Goal: Contribute content: Contribute content

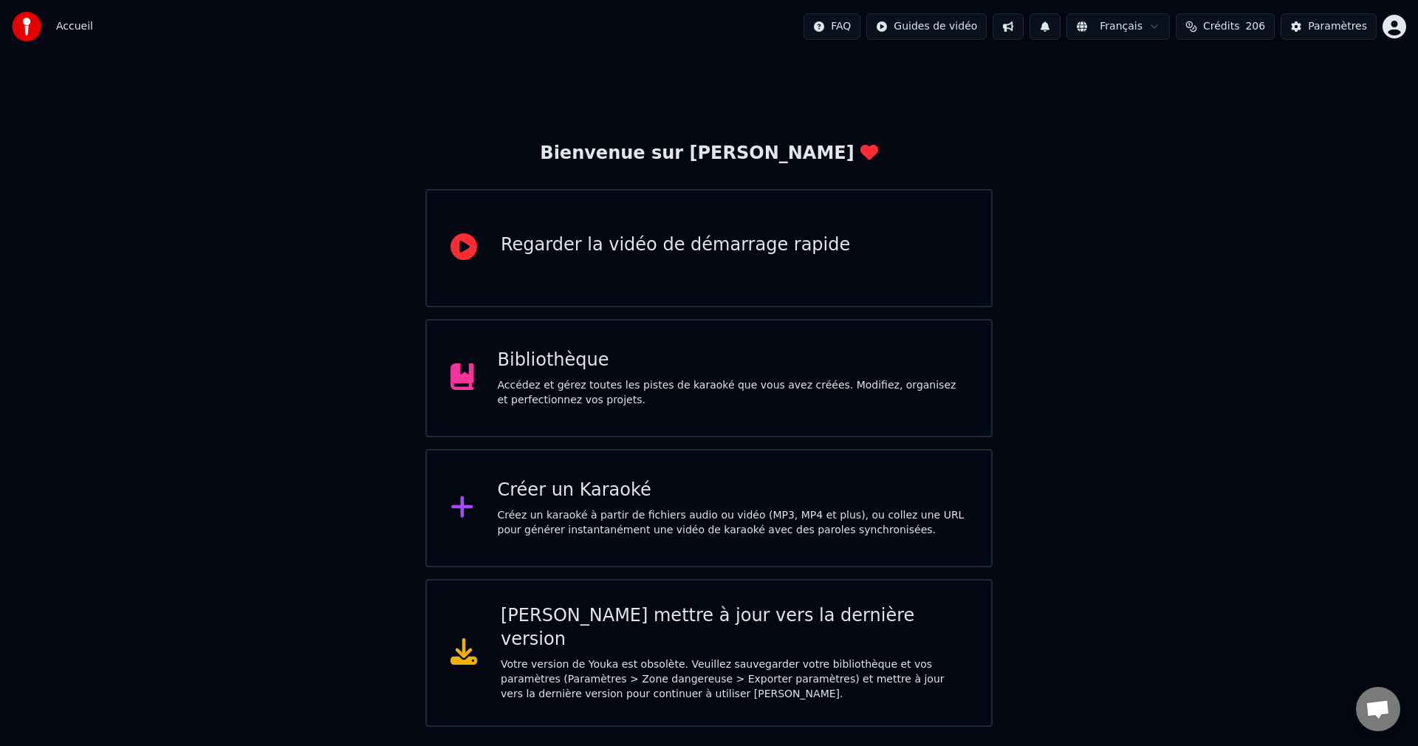
click at [691, 374] on div "Bibliothèque Accédez et gérez toutes les pistes de karaoké que vous avez créées…" at bounding box center [733, 378] width 470 height 59
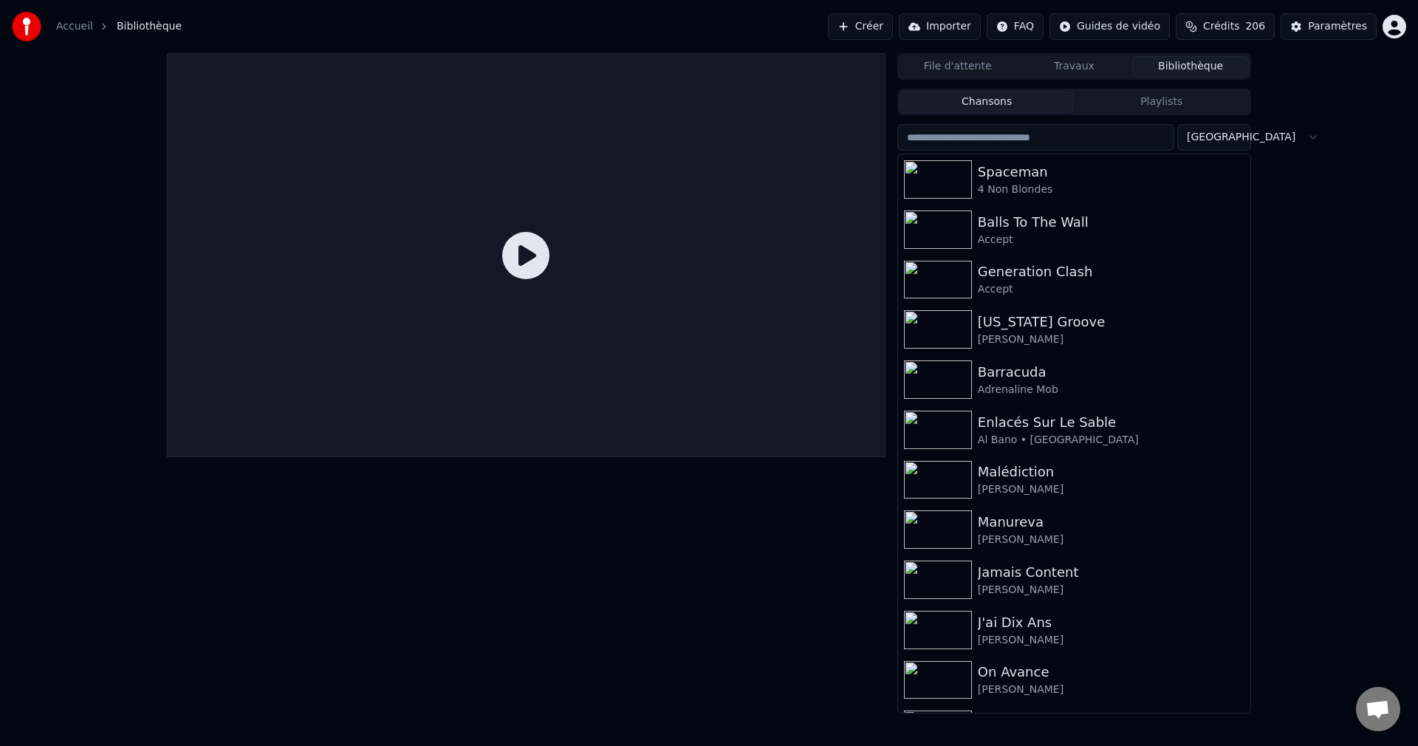
click at [865, 22] on button "Créer" at bounding box center [860, 26] width 65 height 27
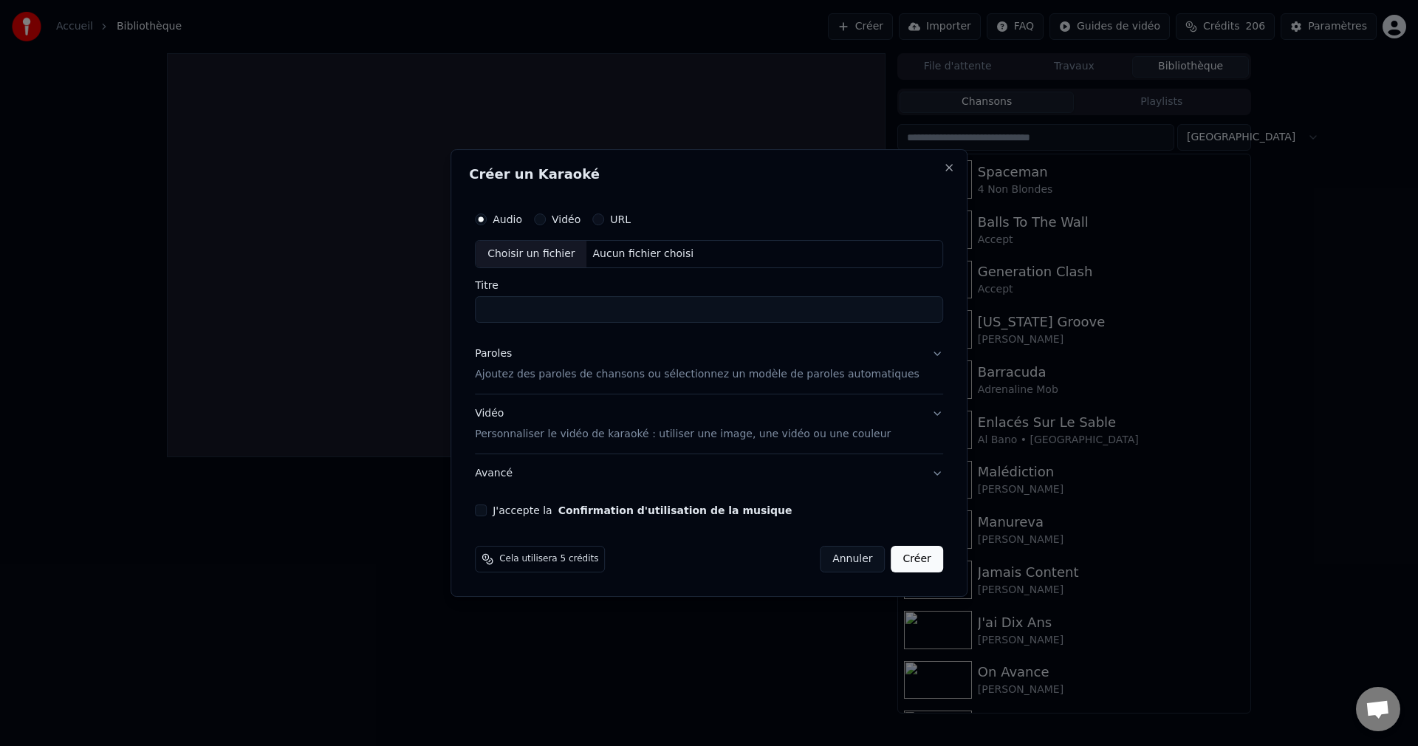
click at [555, 239] on div "Audio Vidéo URL Choisir un fichier Aucun fichier choisi" at bounding box center [709, 237] width 468 height 64
click at [552, 260] on div "Choisir un fichier" at bounding box center [531, 254] width 111 height 27
drag, startPoint x: 706, startPoint y: 309, endPoint x: 631, endPoint y: 330, distance: 78.1
click at [631, 330] on div "**********" at bounding box center [709, 360] width 480 height 323
type input "**********"
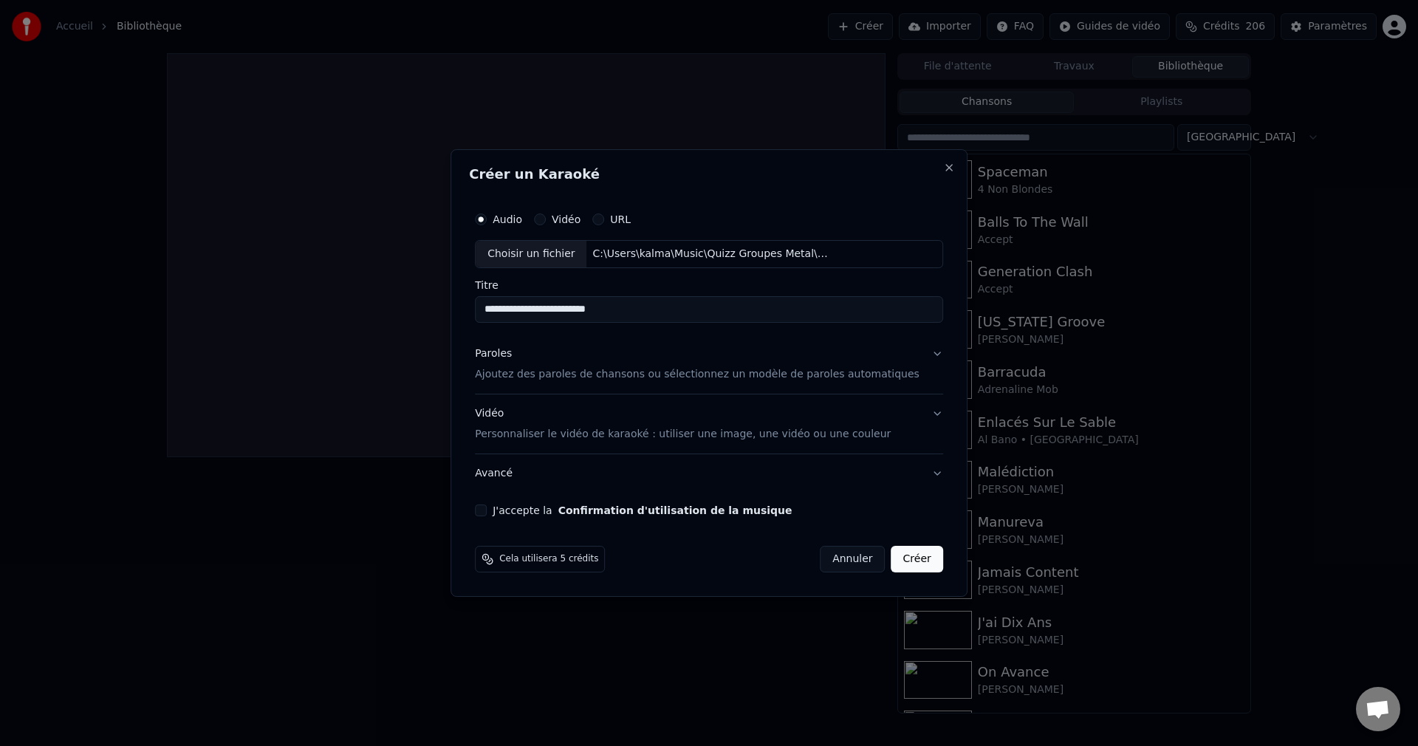
click at [915, 352] on button "Paroles Ajoutez des paroles de chansons ou sélectionnez un modèle de paroles au…" at bounding box center [709, 364] width 468 height 59
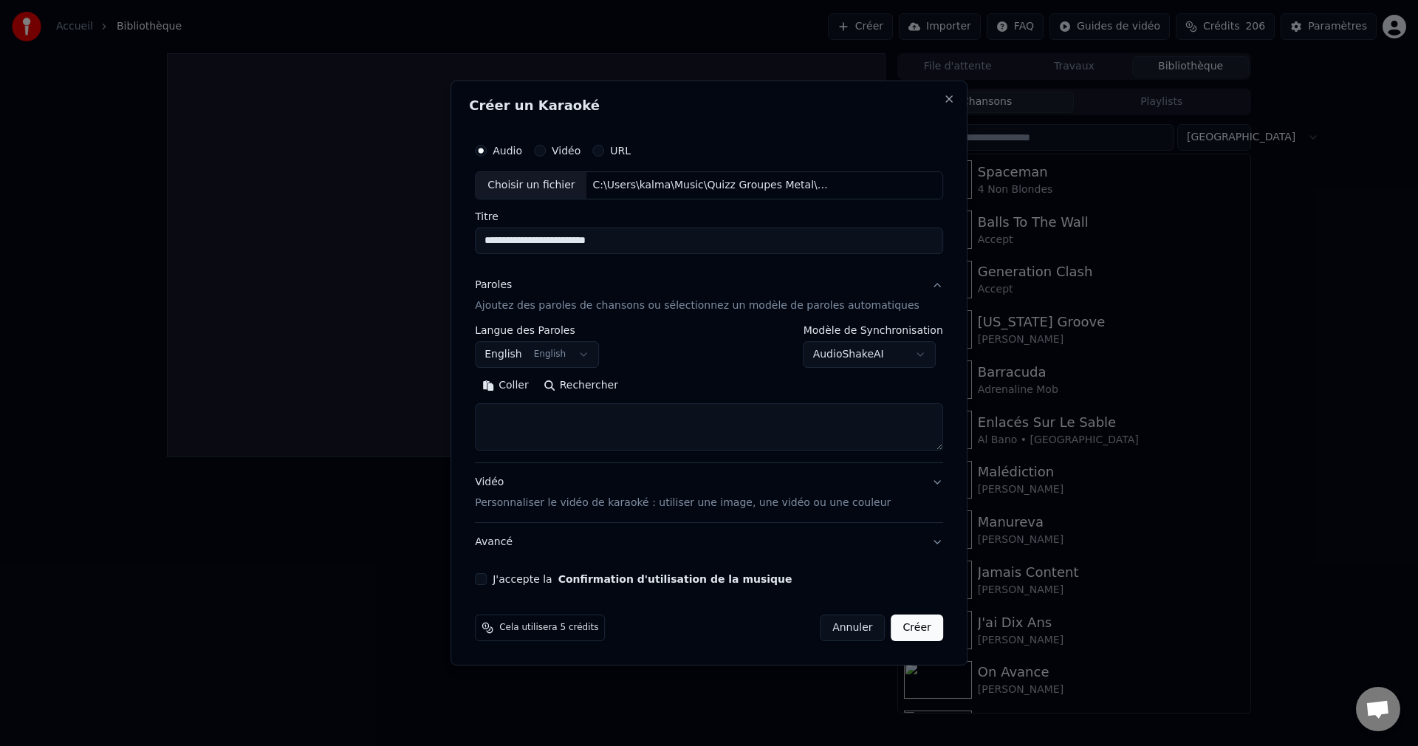
click at [625, 387] on button "Rechercher" at bounding box center [580, 386] width 89 height 24
type textarea "**********"
click at [509, 580] on div "J'accepte la Confirmation d'utilisation de la musique" at bounding box center [709, 579] width 468 height 12
click at [487, 575] on button "J'accepte la Confirmation d'utilisation de la musique" at bounding box center [481, 579] width 12 height 12
click at [908, 631] on button "Créer" at bounding box center [917, 627] width 52 height 27
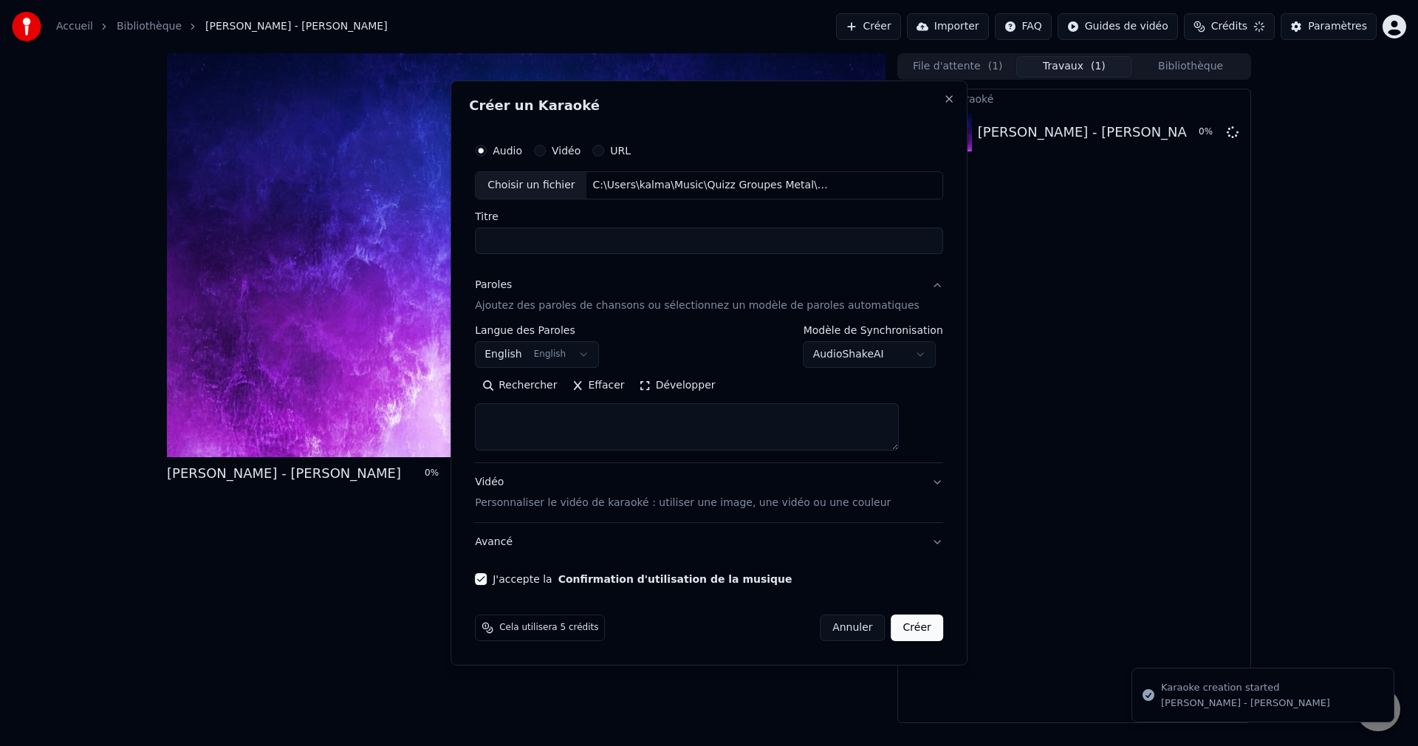
select select
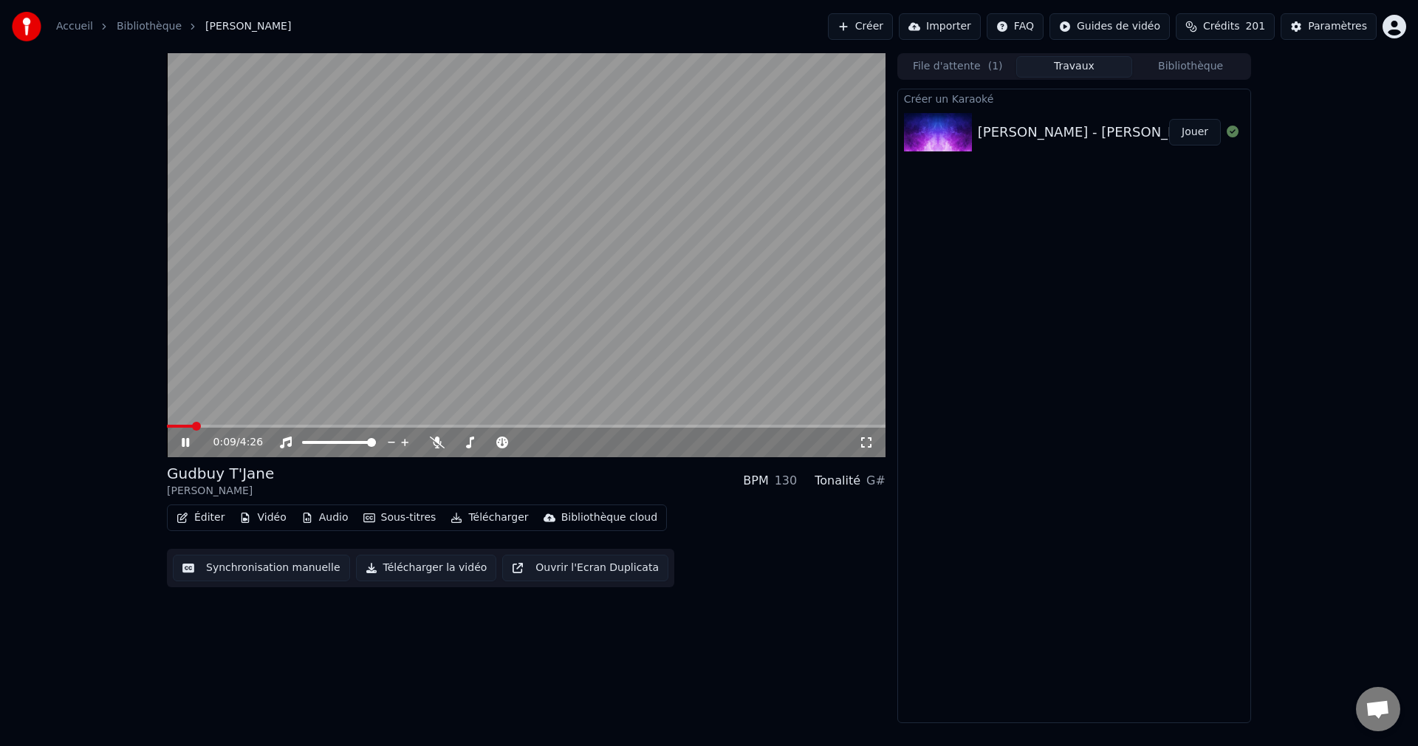
click at [185, 441] on icon at bounding box center [185, 442] width 7 height 9
click at [259, 521] on button "Vidéo" at bounding box center [262, 517] width 58 height 21
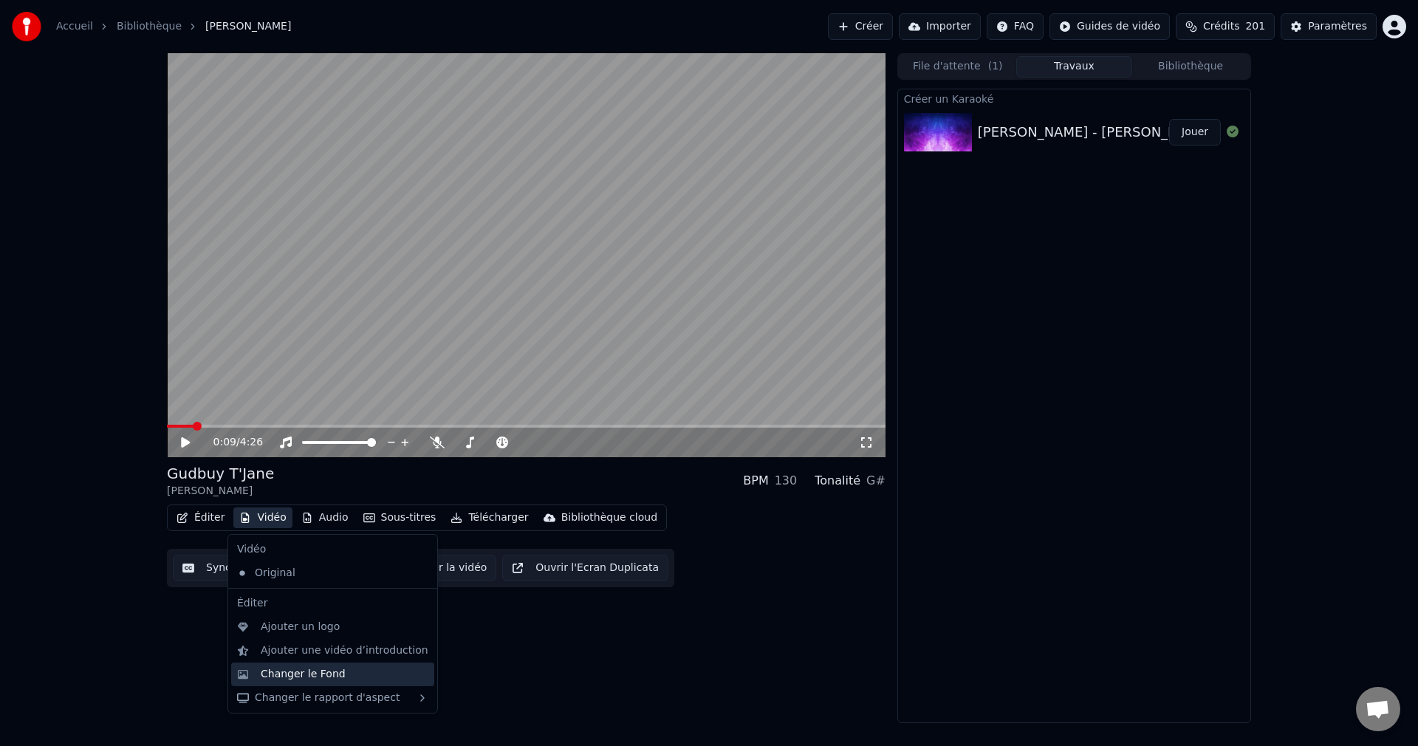
click at [296, 671] on div "Changer le Fond" at bounding box center [303, 674] width 85 height 15
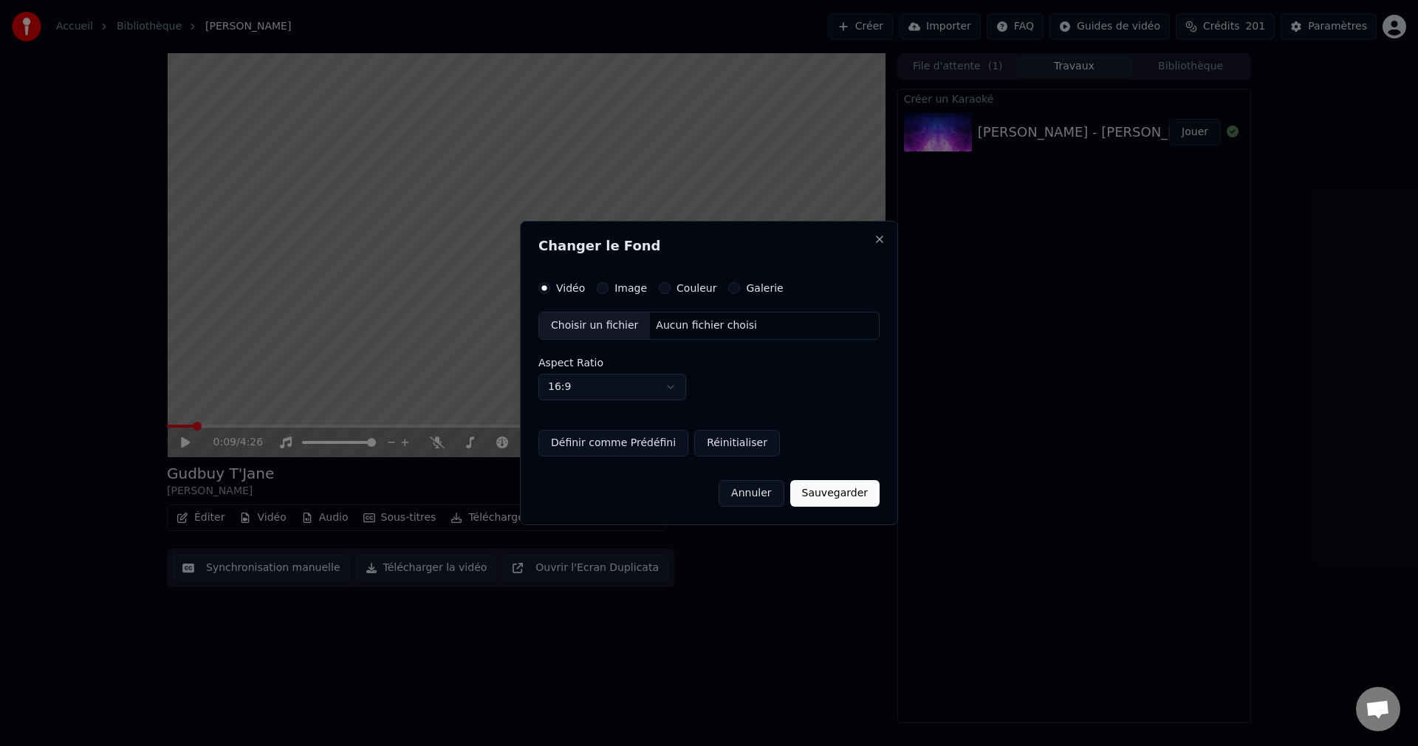
click at [600, 326] on div "Choisir un fichier" at bounding box center [594, 325] width 111 height 27
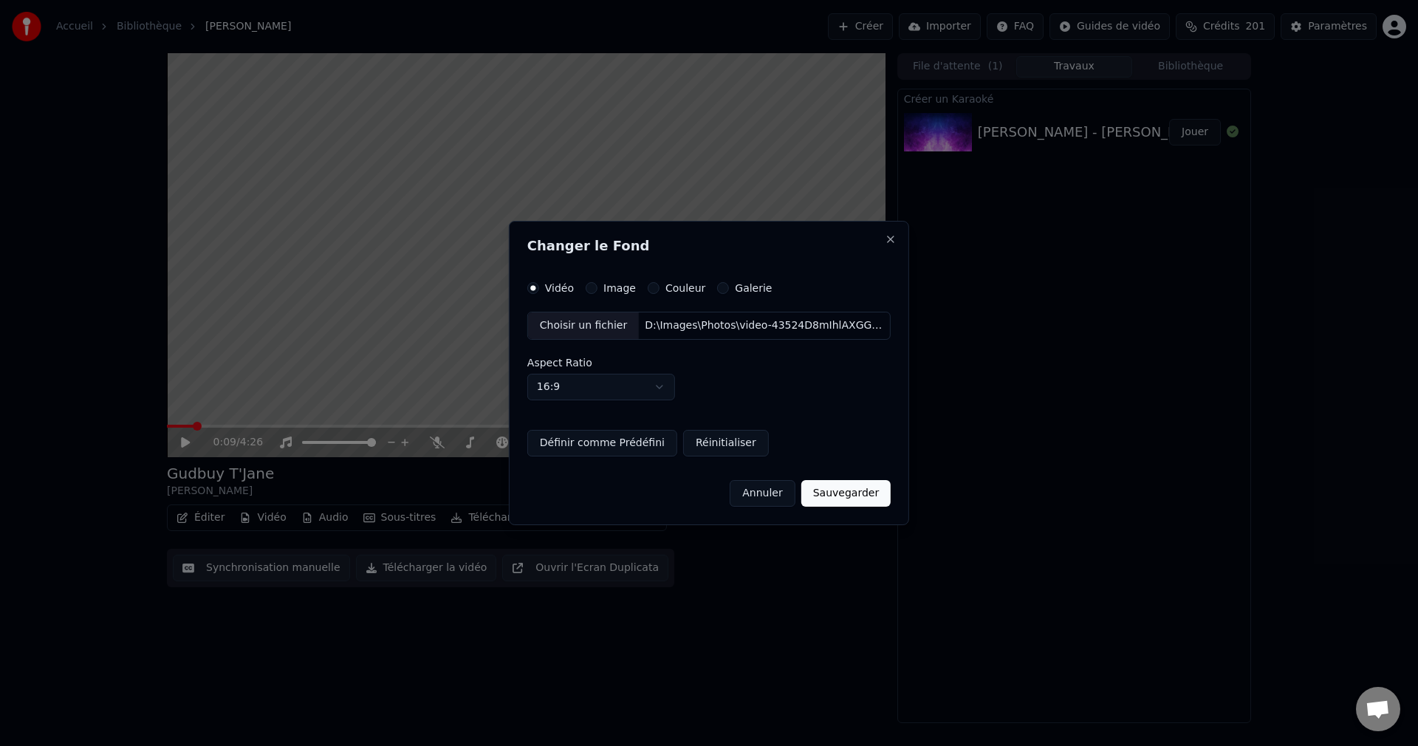
click at [830, 493] on button "Sauvegarder" at bounding box center [845, 493] width 89 height 27
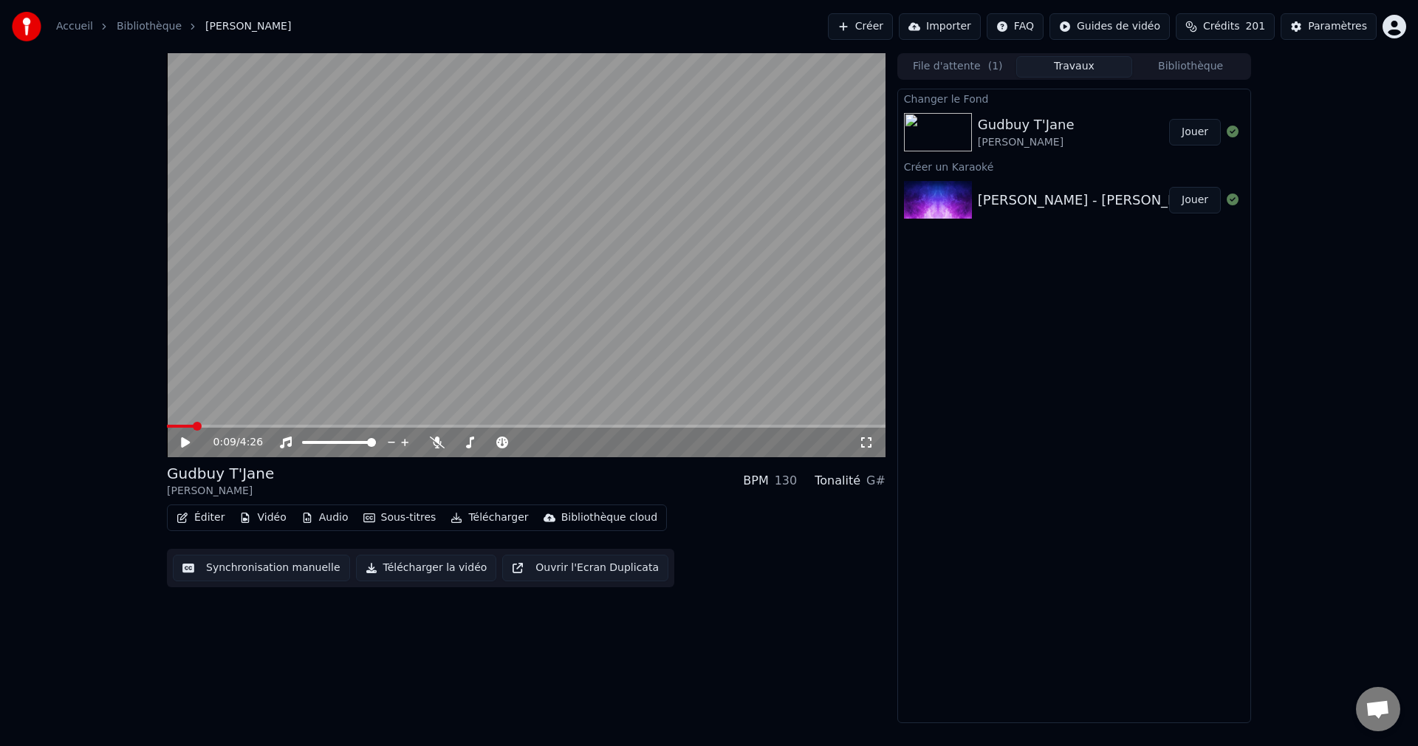
click at [1204, 124] on button "Jouer" at bounding box center [1195, 132] width 52 height 27
click at [527, 447] on span at bounding box center [522, 442] width 9 height 9
click at [394, 427] on span at bounding box center [526, 426] width 719 height 3
click at [599, 427] on span at bounding box center [526, 426] width 719 height 3
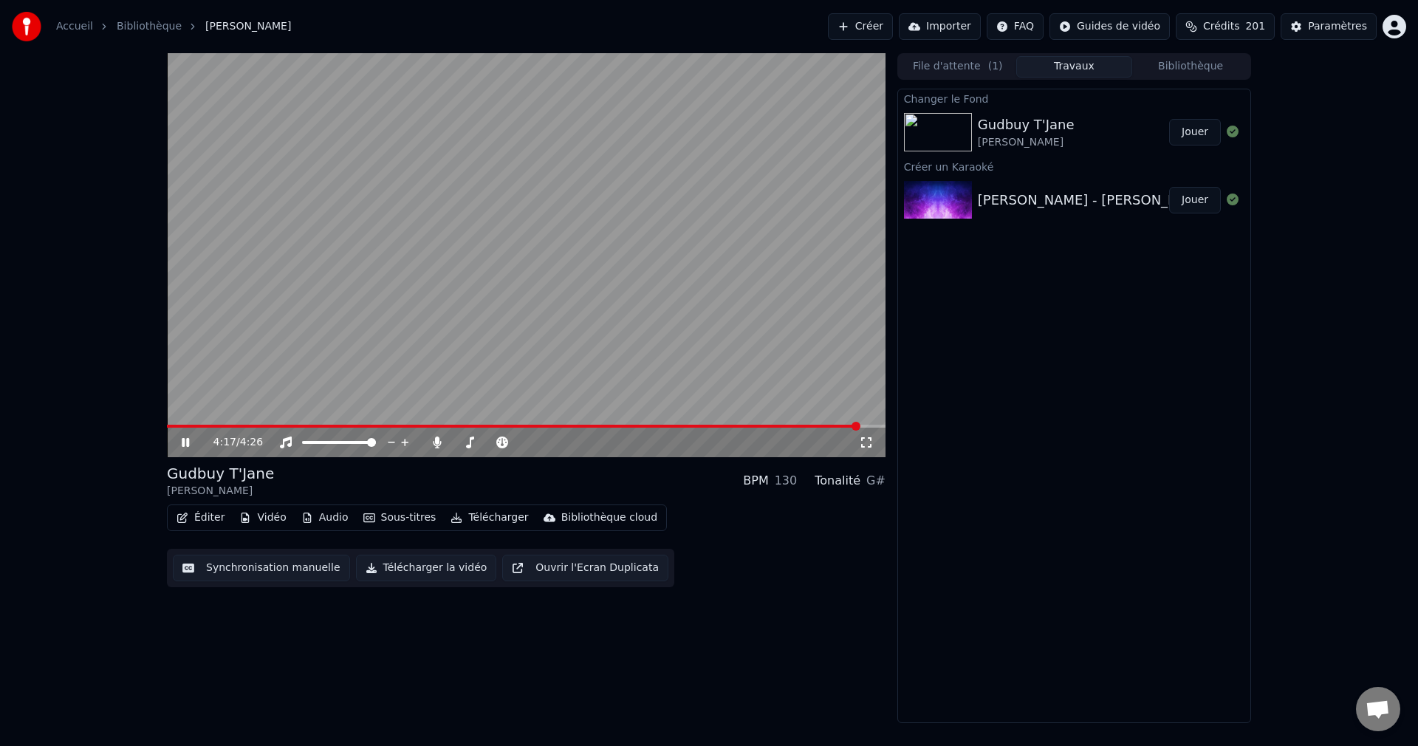
click at [192, 443] on icon at bounding box center [196, 442] width 35 height 12
click at [212, 518] on button "Éditer" at bounding box center [201, 517] width 60 height 21
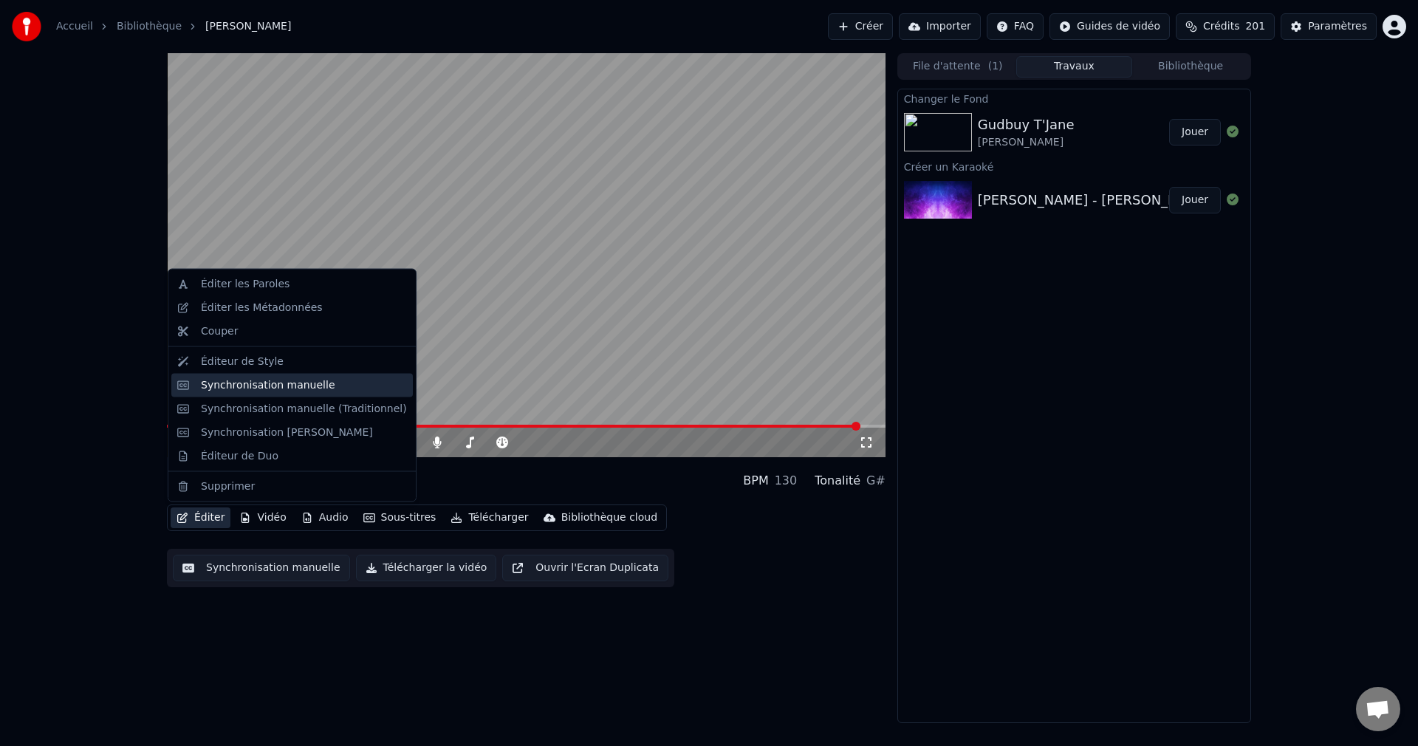
click at [255, 387] on div "Synchronisation manuelle" at bounding box center [268, 384] width 134 height 15
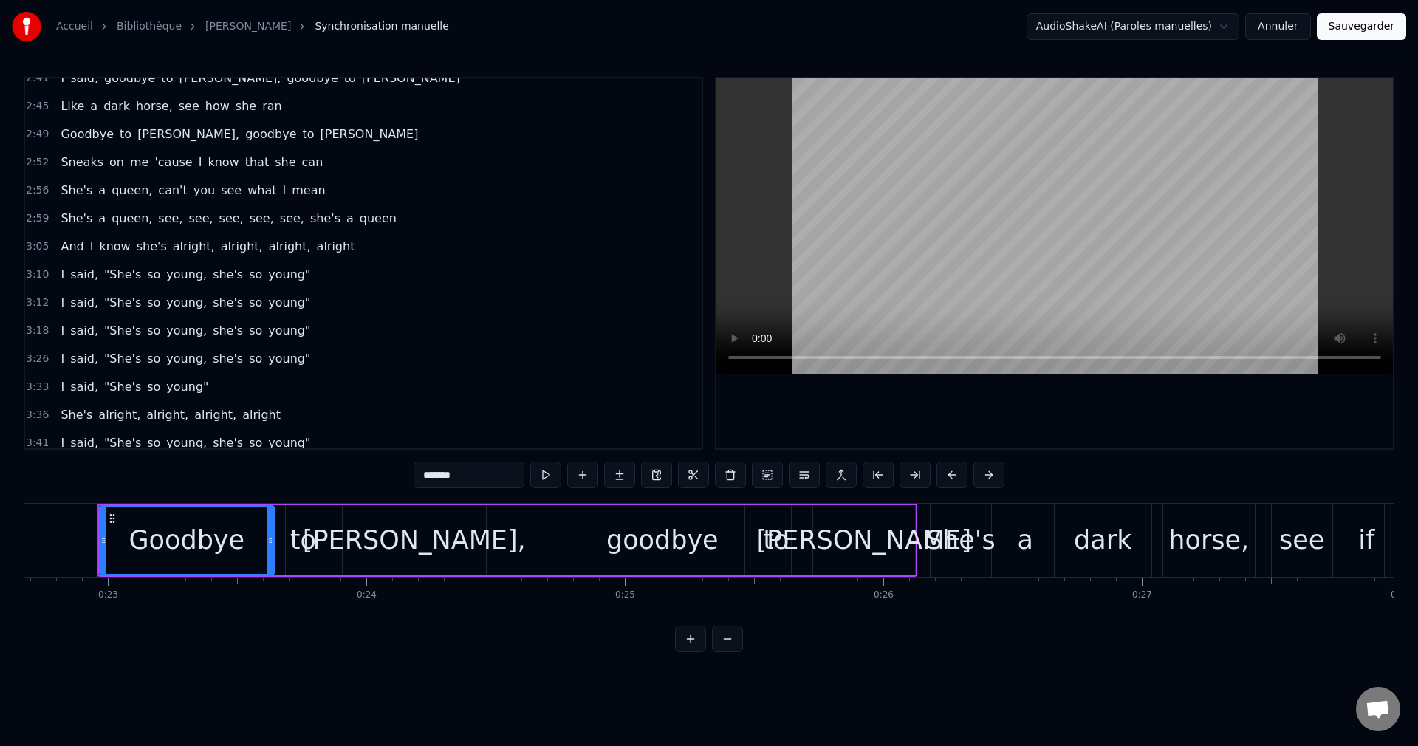
scroll to position [569, 0]
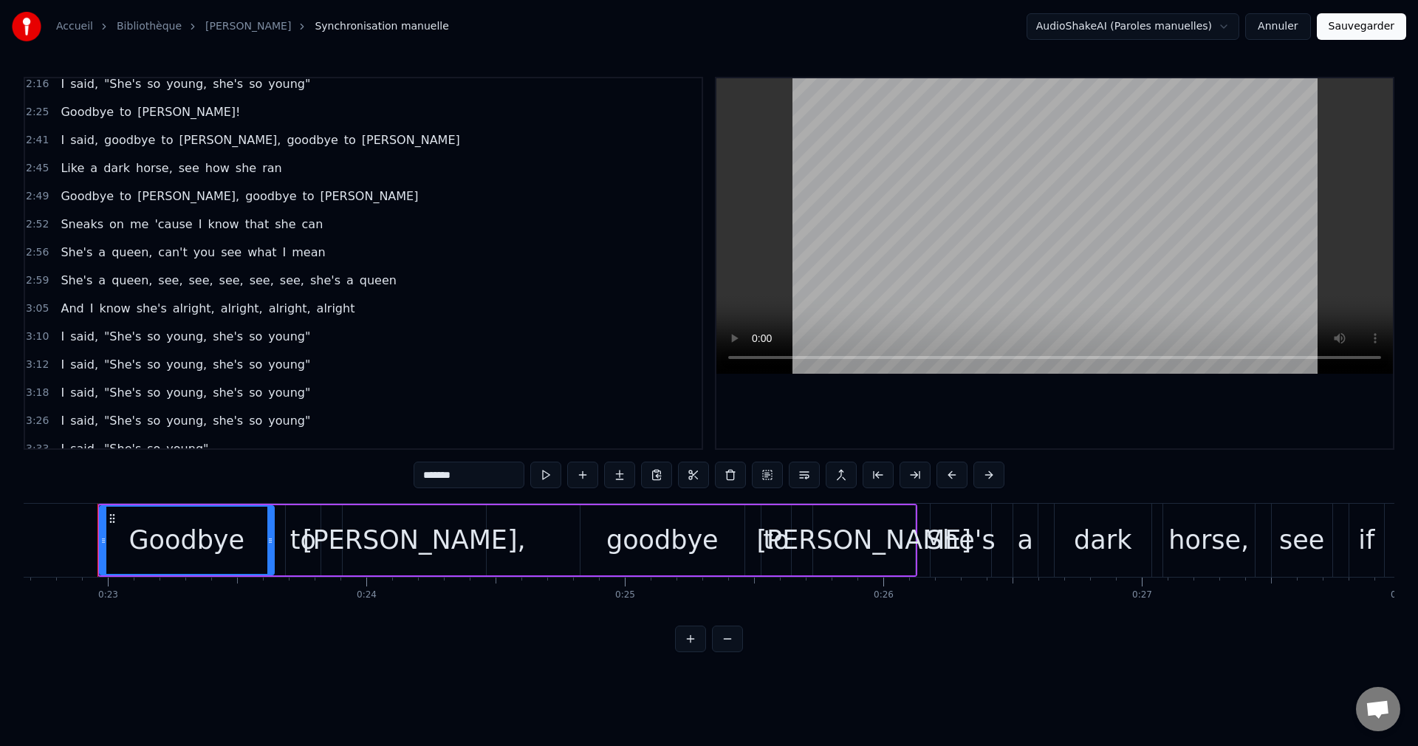
click at [64, 279] on span "She's" at bounding box center [76, 280] width 35 height 17
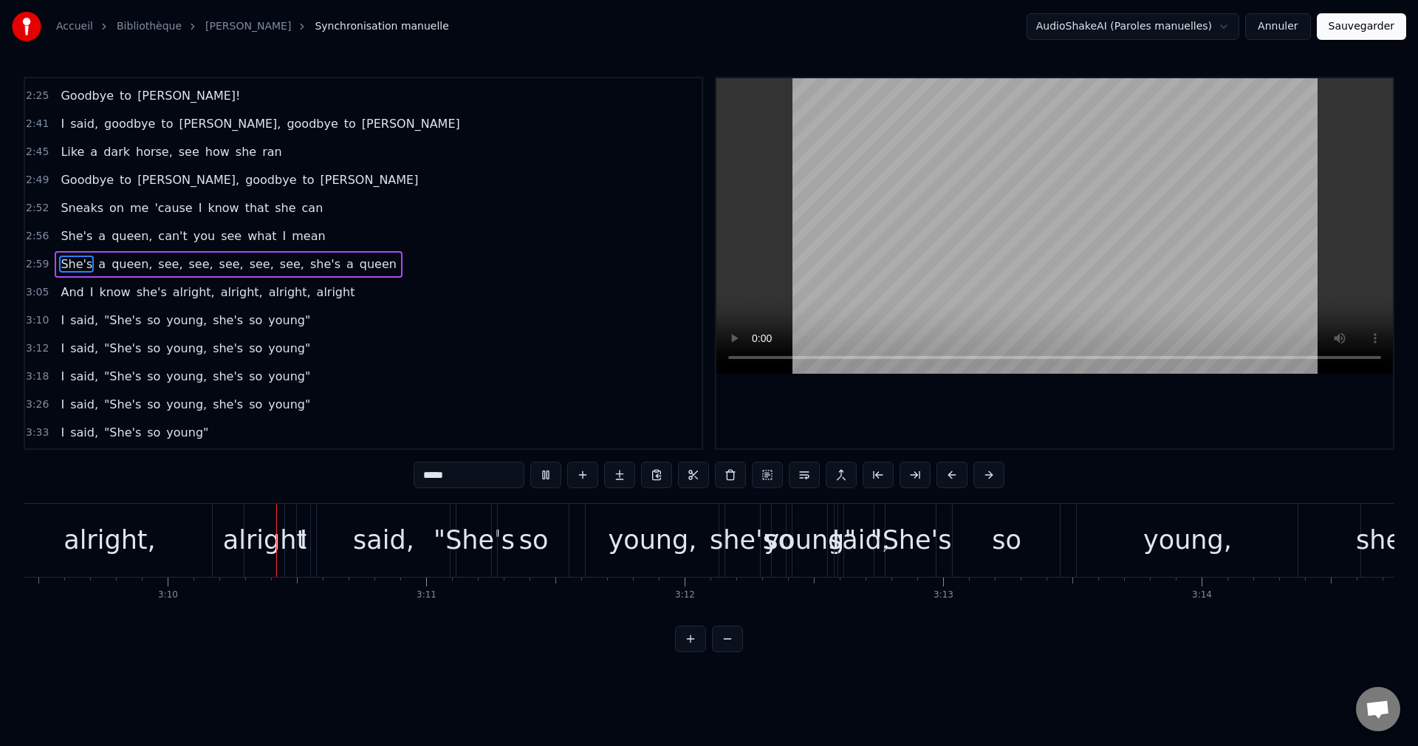
scroll to position [0, 48967]
click at [61, 319] on span "I" at bounding box center [62, 320] width 7 height 17
type input "*"
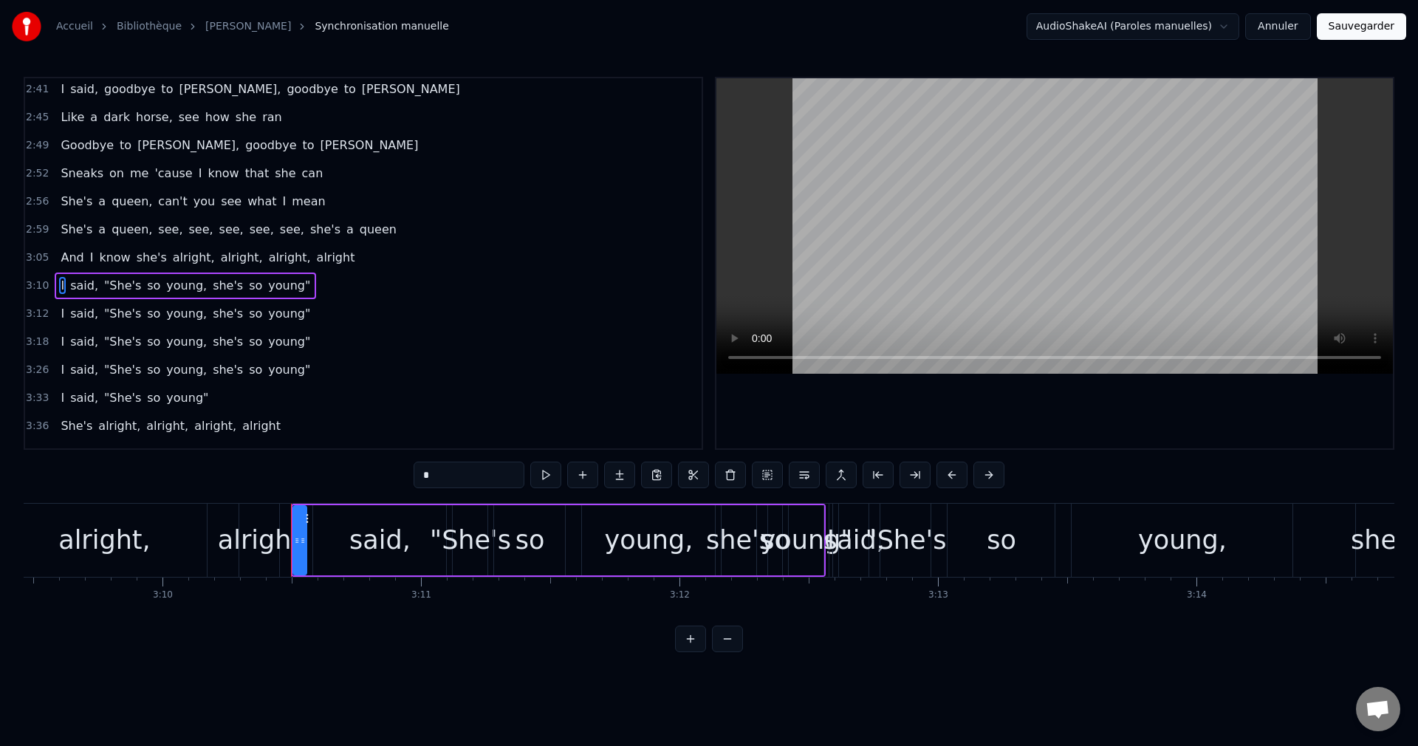
scroll to position [642, 0]
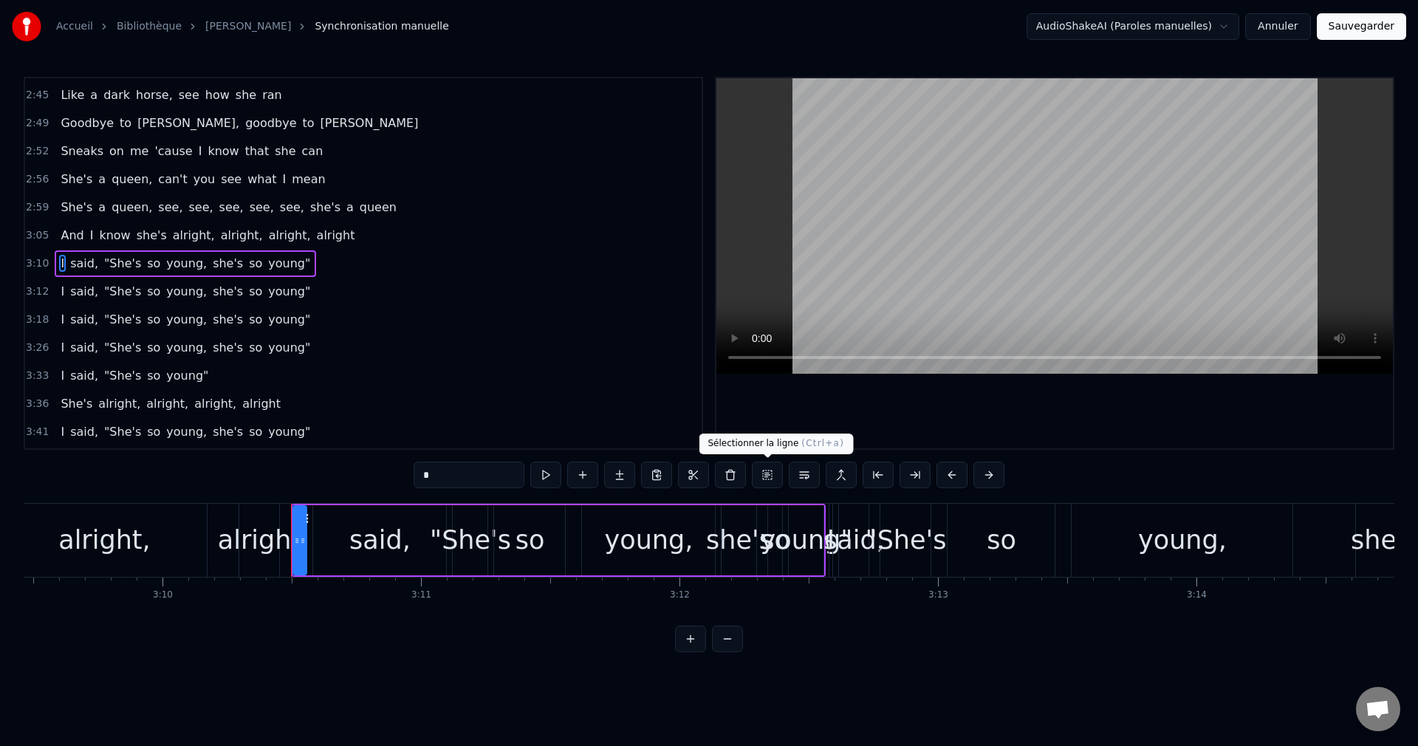
click at [769, 470] on button at bounding box center [767, 475] width 31 height 27
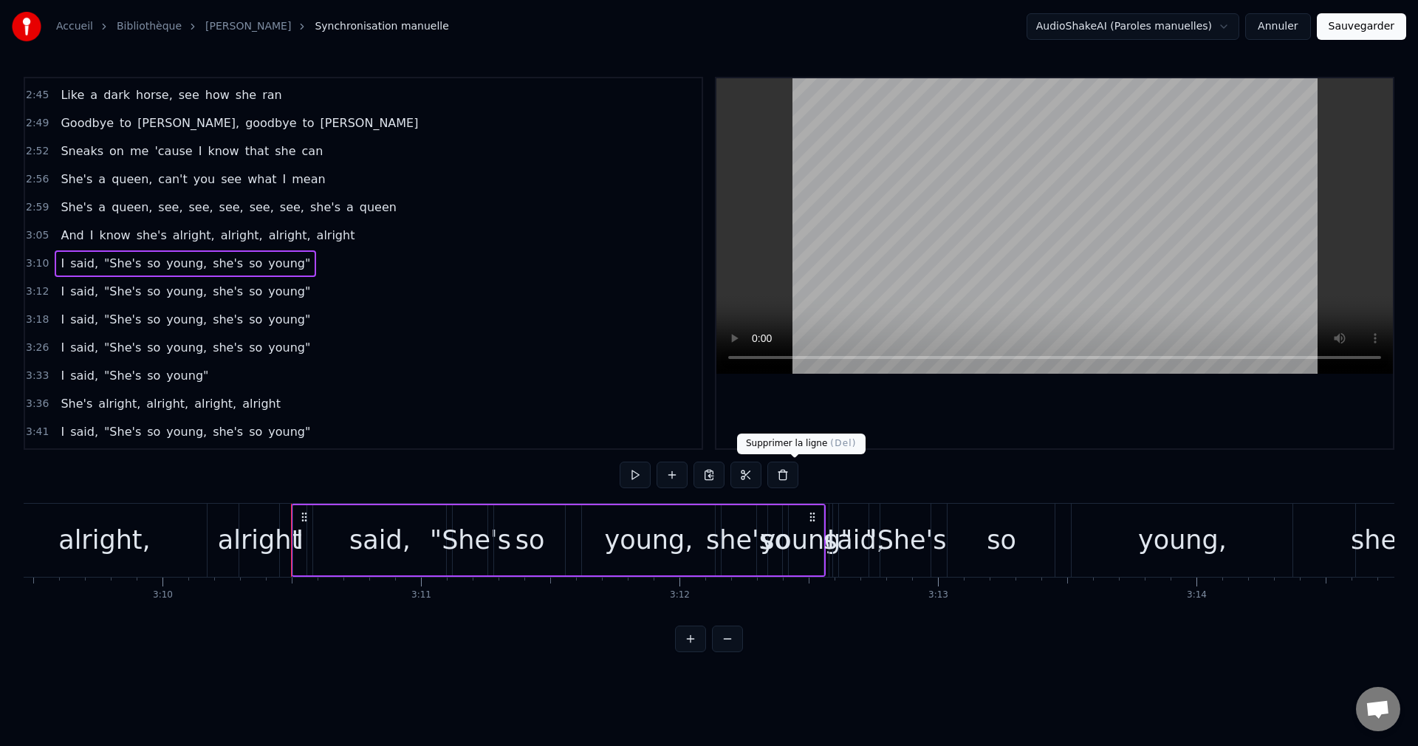
click at [791, 471] on button at bounding box center [782, 475] width 31 height 27
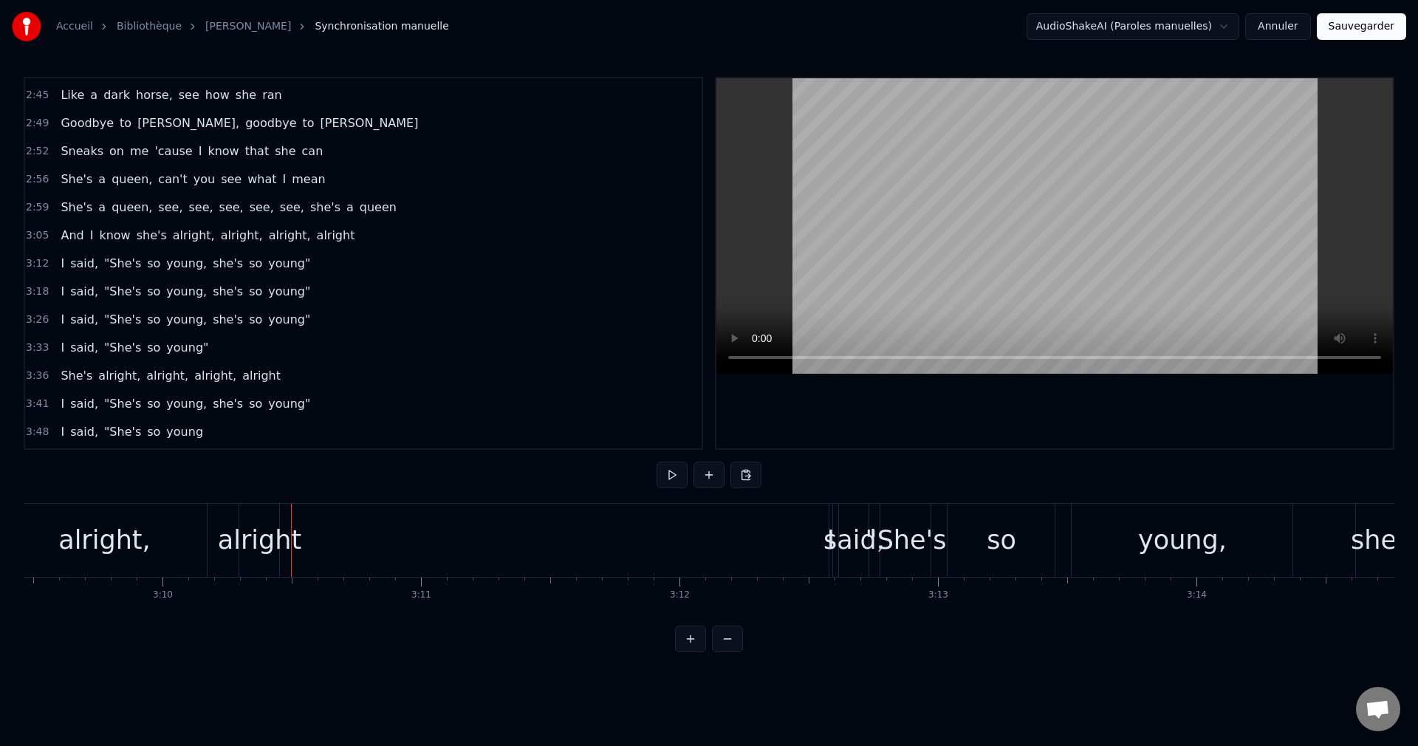
click at [109, 545] on div "alright," at bounding box center [104, 540] width 92 height 39
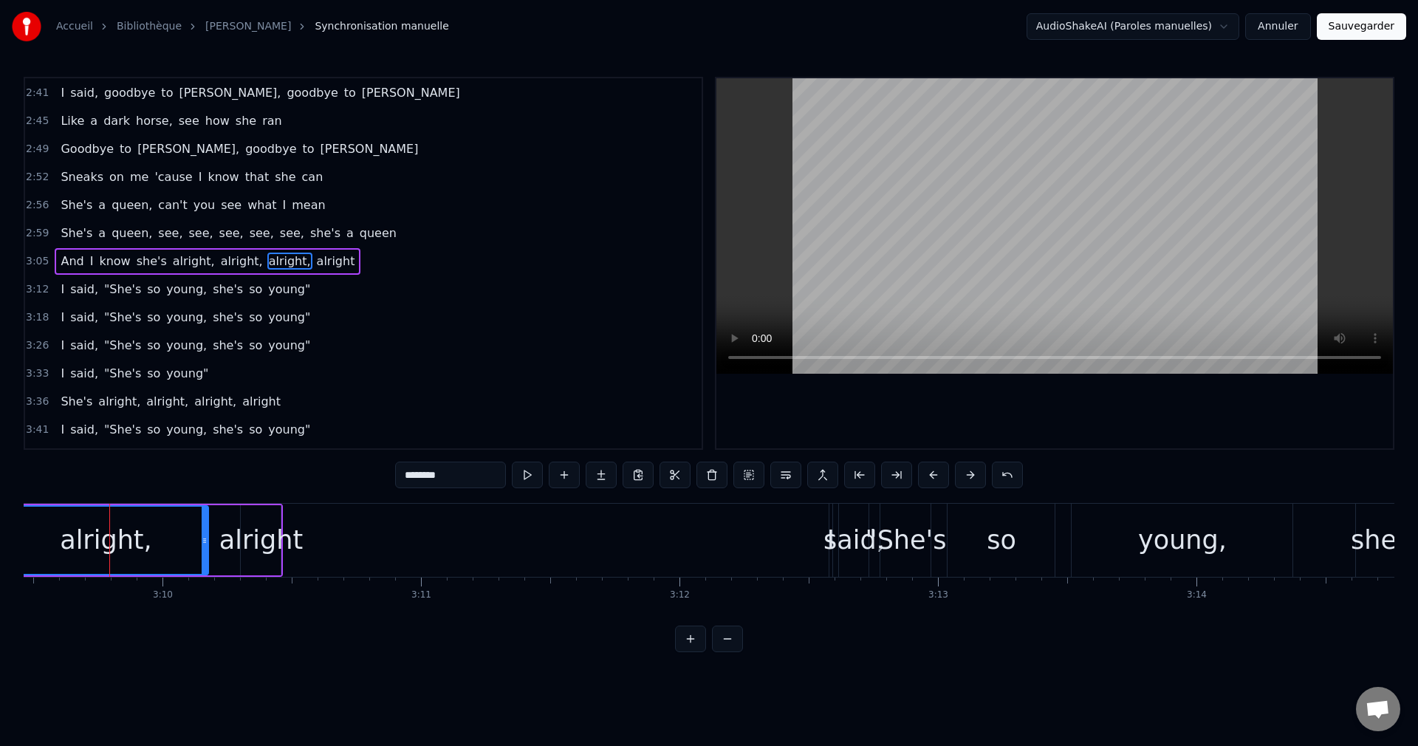
scroll to position [614, 0]
click at [834, 533] on div "said," at bounding box center [853, 540] width 61 height 39
type input "*****"
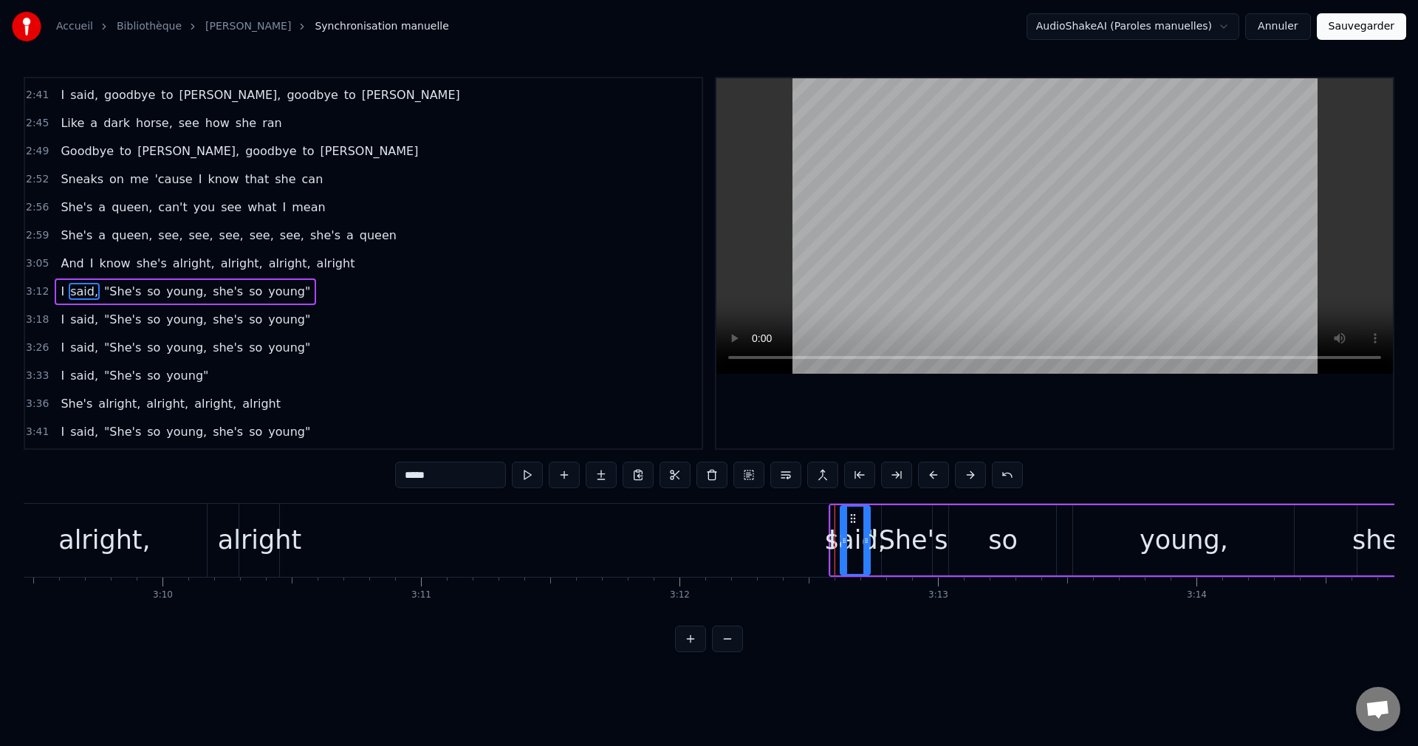
scroll to position [642, 0]
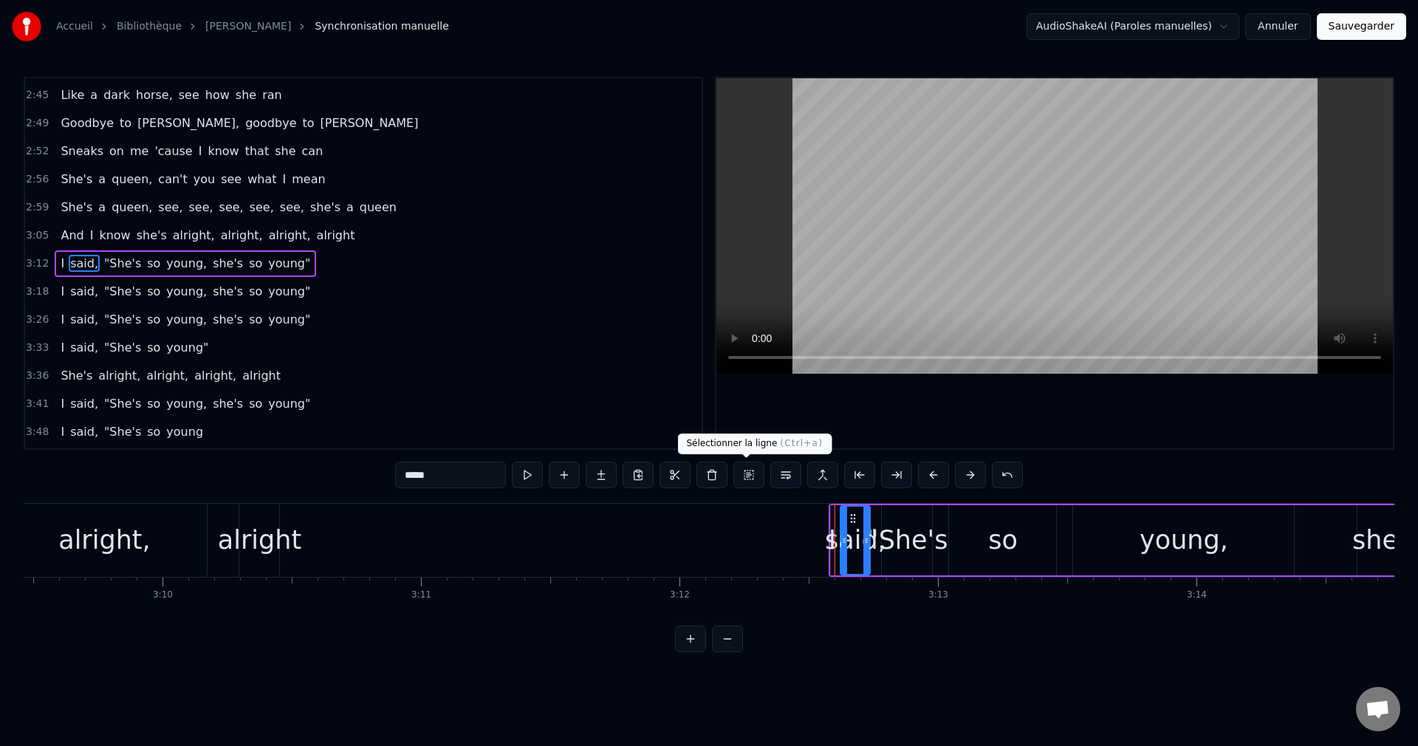
click at [744, 478] on button at bounding box center [748, 475] width 31 height 27
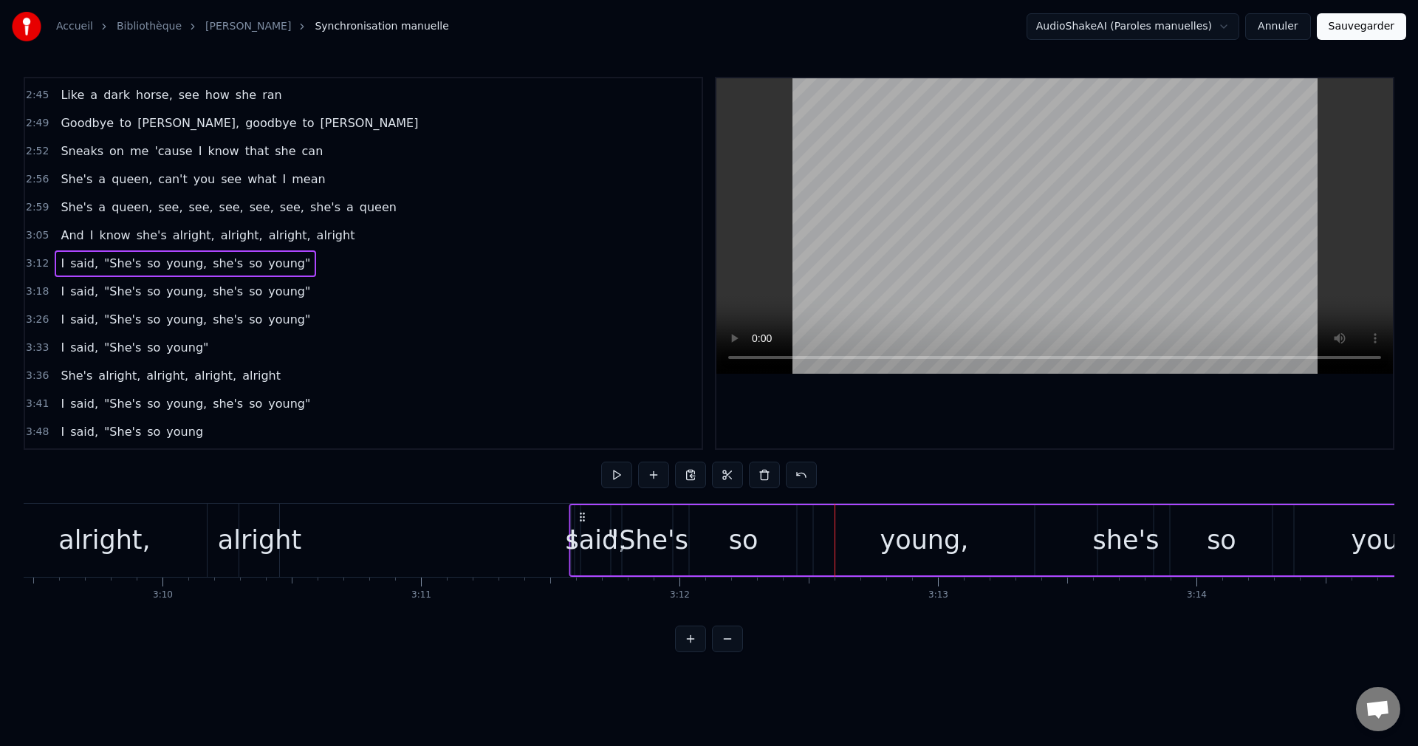
drag, startPoint x: 837, startPoint y: 515, endPoint x: 578, endPoint y: 538, distance: 260.3
click at [578, 538] on div "I said, "She's so young, she's so young"" at bounding box center [1035, 540] width 933 height 73
click at [255, 543] on div "alright" at bounding box center [259, 540] width 83 height 39
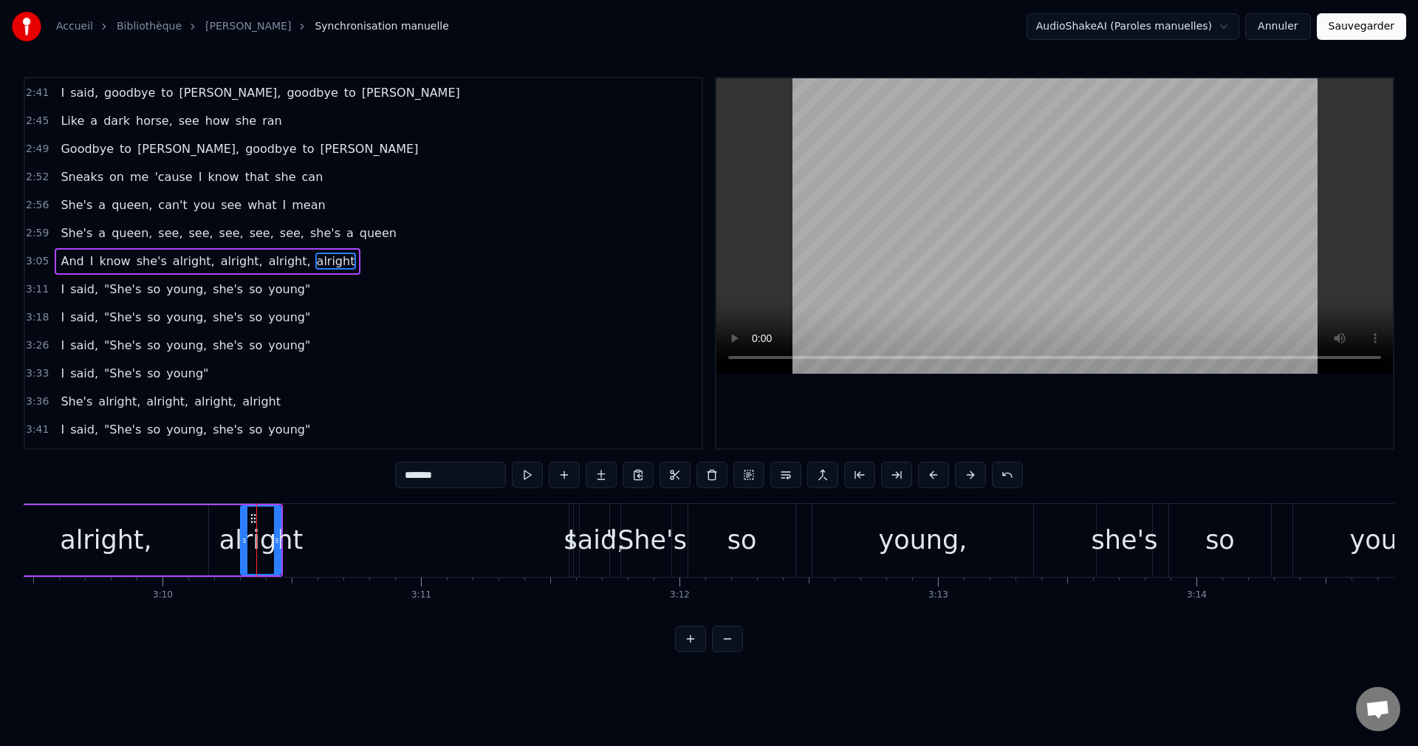
scroll to position [614, 0]
drag, startPoint x: 277, startPoint y: 538, endPoint x: 440, endPoint y: 544, distance: 163.3
click at [440, 544] on icon at bounding box center [440, 541] width 6 height 12
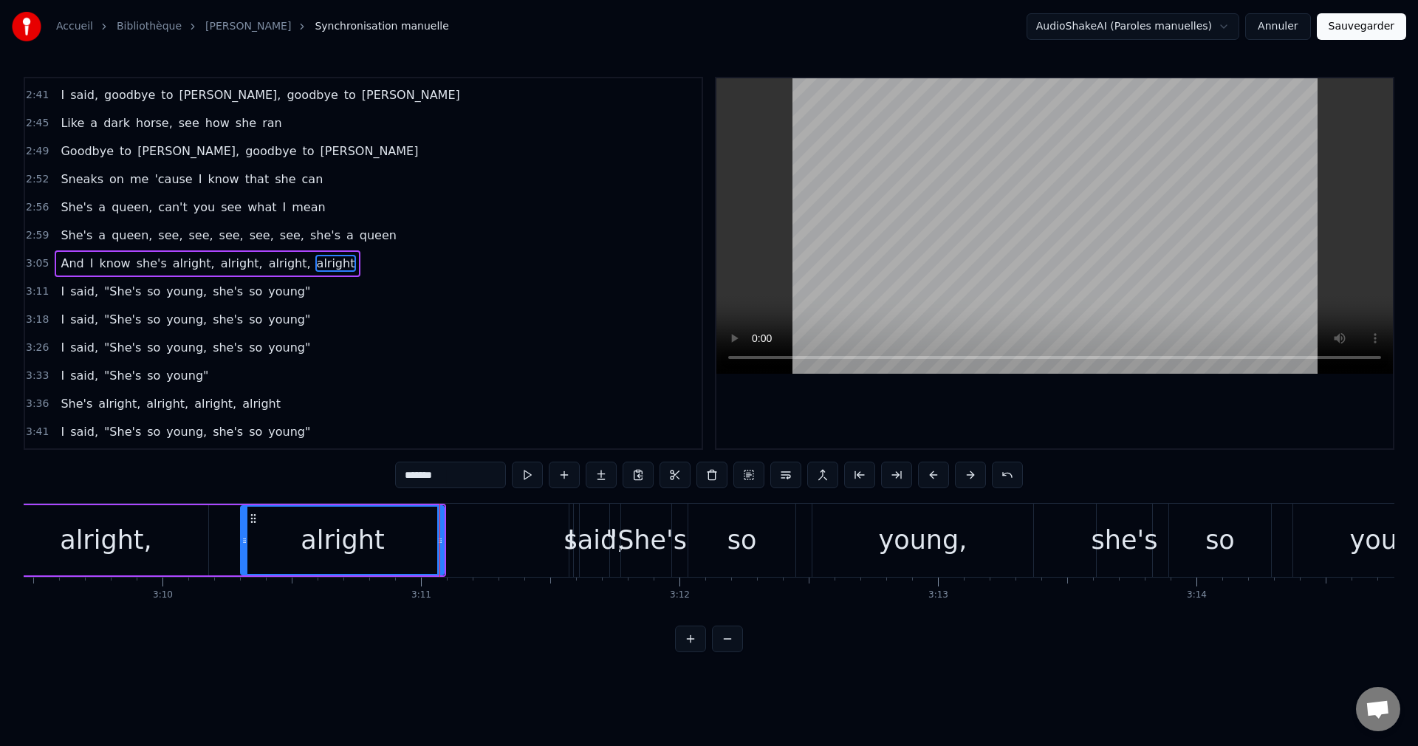
click at [284, 557] on div "alright" at bounding box center [342, 540] width 202 height 67
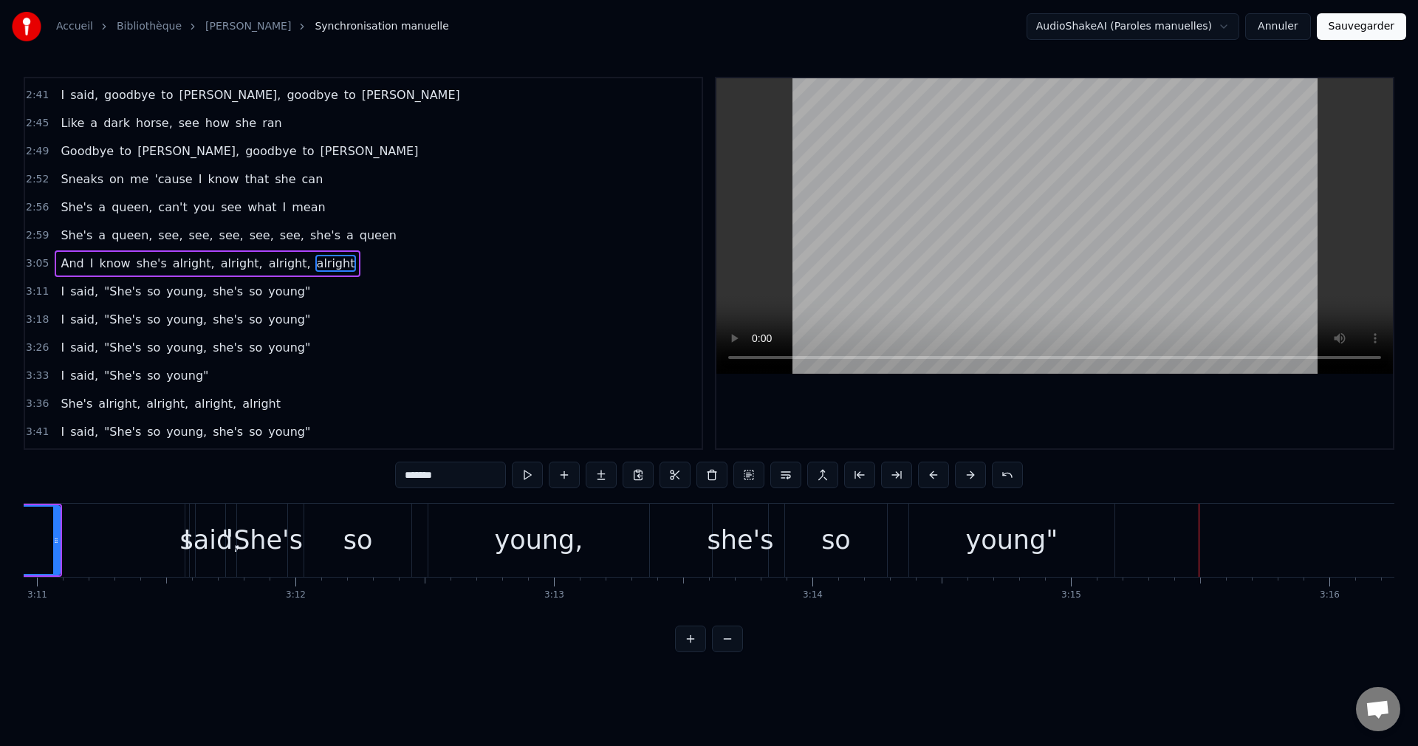
scroll to position [0, 49333]
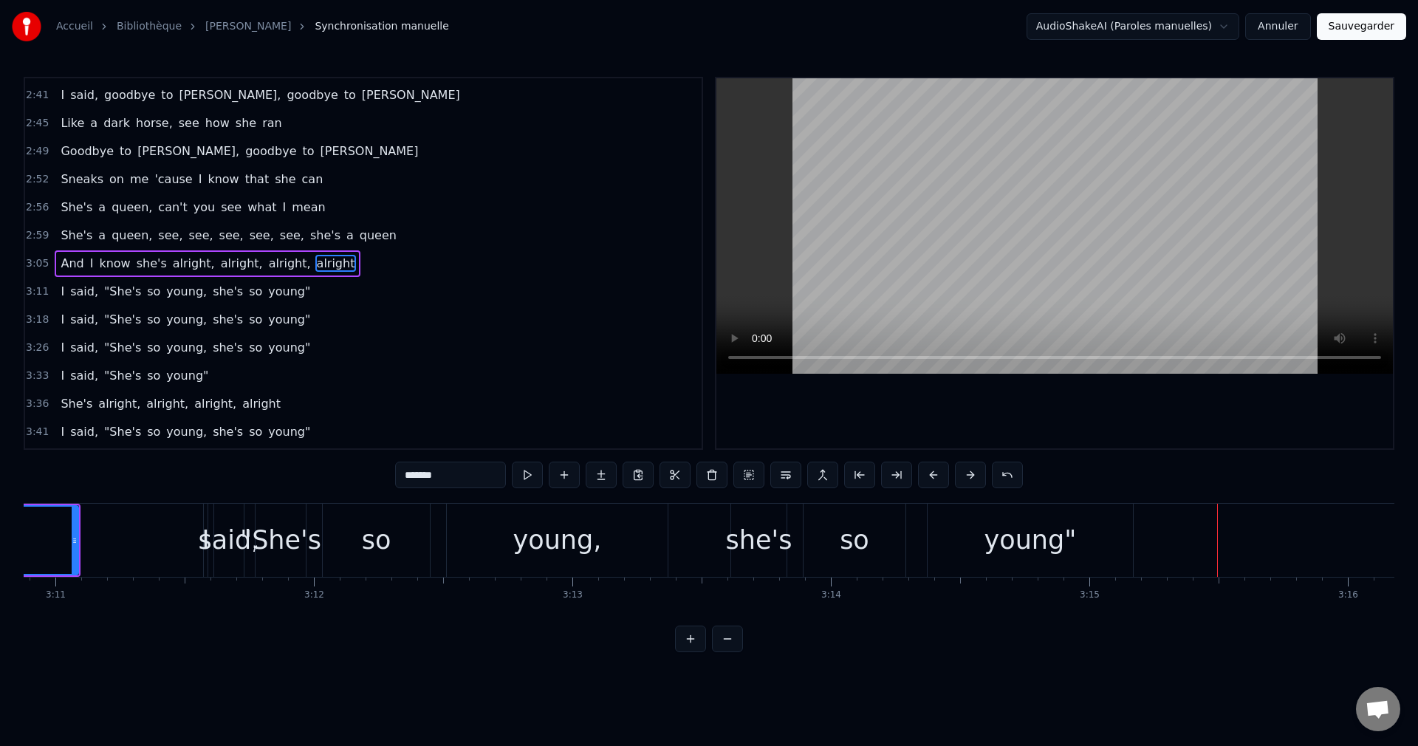
click at [360, 546] on div "so" at bounding box center [376, 540] width 107 height 73
type input "**"
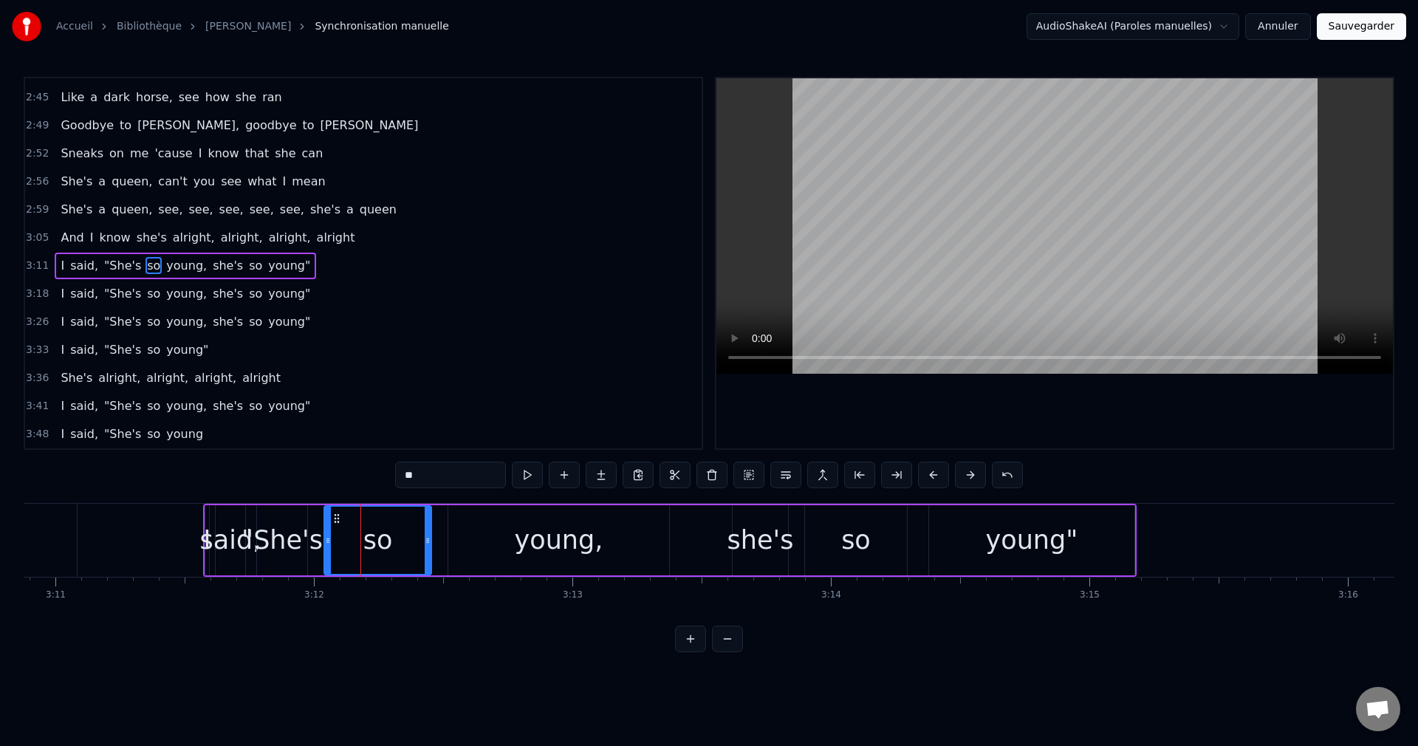
scroll to position [642, 0]
click at [742, 470] on button at bounding box center [748, 475] width 31 height 27
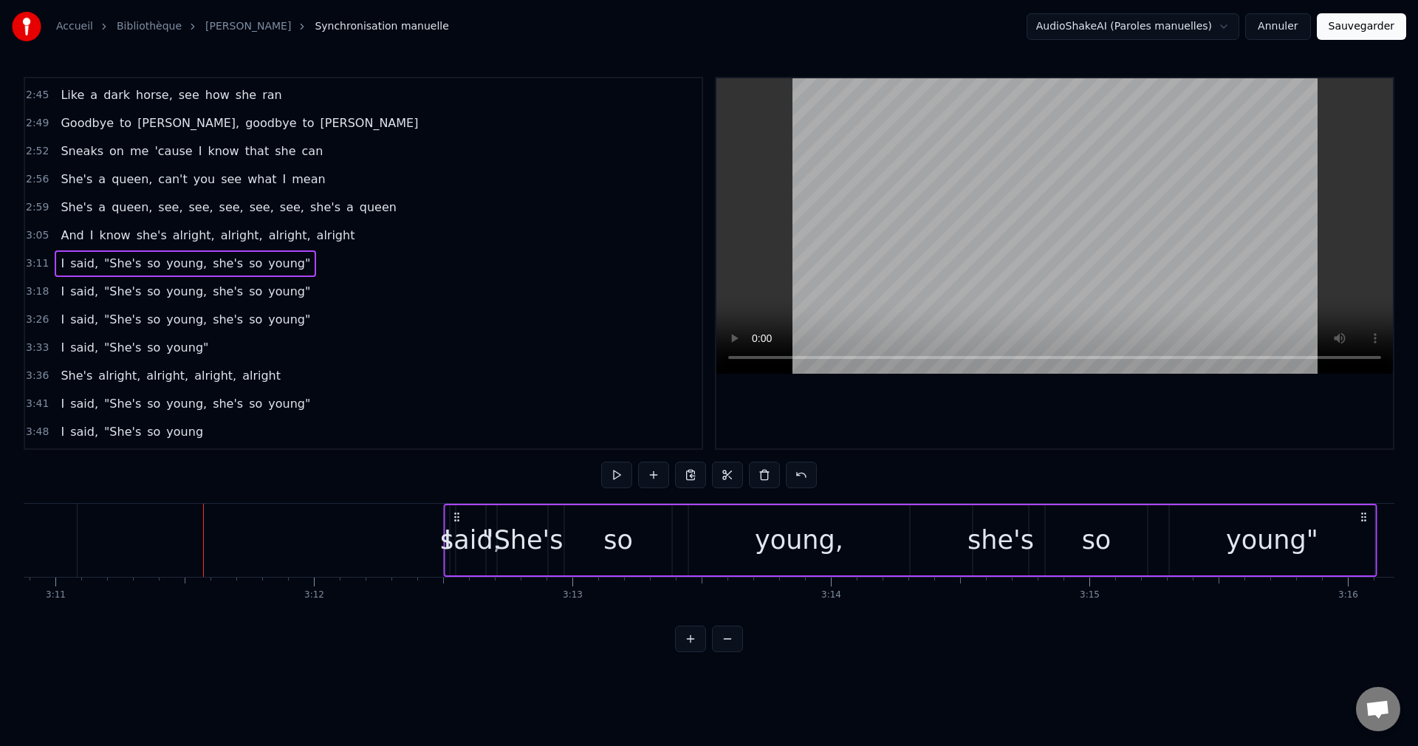
drag, startPoint x: 214, startPoint y: 514, endPoint x: 454, endPoint y: 524, distance: 240.2
click at [454, 524] on div "I said, "She's so young, she's so young"" at bounding box center [910, 540] width 933 height 73
click at [447, 517] on div "I" at bounding box center [448, 540] width 4 height 70
drag, startPoint x: 447, startPoint y: 517, endPoint x: 467, endPoint y: 519, distance: 20.1
click at [467, 519] on div at bounding box center [465, 540] width 6 height 67
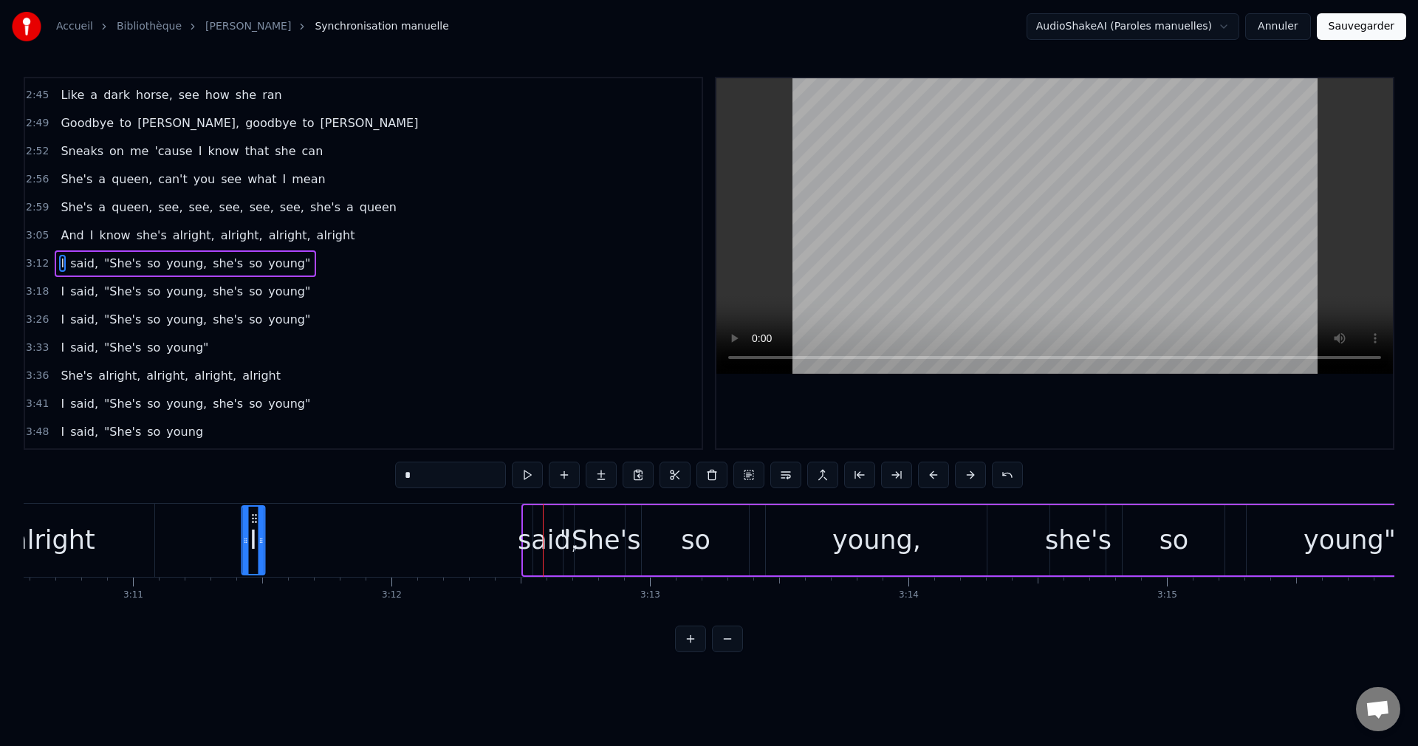
scroll to position [0, 49245]
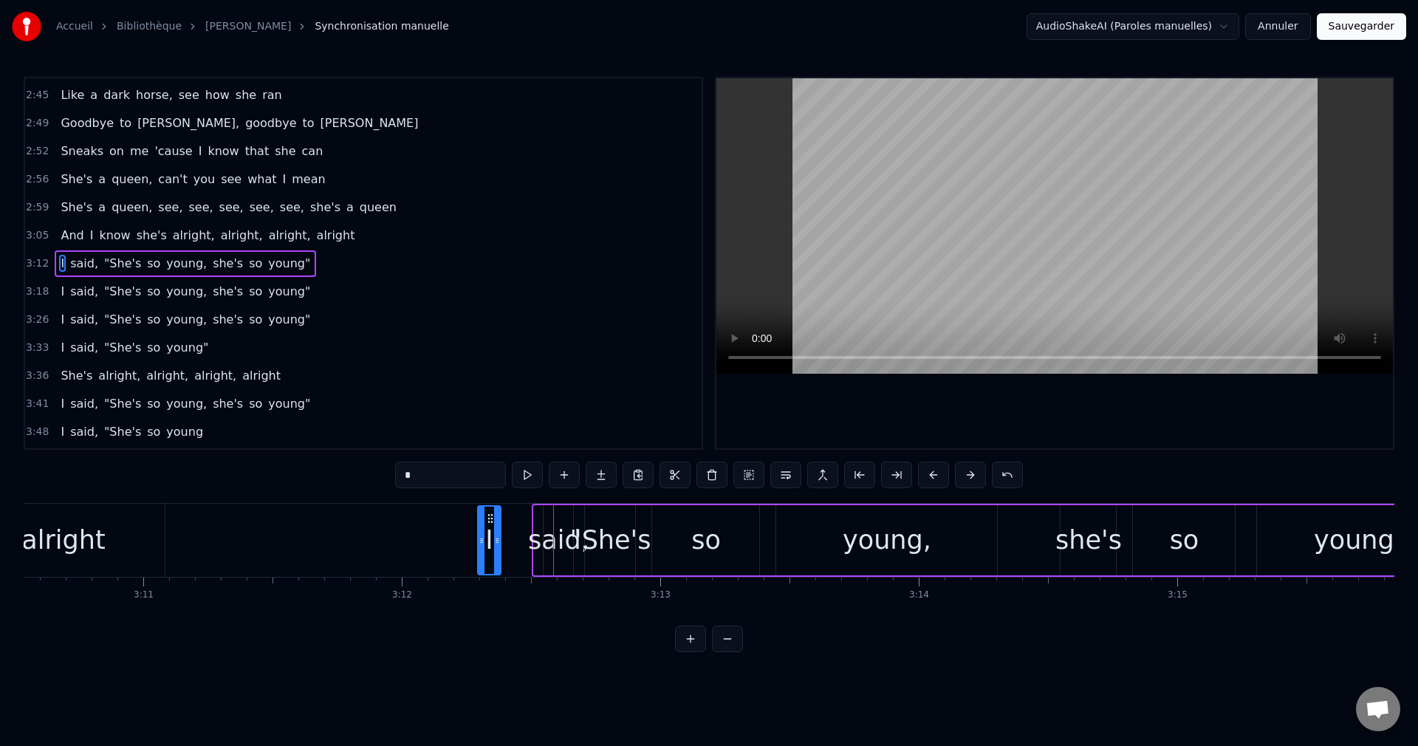
drag, startPoint x: 459, startPoint y: 517, endPoint x: 490, endPoint y: 550, distance: 46.0
click at [490, 550] on div "I" at bounding box center [490, 540] width 22 height 67
click at [552, 536] on div "said," at bounding box center [558, 540] width 61 height 39
click at [490, 543] on div "I" at bounding box center [488, 540] width 7 height 39
type input "*"
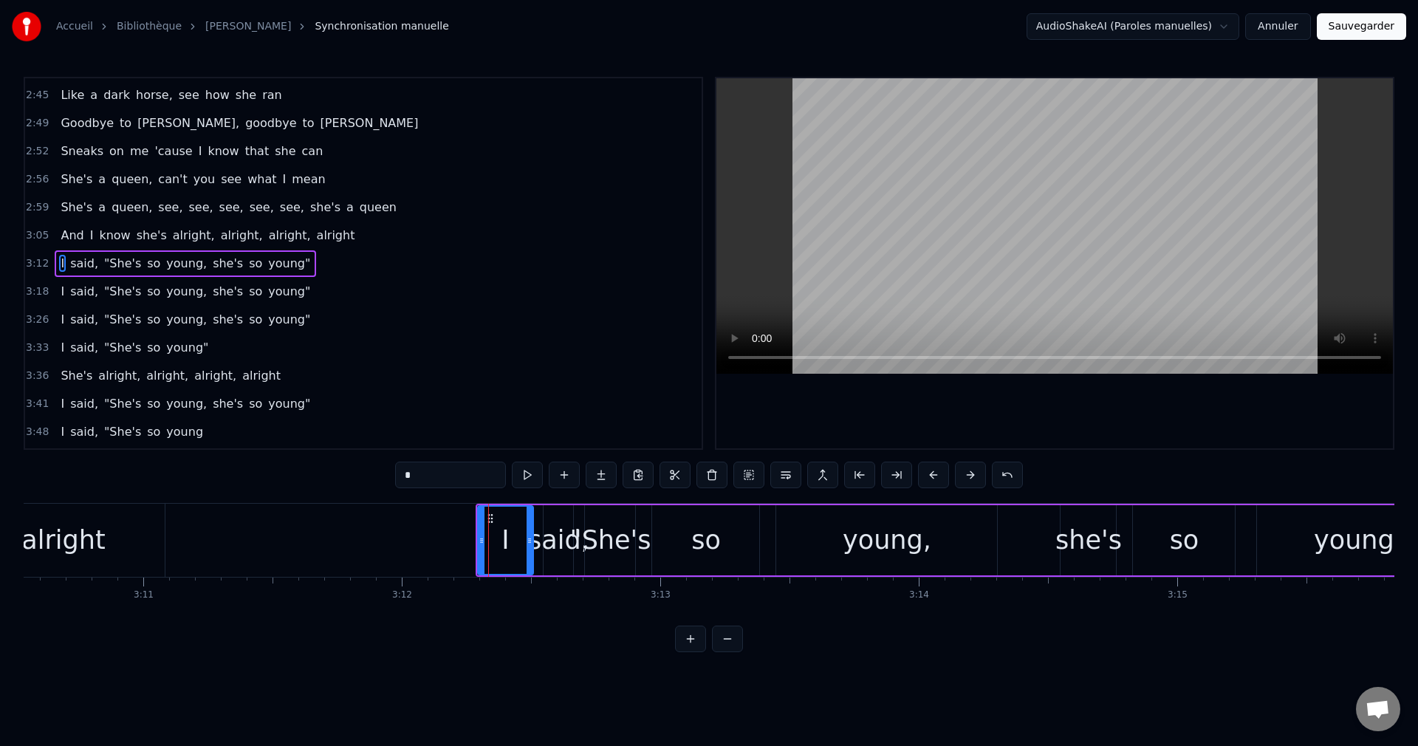
drag, startPoint x: 497, startPoint y: 537, endPoint x: 529, endPoint y: 541, distance: 32.8
click at [529, 541] on icon at bounding box center [530, 541] width 6 height 12
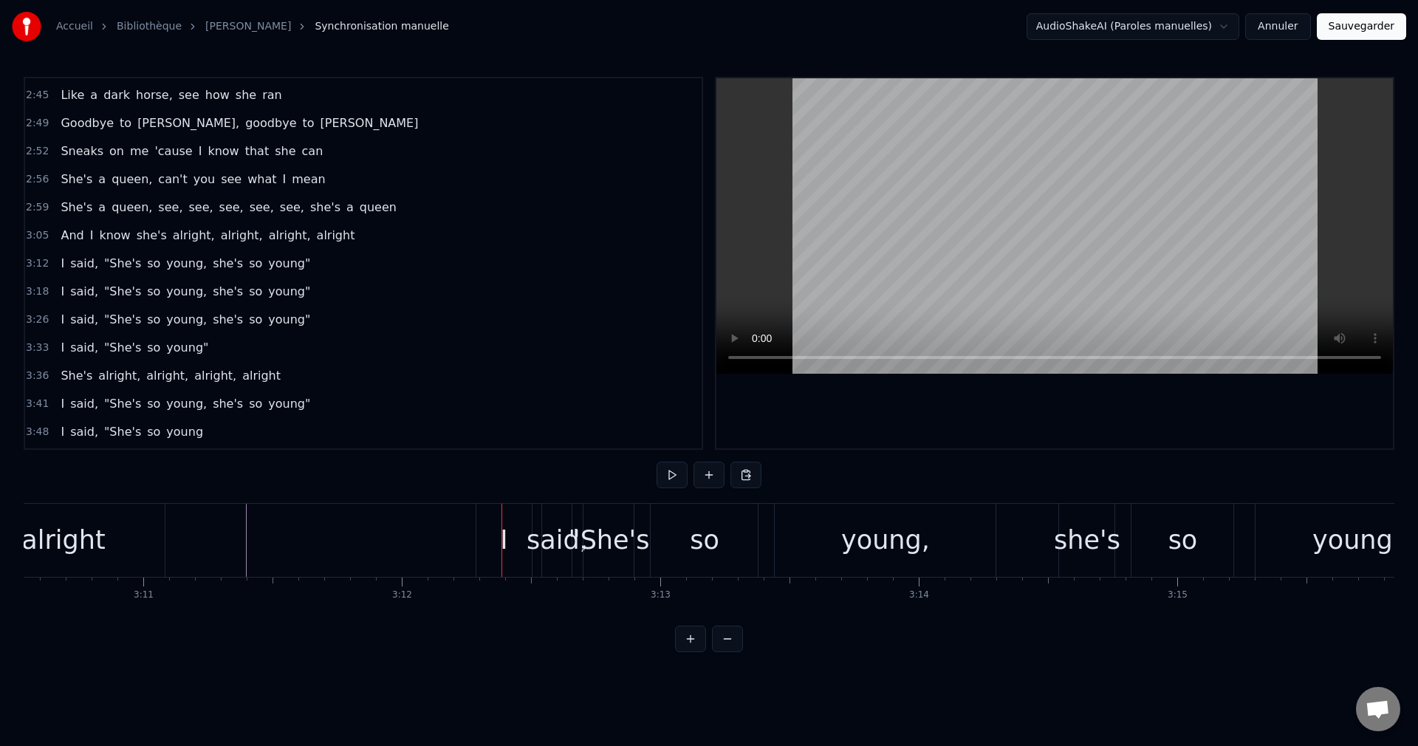
click at [498, 523] on div "I" at bounding box center [504, 540] width 56 height 73
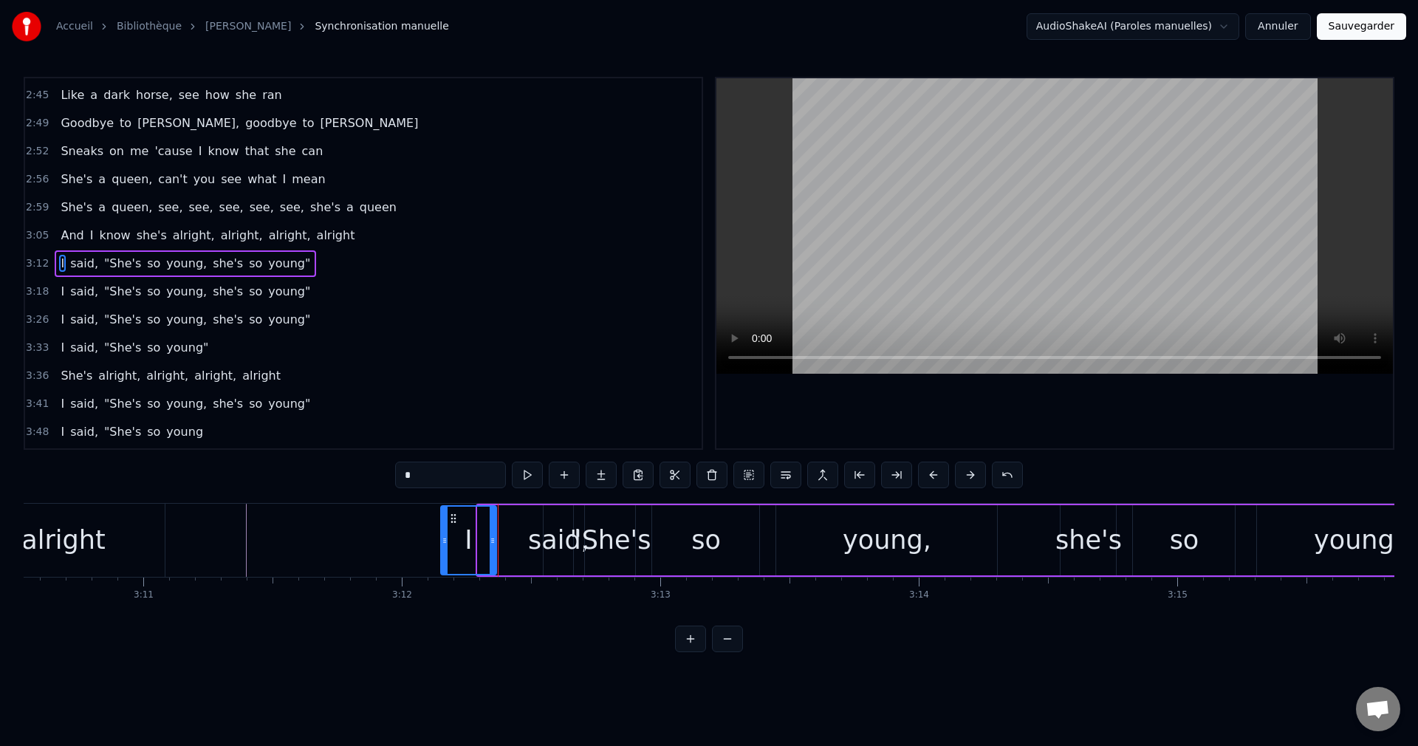
drag, startPoint x: 490, startPoint y: 513, endPoint x: 453, endPoint y: 520, distance: 37.5
click at [453, 520] on icon at bounding box center [453, 518] width 12 height 12
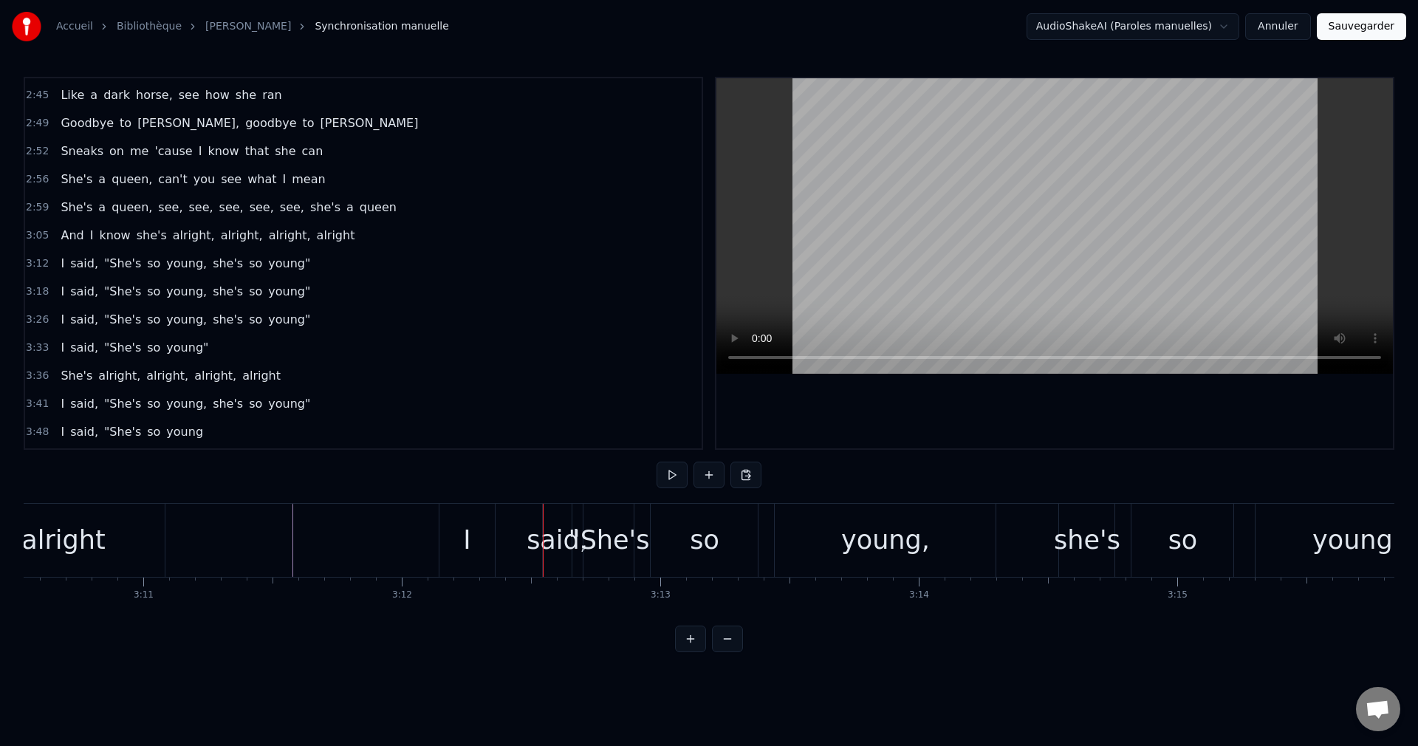
click at [475, 525] on div "I" at bounding box center [467, 540] width 56 height 73
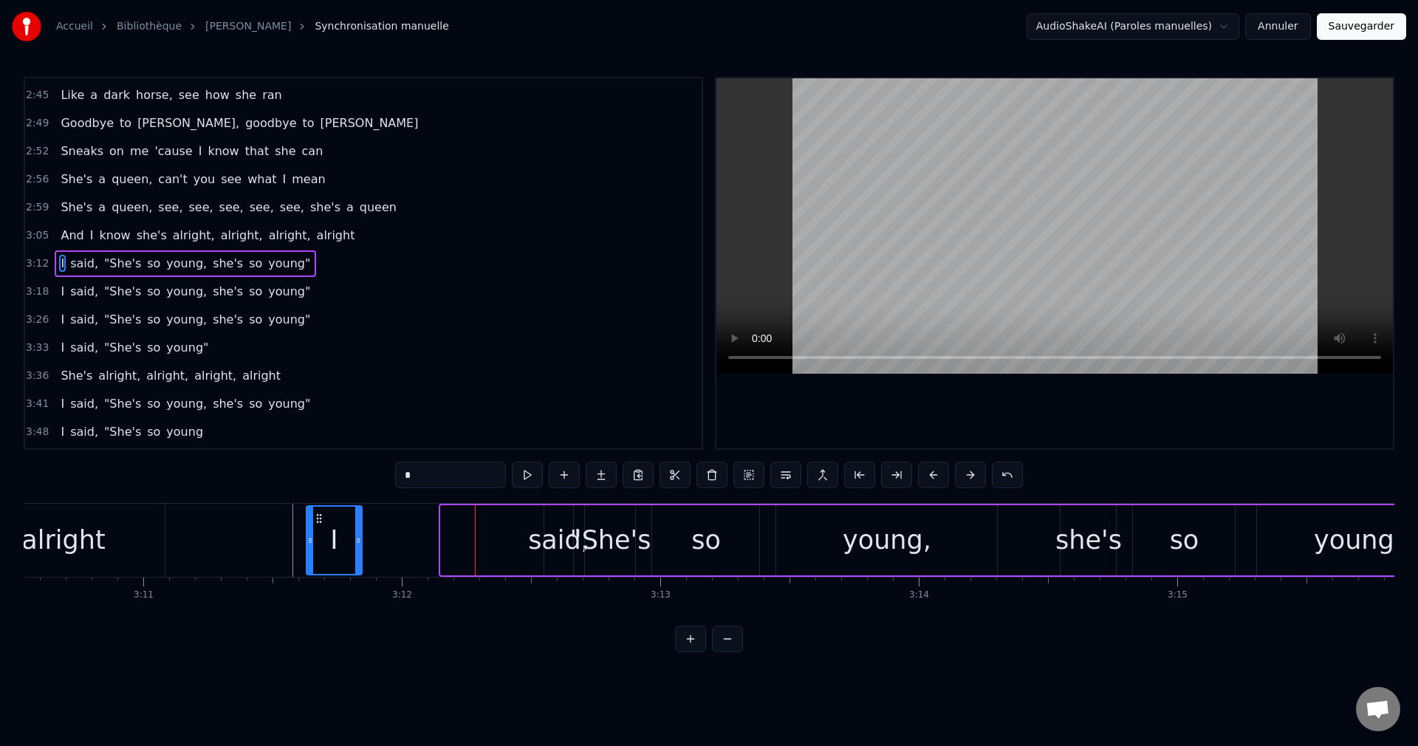
drag, startPoint x: 453, startPoint y: 515, endPoint x: 318, endPoint y: 537, distance: 136.1
click at [318, 537] on div "I" at bounding box center [334, 540] width 55 height 67
click at [556, 536] on div "said," at bounding box center [558, 540] width 61 height 39
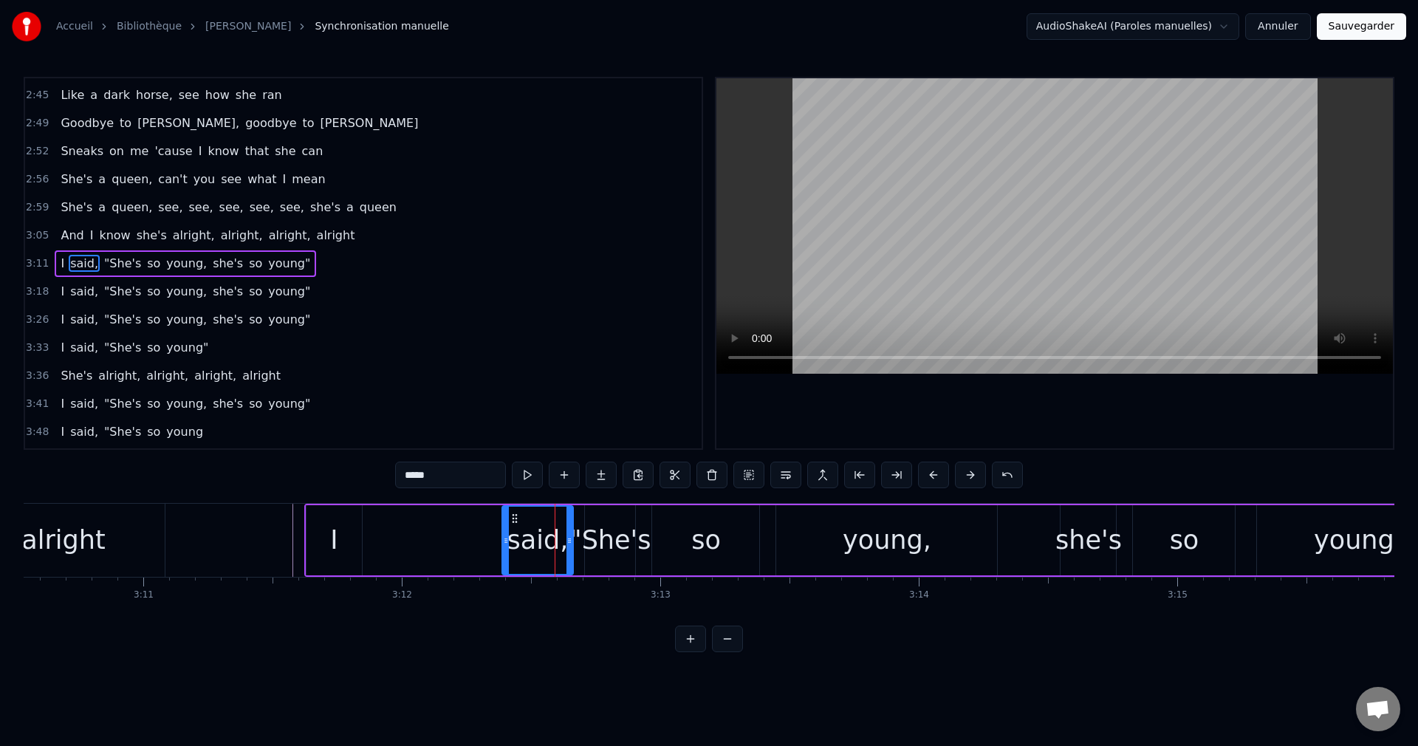
drag, startPoint x: 546, startPoint y: 535, endPoint x: 507, endPoint y: 538, distance: 39.9
click at [505, 540] on icon at bounding box center [506, 541] width 6 height 12
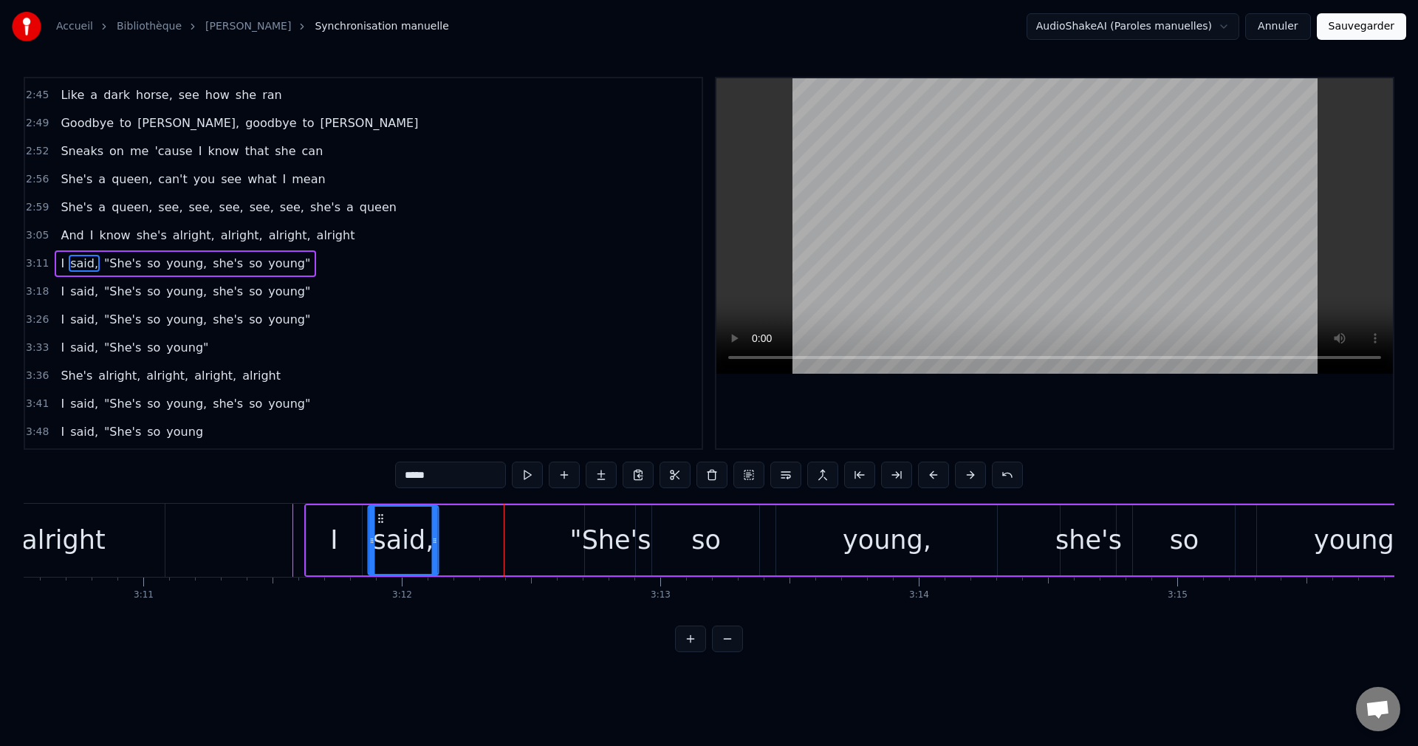
drag, startPoint x: 515, startPoint y: 515, endPoint x: 381, endPoint y: 543, distance: 137.1
click at [381, 543] on div "said," at bounding box center [402, 540] width 69 height 67
click at [594, 549] on div ""She's" at bounding box center [610, 540] width 81 height 39
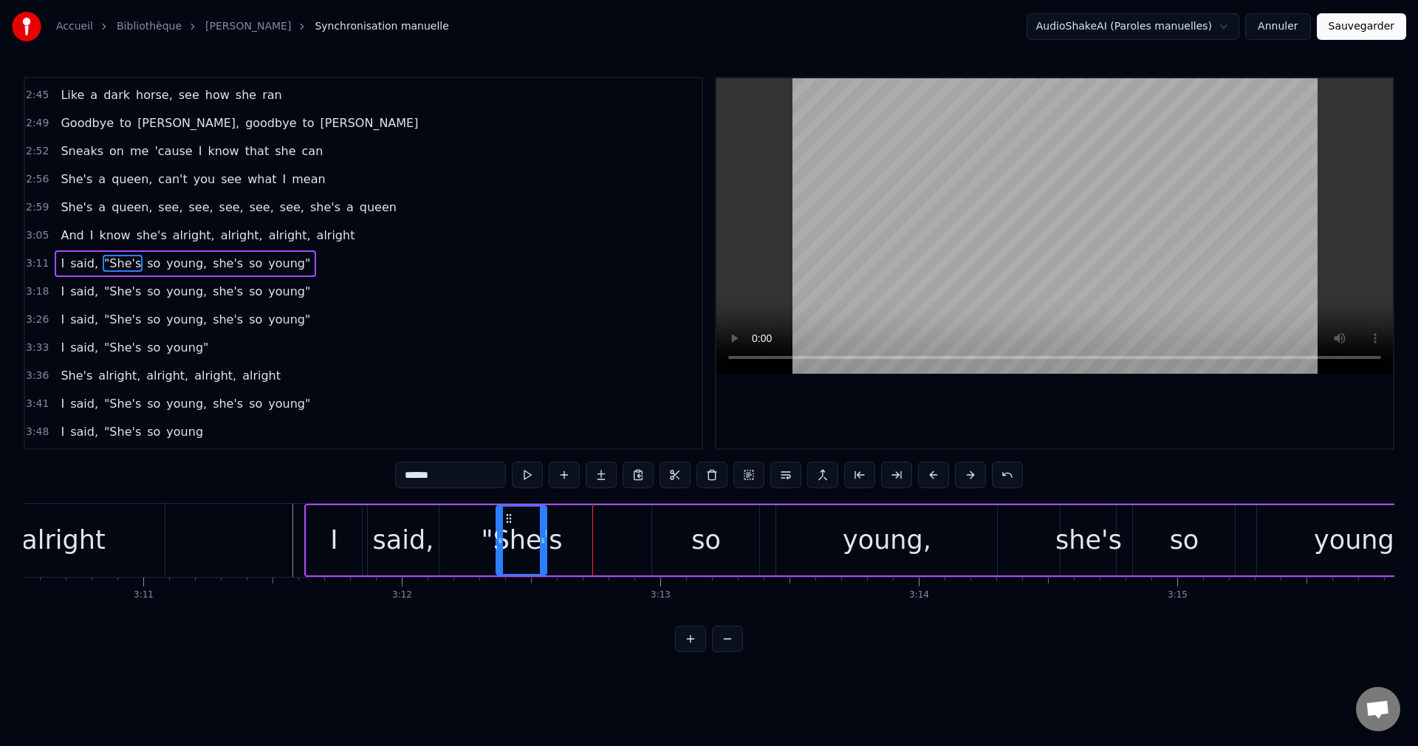
drag, startPoint x: 597, startPoint y: 519, endPoint x: 509, endPoint y: 527, distance: 88.9
click at [509, 527] on div ""She's" at bounding box center [521, 540] width 49 height 67
drag, startPoint x: 544, startPoint y: 539, endPoint x: 569, endPoint y: 546, distance: 25.3
click at [569, 546] on div at bounding box center [567, 540] width 6 height 67
click at [680, 538] on div "so" at bounding box center [705, 540] width 107 height 70
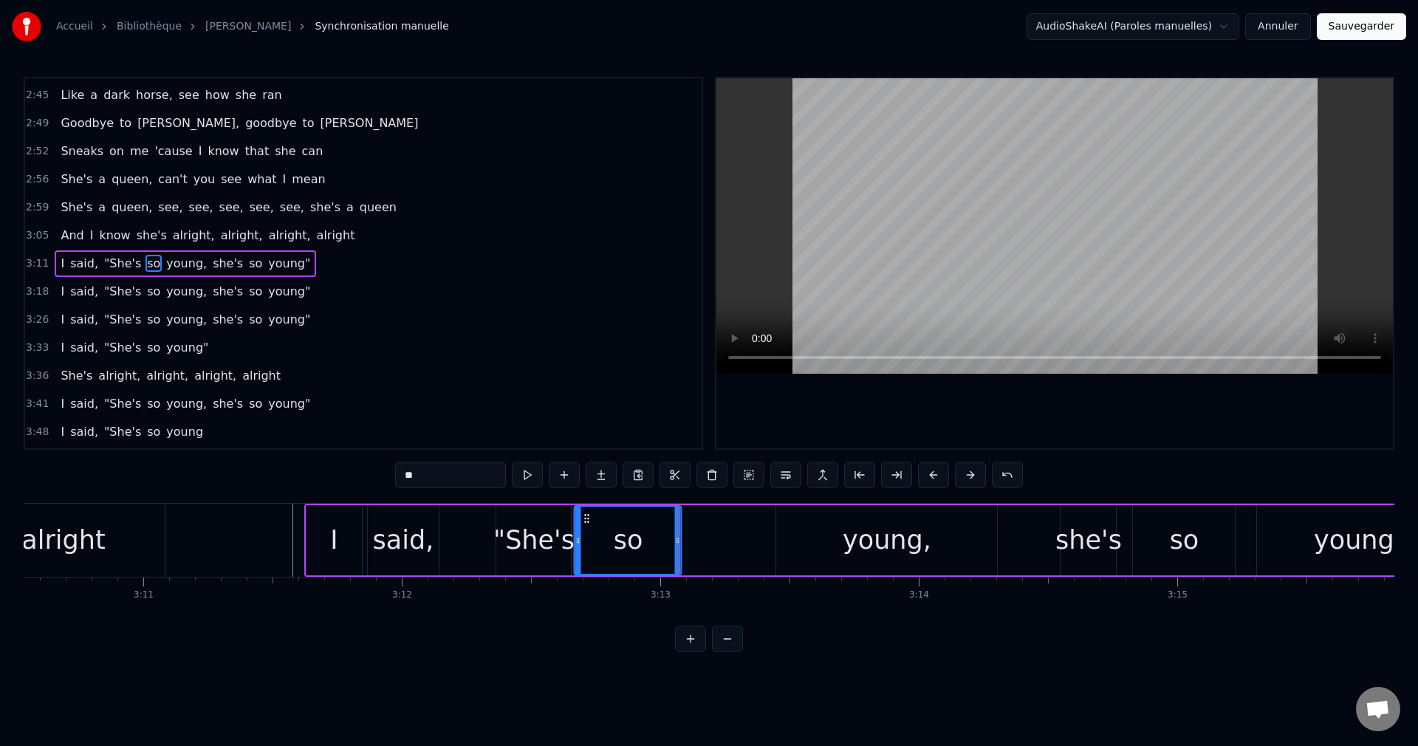
drag, startPoint x: 665, startPoint y: 515, endPoint x: 587, endPoint y: 534, distance: 80.6
click at [587, 534] on div "so" at bounding box center [628, 540] width 106 height 67
click at [798, 527] on div "young," at bounding box center [886, 540] width 221 height 70
type input "******"
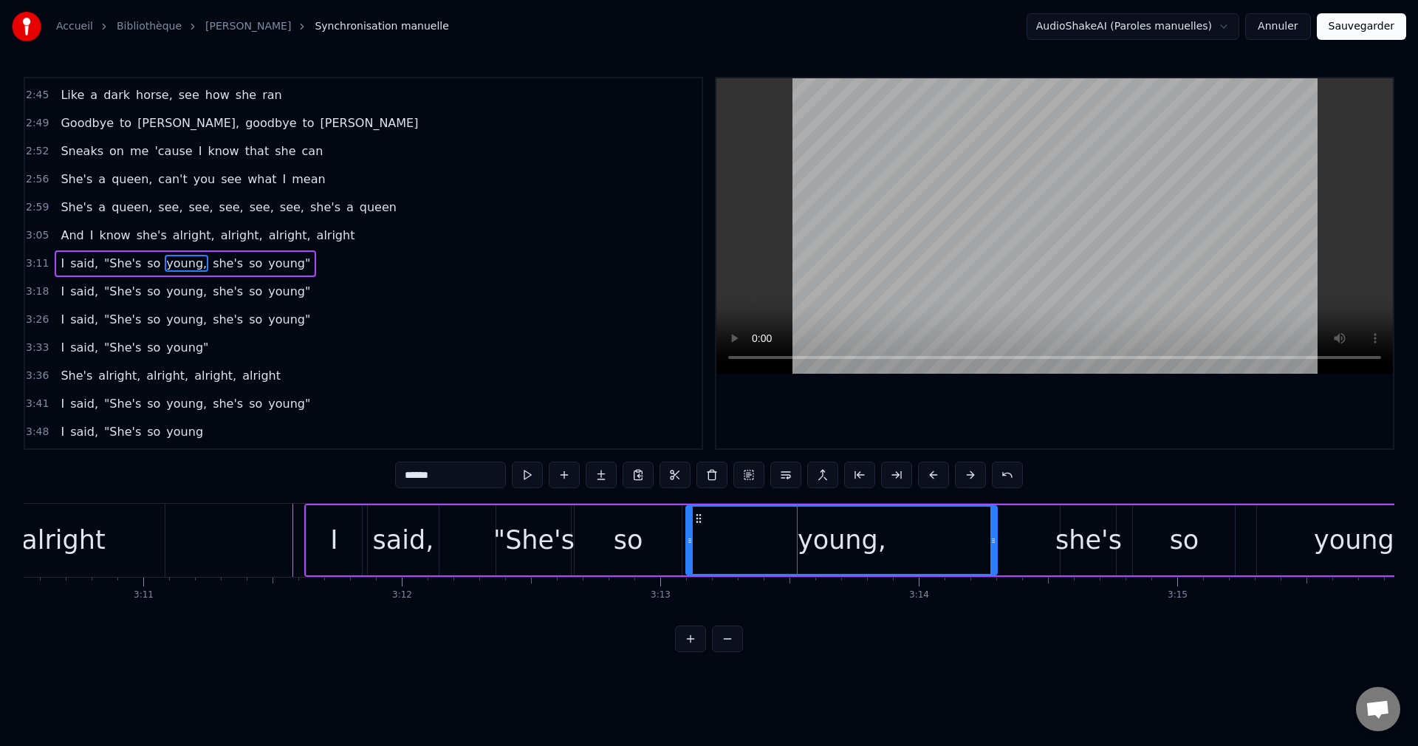
drag, startPoint x: 779, startPoint y: 541, endPoint x: 505, endPoint y: 590, distance: 278.4
click at [687, 556] on div at bounding box center [690, 540] width 6 height 67
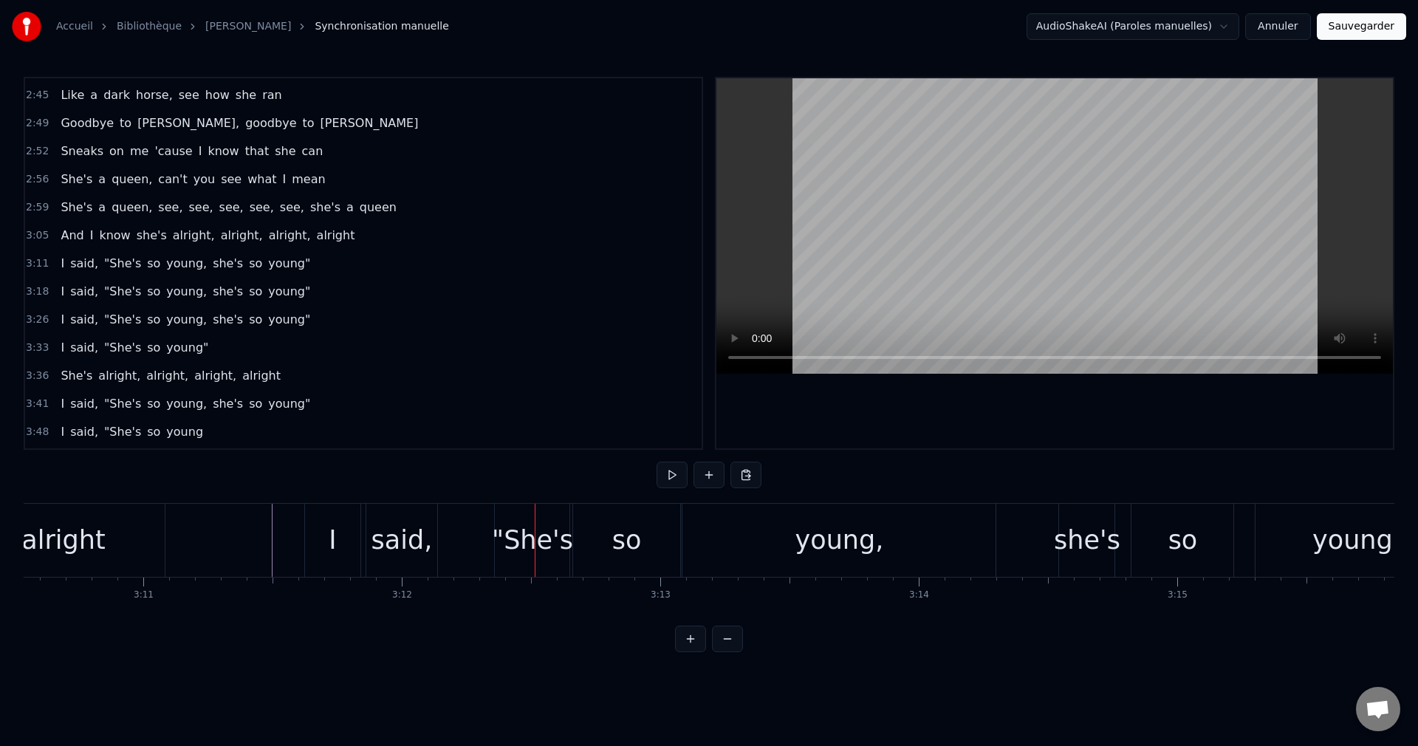
click at [396, 546] on div "said," at bounding box center [401, 540] width 61 height 39
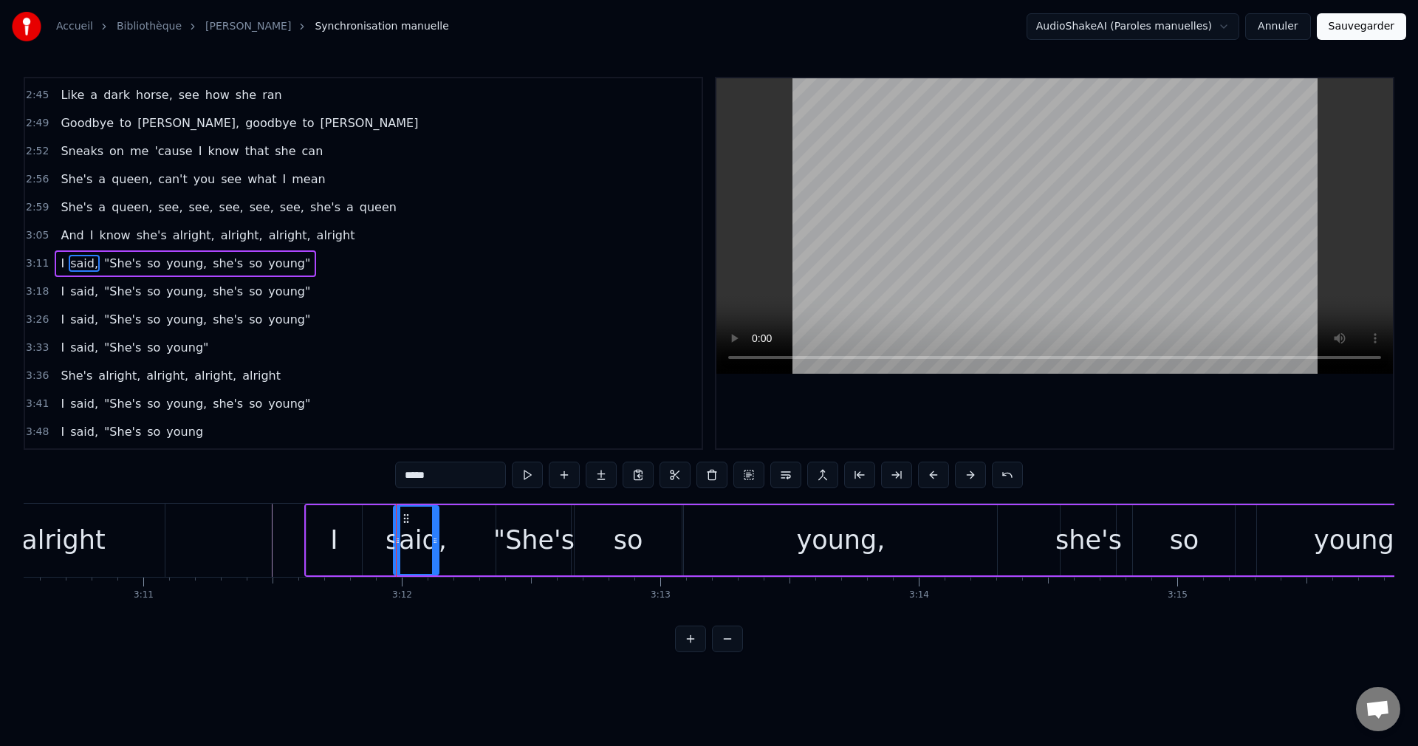
drag, startPoint x: 371, startPoint y: 539, endPoint x: 397, endPoint y: 553, distance: 30.1
click at [397, 553] on div at bounding box center [397, 540] width 6 height 67
drag, startPoint x: 405, startPoint y: 515, endPoint x: 442, endPoint y: 530, distance: 40.0
click at [442, 530] on div "said," at bounding box center [453, 540] width 43 height 67
click at [331, 538] on div "I" at bounding box center [333, 540] width 7 height 39
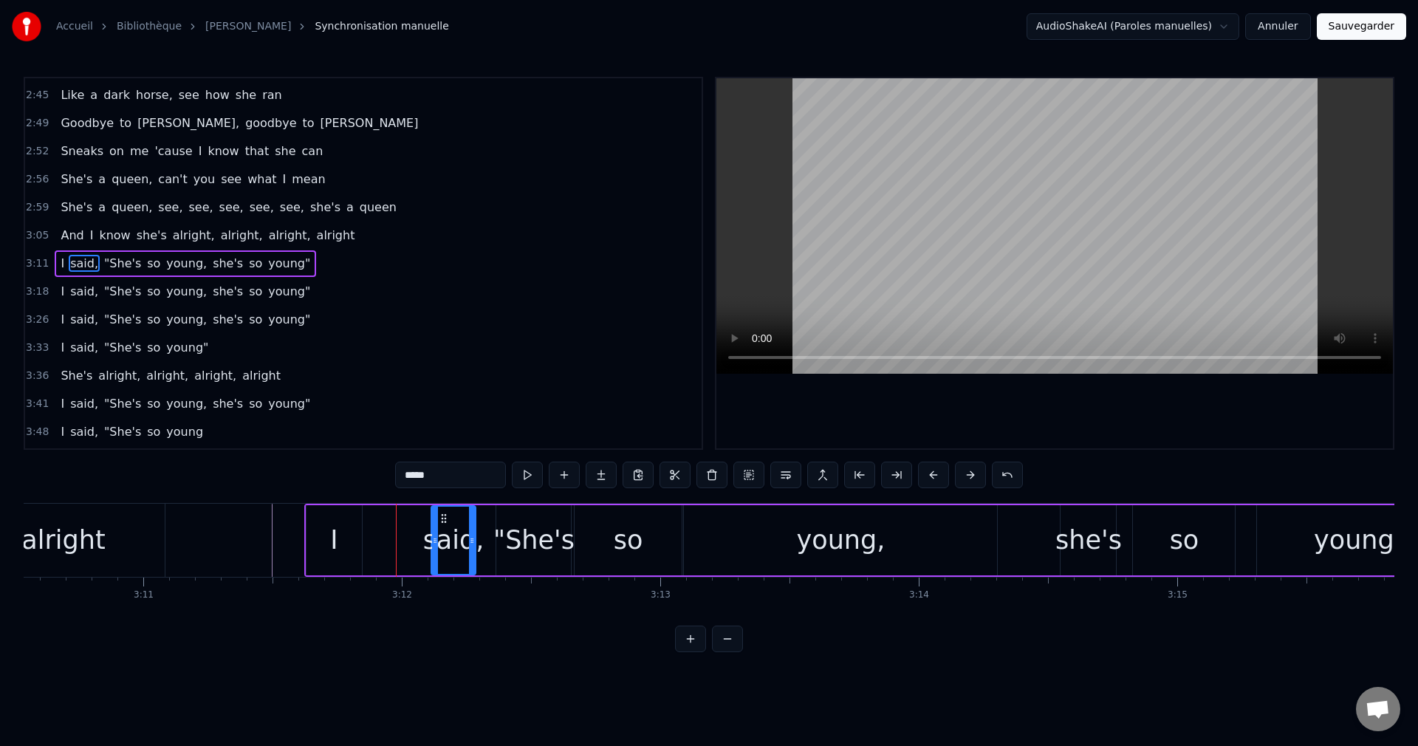
type input "*"
drag, startPoint x: 360, startPoint y: 537, endPoint x: 414, endPoint y: 549, distance: 55.2
click at [414, 549] on div at bounding box center [411, 540] width 6 height 67
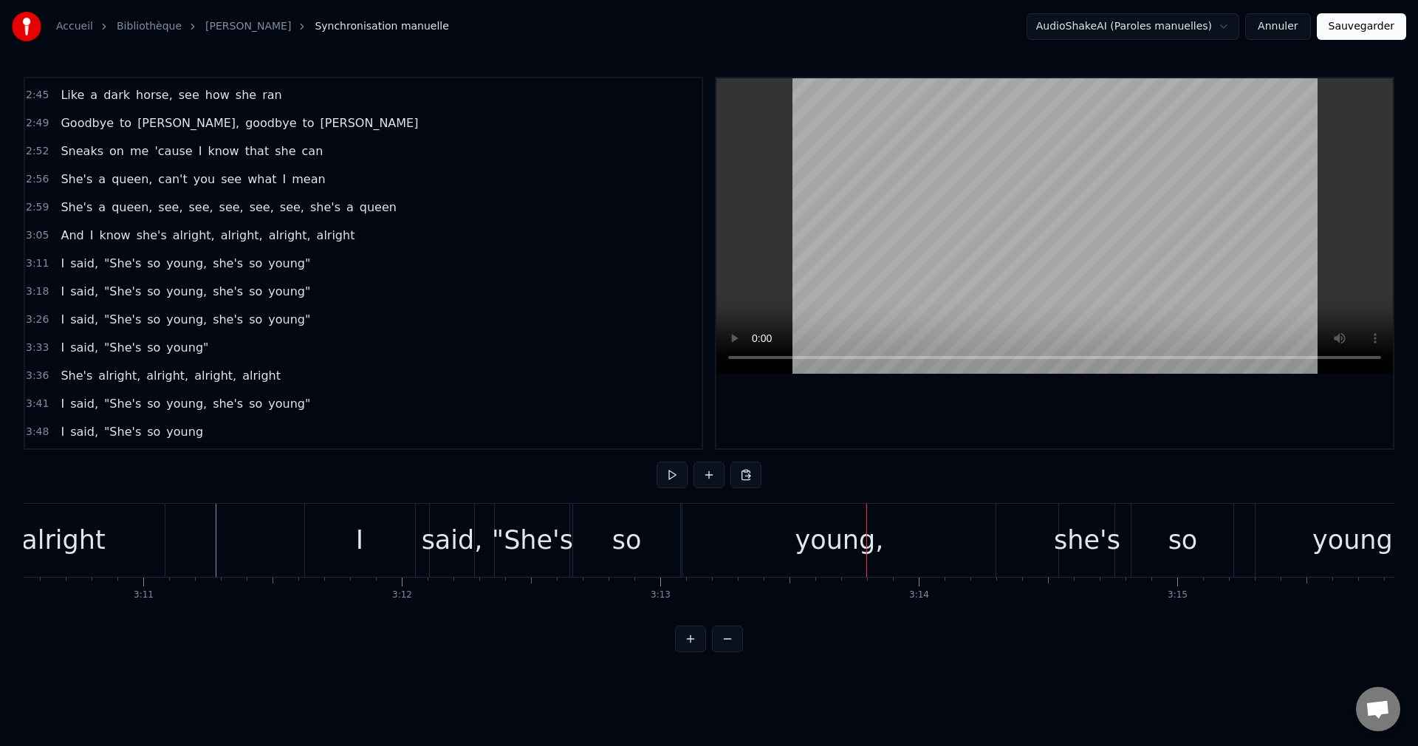
click at [848, 542] on div "young," at bounding box center [839, 540] width 89 height 39
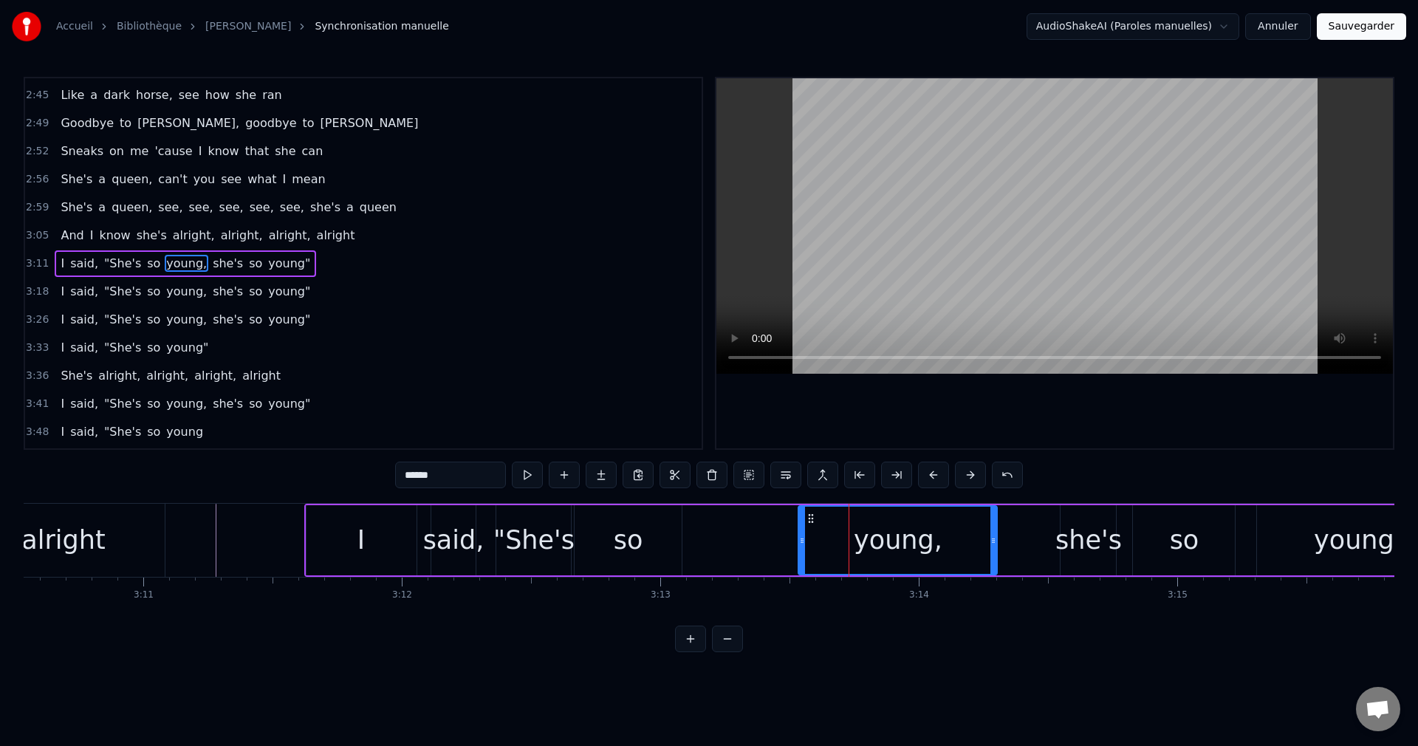
drag, startPoint x: 687, startPoint y: 543, endPoint x: 799, endPoint y: 549, distance: 111.7
click at [799, 549] on div at bounding box center [802, 540] width 6 height 67
click at [656, 550] on div "so" at bounding box center [628, 540] width 107 height 70
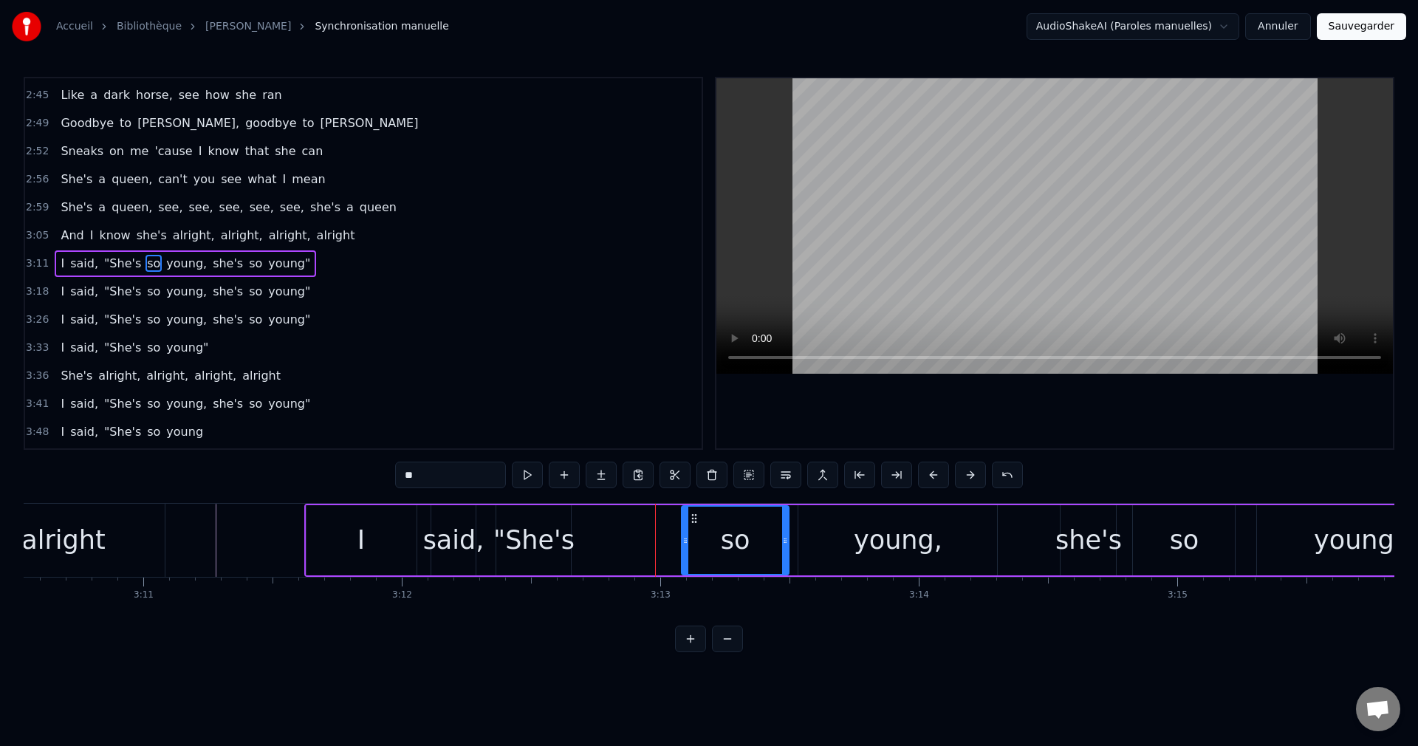
drag, startPoint x: 588, startPoint y: 514, endPoint x: 695, endPoint y: 530, distance: 108.3
click at [695, 530] on div "so" at bounding box center [735, 540] width 106 height 67
click at [541, 533] on div ""She's" at bounding box center [533, 540] width 81 height 39
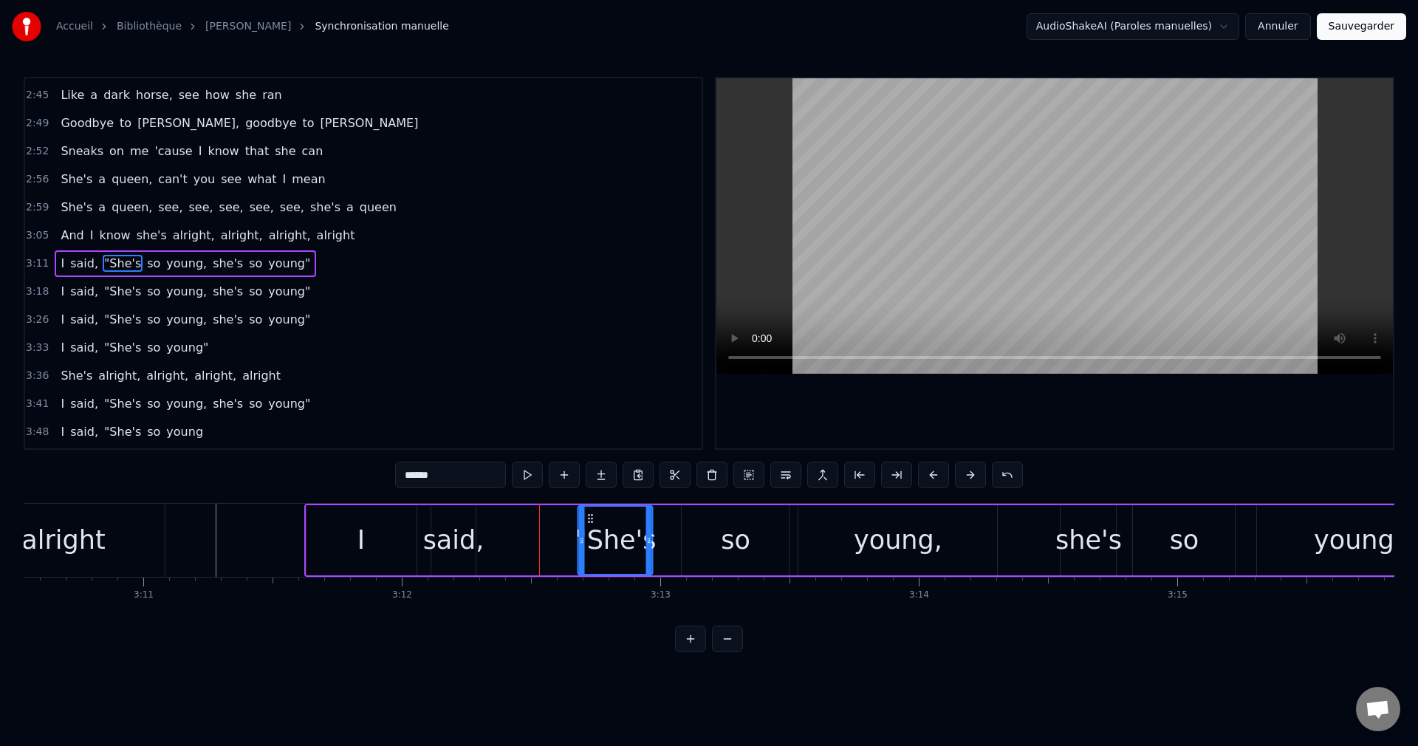
drag, startPoint x: 510, startPoint y: 517, endPoint x: 591, endPoint y: 527, distance: 82.5
click at [591, 527] on div ""She's" at bounding box center [615, 540] width 73 height 67
drag, startPoint x: 654, startPoint y: 541, endPoint x: 668, endPoint y: 542, distance: 14.8
click at [668, 542] on icon at bounding box center [669, 541] width 6 height 12
click at [462, 543] on div "said," at bounding box center [453, 540] width 61 height 39
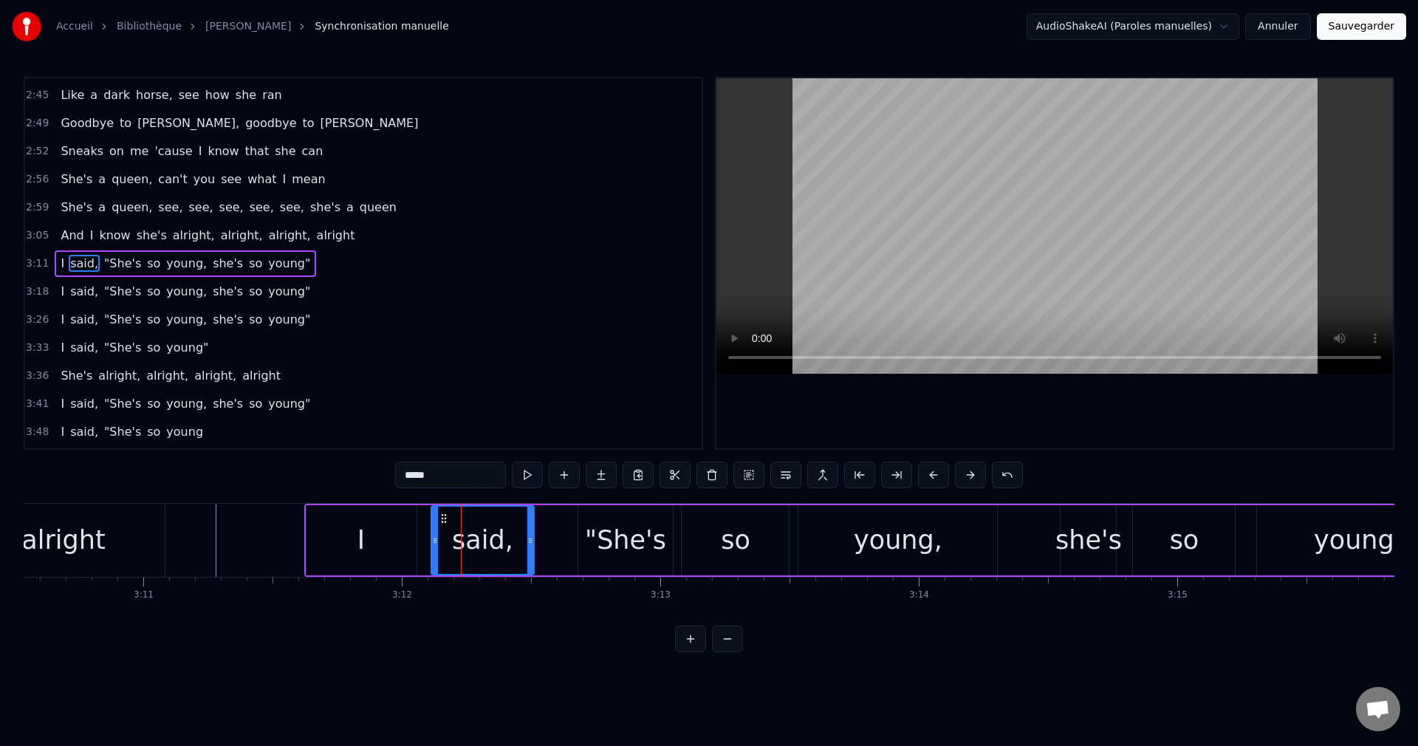
drag, startPoint x: 473, startPoint y: 537, endPoint x: 531, endPoint y: 545, distance: 58.9
click at [531, 545] on icon at bounding box center [530, 541] width 6 height 12
drag, startPoint x: 442, startPoint y: 517, endPoint x: 481, endPoint y: 529, distance: 40.4
click at [481, 529] on div "said," at bounding box center [521, 540] width 101 height 67
click at [388, 546] on div "I" at bounding box center [361, 540] width 110 height 70
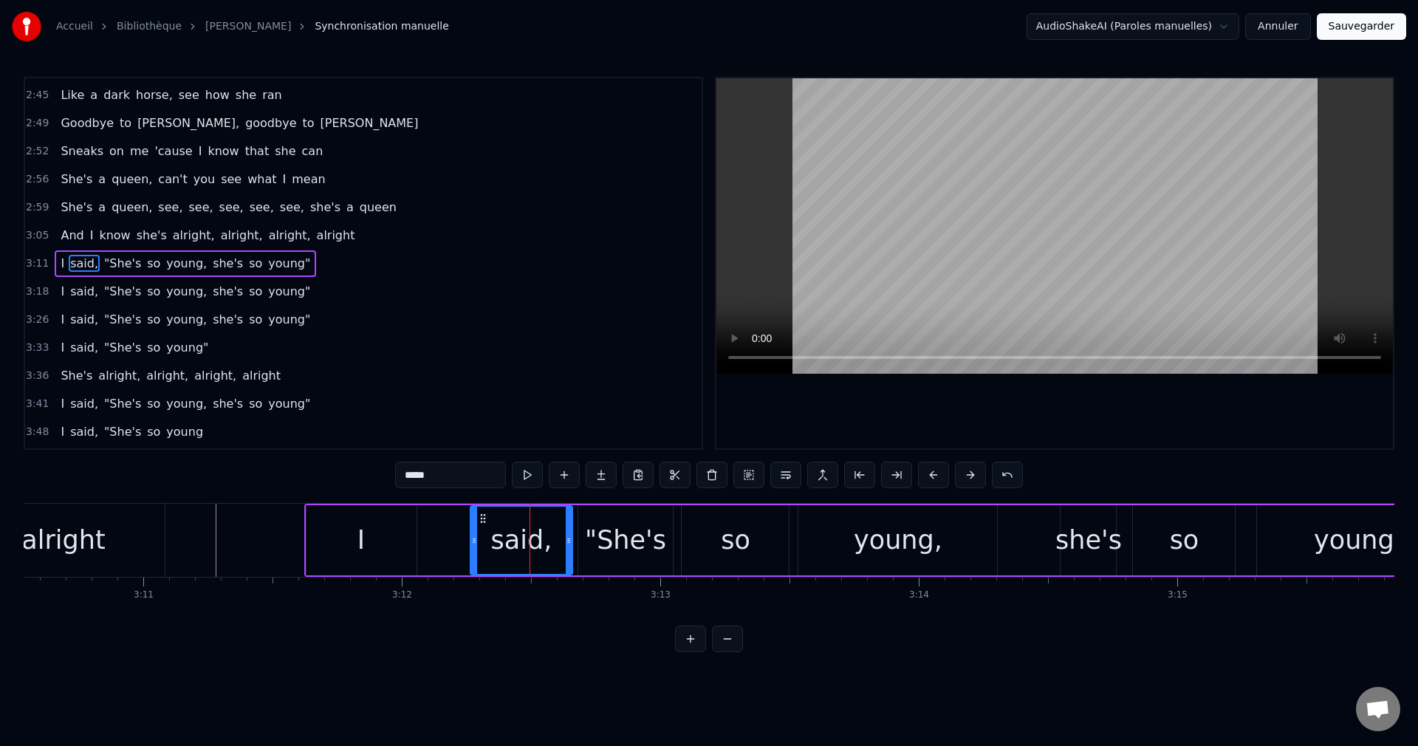
type input "*"
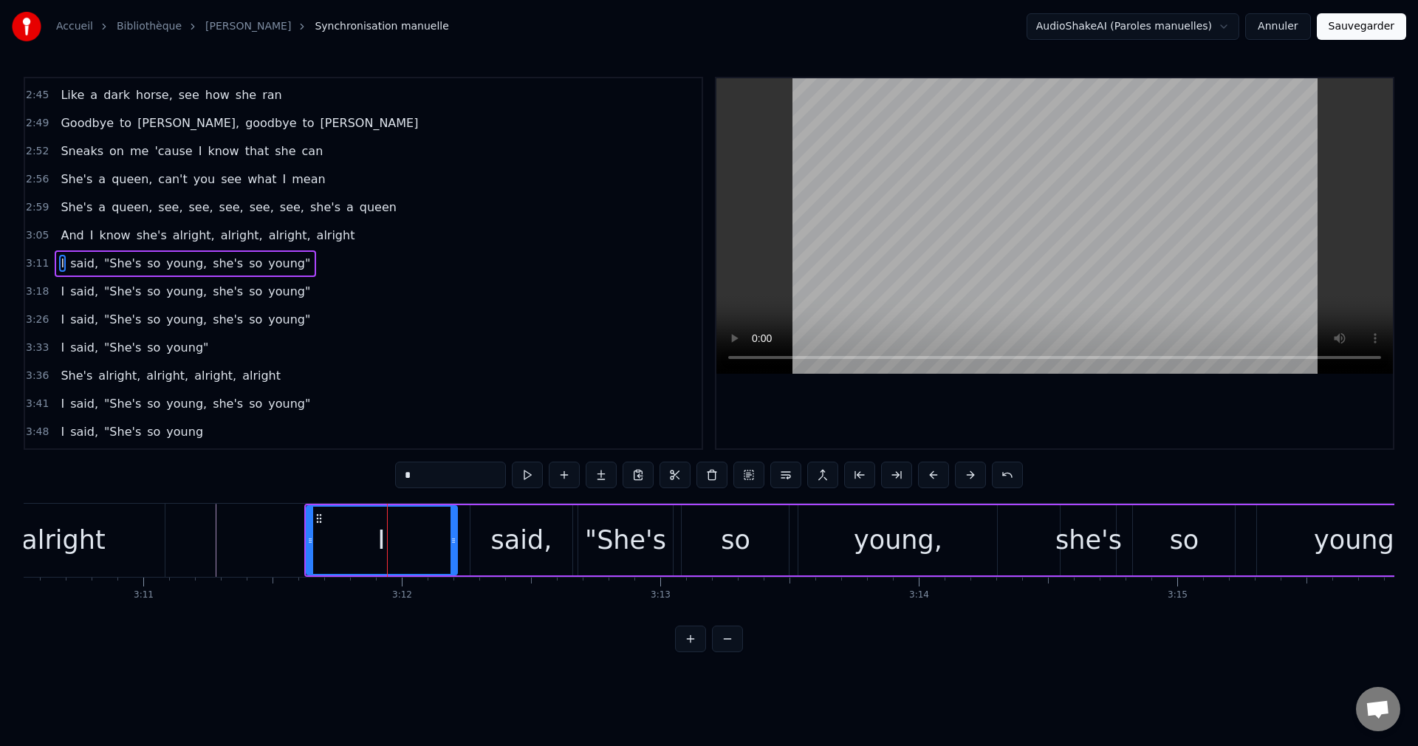
drag, startPoint x: 414, startPoint y: 541, endPoint x: 453, endPoint y: 545, distance: 39.4
click at [453, 545] on icon at bounding box center [453, 541] width 6 height 12
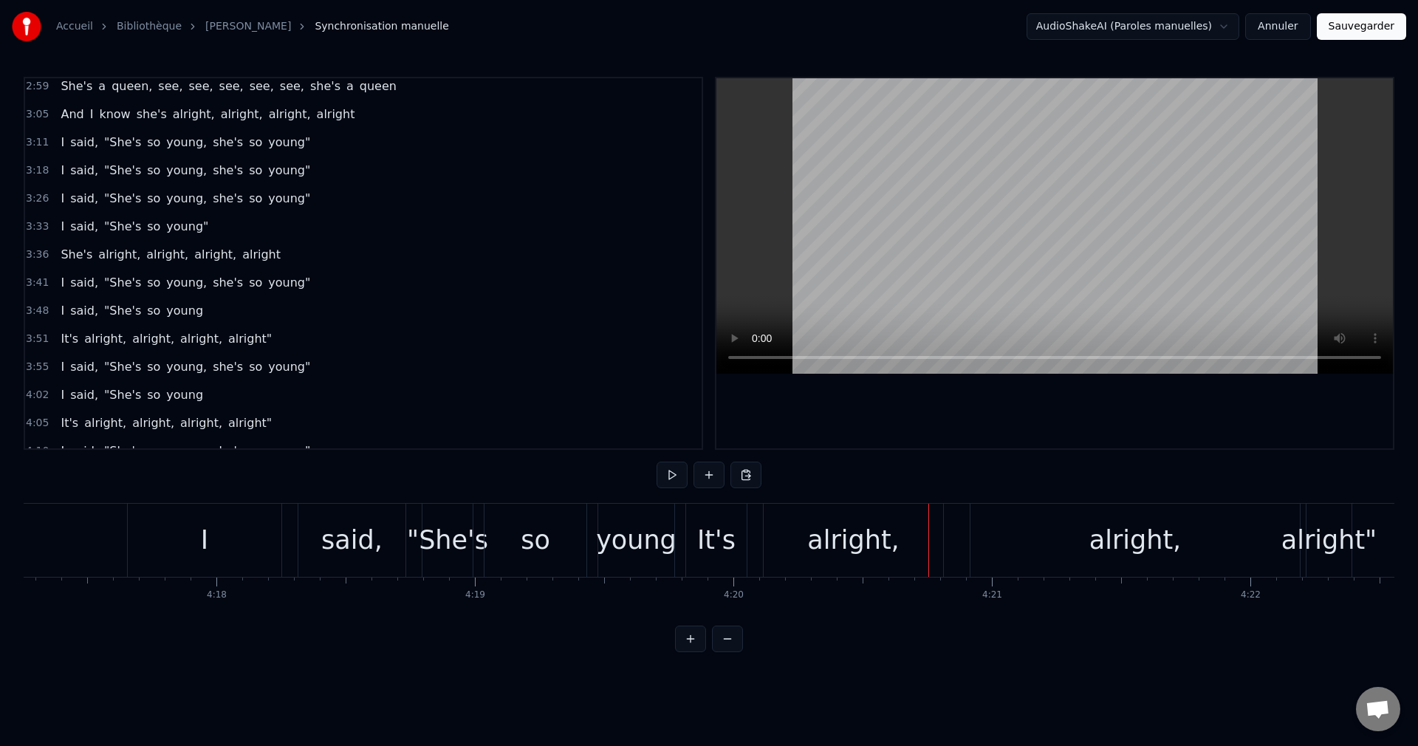
scroll to position [837, 0]
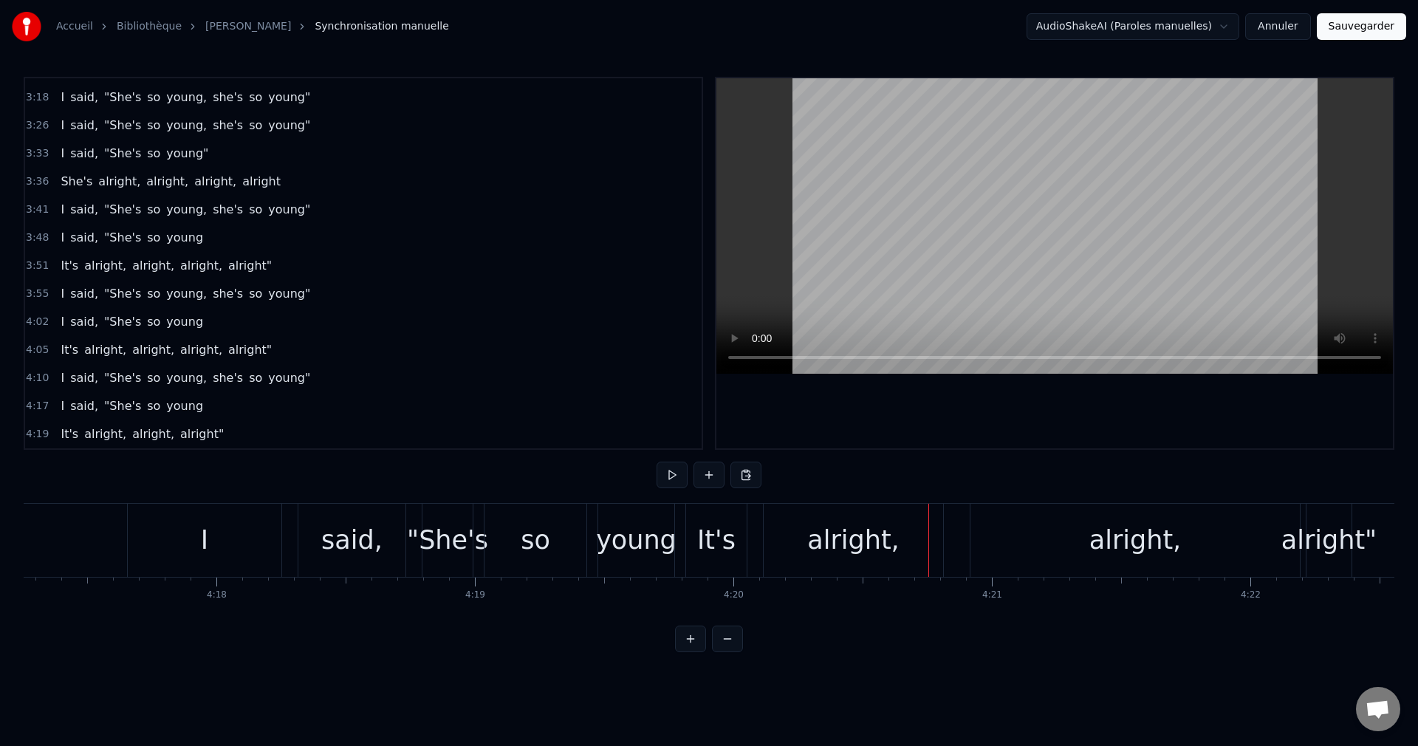
click at [64, 430] on span "It's" at bounding box center [69, 433] width 21 height 17
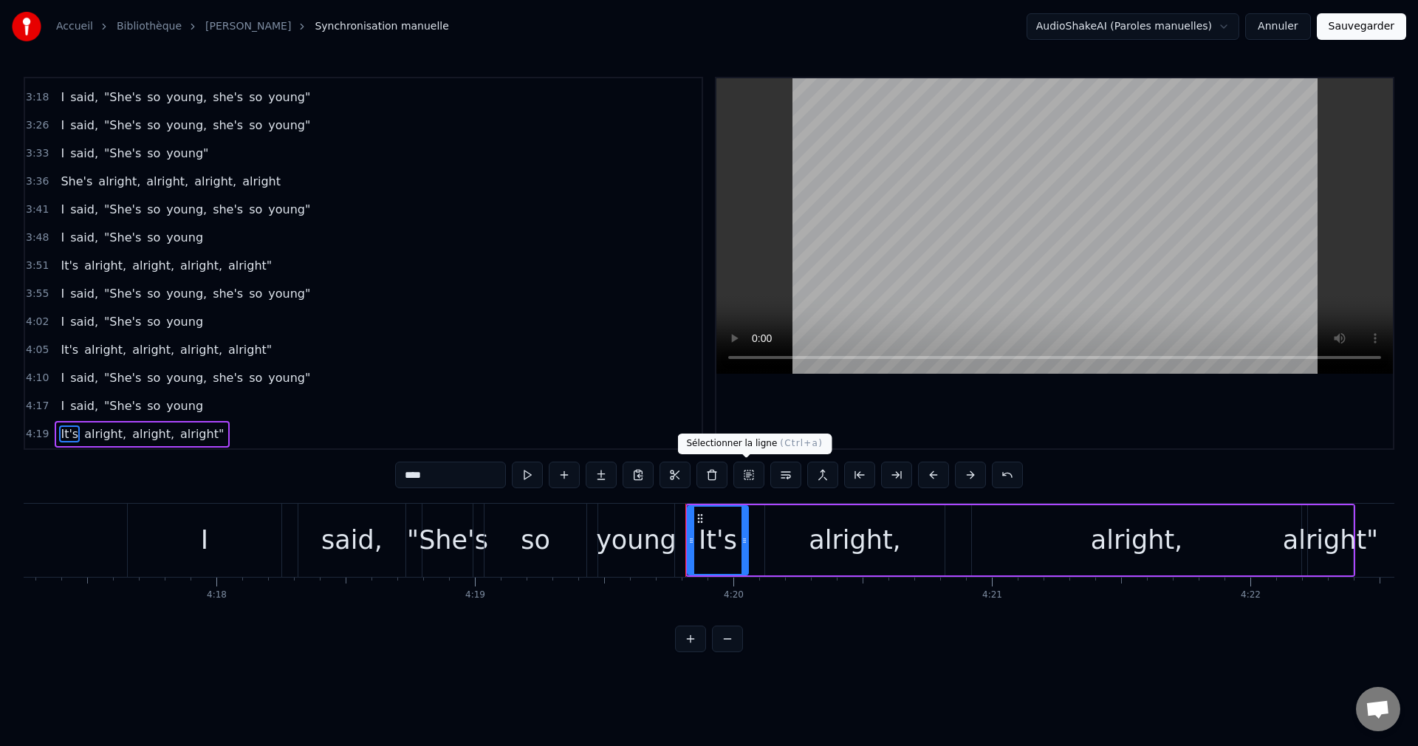
click at [750, 473] on button at bounding box center [748, 475] width 31 height 27
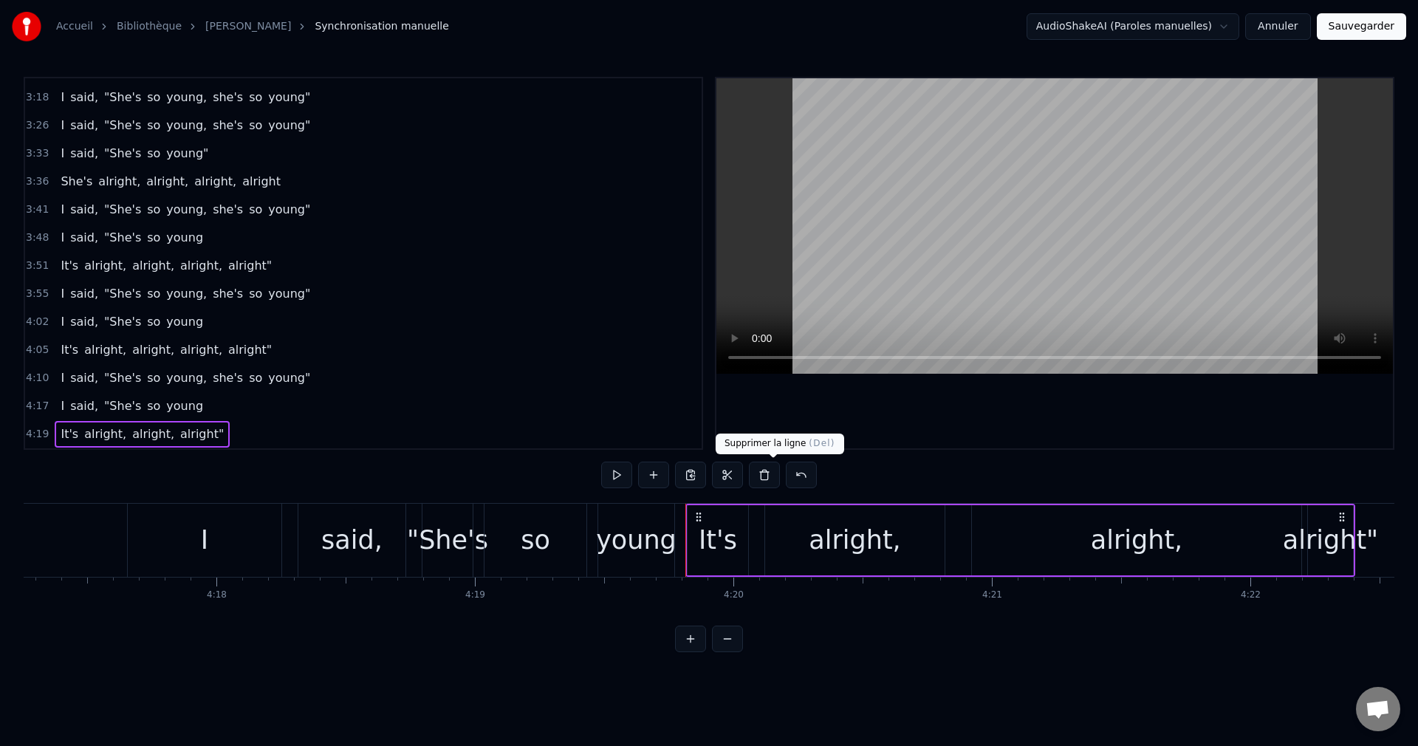
click at [779, 478] on button at bounding box center [764, 475] width 31 height 27
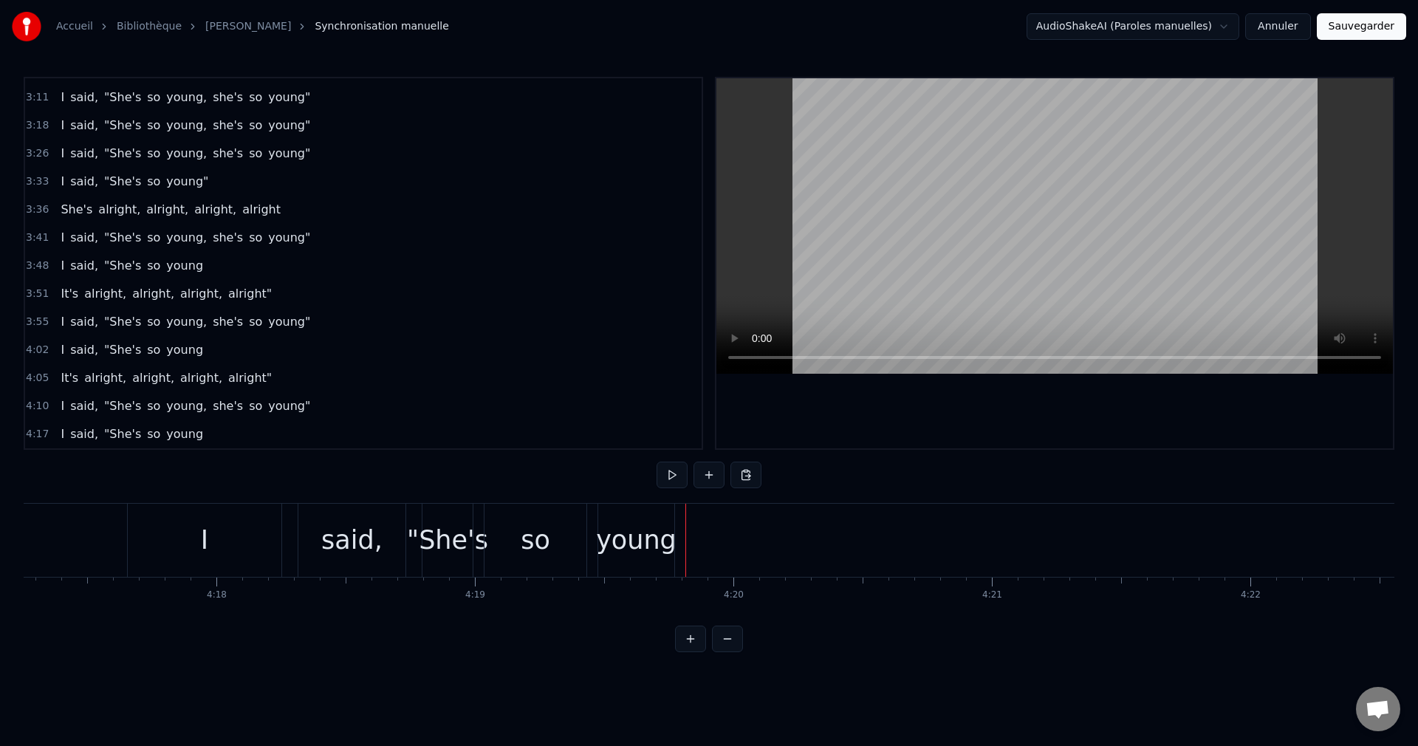
click at [182, 542] on div "I" at bounding box center [205, 540] width 154 height 73
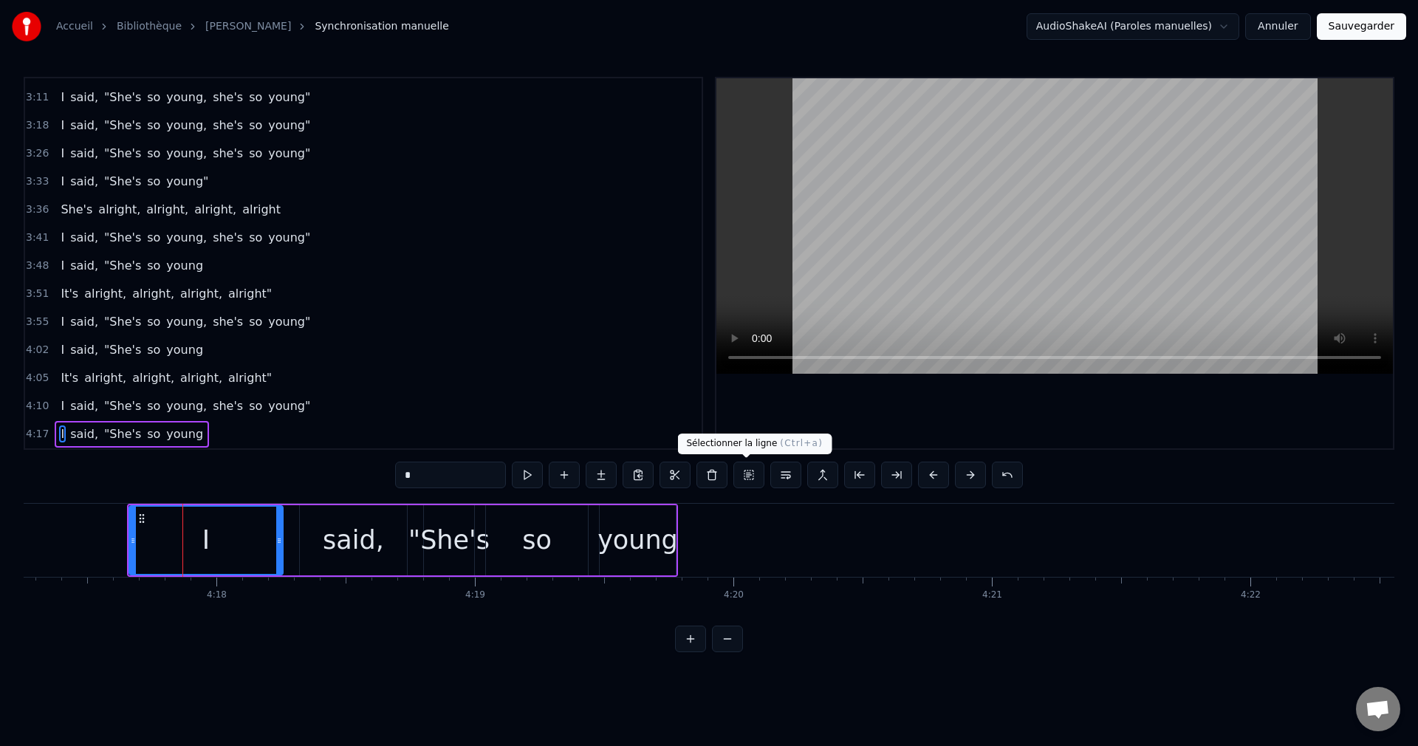
click at [742, 472] on button at bounding box center [748, 475] width 31 height 27
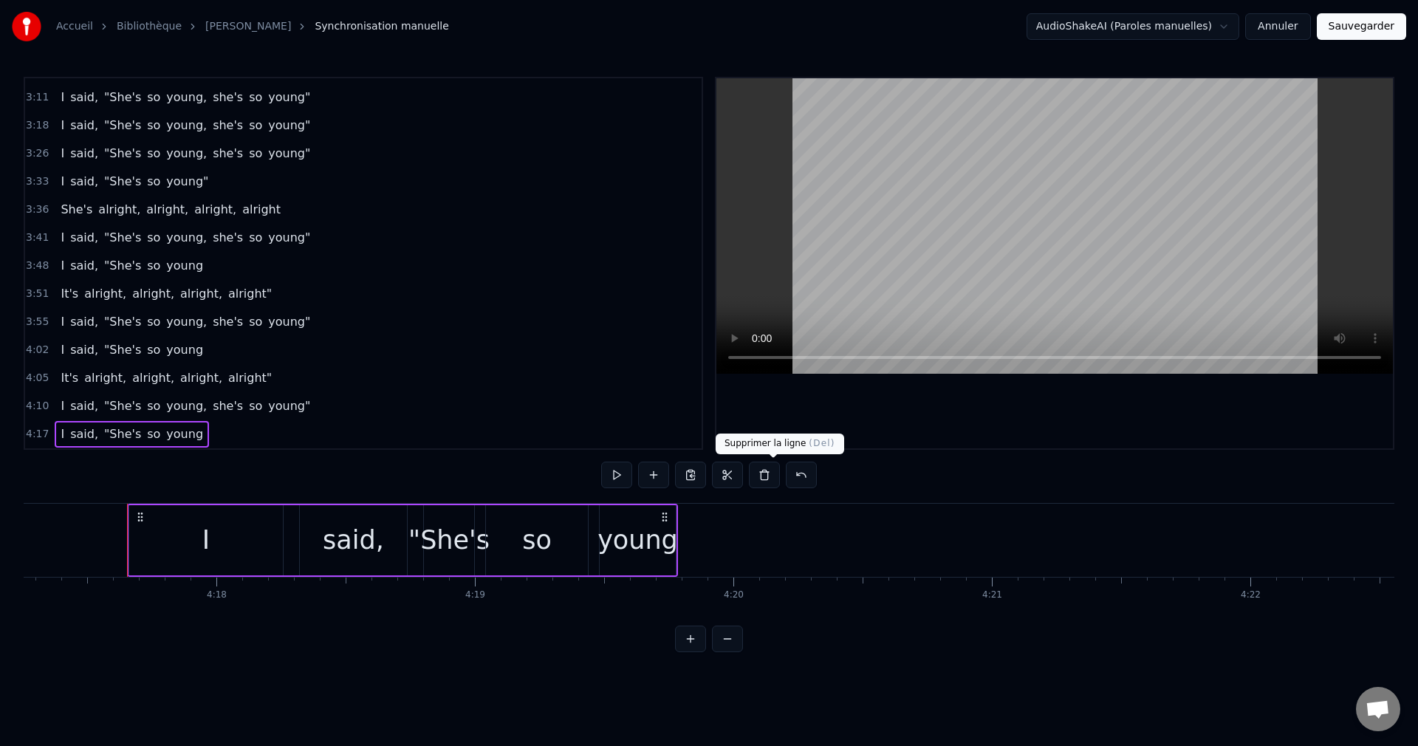
click at [772, 479] on button at bounding box center [764, 475] width 31 height 27
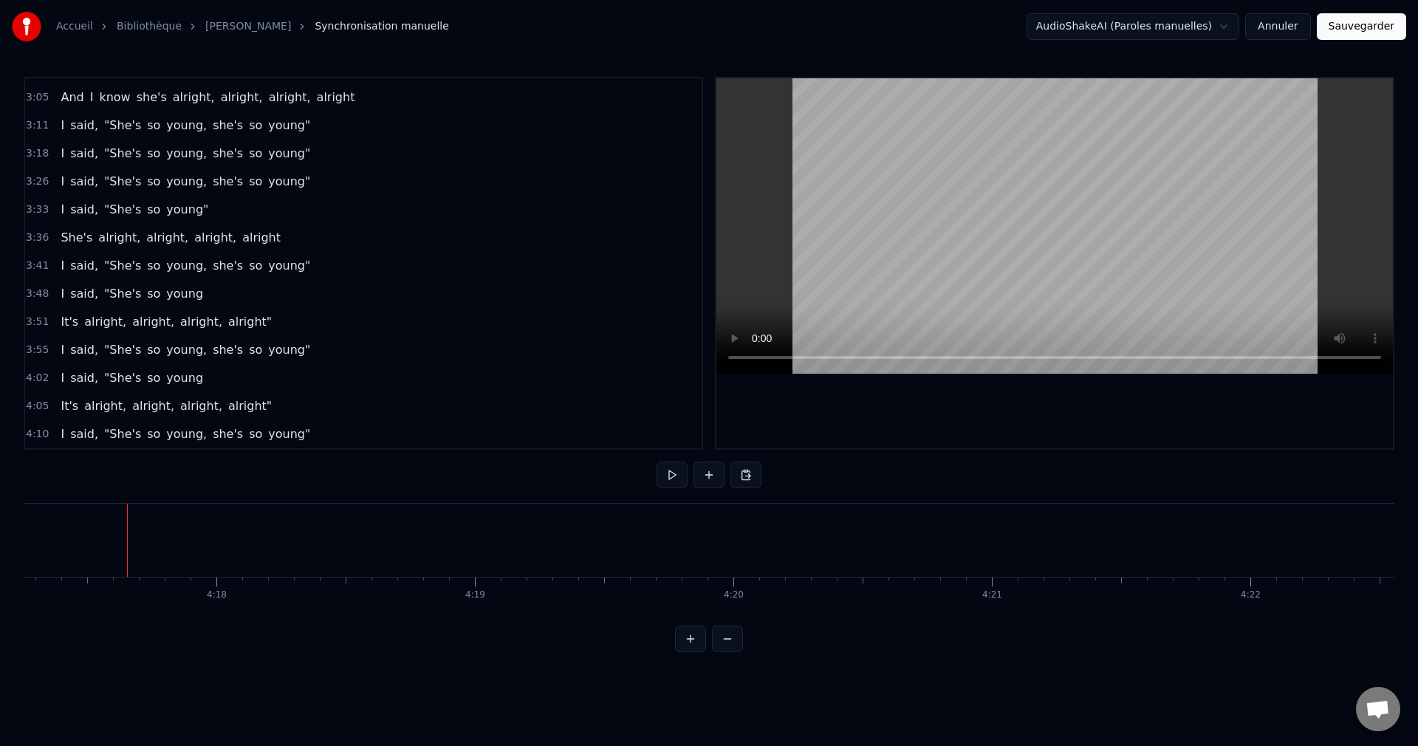
click at [61, 433] on span "I" at bounding box center [62, 433] width 7 height 17
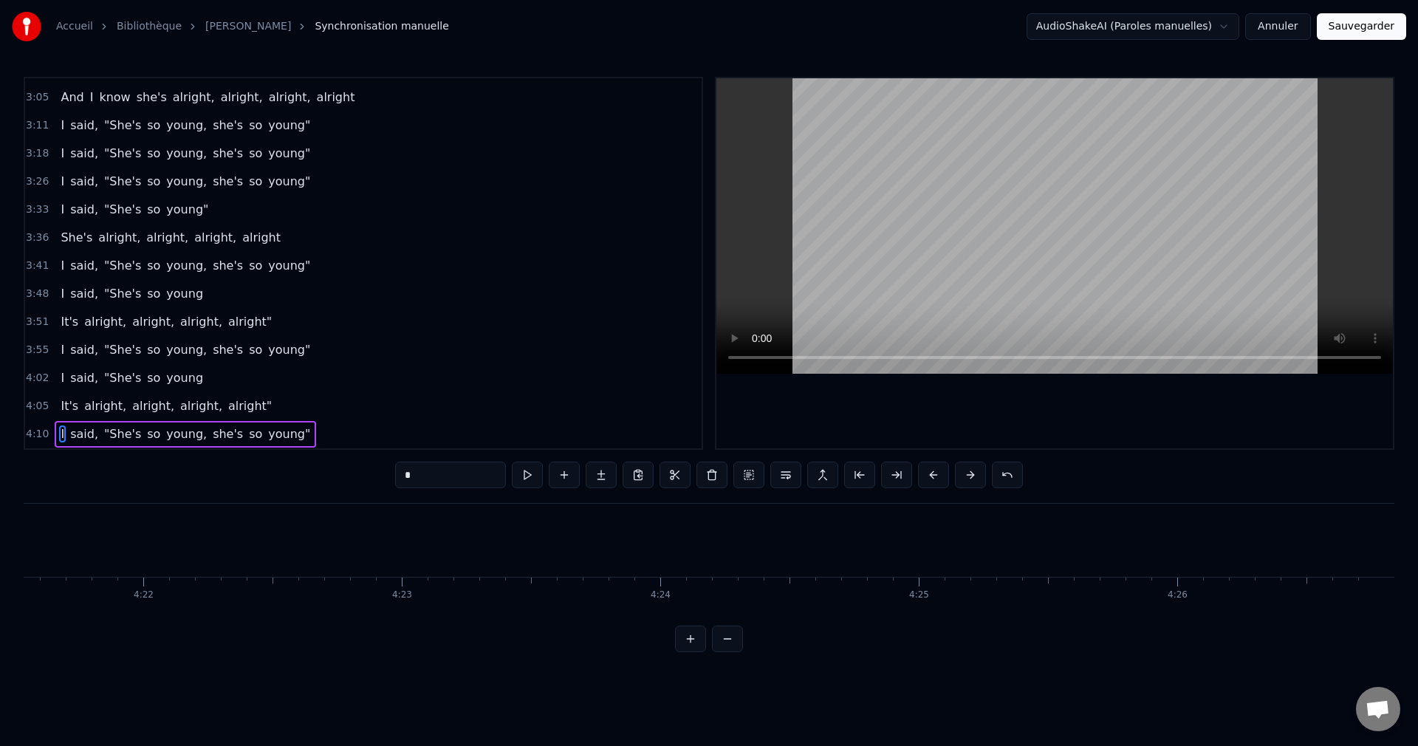
scroll to position [0, 67596]
click at [1367, 31] on button "Sauvegarder" at bounding box center [1361, 26] width 89 height 27
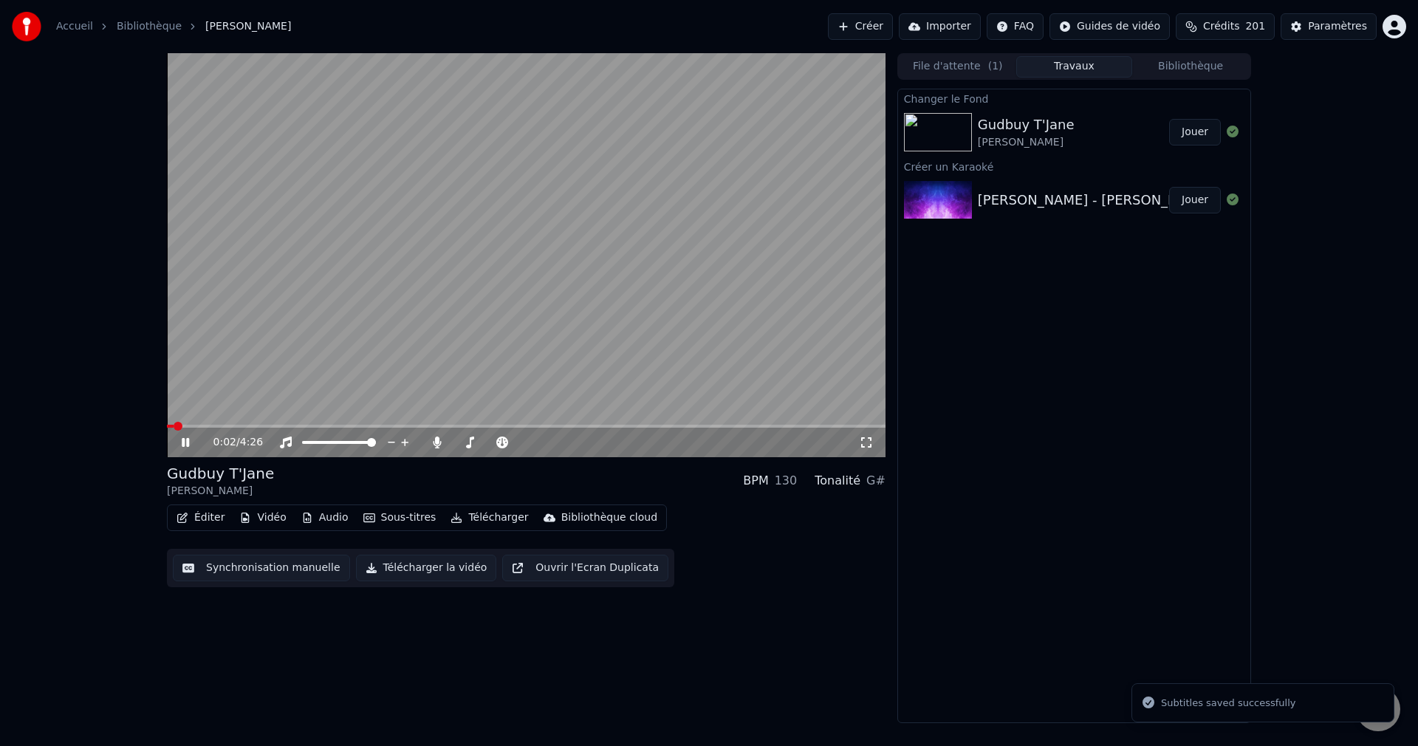
click at [321, 425] on span at bounding box center [526, 426] width 719 height 3
click at [460, 445] on span at bounding box center [463, 442] width 9 height 9
click at [185, 440] on icon at bounding box center [196, 442] width 35 height 12
click at [422, 569] on button "Télécharger la vidéo" at bounding box center [426, 568] width 141 height 27
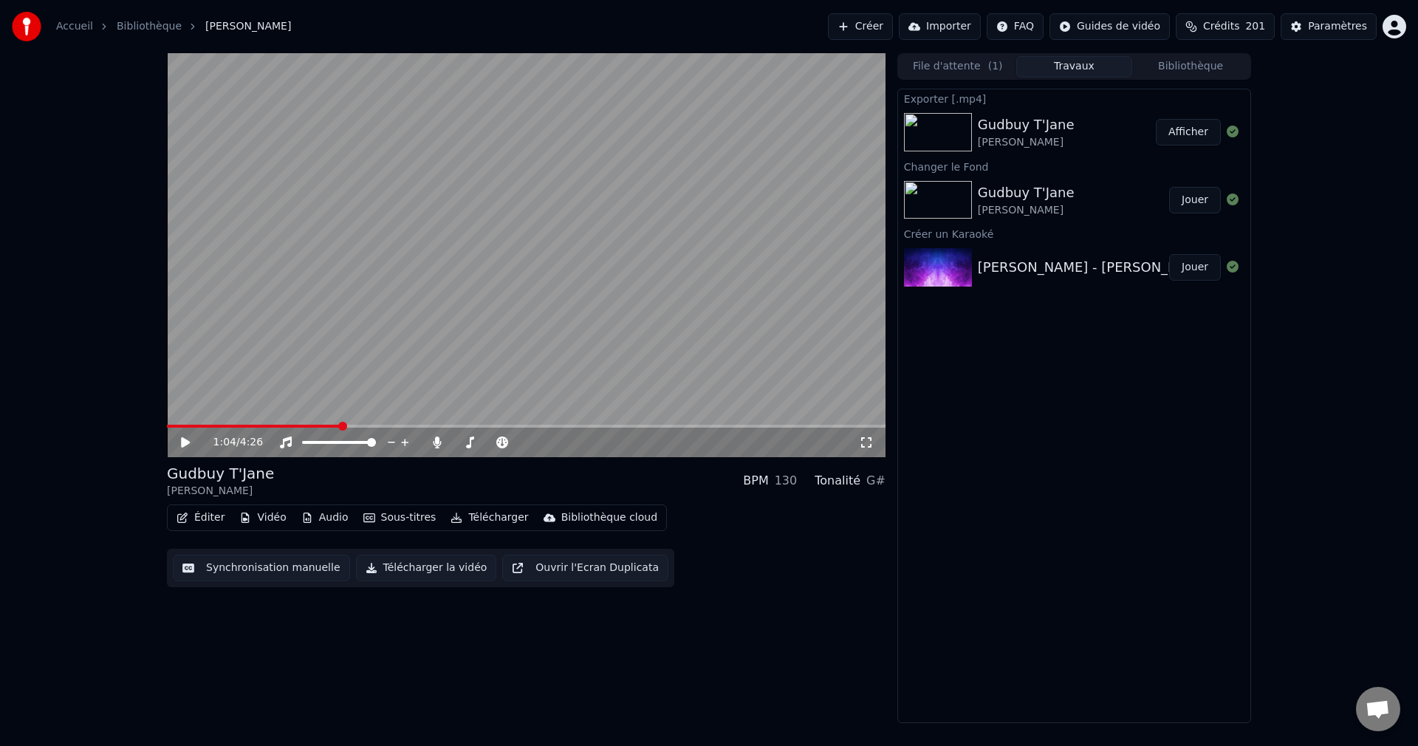
click at [868, 31] on button "Créer" at bounding box center [860, 26] width 65 height 27
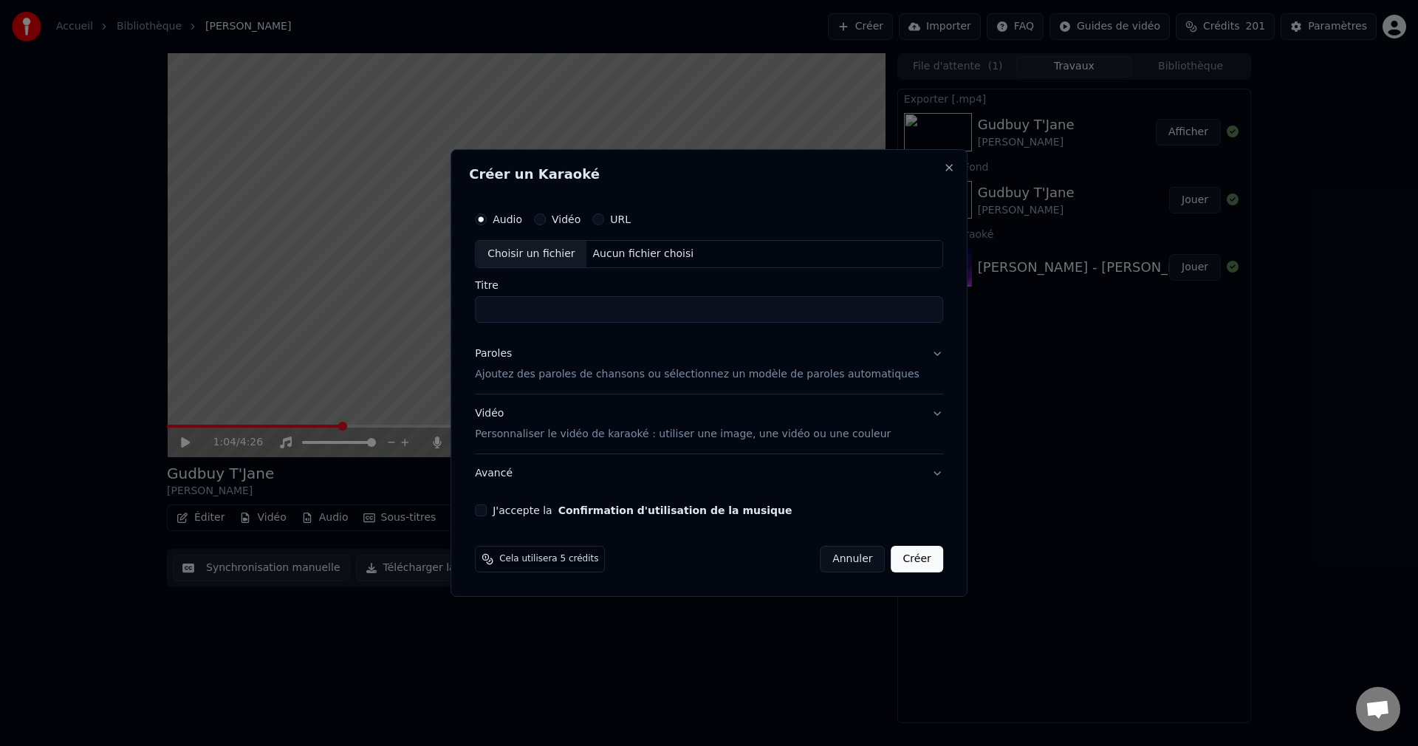
click at [563, 262] on div "Choisir un fichier" at bounding box center [531, 254] width 111 height 27
drag, startPoint x: 806, startPoint y: 314, endPoint x: 688, endPoint y: 335, distance: 119.2
click at [688, 335] on div "**********" at bounding box center [709, 360] width 480 height 323
click at [582, 309] on input "**********" at bounding box center [709, 309] width 468 height 27
type input "**********"
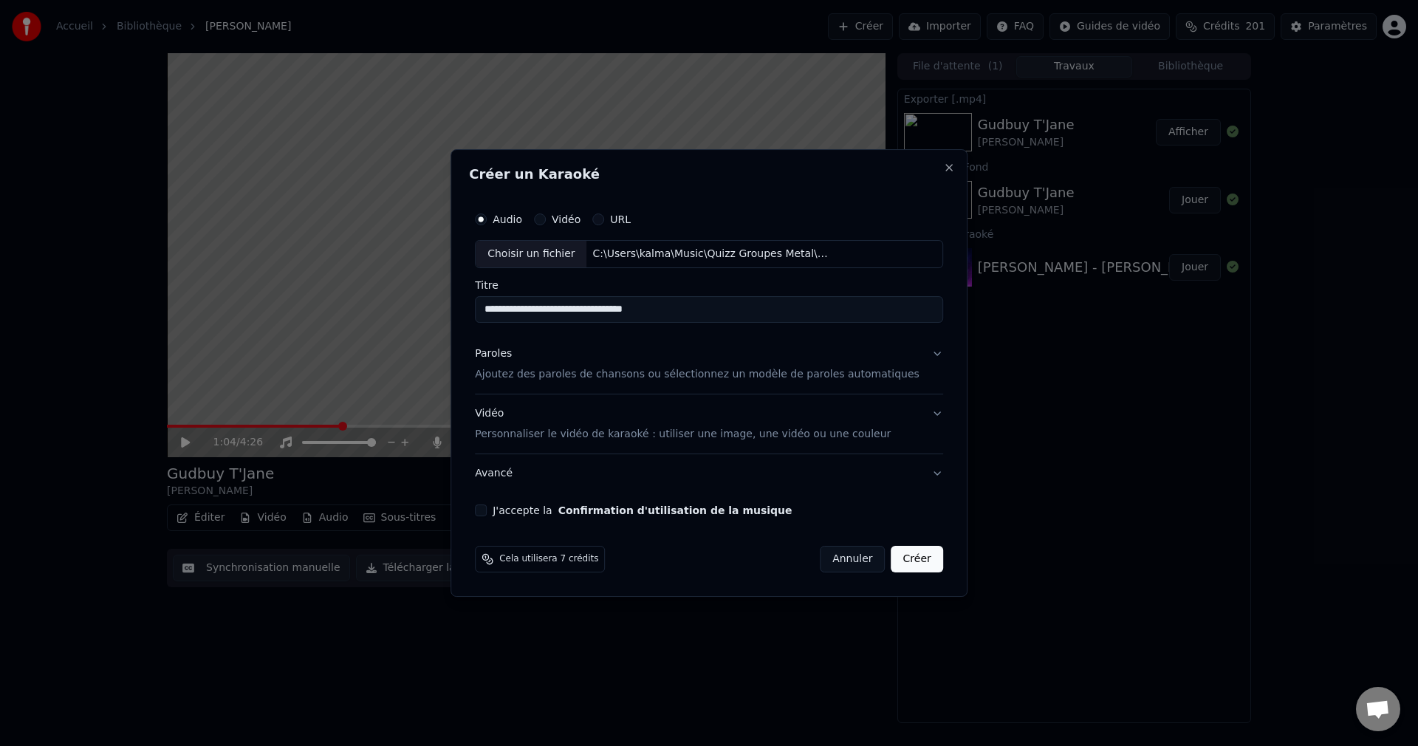
click at [916, 352] on button "Paroles Ajoutez des paroles de chansons ou sélectionnez un modèle de paroles au…" at bounding box center [709, 364] width 468 height 59
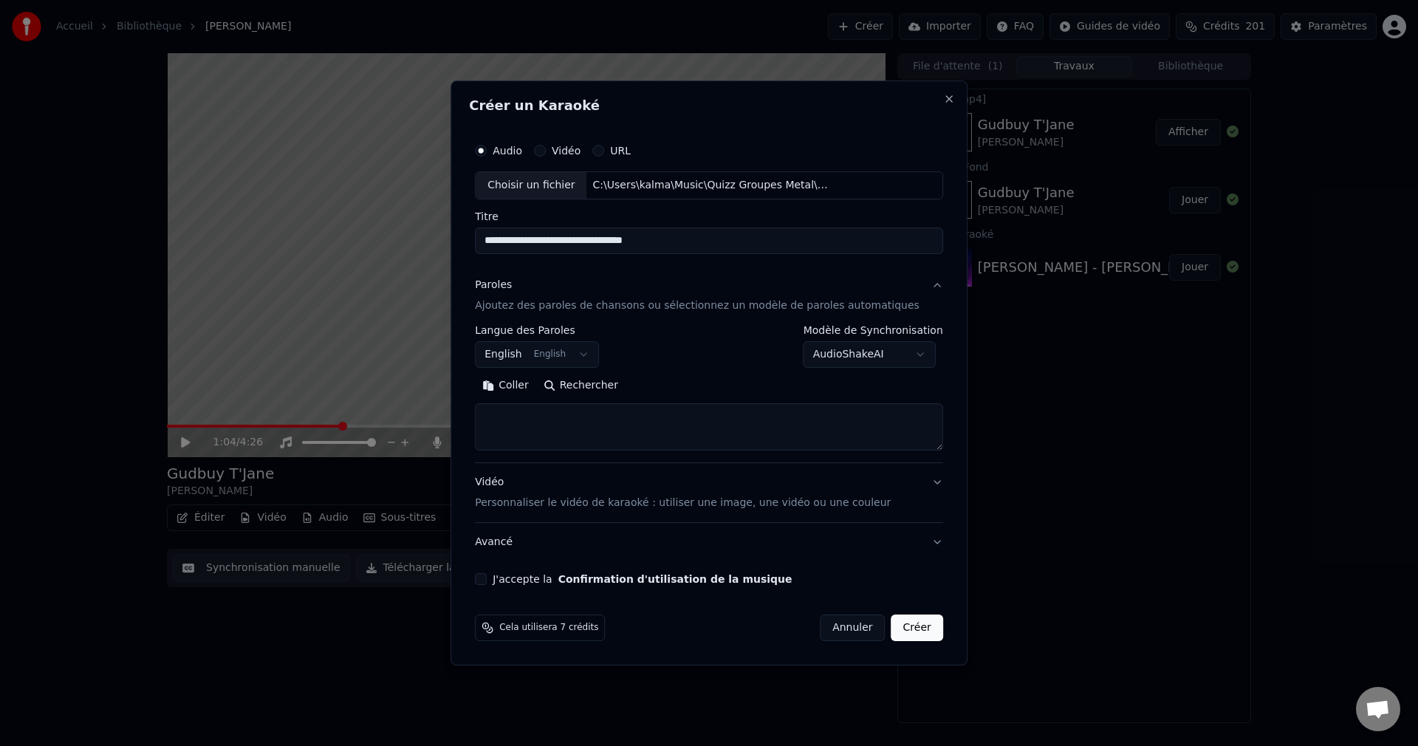
click at [617, 388] on button "Rechercher" at bounding box center [580, 386] width 89 height 24
type textarea "**********"
click at [487, 583] on button "J'accepte la Confirmation d'utilisation de la musique" at bounding box center [481, 579] width 12 height 12
click at [902, 630] on button "Créer" at bounding box center [917, 627] width 52 height 27
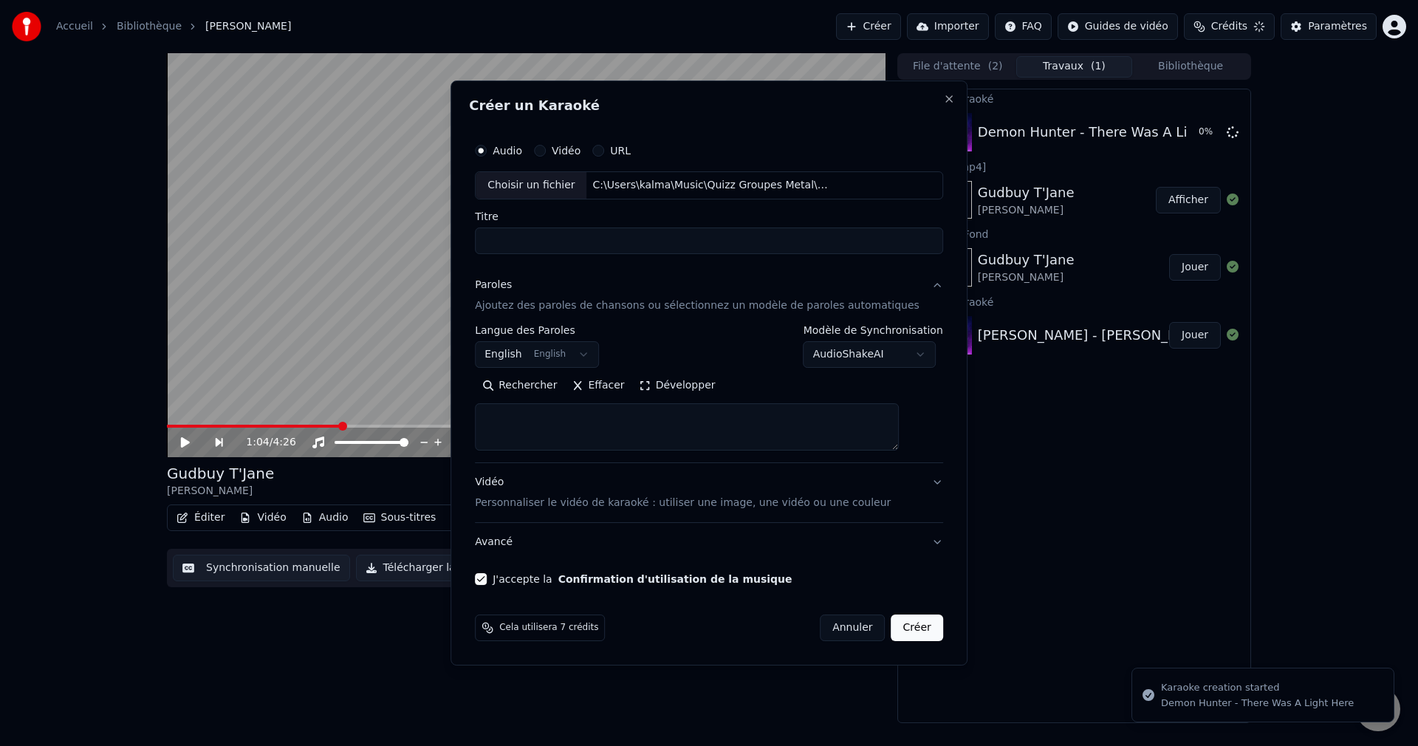
scroll to position [0, 0]
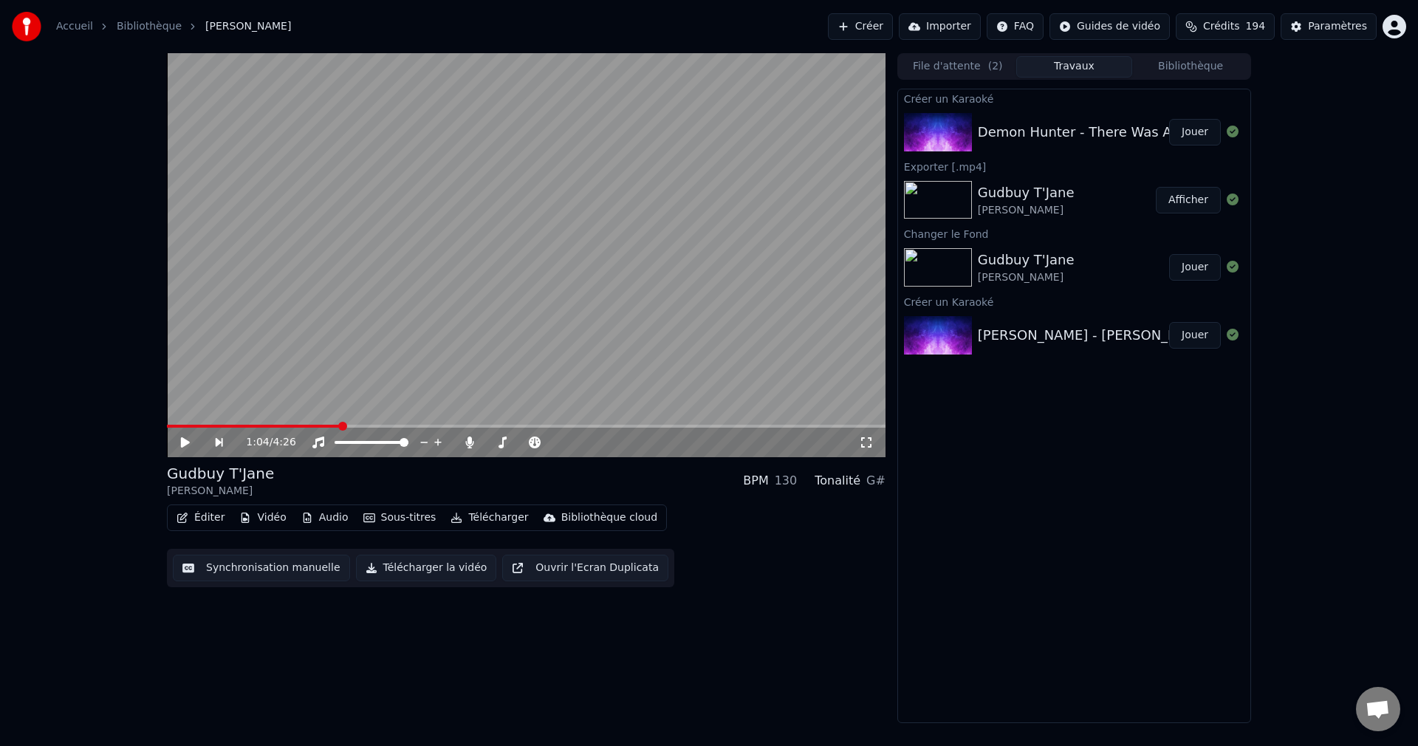
click at [1196, 127] on button "Jouer" at bounding box center [1195, 132] width 52 height 27
click at [186, 441] on icon at bounding box center [185, 442] width 7 height 9
click at [268, 515] on button "Vidéo" at bounding box center [262, 517] width 58 height 21
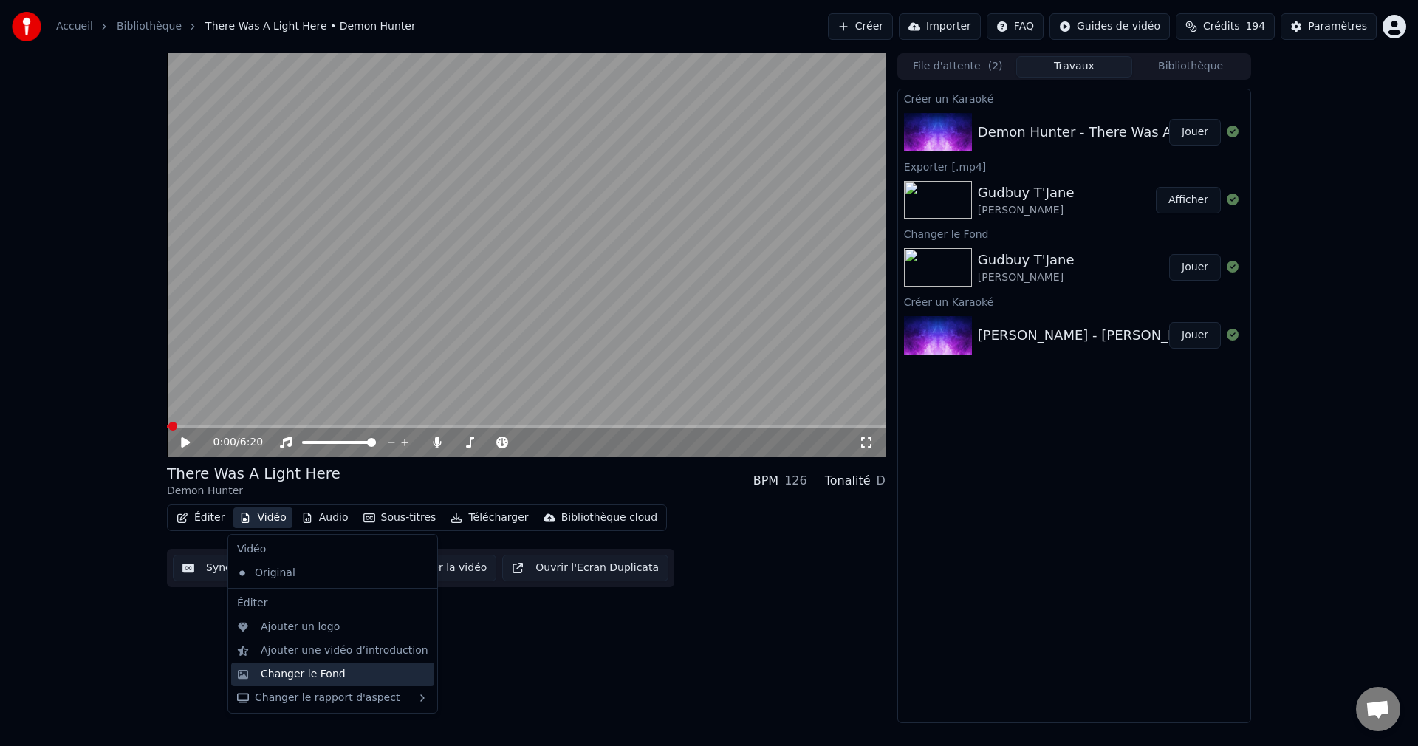
click at [310, 671] on div "Changer le Fond" at bounding box center [303, 674] width 85 height 15
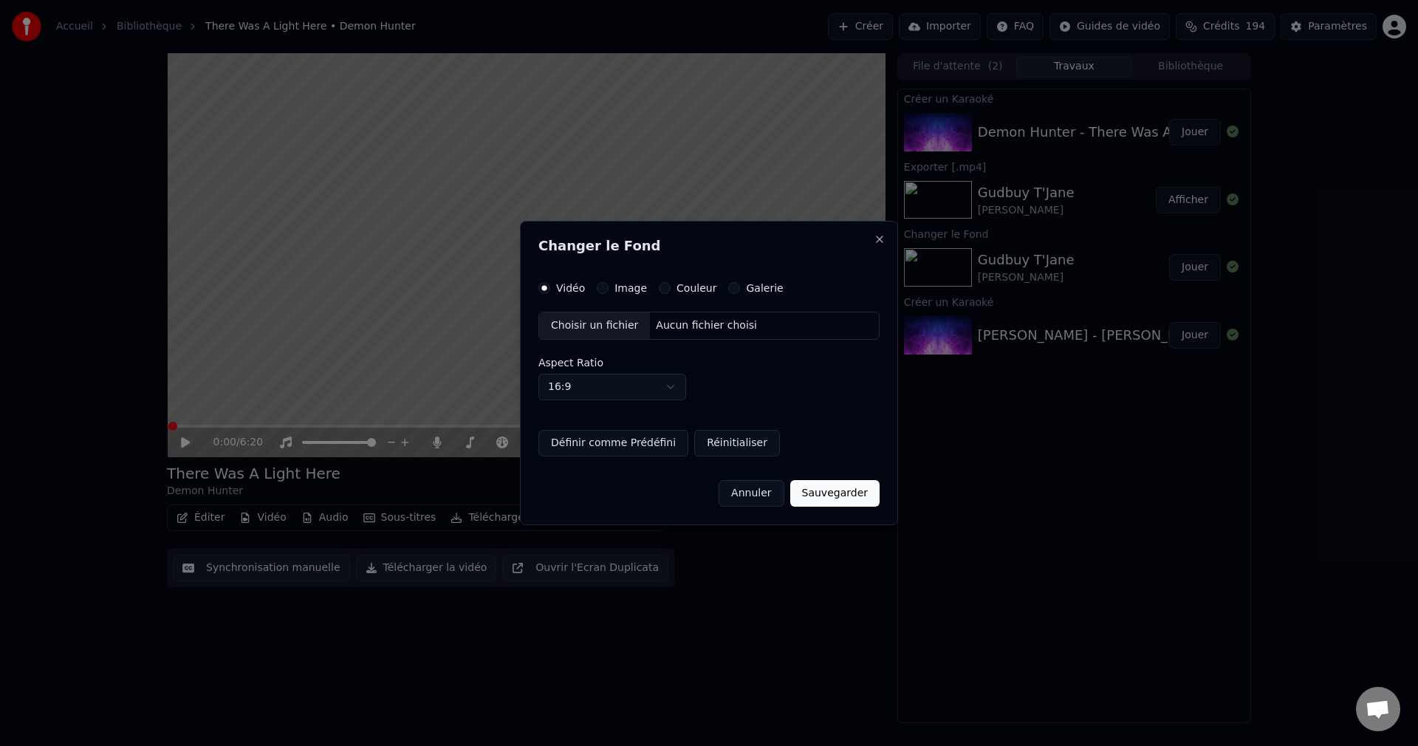
click at [602, 325] on div "Choisir un fichier" at bounding box center [594, 325] width 111 height 27
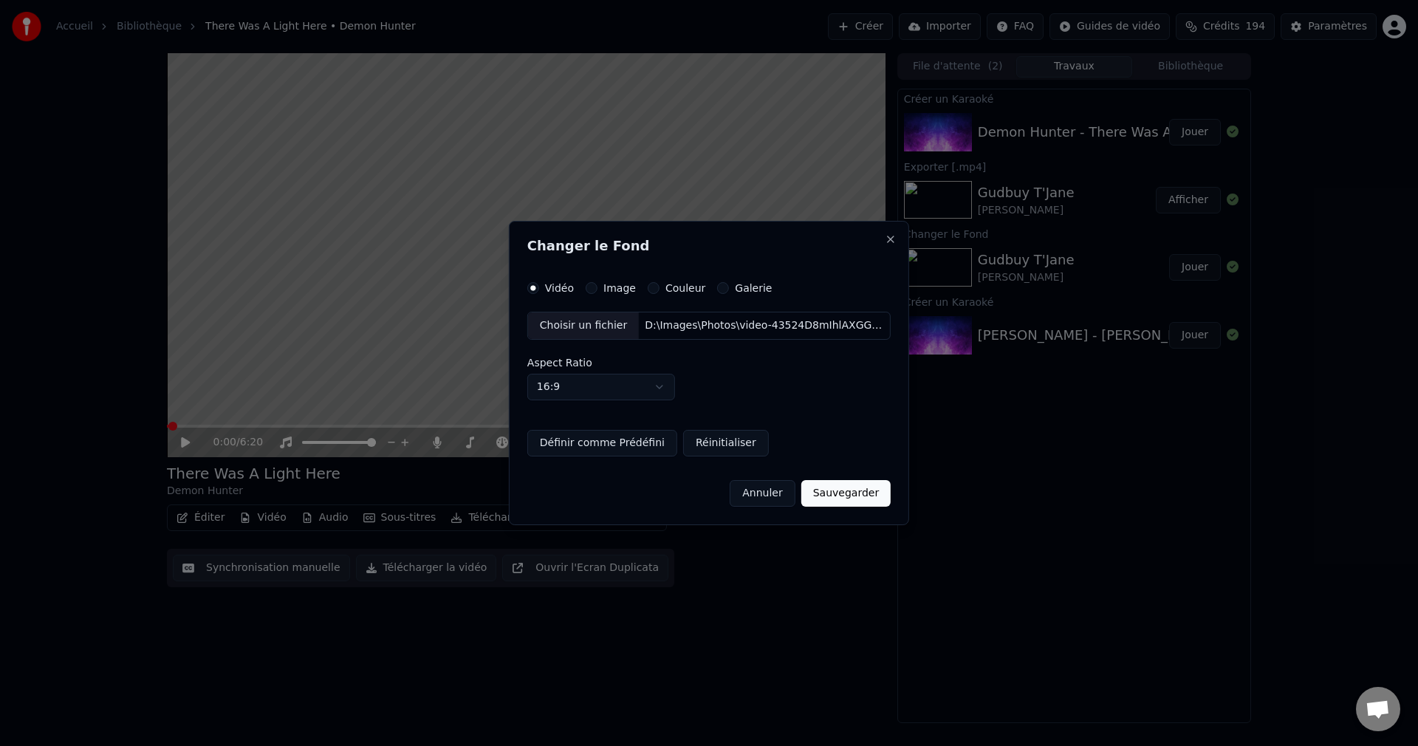
click at [841, 495] on button "Sauvegarder" at bounding box center [845, 493] width 89 height 27
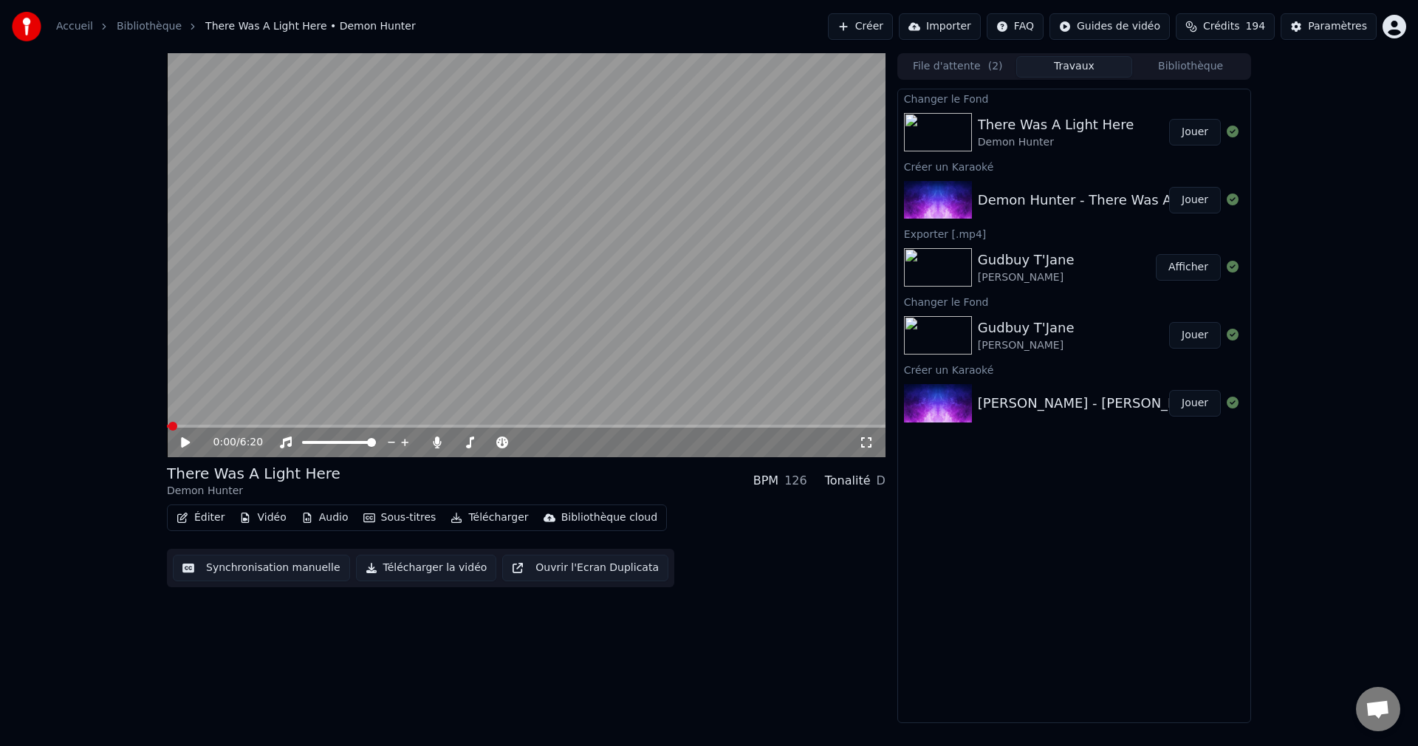
click at [1202, 128] on button "Jouer" at bounding box center [1195, 132] width 52 height 27
click at [527, 447] on span at bounding box center [522, 442] width 9 height 9
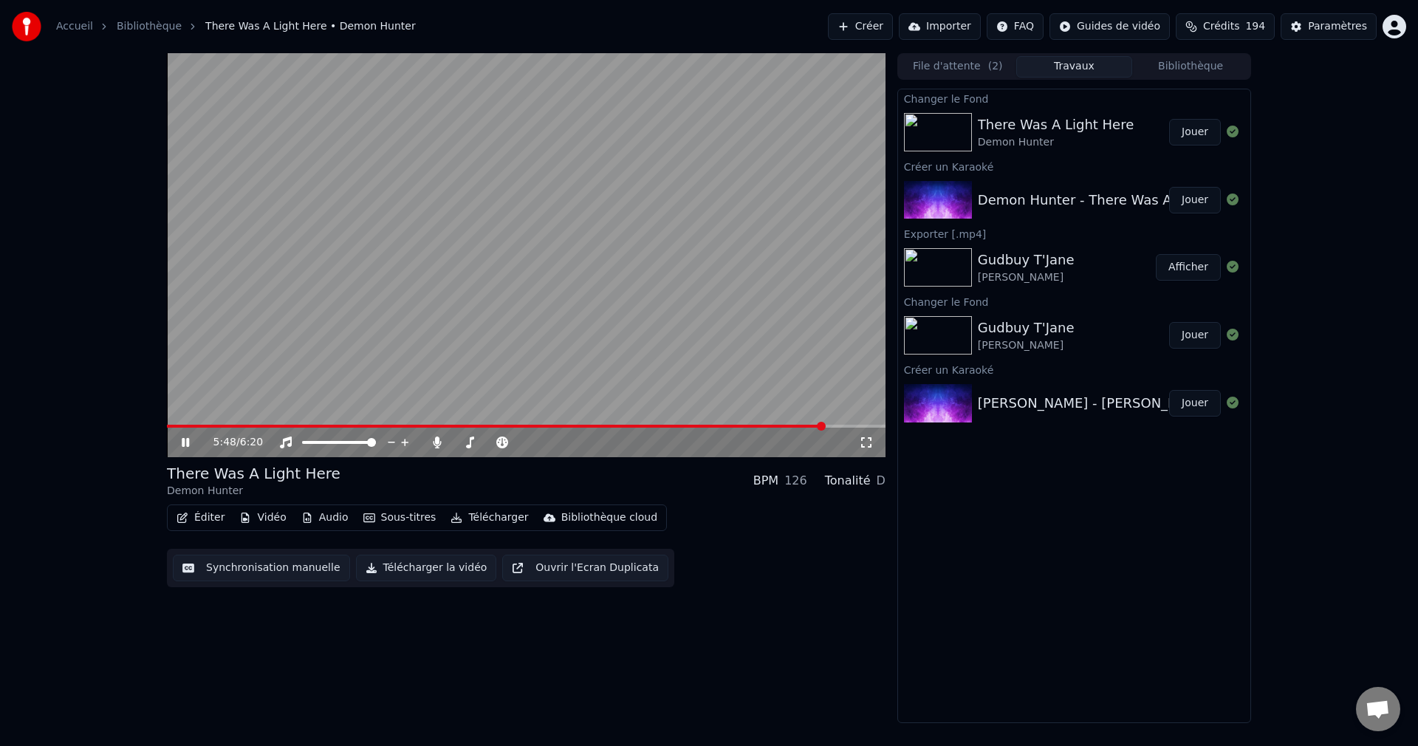
click at [188, 443] on icon at bounding box center [185, 442] width 7 height 9
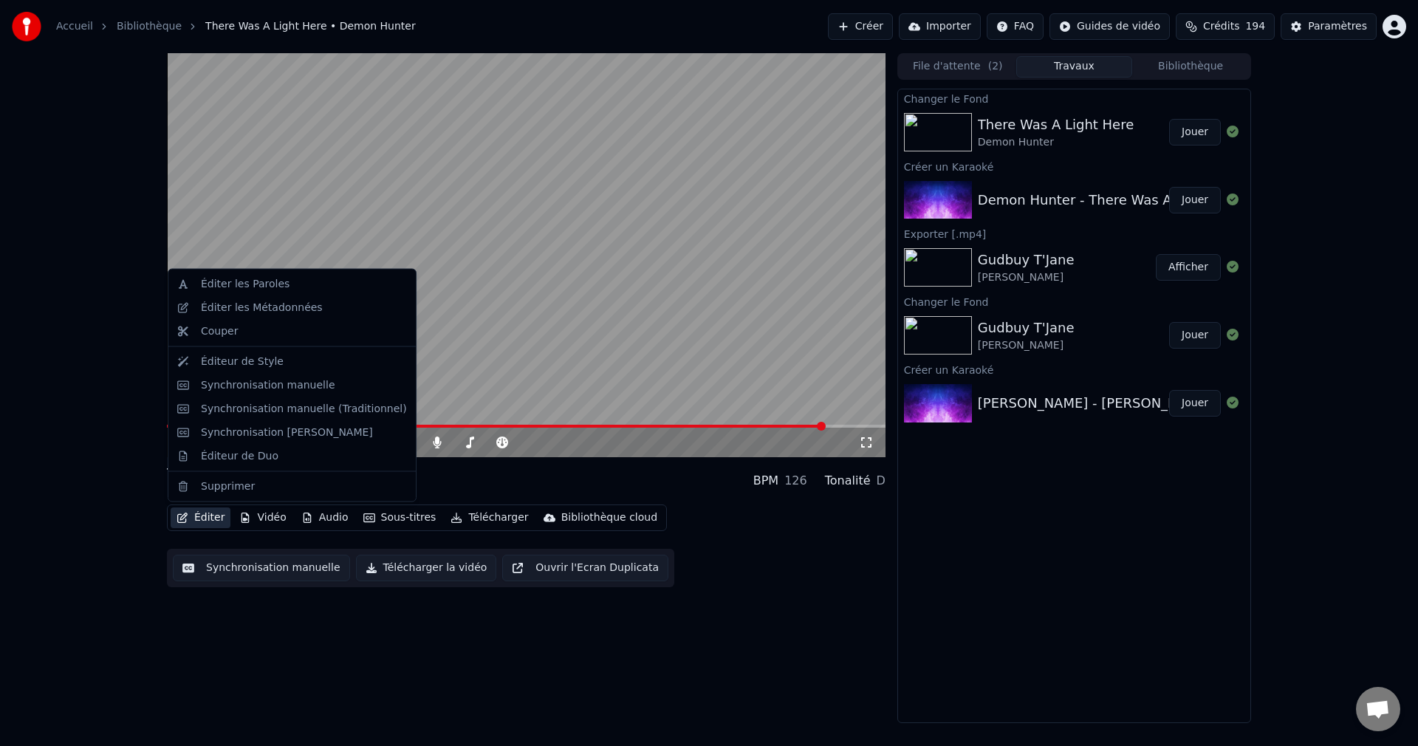
click at [215, 519] on button "Éditer" at bounding box center [201, 517] width 60 height 21
click at [269, 384] on div "Synchronisation manuelle" at bounding box center [268, 384] width 134 height 15
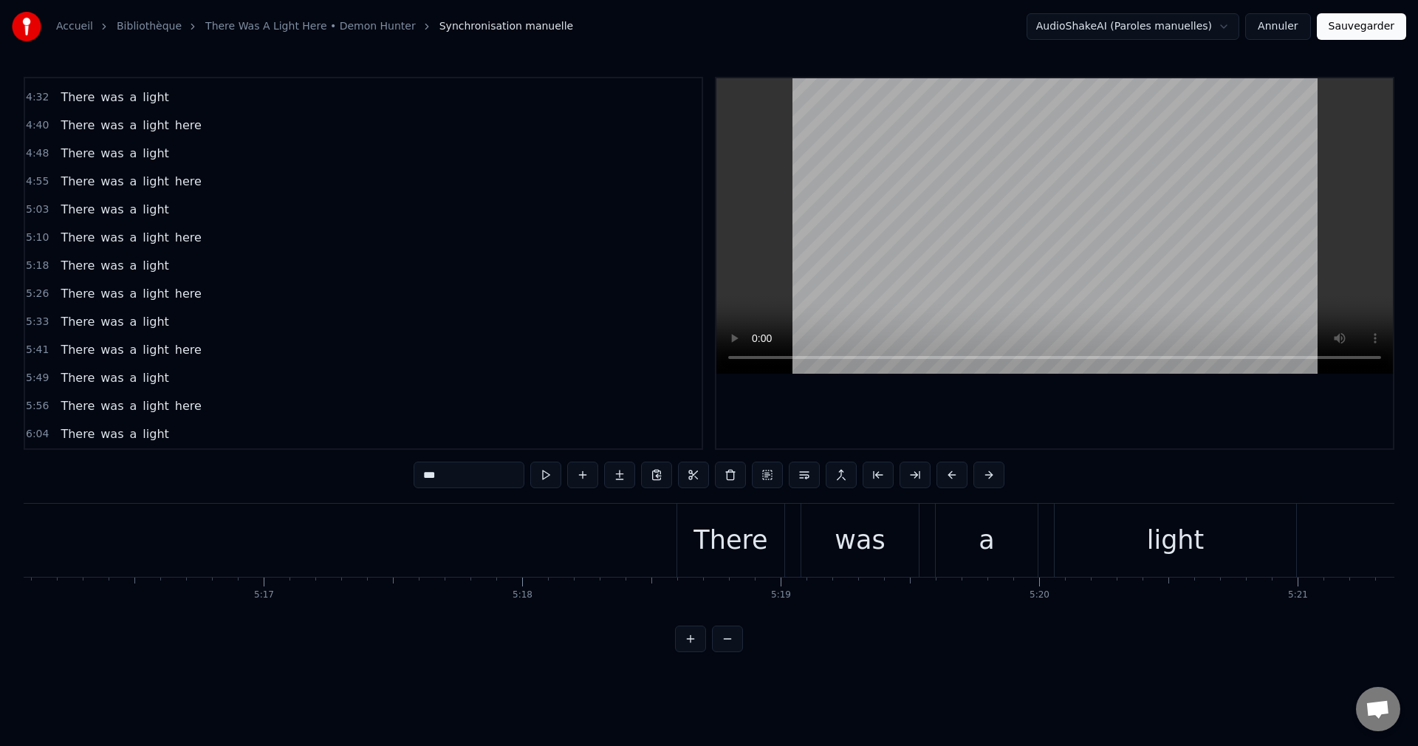
scroll to position [0, 81933]
drag, startPoint x: 1162, startPoint y: 628, endPoint x: 1173, endPoint y: 628, distance: 11.1
click at [1173, 628] on div "0:14 You will find yourself alone inside the garden 0:22 Sowing sorrows in the …" at bounding box center [709, 364] width 1371 height 575
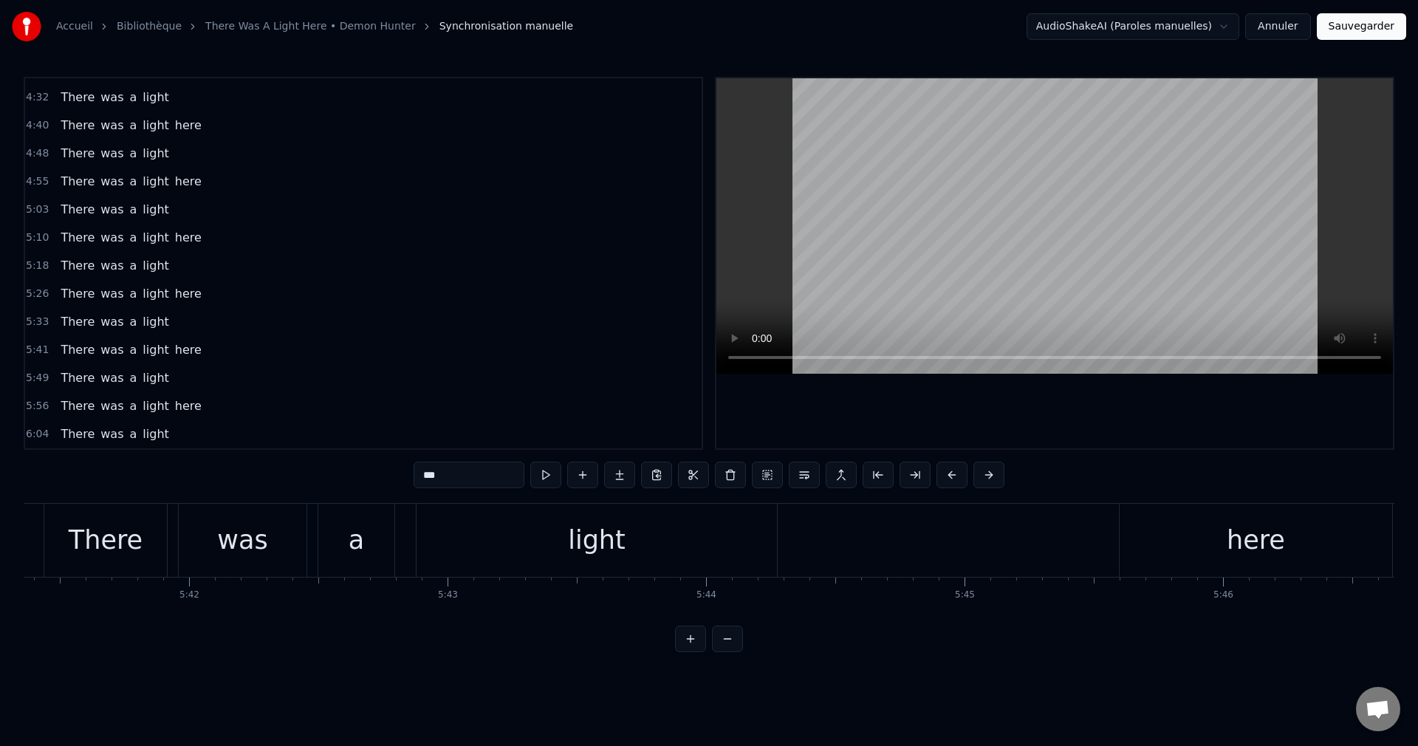
click at [673, 538] on div "light" at bounding box center [596, 540] width 360 height 73
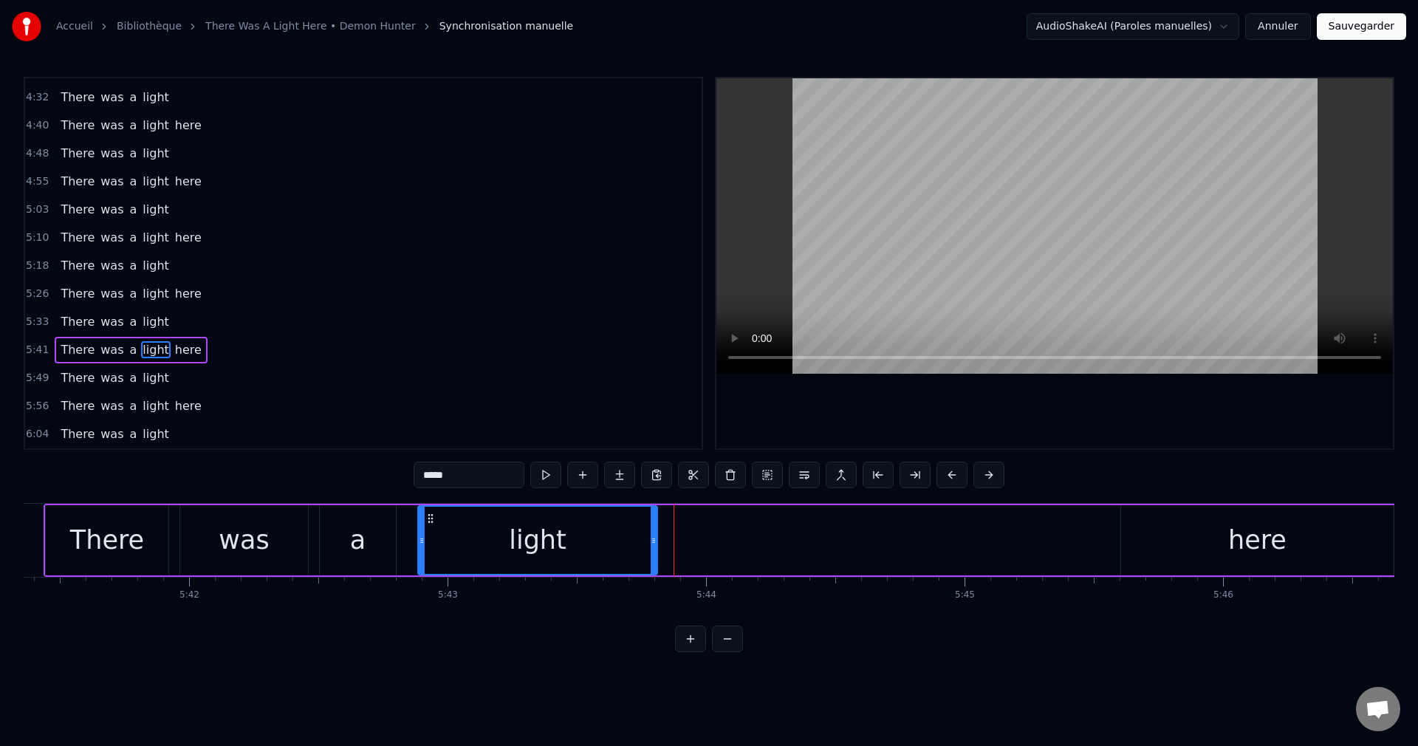
drag, startPoint x: 773, startPoint y: 541, endPoint x: 652, endPoint y: 551, distance: 121.5
click at [652, 551] on div at bounding box center [654, 540] width 6 height 67
click at [1144, 534] on div "here" at bounding box center [1257, 540] width 272 height 70
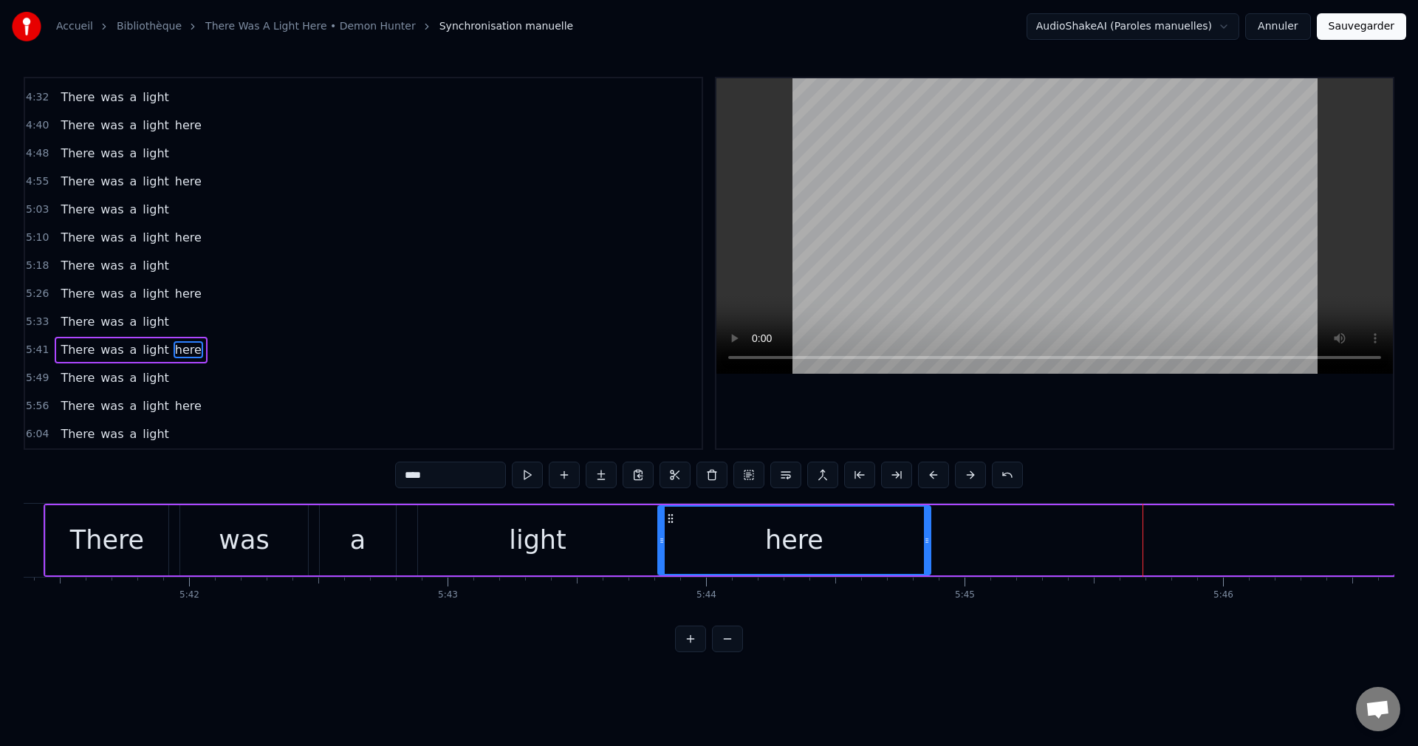
drag, startPoint x: 1135, startPoint y: 520, endPoint x: 672, endPoint y: 535, distance: 463.2
click at [672, 535] on div "here" at bounding box center [794, 540] width 271 height 67
click at [124, 546] on div "There" at bounding box center [107, 540] width 74 height 39
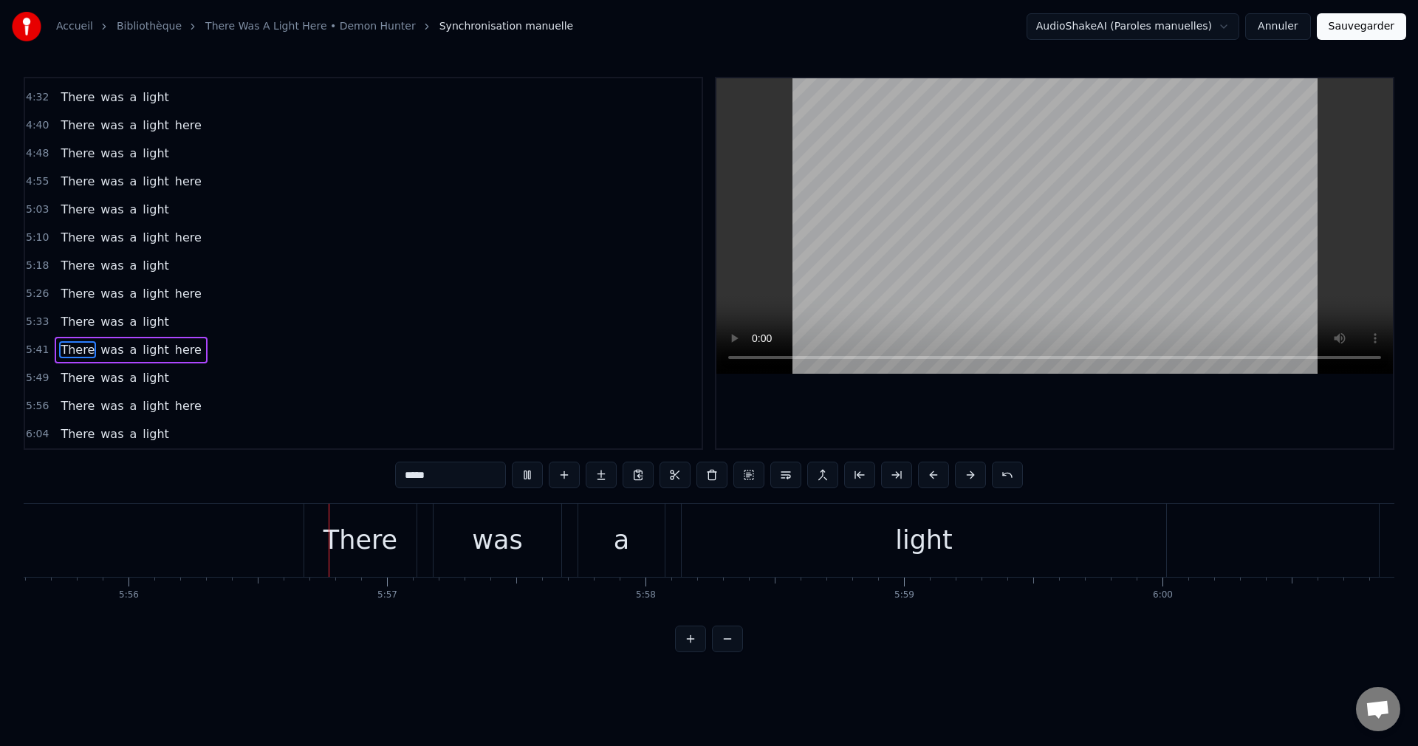
scroll to position [0, 91956]
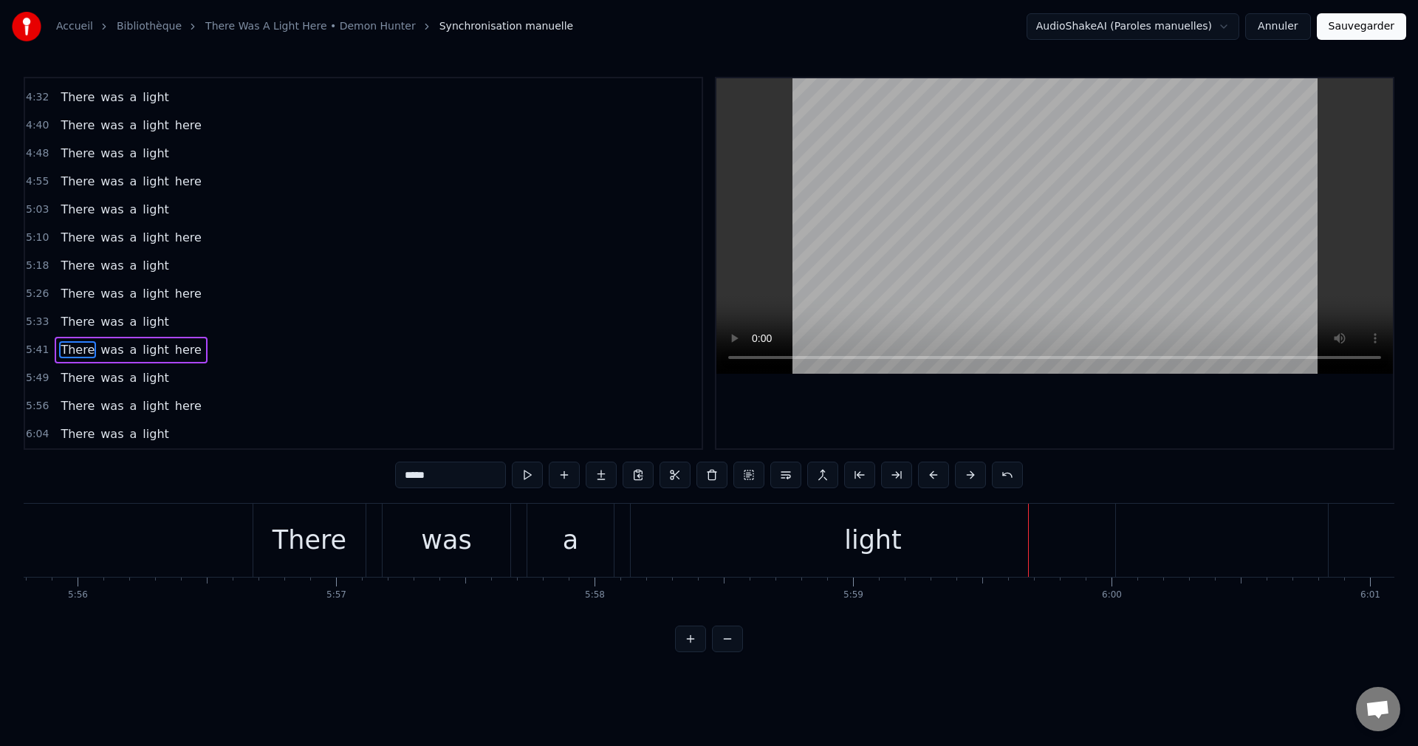
click at [803, 541] on div "light" at bounding box center [873, 540] width 484 height 73
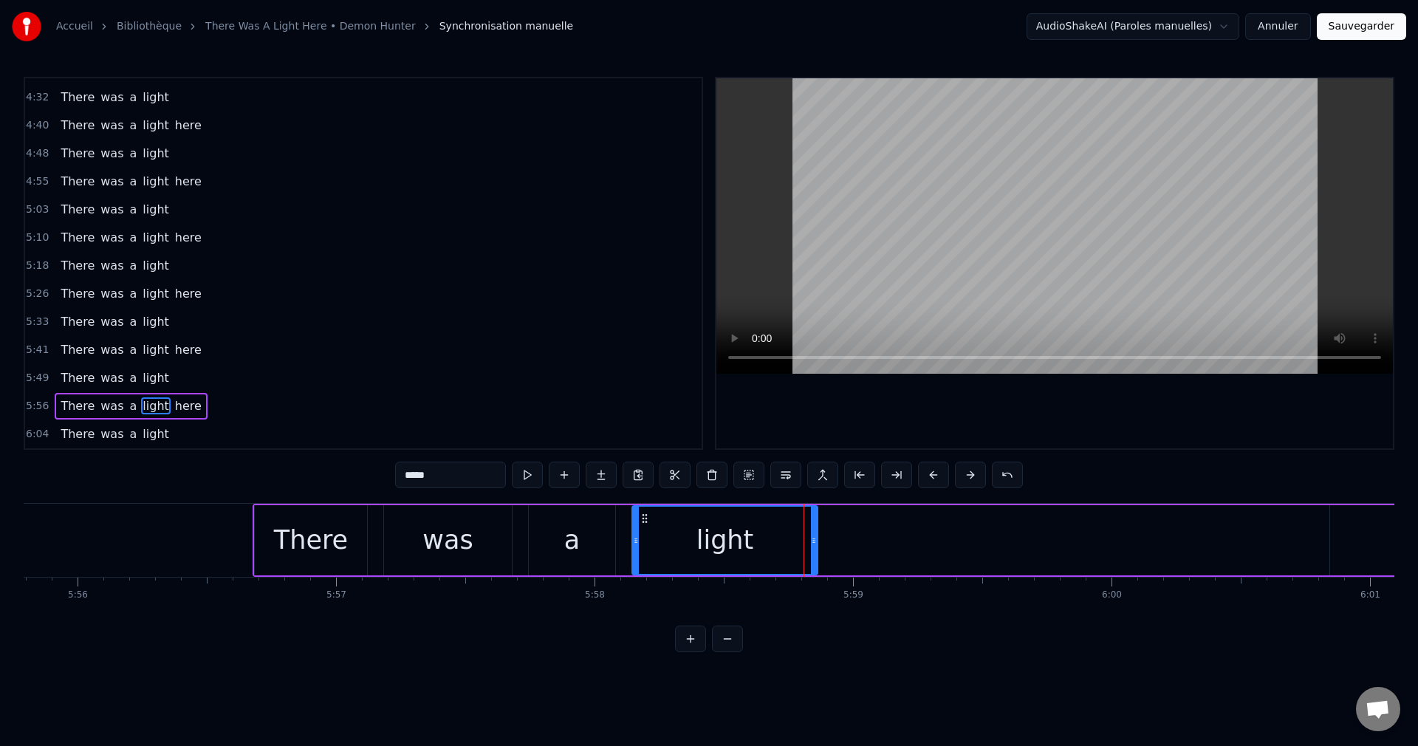
drag, startPoint x: 1114, startPoint y: 537, endPoint x: 814, endPoint y: 564, distance: 300.3
click at [814, 564] on div at bounding box center [814, 540] width 6 height 67
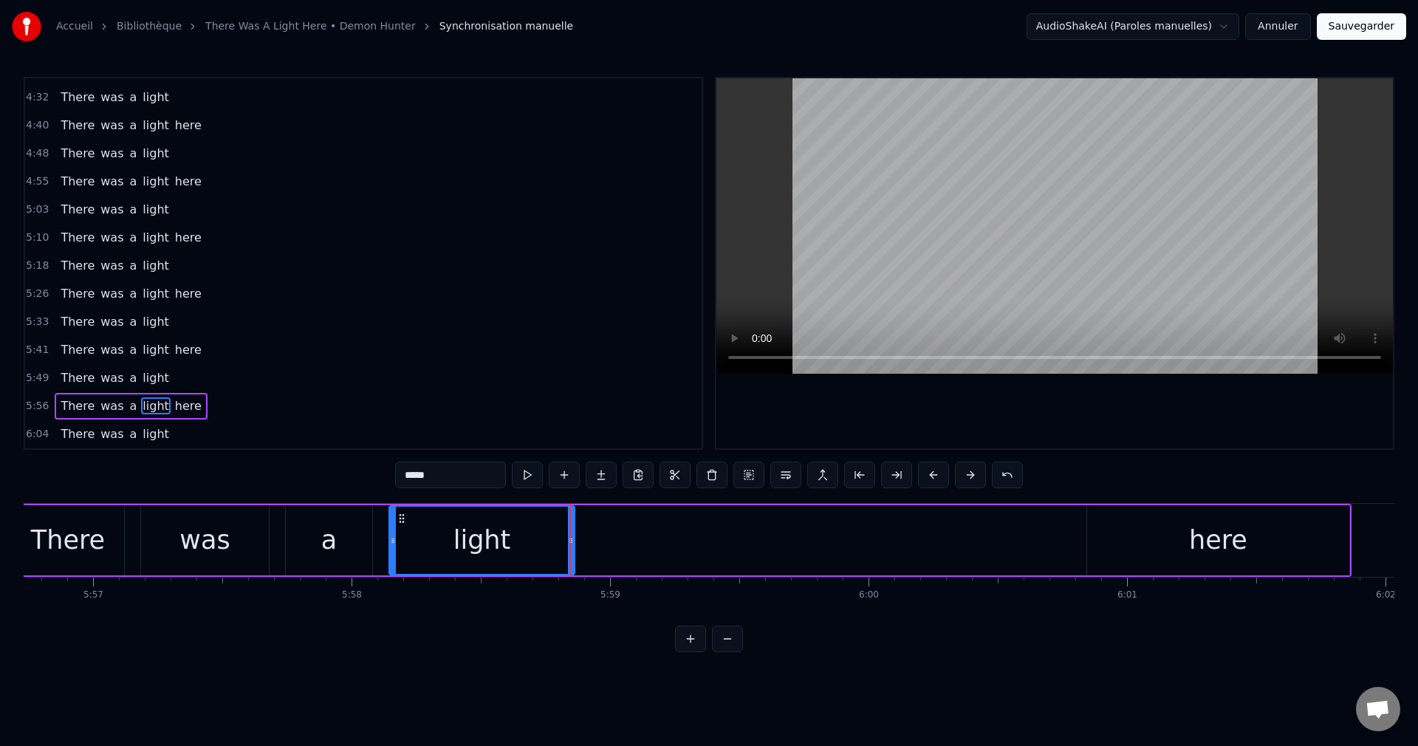
scroll to position [0, 92306]
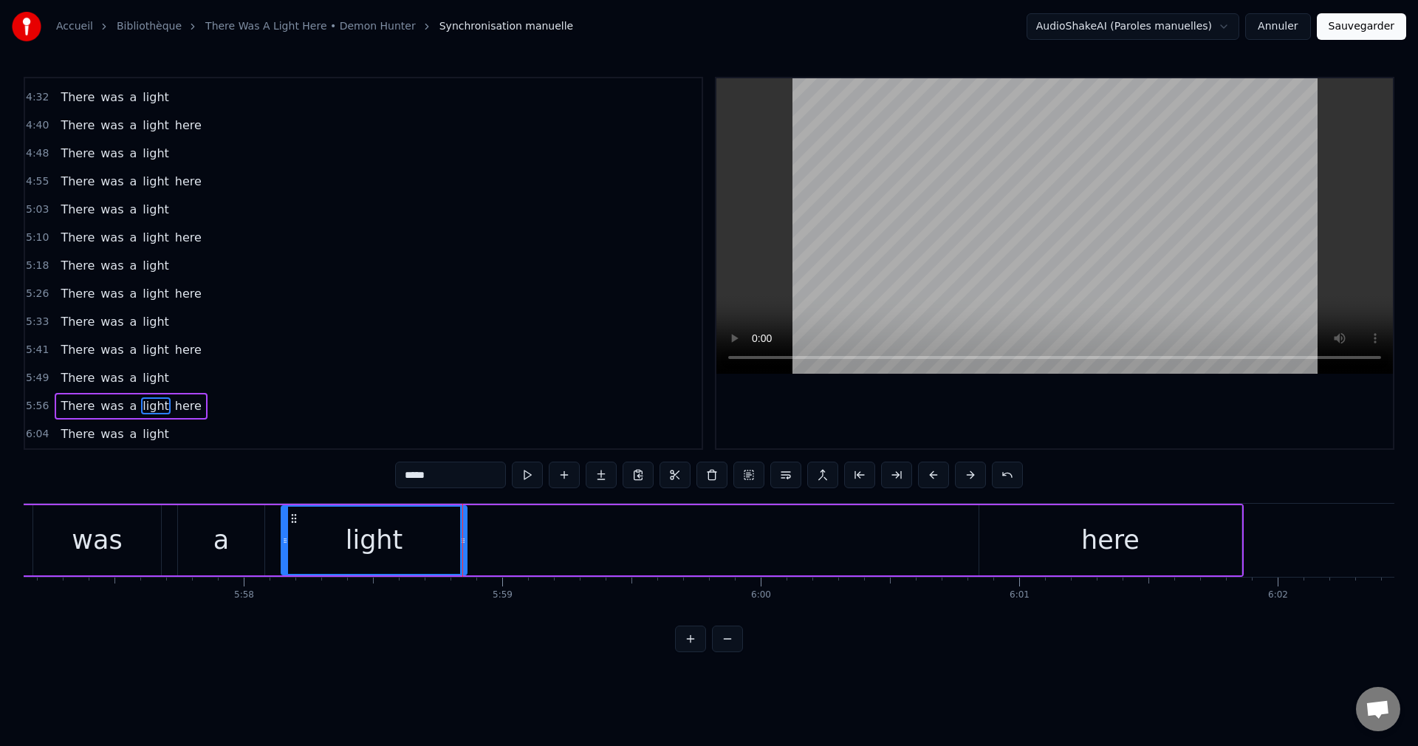
click at [1157, 551] on div "here" at bounding box center [1110, 540] width 262 height 70
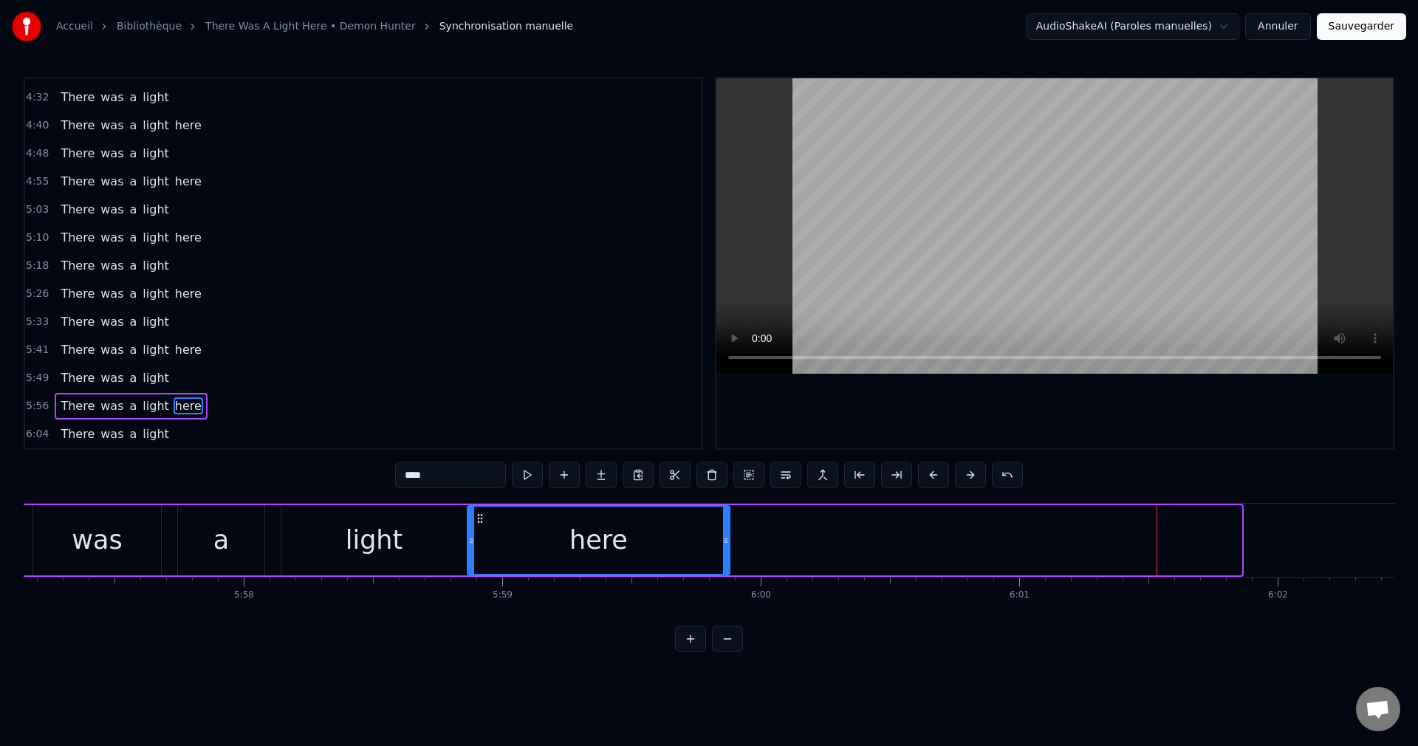
drag, startPoint x: 988, startPoint y: 515, endPoint x: 476, endPoint y: 557, distance: 513.4
click at [476, 557] on div "here" at bounding box center [598, 540] width 261 height 67
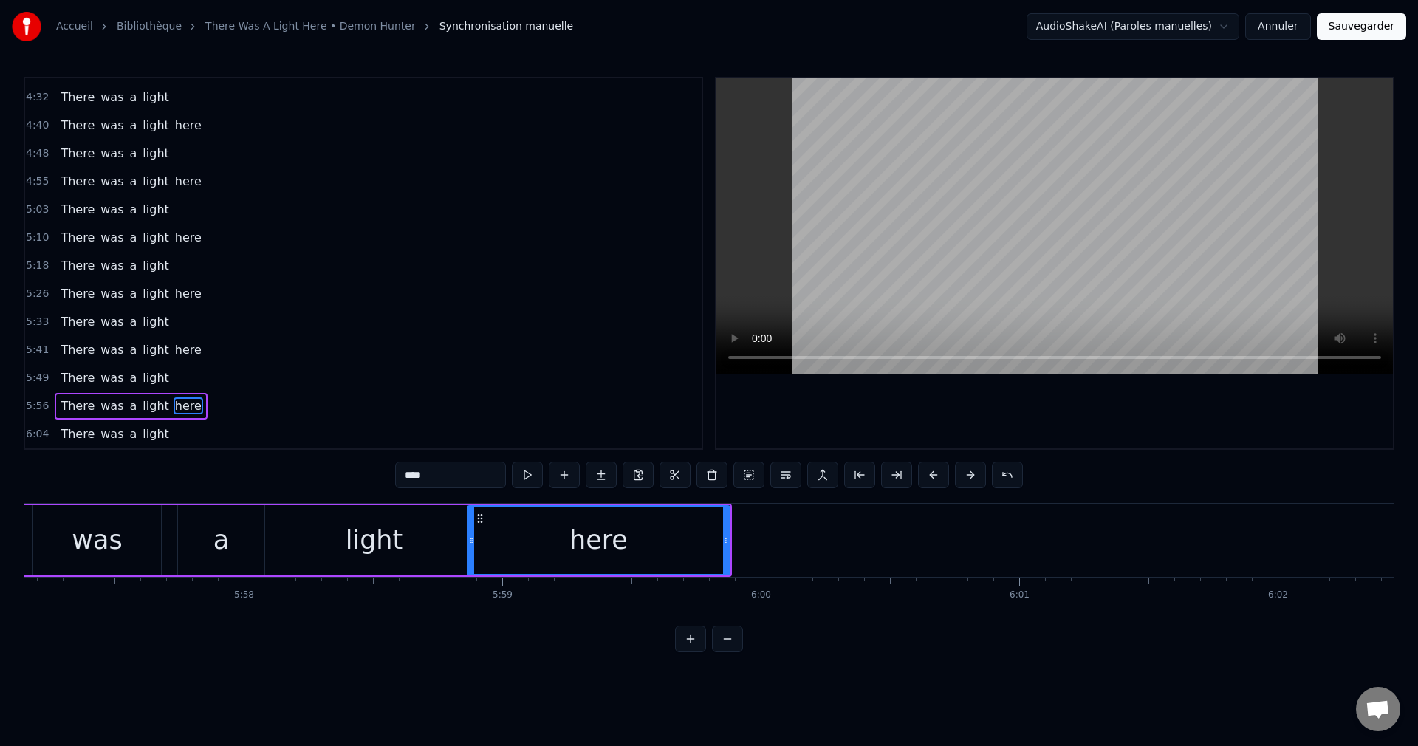
click at [131, 549] on div "was" at bounding box center [97, 540] width 128 height 70
type input "***"
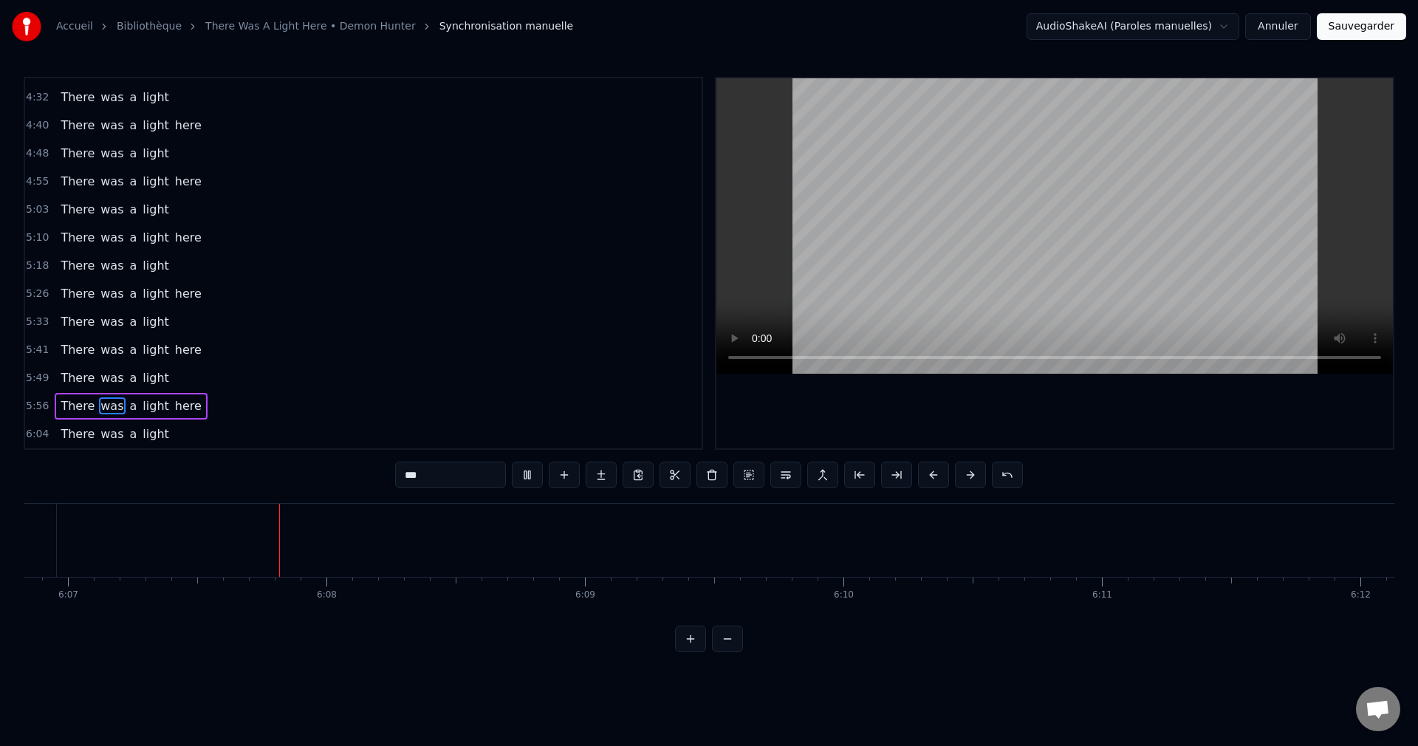
scroll to position [0, 94814]
click at [1350, 25] on button "Sauvegarder" at bounding box center [1361, 26] width 89 height 27
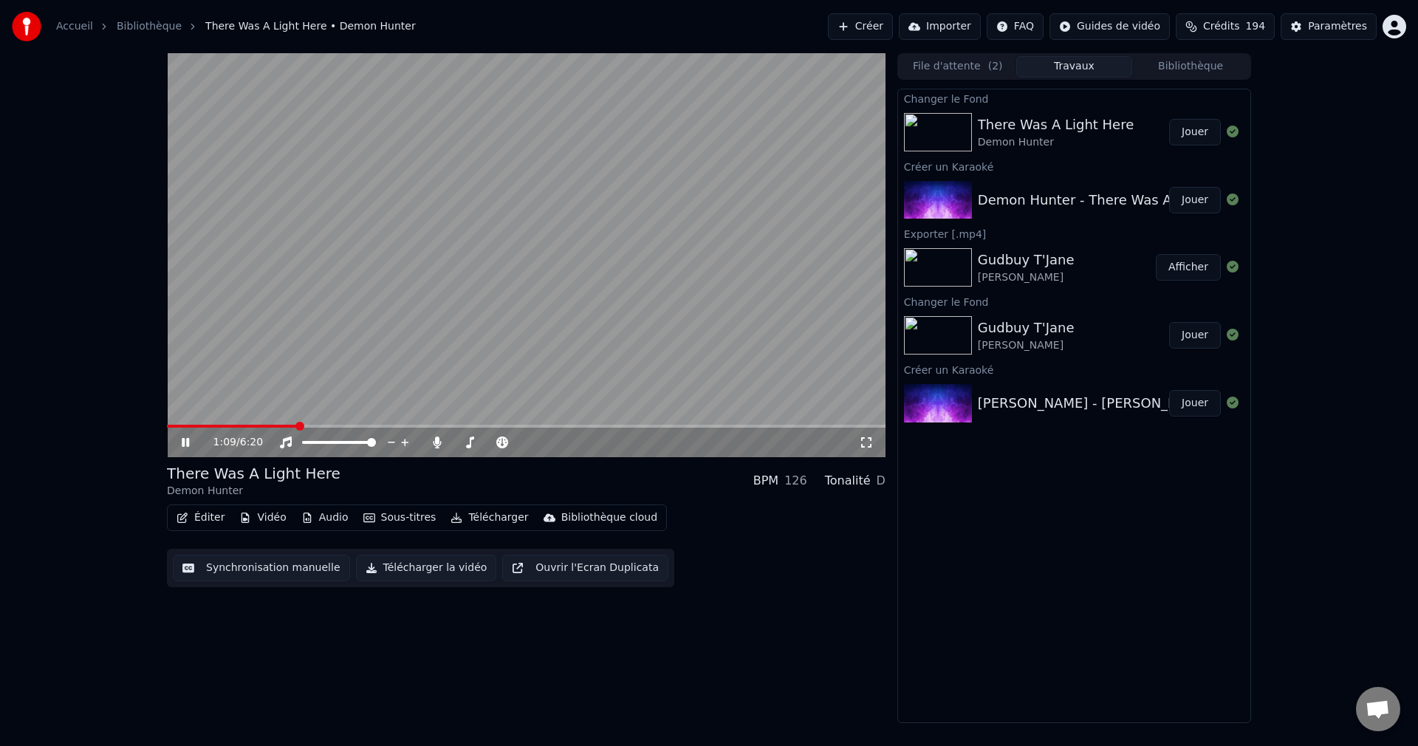
click at [298, 425] on span at bounding box center [526, 426] width 719 height 3
click at [470, 442] on span at bounding box center [462, 442] width 18 height 3
click at [459, 442] on span at bounding box center [462, 442] width 9 height 9
click at [187, 440] on icon at bounding box center [185, 442] width 7 height 9
click at [460, 574] on button "Télécharger la vidéo" at bounding box center [426, 568] width 141 height 27
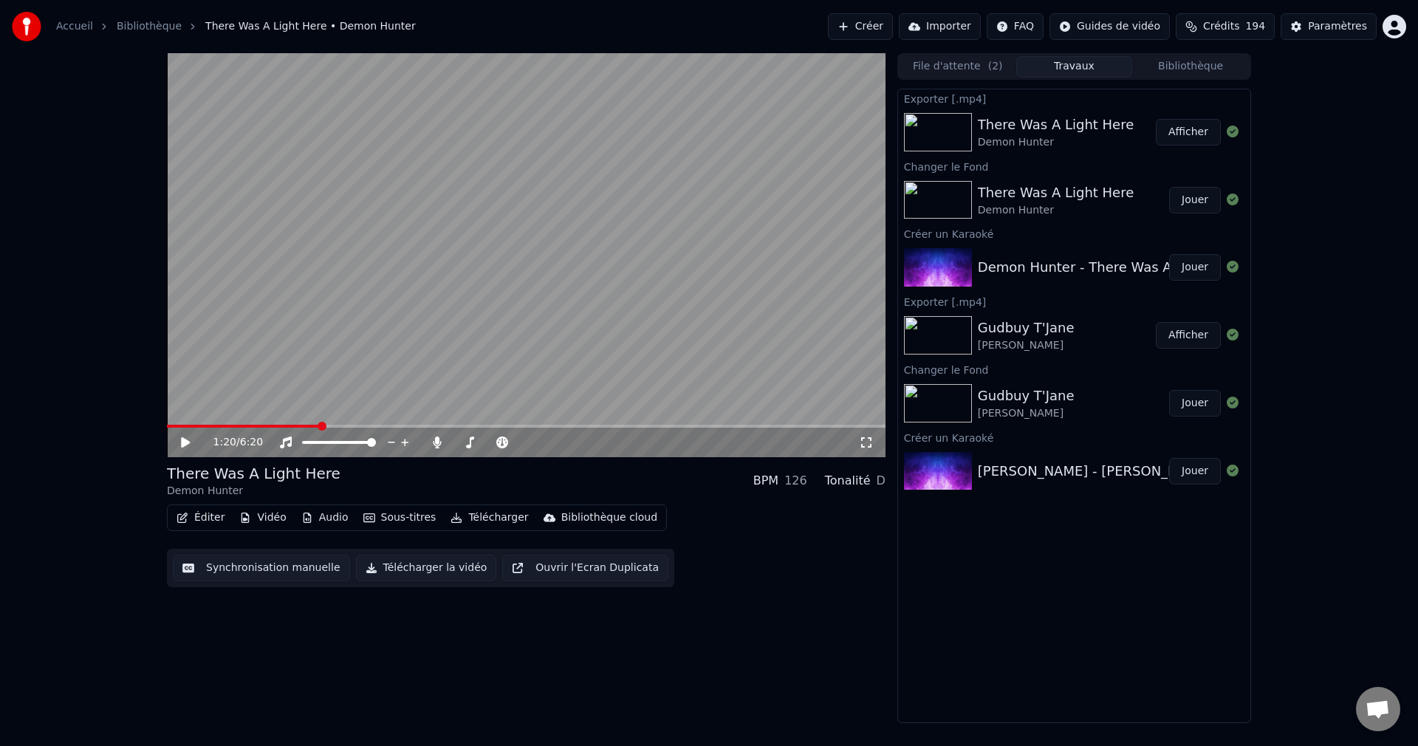
click at [866, 25] on button "Créer" at bounding box center [860, 26] width 65 height 27
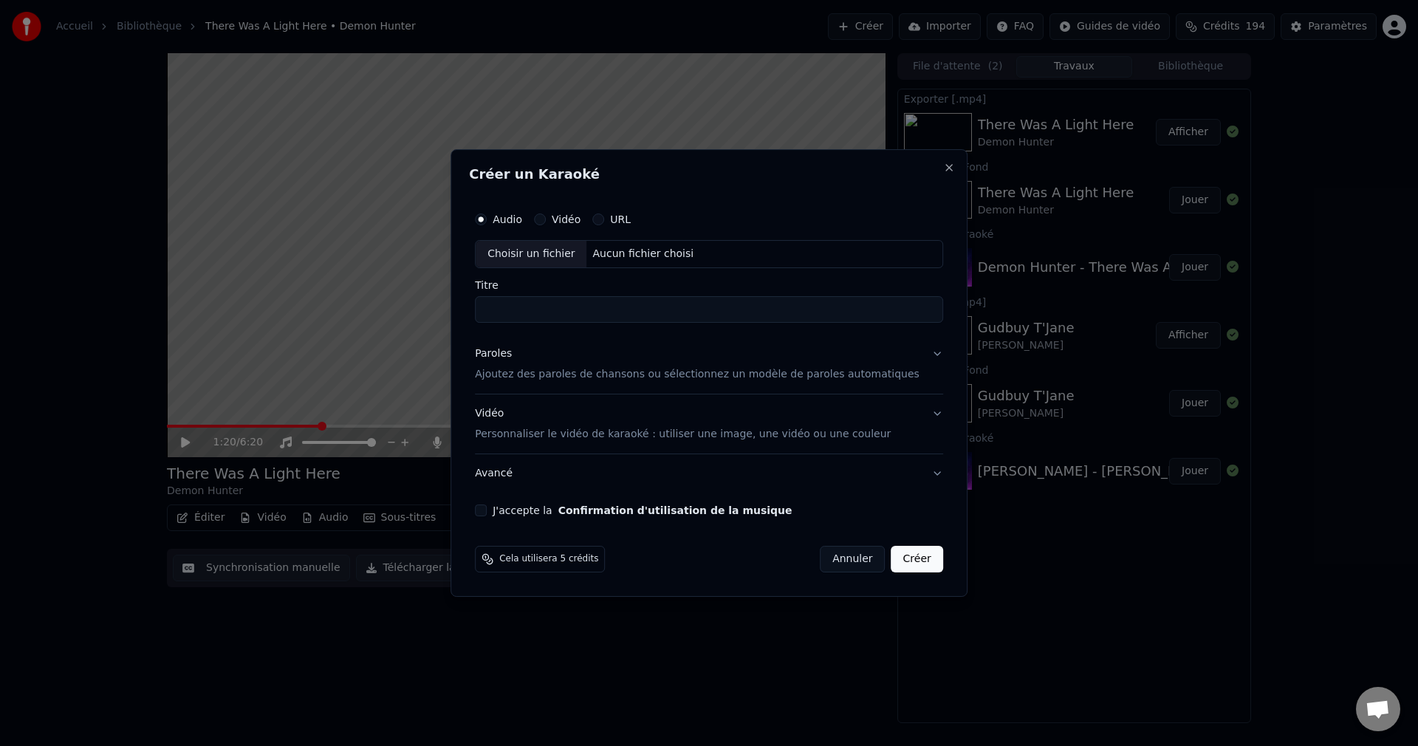
click at [542, 244] on div "Choisir un fichier" at bounding box center [531, 254] width 111 height 27
drag, startPoint x: 524, startPoint y: 309, endPoint x: 480, endPoint y: 319, distance: 44.8
click at [480, 319] on div "**********" at bounding box center [708, 372] width 517 height 447
type input "**********"
click at [916, 354] on button "Paroles Ajoutez des paroles de chansons ou sélectionnez un modèle de paroles au…" at bounding box center [709, 364] width 468 height 59
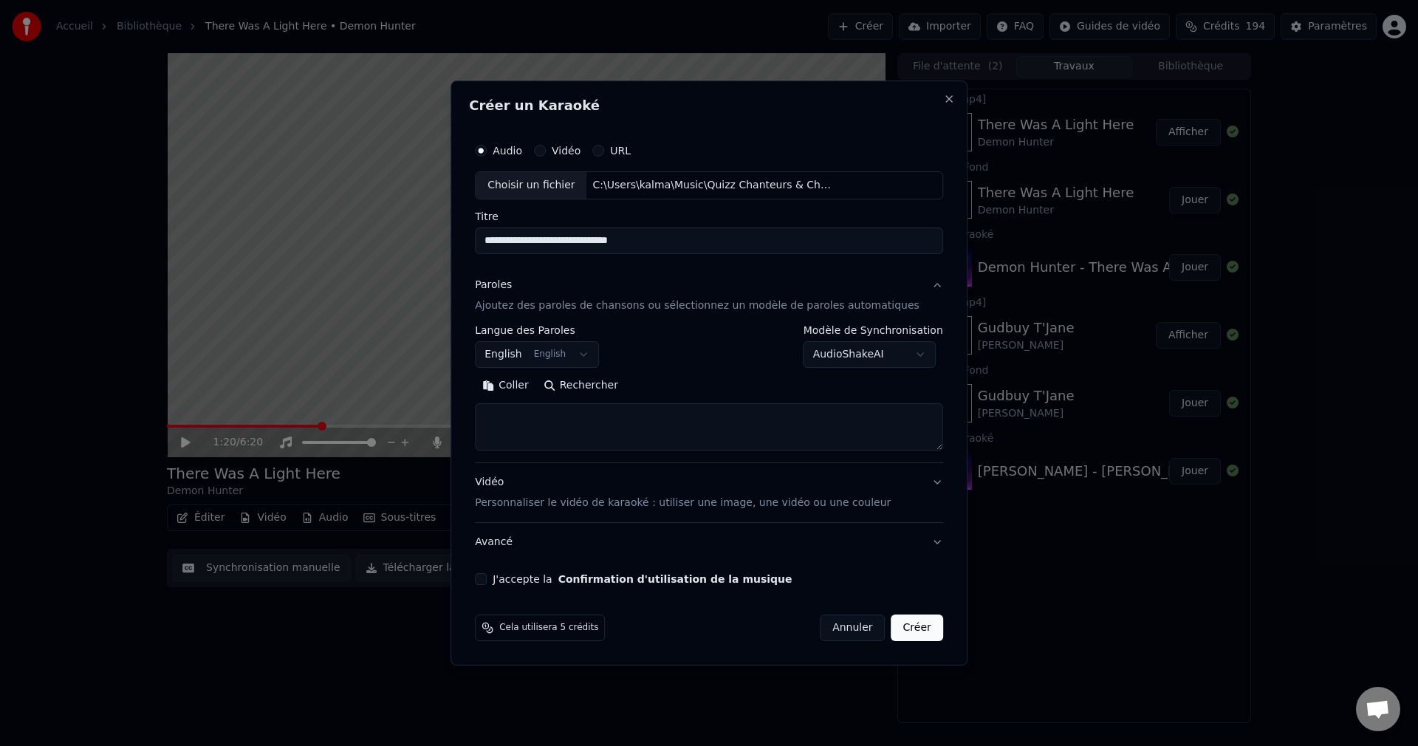
click at [620, 389] on button "Rechercher" at bounding box center [580, 386] width 89 height 24
drag, startPoint x: 697, startPoint y: 243, endPoint x: 454, endPoint y: 262, distance: 243.7
click at [454, 262] on body "**********" at bounding box center [709, 373] width 1418 height 746
click at [636, 239] on input "**********" at bounding box center [709, 240] width 468 height 27
drag, startPoint x: 671, startPoint y: 240, endPoint x: 484, endPoint y: 244, distance: 186.1
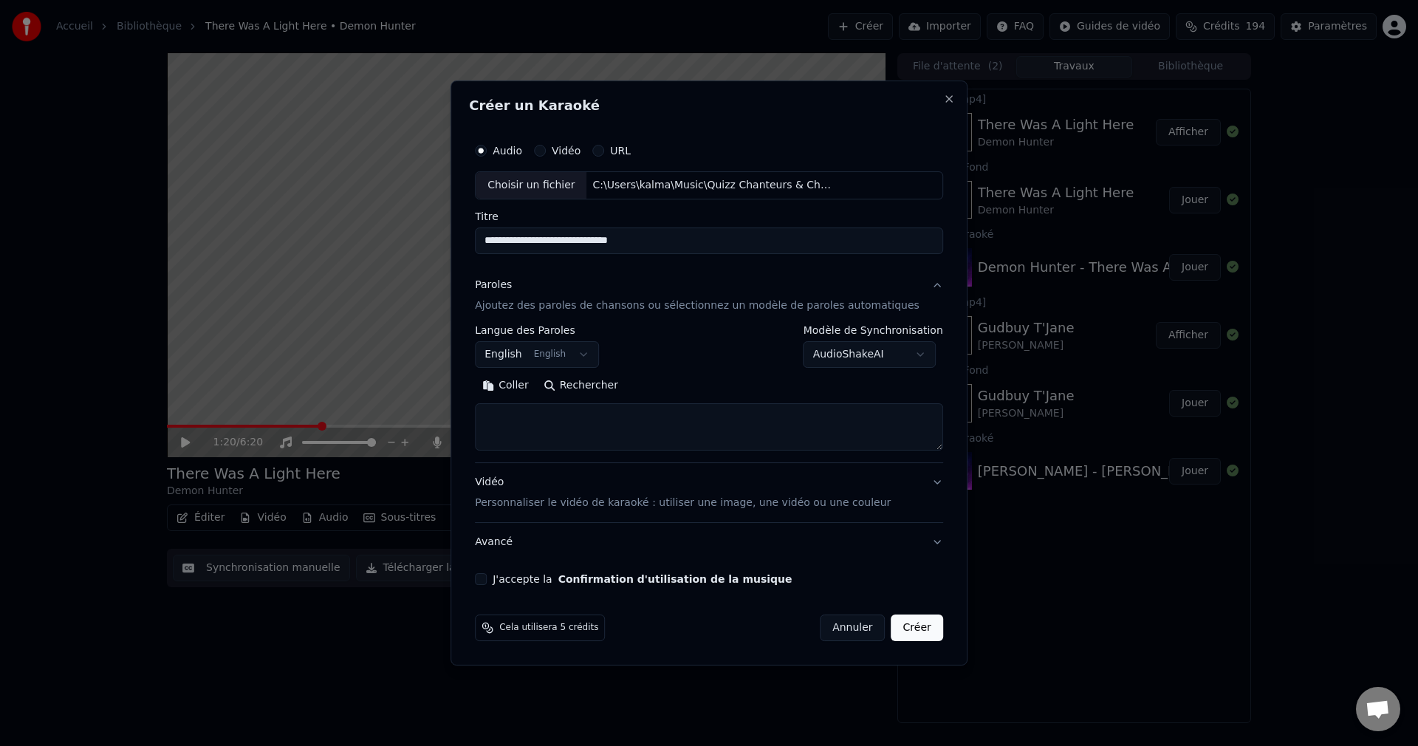
click at [484, 244] on div "**********" at bounding box center [708, 372] width 517 height 585
click at [721, 232] on input "**********" at bounding box center [709, 240] width 468 height 27
drag, startPoint x: 691, startPoint y: 250, endPoint x: 534, endPoint y: 243, distance: 157.4
click at [505, 249] on input "**********" at bounding box center [709, 240] width 468 height 27
click at [706, 244] on input "**********" at bounding box center [709, 240] width 468 height 27
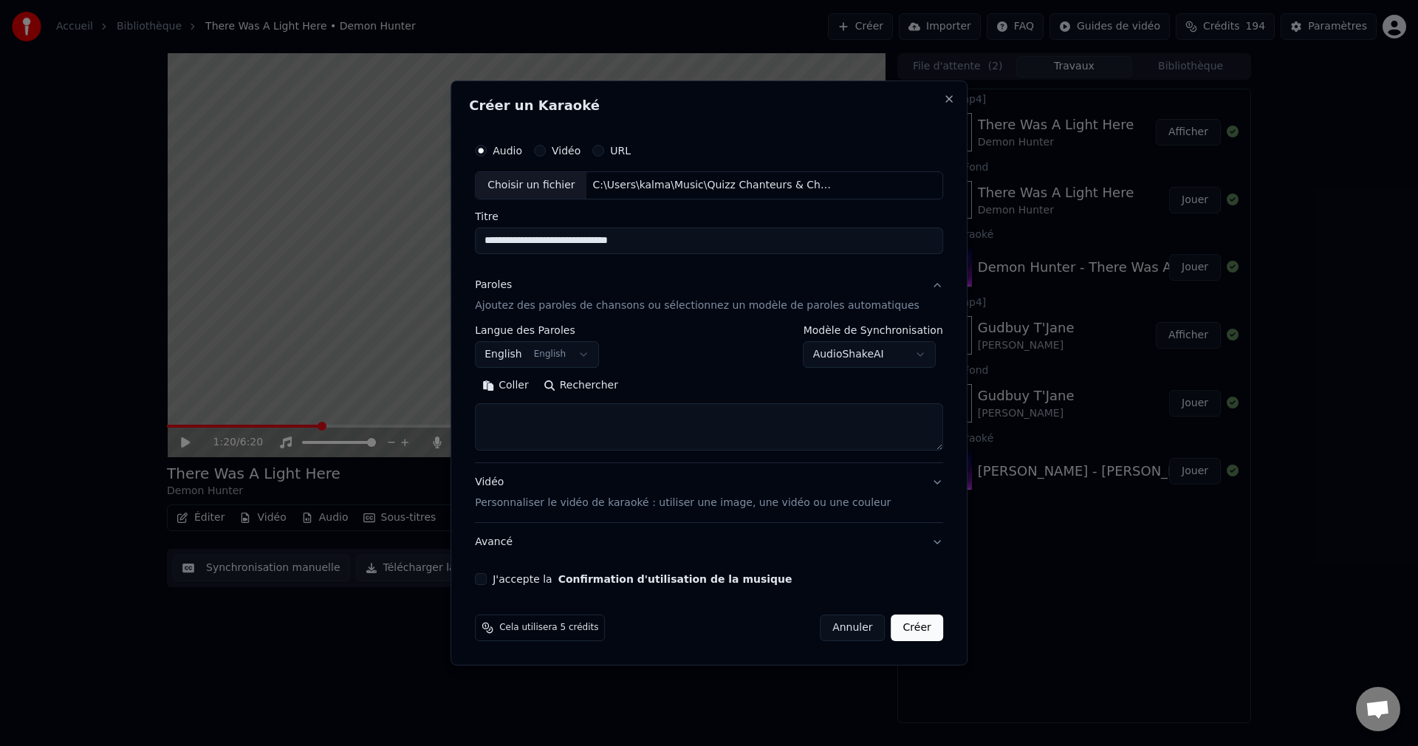
click at [585, 422] on textarea at bounding box center [709, 426] width 468 height 47
paste textarea "**********"
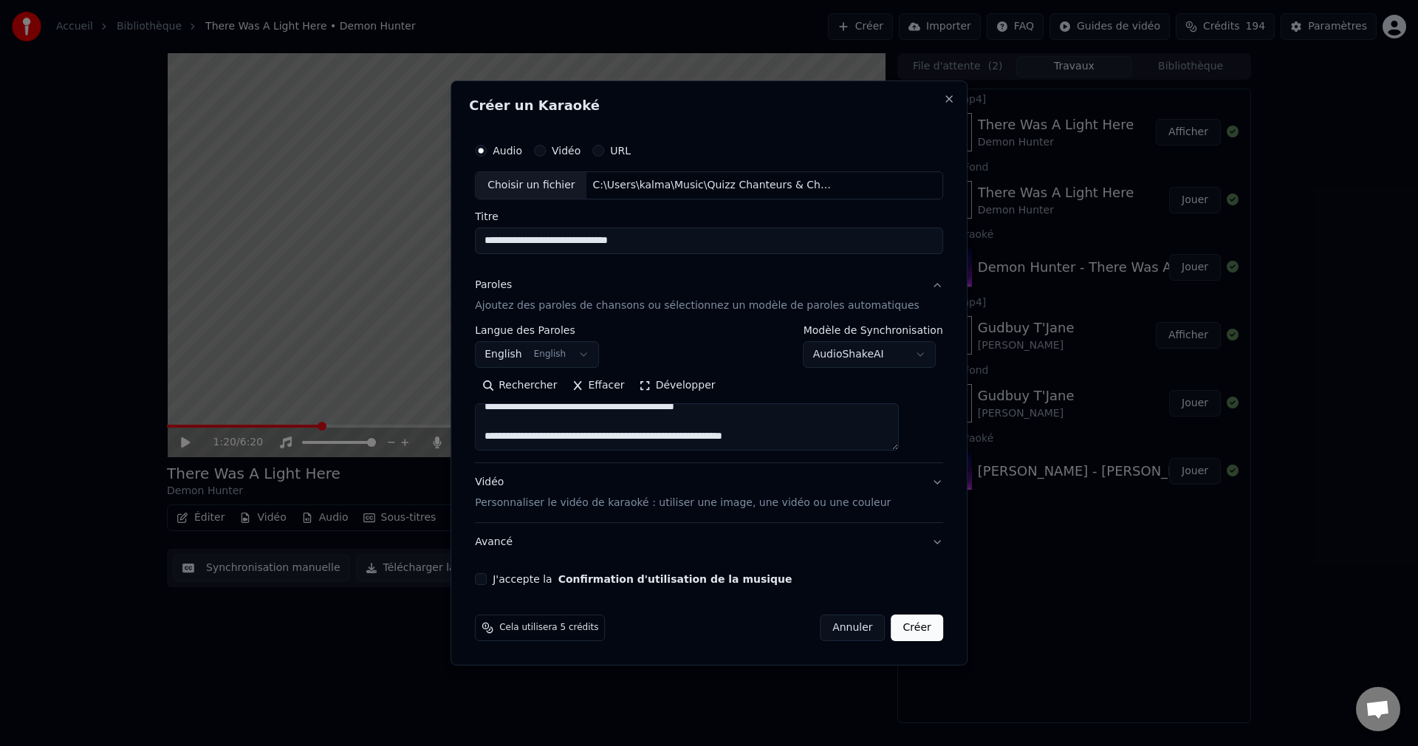
scroll to position [151, 0]
paste textarea "**********"
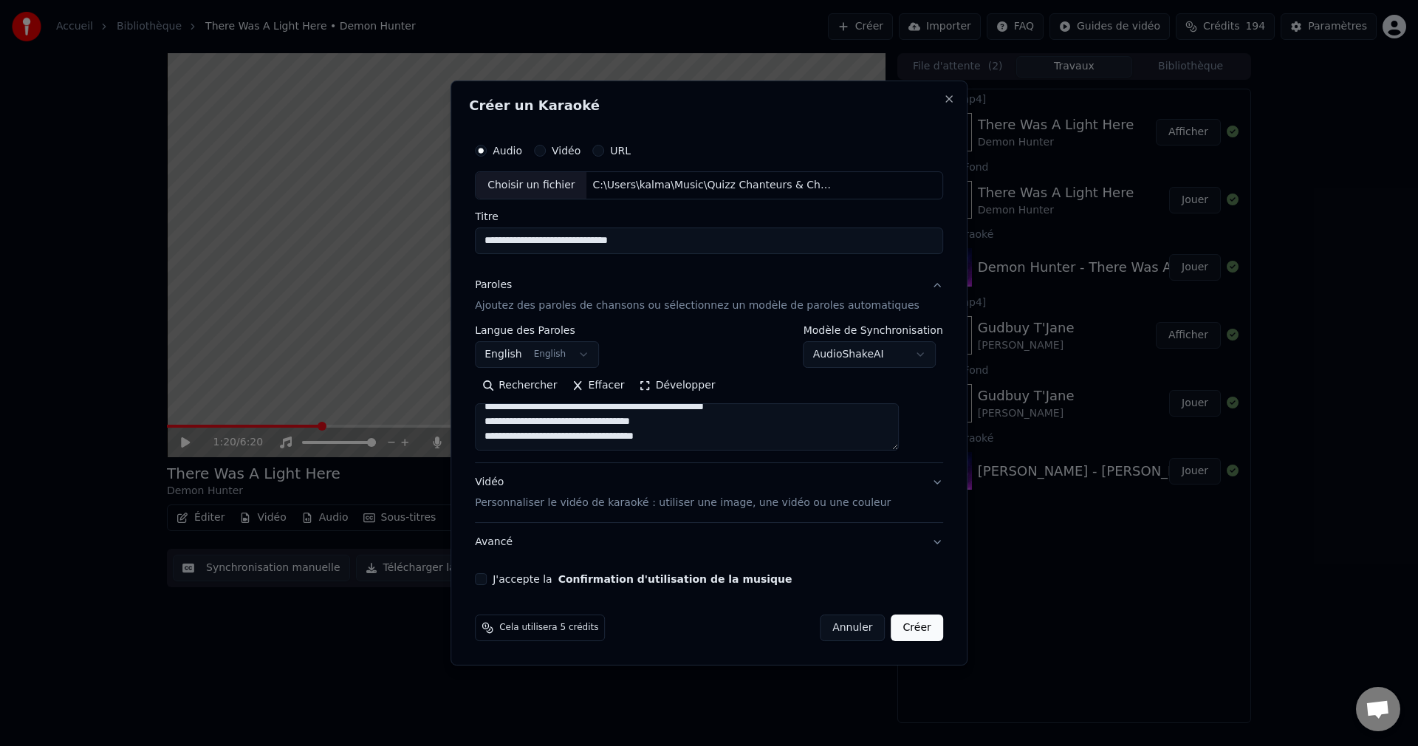
type textarea "**********"
click at [487, 578] on button "J'accepte la Confirmation d'utilisation de la musique" at bounding box center [481, 579] width 12 height 12
click at [913, 625] on button "Créer" at bounding box center [917, 627] width 52 height 27
select select "**"
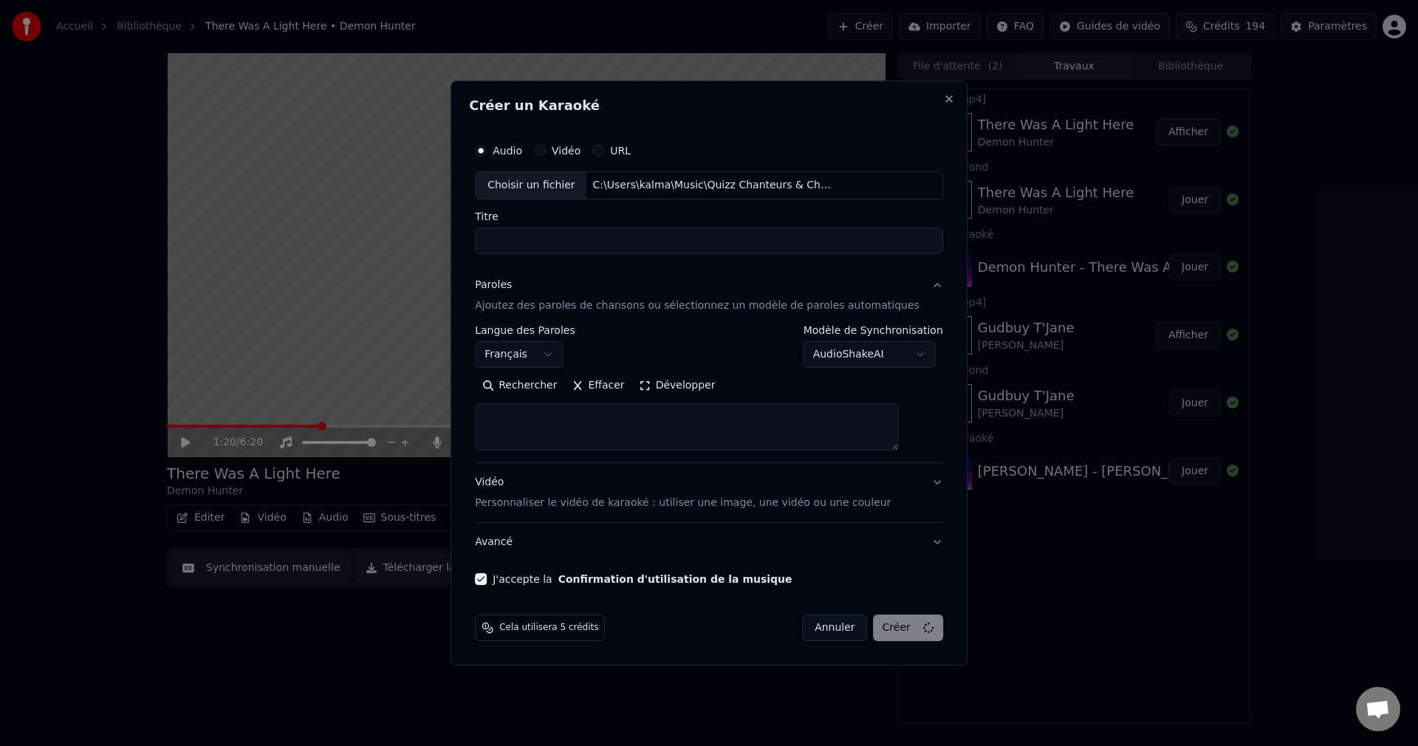
scroll to position [0, 0]
select select
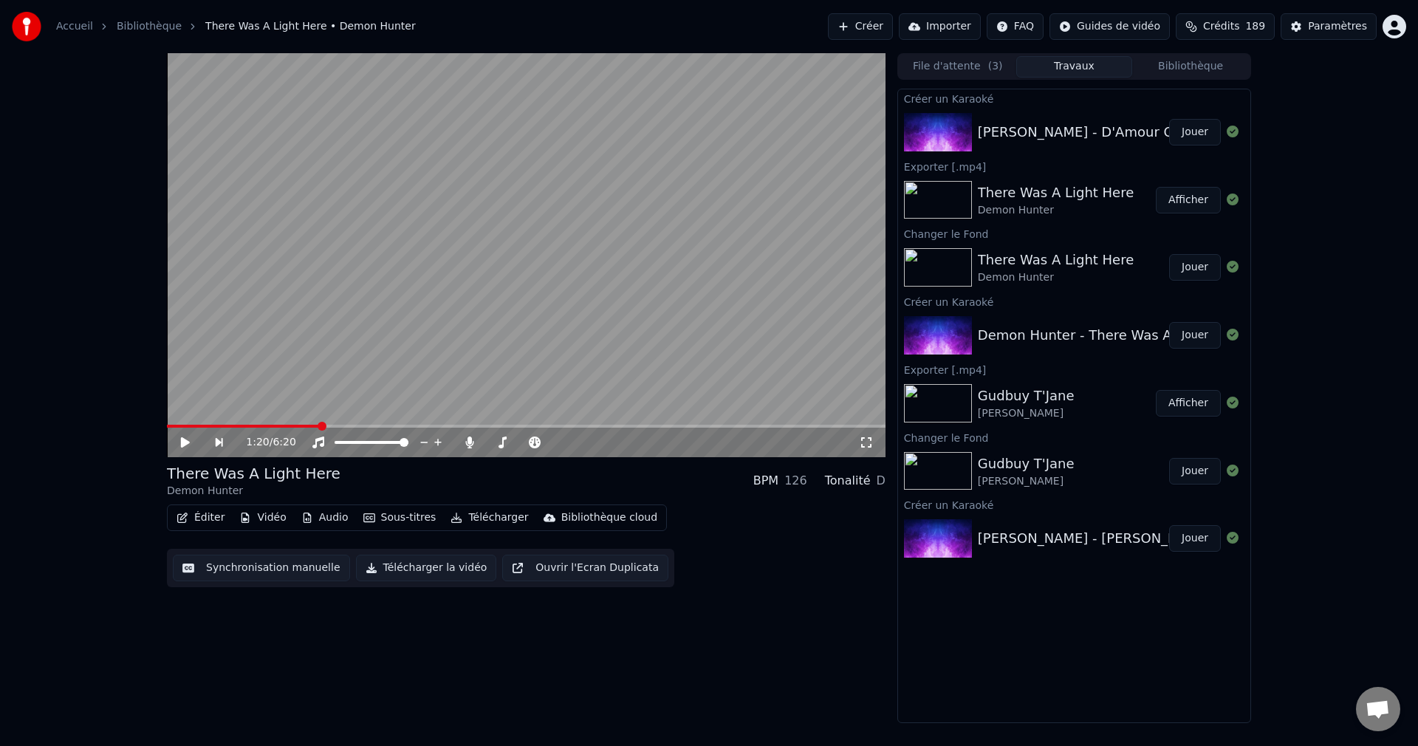
click at [1203, 129] on button "Jouer" at bounding box center [1195, 132] width 52 height 27
click at [182, 436] on icon at bounding box center [196, 442] width 35 height 12
click at [256, 519] on button "Vidéo" at bounding box center [262, 517] width 58 height 21
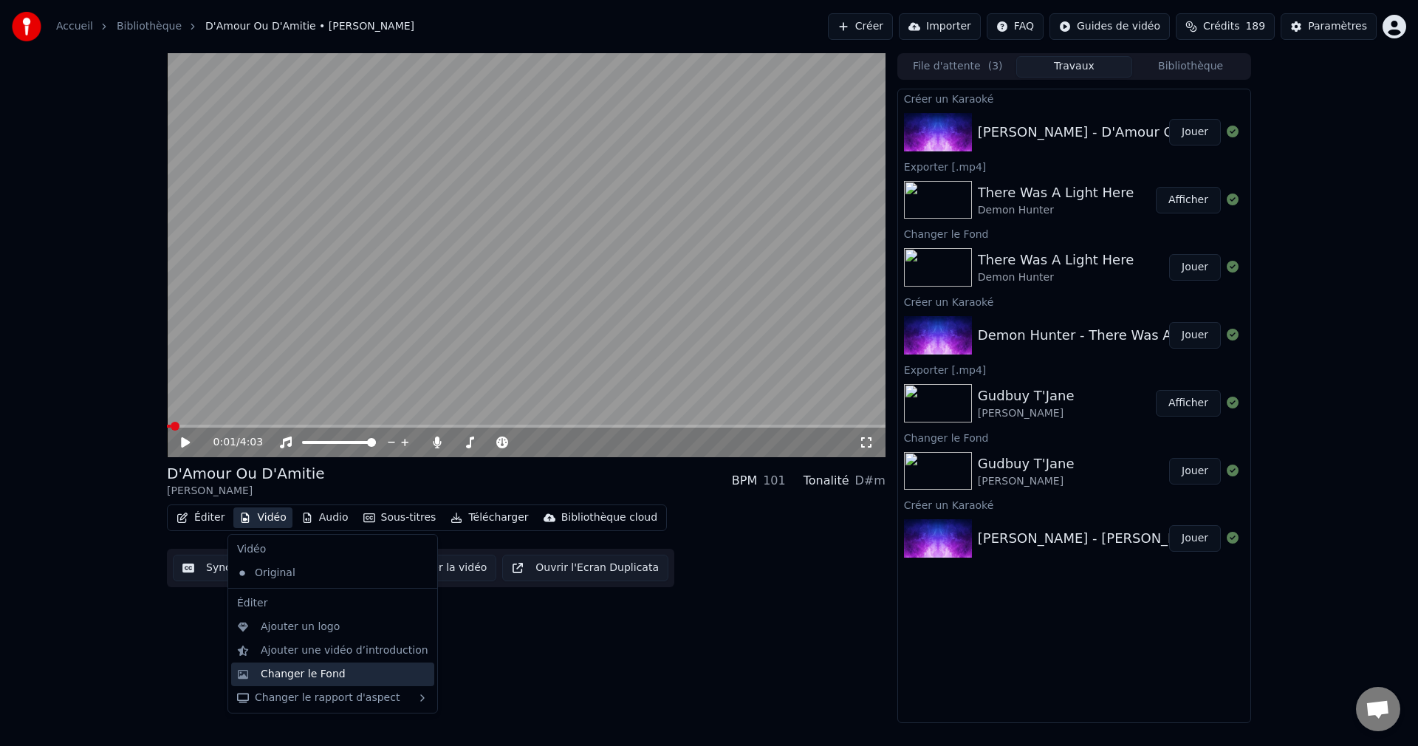
click at [292, 684] on div "Changer le Fond" at bounding box center [332, 674] width 203 height 24
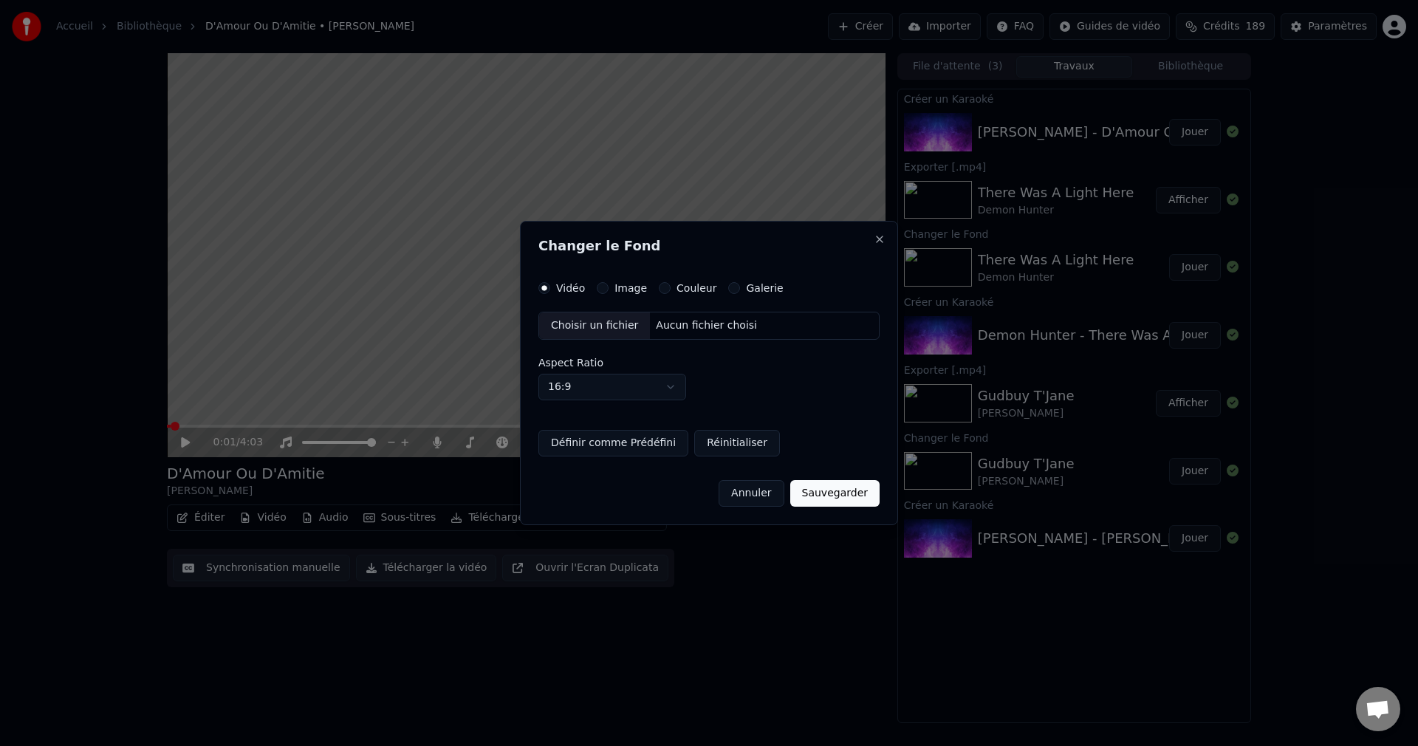
click at [615, 325] on div "Choisir un fichier" at bounding box center [594, 325] width 111 height 27
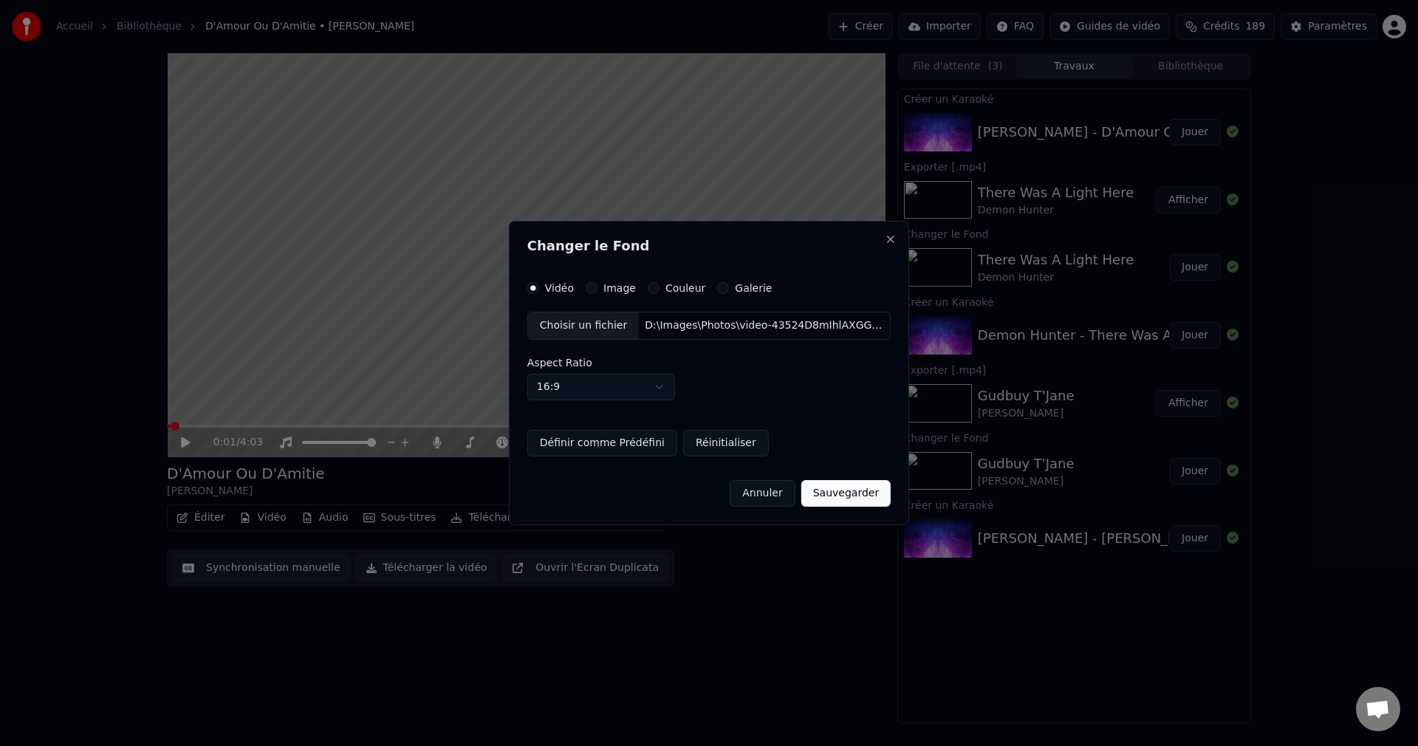
click at [838, 497] on button "Sauvegarder" at bounding box center [845, 493] width 89 height 27
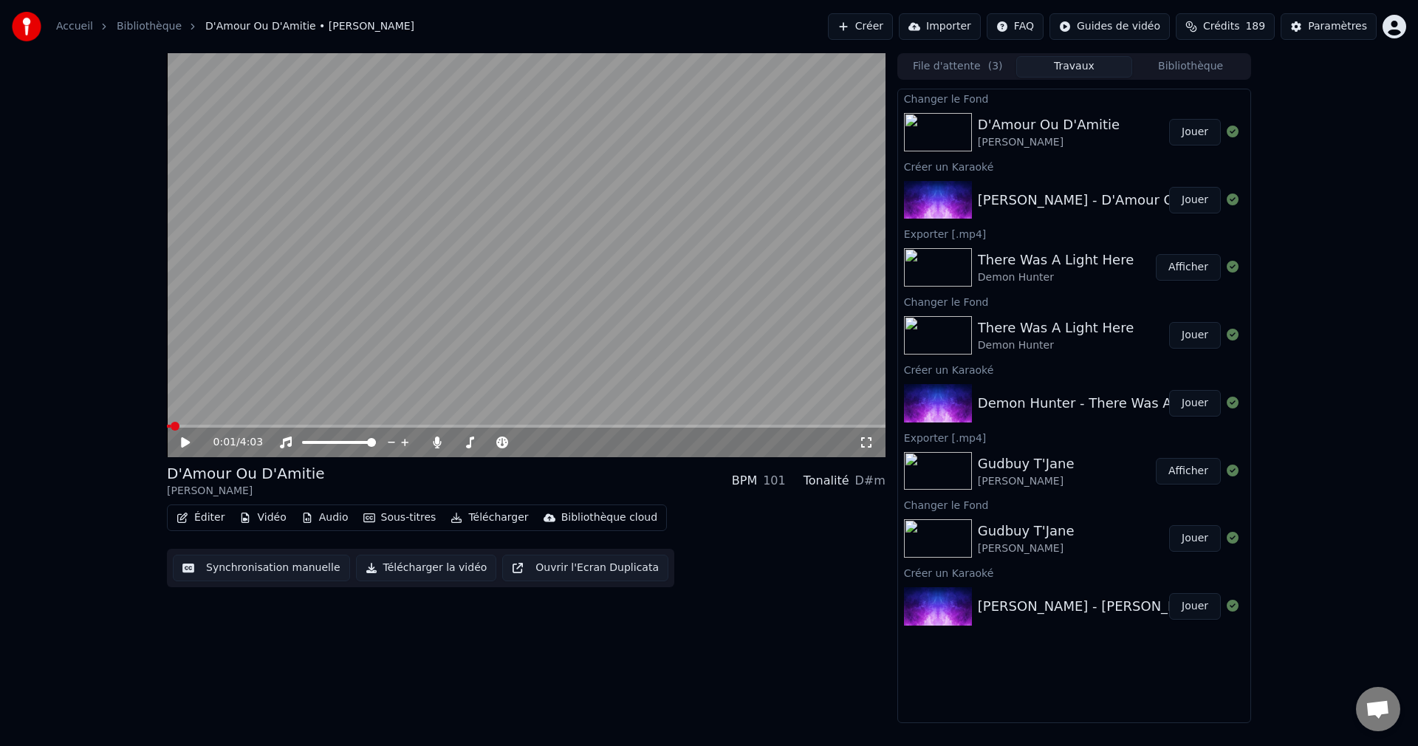
click at [1206, 131] on button "Jouer" at bounding box center [1195, 132] width 52 height 27
click at [527, 447] on span at bounding box center [522, 442] width 9 height 9
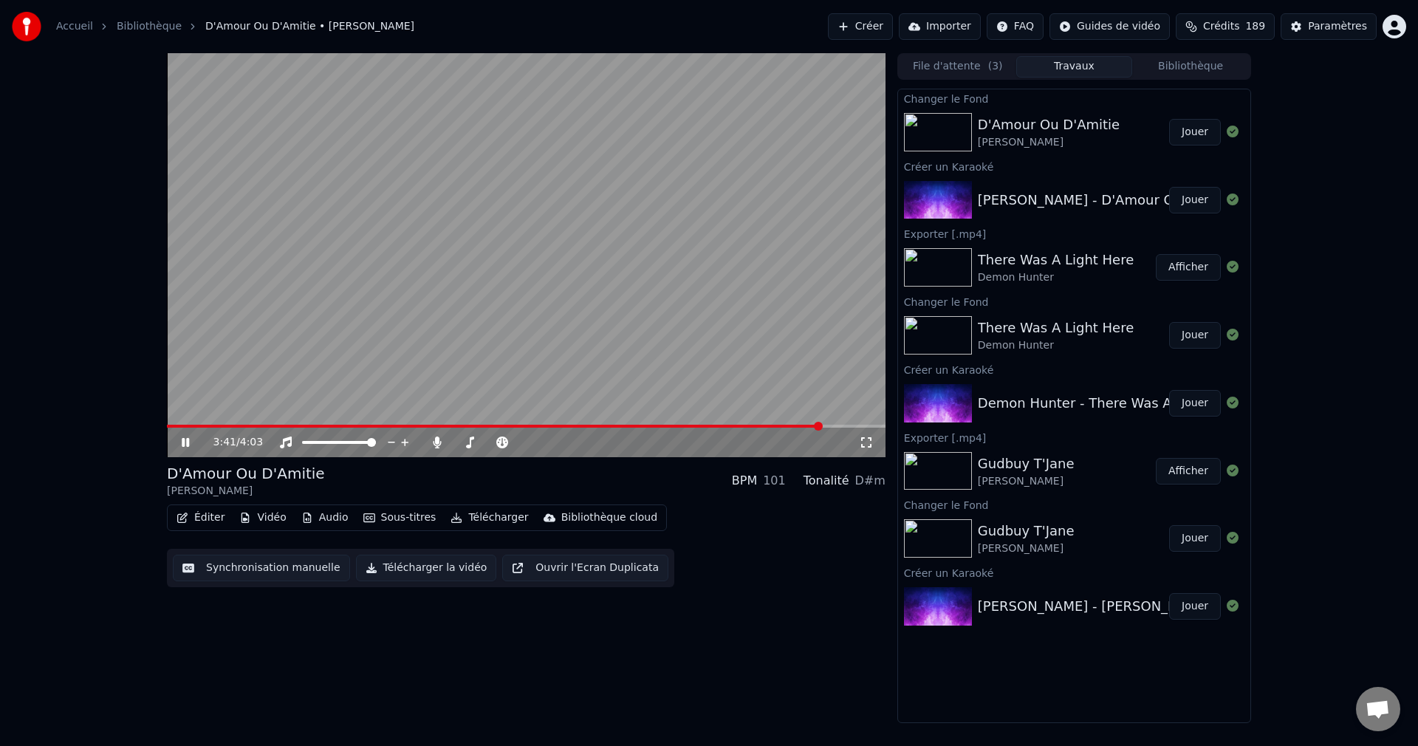
click at [189, 437] on icon at bounding box center [196, 442] width 35 height 12
click at [208, 514] on button "Éditer" at bounding box center [201, 517] width 60 height 21
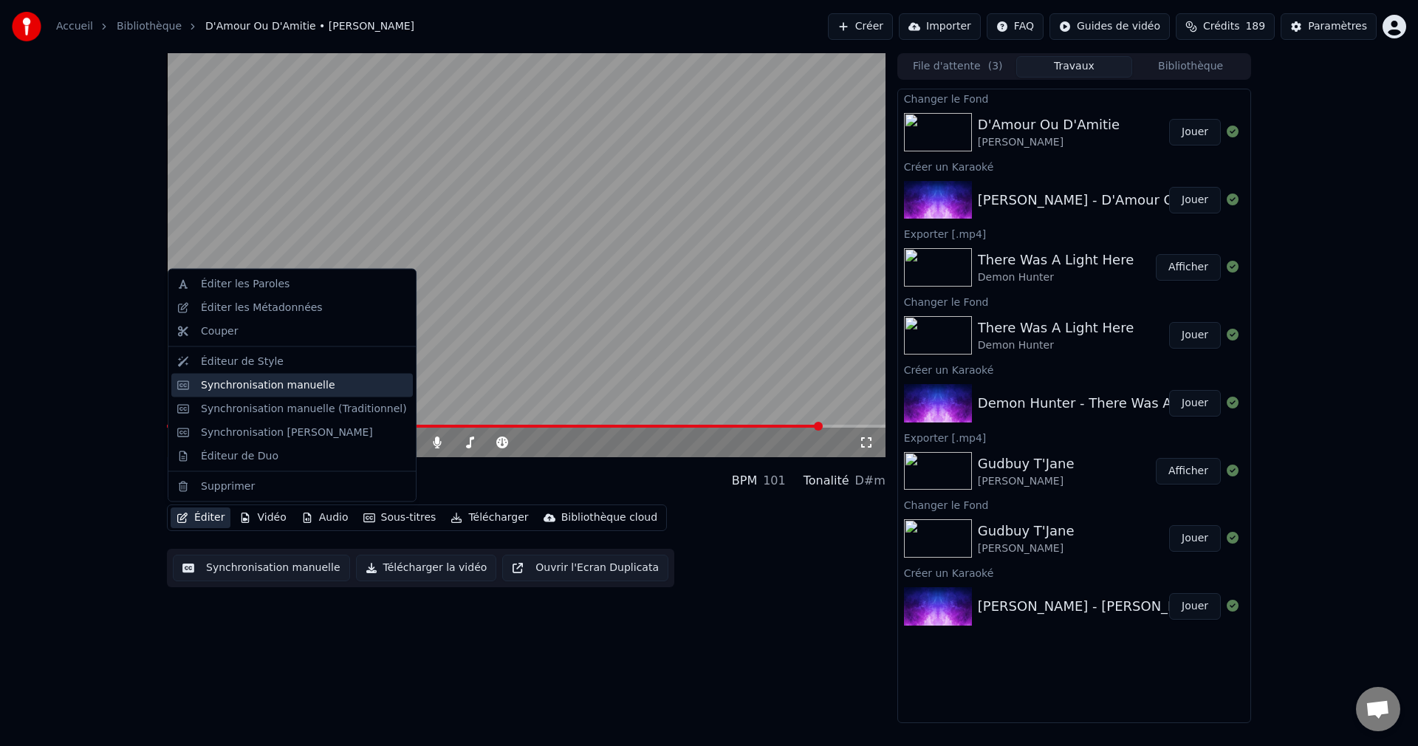
click at [279, 388] on div "Synchronisation manuelle" at bounding box center [268, 384] width 134 height 15
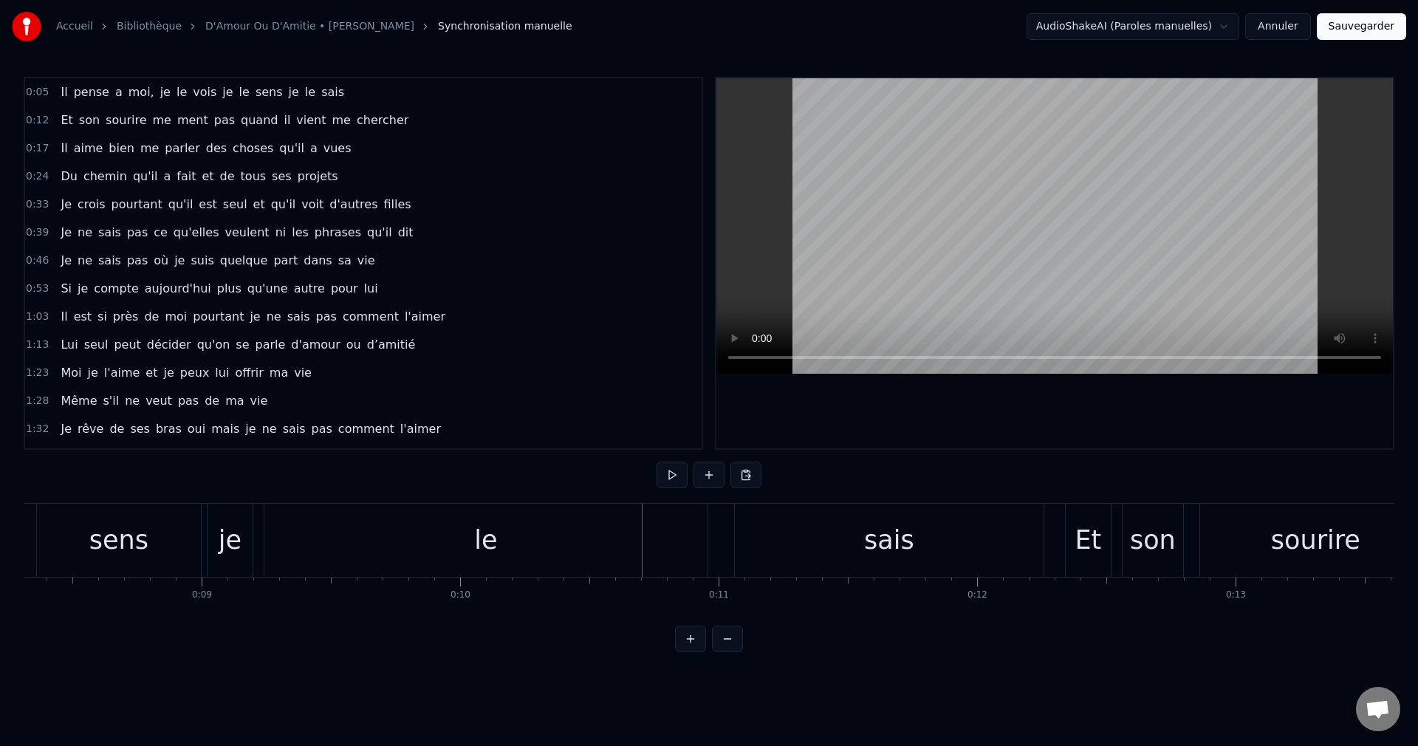
scroll to position [0, 2131]
click at [419, 535] on div "le" at bounding box center [502, 540] width 443 height 73
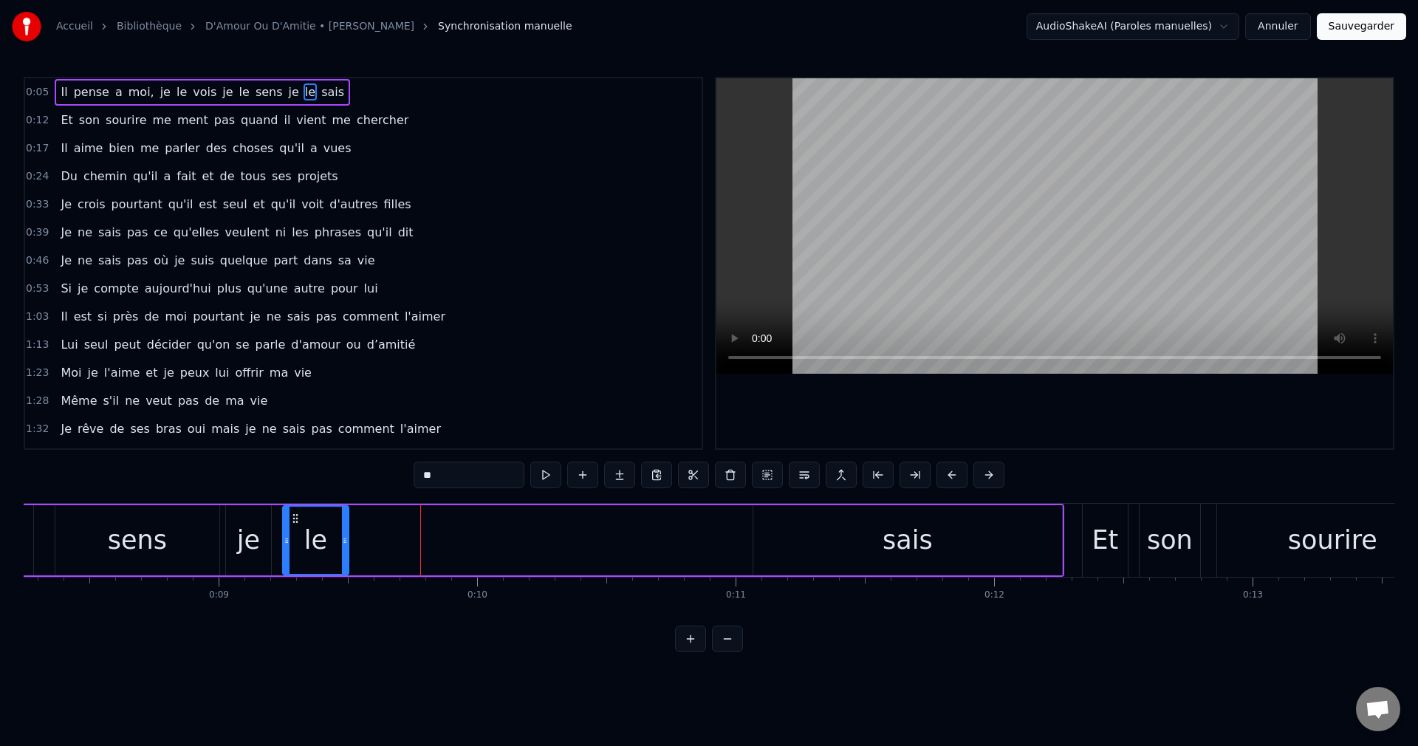
drag, startPoint x: 720, startPoint y: 540, endPoint x: 343, endPoint y: 561, distance: 377.9
click at [343, 561] on div at bounding box center [345, 540] width 6 height 67
click at [848, 538] on div "sais" at bounding box center [907, 540] width 309 height 70
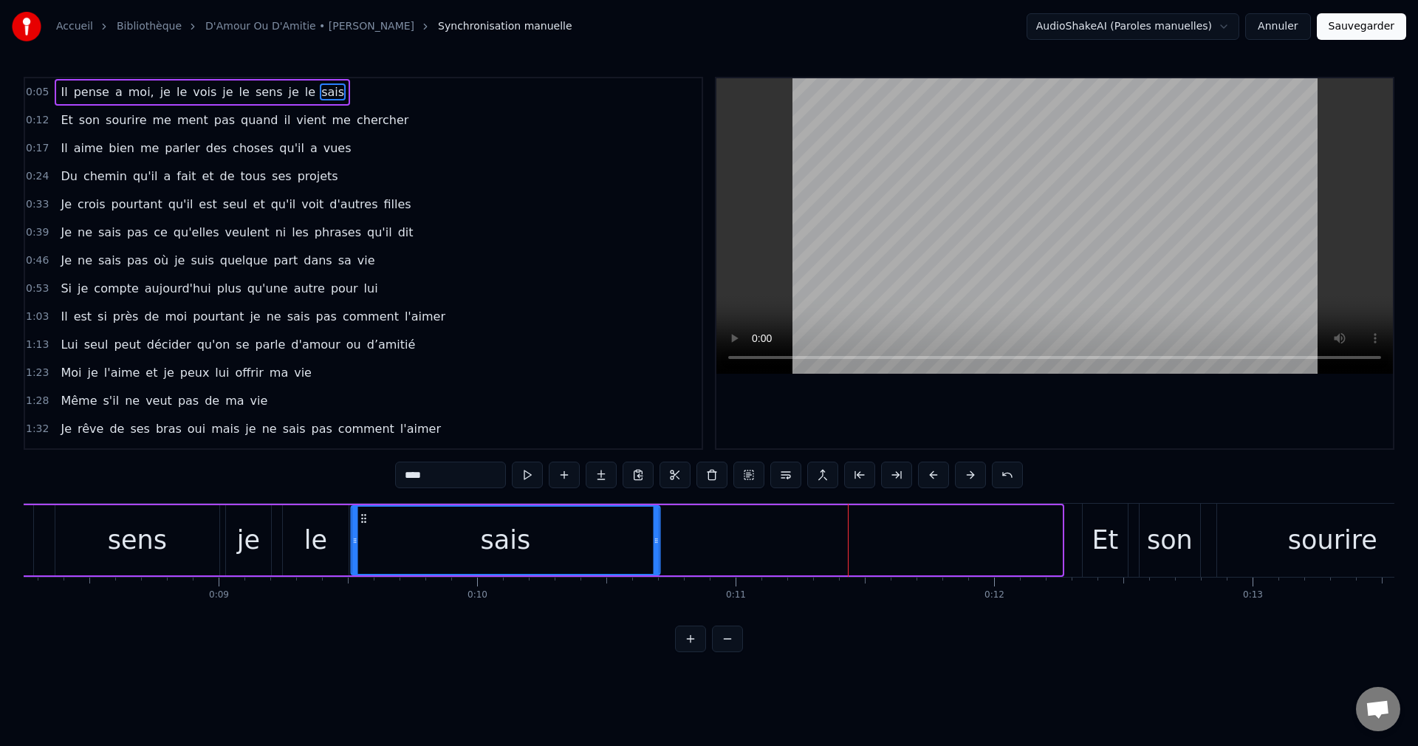
drag, startPoint x: 767, startPoint y: 517, endPoint x: 365, endPoint y: 565, distance: 405.3
click at [365, 565] on div "sais" at bounding box center [504, 540] width 307 height 67
click at [97, 549] on div "sens" at bounding box center [137, 540] width 164 height 70
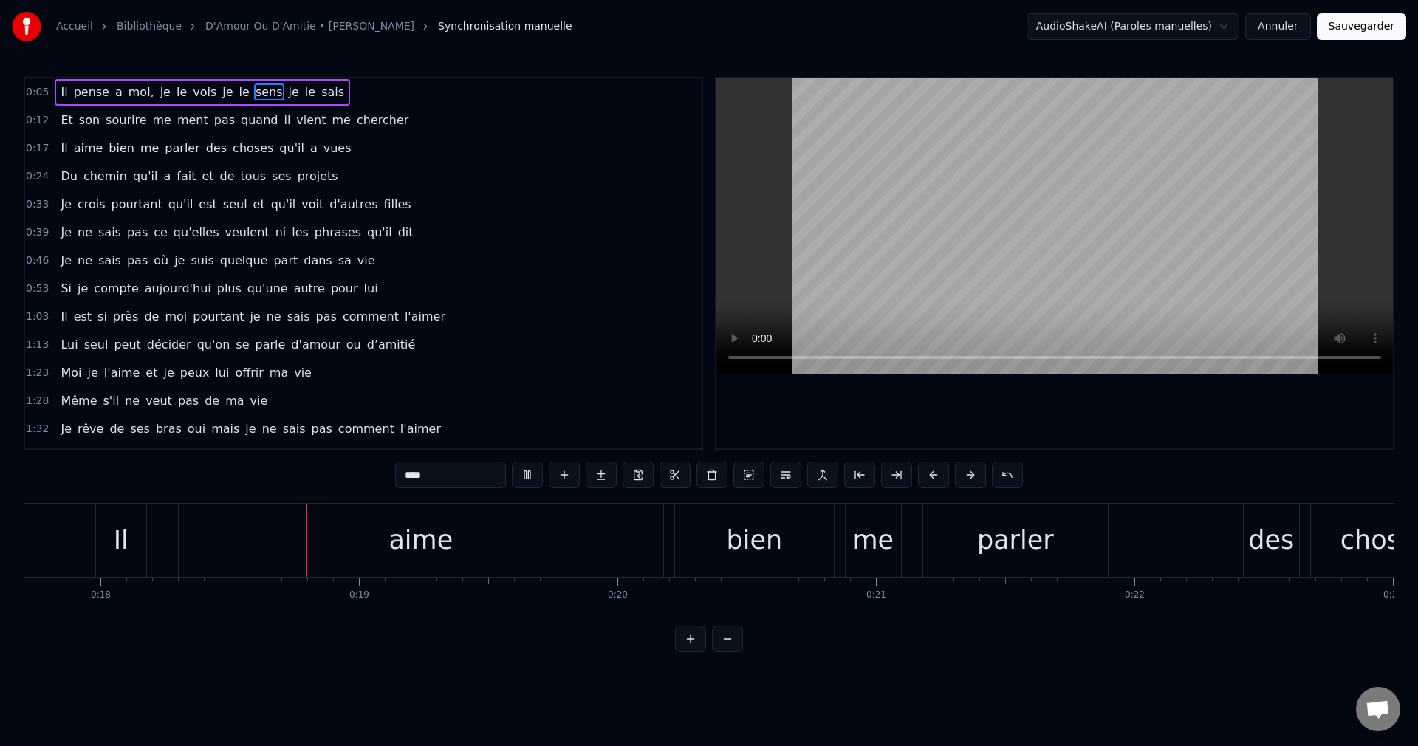
scroll to position [0, 4588]
click at [431, 539] on div "aime" at bounding box center [408, 540] width 64 height 39
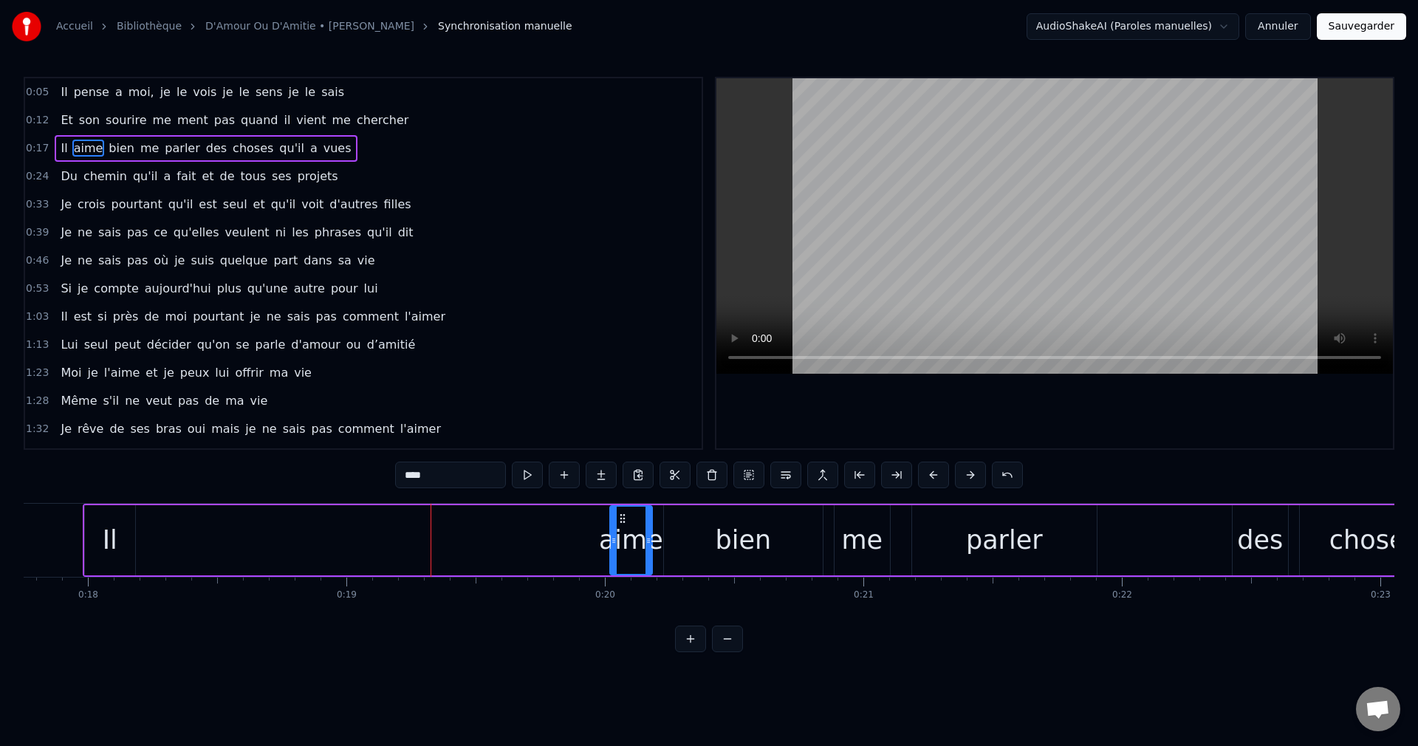
drag, startPoint x: 171, startPoint y: 540, endPoint x: 613, endPoint y: 579, distance: 444.1
click at [613, 579] on div "Il pense a moi, je le vois je le sens je le sais Et son sourire me ment pas qua…" at bounding box center [709, 558] width 1371 height 111
click at [114, 561] on div "Il" at bounding box center [110, 540] width 50 height 70
type input "**"
drag, startPoint x: 97, startPoint y: 517, endPoint x: 563, endPoint y: 572, distance: 469.2
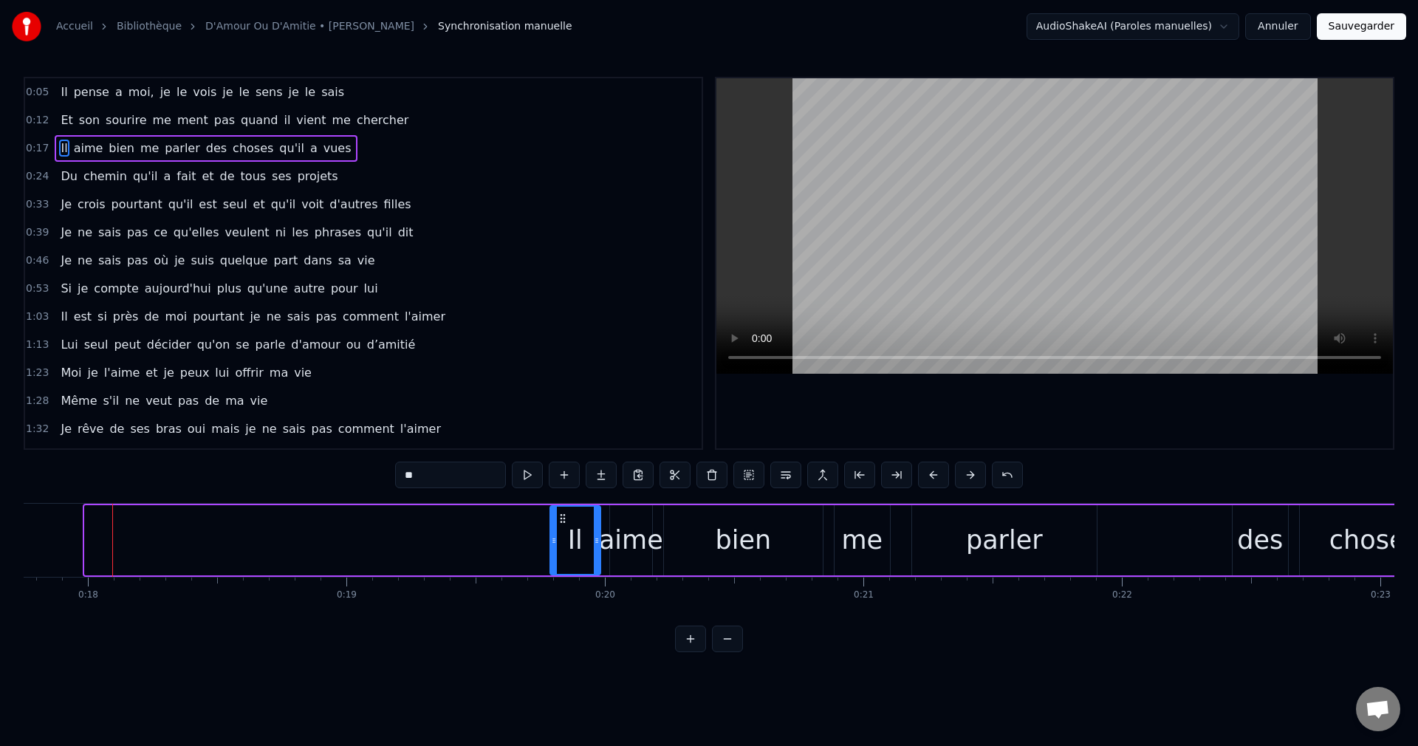
click at [563, 572] on div "Il" at bounding box center [575, 540] width 49 height 67
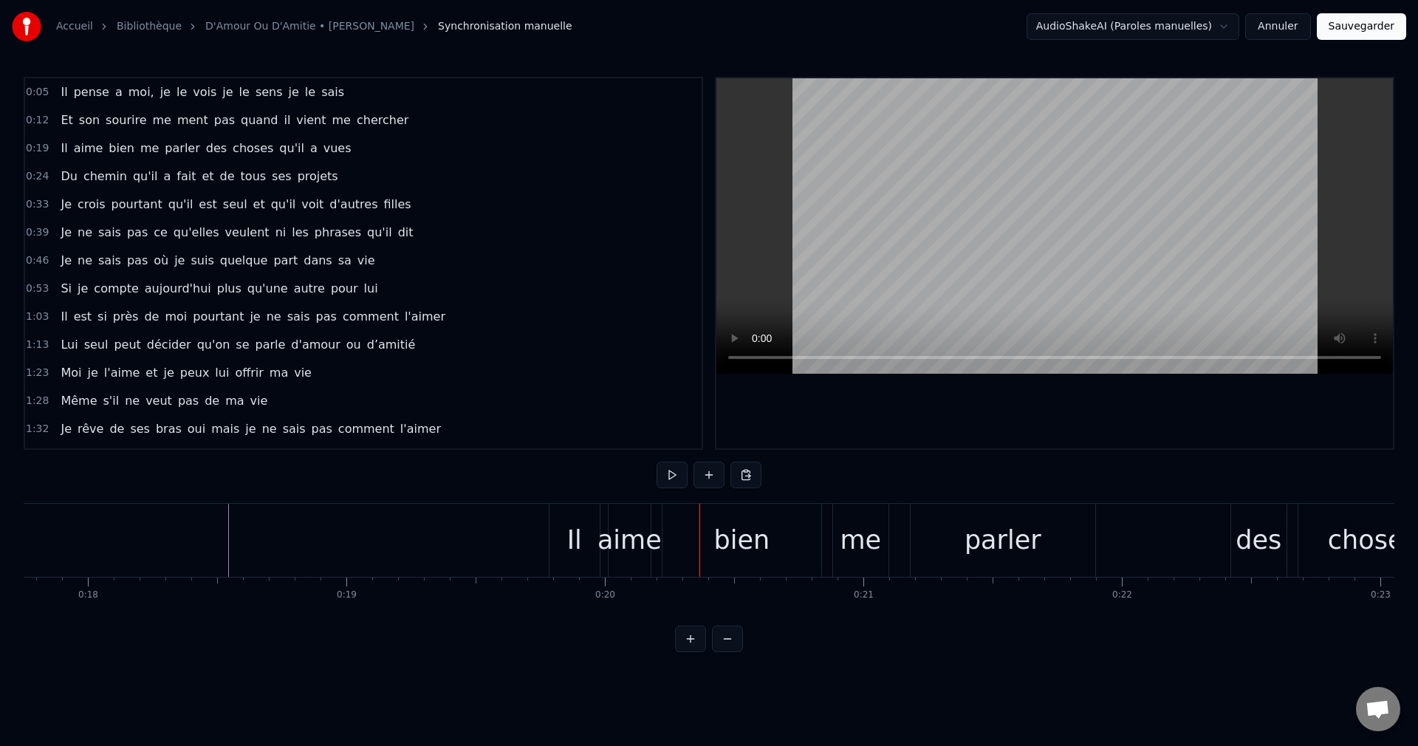
click at [576, 543] on div "Il" at bounding box center [574, 540] width 15 height 39
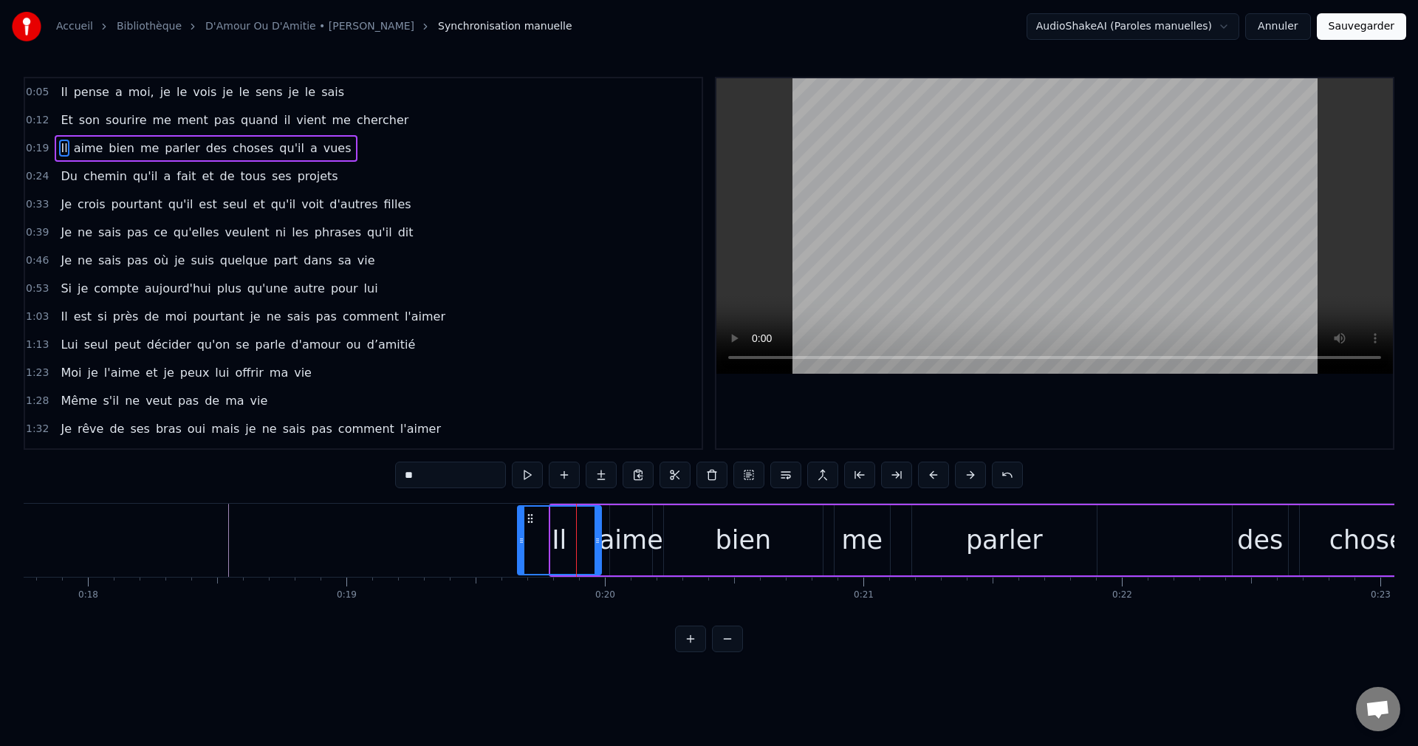
drag, startPoint x: 552, startPoint y: 540, endPoint x: 519, endPoint y: 543, distance: 33.4
click at [519, 543] on icon at bounding box center [521, 541] width 6 height 12
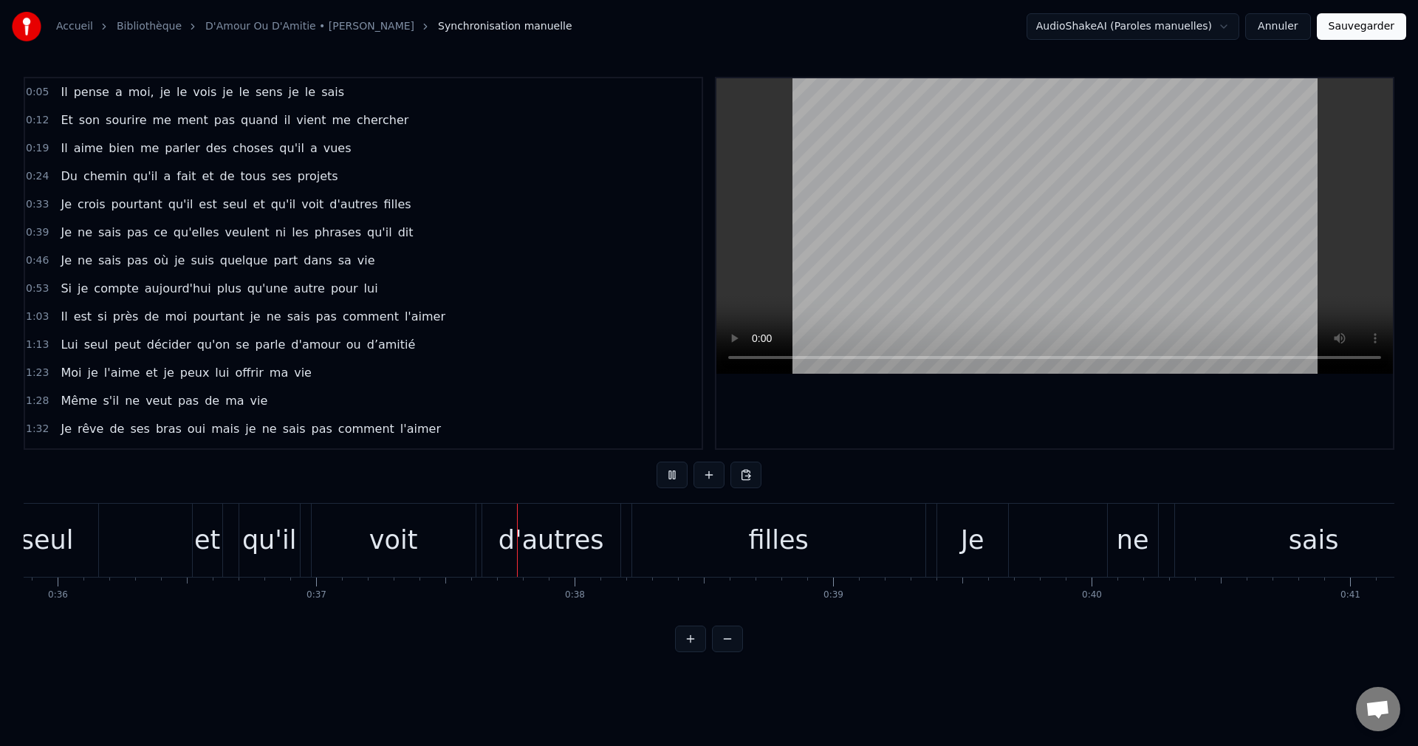
scroll to position [0, 9558]
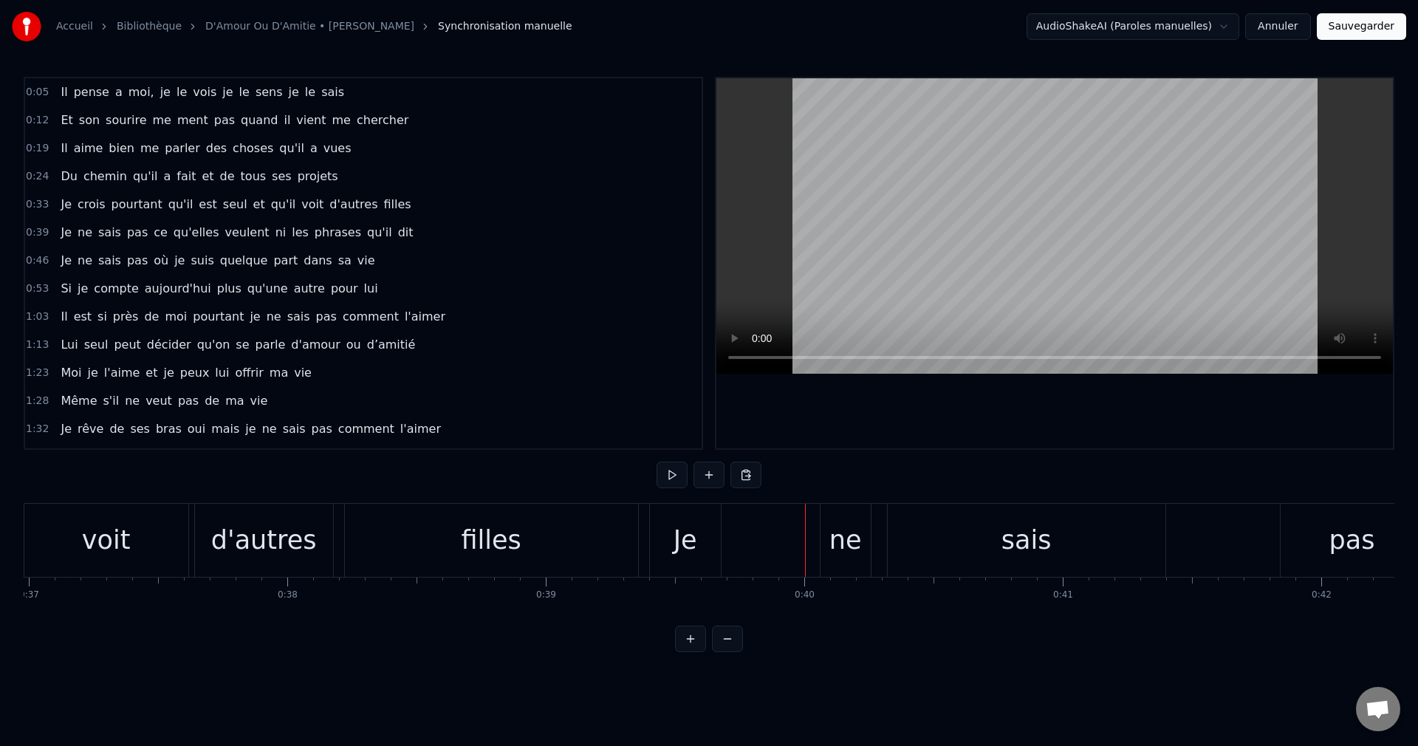
click at [992, 552] on div "sais" at bounding box center [1027, 540] width 278 height 73
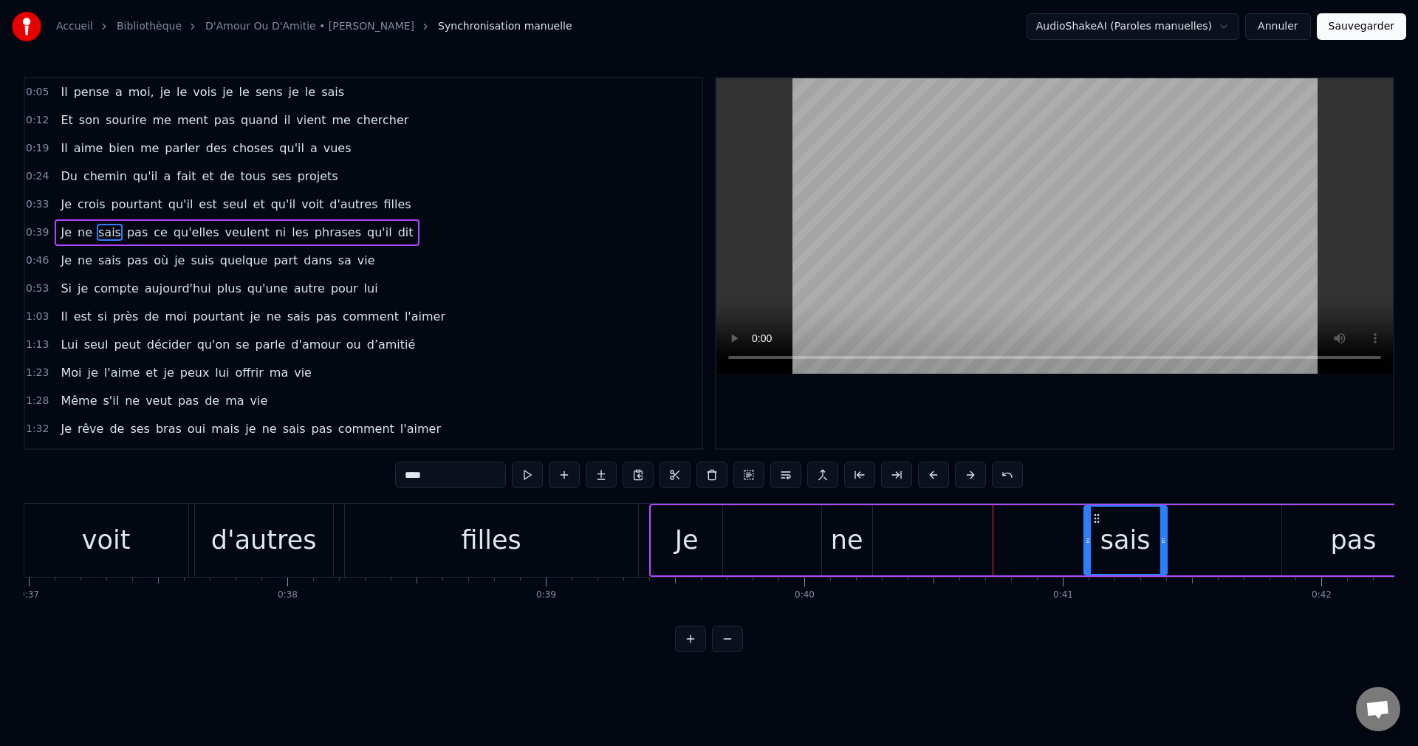
drag, startPoint x: 890, startPoint y: 540, endPoint x: 1085, endPoint y: 563, distance: 196.3
click at [1085, 563] on div at bounding box center [1088, 540] width 6 height 67
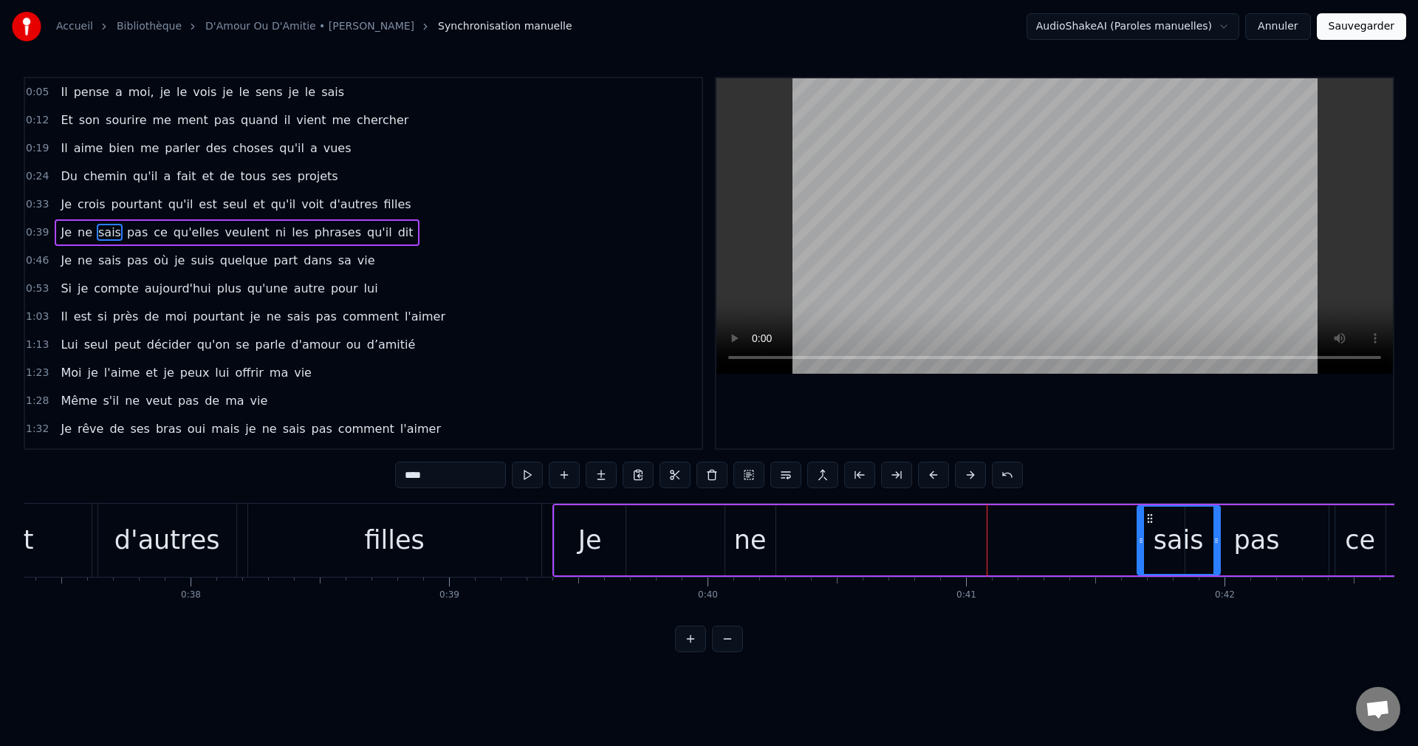
scroll to position [0, 9657]
drag, startPoint x: 1093, startPoint y: 515, endPoint x: 1102, endPoint y: 552, distance: 38.9
click at [1102, 552] on div "sais" at bounding box center [1134, 540] width 81 height 67
click at [757, 540] on div "ne" at bounding box center [748, 540] width 32 height 39
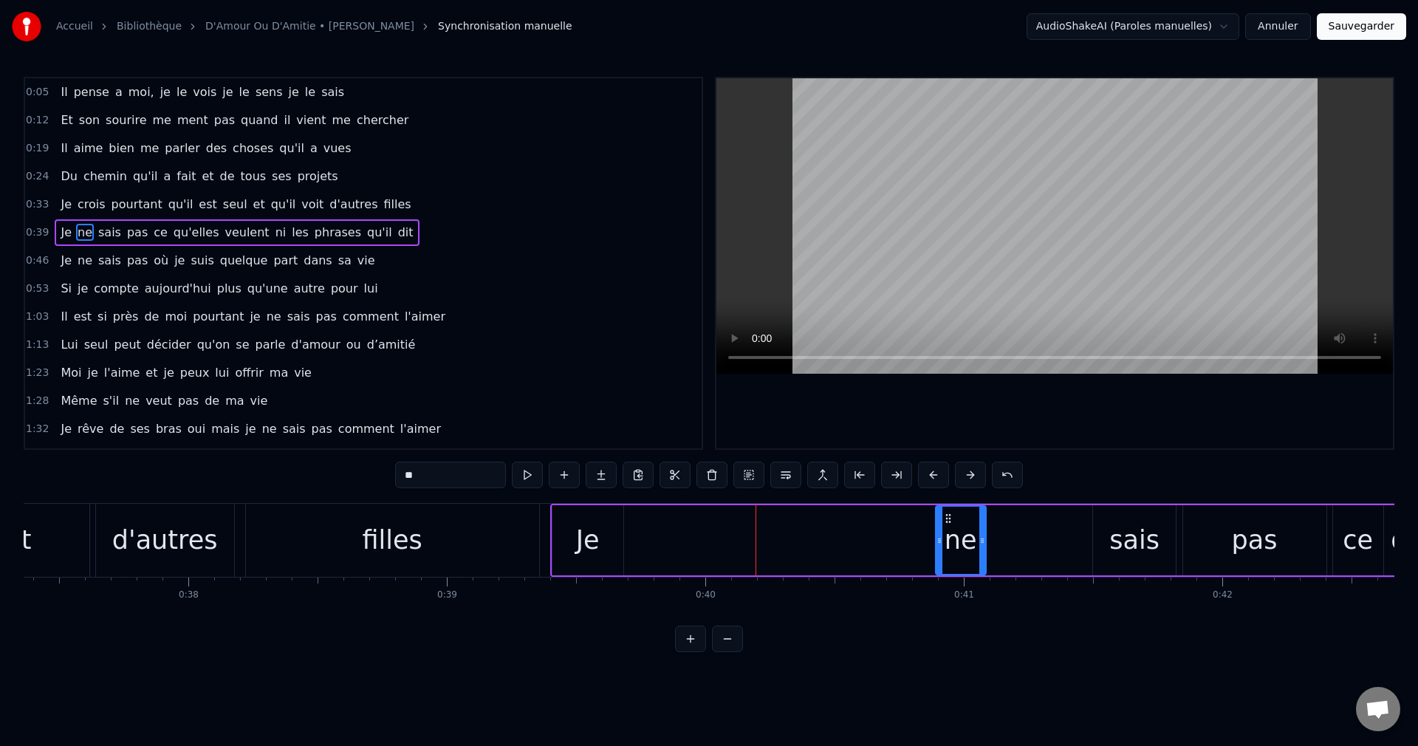
drag, startPoint x: 735, startPoint y: 515, endPoint x: 947, endPoint y: 533, distance: 213.5
click at [947, 533] on div "ne" at bounding box center [960, 540] width 49 height 67
drag, startPoint x: 981, startPoint y: 538, endPoint x: 1028, endPoint y: 545, distance: 47.1
click at [1028, 545] on icon at bounding box center [1029, 541] width 6 height 12
click at [614, 539] on div "Je" at bounding box center [587, 540] width 71 height 70
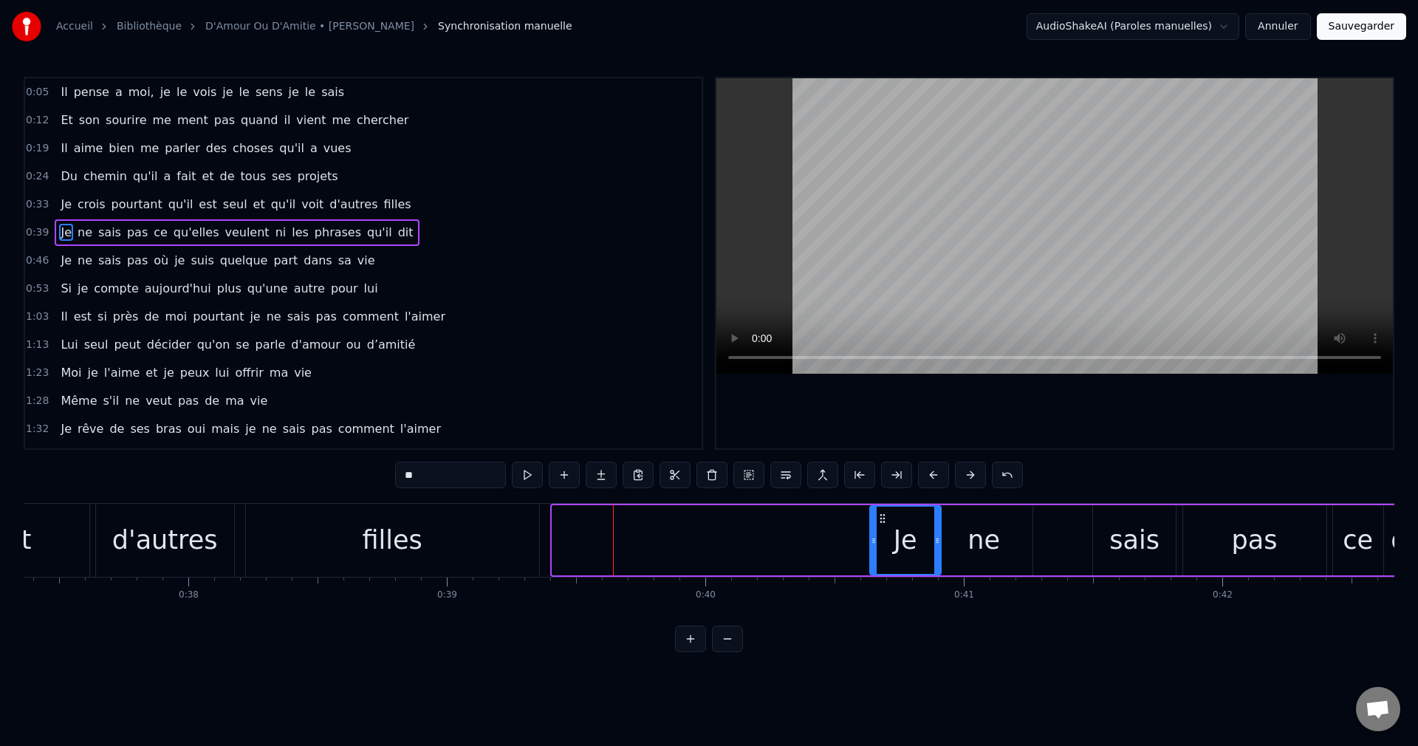
drag, startPoint x: 563, startPoint y: 513, endPoint x: 880, endPoint y: 566, distance: 321.8
click at [880, 566] on div "Je" at bounding box center [905, 540] width 69 height 67
click at [464, 552] on div "filles" at bounding box center [392, 540] width 293 height 73
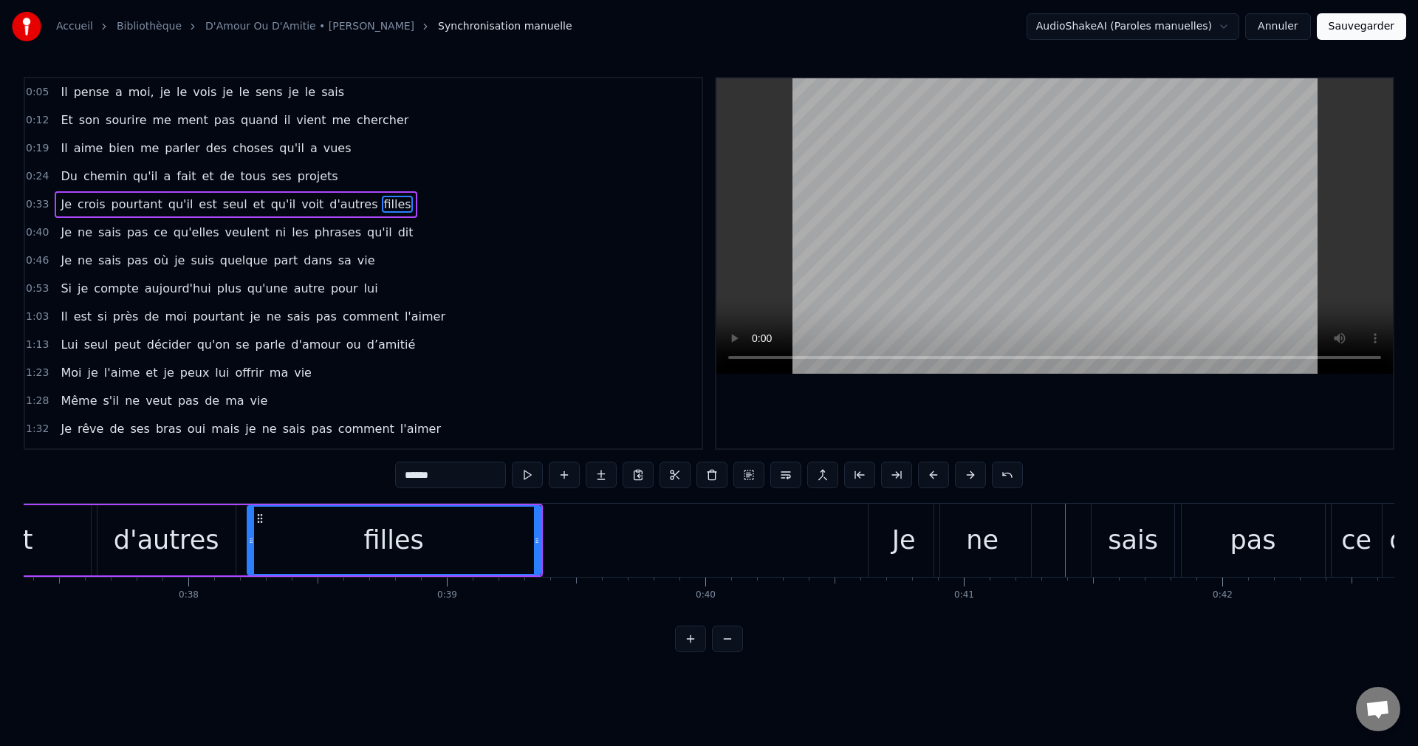
click at [981, 558] on div "ne" at bounding box center [982, 540] width 32 height 39
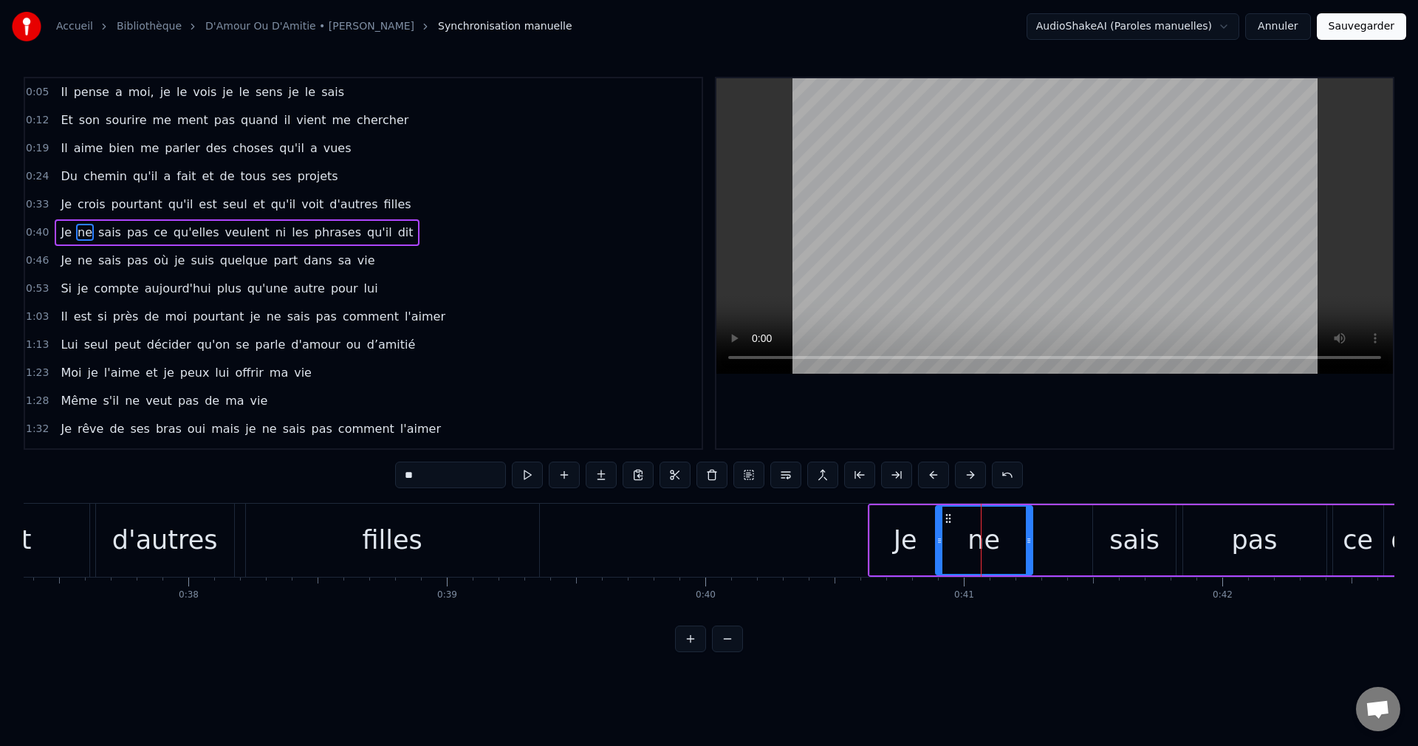
drag, startPoint x: 947, startPoint y: 512, endPoint x: 979, endPoint y: 521, distance: 33.0
click at [987, 524] on div "ne" at bounding box center [983, 540] width 95 height 67
drag, startPoint x: 948, startPoint y: 517, endPoint x: 1009, endPoint y: 534, distance: 62.9
click at [1009, 534] on div "ne" at bounding box center [1043, 540] width 95 height 67
drag, startPoint x: 998, startPoint y: 541, endPoint x: 1020, endPoint y: 547, distance: 22.9
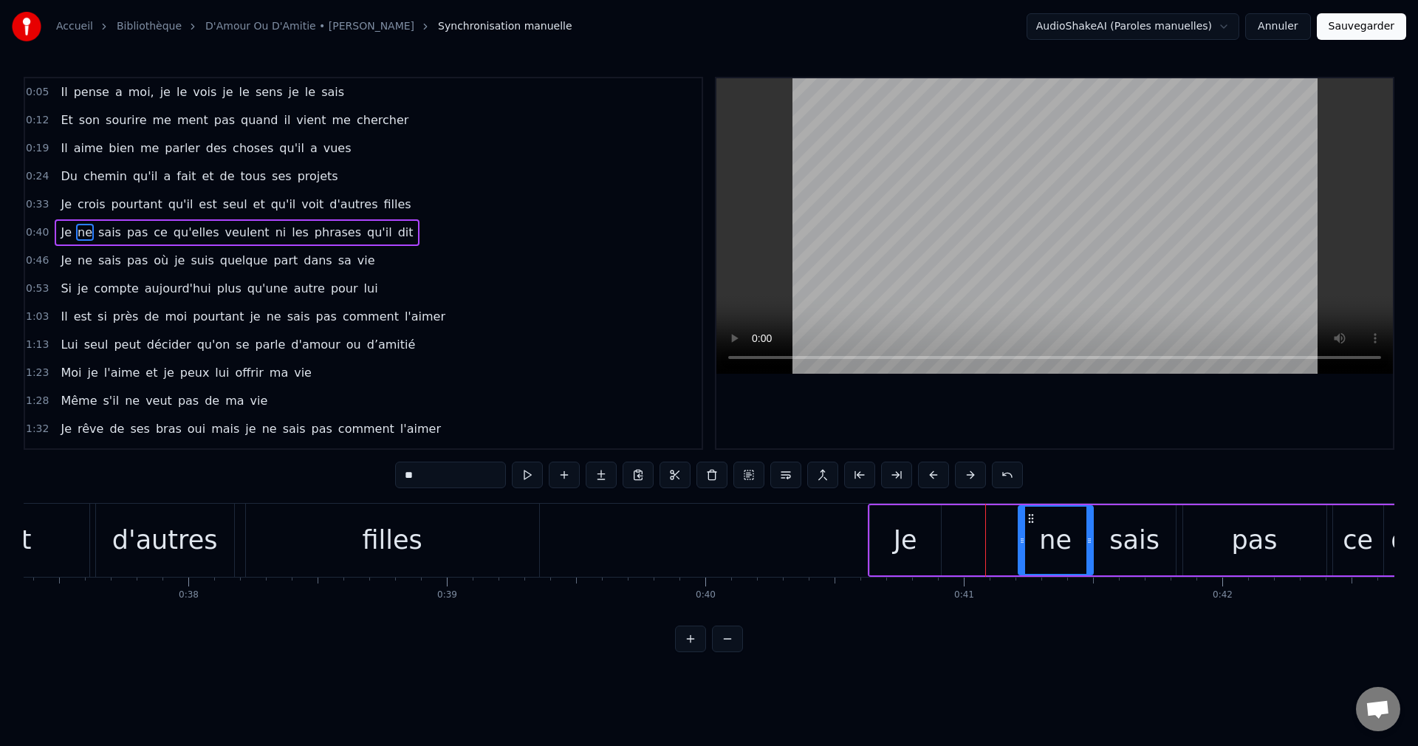
click at [1020, 547] on div at bounding box center [1022, 540] width 6 height 67
click at [896, 546] on div "Je" at bounding box center [906, 540] width 24 height 39
type input "**"
drag, startPoint x: 881, startPoint y: 515, endPoint x: 956, endPoint y: 548, distance: 81.4
click at [956, 548] on div "Je" at bounding box center [979, 540] width 69 height 67
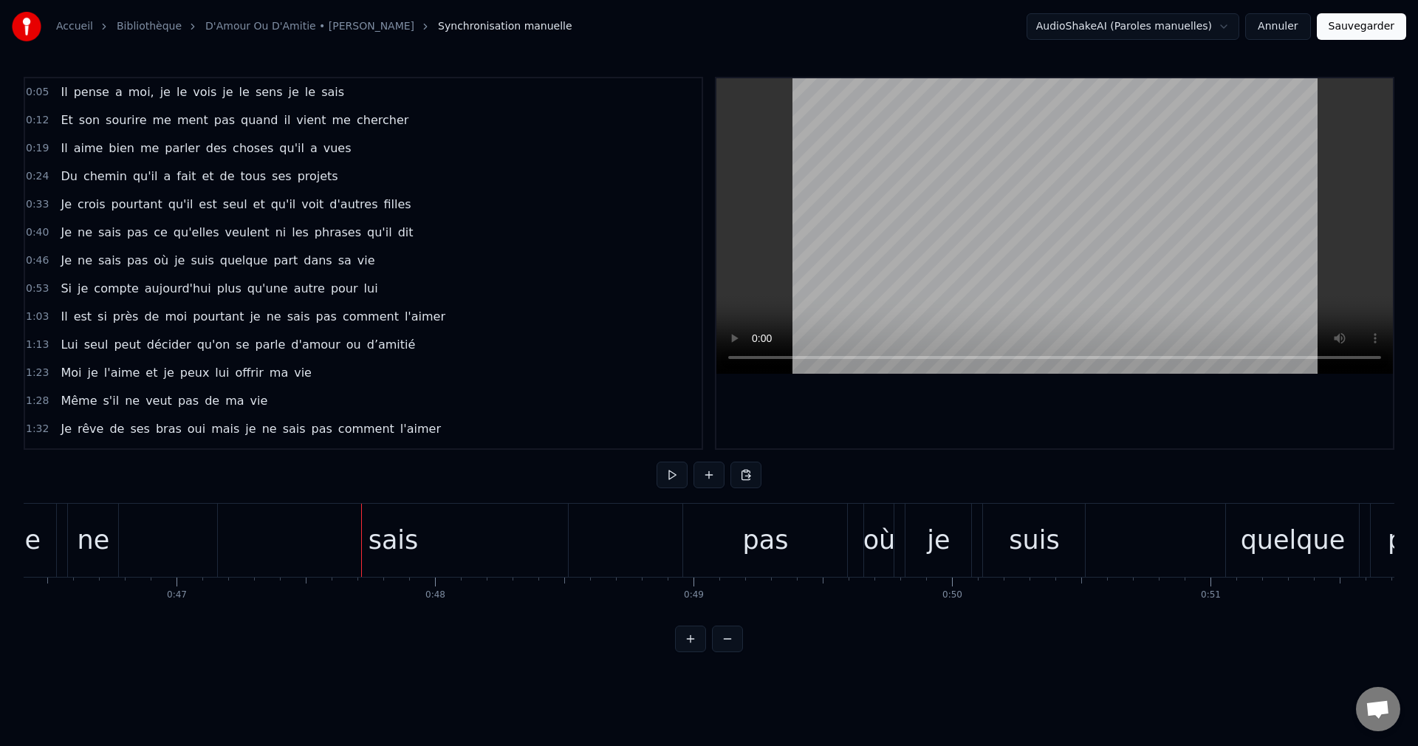
scroll to position [0, 11856]
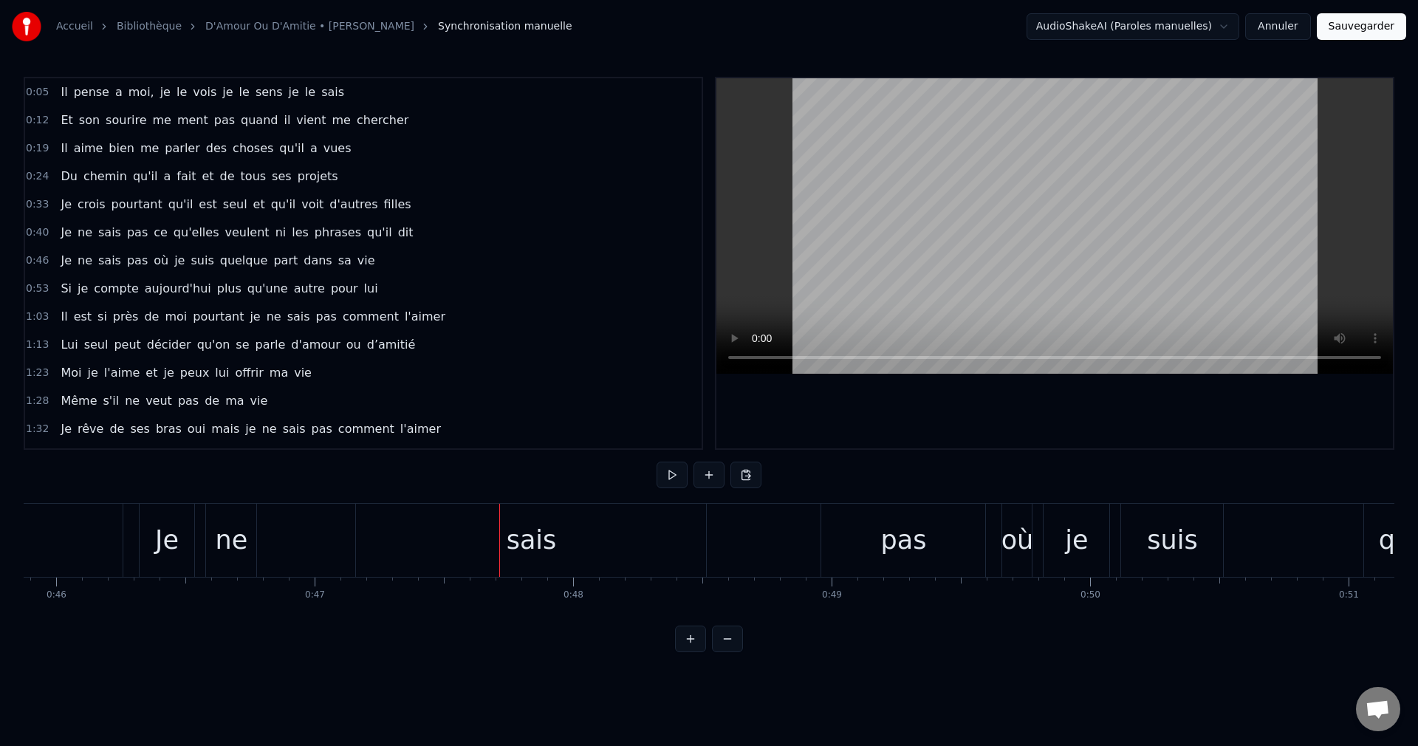
click at [459, 548] on div "sais" at bounding box center [531, 540] width 350 height 73
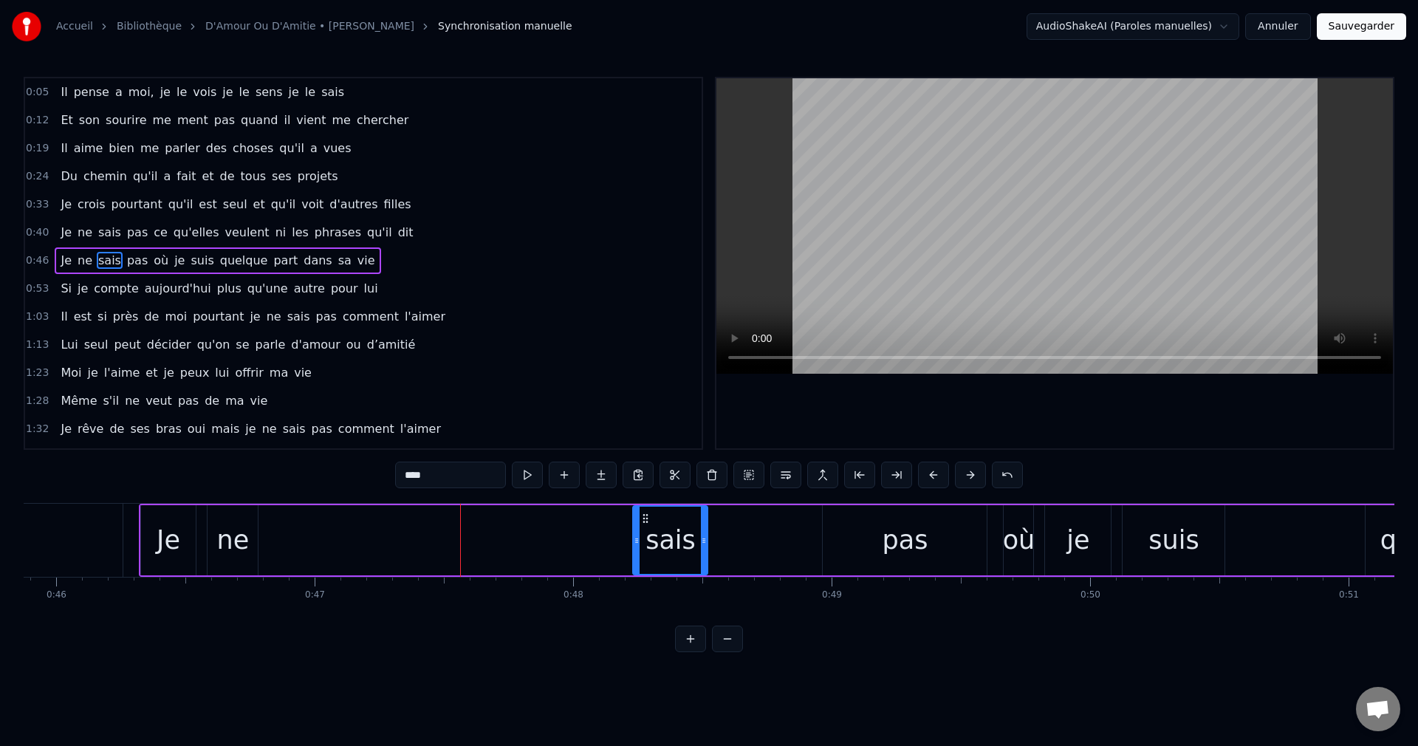
drag, startPoint x: 360, startPoint y: 543, endPoint x: 635, endPoint y: 594, distance: 280.1
click at [635, 594] on div "Il pense a moi, je le vois je le sens je le sais Et son sourire me ment pas qua…" at bounding box center [709, 558] width 1371 height 111
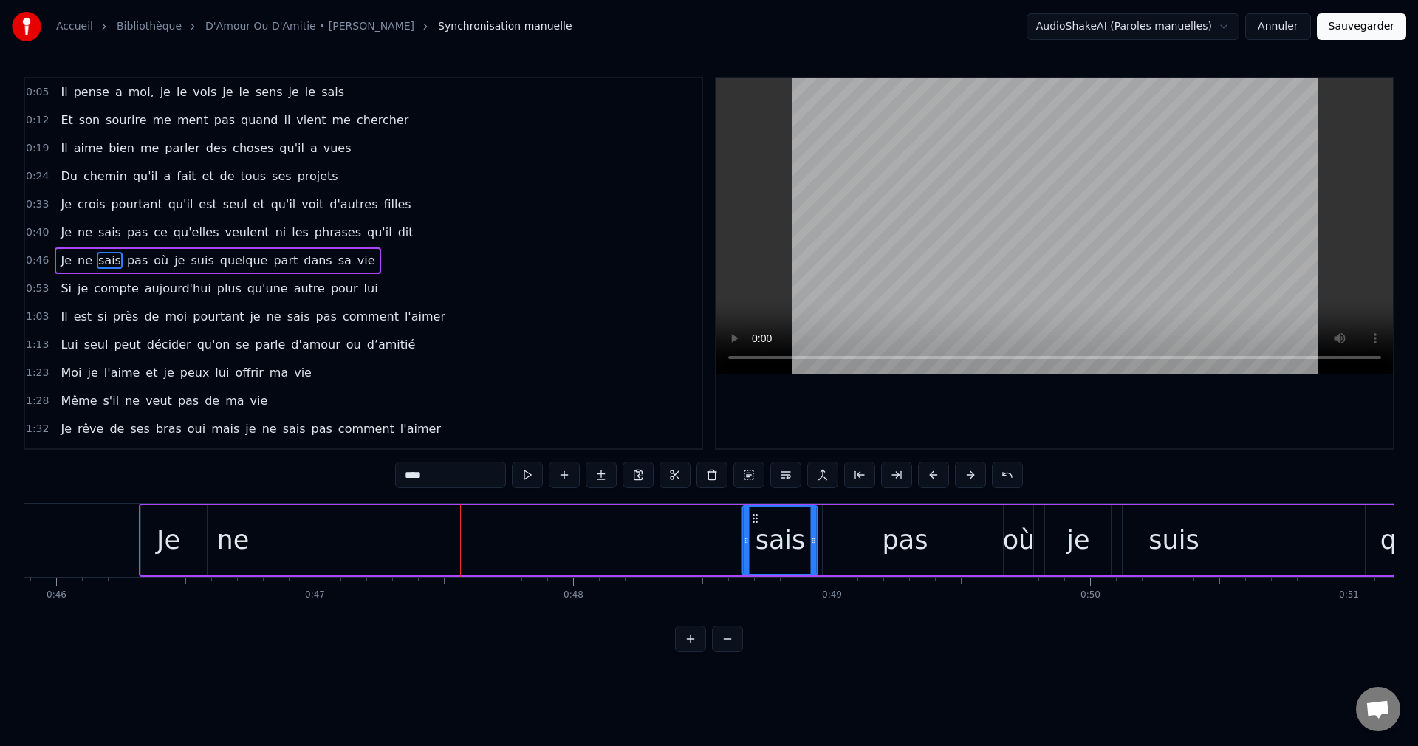
drag, startPoint x: 646, startPoint y: 518, endPoint x: 755, endPoint y: 543, distance: 112.1
click at [755, 543] on div "sais" at bounding box center [780, 540] width 73 height 67
click at [226, 543] on div "ne" at bounding box center [233, 540] width 32 height 39
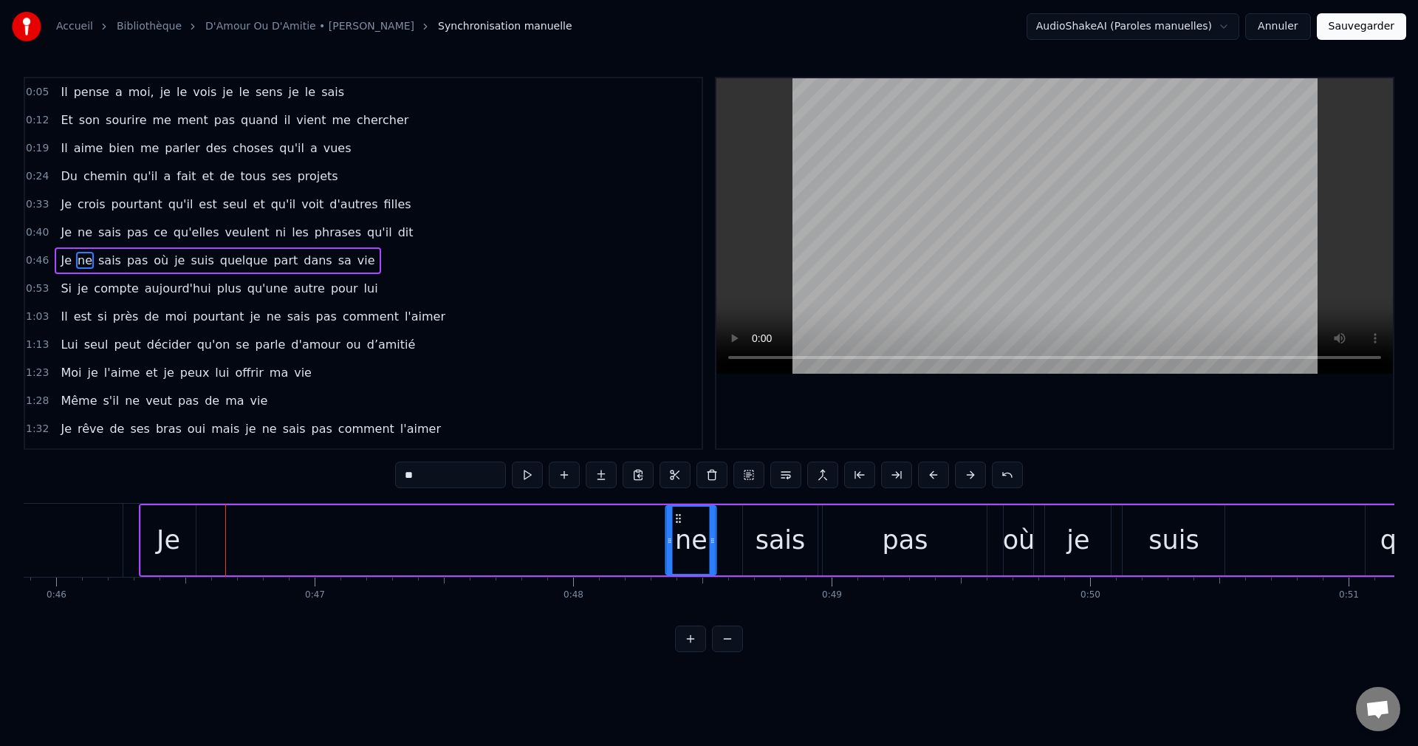
drag, startPoint x: 222, startPoint y: 515, endPoint x: 679, endPoint y: 571, distance: 461.2
click at [679, 571] on div "ne" at bounding box center [691, 540] width 49 height 67
click at [185, 540] on div "Je" at bounding box center [168, 540] width 55 height 70
type input "**"
drag, startPoint x: 151, startPoint y: 513, endPoint x: 599, endPoint y: 600, distance: 455.8
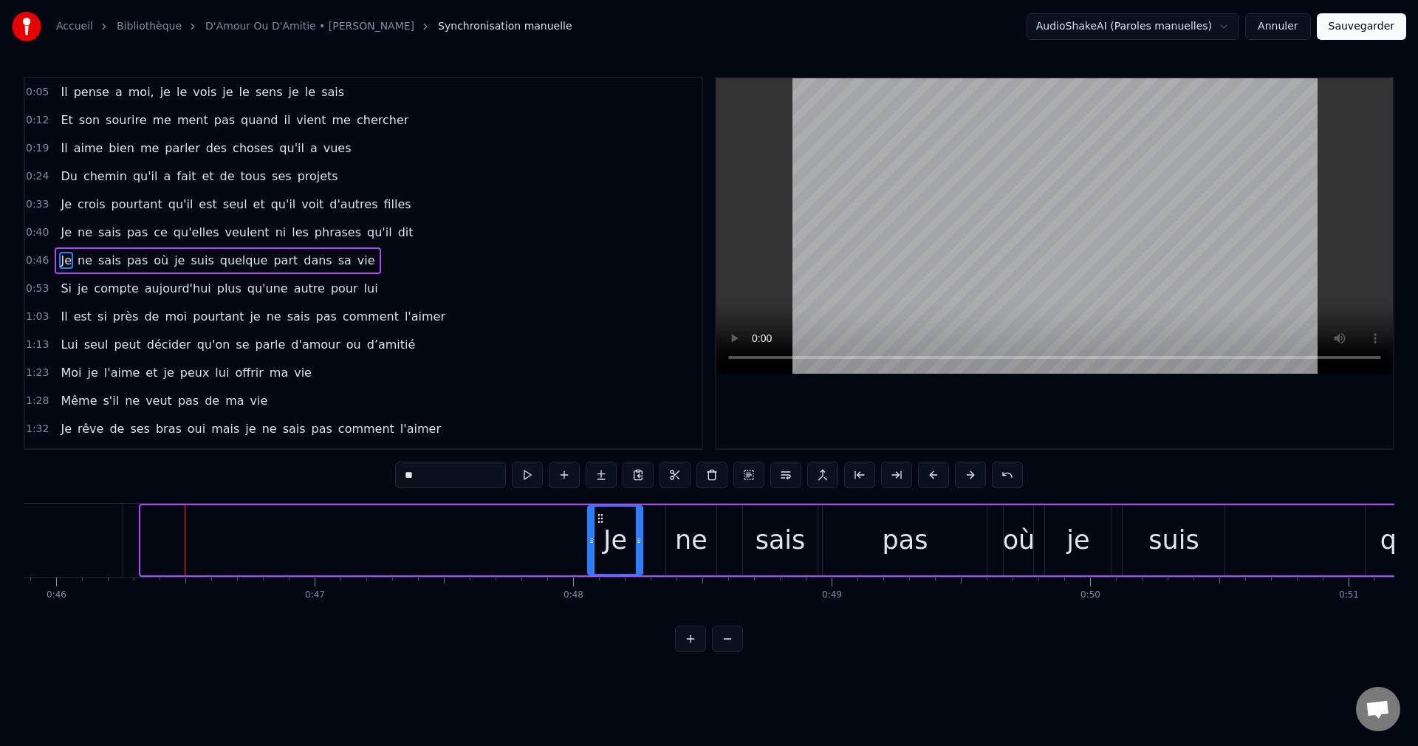
click at [599, 600] on div "Il pense a moi, je le vois je le sens je le sais Et son sourire me ment pas qua…" at bounding box center [709, 558] width 1371 height 111
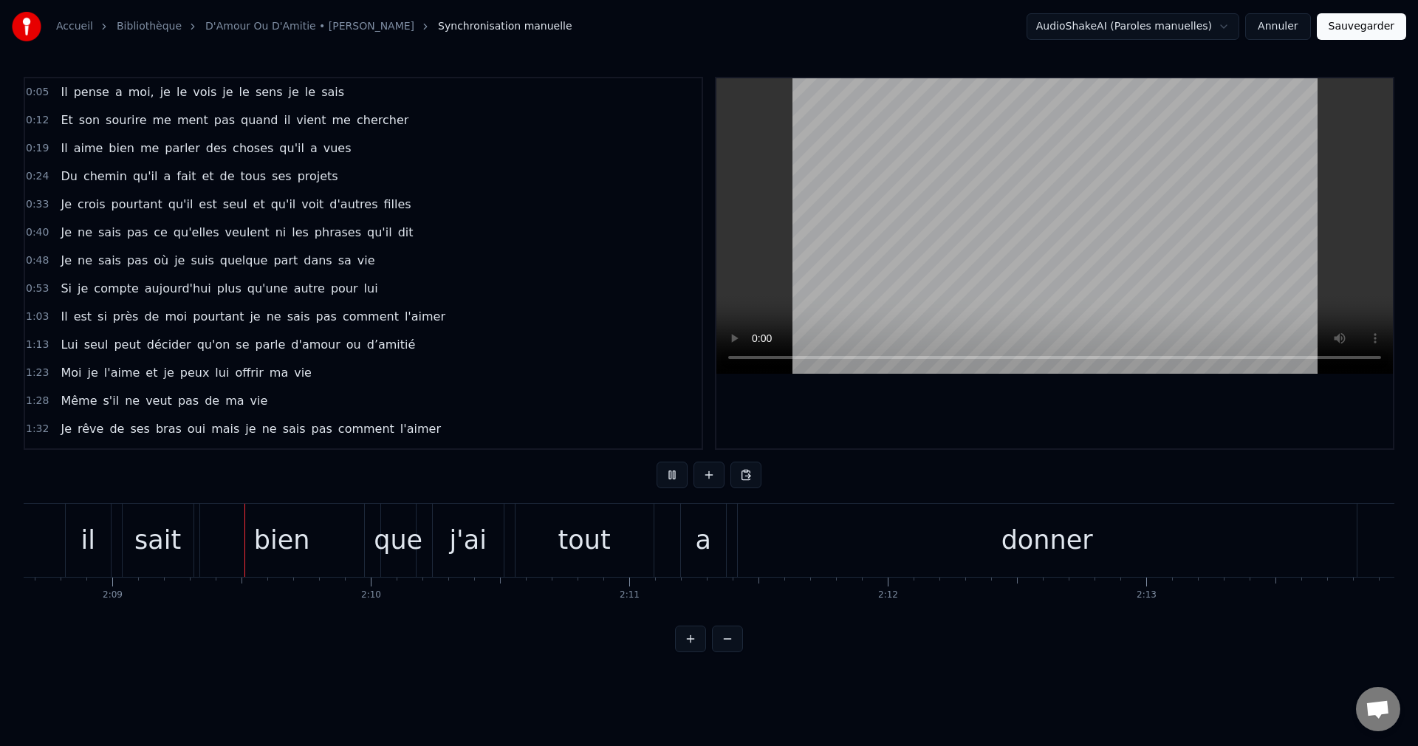
scroll to position [0, 33253]
click at [1122, 543] on div "donner" at bounding box center [1045, 540] width 619 height 73
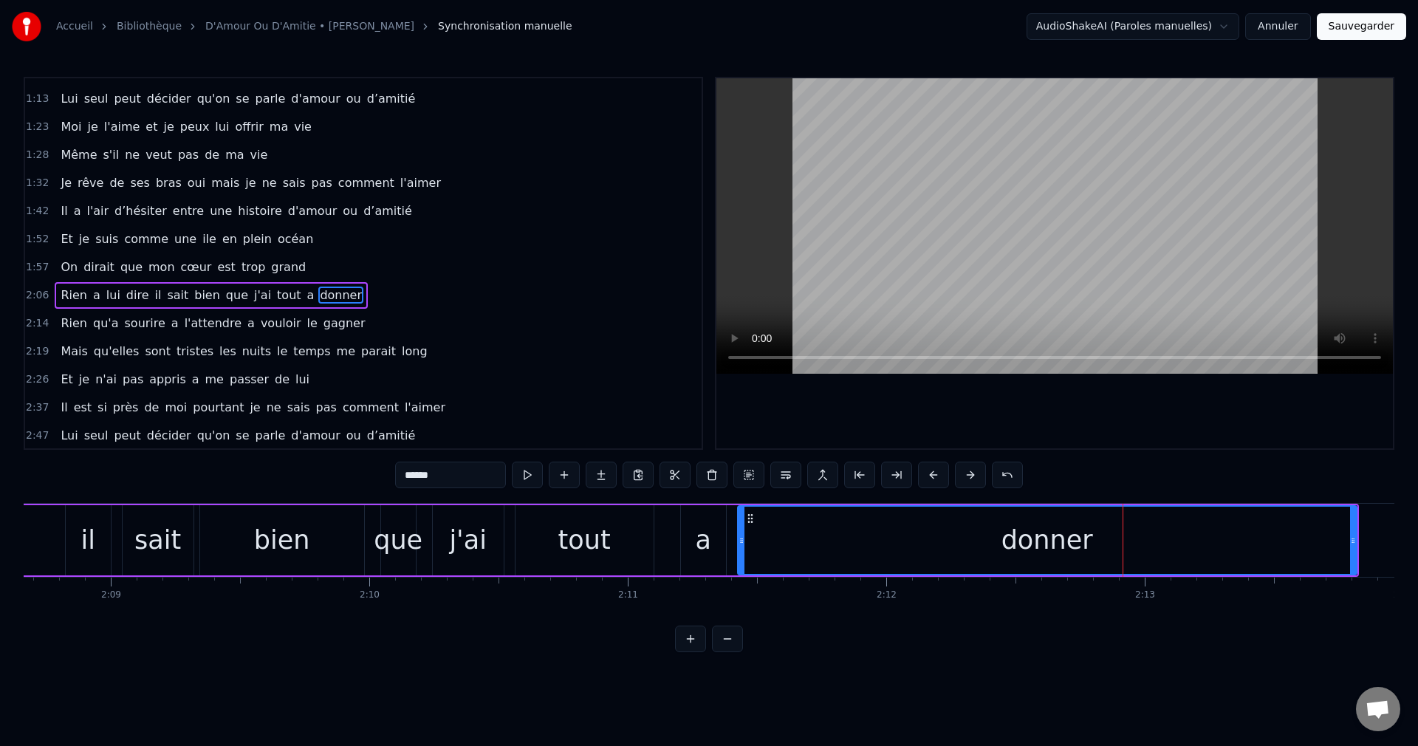
scroll to position [278, 0]
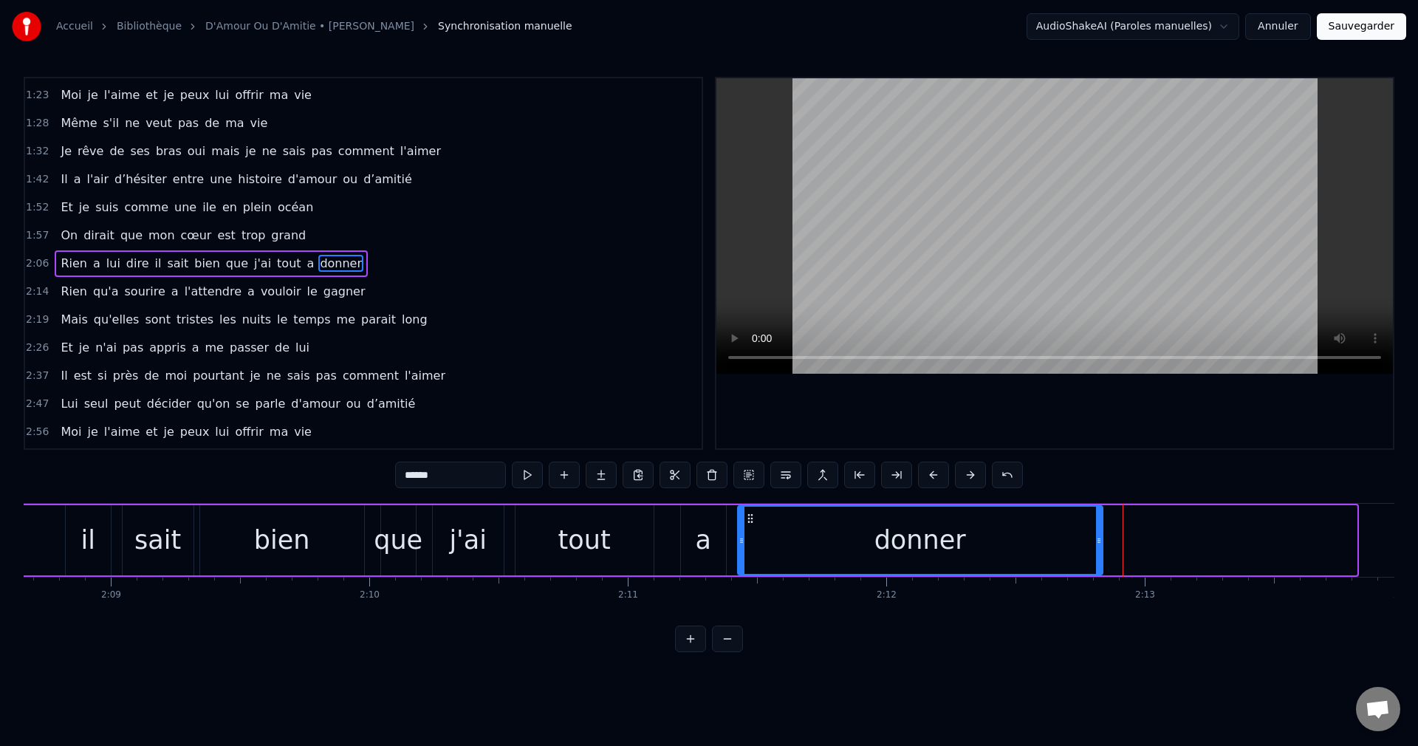
drag, startPoint x: 1352, startPoint y: 537, endPoint x: 1088, endPoint y: 555, distance: 265.0
click at [1096, 553] on div at bounding box center [1099, 540] width 6 height 67
click at [811, 553] on div "donner" at bounding box center [918, 540] width 361 height 67
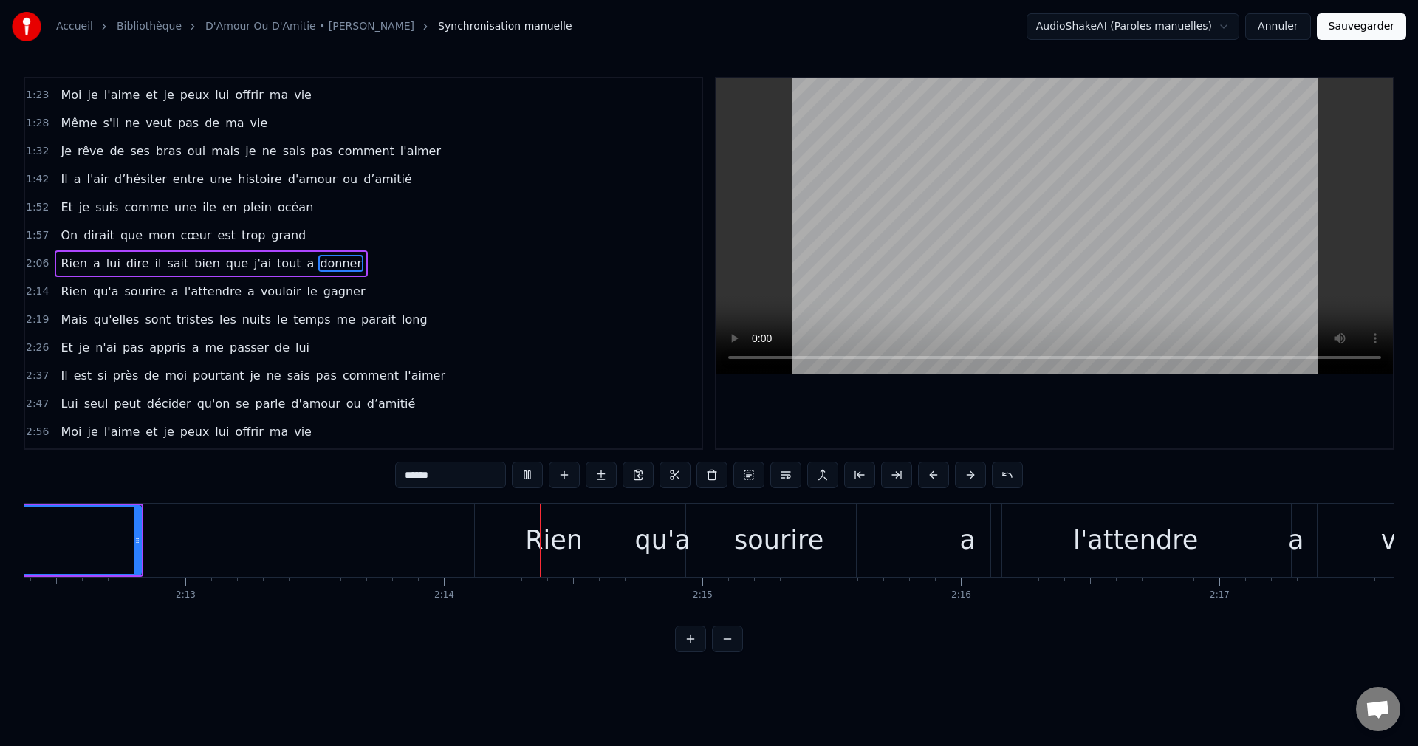
scroll to position [0, 34502]
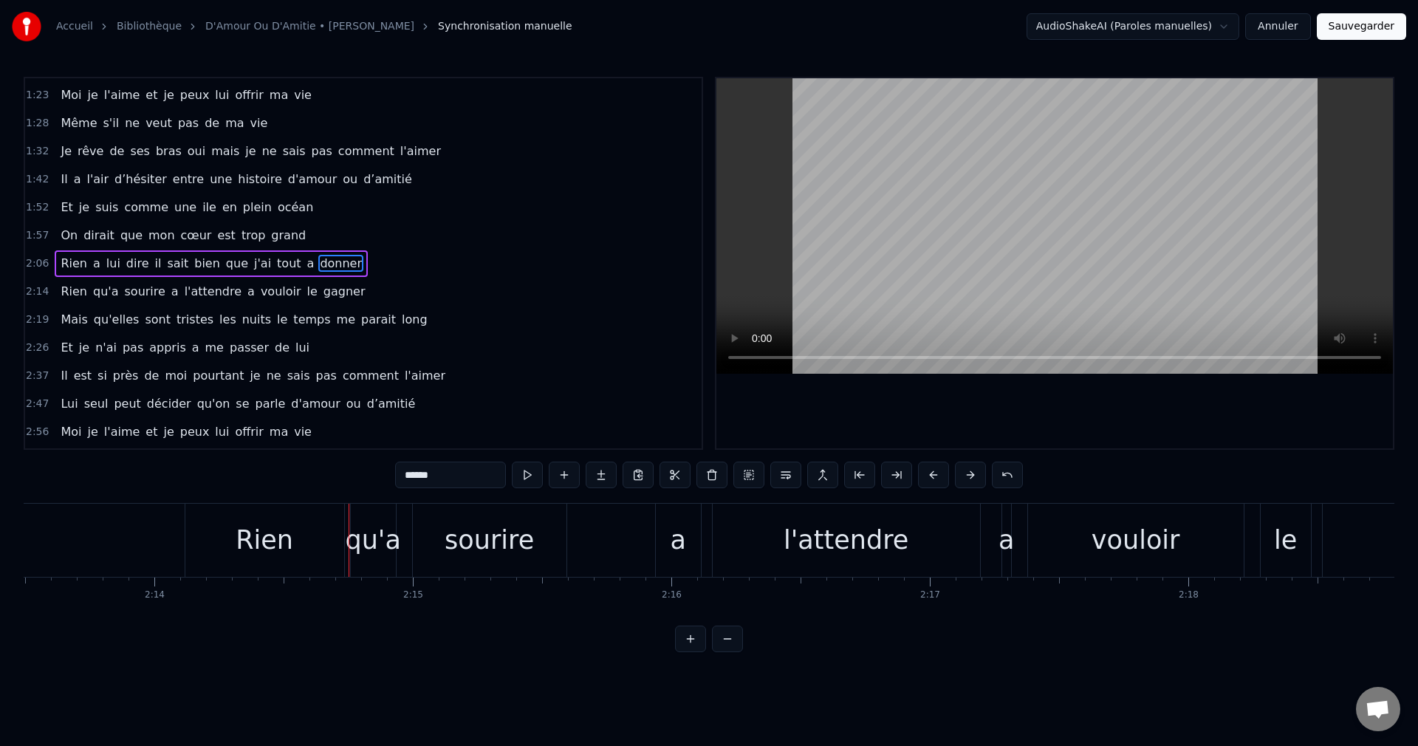
click at [275, 543] on div "Rien" at bounding box center [265, 540] width 58 height 39
type input "****"
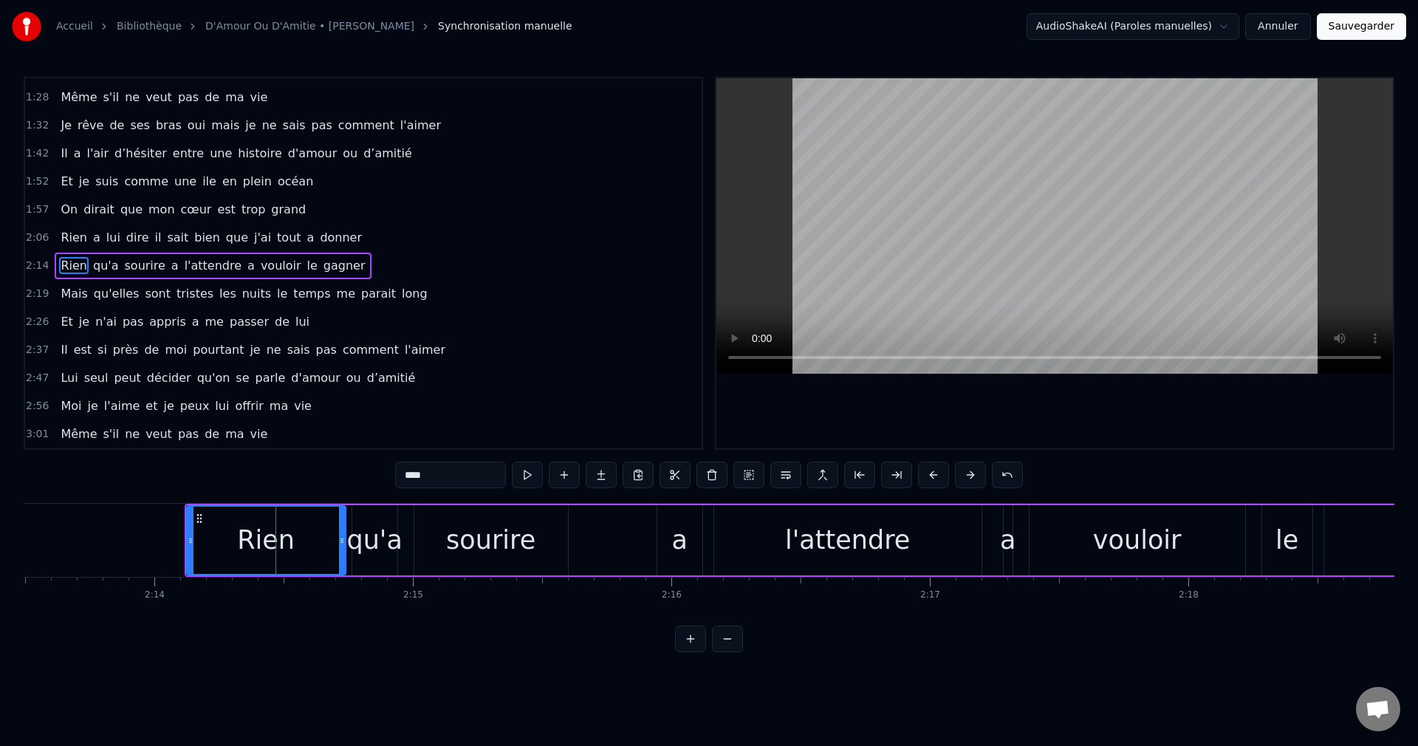
scroll to position [306, 0]
drag, startPoint x: 189, startPoint y: 536, endPoint x: 249, endPoint y: 548, distance: 61.0
click at [249, 548] on div at bounding box center [251, 540] width 6 height 67
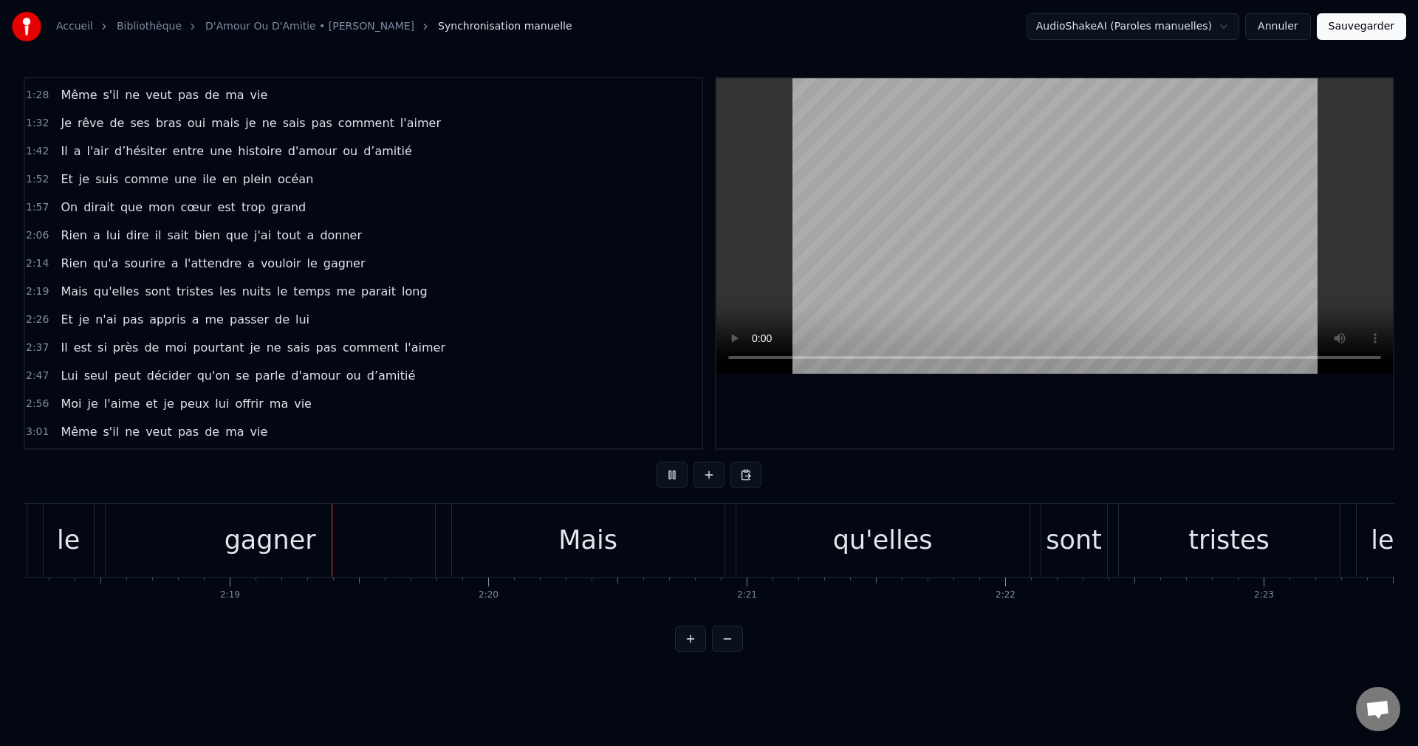
scroll to position [0, 35791]
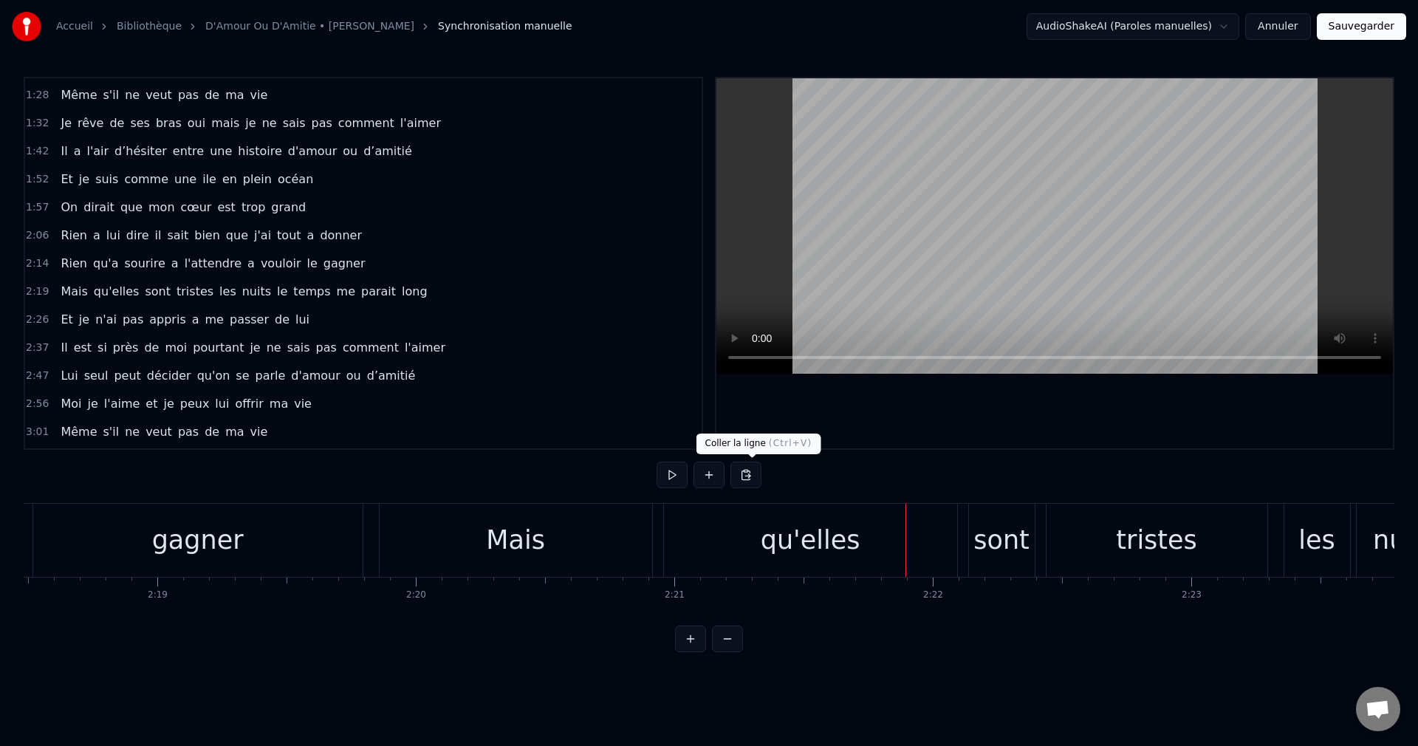
click at [796, 566] on div "qu'elles" at bounding box center [810, 540] width 293 height 73
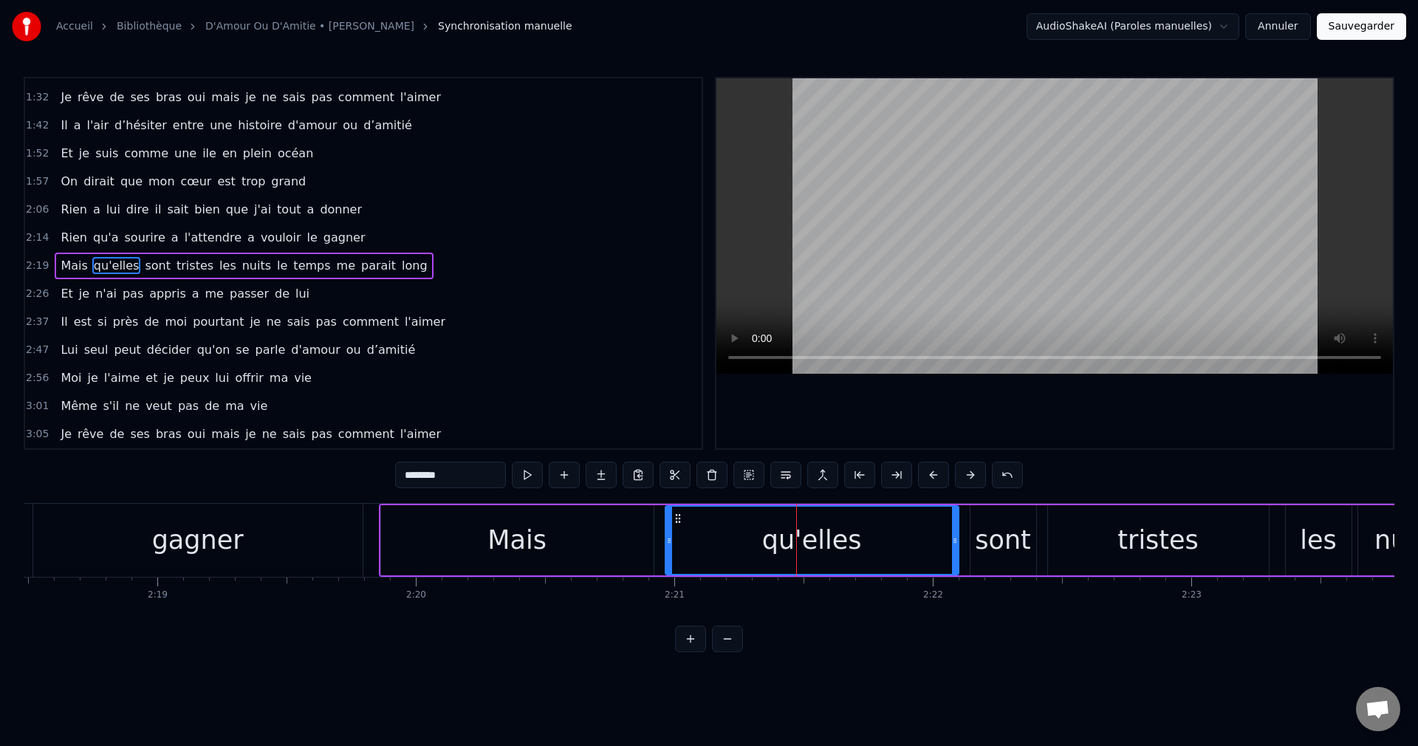
scroll to position [334, 0]
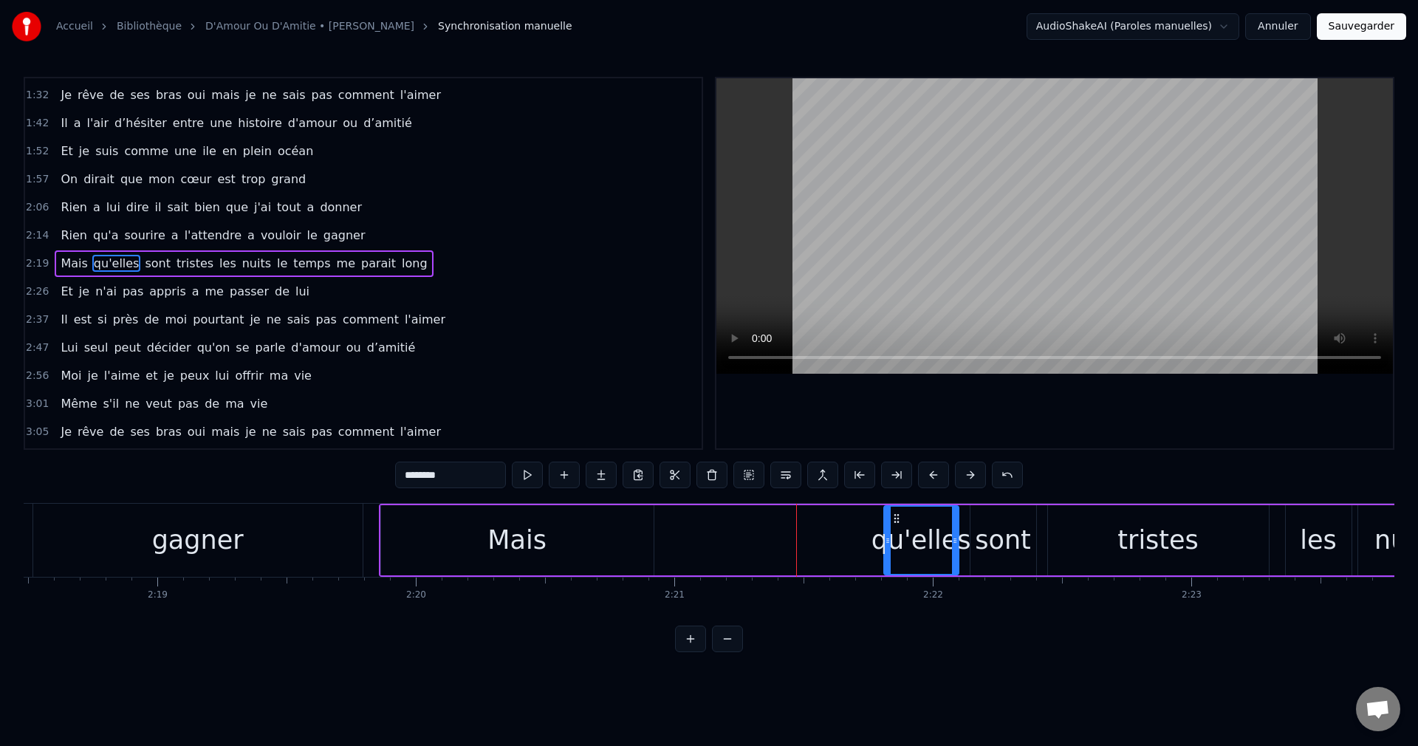
drag, startPoint x: 667, startPoint y: 541, endPoint x: 885, endPoint y: 570, distance: 220.5
click at [885, 570] on div at bounding box center [888, 540] width 6 height 67
click at [518, 542] on div "Mais" at bounding box center [516, 540] width 59 height 39
type input "****"
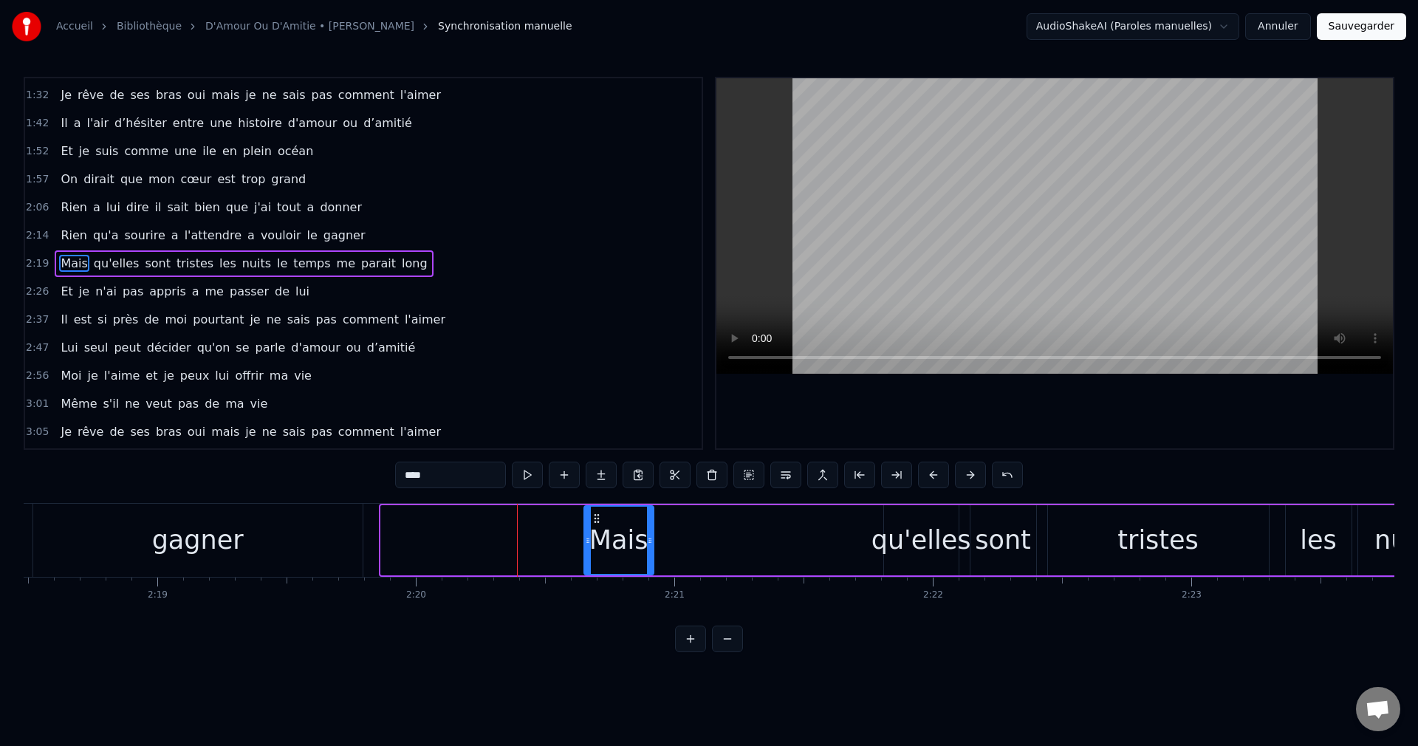
drag, startPoint x: 385, startPoint y: 542, endPoint x: 589, endPoint y: 568, distance: 204.7
click at [589, 568] on div at bounding box center [588, 540] width 6 height 67
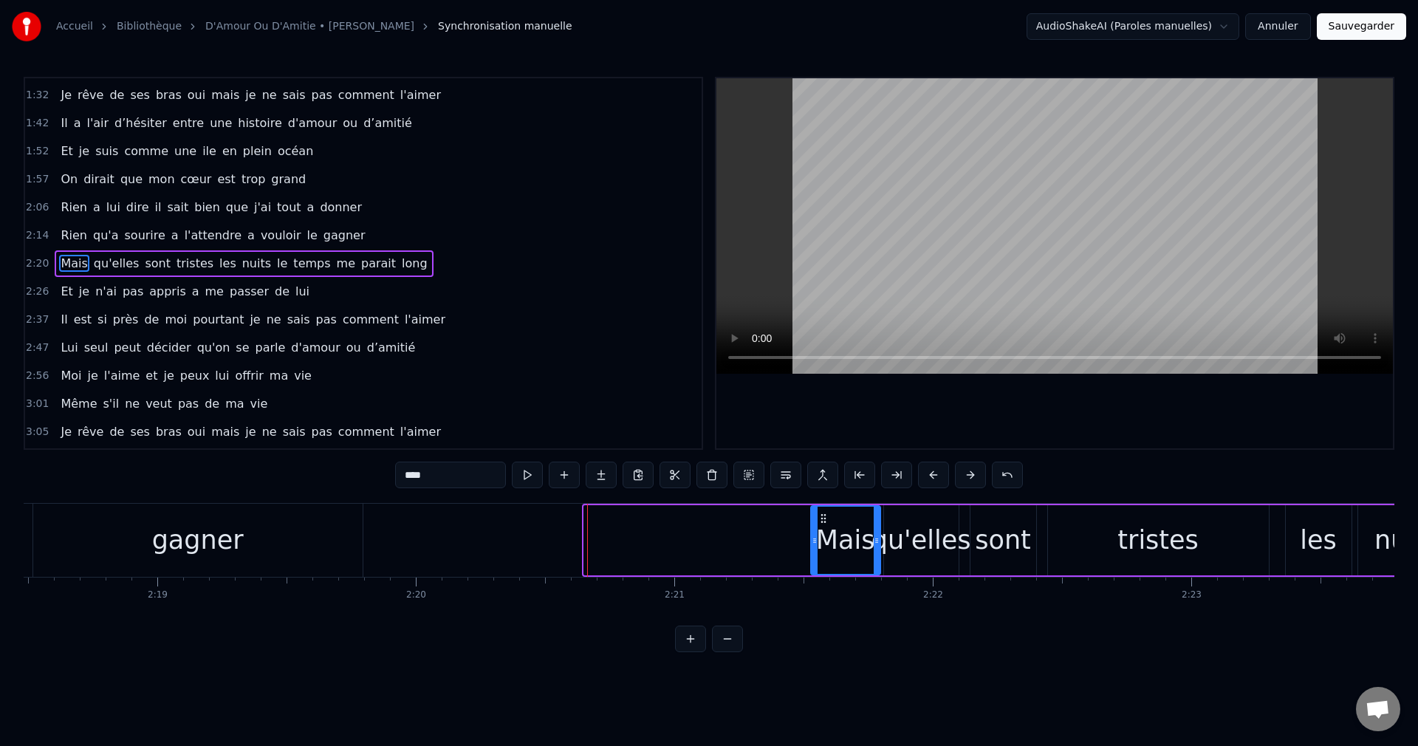
drag, startPoint x: 611, startPoint y: 521, endPoint x: 823, endPoint y: 555, distance: 215.5
click at [823, 555] on div "Mais" at bounding box center [846, 540] width 68 height 67
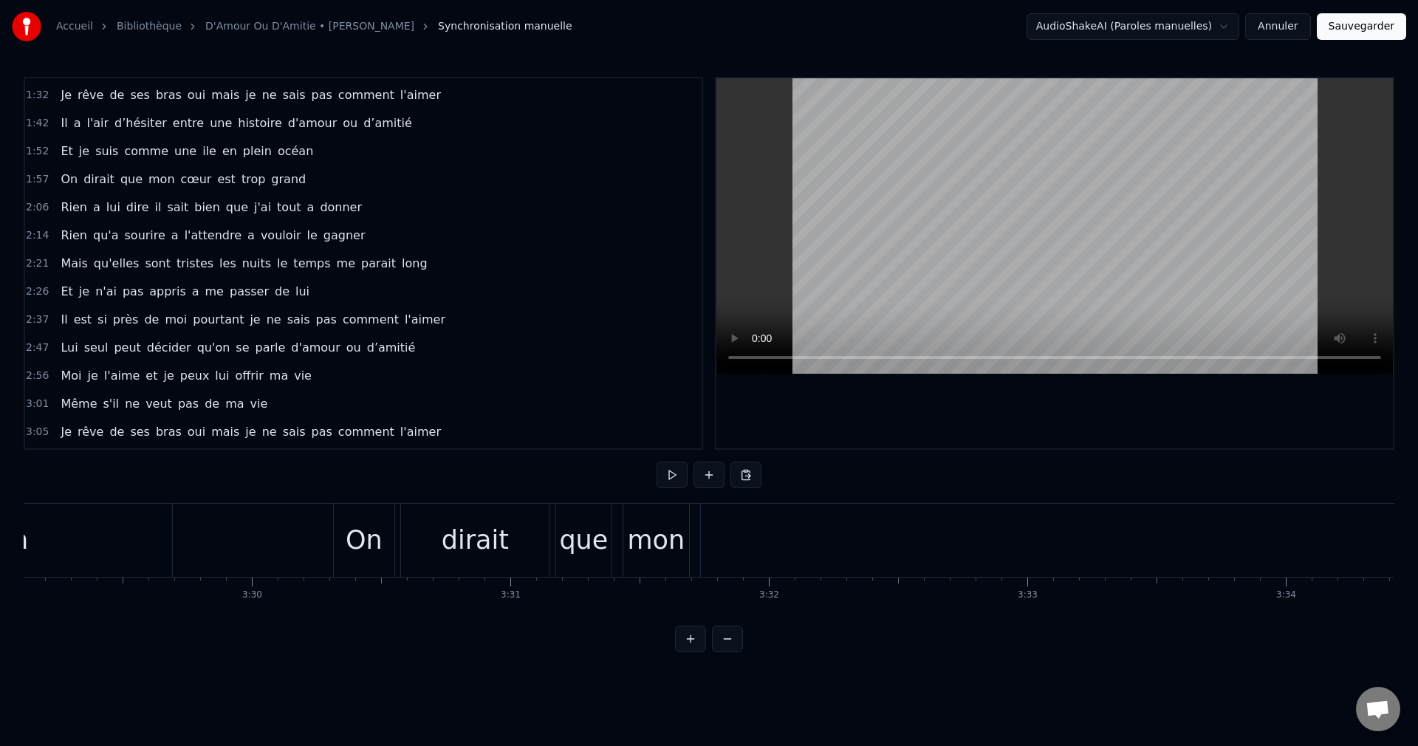
scroll to position [0, 54155]
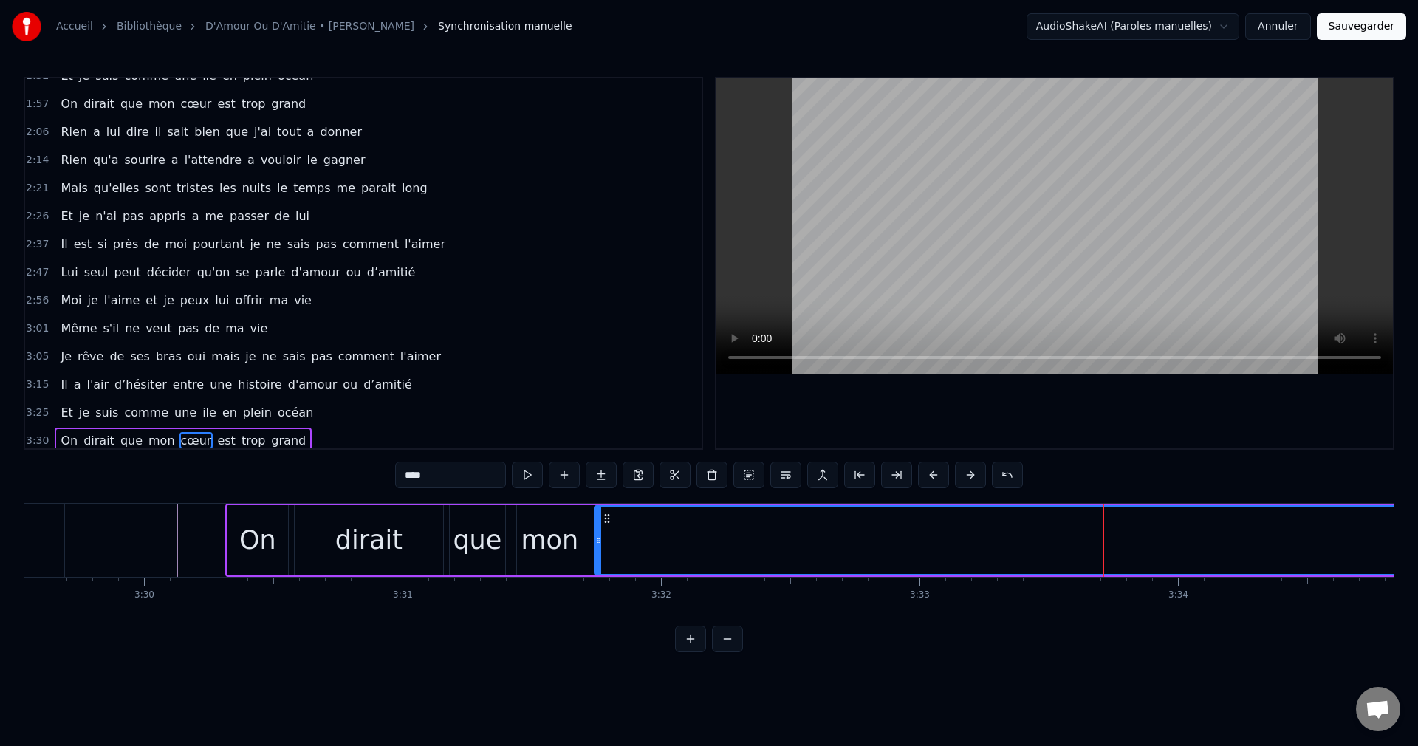
scroll to position [416, 0]
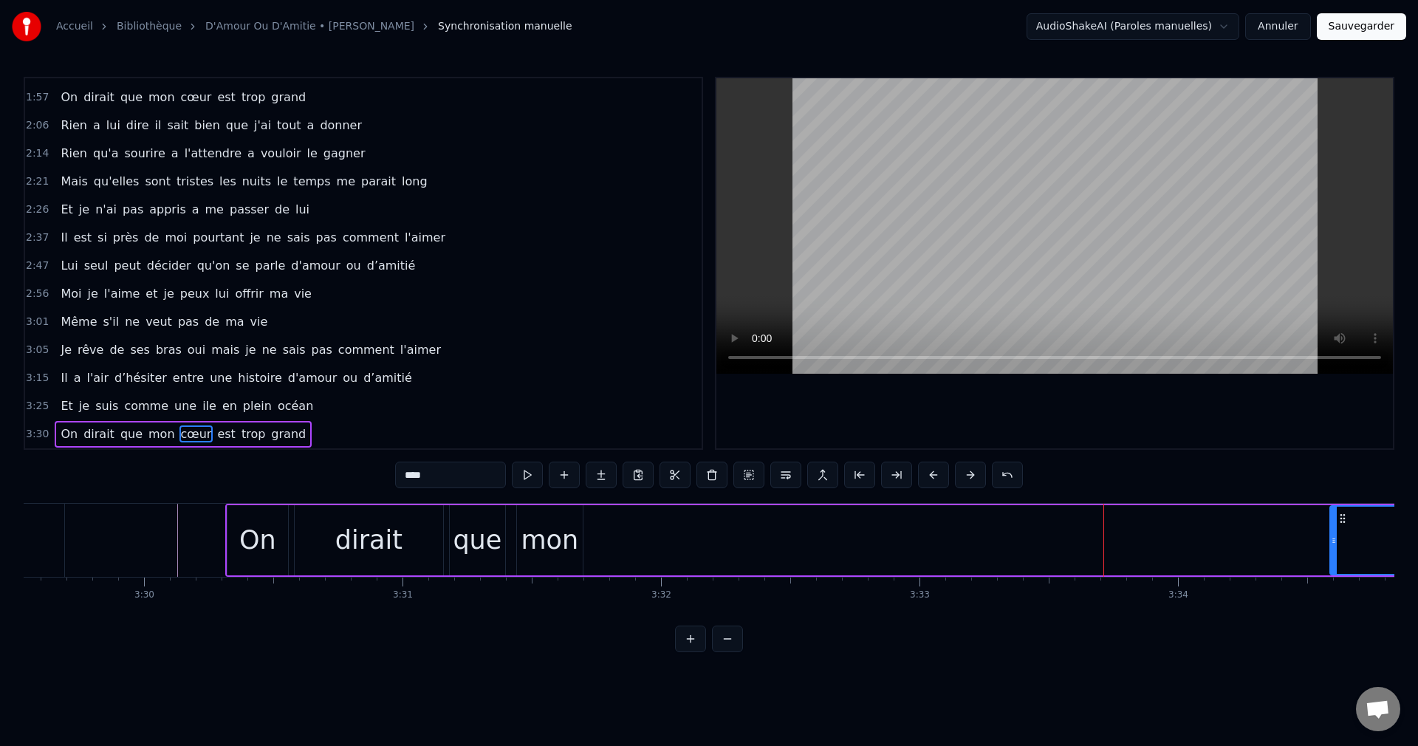
drag, startPoint x: 597, startPoint y: 538, endPoint x: 1340, endPoint y: 549, distance: 742.2
click at [1337, 549] on div at bounding box center [1334, 540] width 6 height 67
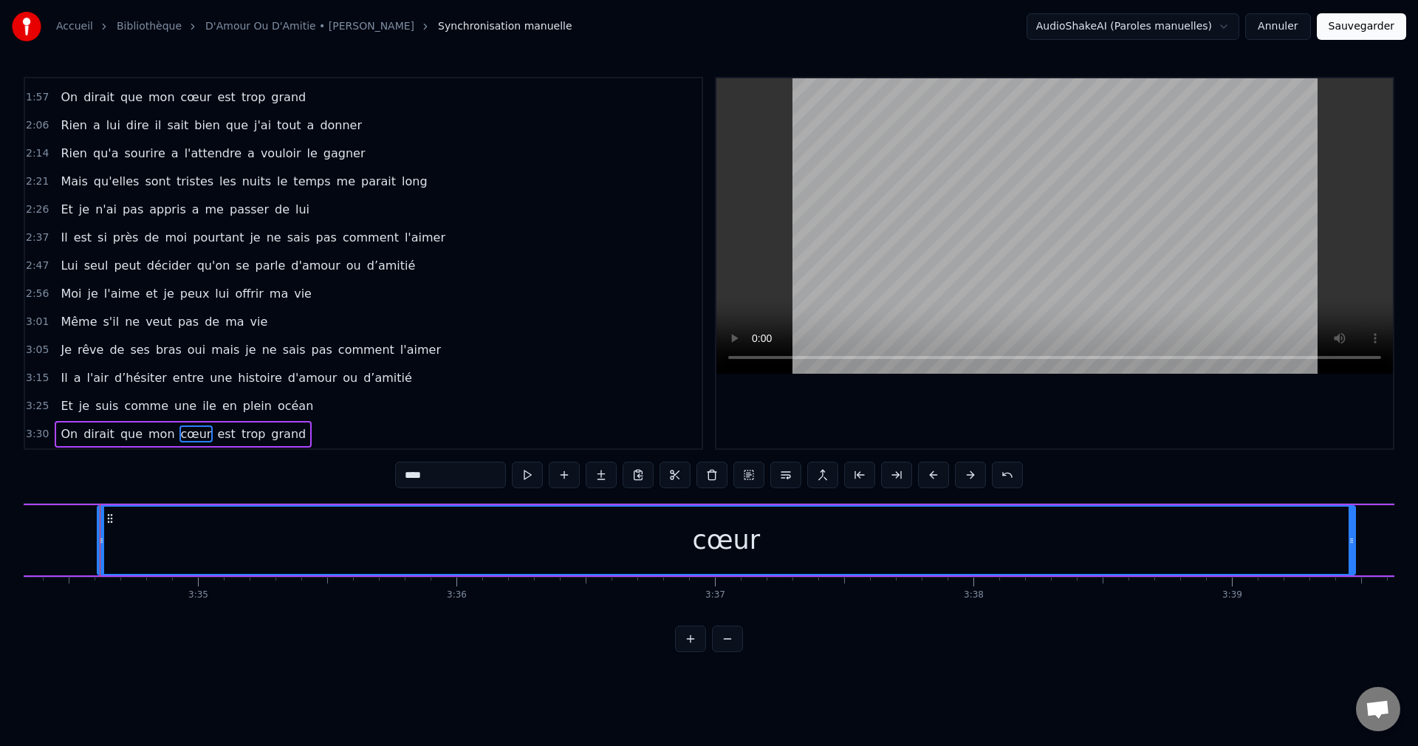
scroll to position [0, 55395]
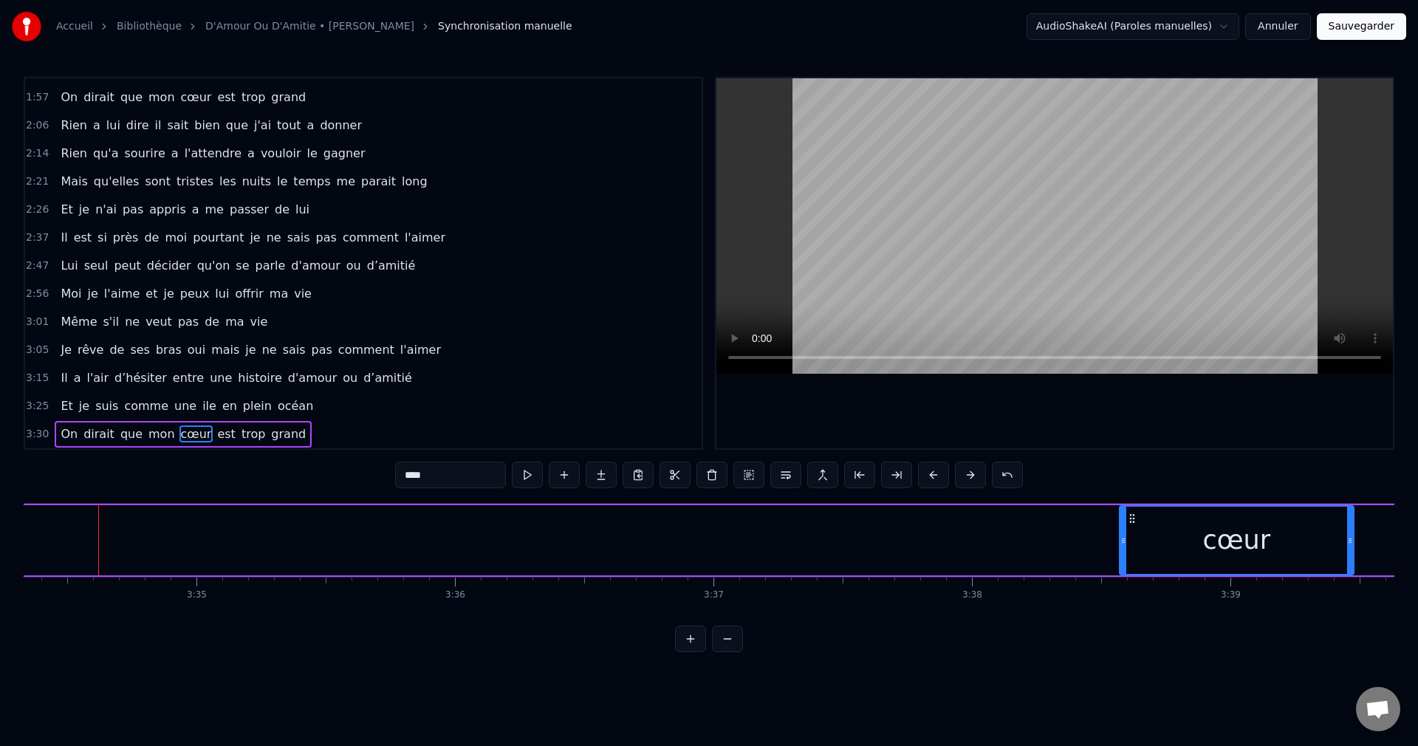
drag, startPoint x: 96, startPoint y: 541, endPoint x: 1130, endPoint y: 572, distance: 1034.3
click at [1120, 589] on div "Il pense a moi, je le vois je le sens je le sais Et son sourire me ment pas qua…" at bounding box center [709, 558] width 1371 height 111
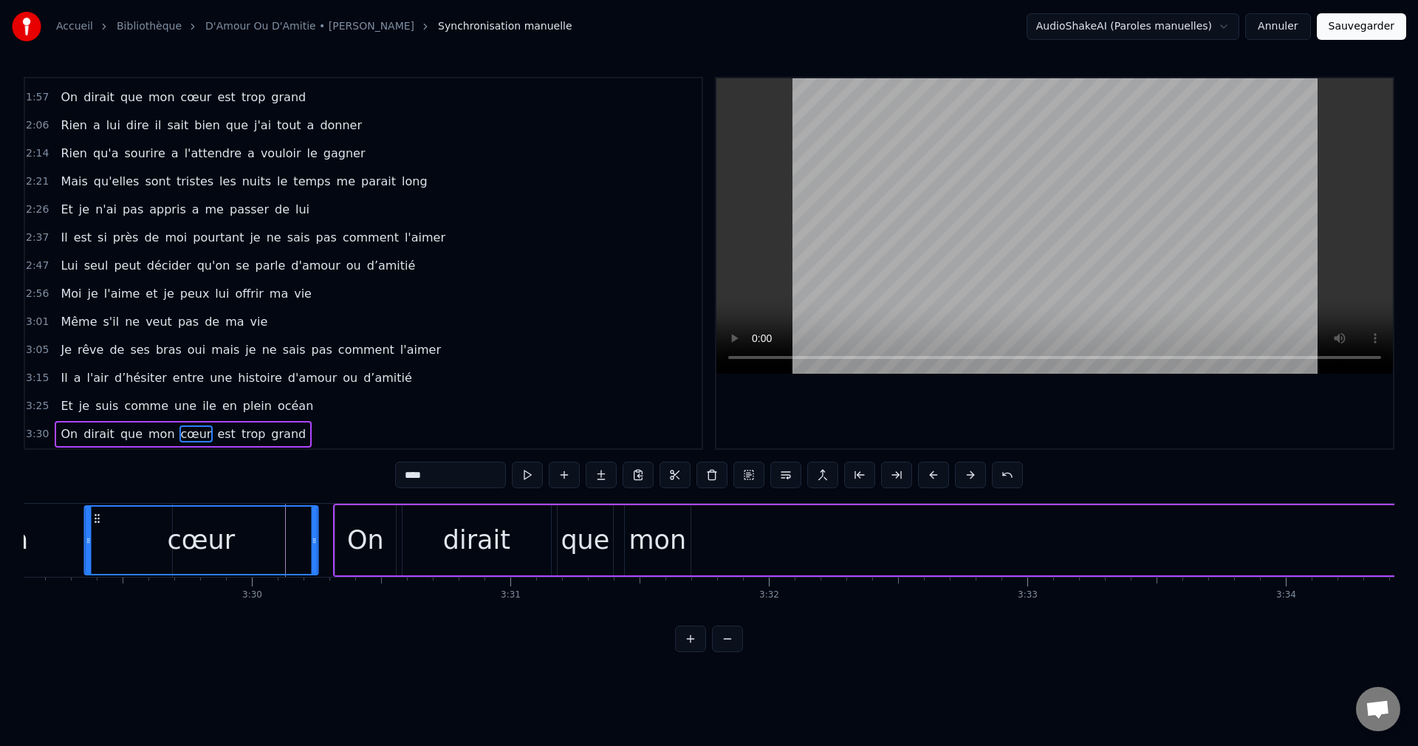
scroll to position [0, 54034]
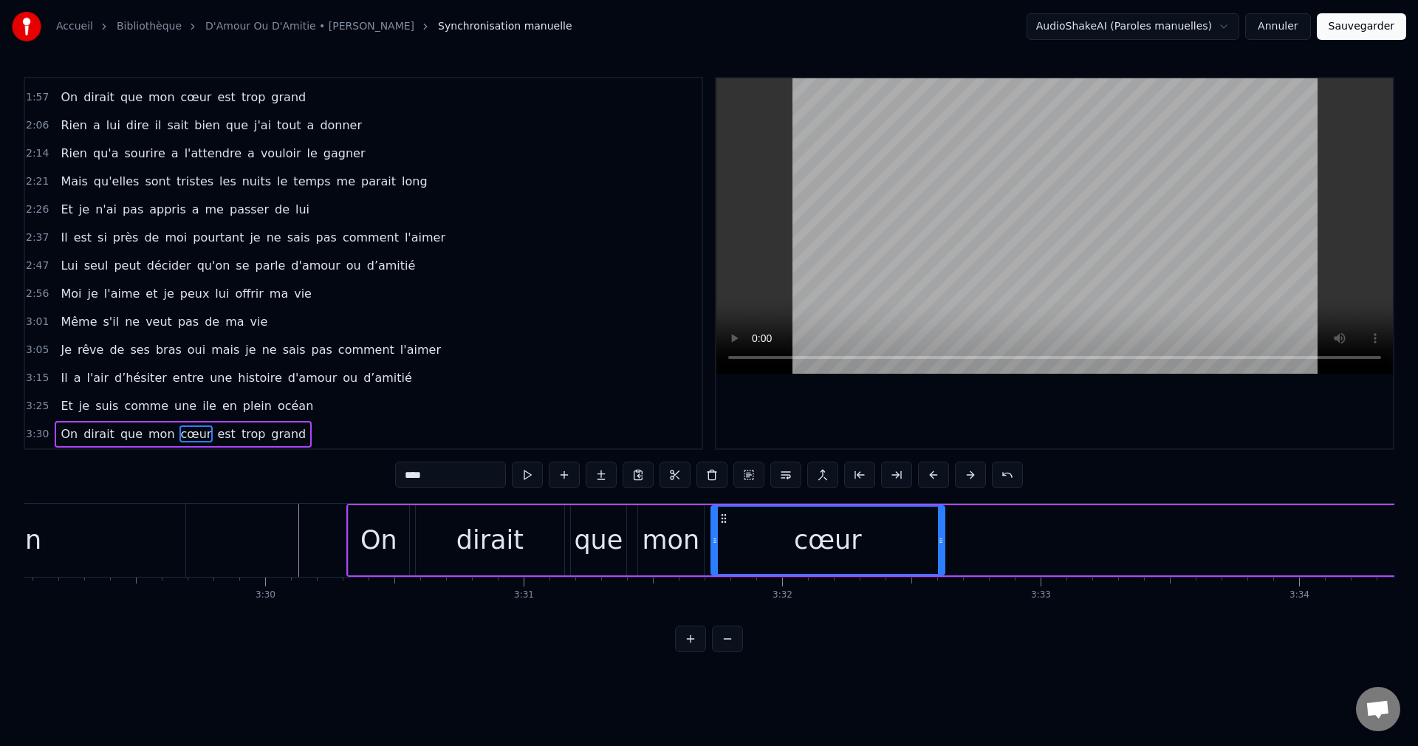
drag, startPoint x: 1131, startPoint y: 515, endPoint x: 722, endPoint y: 552, distance: 410.8
click at [722, 552] on div "cœur" at bounding box center [828, 540] width 232 height 67
drag, startPoint x: 941, startPoint y: 539, endPoint x: 865, endPoint y: 542, distance: 75.4
click at [865, 542] on icon at bounding box center [865, 541] width 6 height 12
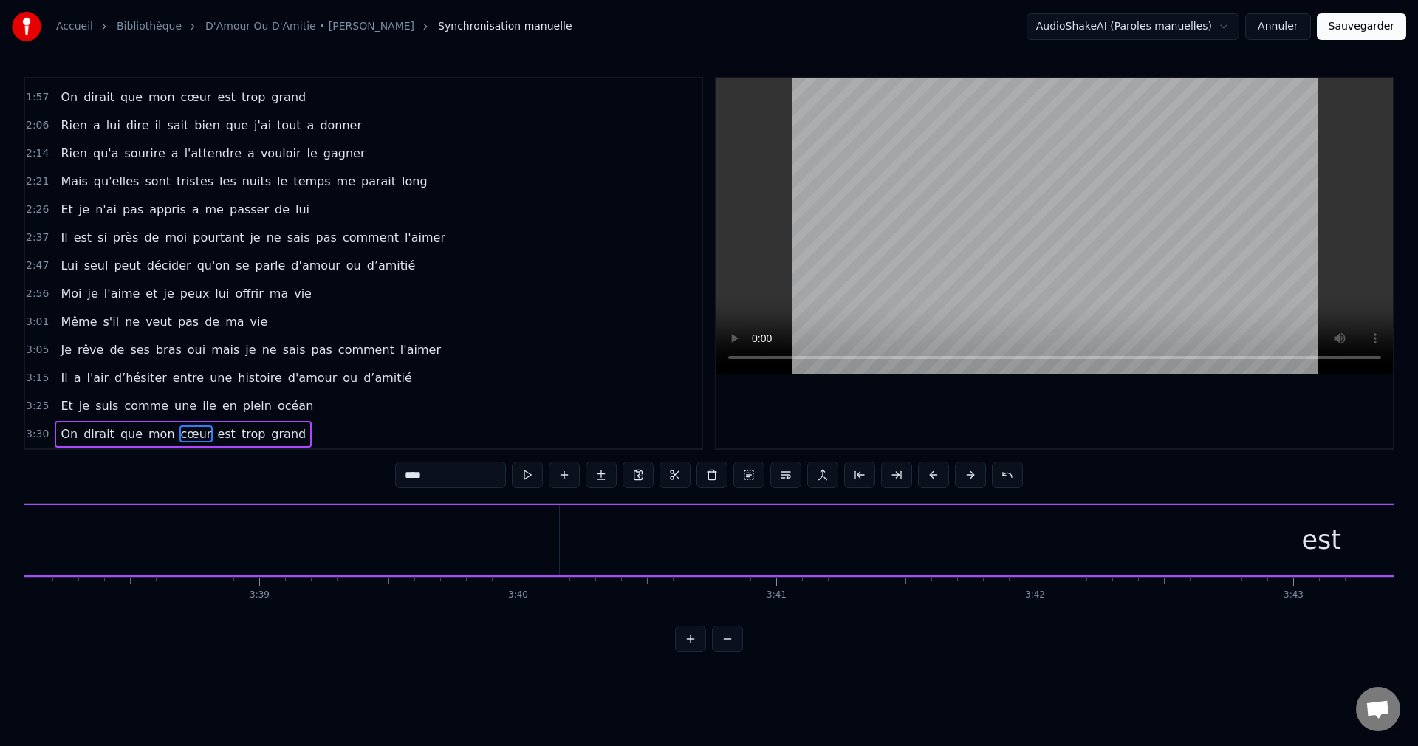
scroll to position [0, 56486]
click at [1220, 549] on div "est" at bounding box center [1200, 540] width 1523 height 70
drag, startPoint x: 439, startPoint y: 538, endPoint x: 1162, endPoint y: 552, distance: 722.3
click at [1162, 552] on div at bounding box center [1165, 540] width 6 height 67
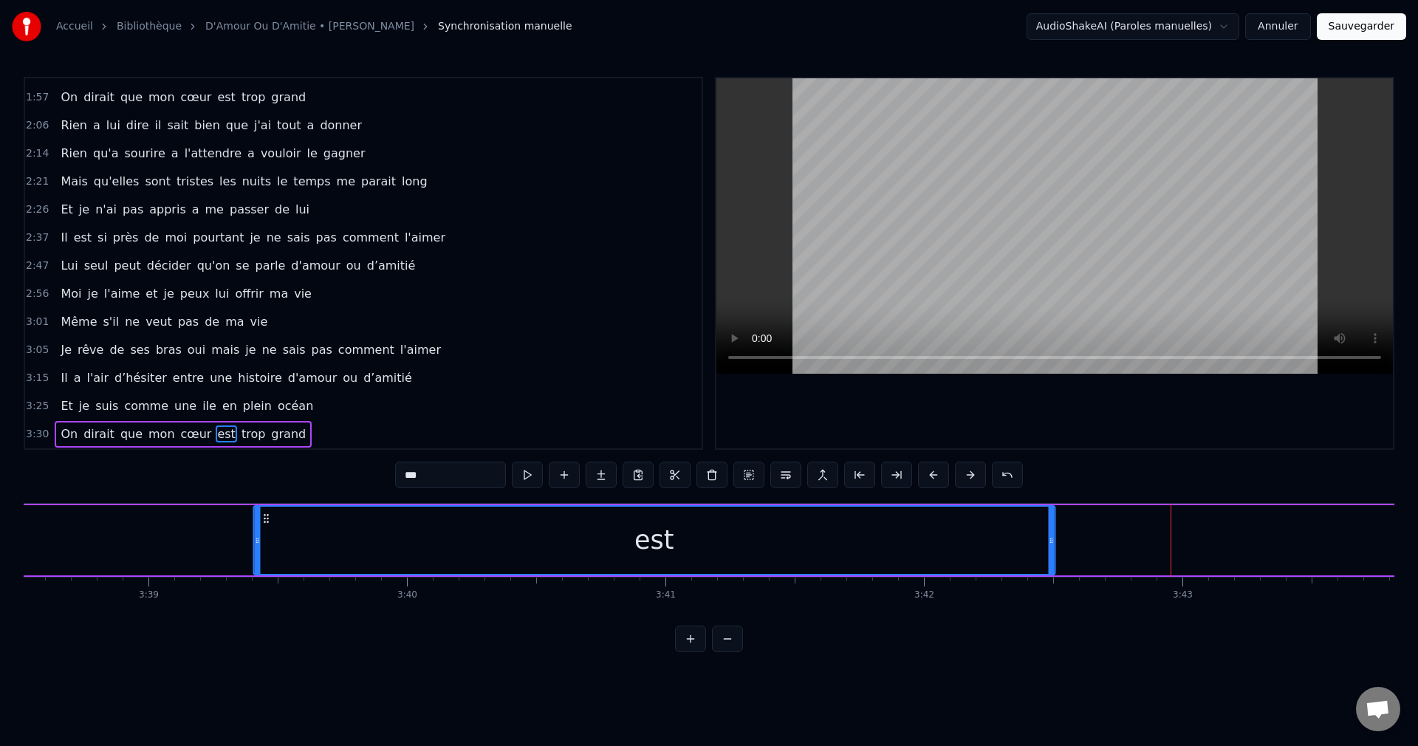
scroll to position [0, 56455]
drag, startPoint x: 1172, startPoint y: 520, endPoint x: 274, endPoint y: 546, distance: 898.3
click at [274, 546] on div "est" at bounding box center [674, 540] width 800 height 67
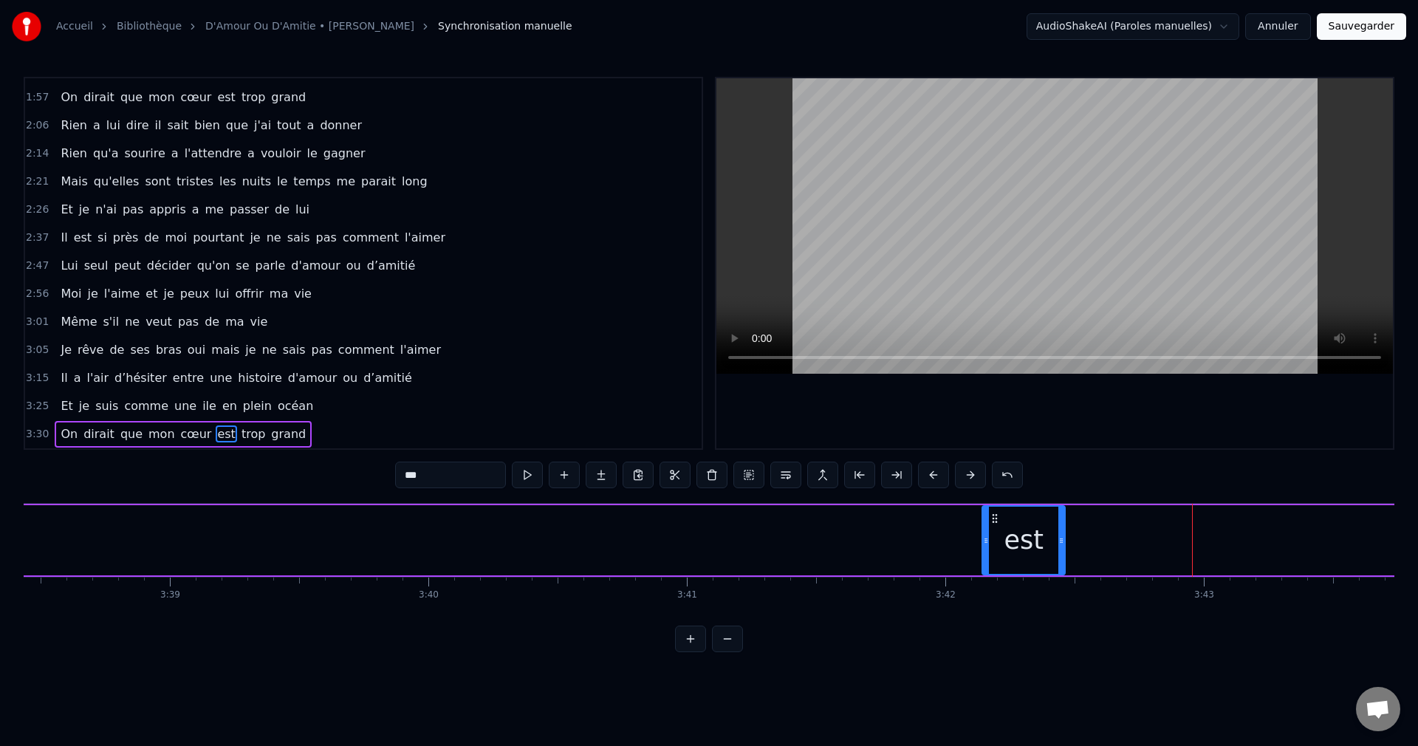
drag, startPoint x: 269, startPoint y: 538, endPoint x: 989, endPoint y: 556, distance: 720.2
click at [989, 556] on div at bounding box center [986, 540] width 6 height 67
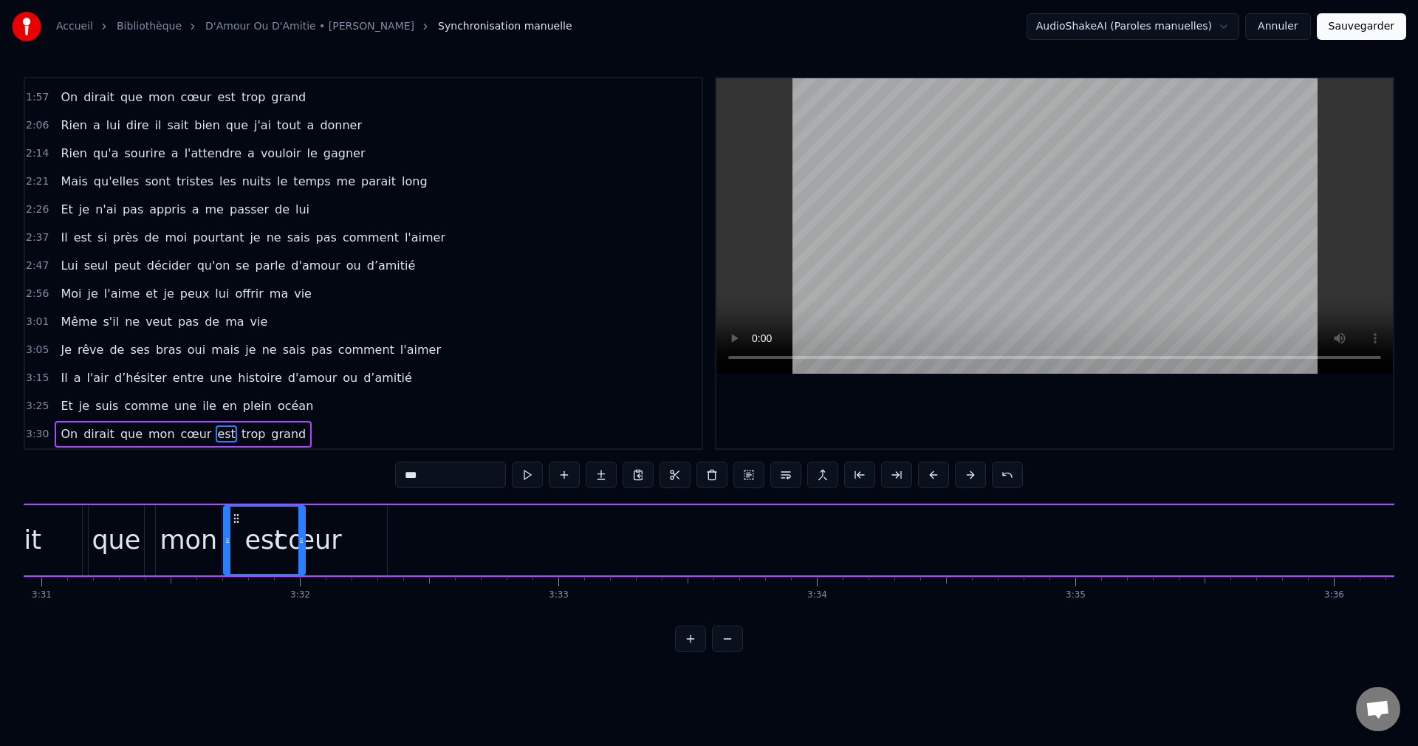
scroll to position [0, 54479]
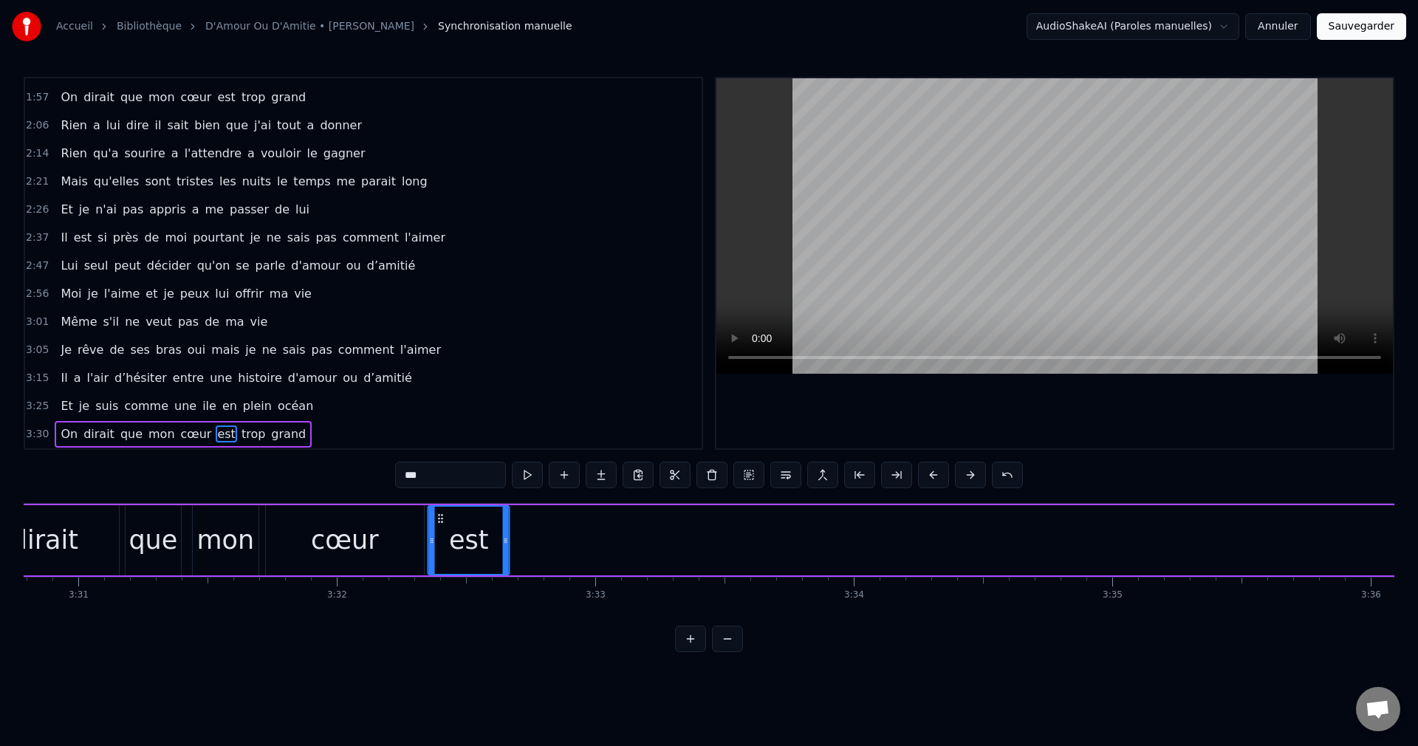
drag, startPoint x: 993, startPoint y: 518, endPoint x: 438, endPoint y: 555, distance: 556.5
click at [438, 555] on div "est" at bounding box center [469, 540] width 80 height 67
drag, startPoint x: 505, startPoint y: 539, endPoint x: 486, endPoint y: 546, distance: 20.6
click at [486, 546] on div at bounding box center [487, 540] width 6 height 67
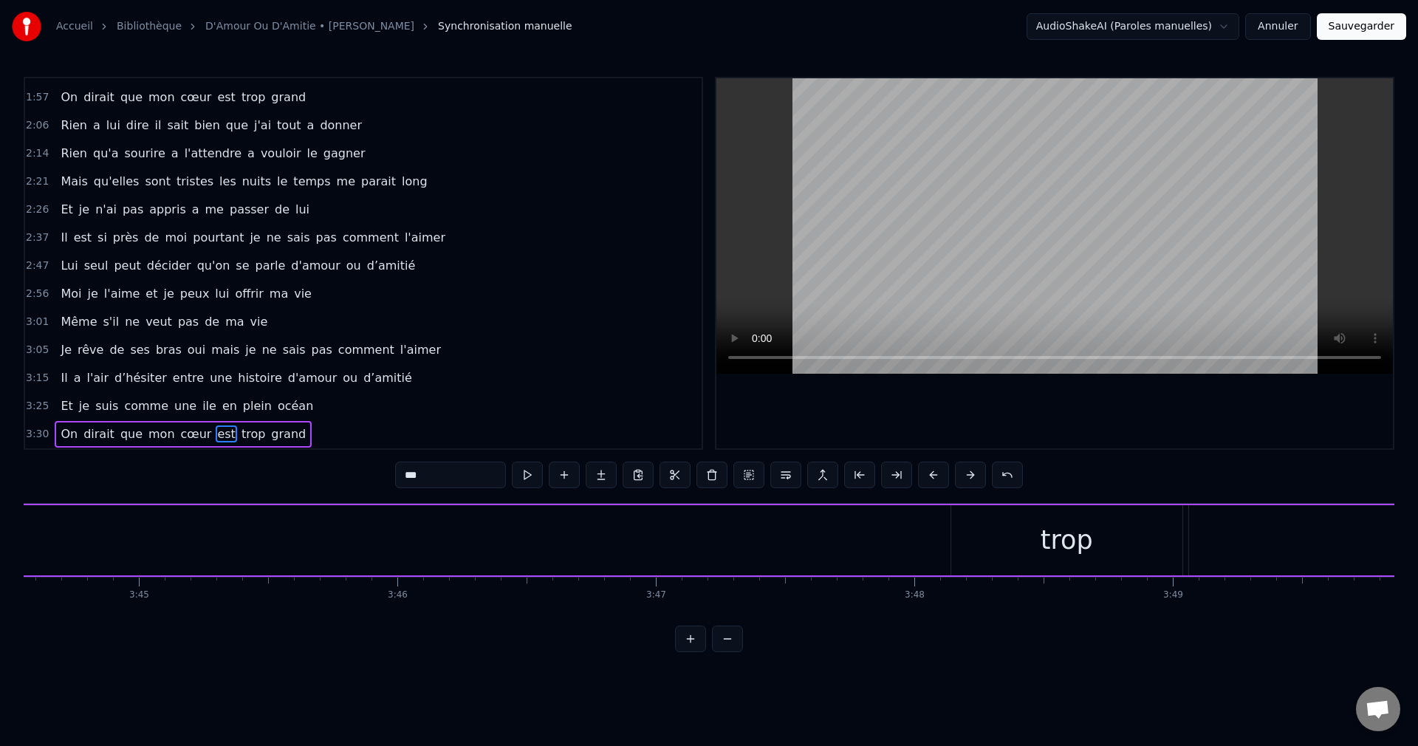
scroll to position [0, 58072]
drag, startPoint x: 1079, startPoint y: 550, endPoint x: 989, endPoint y: 541, distance: 90.5
click at [1078, 550] on div "trop" at bounding box center [1031, 540] width 231 height 70
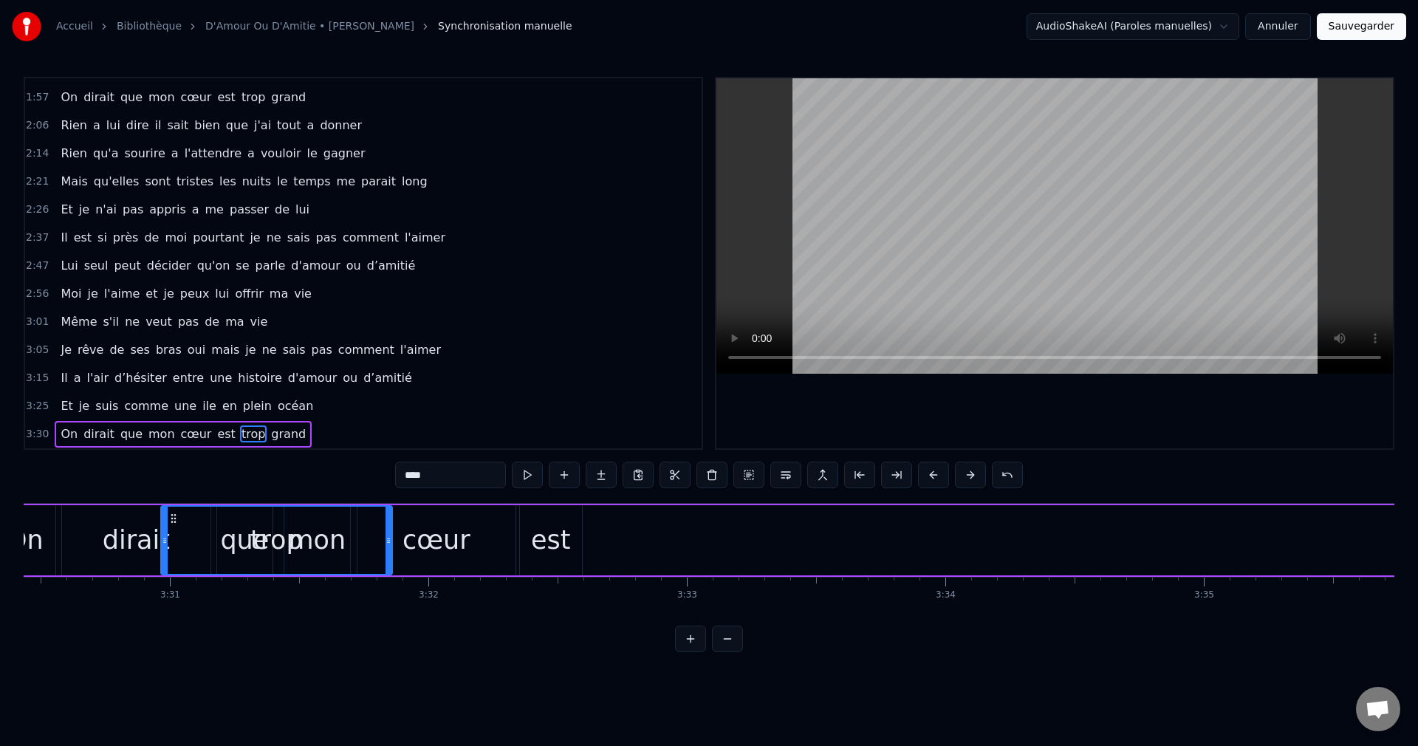
scroll to position [0, 54384]
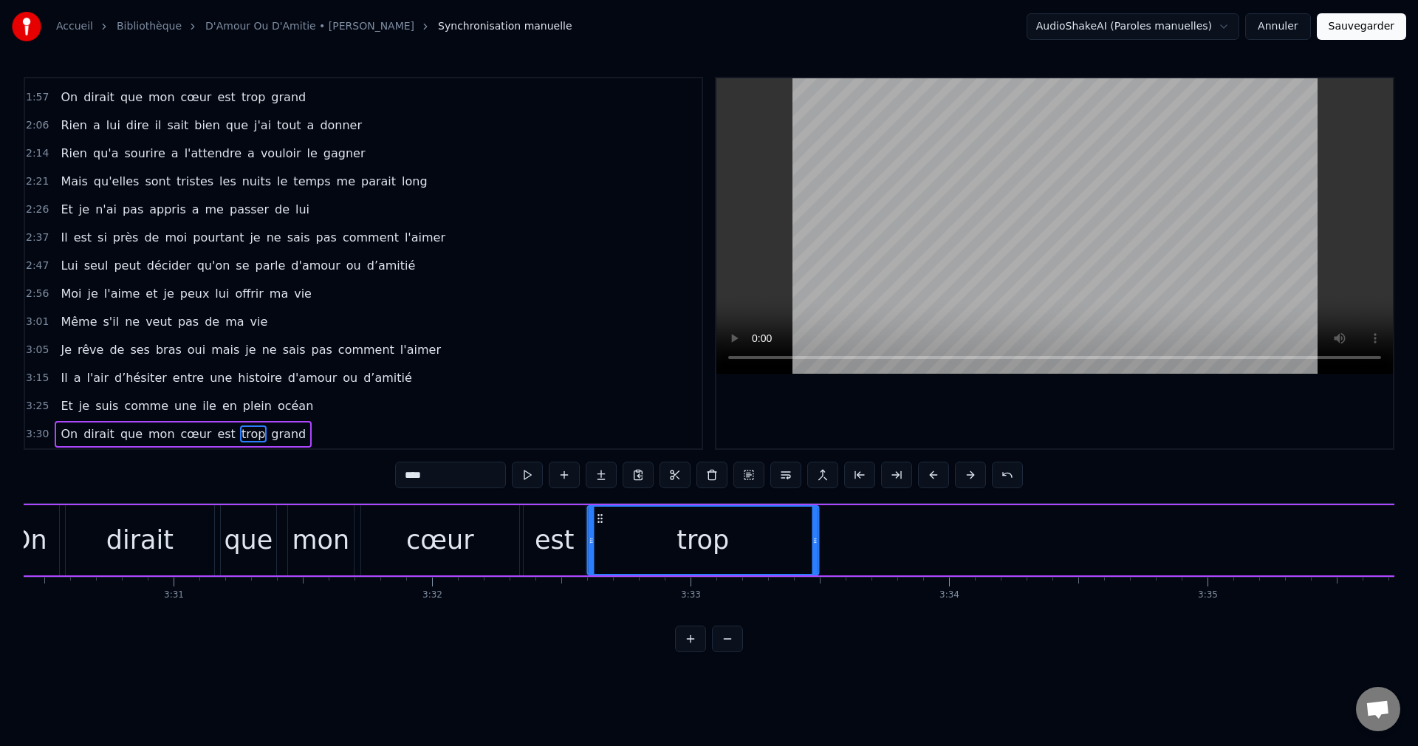
drag, startPoint x: 928, startPoint y: 515, endPoint x: 599, endPoint y: 575, distance: 334.7
drag, startPoint x: 815, startPoint y: 538, endPoint x: 675, endPoint y: 560, distance: 142.0
click at [675, 560] on div at bounding box center [674, 540] width 6 height 67
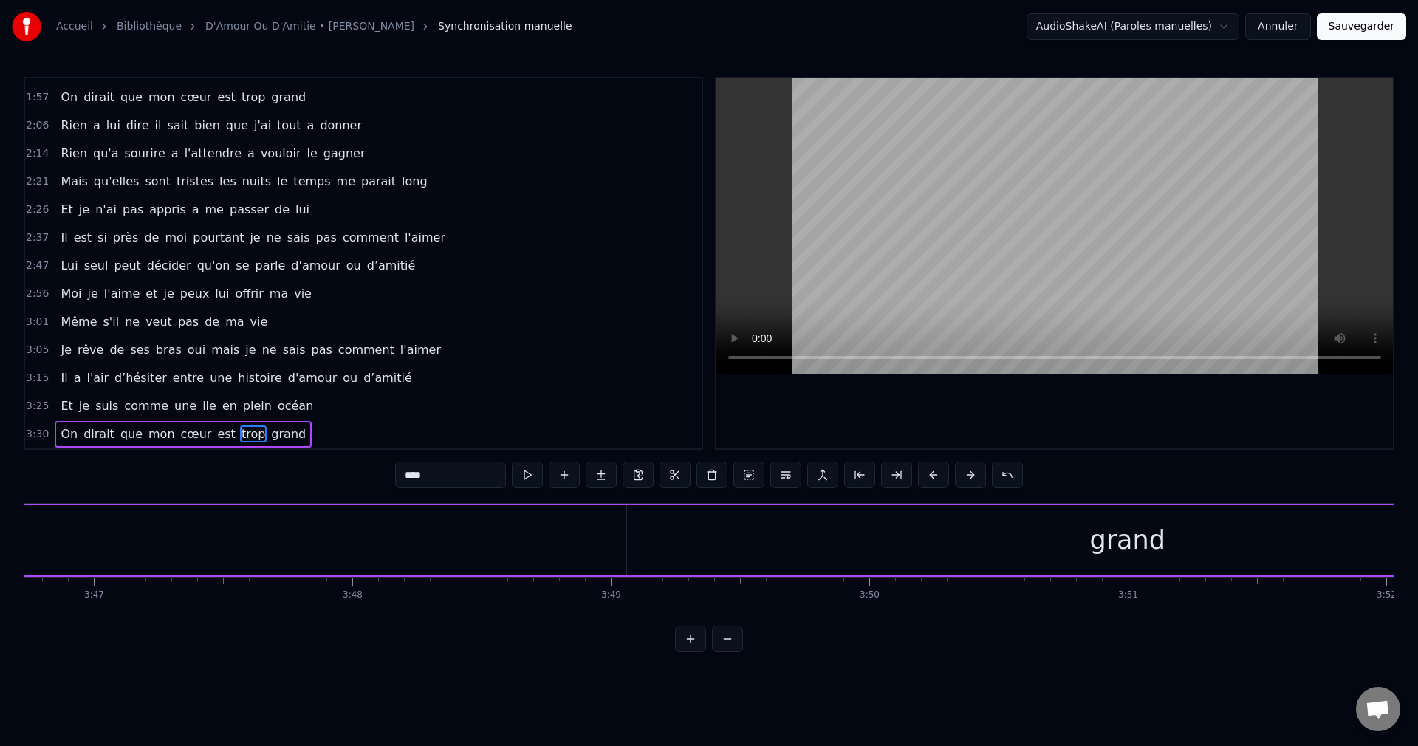
scroll to position [0, 58961]
click at [857, 531] on div "grand" at bounding box center [764, 540] width 1001 height 70
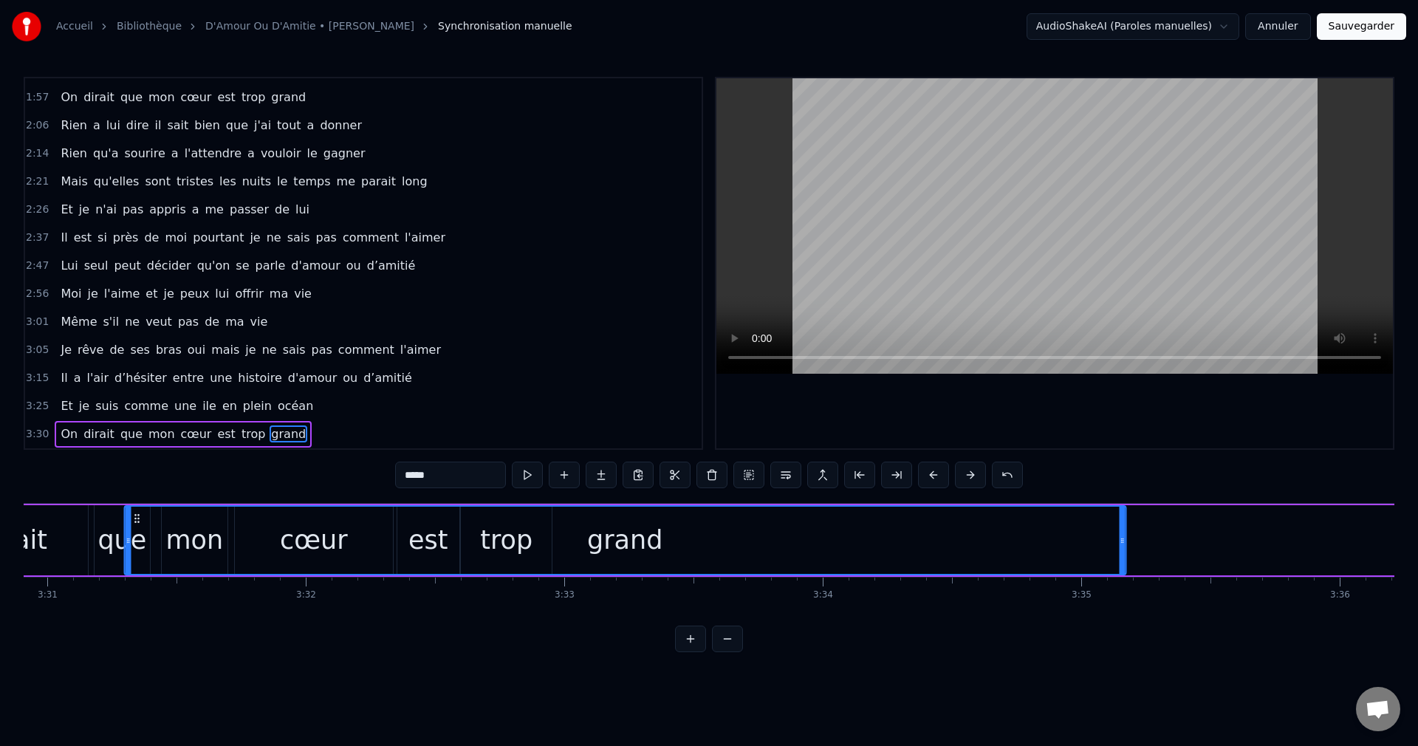
scroll to position [0, 54486]
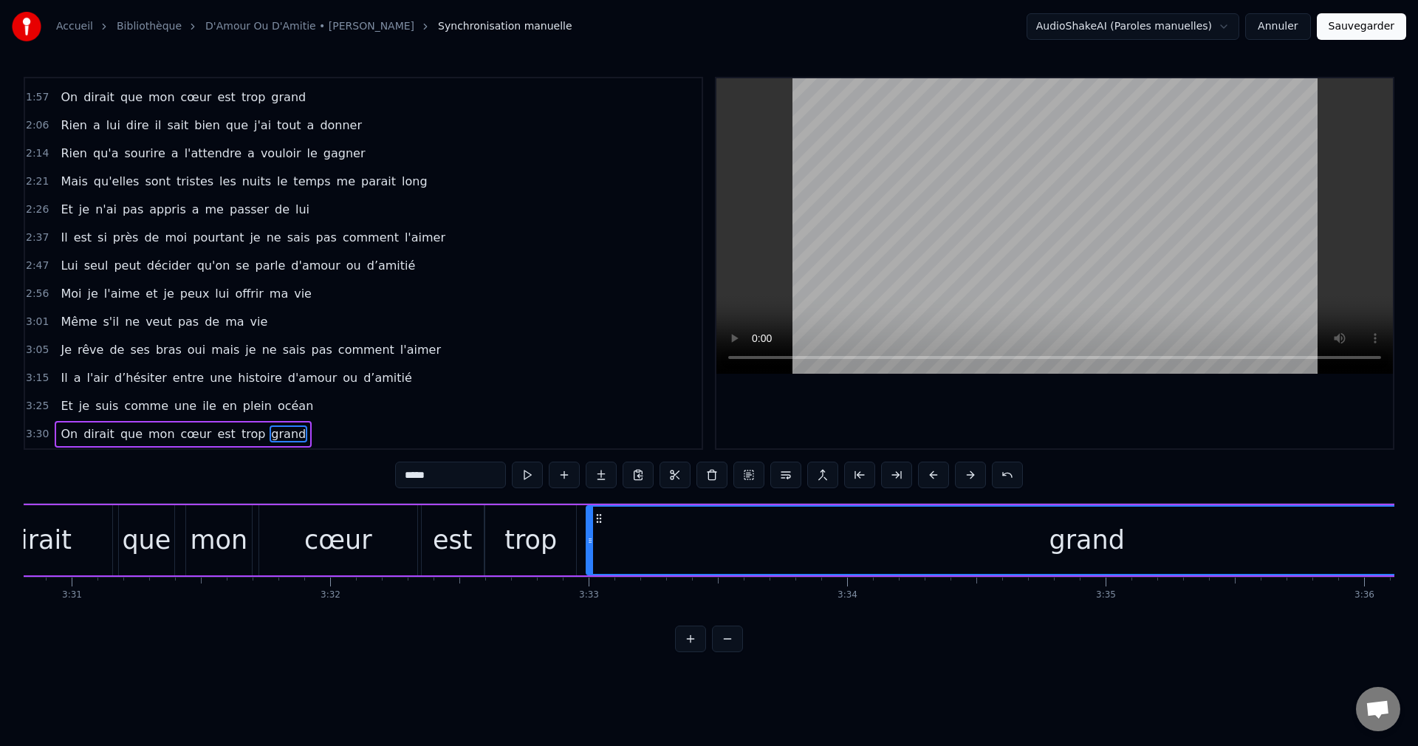
drag, startPoint x: 278, startPoint y: 512, endPoint x: 600, endPoint y: 560, distance: 325.4
click at [600, 560] on div "grand" at bounding box center [1087, 540] width 1000 height 67
click at [61, 432] on span "On" at bounding box center [69, 433] width 20 height 17
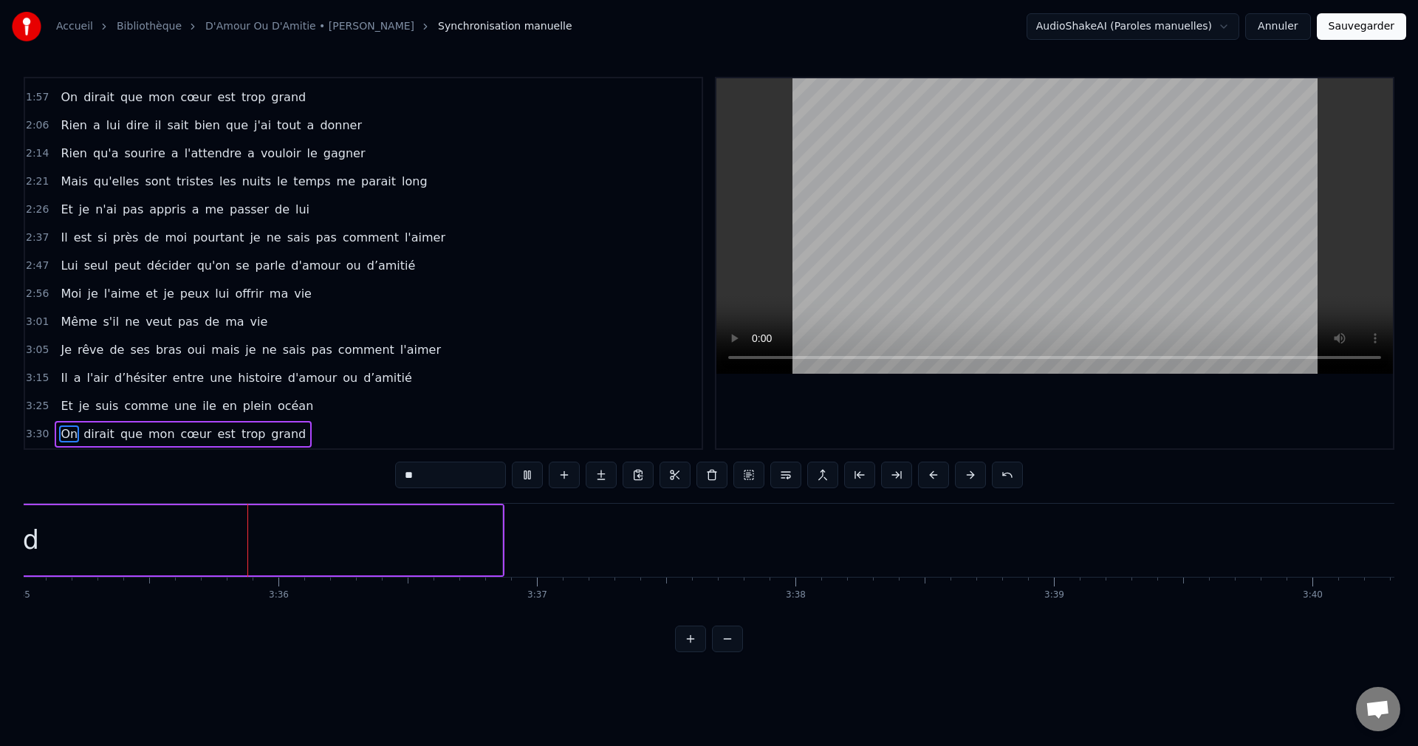
scroll to position [0, 55573]
click at [463, 538] on div "grand" at bounding box center [-1, 540] width 1001 height 70
type input "*****"
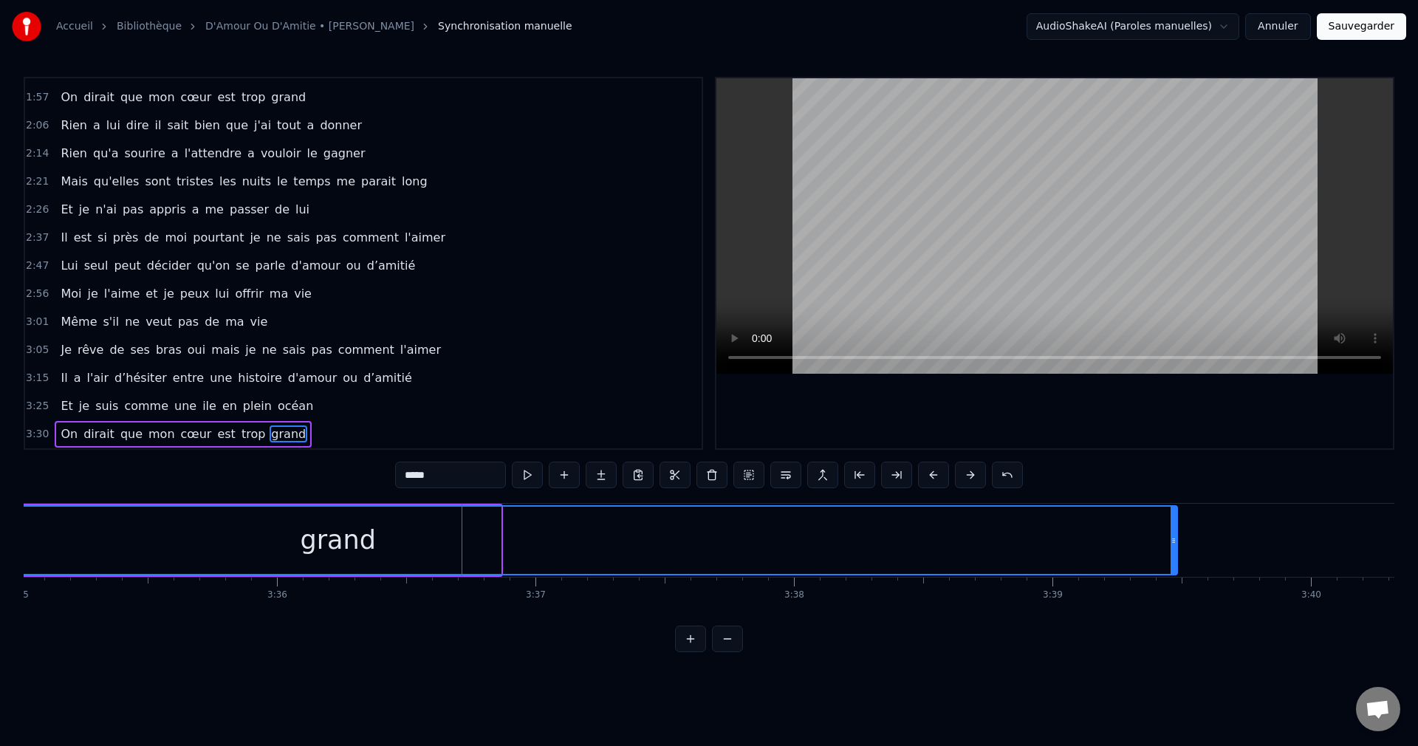
drag, startPoint x: 498, startPoint y: 538, endPoint x: 1175, endPoint y: 590, distance: 678.4
click at [1175, 590] on div "Il pense a moi, je le vois je le sens je le sais Et son sourire me ment pas qua…" at bounding box center [709, 558] width 1371 height 111
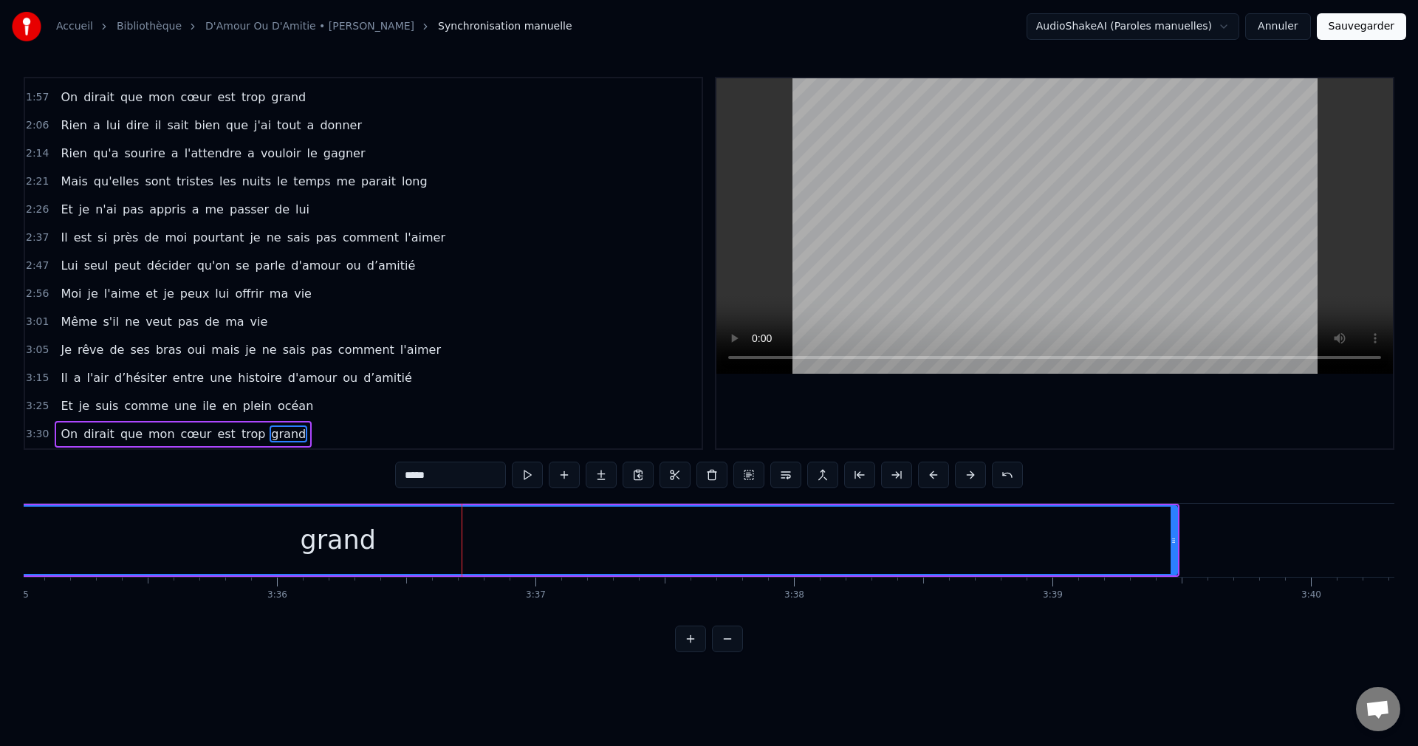
click at [637, 541] on div "grand" at bounding box center [338, 540] width 1676 height 67
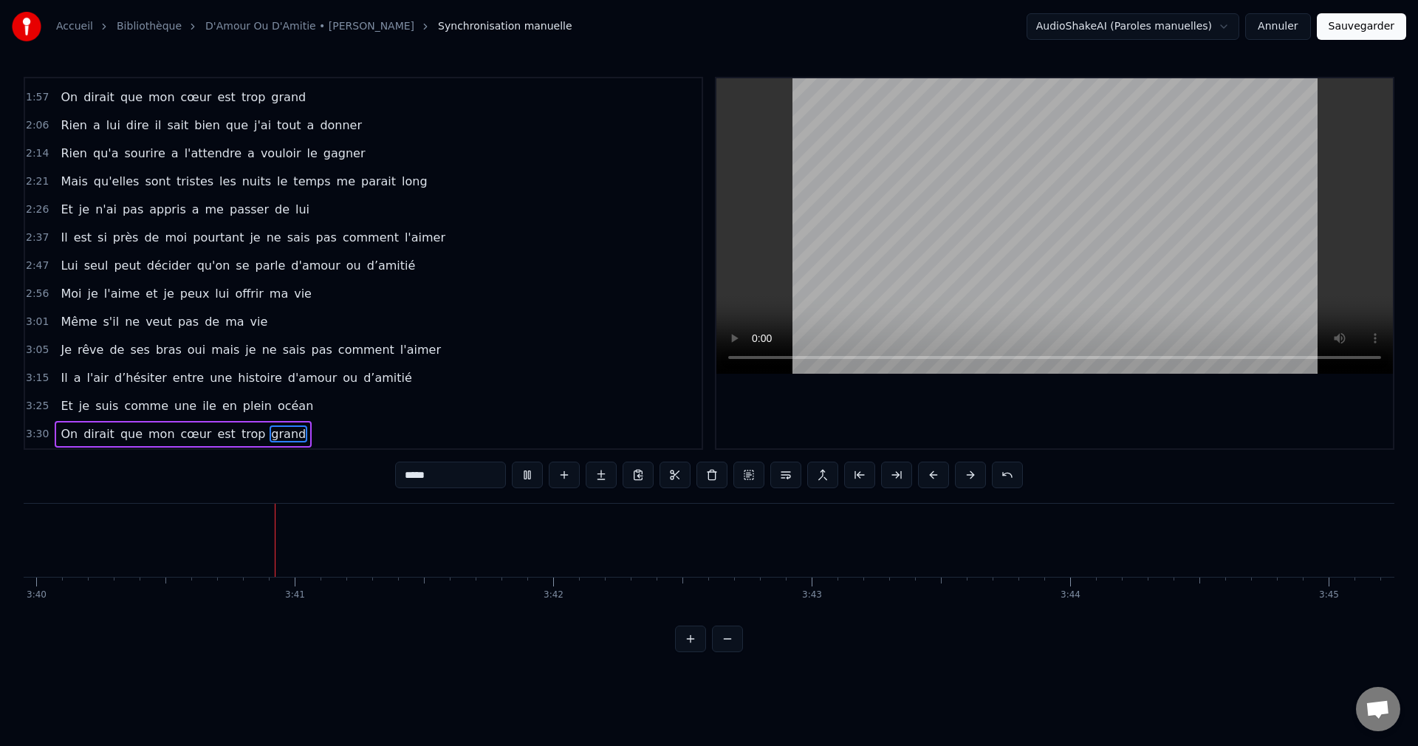
scroll to position [0, 56849]
click at [1365, 29] on button "Sauvegarder" at bounding box center [1361, 26] width 89 height 27
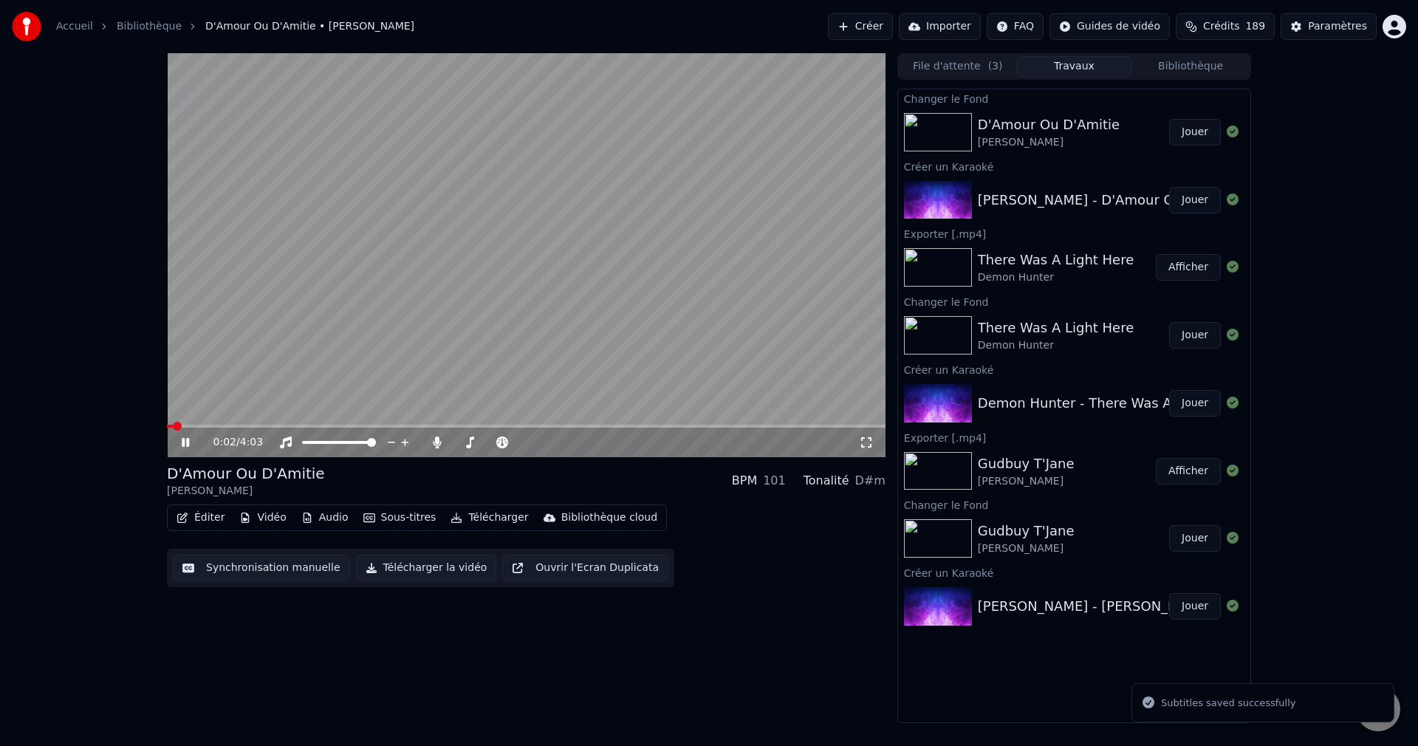
click at [306, 425] on span at bounding box center [526, 426] width 719 height 3
click at [463, 442] on span at bounding box center [490, 442] width 74 height 3
click at [462, 442] on span at bounding box center [464, 442] width 9 height 9
click at [188, 438] on icon at bounding box center [196, 442] width 35 height 12
click at [399, 572] on button "Télécharger la vidéo" at bounding box center [426, 568] width 141 height 27
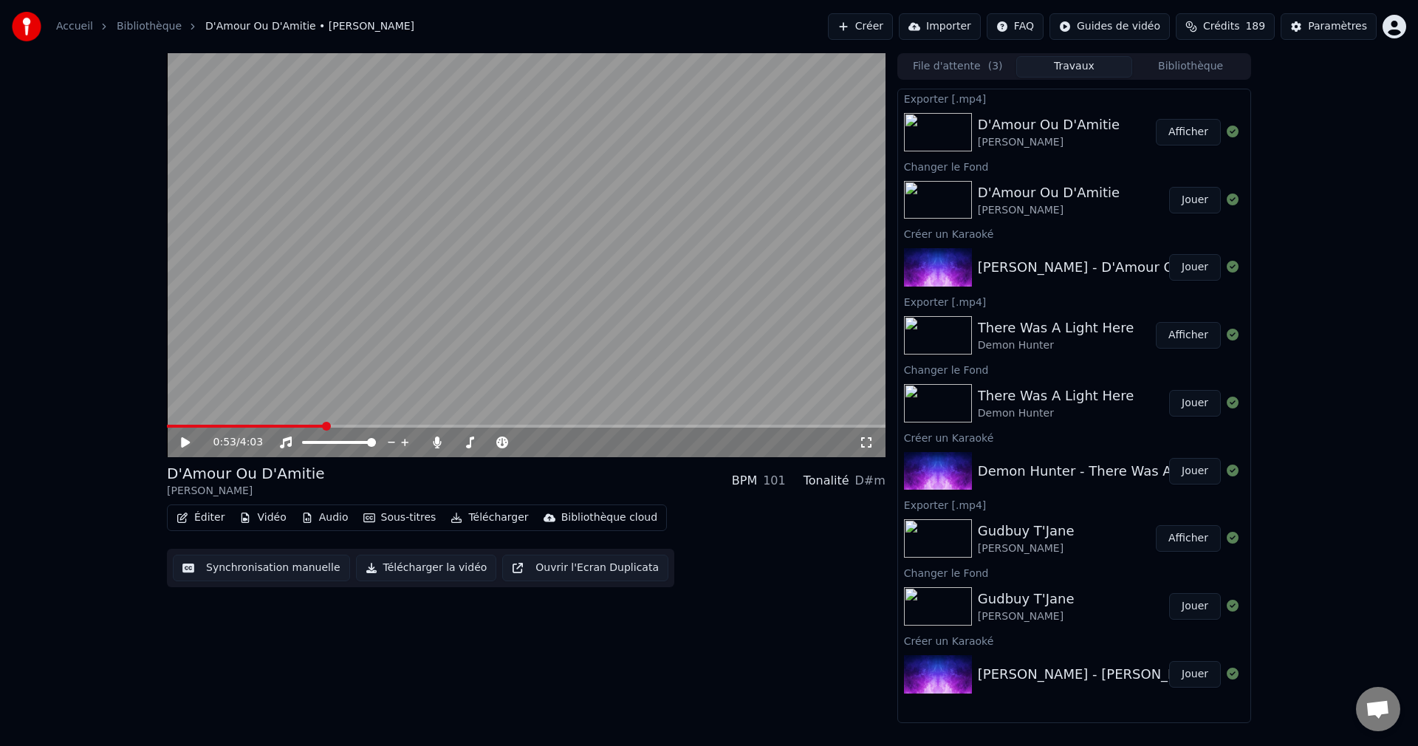
click at [860, 18] on button "Créer" at bounding box center [860, 26] width 65 height 27
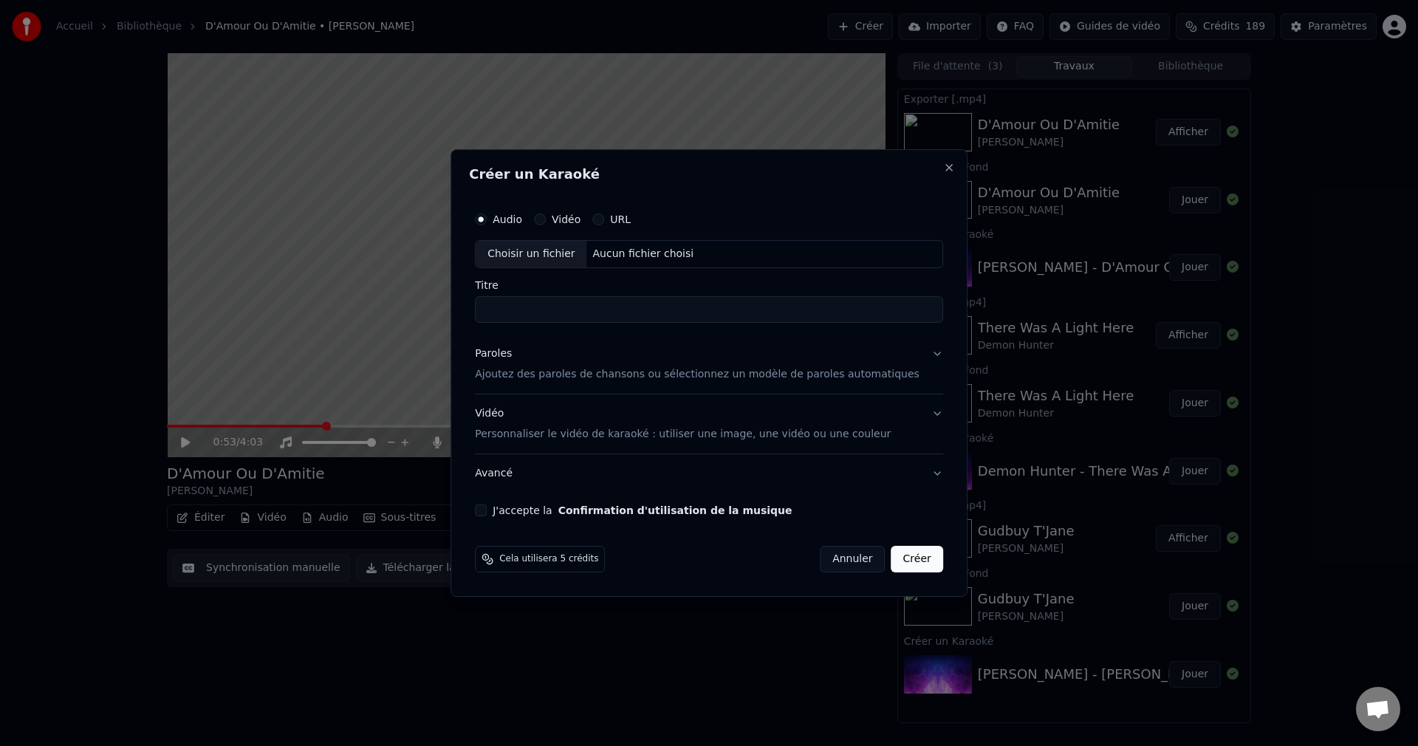
click at [547, 258] on div "Choisir un fichier" at bounding box center [531, 254] width 111 height 27
click at [539, 309] on input "**********" at bounding box center [709, 309] width 468 height 27
drag, startPoint x: 519, startPoint y: 312, endPoint x: 480, endPoint y: 323, distance: 40.7
click at [480, 323] on div "**********" at bounding box center [708, 372] width 517 height 447
type input "**********"
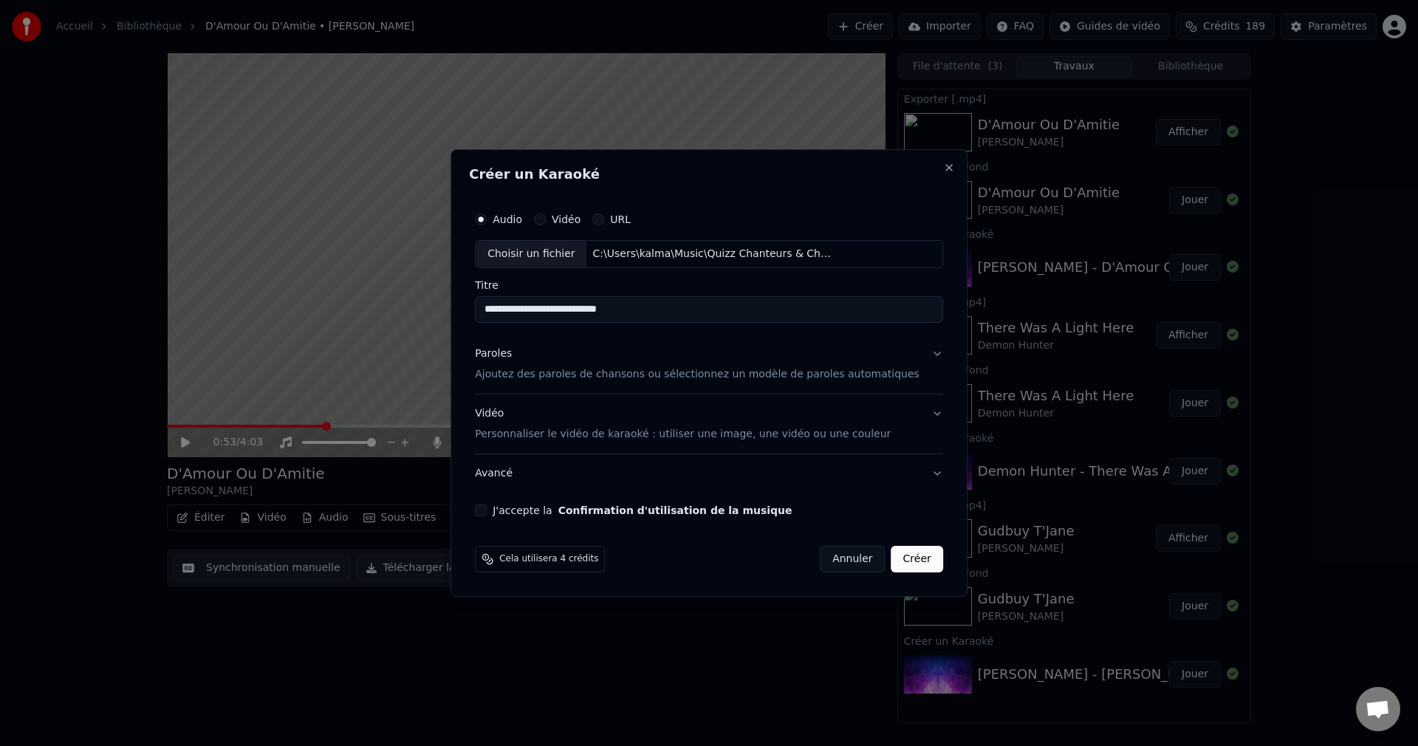
click at [916, 351] on button "Paroles Ajoutez des paroles de chansons ou sélectionnez un modèle de paroles au…" at bounding box center [709, 364] width 468 height 59
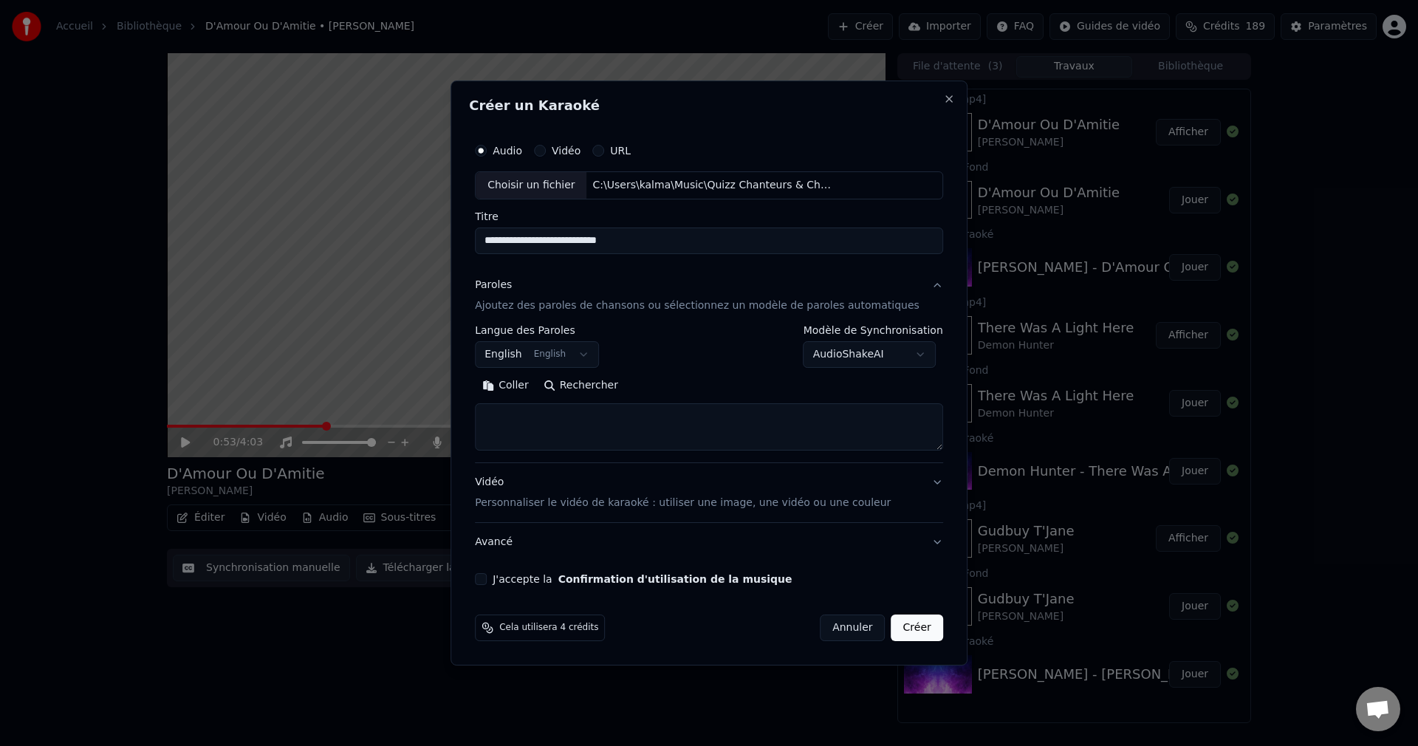
click at [624, 387] on button "Rechercher" at bounding box center [580, 386] width 89 height 24
type textarea "**********"
click at [487, 580] on button "J'accepte la Confirmation d'utilisation de la musique" at bounding box center [481, 579] width 12 height 12
click at [896, 630] on button "Créer" at bounding box center [917, 627] width 52 height 27
select select "**"
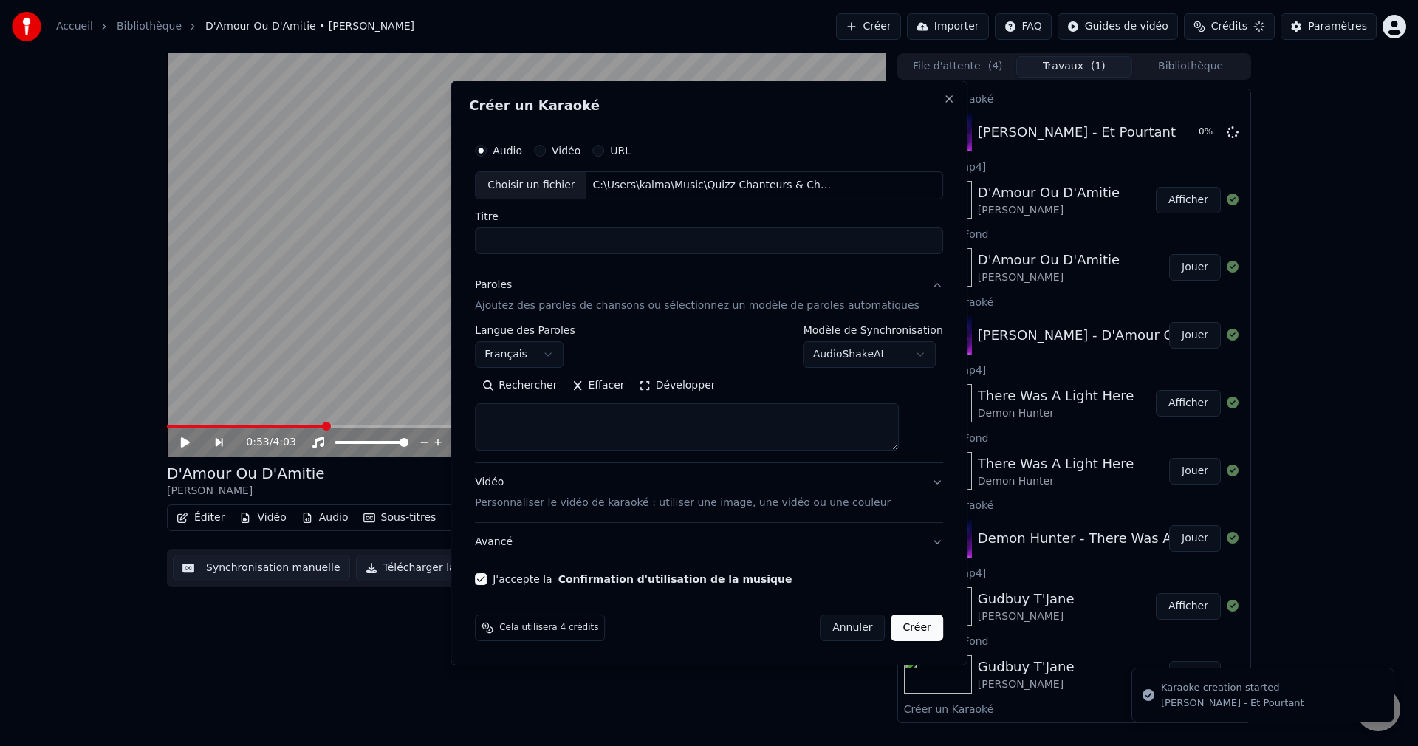
select select
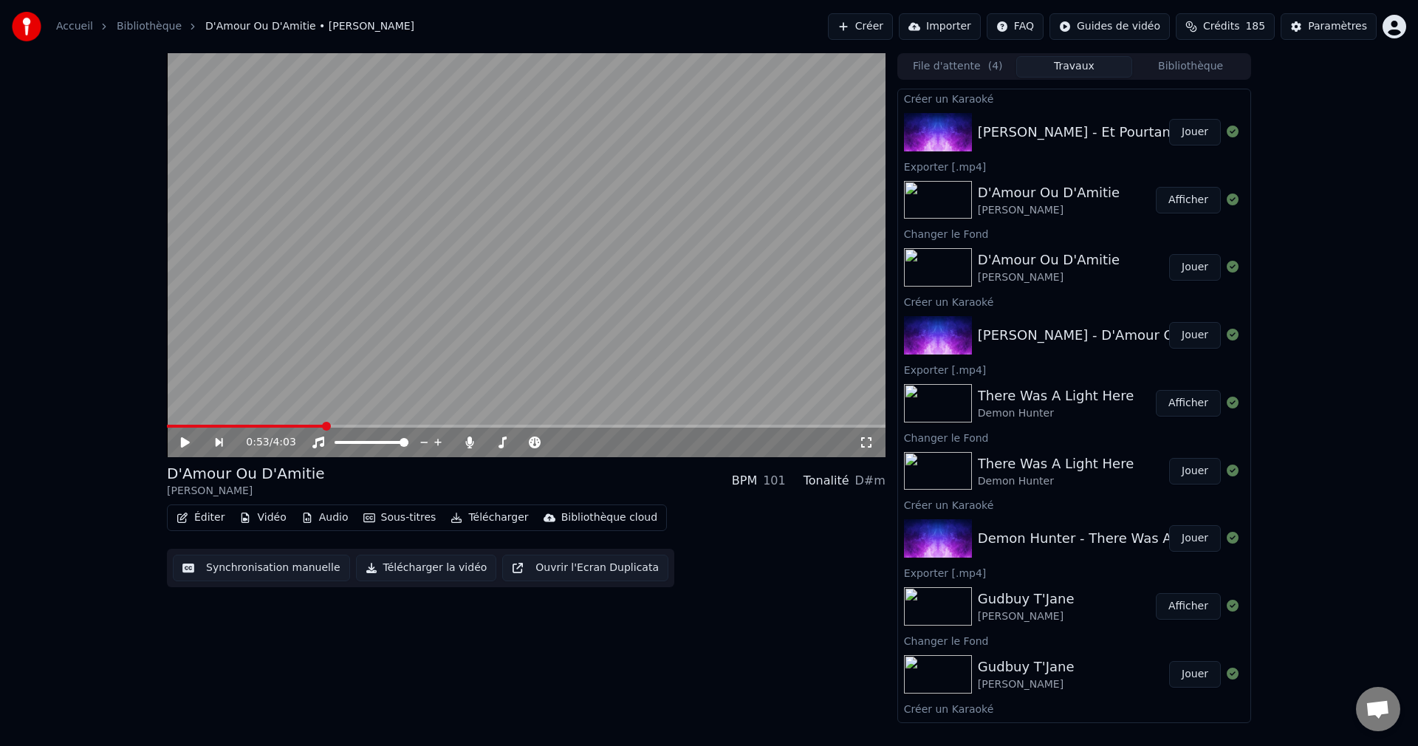
click at [1184, 128] on button "Jouer" at bounding box center [1195, 132] width 52 height 27
click at [185, 440] on icon at bounding box center [196, 442] width 35 height 12
click at [270, 524] on button "Vidéo" at bounding box center [262, 517] width 58 height 21
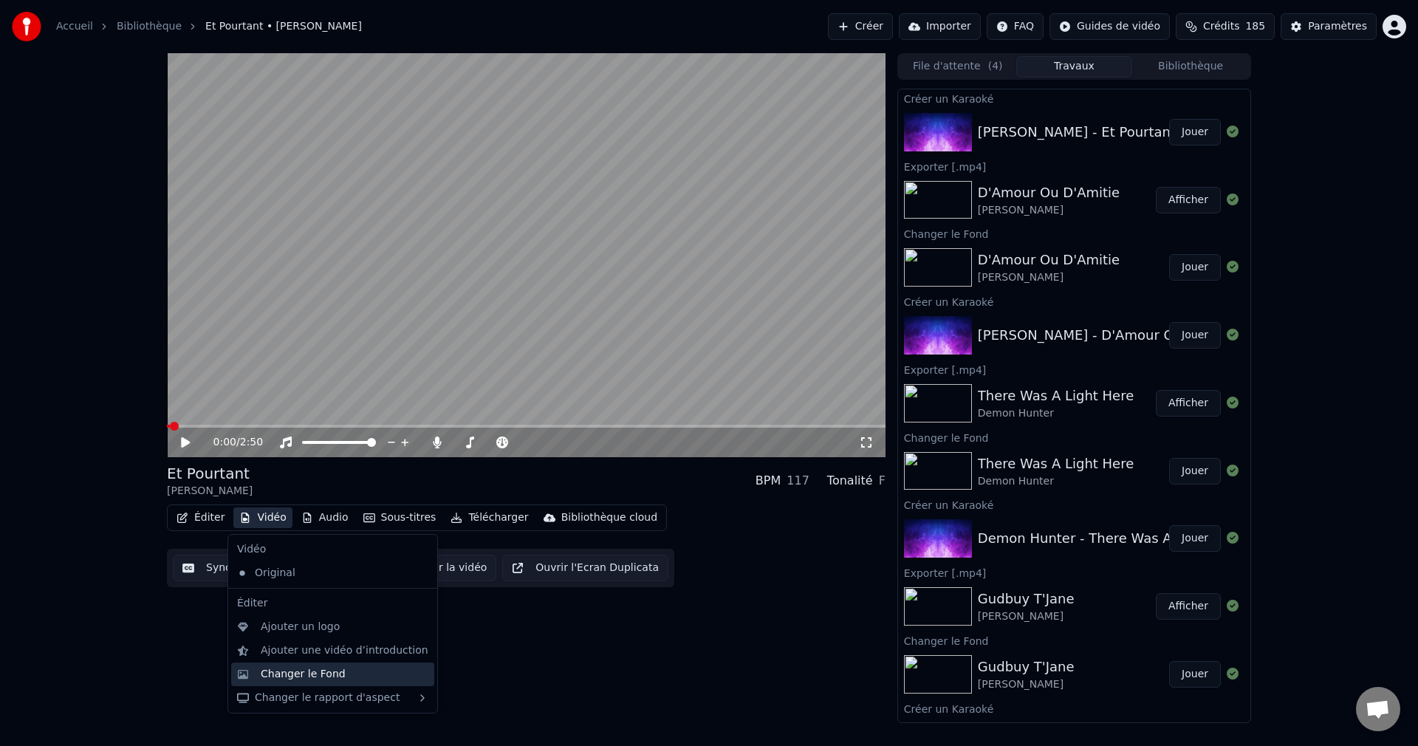
click at [316, 676] on div "Changer le Fond" at bounding box center [303, 674] width 85 height 15
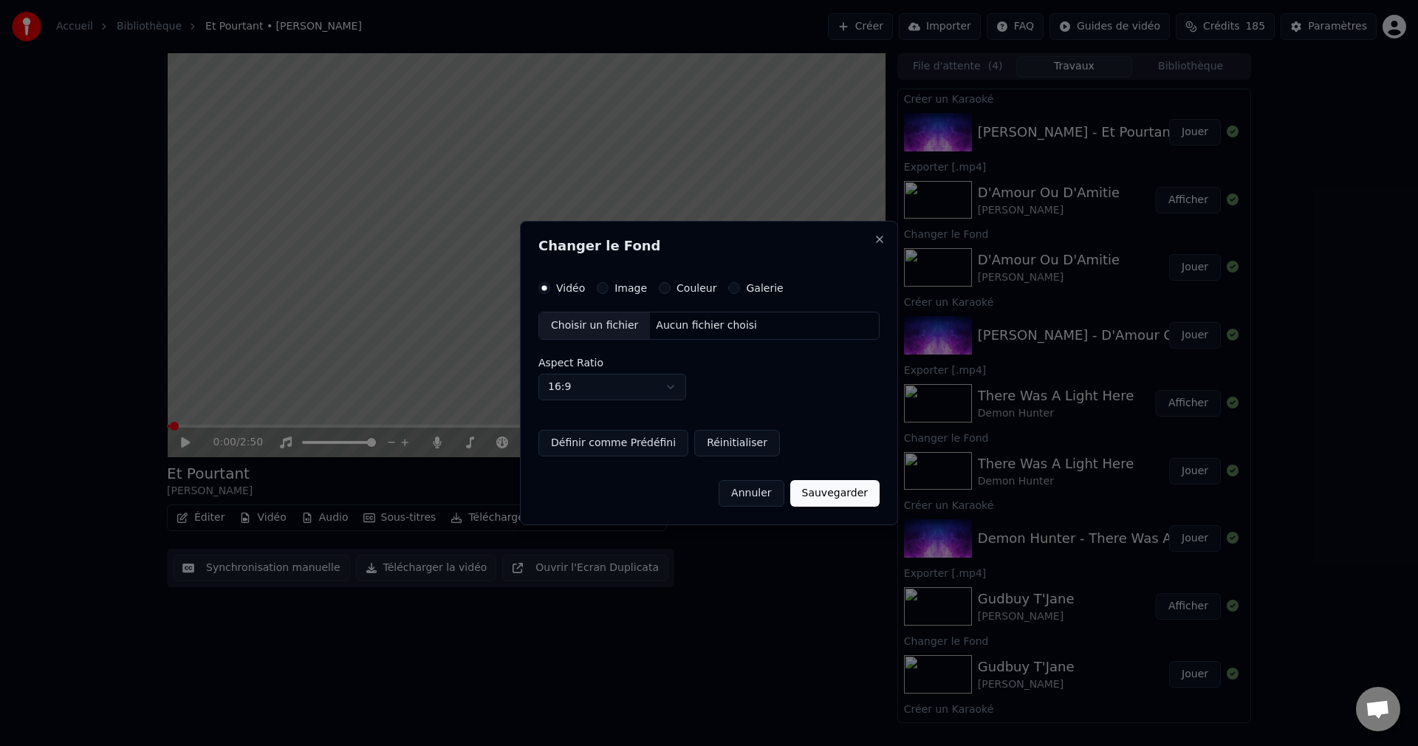
click at [590, 334] on div "Choisir un fichier" at bounding box center [594, 325] width 111 height 27
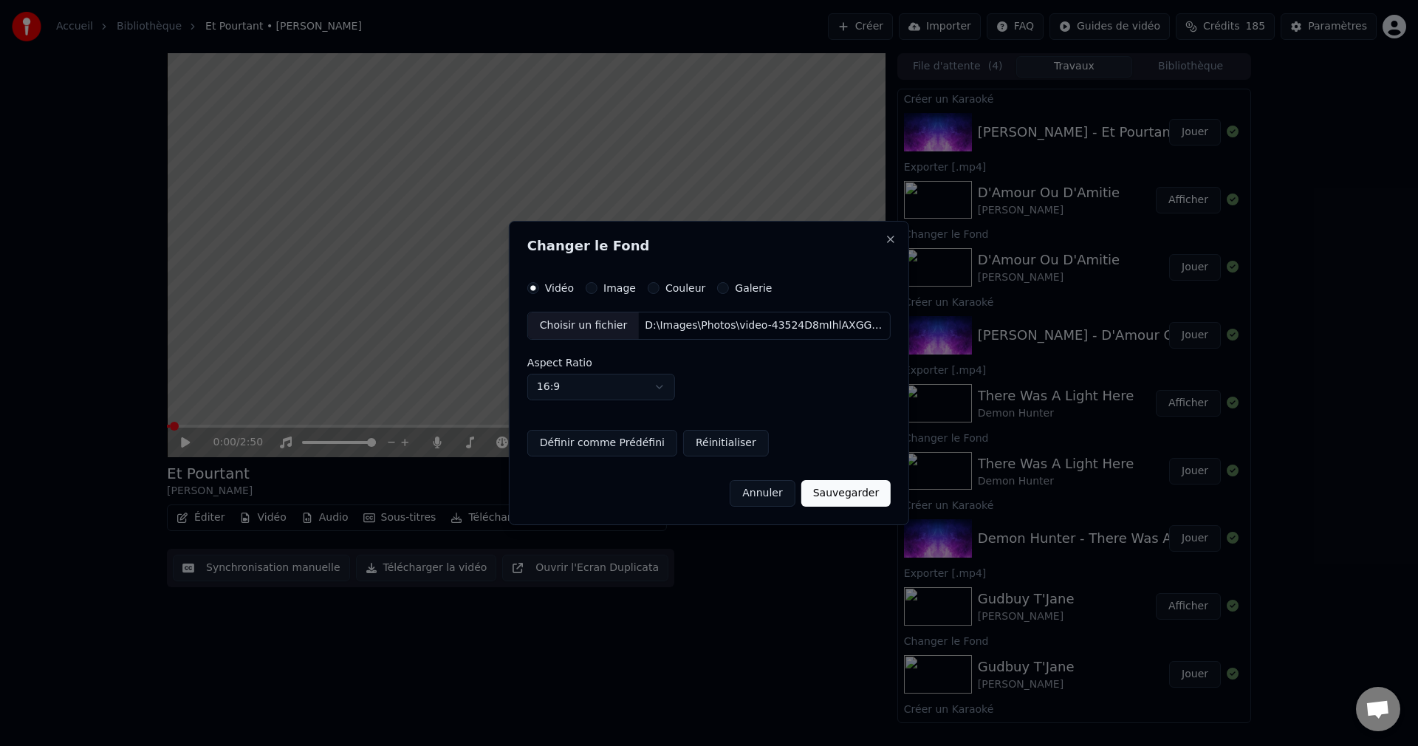
click at [837, 490] on button "Sauvegarder" at bounding box center [845, 493] width 89 height 27
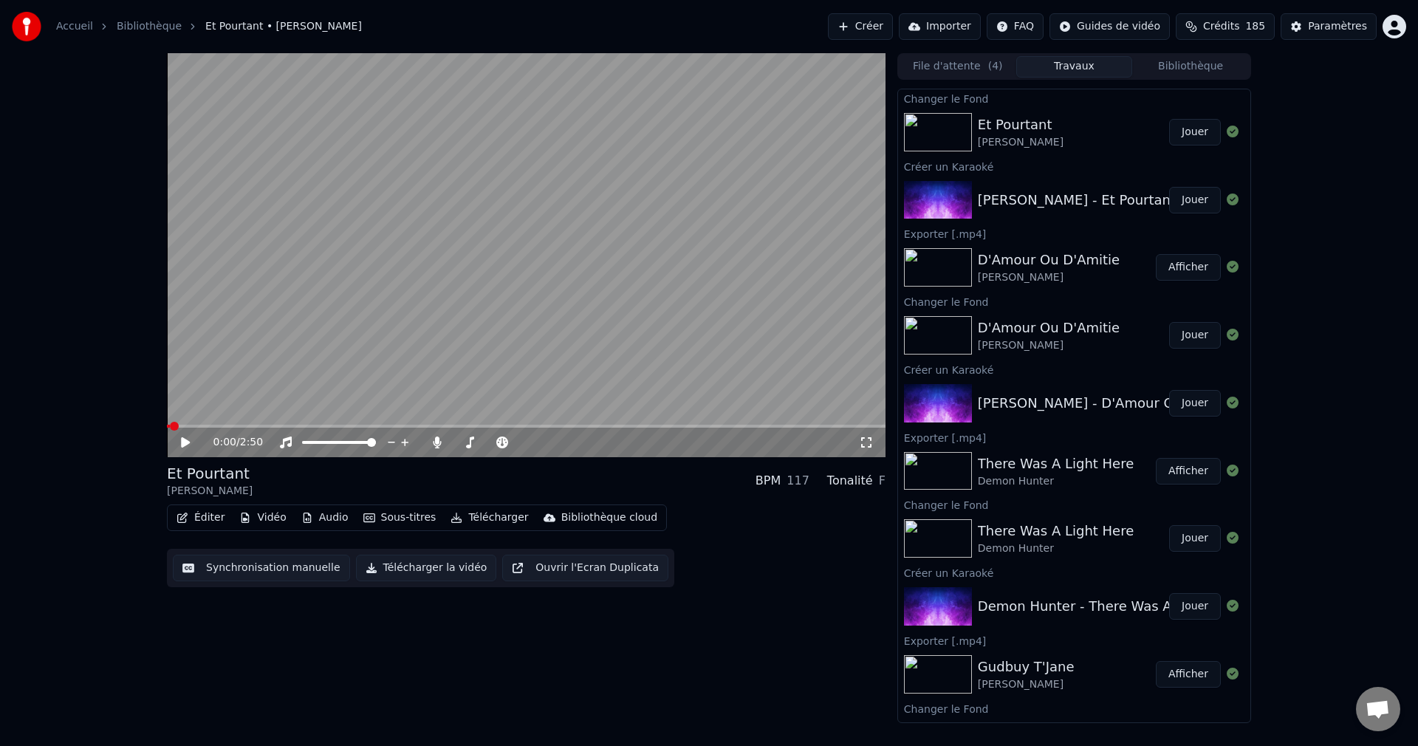
click at [1182, 135] on button "Jouer" at bounding box center [1195, 132] width 52 height 27
click at [527, 447] on span at bounding box center [522, 442] width 9 height 9
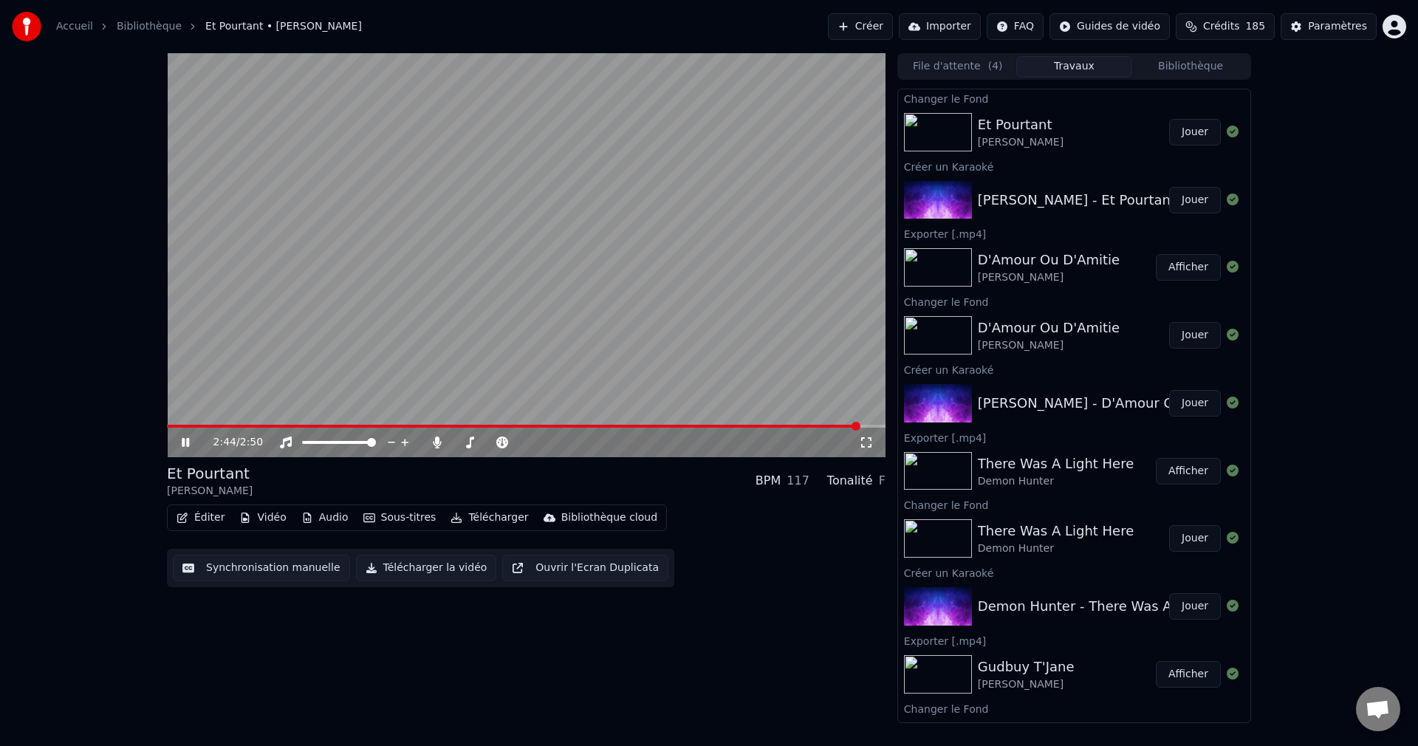
click at [388, 425] on span at bounding box center [513, 426] width 693 height 3
click at [188, 440] on icon at bounding box center [185, 442] width 7 height 9
click at [194, 521] on button "Éditer" at bounding box center [201, 517] width 60 height 21
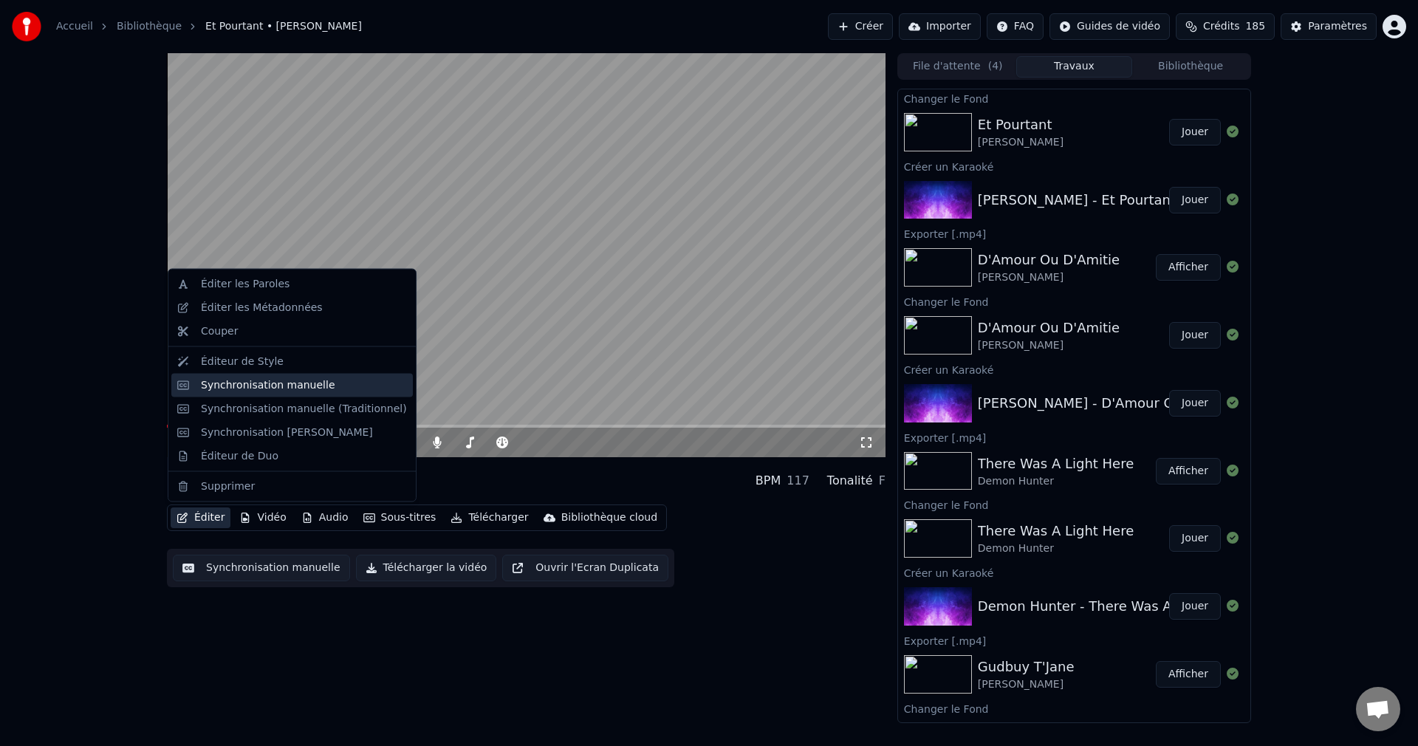
click at [263, 388] on div "Synchronisation manuelle" at bounding box center [268, 384] width 134 height 15
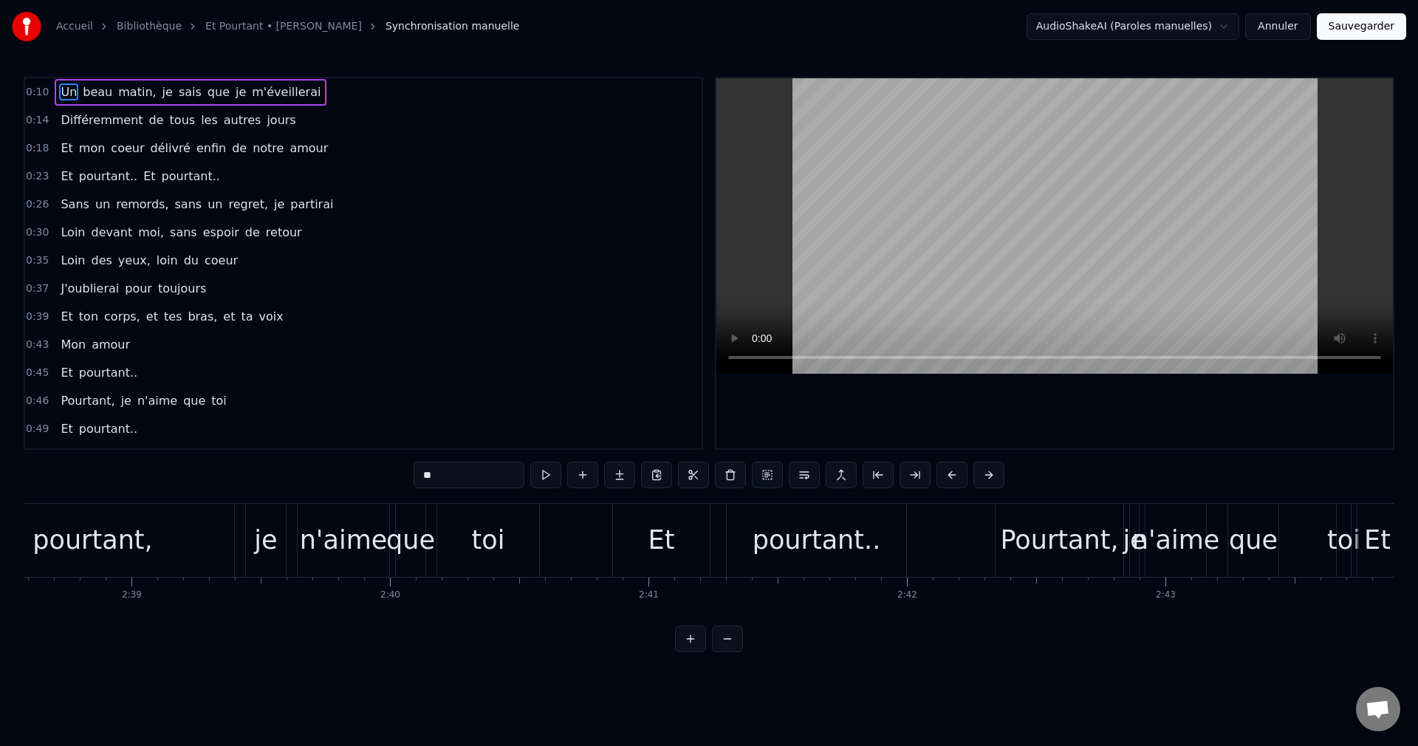
scroll to position [0, 41056]
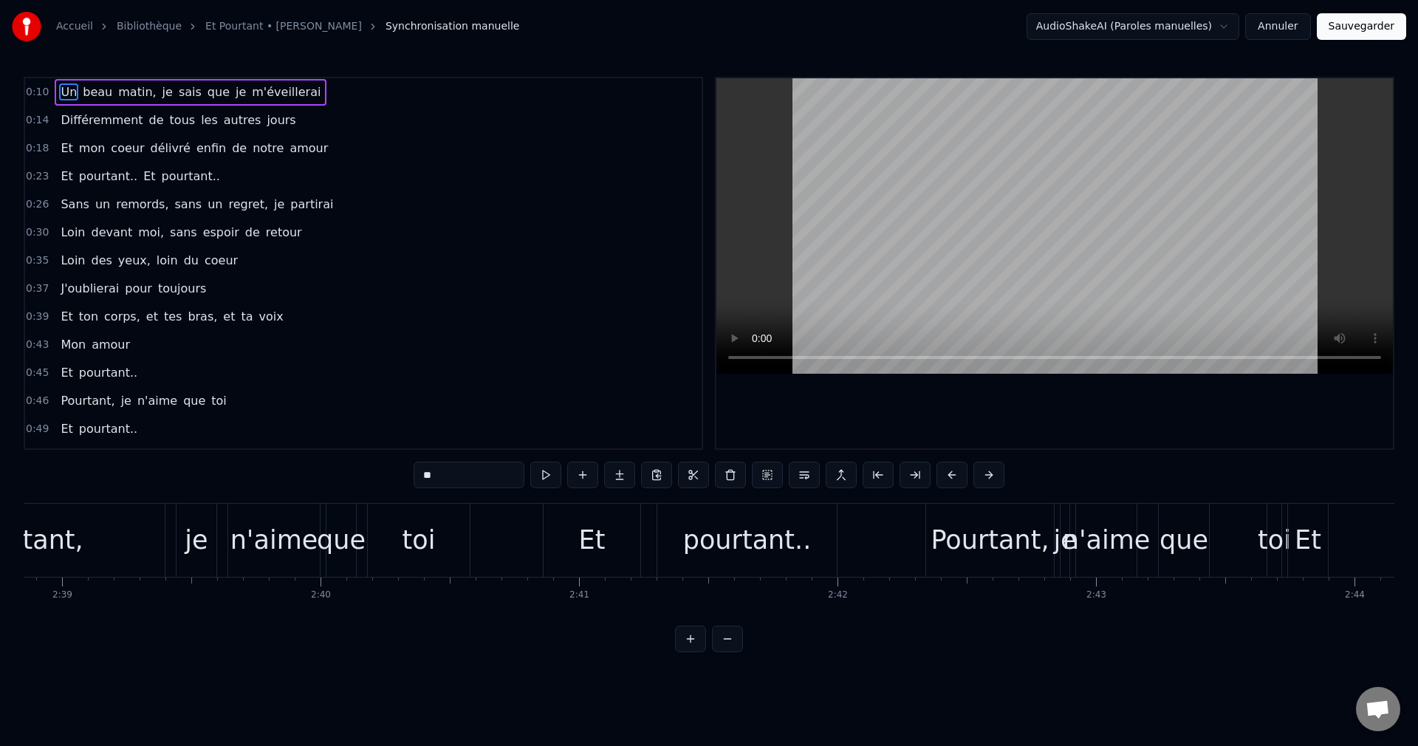
click at [735, 542] on div "pourtant.." at bounding box center [747, 540] width 128 height 39
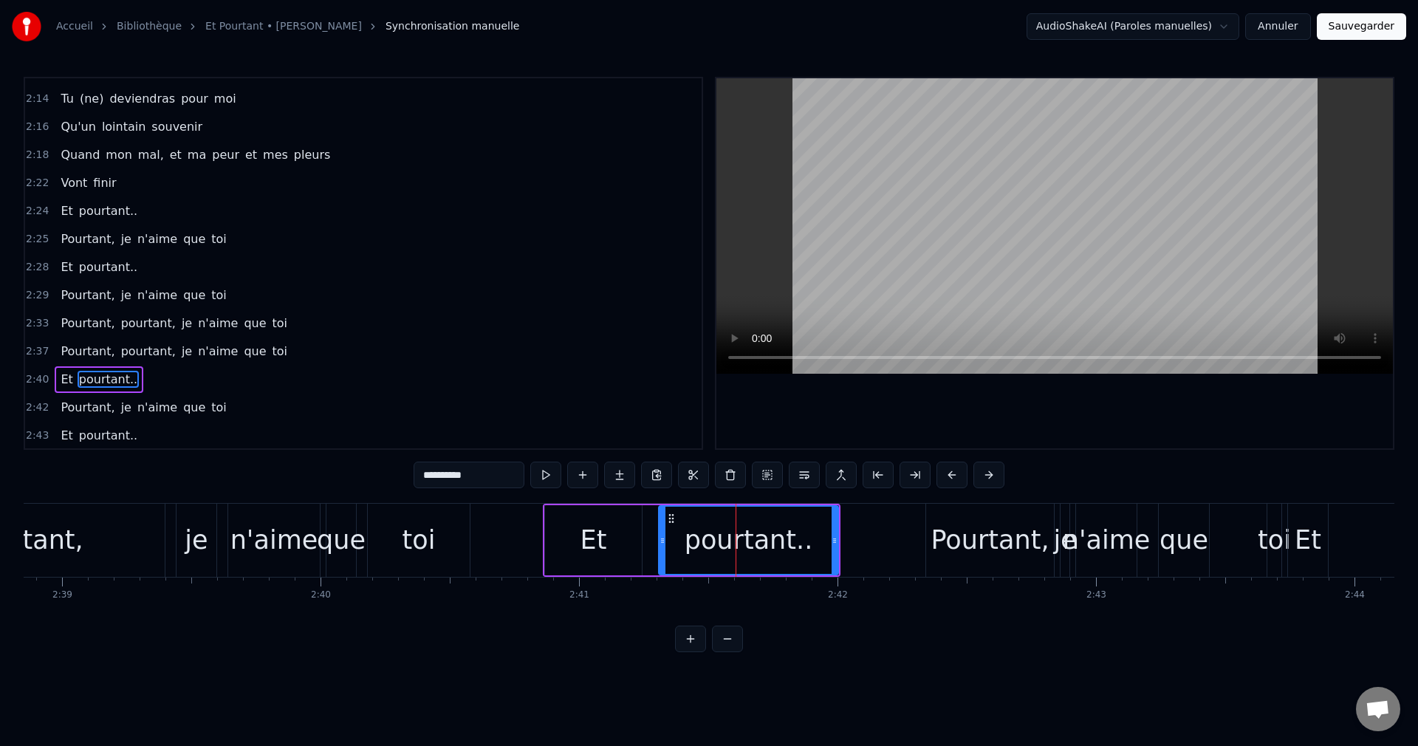
scroll to position [1117, 0]
click at [955, 546] on div "Pourtant," at bounding box center [989, 540] width 118 height 39
type input "*********"
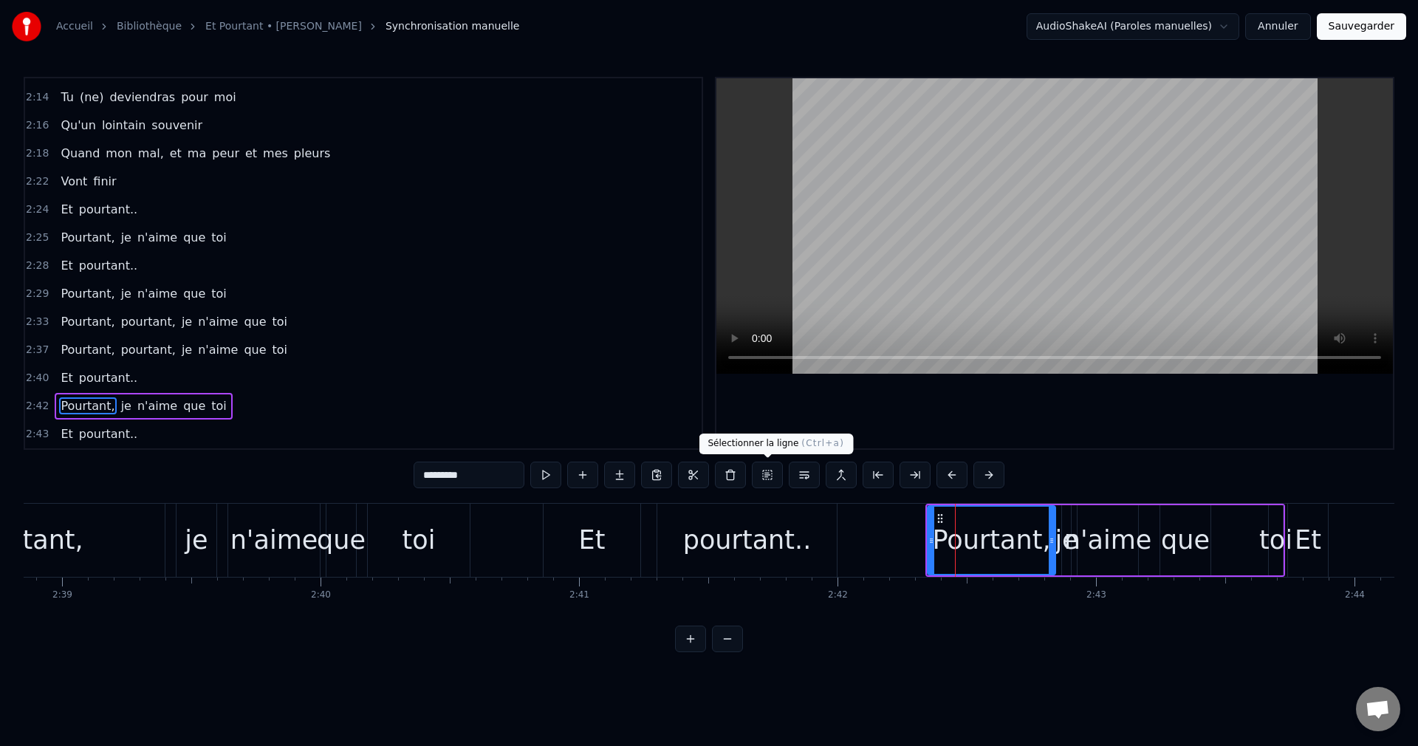
click at [765, 476] on button at bounding box center [767, 475] width 31 height 27
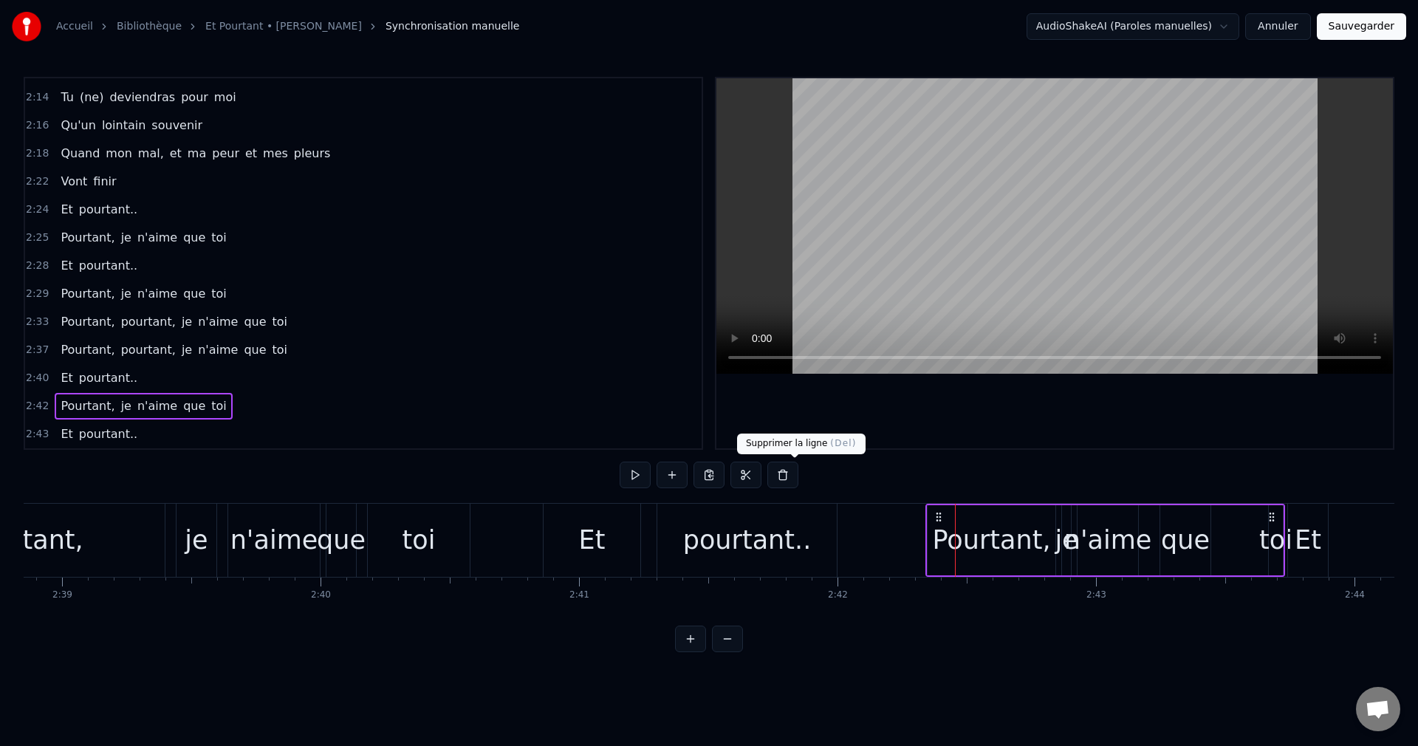
click at [798, 481] on button at bounding box center [782, 475] width 31 height 27
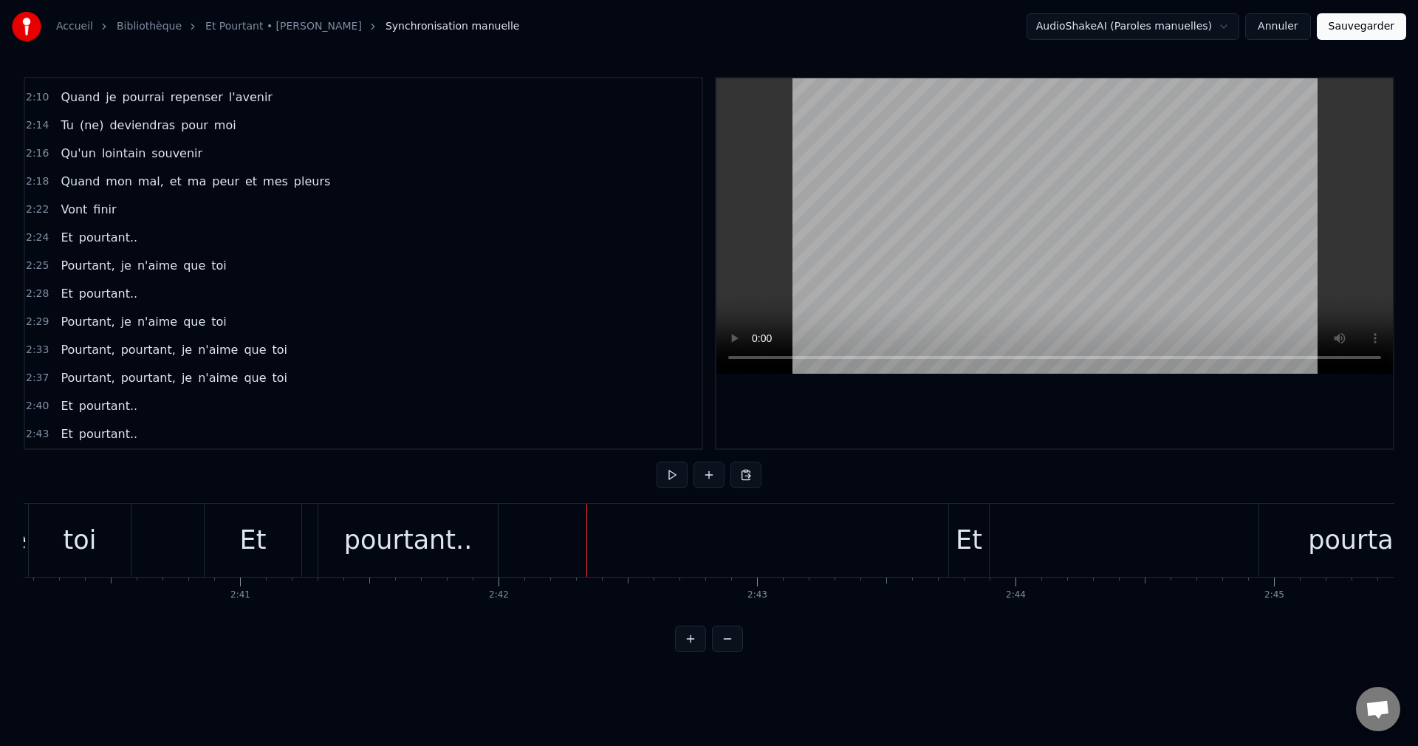
scroll to position [0, 41491]
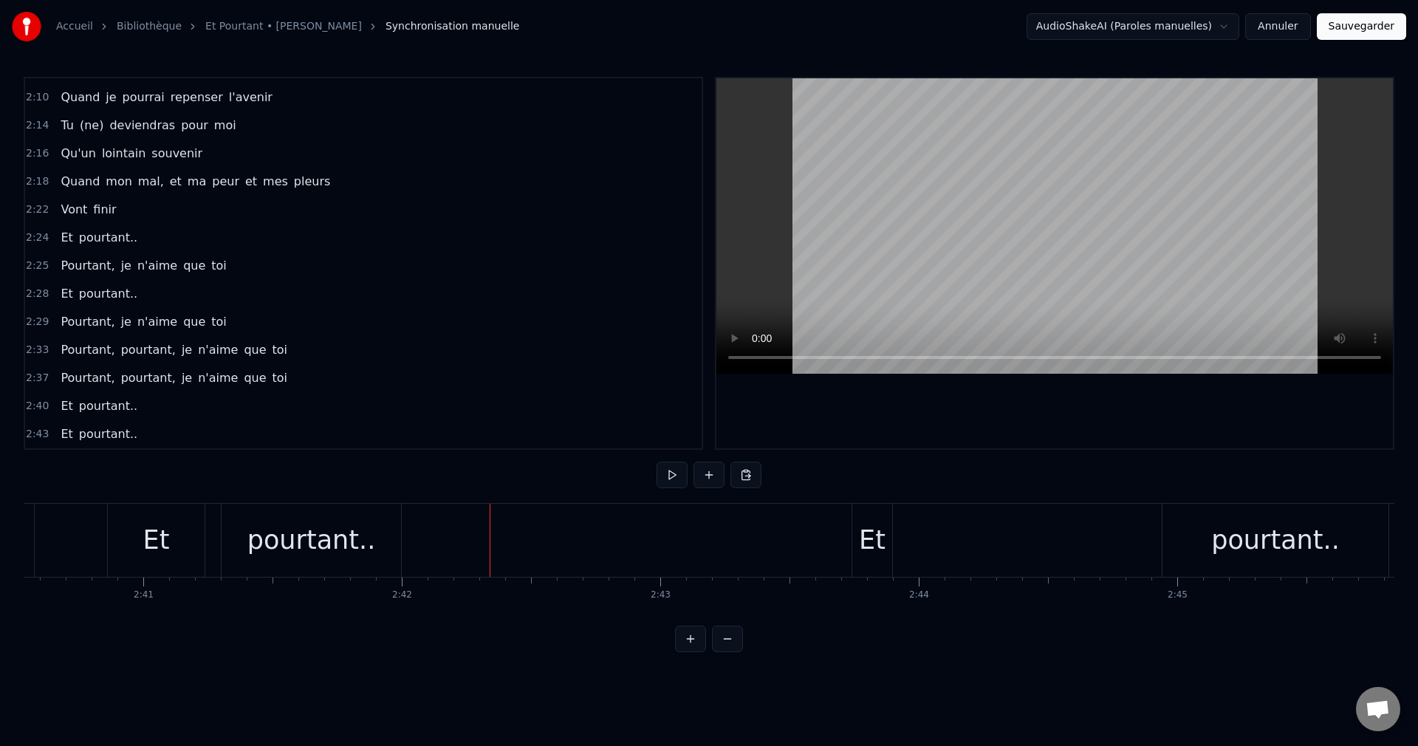
click at [871, 543] on div "Et" at bounding box center [872, 540] width 27 height 39
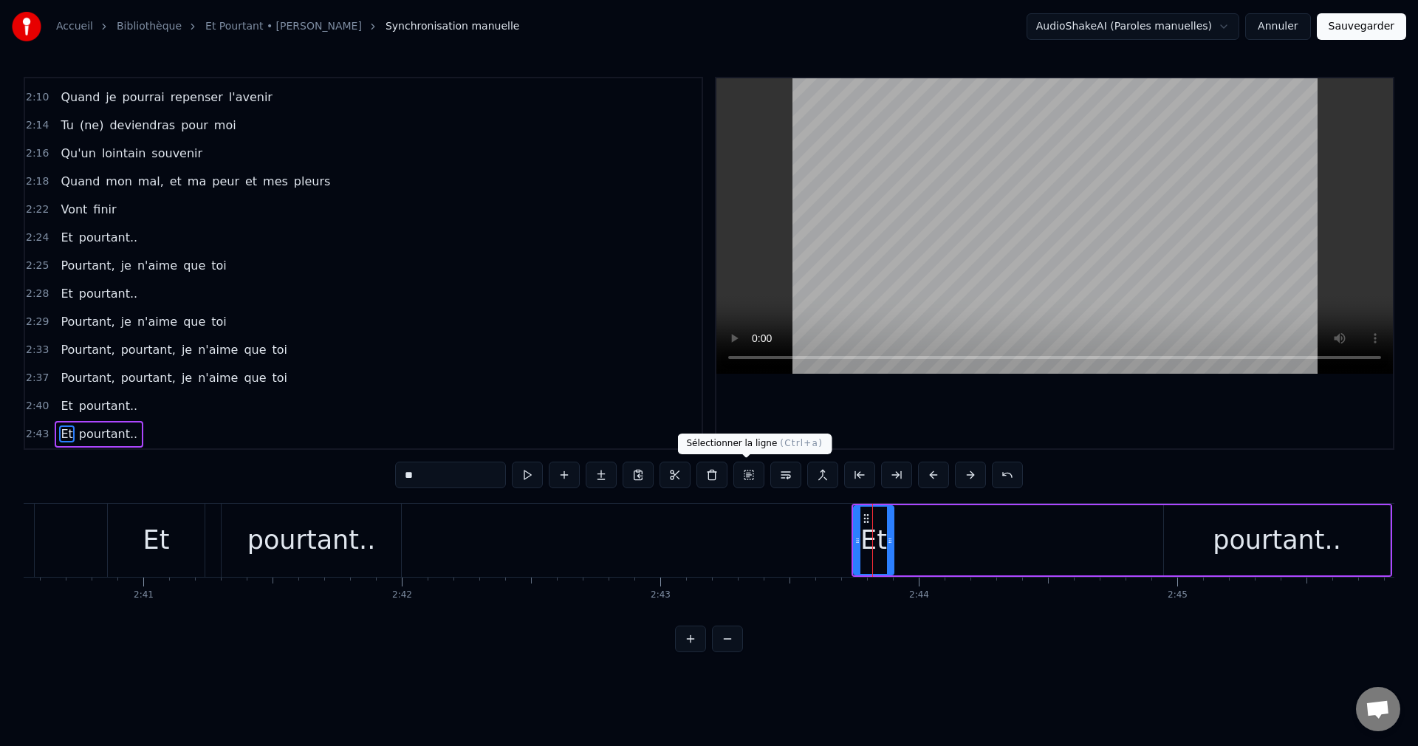
click at [748, 475] on button at bounding box center [748, 475] width 31 height 27
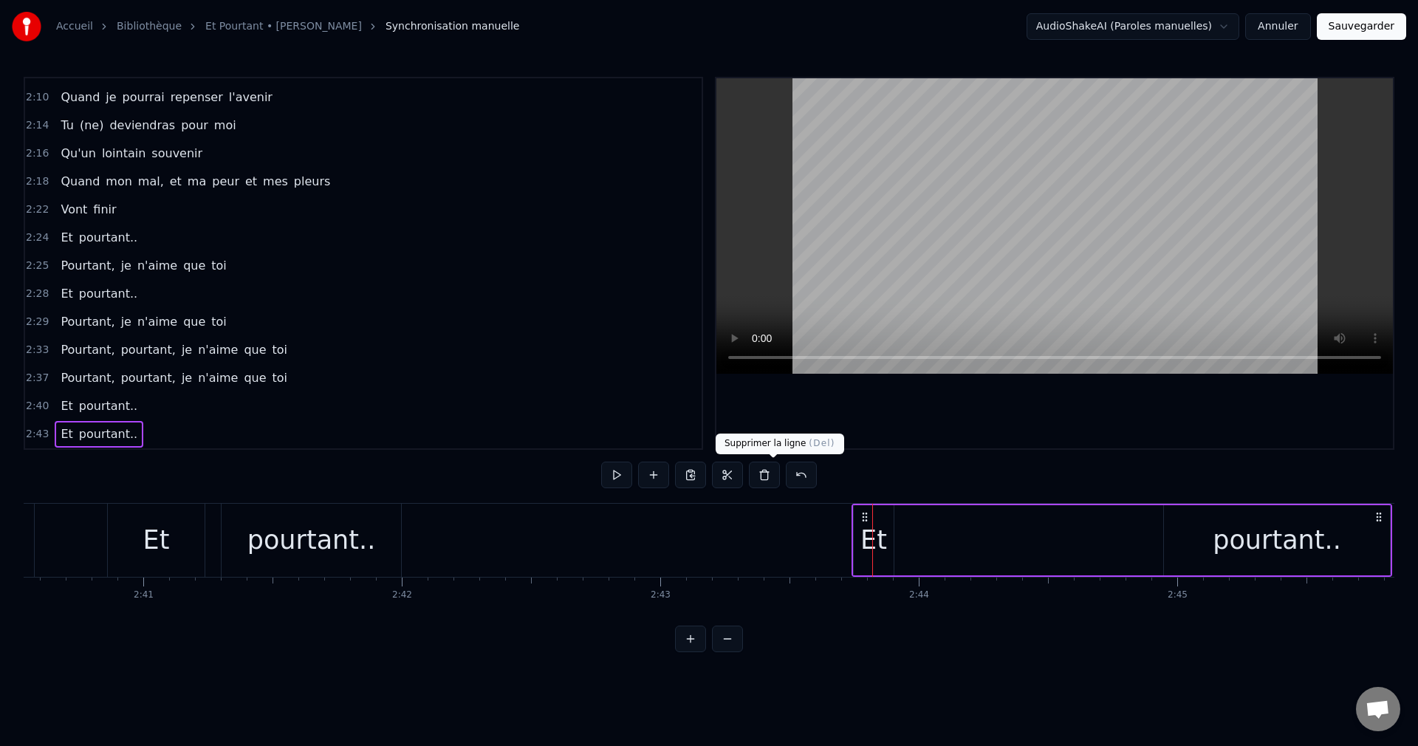
click at [769, 478] on button at bounding box center [764, 475] width 31 height 27
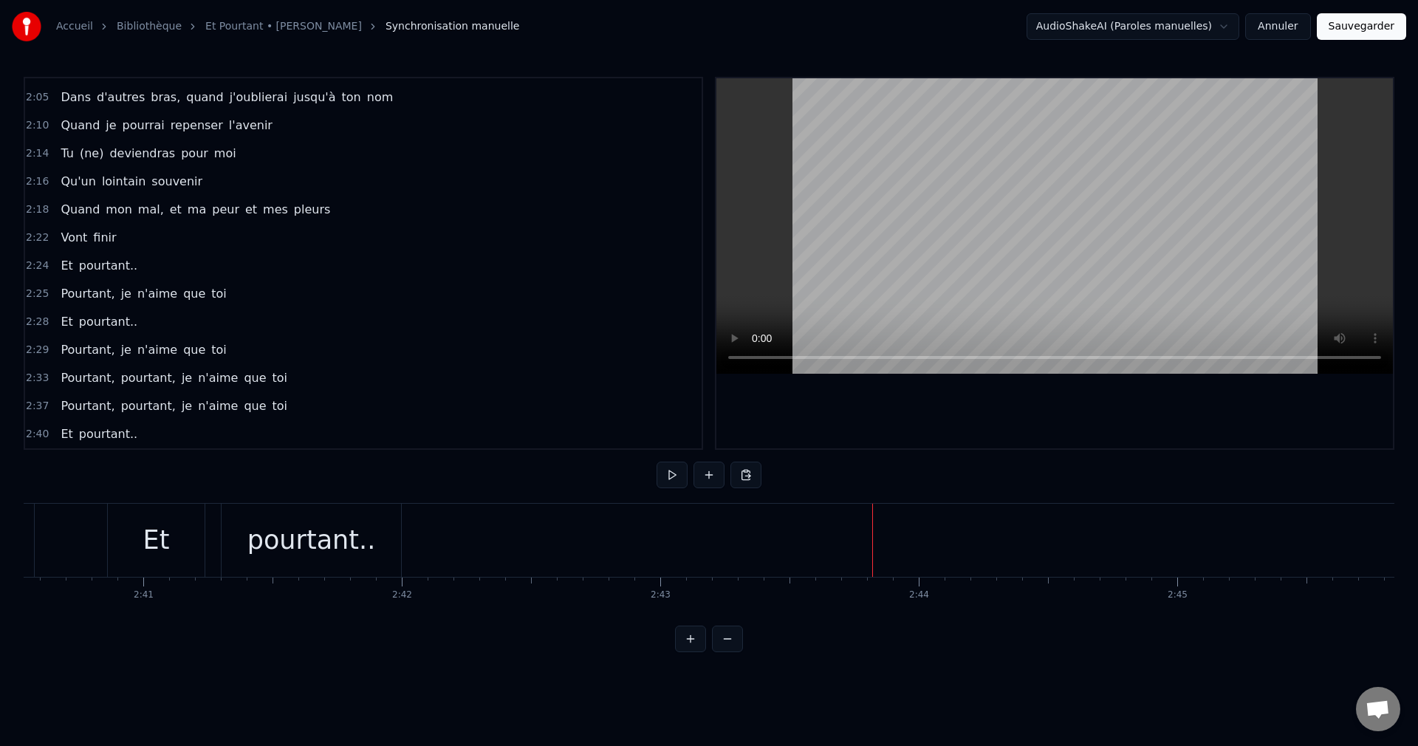
click at [1350, 29] on button "Sauvegarder" at bounding box center [1361, 26] width 89 height 27
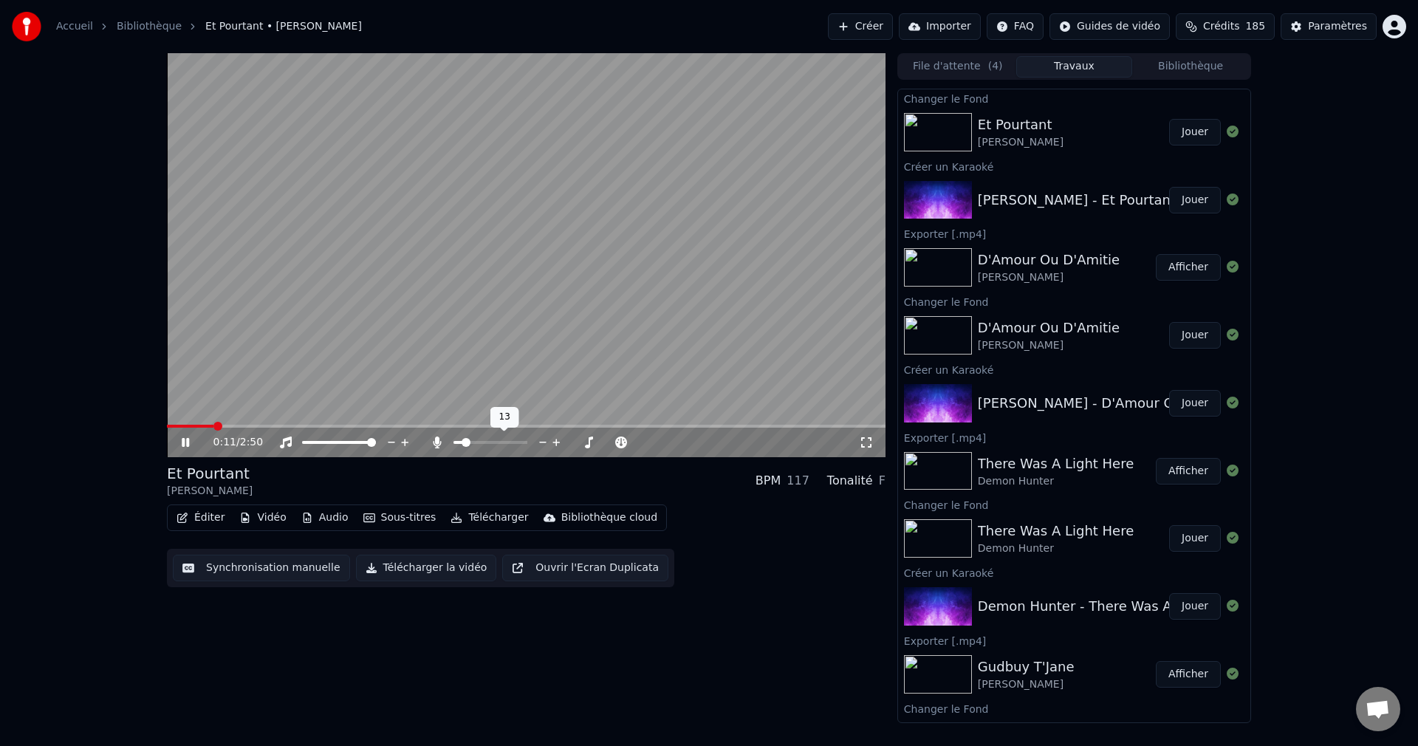
click at [463, 442] on span at bounding box center [458, 442] width 10 height 3
click at [186, 439] on icon at bounding box center [185, 442] width 7 height 9
click at [409, 571] on button "Télécharger la vidéo" at bounding box center [426, 568] width 141 height 27
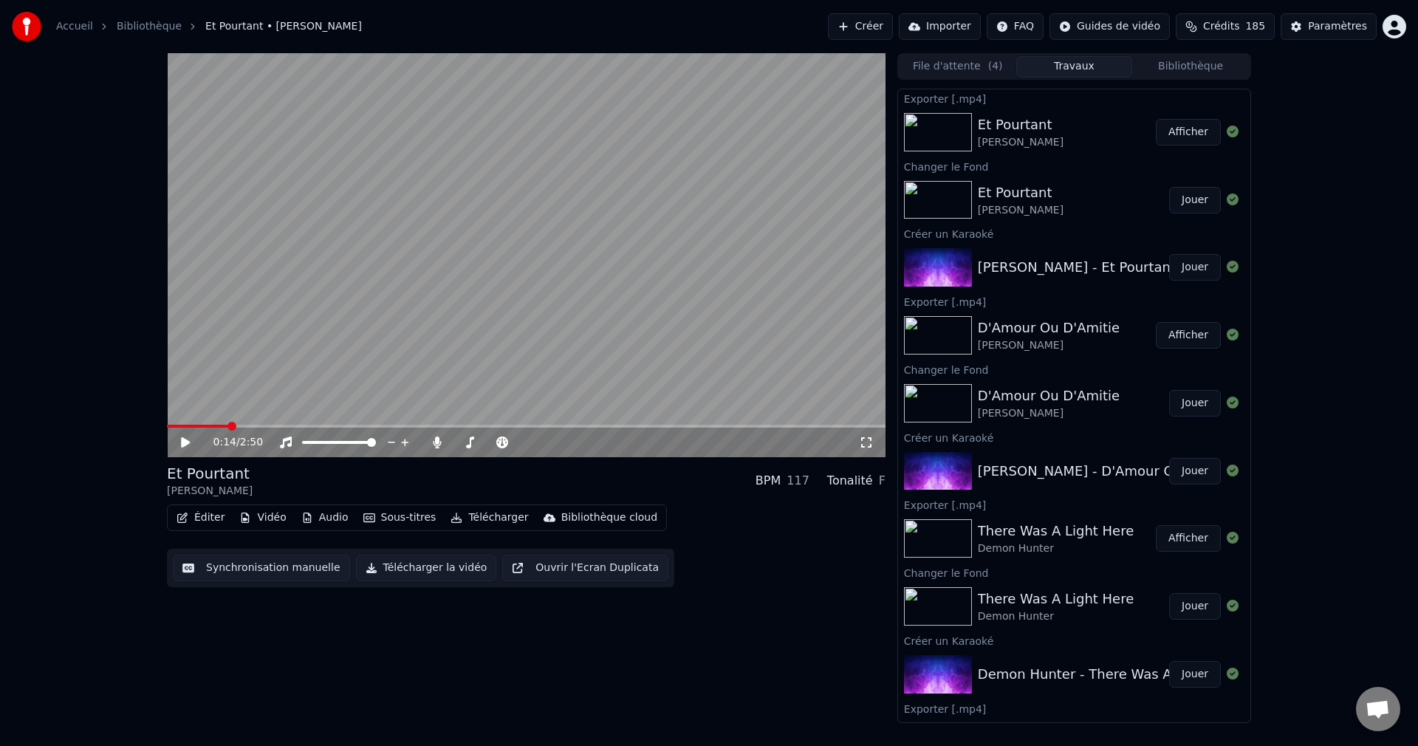
click at [856, 18] on button "Créer" at bounding box center [860, 26] width 65 height 27
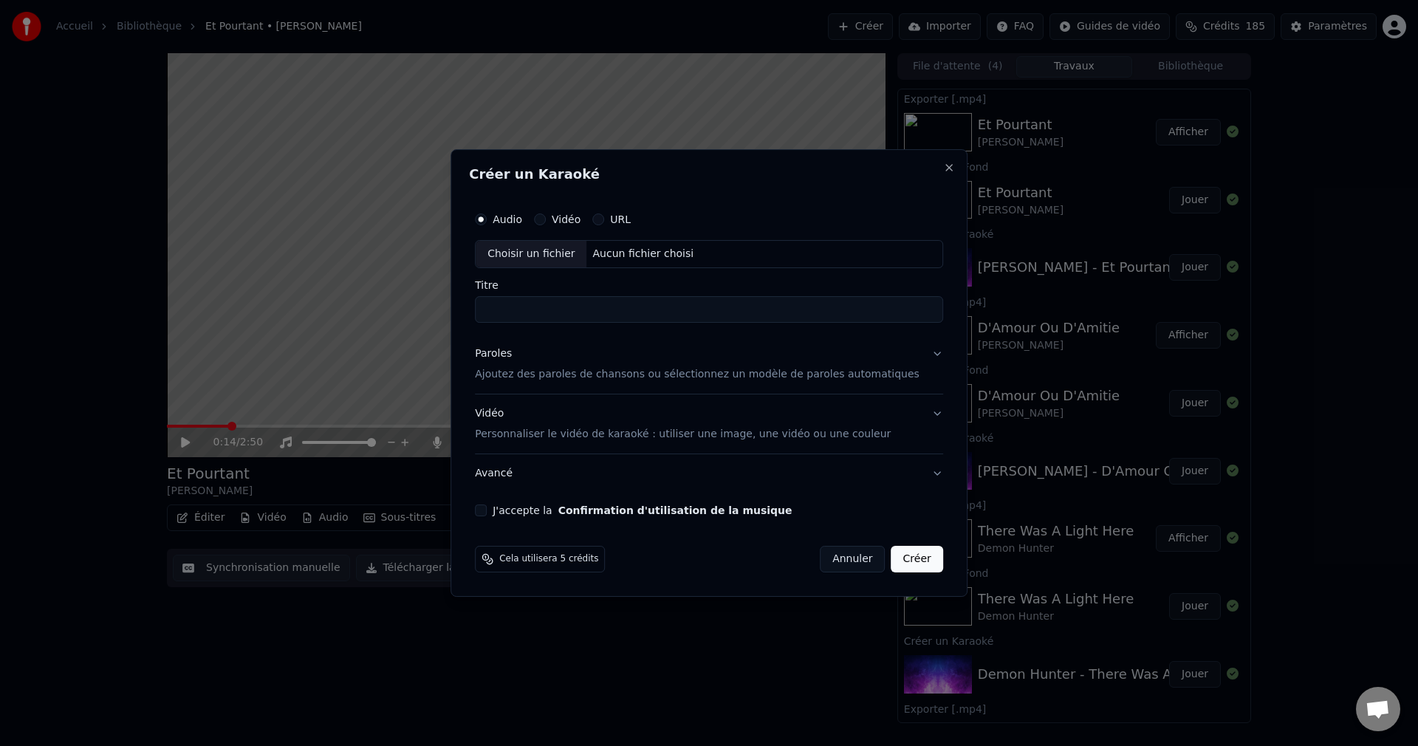
click at [543, 247] on div "Choisir un fichier" at bounding box center [531, 254] width 111 height 27
type input "**********"
click at [913, 355] on button "Paroles Ajoutez des paroles de chansons ou sélectionnez un modèle de paroles au…" at bounding box center [709, 364] width 468 height 59
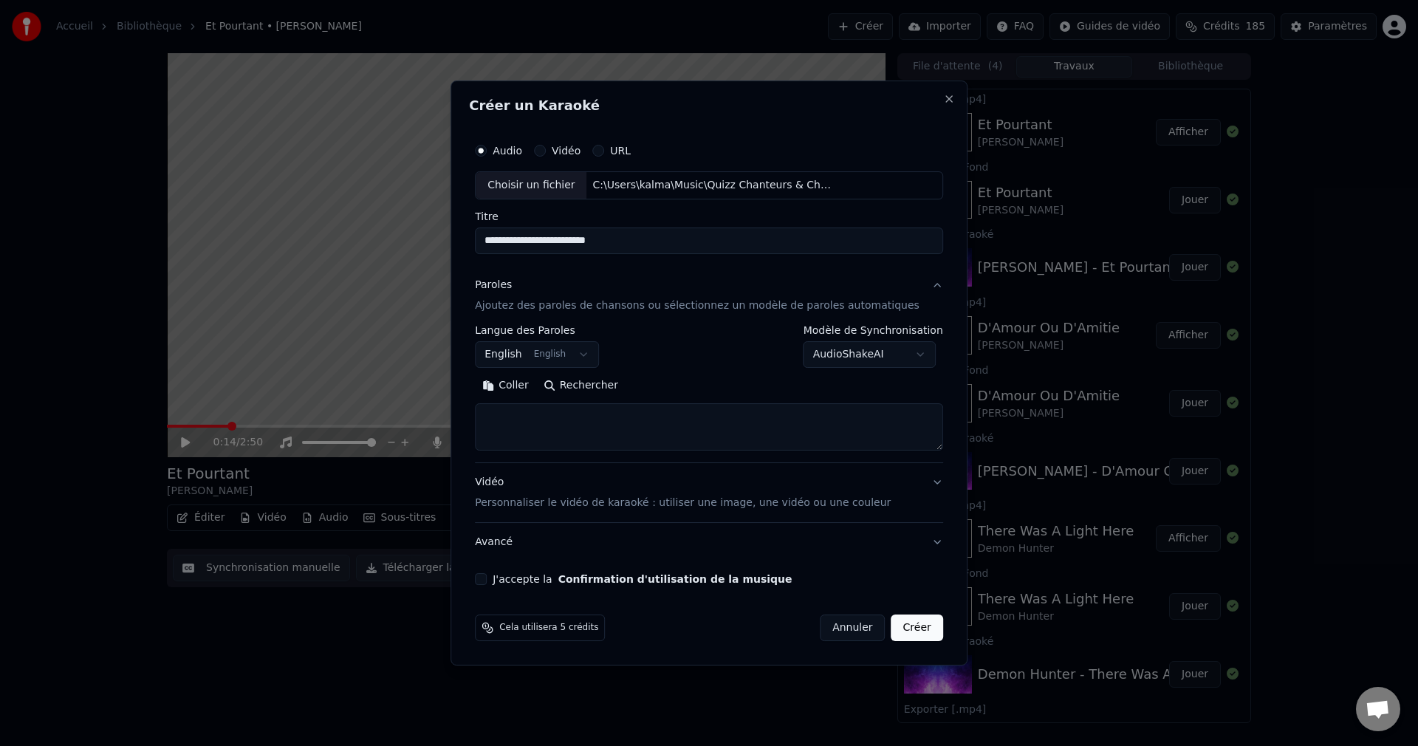
click at [625, 387] on button "Rechercher" at bounding box center [580, 386] width 89 height 24
type textarea "**********"
click at [487, 580] on button "J'accepte la Confirmation d'utilisation de la musique" at bounding box center [481, 579] width 12 height 12
click at [907, 634] on button "Créer" at bounding box center [917, 627] width 52 height 27
select select "**"
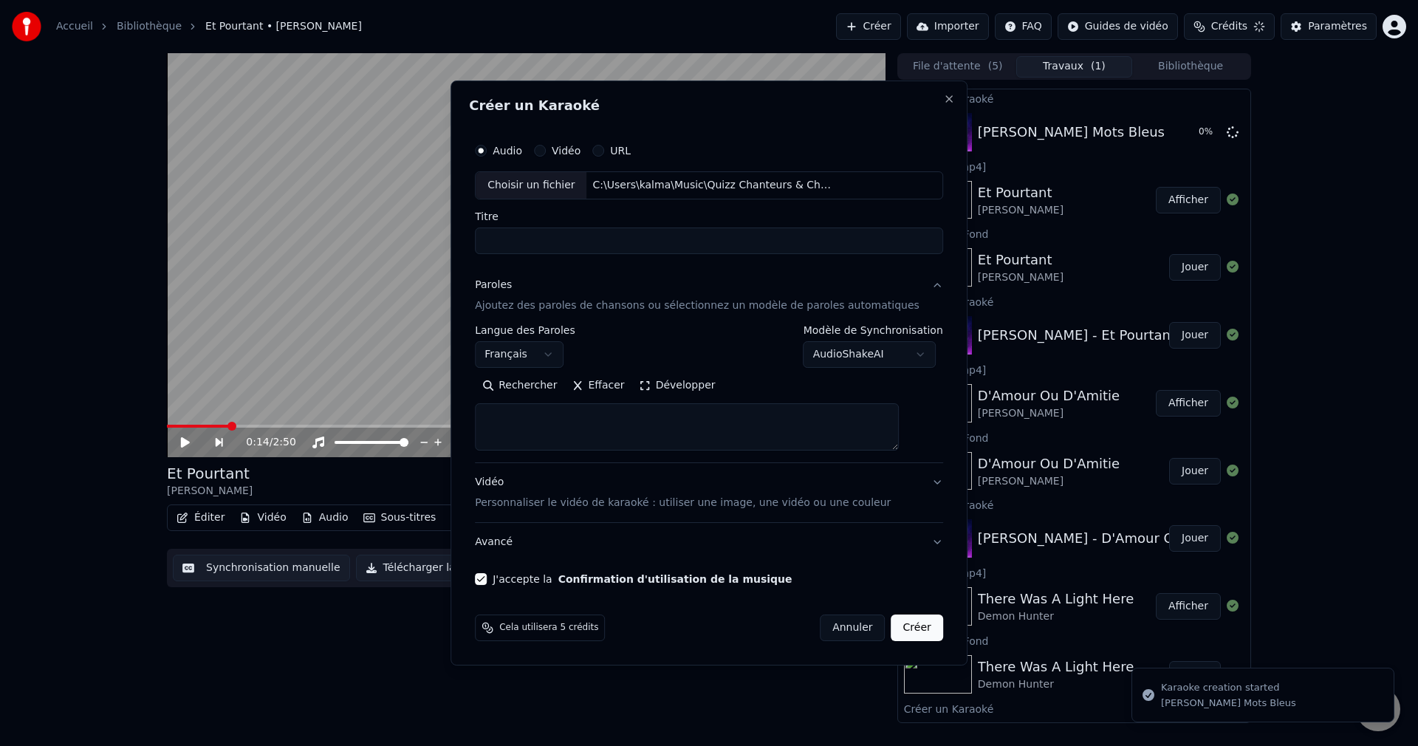
select select
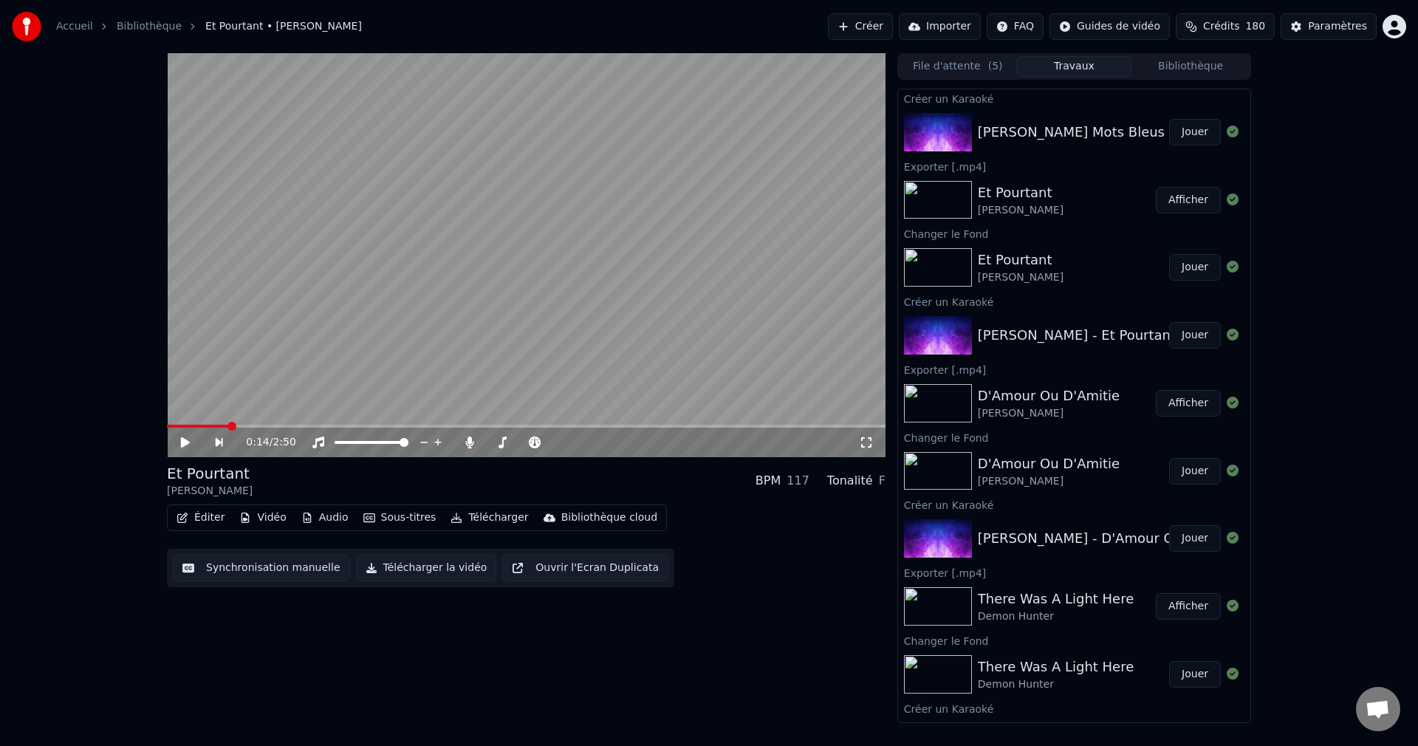
click at [1181, 131] on button "Jouer" at bounding box center [1195, 132] width 52 height 27
click at [185, 438] on icon at bounding box center [196, 442] width 35 height 12
click at [254, 514] on button "Vidéo" at bounding box center [262, 517] width 58 height 21
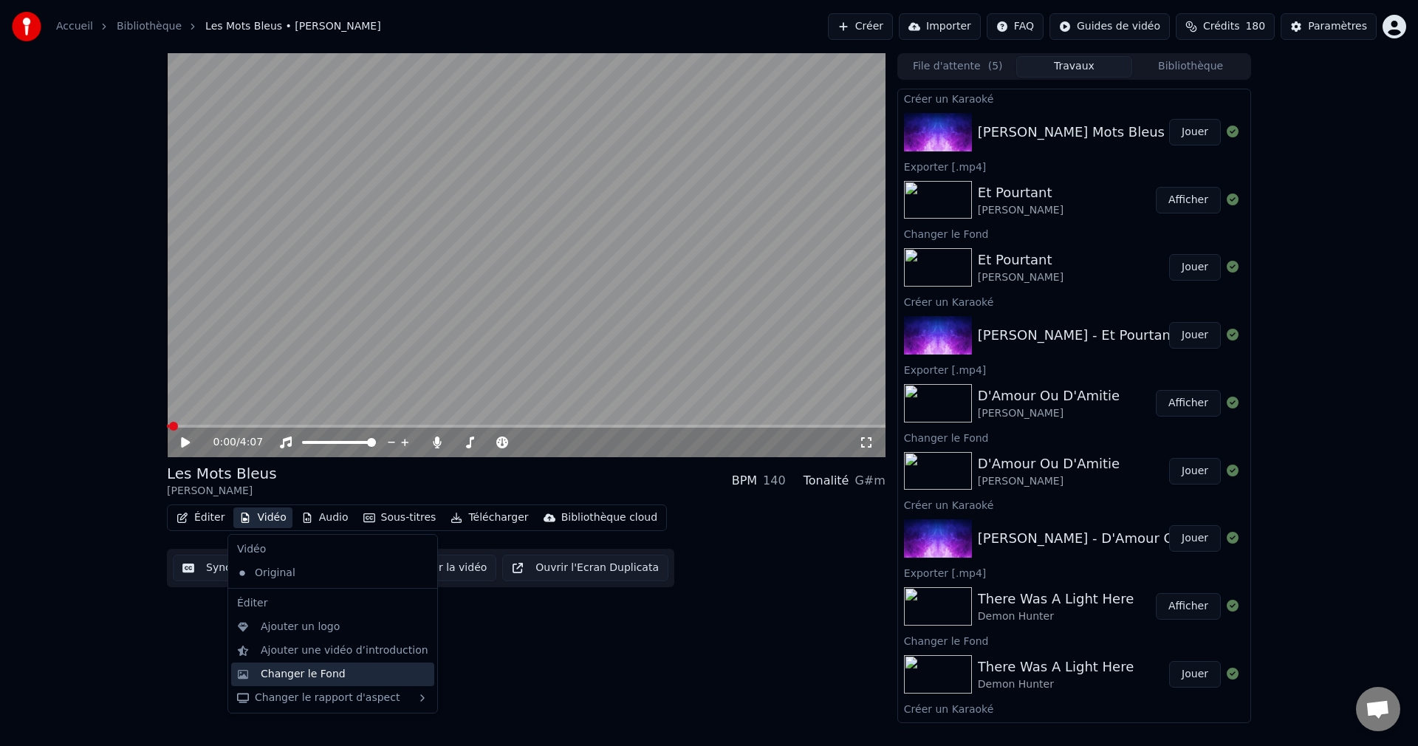
click at [281, 673] on div "Changer le Fond" at bounding box center [303, 674] width 85 height 15
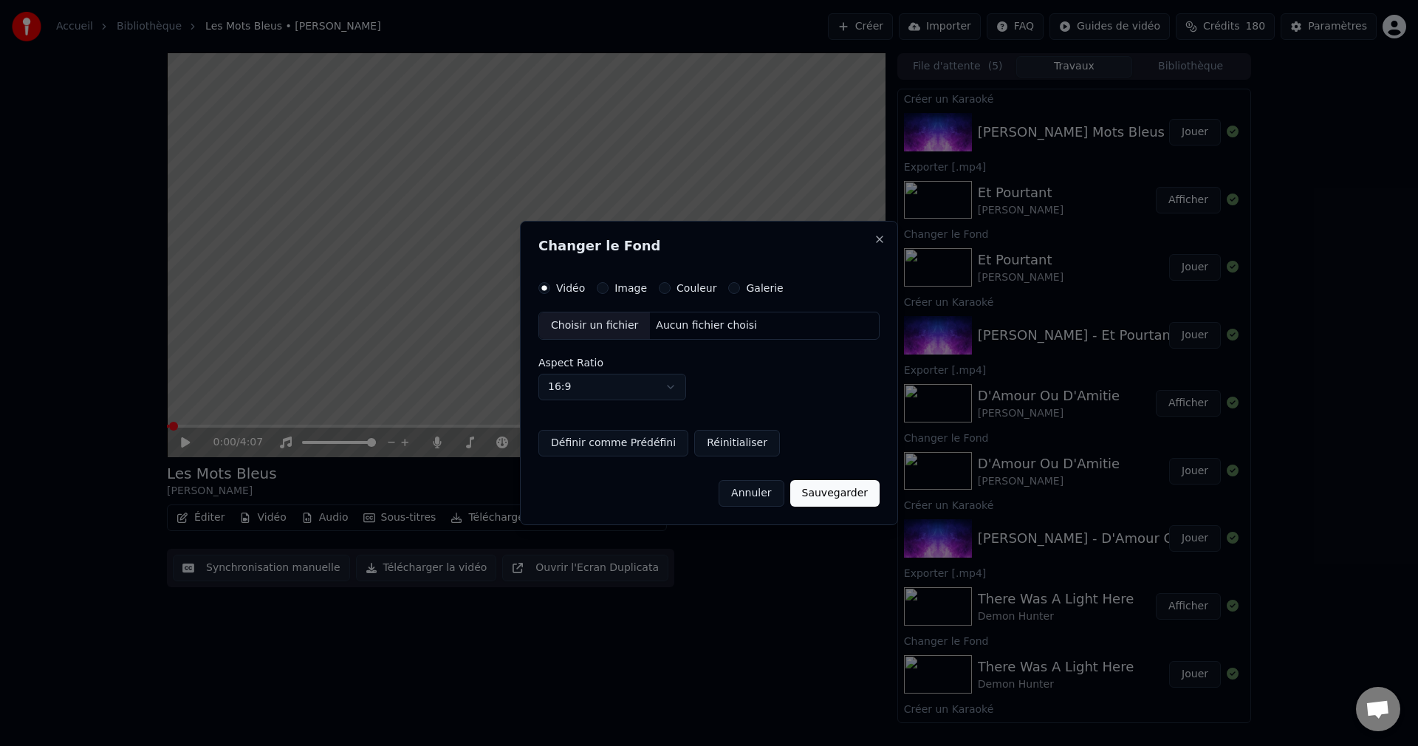
click at [586, 328] on div "Choisir un fichier" at bounding box center [594, 325] width 111 height 27
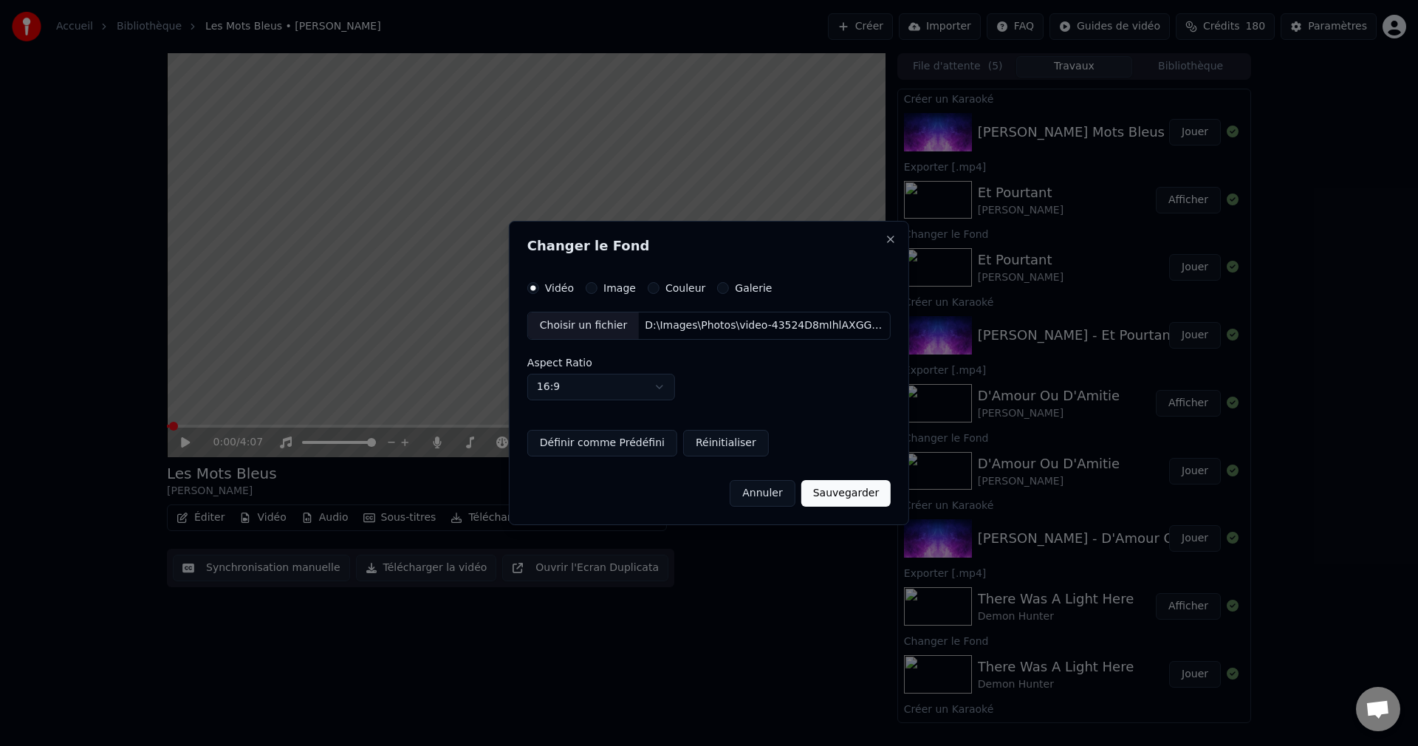
click at [816, 490] on button "Sauvegarder" at bounding box center [845, 493] width 89 height 27
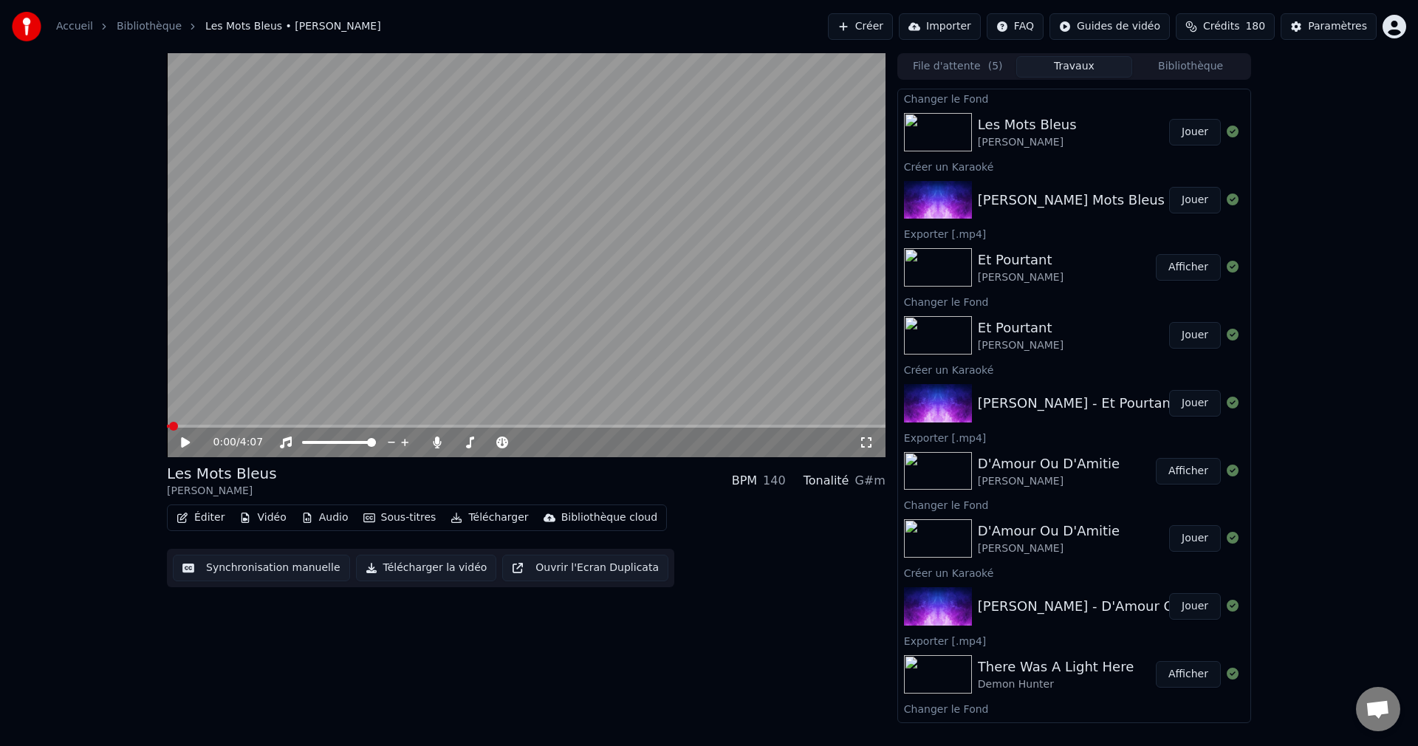
click at [1184, 128] on button "Jouer" at bounding box center [1195, 132] width 52 height 27
click at [527, 447] on span at bounding box center [522, 442] width 9 height 9
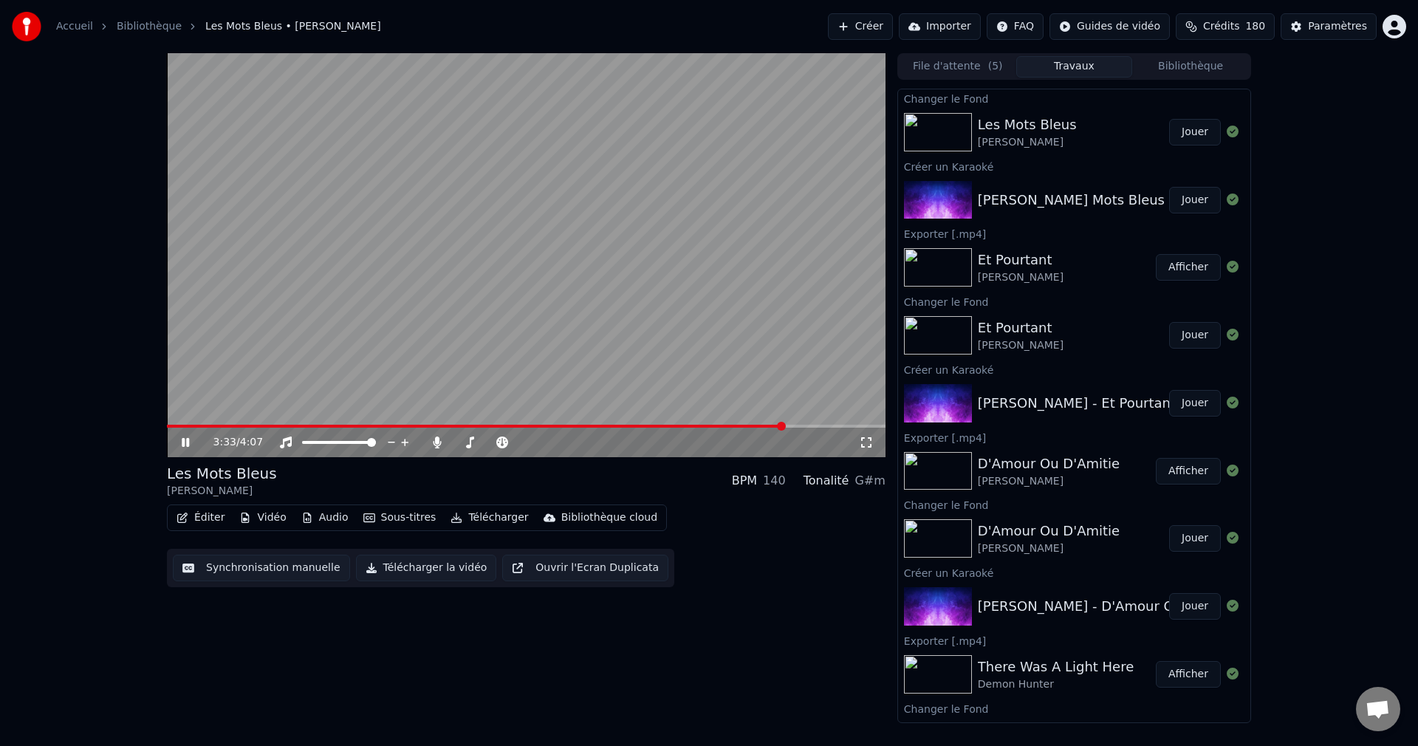
click at [185, 439] on icon at bounding box center [196, 442] width 35 height 12
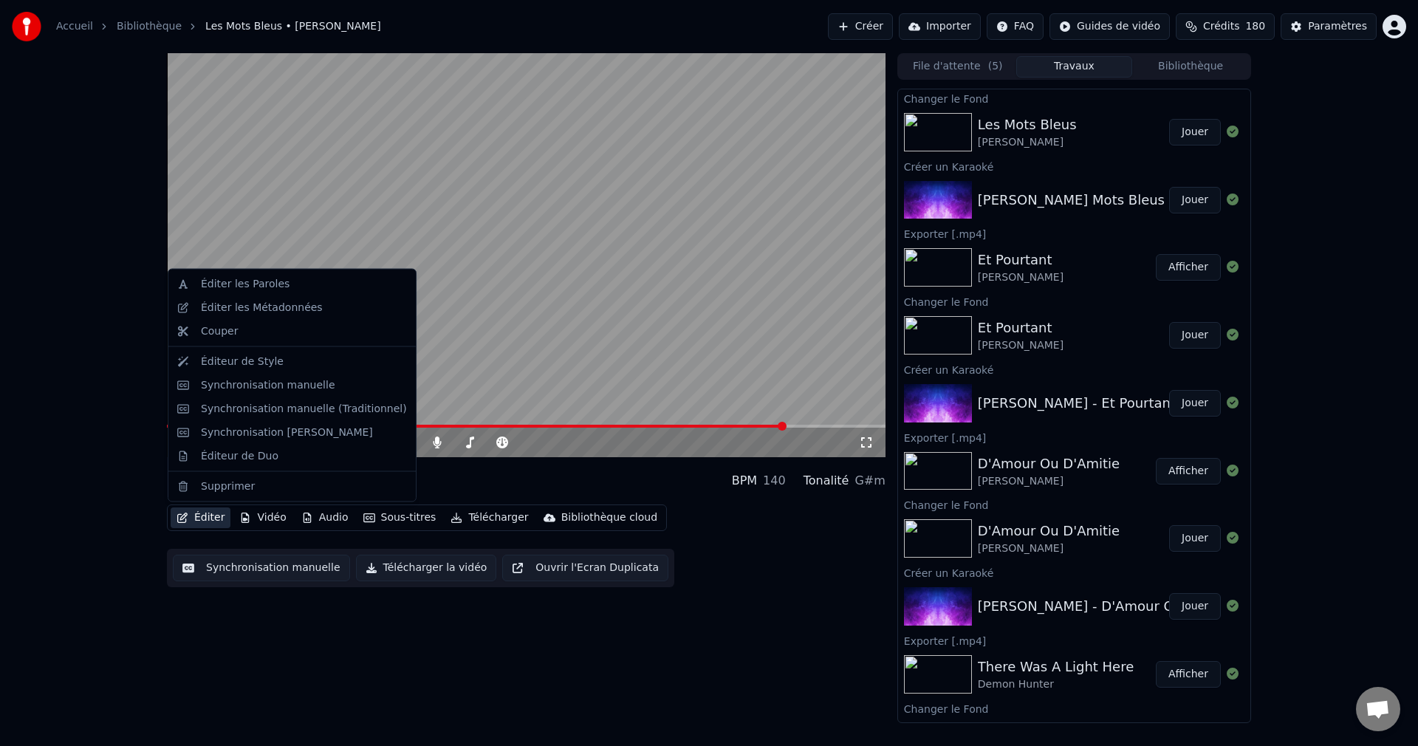
click at [205, 515] on button "Éditer" at bounding box center [201, 517] width 60 height 21
click at [272, 388] on div "Synchronisation manuelle" at bounding box center [268, 384] width 134 height 15
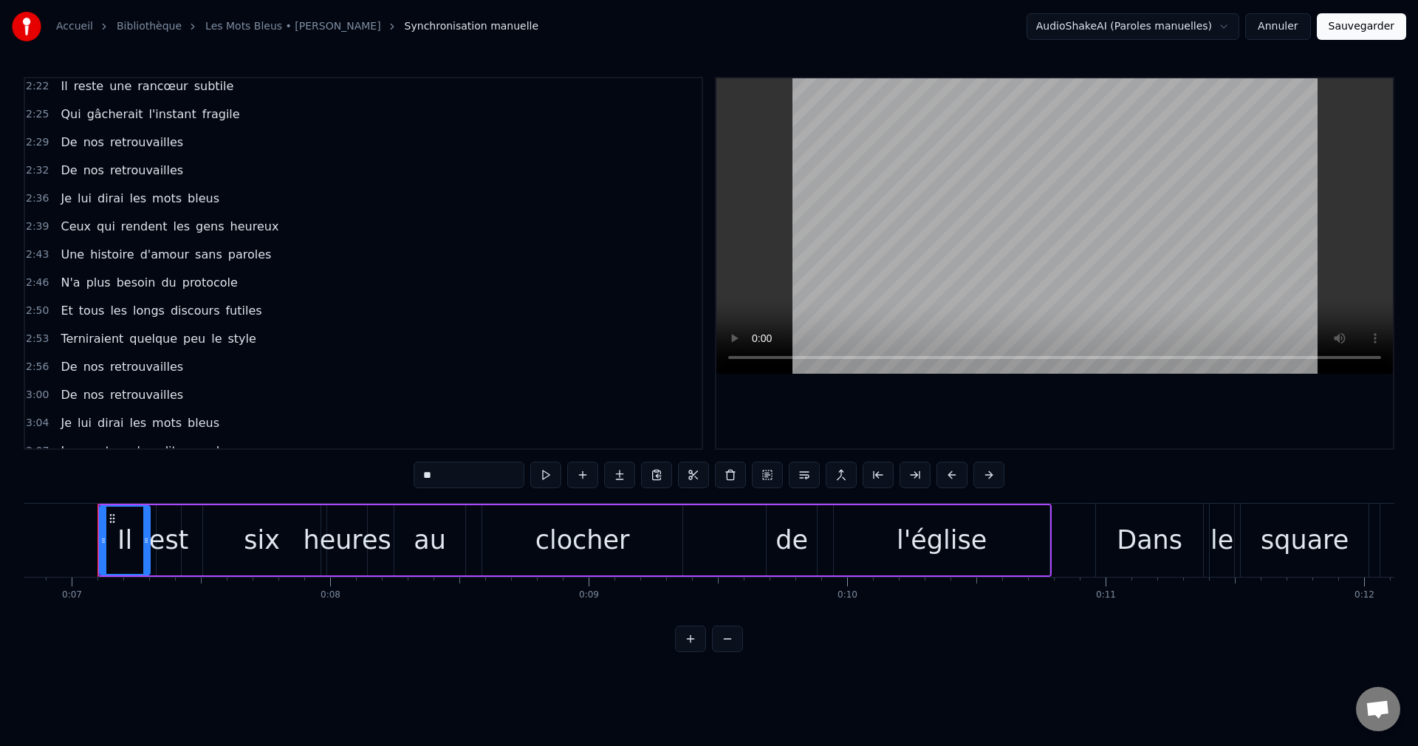
scroll to position [1089, 0]
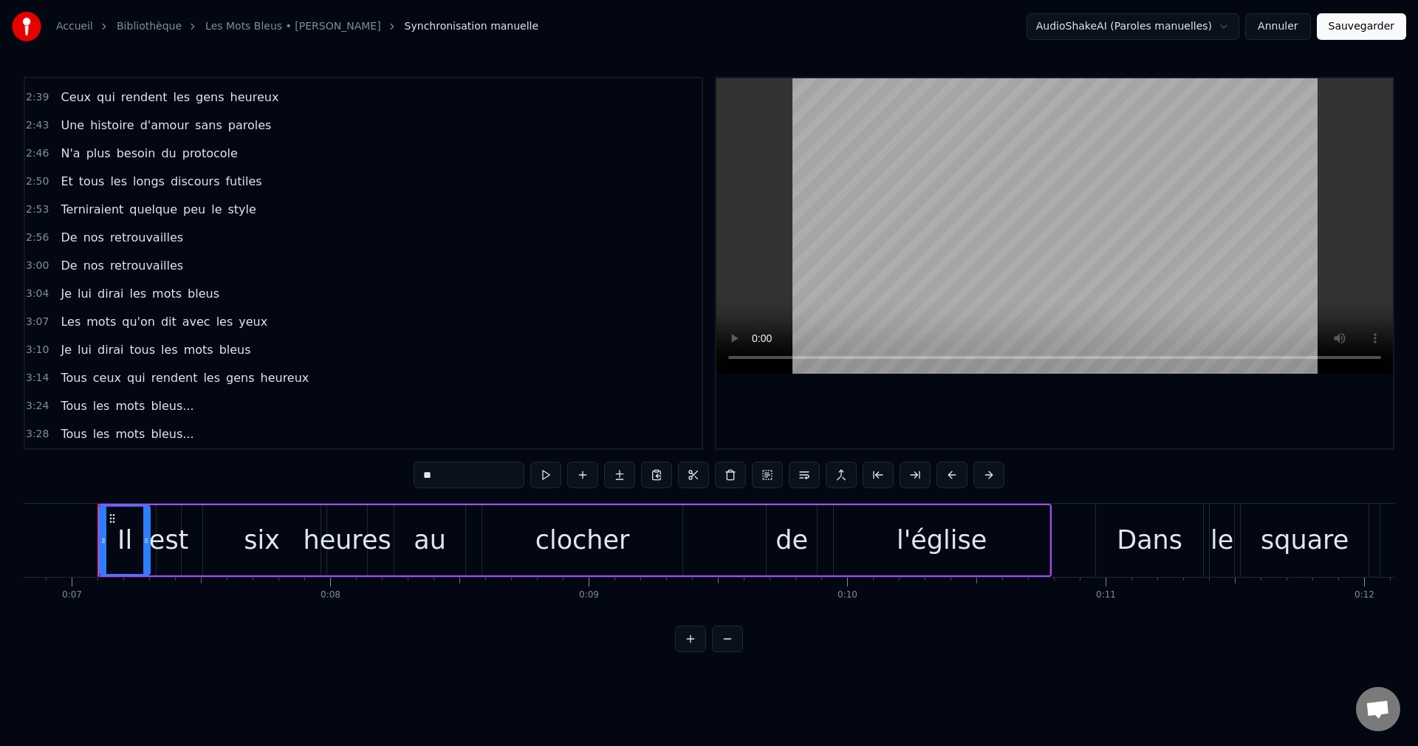
click at [61, 371] on span "Tous" at bounding box center [73, 377] width 29 height 17
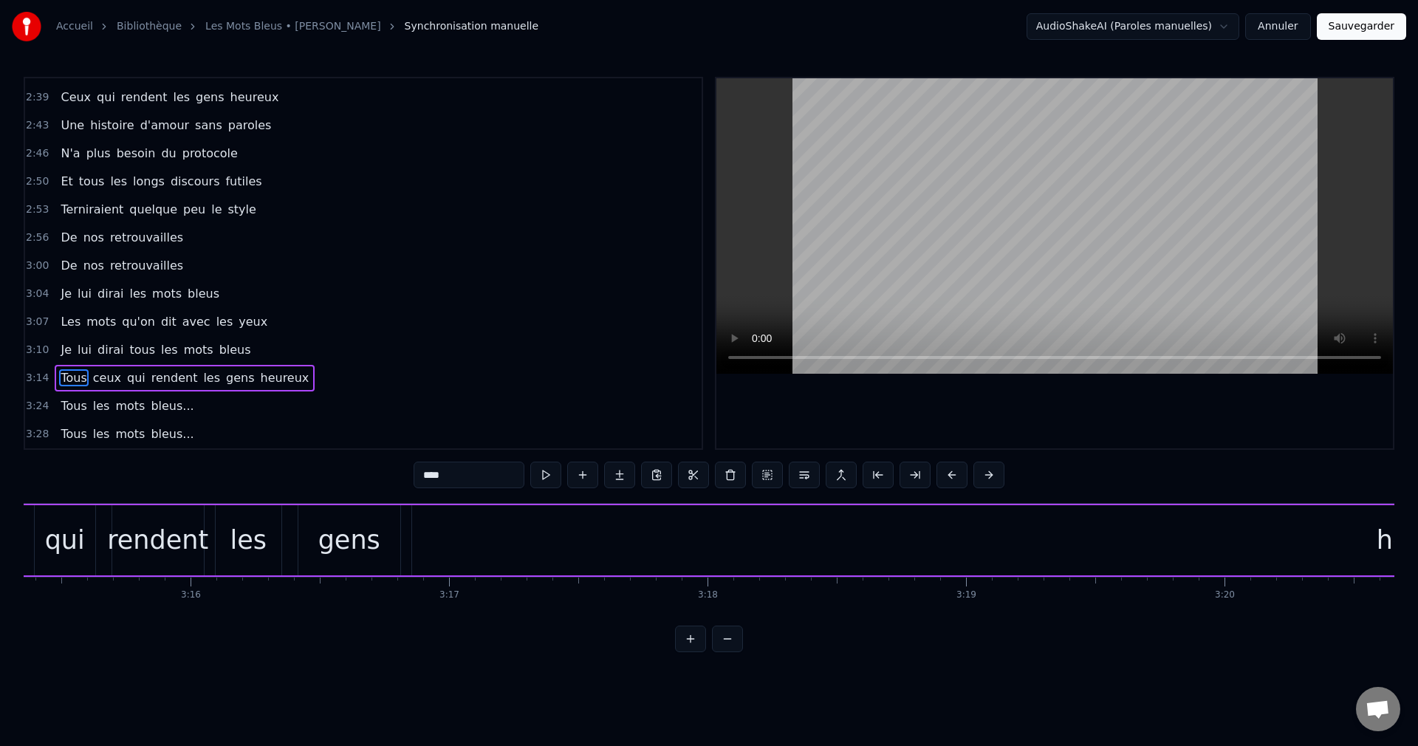
scroll to position [0, 50718]
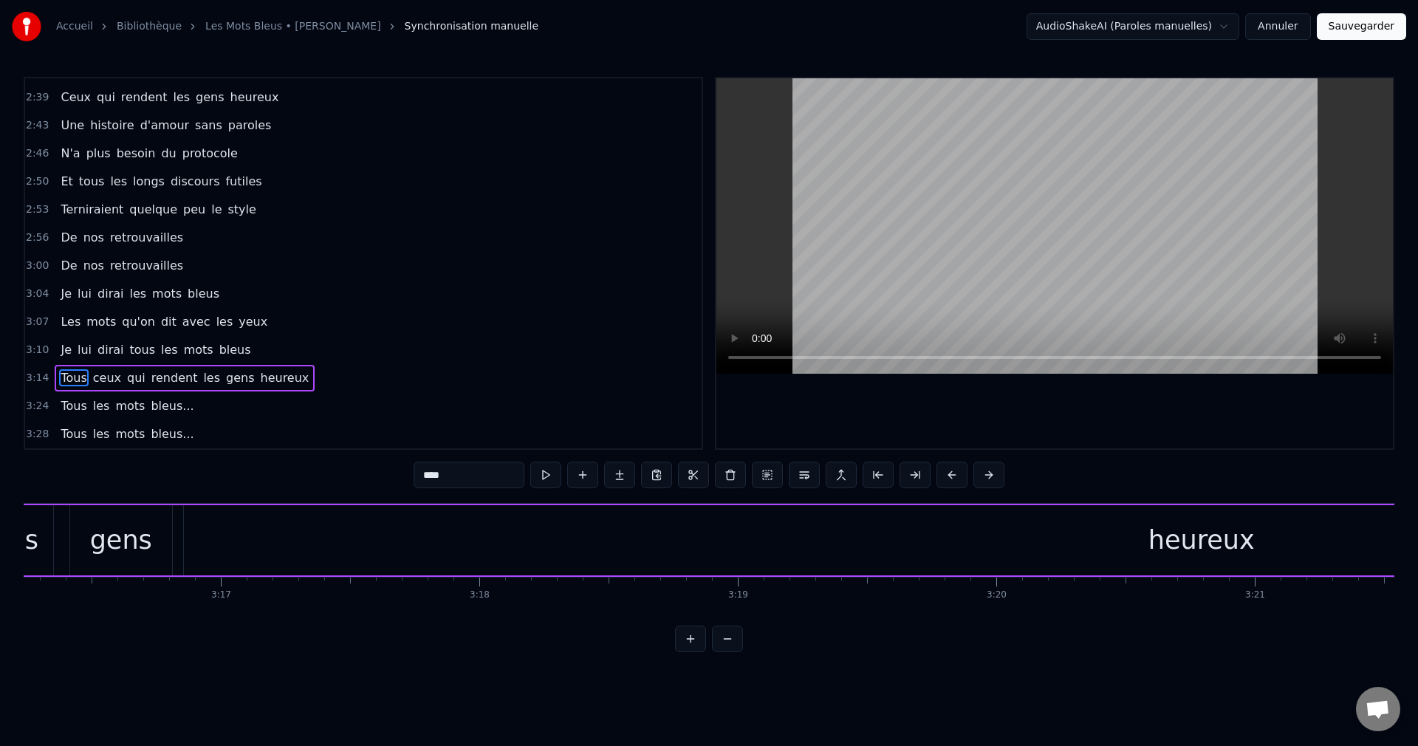
click at [1125, 538] on div "heureux" at bounding box center [1201, 540] width 2035 height 70
drag, startPoint x: 186, startPoint y: 538, endPoint x: 1231, endPoint y: 552, distance: 1045.0
click at [1199, 558] on div at bounding box center [1196, 540] width 6 height 67
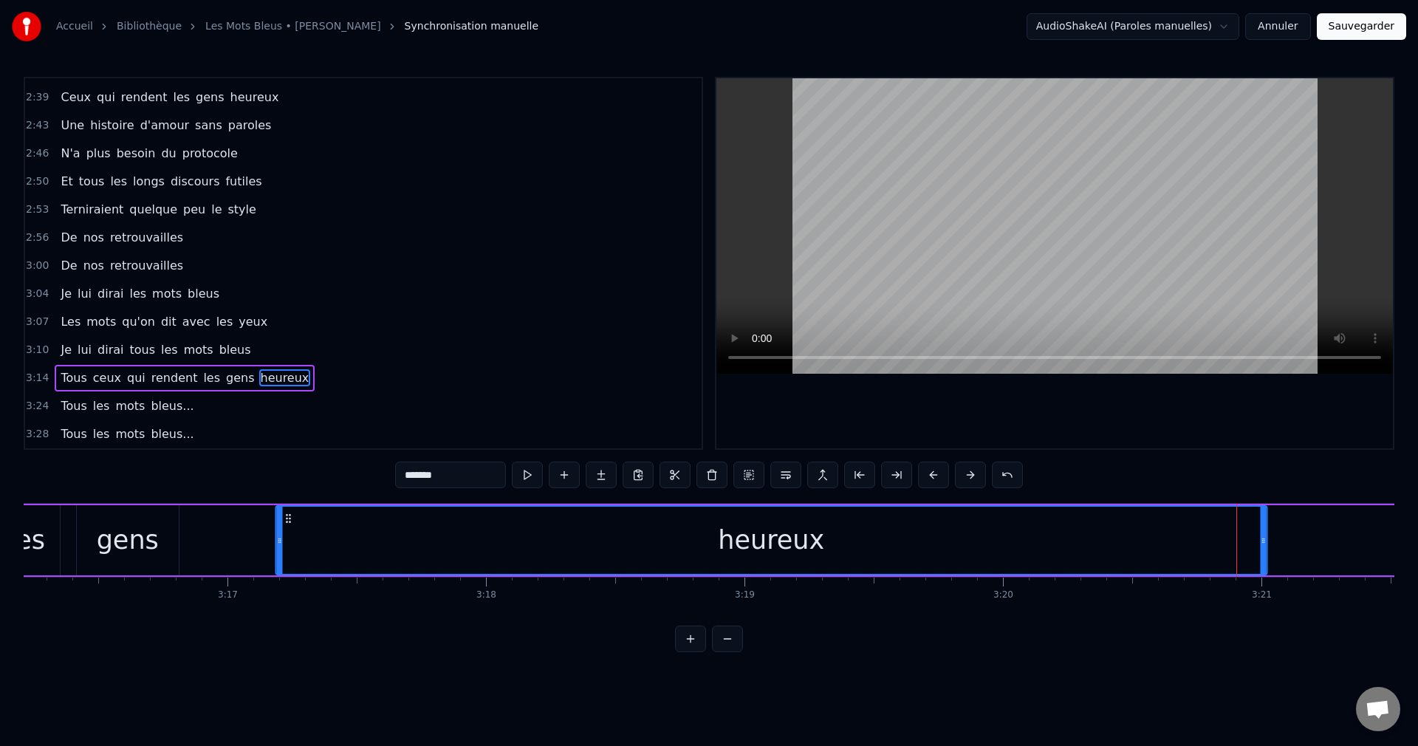
scroll to position [0, 50700]
drag, startPoint x: 1240, startPoint y: 515, endPoint x: 289, endPoint y: 527, distance: 950.4
click at [289, 527] on div "heureux" at bounding box center [782, 540] width 990 height 67
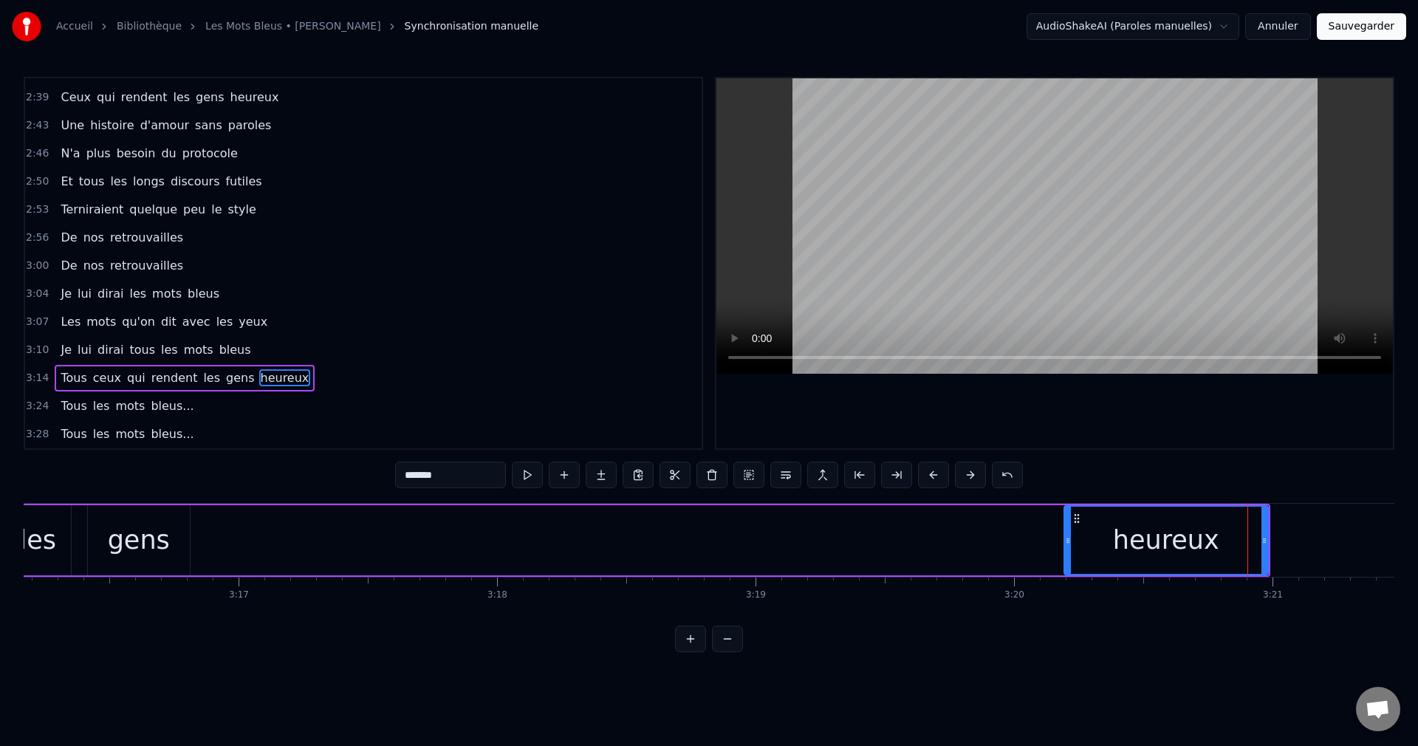
drag, startPoint x: 278, startPoint y: 540, endPoint x: 1065, endPoint y: 598, distance: 789.3
click at [1065, 598] on div "Il est six heures au clocher de l'église Dans le square les fleurs poétisent Un…" at bounding box center [709, 558] width 1371 height 111
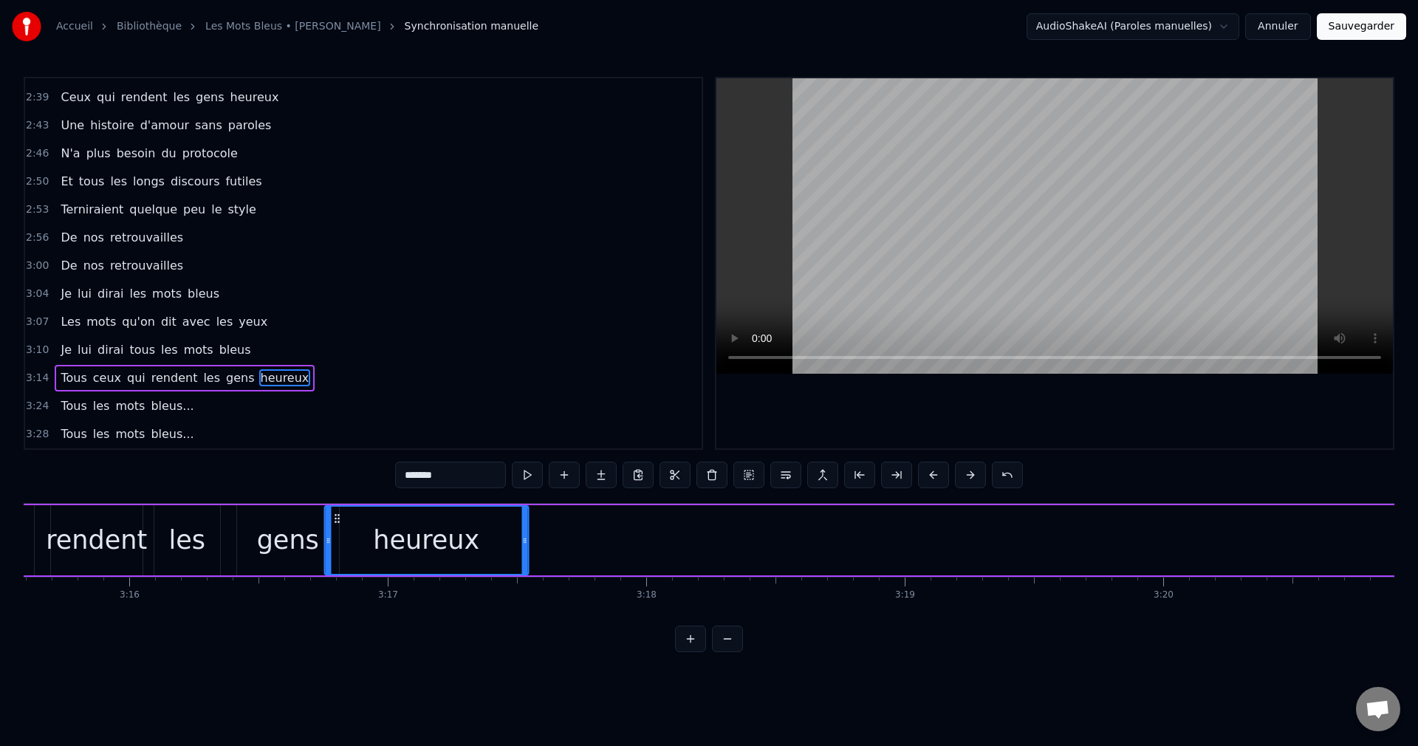
scroll to position [0, 50551]
drag, startPoint x: 1080, startPoint y: 515, endPoint x: 357, endPoint y: 560, distance: 724.4
click at [357, 560] on div "heureux" at bounding box center [443, 540] width 202 height 67
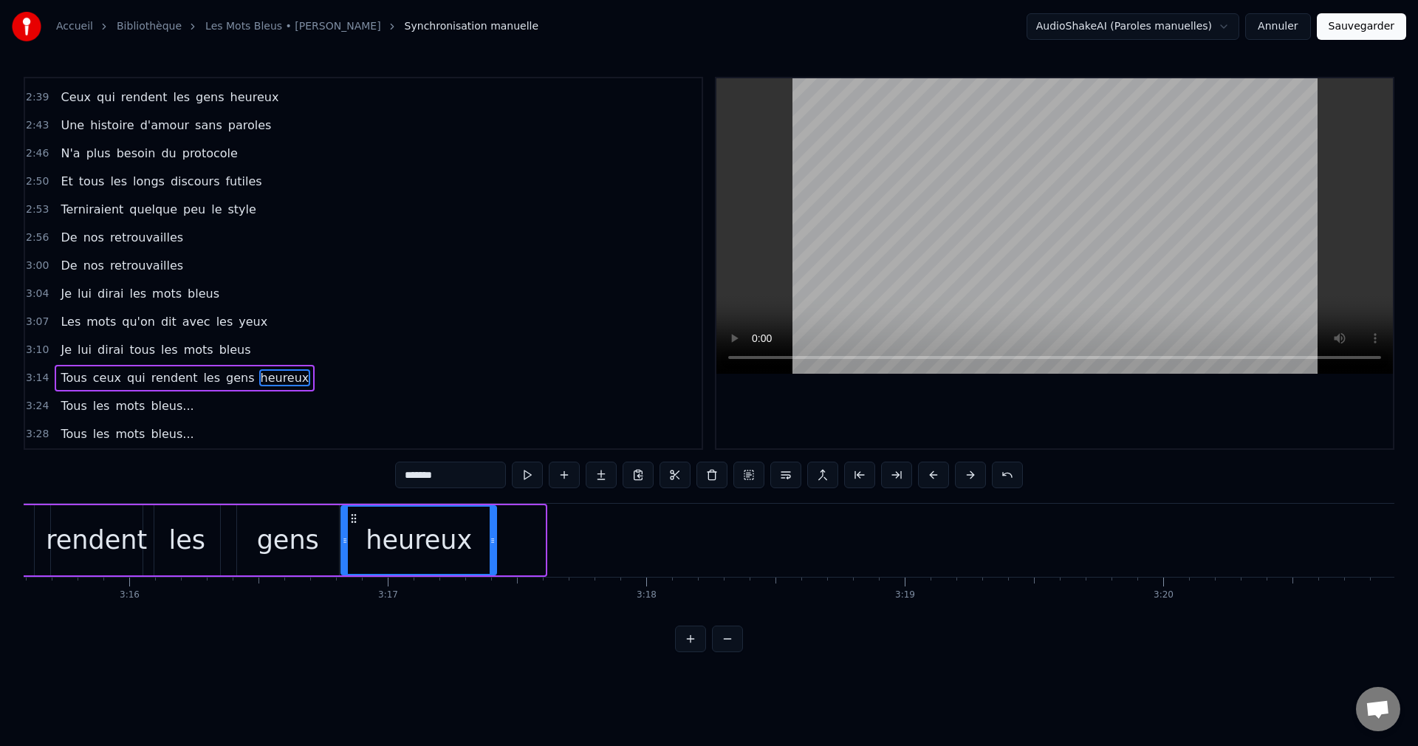
drag, startPoint x: 543, startPoint y: 541, endPoint x: 430, endPoint y: 544, distance: 113.0
click at [483, 540] on div "heureux" at bounding box center [419, 540] width 154 height 67
click at [165, 545] on div "les" at bounding box center [187, 540] width 66 height 70
type input "***"
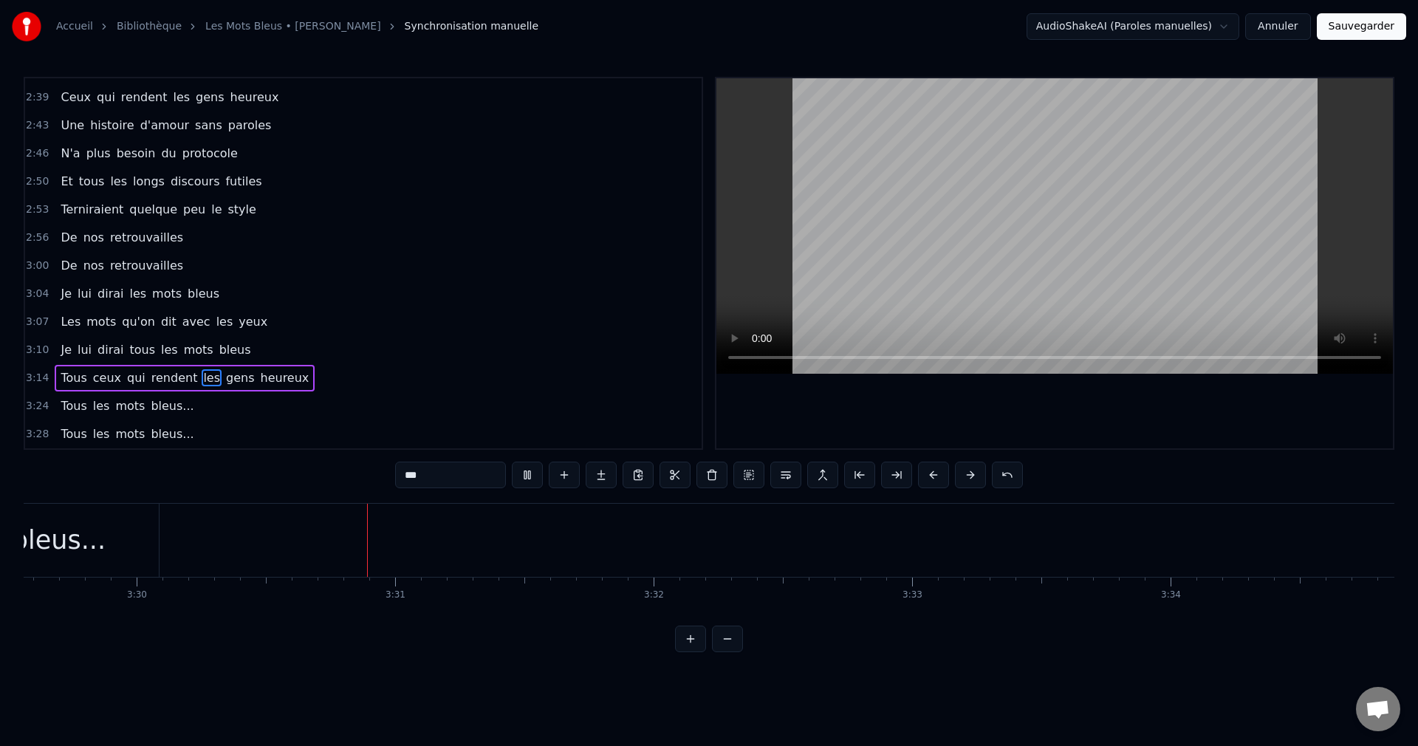
scroll to position [0, 54253]
click at [1382, 18] on button "Sauvegarder" at bounding box center [1361, 26] width 89 height 27
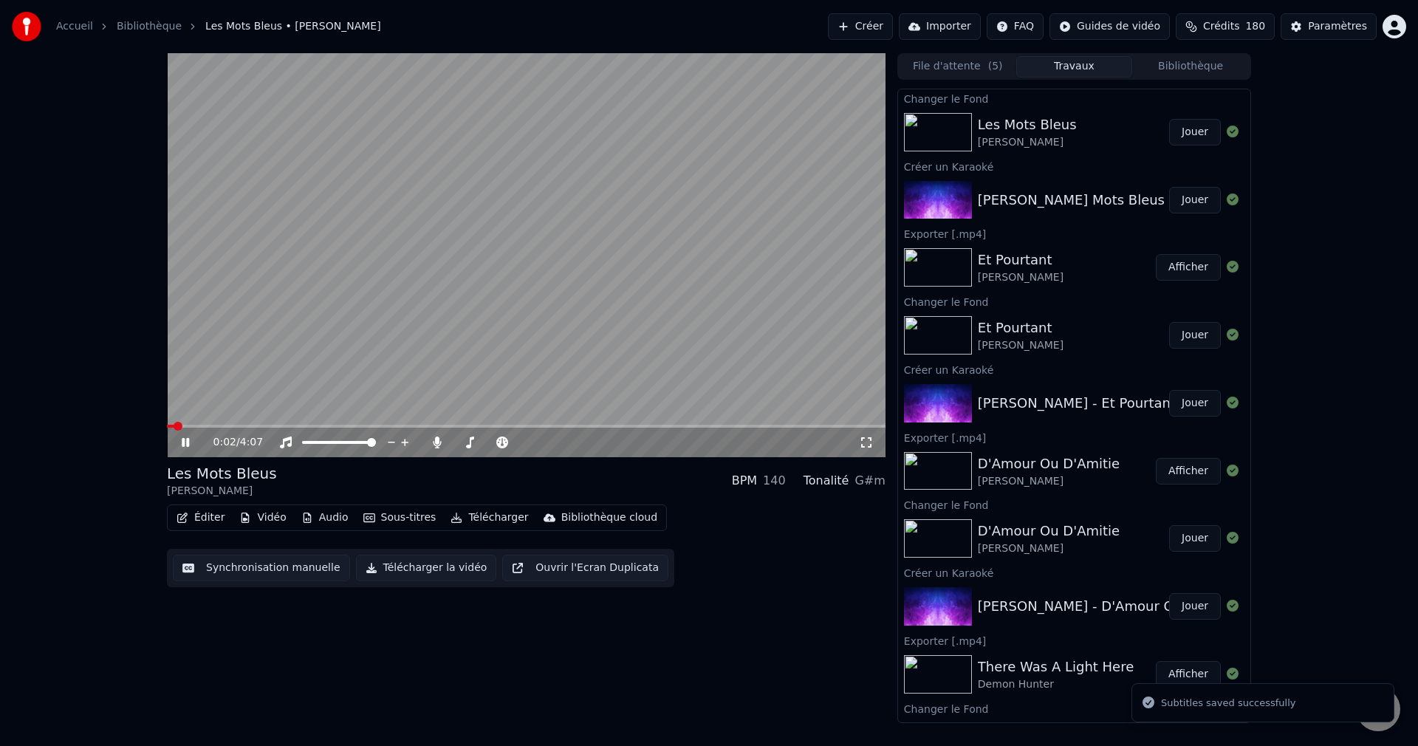
click at [261, 428] on span at bounding box center [526, 426] width 719 height 3
click at [465, 442] on span at bounding box center [490, 442] width 74 height 3
click at [462, 442] on span at bounding box center [465, 442] width 9 height 9
click at [185, 437] on icon at bounding box center [196, 442] width 35 height 12
click at [395, 574] on button "Télécharger la vidéo" at bounding box center [426, 568] width 141 height 27
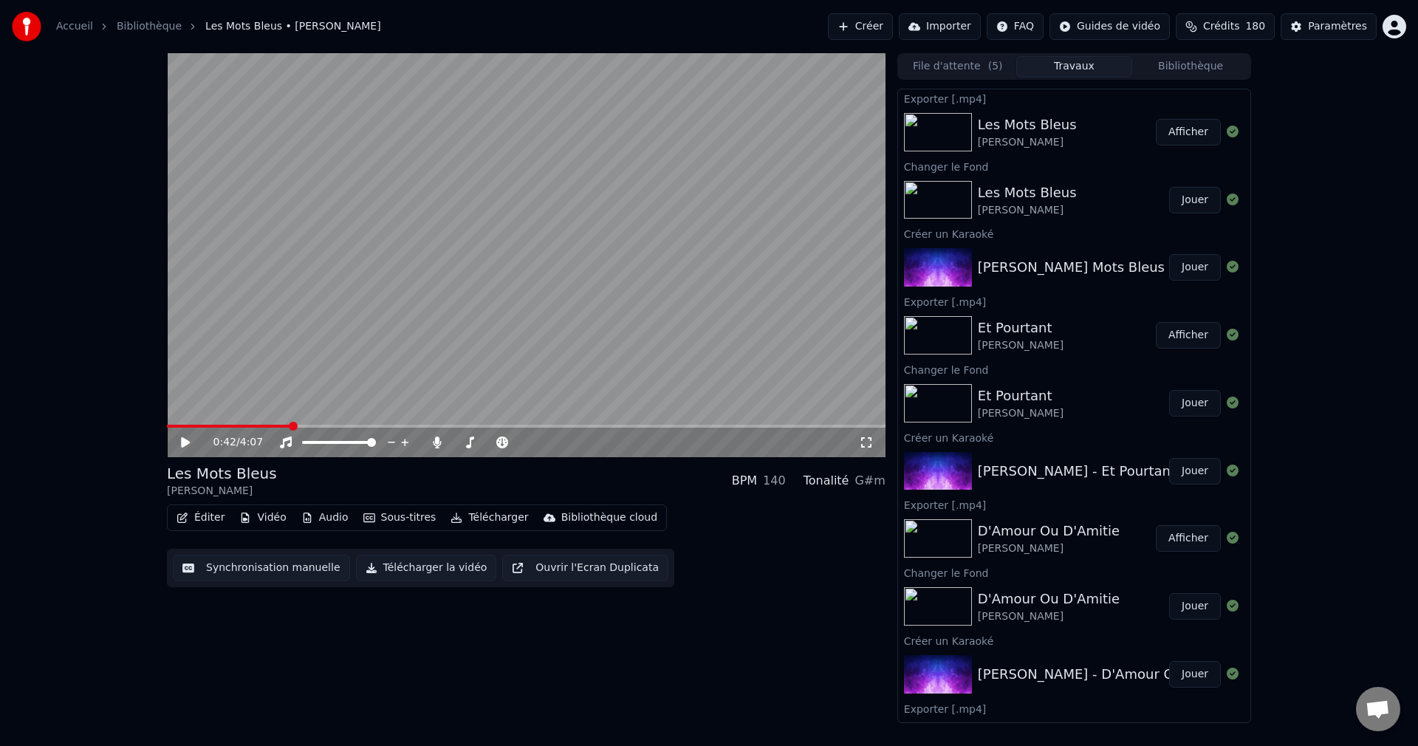
click at [854, 22] on button "Créer" at bounding box center [860, 26] width 65 height 27
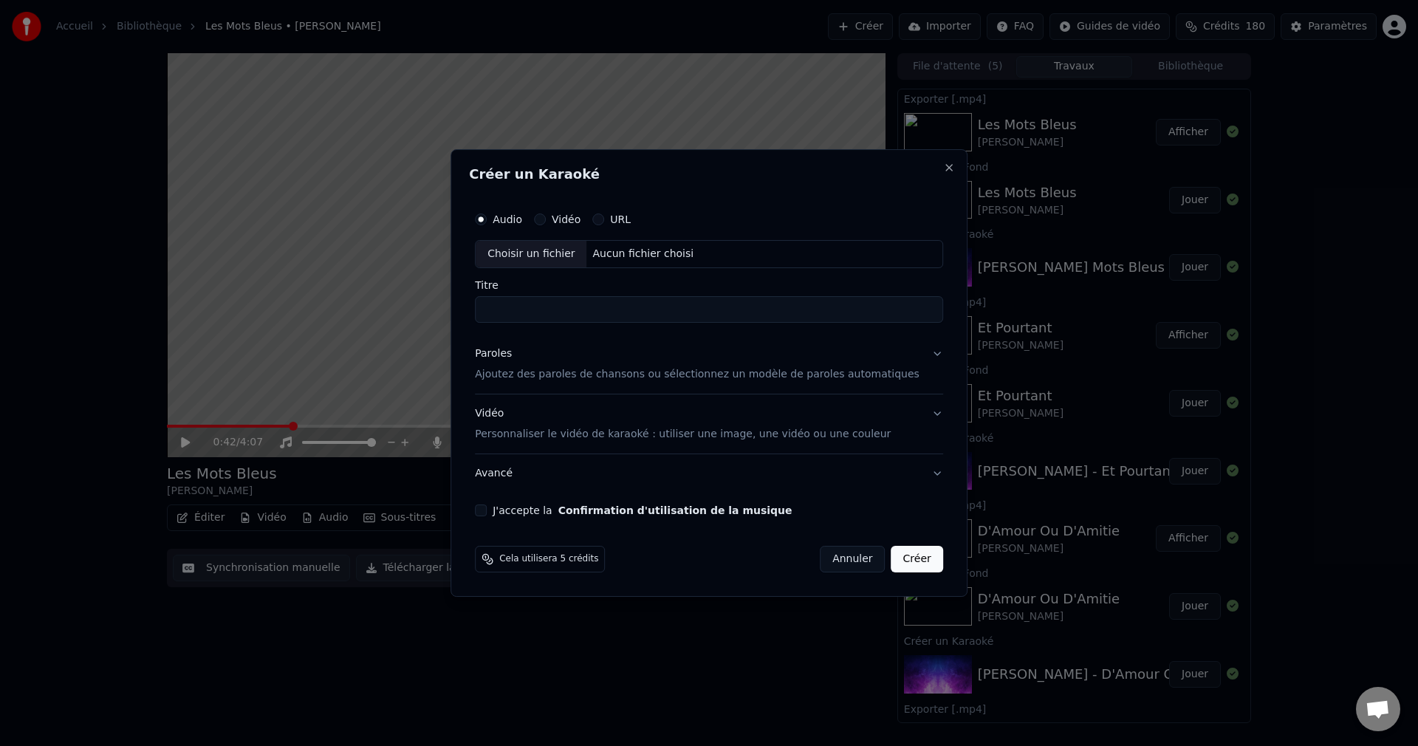
click at [529, 256] on div "Choisir un fichier" at bounding box center [531, 254] width 111 height 27
type input "**********"
click at [913, 354] on button "Paroles Ajoutez des paroles de chansons ou sélectionnez un modèle de paroles au…" at bounding box center [709, 364] width 468 height 59
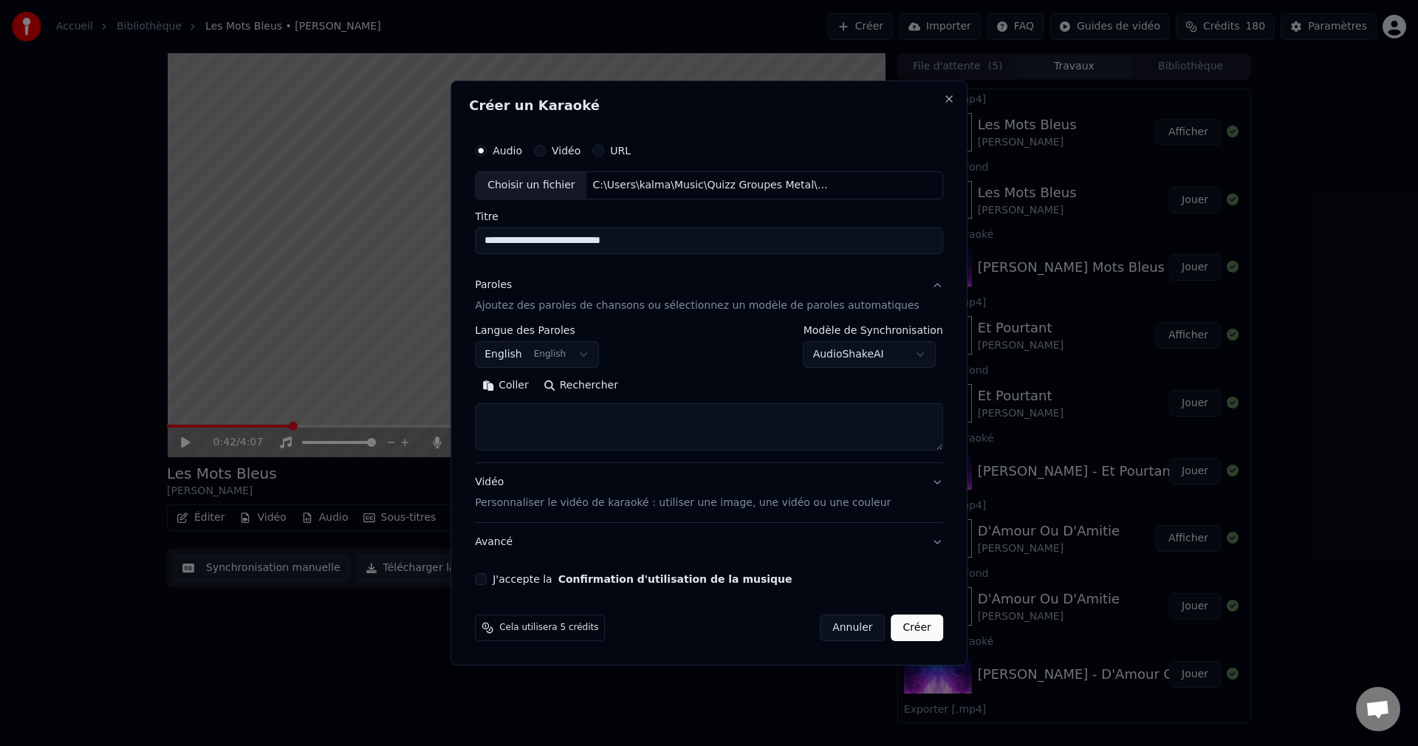
click at [606, 385] on button "Rechercher" at bounding box center [580, 386] width 89 height 24
type textarea "**********"
click at [487, 580] on button "J'accepte la Confirmation d'utilisation de la musique" at bounding box center [481, 579] width 12 height 12
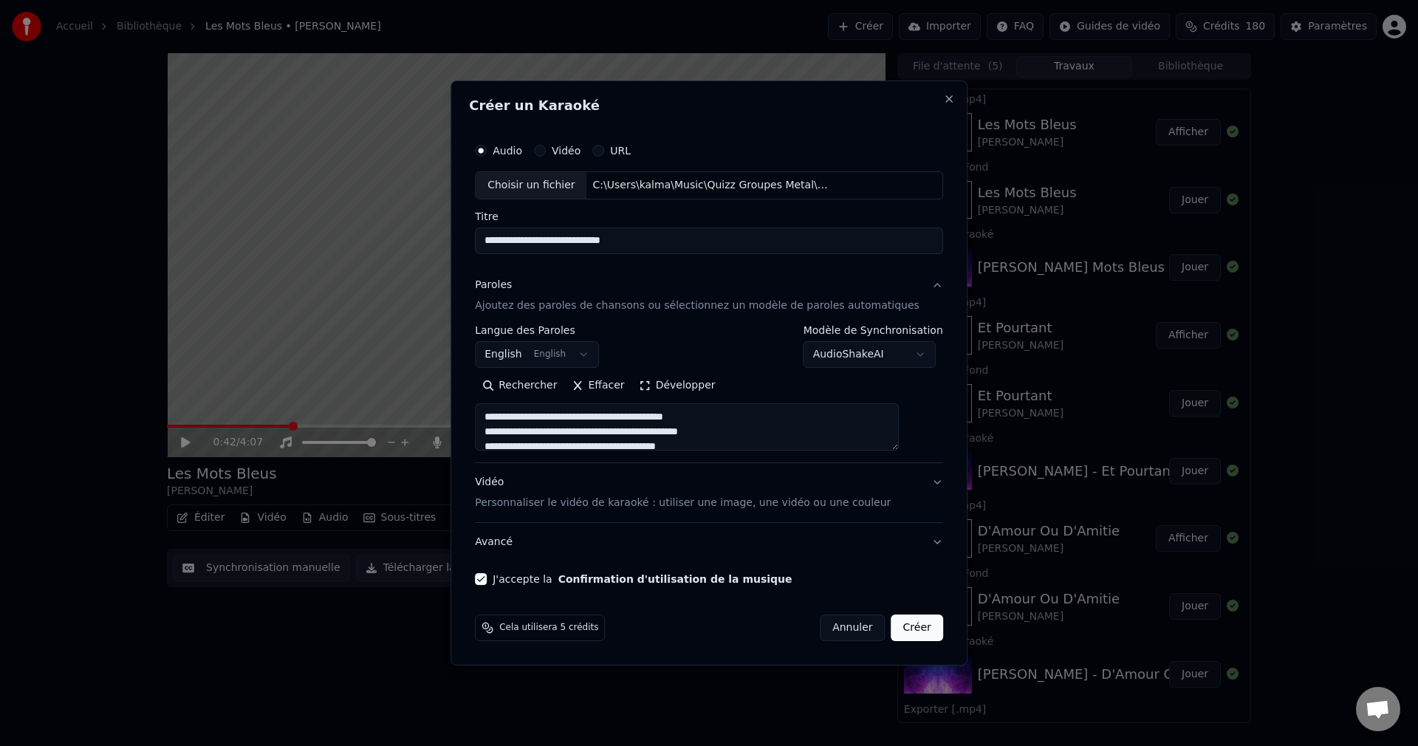
click at [902, 631] on button "Créer" at bounding box center [917, 627] width 52 height 27
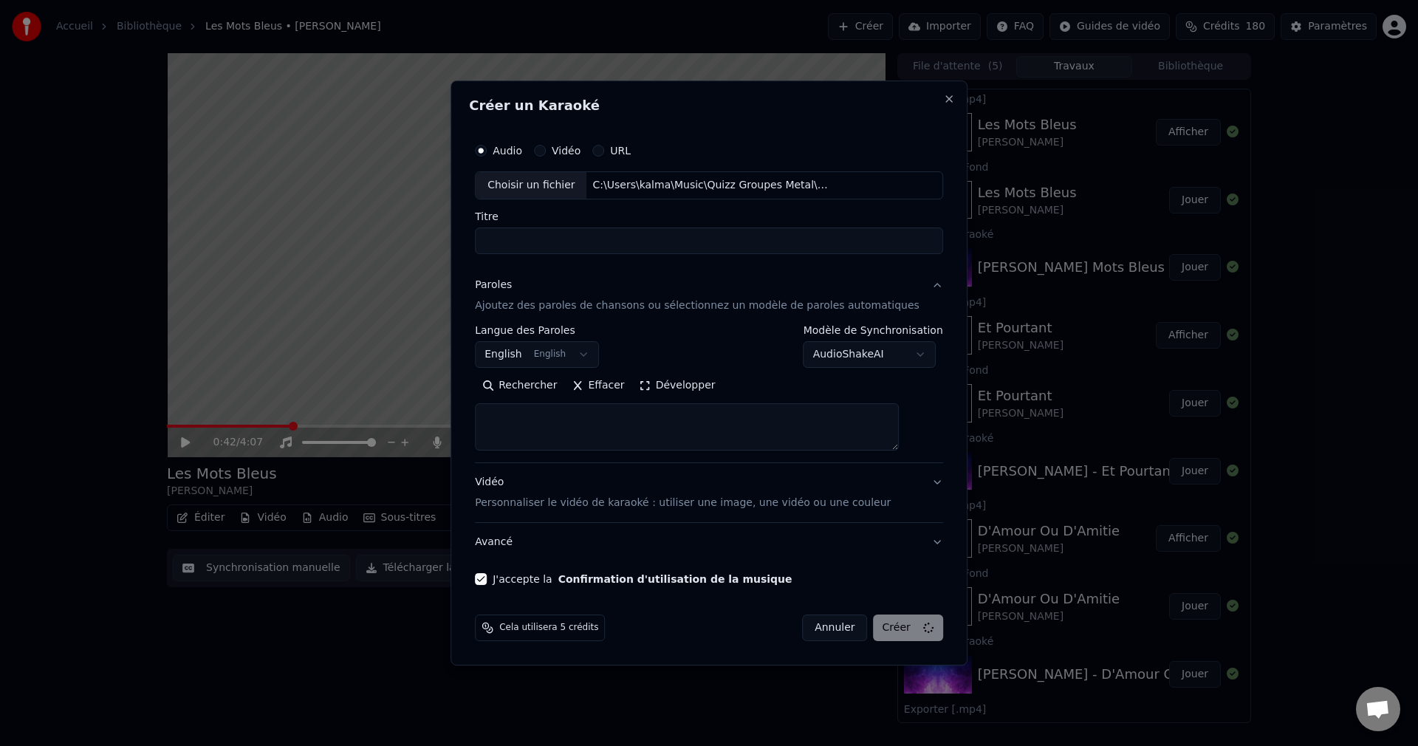
select select
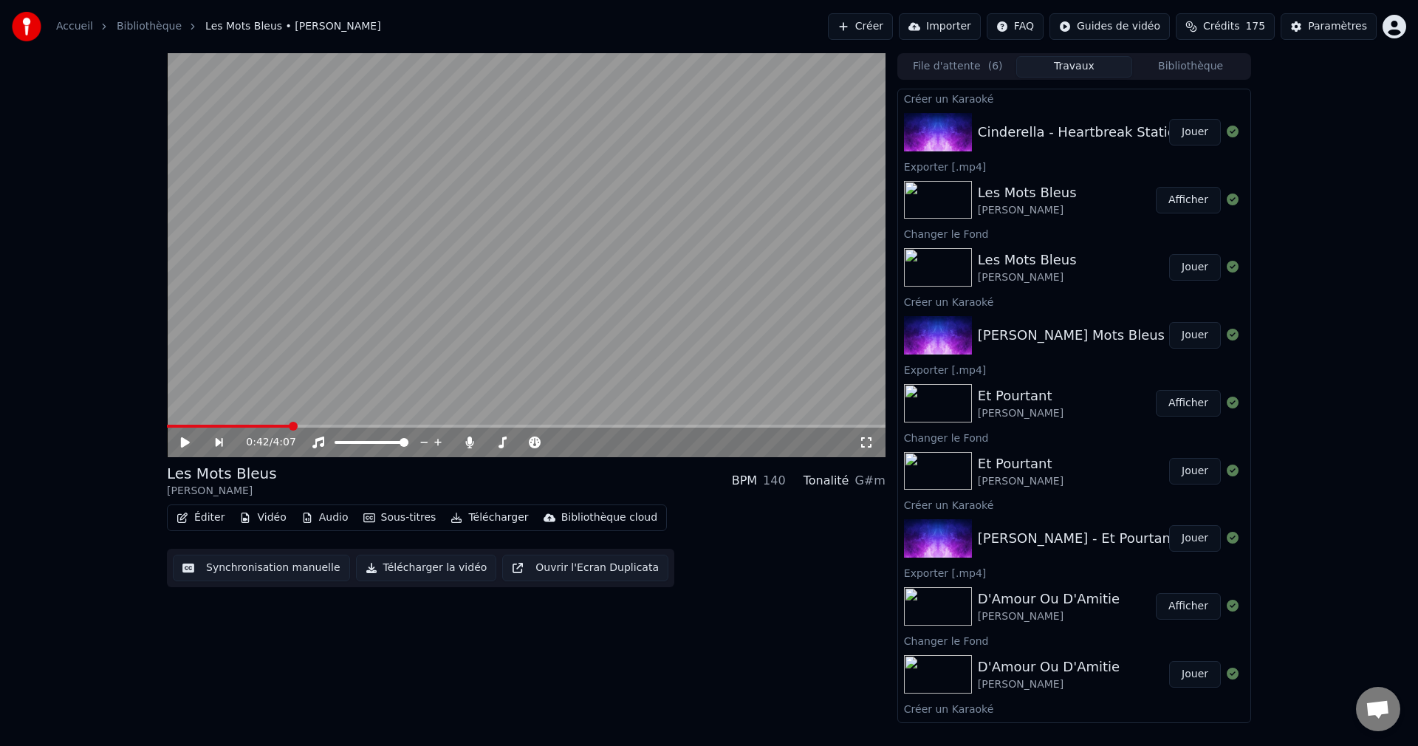
click at [1196, 134] on button "Jouer" at bounding box center [1195, 132] width 52 height 27
click at [179, 439] on icon at bounding box center [196, 442] width 35 height 12
click at [255, 516] on button "Vidéo" at bounding box center [262, 517] width 58 height 21
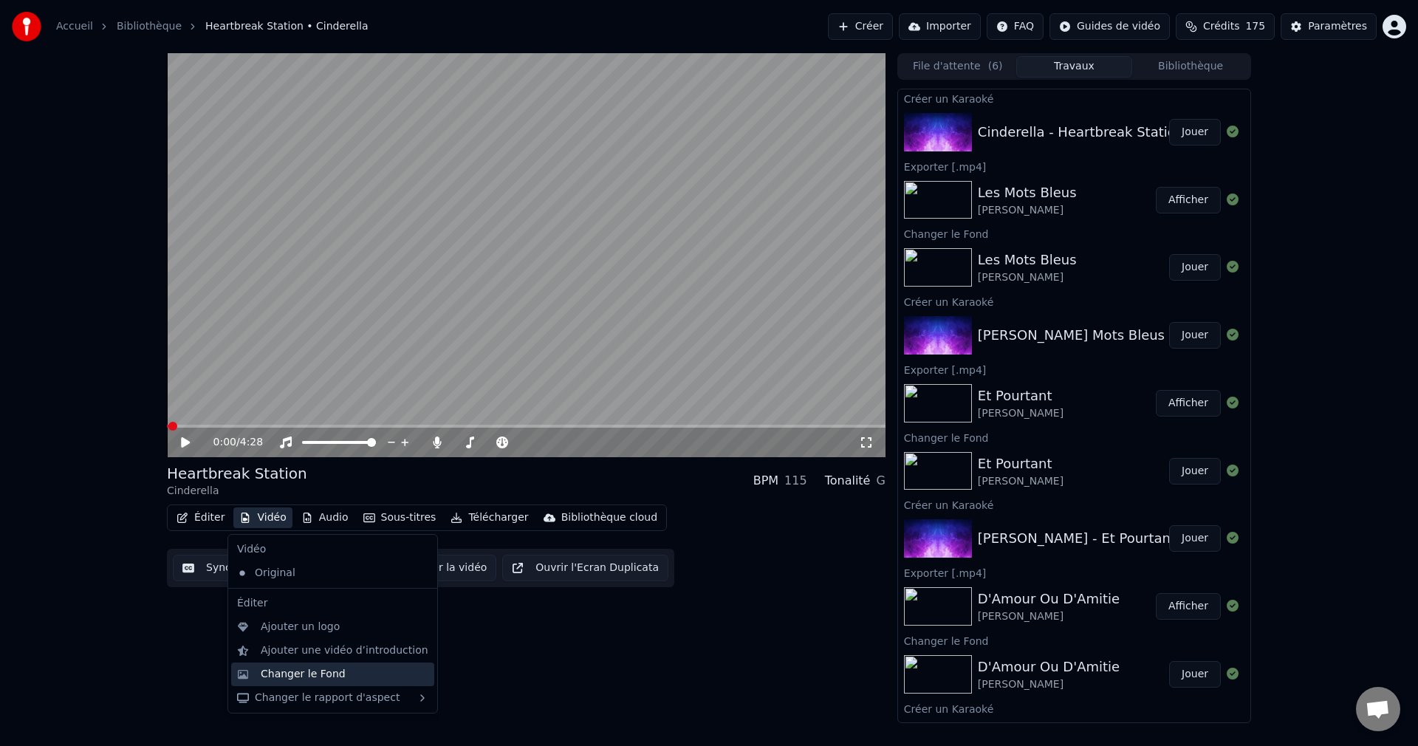
click at [290, 678] on div "Changer le Fond" at bounding box center [303, 674] width 85 height 15
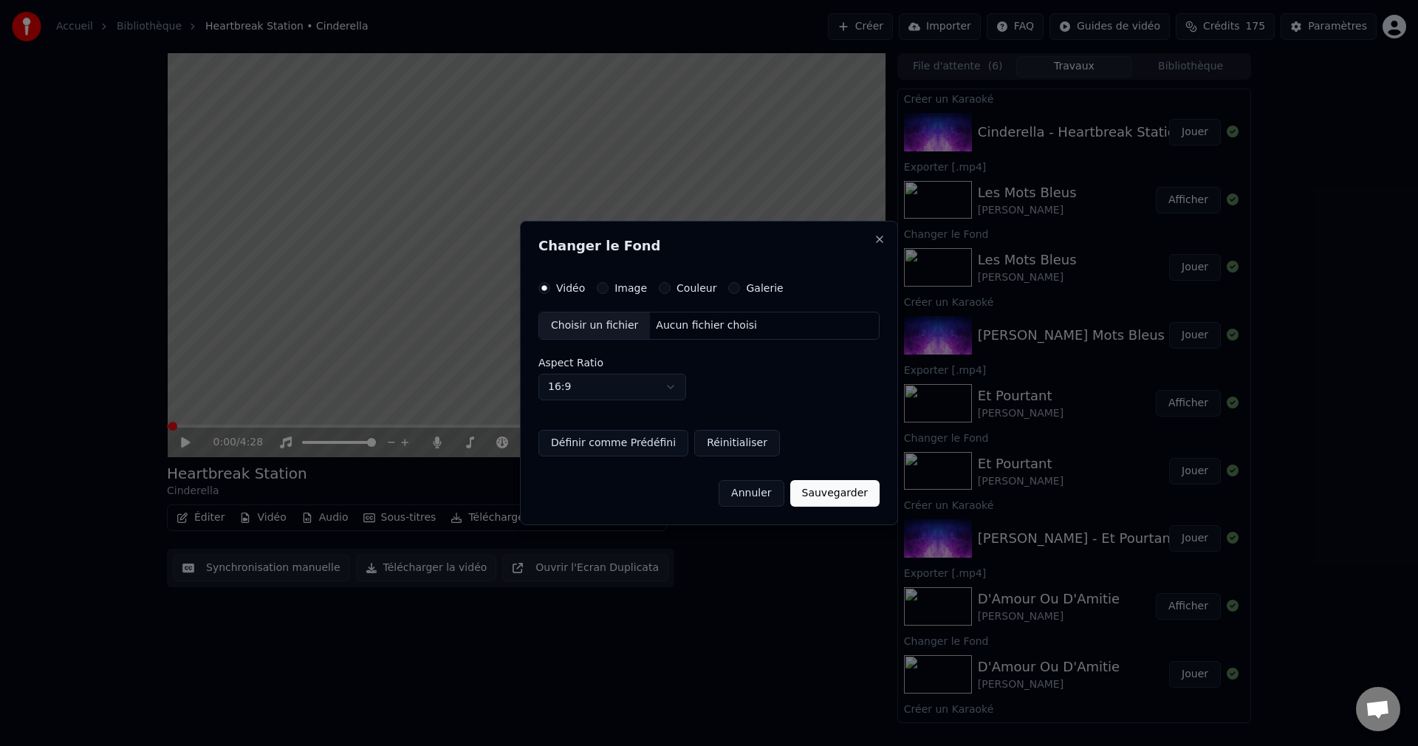
click at [591, 327] on div "Choisir un fichier" at bounding box center [594, 325] width 111 height 27
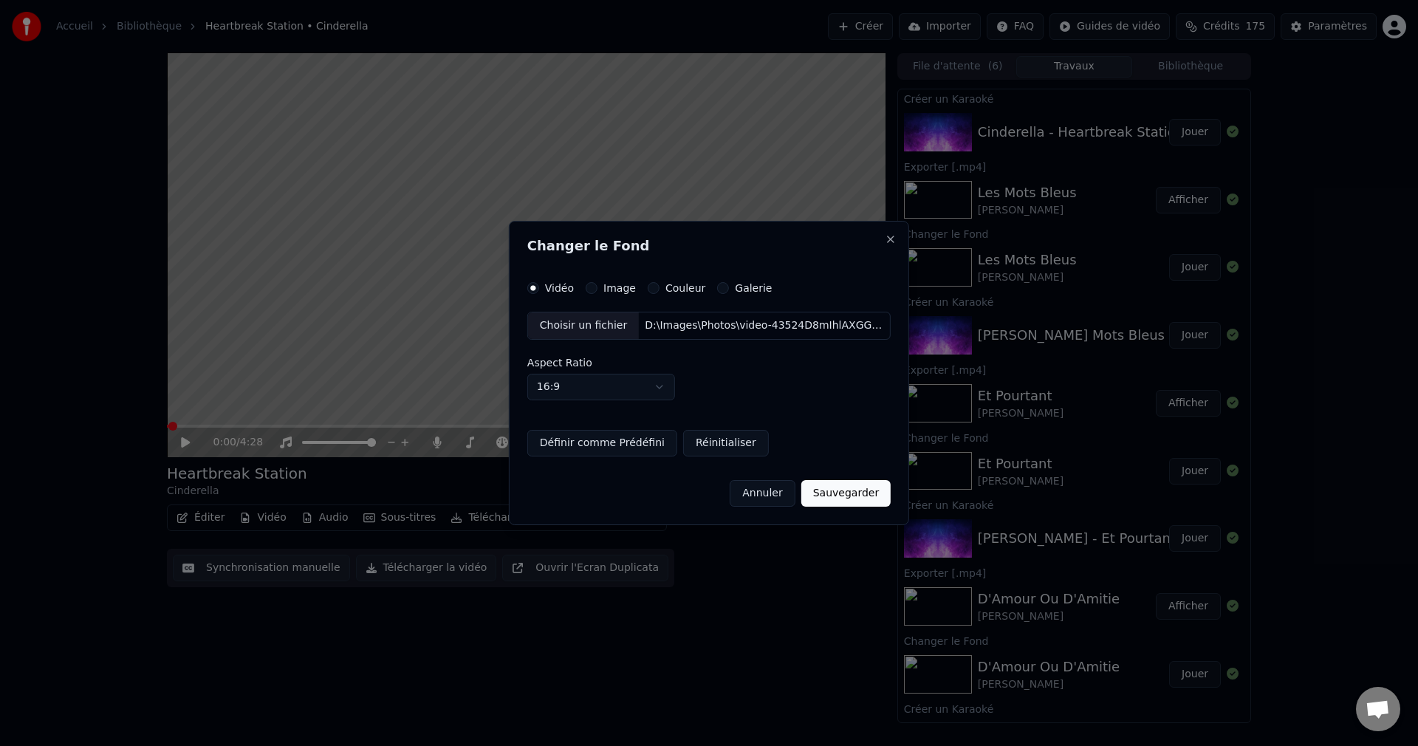
click at [826, 495] on button "Sauvegarder" at bounding box center [845, 493] width 89 height 27
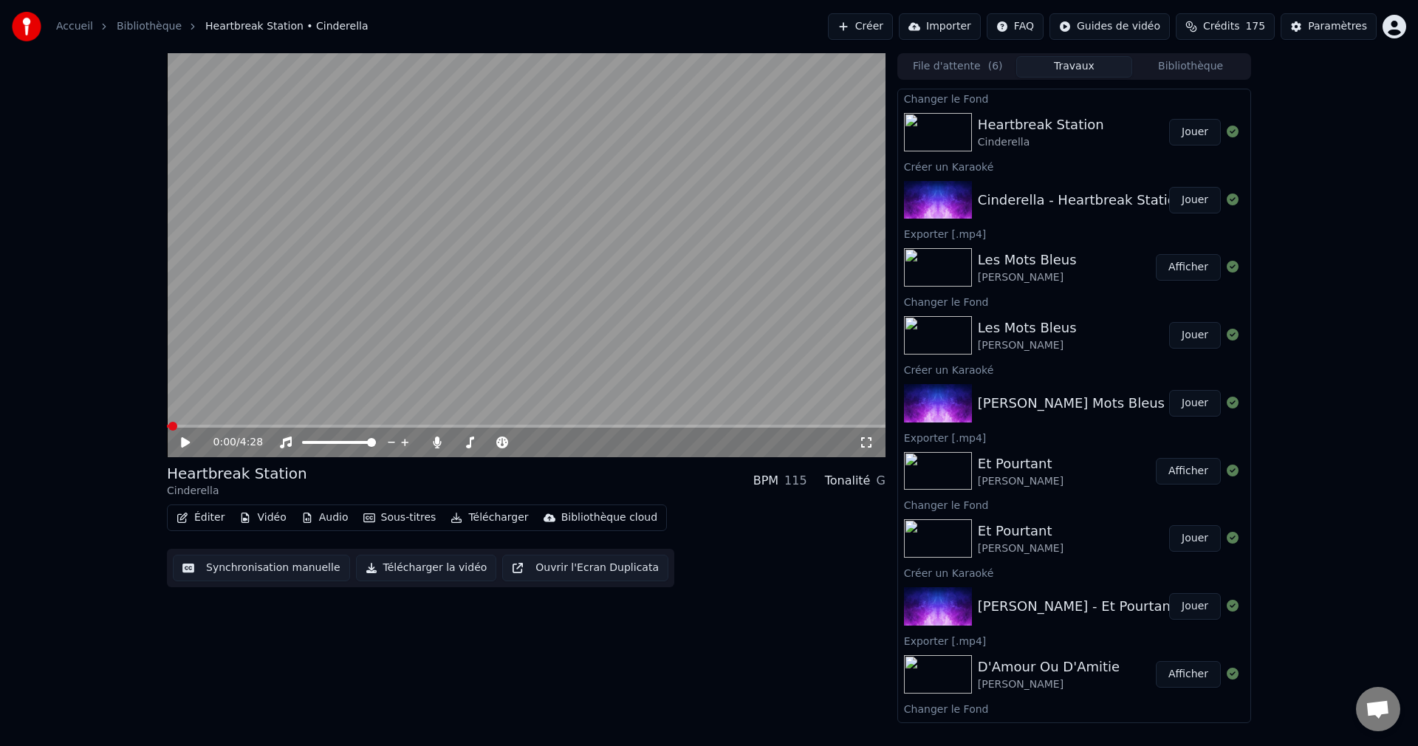
click at [1187, 134] on button "Jouer" at bounding box center [1195, 132] width 52 height 27
click at [527, 447] on span at bounding box center [522, 442] width 9 height 9
click at [634, 427] on span at bounding box center [526, 426] width 719 height 3
click at [654, 427] on span at bounding box center [526, 426] width 719 height 3
click at [674, 425] on span at bounding box center [526, 426] width 719 height 3
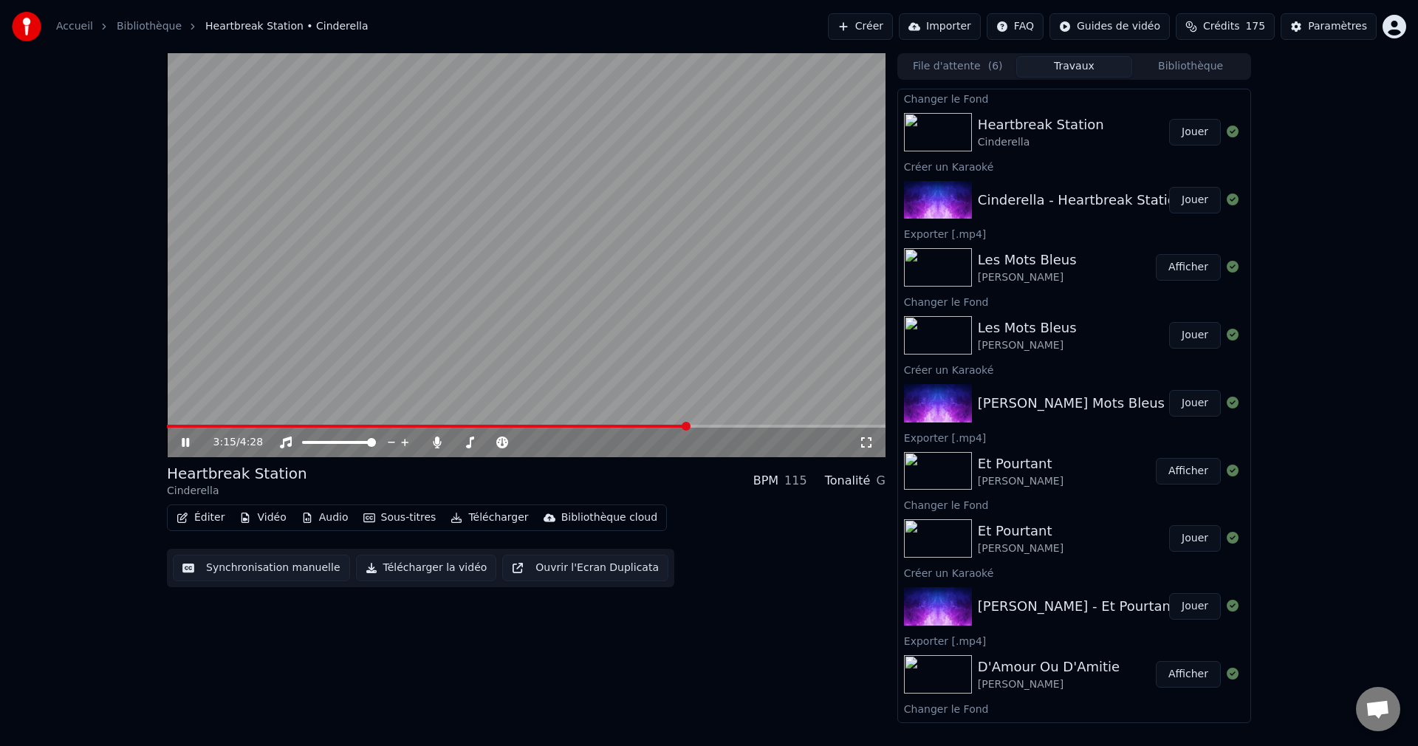
click at [689, 425] on span at bounding box center [526, 426] width 719 height 3
click at [185, 439] on icon at bounding box center [196, 442] width 35 height 12
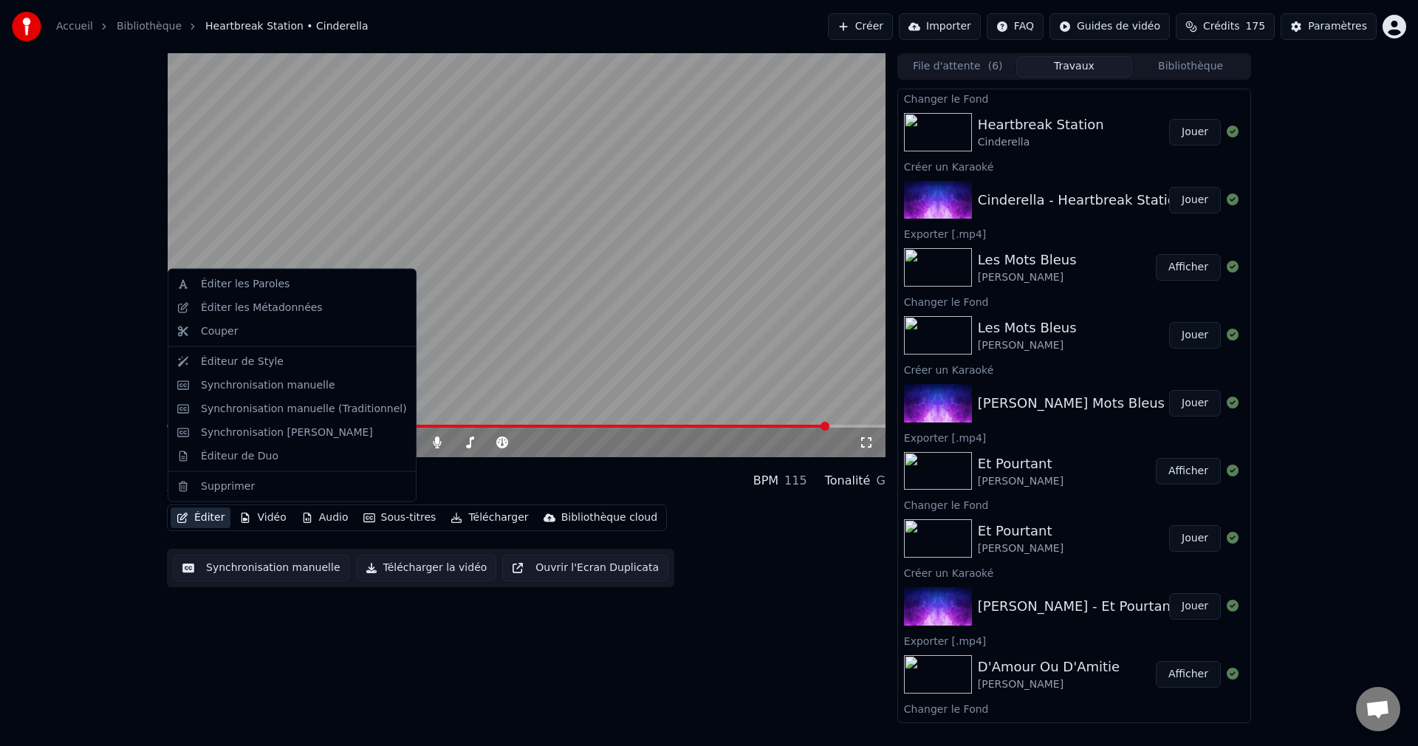
click at [196, 518] on button "Éditer" at bounding box center [201, 517] width 60 height 21
click at [238, 295] on div "Éditer les Paroles" at bounding box center [291, 284] width 241 height 24
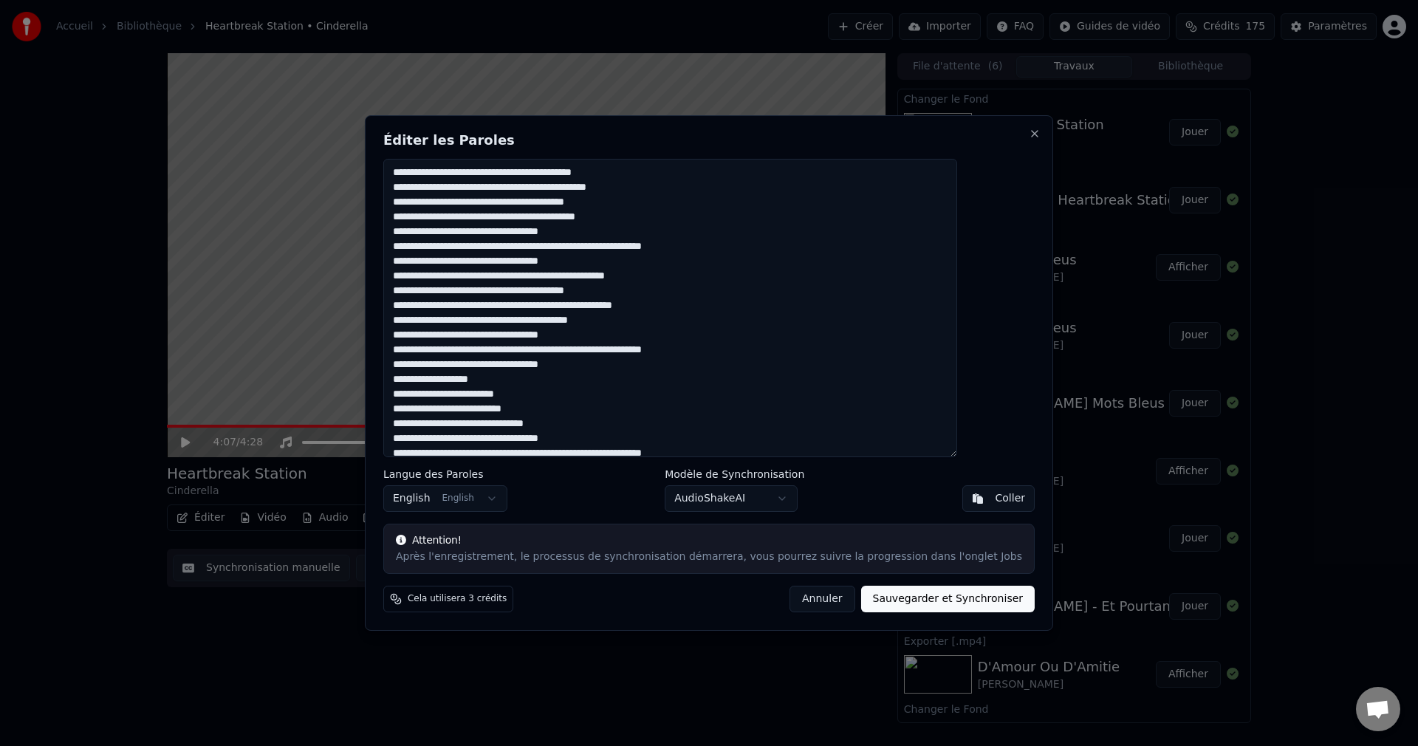
scroll to position [25, 0]
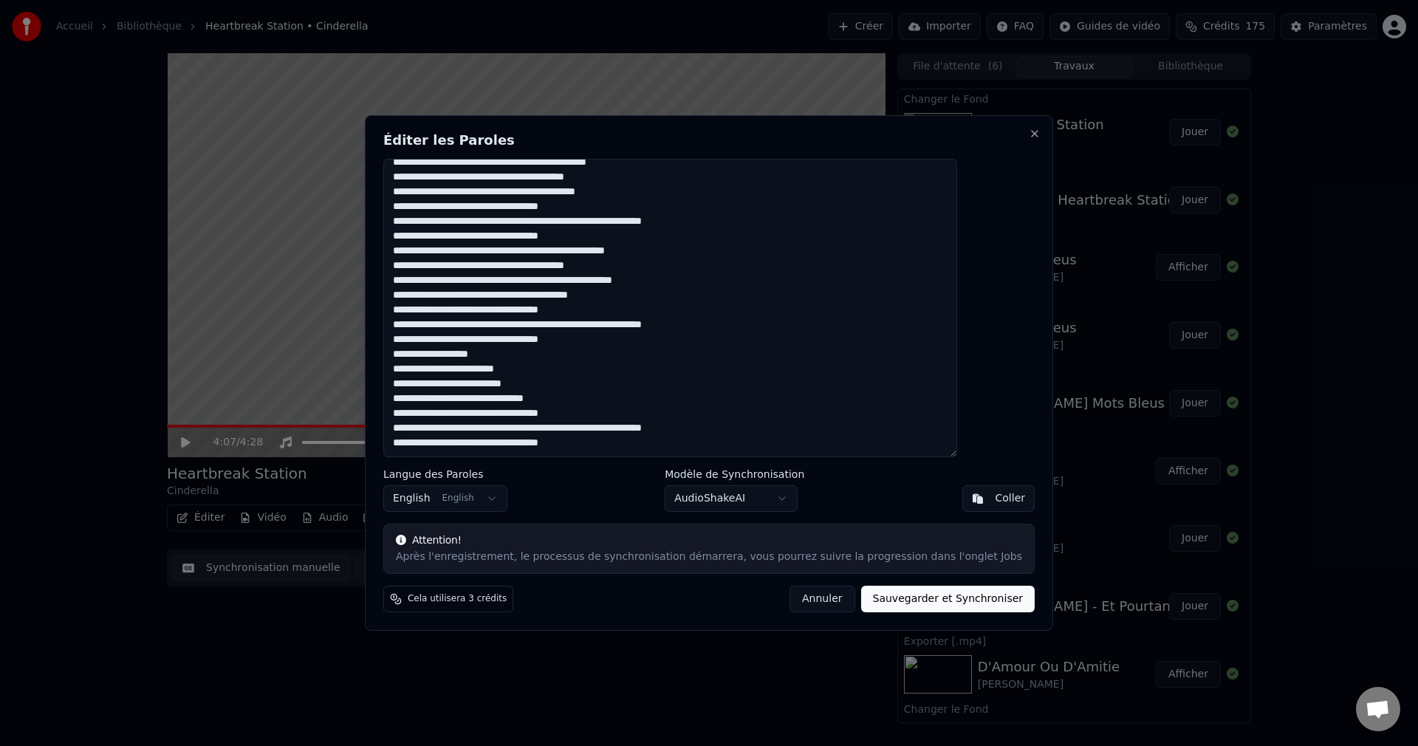
drag, startPoint x: 532, startPoint y: 444, endPoint x: 431, endPoint y: 447, distance: 101.2
click at [431, 447] on textarea "**********" at bounding box center [670, 308] width 574 height 298
click at [617, 442] on textarea "**********" at bounding box center [670, 308] width 574 height 298
paste textarea "**********"
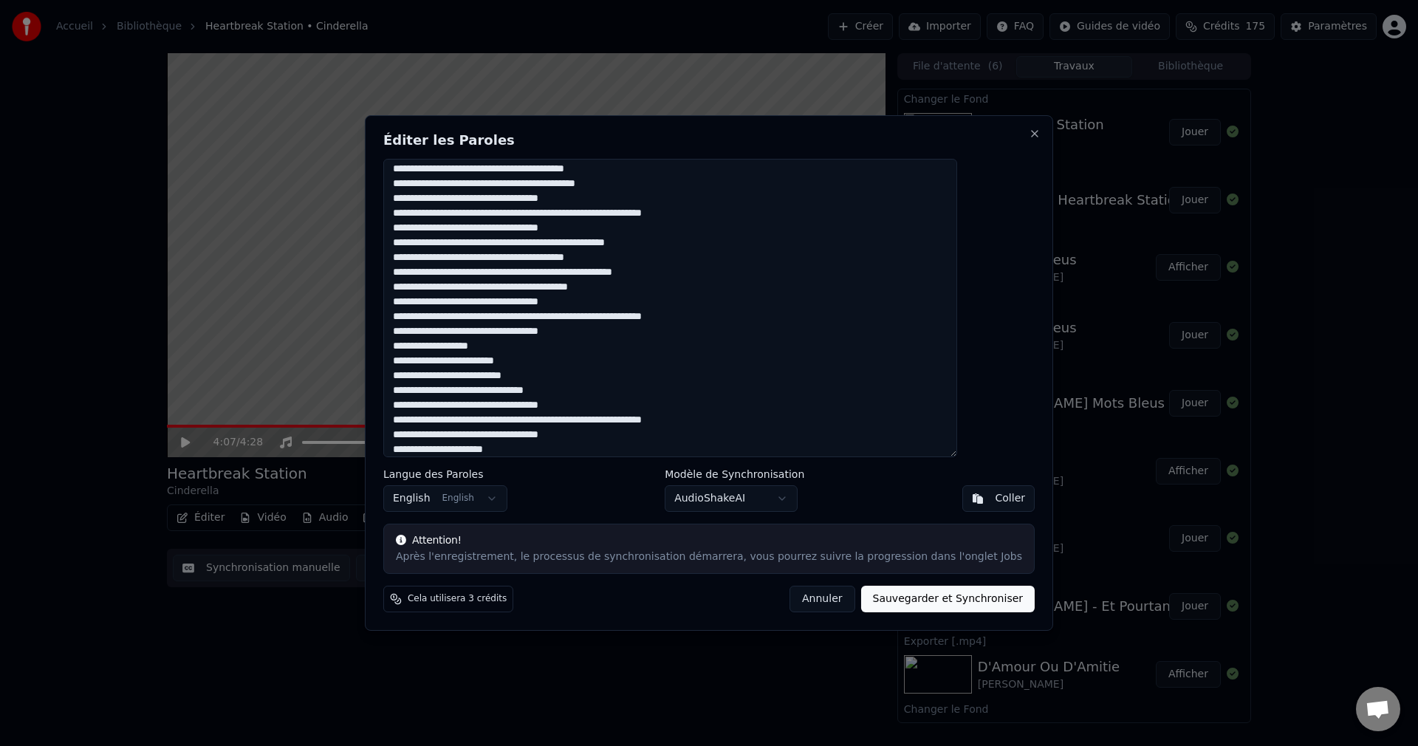
scroll to position [48, 0]
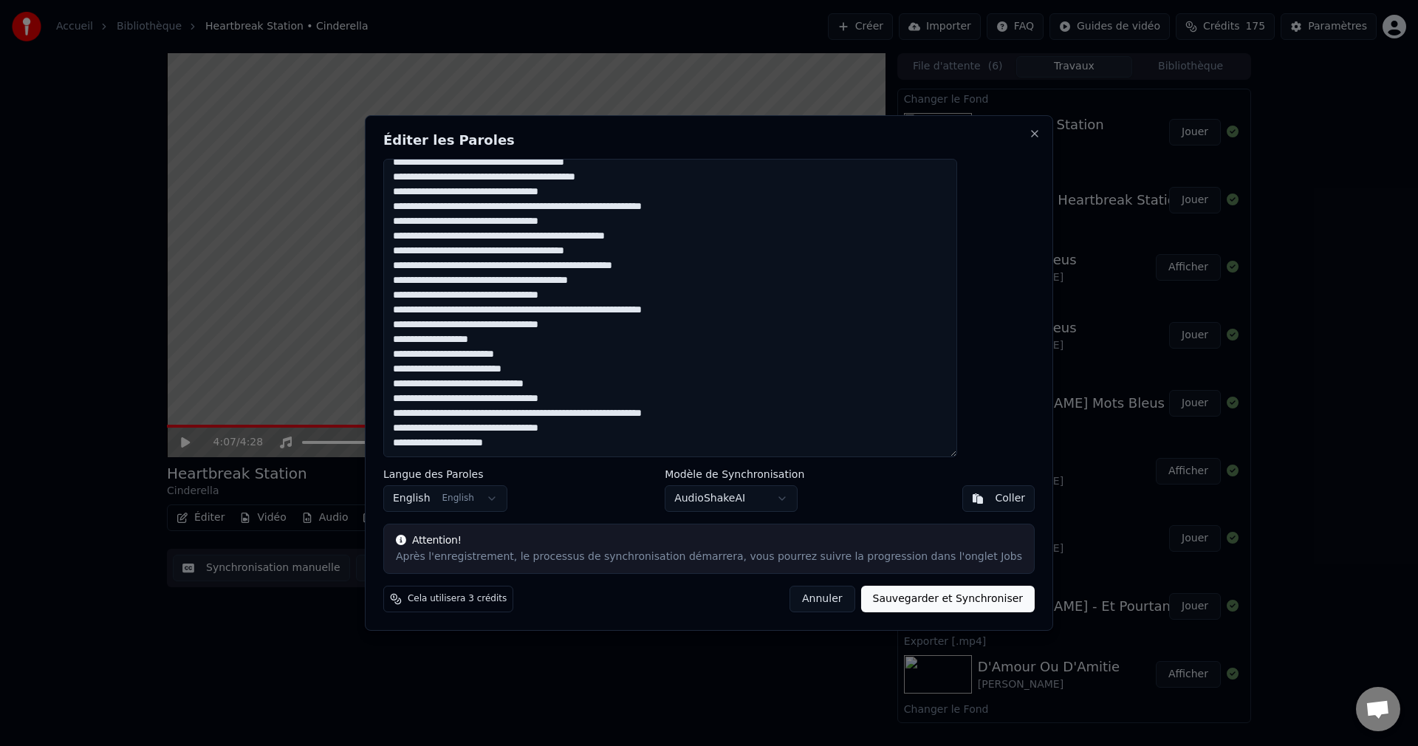
paste textarea "**********"
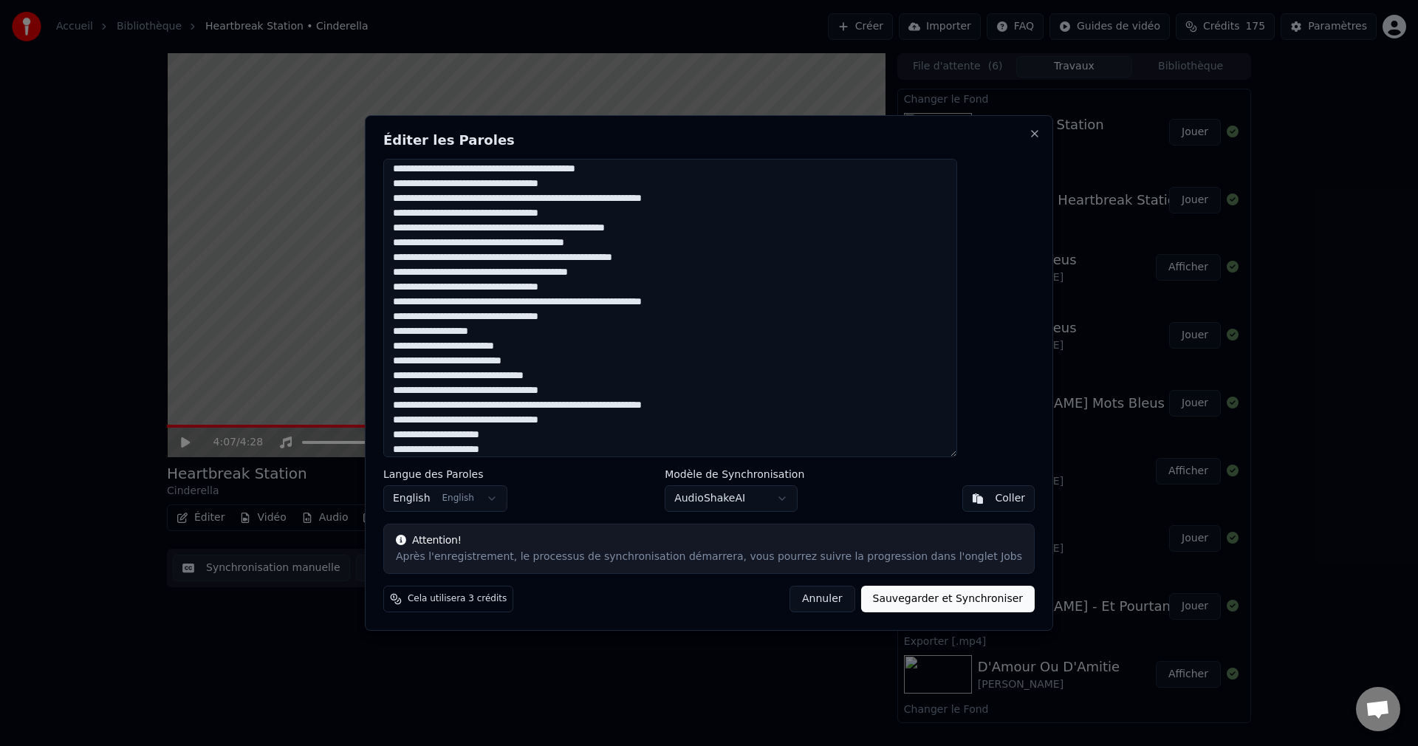
click at [637, 440] on textarea "**********" at bounding box center [670, 308] width 574 height 298
click at [568, 450] on textarea "**********" at bounding box center [670, 308] width 574 height 298
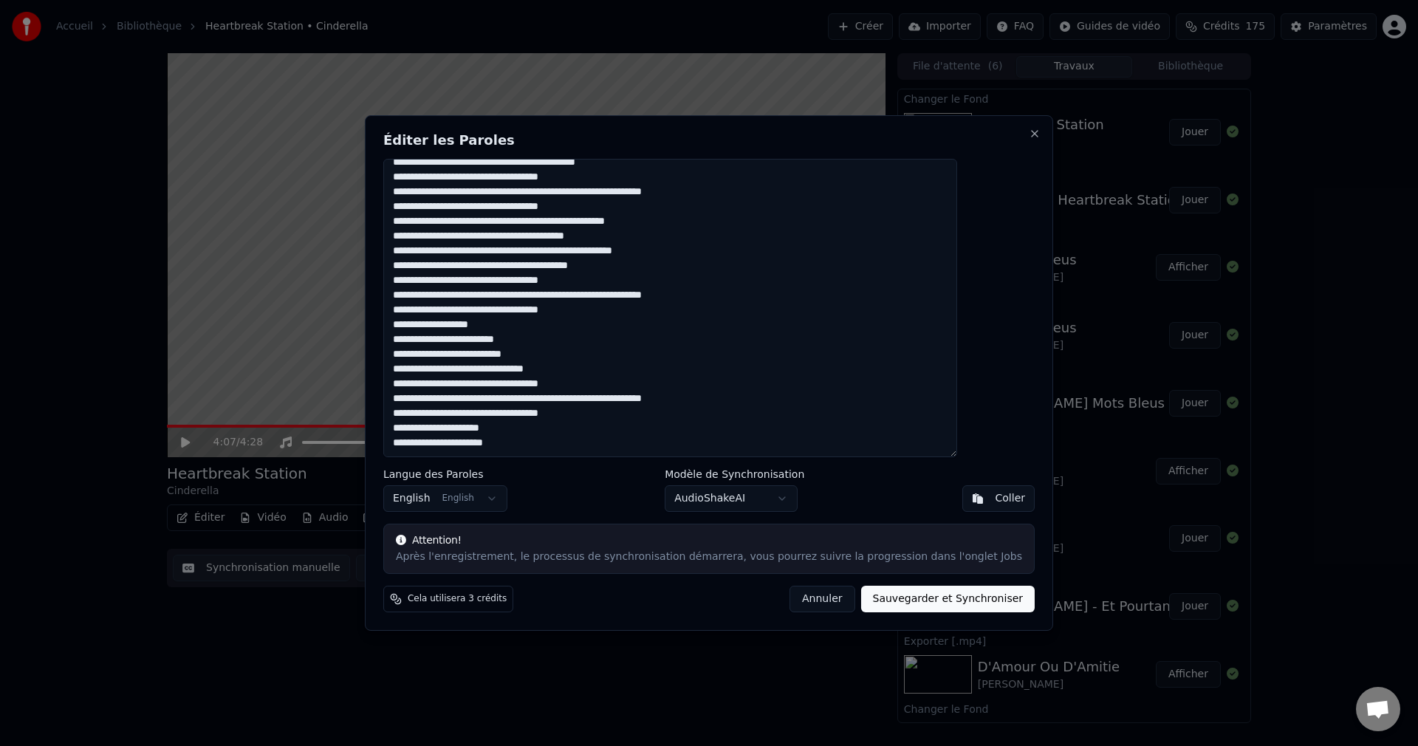
paste textarea "**********"
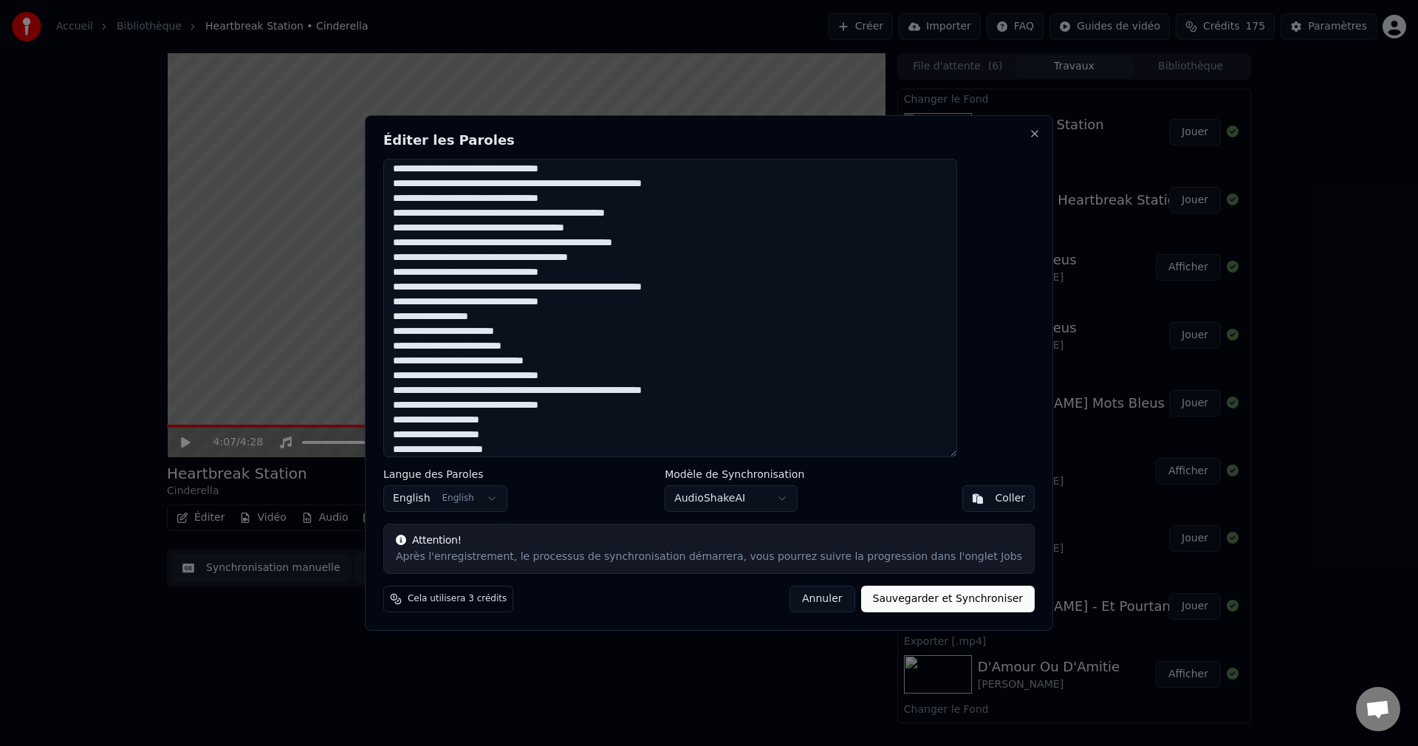
scroll to position [78, 0]
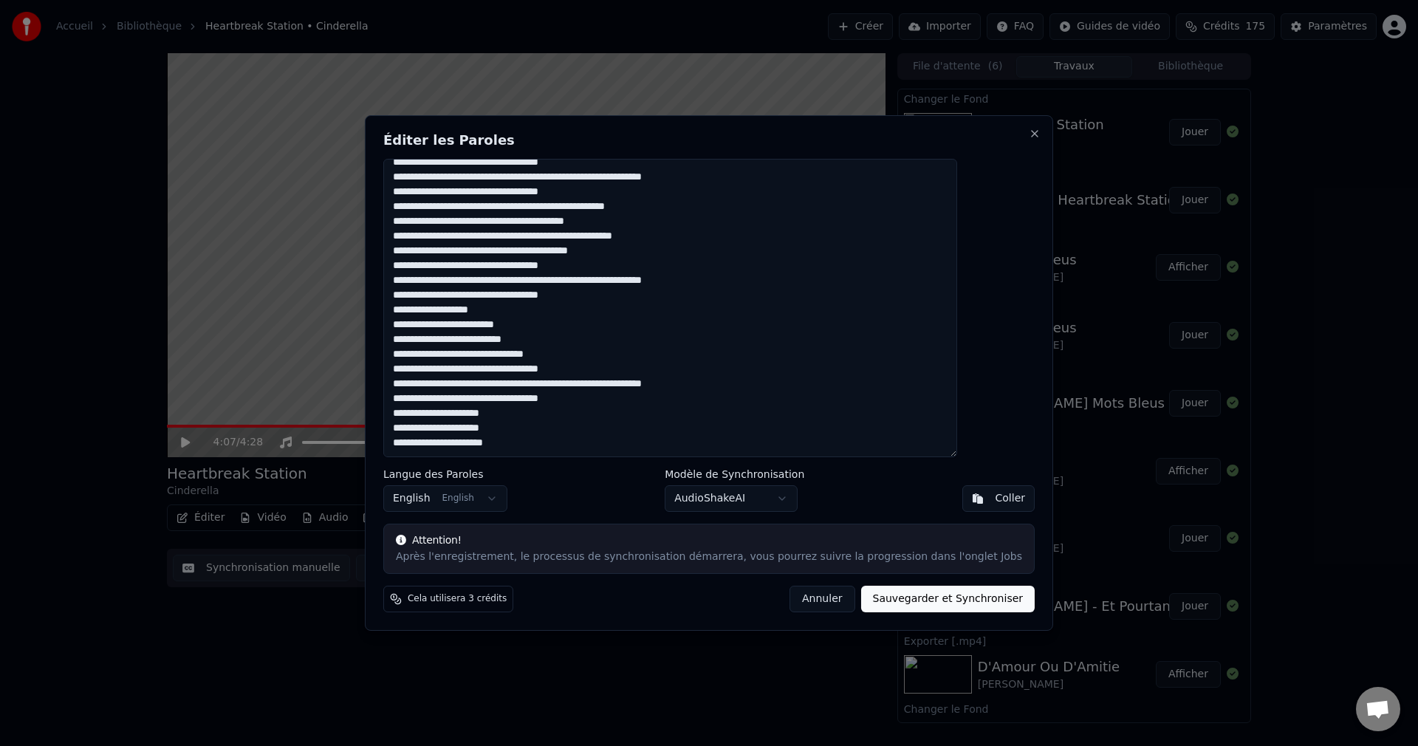
paste textarea "**********"
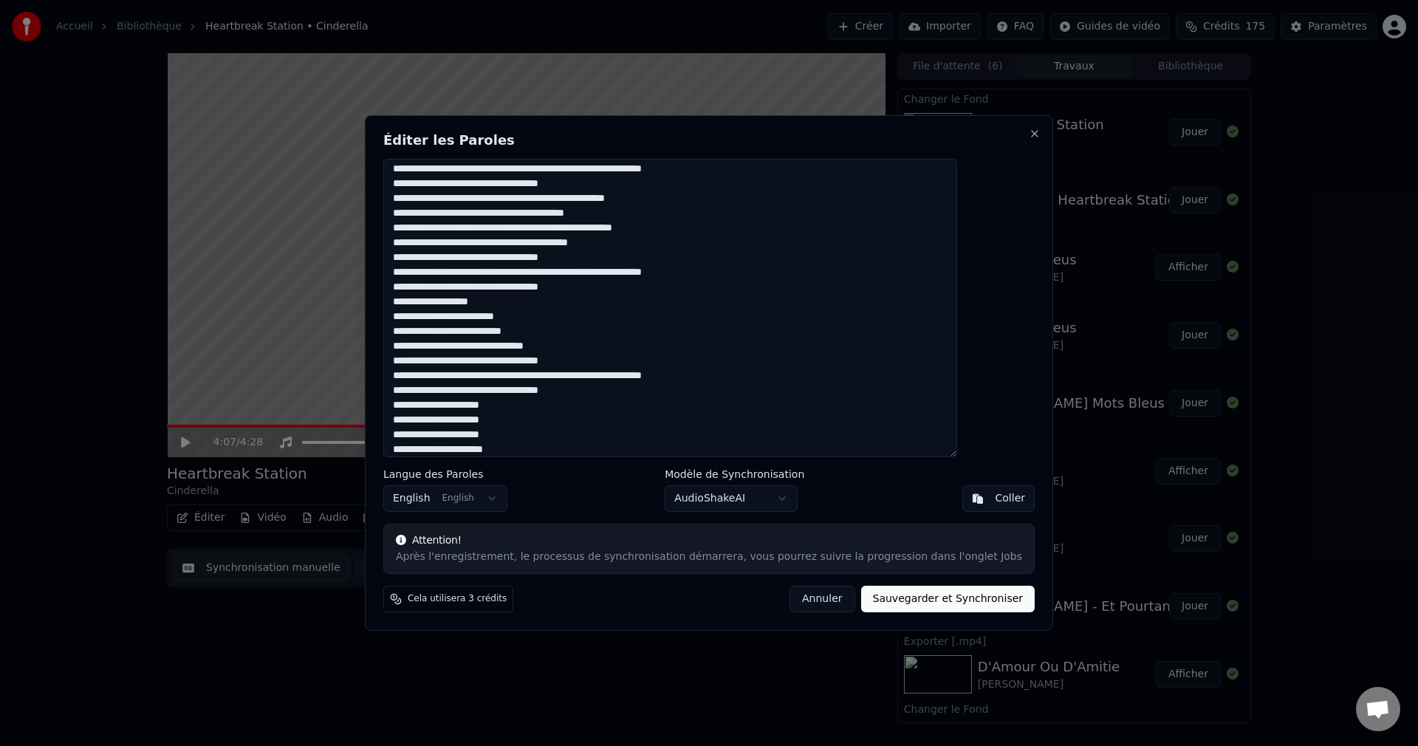
scroll to position [92, 0]
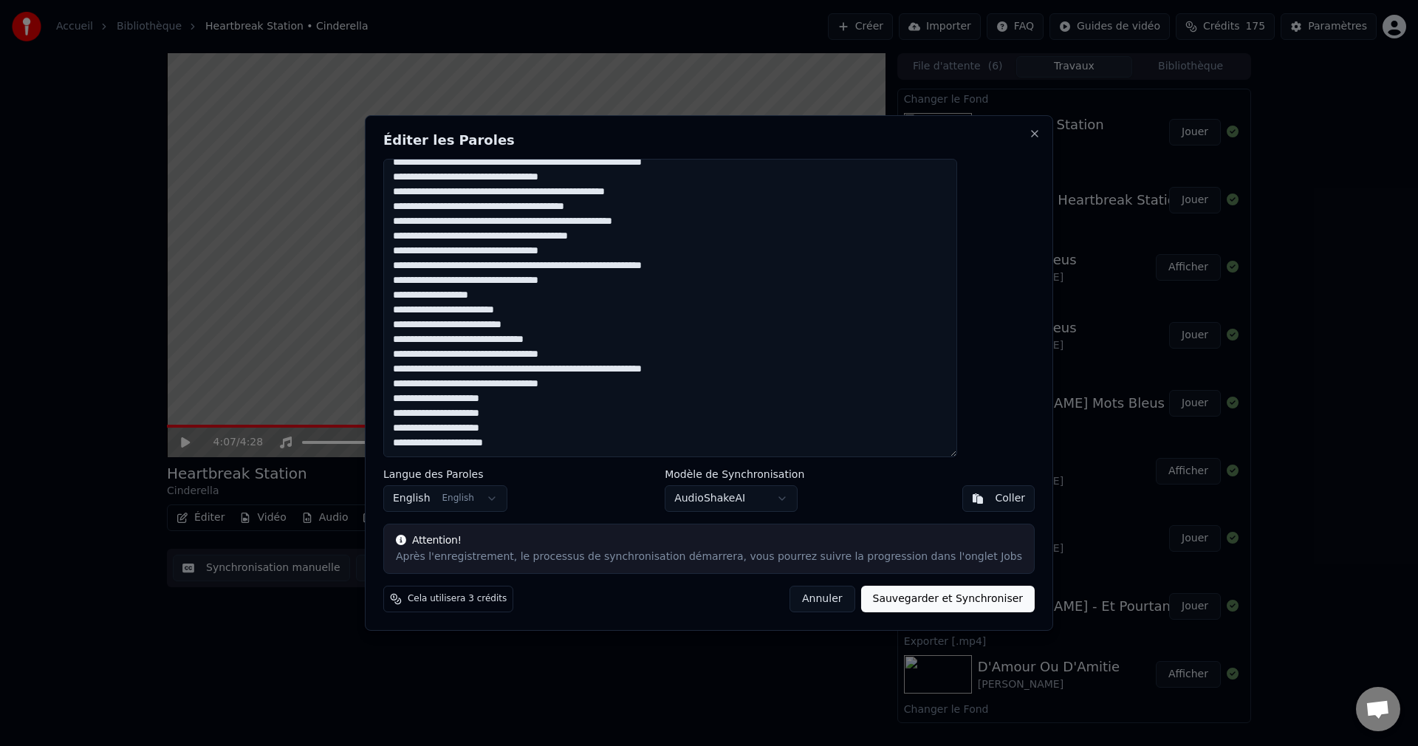
drag, startPoint x: 537, startPoint y: 363, endPoint x: 549, endPoint y: 363, distance: 12.6
click at [549, 363] on textarea at bounding box center [670, 308] width 574 height 298
drag, startPoint x: 535, startPoint y: 361, endPoint x: 729, endPoint y: 363, distance: 193.5
click at [729, 363] on textarea at bounding box center [670, 308] width 574 height 298
click at [432, 446] on textarea at bounding box center [670, 308] width 574 height 298
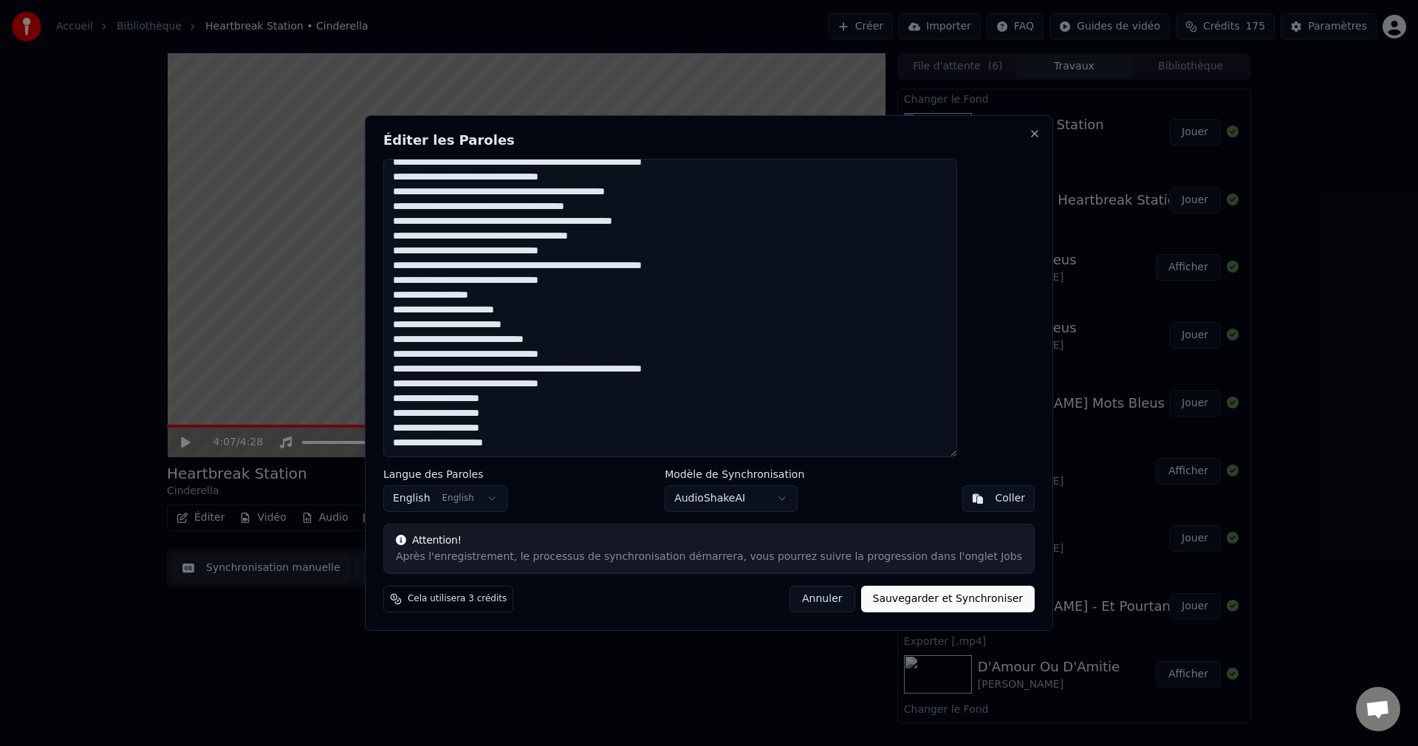
paste textarea "**********"
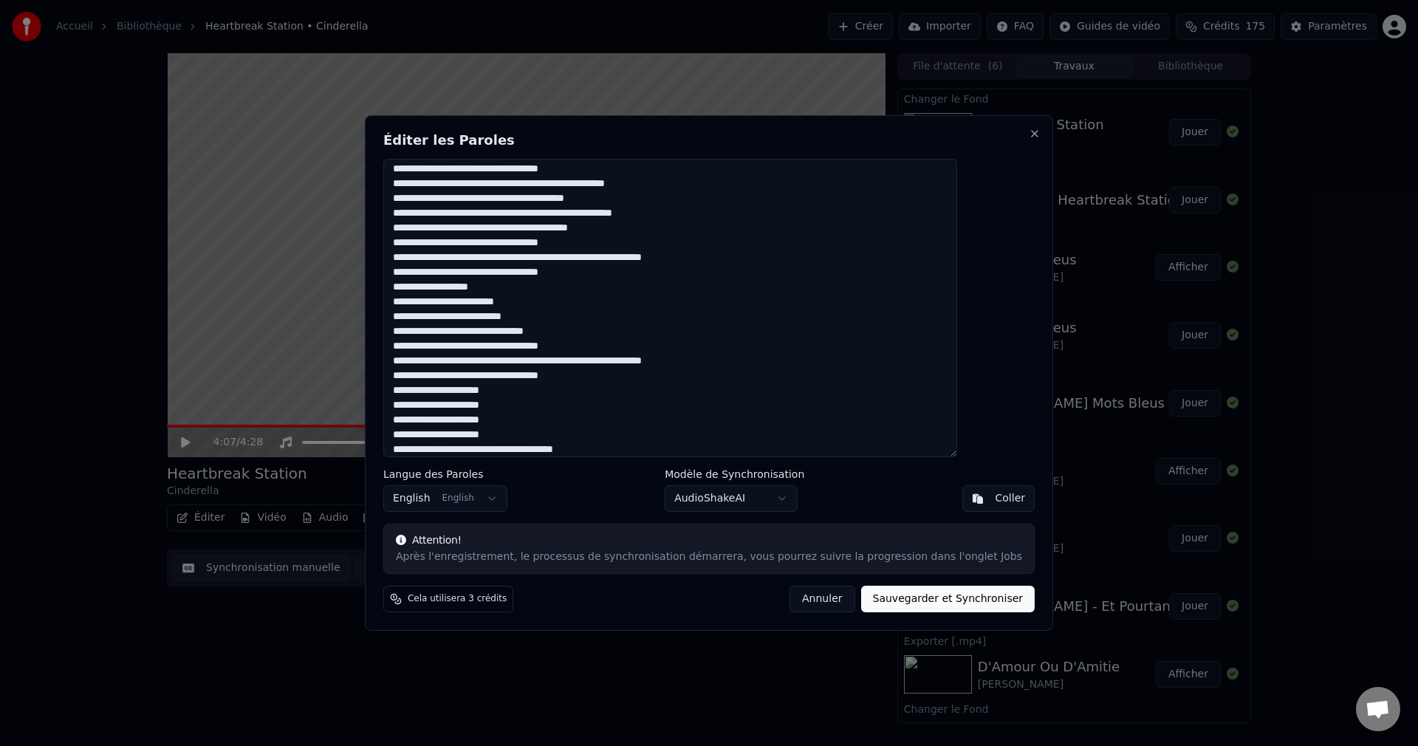
click at [437, 448] on textarea at bounding box center [670, 308] width 574 height 298
click at [679, 454] on textarea at bounding box center [670, 308] width 574 height 298
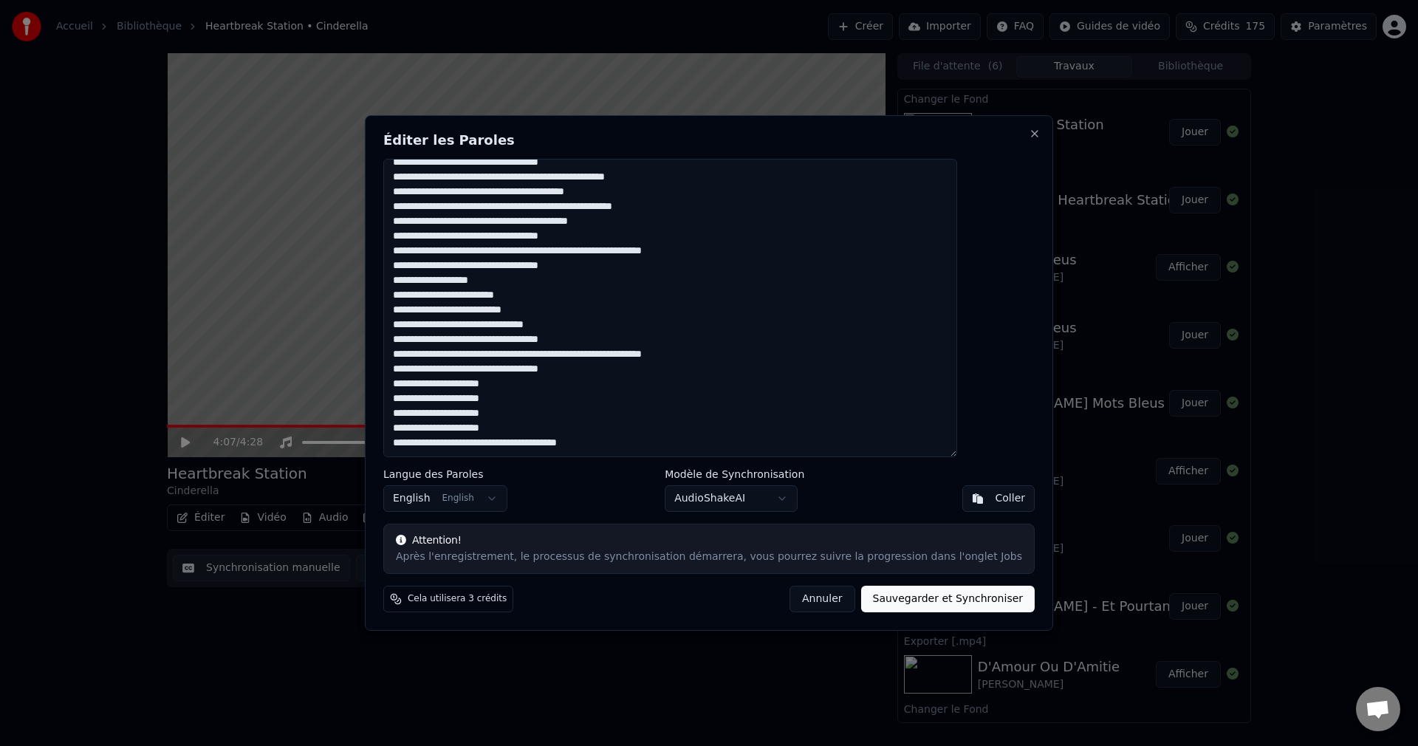
drag, startPoint x: 491, startPoint y: 334, endPoint x: 613, endPoint y: 336, distance: 121.9
click at [613, 336] on textarea at bounding box center [670, 308] width 574 height 298
click at [435, 448] on textarea at bounding box center [670, 308] width 574 height 298
paste textarea "**********"
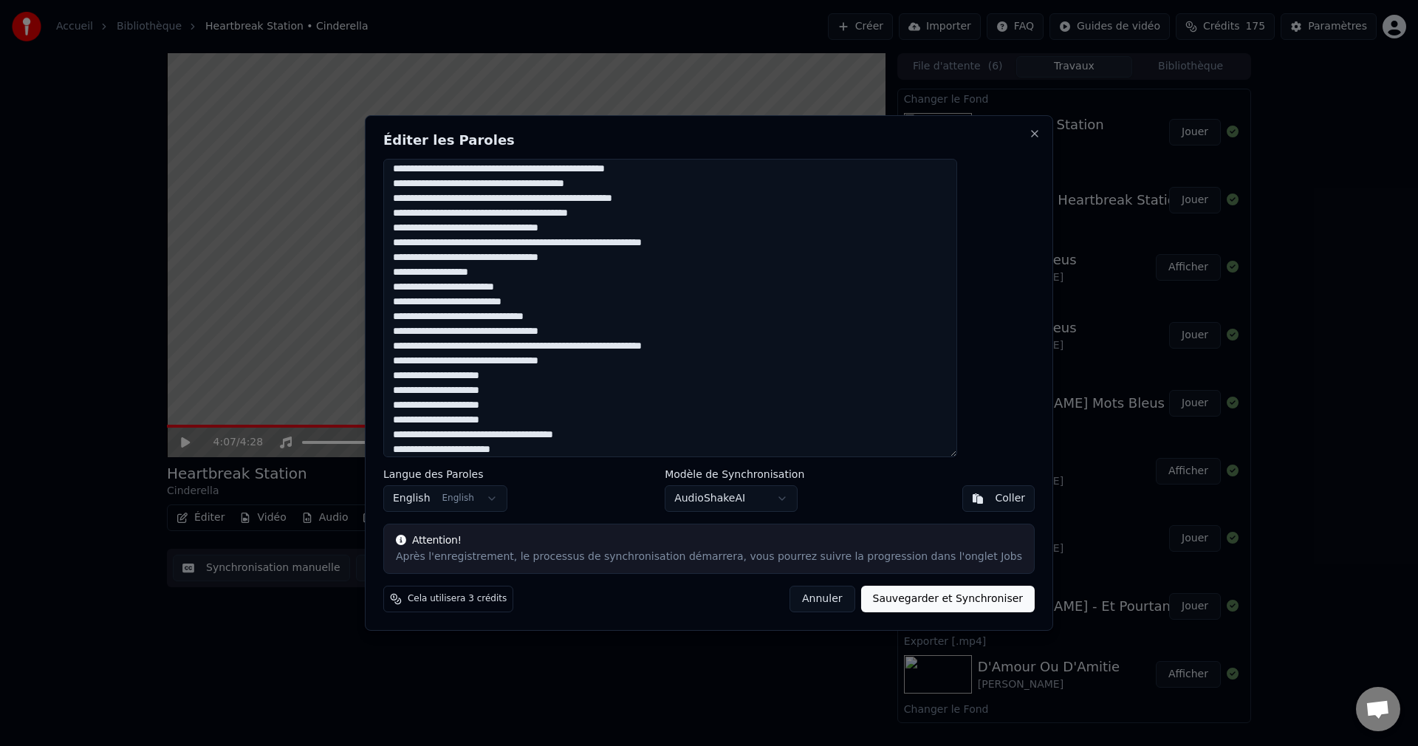
drag, startPoint x: 436, startPoint y: 449, endPoint x: 445, endPoint y: 458, distance: 12.5
click at [437, 450] on textarea at bounding box center [670, 308] width 574 height 298
type textarea "**********"
click at [917, 596] on button "Sauvegarder et Synchroniser" at bounding box center [948, 599] width 174 height 27
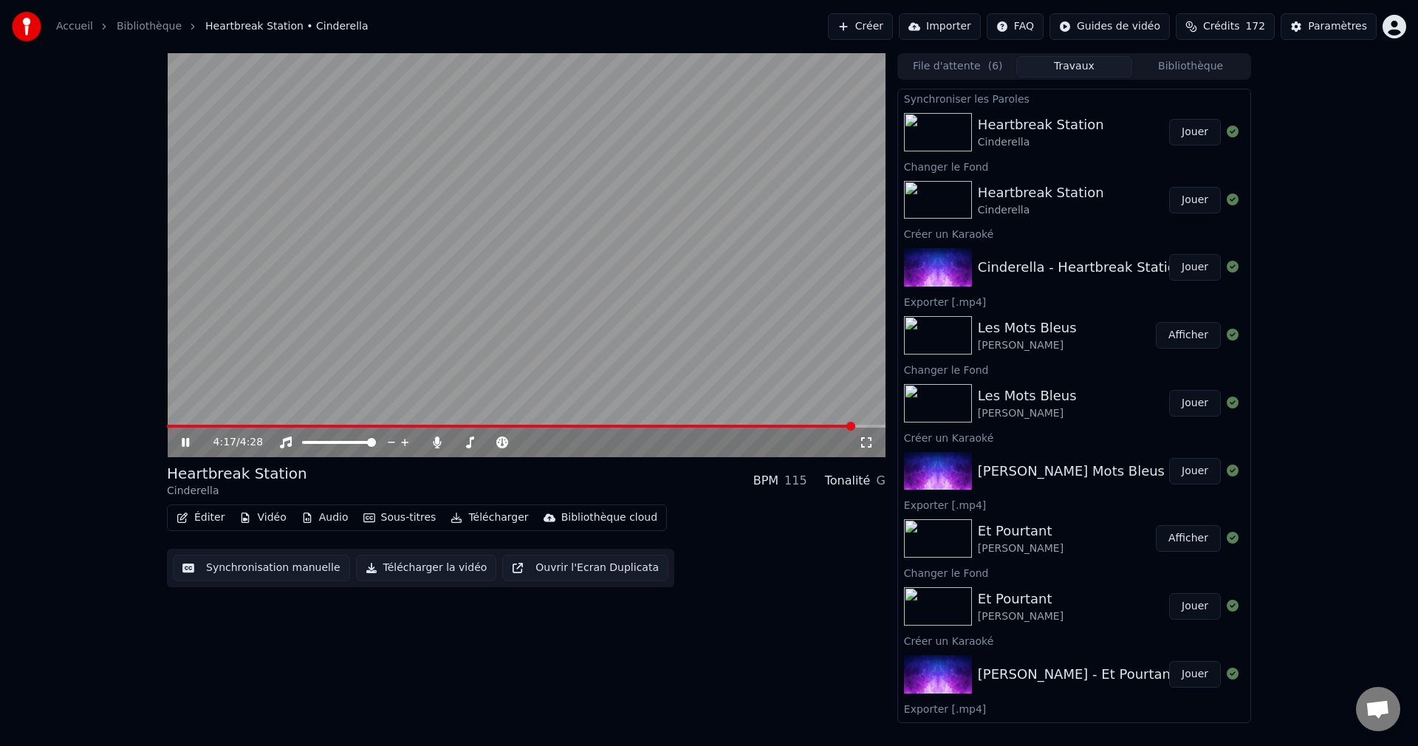
click at [183, 439] on icon at bounding box center [185, 442] width 7 height 9
click at [1189, 138] on button "Jouer" at bounding box center [1195, 132] width 52 height 27
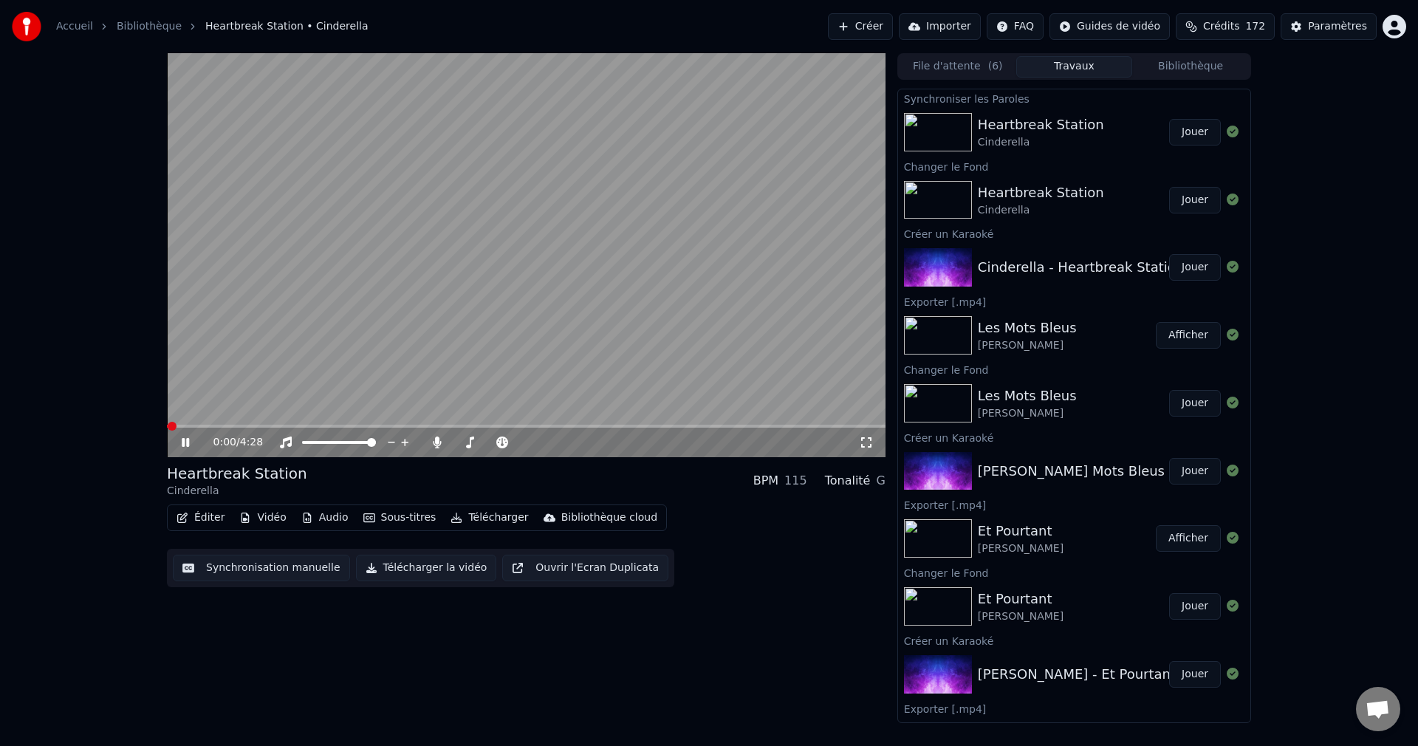
click at [188, 437] on icon at bounding box center [196, 442] width 35 height 12
click at [199, 518] on button "Éditer" at bounding box center [201, 517] width 60 height 21
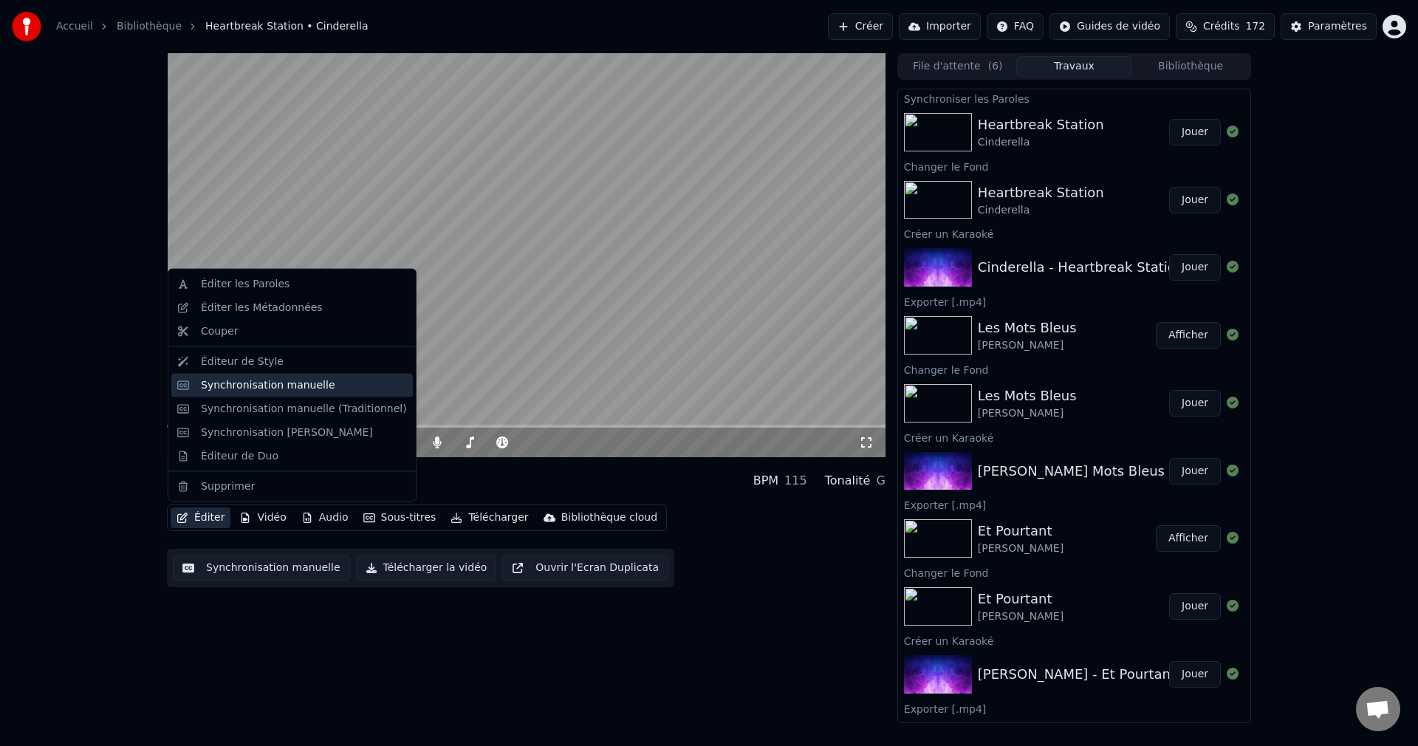
click at [265, 380] on div "Synchronisation manuelle" at bounding box center [268, 384] width 134 height 15
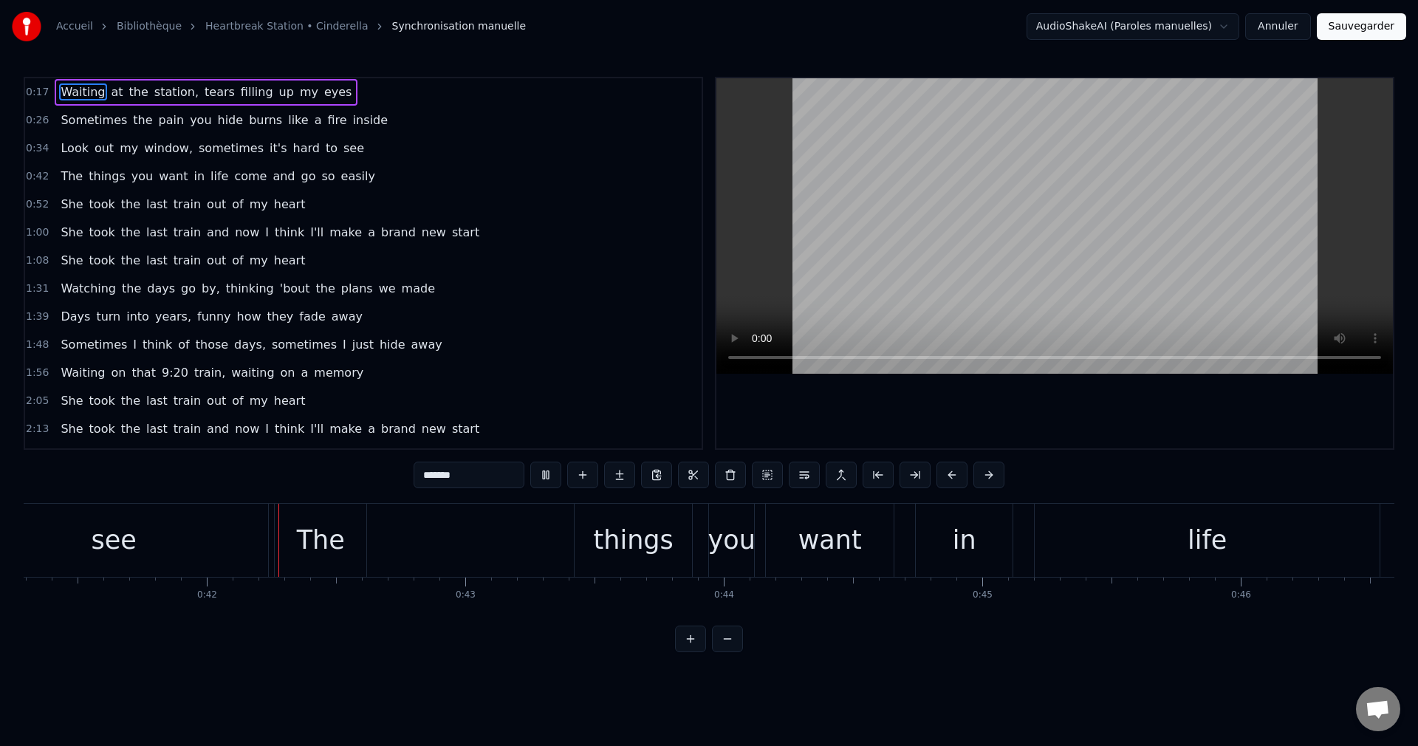
scroll to position [0, 10673]
click at [335, 552] on div "The" at bounding box center [319, 540] width 48 height 39
type input "***"
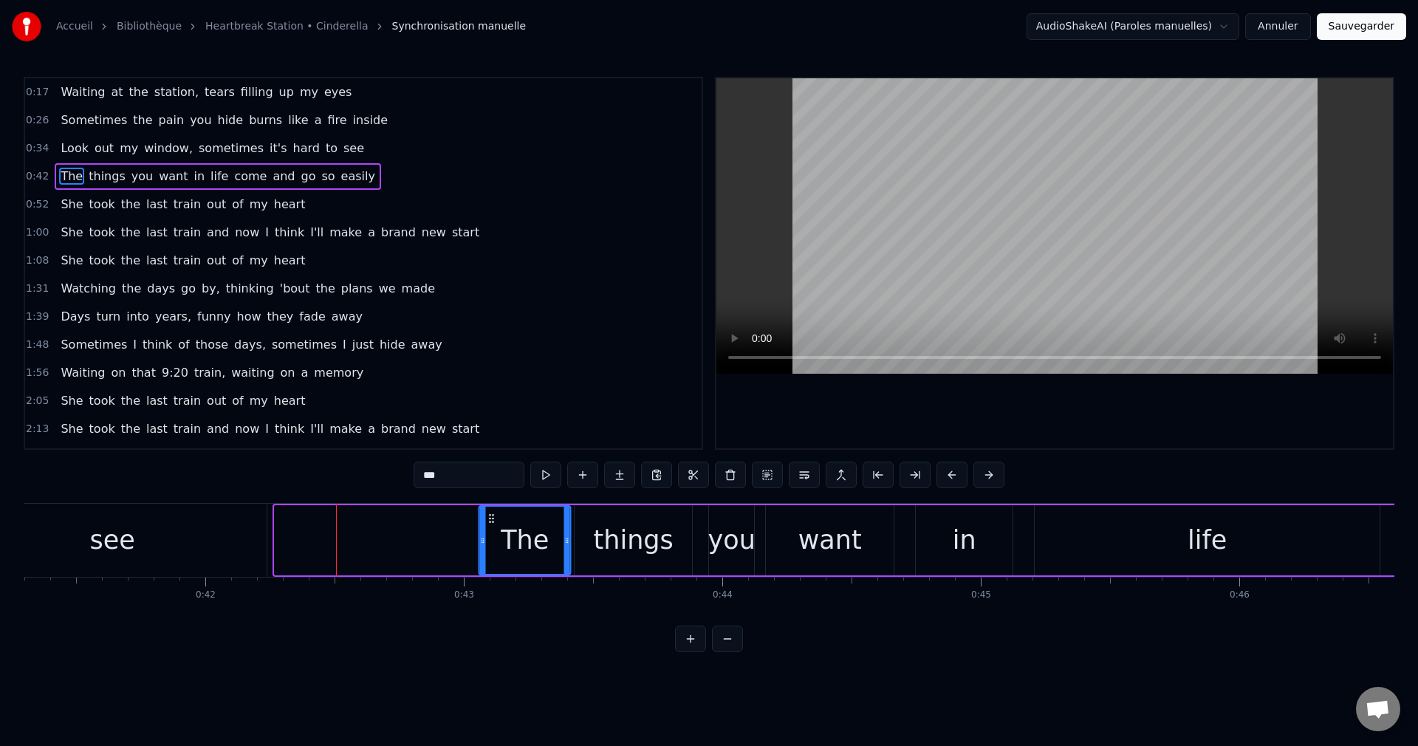
drag, startPoint x: 286, startPoint y: 515, endPoint x: 490, endPoint y: 530, distance: 204.3
click at [490, 530] on div "The" at bounding box center [525, 540] width 90 height 67
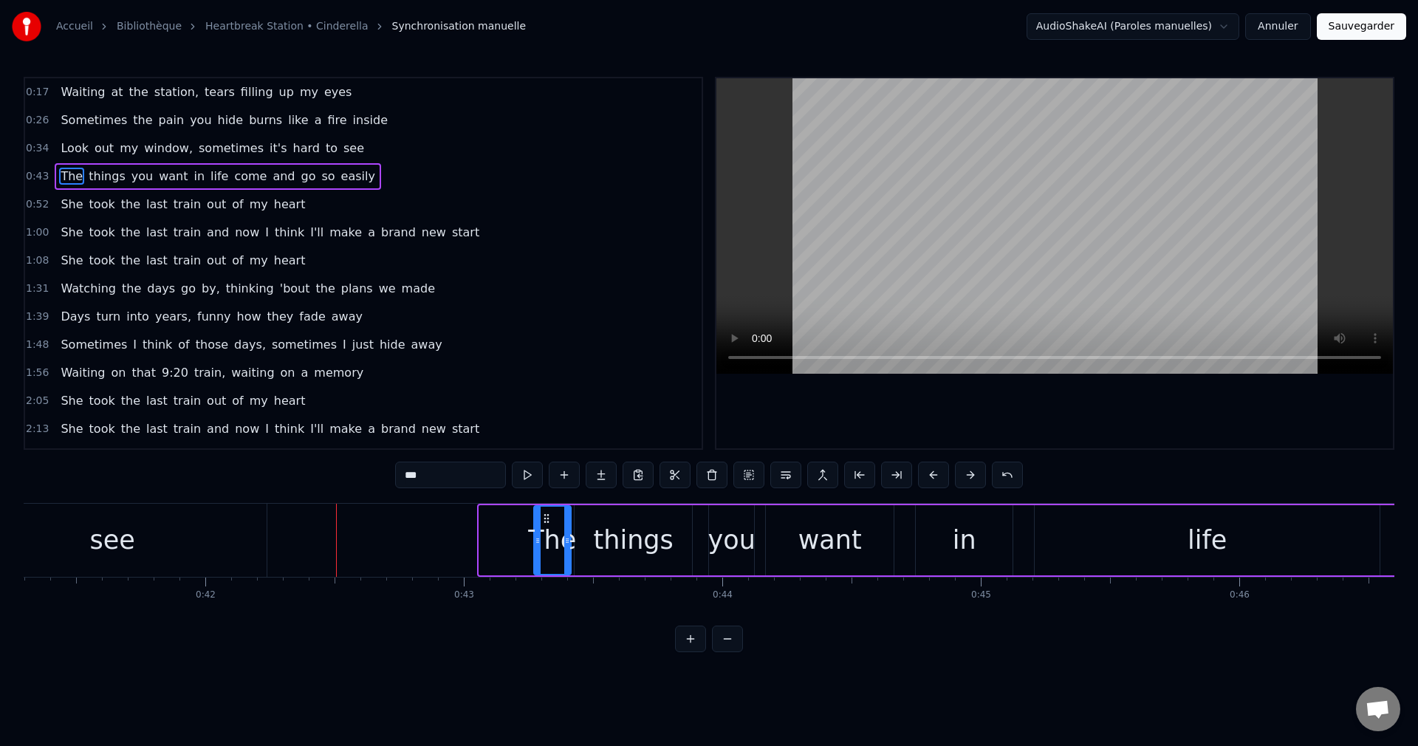
drag, startPoint x: 481, startPoint y: 539, endPoint x: 538, endPoint y: 546, distance: 57.2
click at [538, 546] on icon at bounding box center [538, 541] width 6 height 12
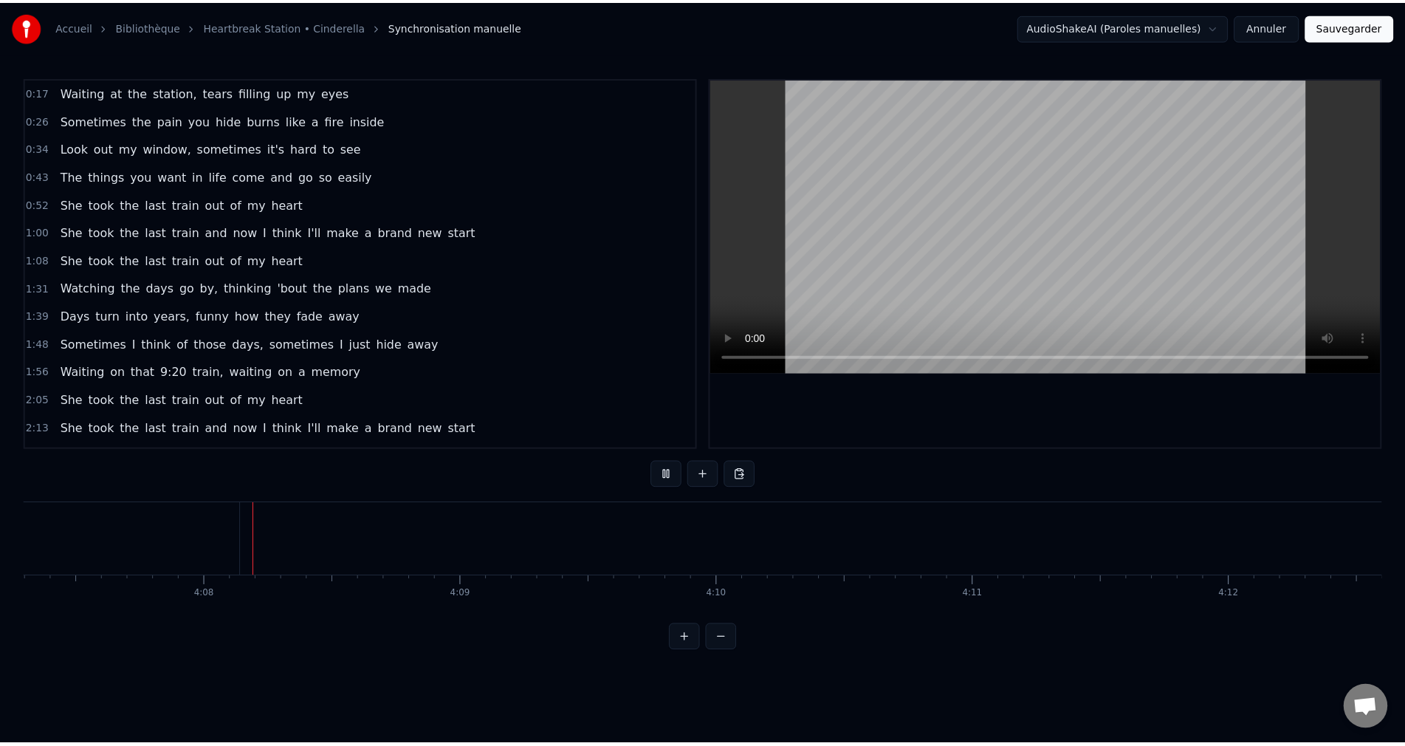
scroll to position [0, 63916]
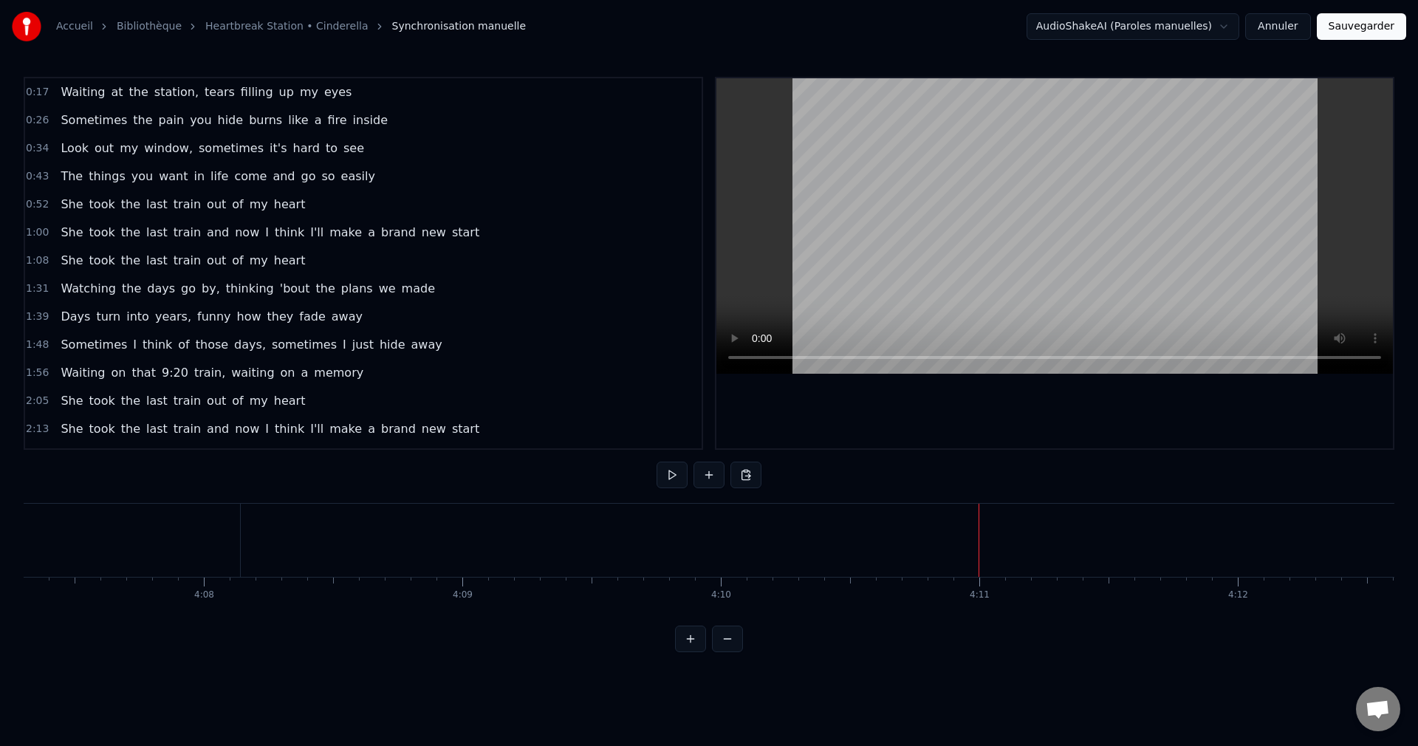
click at [1360, 24] on button "Sauvegarder" at bounding box center [1361, 26] width 89 height 27
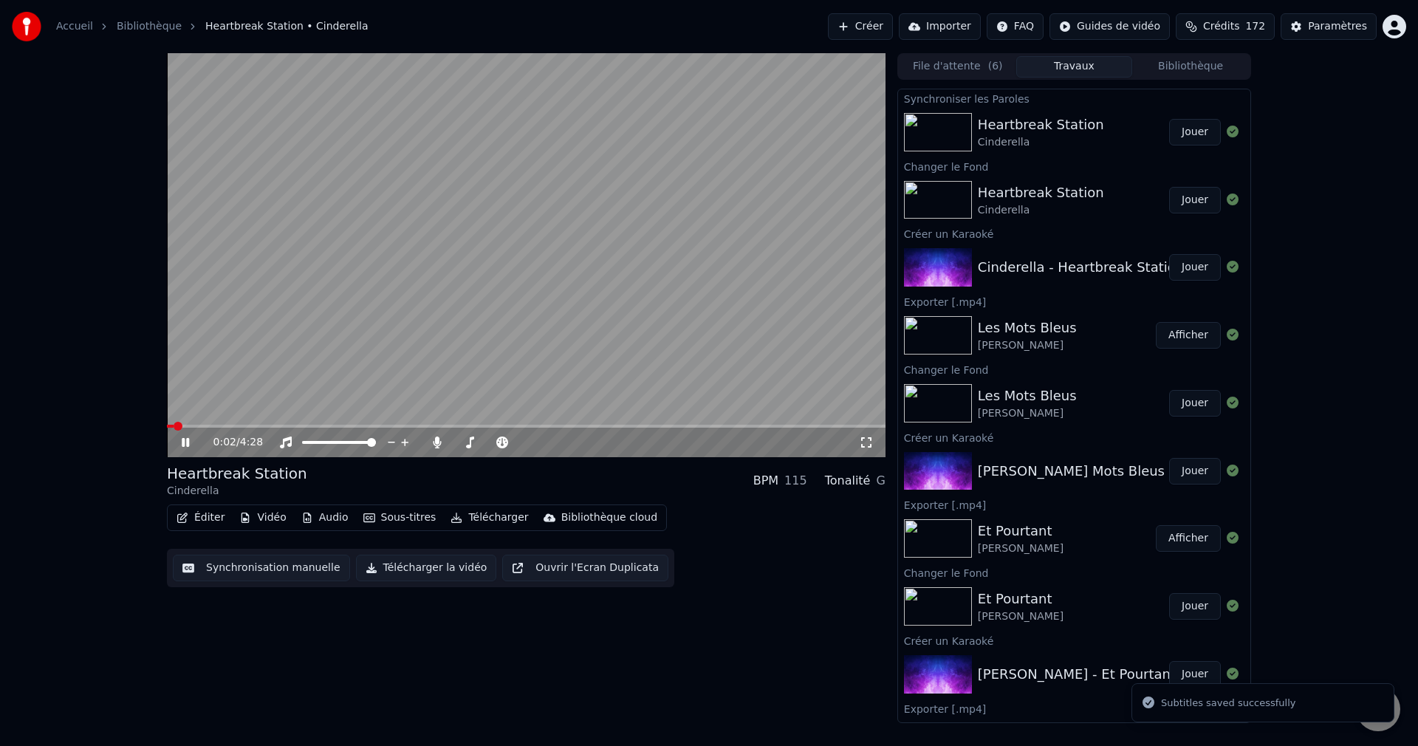
click at [188, 440] on icon at bounding box center [185, 442] width 7 height 9
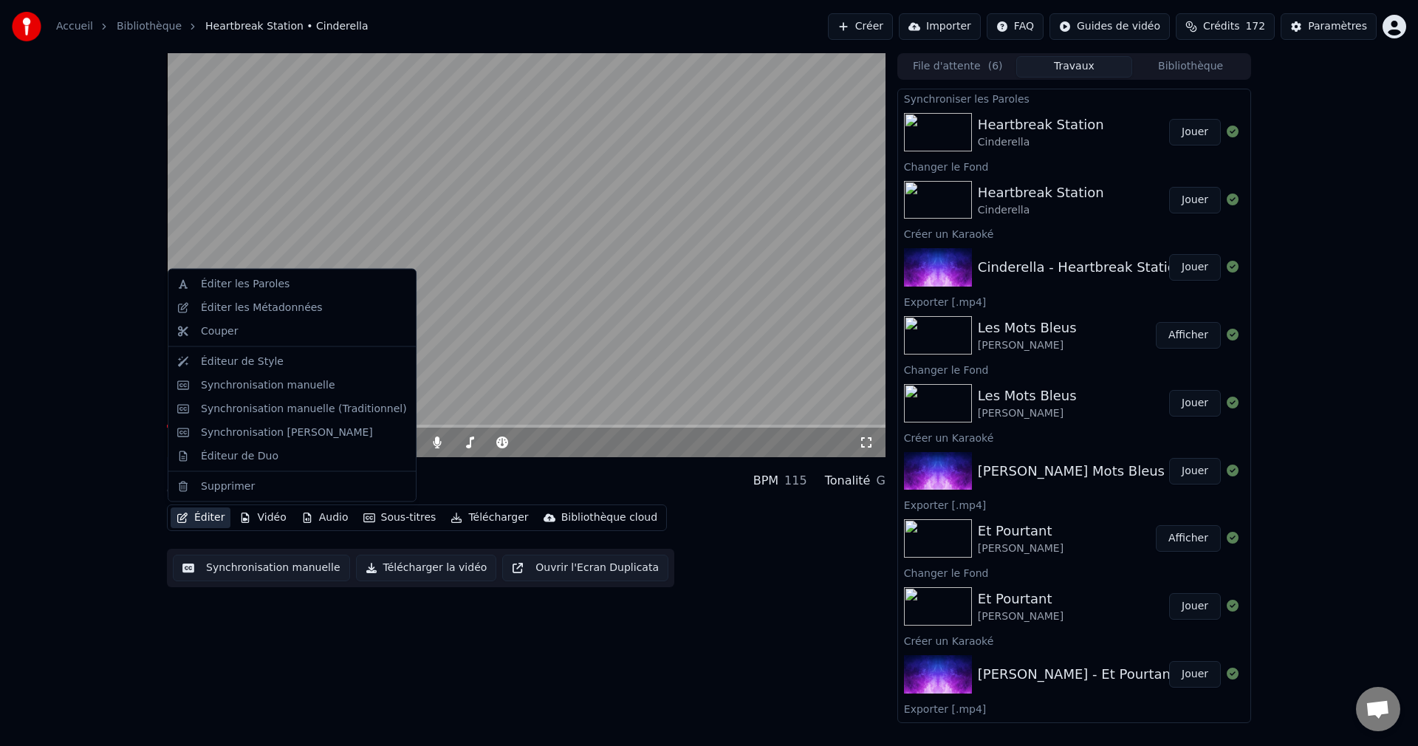
click at [209, 520] on button "Éditer" at bounding box center [201, 517] width 60 height 21
click at [259, 451] on div "Éditeur de Duo" at bounding box center [240, 455] width 78 height 15
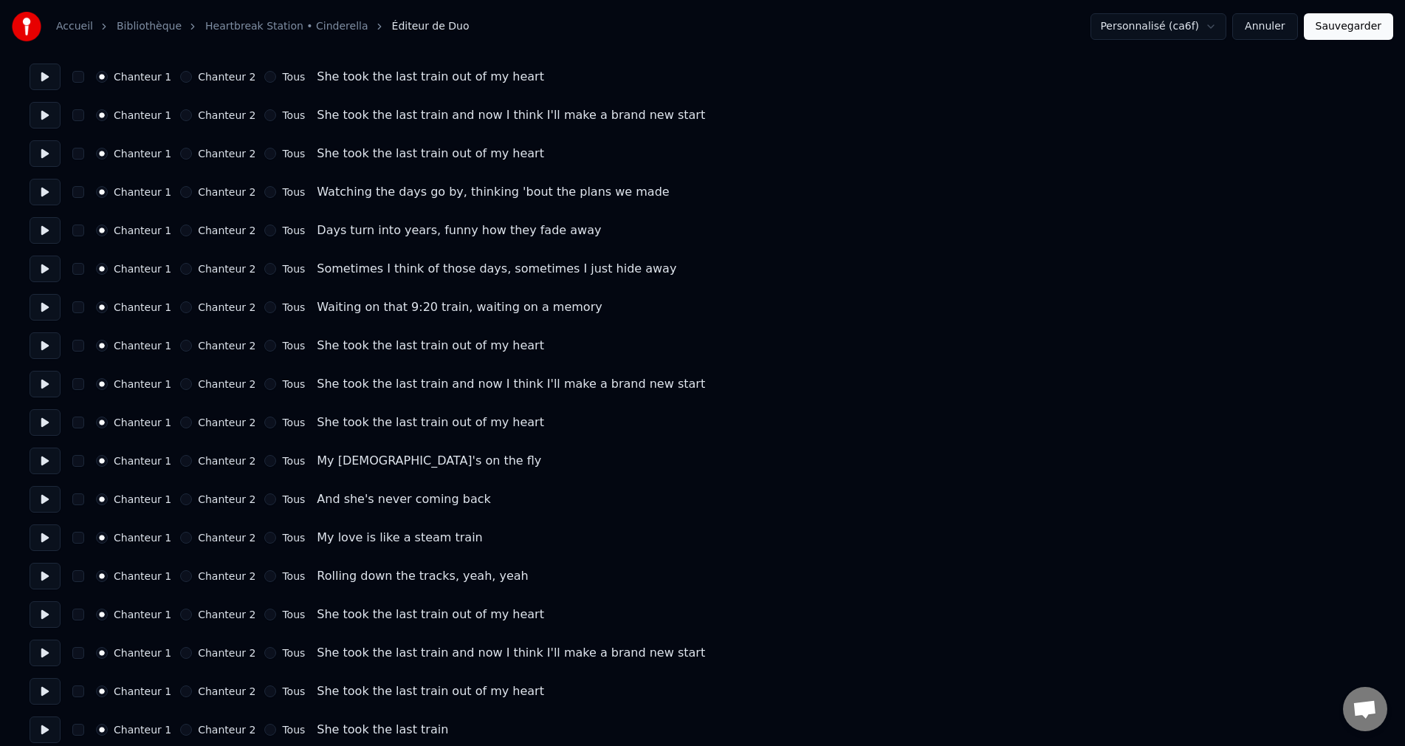
scroll to position [477, 0]
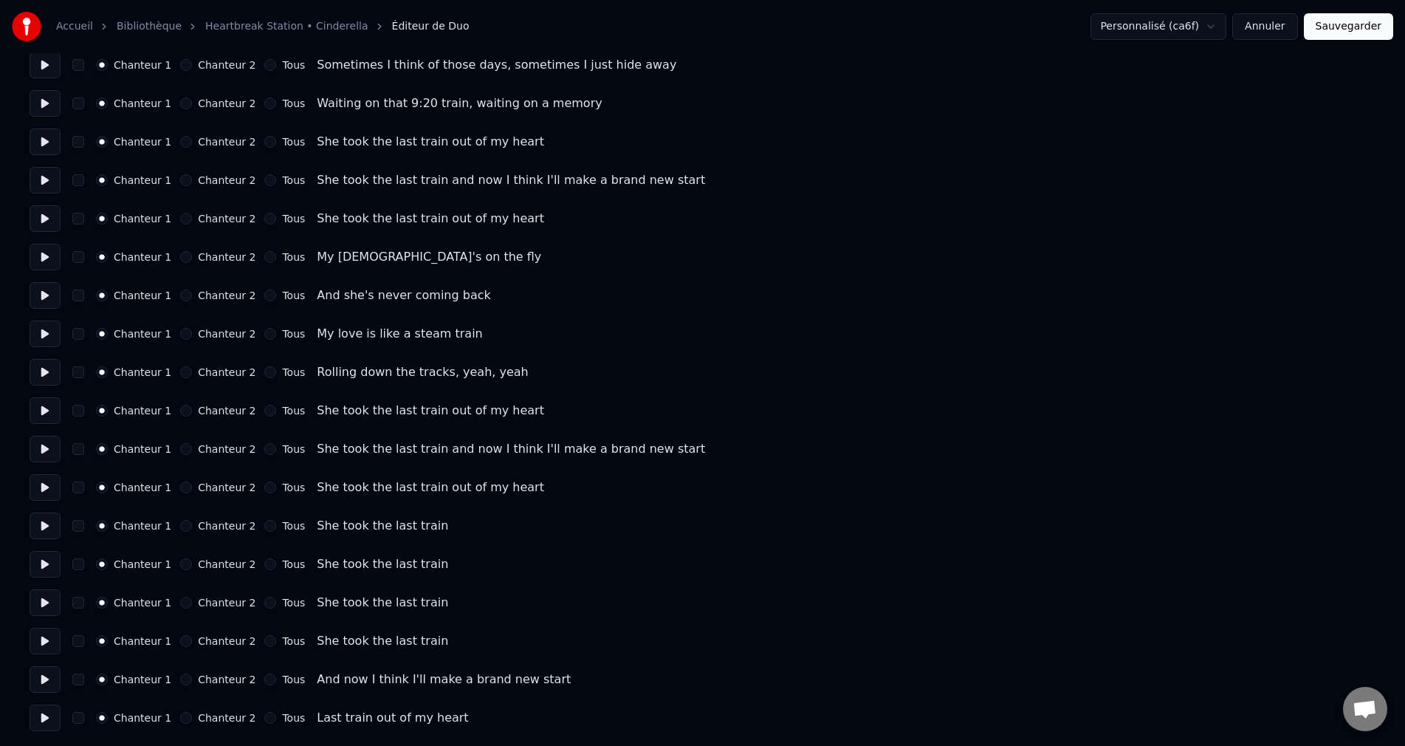
click at [184, 564] on button "Chanteur 2" at bounding box center [186, 564] width 12 height 12
click at [183, 639] on button "Chanteur 2" at bounding box center [186, 641] width 12 height 12
click at [1371, 35] on button "Sauvegarder" at bounding box center [1348, 26] width 89 height 27
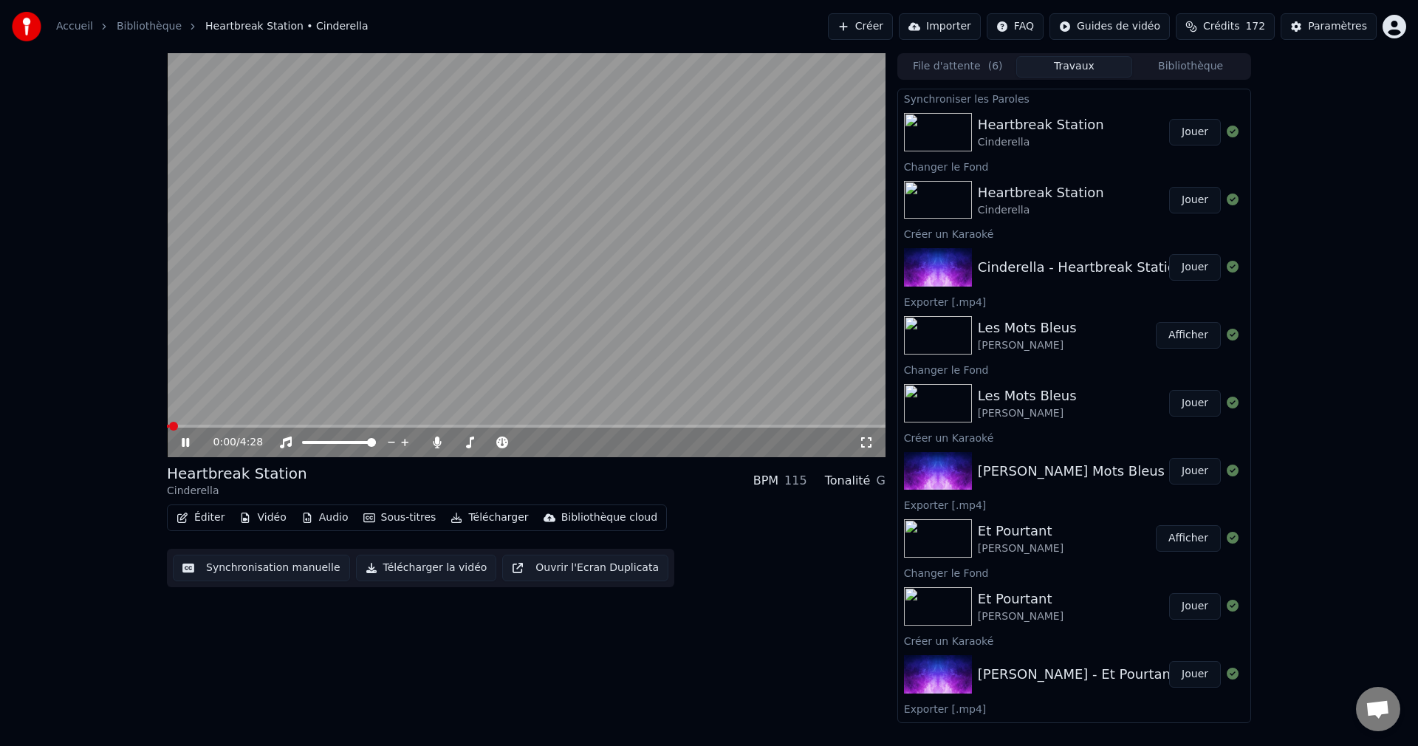
click at [188, 439] on icon at bounding box center [185, 442] width 7 height 9
click at [199, 518] on button "Éditer" at bounding box center [201, 517] width 60 height 21
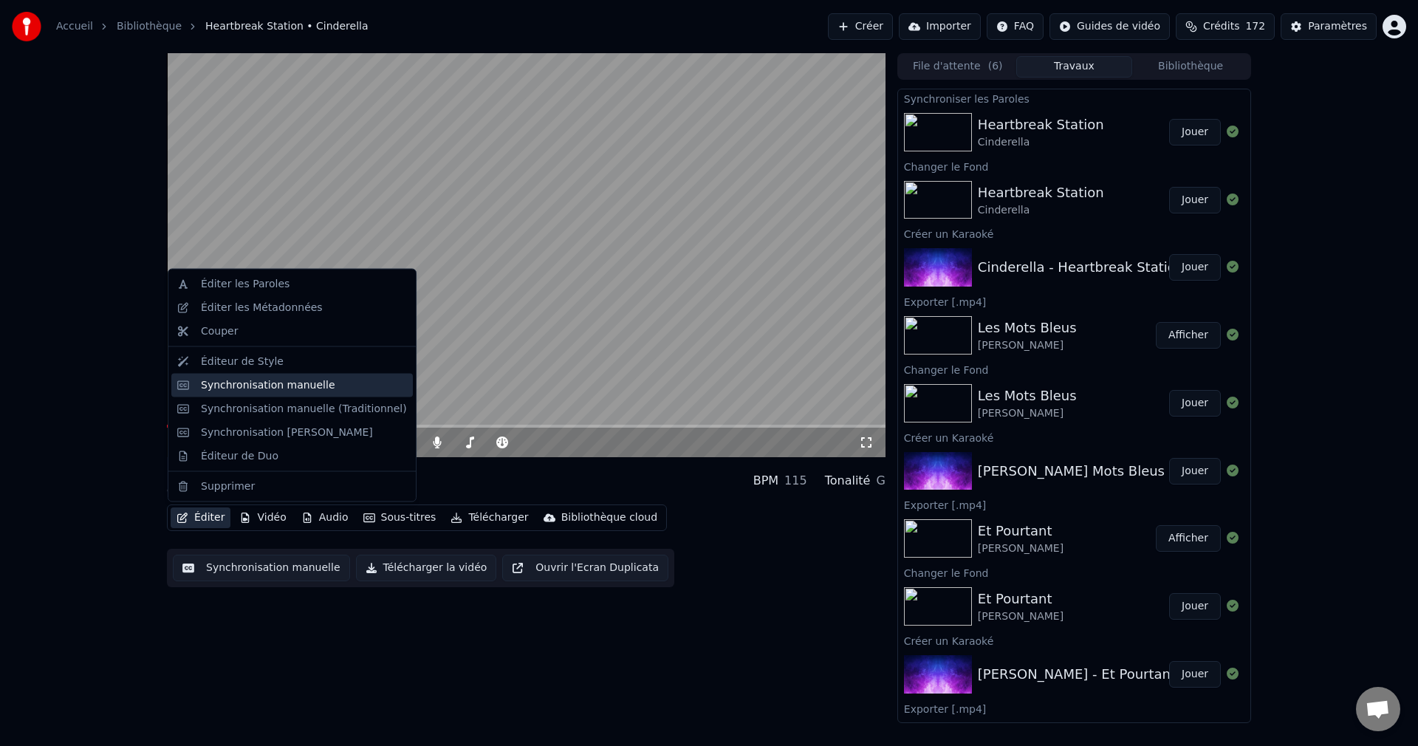
click at [278, 393] on div "Synchronisation manuelle" at bounding box center [291, 385] width 241 height 24
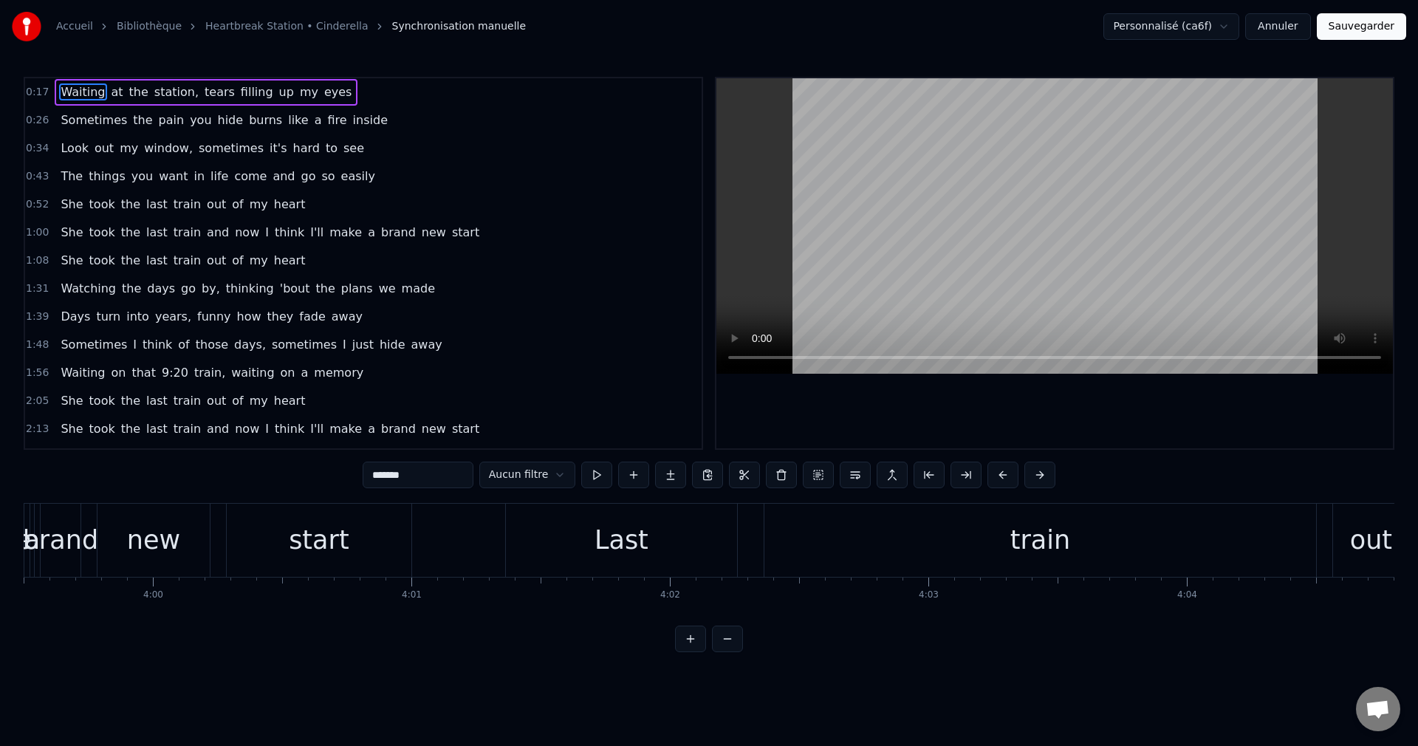
scroll to position [0, 61919]
click at [889, 561] on div "train" at bounding box center [1021, 540] width 552 height 73
type input "*****"
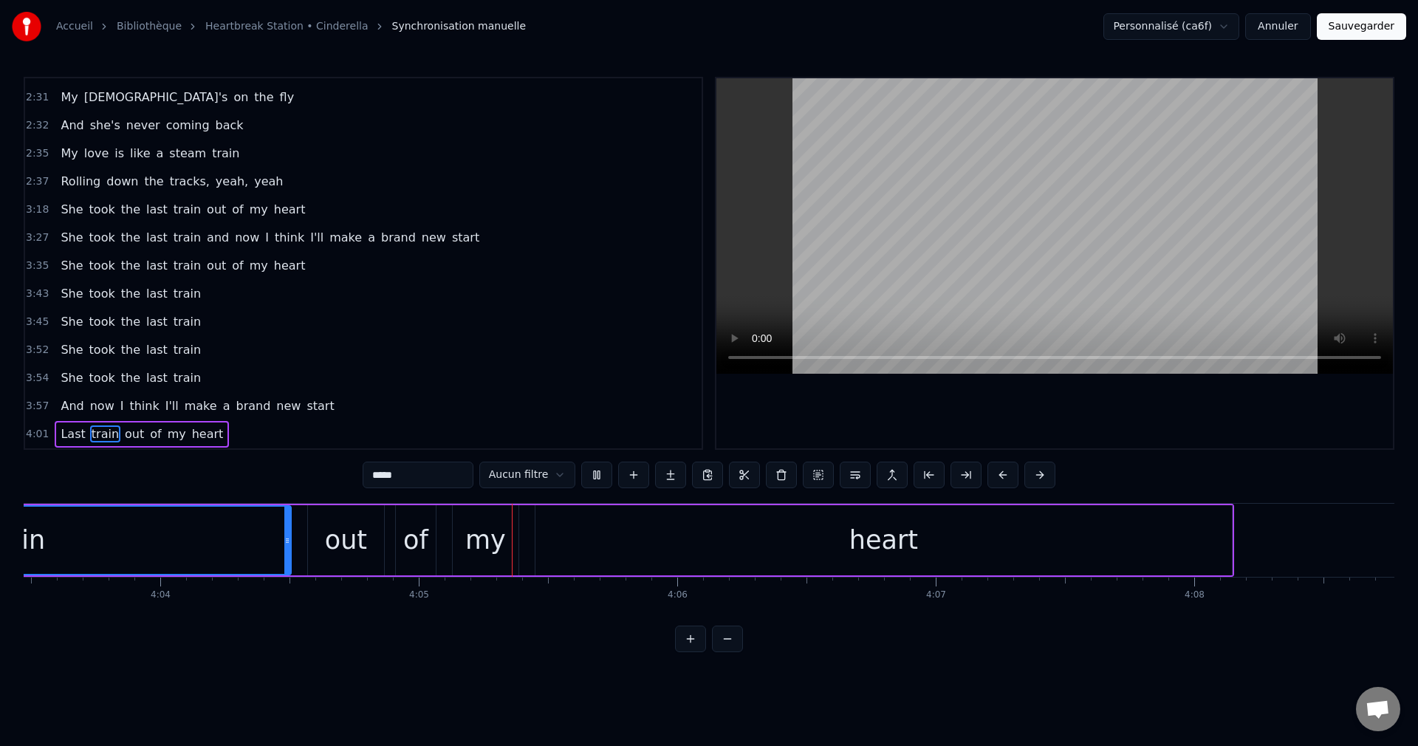
scroll to position [0, 63178]
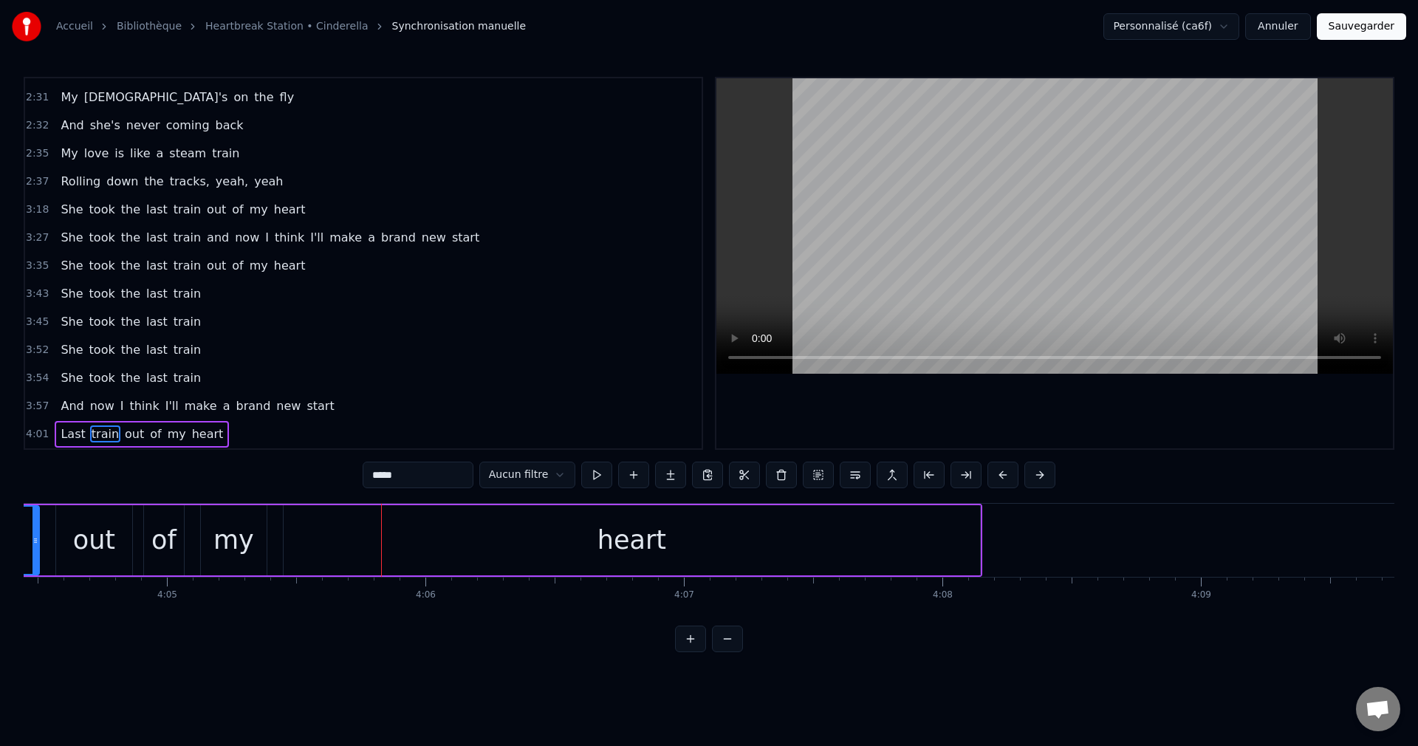
click at [55, 264] on div "She took the last train out of my heart" at bounding box center [183, 266] width 256 height 27
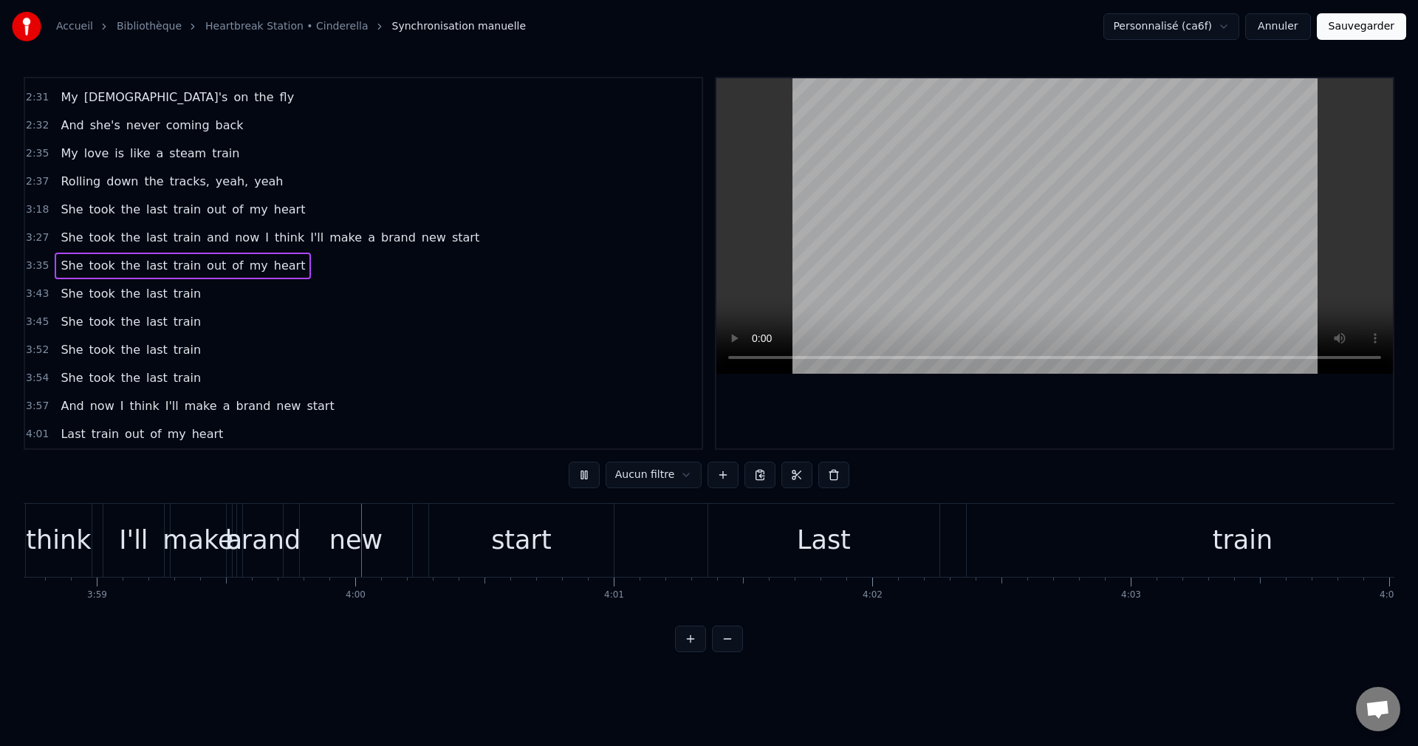
scroll to position [0, 61789]
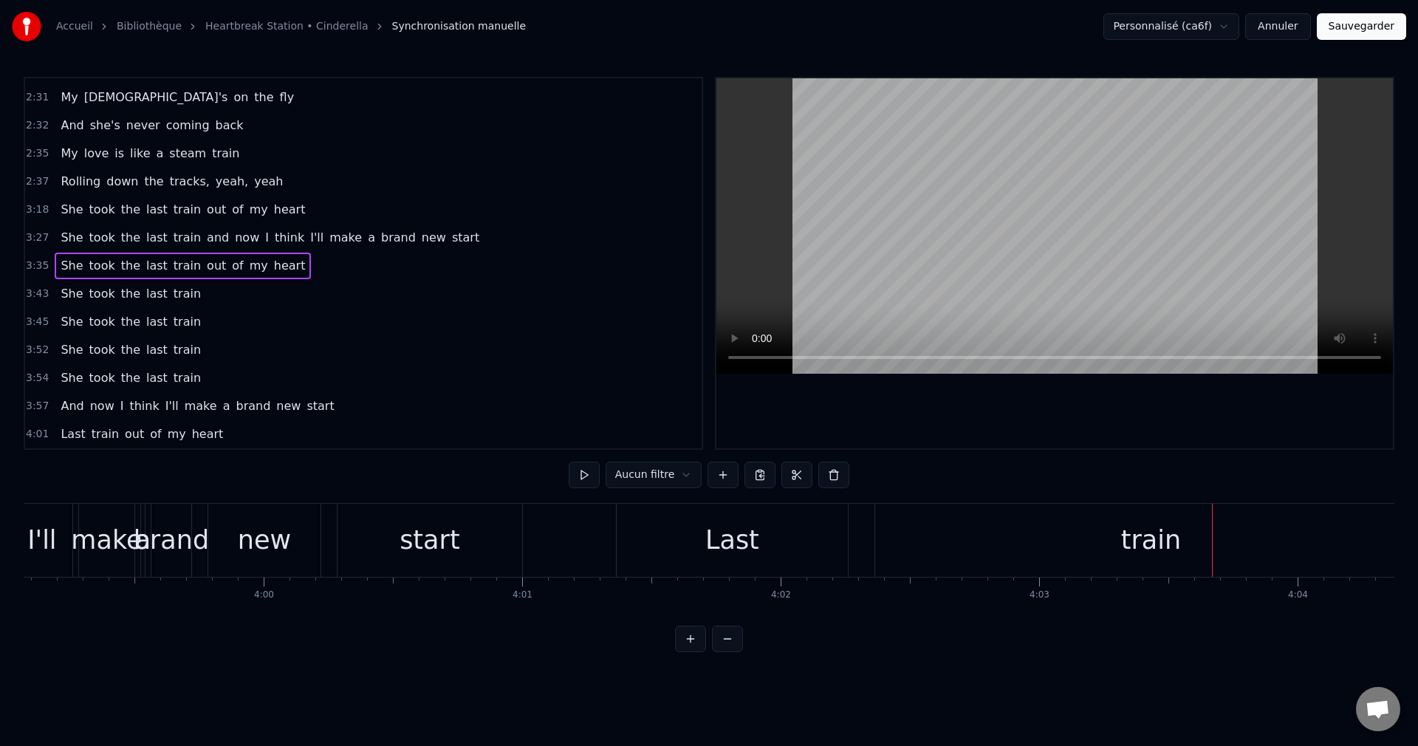
click at [1368, 29] on button "Sauvegarder" at bounding box center [1361, 26] width 89 height 27
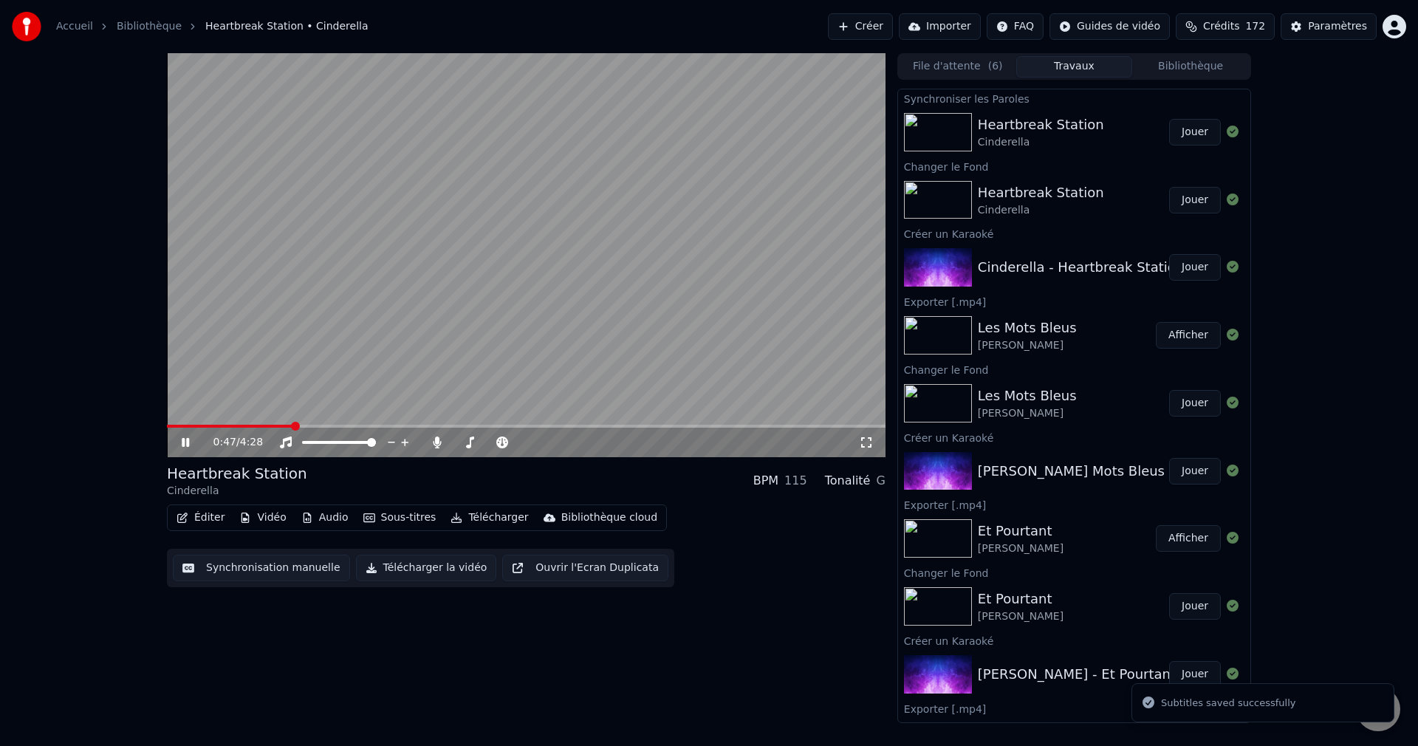
click at [292, 425] on span at bounding box center [526, 426] width 719 height 3
click at [462, 441] on span at bounding box center [490, 442] width 74 height 3
click at [185, 447] on icon at bounding box center [196, 442] width 35 height 12
click at [431, 571] on button "Télécharger la vidéo" at bounding box center [426, 568] width 141 height 27
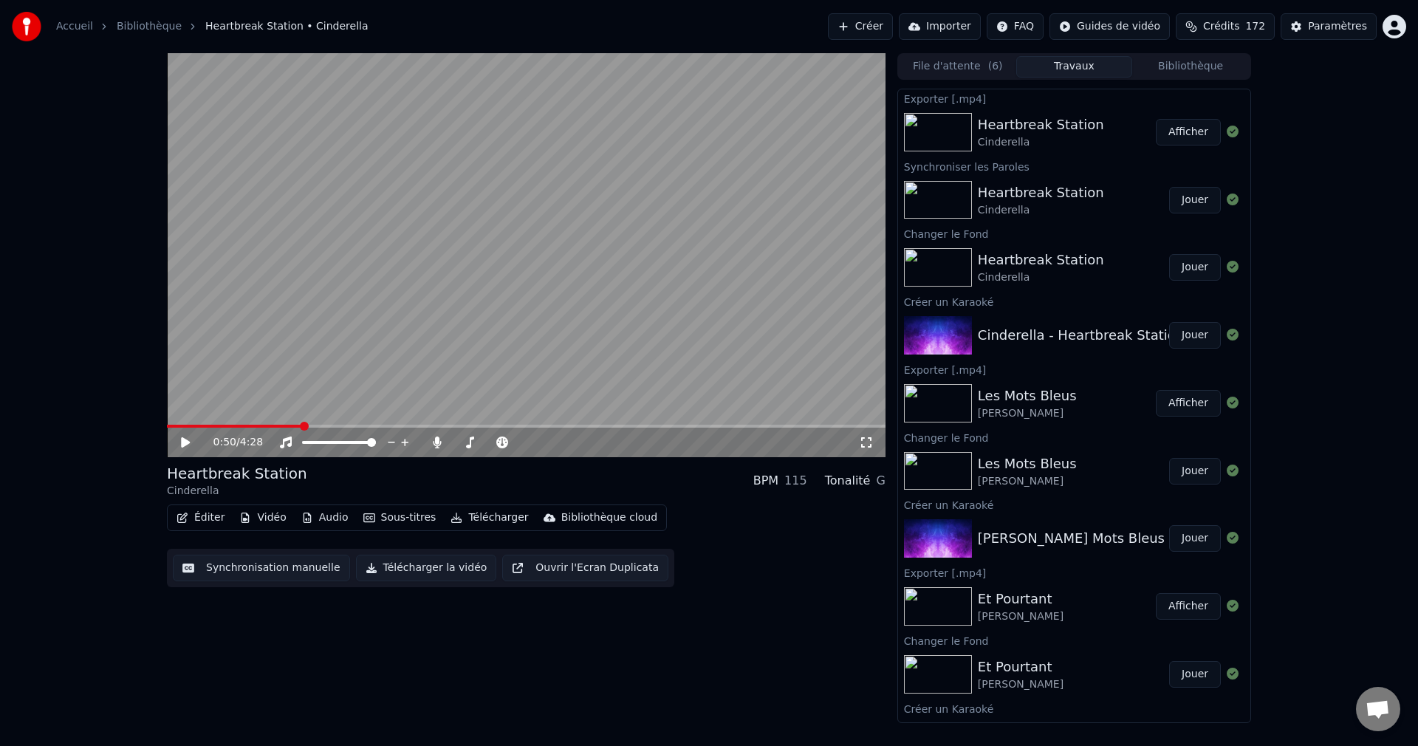
click at [856, 28] on button "Créer" at bounding box center [860, 26] width 65 height 27
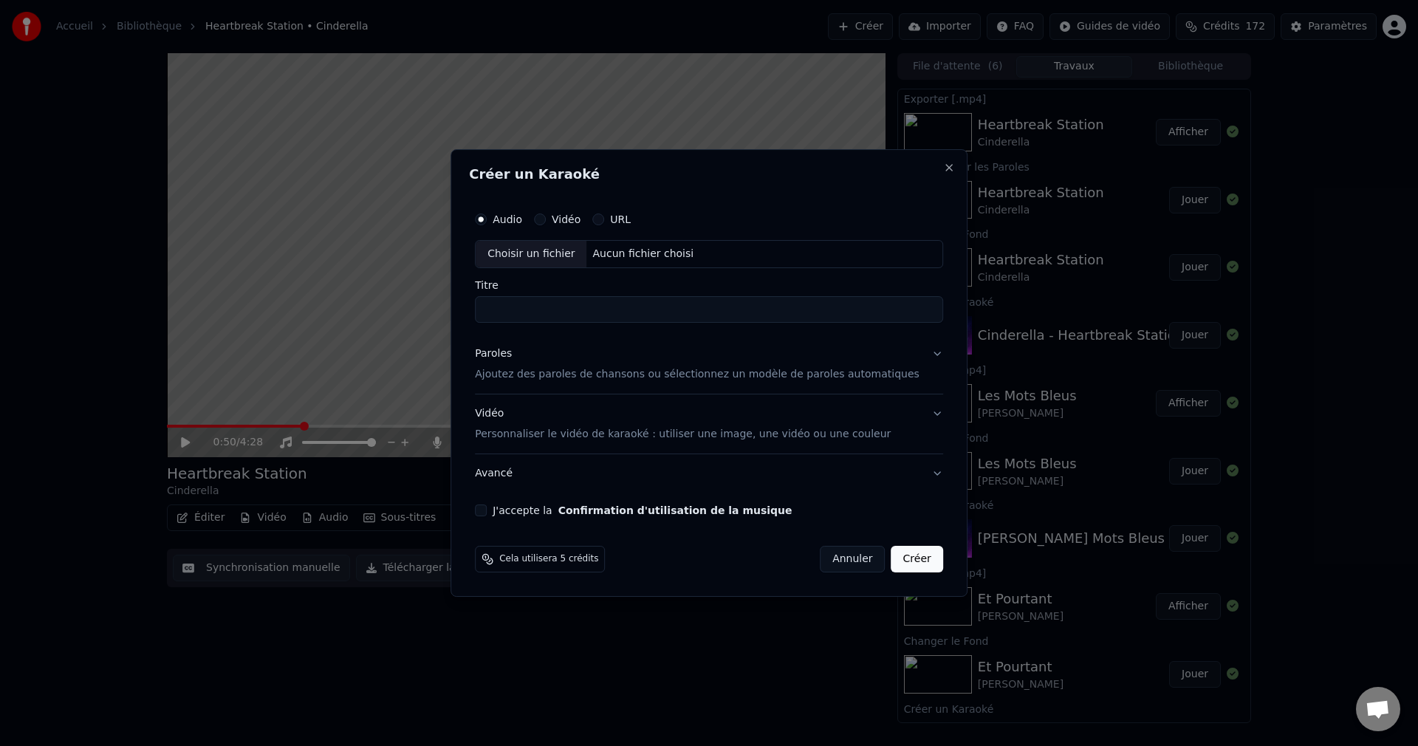
click at [552, 258] on div "Choisir un fichier" at bounding box center [531, 254] width 111 height 27
type input "**********"
click at [915, 354] on button "Paroles Ajoutez des paroles de chansons ou sélectionnez un modèle de paroles au…" at bounding box center [709, 364] width 468 height 59
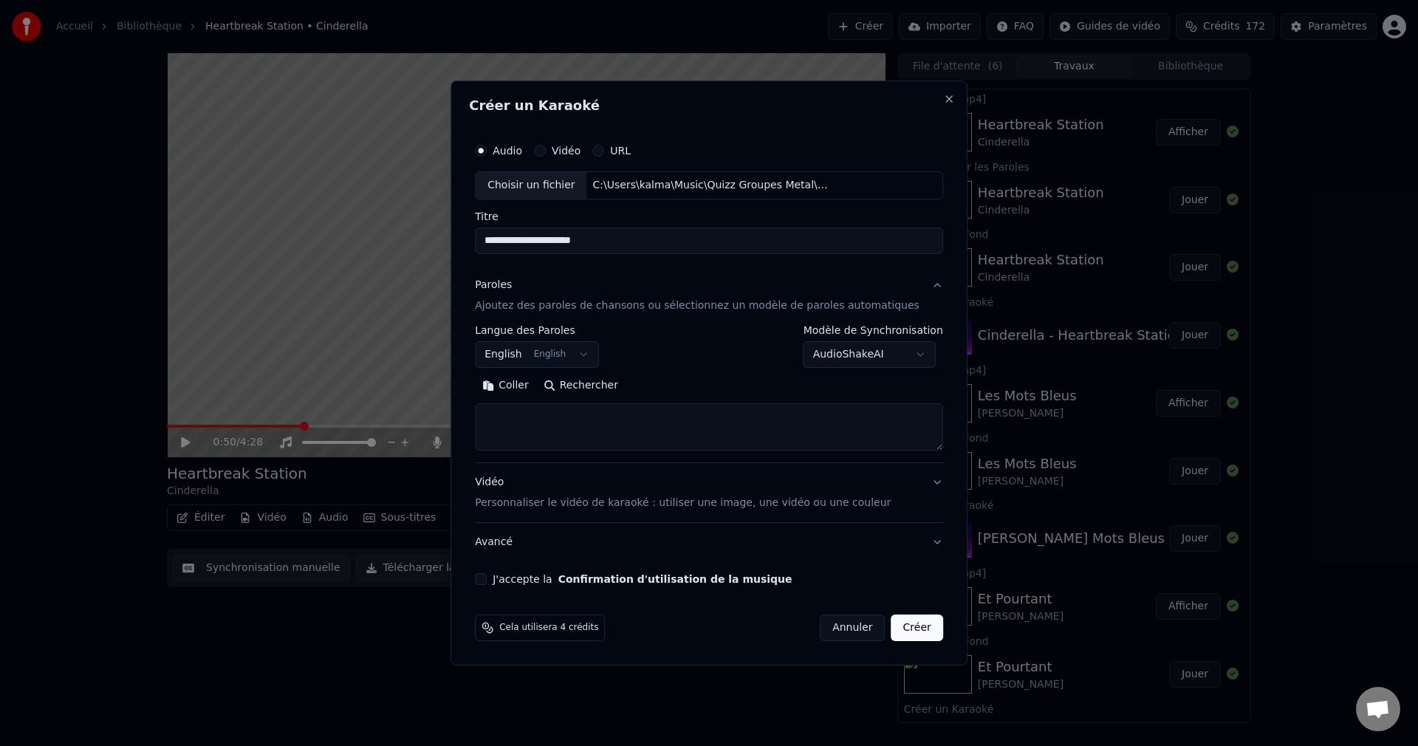
click at [593, 388] on button "Rechercher" at bounding box center [580, 386] width 89 height 24
type textarea "**********"
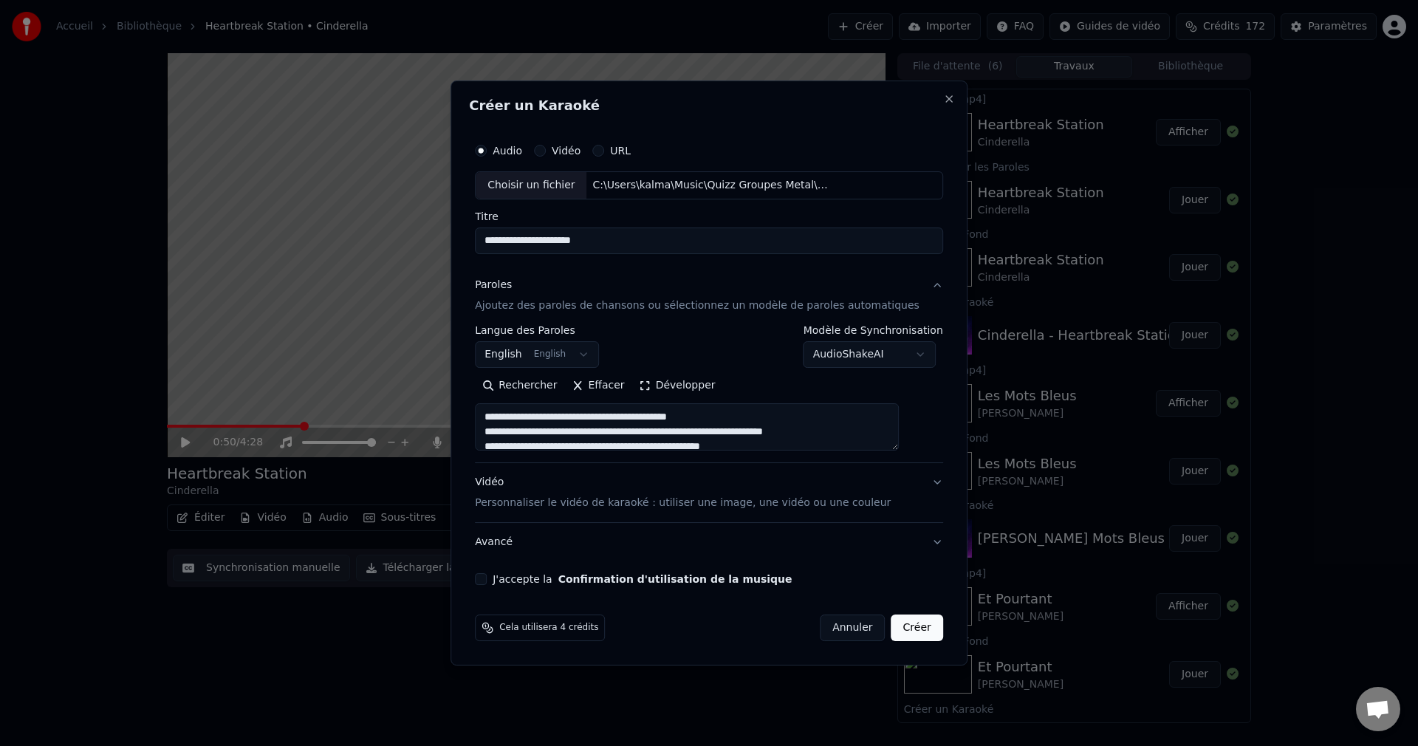
click at [487, 580] on button "J'accepte la Confirmation d'utilisation de la musique" at bounding box center [481, 579] width 12 height 12
click at [891, 630] on button "Créer" at bounding box center [917, 627] width 52 height 27
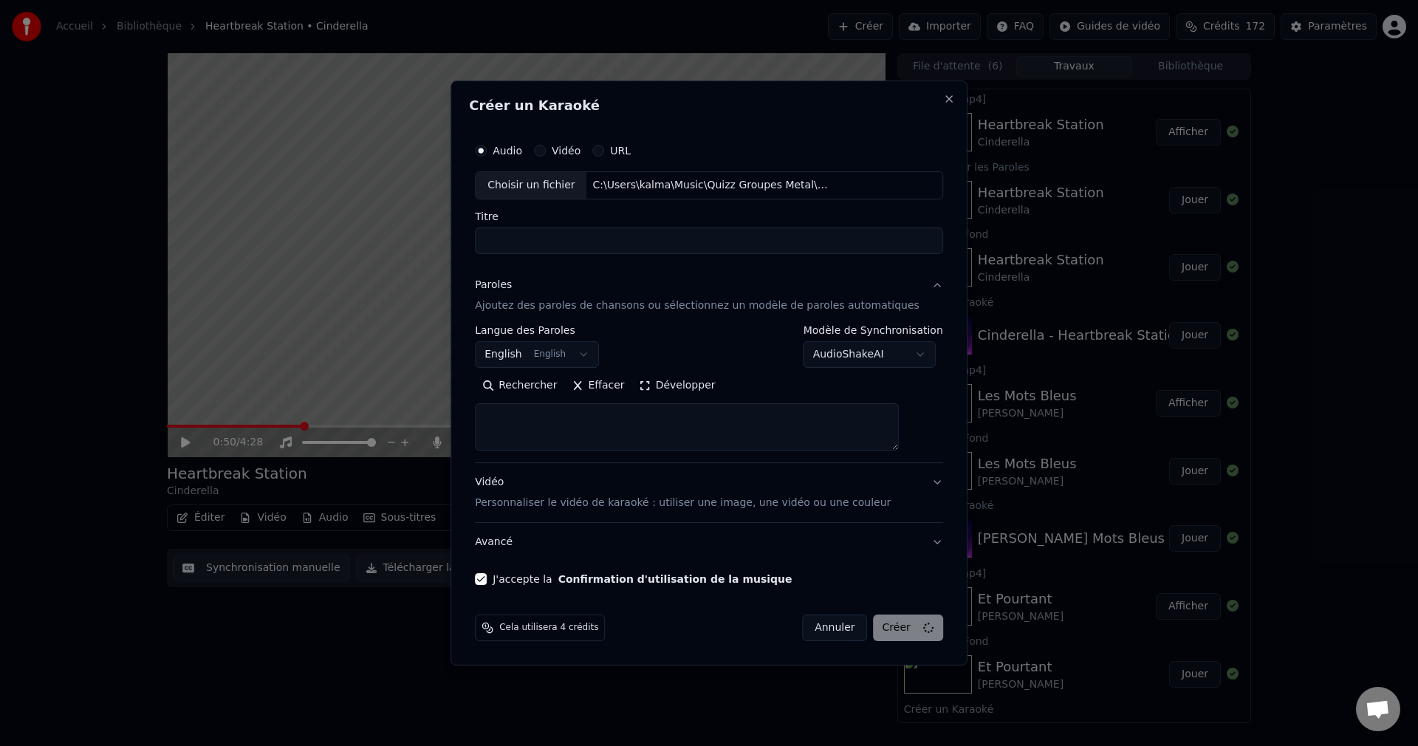
select select
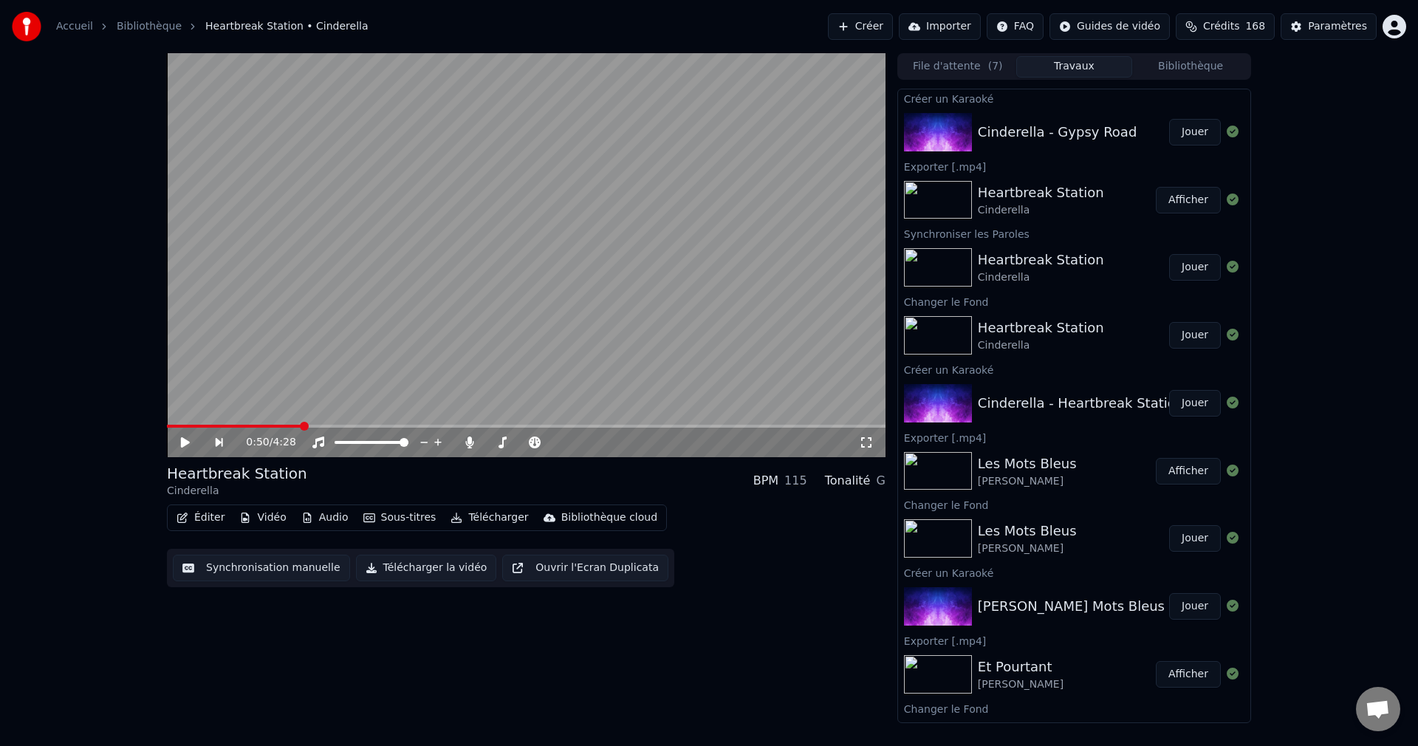
click at [1182, 135] on button "Jouer" at bounding box center [1195, 132] width 52 height 27
click at [187, 442] on icon at bounding box center [185, 442] width 7 height 9
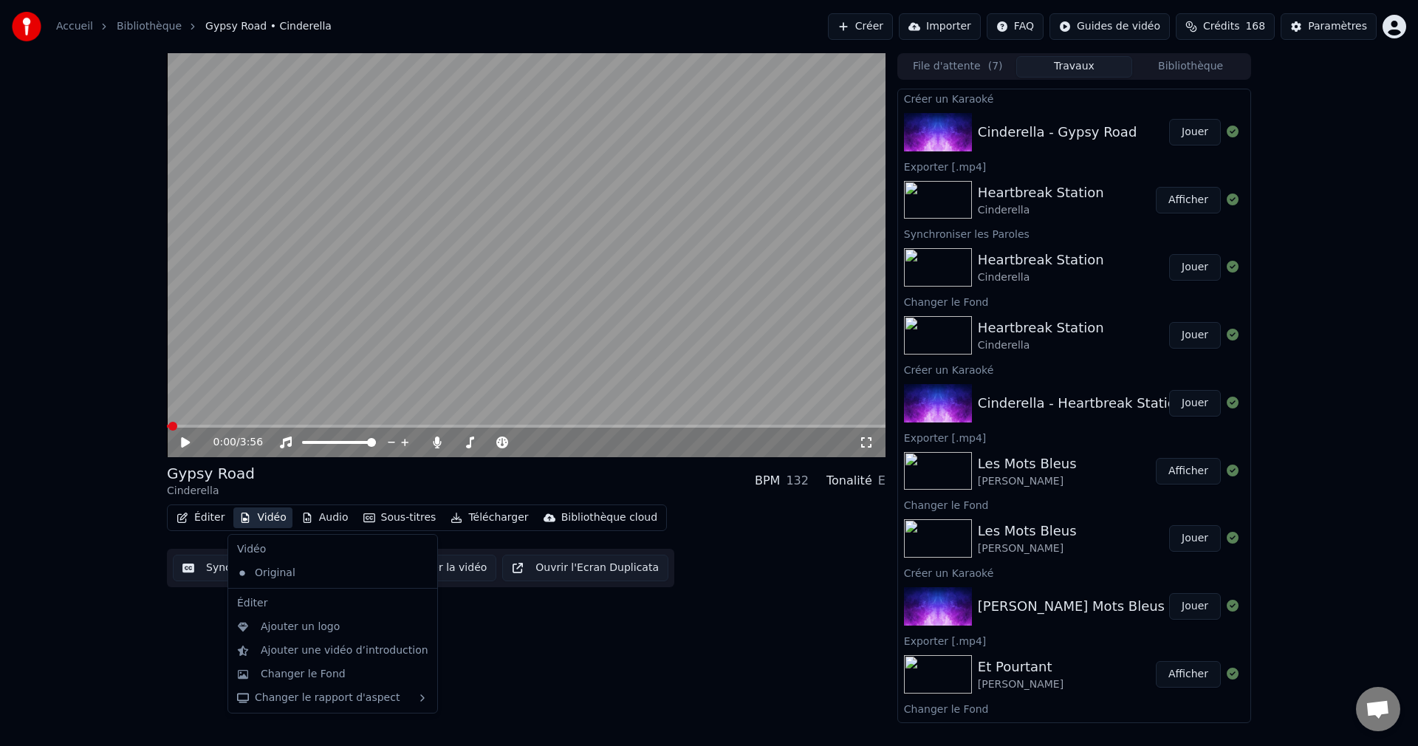
click at [262, 521] on button "Vidéo" at bounding box center [262, 517] width 58 height 21
click at [301, 673] on div "Changer le Fond" at bounding box center [303, 674] width 85 height 15
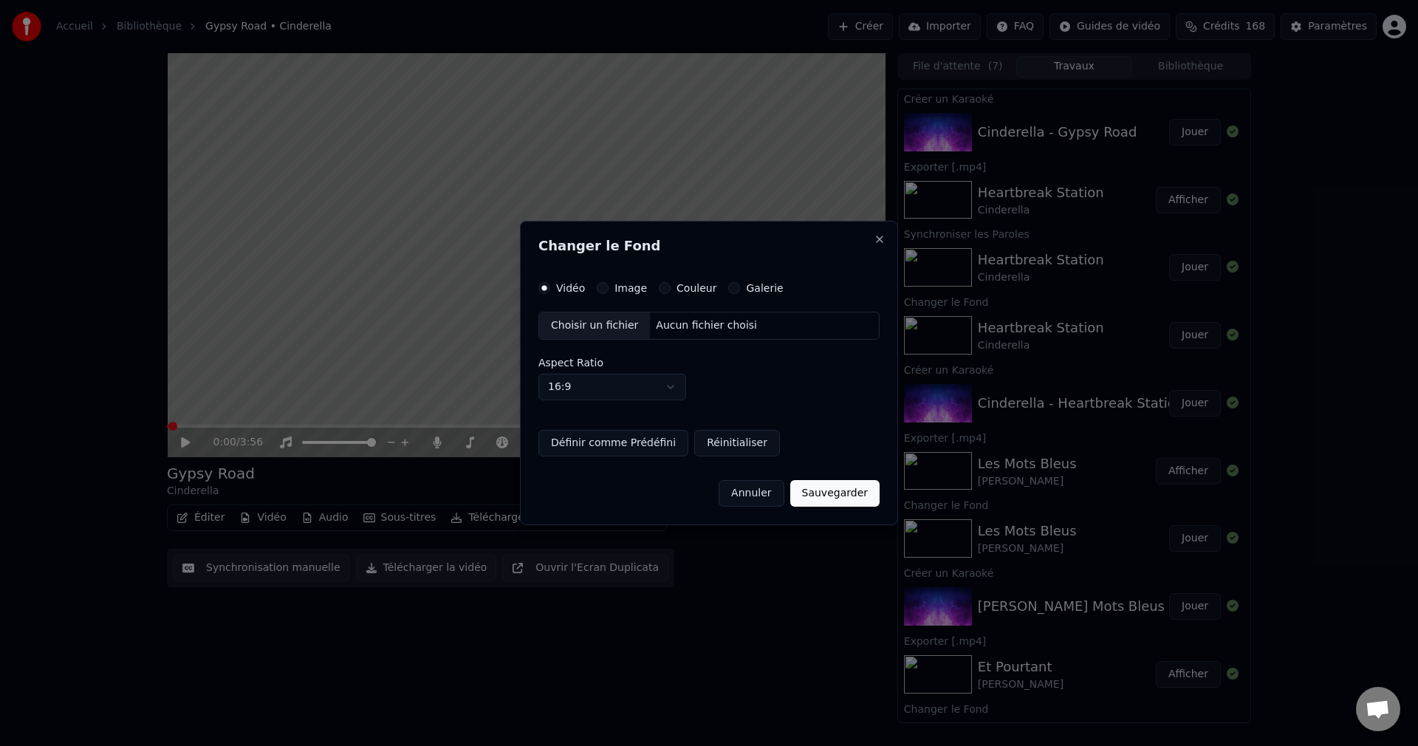
click at [604, 320] on div "Choisir un fichier" at bounding box center [594, 325] width 111 height 27
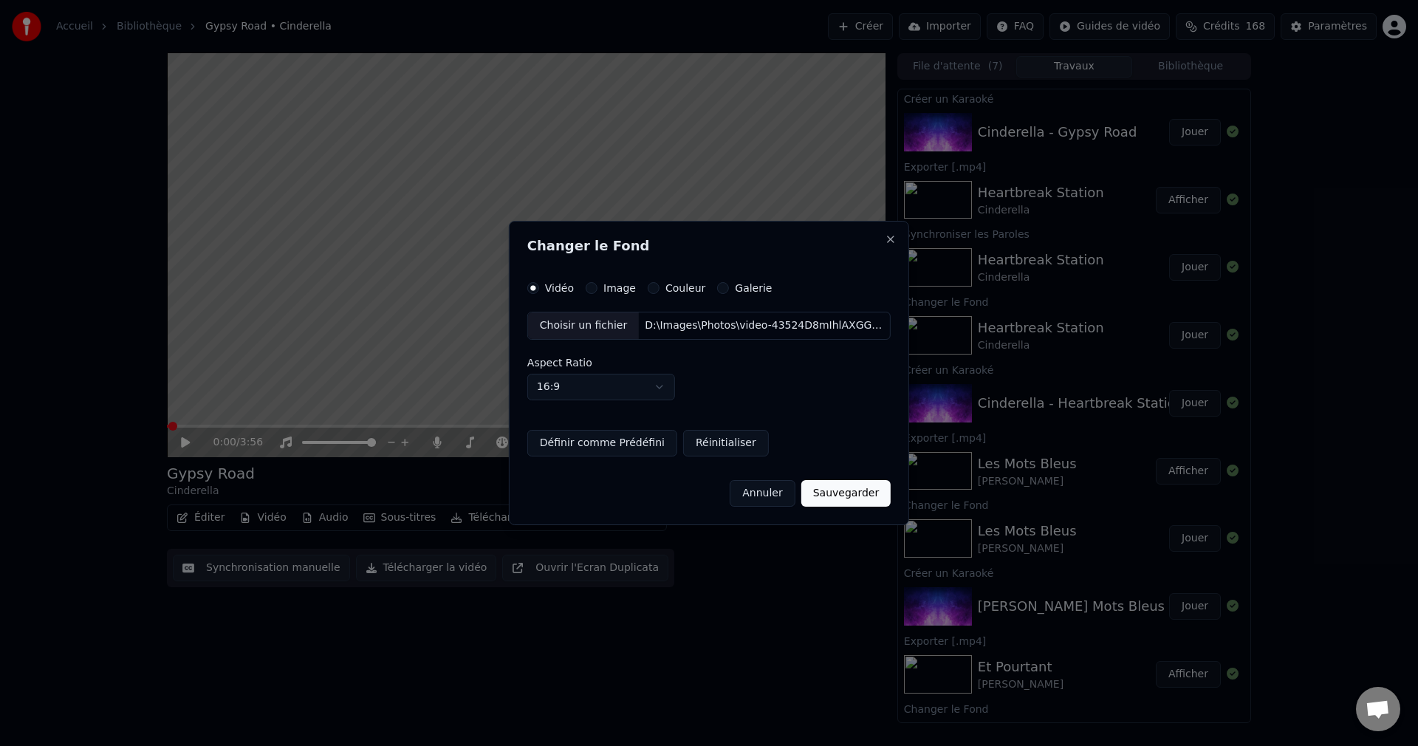
click at [831, 491] on button "Sauvegarder" at bounding box center [845, 493] width 89 height 27
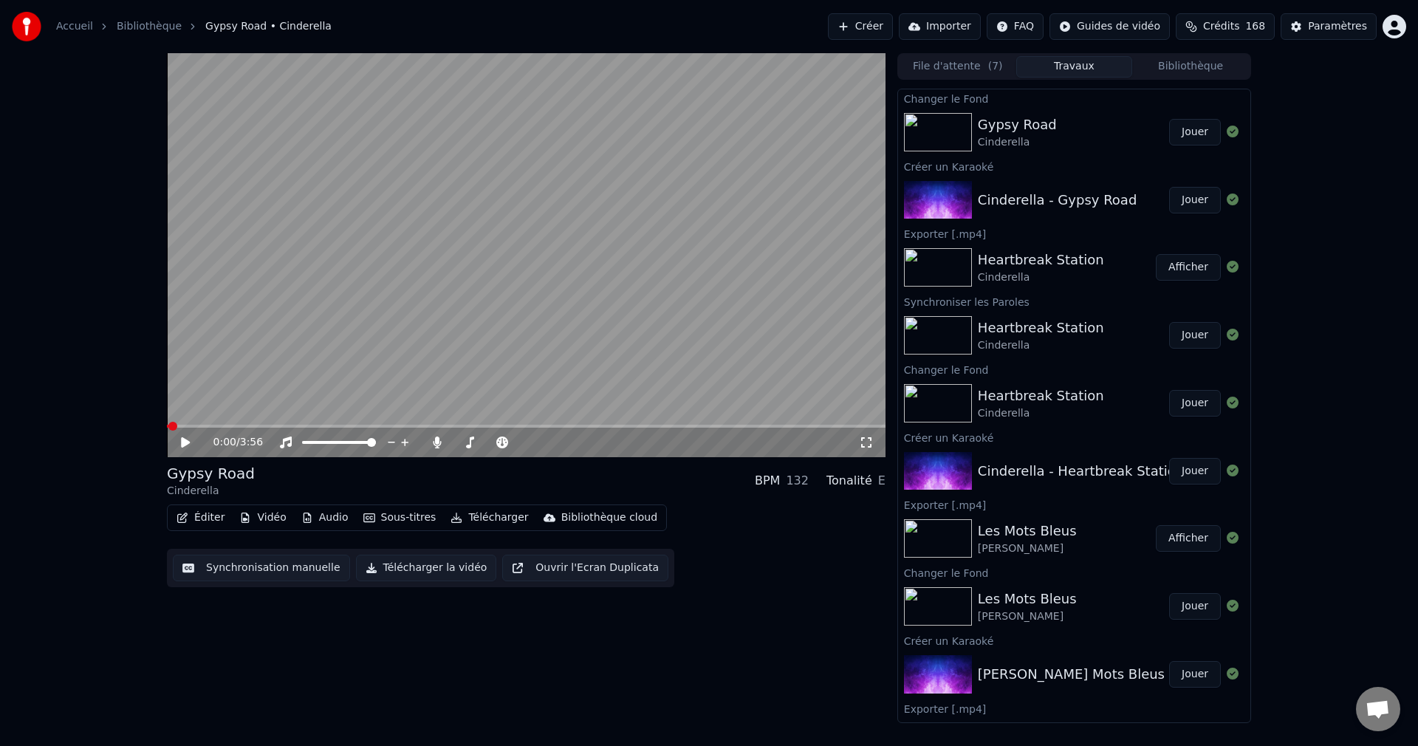
click at [1189, 130] on button "Jouer" at bounding box center [1195, 132] width 52 height 27
click at [527, 447] on span at bounding box center [522, 442] width 9 height 9
click at [604, 426] on span at bounding box center [526, 426] width 719 height 3
click at [623, 427] on span at bounding box center [526, 426] width 719 height 3
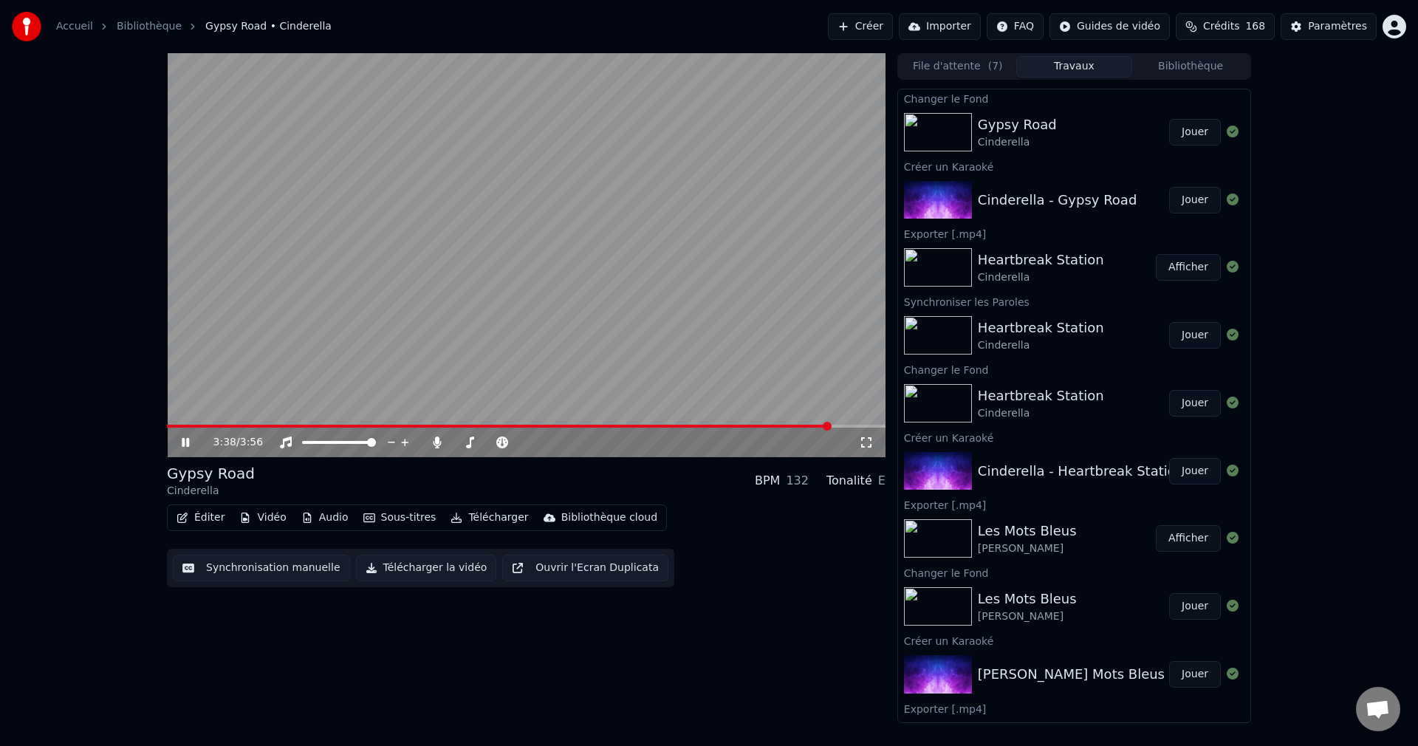
click at [182, 438] on icon at bounding box center [196, 442] width 35 height 12
click at [199, 518] on button "Éditer" at bounding box center [201, 517] width 60 height 21
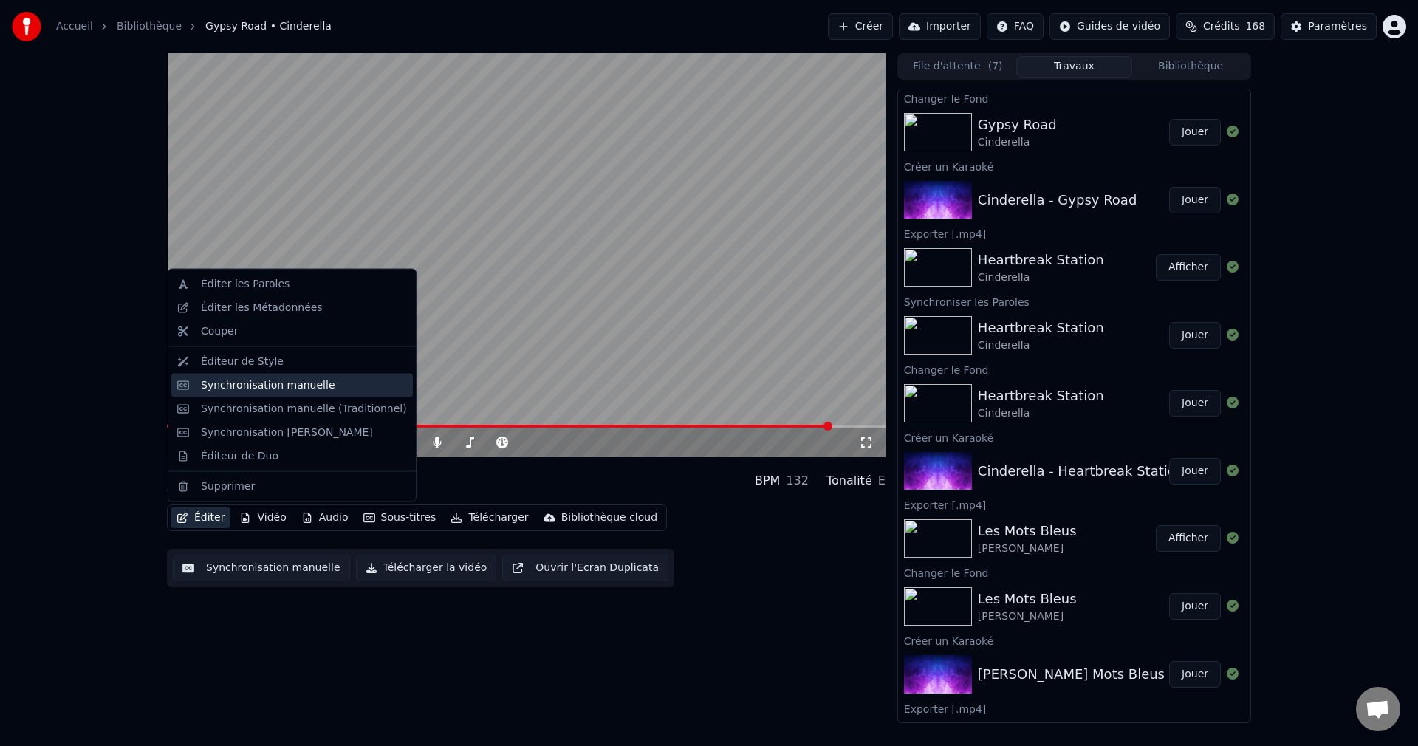
click at [252, 384] on div "Synchronisation manuelle" at bounding box center [268, 384] width 134 height 15
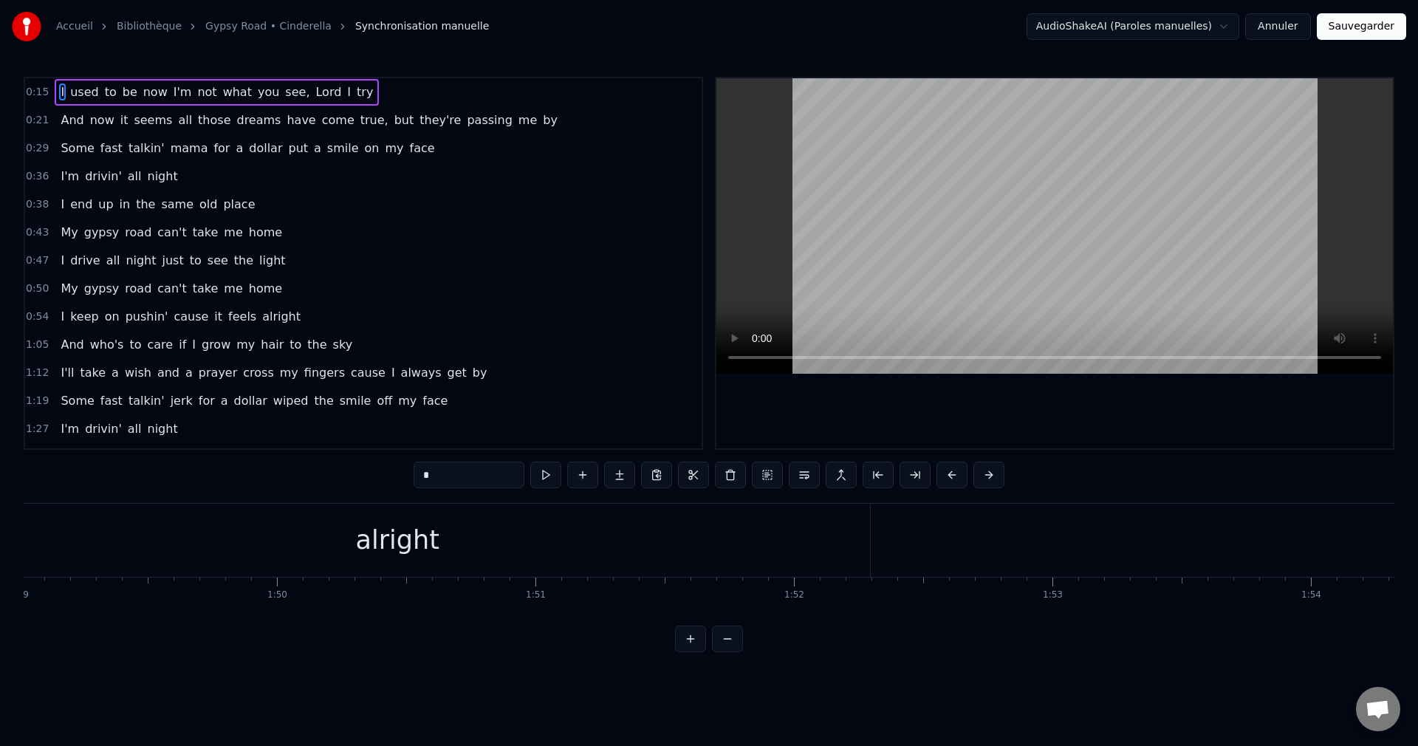
scroll to position [0, 27924]
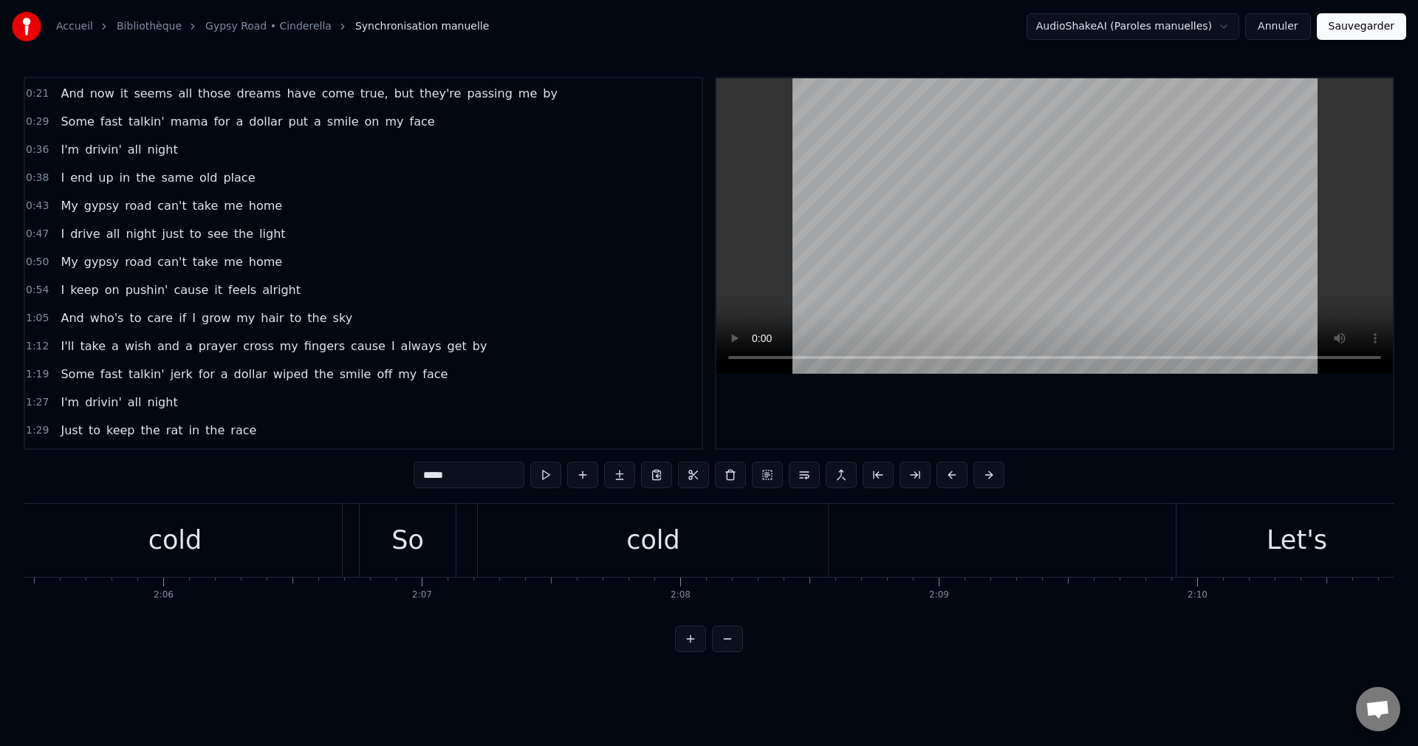
scroll to position [0, 32465]
click at [326, 537] on div "So" at bounding box center [368, 540] width 97 height 73
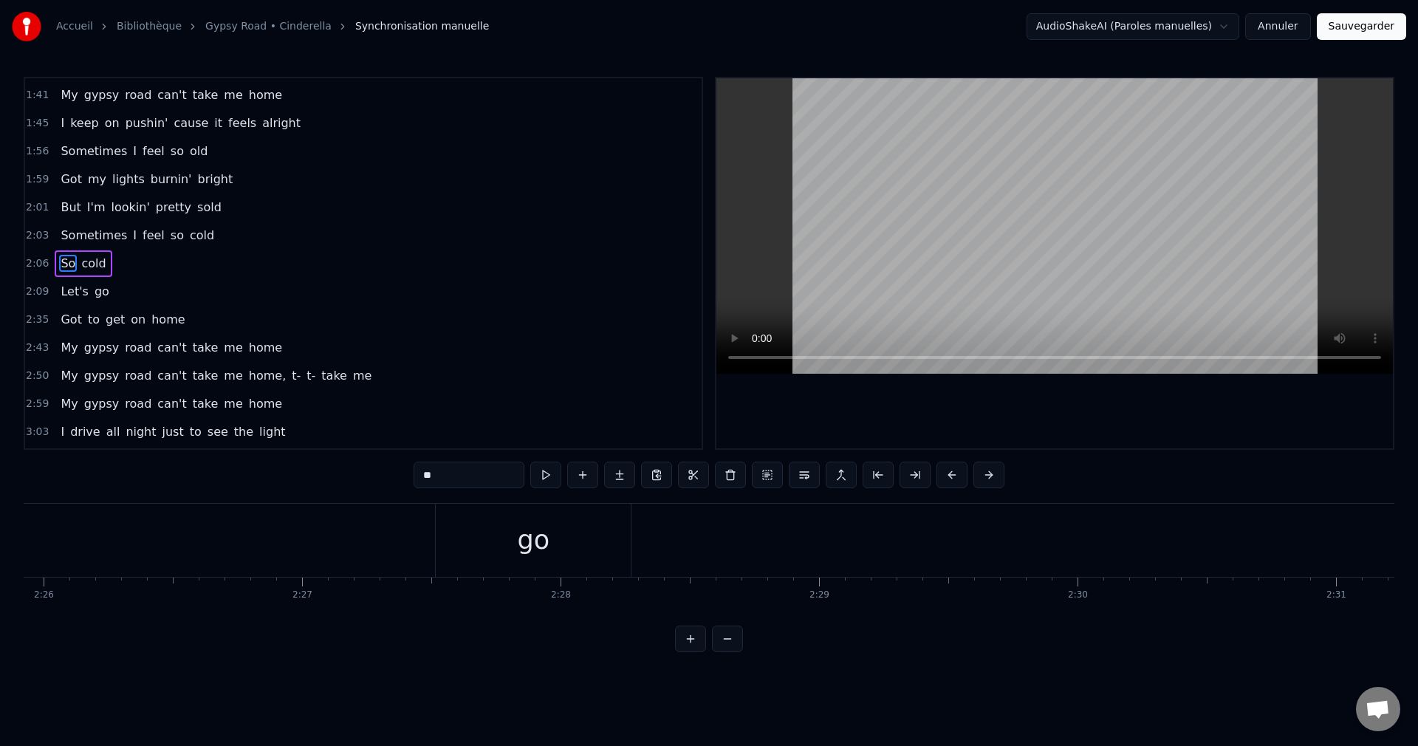
scroll to position [0, 37697]
click at [493, 535] on div "go" at bounding box center [550, 540] width 195 height 73
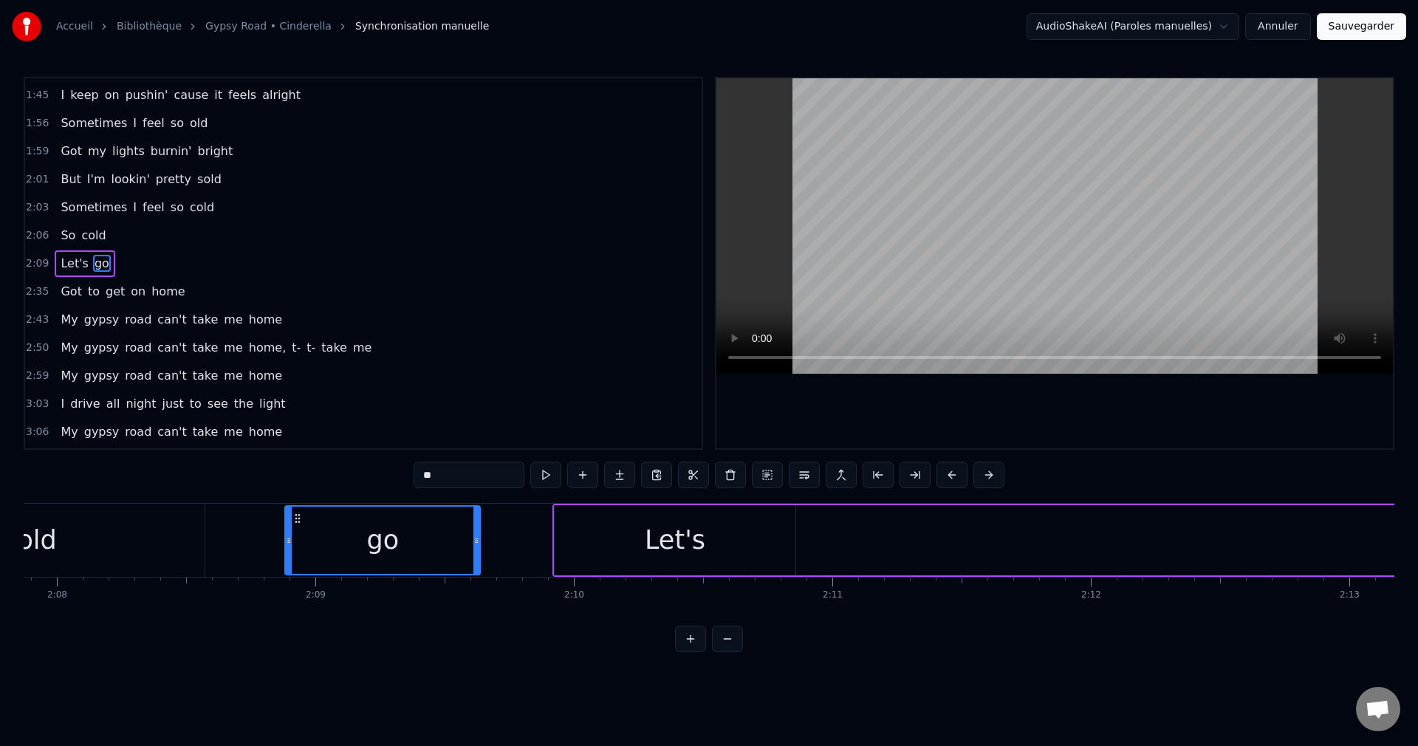
scroll to position [0, 33037]
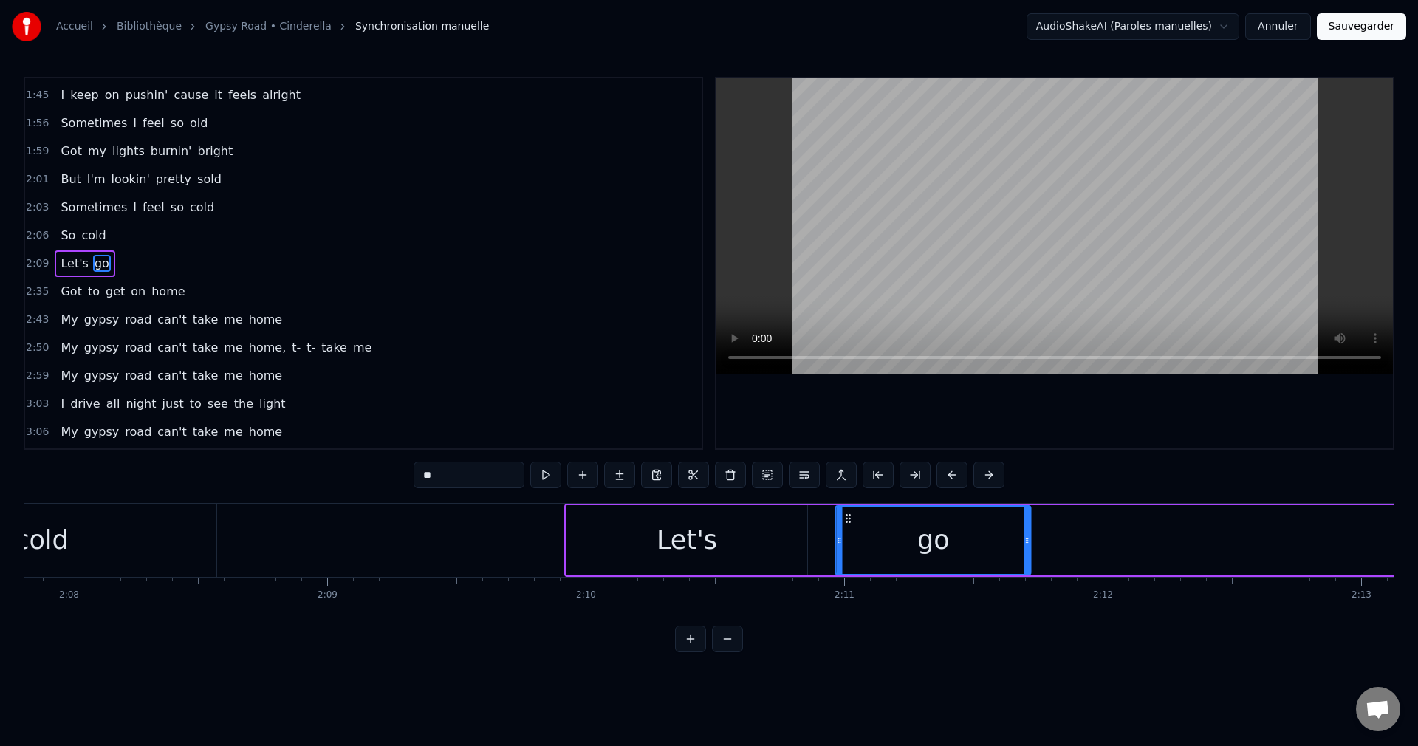
drag, startPoint x: 466, startPoint y: 516, endPoint x: 848, endPoint y: 544, distance: 382.8
click at [848, 544] on div "go" at bounding box center [933, 540] width 193 height 67
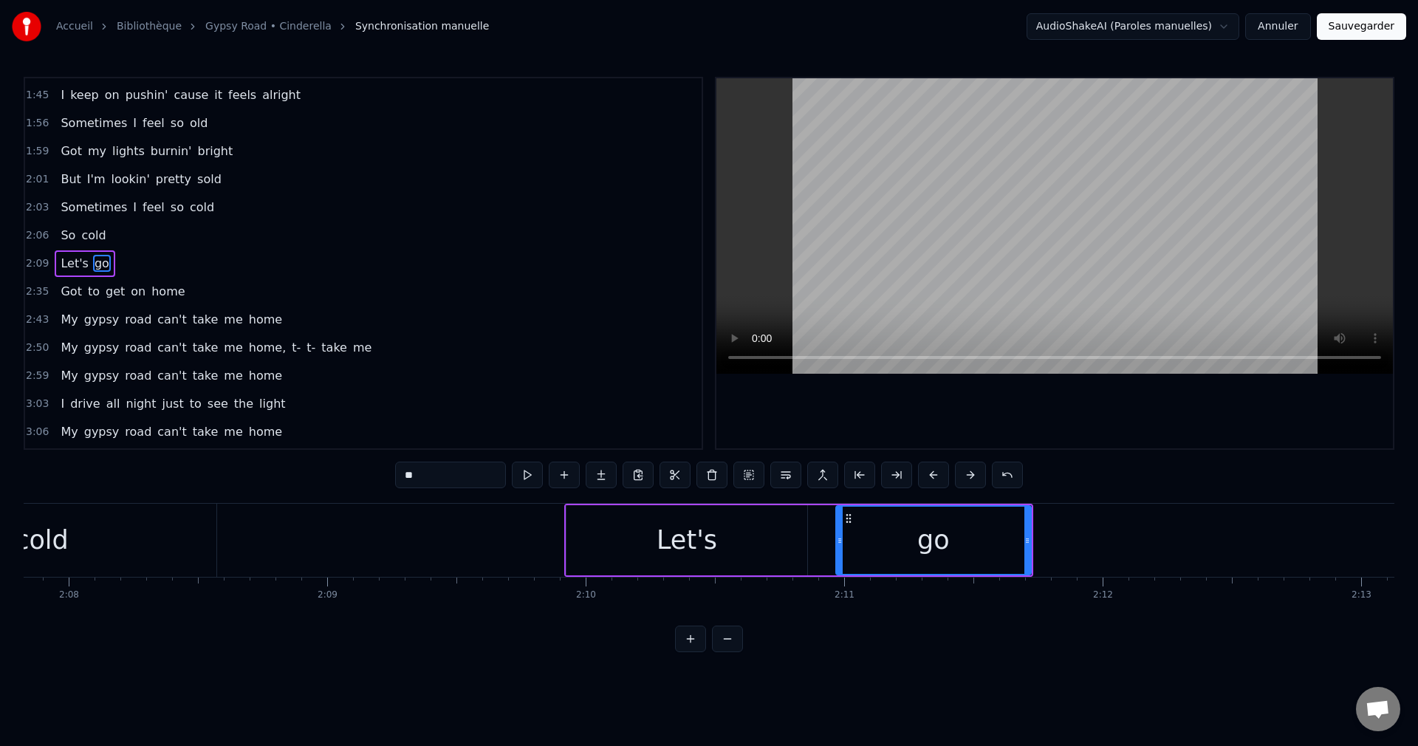
click at [708, 529] on div "Let's" at bounding box center [686, 540] width 61 height 39
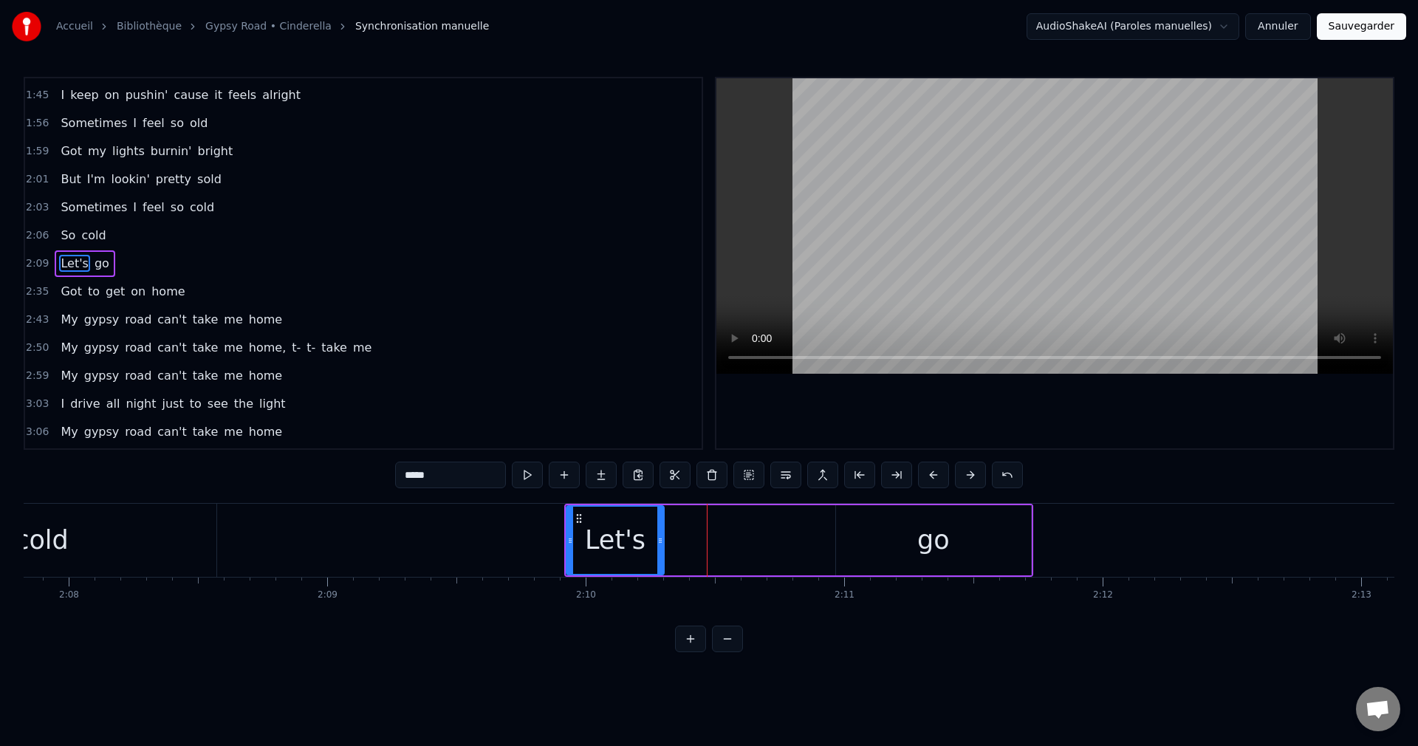
drag, startPoint x: 805, startPoint y: 539, endPoint x: 662, endPoint y: 547, distance: 143.5
click at [662, 547] on div at bounding box center [660, 540] width 6 height 67
click at [871, 514] on div "go" at bounding box center [933, 540] width 195 height 70
type input "**"
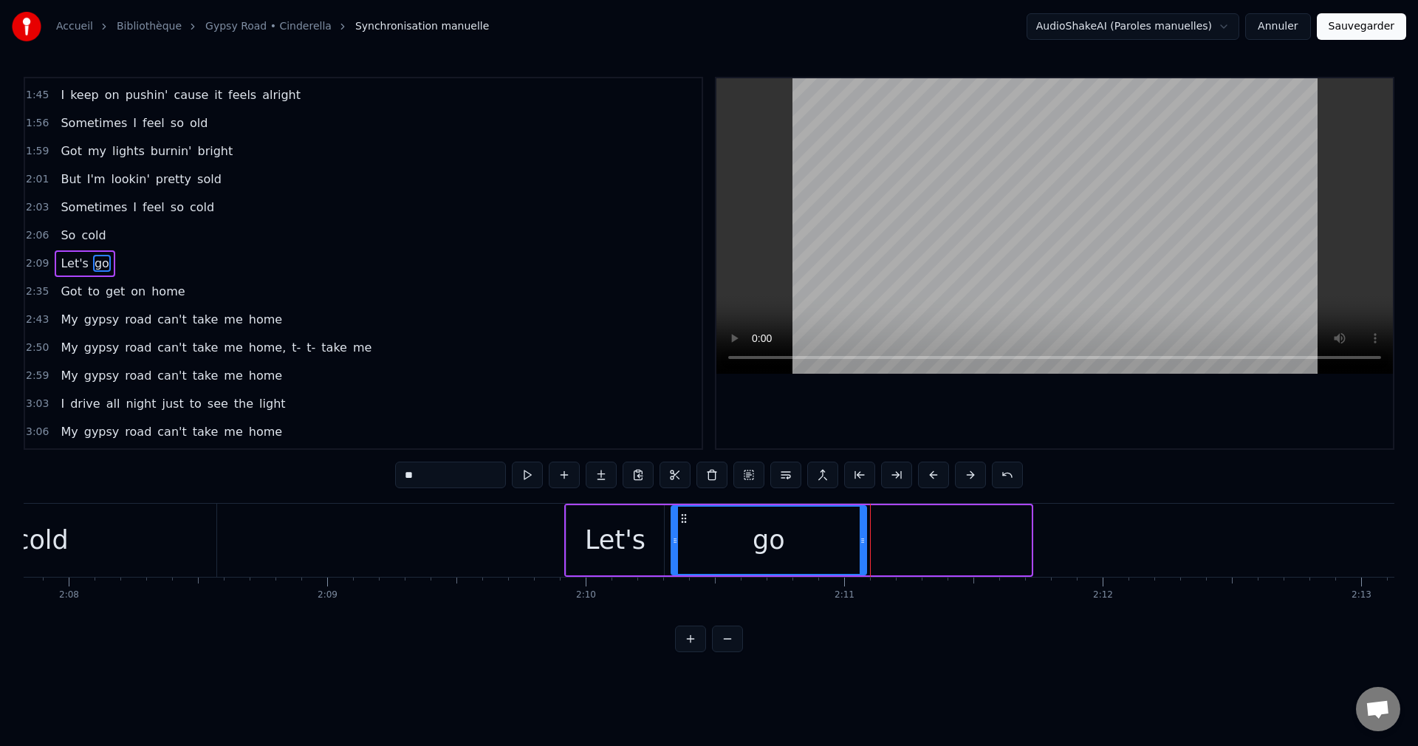
drag, startPoint x: 848, startPoint y: 515, endPoint x: 593, endPoint y: 561, distance: 259.7
click at [679, 542] on div "go" at bounding box center [768, 540] width 193 height 67
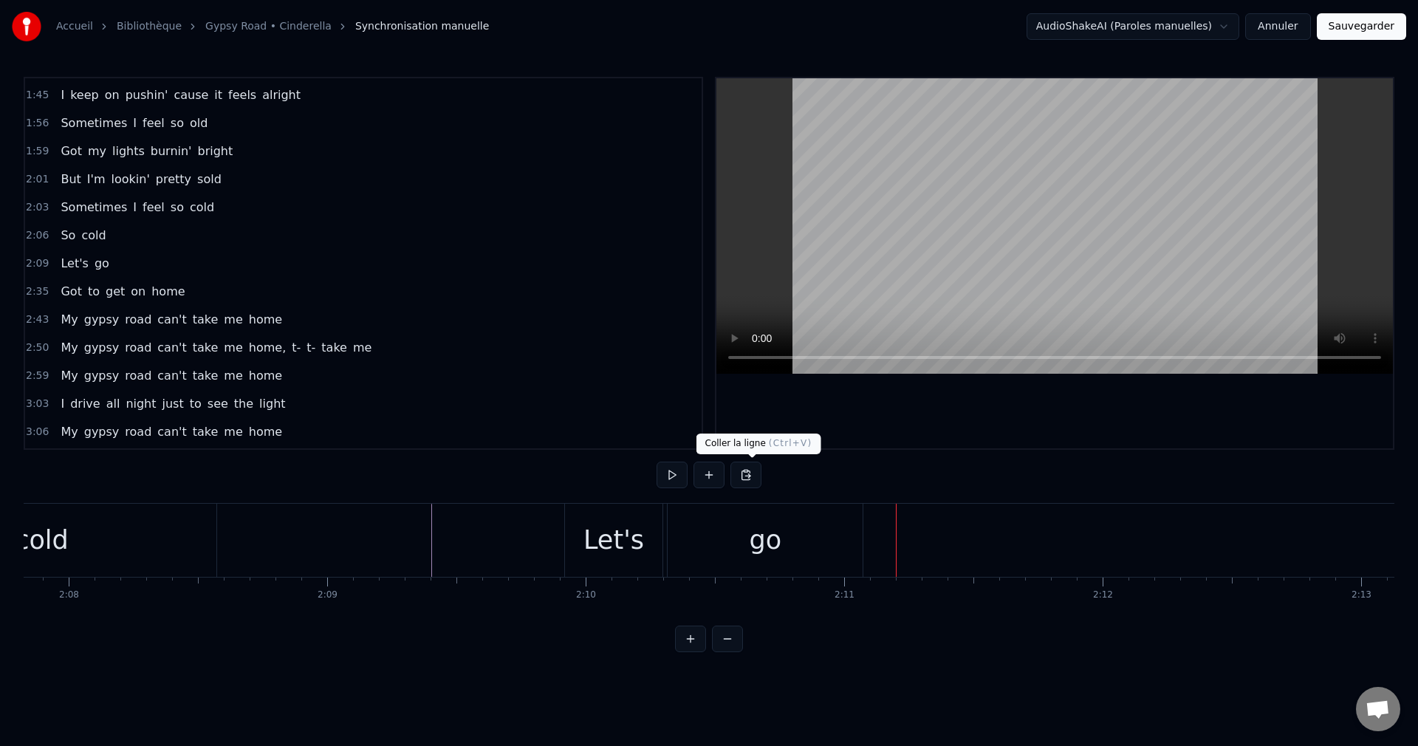
click at [763, 539] on div "go" at bounding box center [765, 540] width 32 height 39
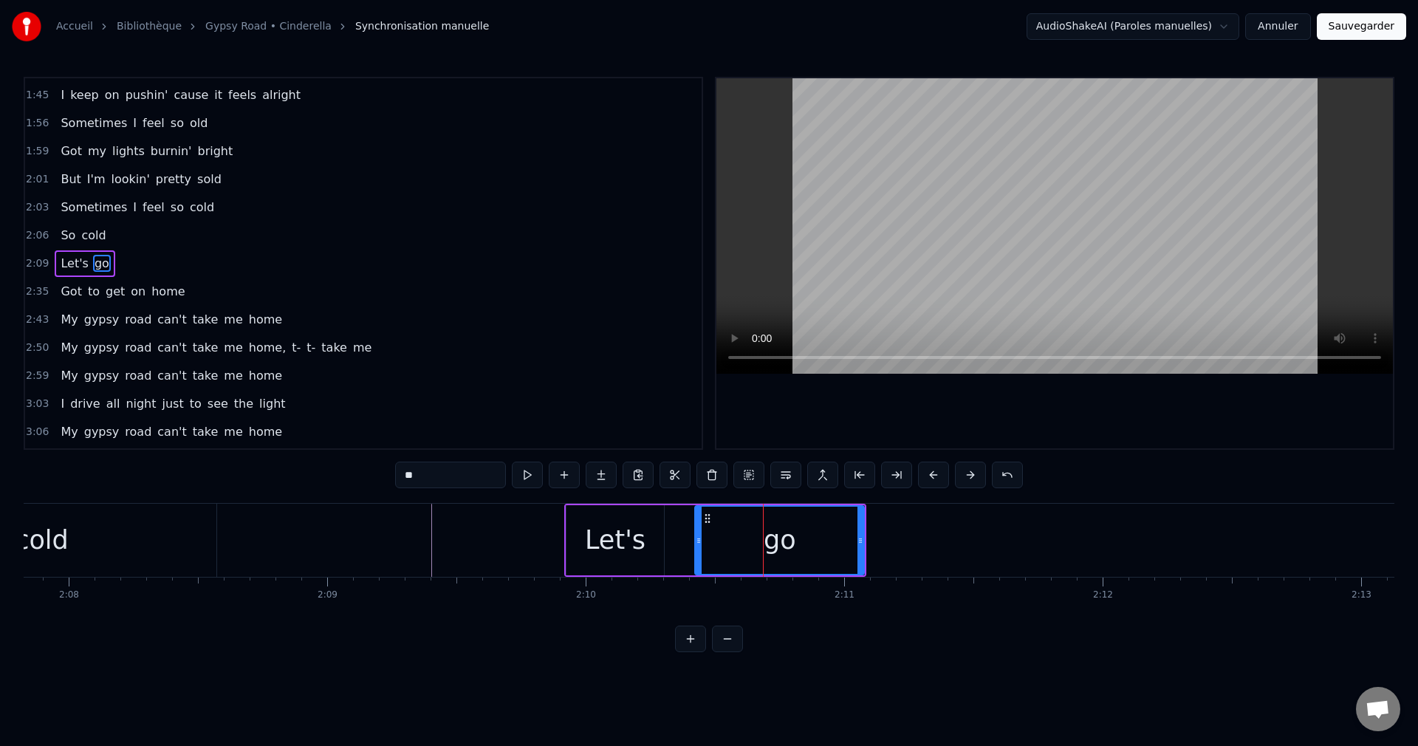
drag, startPoint x: 673, startPoint y: 538, endPoint x: 699, endPoint y: 545, distance: 26.9
click at [699, 545] on icon at bounding box center [699, 541] width 6 height 12
click at [630, 546] on div "Let's" at bounding box center [615, 540] width 61 height 39
type input "*****"
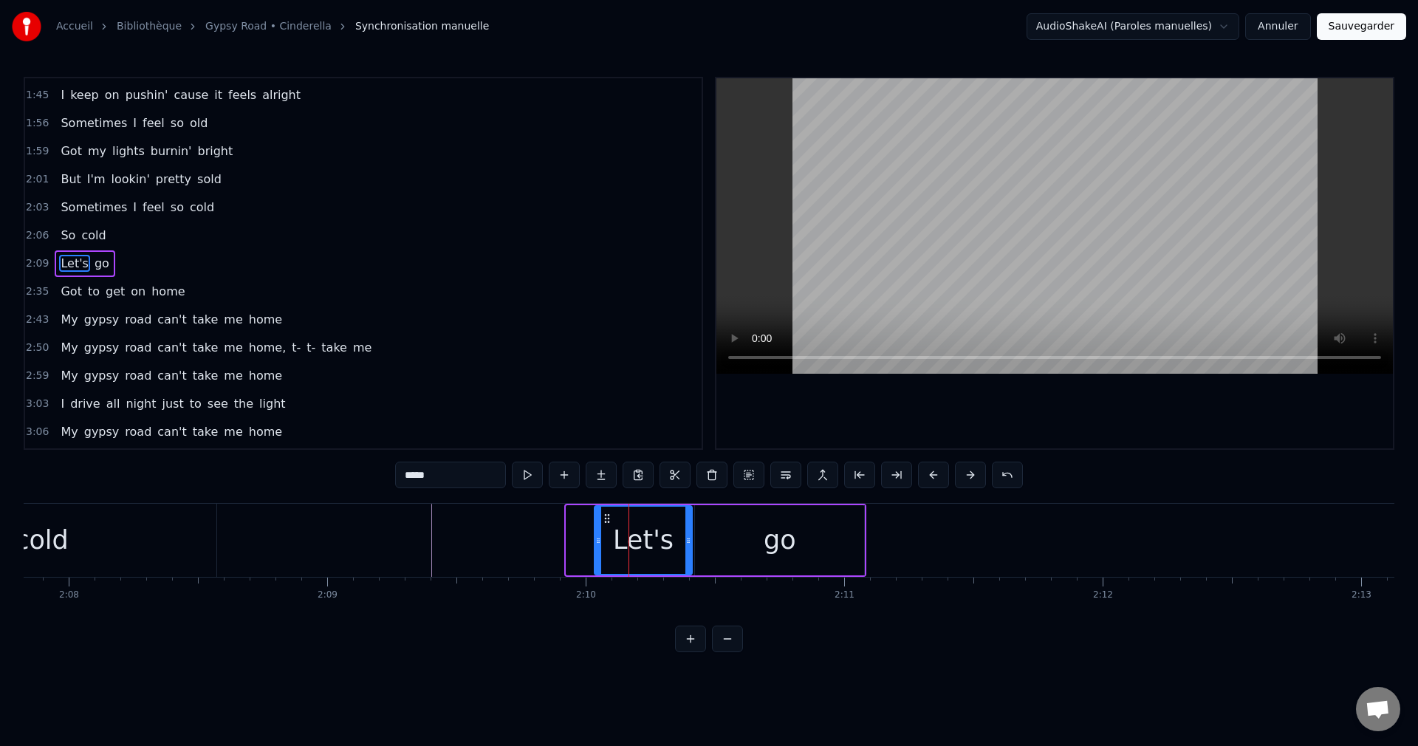
drag, startPoint x: 576, startPoint y: 516, endPoint x: 604, endPoint y: 524, distance: 29.0
click at [604, 524] on icon at bounding box center [607, 518] width 12 height 12
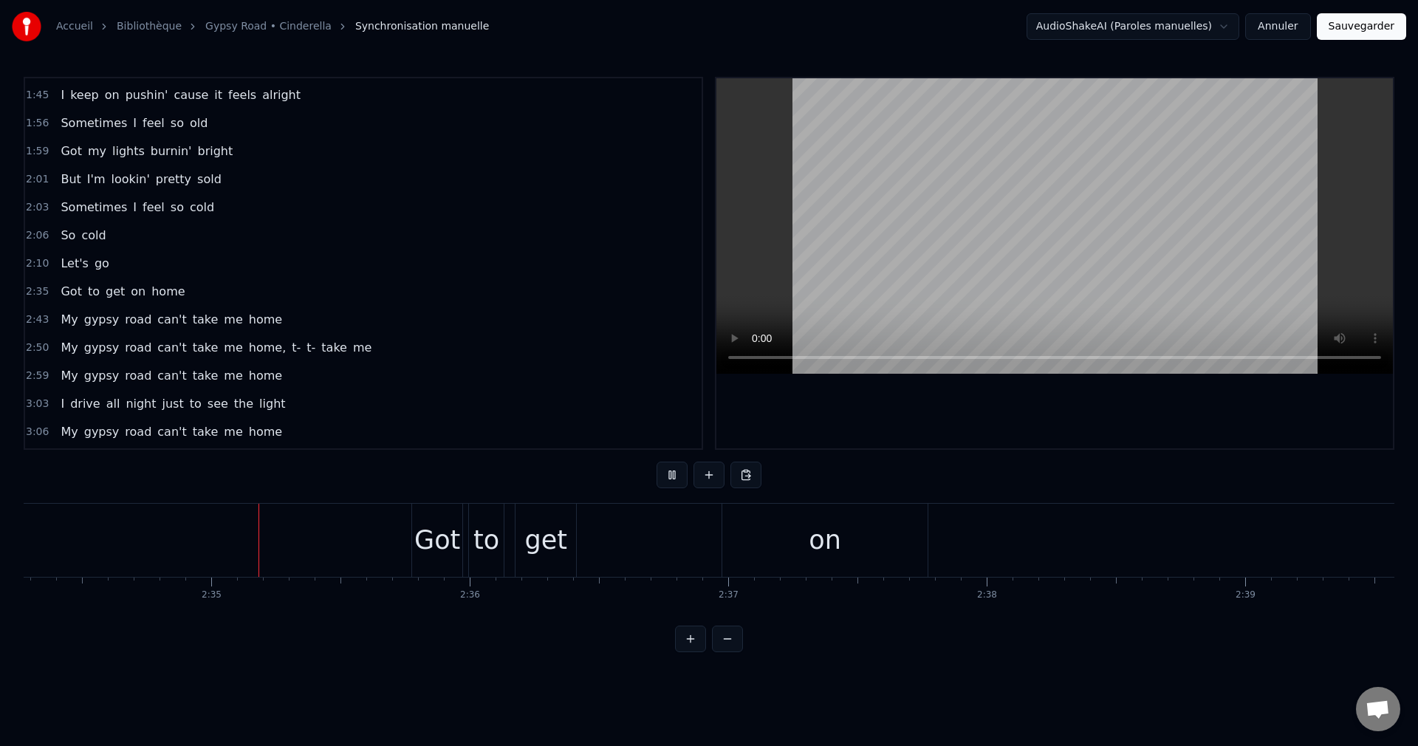
scroll to position [0, 39875]
click at [647, 555] on div "Got to get on home" at bounding box center [1297, 540] width 1776 height 73
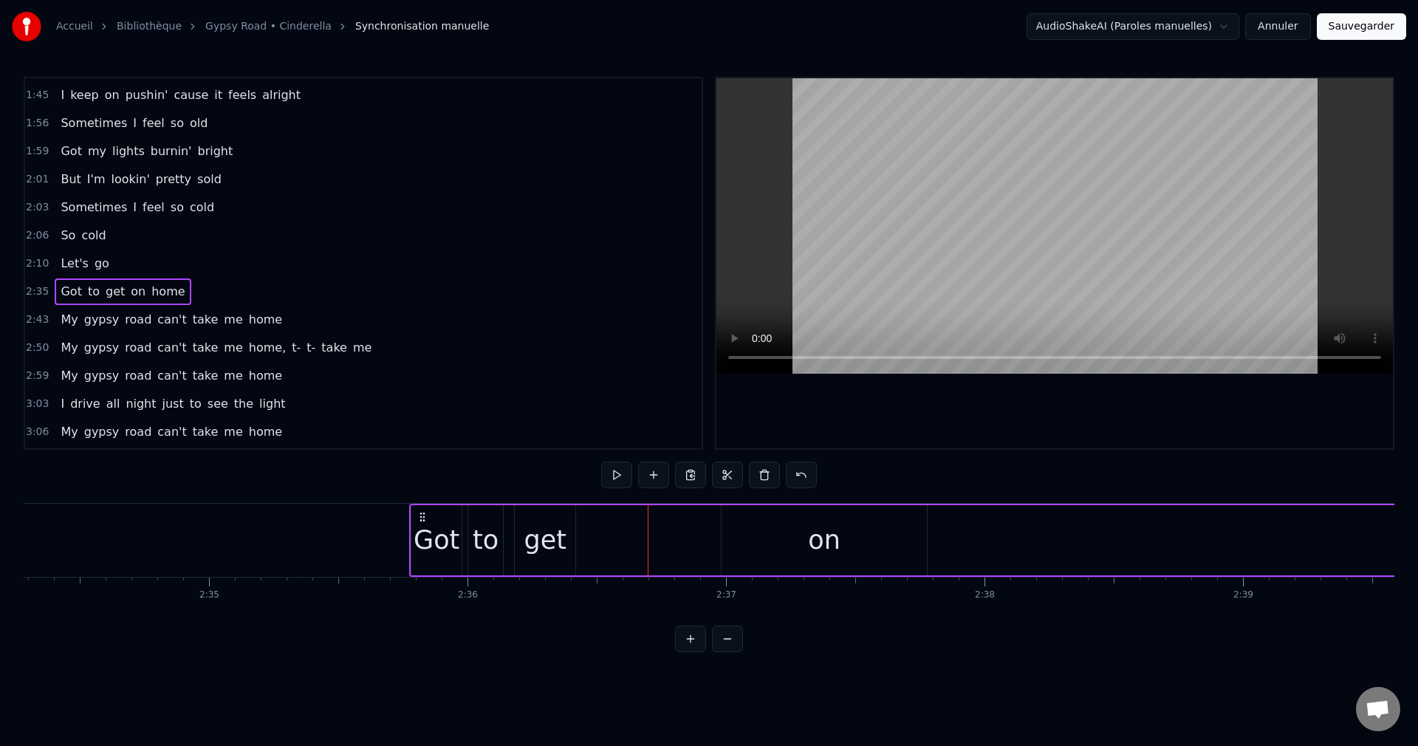
click at [775, 547] on div "on" at bounding box center [823, 540] width 205 height 70
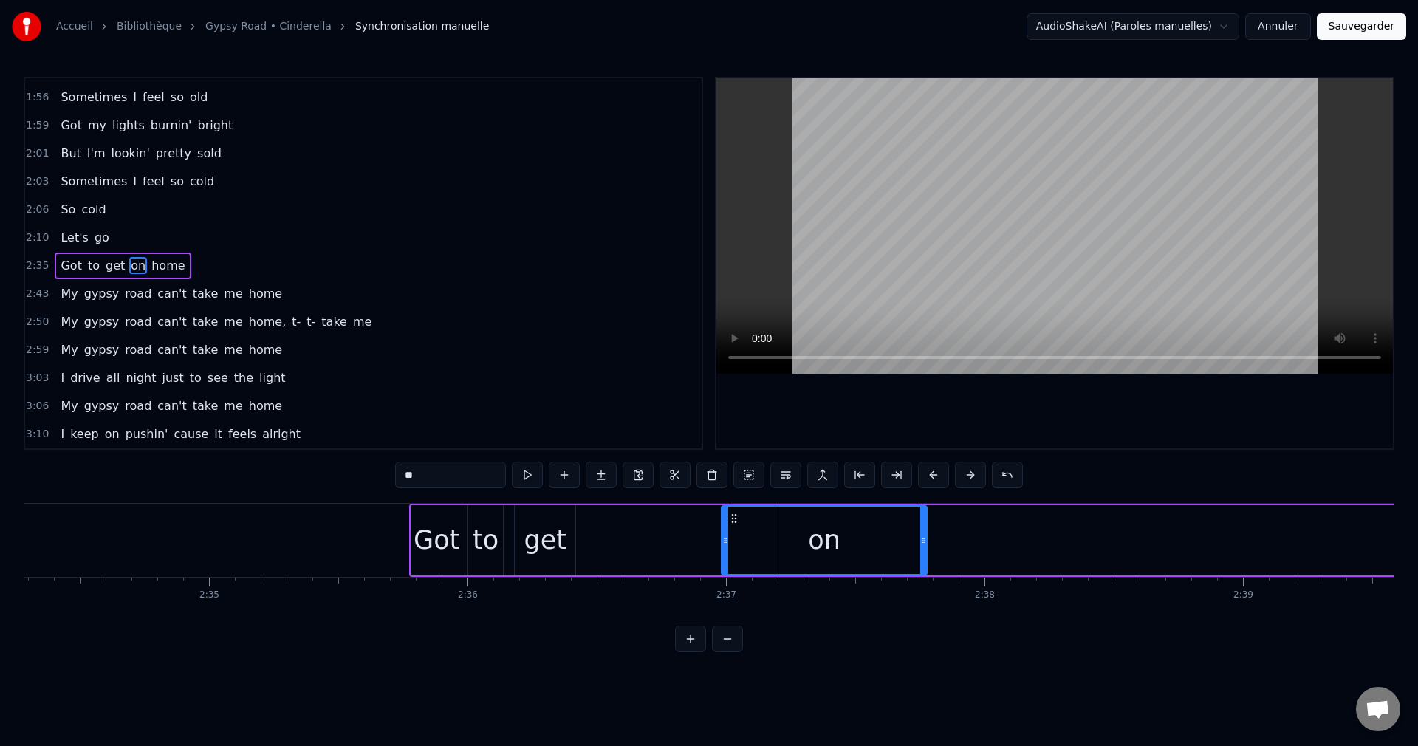
scroll to position [502, 0]
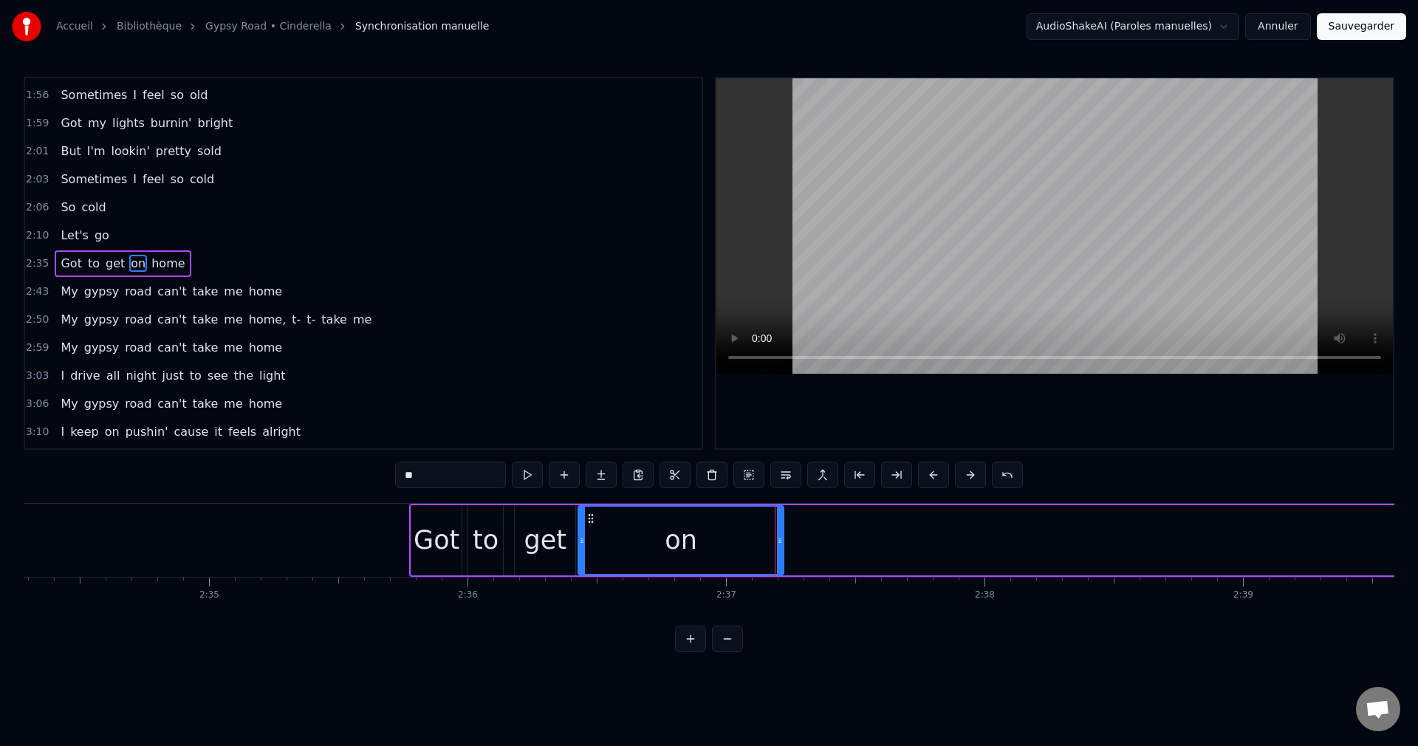
drag, startPoint x: 735, startPoint y: 517, endPoint x: 591, endPoint y: 551, distance: 147.2
click at [591, 551] on div "on" at bounding box center [681, 540] width 204 height 67
drag, startPoint x: 780, startPoint y: 541, endPoint x: 691, endPoint y: 562, distance: 91.2
click at [691, 562] on div at bounding box center [691, 540] width 6 height 67
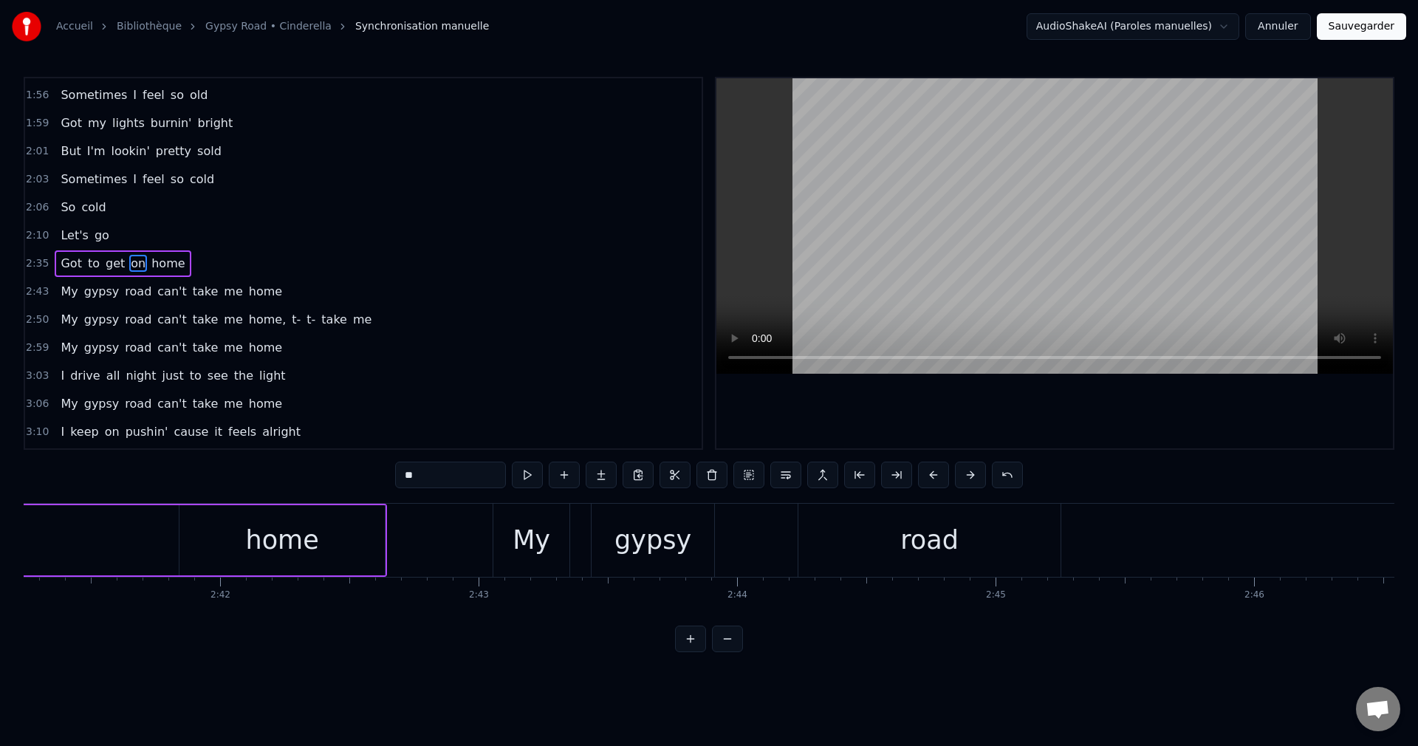
scroll to position [0, 41085]
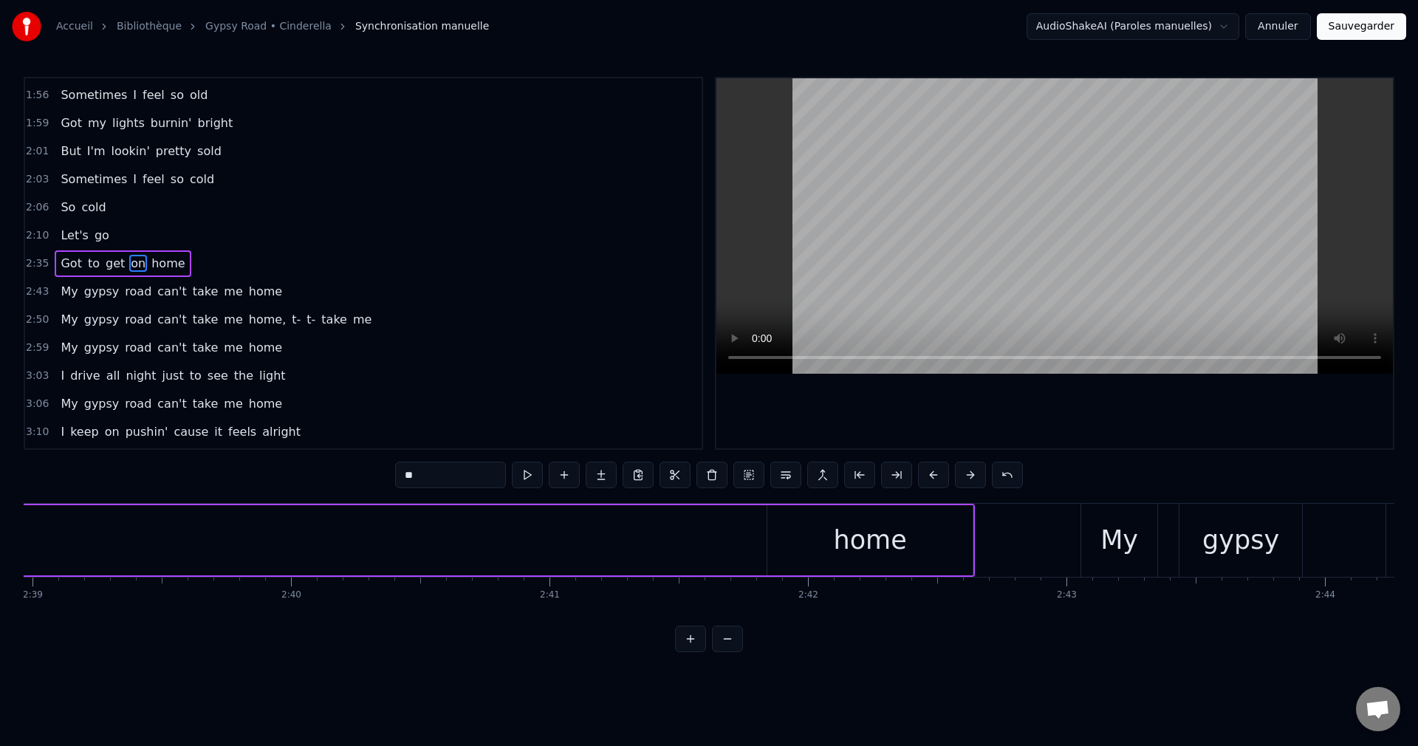
click at [906, 544] on div "home" at bounding box center [869, 540] width 205 height 70
type input "****"
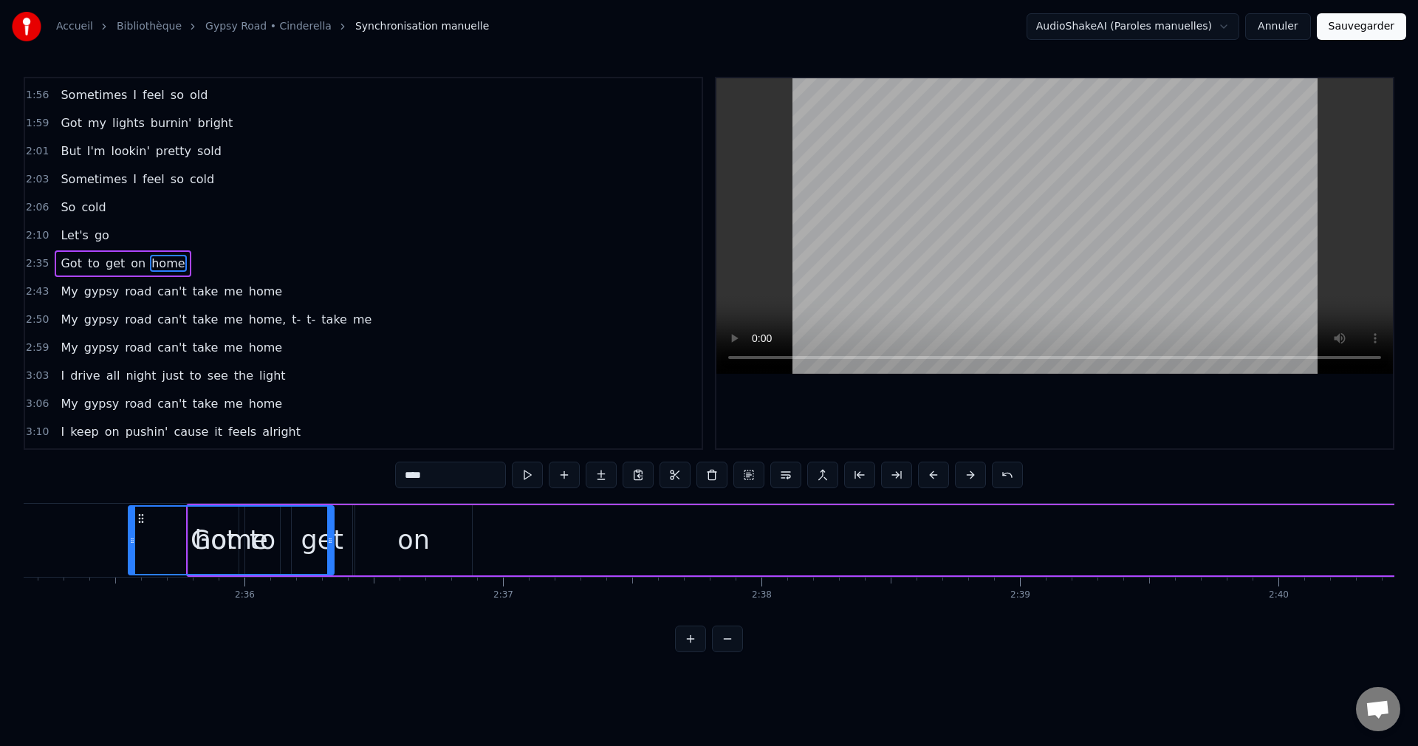
scroll to position [0, 40043]
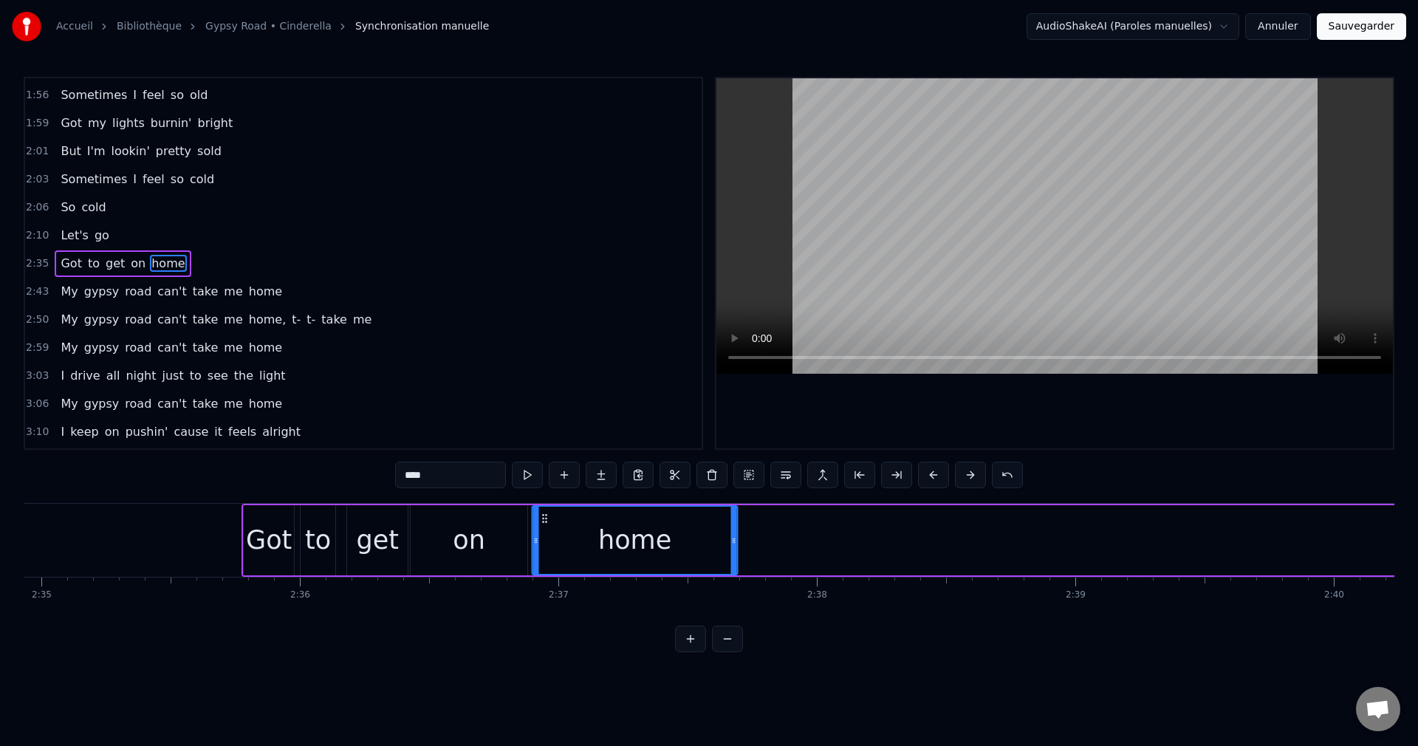
drag, startPoint x: 783, startPoint y: 515, endPoint x: 548, endPoint y: 577, distance: 242.7
click at [548, 577] on div "I used to be now I'm not what you see, Lord I try And now it seems all those dr…" at bounding box center [709, 558] width 1371 height 111
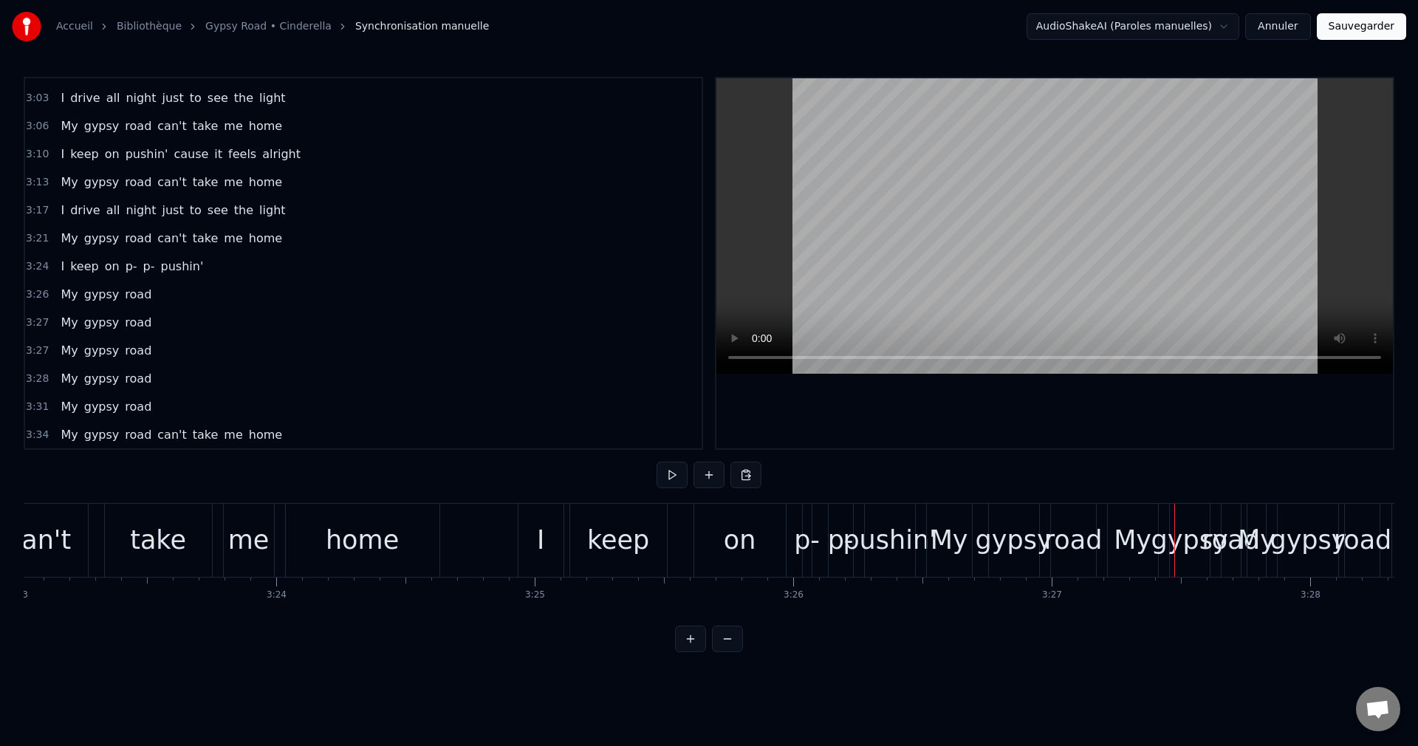
scroll to position [798, 0]
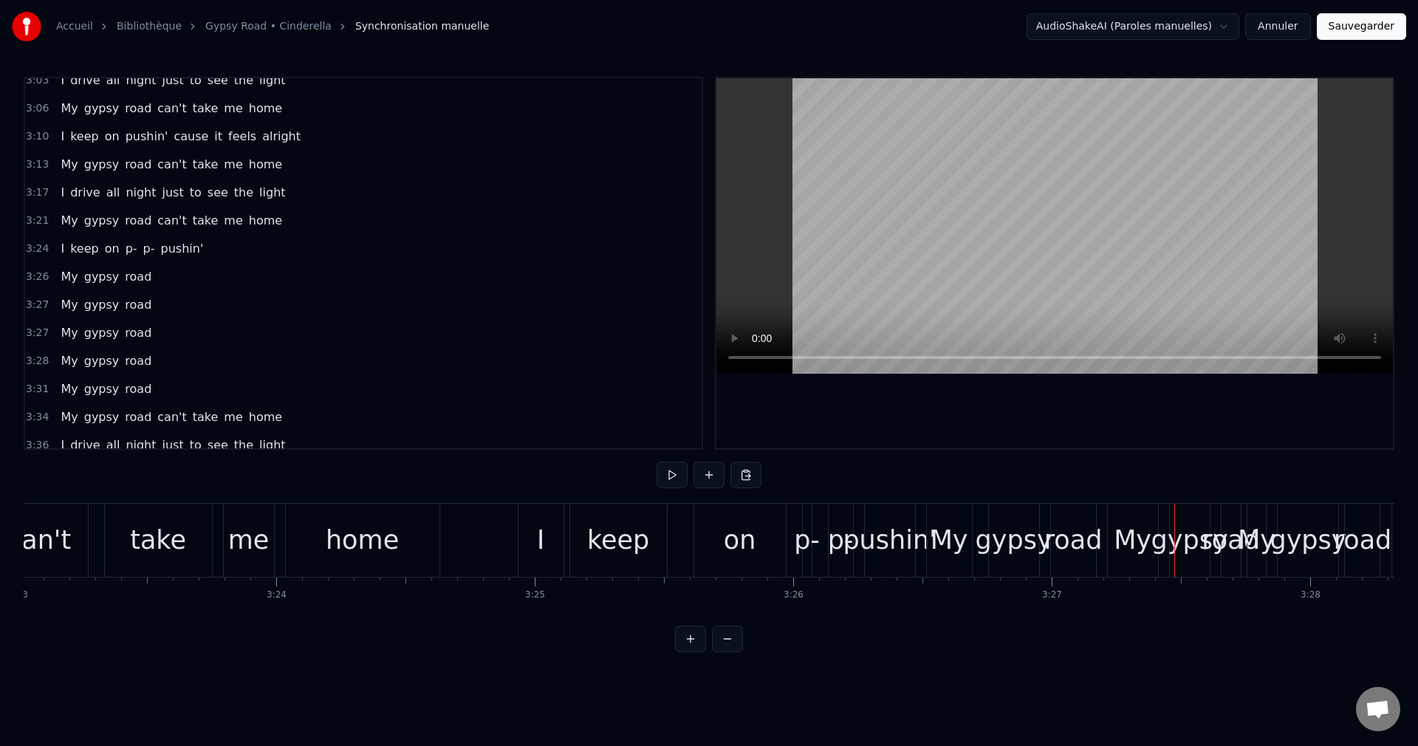
click at [60, 280] on span "My" at bounding box center [69, 276] width 20 height 17
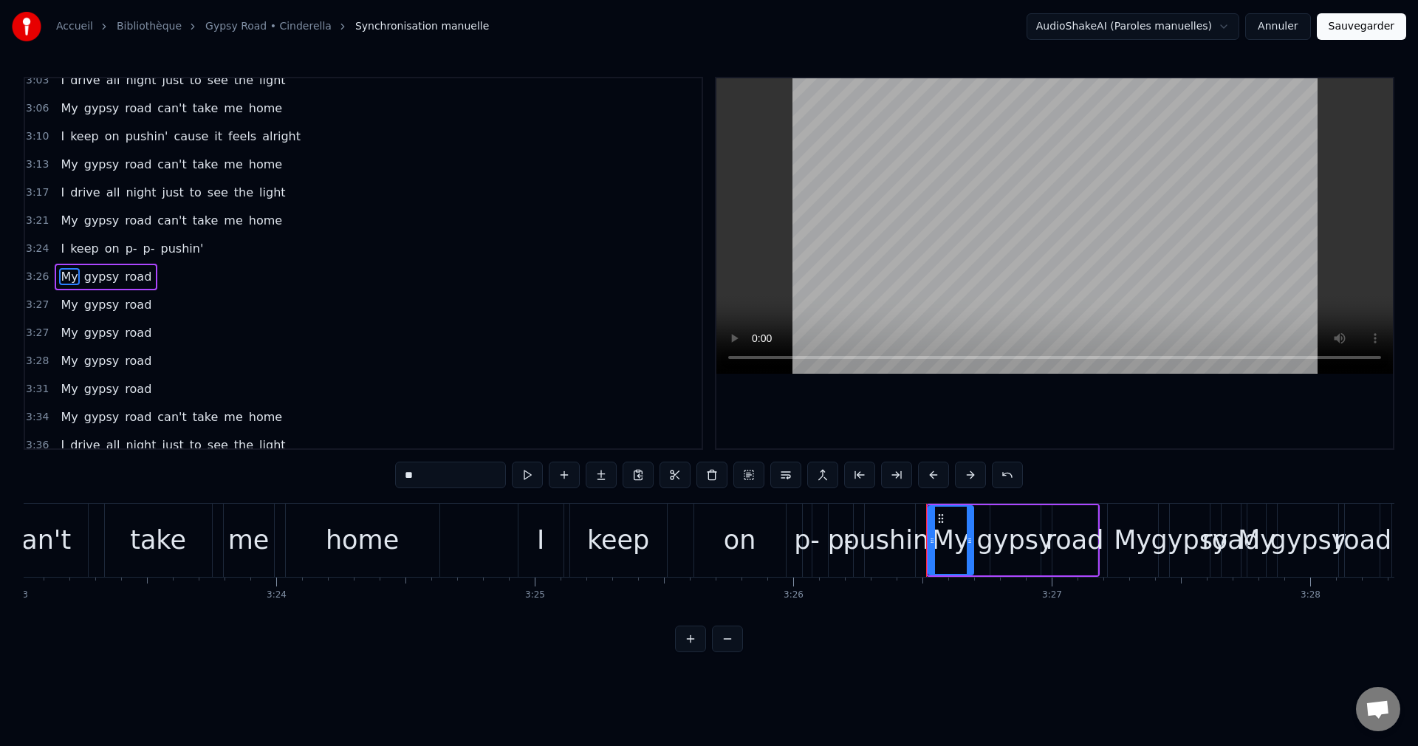
scroll to position [811, 0]
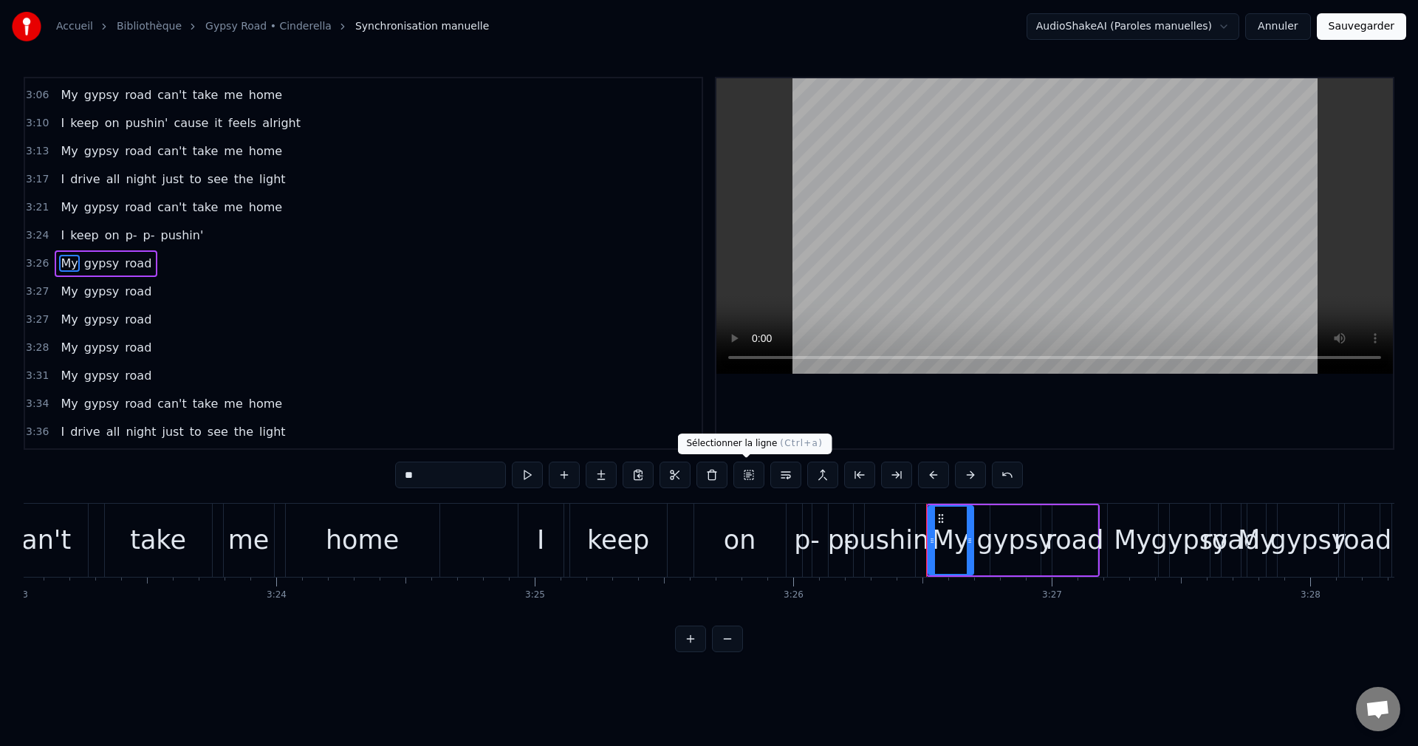
click at [746, 471] on button at bounding box center [748, 475] width 31 height 27
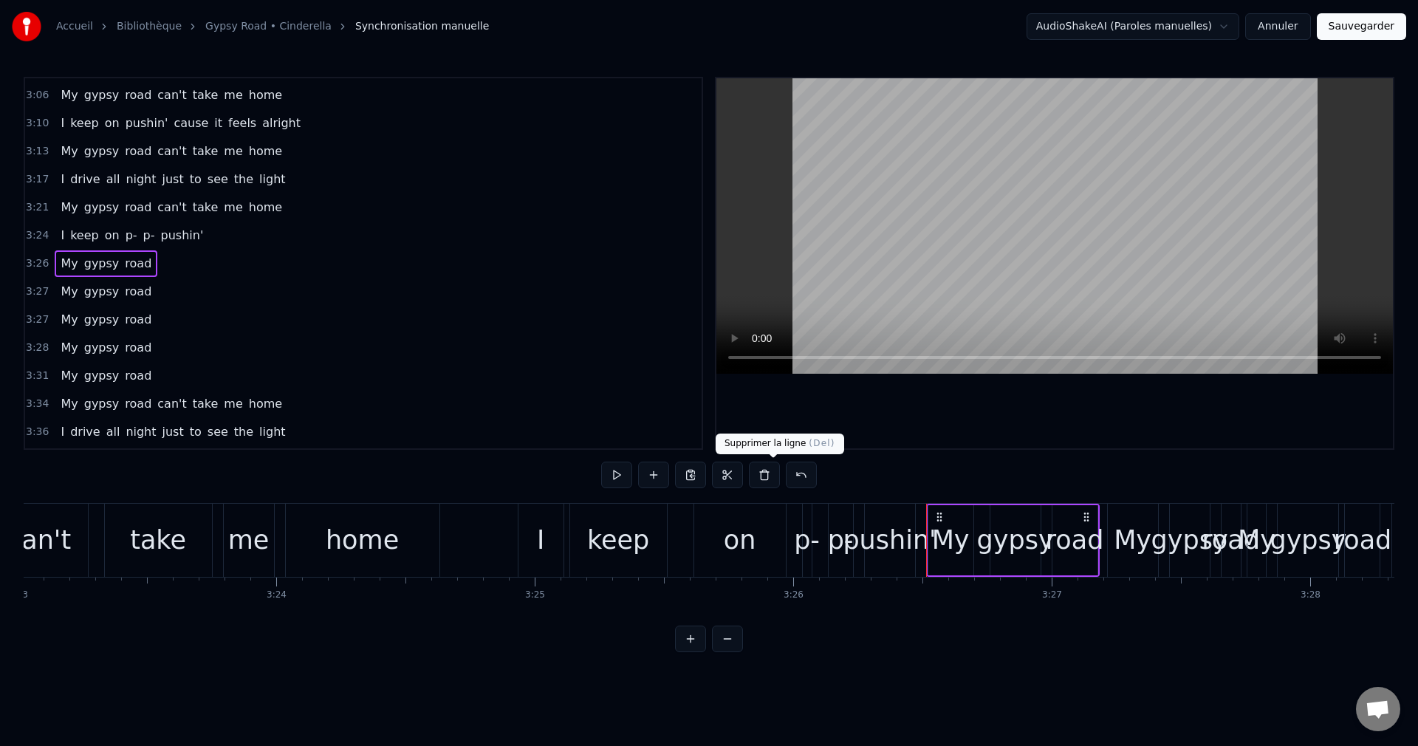
click at [775, 475] on button at bounding box center [764, 475] width 31 height 27
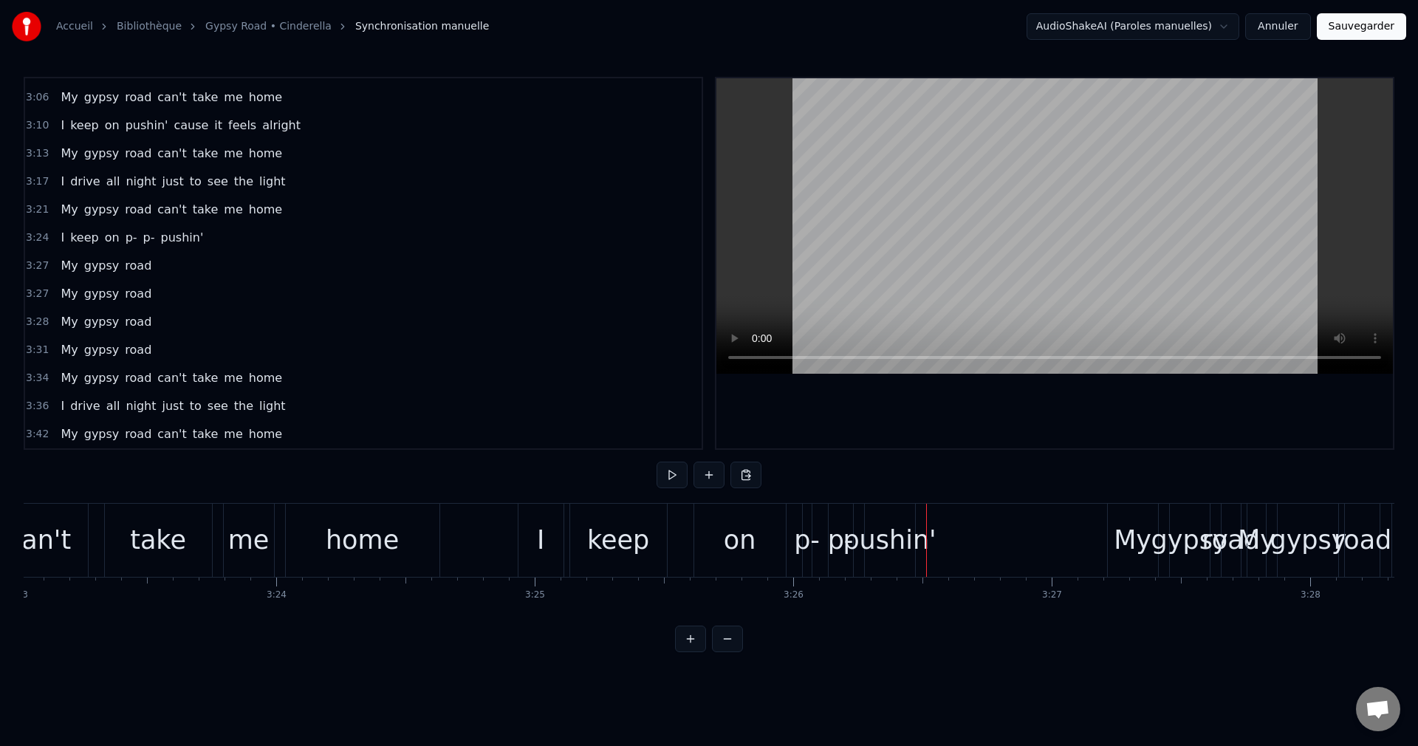
click at [70, 260] on span "My" at bounding box center [69, 265] width 20 height 17
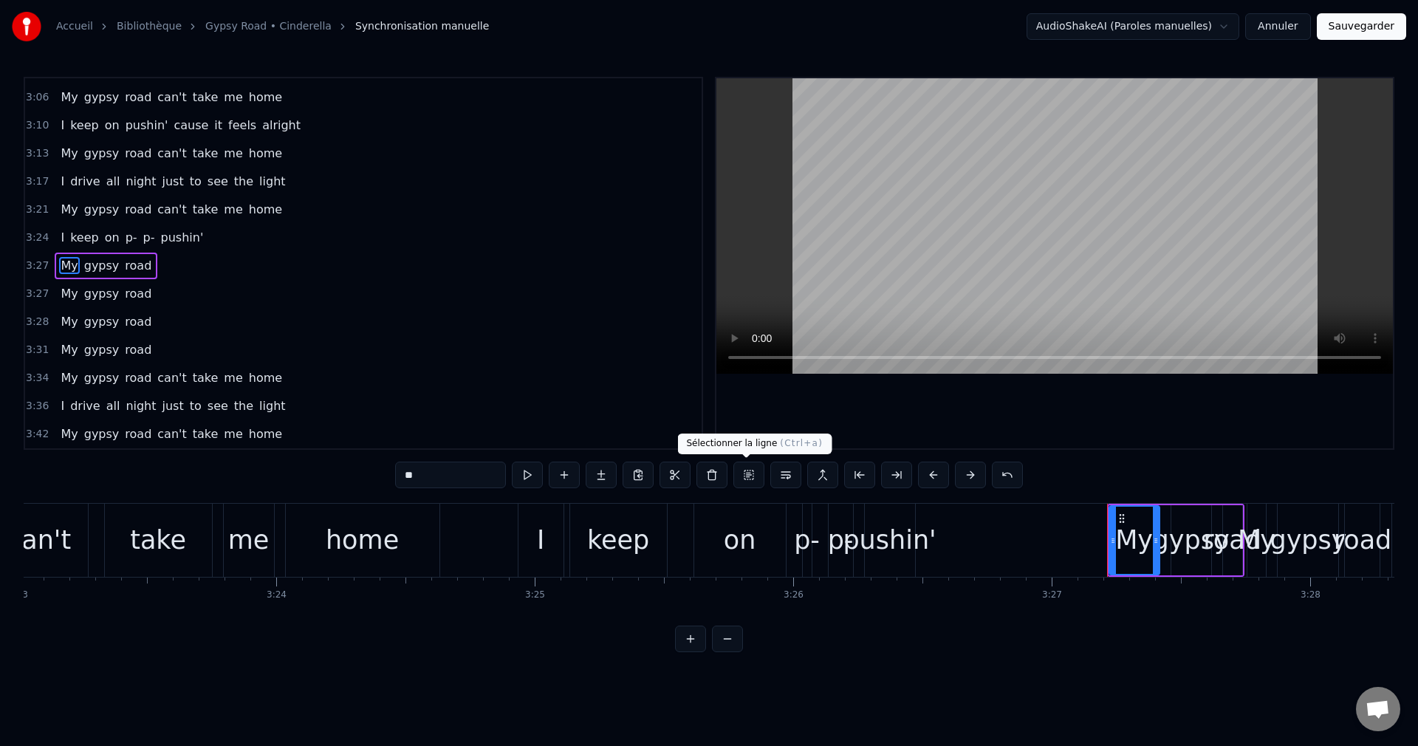
click at [749, 476] on button at bounding box center [748, 475] width 31 height 27
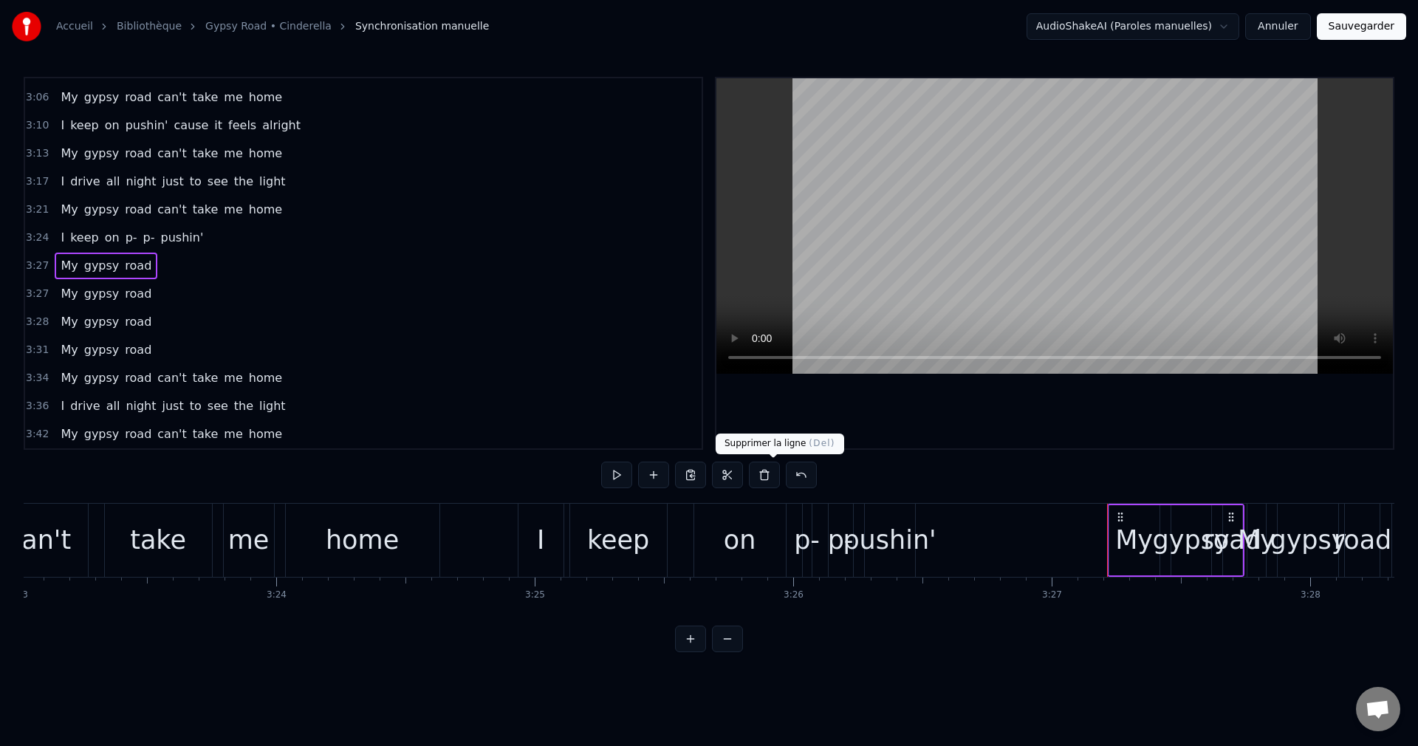
click at [777, 470] on button at bounding box center [764, 475] width 31 height 27
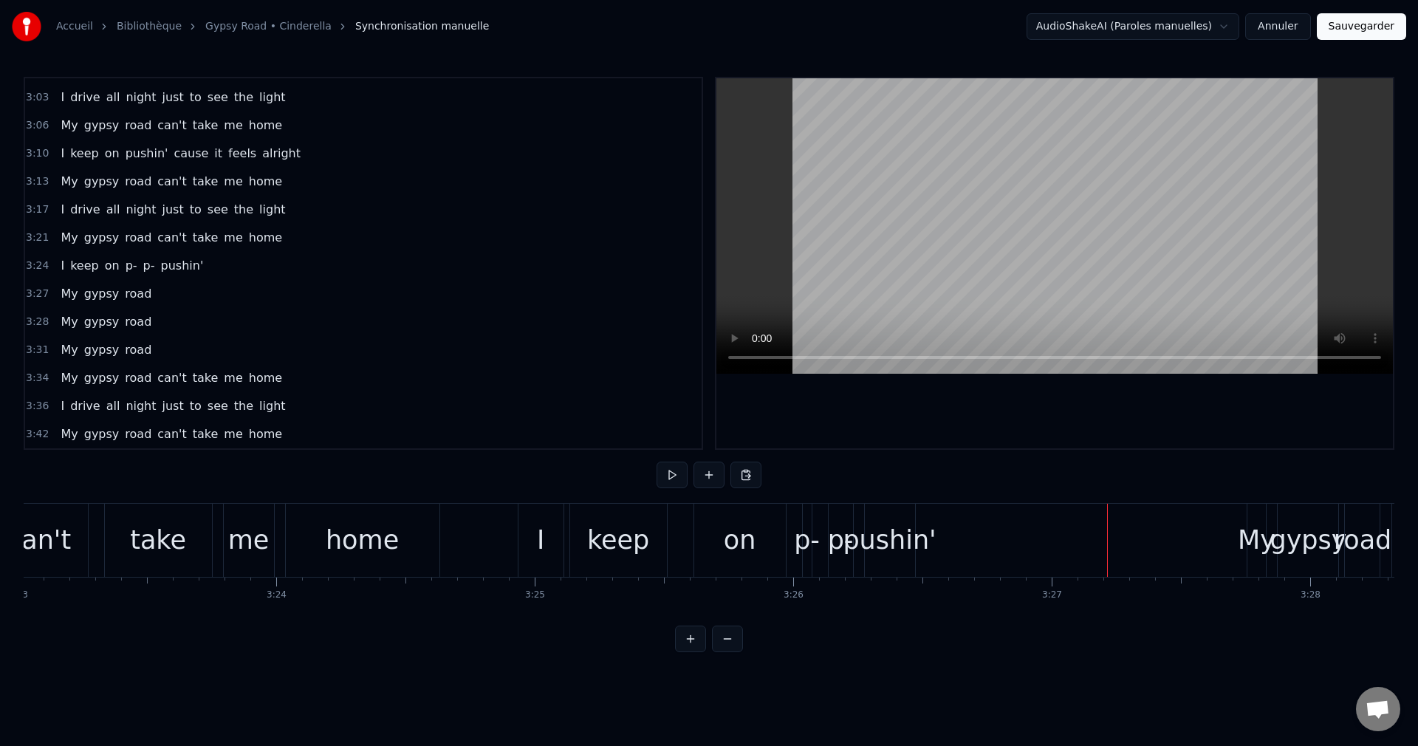
scroll to position [781, 0]
click at [64, 290] on span "My" at bounding box center [69, 293] width 20 height 17
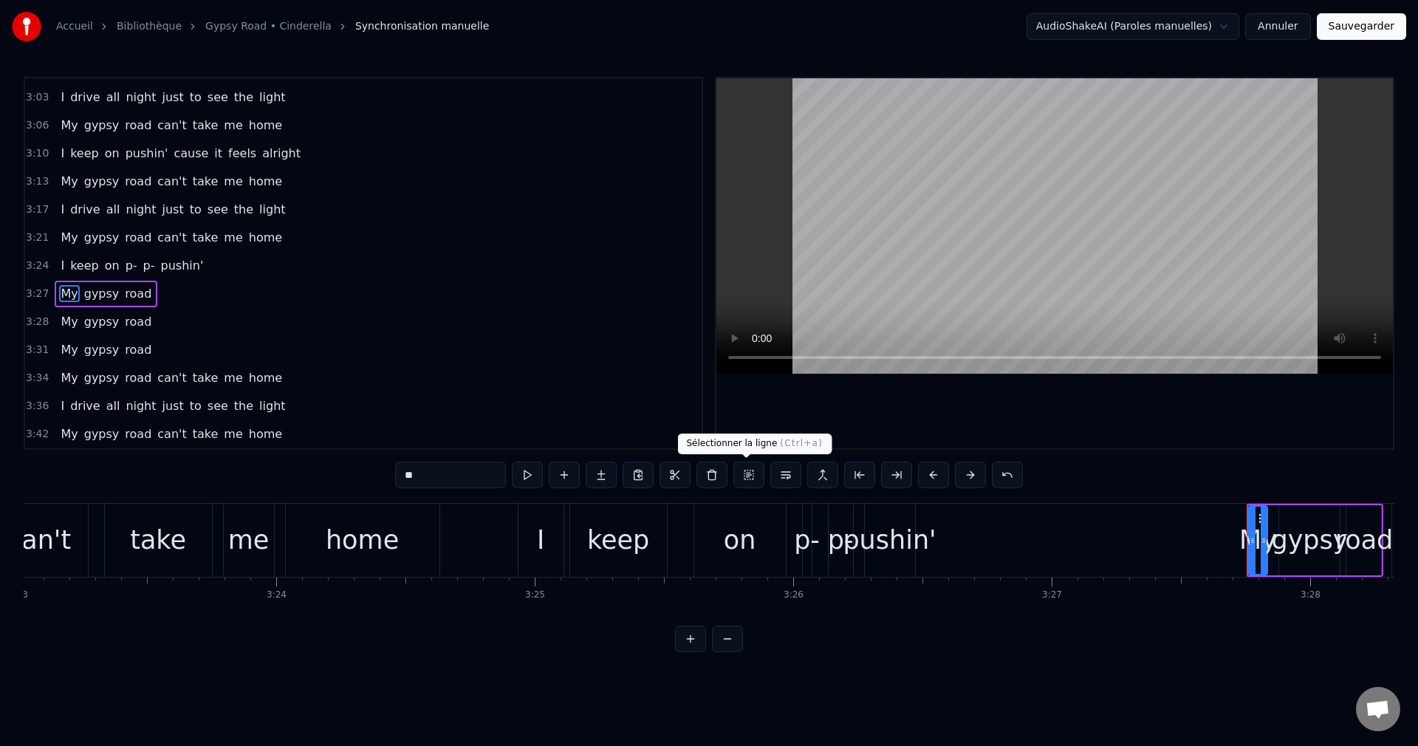
click at [745, 470] on button at bounding box center [748, 475] width 31 height 27
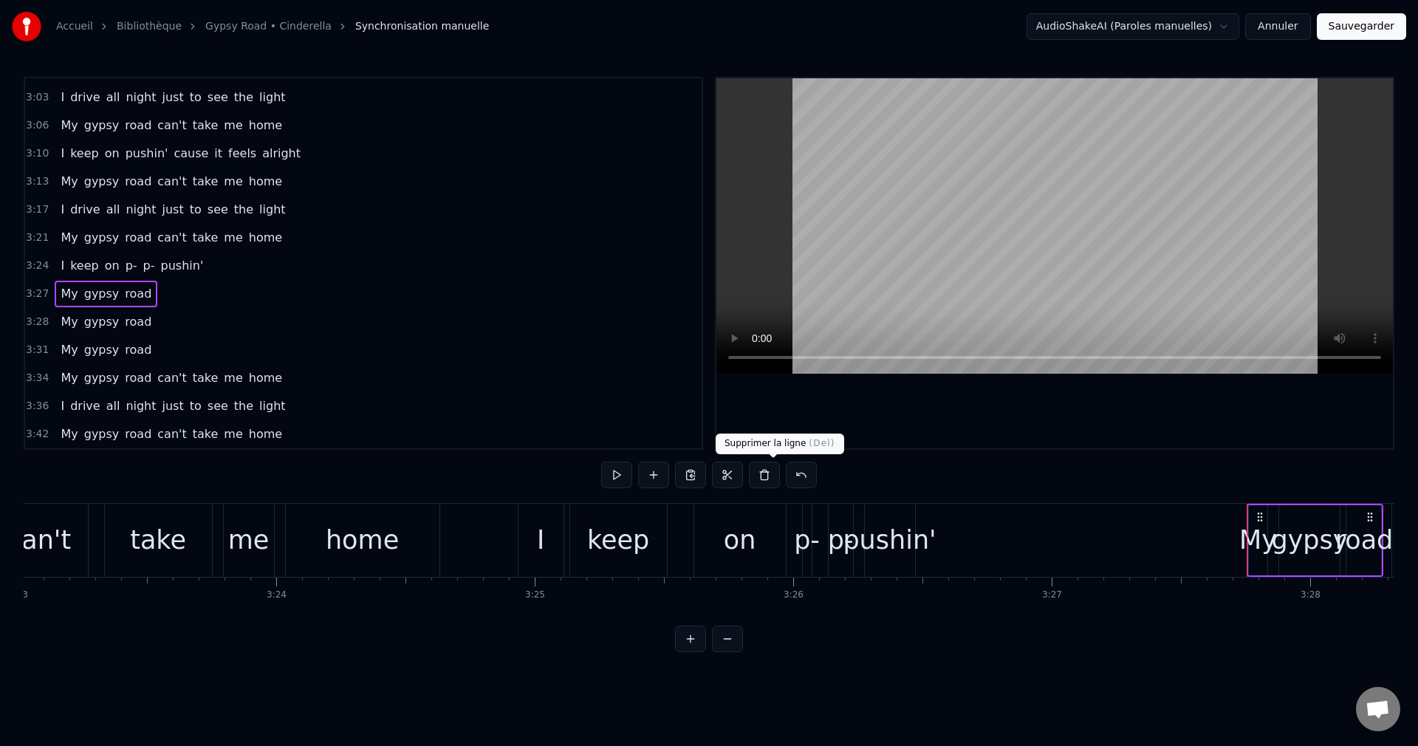
click at [772, 470] on button at bounding box center [764, 475] width 31 height 27
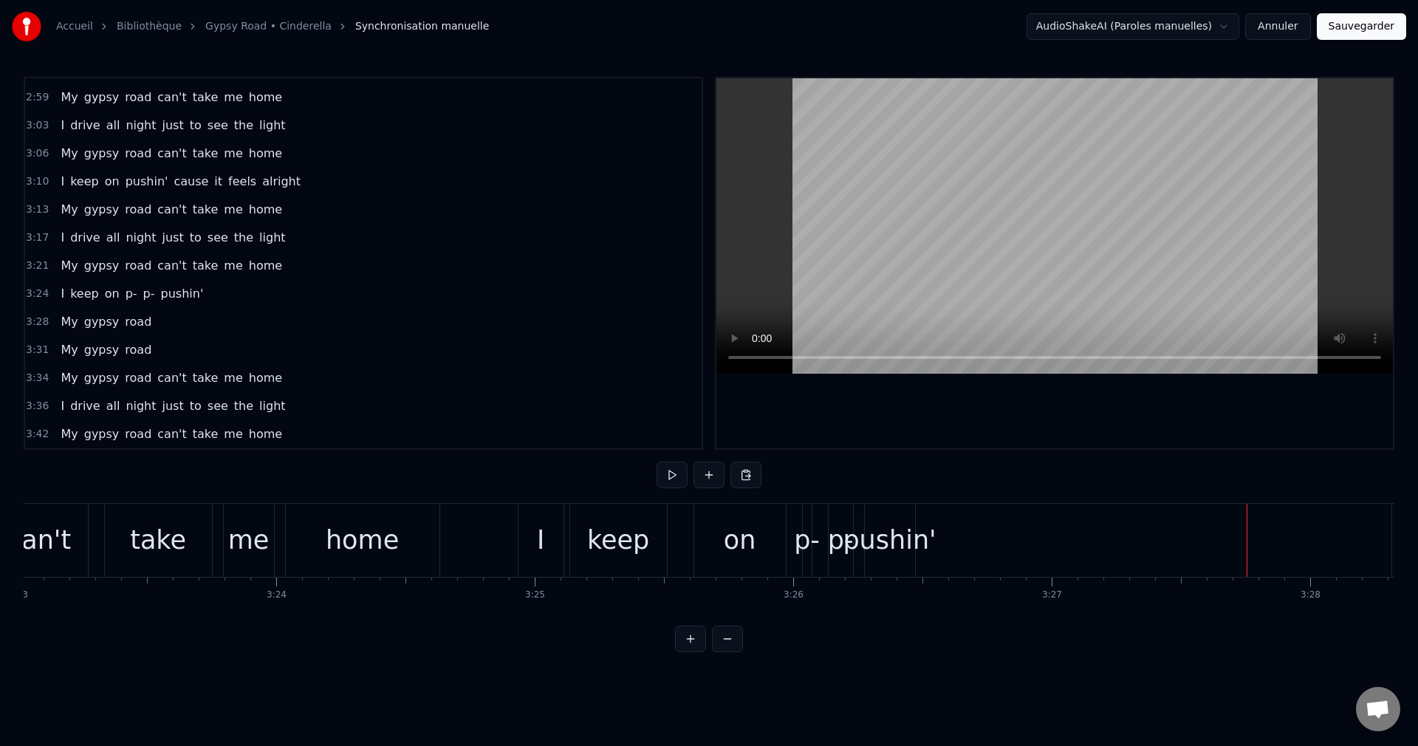
click at [371, 543] on div "home" at bounding box center [362, 540] width 73 height 39
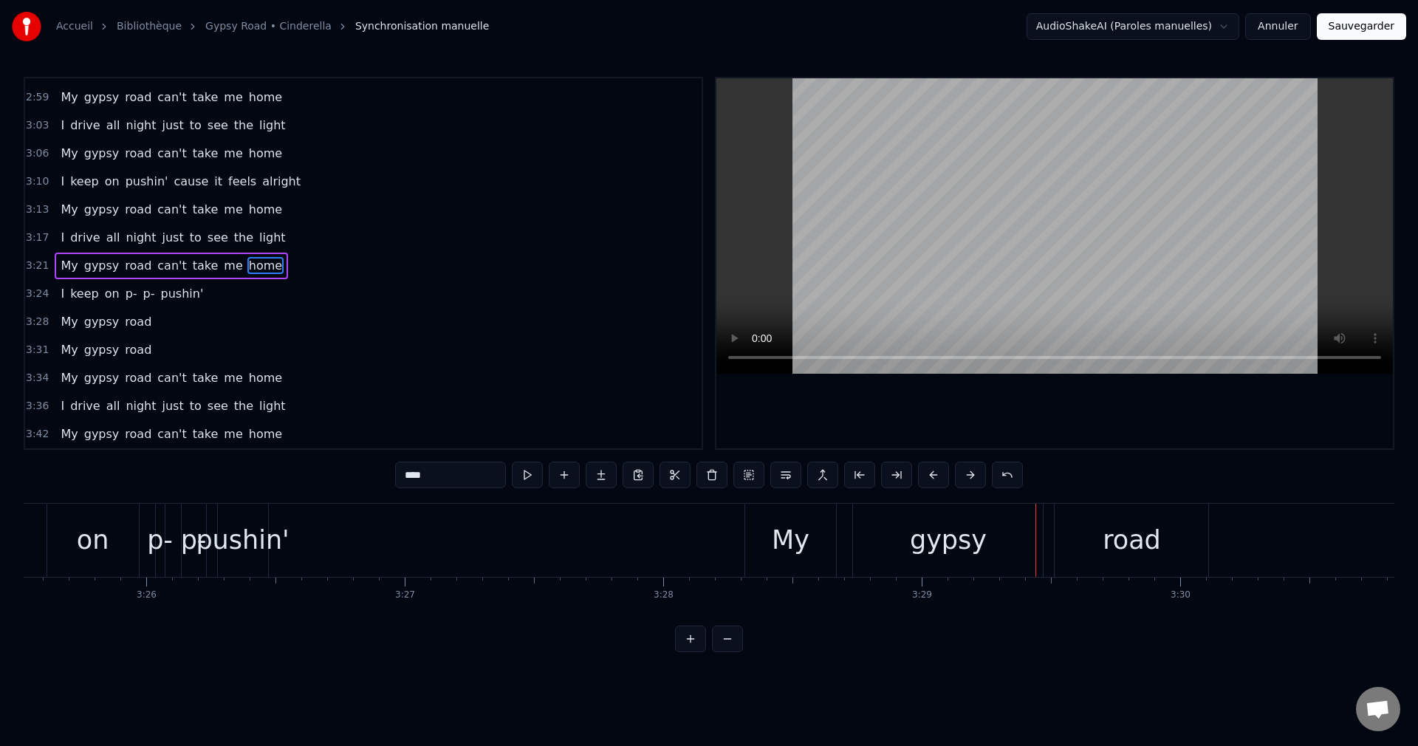
scroll to position [0, 53102]
click at [261, 537] on div "pushin'" at bounding box center [259, 540] width 93 height 39
type input "*******"
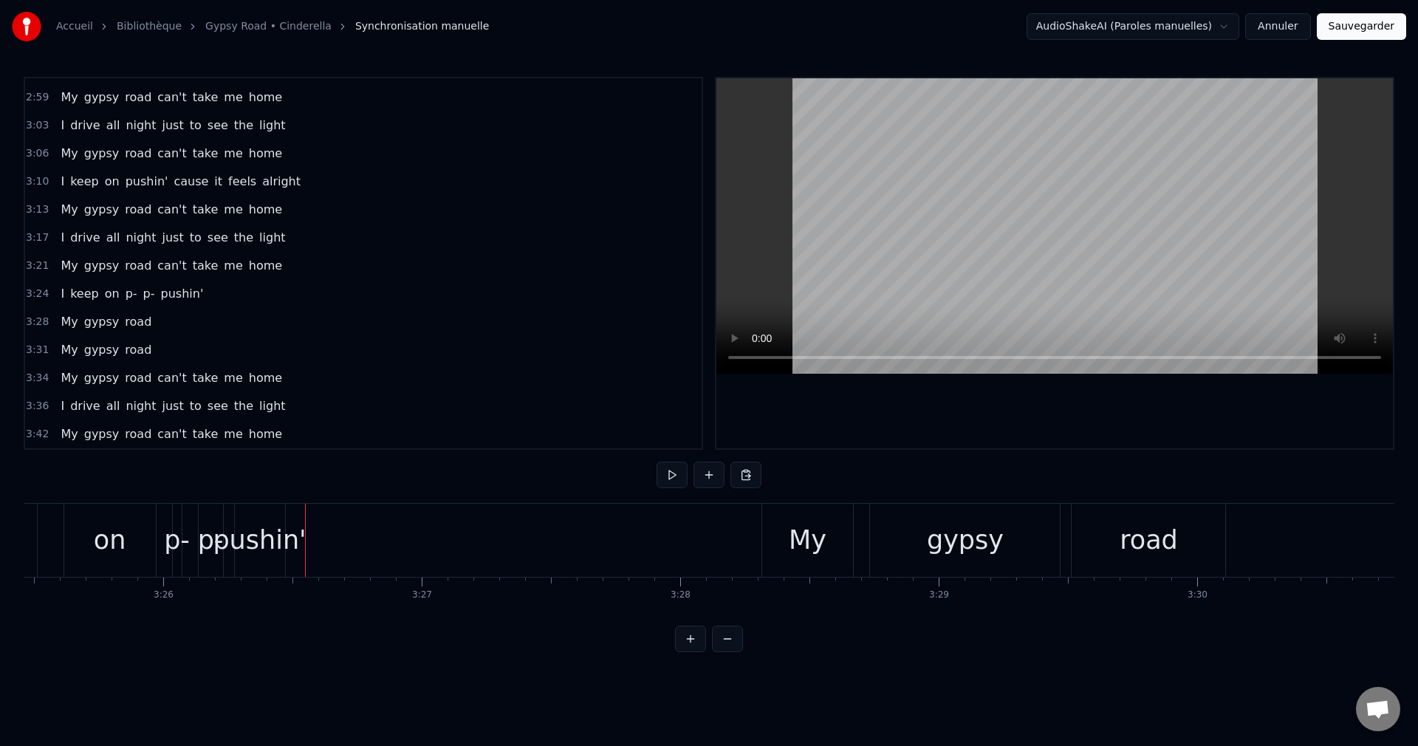
click at [256, 522] on div "pushin'" at bounding box center [259, 540] width 93 height 39
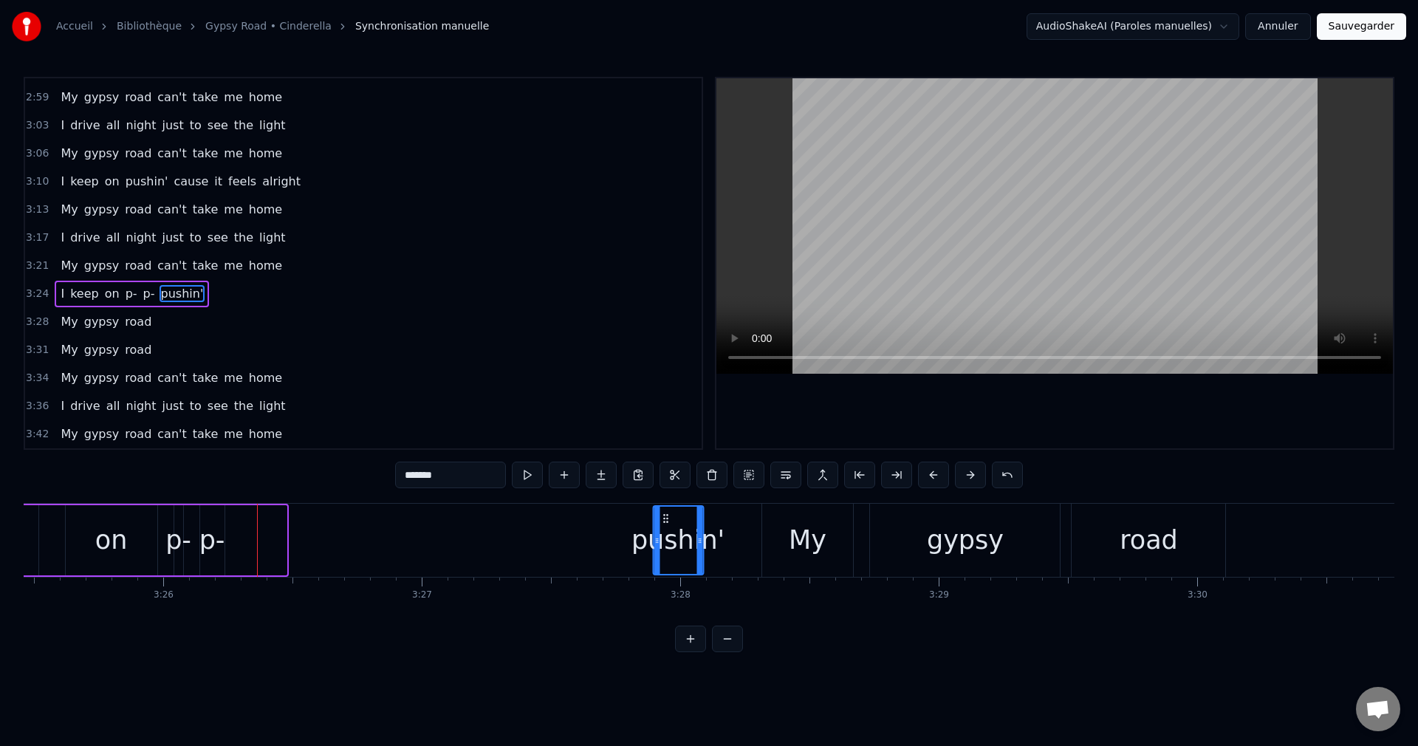
drag, startPoint x: 247, startPoint y: 516, endPoint x: 663, endPoint y: 552, distance: 418.0
click at [663, 552] on div "pushin'" at bounding box center [678, 540] width 49 height 67
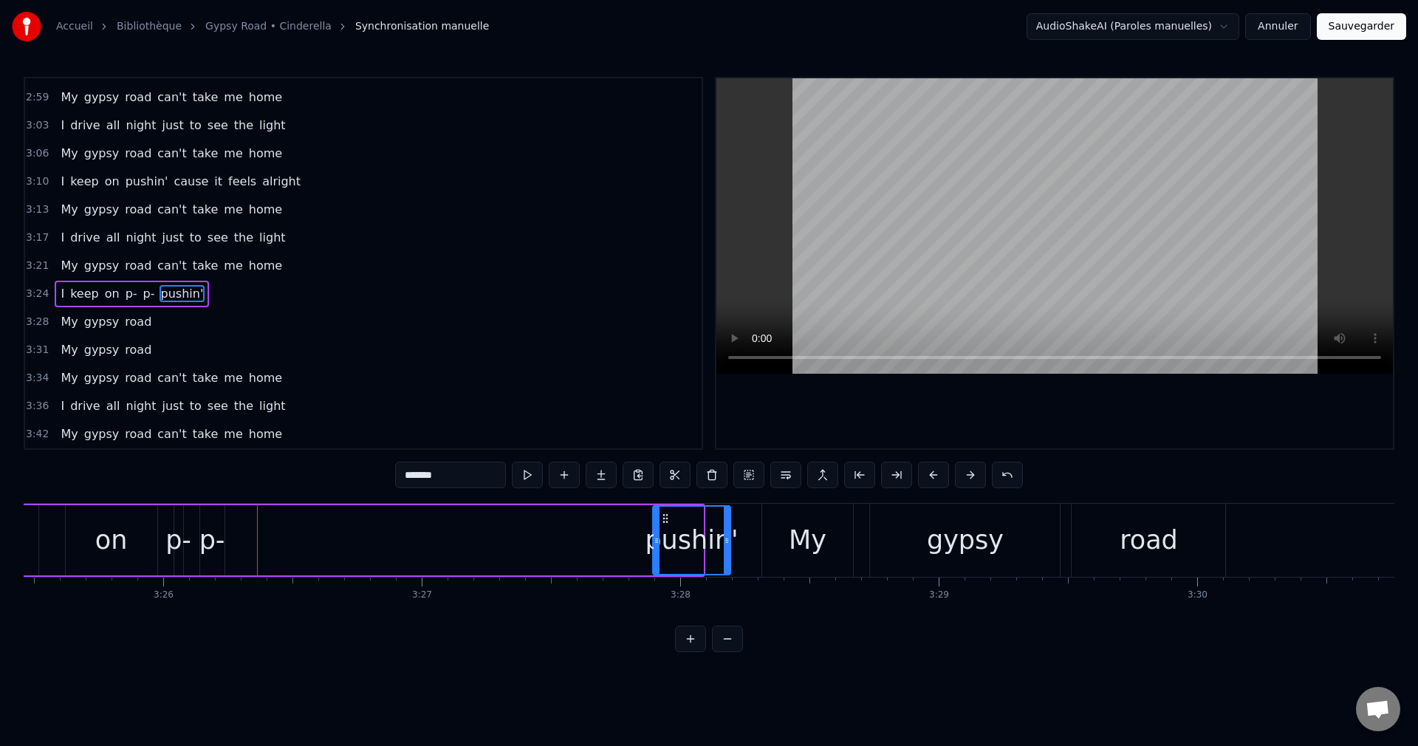
drag, startPoint x: 701, startPoint y: 543, endPoint x: 728, endPoint y: 549, distance: 28.0
click at [728, 549] on div at bounding box center [727, 540] width 6 height 67
click at [217, 542] on div "p-" at bounding box center [212, 540] width 26 height 39
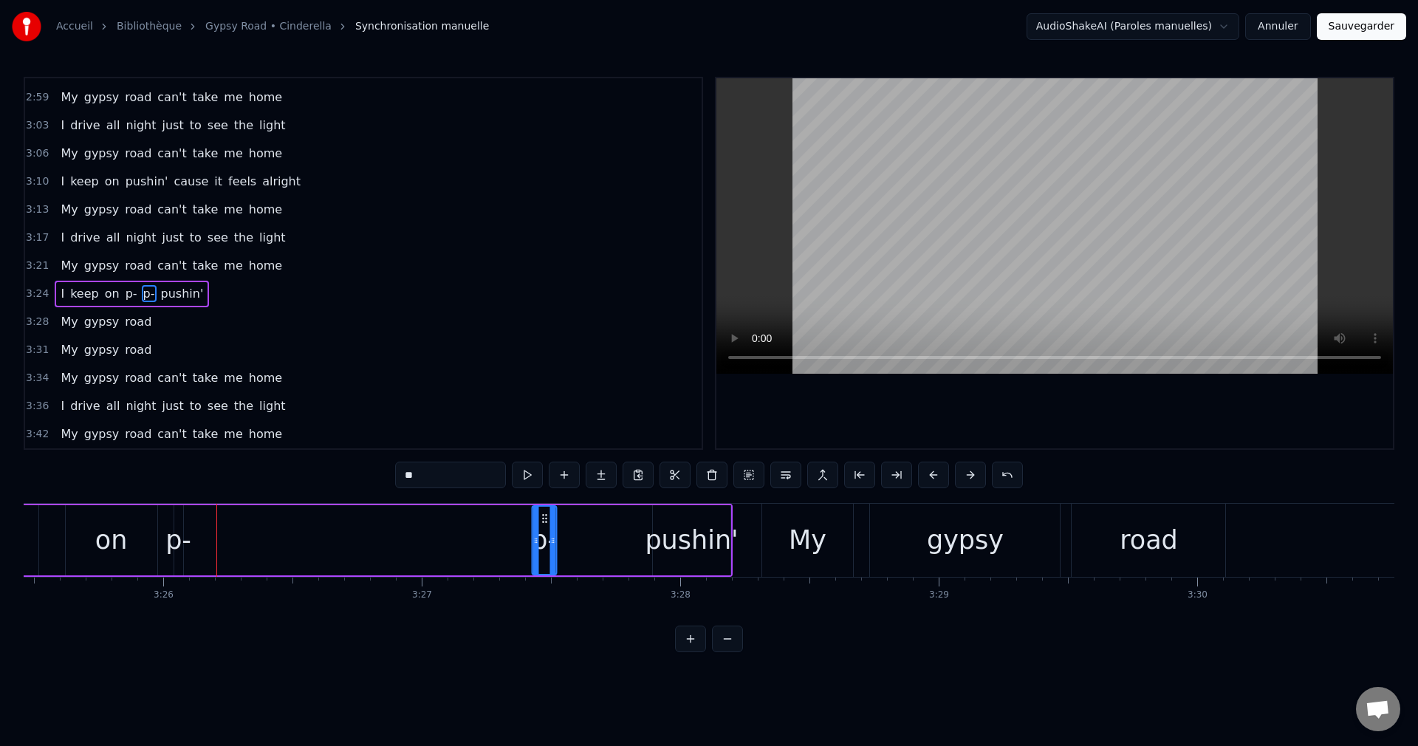
drag, startPoint x: 211, startPoint y: 515, endPoint x: 543, endPoint y: 550, distance: 334.1
click at [543, 550] on div "p-" at bounding box center [543, 540] width 23 height 67
drag, startPoint x: 555, startPoint y: 543, endPoint x: 622, endPoint y: 552, distance: 67.7
click at [622, 552] on div at bounding box center [620, 540] width 6 height 67
click at [181, 538] on div "p-" at bounding box center [178, 540] width 26 height 39
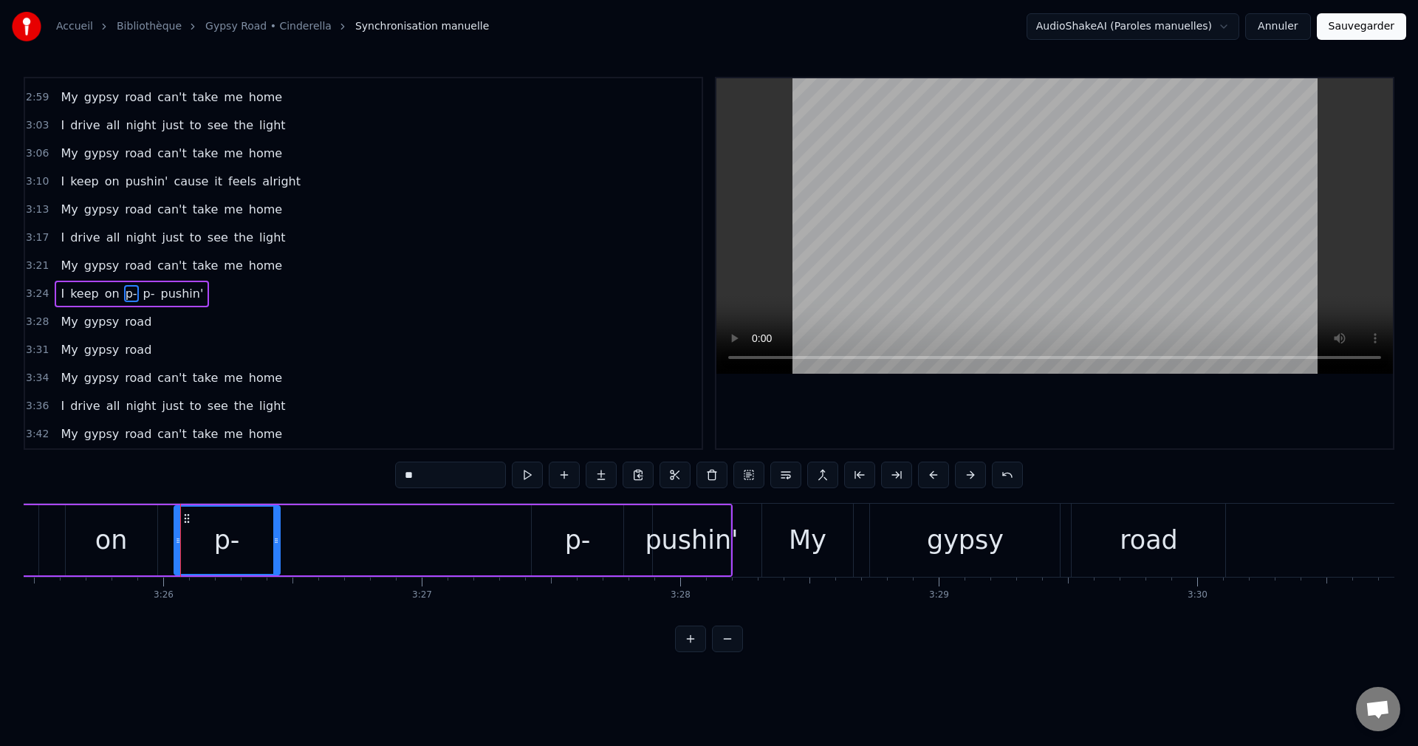
drag, startPoint x: 181, startPoint y: 538, endPoint x: 209, endPoint y: 537, distance: 28.1
click at [266, 555] on div "p-" at bounding box center [227, 540] width 104 height 67
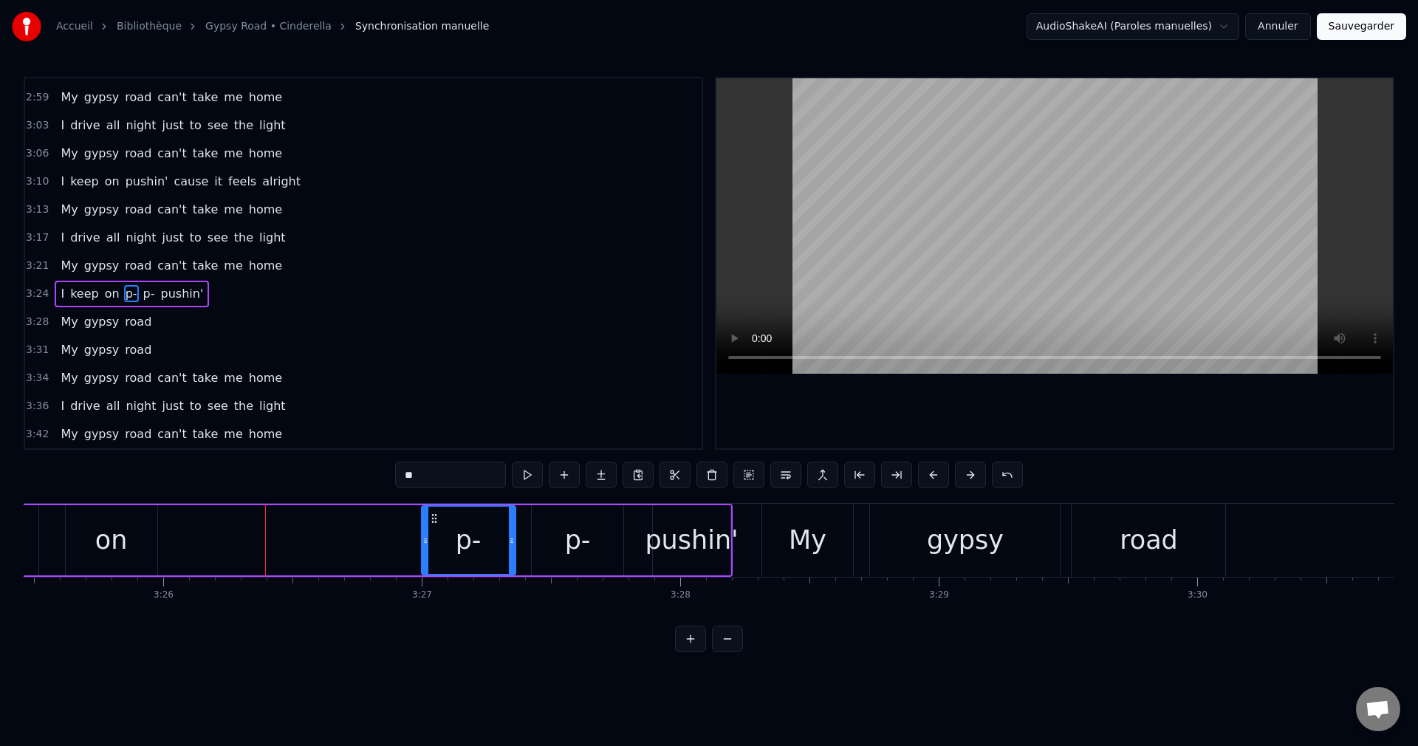
drag, startPoint x: 187, startPoint y: 514, endPoint x: 434, endPoint y: 543, distance: 249.0
click at [434, 543] on div "p-" at bounding box center [468, 540] width 92 height 67
click at [123, 530] on div "on" at bounding box center [111, 540] width 32 height 39
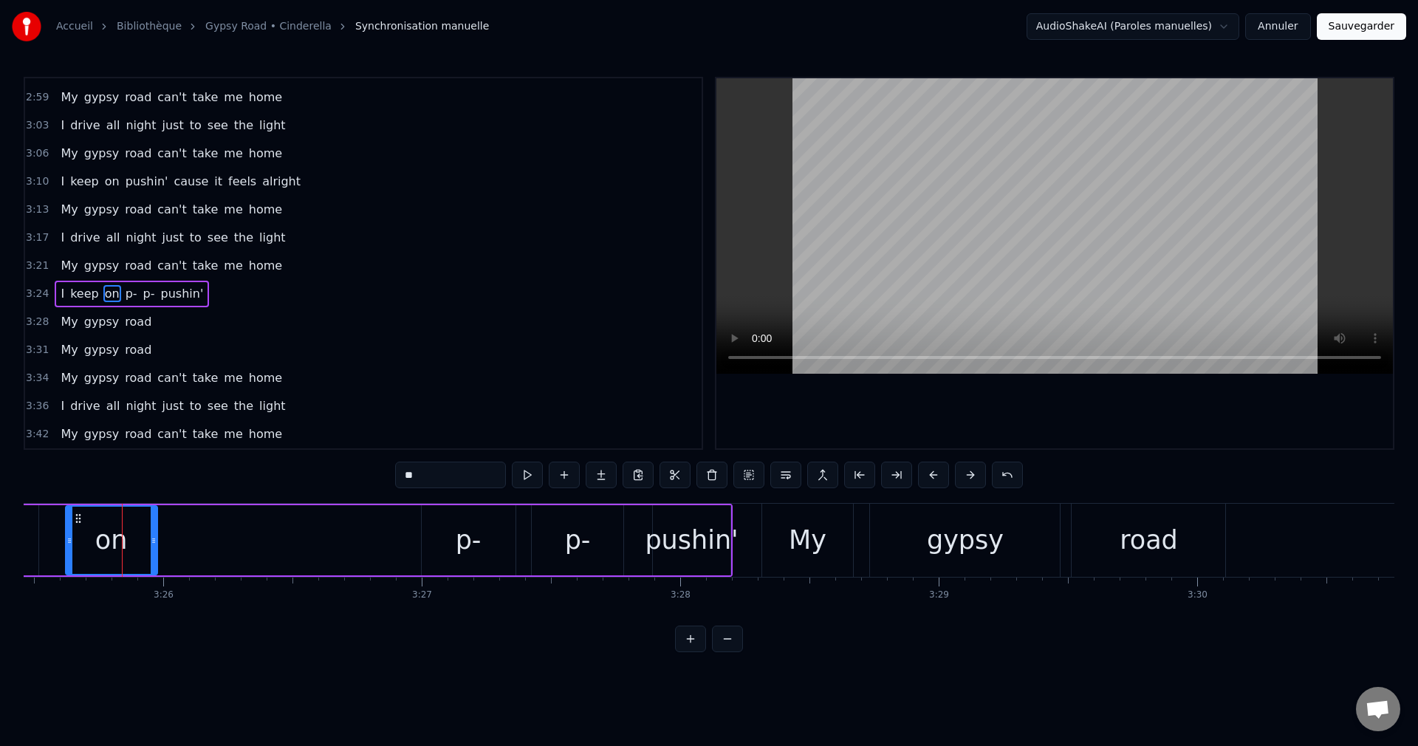
click at [59, 295] on span "I" at bounding box center [62, 293] width 7 height 17
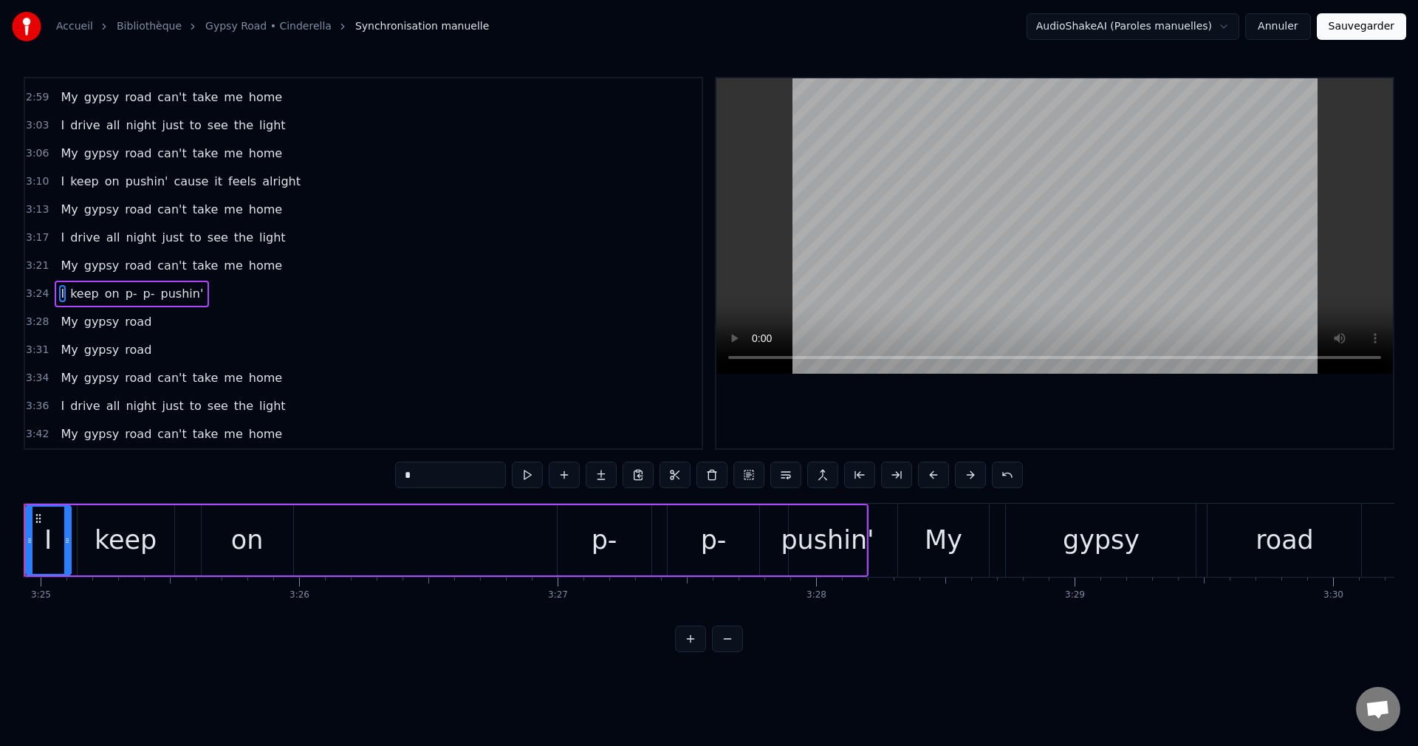
scroll to position [0, 52891]
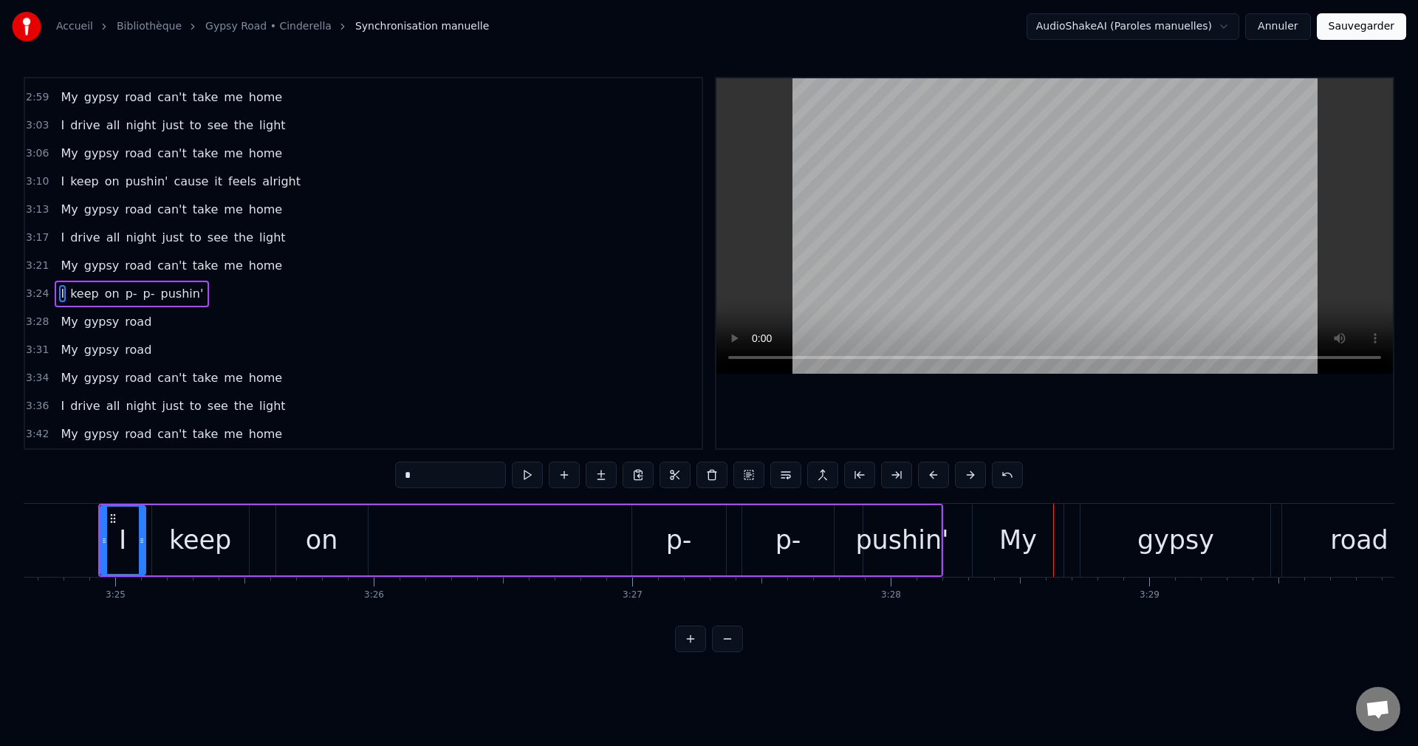
click at [643, 555] on div "p-" at bounding box center [679, 540] width 94 height 70
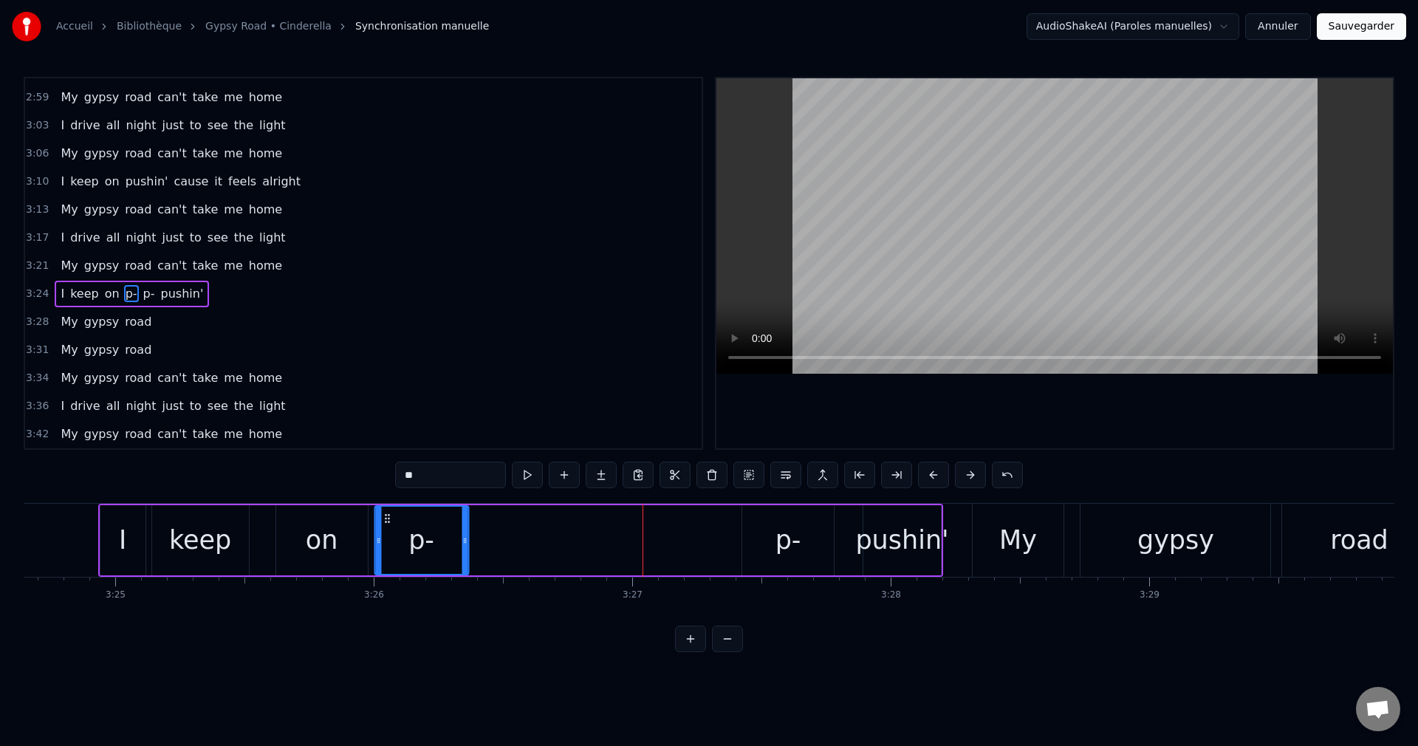
drag, startPoint x: 642, startPoint y: 515, endPoint x: 385, endPoint y: 555, distance: 260.8
click at [385, 555] on div "p-" at bounding box center [421, 540] width 92 height 67
drag, startPoint x: 466, startPoint y: 539, endPoint x: 591, endPoint y: 559, distance: 126.4
click at [591, 559] on div at bounding box center [589, 540] width 6 height 67
drag, startPoint x: 773, startPoint y: 520, endPoint x: 737, endPoint y: 537, distance: 40.0
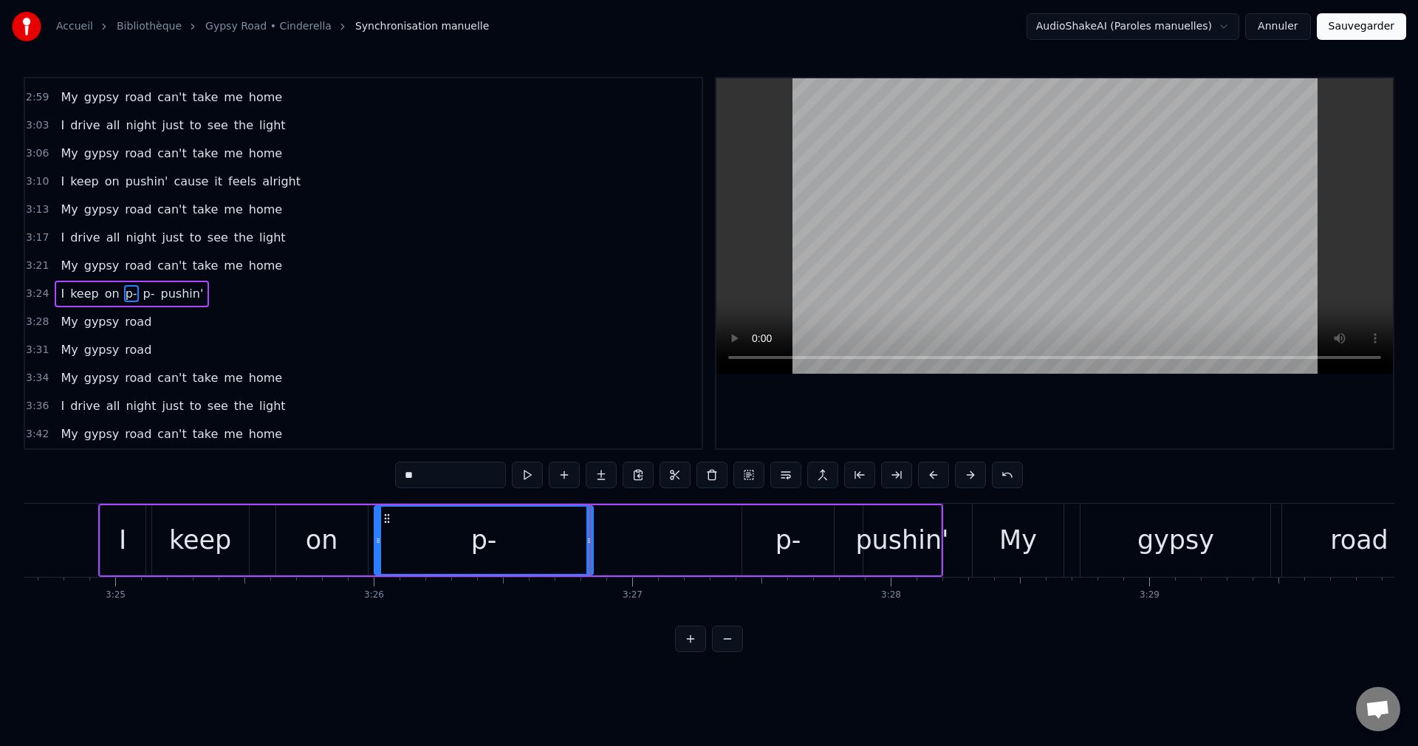
click at [772, 520] on div "p-" at bounding box center [788, 540] width 92 height 70
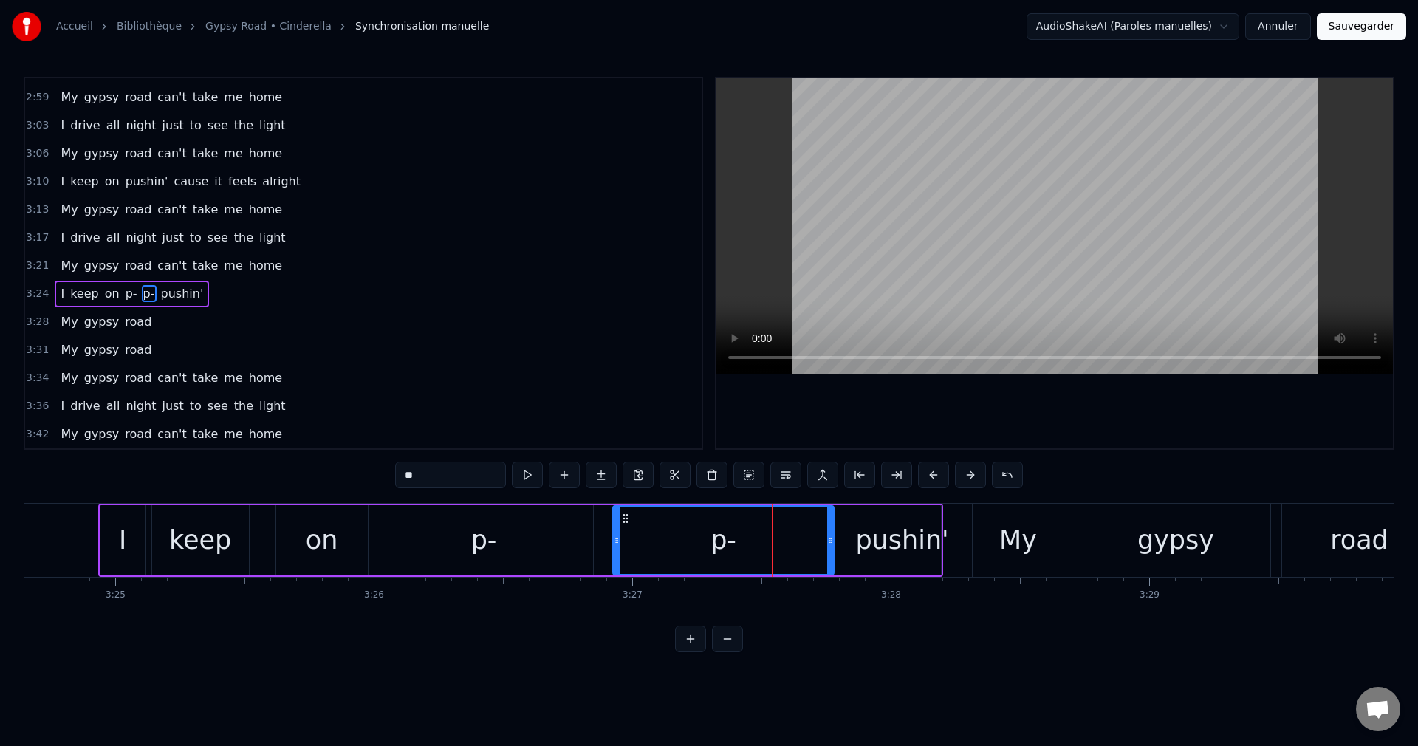
drag, startPoint x: 746, startPoint y: 535, endPoint x: 617, endPoint y: 557, distance: 131.1
click at [617, 557] on div at bounding box center [617, 540] width 6 height 67
click at [314, 545] on div "on" at bounding box center [322, 540] width 32 height 39
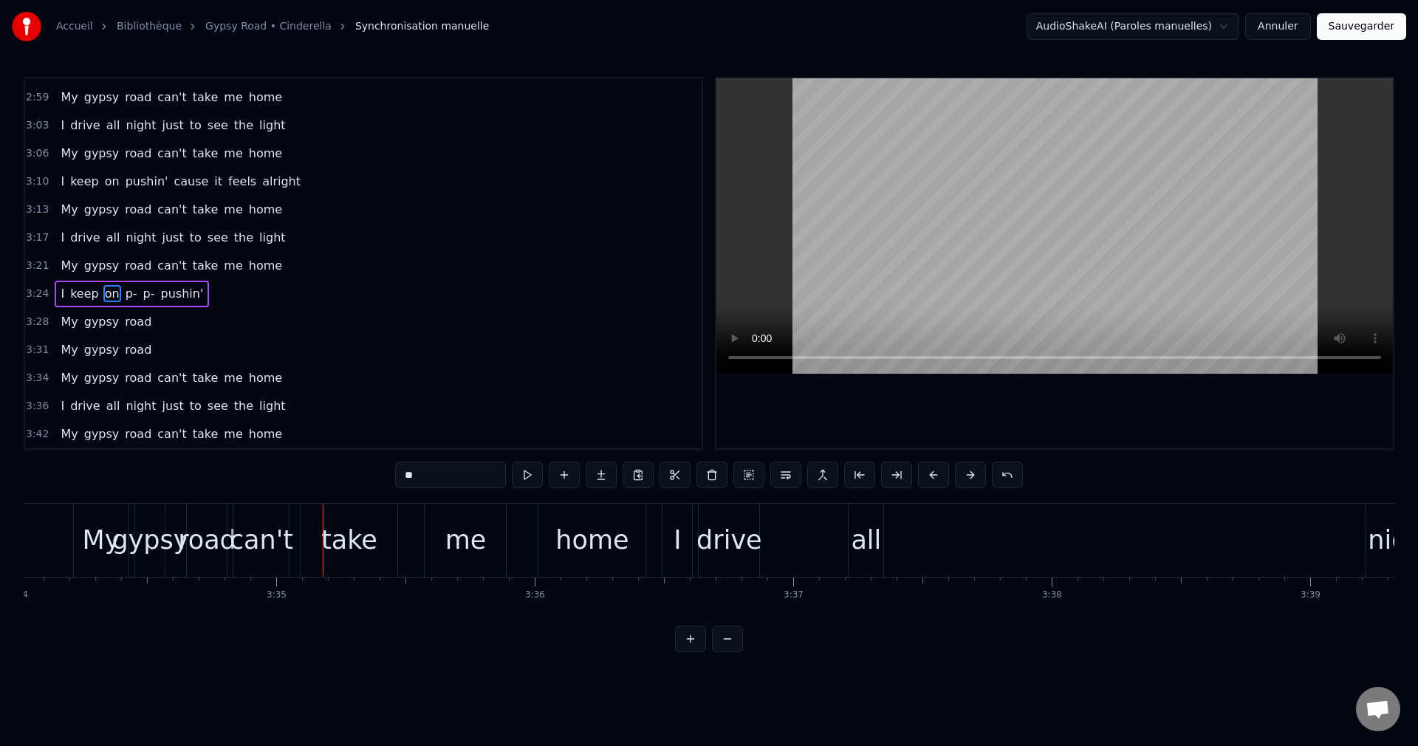
scroll to position [0, 55386]
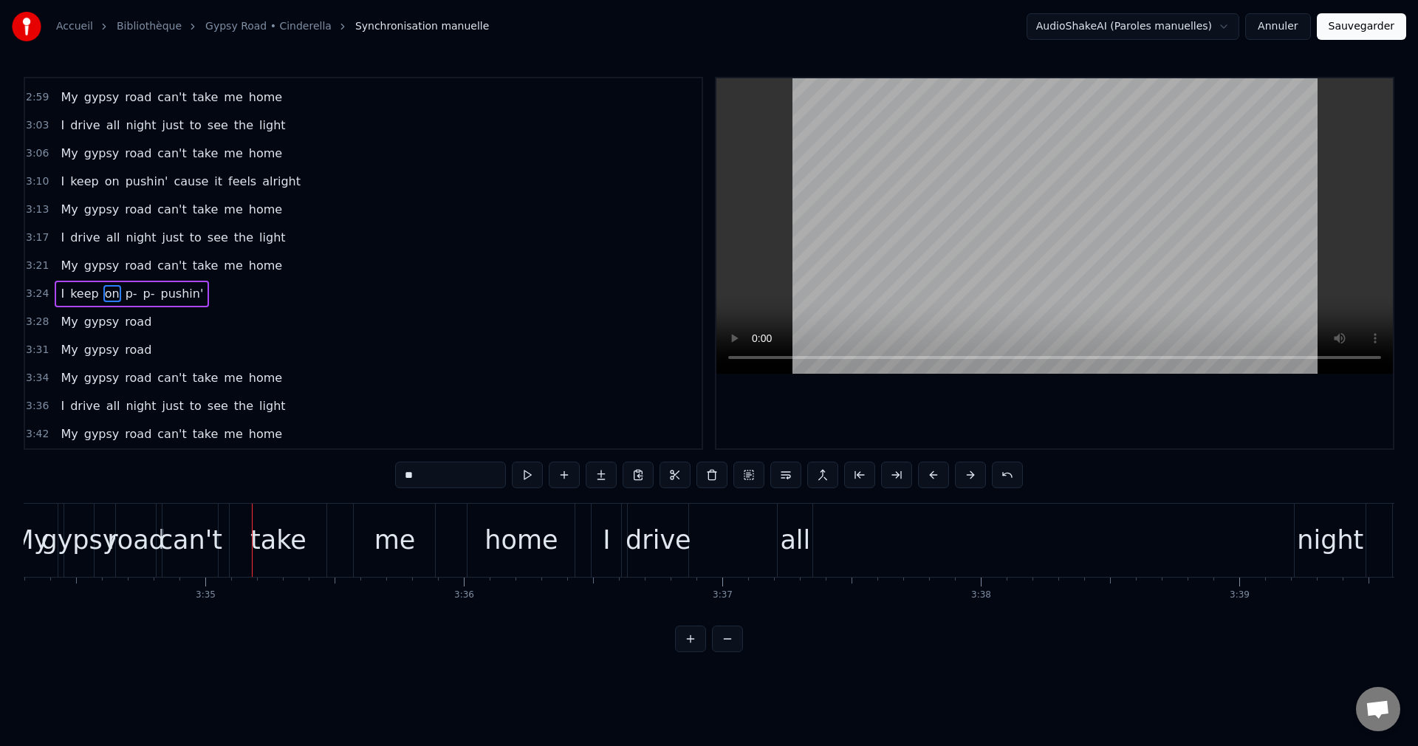
click at [65, 329] on span "My" at bounding box center [69, 321] width 20 height 17
type input "**"
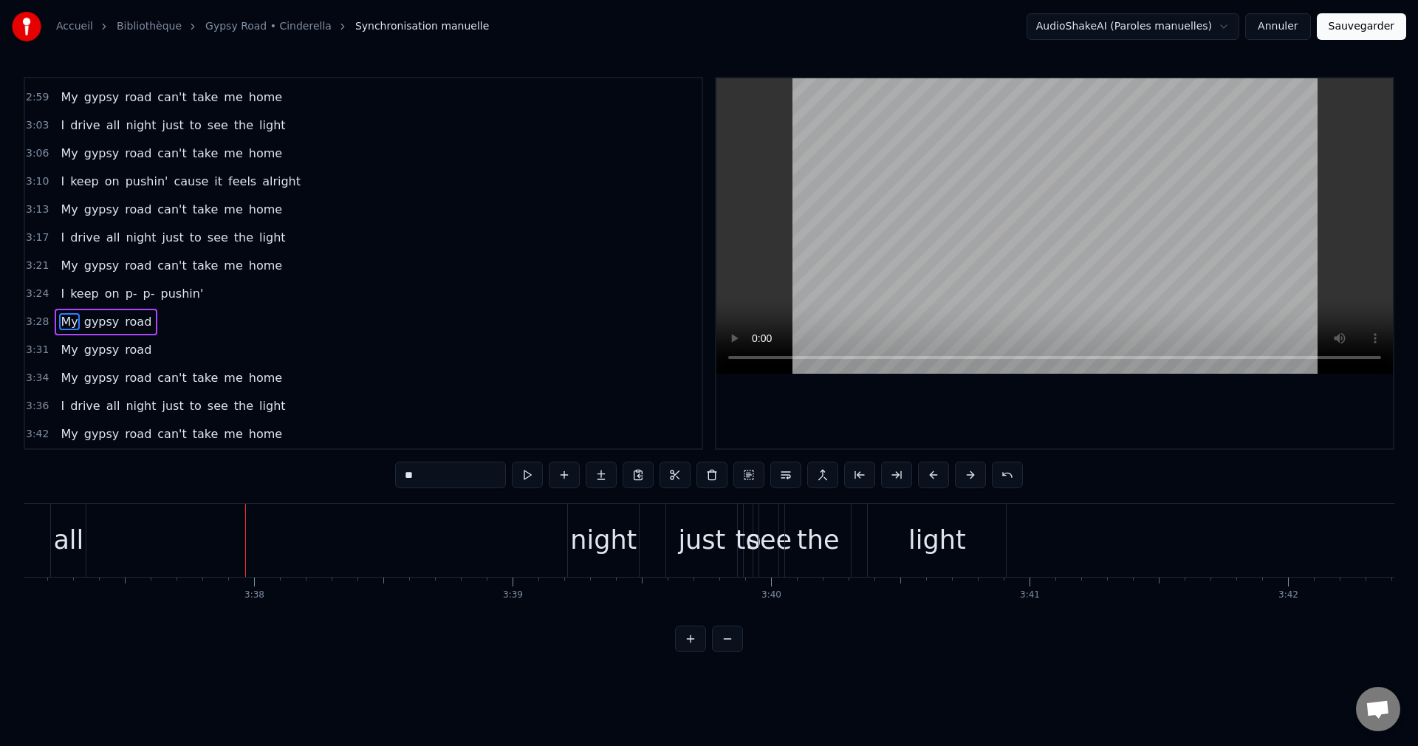
scroll to position [0, 56260]
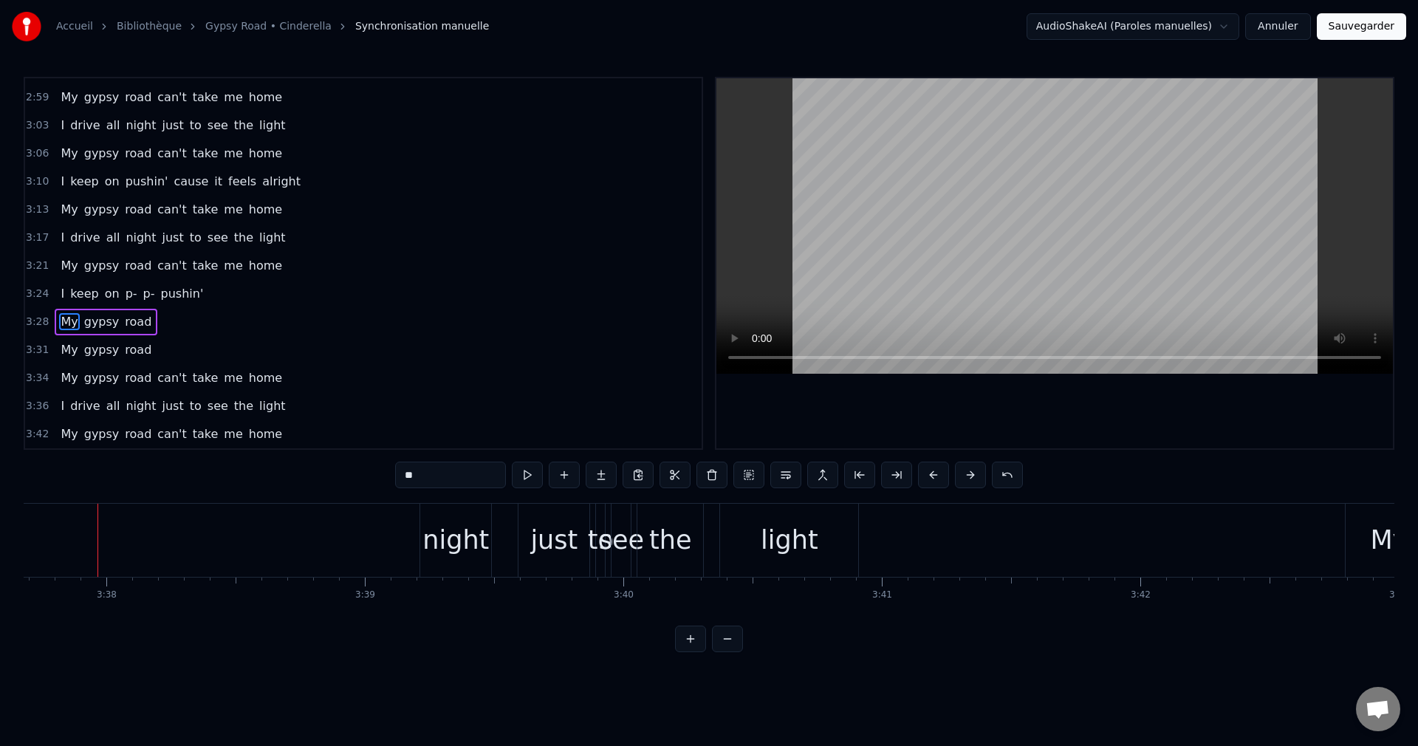
click at [70, 377] on span "My" at bounding box center [69, 377] width 20 height 17
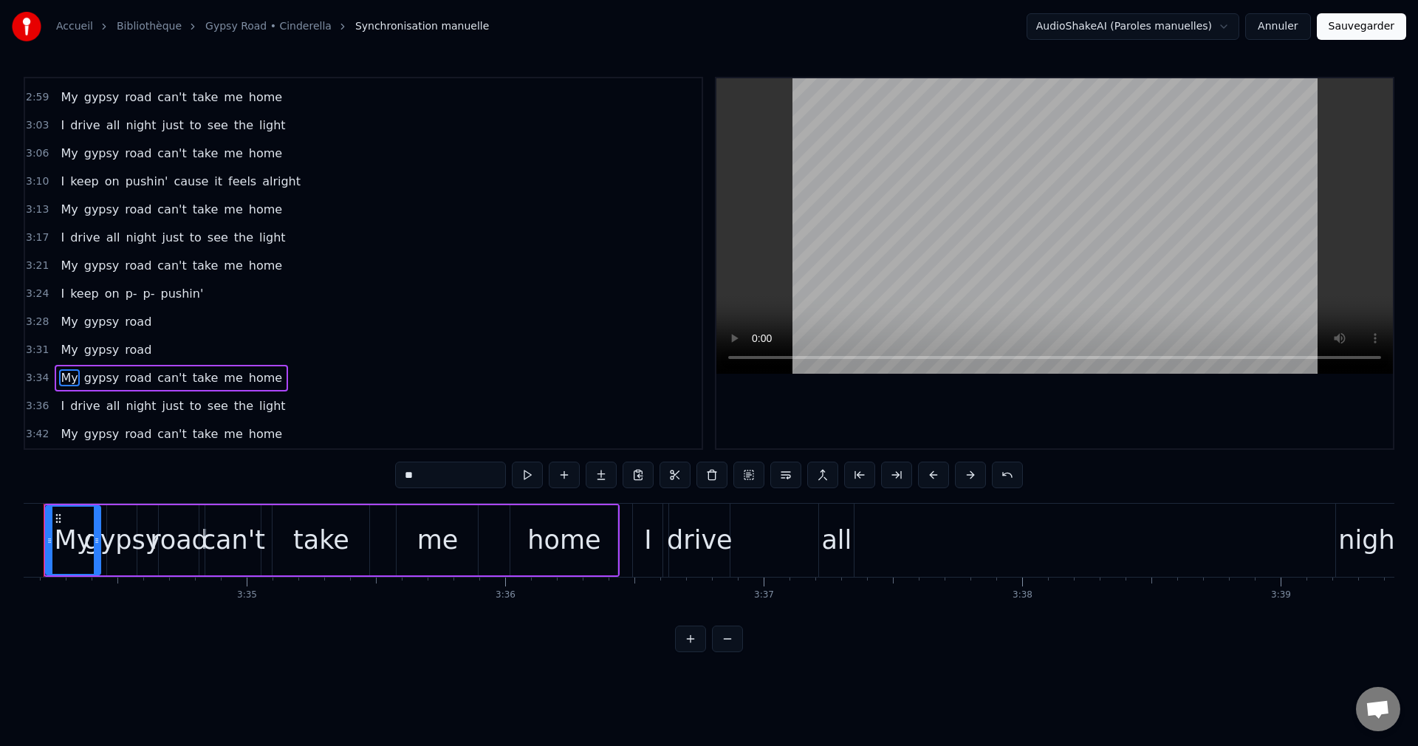
scroll to position [0, 55290]
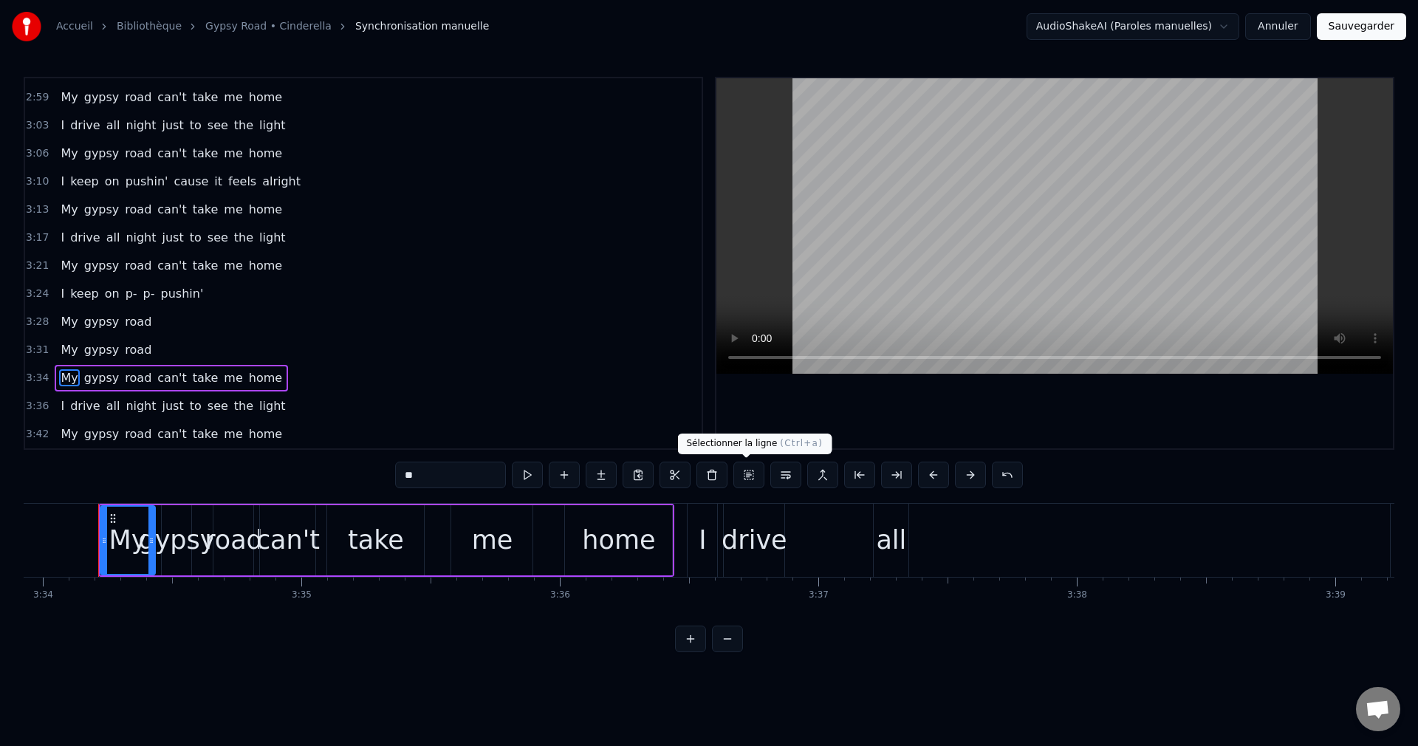
click at [741, 474] on button at bounding box center [748, 475] width 31 height 27
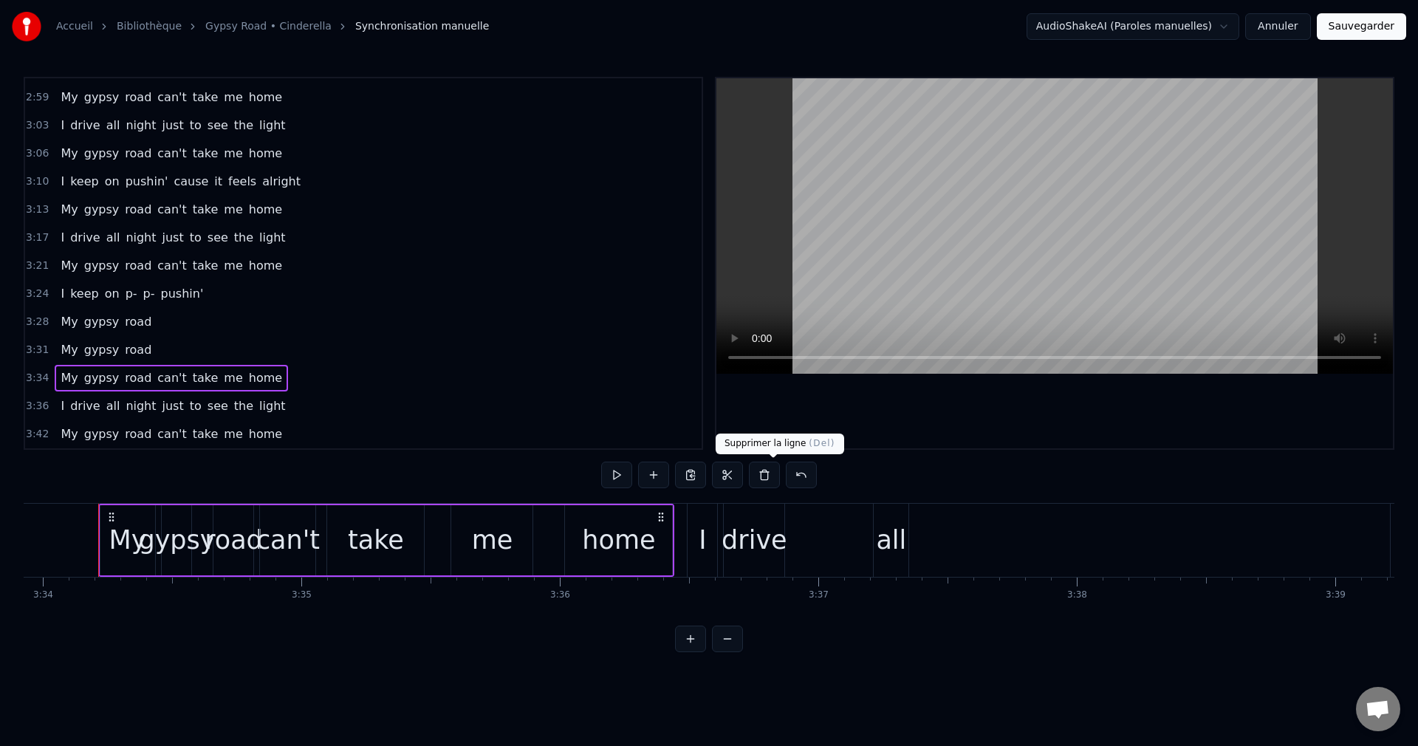
click at [771, 474] on button at bounding box center [764, 475] width 31 height 27
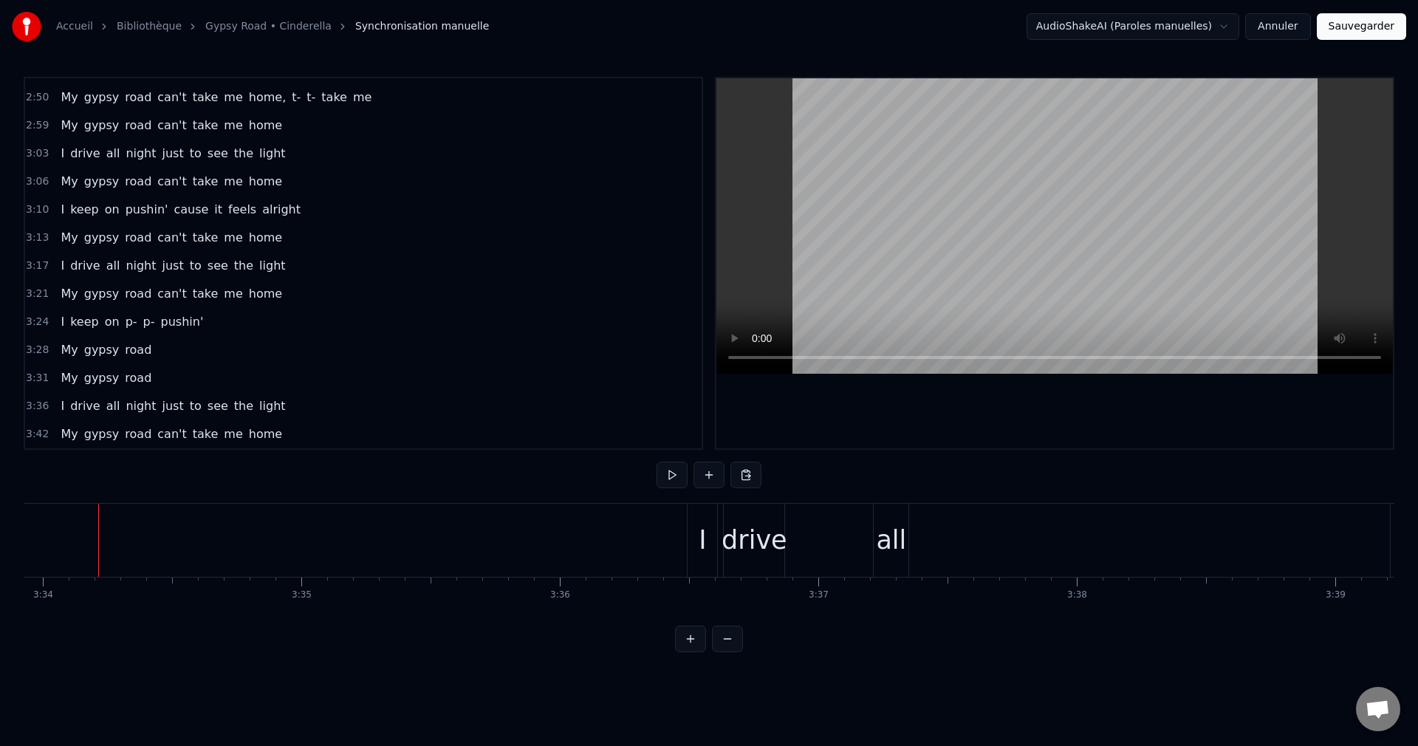
click at [61, 377] on span "My" at bounding box center [69, 377] width 20 height 17
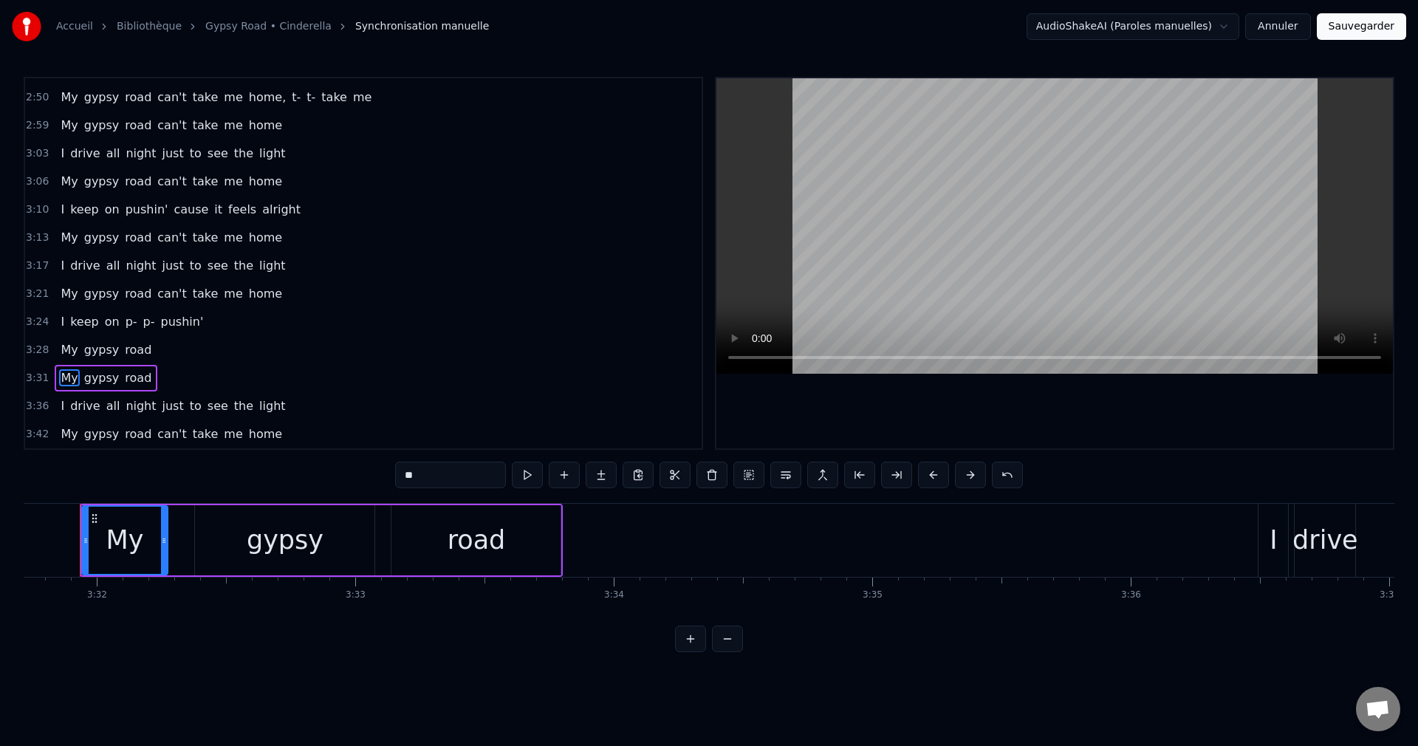
scroll to position [0, 54701]
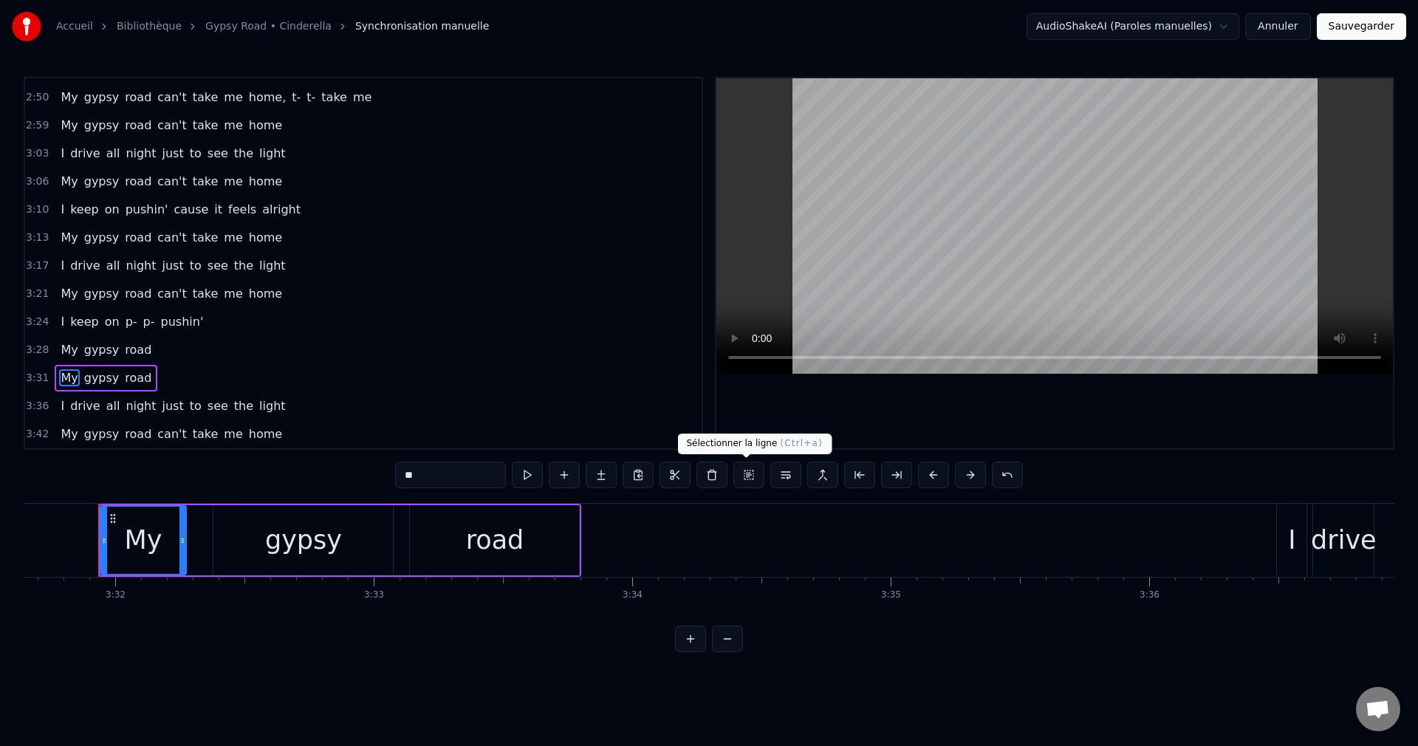
click at [740, 476] on button at bounding box center [748, 475] width 31 height 27
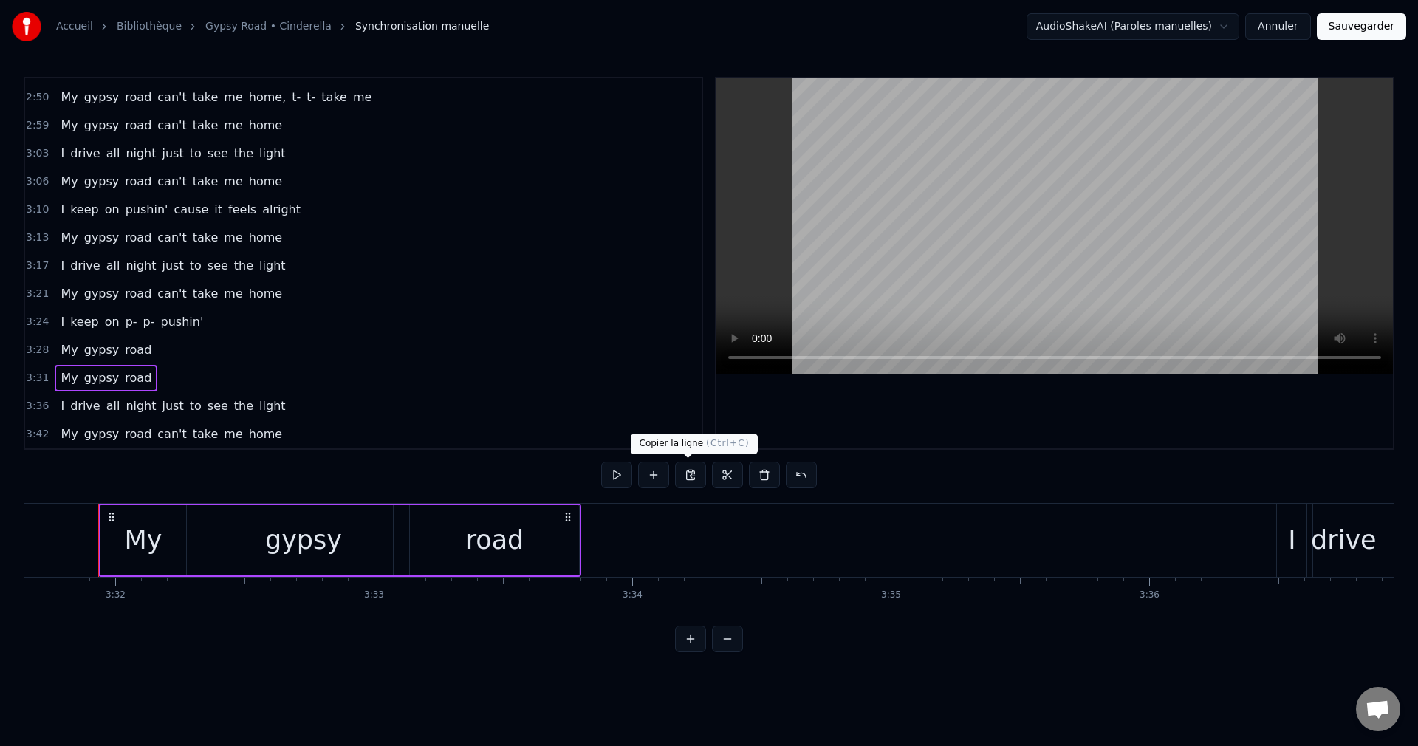
click at [696, 470] on button at bounding box center [690, 475] width 31 height 27
click at [107, 548] on div "My" at bounding box center [143, 540] width 86 height 70
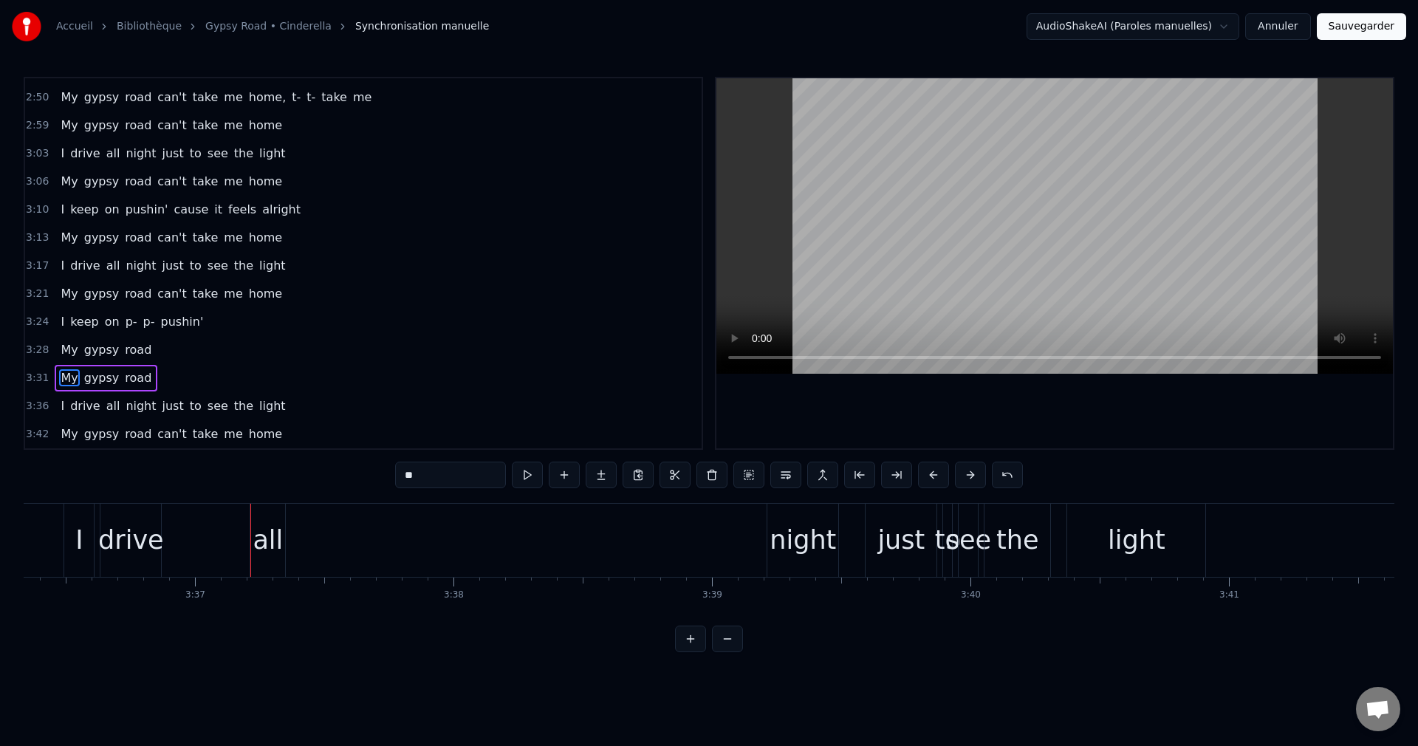
scroll to position [0, 55935]
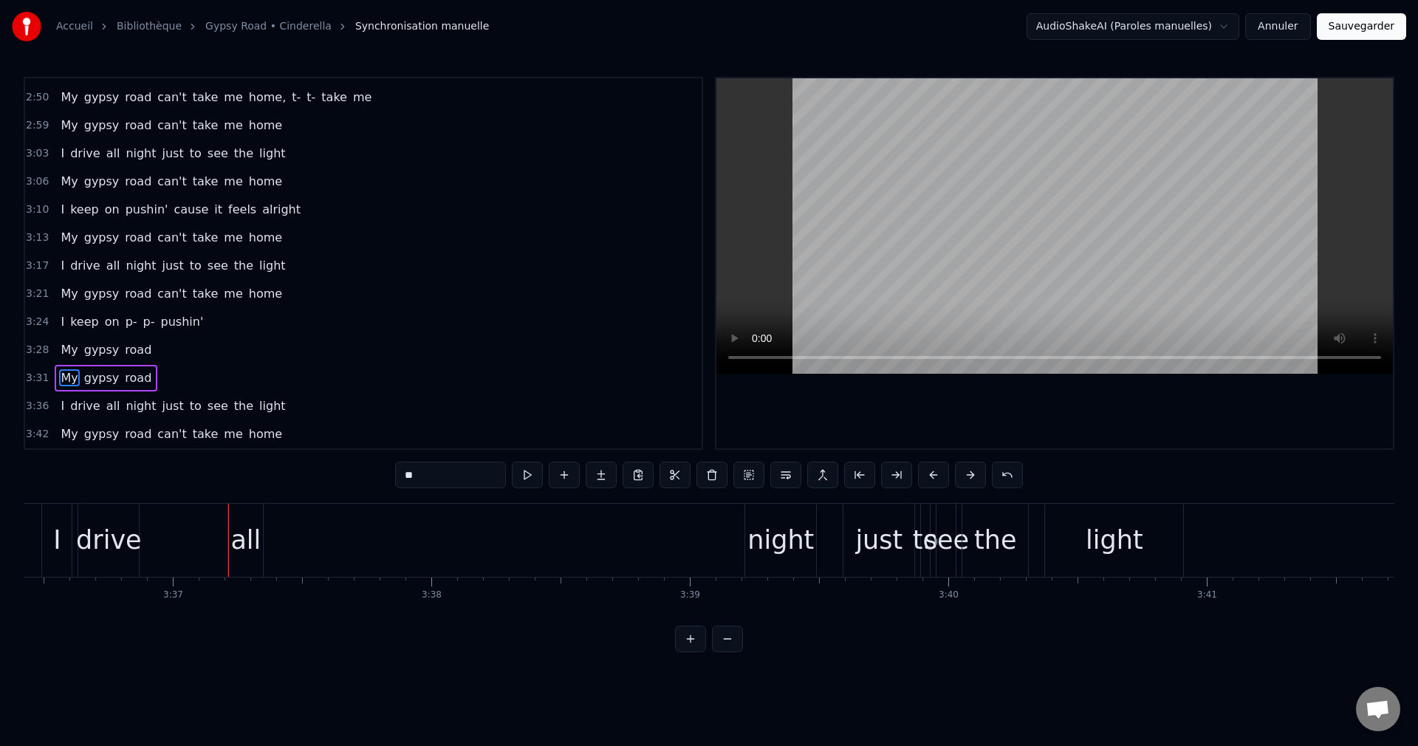
click at [244, 552] on div "all" at bounding box center [245, 540] width 30 height 39
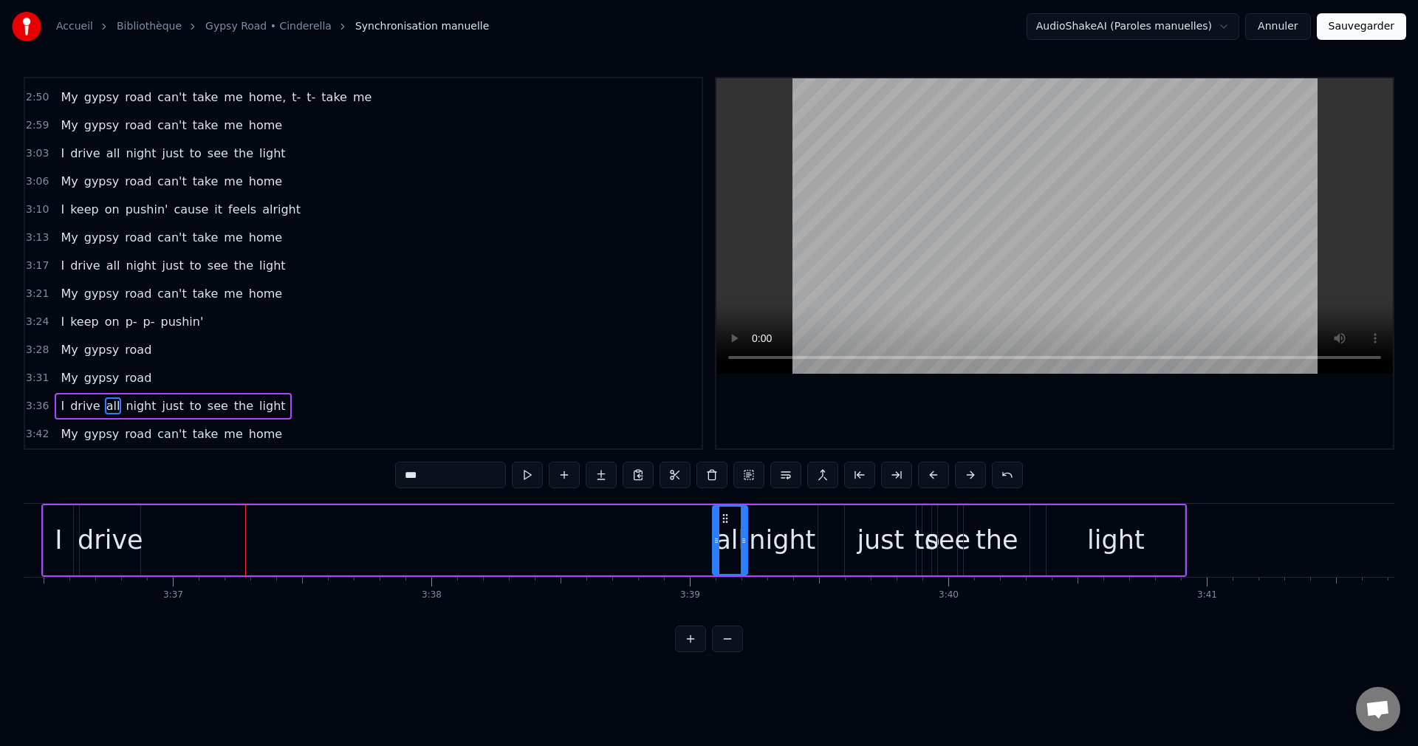
drag, startPoint x: 243, startPoint y: 515, endPoint x: 710, endPoint y: 549, distance: 468.7
click at [723, 555] on div "all" at bounding box center [729, 540] width 33 height 67
click at [126, 535] on div "drive" at bounding box center [111, 540] width 66 height 39
drag, startPoint x: 93, startPoint y: 515, endPoint x: 626, endPoint y: 565, distance: 535.4
click at [656, 566] on div "drive" at bounding box center [680, 540] width 59 height 67
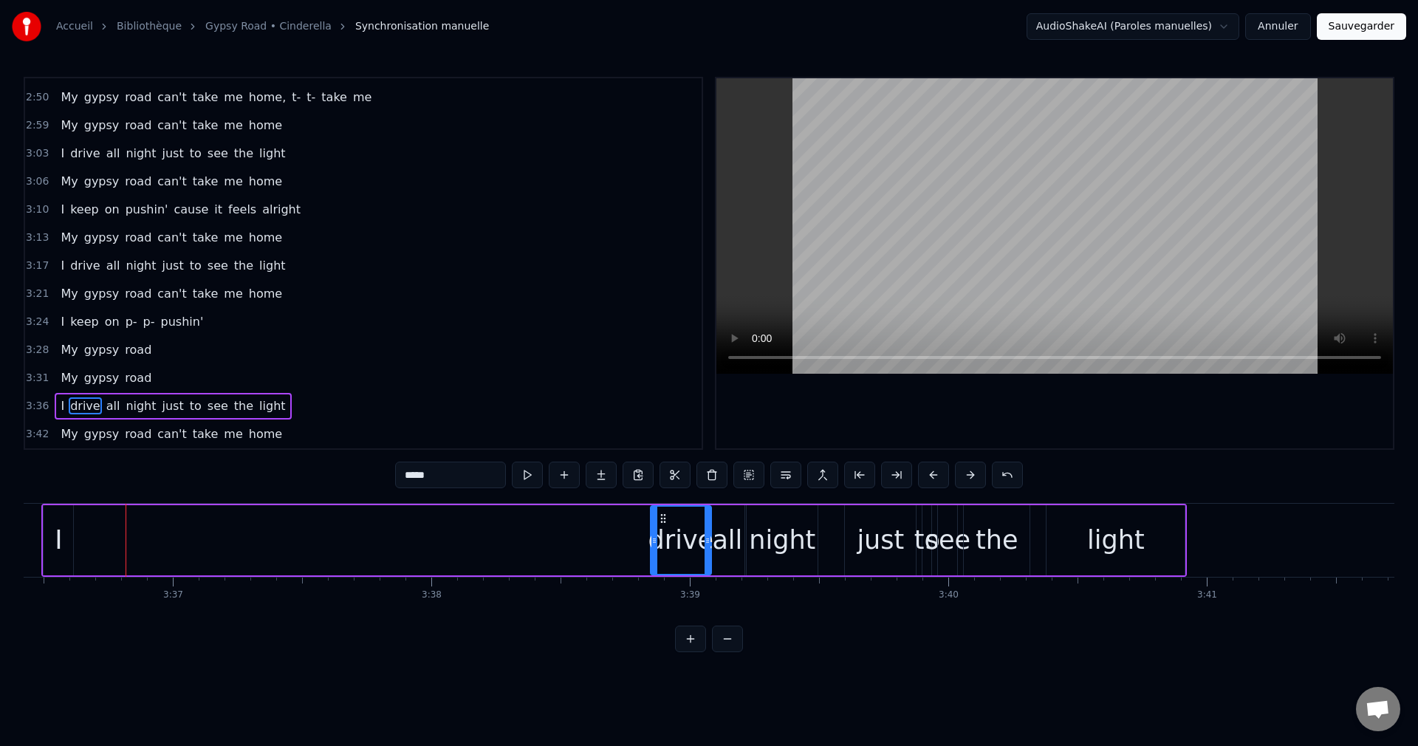
click at [62, 544] on div "I" at bounding box center [59, 540] width 30 height 70
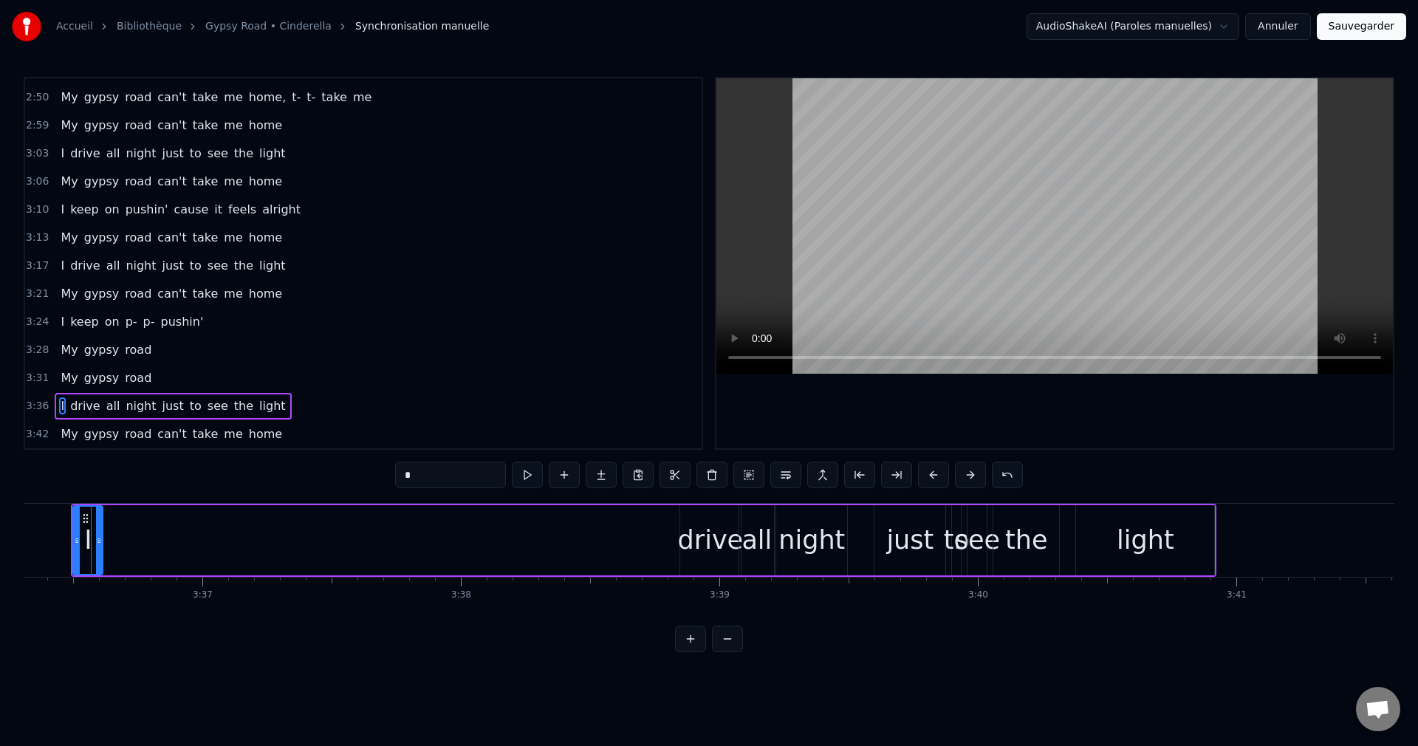
scroll to position [0, 55898]
drag, startPoint x: 94, startPoint y: 515, endPoint x: 676, endPoint y: 566, distance: 584.2
click at [676, 566] on div "I" at bounding box center [675, 540] width 28 height 67
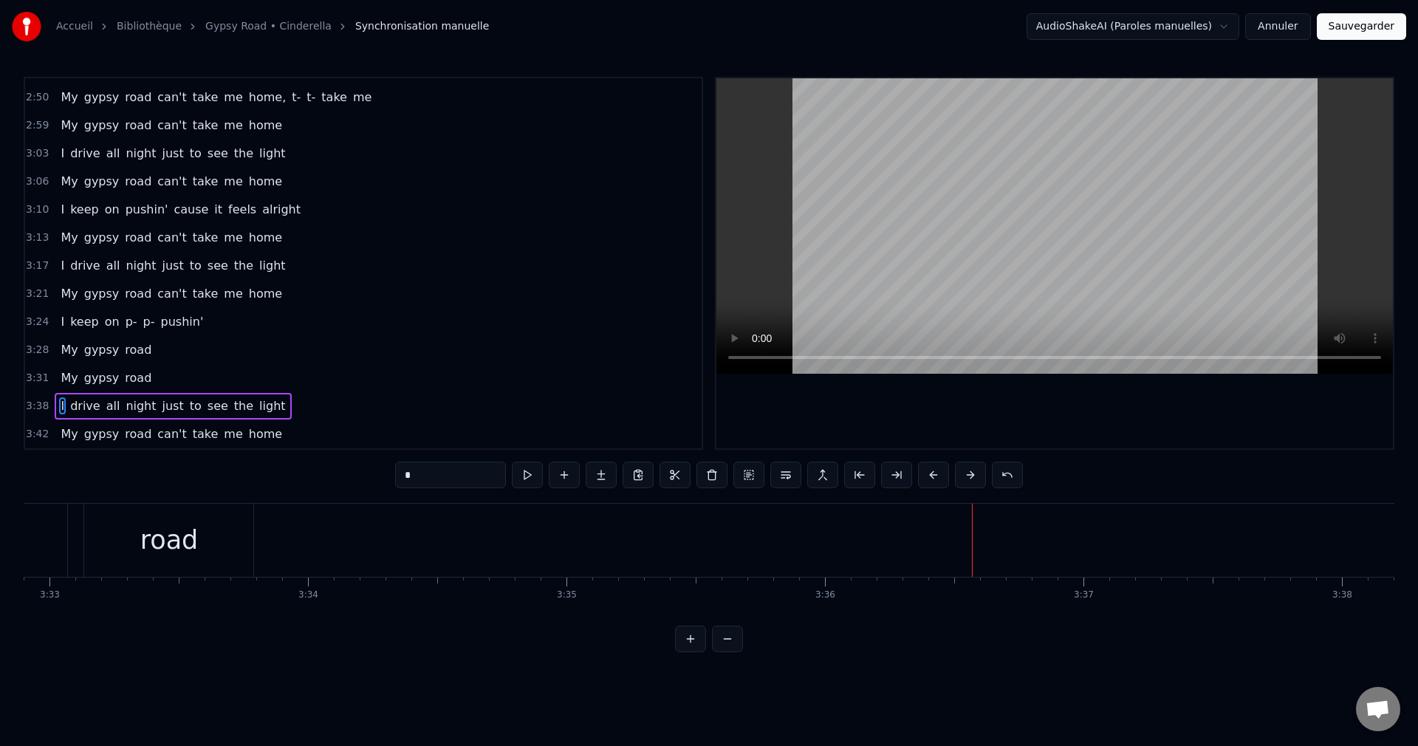
scroll to position [0, 54840]
click at [377, 547] on div "road" at bounding box center [354, 540] width 58 height 39
type input "****"
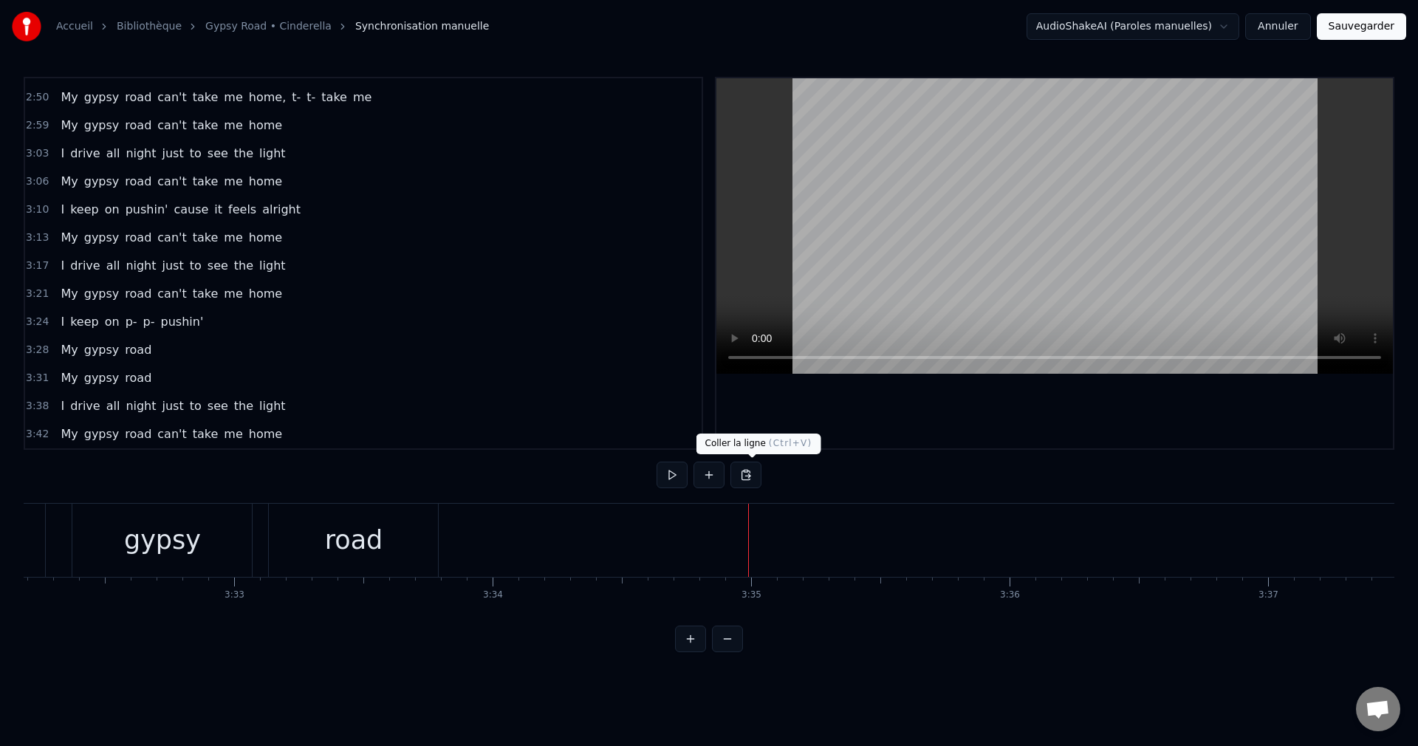
click at [758, 464] on button at bounding box center [745, 475] width 31 height 27
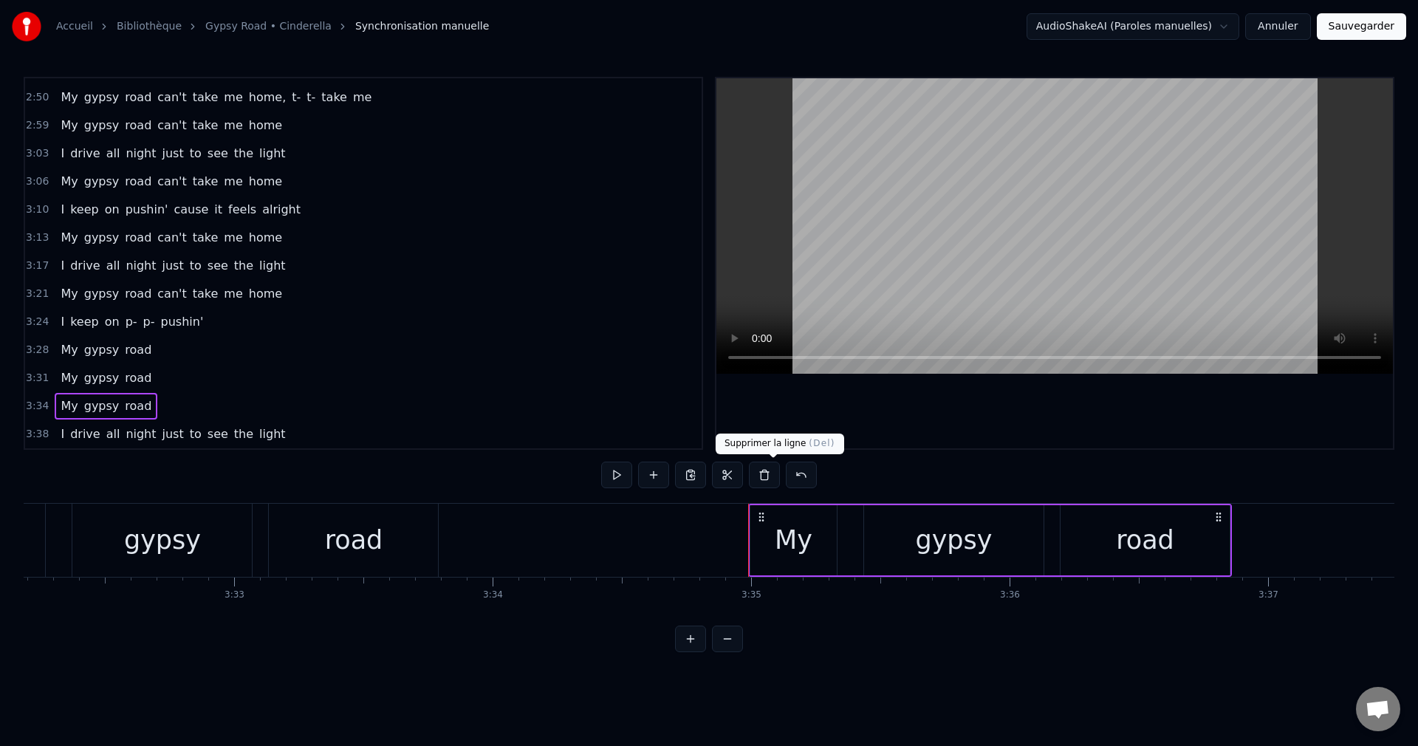
scroll to position [752, 0]
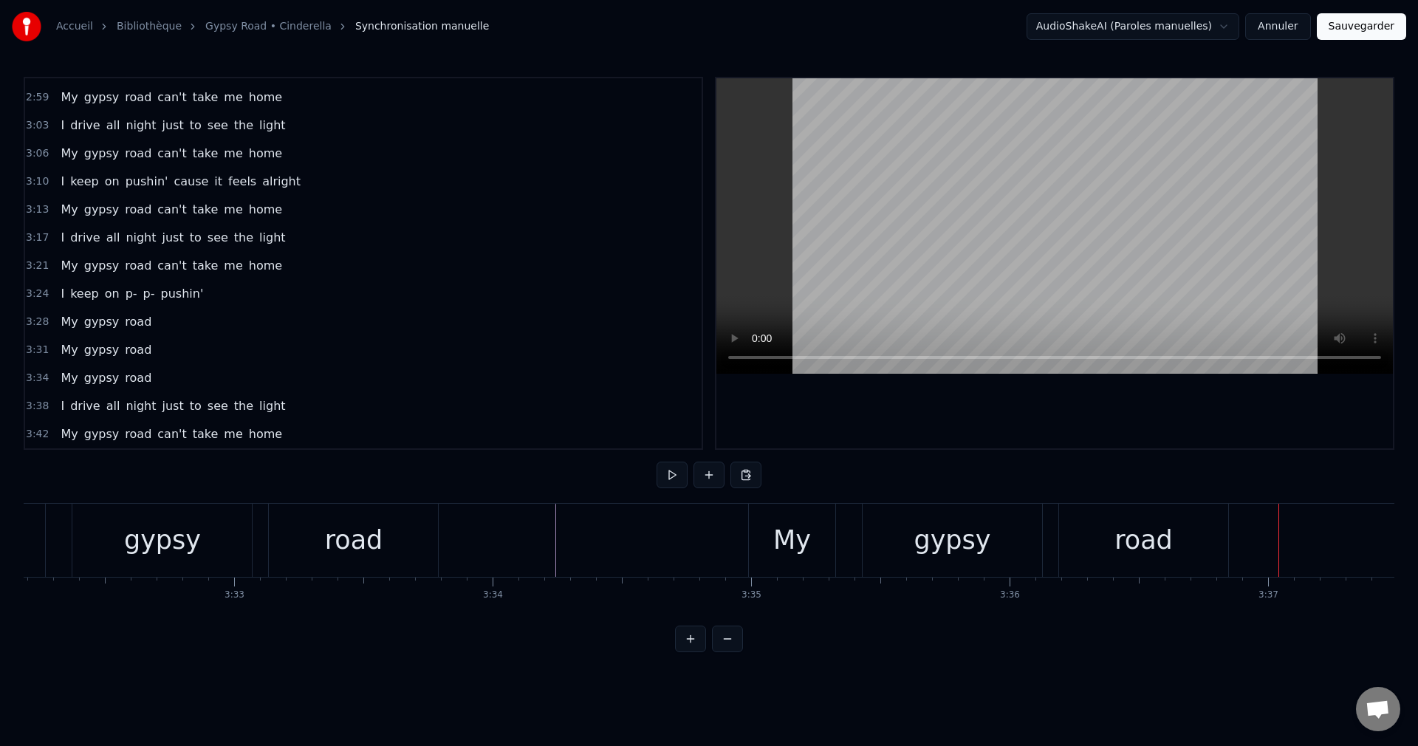
click at [780, 570] on div "My" at bounding box center [792, 540] width 86 height 73
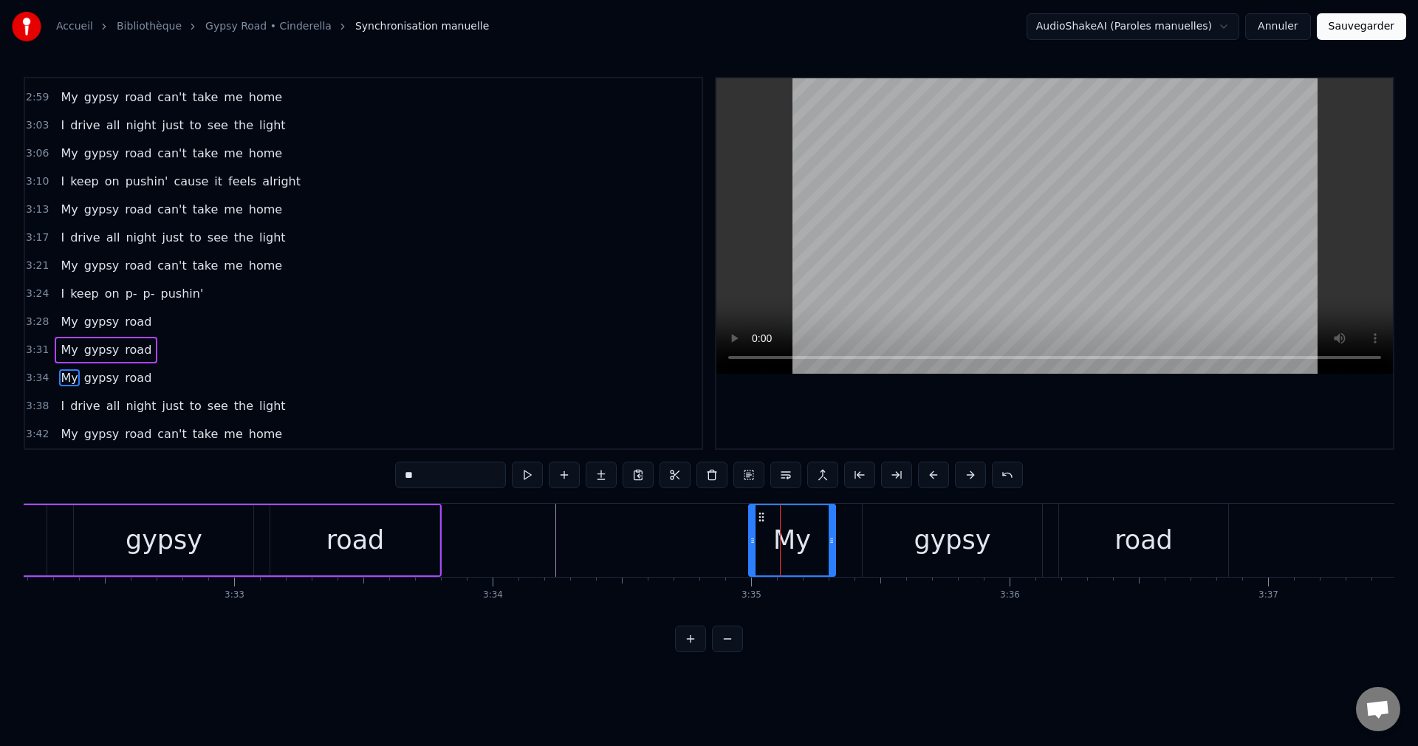
click at [1140, 556] on div "road" at bounding box center [1143, 540] width 58 height 39
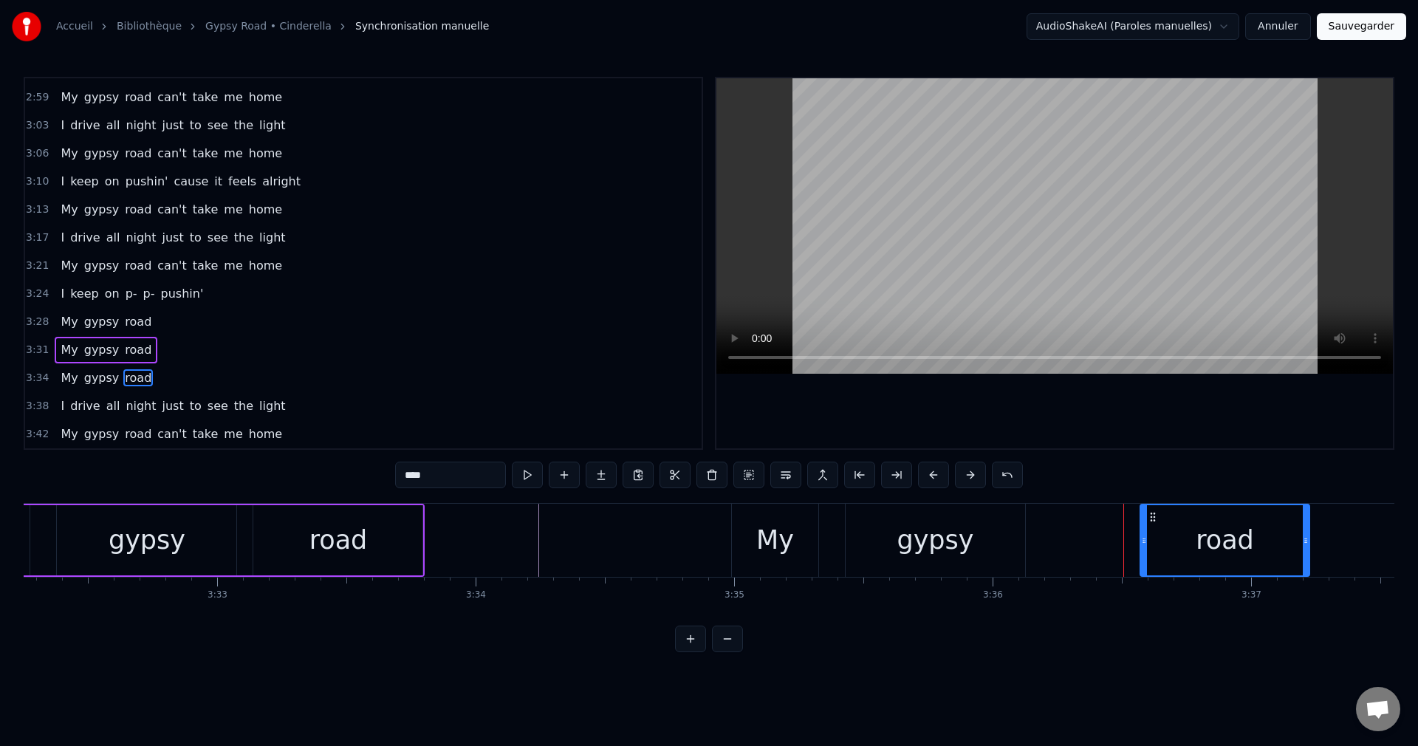
drag, startPoint x: 1071, startPoint y: 511, endPoint x: 1146, endPoint y: 527, distance: 77.1
click at [1146, 527] on div "road" at bounding box center [1225, 540] width 168 height 70
click at [993, 539] on div "gypsy" at bounding box center [927, 540] width 179 height 73
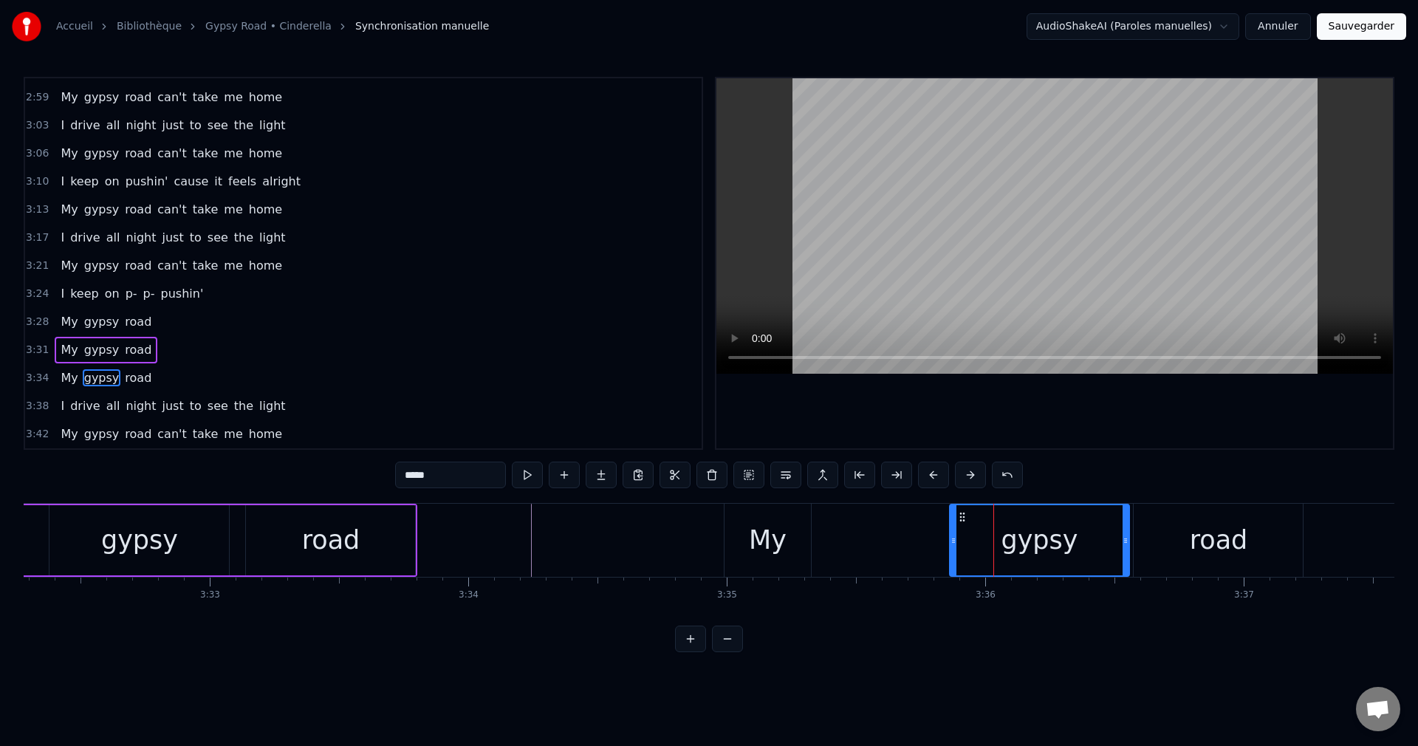
drag, startPoint x: 851, startPoint y: 515, endPoint x: 962, endPoint y: 531, distance: 112.7
click at [962, 531] on div "gypsy" at bounding box center [1039, 540] width 178 height 70
click at [790, 537] on div "My" at bounding box center [767, 540] width 86 height 73
type input "**"
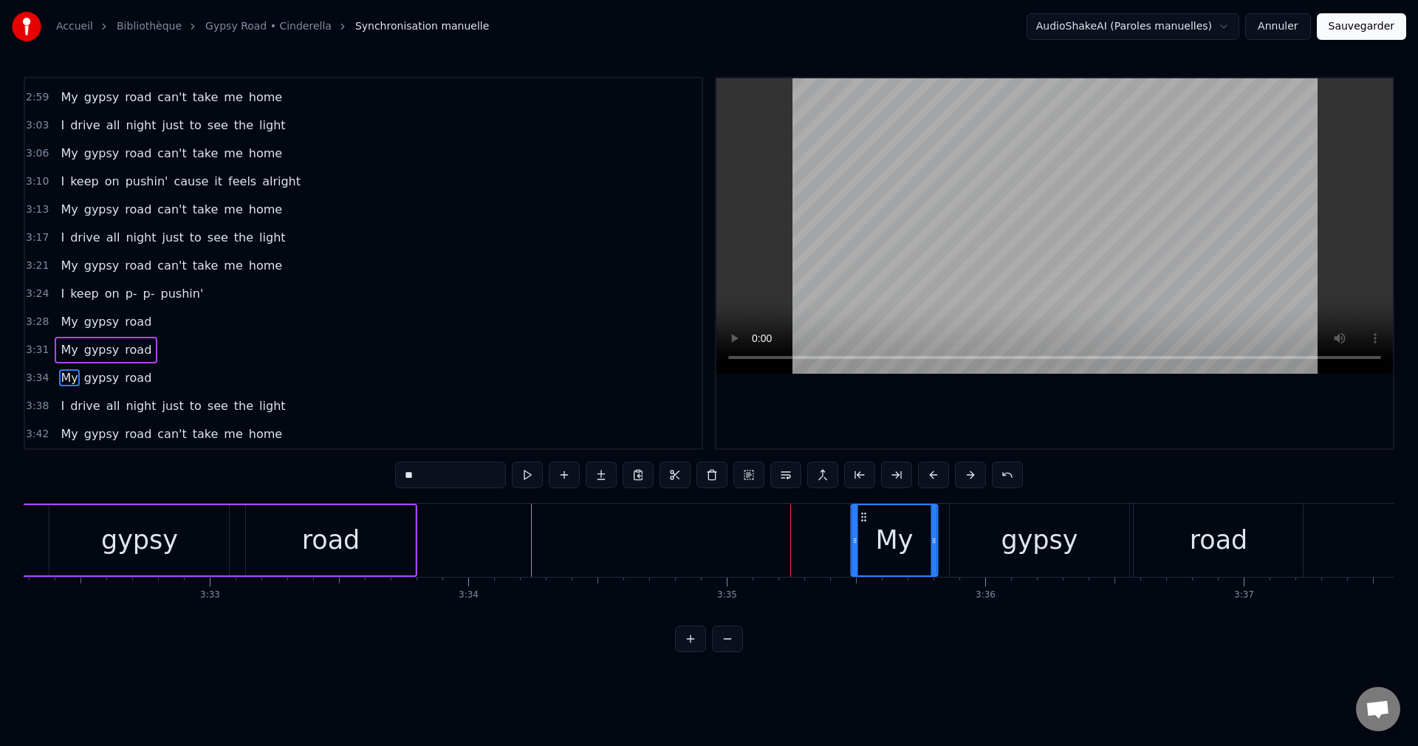
drag, startPoint x: 739, startPoint y: 515, endPoint x: 866, endPoint y: 534, distance: 128.5
click at [866, 534] on div "My" at bounding box center [894, 540] width 85 height 70
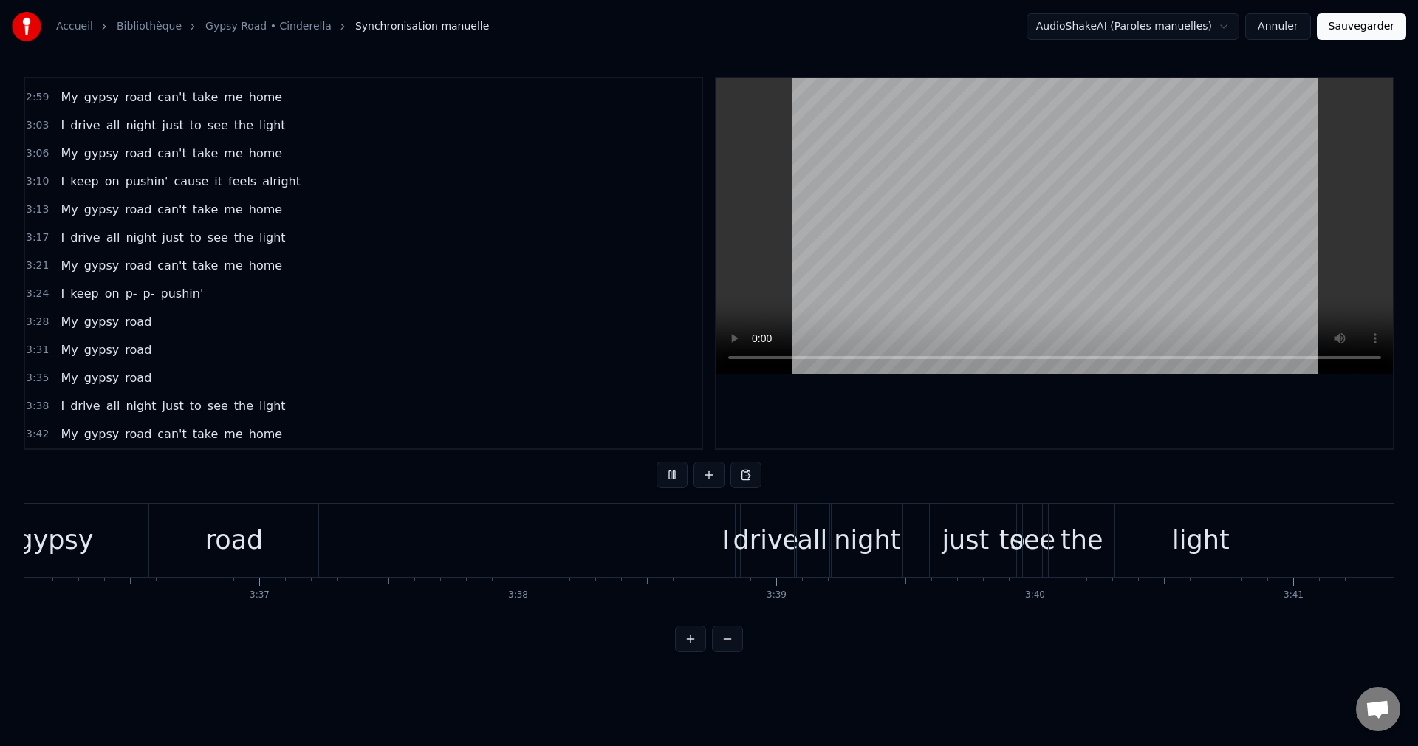
scroll to position [0, 56095]
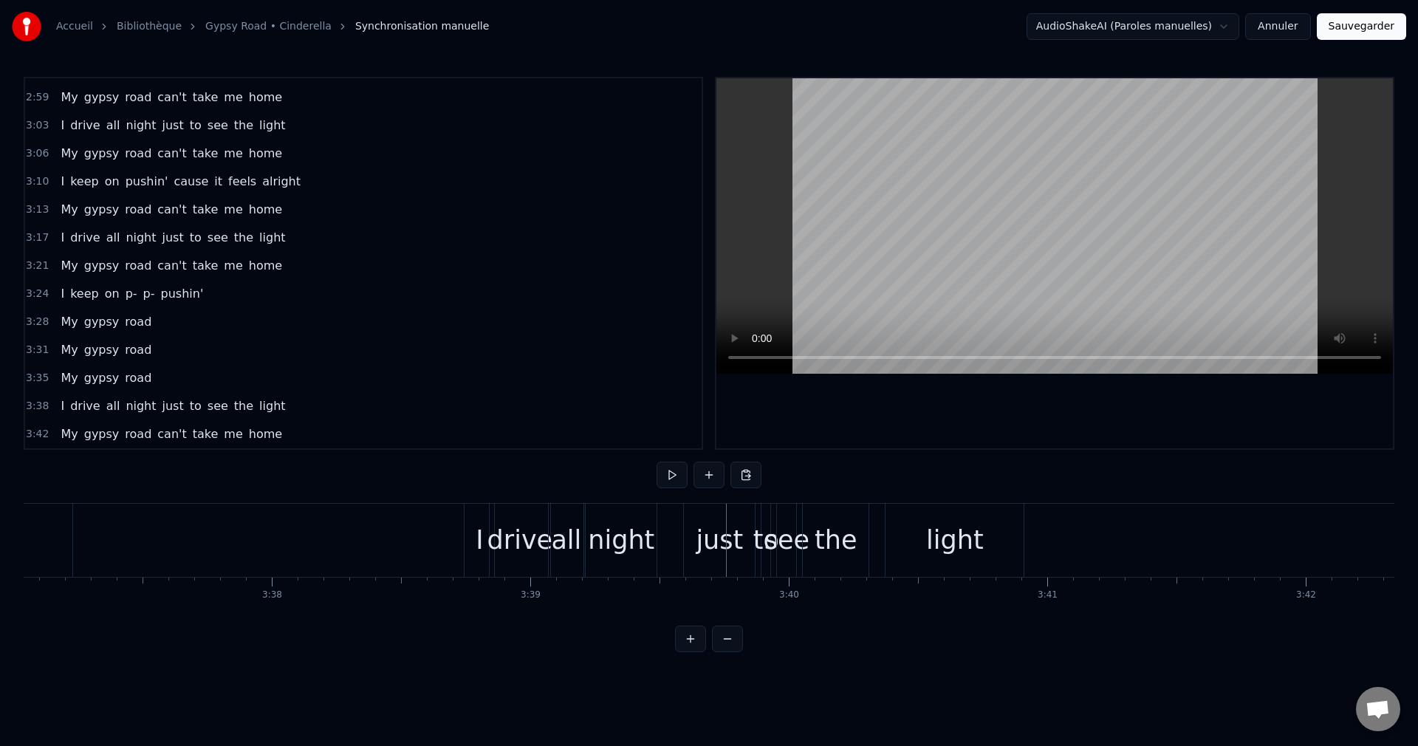
click at [59, 403] on span "I" at bounding box center [62, 405] width 7 height 17
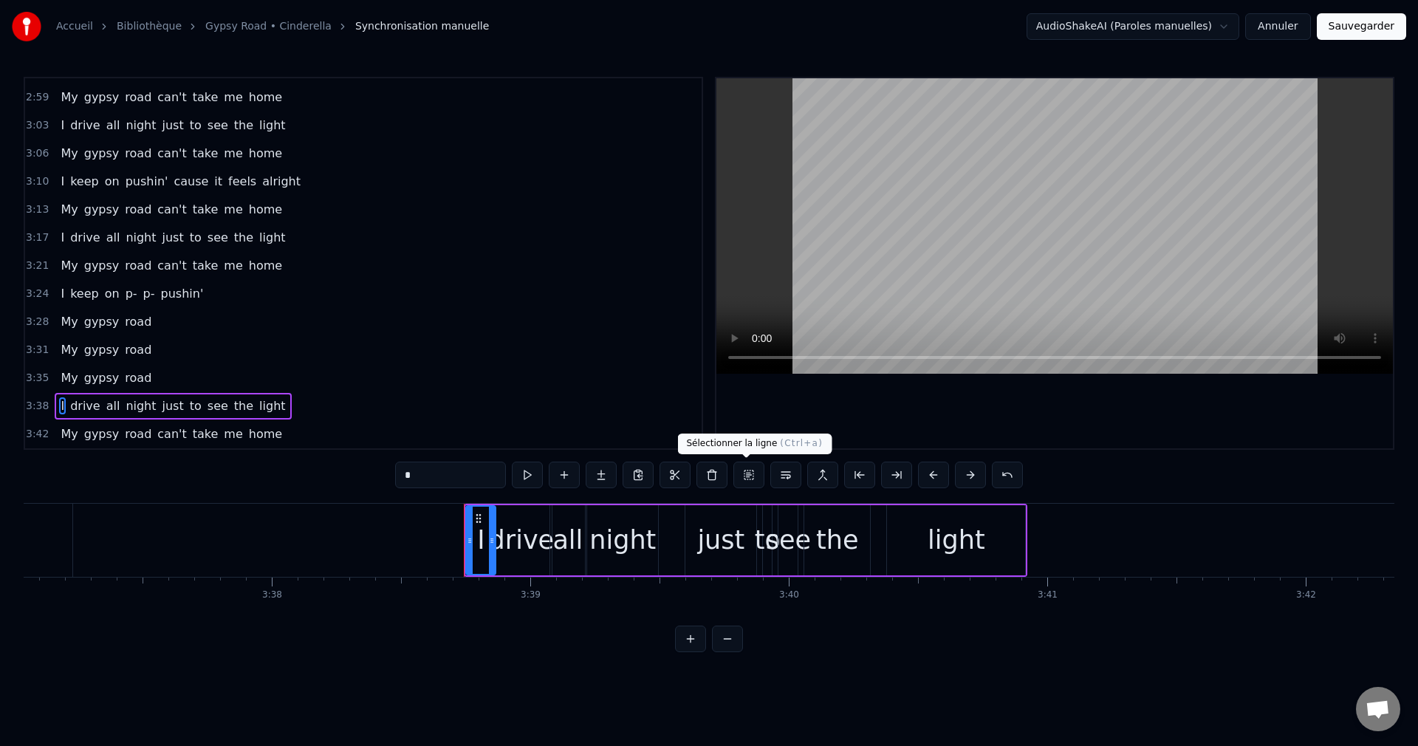
click at [747, 474] on button at bounding box center [748, 475] width 31 height 27
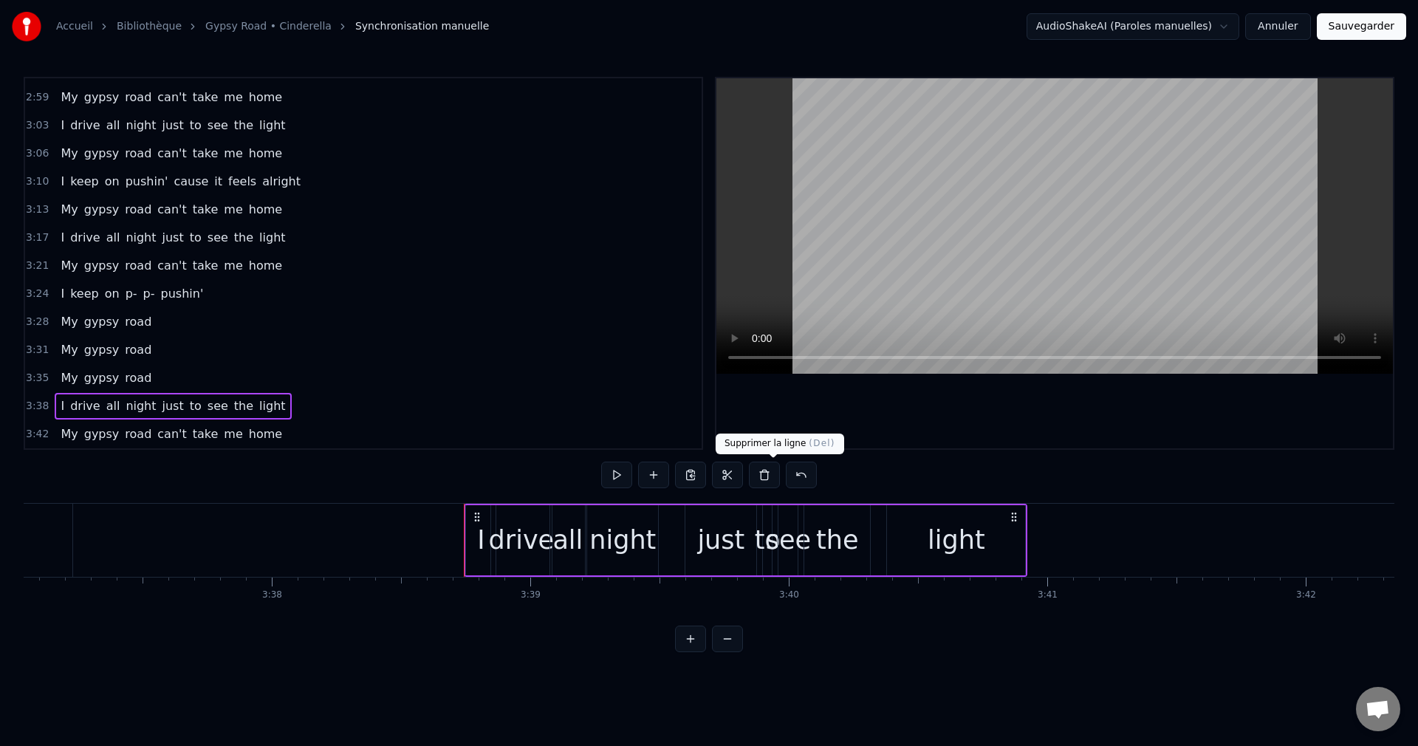
click at [766, 476] on button at bounding box center [764, 475] width 31 height 27
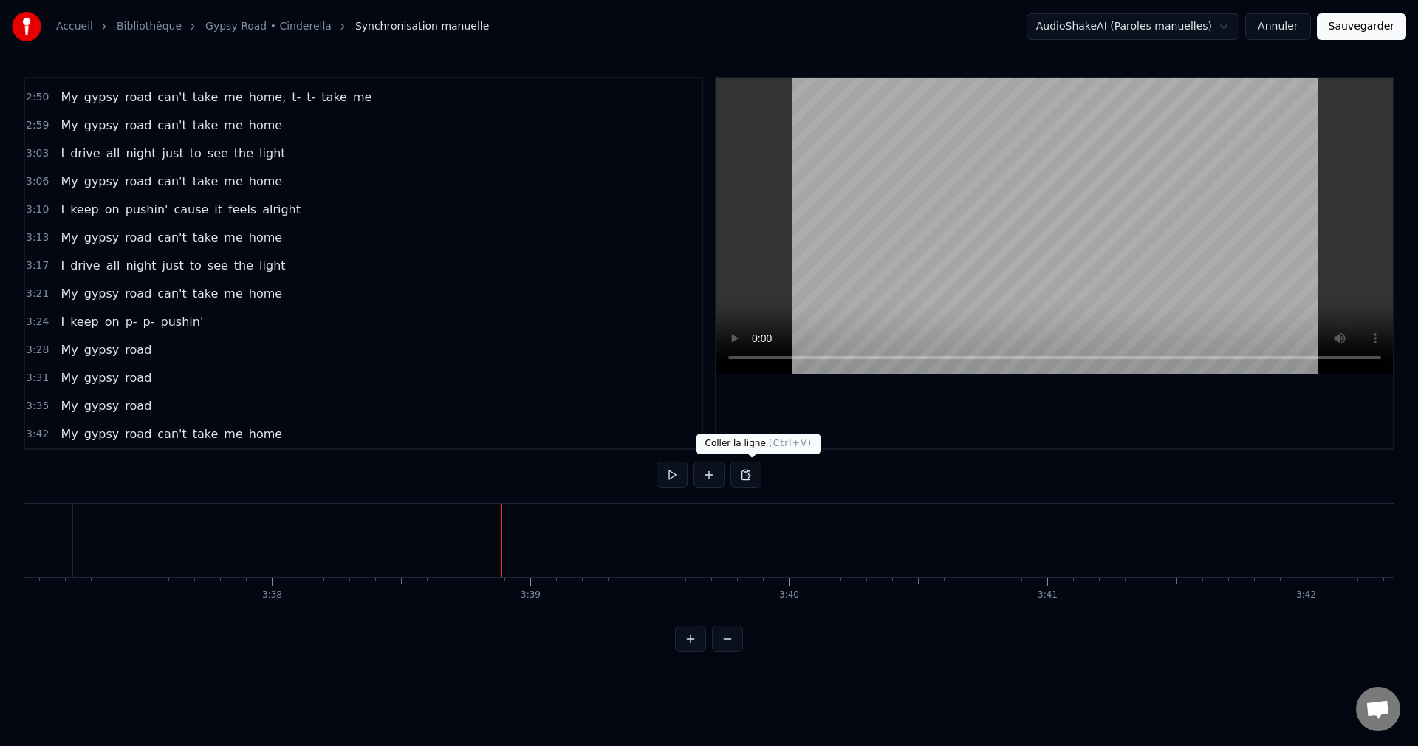
click at [755, 471] on button at bounding box center [745, 475] width 31 height 27
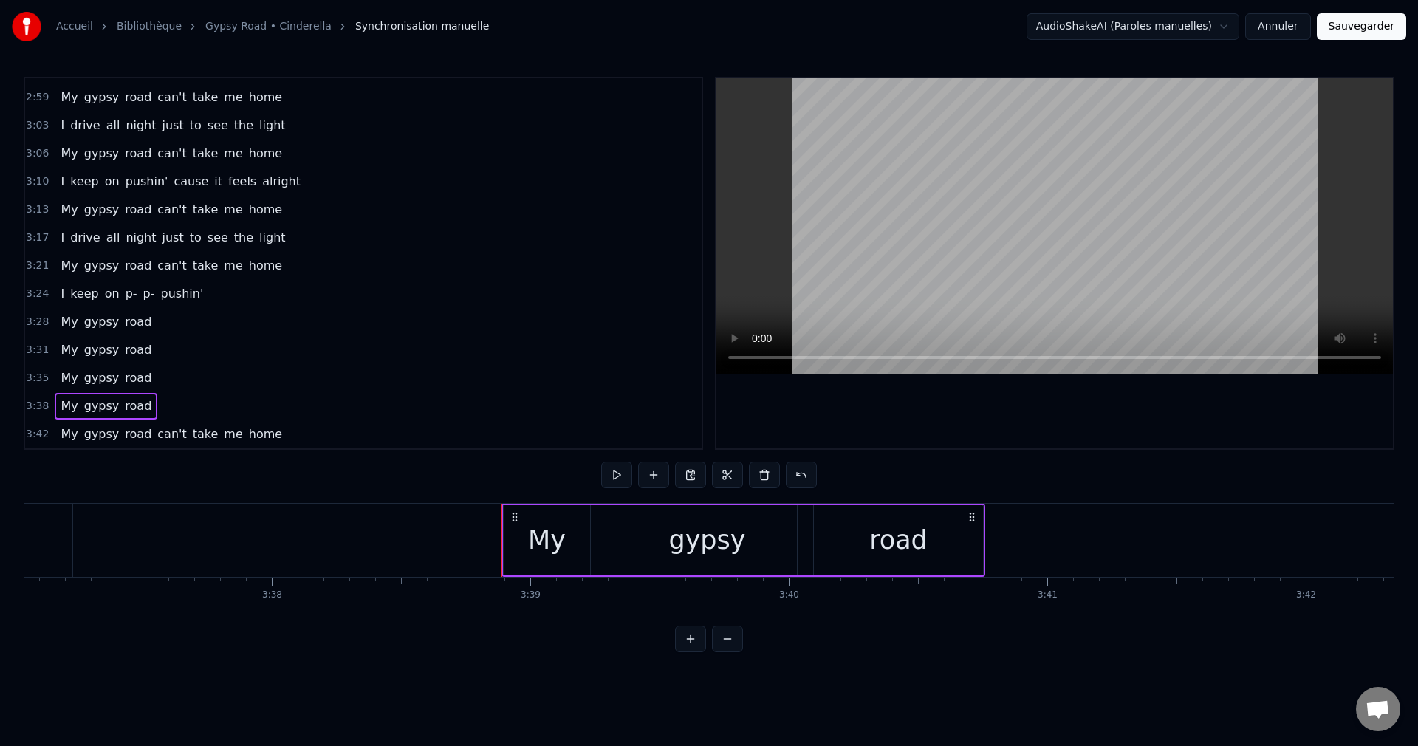
click at [68, 329] on span "My" at bounding box center [69, 321] width 20 height 17
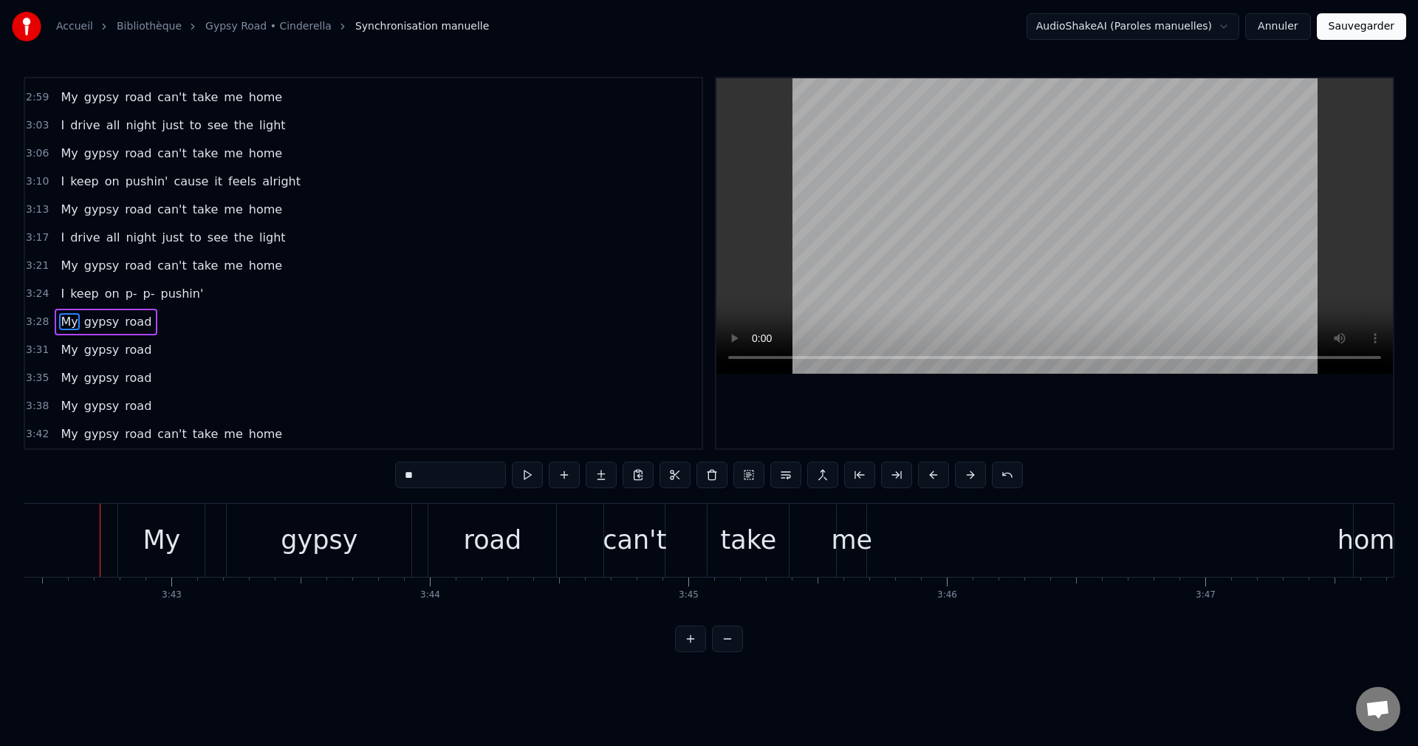
scroll to position [0, 57489]
click at [61, 430] on span "My" at bounding box center [69, 433] width 20 height 17
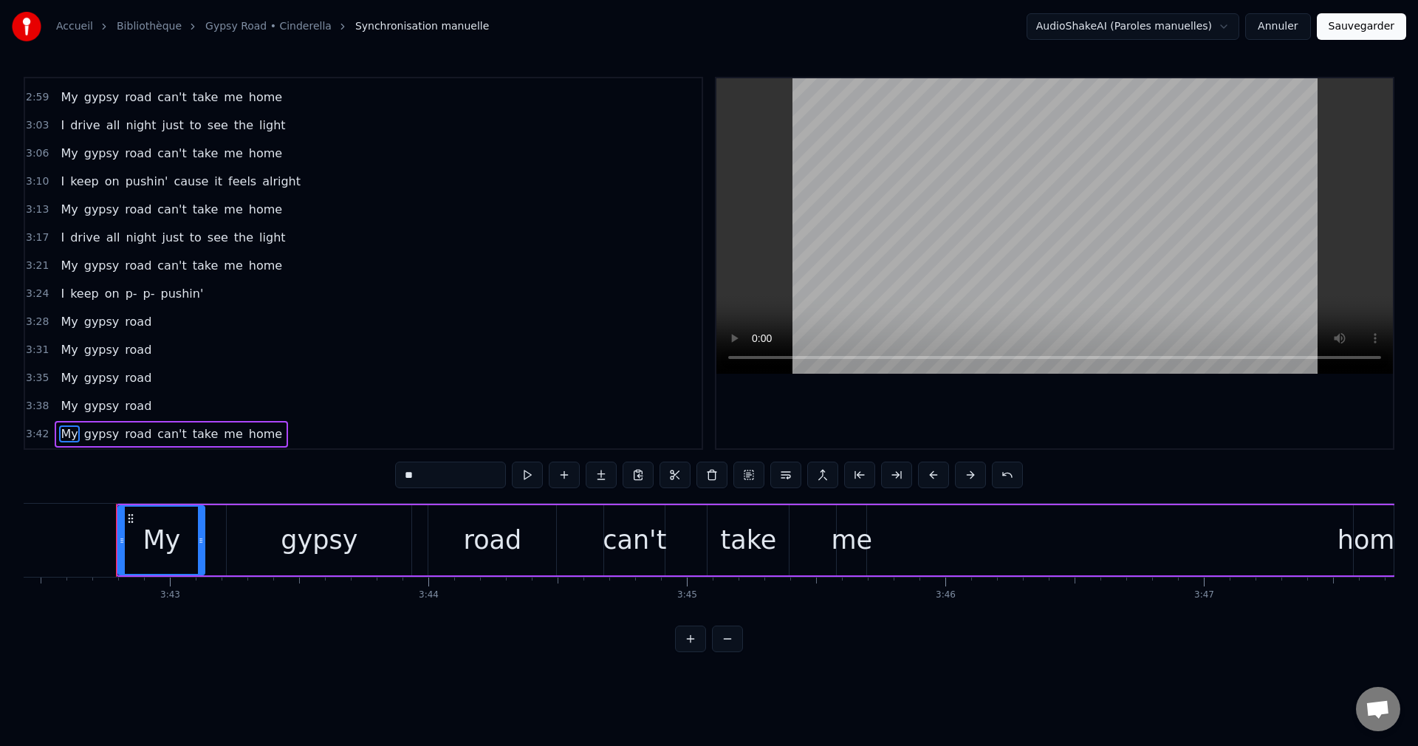
click at [744, 480] on button at bounding box center [748, 475] width 31 height 27
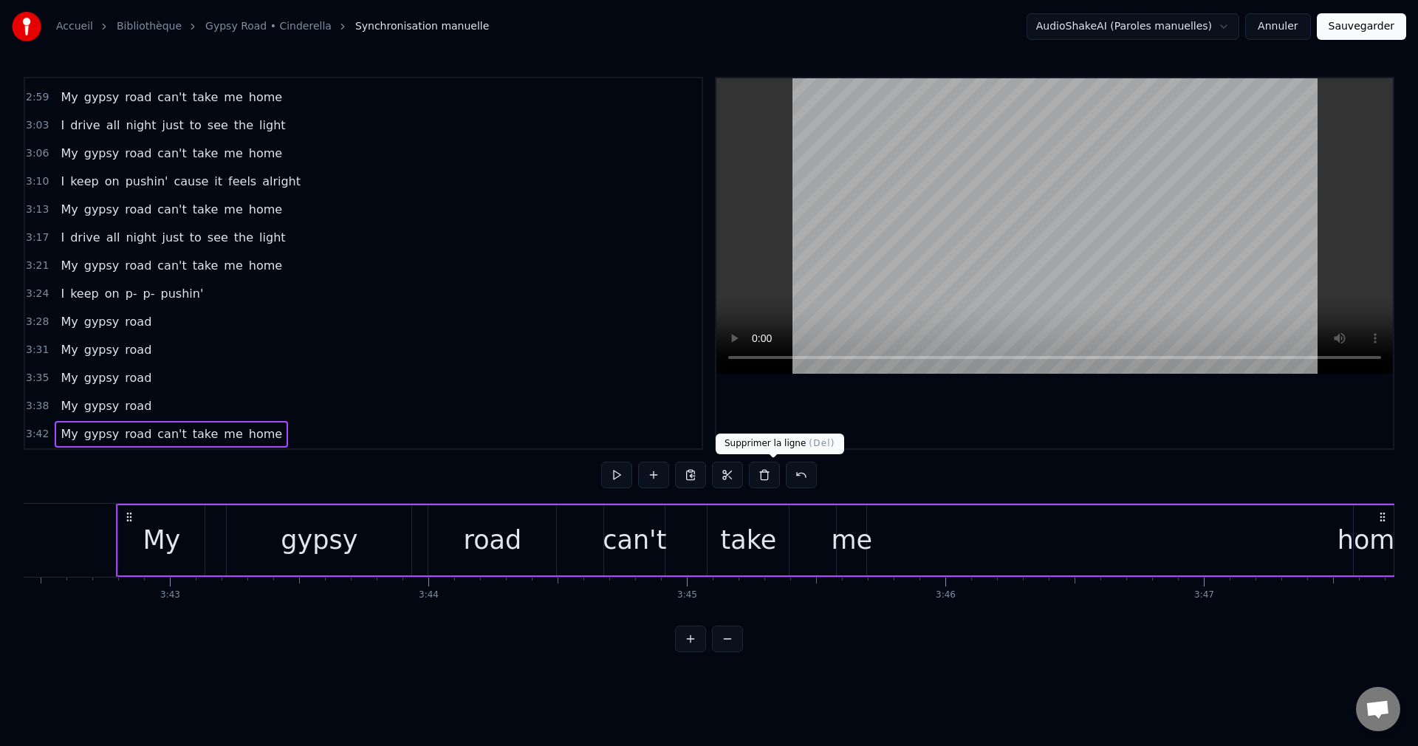
click at [765, 476] on button at bounding box center [764, 475] width 31 height 27
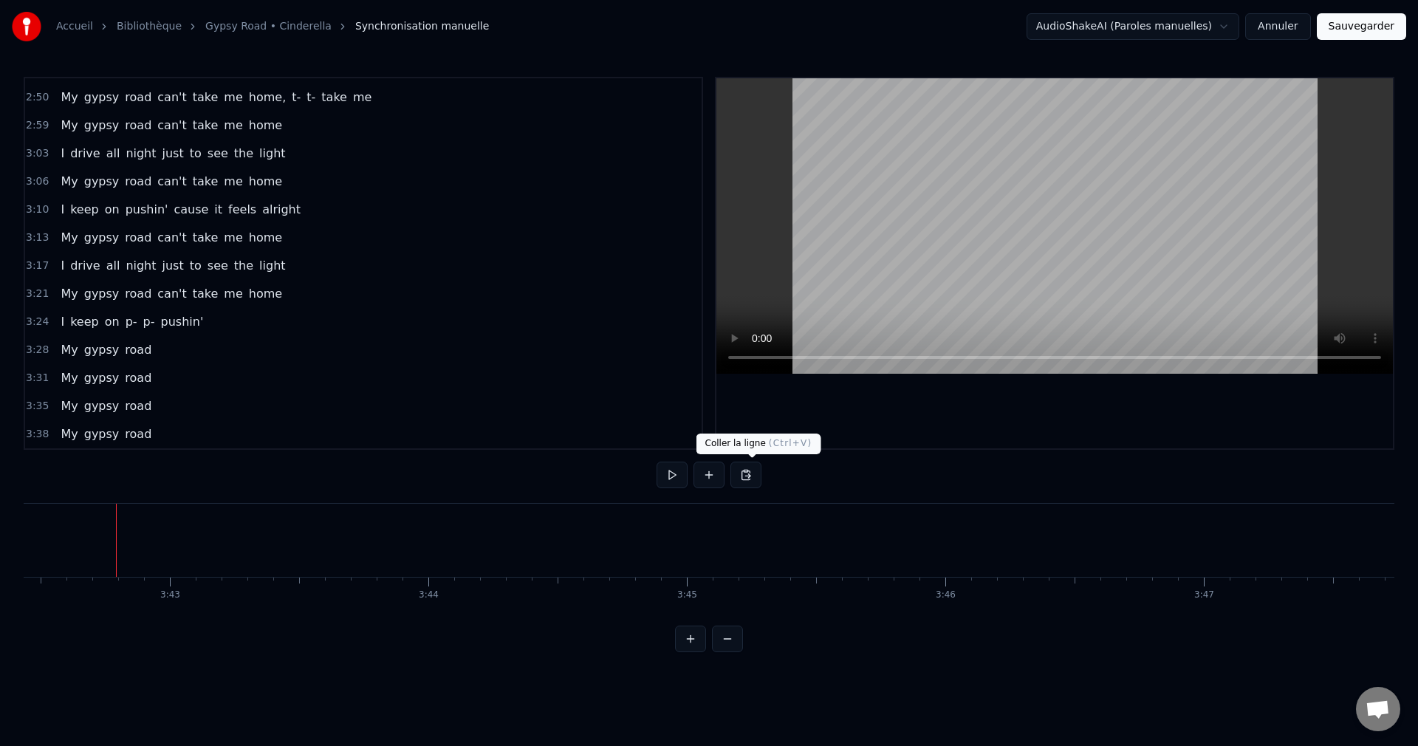
scroll to position [724, 0]
click at [1359, 34] on button "Sauvegarder" at bounding box center [1361, 26] width 89 height 27
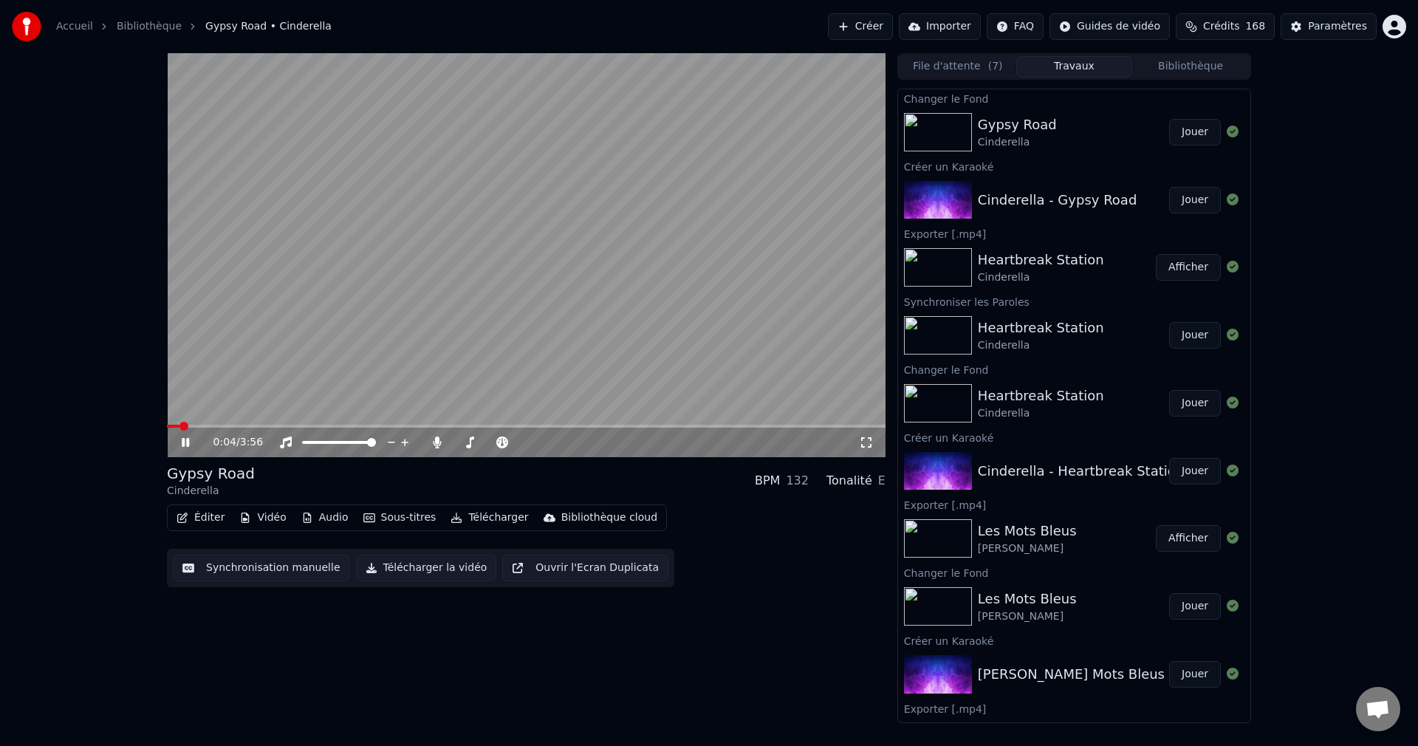
click at [256, 425] on span at bounding box center [526, 426] width 719 height 3
click at [465, 442] on span at bounding box center [490, 442] width 74 height 3
click at [463, 442] on span at bounding box center [466, 442] width 9 height 9
click at [191, 440] on icon at bounding box center [196, 442] width 35 height 12
click at [422, 570] on button "Télécharger la vidéo" at bounding box center [426, 568] width 141 height 27
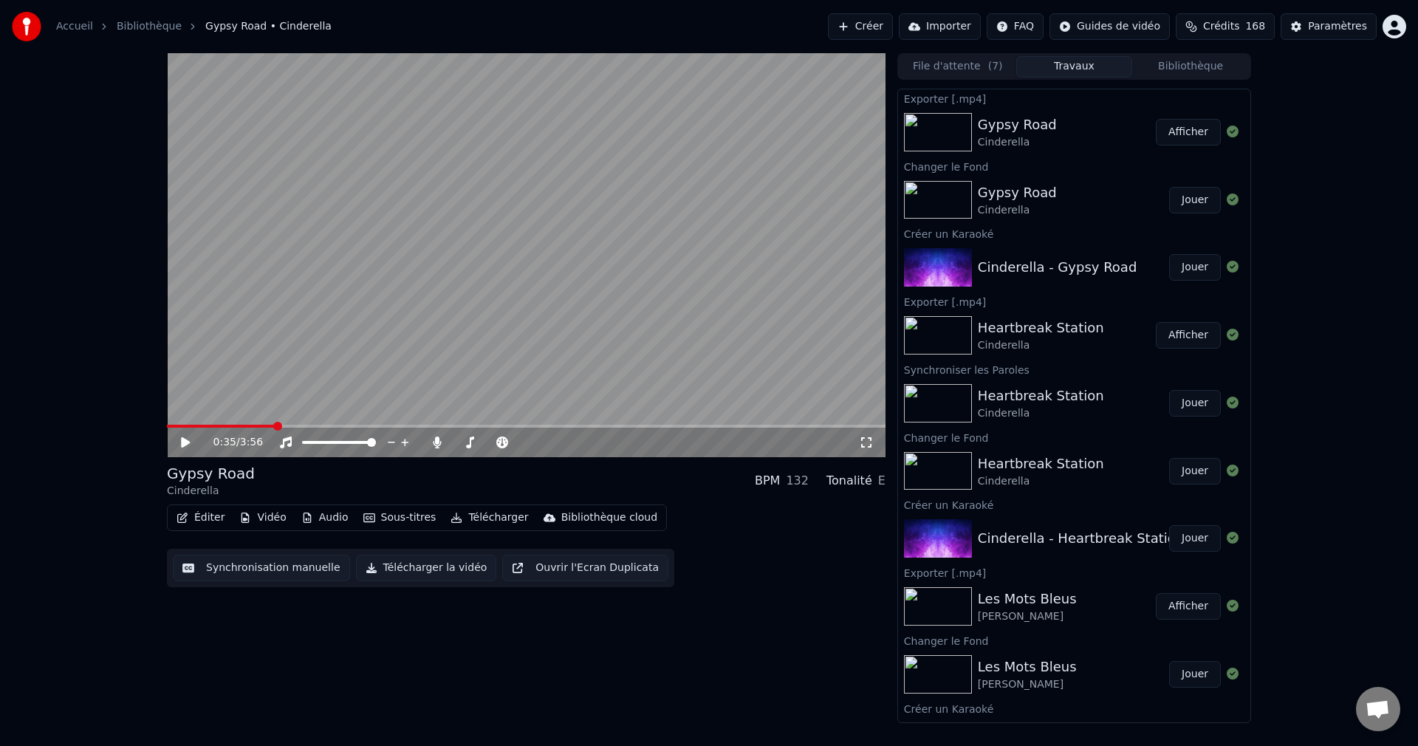
click at [852, 24] on button "Créer" at bounding box center [860, 26] width 65 height 27
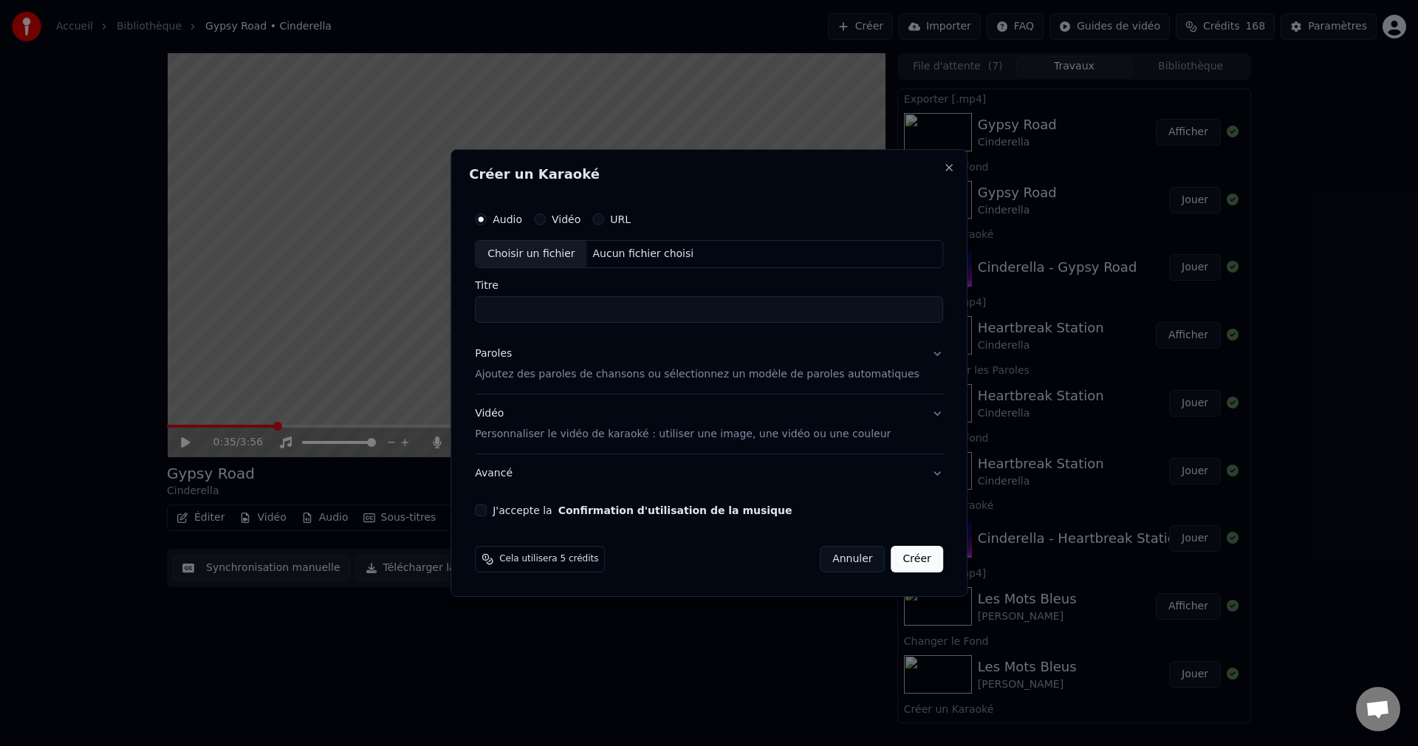
click at [533, 254] on div "Choisir un fichier" at bounding box center [531, 254] width 111 height 27
drag, startPoint x: 517, startPoint y: 312, endPoint x: 418, endPoint y: 322, distance: 99.4
click at [418, 322] on body "Accueil Bibliothèque Gypsy Road • Cinderella Créer Importer FAQ Guides de vidéo…" at bounding box center [709, 373] width 1418 height 746
type input "**********"
click at [916, 359] on button "Paroles Ajoutez des paroles de chansons ou sélectionnez un modèle de paroles au…" at bounding box center [709, 364] width 468 height 59
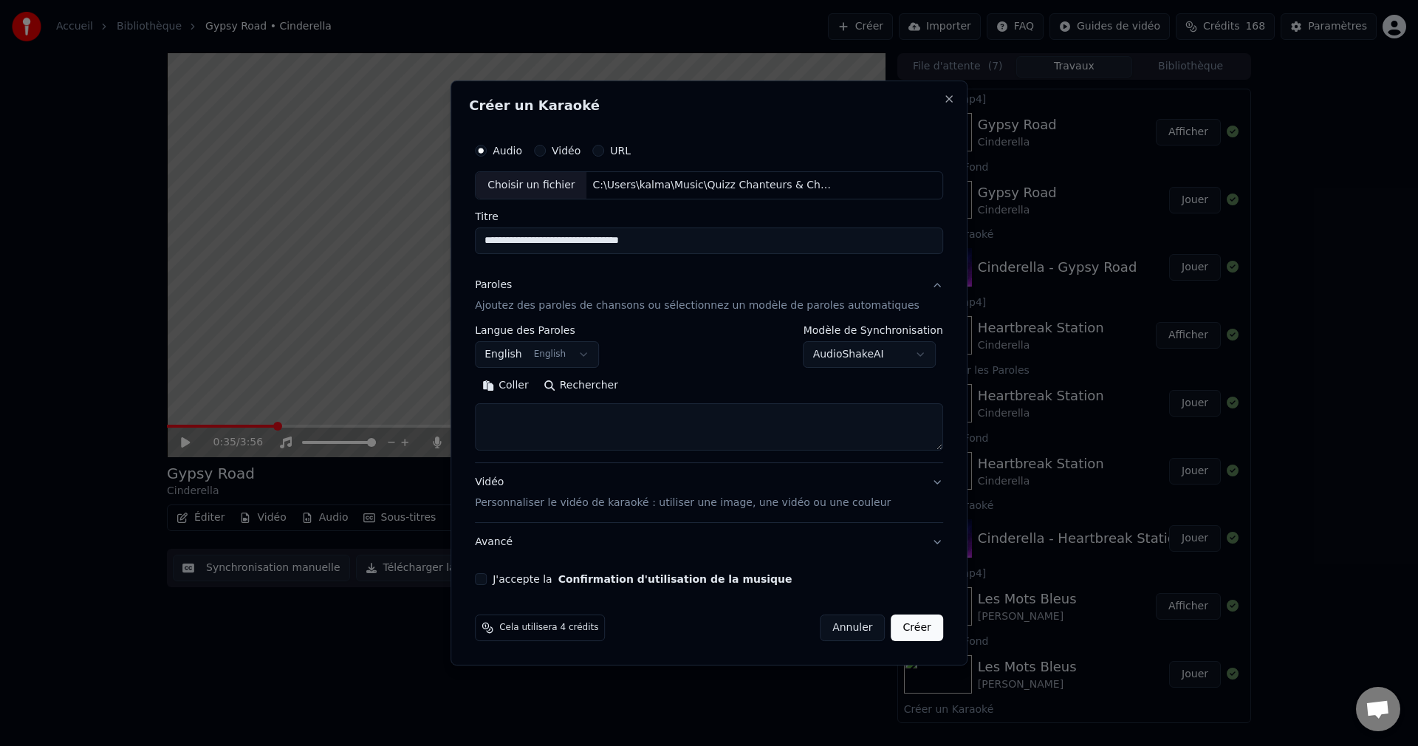
click at [624, 389] on button "Rechercher" at bounding box center [580, 386] width 89 height 24
type textarea "**********"
click at [487, 579] on button "J'accepte la Confirmation d'utilisation de la musique" at bounding box center [481, 579] width 12 height 12
click at [894, 634] on button "Créer" at bounding box center [917, 627] width 52 height 27
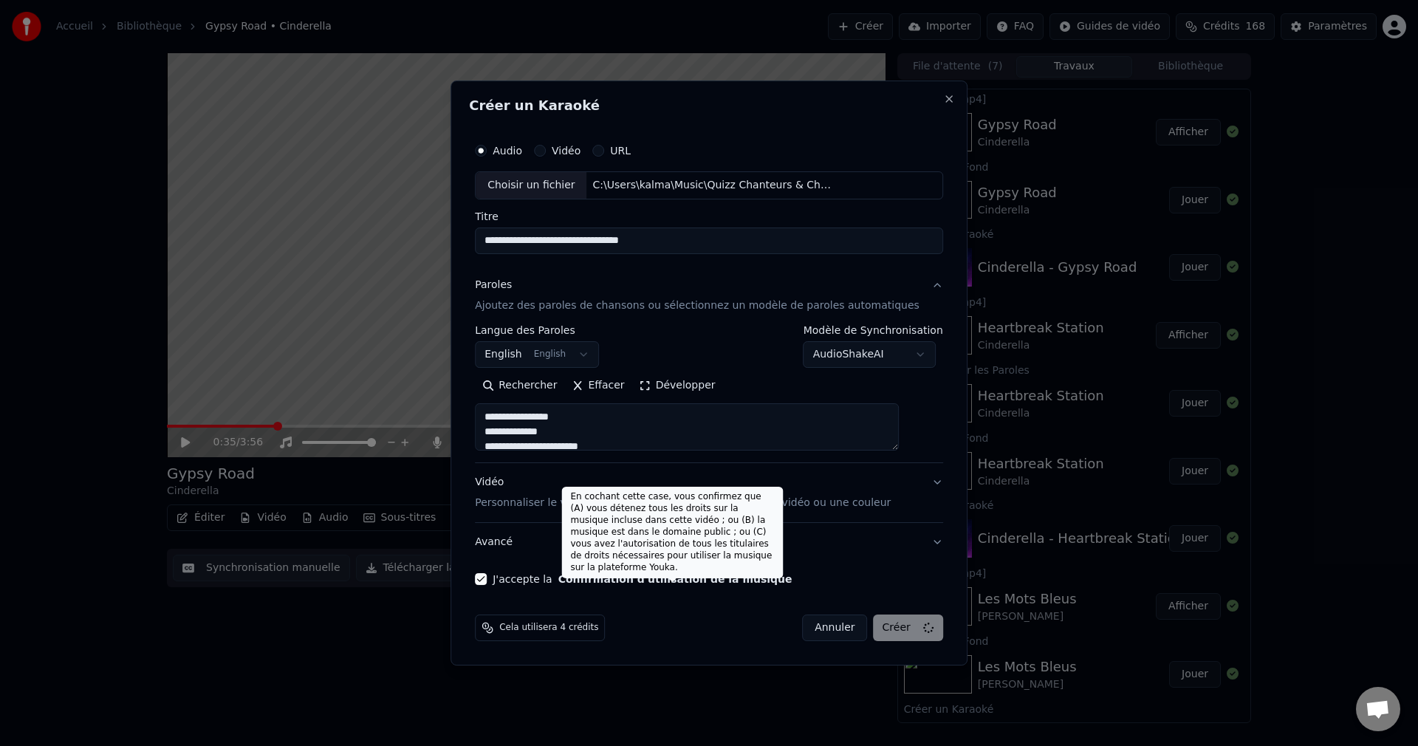
select select "**"
select select
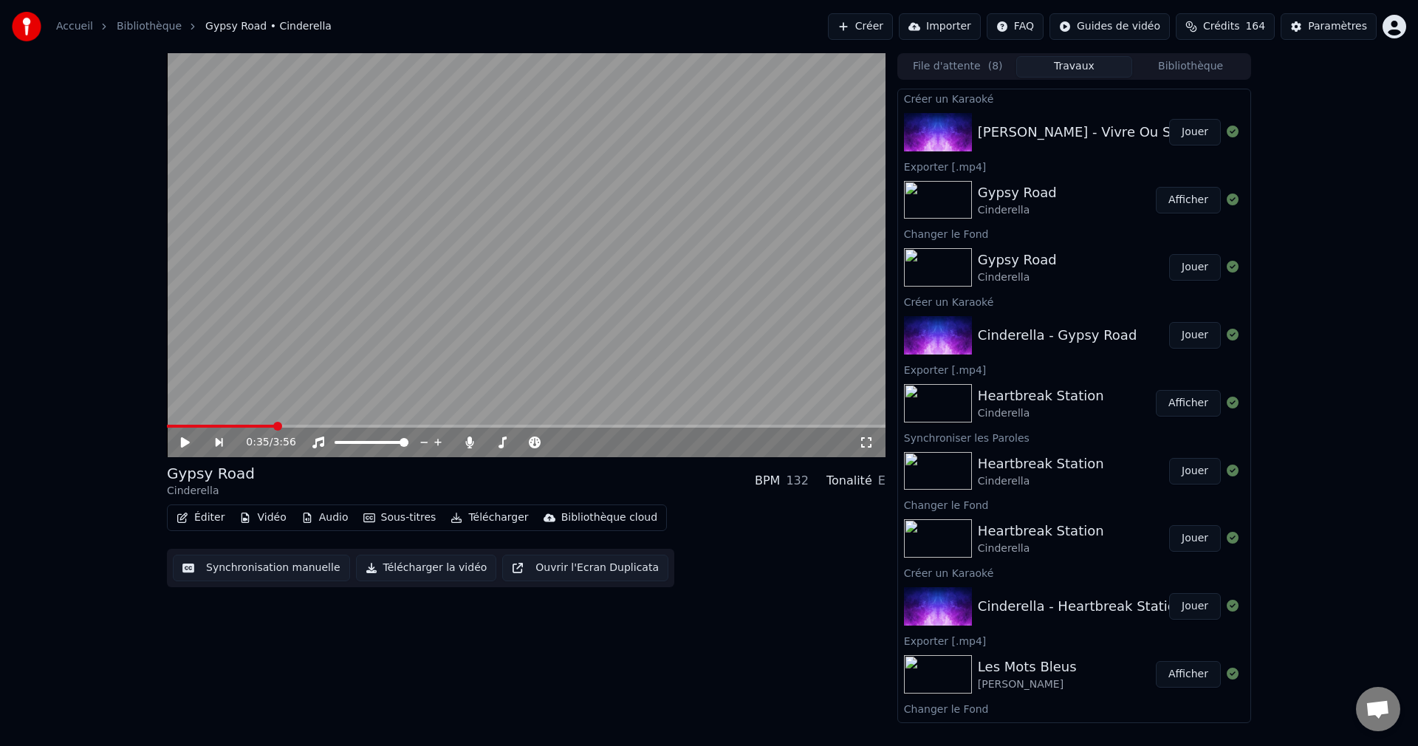
click at [1192, 139] on button "Jouer" at bounding box center [1195, 132] width 52 height 27
click at [188, 439] on icon at bounding box center [185, 442] width 7 height 9
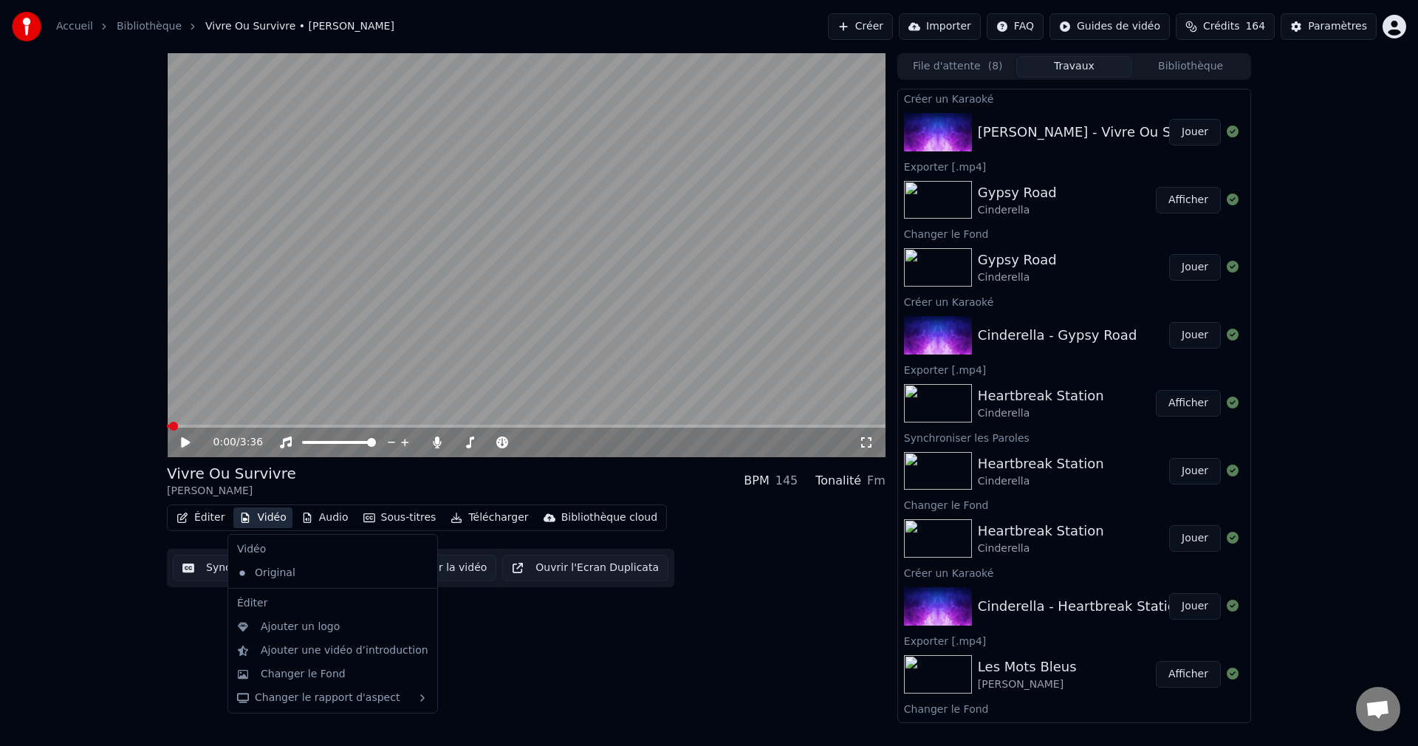
click at [275, 515] on button "Vidéo" at bounding box center [262, 517] width 58 height 21
click at [298, 668] on div "Changer le Fond" at bounding box center [303, 674] width 85 height 15
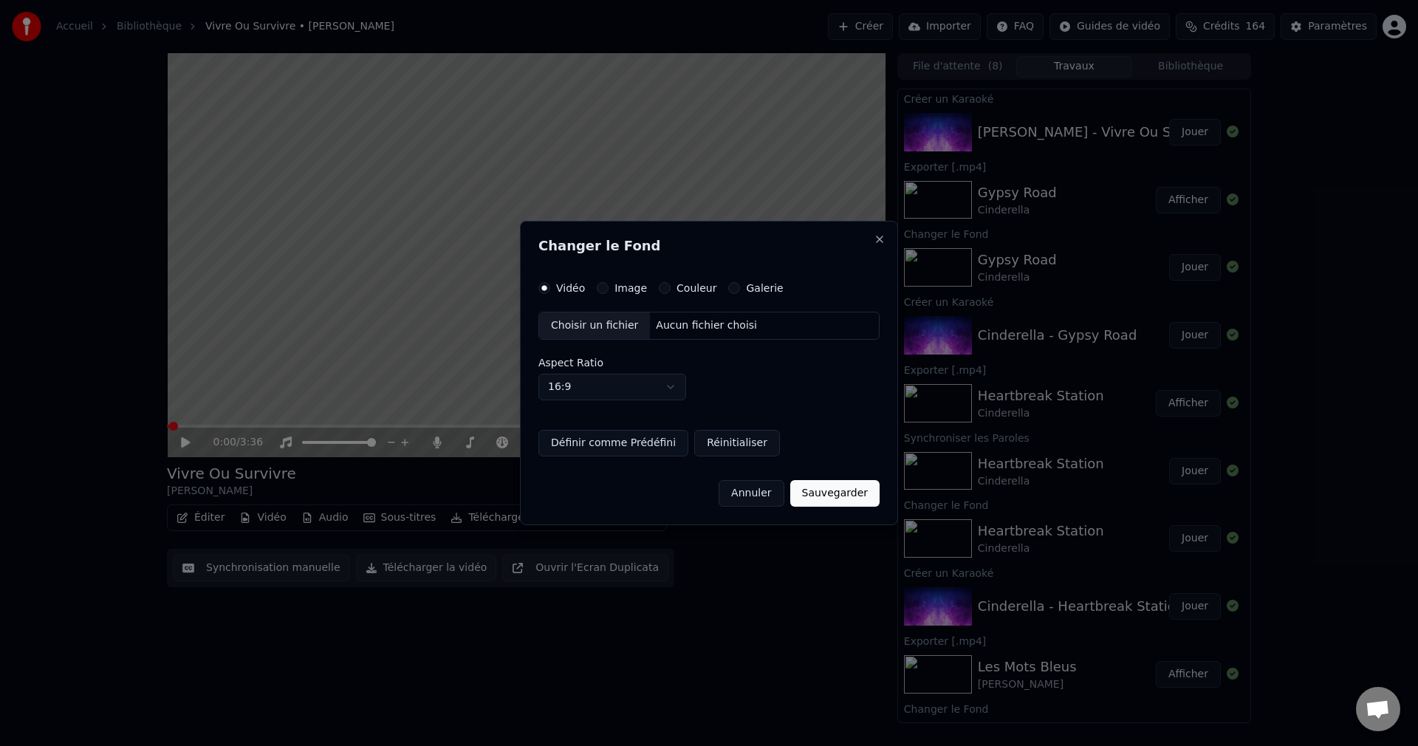
click at [588, 323] on div "Choisir un fichier" at bounding box center [594, 325] width 111 height 27
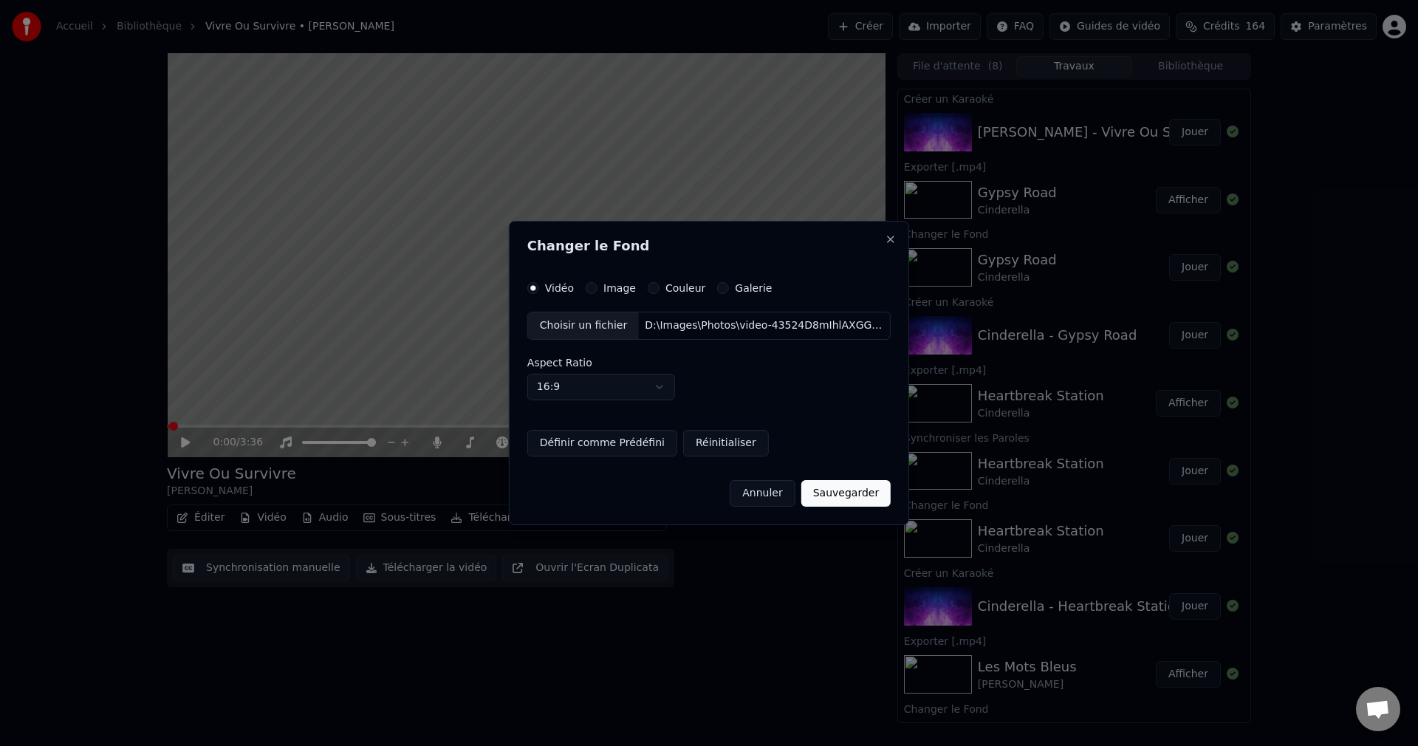
click at [831, 499] on button "Sauvegarder" at bounding box center [845, 493] width 89 height 27
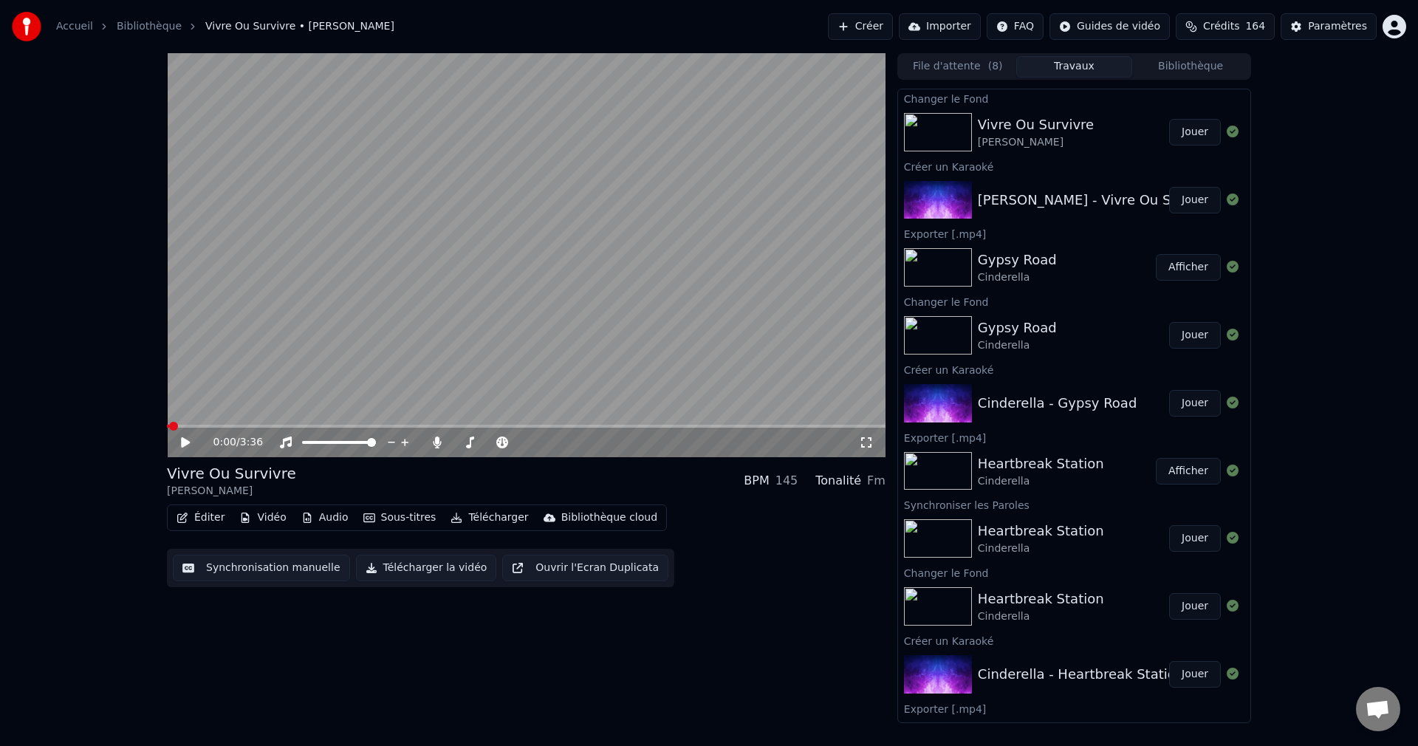
click at [1184, 141] on button "Jouer" at bounding box center [1195, 132] width 52 height 27
click at [527, 447] on span at bounding box center [522, 442] width 9 height 9
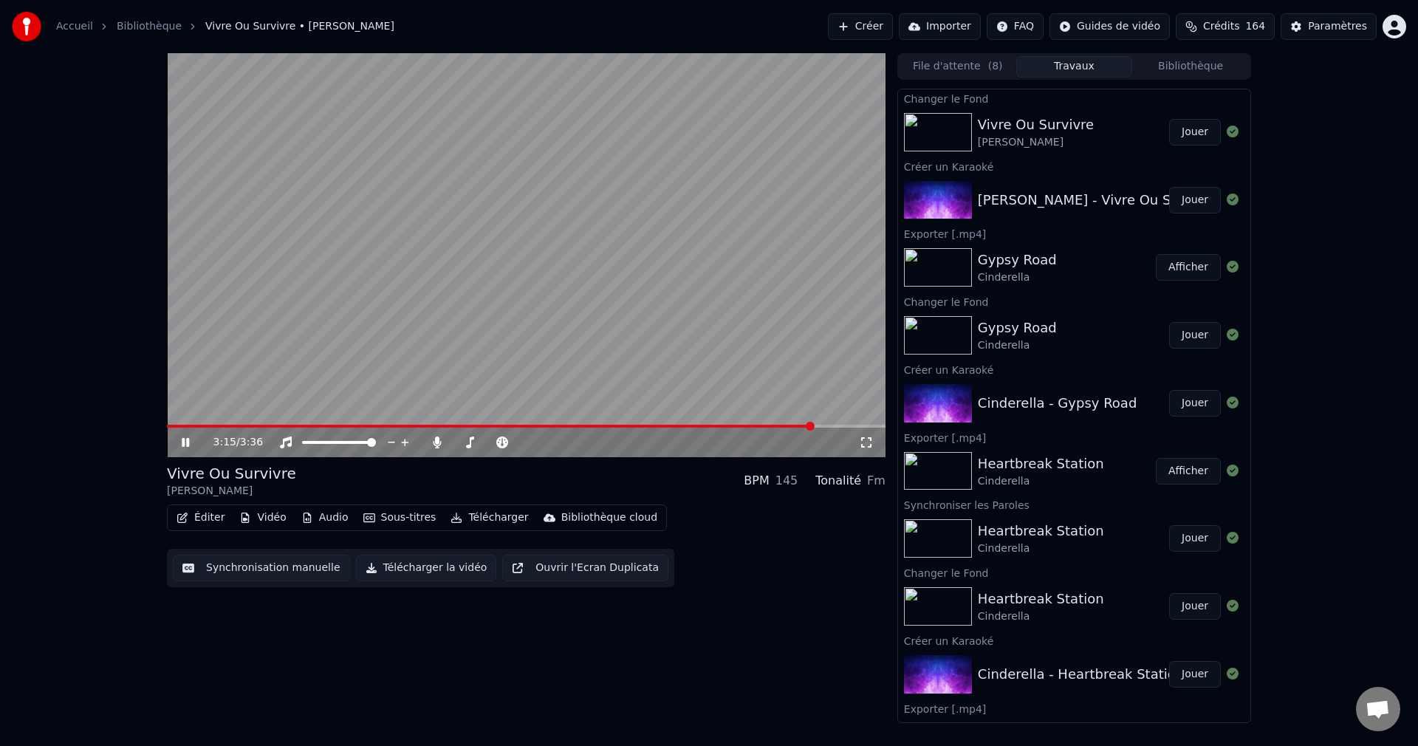
click at [191, 441] on icon at bounding box center [196, 442] width 35 height 12
click at [210, 521] on button "Éditer" at bounding box center [201, 517] width 60 height 21
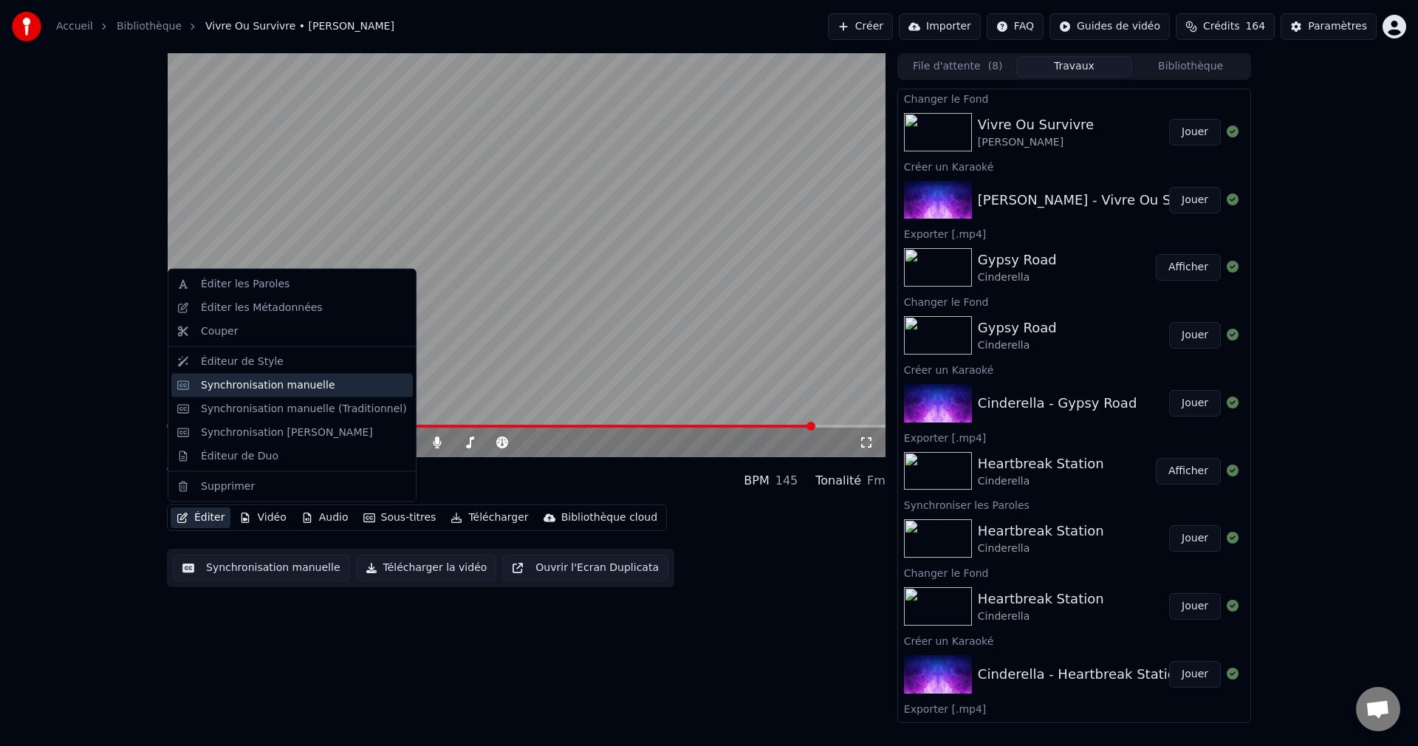
click at [259, 388] on div "Synchronisation manuelle" at bounding box center [268, 384] width 134 height 15
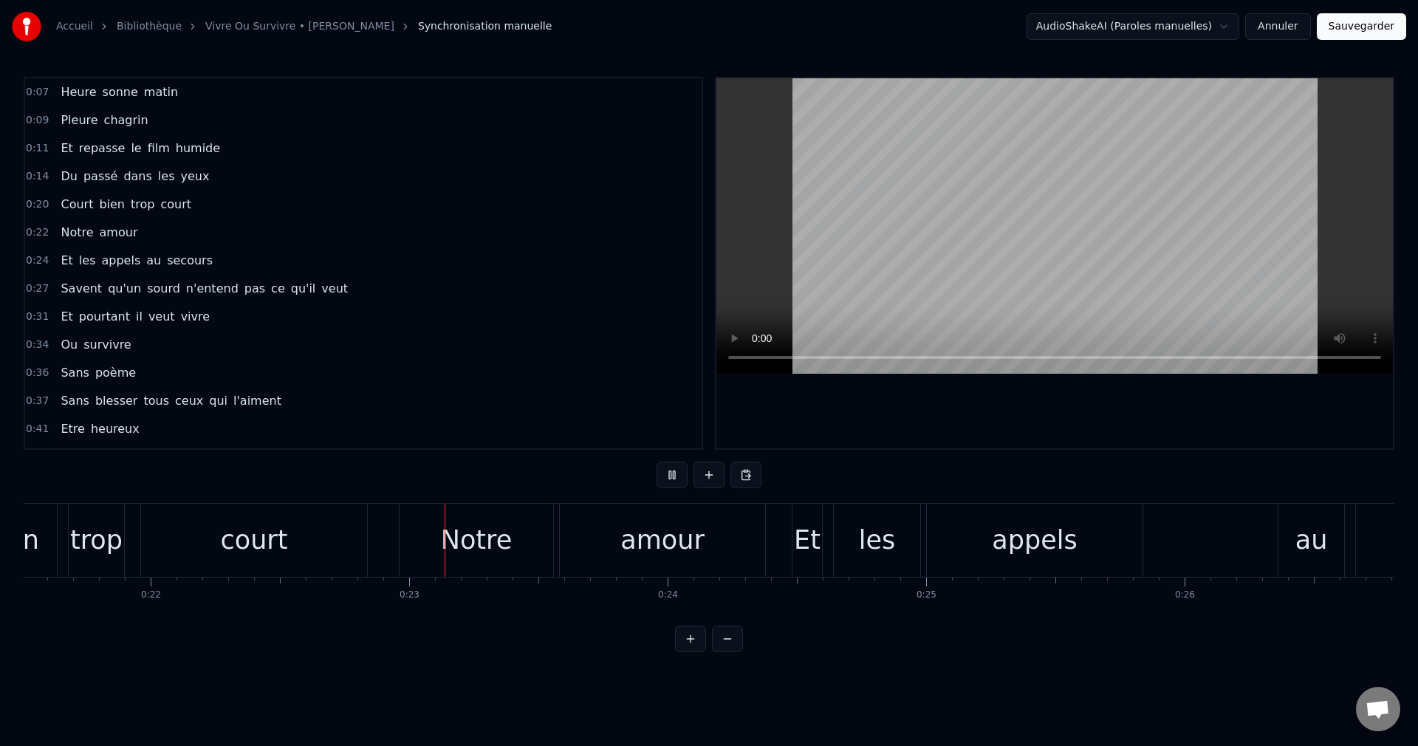
scroll to position [0, 5767]
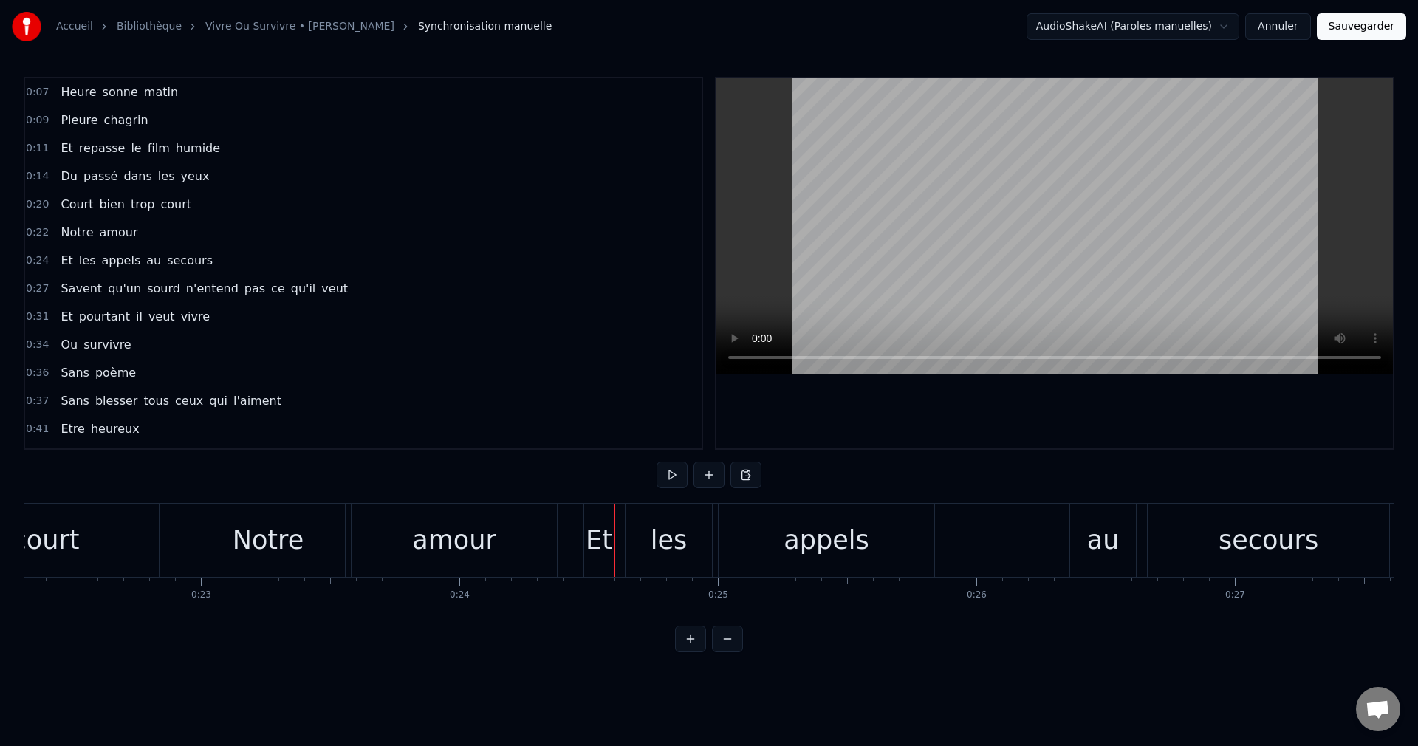
click at [598, 550] on div "Et" at bounding box center [599, 540] width 27 height 39
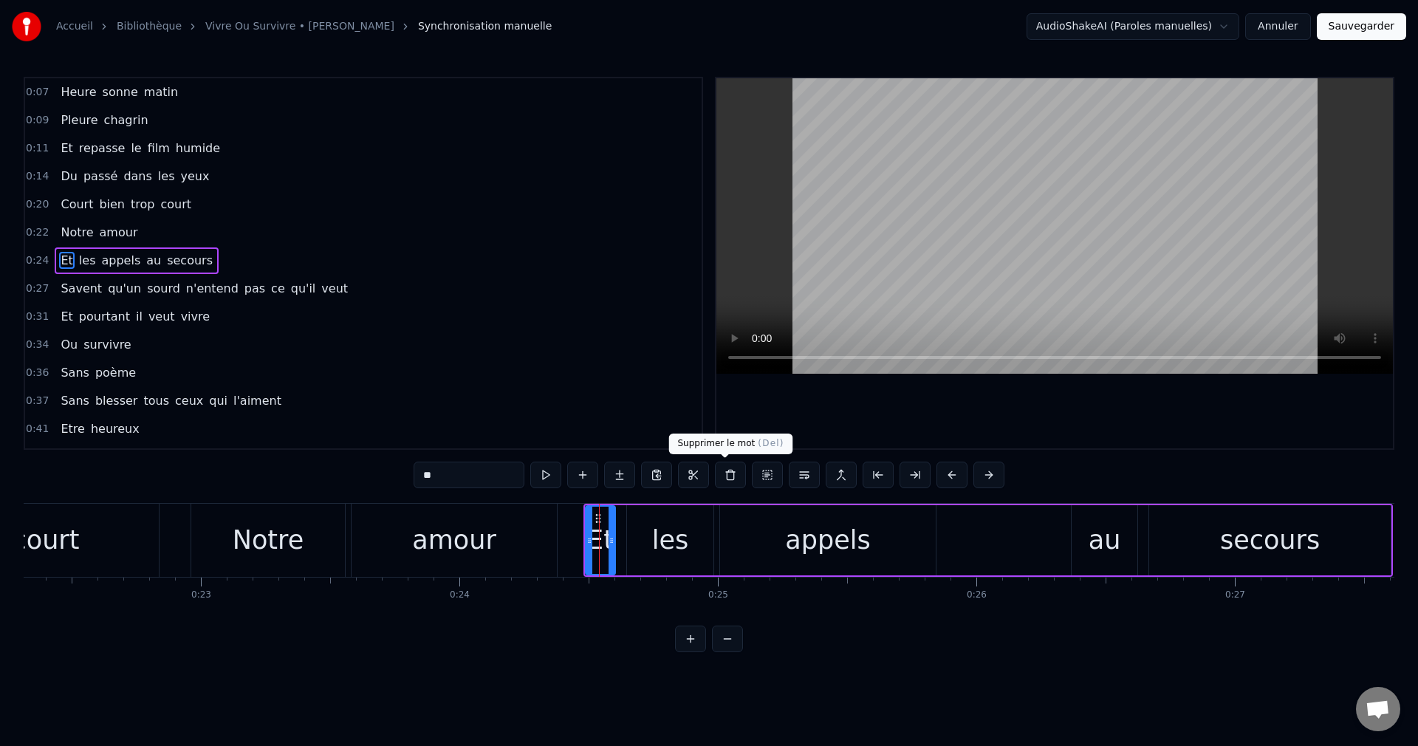
click at [719, 471] on button at bounding box center [730, 475] width 31 height 27
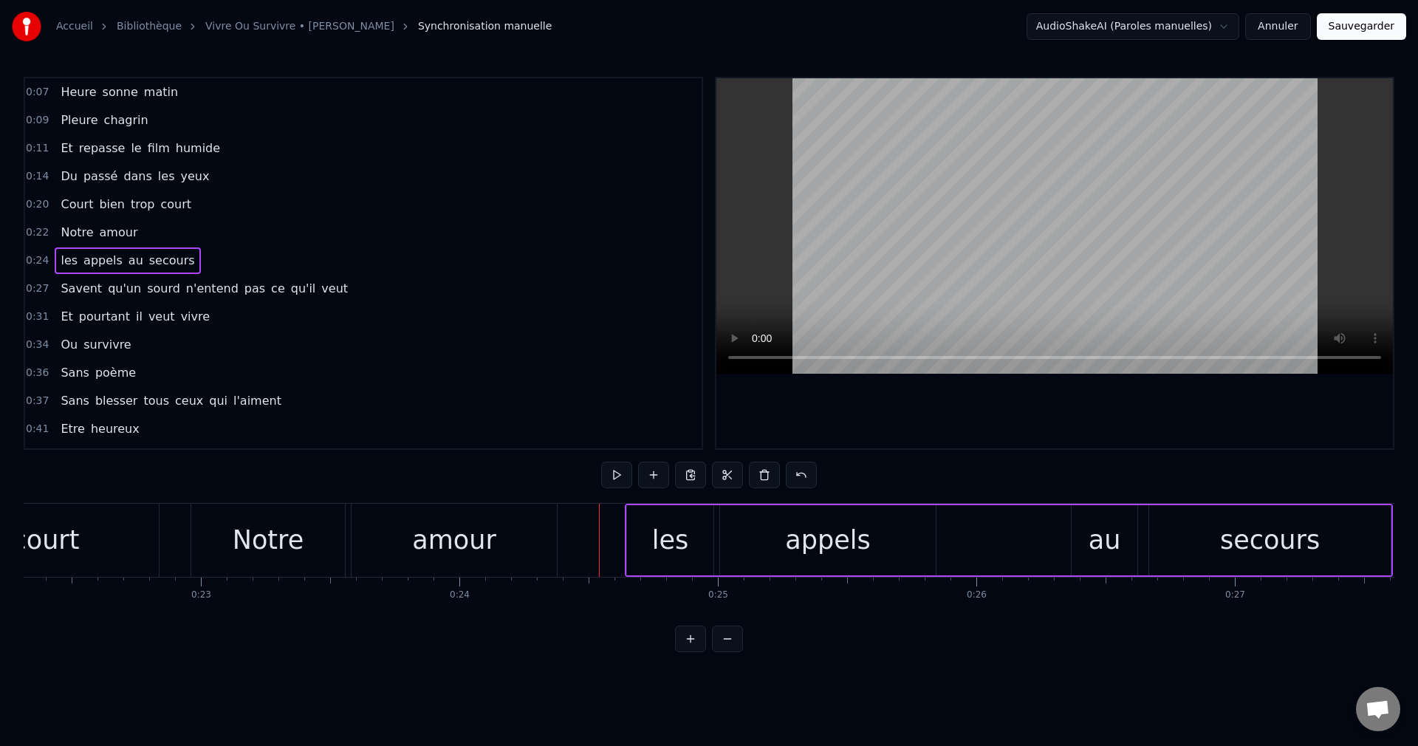
click at [783, 551] on div "appels" at bounding box center [828, 540] width 216 height 70
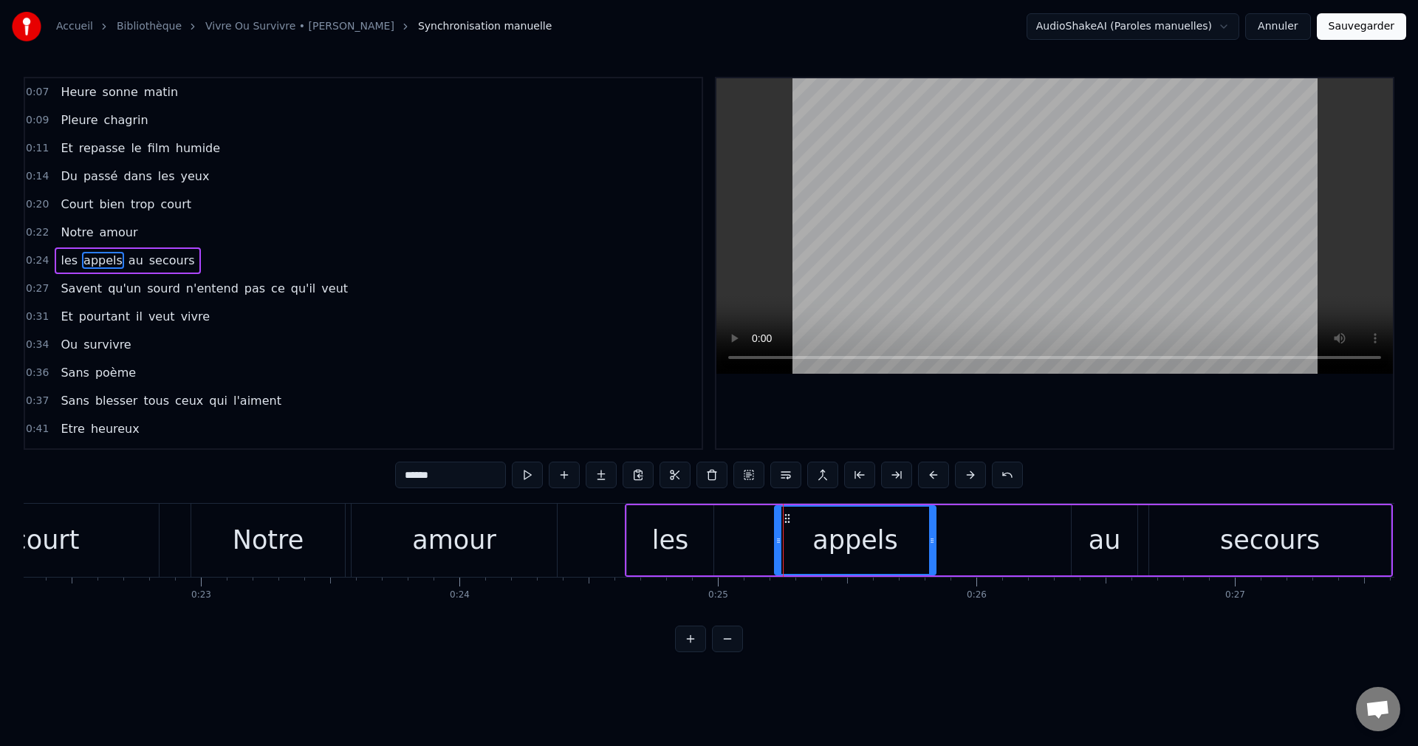
drag, startPoint x: 721, startPoint y: 539, endPoint x: 775, endPoint y: 552, distance: 56.2
click at [775, 552] on div at bounding box center [778, 540] width 6 height 67
click at [684, 553] on div "les" at bounding box center [670, 540] width 37 height 39
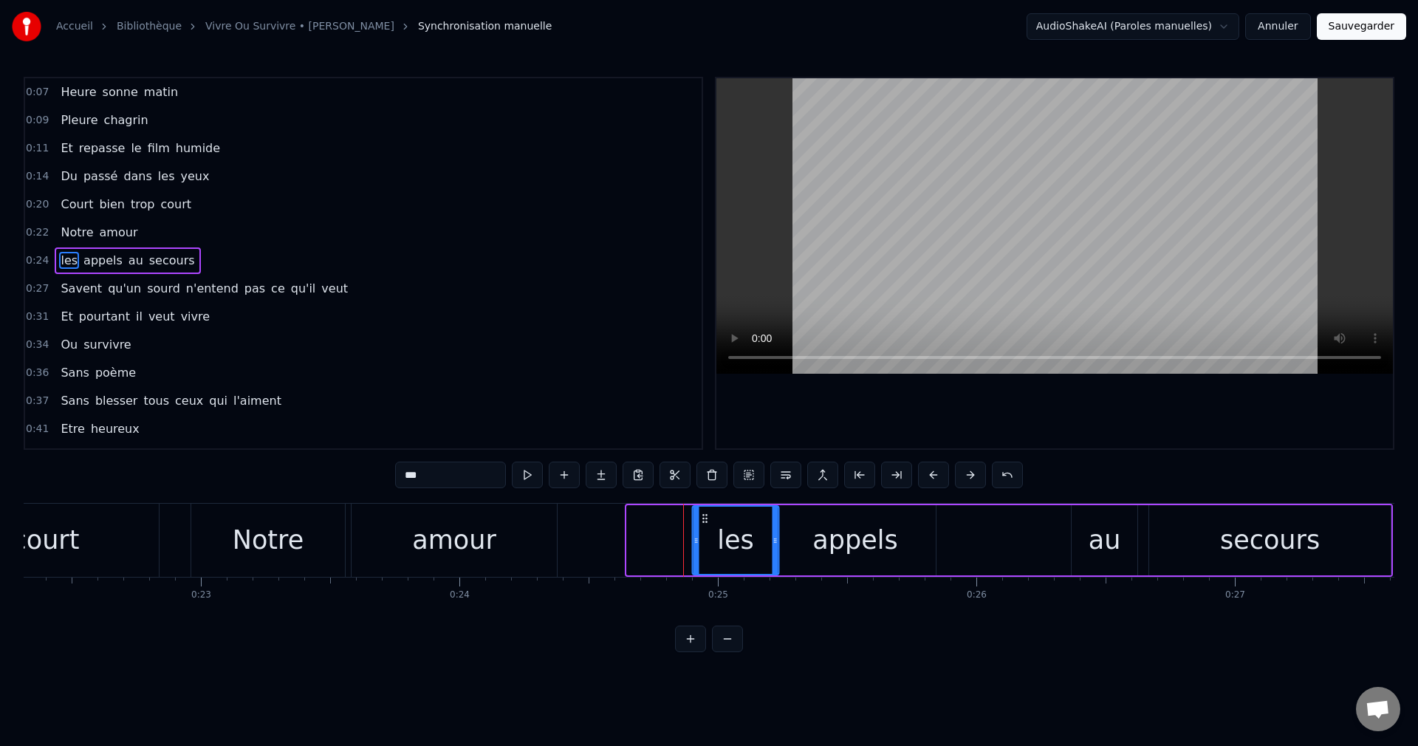
drag, startPoint x: 639, startPoint y: 515, endPoint x: 704, endPoint y: 533, distance: 68.3
click at [704, 533] on div "les" at bounding box center [735, 540] width 85 height 67
click at [256, 556] on div "Notre" at bounding box center [268, 540] width 71 height 39
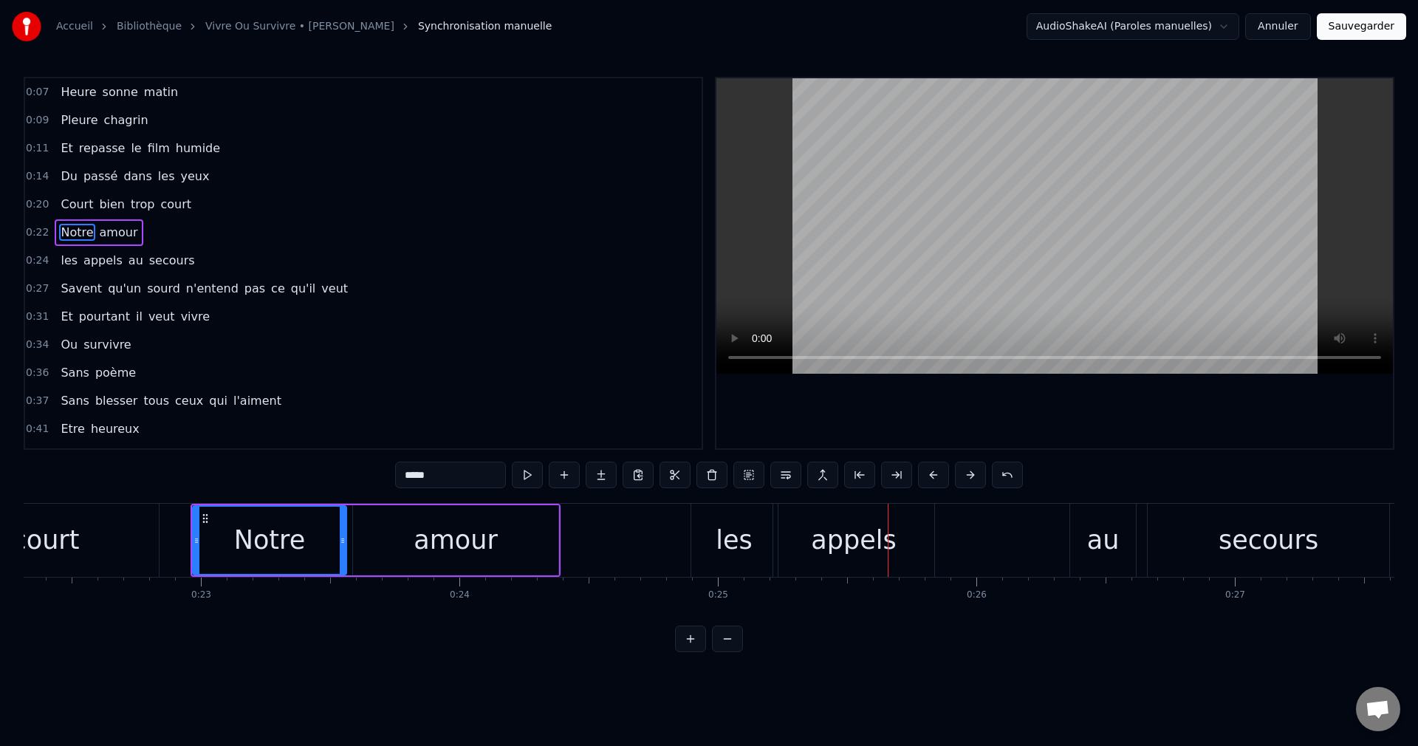
drag, startPoint x: 726, startPoint y: 535, endPoint x: 704, endPoint y: 541, distance: 22.7
click at [724, 535] on div "les" at bounding box center [734, 540] width 37 height 39
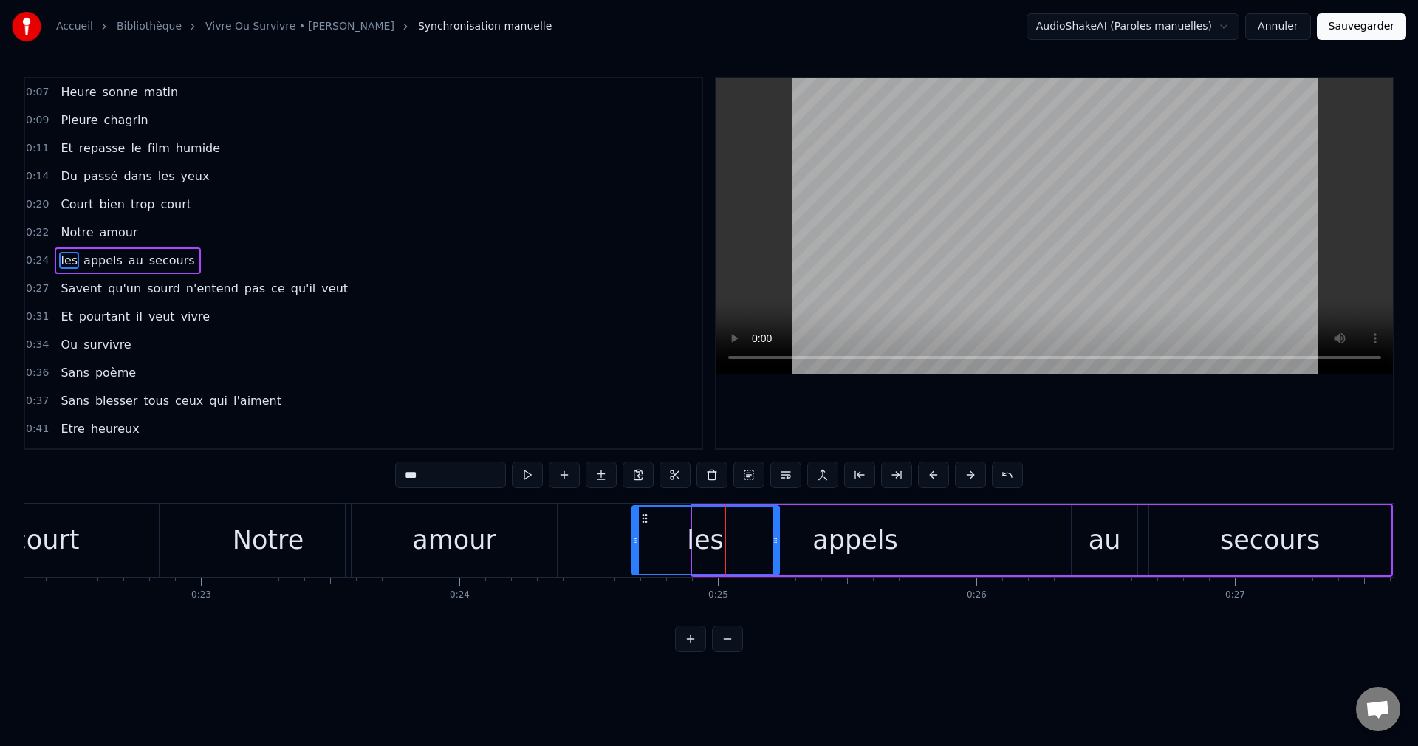
drag, startPoint x: 696, startPoint y: 538, endPoint x: 627, endPoint y: 553, distance: 71.1
click at [633, 549] on div at bounding box center [636, 540] width 6 height 67
click at [112, 550] on div "court" at bounding box center [46, 540] width 226 height 73
type input "*****"
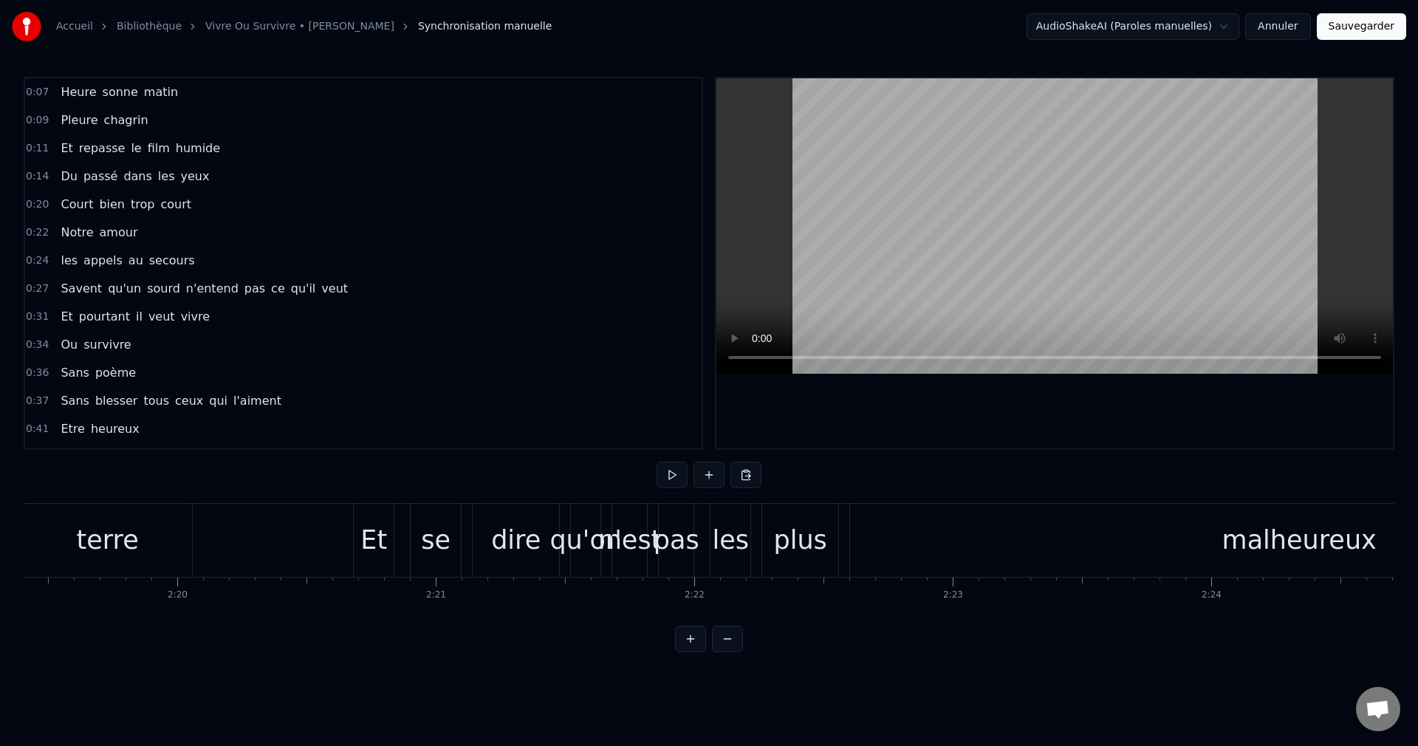
scroll to position [0, 36128]
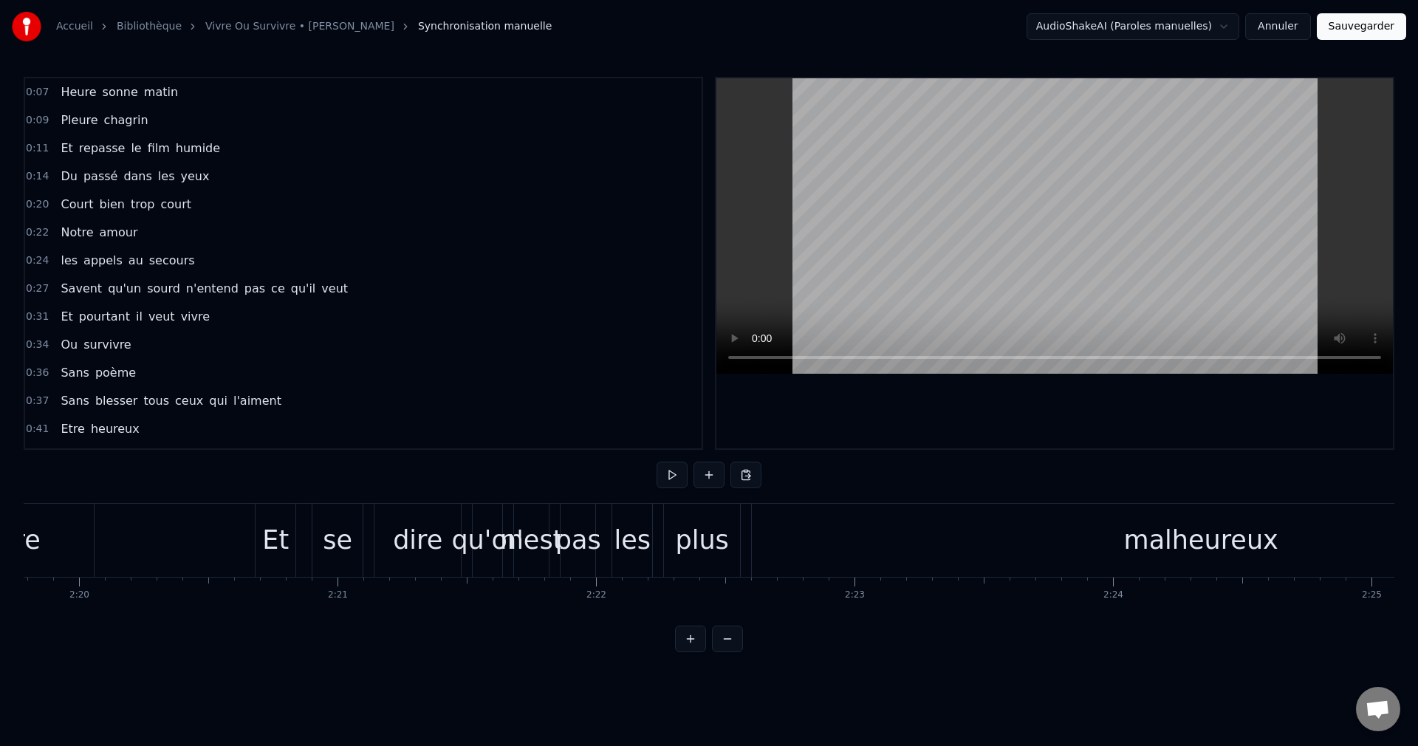
click at [1211, 554] on div "malheureux" at bounding box center [1201, 540] width 154 height 39
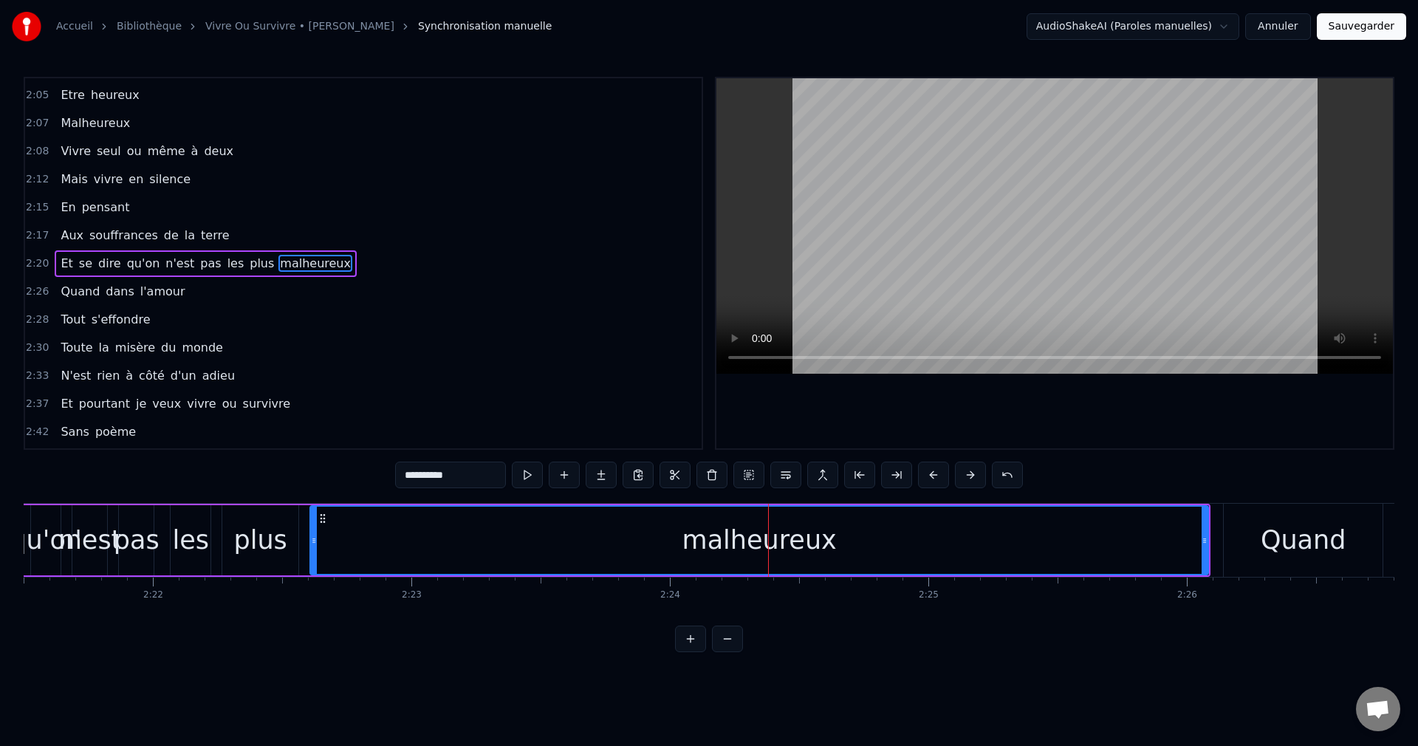
scroll to position [0, 36581]
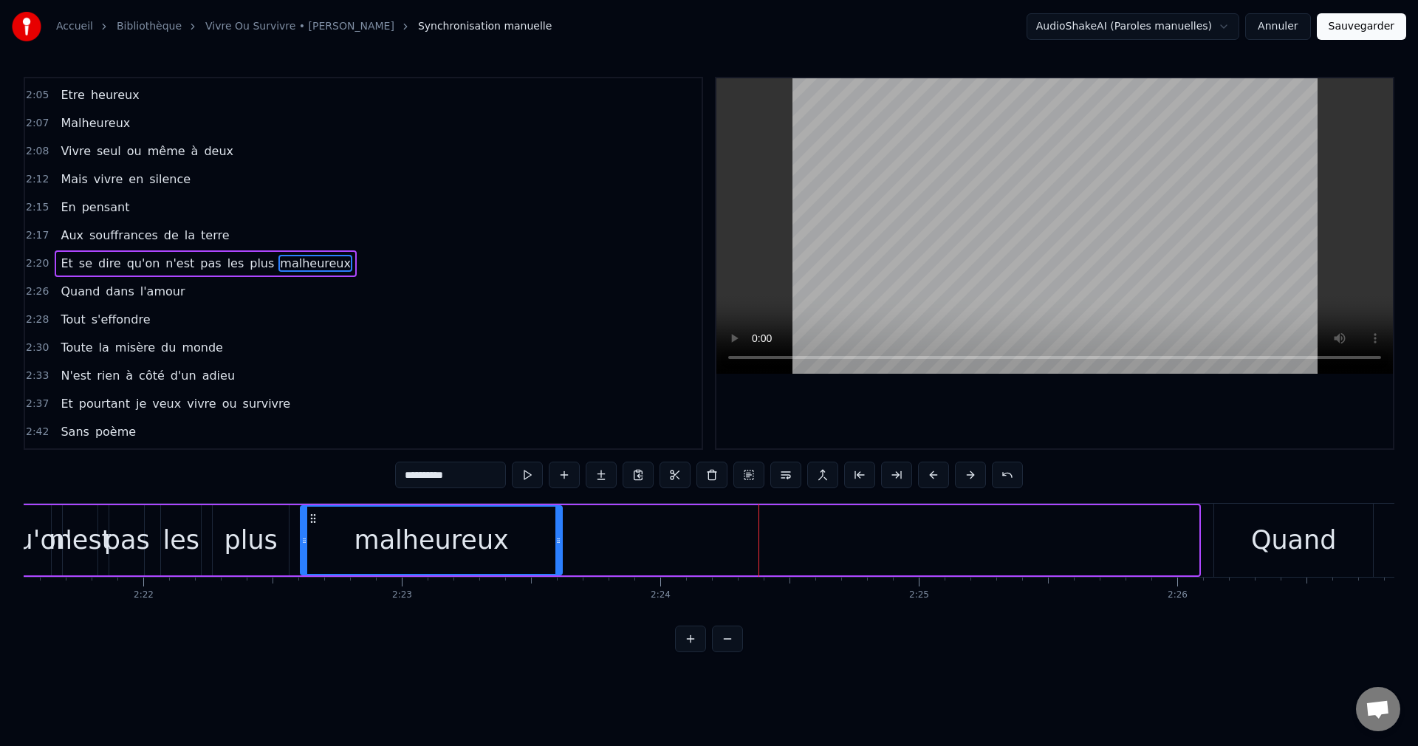
drag, startPoint x: 1196, startPoint y: 540, endPoint x: 559, endPoint y: 581, distance: 637.9
click at [559, 581] on div "Heure sonne matin Pleure chagrin Et repasse le film humide Du passé dans les ye…" at bounding box center [709, 558] width 1371 height 111
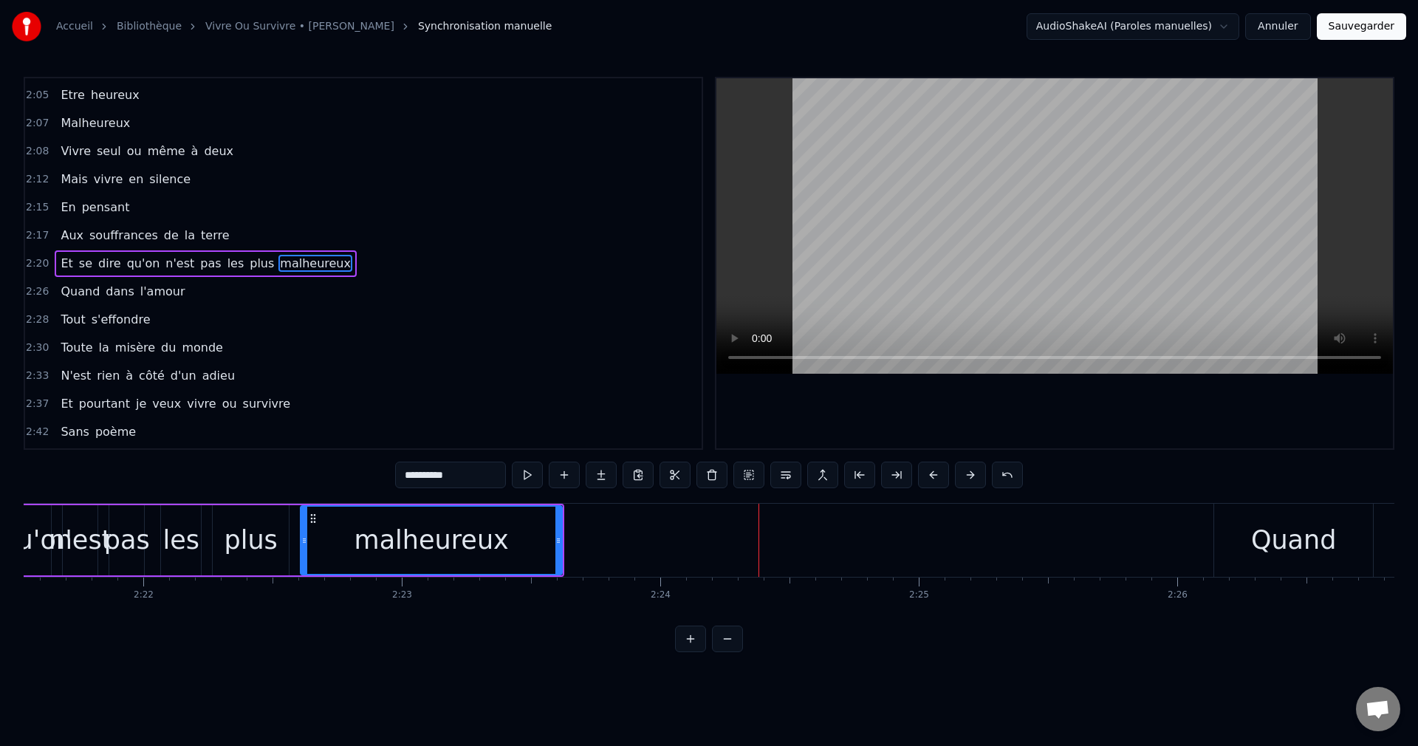
click at [236, 521] on div "plus" at bounding box center [250, 540] width 53 height 39
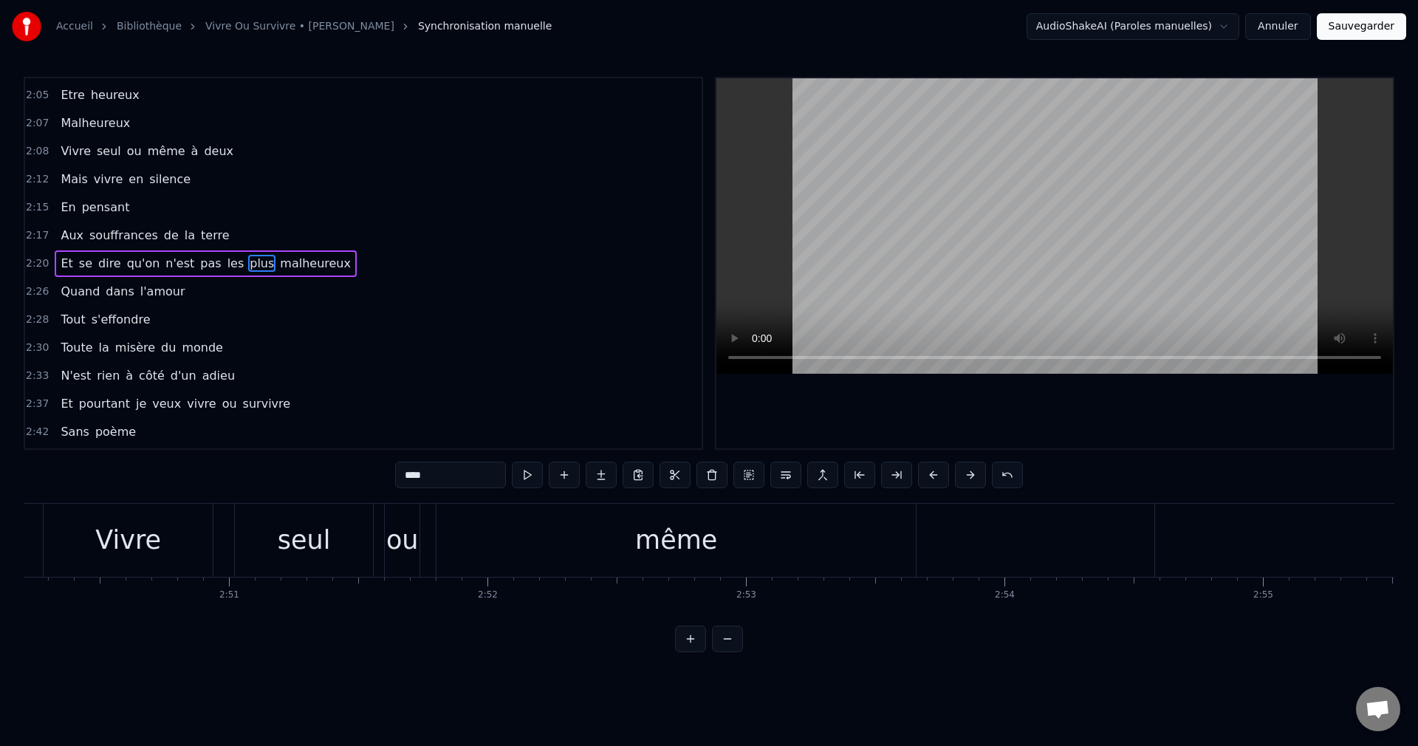
scroll to position [0, 44088]
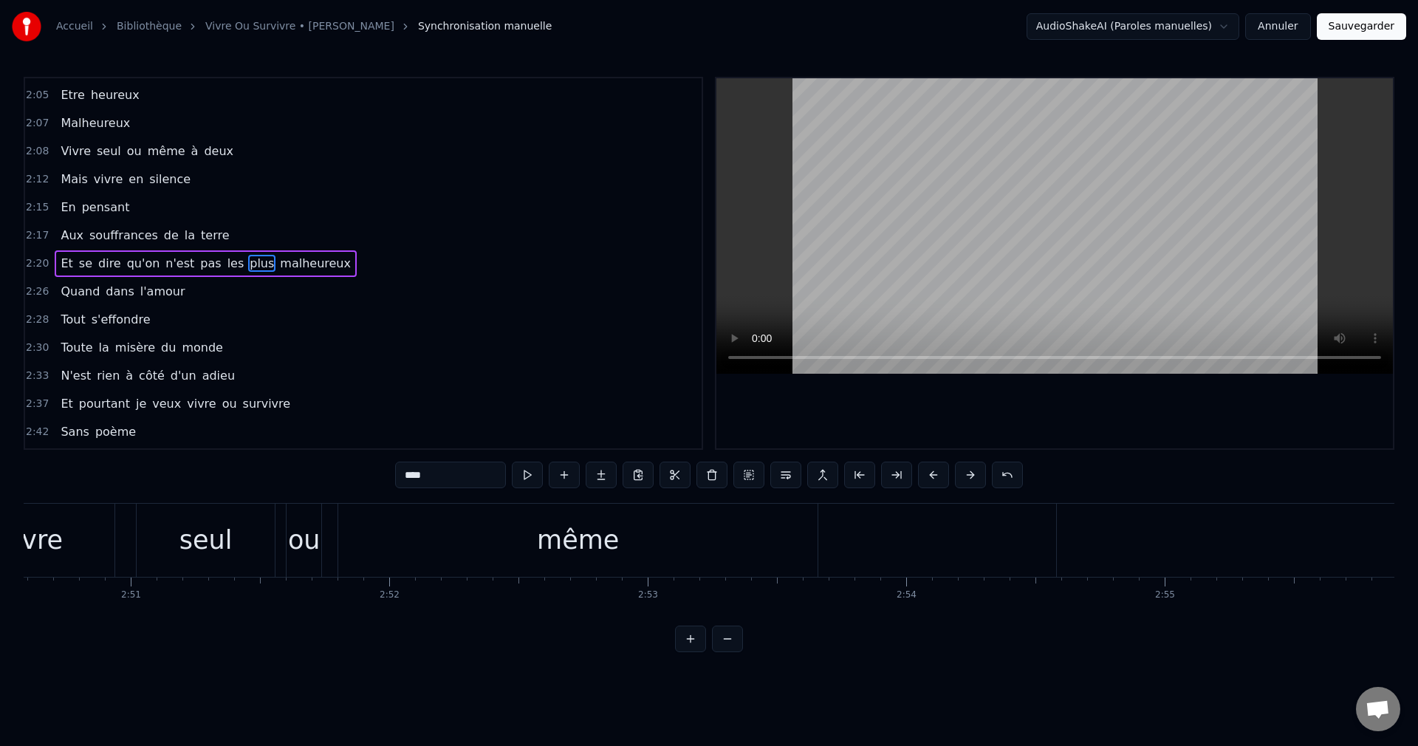
click at [239, 552] on div "seul" at bounding box center [206, 540] width 138 height 73
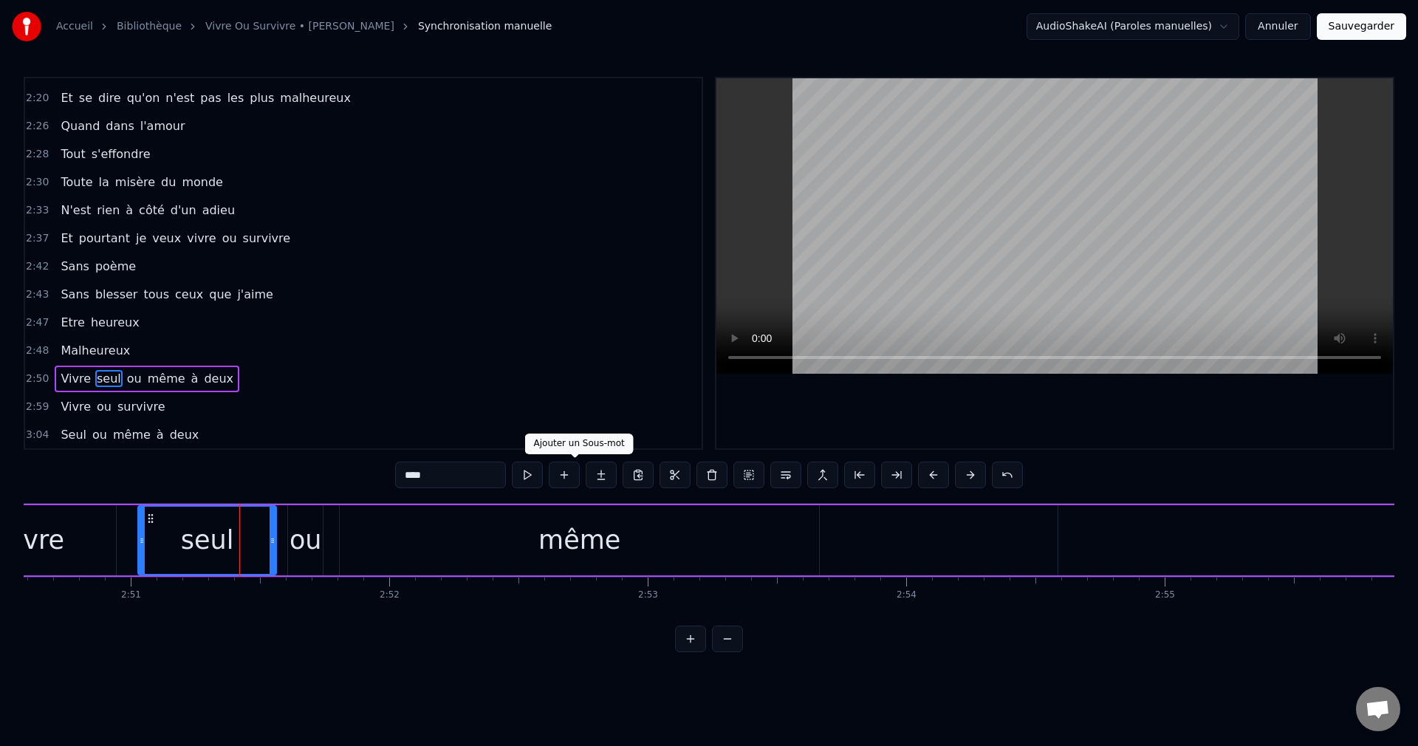
scroll to position [1061, 0]
click at [568, 539] on div "même" at bounding box center [579, 540] width 82 height 39
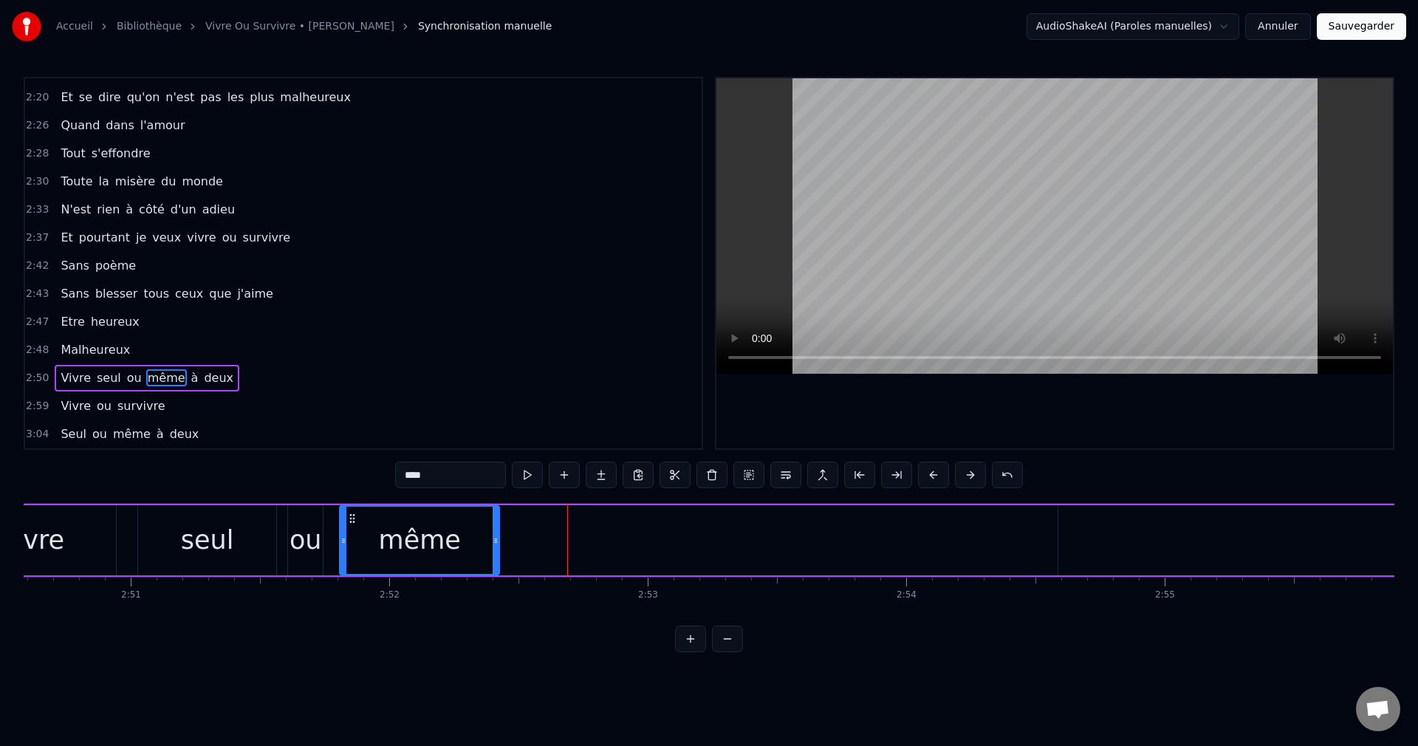
drag, startPoint x: 816, startPoint y: 541, endPoint x: 496, endPoint y: 573, distance: 321.4
click at [496, 573] on div at bounding box center [496, 540] width 6 height 67
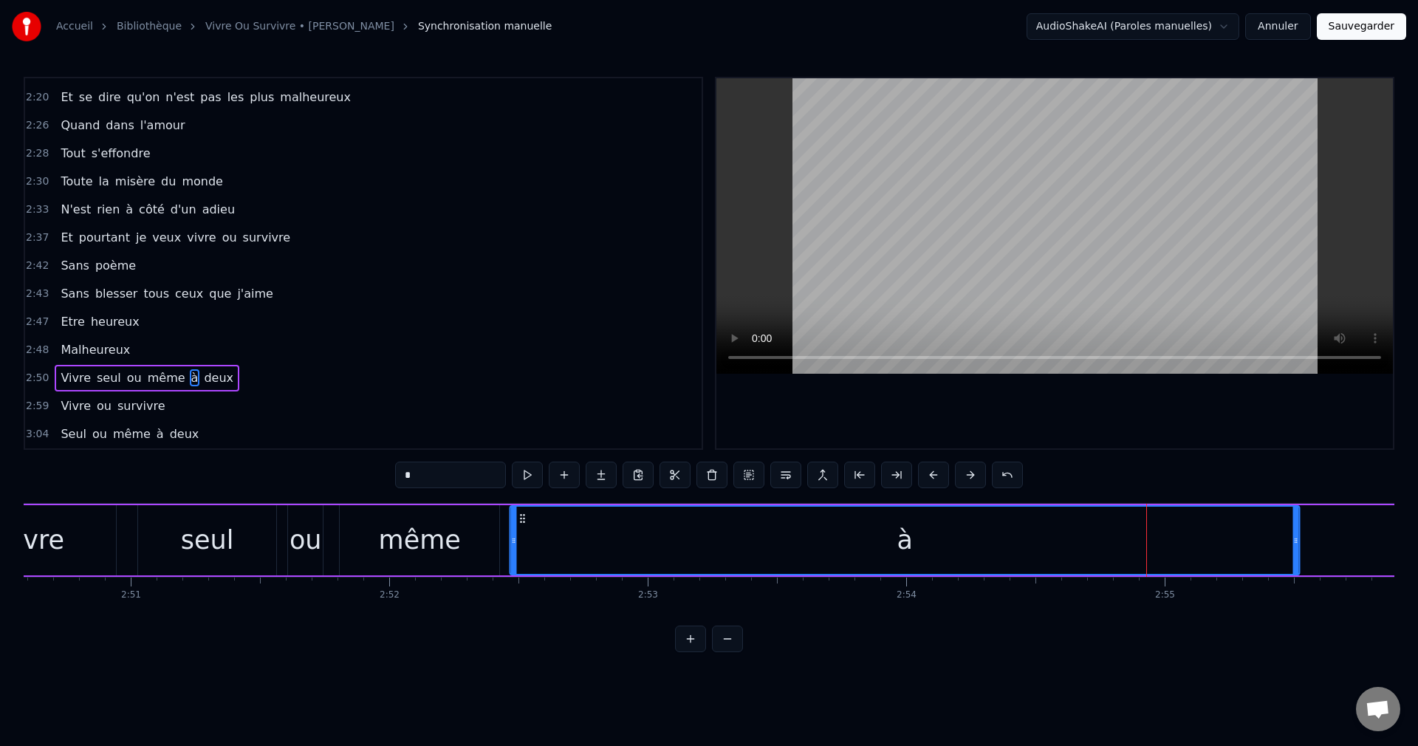
drag, startPoint x: 1052, startPoint y: 519, endPoint x: 518, endPoint y: 573, distance: 535.9
click at [518, 573] on div "à" at bounding box center [905, 540] width 788 height 67
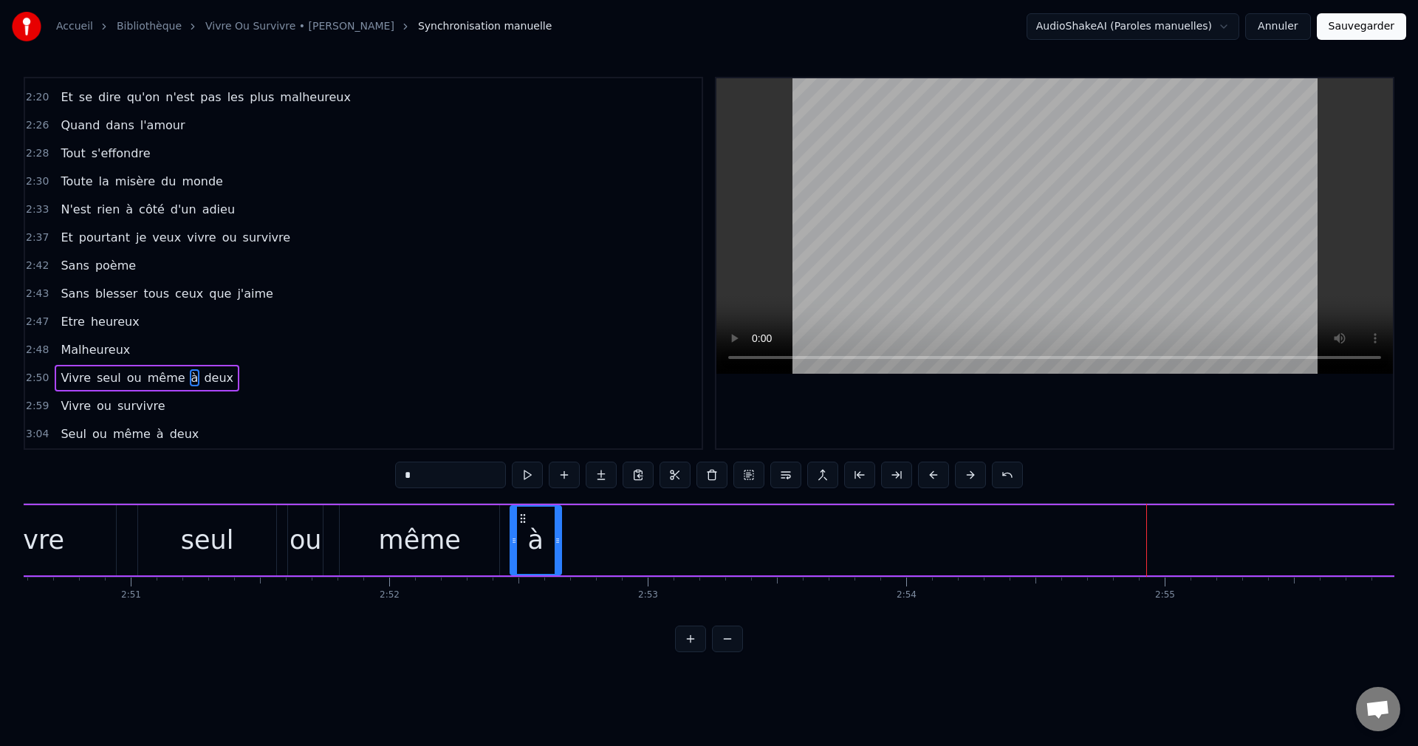
drag, startPoint x: 1295, startPoint y: 541, endPoint x: 557, endPoint y: 586, distance: 739.8
click at [557, 586] on div "Heure sonne matin Pleure chagrin Et repasse le film humide Du passé dans les ye…" at bounding box center [709, 558] width 1371 height 111
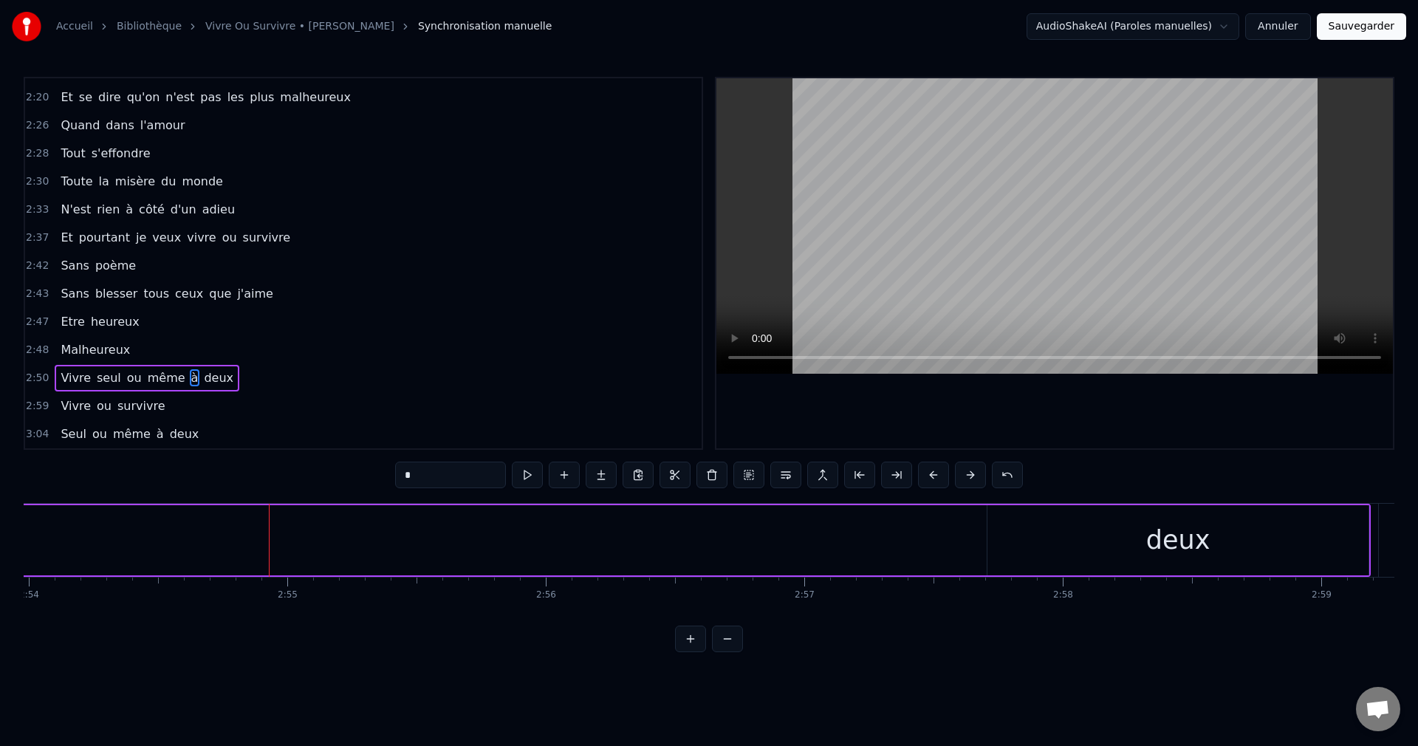
scroll to position [0, 45012]
click at [1154, 541] on div "deux" at bounding box center [1132, 540] width 64 height 39
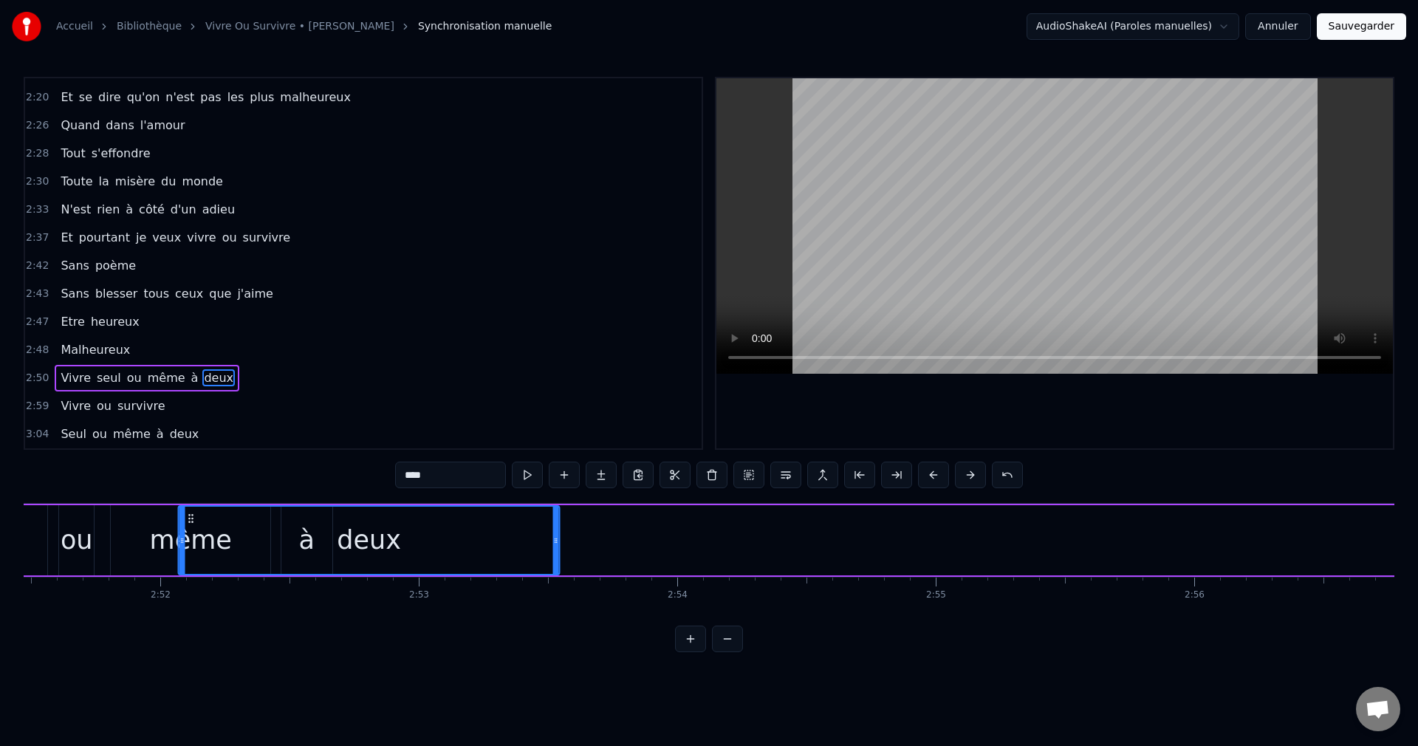
scroll to position [0, 44314]
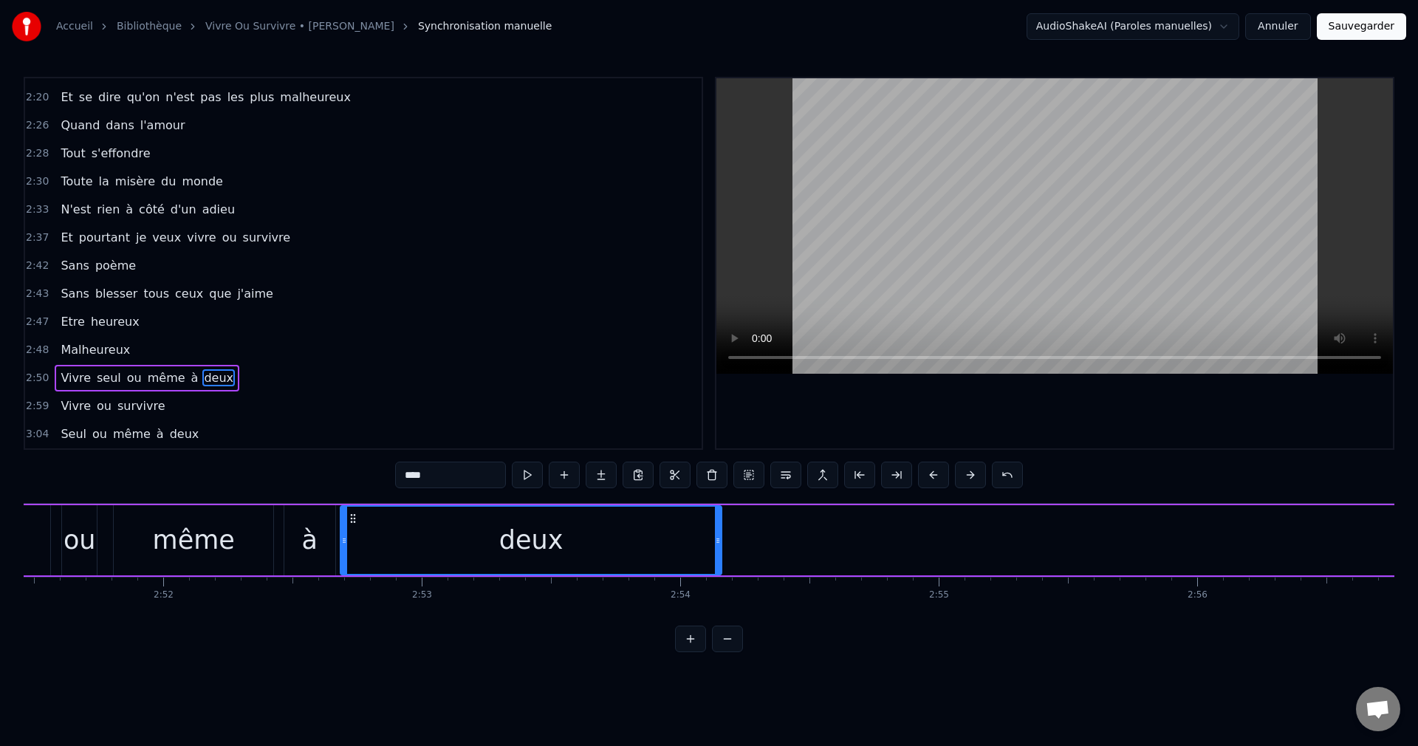
drag, startPoint x: 953, startPoint y: 515, endPoint x: 353, endPoint y: 598, distance: 606.1
click at [353, 598] on div "Heure sonne matin Pleure chagrin Et repasse le film humide Du passé dans les ye…" at bounding box center [709, 558] width 1371 height 111
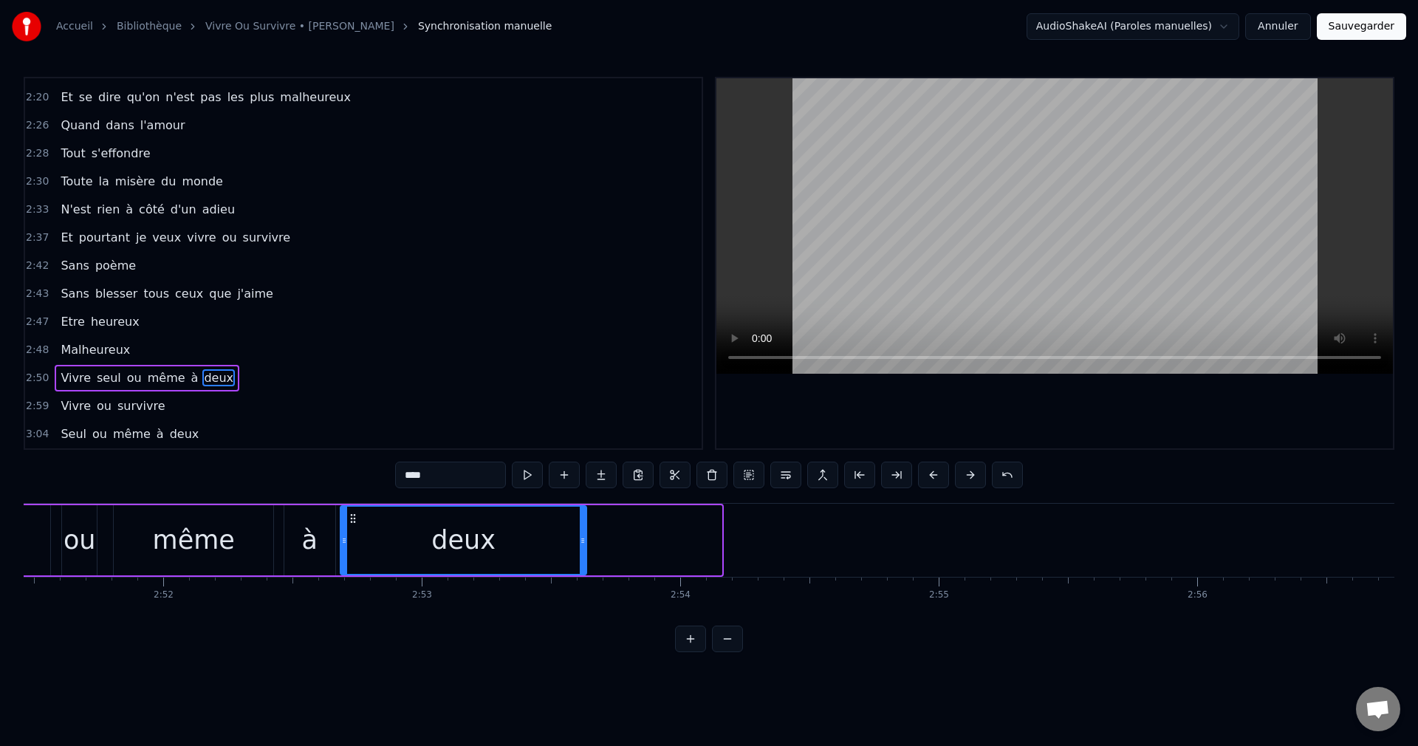
drag, startPoint x: 716, startPoint y: 542, endPoint x: 401, endPoint y: 560, distance: 315.9
click at [580, 551] on div at bounding box center [583, 540] width 6 height 67
click at [73, 520] on div "ou" at bounding box center [79, 540] width 35 height 70
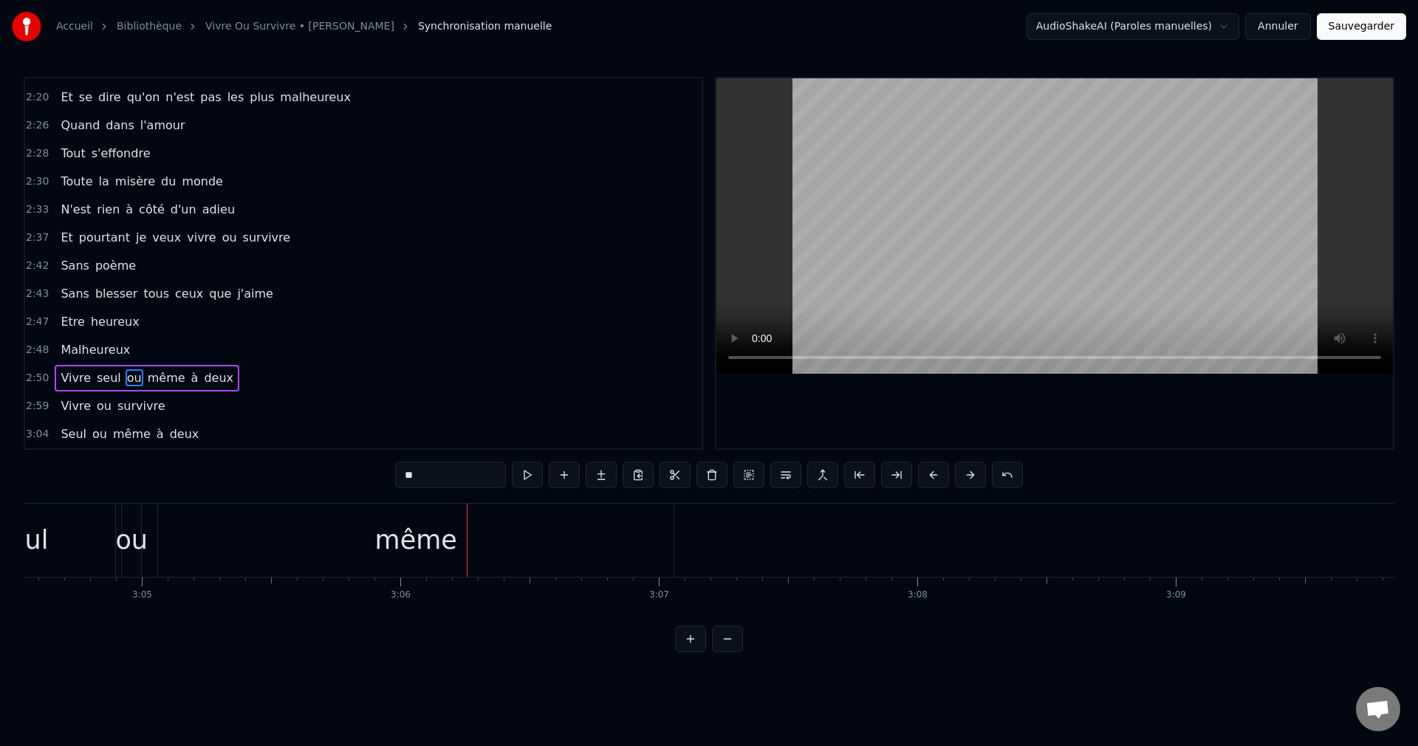
scroll to position [0, 47557]
click at [603, 549] on div "même" at bounding box center [554, 540] width 515 height 73
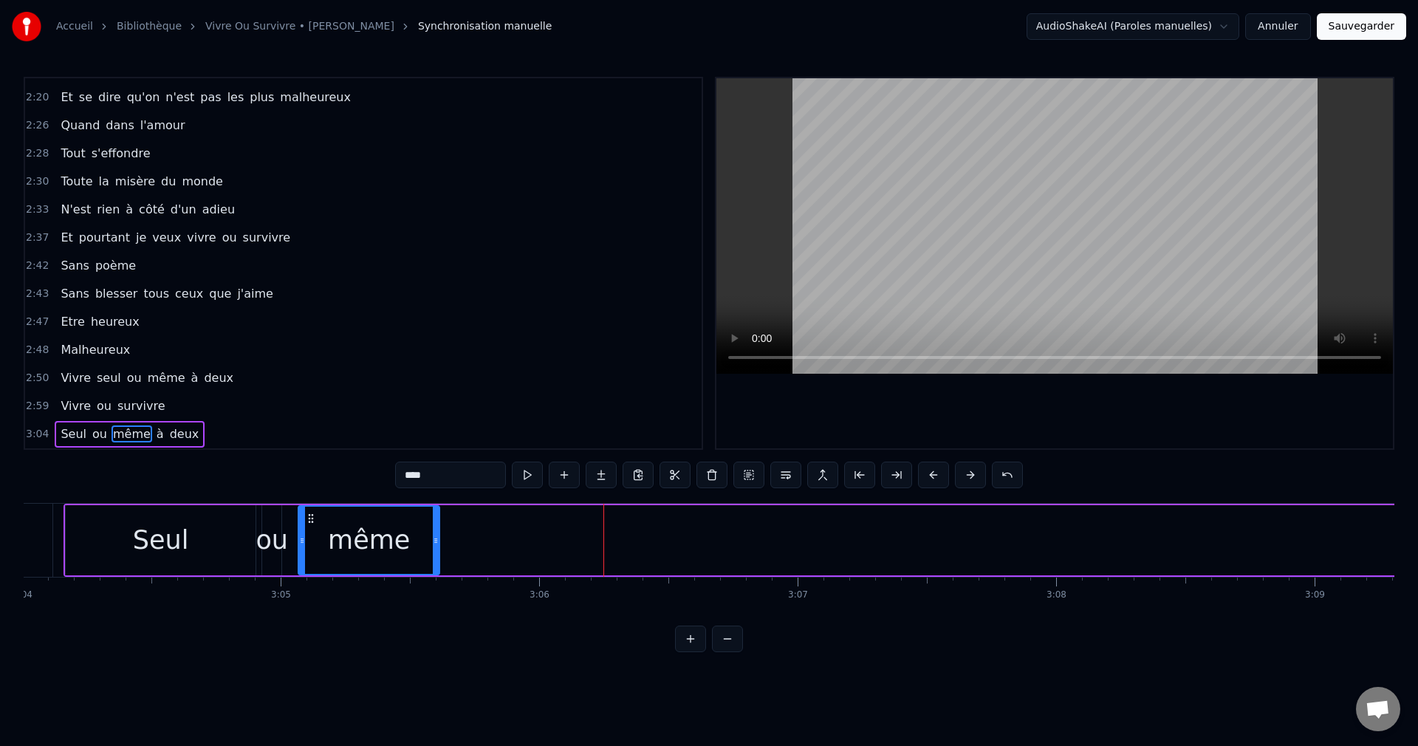
drag, startPoint x: 811, startPoint y: 541, endPoint x: 436, endPoint y: 566, distance: 375.2
click at [436, 566] on div at bounding box center [436, 540] width 6 height 67
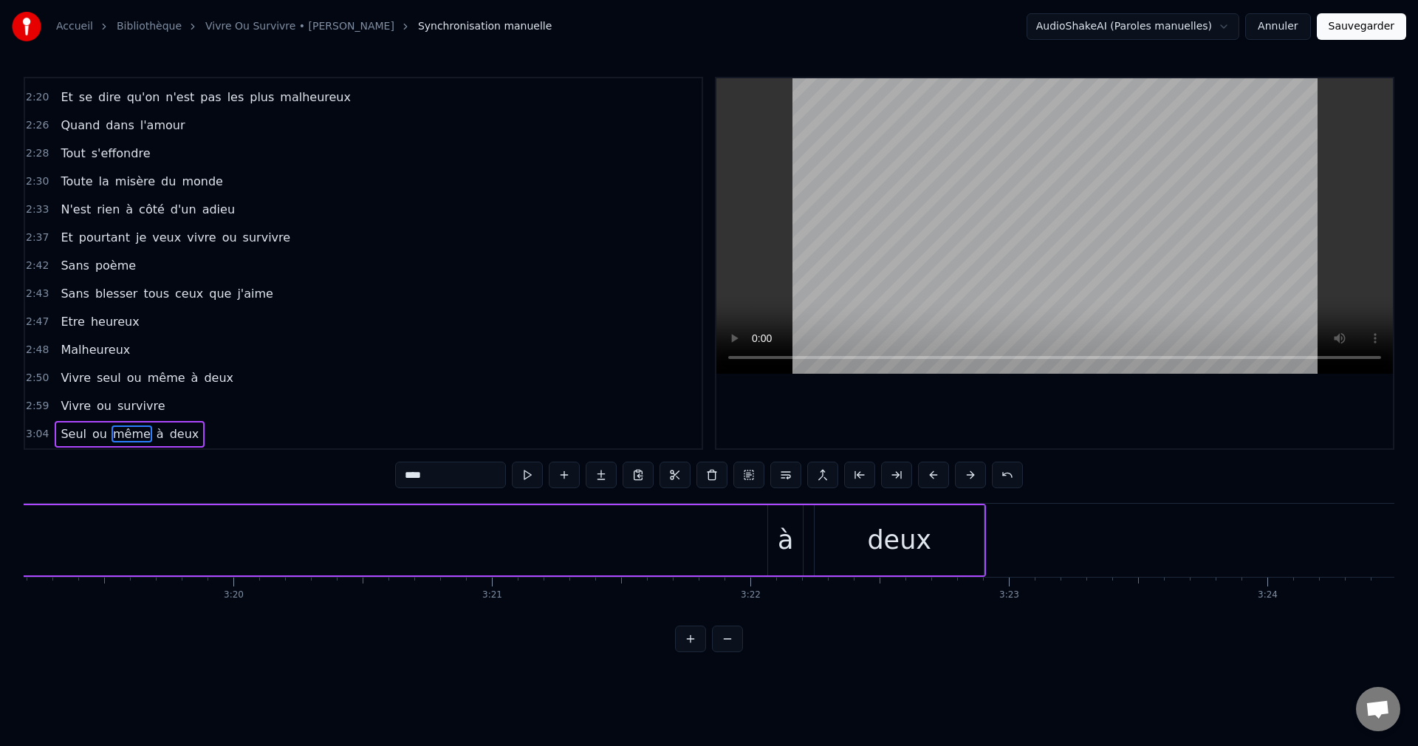
scroll to position [0, 51465]
click at [803, 541] on div "à" at bounding box center [801, 540] width 16 height 39
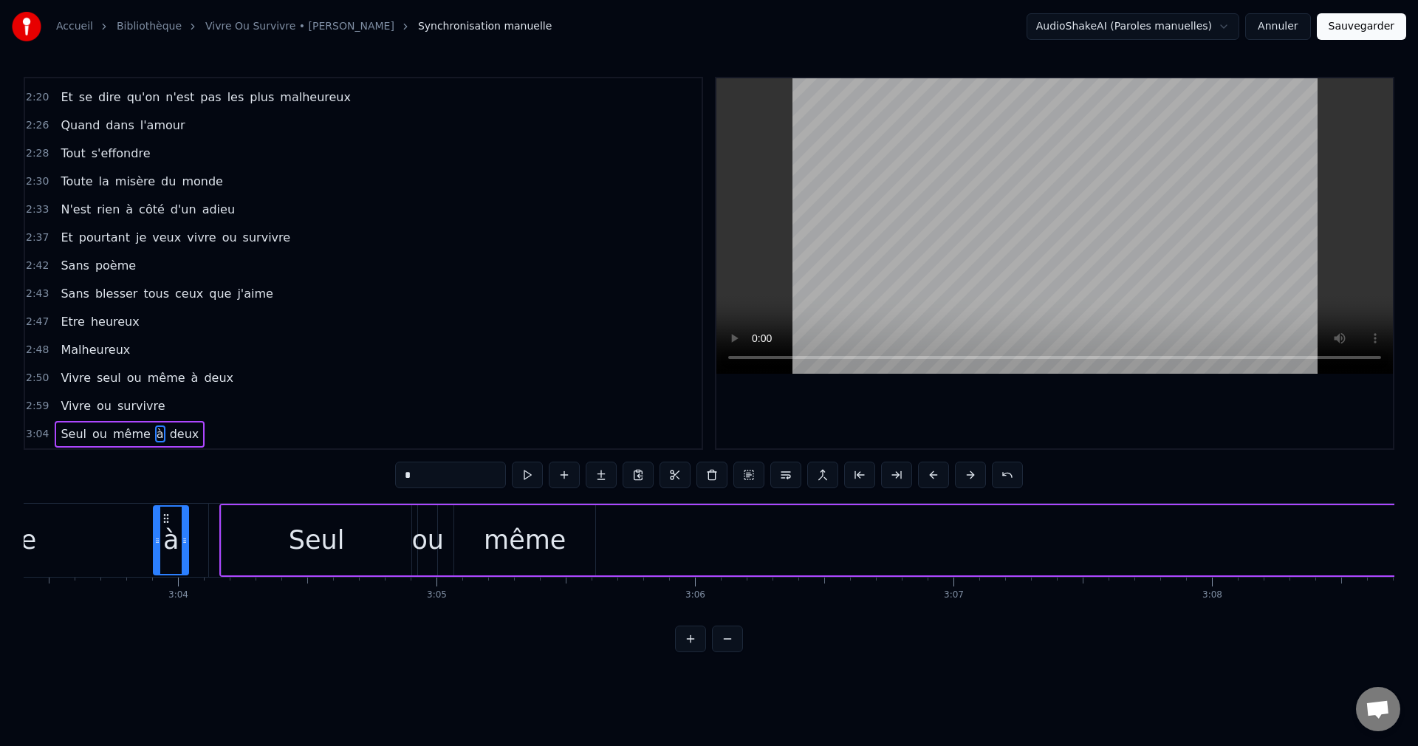
scroll to position [0, 47388]
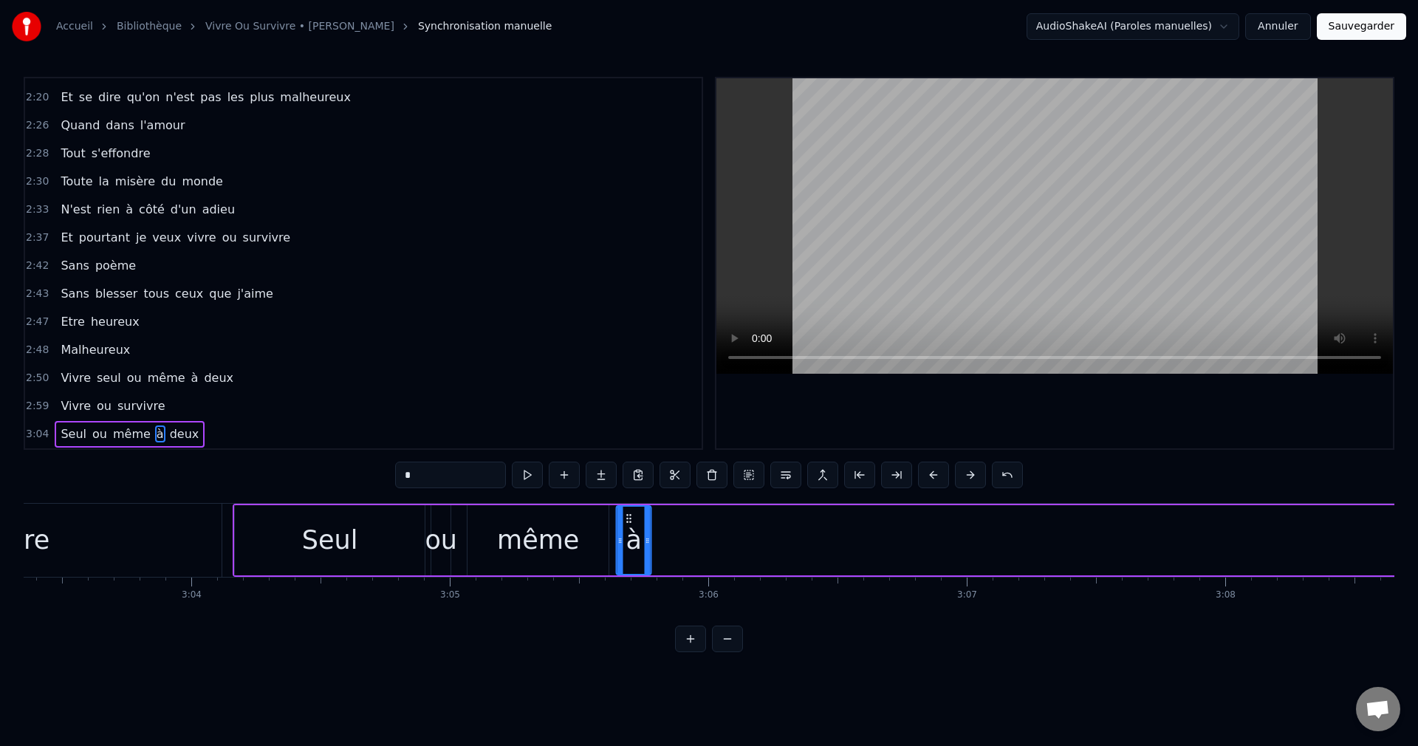
drag, startPoint x: 798, startPoint y: 513, endPoint x: 630, endPoint y: 552, distance: 172.0
click at [630, 552] on div "à" at bounding box center [633, 540] width 33 height 67
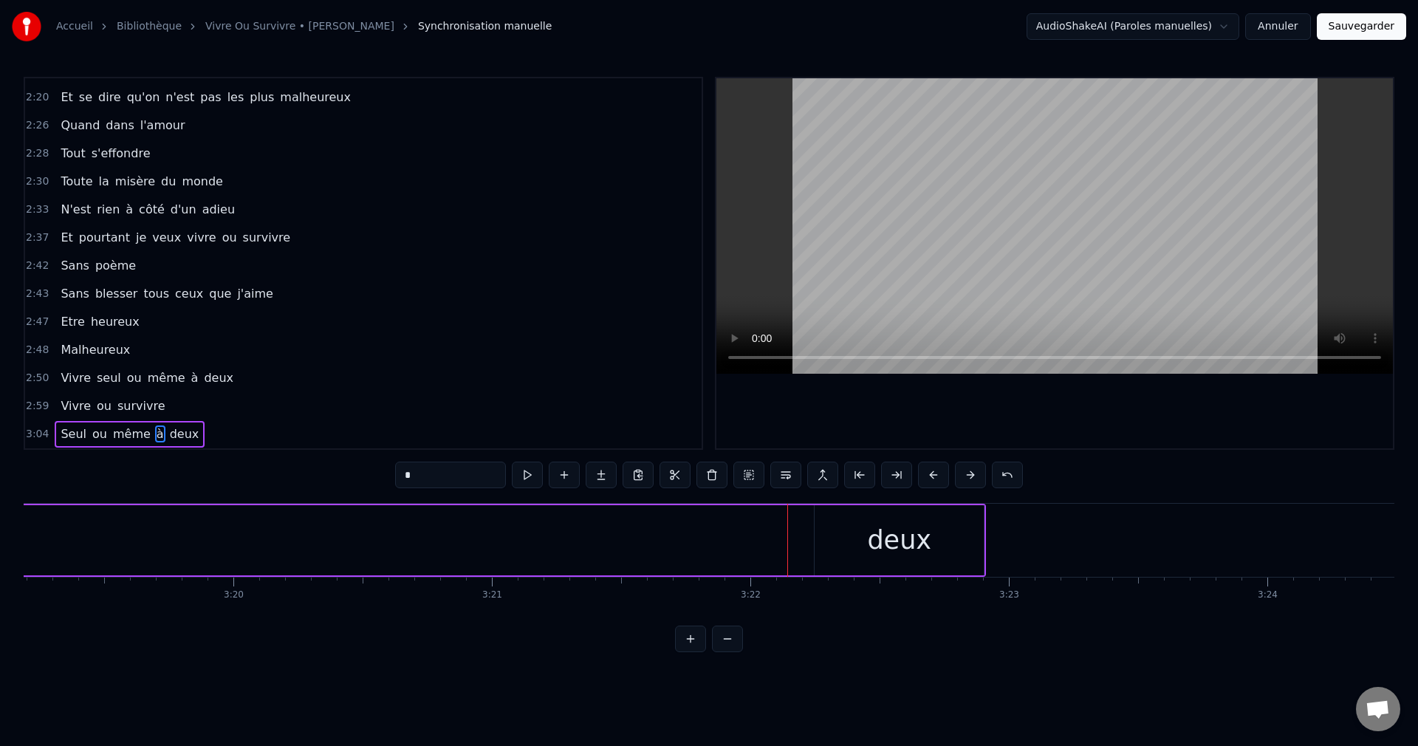
scroll to position [0, 51497]
drag, startPoint x: 910, startPoint y: 549, endPoint x: 805, endPoint y: 514, distance: 110.5
click at [893, 540] on div "deux" at bounding box center [883, 540] width 64 height 39
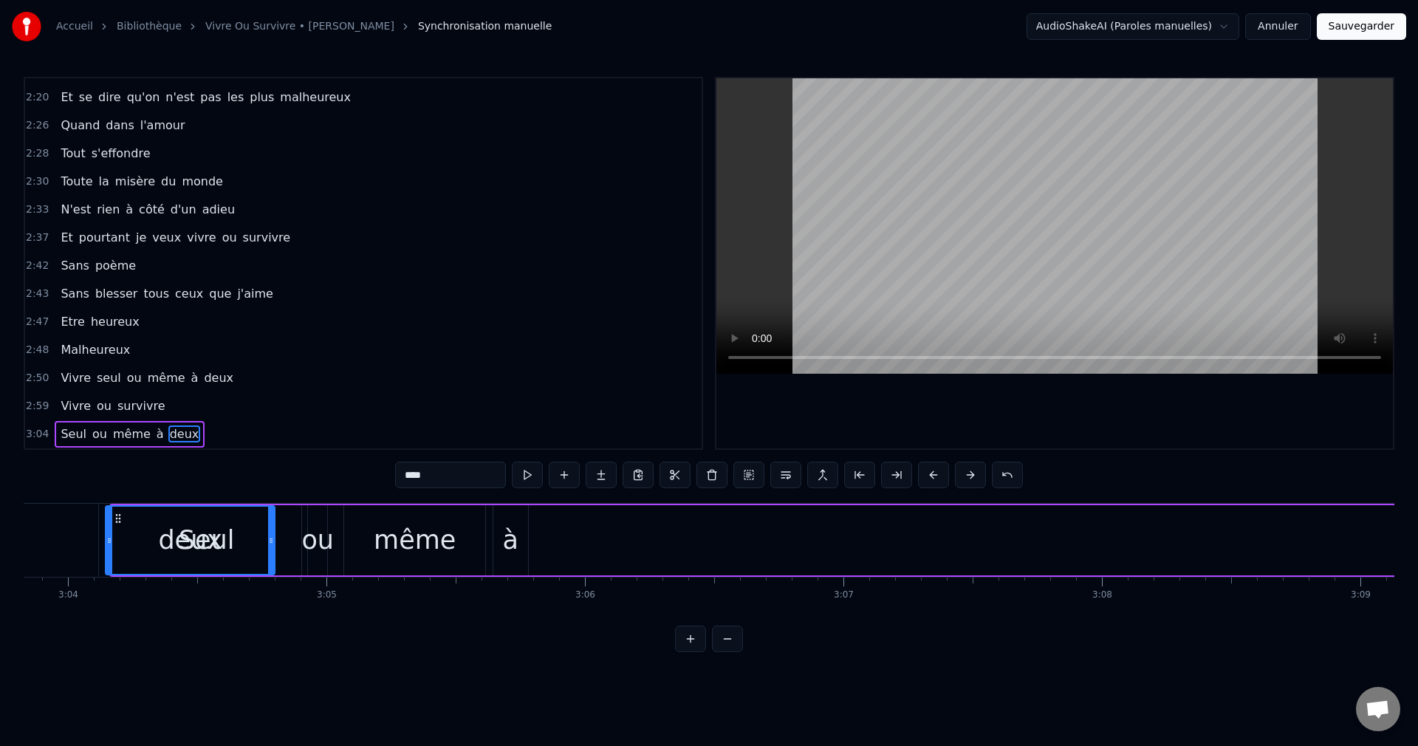
scroll to position [0, 47487]
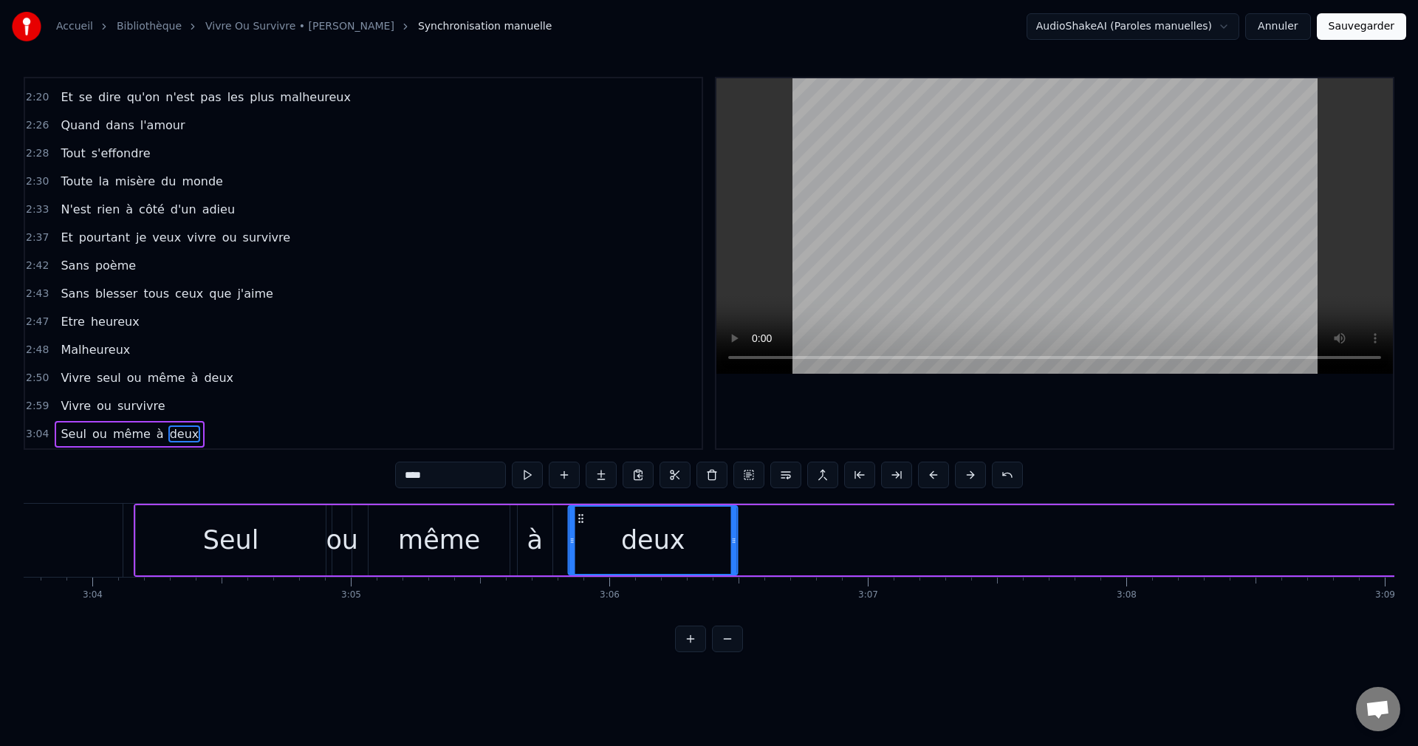
drag, startPoint x: 813, startPoint y: 516, endPoint x: 584, endPoint y: 548, distance: 231.1
click at [583, 548] on div "deux" at bounding box center [653, 540] width 168 height 67
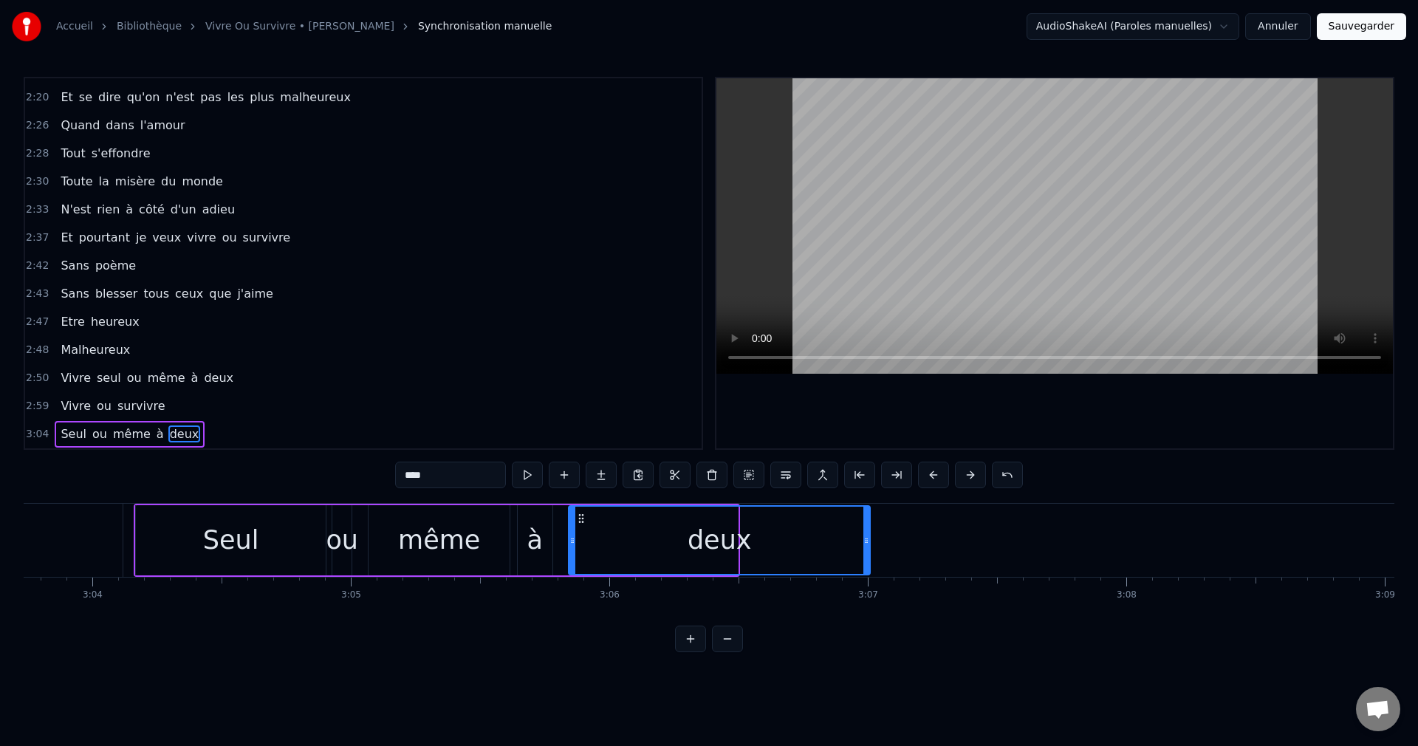
drag, startPoint x: 735, startPoint y: 538, endPoint x: 879, endPoint y: 543, distance: 143.4
click at [869, 548] on div at bounding box center [866, 540] width 6 height 67
click at [155, 546] on div "Seul" at bounding box center [231, 540] width 190 height 70
type input "****"
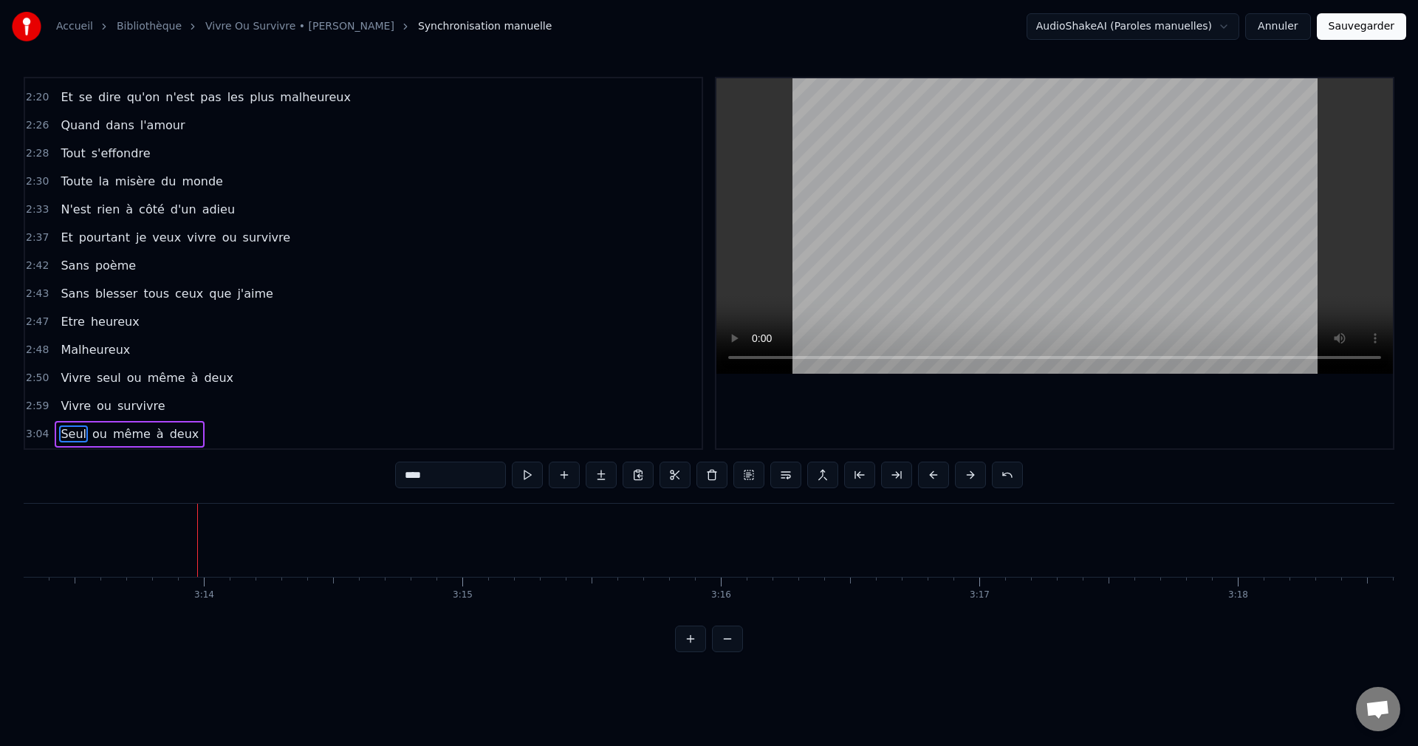
scroll to position [0, 50011]
click at [1366, 27] on button "Sauvegarder" at bounding box center [1361, 26] width 89 height 27
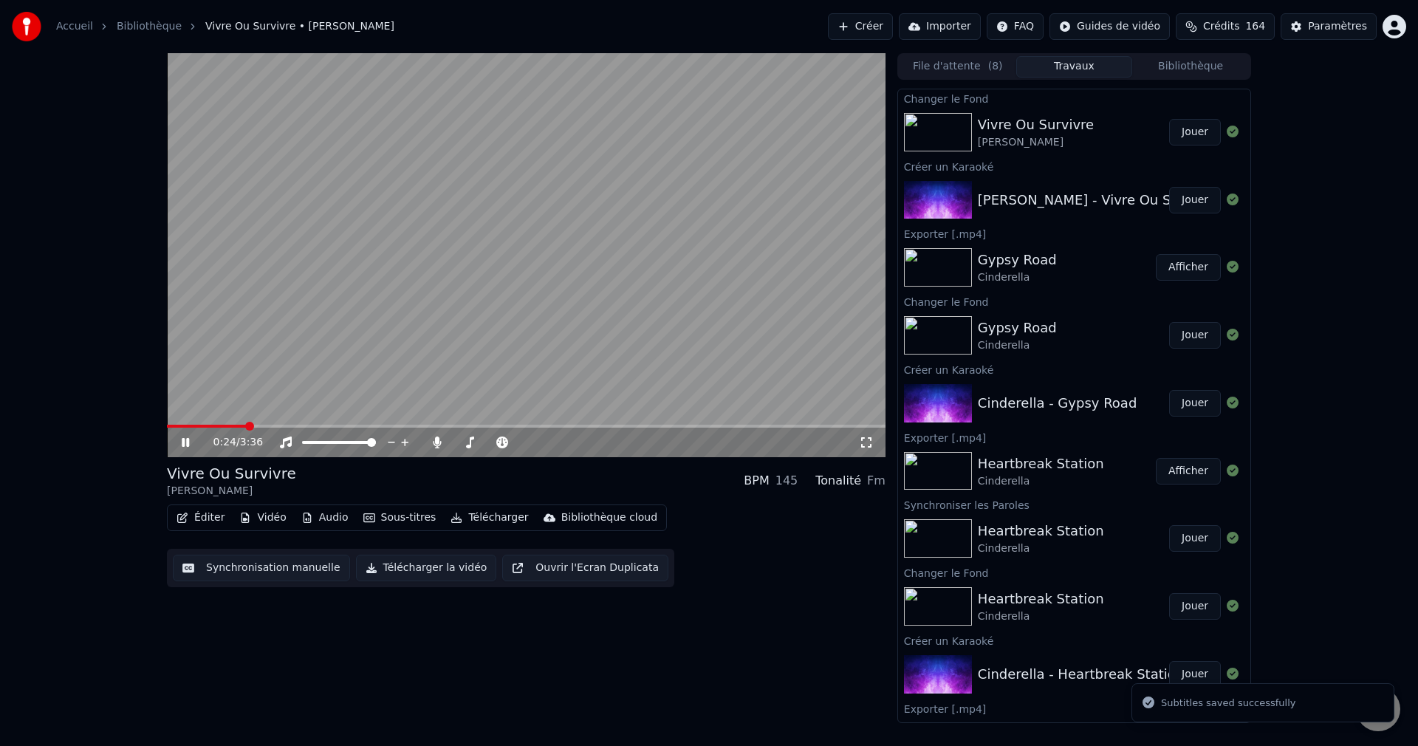
click at [245, 426] on span at bounding box center [526, 426] width 719 height 3
click at [464, 442] on span at bounding box center [490, 442] width 74 height 3
click at [462, 442] on span at bounding box center [464, 442] width 9 height 9
click at [185, 440] on icon at bounding box center [196, 442] width 35 height 12
click at [422, 575] on button "Télécharger la vidéo" at bounding box center [426, 568] width 141 height 27
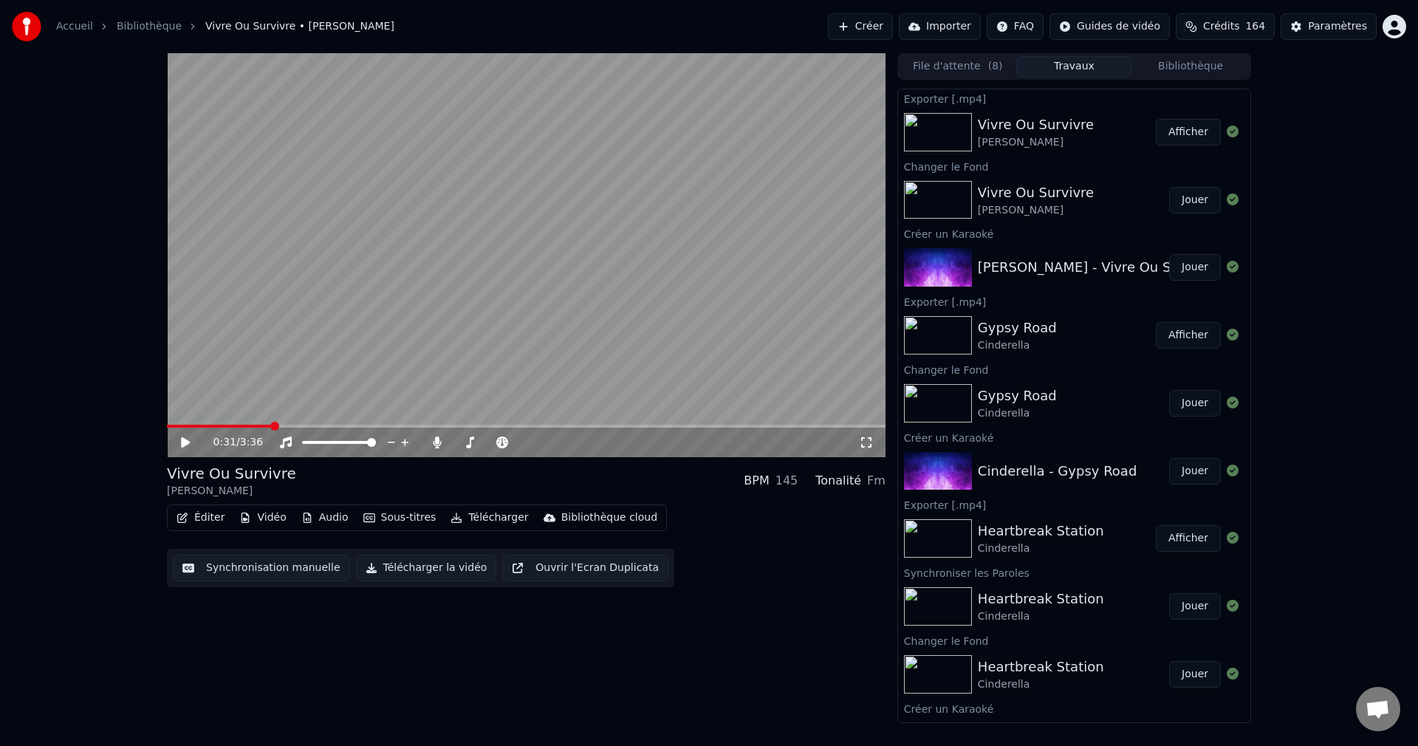
click at [854, 20] on button "Créer" at bounding box center [860, 26] width 65 height 27
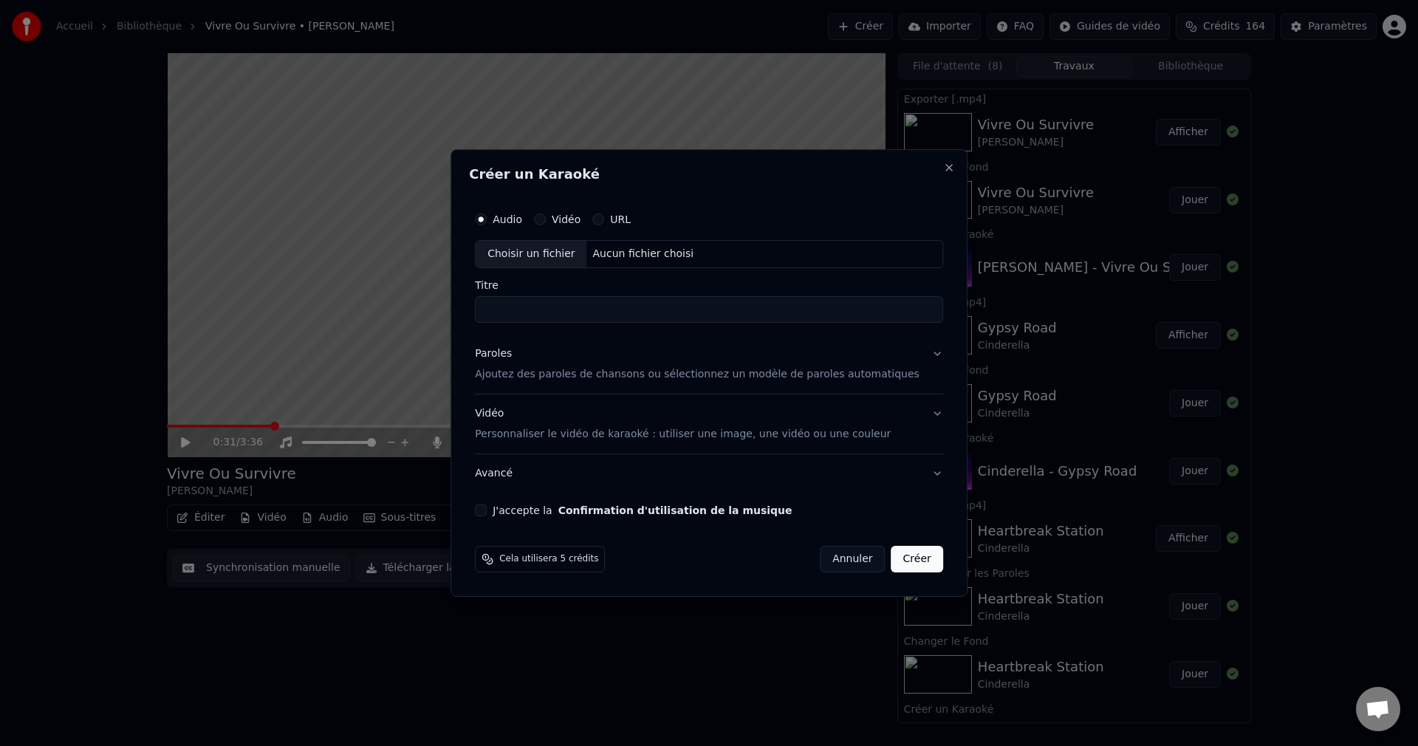
click at [547, 254] on div "Choisir un fichier" at bounding box center [531, 254] width 111 height 27
click at [580, 307] on input "**********" at bounding box center [709, 309] width 468 height 27
drag, startPoint x: 515, startPoint y: 316, endPoint x: 444, endPoint y: 326, distance: 72.3
click at [444, 326] on body "Accueil Bibliothèque Vivre Ou Survivre • Daniel Balavoine Créer Importer FAQ Gu…" at bounding box center [709, 373] width 1418 height 746
click at [541, 310] on input "**********" at bounding box center [709, 309] width 468 height 27
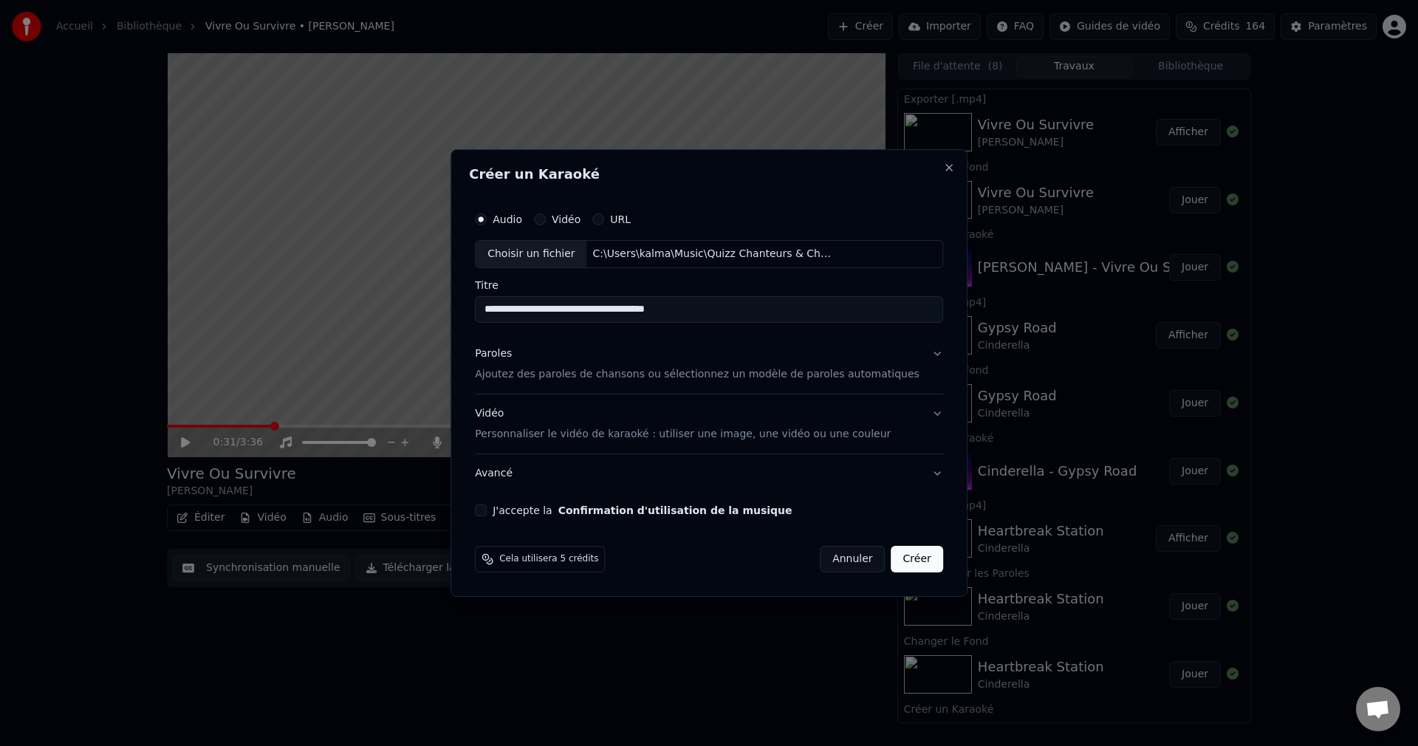
type input "**********"
click at [912, 359] on button "Paroles Ajoutez des paroles de chansons ou sélectionnez un modèle de paroles au…" at bounding box center [709, 364] width 468 height 59
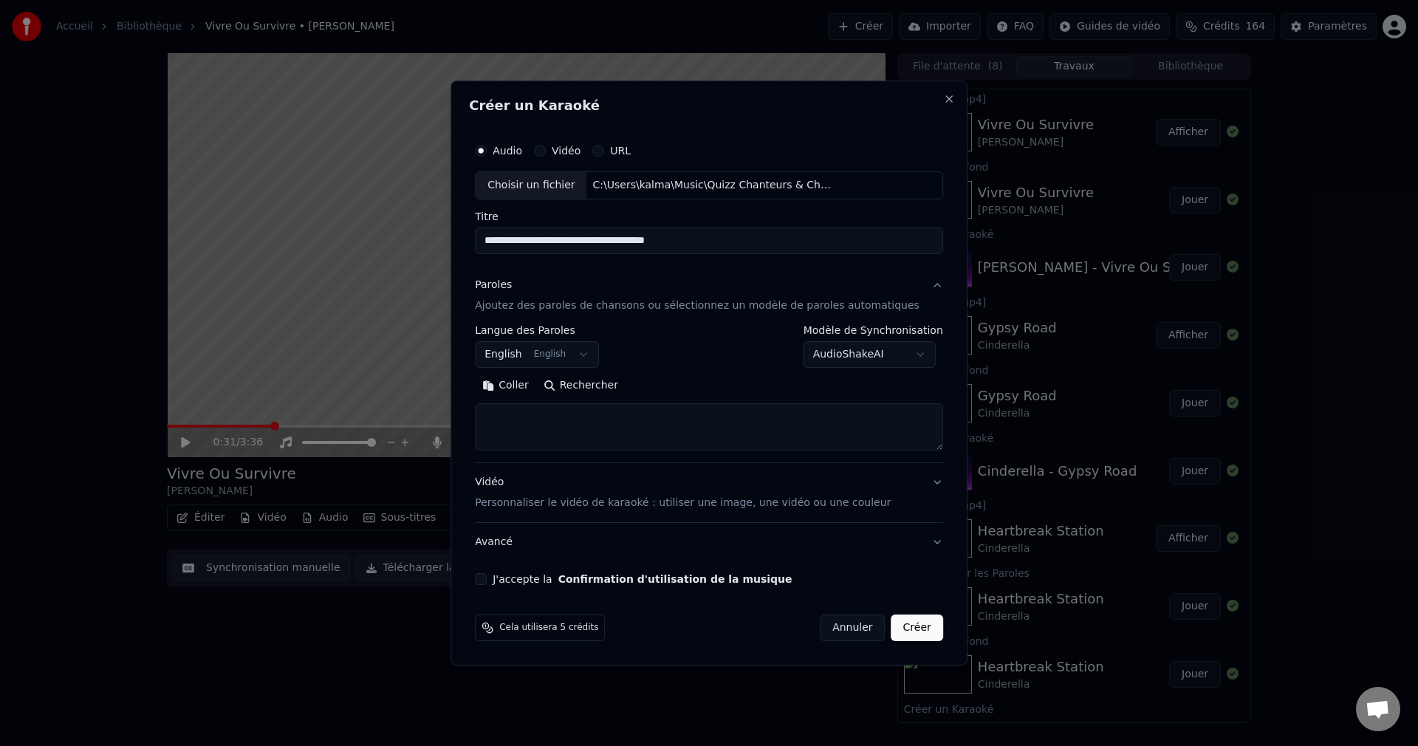
click at [622, 385] on button "Rechercher" at bounding box center [580, 386] width 89 height 24
type textarea "**********"
click at [487, 577] on button "J'accepte la Confirmation d'utilisation de la musique" at bounding box center [481, 579] width 12 height 12
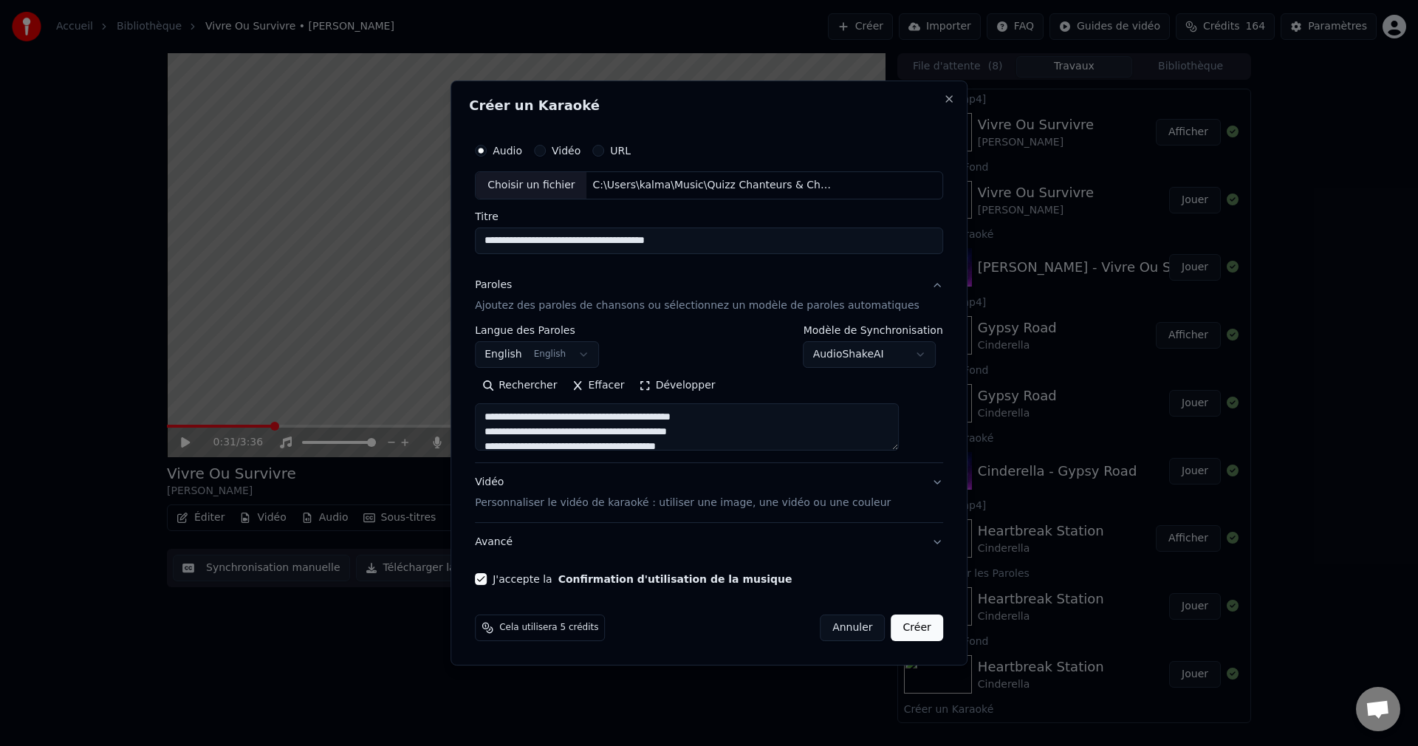
click at [892, 627] on button "Créer" at bounding box center [917, 627] width 52 height 27
select select "**"
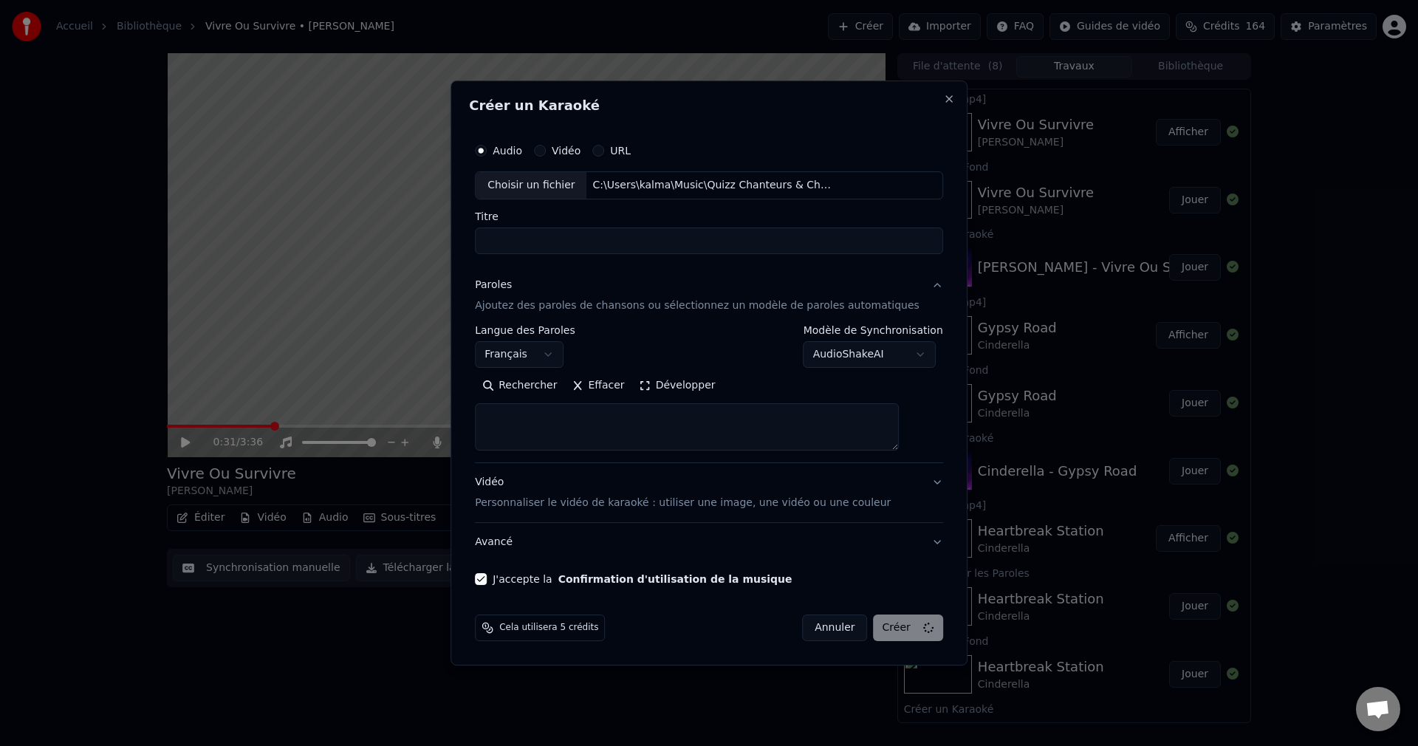
select select
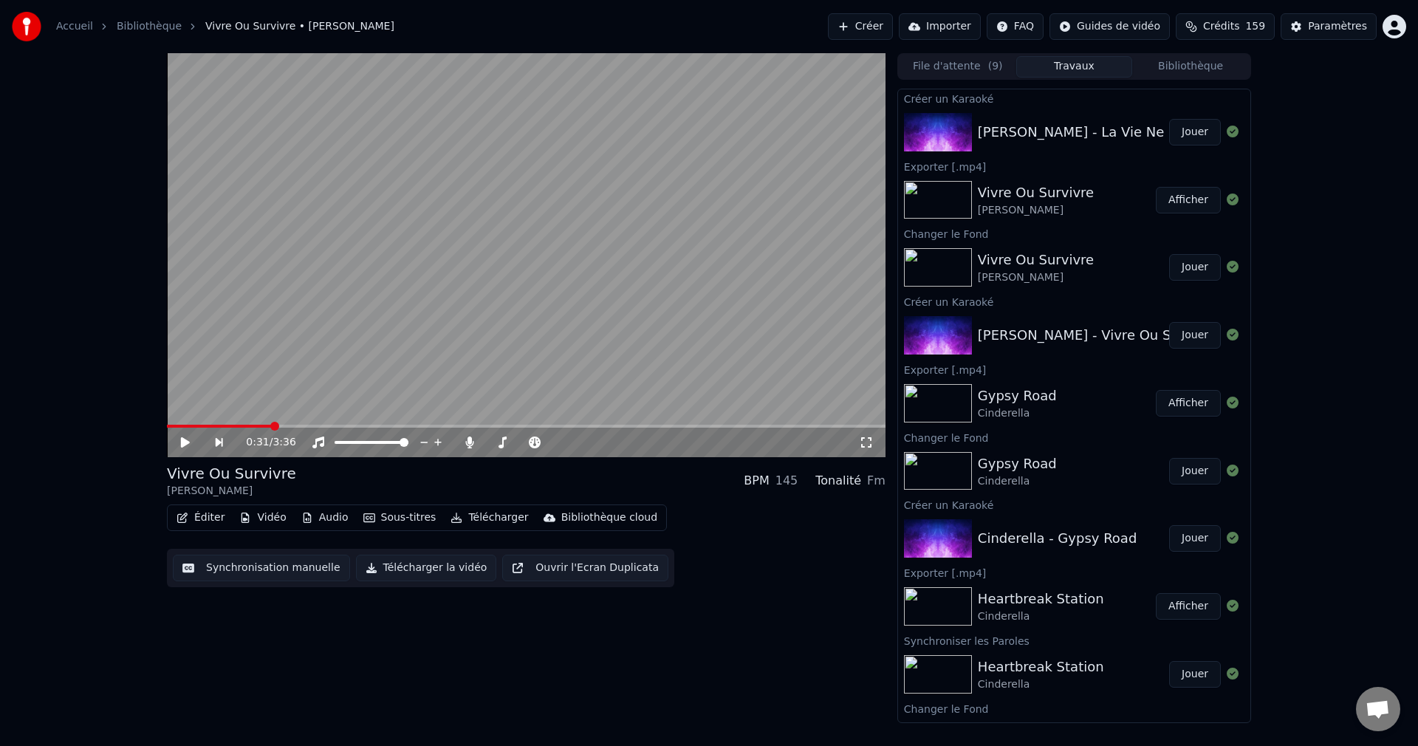
click at [1182, 137] on button "Jouer" at bounding box center [1195, 132] width 52 height 27
click at [180, 442] on icon at bounding box center [196, 442] width 35 height 12
click at [251, 521] on button "Vidéo" at bounding box center [262, 517] width 58 height 21
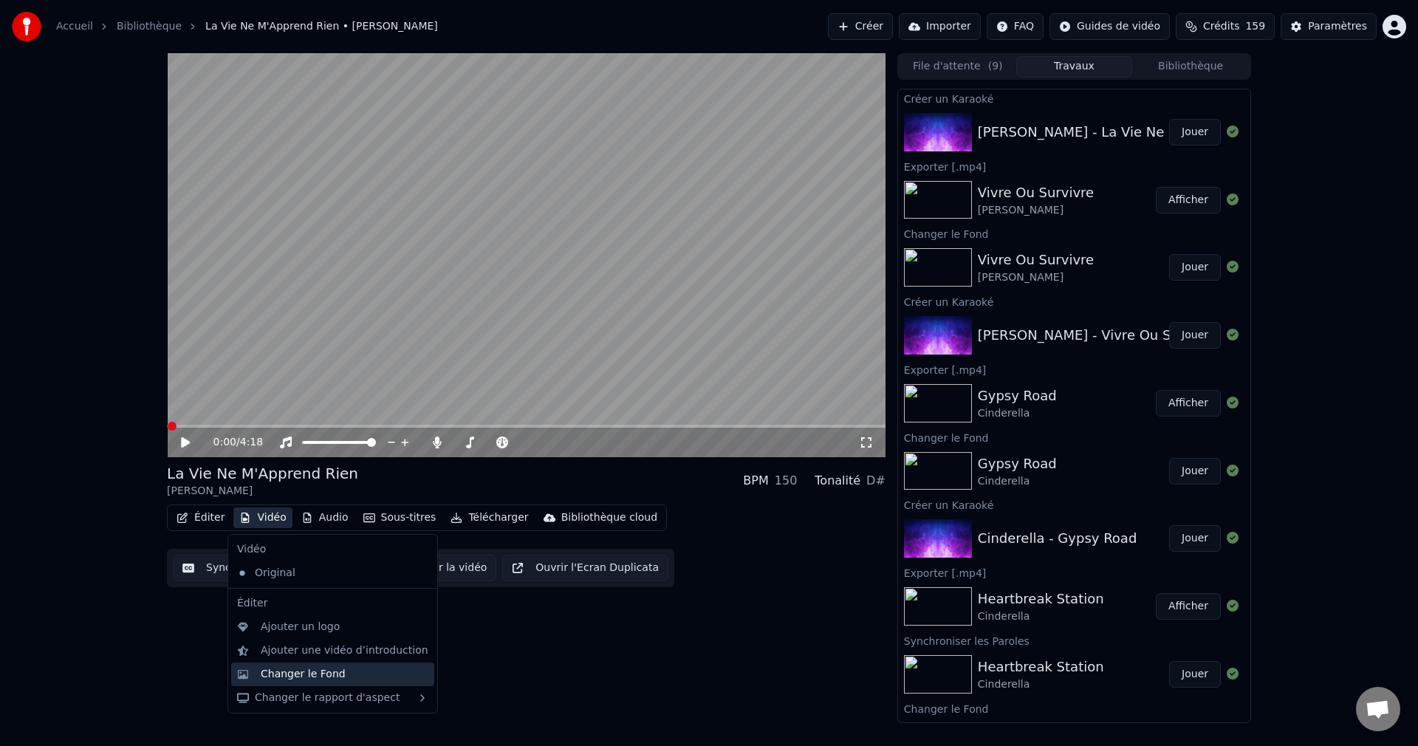
click at [267, 677] on div "Changer le Fond" at bounding box center [303, 674] width 85 height 15
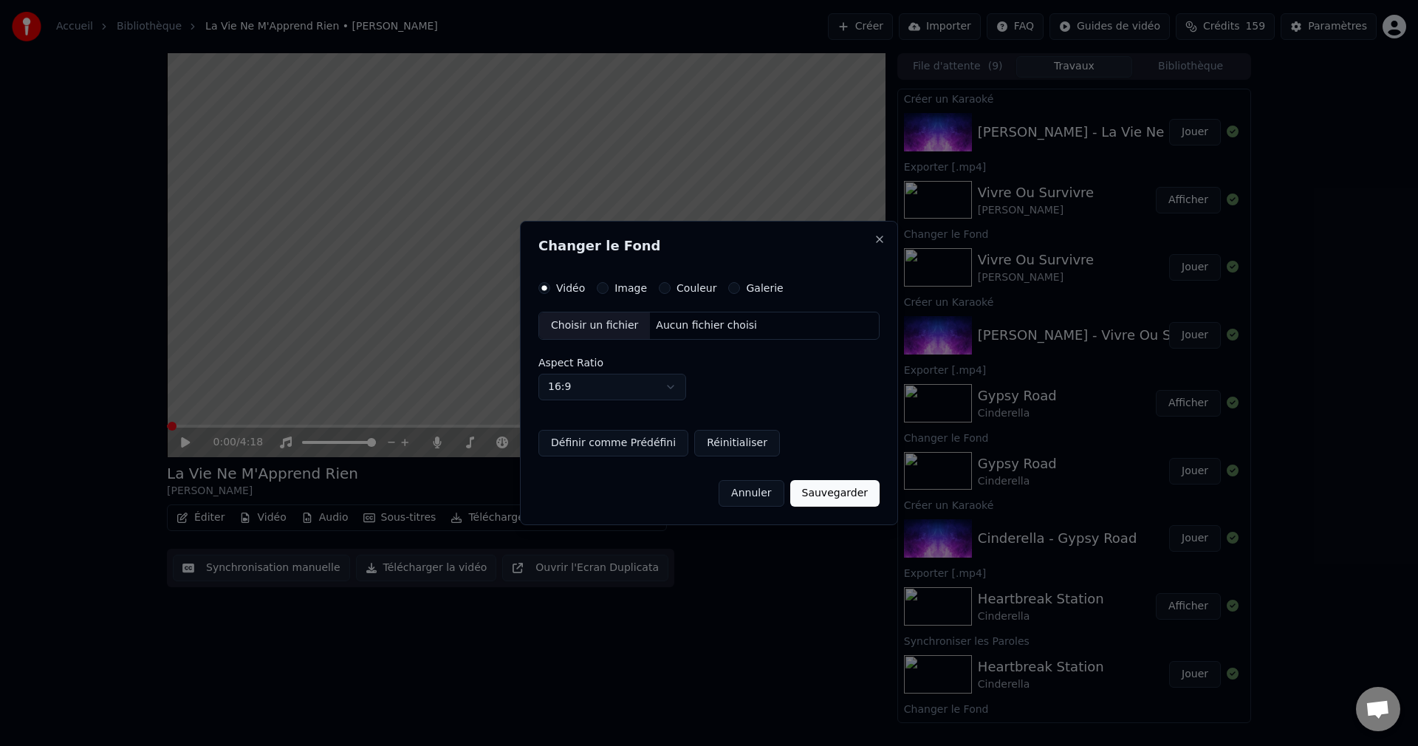
click at [589, 330] on div "Choisir un fichier" at bounding box center [594, 325] width 111 height 27
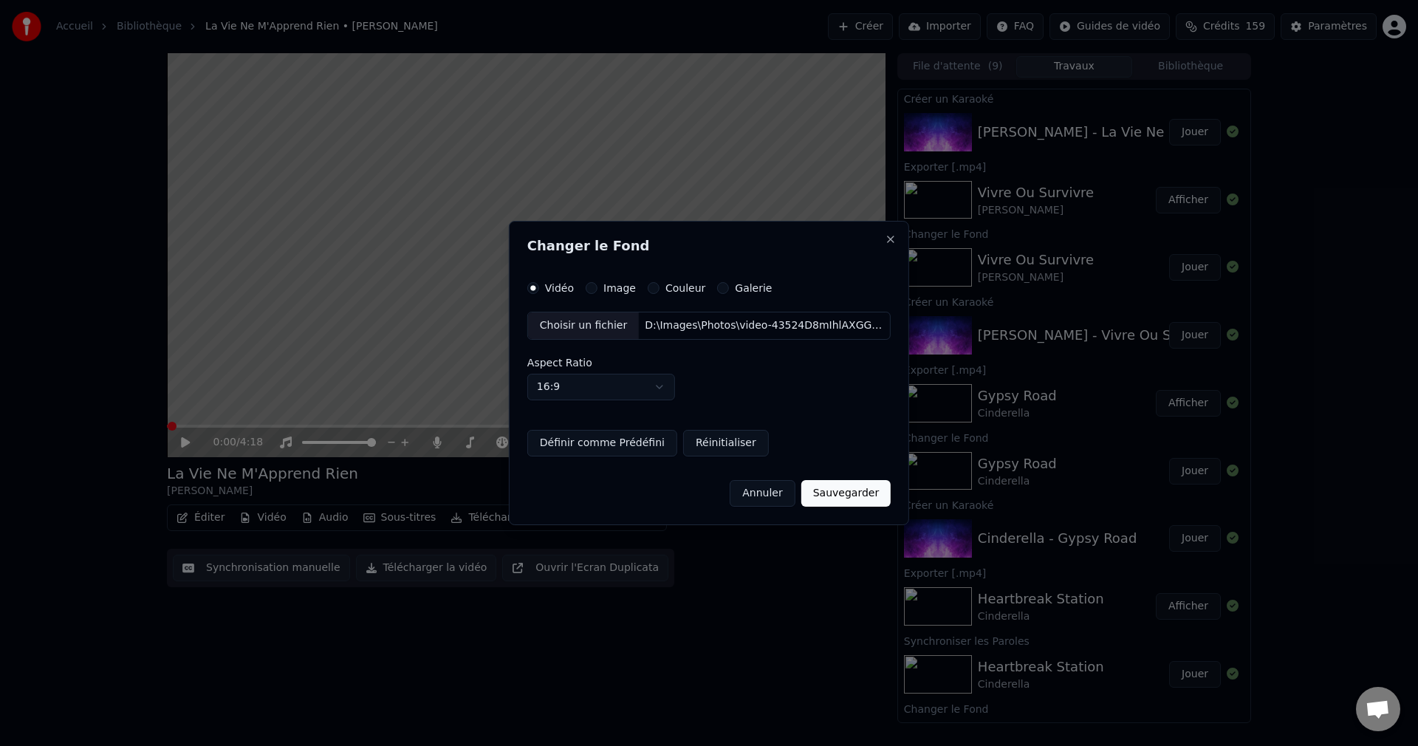
click at [837, 492] on button "Sauvegarder" at bounding box center [845, 493] width 89 height 27
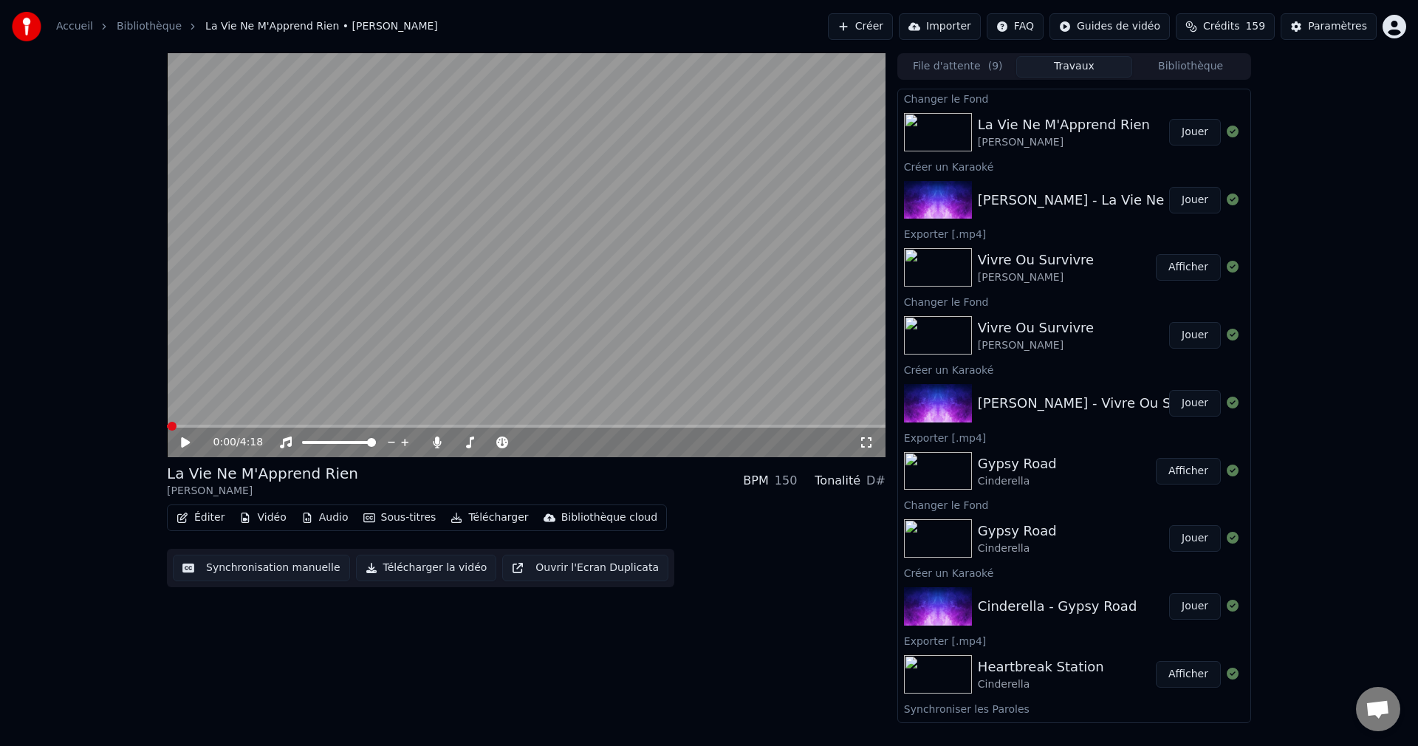
click at [1182, 132] on button "Jouer" at bounding box center [1195, 132] width 52 height 27
click at [527, 447] on span at bounding box center [522, 442] width 9 height 9
click at [494, 425] on span at bounding box center [526, 426] width 719 height 3
click at [187, 439] on icon at bounding box center [185, 442] width 7 height 9
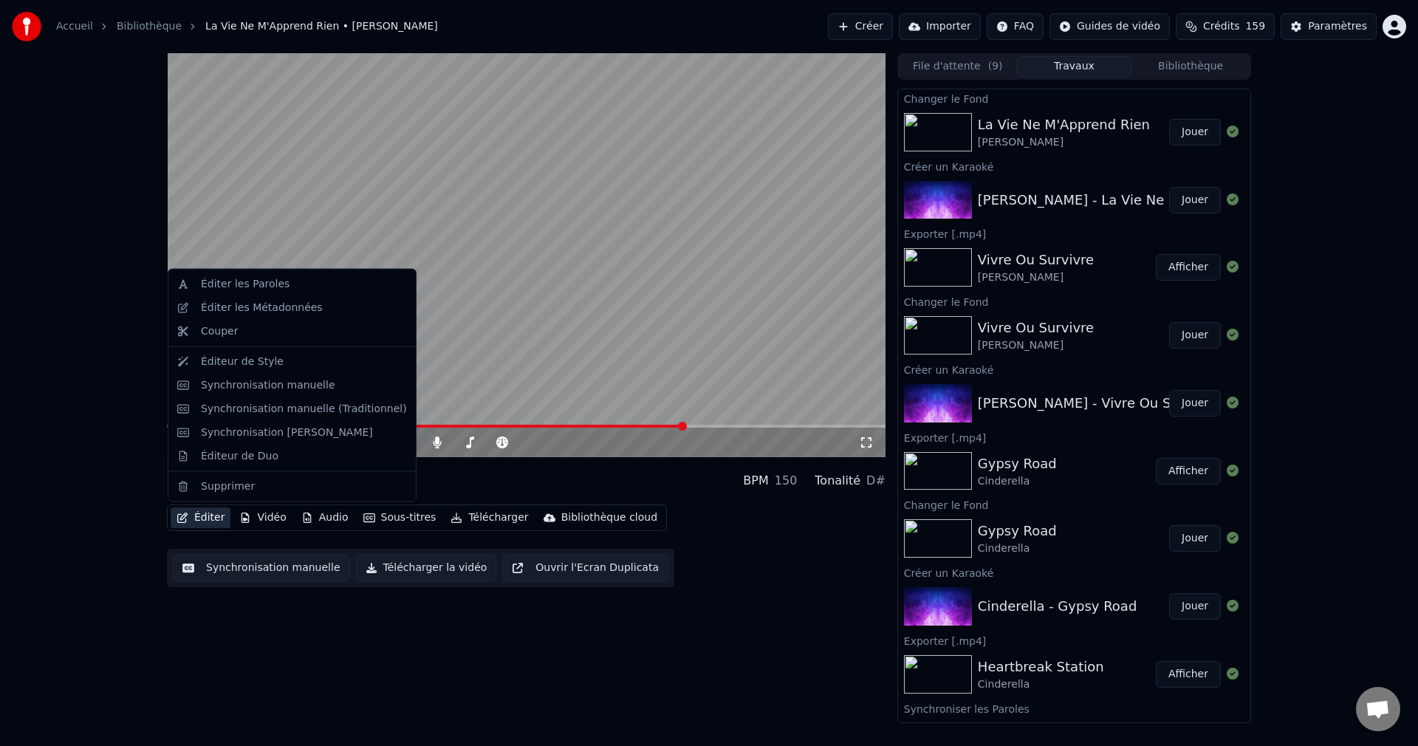
click at [195, 515] on button "Éditer" at bounding box center [201, 517] width 60 height 21
click at [264, 288] on div "Éditer les Paroles" at bounding box center [245, 284] width 89 height 15
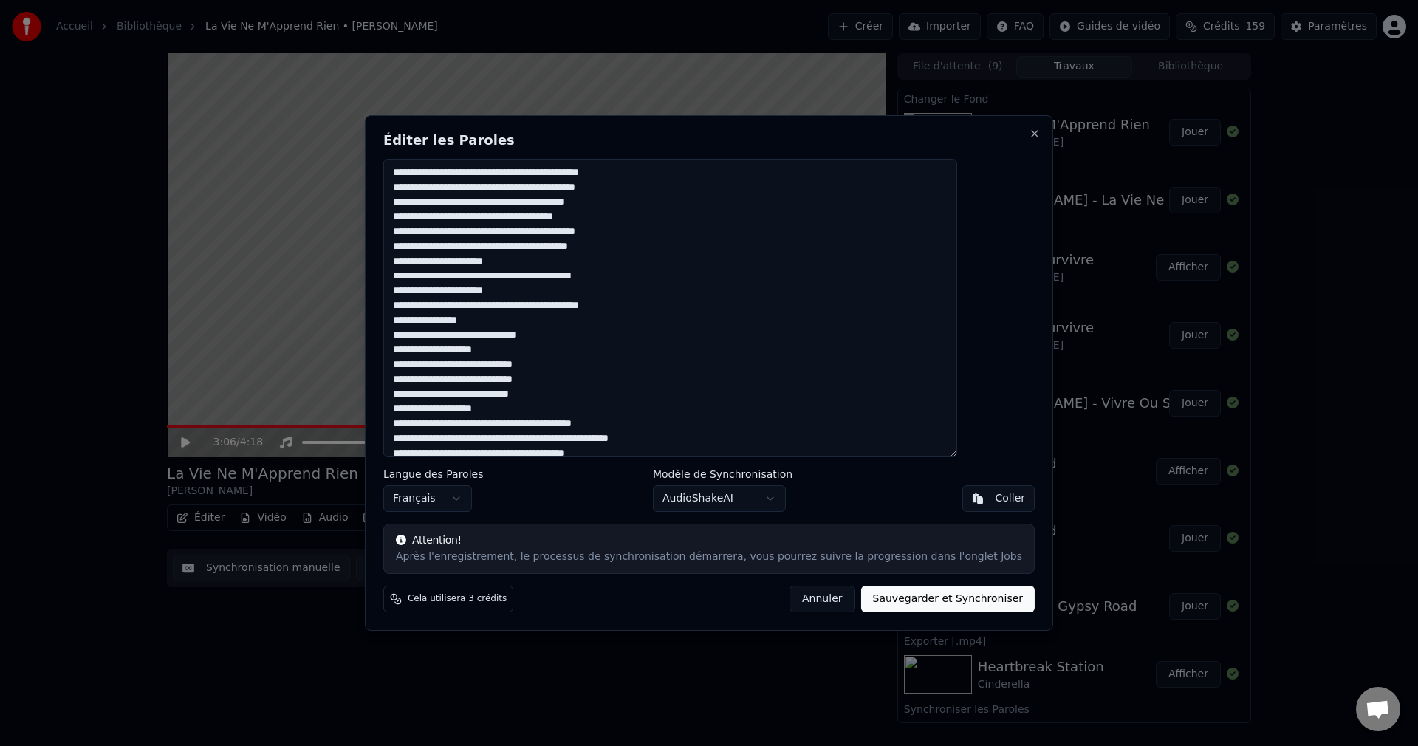
click at [668, 205] on textarea at bounding box center [670, 308] width 574 height 298
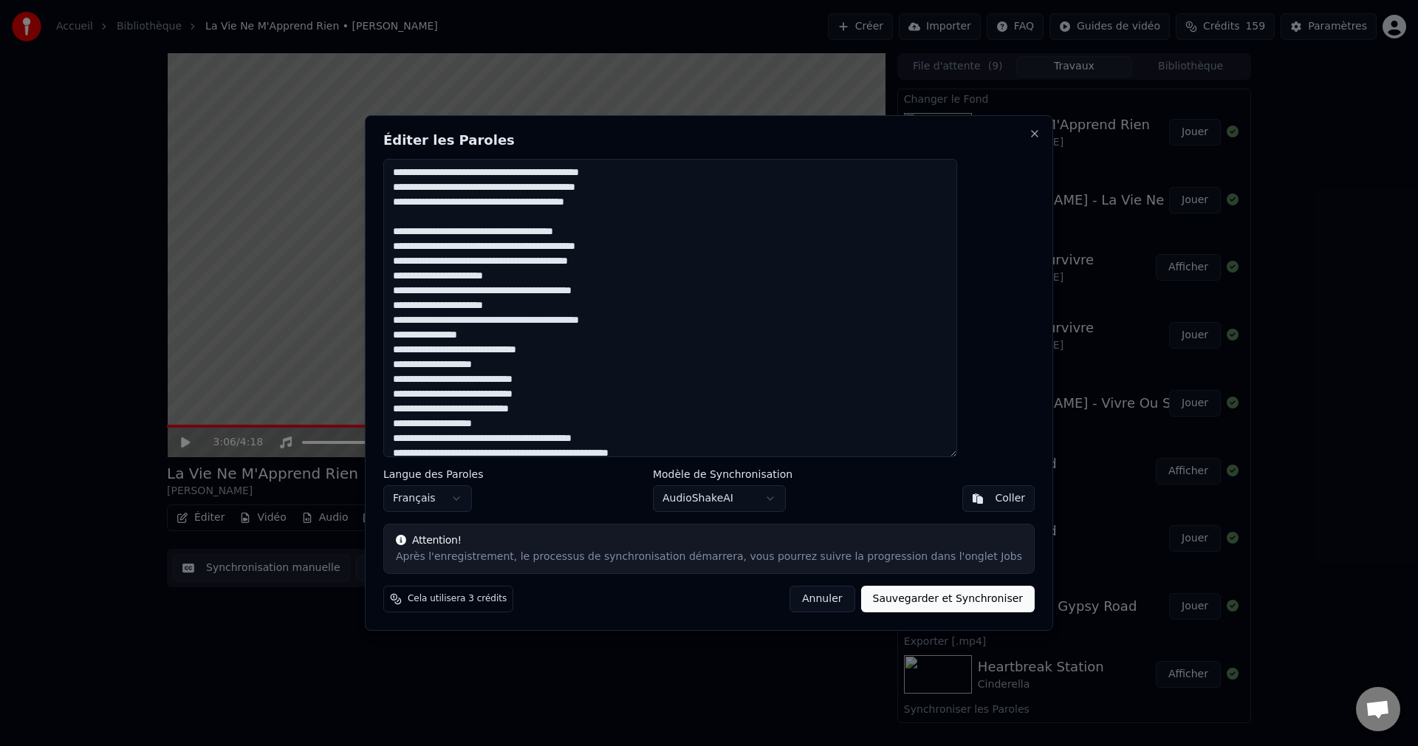
click at [672, 261] on textarea at bounding box center [670, 308] width 574 height 298
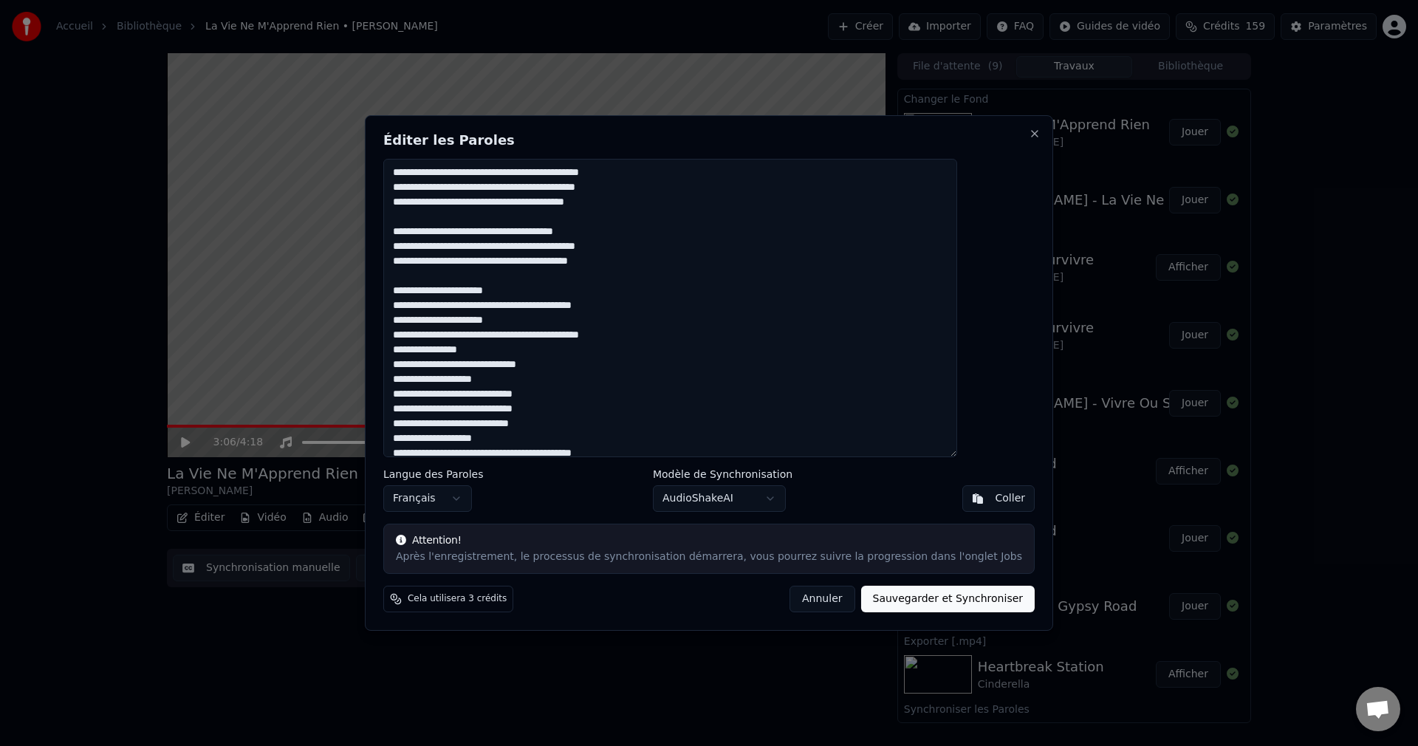
scroll to position [74, 0]
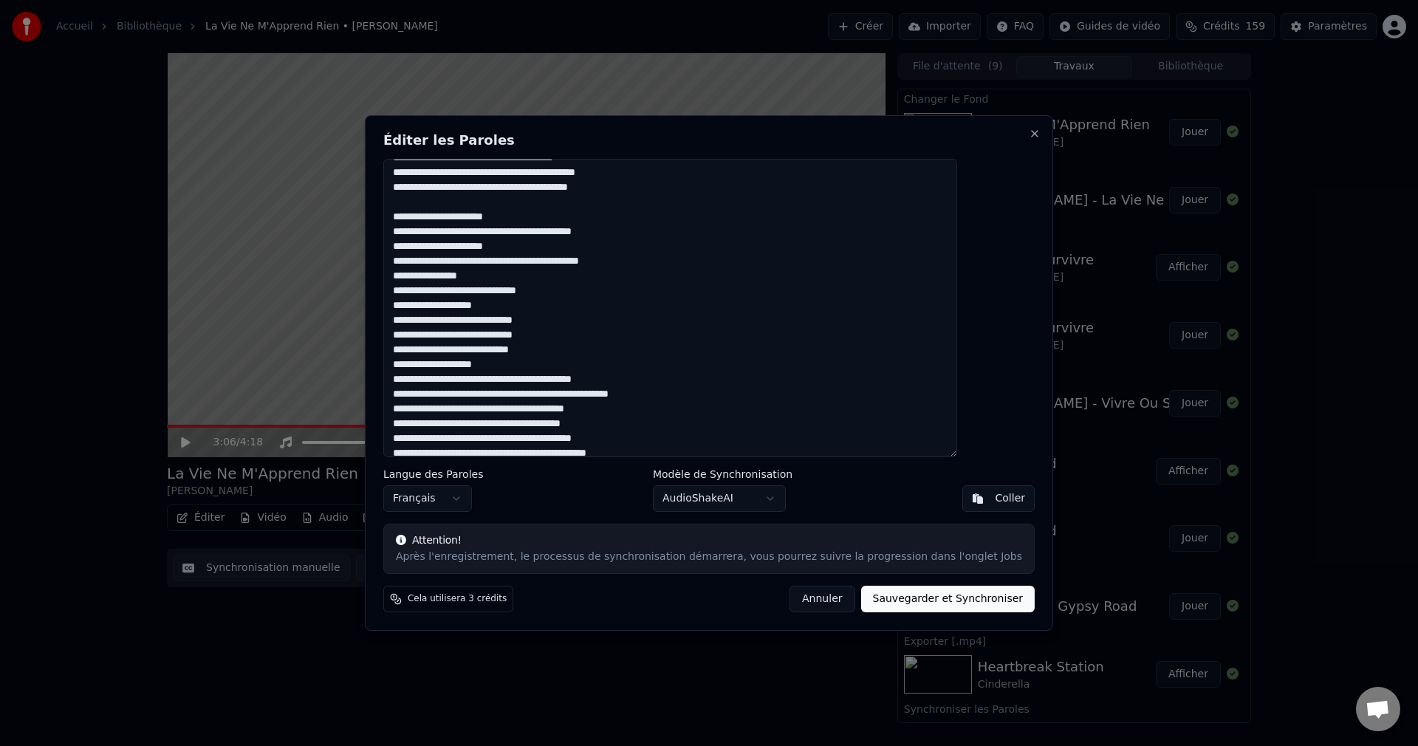
click at [547, 279] on textarea at bounding box center [670, 308] width 574 height 298
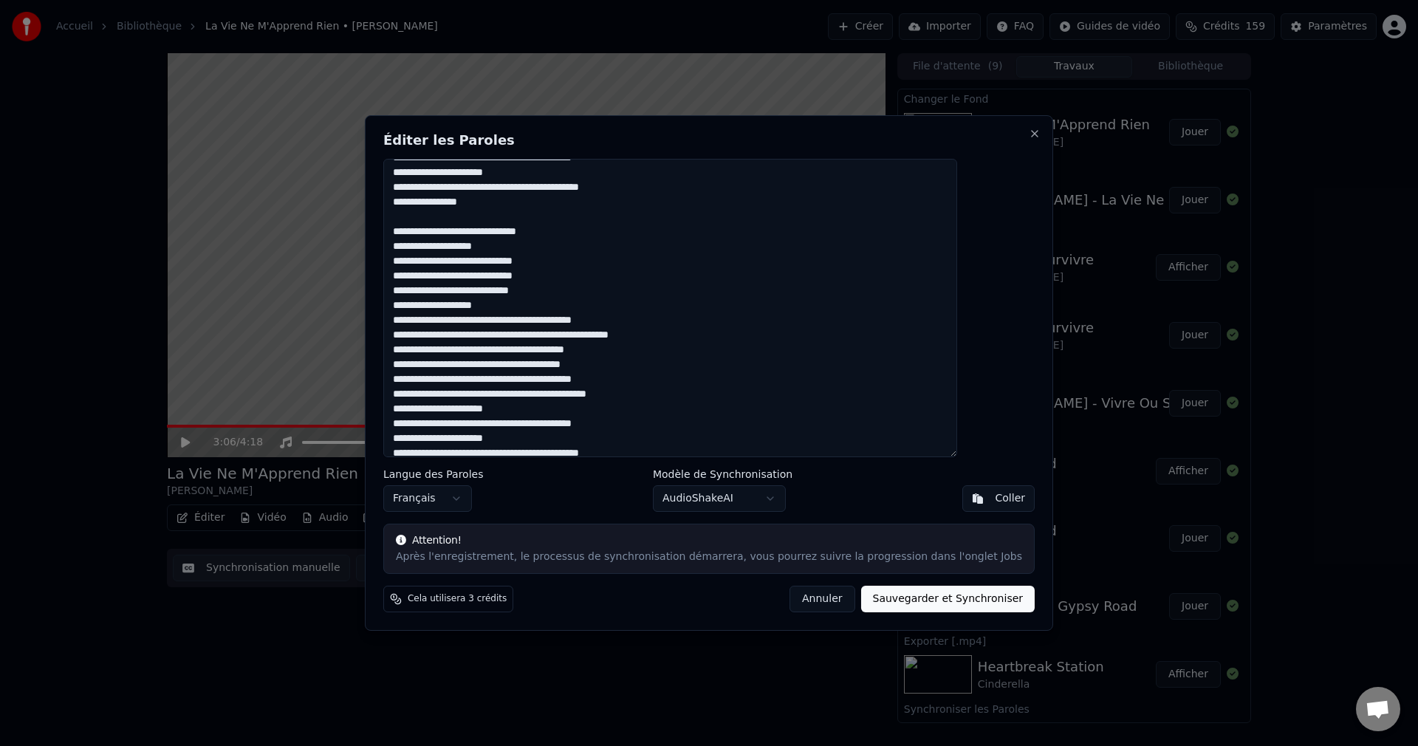
click at [603, 278] on textarea at bounding box center [670, 308] width 574 height 298
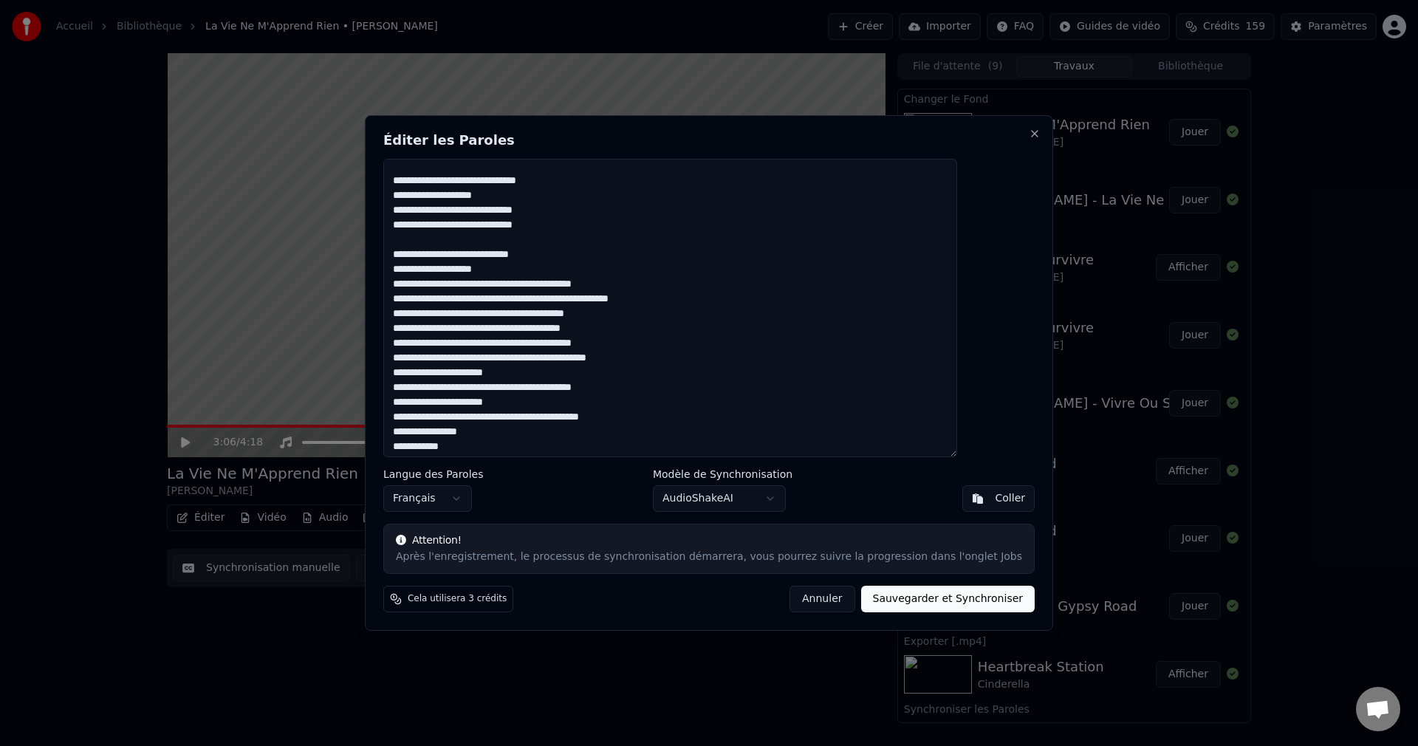
scroll to position [216, 0]
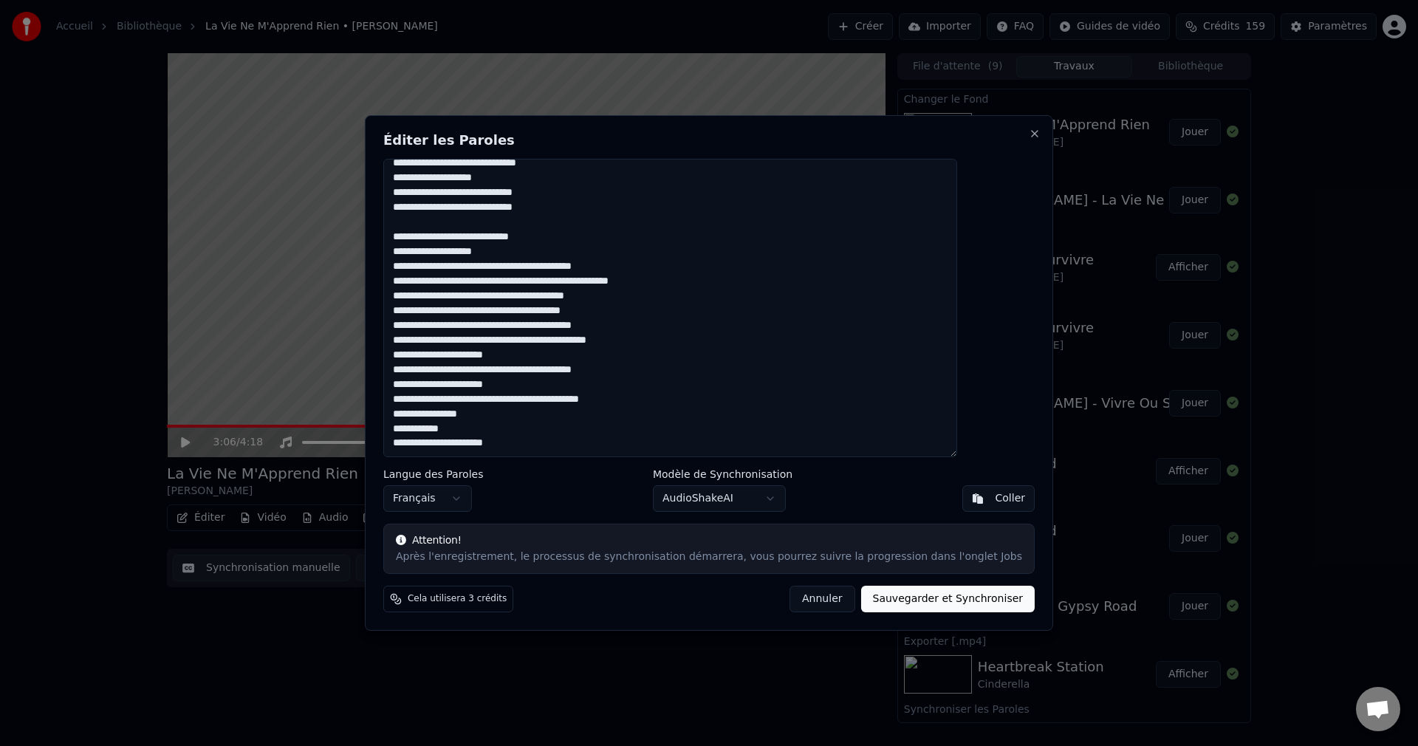
click at [545, 253] on textarea at bounding box center [670, 308] width 574 height 298
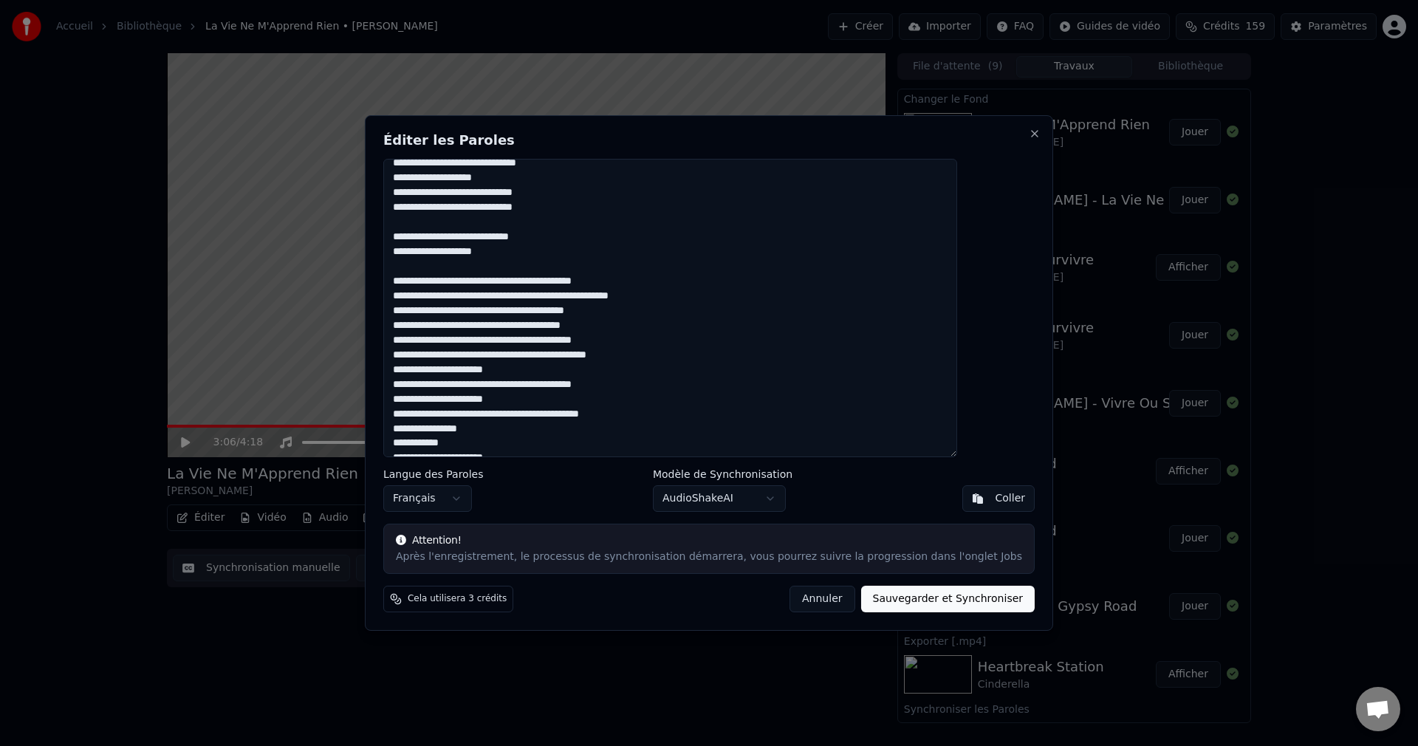
click at [428, 230] on textarea at bounding box center [670, 308] width 574 height 298
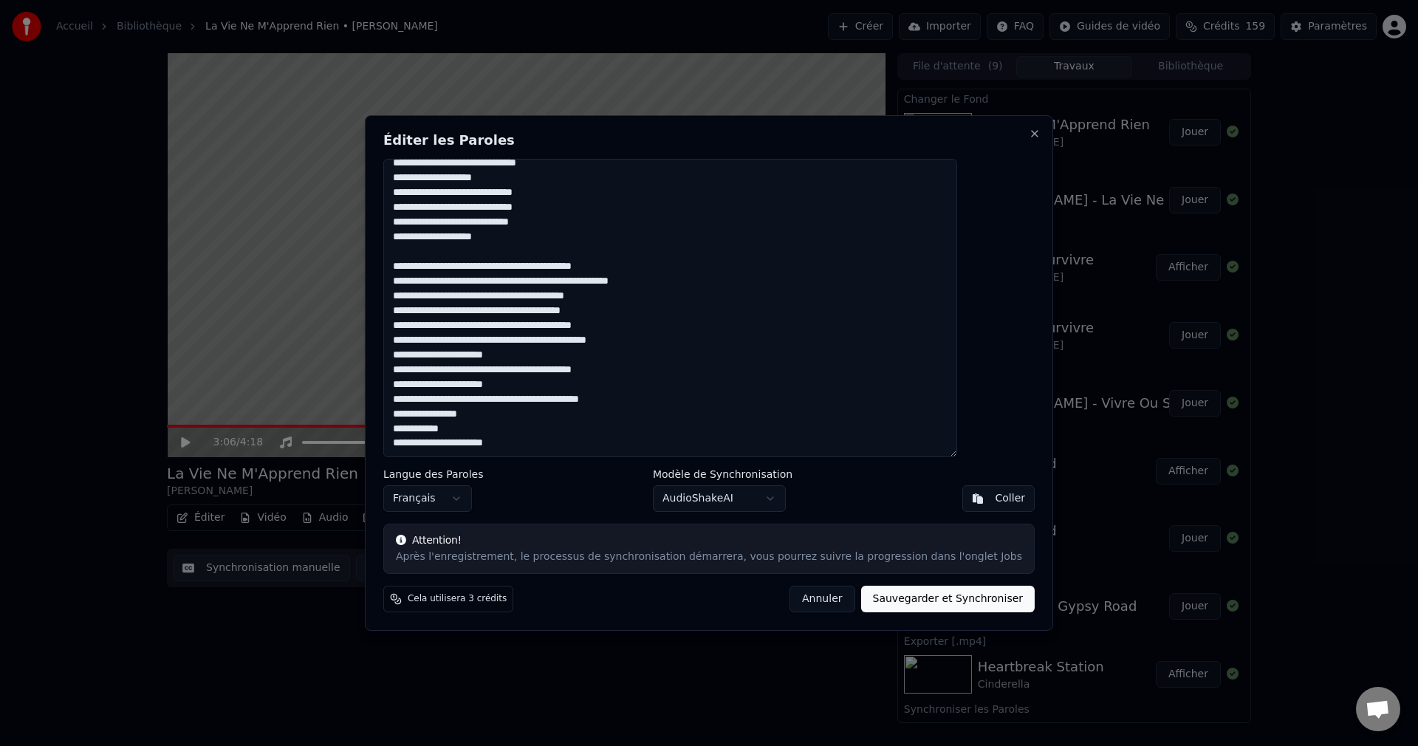
click at [642, 296] on textarea at bounding box center [670, 308] width 574 height 298
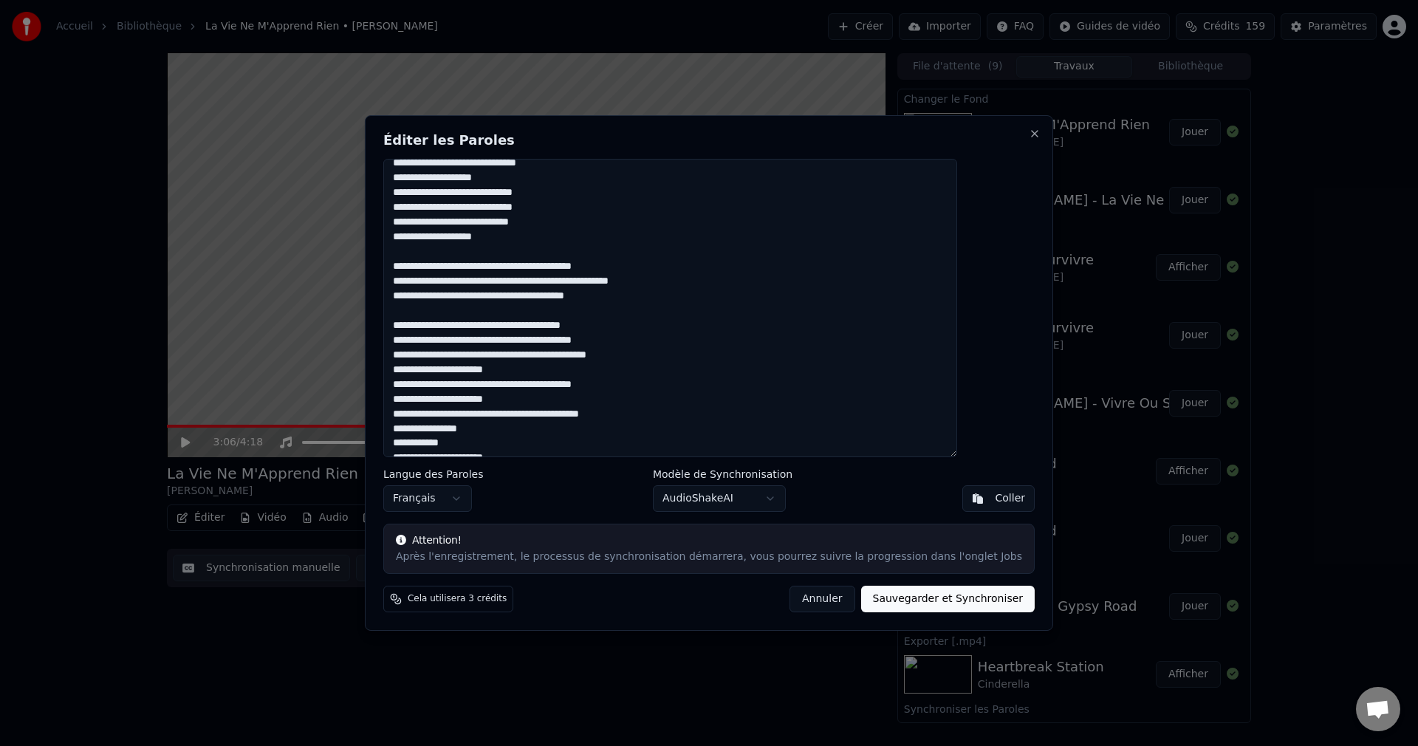
click at [679, 354] on textarea at bounding box center [670, 308] width 574 height 298
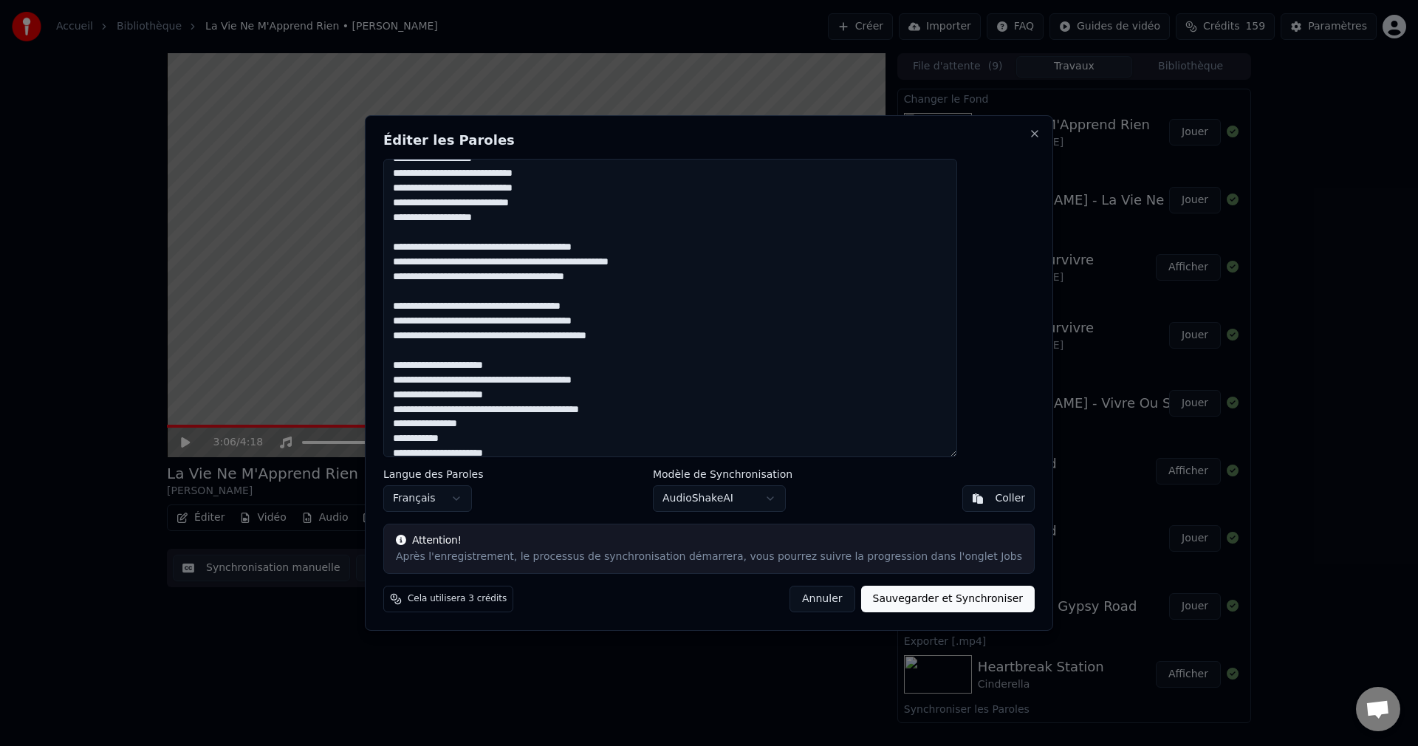
scroll to position [246, 0]
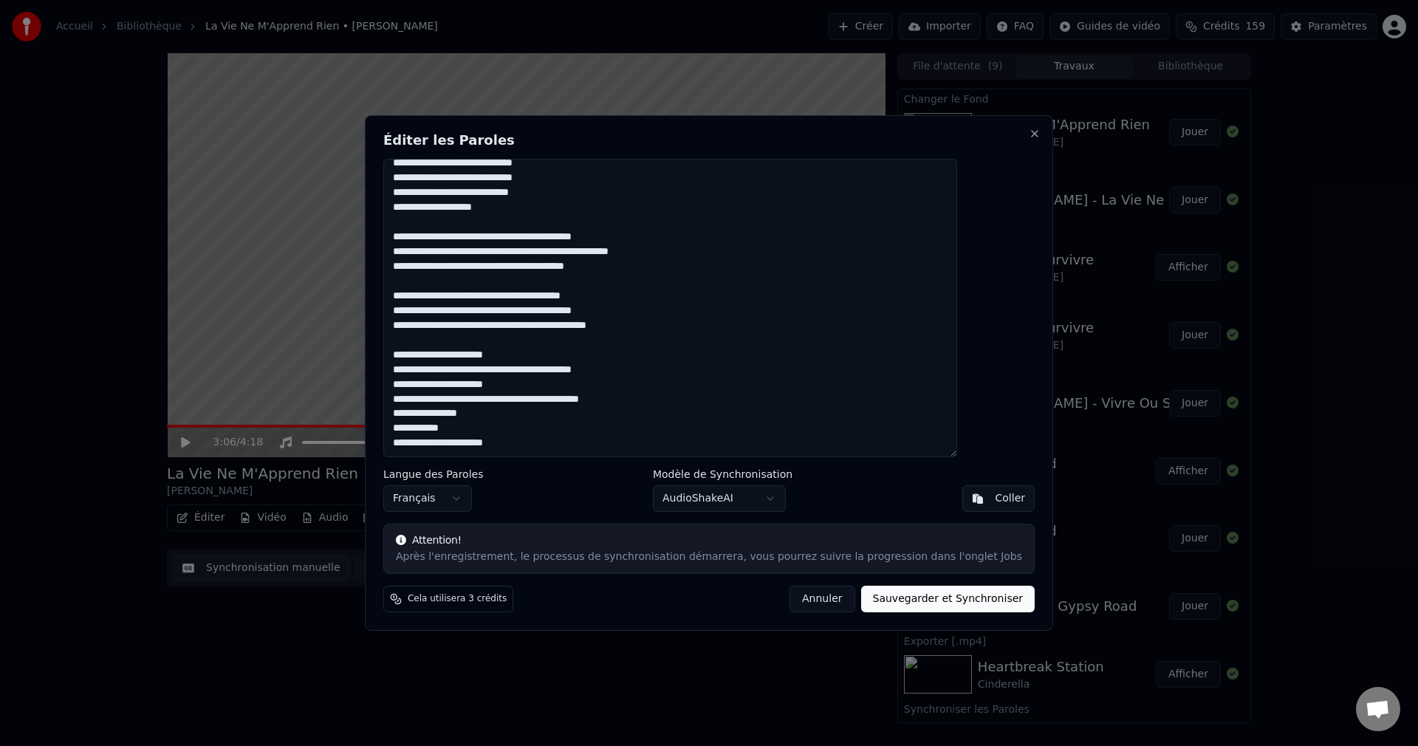
click at [477, 309] on textarea at bounding box center [670, 308] width 574 height 298
click at [529, 414] on textarea at bounding box center [670, 308] width 574 height 298
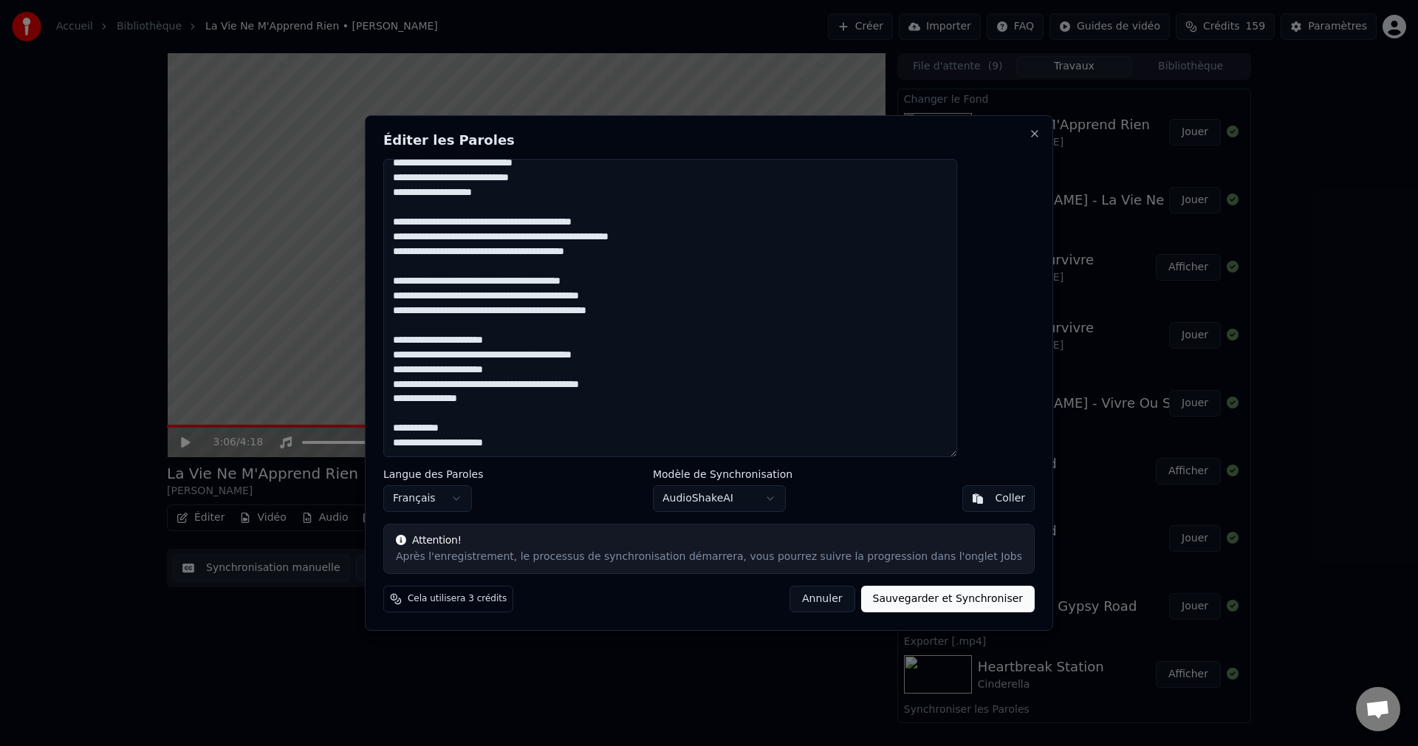
drag, startPoint x: 433, startPoint y: 340, endPoint x: 521, endPoint y: 406, distance: 110.2
click at [521, 406] on textarea at bounding box center [670, 308] width 574 height 298
drag, startPoint x: 549, startPoint y: 446, endPoint x: 430, endPoint y: 433, distance: 119.6
click at [430, 433] on textarea at bounding box center [670, 308] width 574 height 298
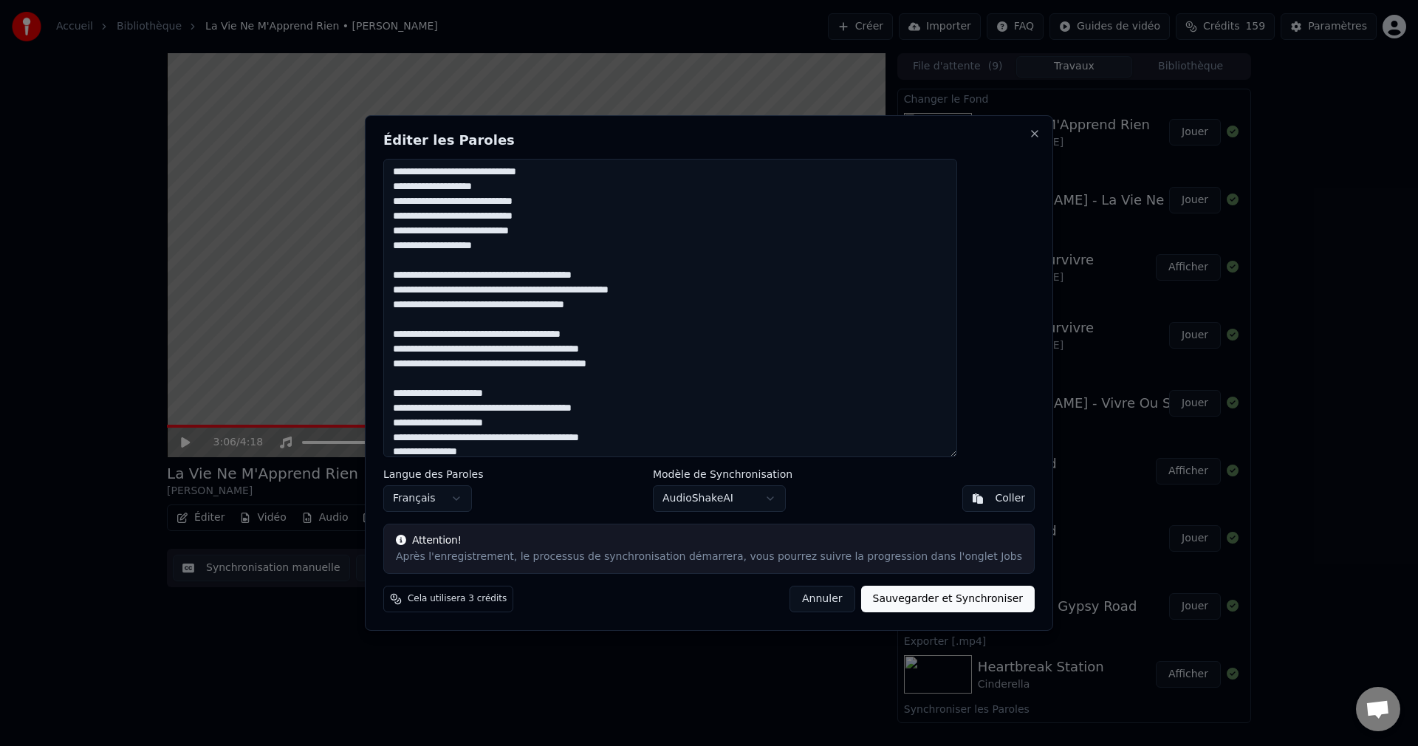
scroll to position [187, 0]
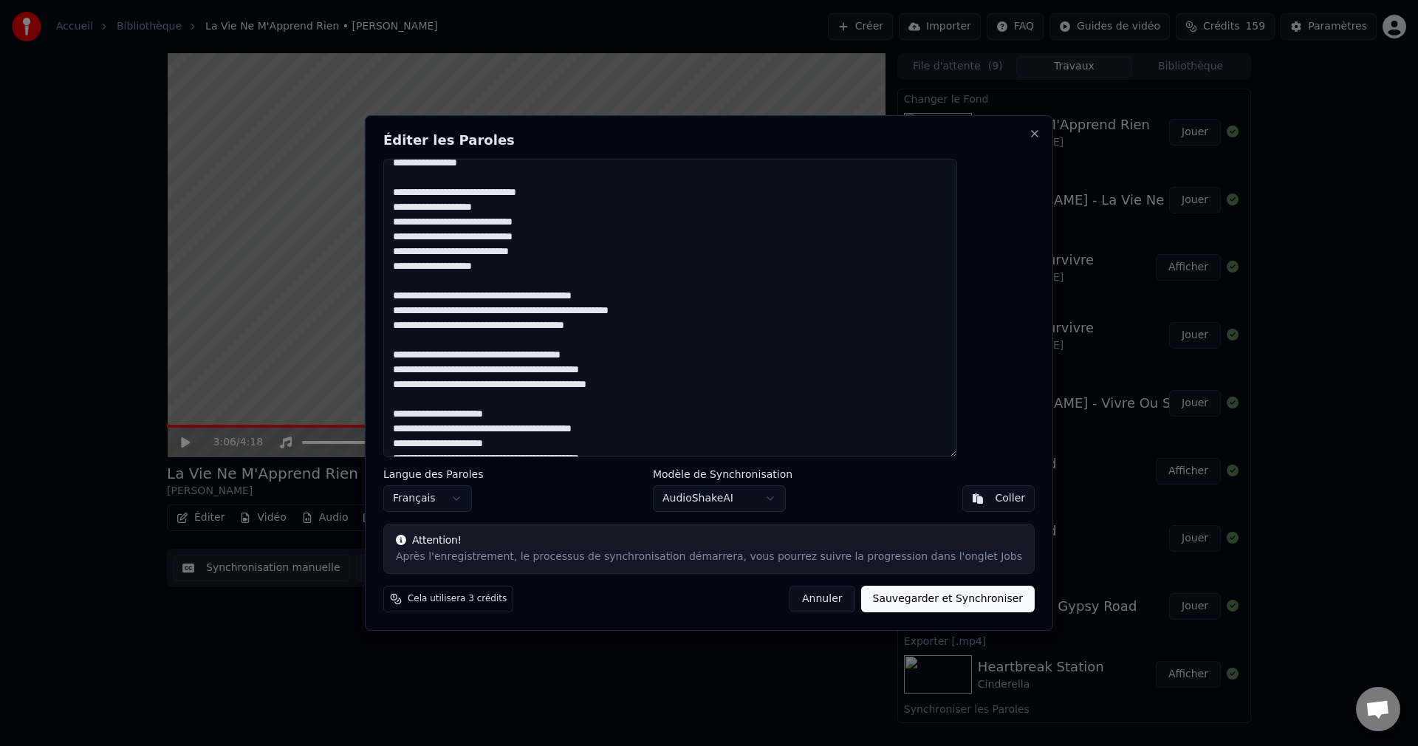
drag, startPoint x: 433, startPoint y: 191, endPoint x: 519, endPoint y: 264, distance: 113.1
click at [519, 264] on textarea at bounding box center [670, 308] width 574 height 298
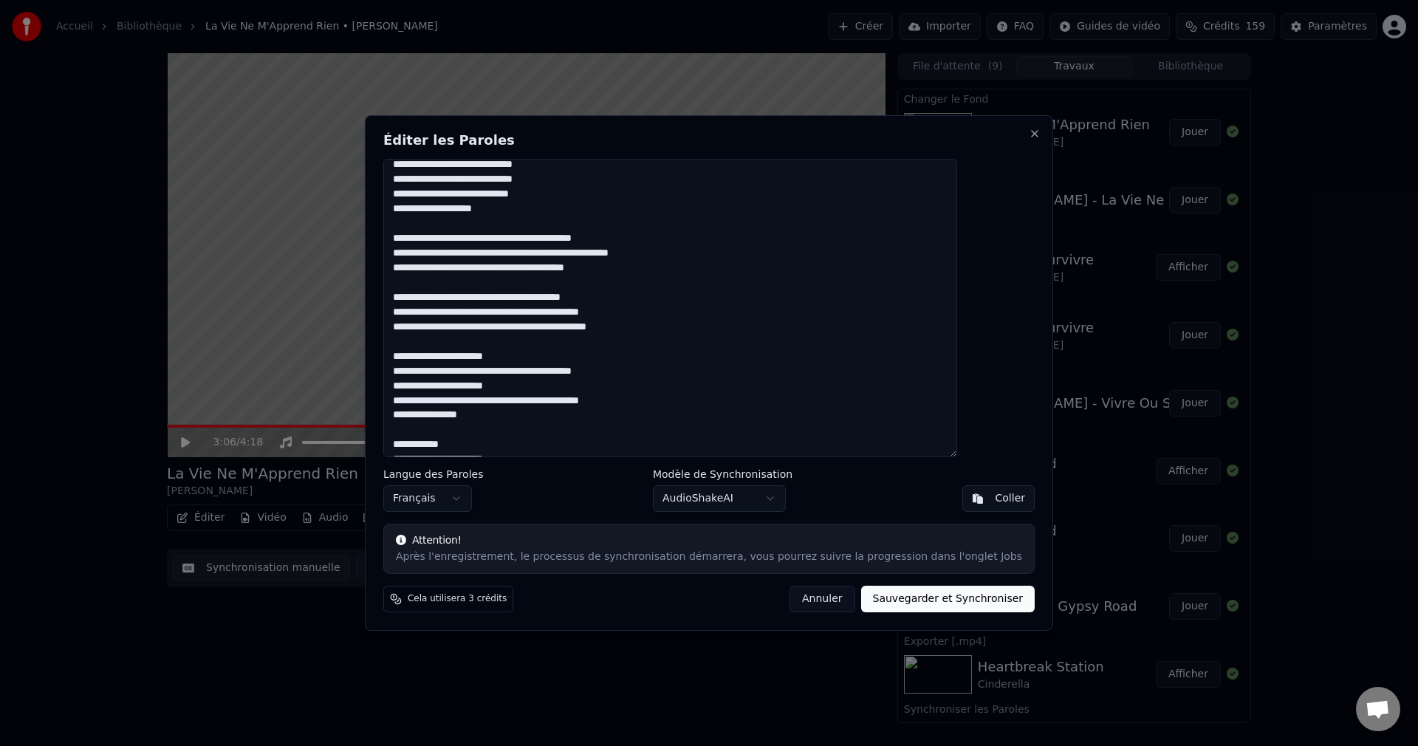
scroll to position [261, 0]
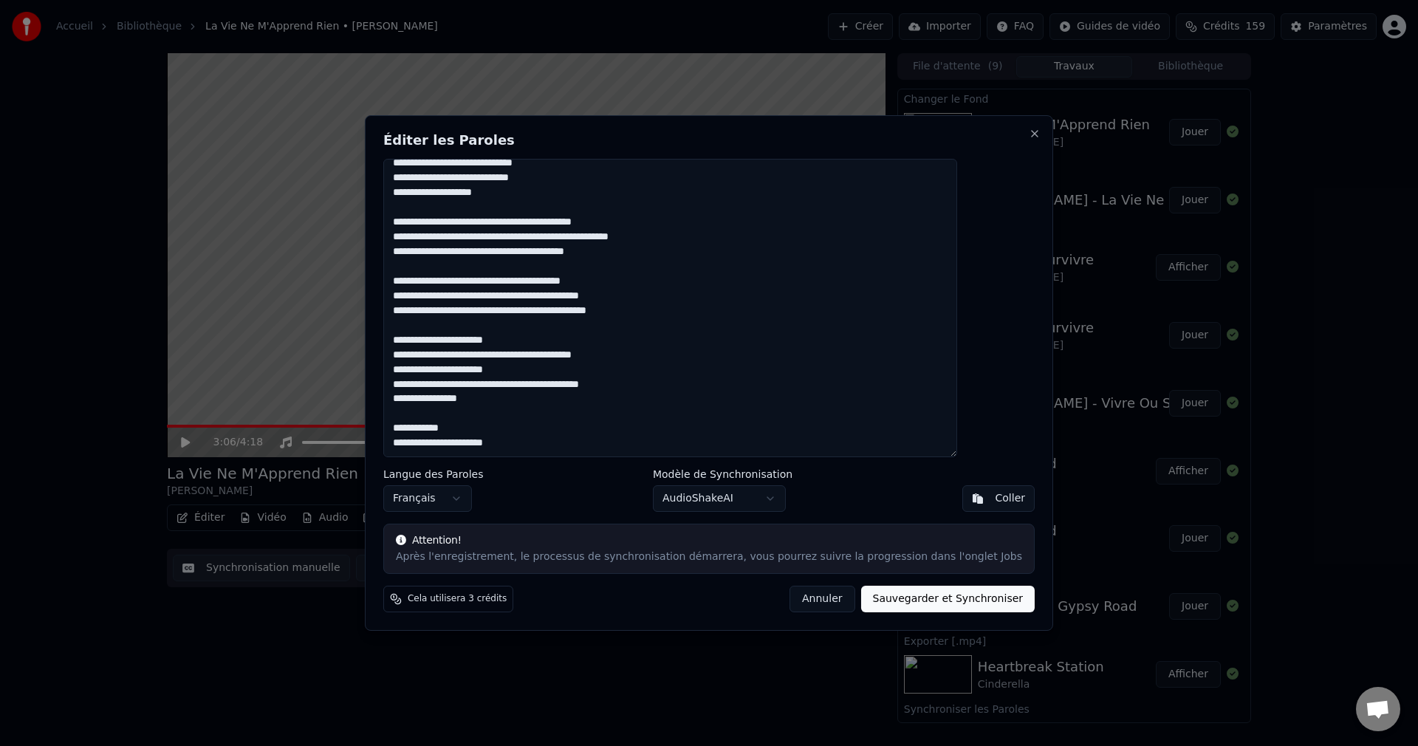
drag, startPoint x: 431, startPoint y: 425, endPoint x: 577, endPoint y: 451, distance: 149.3
click at [577, 451] on textarea at bounding box center [670, 308] width 574 height 298
paste textarea "**********"
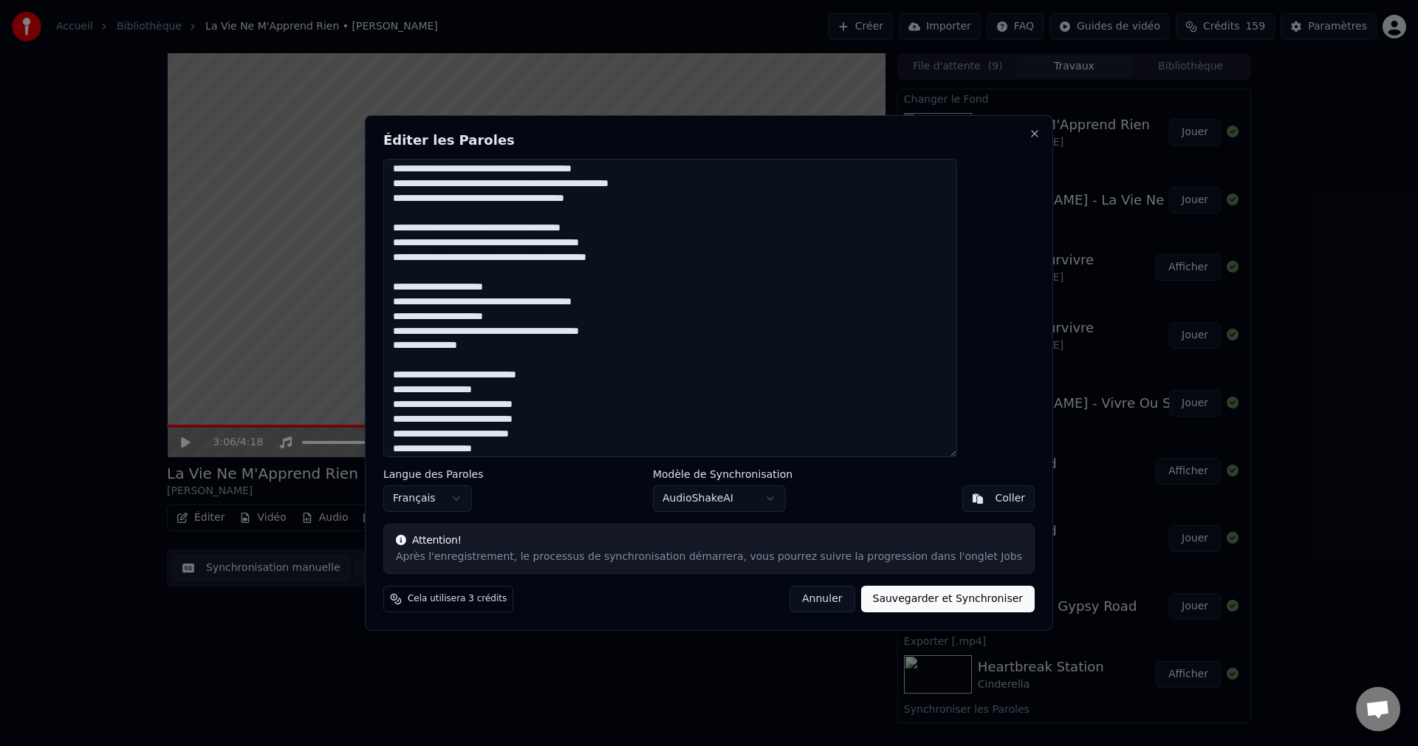
click at [535, 450] on textarea at bounding box center [670, 308] width 574 height 298
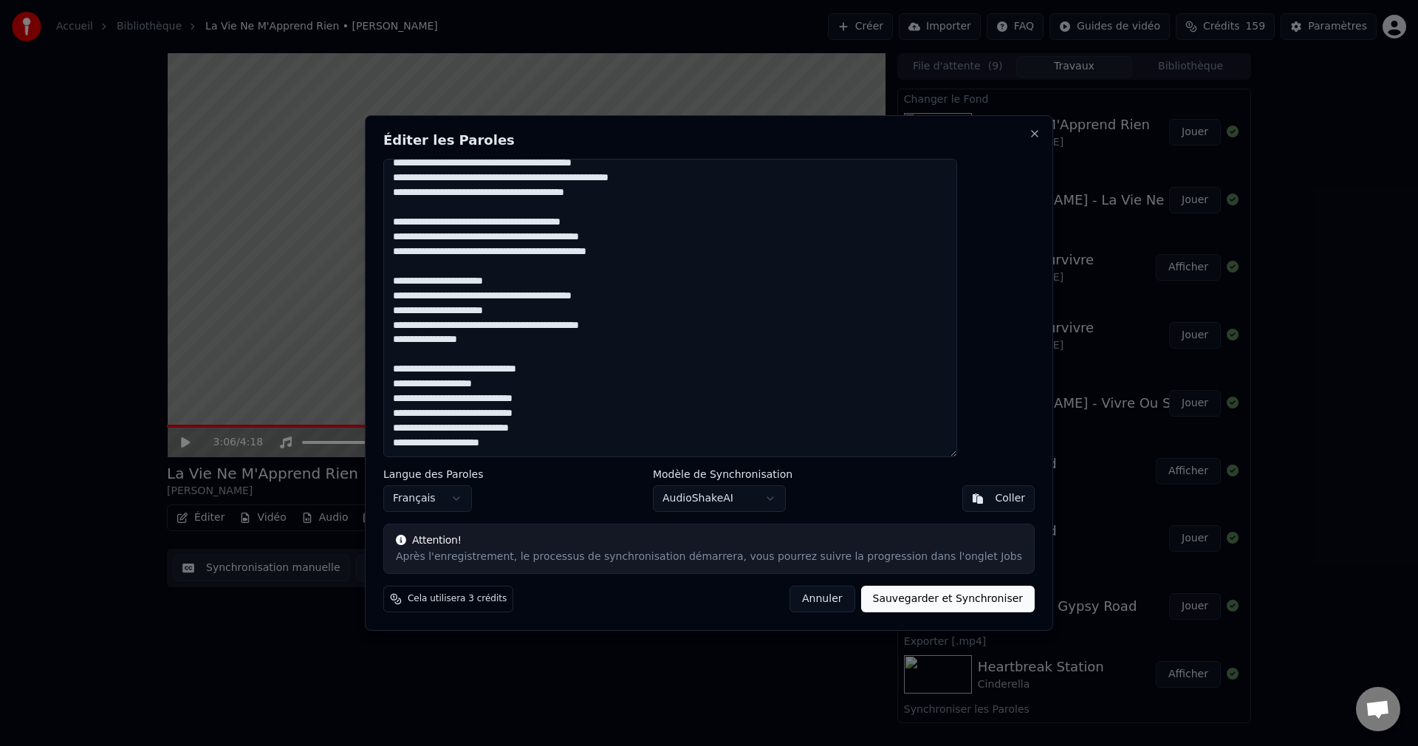
scroll to position [343, 0]
drag, startPoint x: 437, startPoint y: 449, endPoint x: 458, endPoint y: 449, distance: 20.7
click at [437, 449] on textarea at bounding box center [670, 308] width 574 height 298
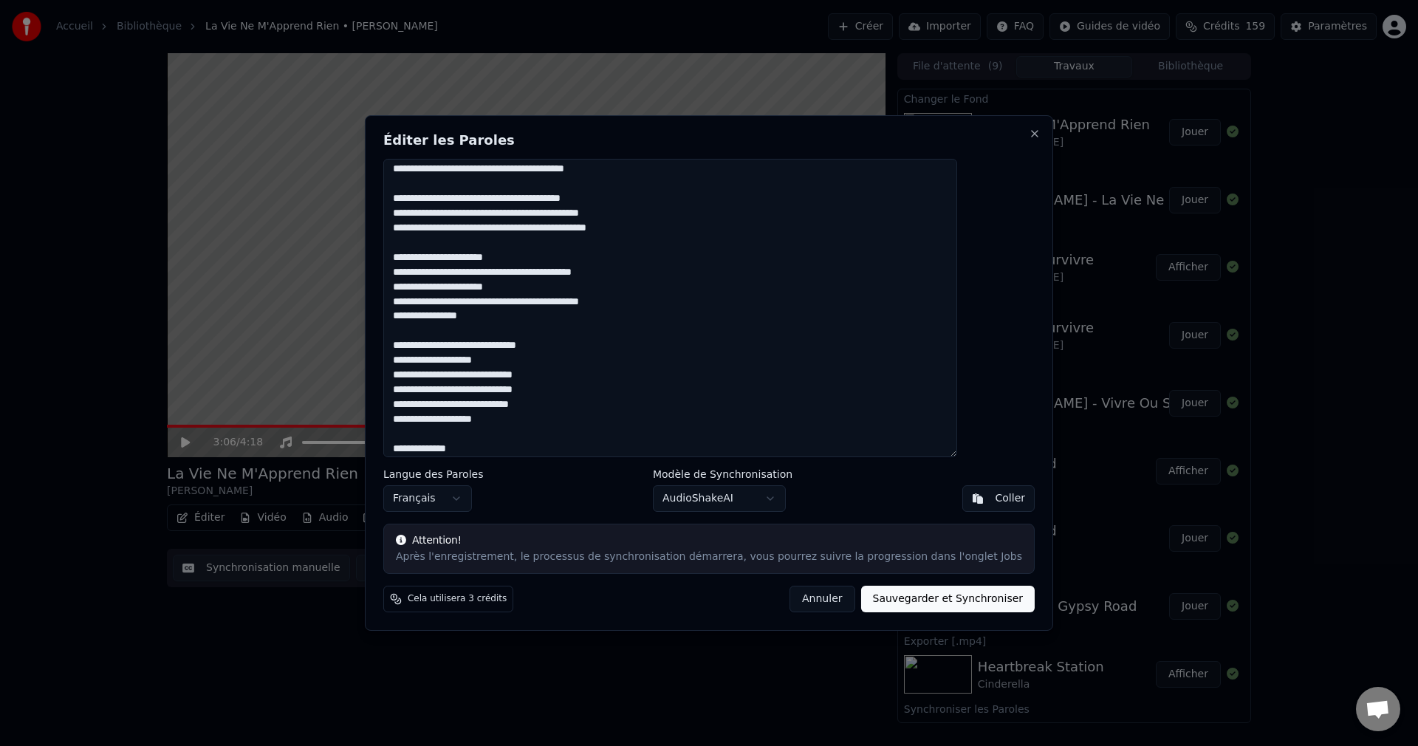
scroll to position [358, 0]
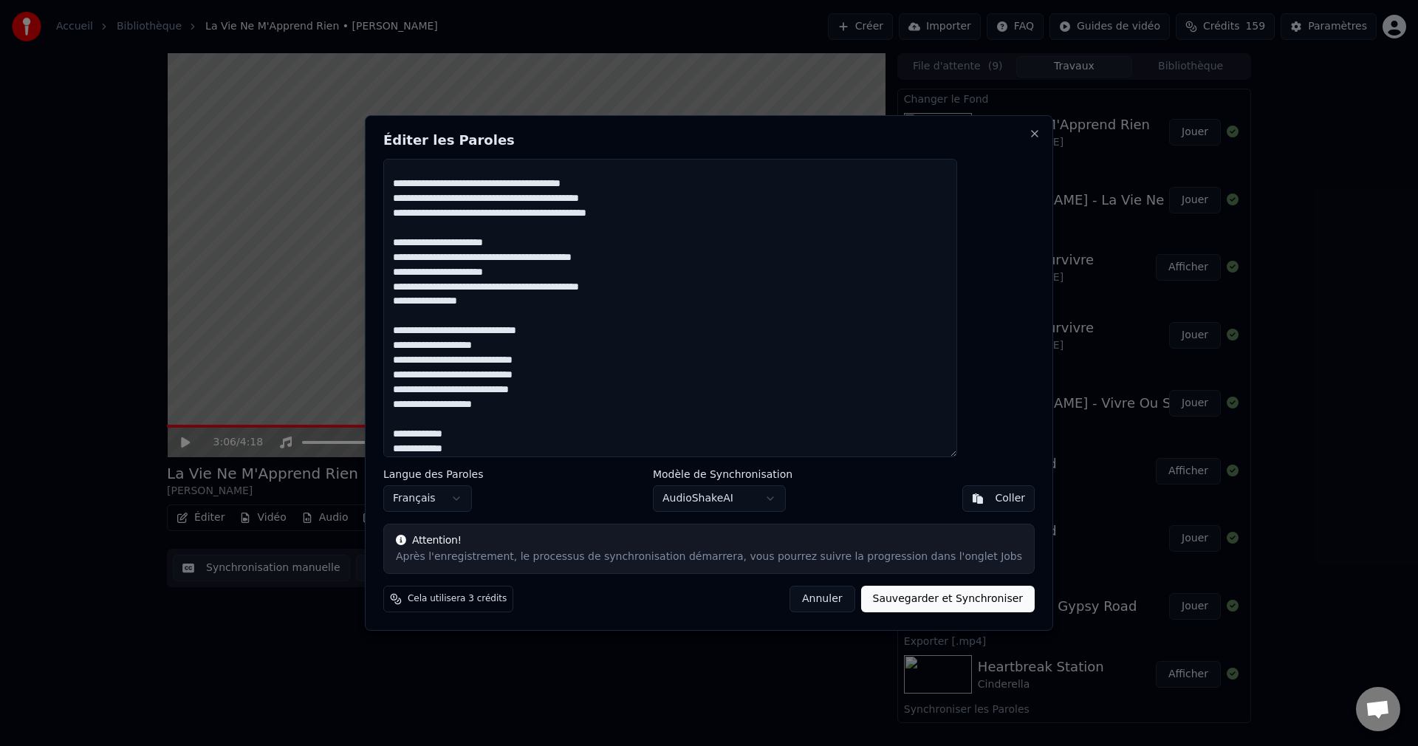
drag, startPoint x: 432, startPoint y: 346, endPoint x: 521, endPoint y: 351, distance: 89.5
click at [521, 351] on textarea at bounding box center [670, 308] width 574 height 298
click at [515, 453] on textarea at bounding box center [670, 308] width 574 height 298
paste textarea "**********"
click at [489, 450] on textarea at bounding box center [670, 308] width 574 height 298
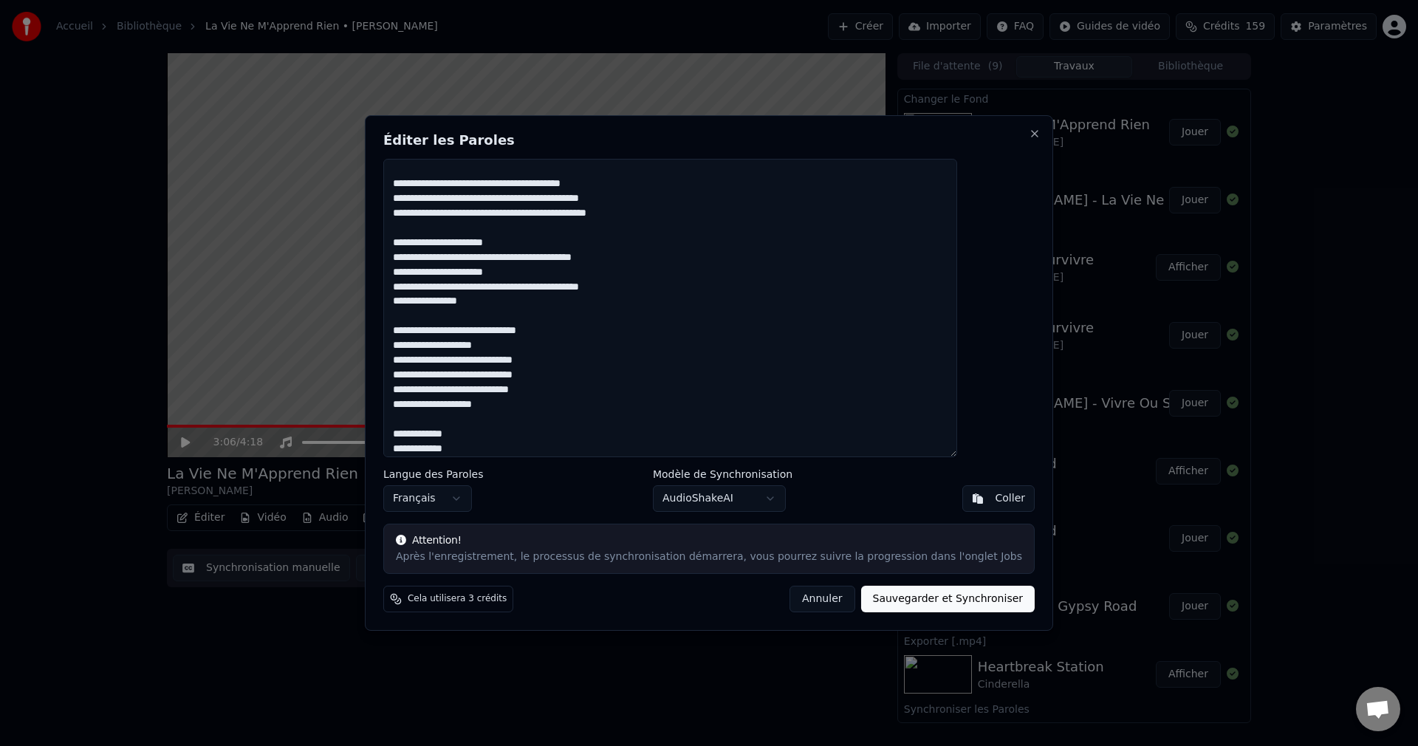
scroll to position [373, 0]
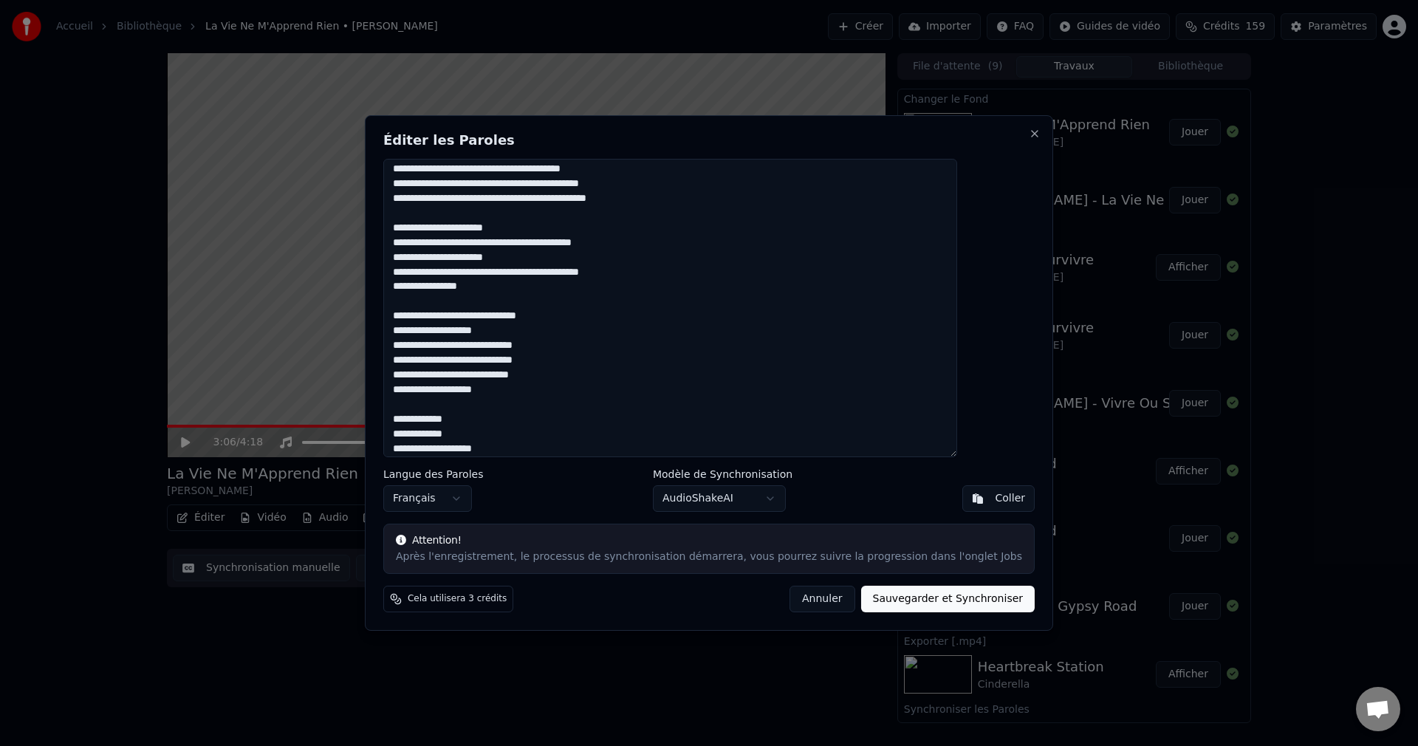
drag, startPoint x: 433, startPoint y: 347, endPoint x: 522, endPoint y: 390, distance: 99.1
click at [522, 390] on textarea at bounding box center [670, 308] width 574 height 298
click at [529, 453] on textarea at bounding box center [670, 308] width 574 height 298
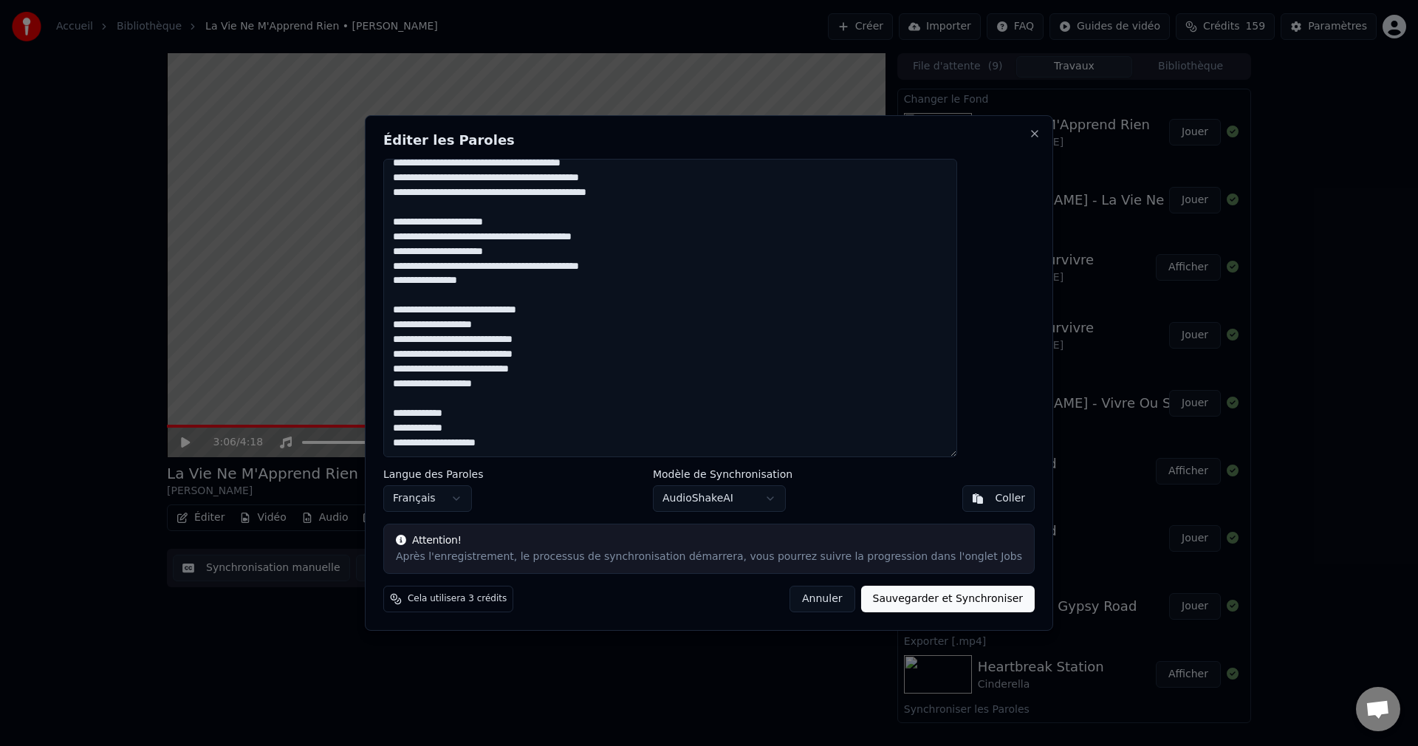
paste textarea "**********"
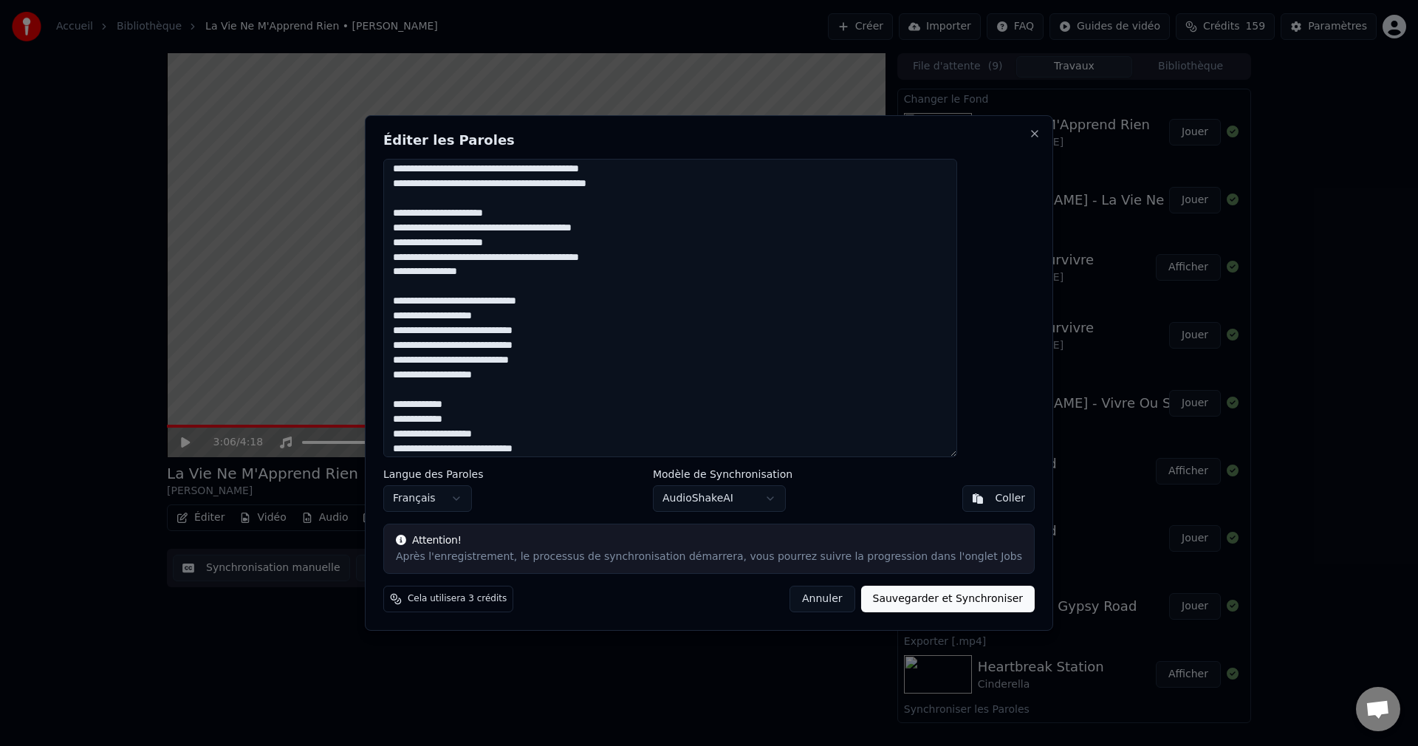
scroll to position [432, 0]
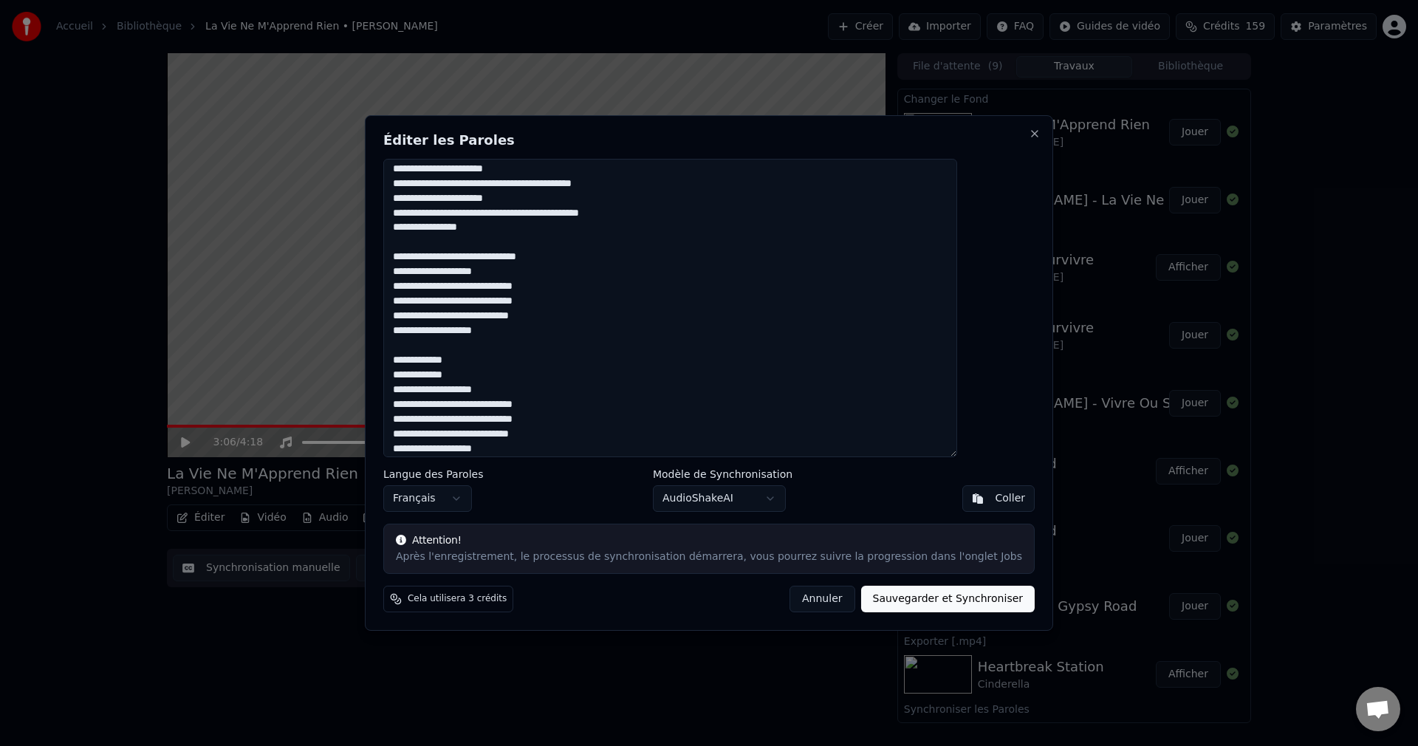
drag, startPoint x: 432, startPoint y: 168, endPoint x: 546, endPoint y: 171, distance: 113.8
click at [546, 171] on textarea at bounding box center [670, 308] width 574 height 298
click at [558, 450] on textarea at bounding box center [670, 308] width 574 height 298
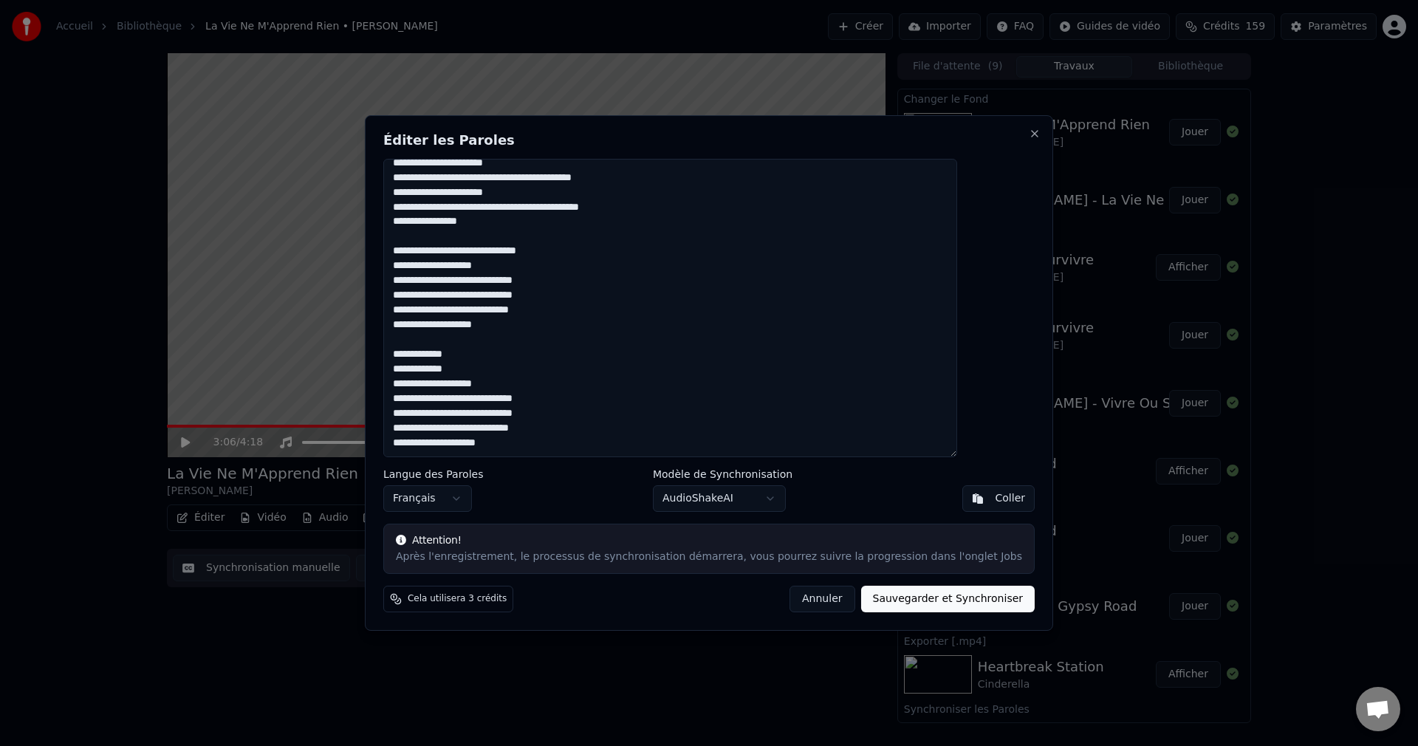
paste textarea "**********"
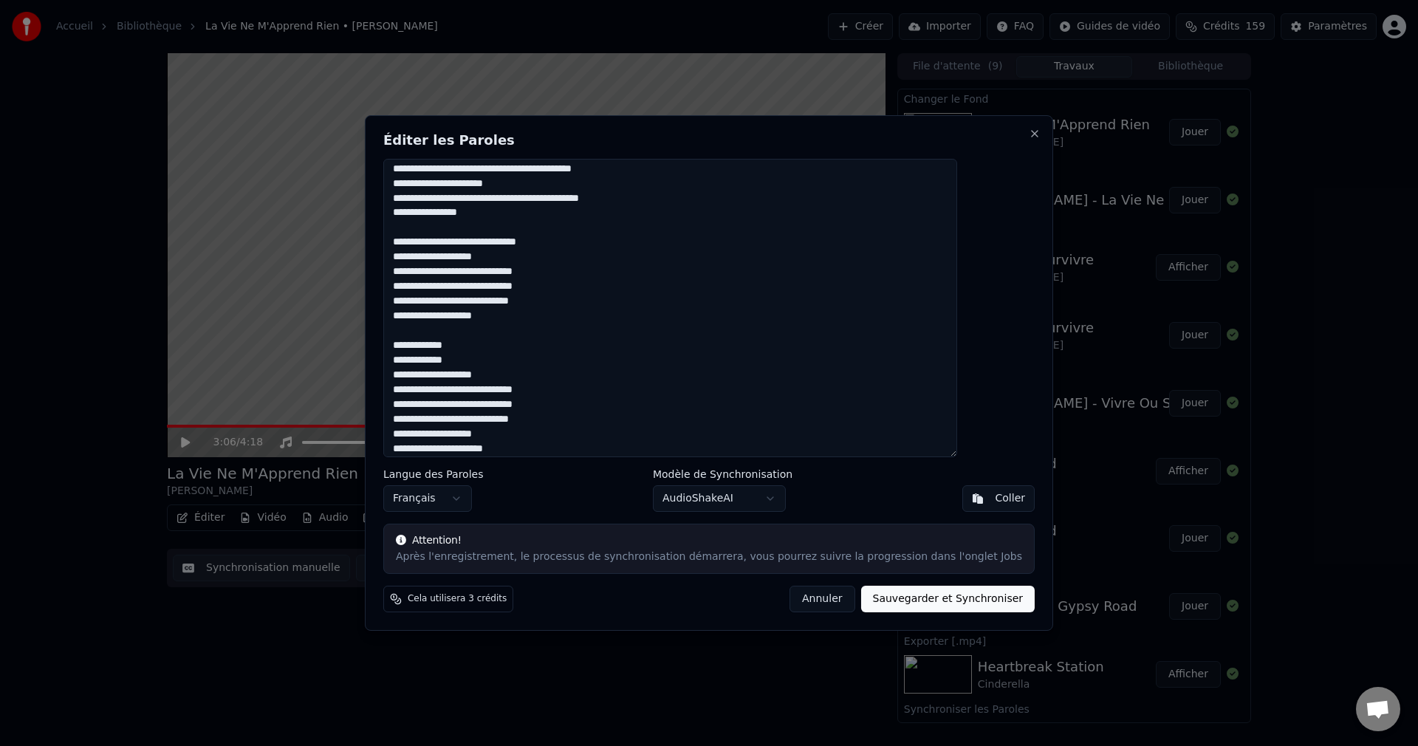
click at [542, 435] on textarea at bounding box center [670, 308] width 574 height 298
type textarea "**********"
click at [895, 598] on button "Sauvegarder et Synchroniser" at bounding box center [948, 599] width 174 height 27
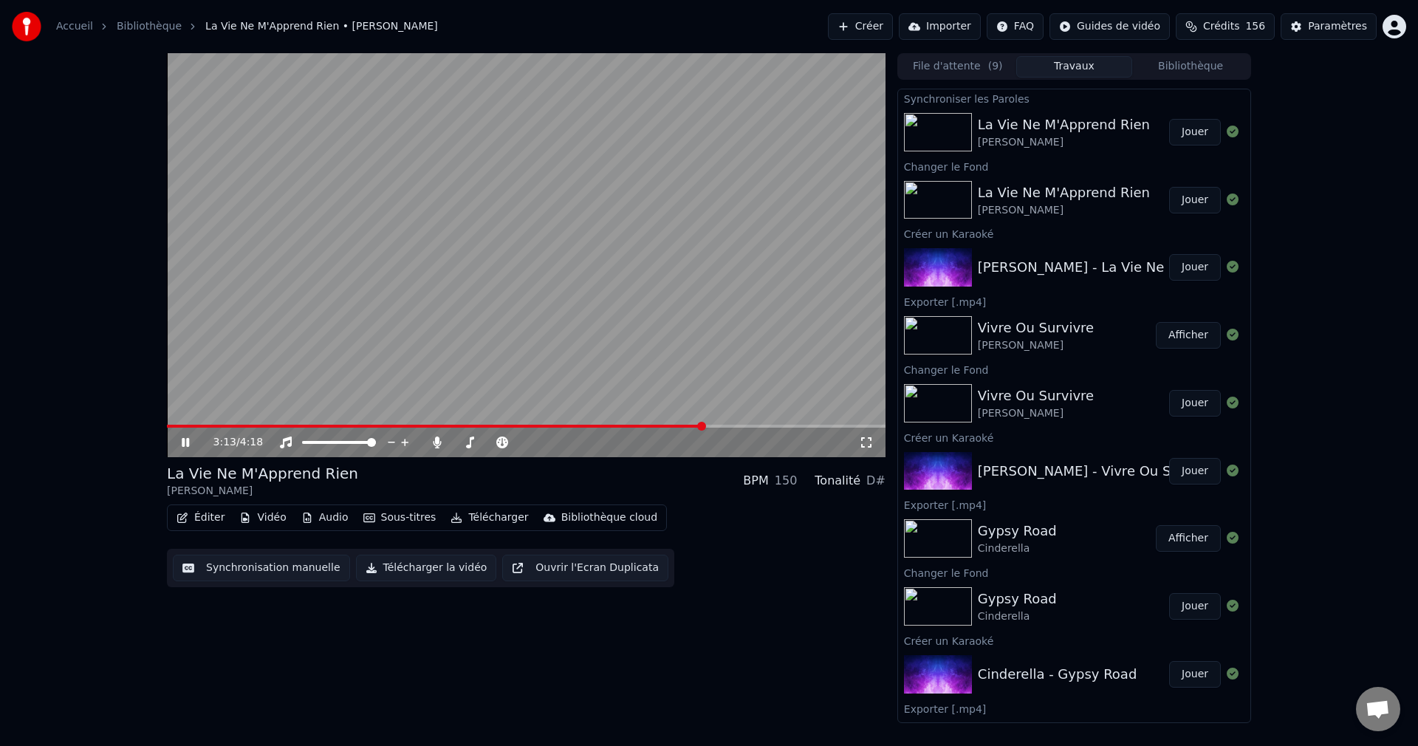
click at [185, 442] on icon at bounding box center [196, 442] width 35 height 12
click at [196, 428] on span at bounding box center [436, 426] width 538 height 3
click at [309, 425] on span at bounding box center [526, 426] width 719 height 3
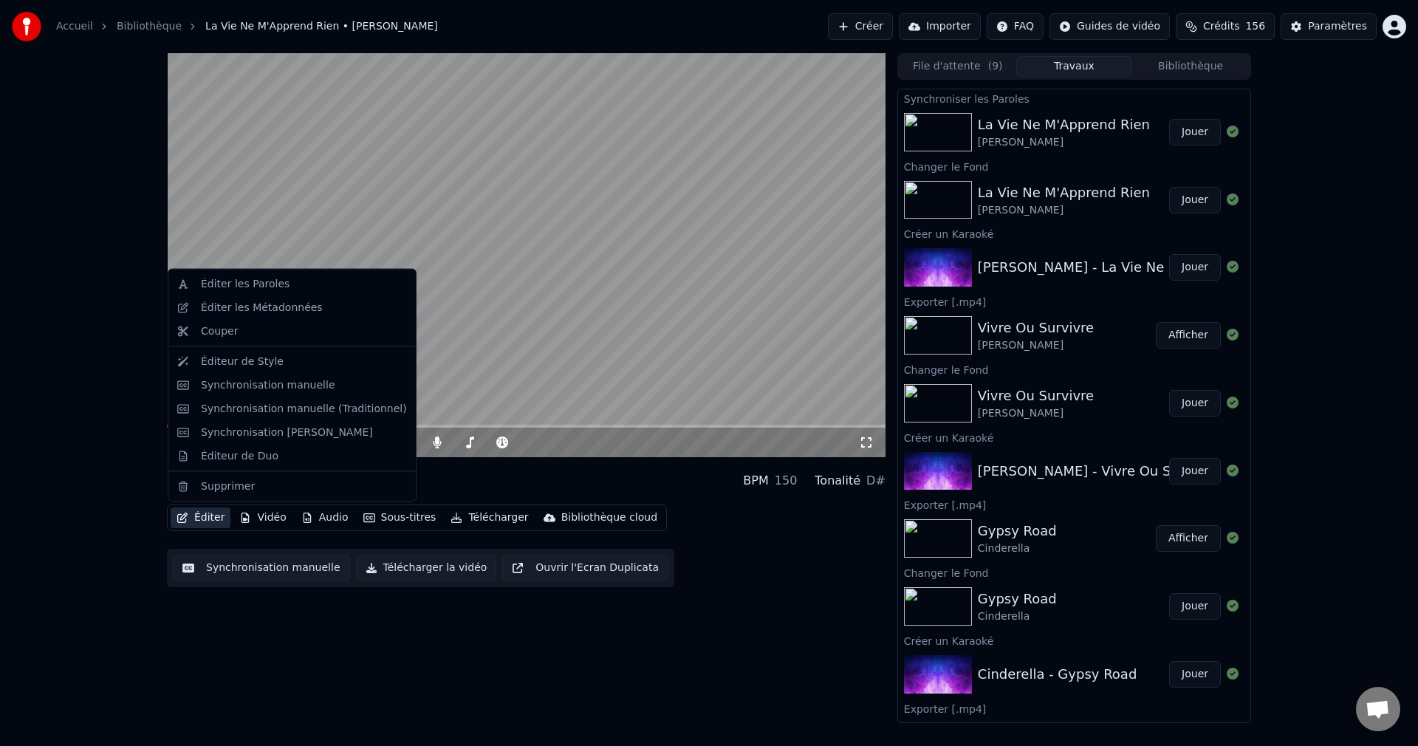
click at [196, 516] on button "Éditer" at bounding box center [201, 517] width 60 height 21
click at [238, 390] on div "Synchronisation manuelle" at bounding box center [268, 384] width 134 height 15
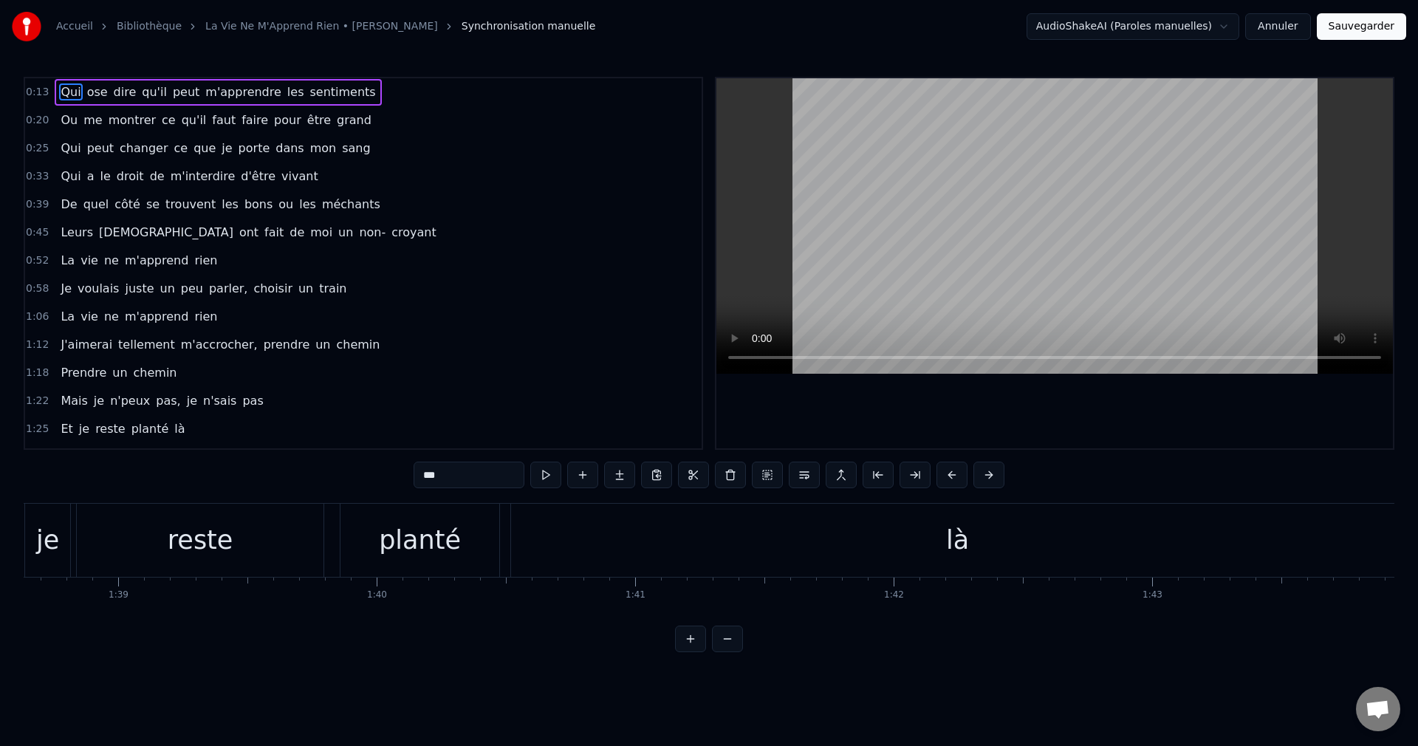
scroll to position [0, 25611]
click at [889, 555] on div "là" at bounding box center [839, 540] width 893 height 73
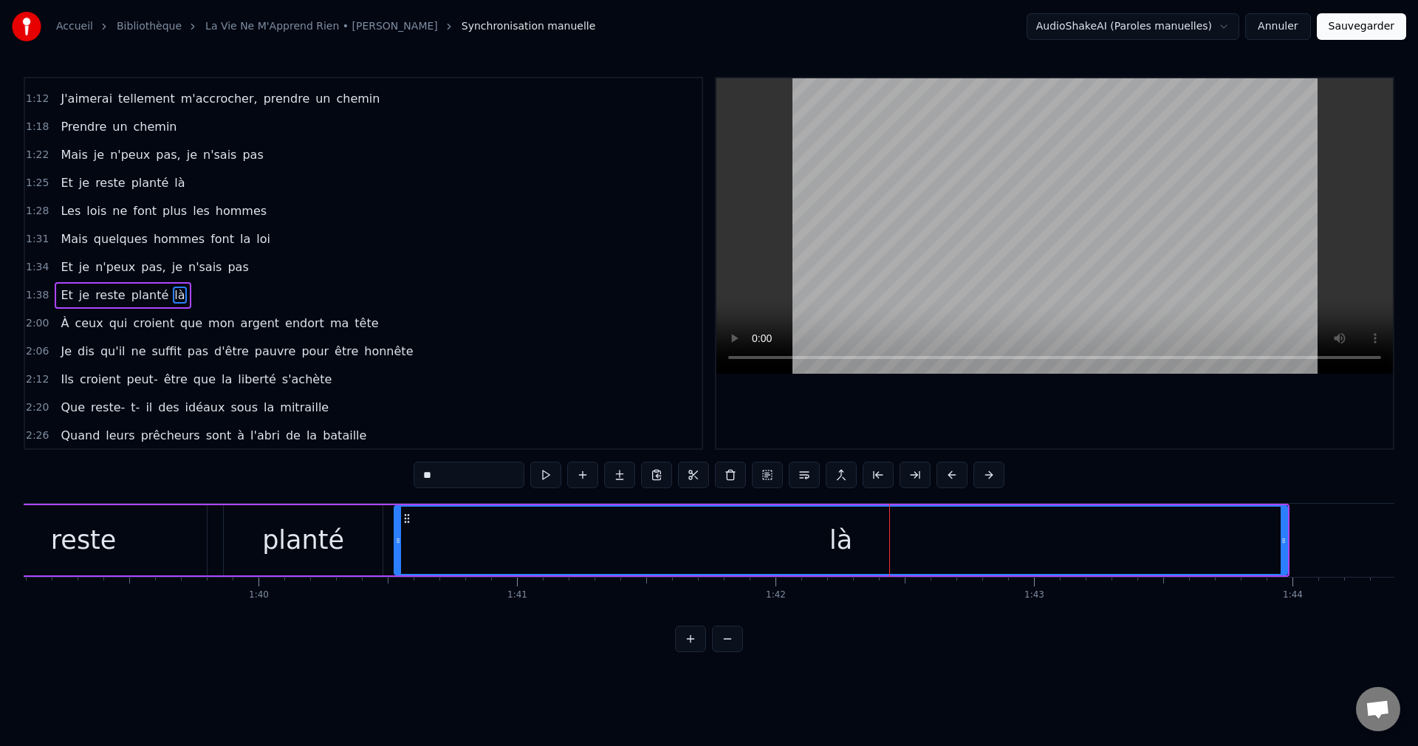
scroll to position [278, 0]
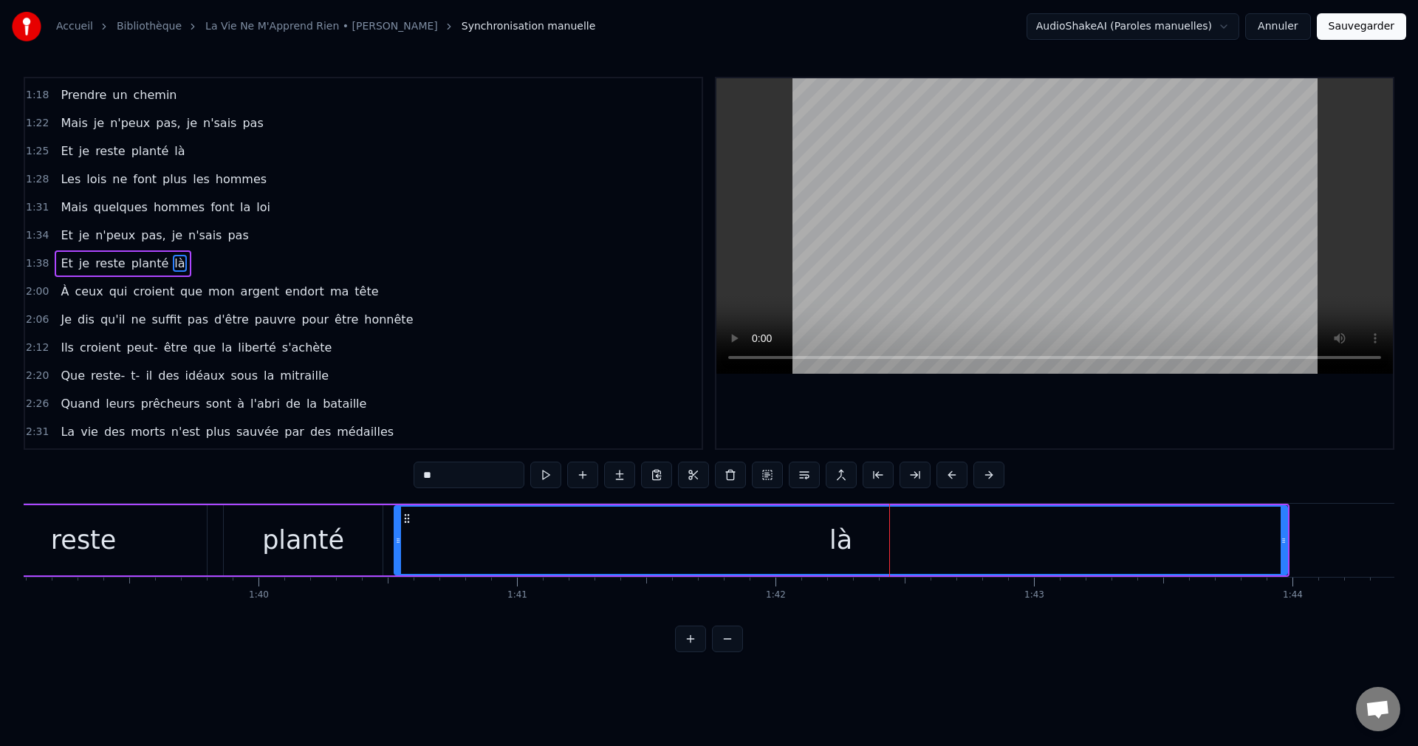
click at [320, 541] on div "planté" at bounding box center [303, 540] width 82 height 39
type input "******"
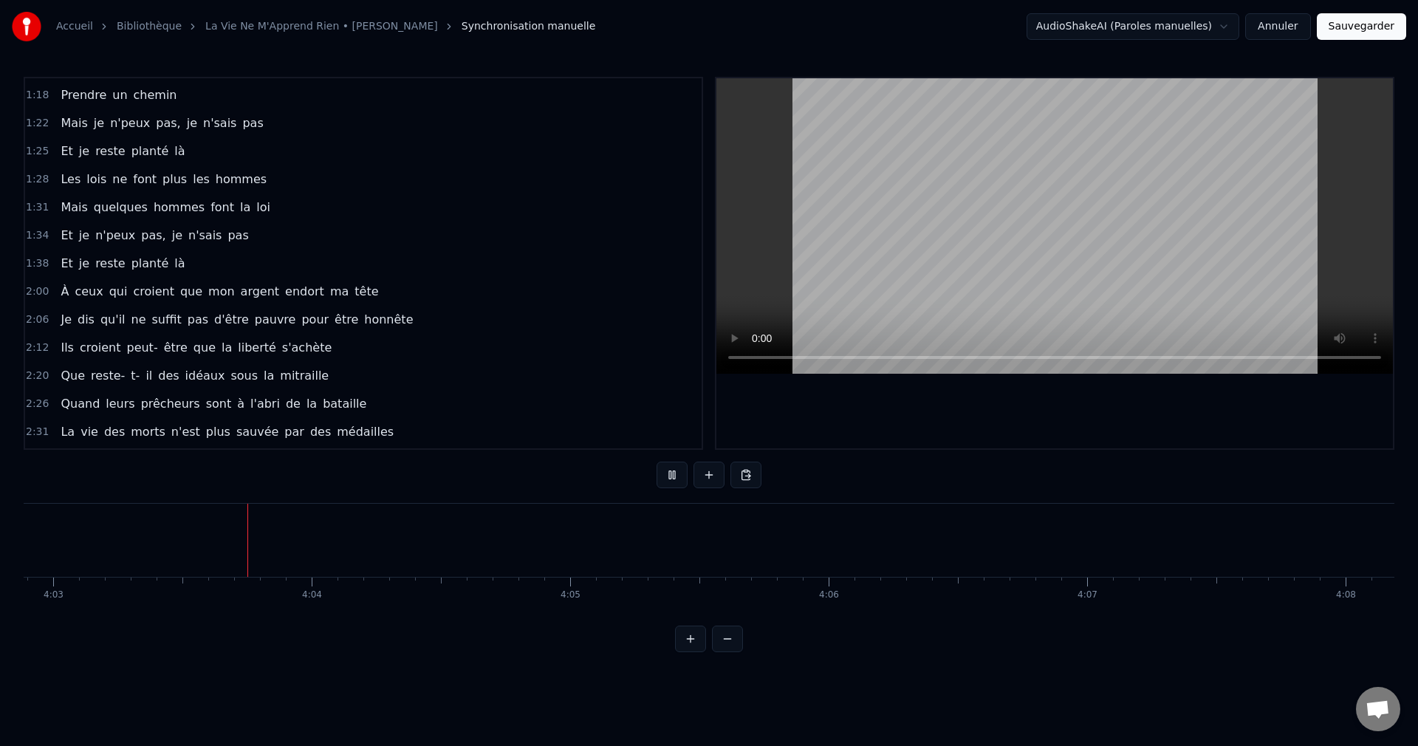
scroll to position [0, 62781]
click at [1344, 27] on button "Sauvegarder" at bounding box center [1361, 26] width 89 height 27
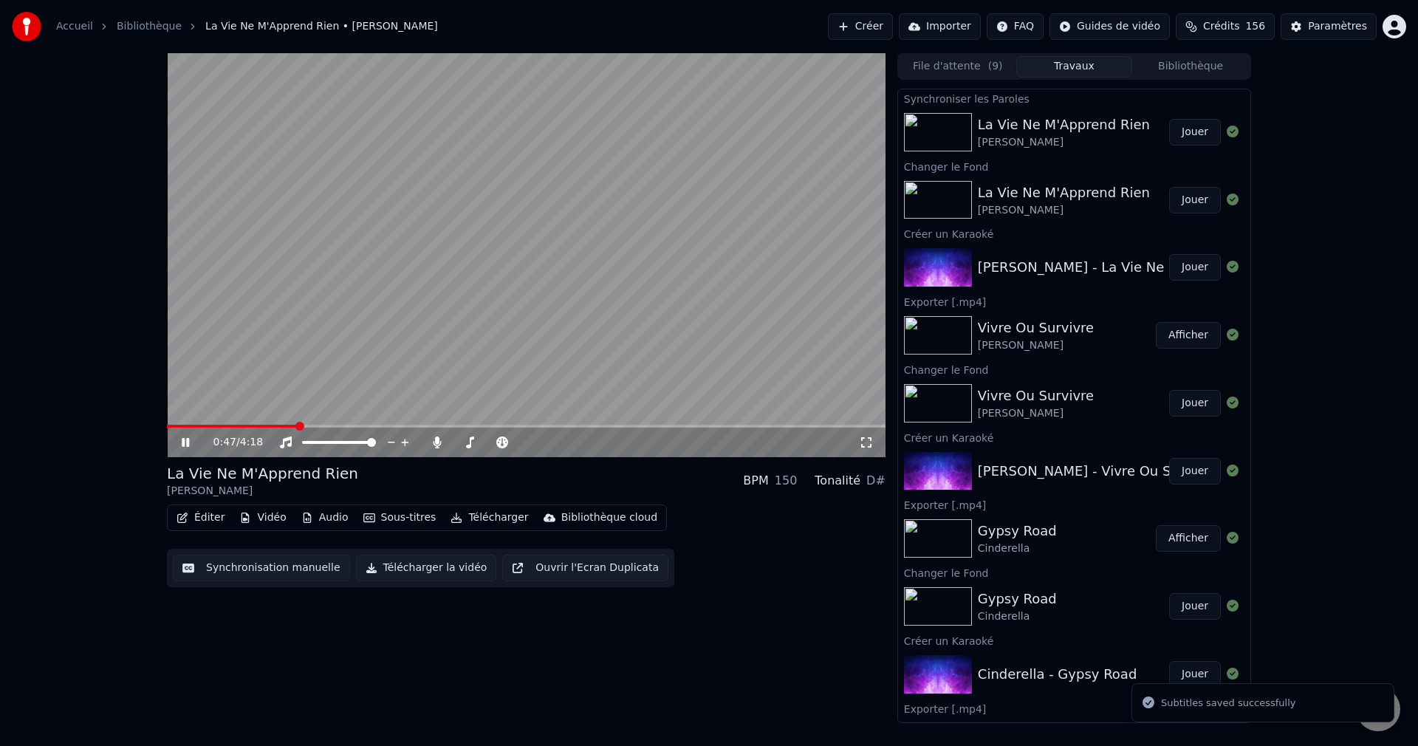
click at [298, 427] on span at bounding box center [526, 426] width 719 height 3
click at [464, 442] on span at bounding box center [490, 442] width 74 height 3
click at [461, 442] on span at bounding box center [464, 442] width 9 height 9
click at [188, 440] on icon at bounding box center [185, 442] width 7 height 9
click at [453, 567] on button "Télécharger la vidéo" at bounding box center [426, 568] width 141 height 27
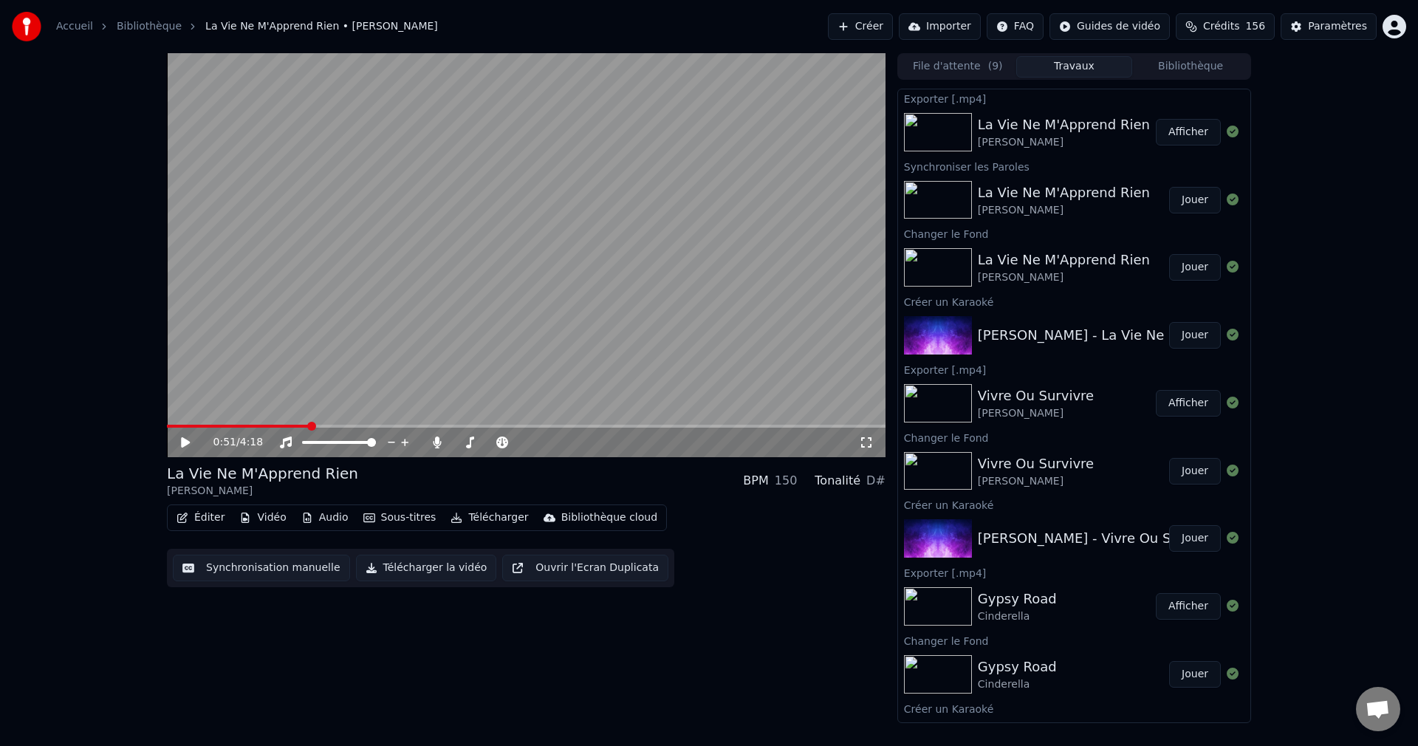
click at [849, 32] on button "Créer" at bounding box center [860, 26] width 65 height 27
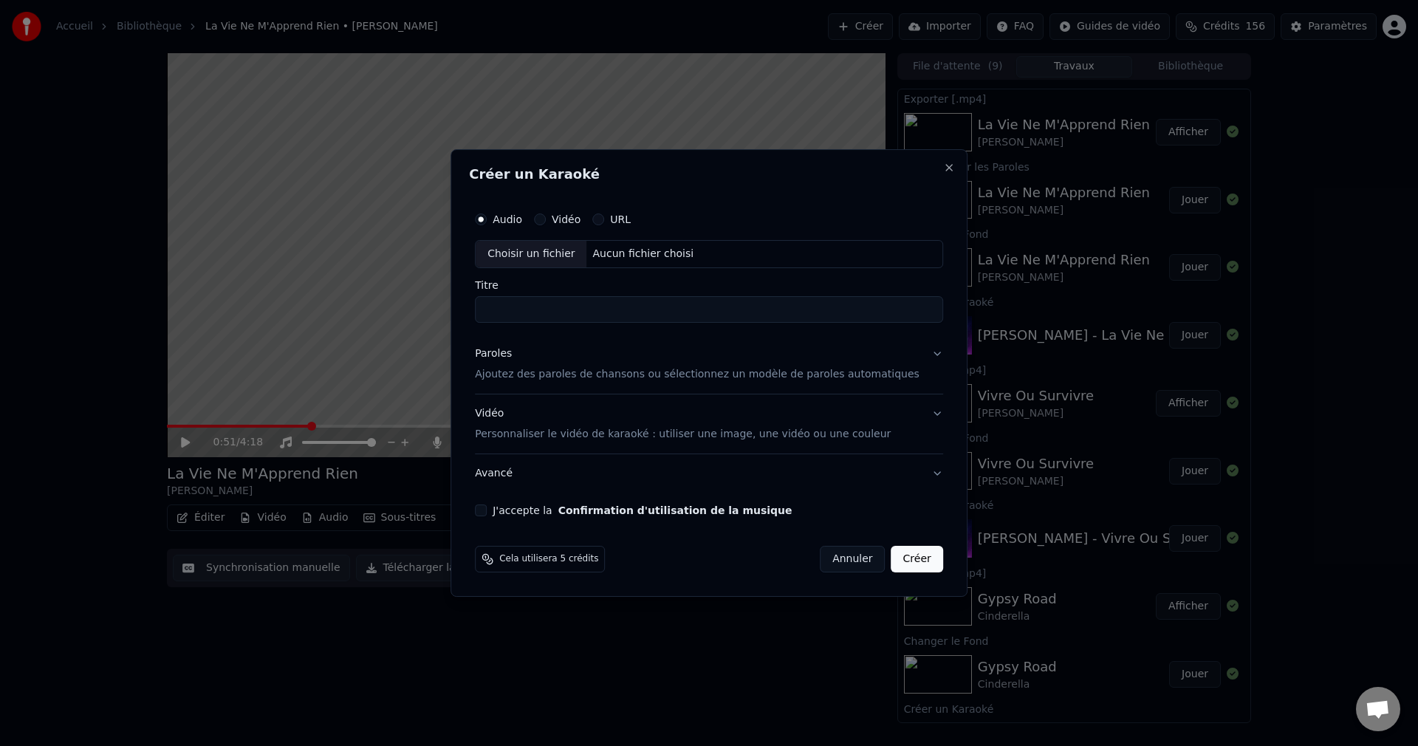
click at [546, 254] on div "Choisir un fichier" at bounding box center [531, 254] width 111 height 27
drag, startPoint x: 521, startPoint y: 309, endPoint x: 474, endPoint y: 312, distance: 47.4
click at [474, 312] on div "**********" at bounding box center [708, 372] width 517 height 447
click at [625, 309] on input "**********" at bounding box center [709, 309] width 468 height 27
click at [623, 311] on input "**********" at bounding box center [709, 309] width 468 height 27
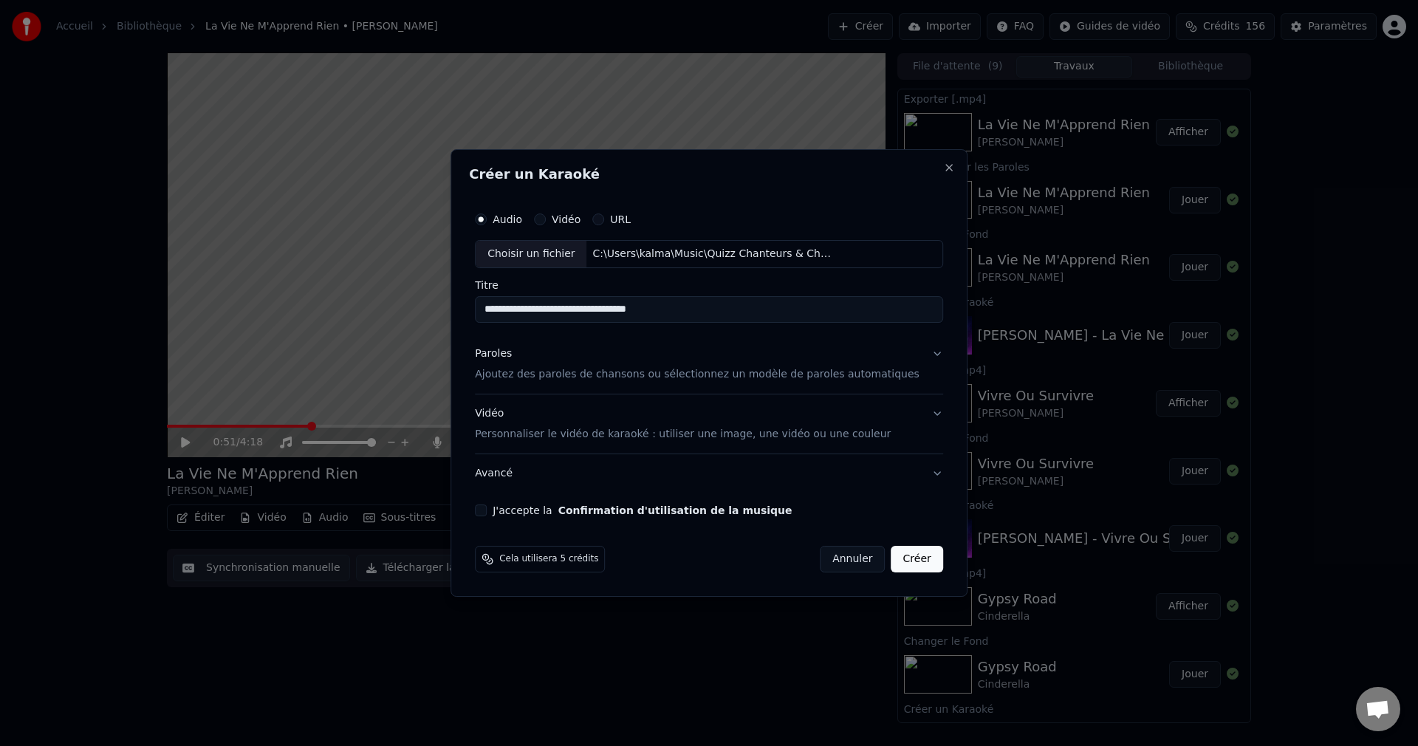
type input "**********"
click at [912, 354] on button "Paroles Ajoutez des paroles de chansons ou sélectionnez un modèle de paroles au…" at bounding box center [709, 364] width 468 height 59
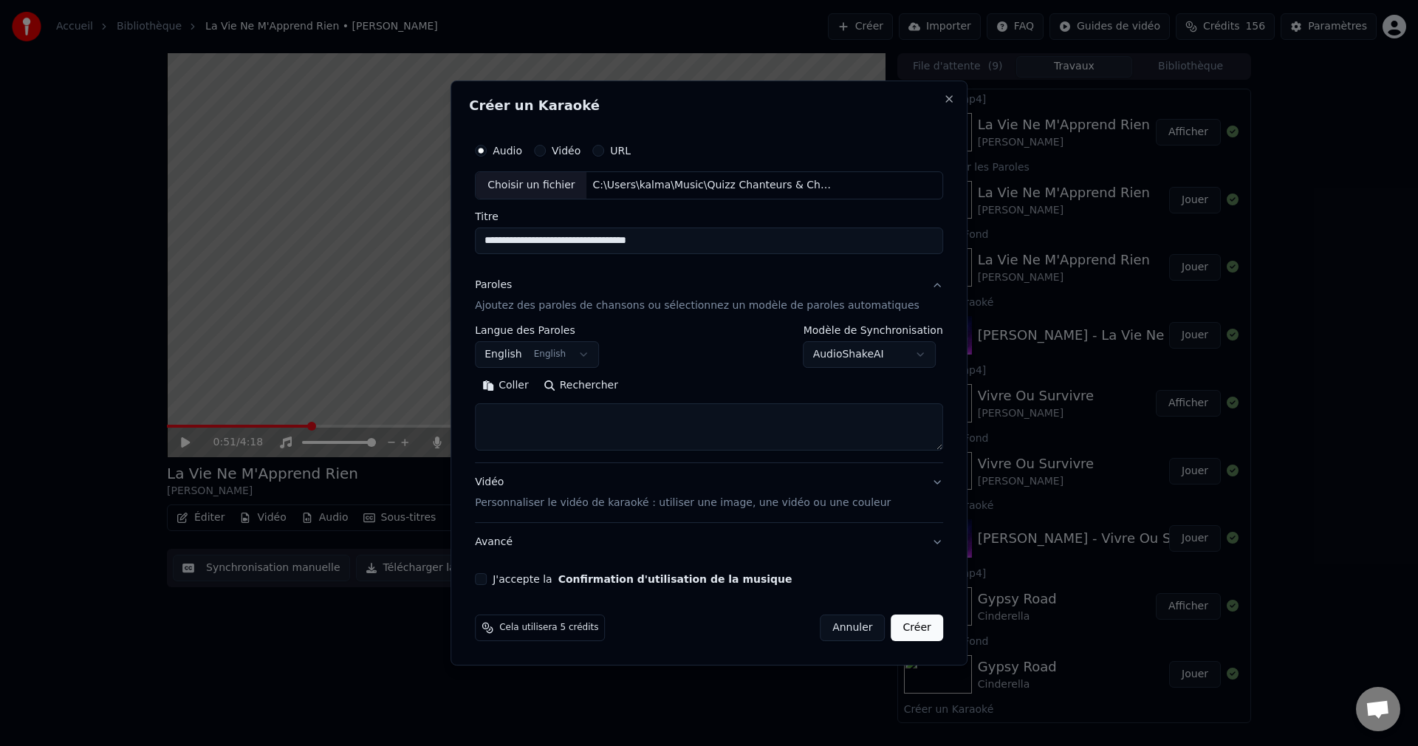
click at [623, 387] on button "Rechercher" at bounding box center [580, 386] width 89 height 24
click at [600, 433] on textarea at bounding box center [687, 426] width 424 height 47
click at [596, 426] on textarea at bounding box center [687, 426] width 424 height 47
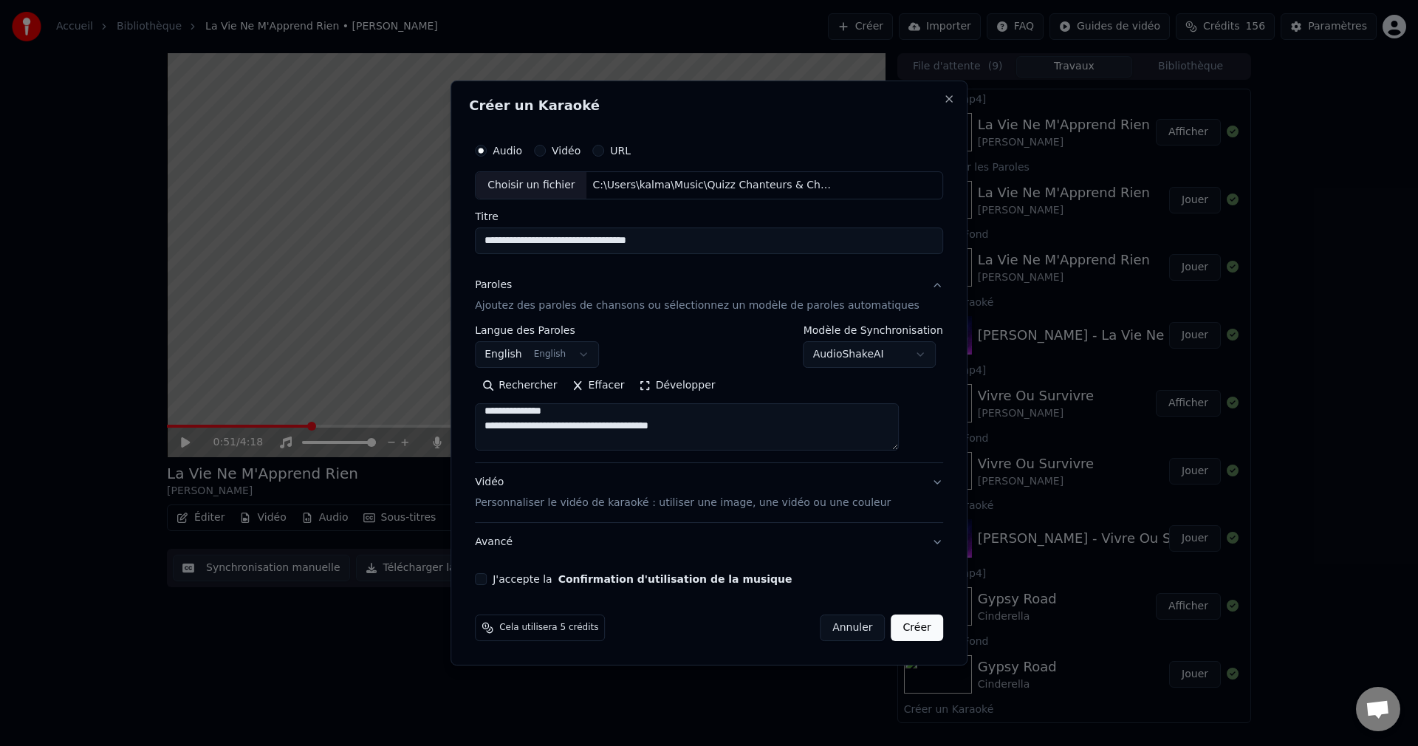
click at [594, 428] on textarea at bounding box center [687, 426] width 424 height 47
click at [599, 411] on textarea at bounding box center [687, 426] width 424 height 47
click at [596, 423] on textarea at bounding box center [687, 426] width 424 height 47
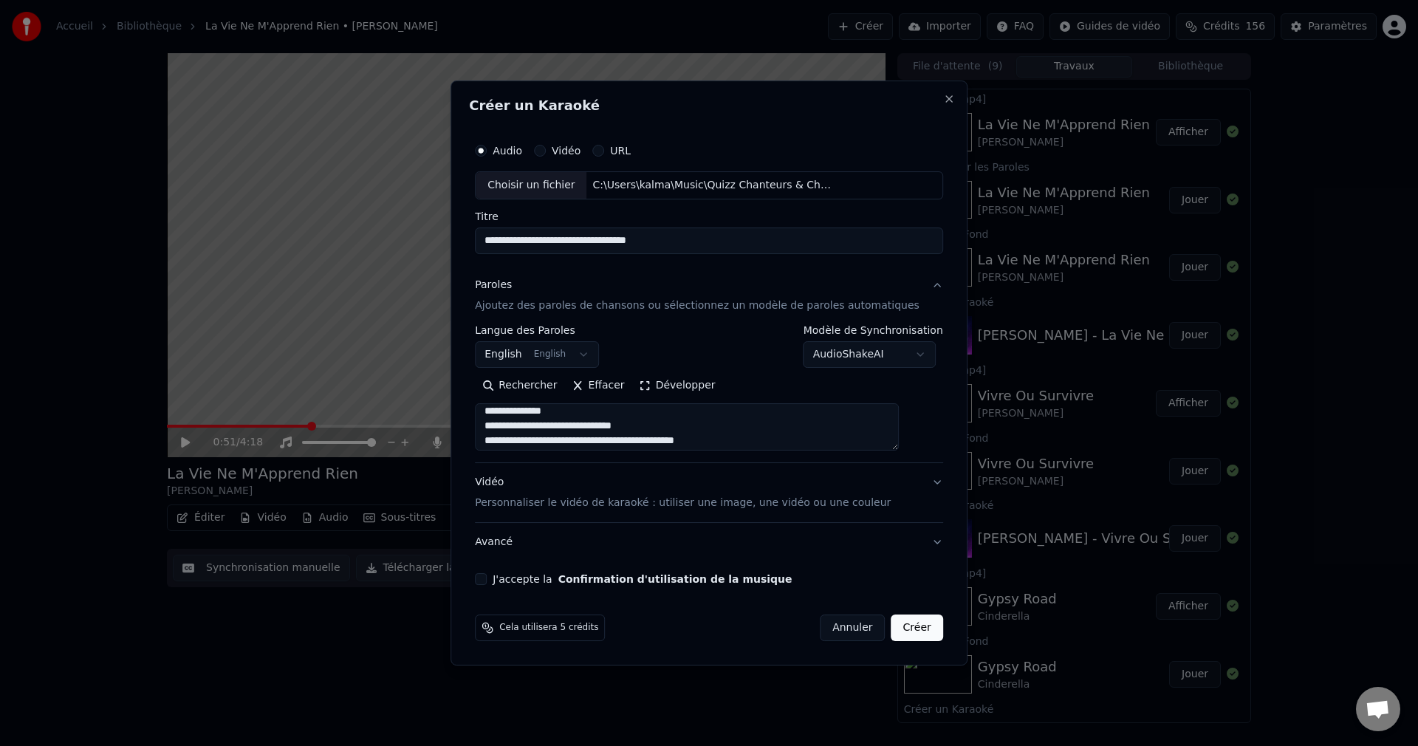
click at [594, 430] on textarea at bounding box center [687, 426] width 424 height 47
click at [617, 412] on textarea at bounding box center [687, 426] width 424 height 47
click at [593, 426] on textarea at bounding box center [687, 426] width 424 height 47
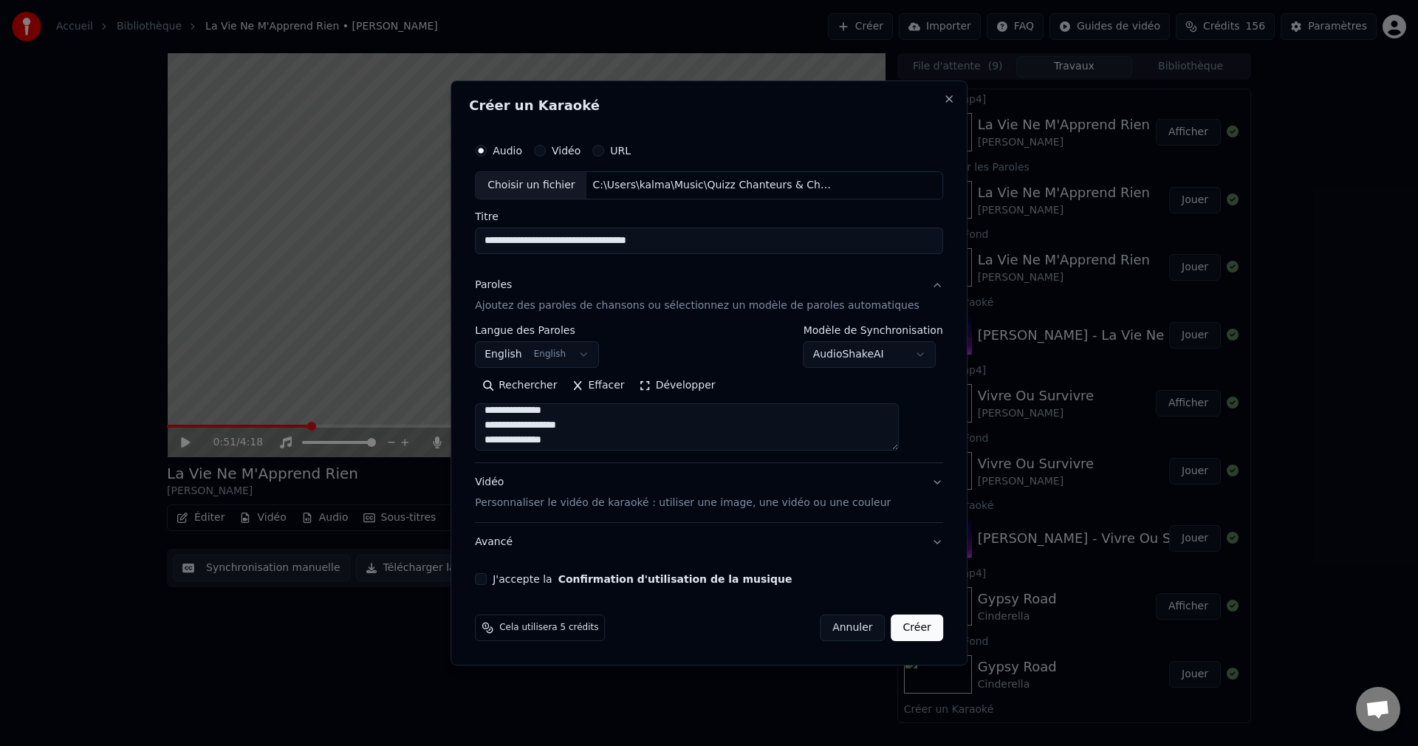
scroll to position [479, 0]
click at [594, 424] on textarea at bounding box center [687, 426] width 424 height 47
click at [617, 425] on textarea at bounding box center [687, 426] width 424 height 47
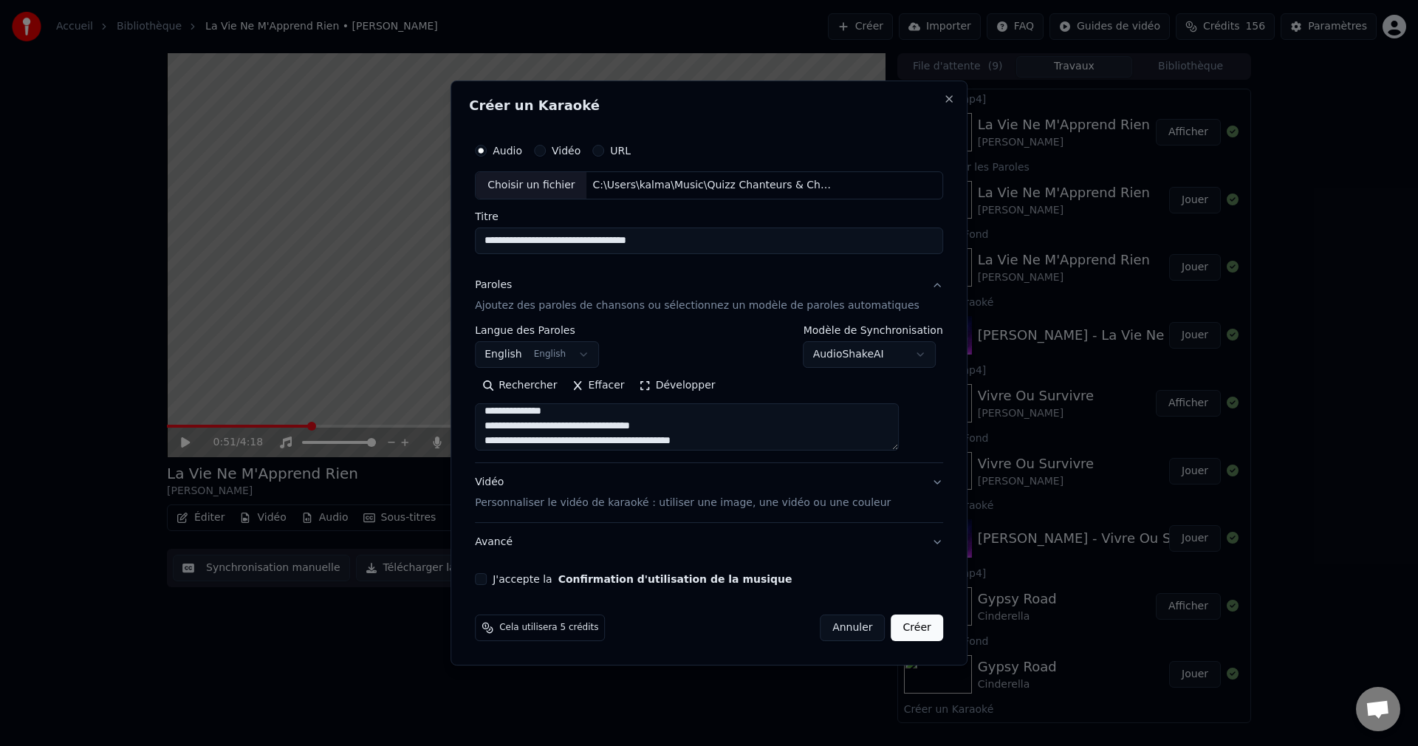
click at [618, 427] on textarea at bounding box center [687, 426] width 424 height 47
click at [665, 424] on textarea at bounding box center [687, 426] width 424 height 47
click at [594, 423] on textarea at bounding box center [687, 426] width 424 height 47
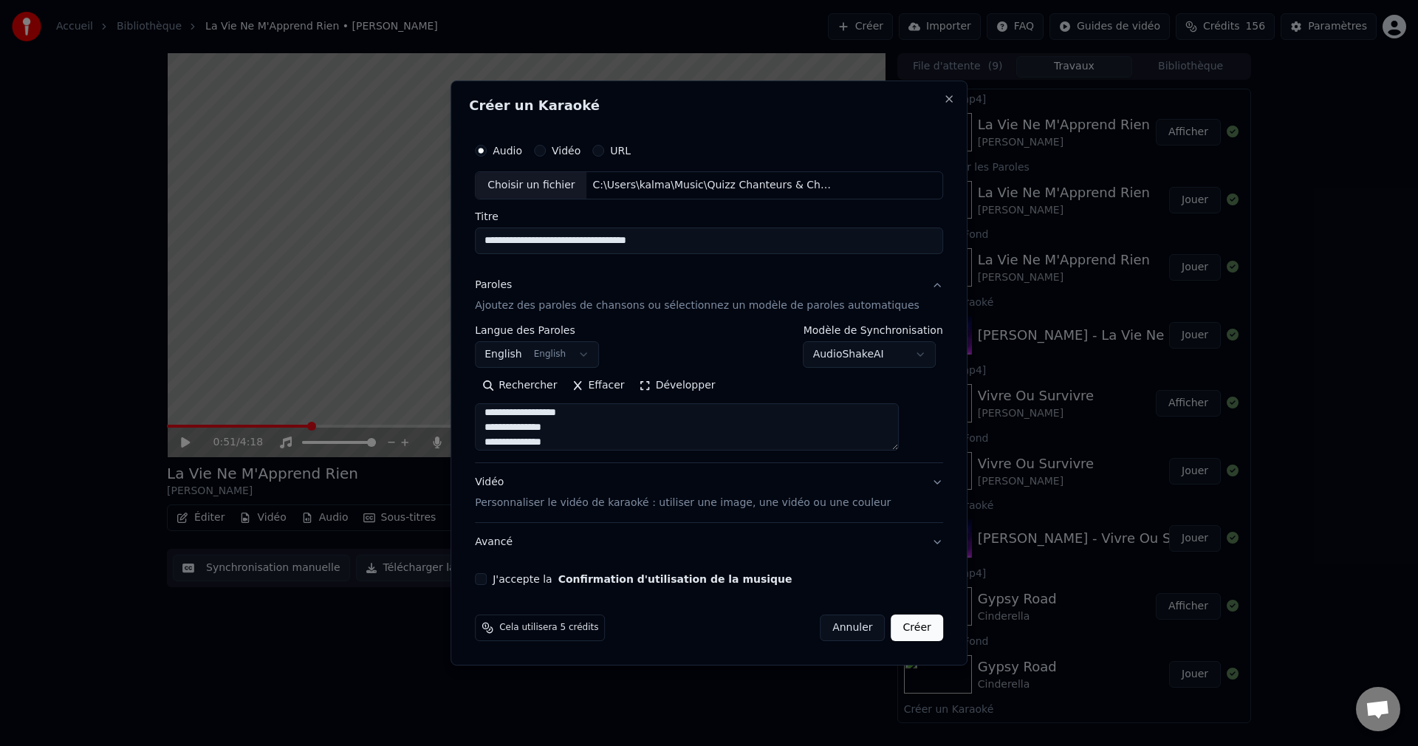
scroll to position [615, 0]
type textarea "**********"
click at [487, 577] on button "J'accepte la Confirmation d'utilisation de la musique" at bounding box center [481, 579] width 12 height 12
click at [898, 620] on button "Créer" at bounding box center [917, 627] width 52 height 27
select select "**"
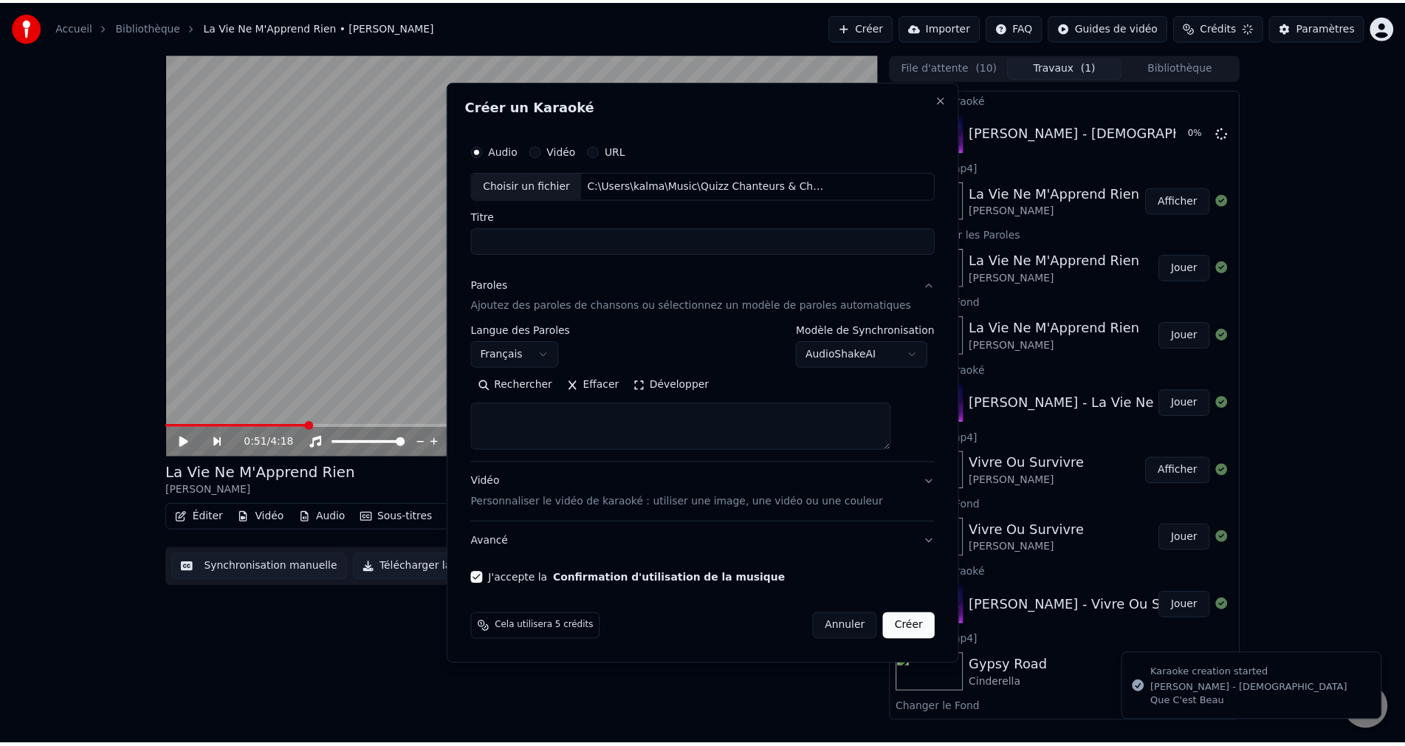
scroll to position [0, 0]
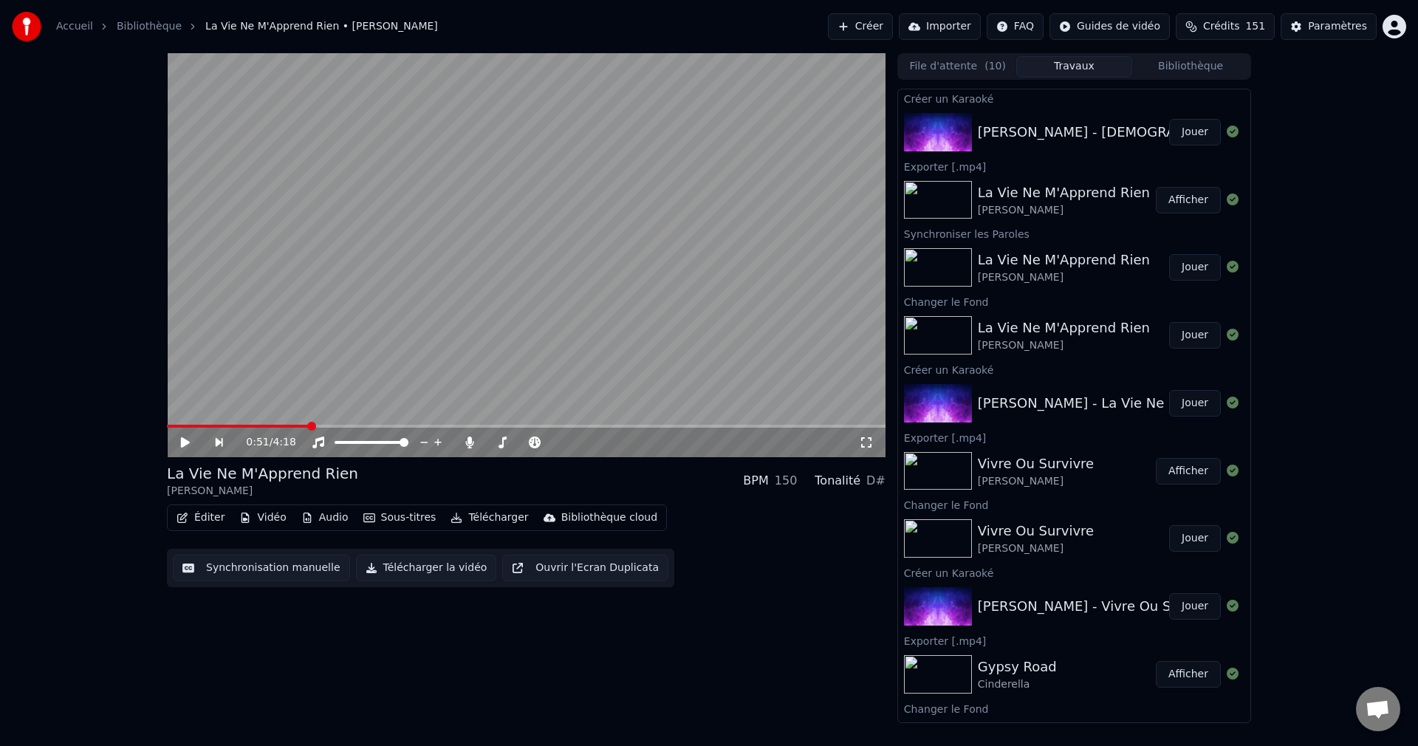
click at [1182, 131] on button "Jouer" at bounding box center [1195, 132] width 52 height 27
click at [180, 439] on icon at bounding box center [196, 442] width 35 height 12
click at [260, 517] on button "Vidéo" at bounding box center [262, 517] width 58 height 21
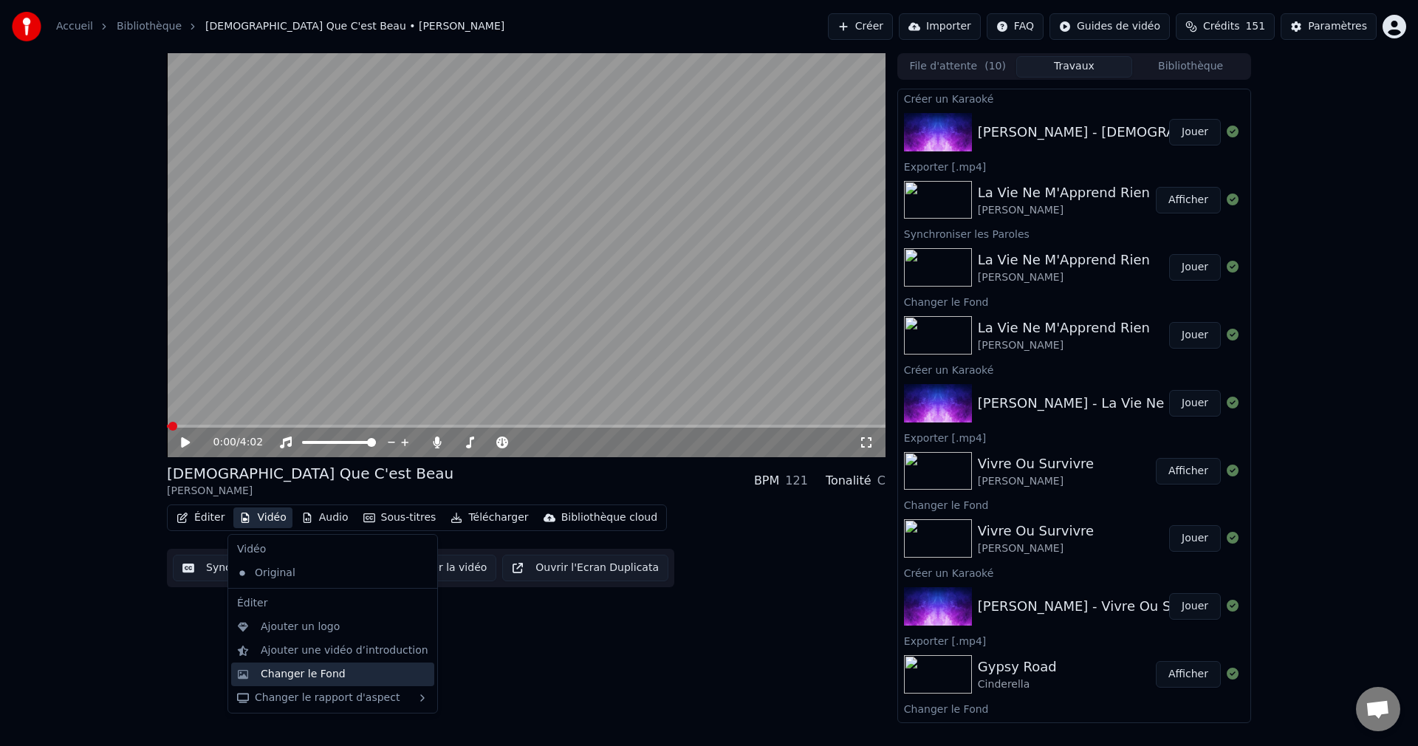
click at [288, 673] on div "Changer le Fond" at bounding box center [303, 674] width 85 height 15
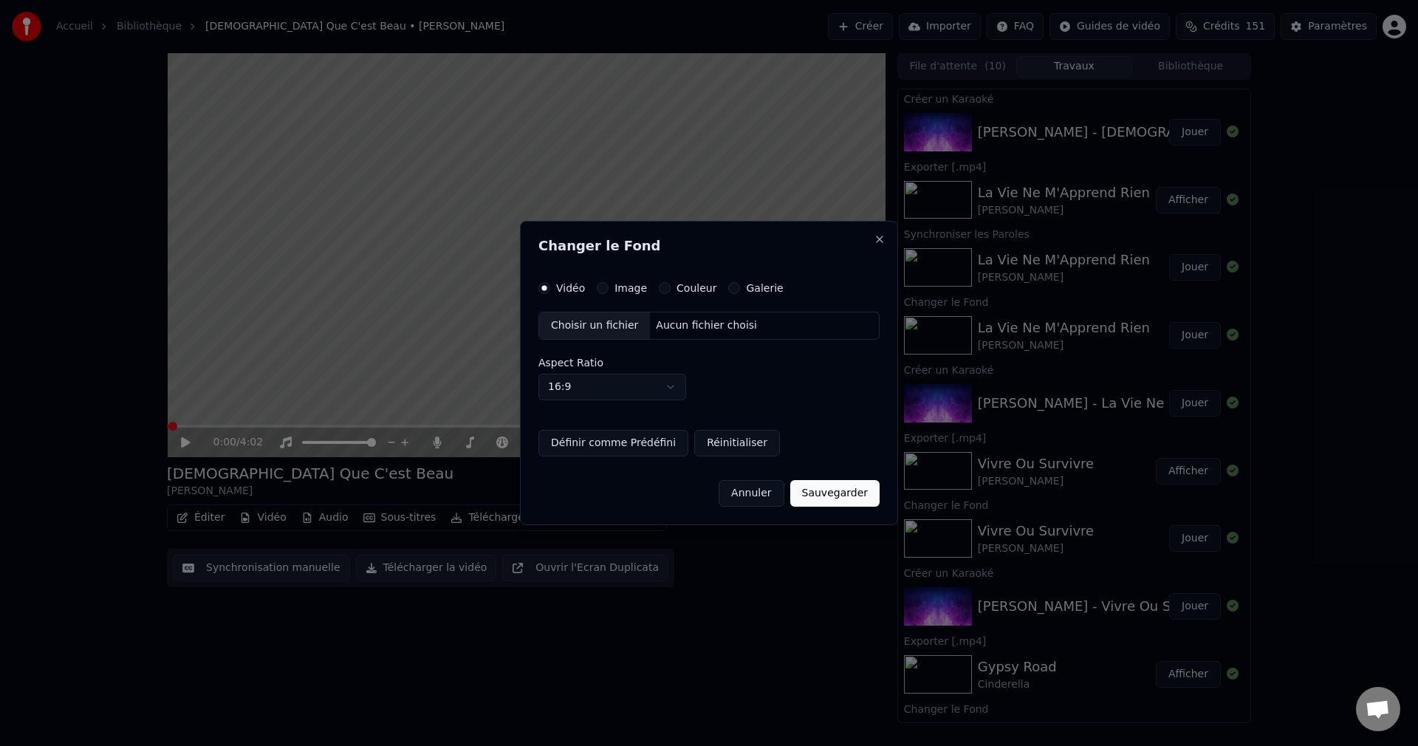
click at [594, 320] on div "Choisir un fichier" at bounding box center [594, 325] width 111 height 27
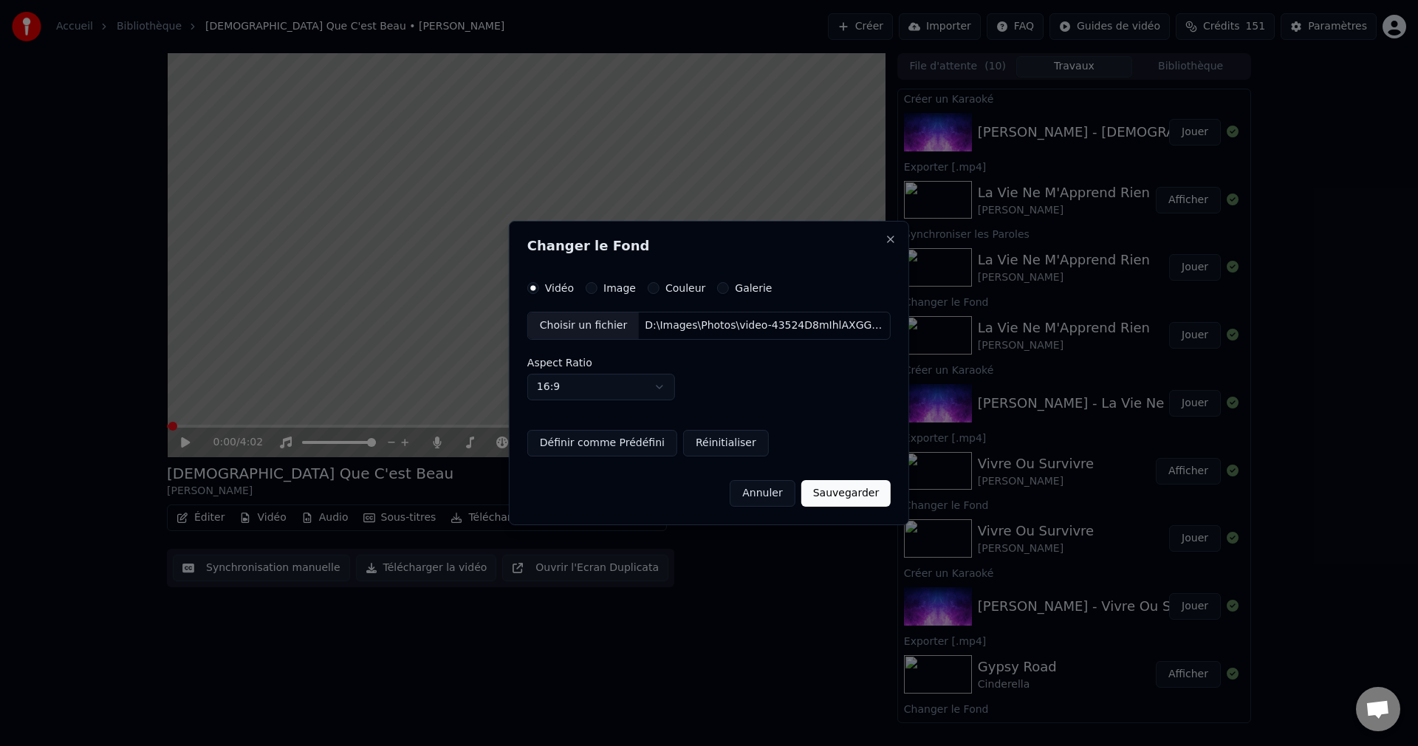
click at [854, 498] on button "Sauvegarder" at bounding box center [845, 493] width 89 height 27
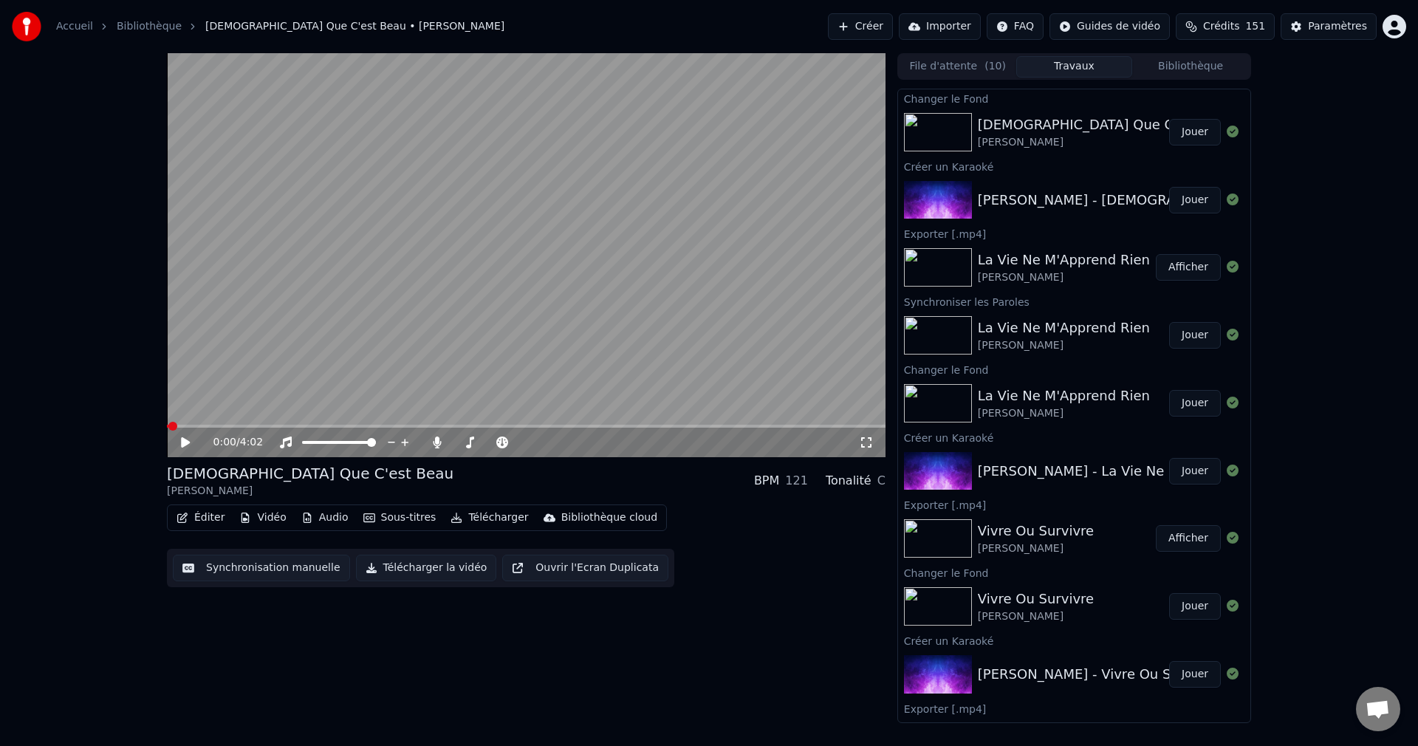
click at [1169, 131] on button "Jouer" at bounding box center [1195, 132] width 52 height 27
click at [527, 447] on span at bounding box center [522, 442] width 9 height 9
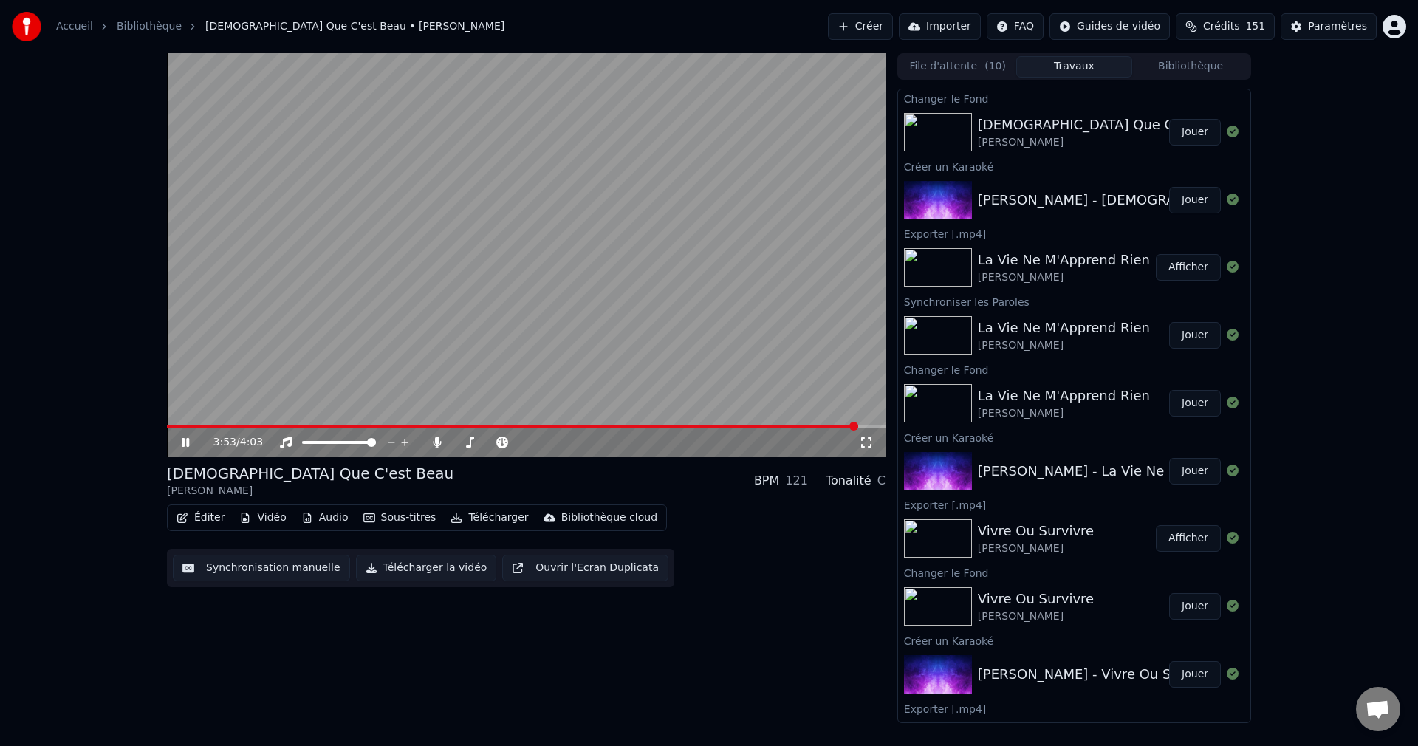
click at [189, 441] on icon at bounding box center [196, 442] width 35 height 12
click at [210, 521] on button "Éditer" at bounding box center [201, 517] width 60 height 21
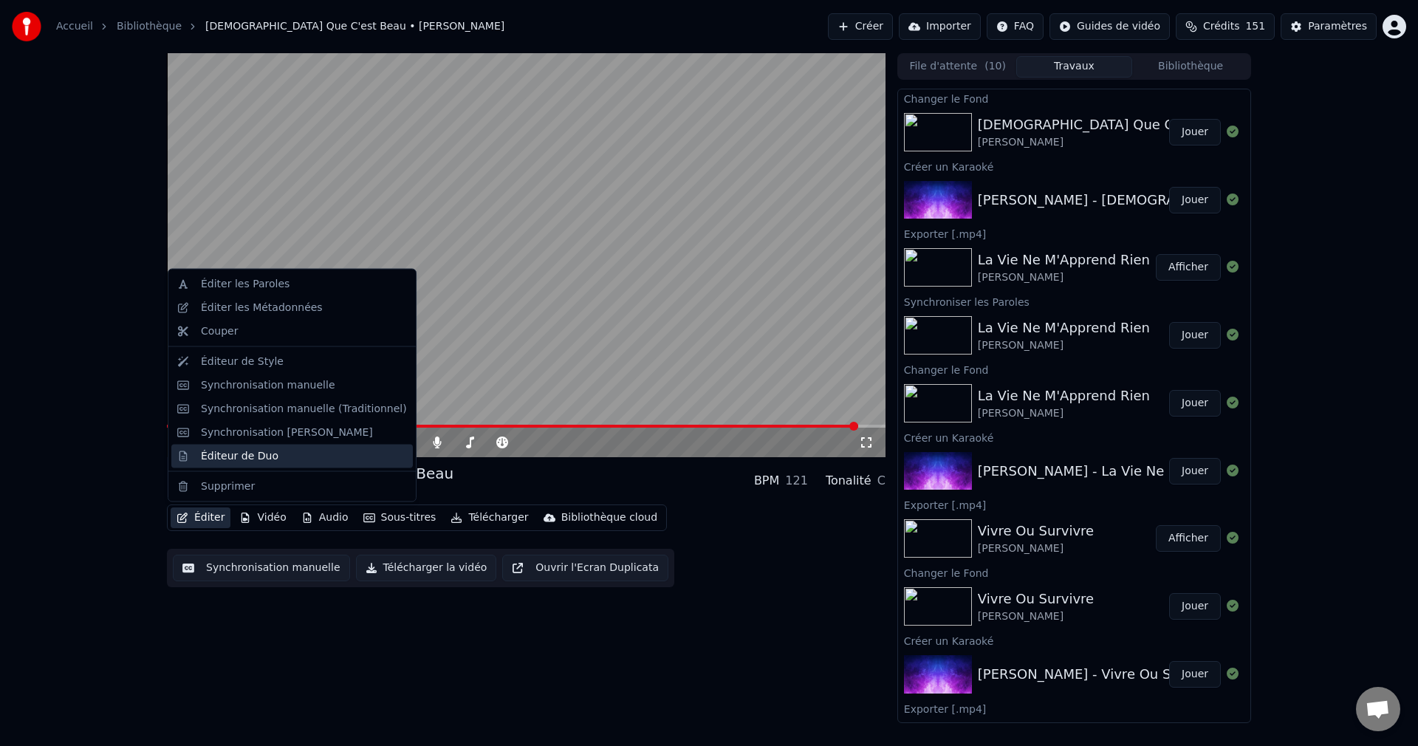
click at [241, 459] on div "Éditeur de Duo" at bounding box center [240, 455] width 78 height 15
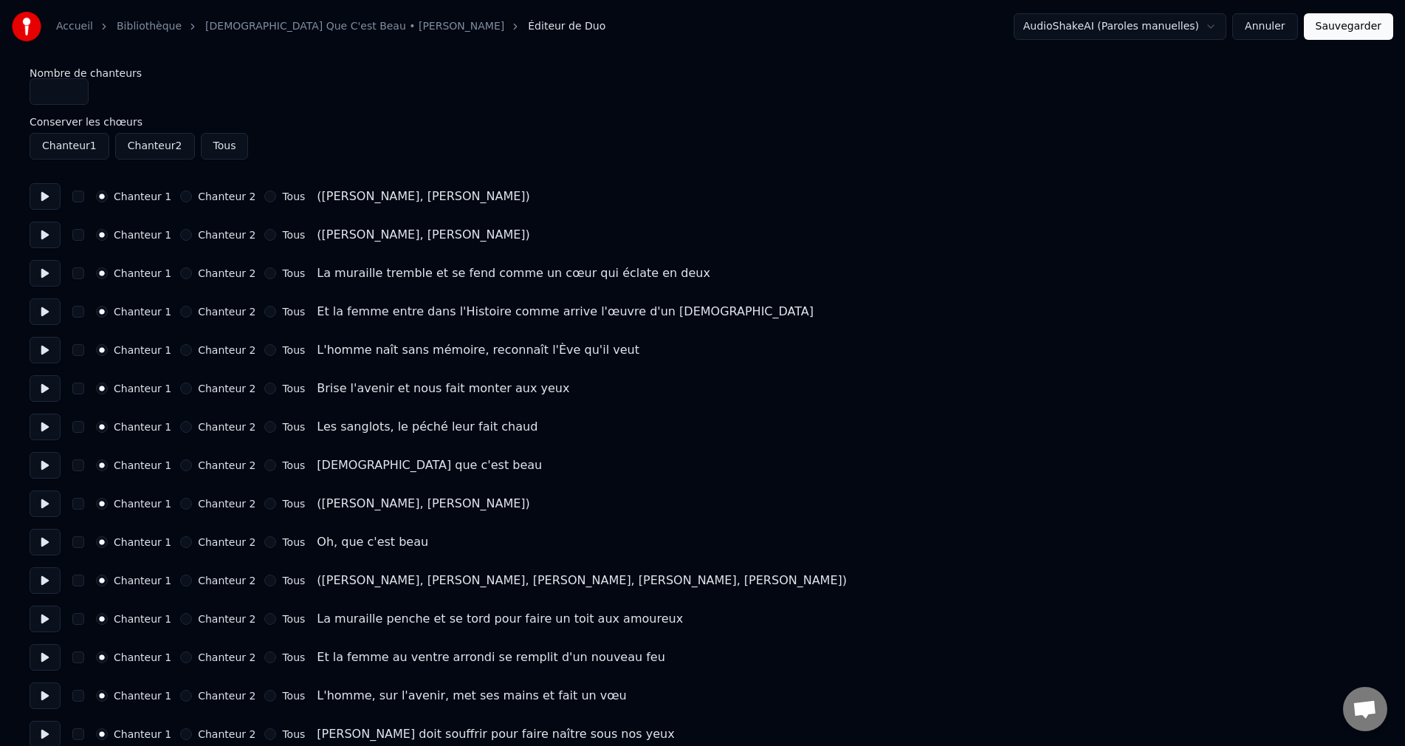
click at [187, 196] on button "Chanteur 2" at bounding box center [186, 197] width 12 height 12
click at [189, 232] on button "Chanteur 2" at bounding box center [186, 235] width 12 height 12
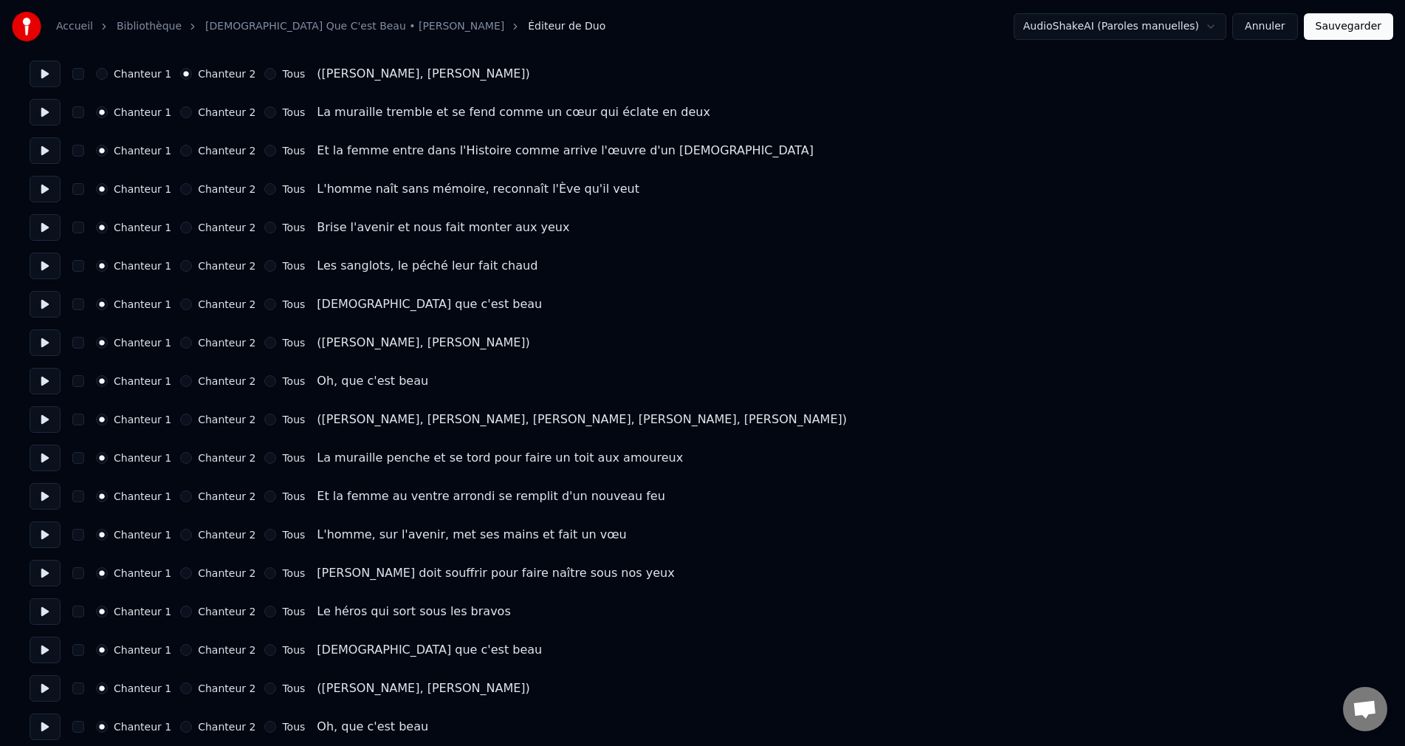
scroll to position [222, 0]
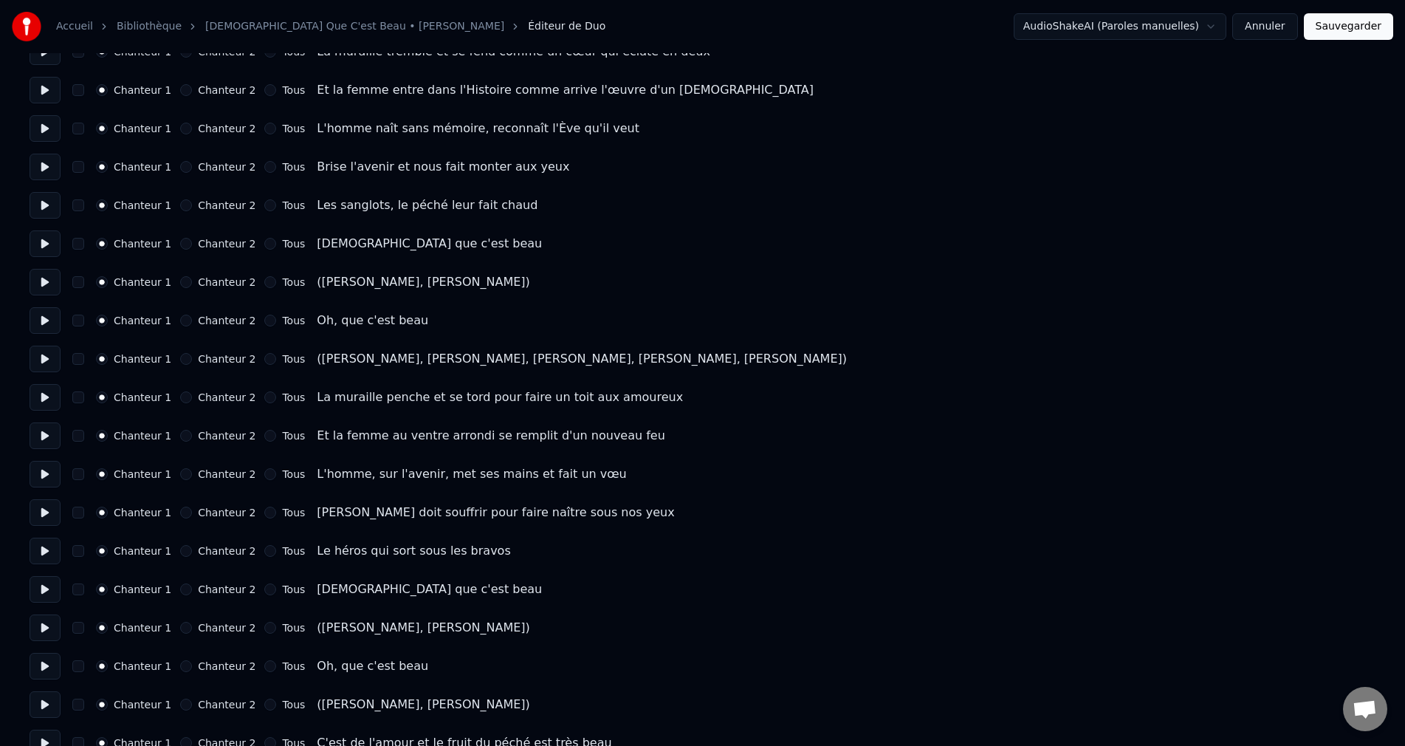
click at [191, 279] on div "Chanteur 2" at bounding box center [217, 282] width 75 height 12
click at [182, 284] on button "Chanteur 2" at bounding box center [186, 282] width 12 height 12
click at [183, 356] on button "Chanteur 2" at bounding box center [186, 359] width 12 height 12
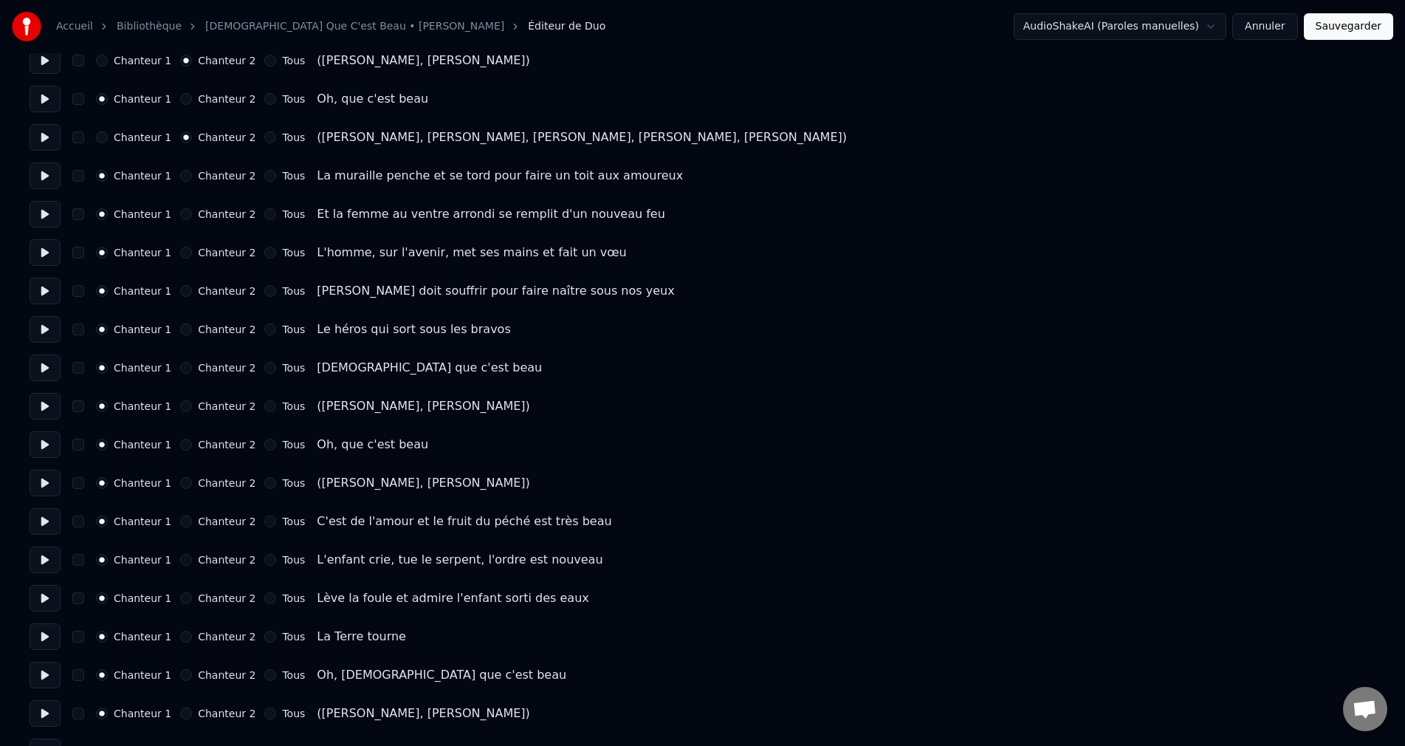
scroll to position [517, 0]
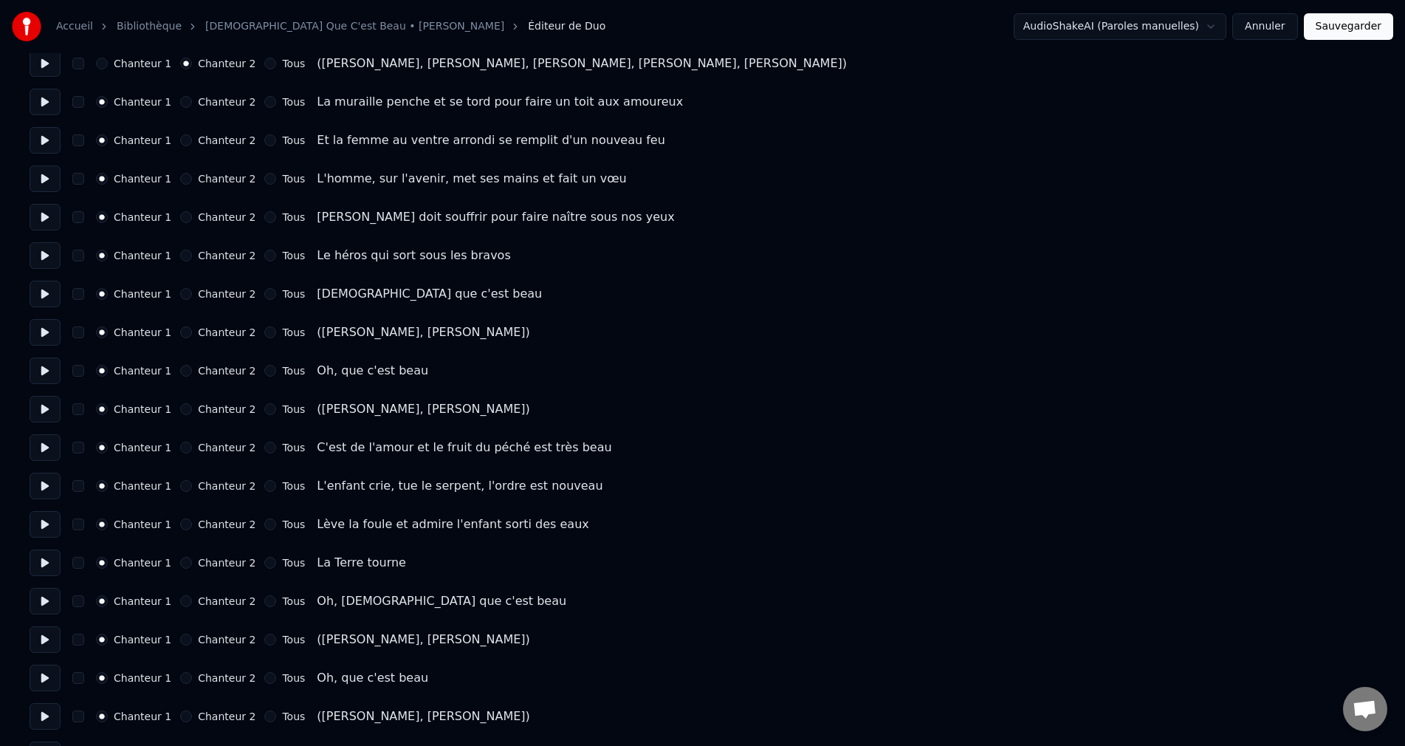
click at [188, 331] on button "Chanteur 2" at bounding box center [186, 332] width 12 height 12
click at [191, 410] on div "Chanteur 2" at bounding box center [217, 409] width 75 height 12
click at [187, 409] on button "Chanteur 2" at bounding box center [186, 409] width 12 height 12
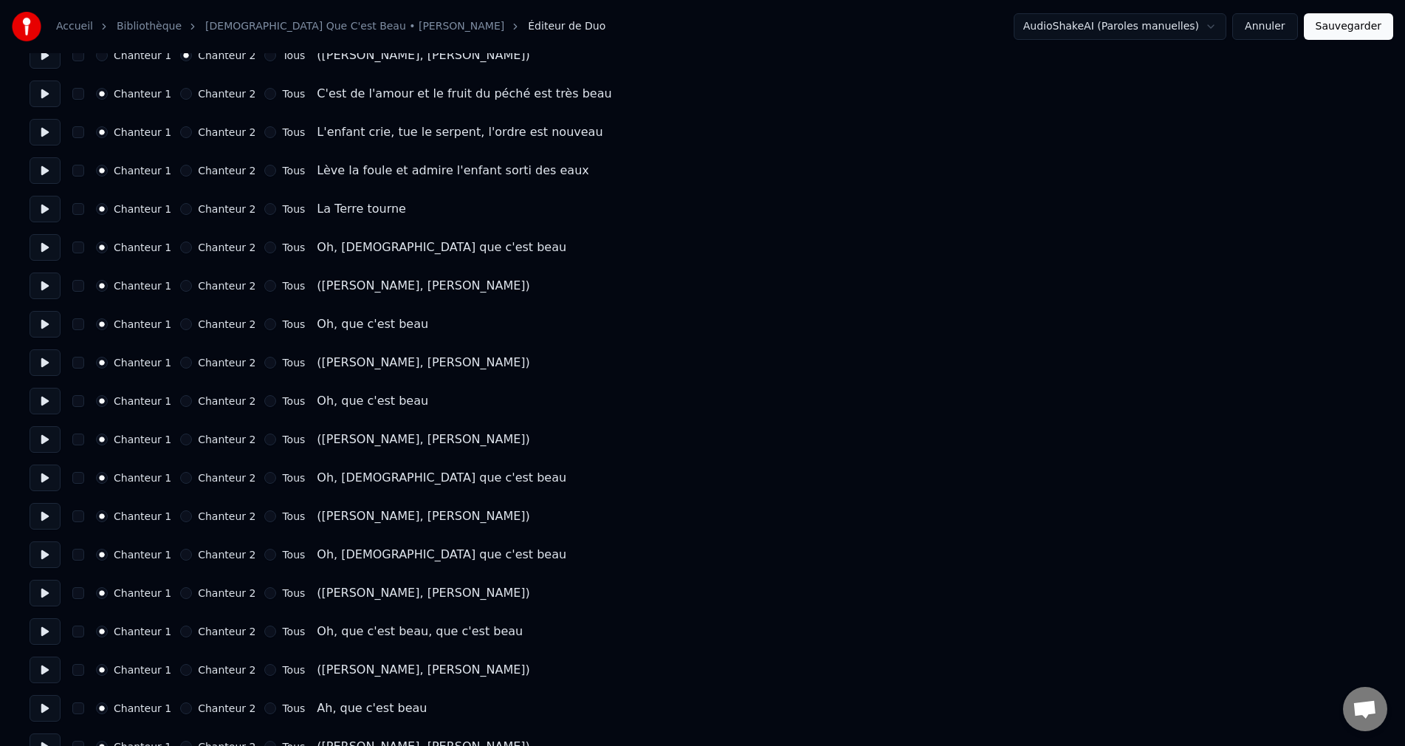
scroll to position [886, 0]
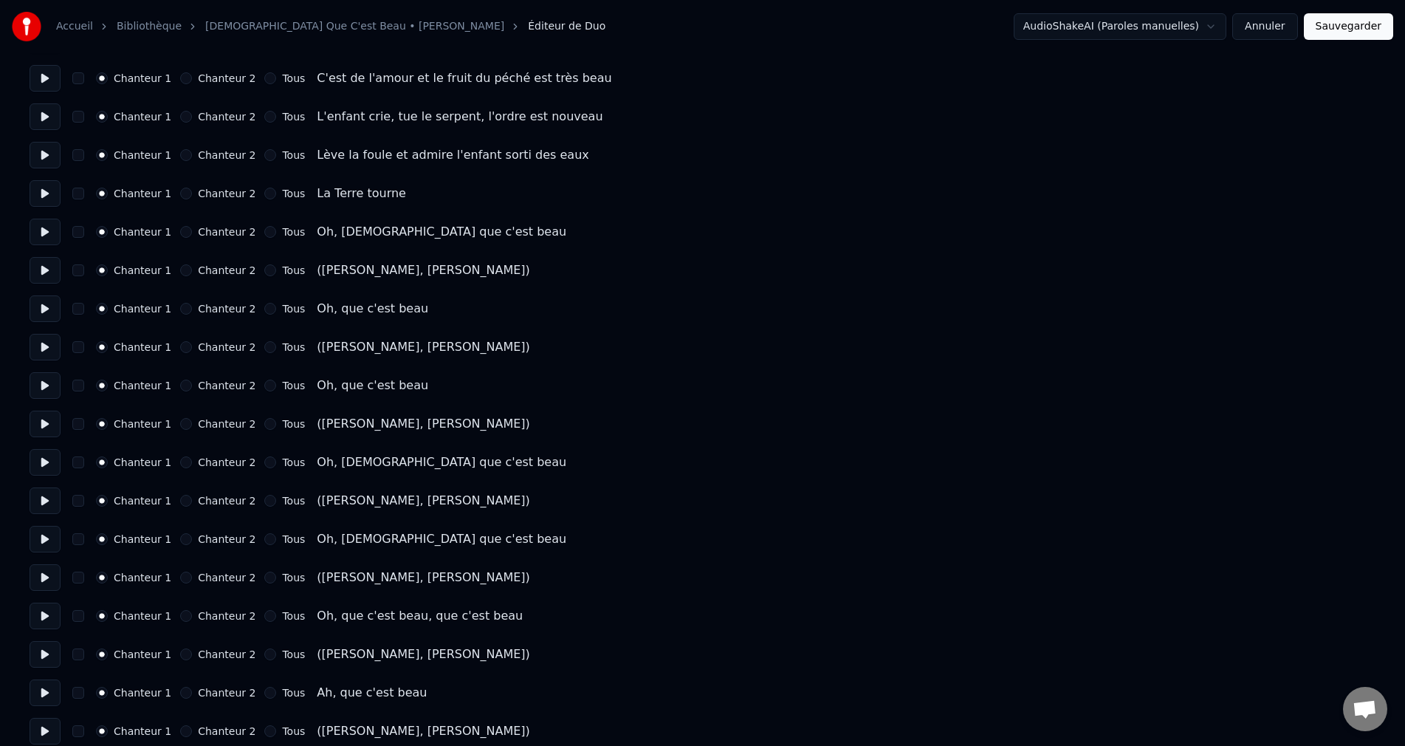
click at [188, 267] on button "Chanteur 2" at bounding box center [186, 270] width 12 height 12
click at [188, 346] on button "Chanteur 2" at bounding box center [186, 347] width 12 height 12
click at [190, 423] on div "Chanteur 2" at bounding box center [217, 424] width 75 height 12
click at [187, 426] on button "Chanteur 2" at bounding box center [186, 424] width 12 height 12
click at [184, 504] on button "Chanteur 2" at bounding box center [186, 501] width 12 height 12
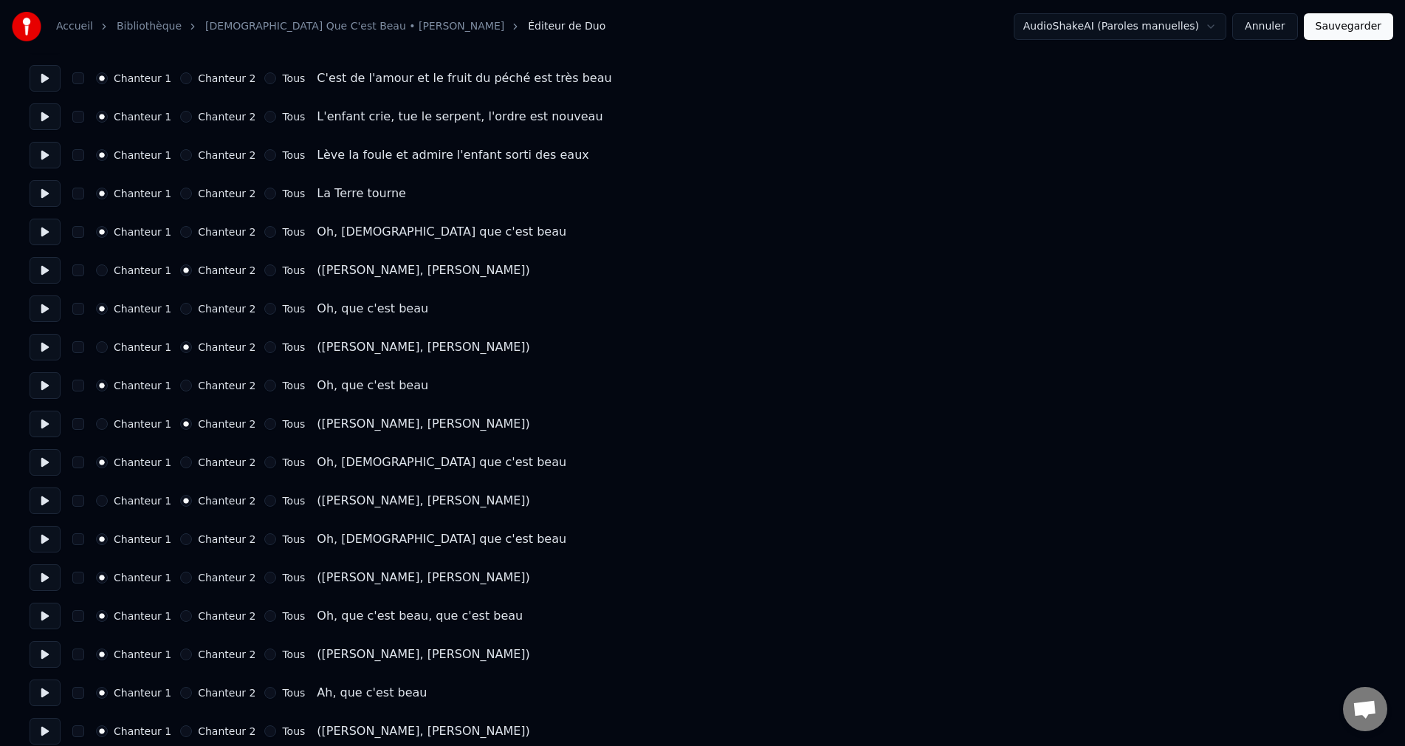
click at [188, 577] on button "Chanteur 2" at bounding box center [186, 578] width 12 height 12
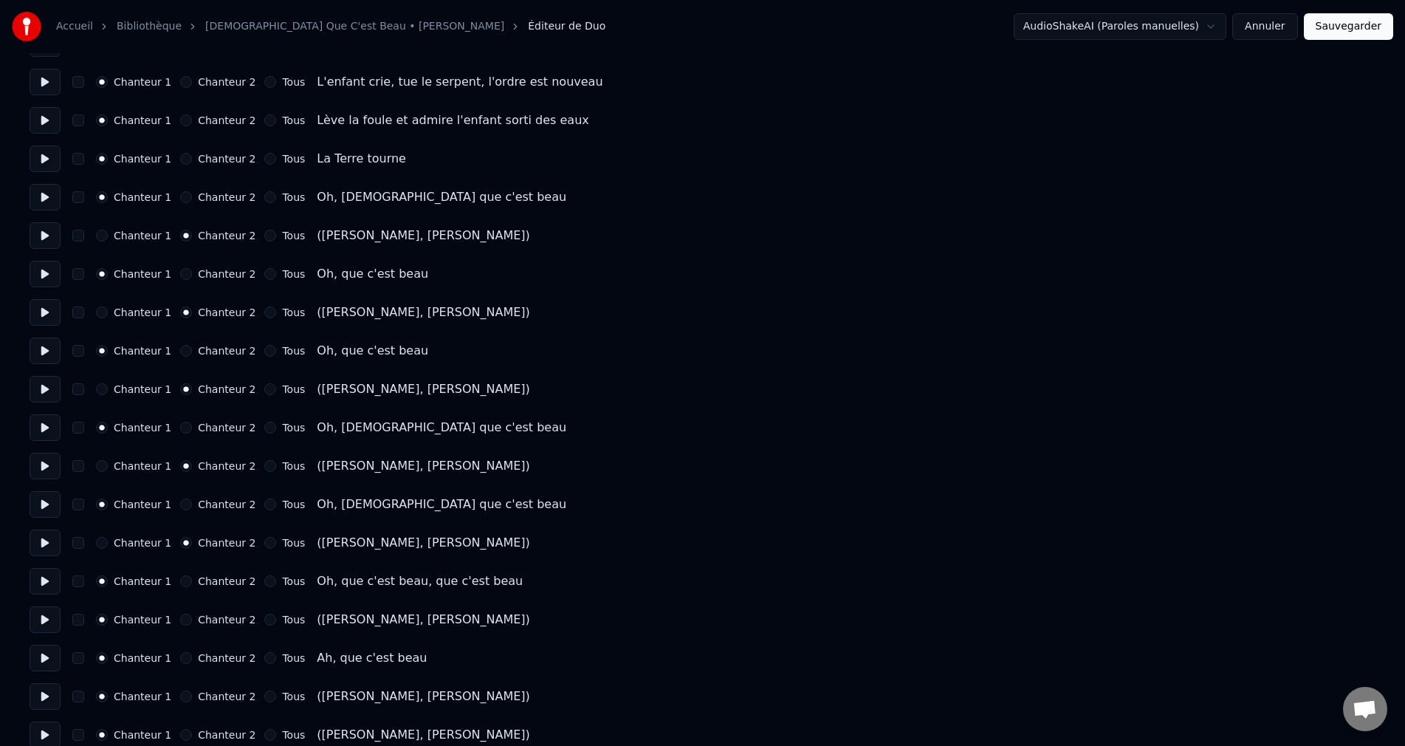
scroll to position [938, 0]
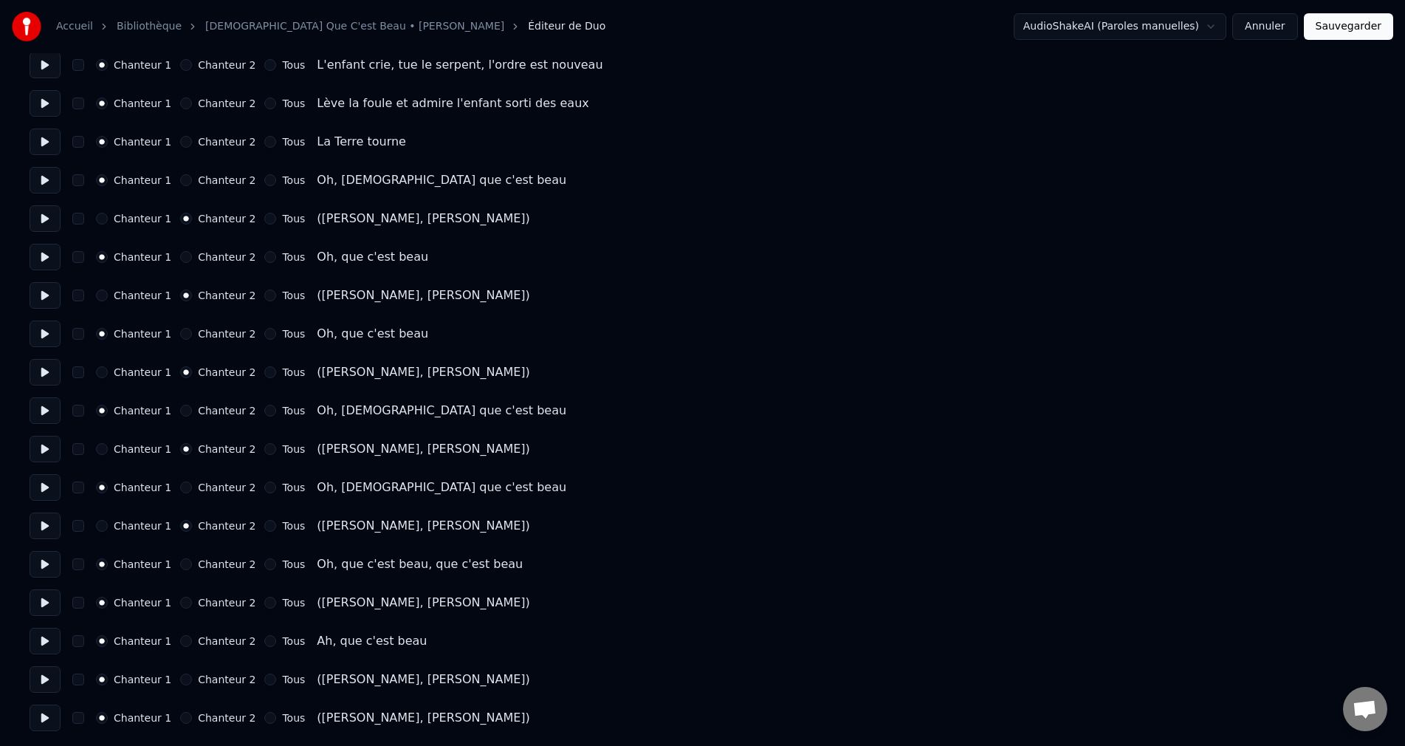
click at [188, 605] on button "Chanteur 2" at bounding box center [186, 603] width 12 height 12
click at [185, 680] on button "Chanteur 2" at bounding box center [186, 679] width 12 height 12
click at [185, 719] on button "Chanteur 2" at bounding box center [186, 718] width 12 height 12
click at [1362, 27] on button "Sauvegarder" at bounding box center [1348, 26] width 89 height 27
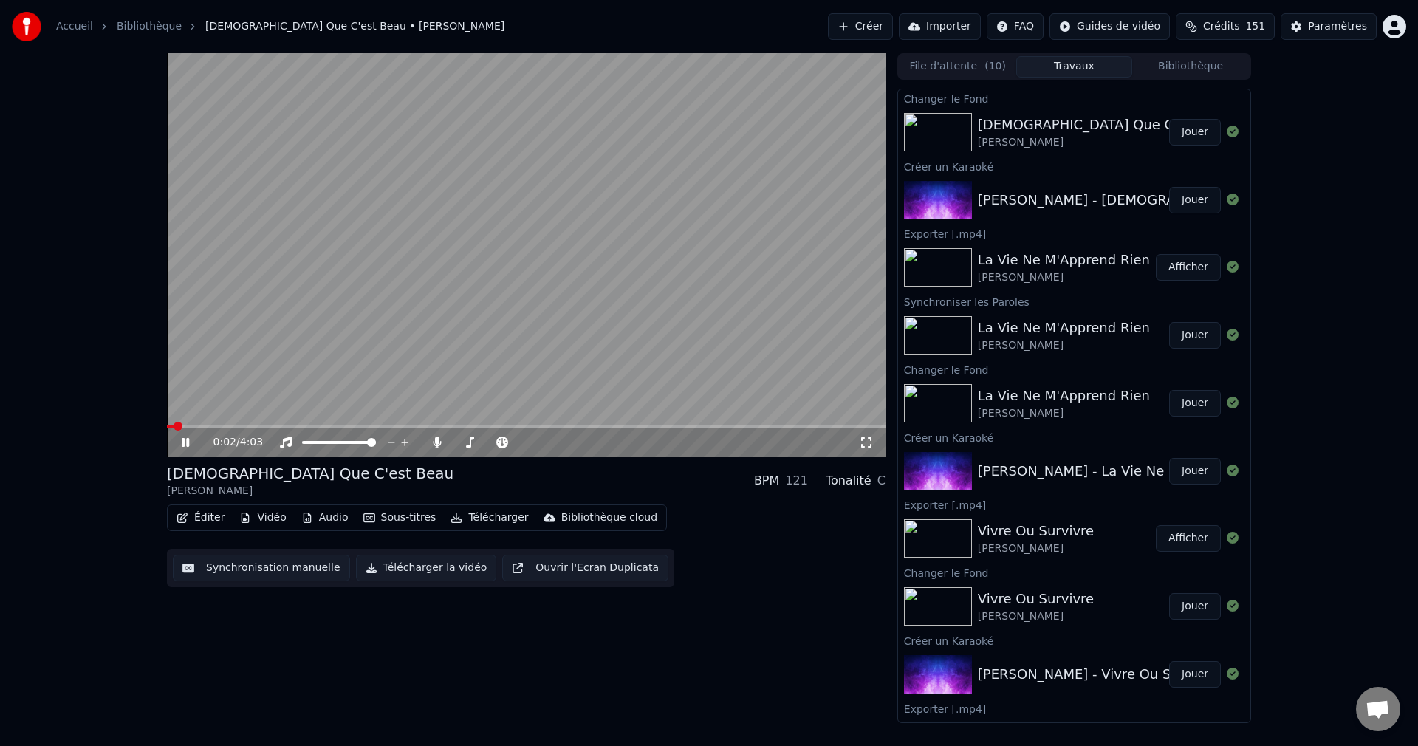
click at [188, 440] on icon at bounding box center [185, 442] width 7 height 9
click at [211, 515] on button "Éditer" at bounding box center [201, 517] width 60 height 21
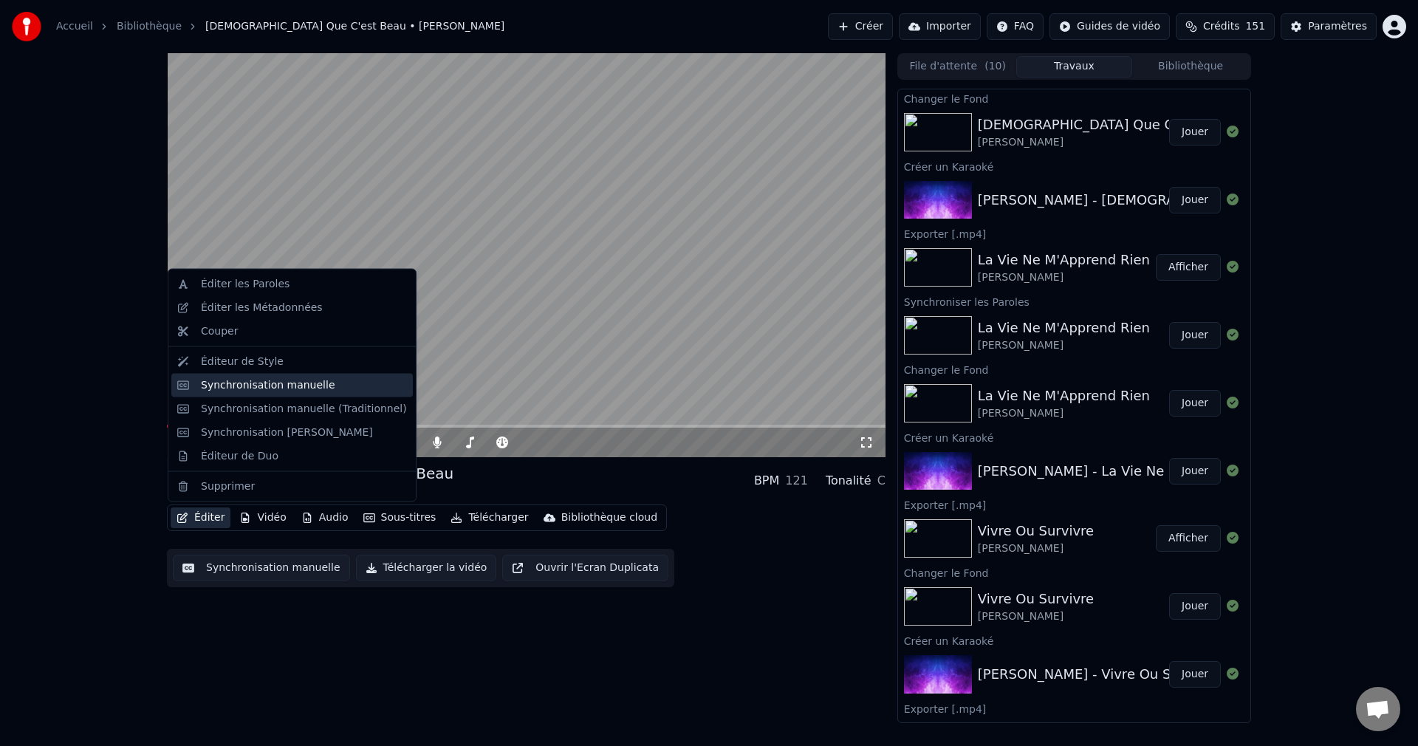
click at [278, 391] on div "Synchronisation manuelle" at bounding box center [268, 384] width 134 height 15
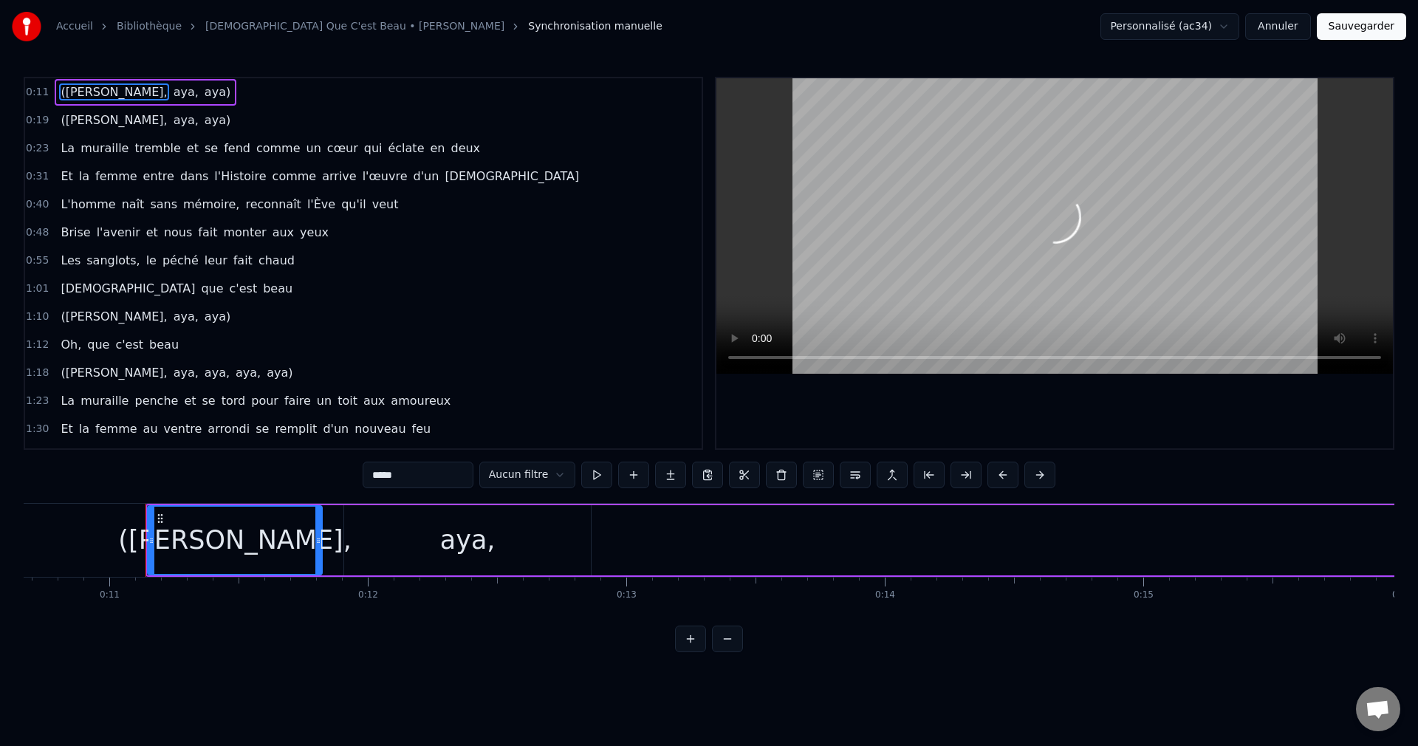
scroll to position [0, 2805]
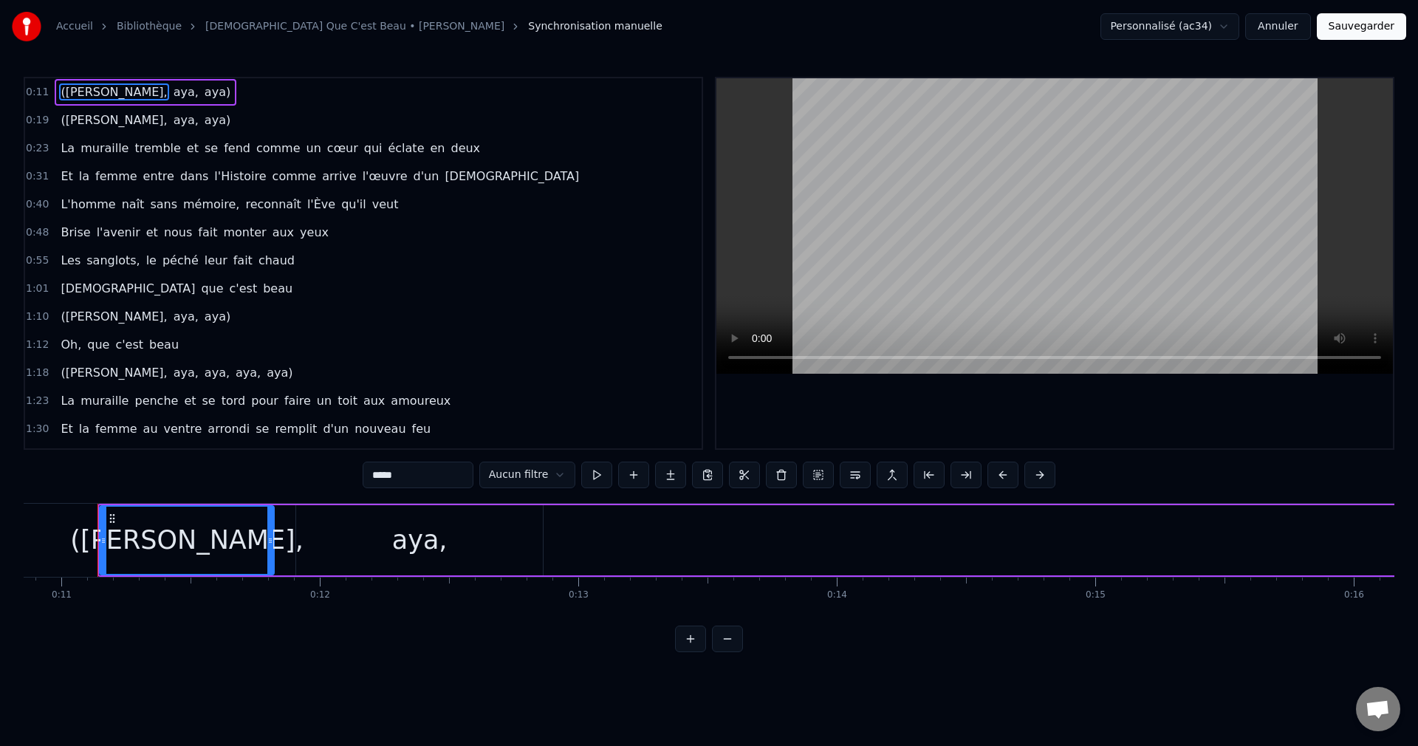
click at [213, 555] on div "([PERSON_NAME]," at bounding box center [186, 540] width 233 height 39
drag, startPoint x: 270, startPoint y: 541, endPoint x: 199, endPoint y: 547, distance: 70.5
click at [199, 547] on div at bounding box center [200, 540] width 6 height 67
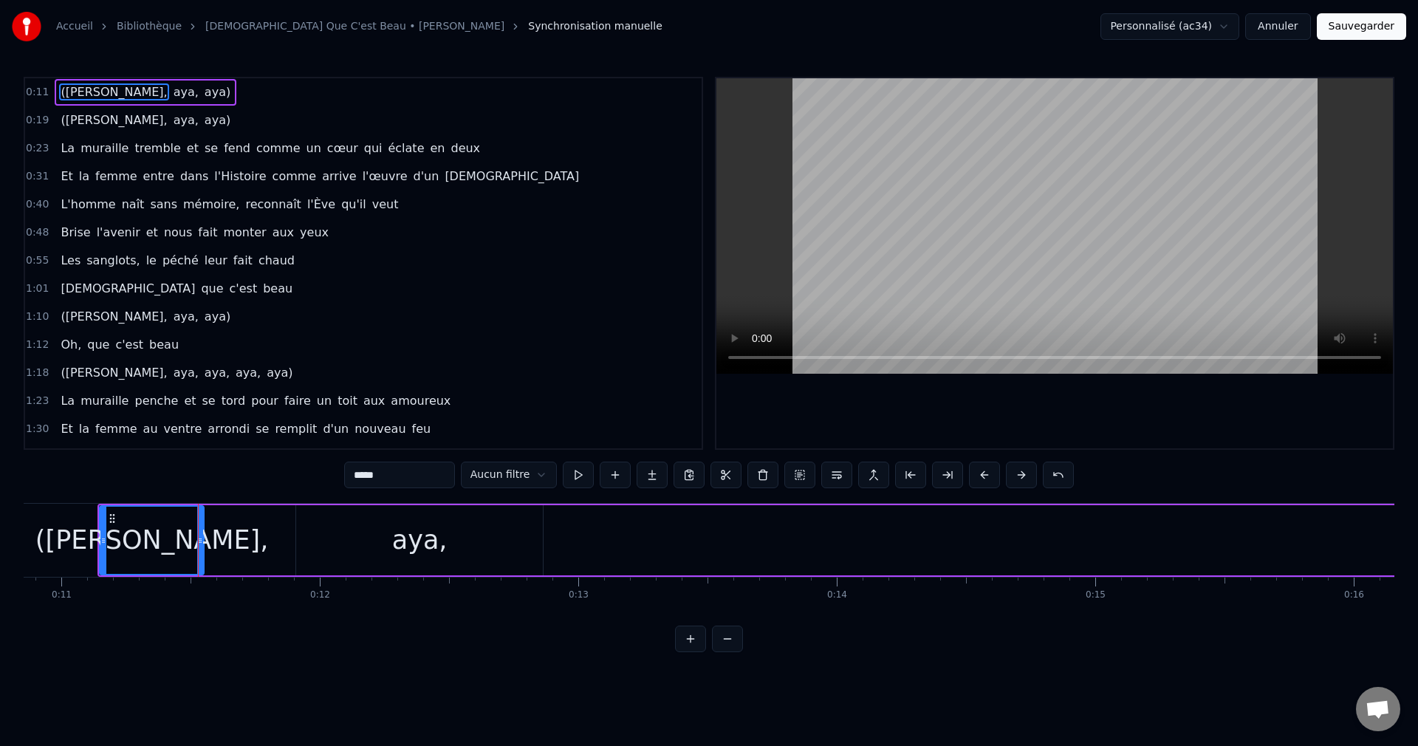
click at [349, 549] on div "aya," at bounding box center [419, 540] width 247 height 70
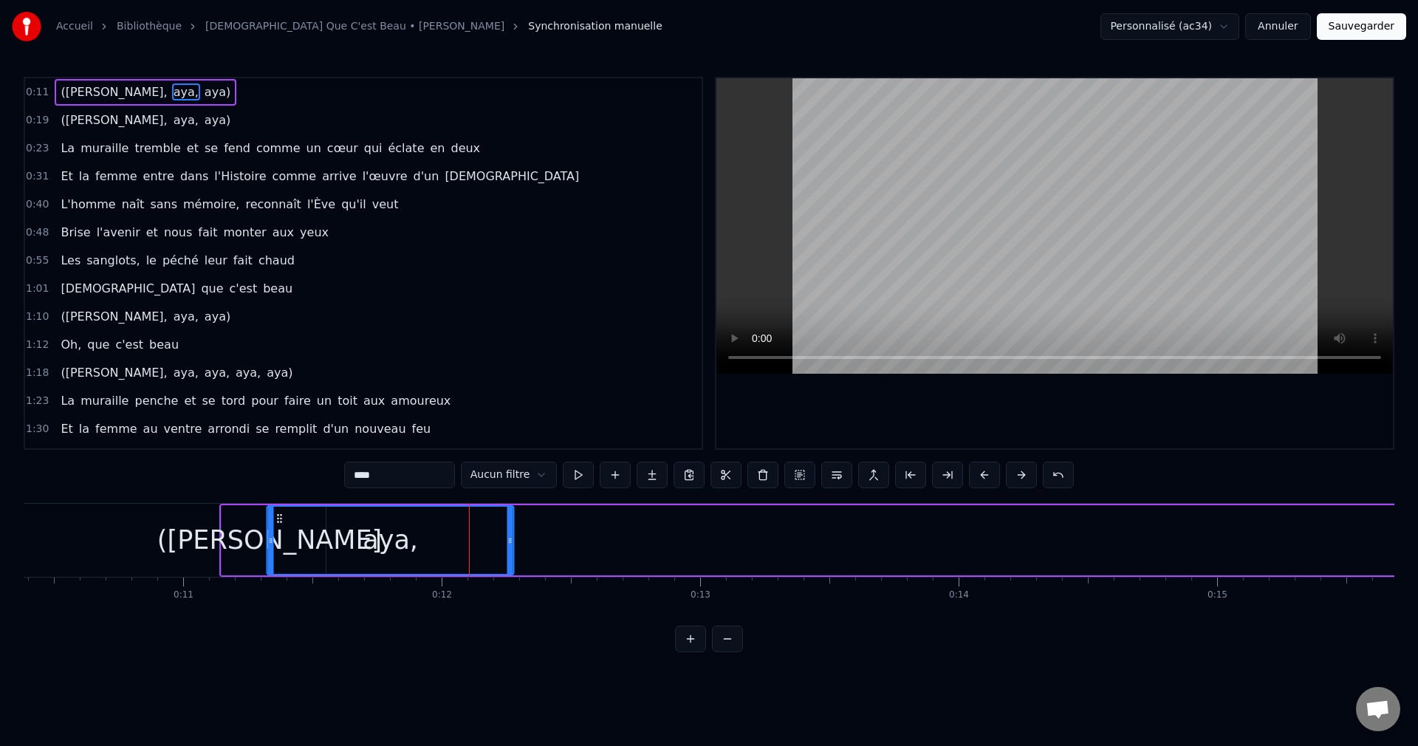
scroll to position [0, 2676]
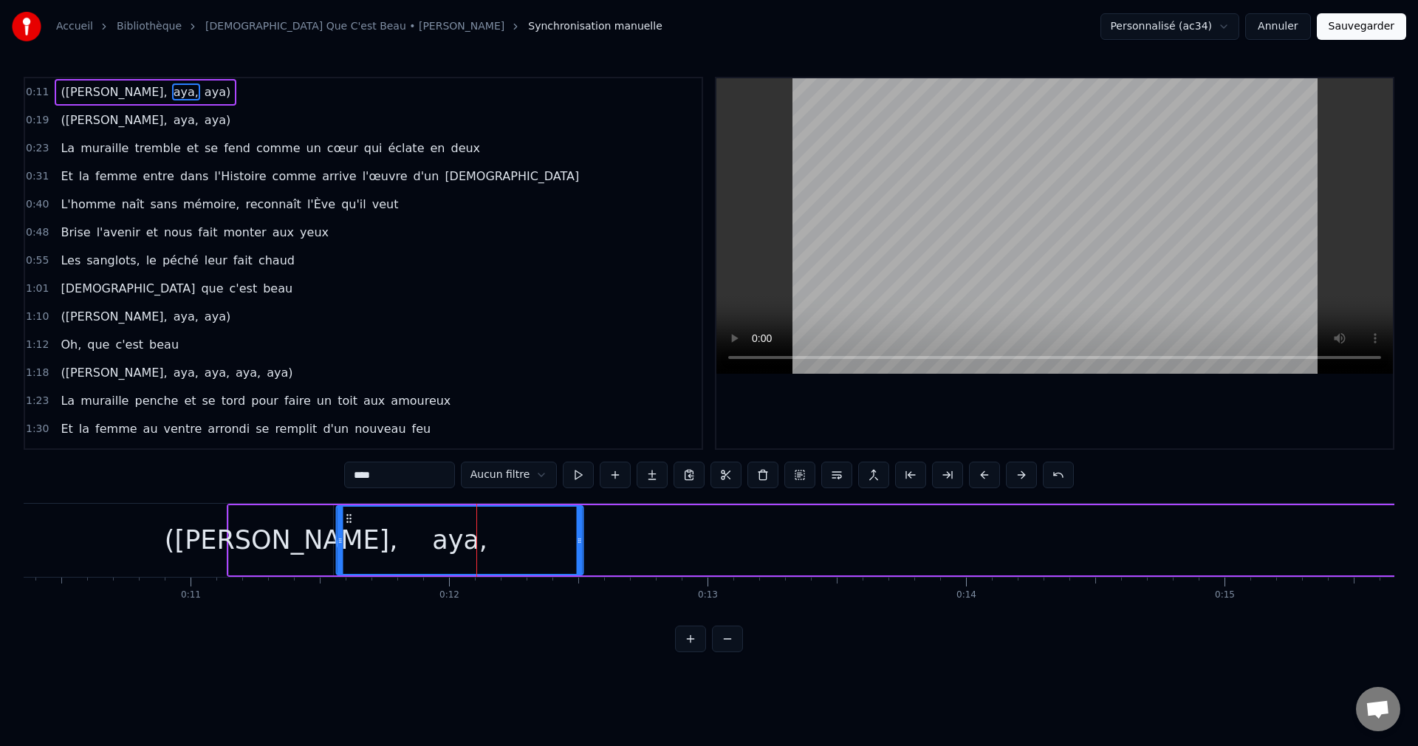
drag, startPoint x: 310, startPoint y: 516, endPoint x: 350, endPoint y: 548, distance: 51.0
click at [350, 548] on div "aya," at bounding box center [459, 540] width 245 height 67
drag, startPoint x: 581, startPoint y: 539, endPoint x: 478, endPoint y: 552, distance: 104.2
click at [478, 552] on div at bounding box center [476, 540] width 6 height 67
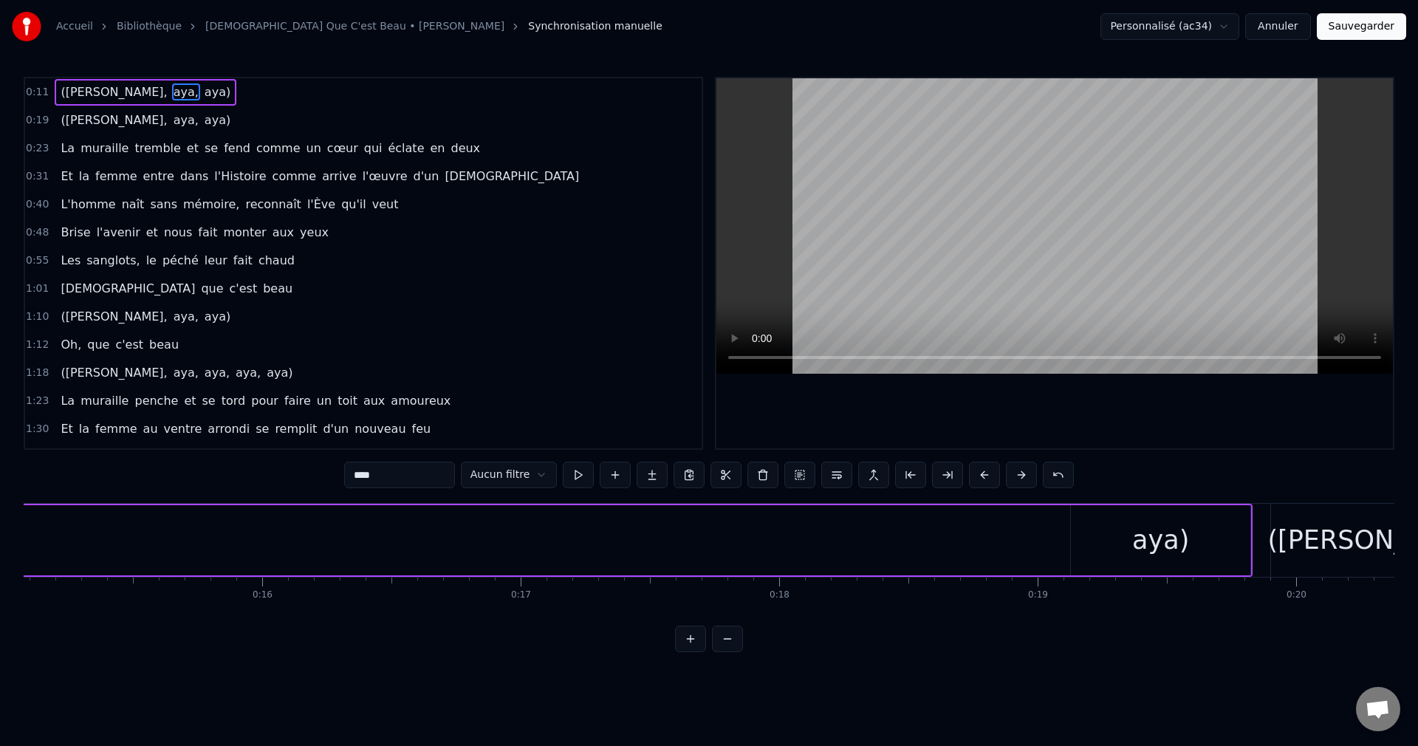
scroll to position [0, 3906]
click at [1176, 535] on div "aya)" at bounding box center [1150, 540] width 179 height 70
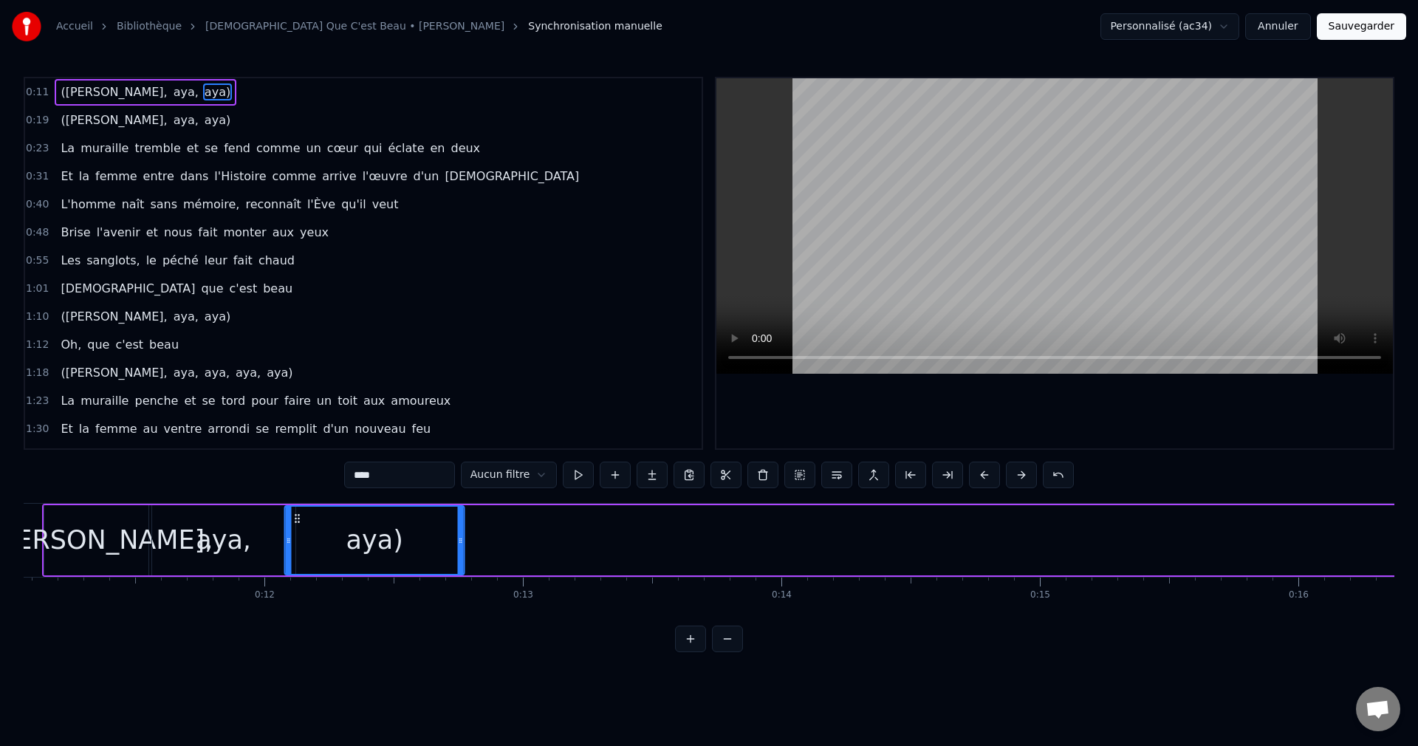
scroll to position [0, 2857]
drag, startPoint x: 1075, startPoint y: 515, endPoint x: 312, endPoint y: 620, distance: 770.7
click at [312, 614] on div "([PERSON_NAME], [PERSON_NAME], [PERSON_NAME]) ([PERSON_NAME], [PERSON_NAME], [P…" at bounding box center [709, 558] width 1371 height 111
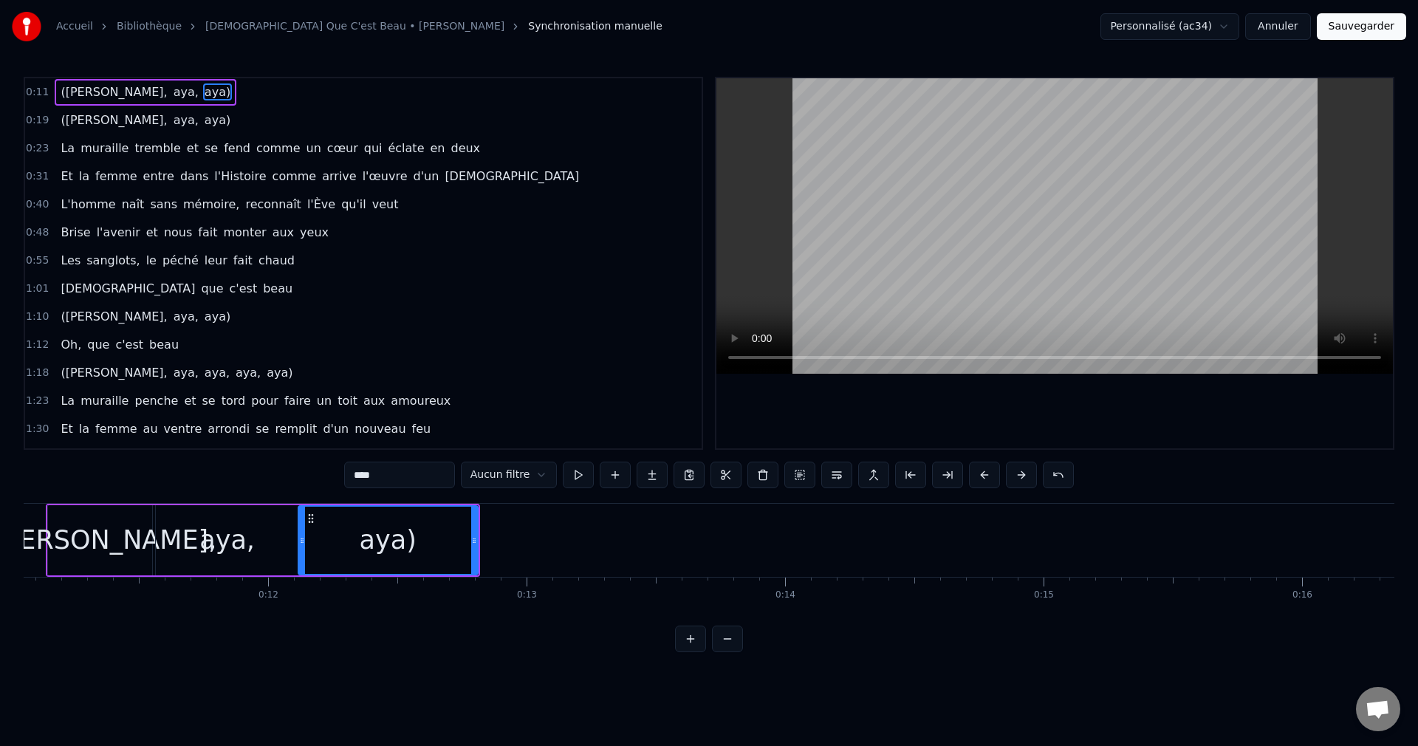
click at [68, 552] on div "([PERSON_NAME]," at bounding box center [100, 540] width 104 height 70
type input "*****"
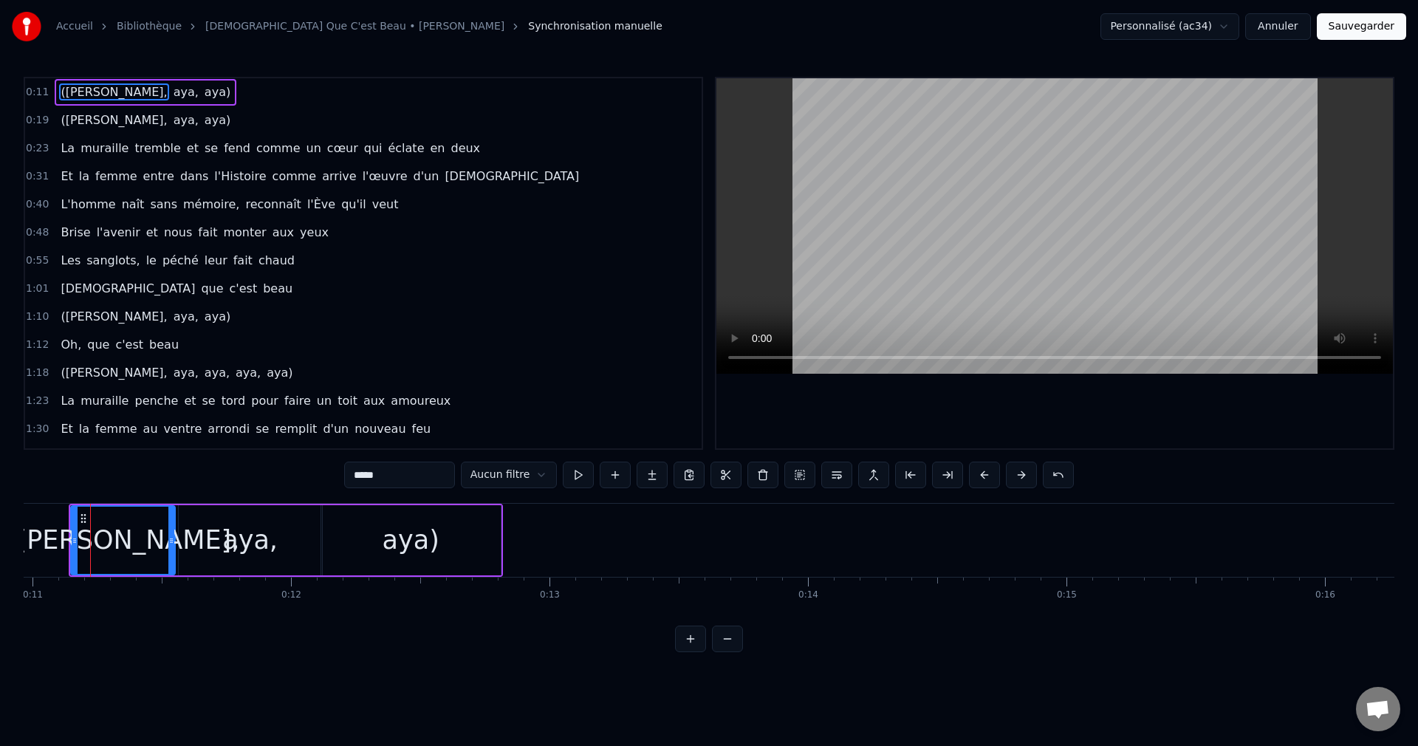
scroll to position [0, 2826]
drag, startPoint x: 82, startPoint y: 541, endPoint x: 66, endPoint y: 541, distance: 15.5
click at [66, 541] on icon at bounding box center [67, 541] width 6 height 12
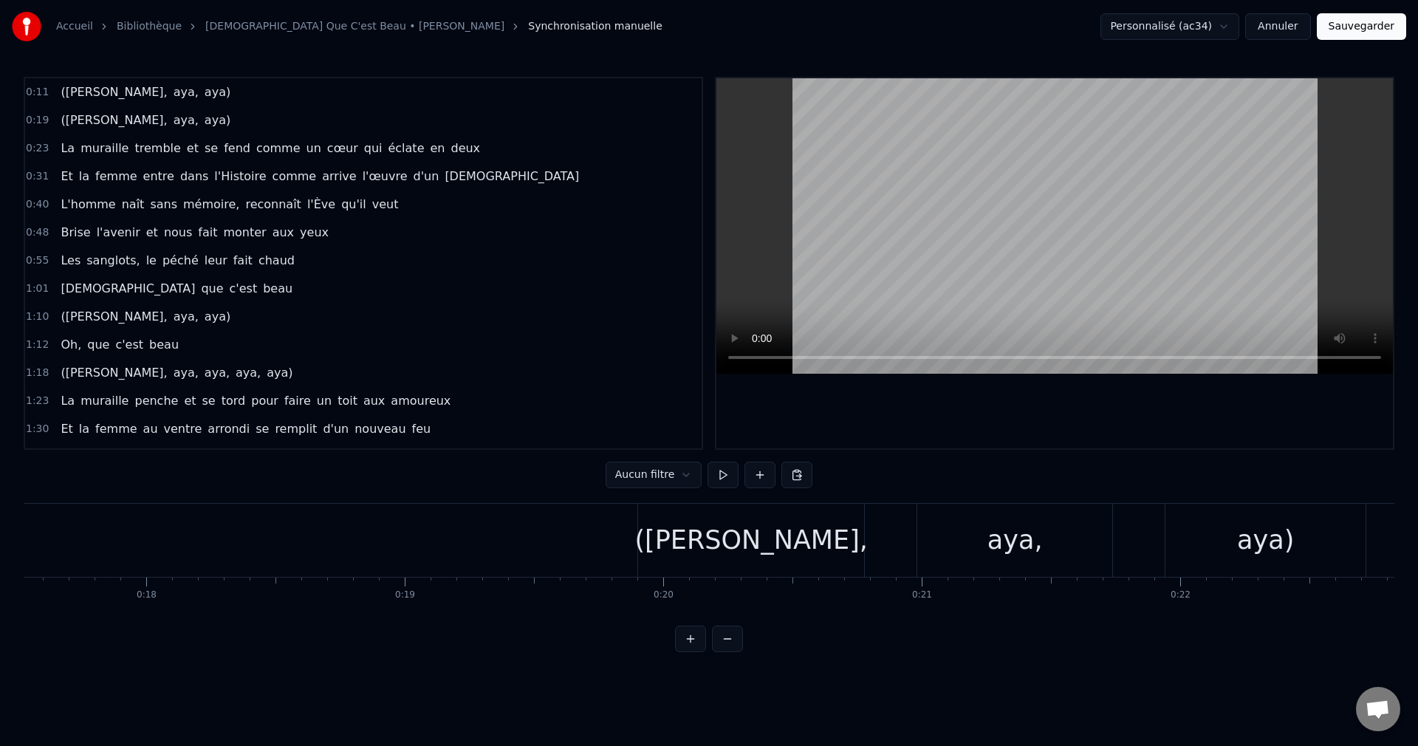
scroll to position [0, 4578]
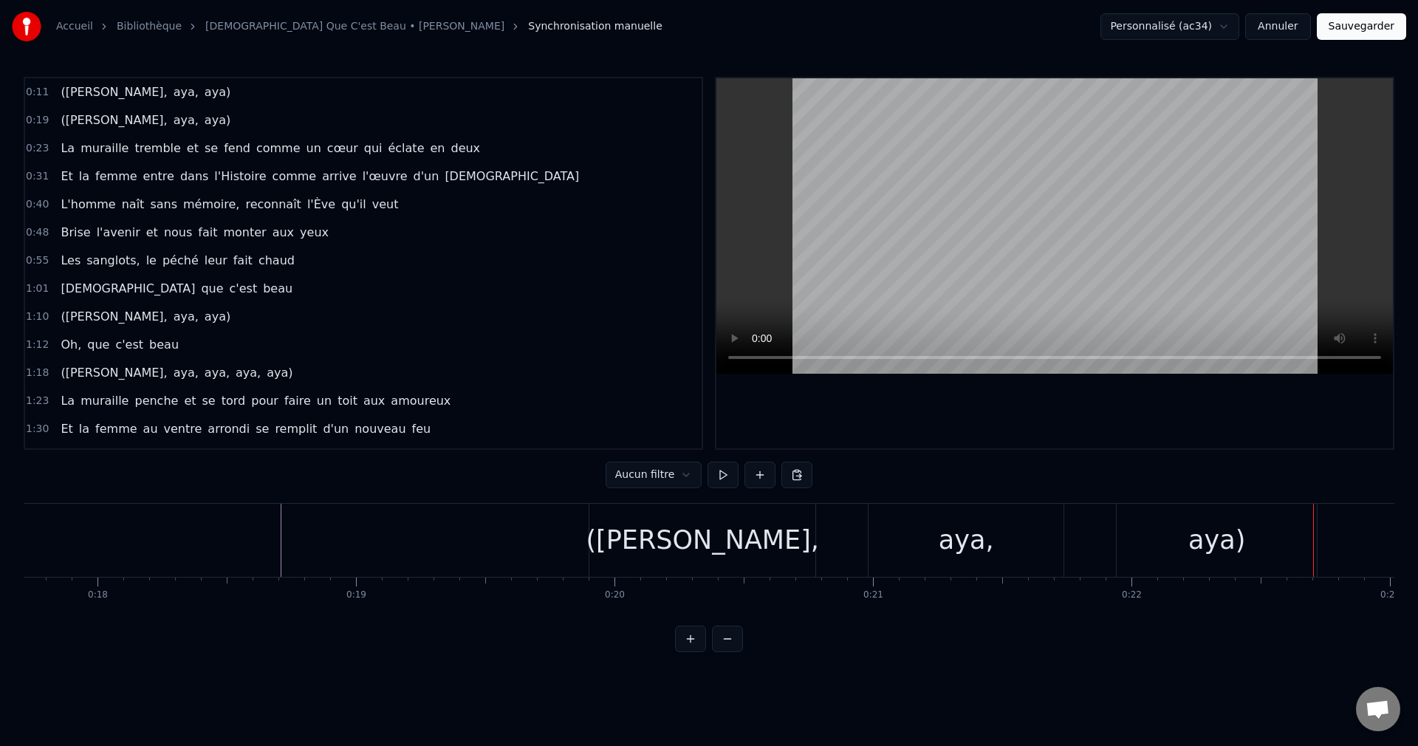
click at [704, 543] on div "([PERSON_NAME]," at bounding box center [702, 540] width 233 height 39
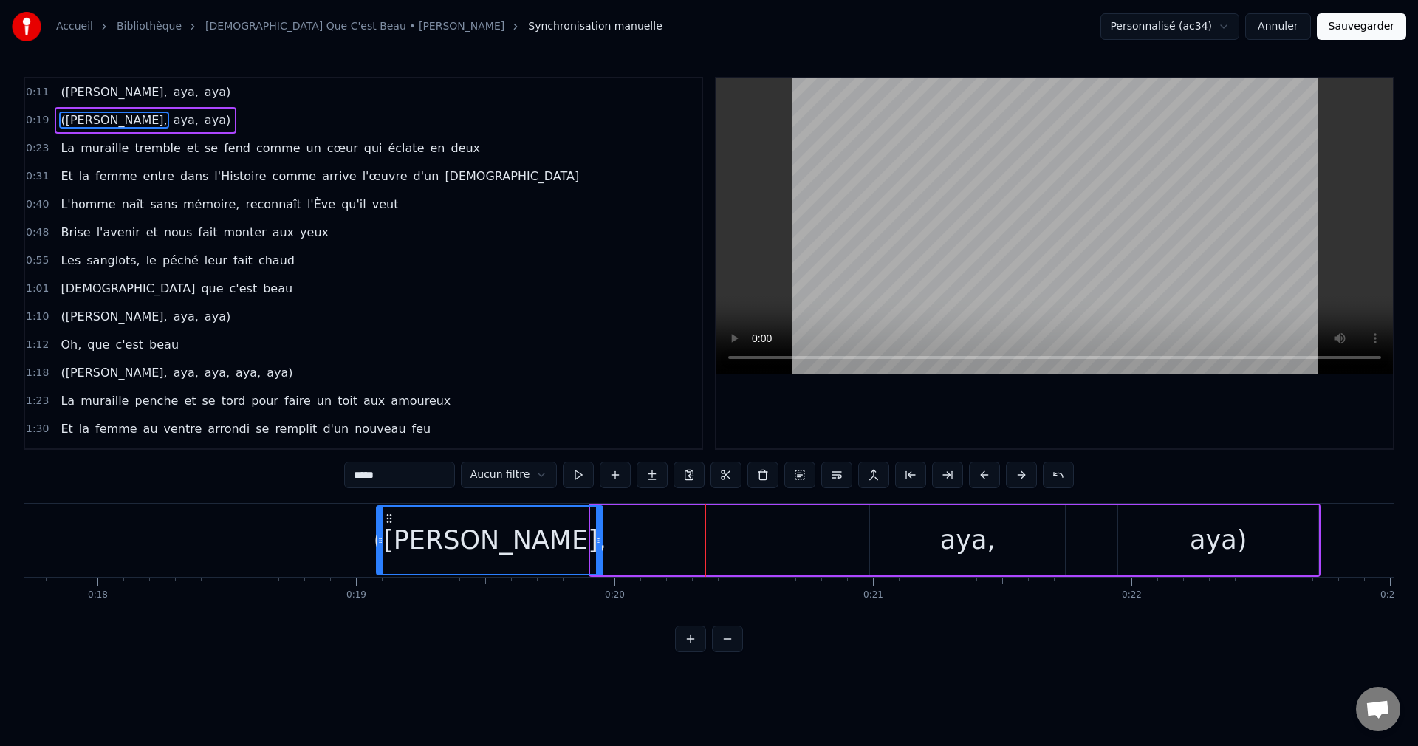
drag, startPoint x: 604, startPoint y: 513, endPoint x: 390, endPoint y: 544, distance: 216.4
click at [390, 544] on div "([PERSON_NAME]," at bounding box center [489, 540] width 224 height 67
drag, startPoint x: 926, startPoint y: 547, endPoint x: 898, endPoint y: 537, distance: 29.9
click at [925, 546] on div "aya," at bounding box center [967, 540] width 195 height 70
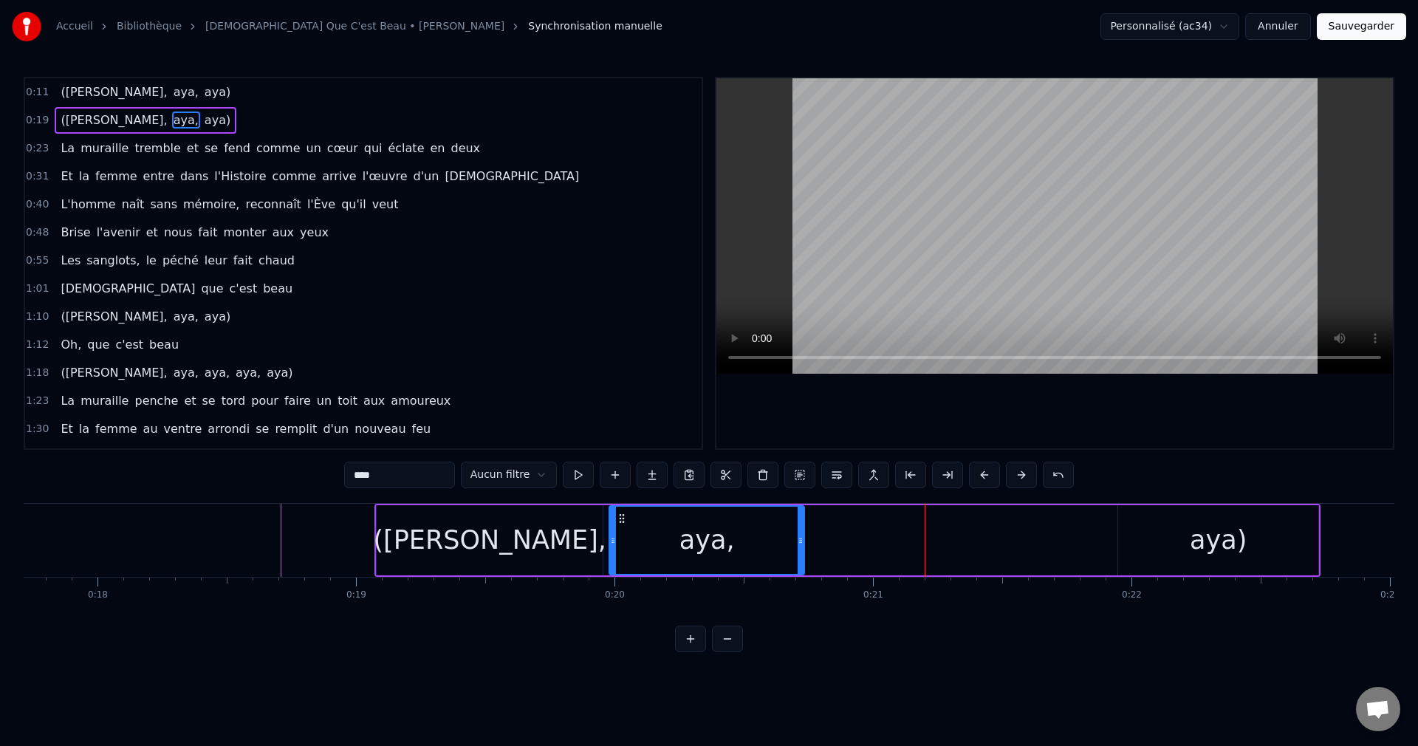
drag, startPoint x: 882, startPoint y: 514, endPoint x: 621, endPoint y: 532, distance: 261.3
click at [621, 532] on div "aya," at bounding box center [706, 540] width 193 height 67
click at [1149, 532] on div "aya)" at bounding box center [1218, 540] width 200 height 70
type input "****"
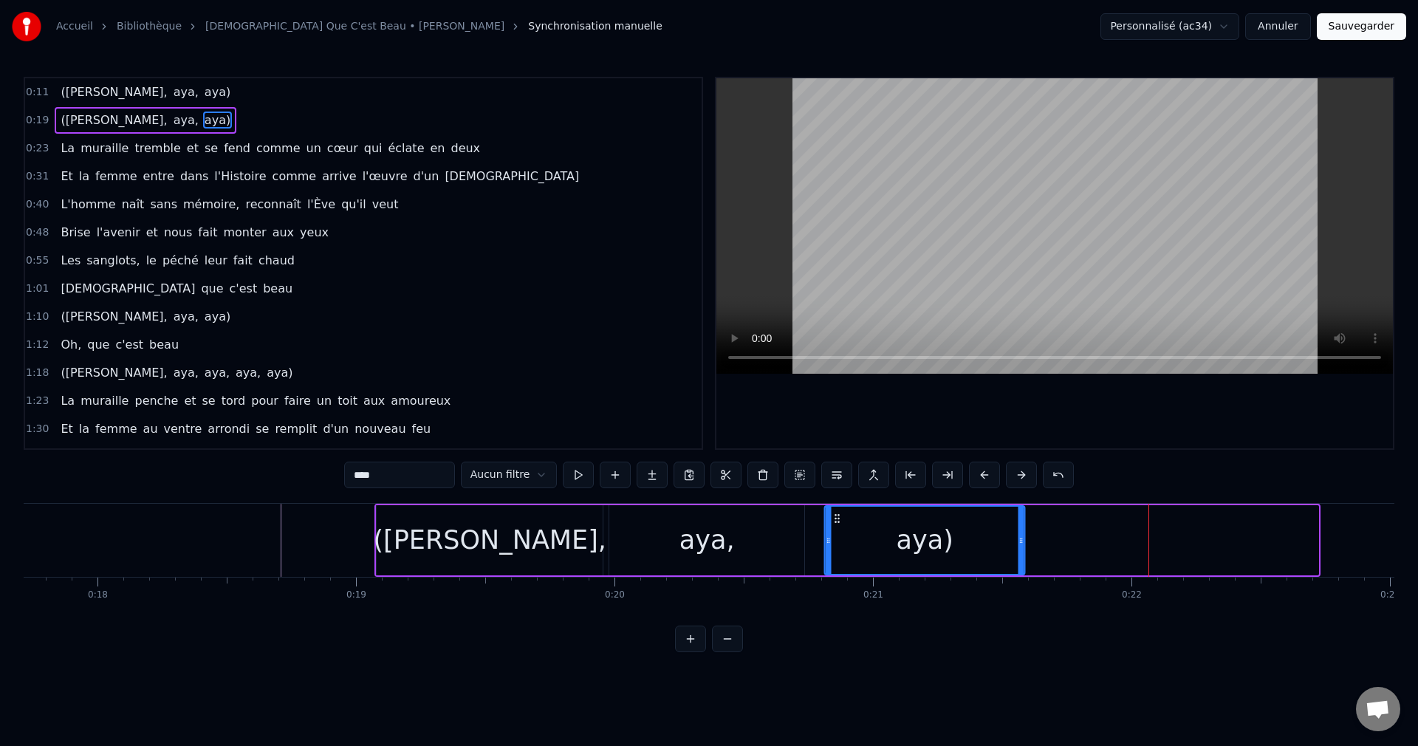
drag, startPoint x: 1131, startPoint y: 515, endPoint x: 838, endPoint y: 555, distance: 295.9
click at [838, 555] on div "aya)" at bounding box center [925, 540] width 199 height 67
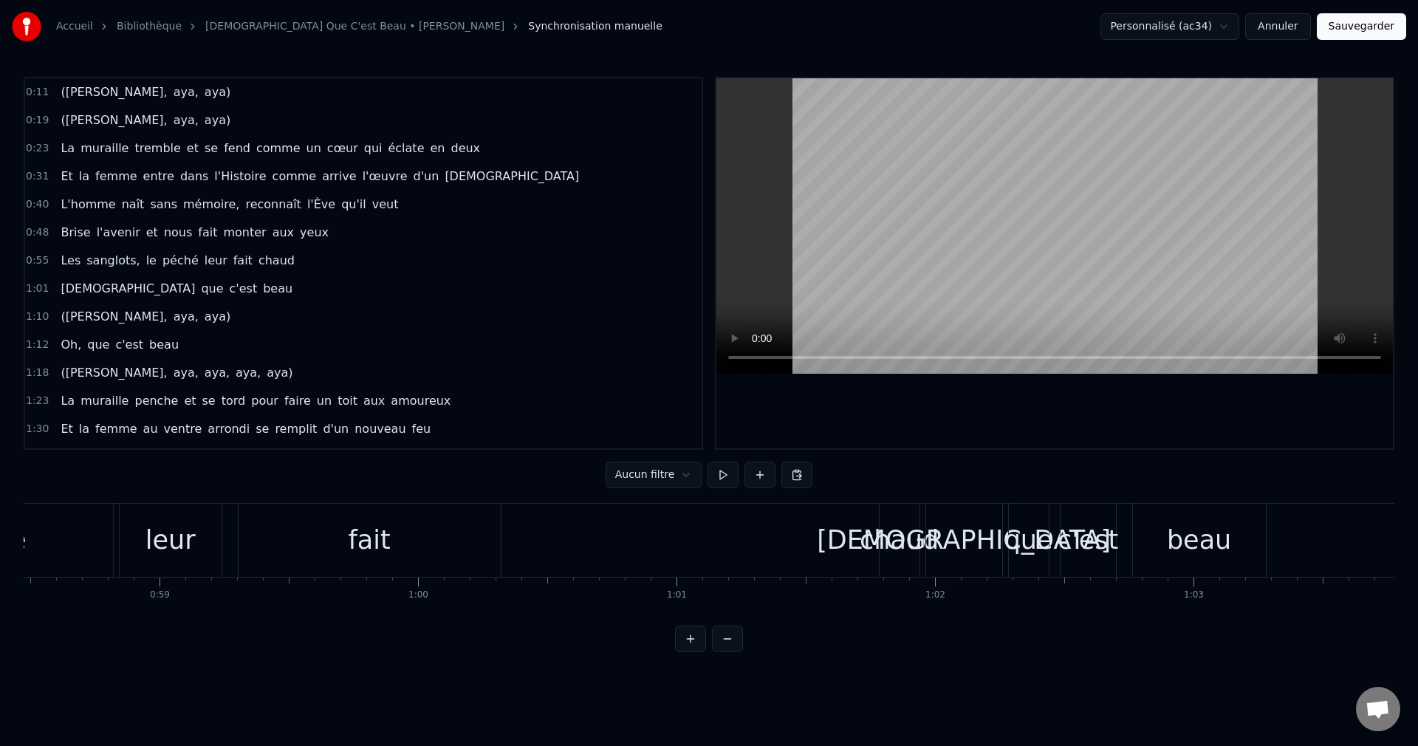
scroll to position [0, 15142]
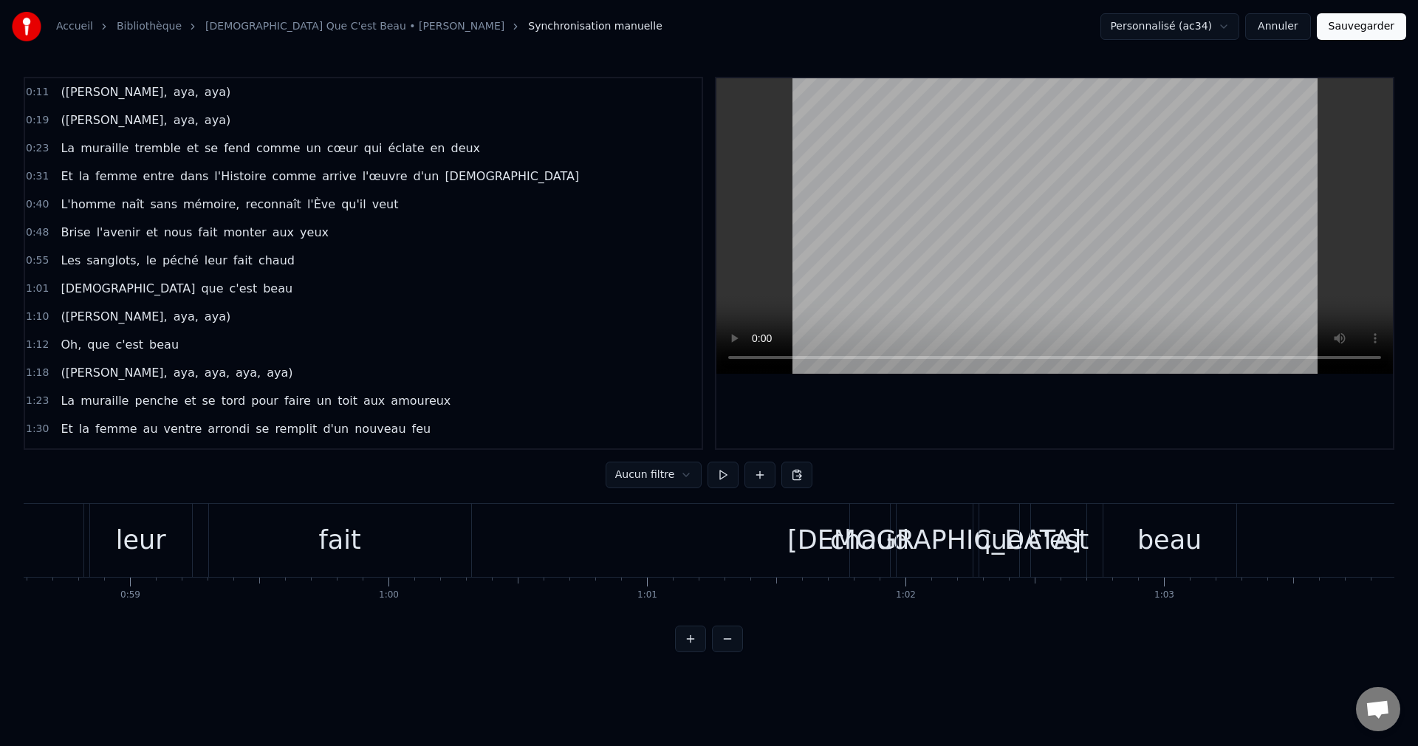
click at [135, 544] on div "leur" at bounding box center [141, 540] width 50 height 39
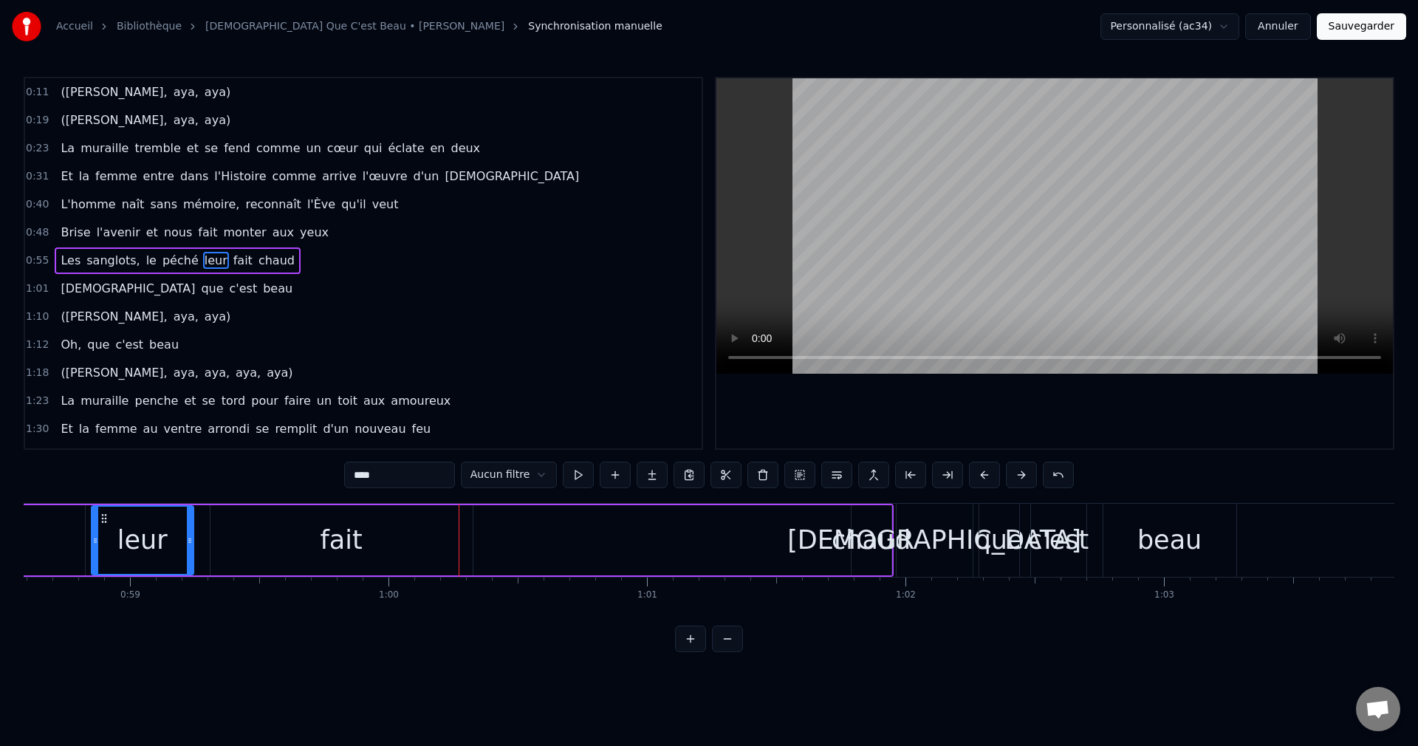
click at [385, 546] on div "fait" at bounding box center [341, 540] width 262 height 70
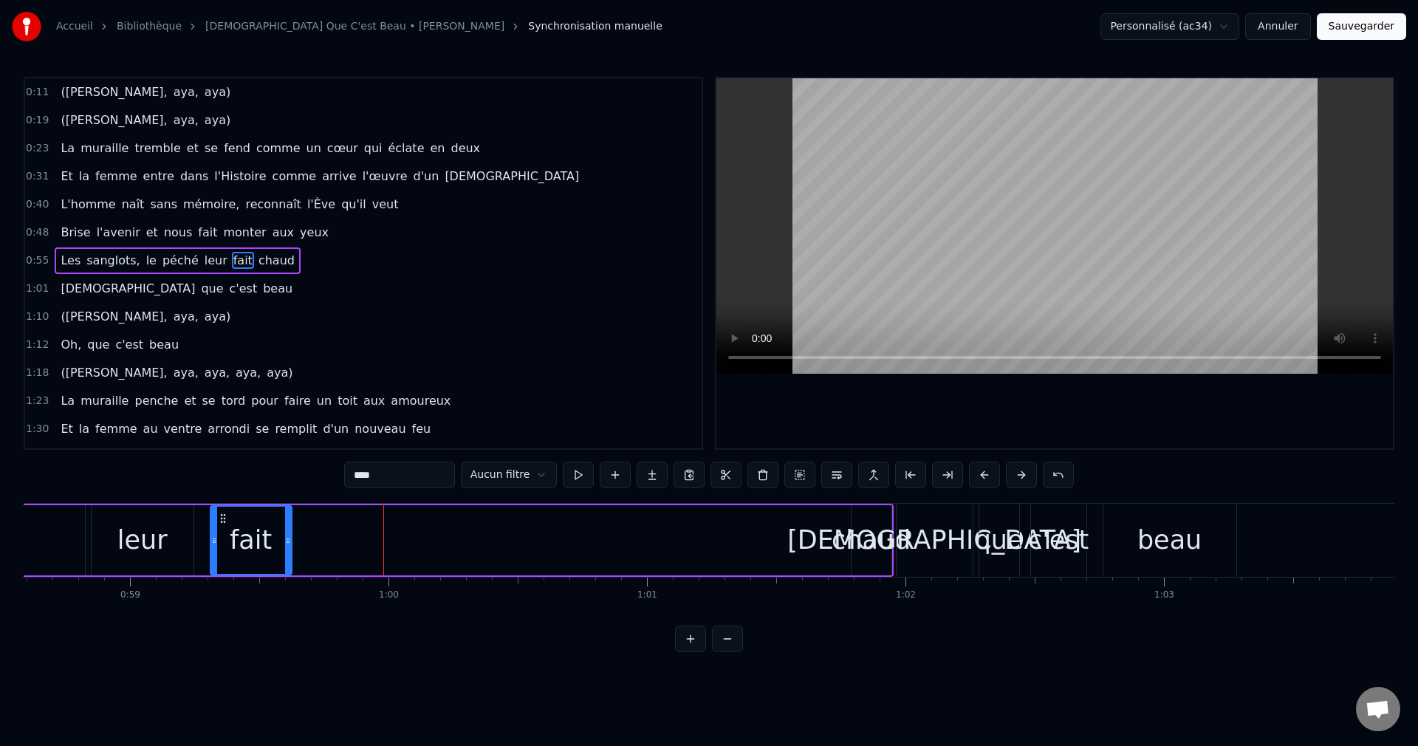
drag, startPoint x: 470, startPoint y: 540, endPoint x: 289, endPoint y: 573, distance: 183.9
click at [289, 573] on div at bounding box center [288, 540] width 6 height 67
click at [875, 540] on div "chaud" at bounding box center [870, 540] width 79 height 39
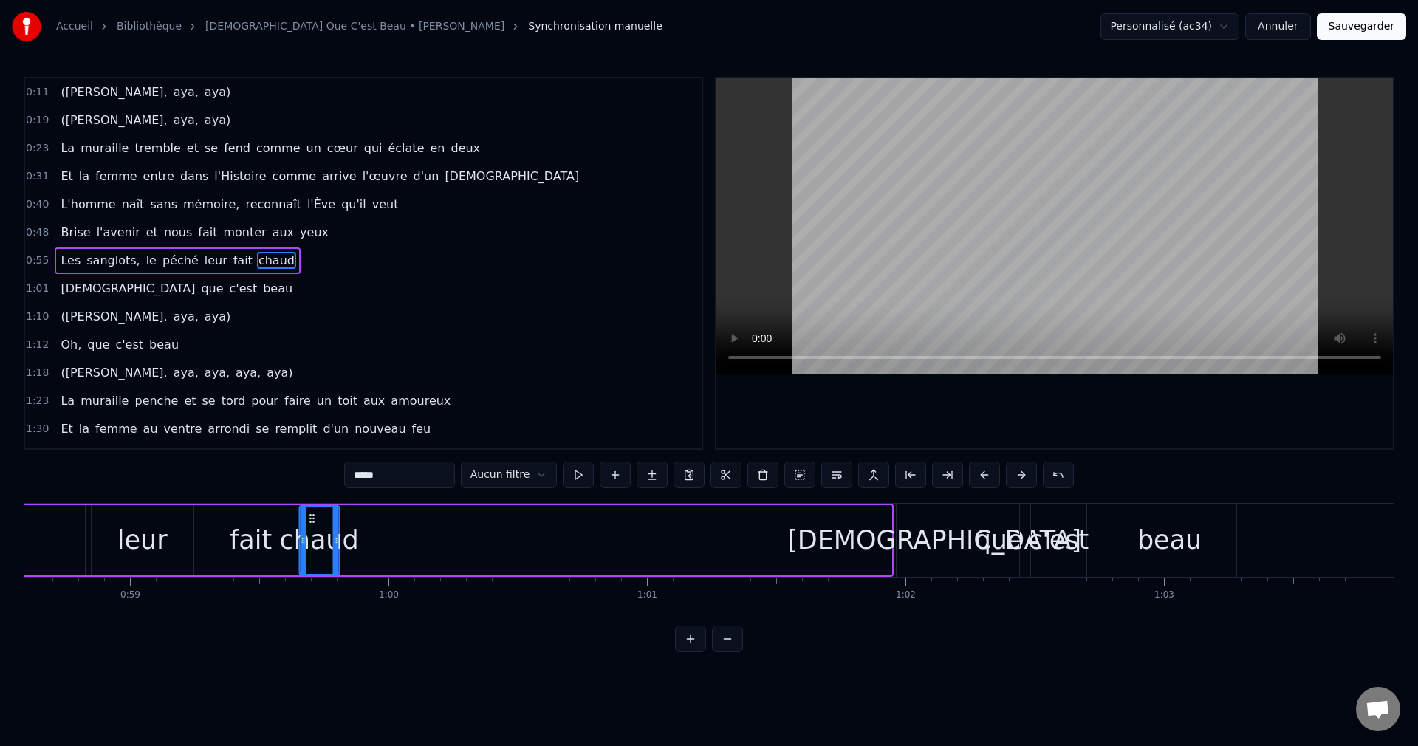
drag, startPoint x: 864, startPoint y: 515, endPoint x: 312, endPoint y: 586, distance: 556.2
click at [312, 586] on div "([PERSON_NAME], [PERSON_NAME], [PERSON_NAME]) ([PERSON_NAME], [PERSON_NAME], [P…" at bounding box center [709, 558] width 1371 height 111
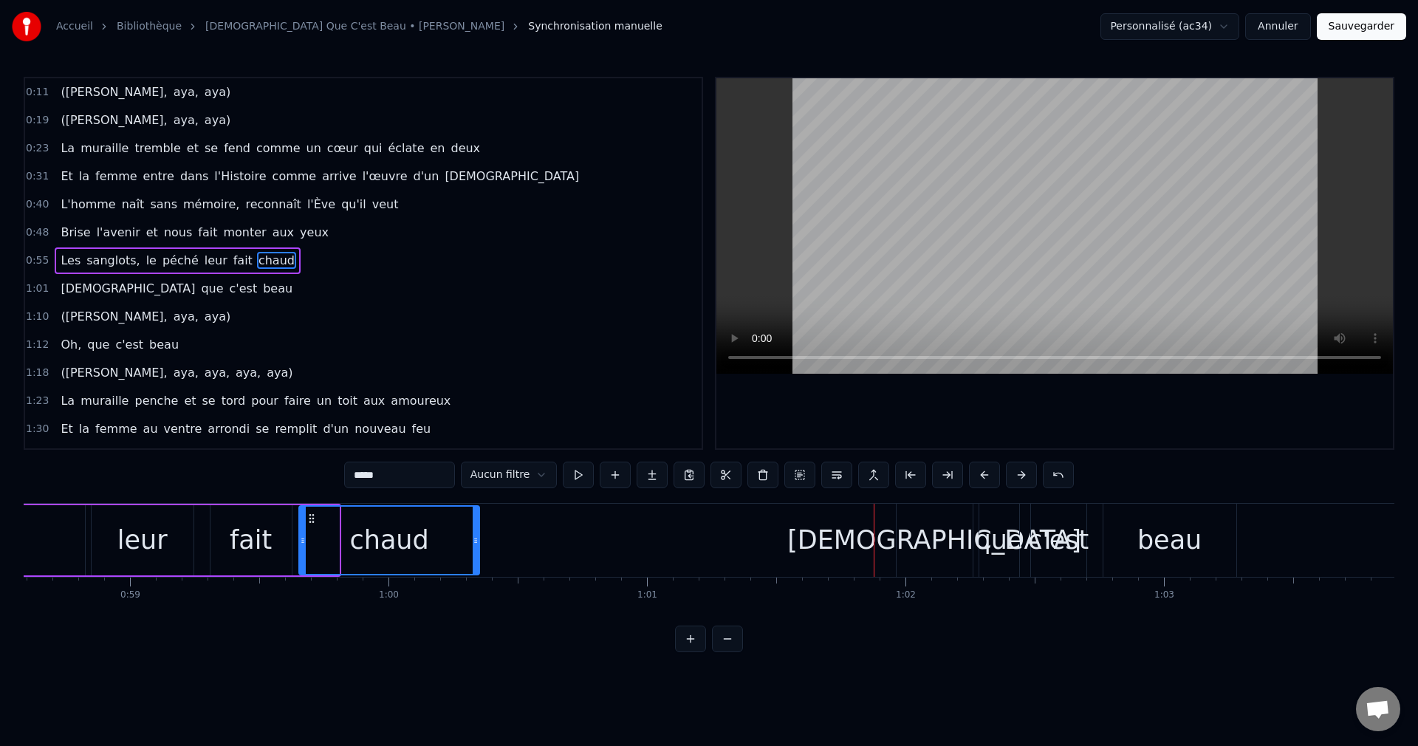
drag, startPoint x: 337, startPoint y: 541, endPoint x: 375, endPoint y: 569, distance: 48.0
click at [474, 567] on div at bounding box center [476, 540] width 6 height 67
type input "*****"
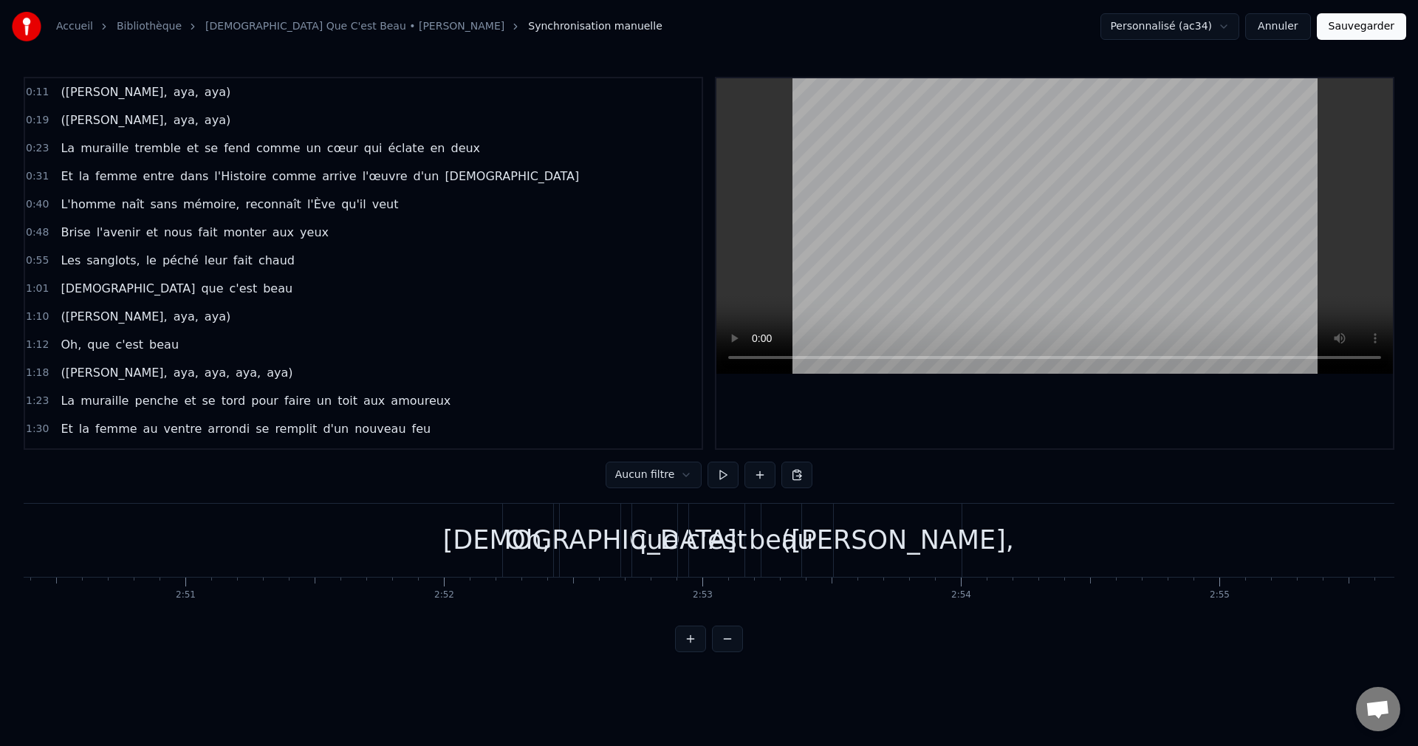
scroll to position [0, 44142]
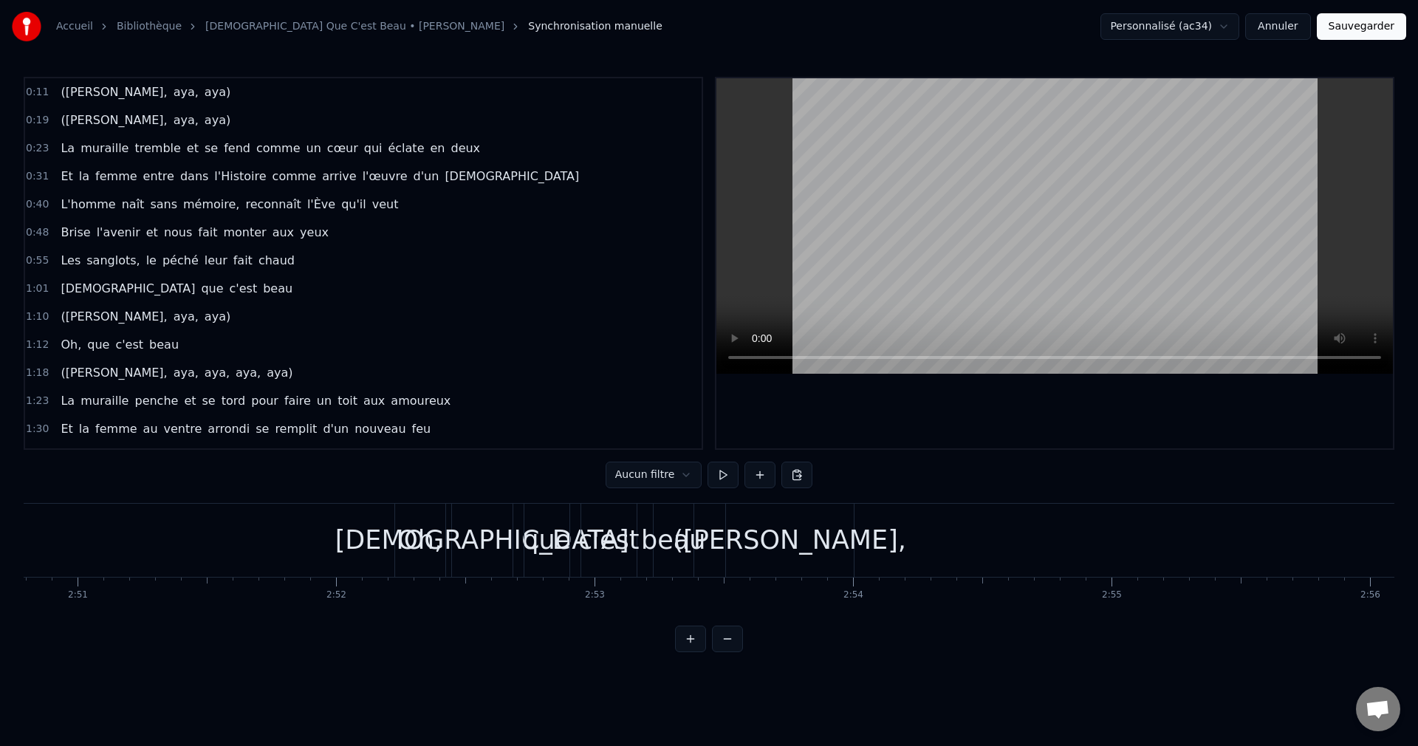
click at [770, 541] on div "([PERSON_NAME]," at bounding box center [789, 540] width 233 height 39
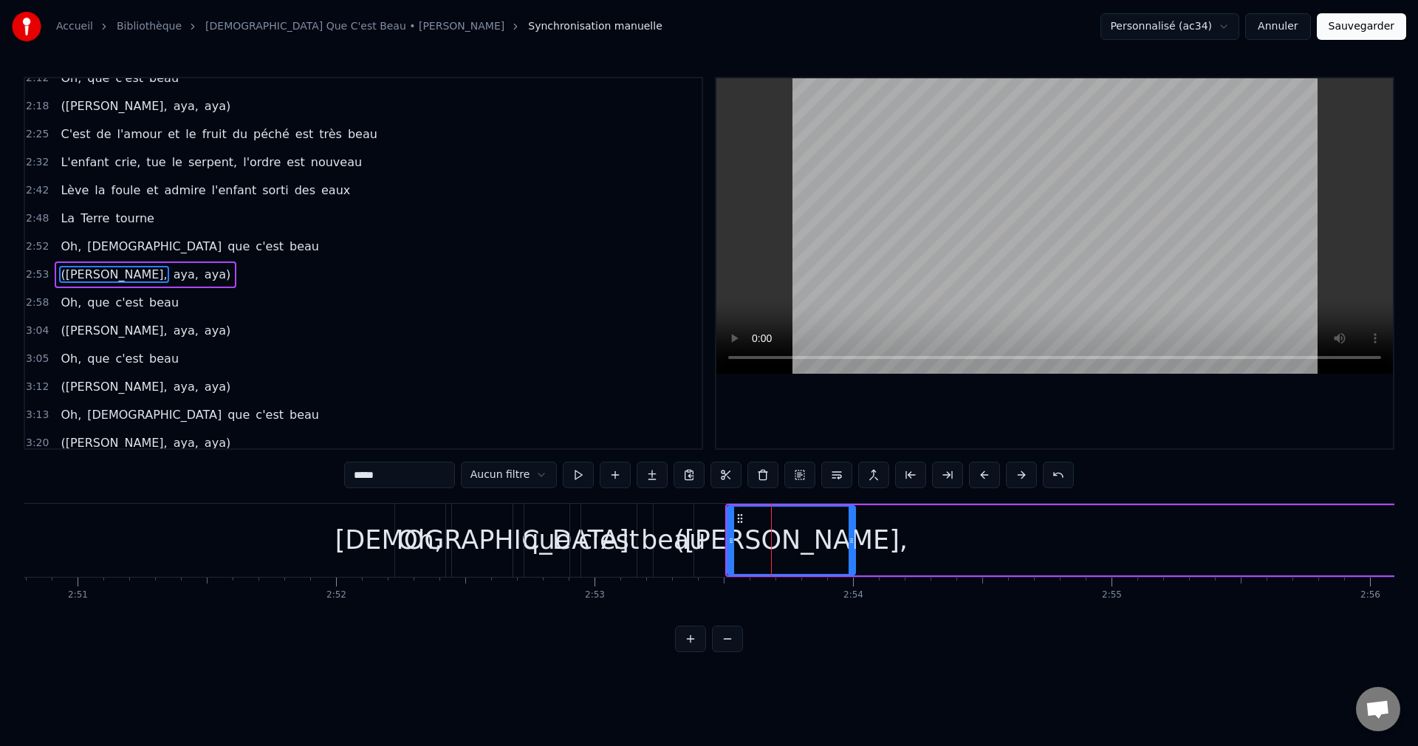
scroll to position [530, 0]
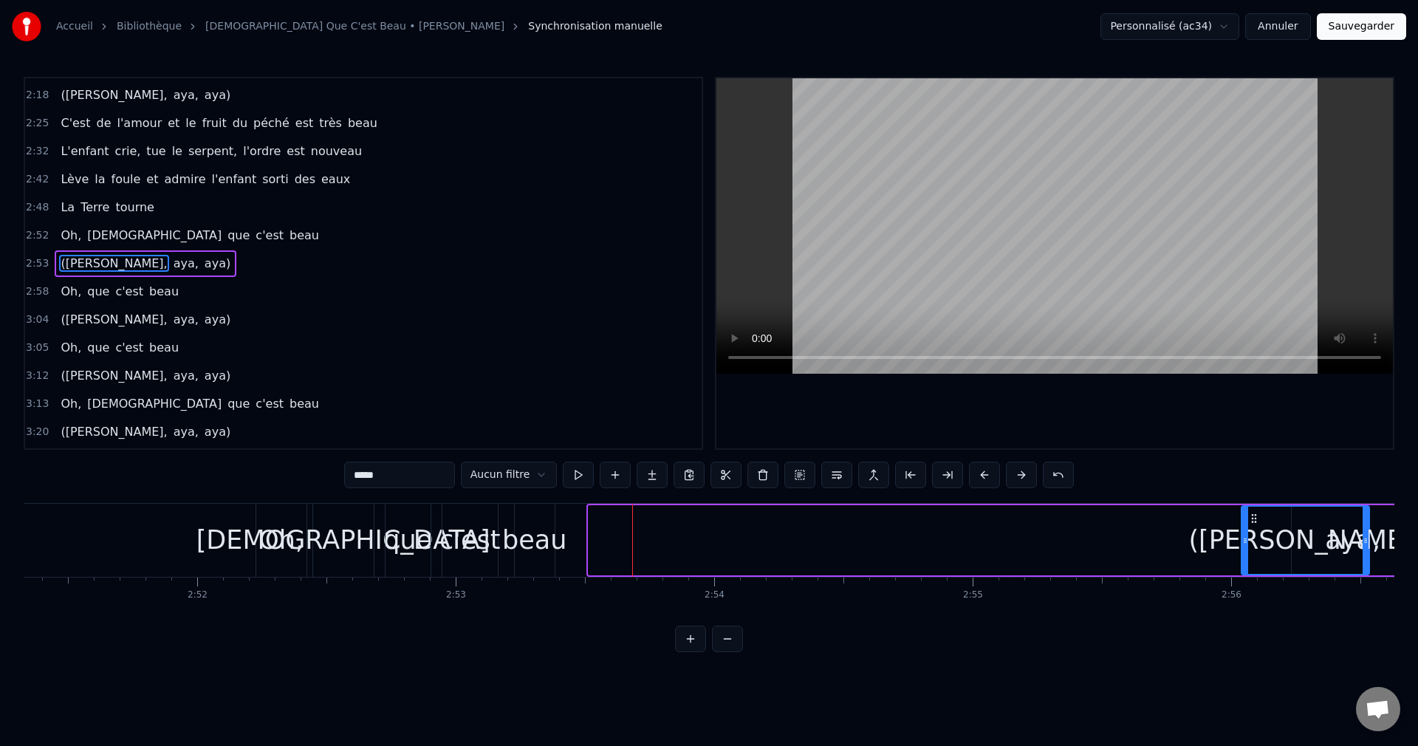
drag, startPoint x: 739, startPoint y: 515, endPoint x: 1282, endPoint y: 569, distance: 545.4
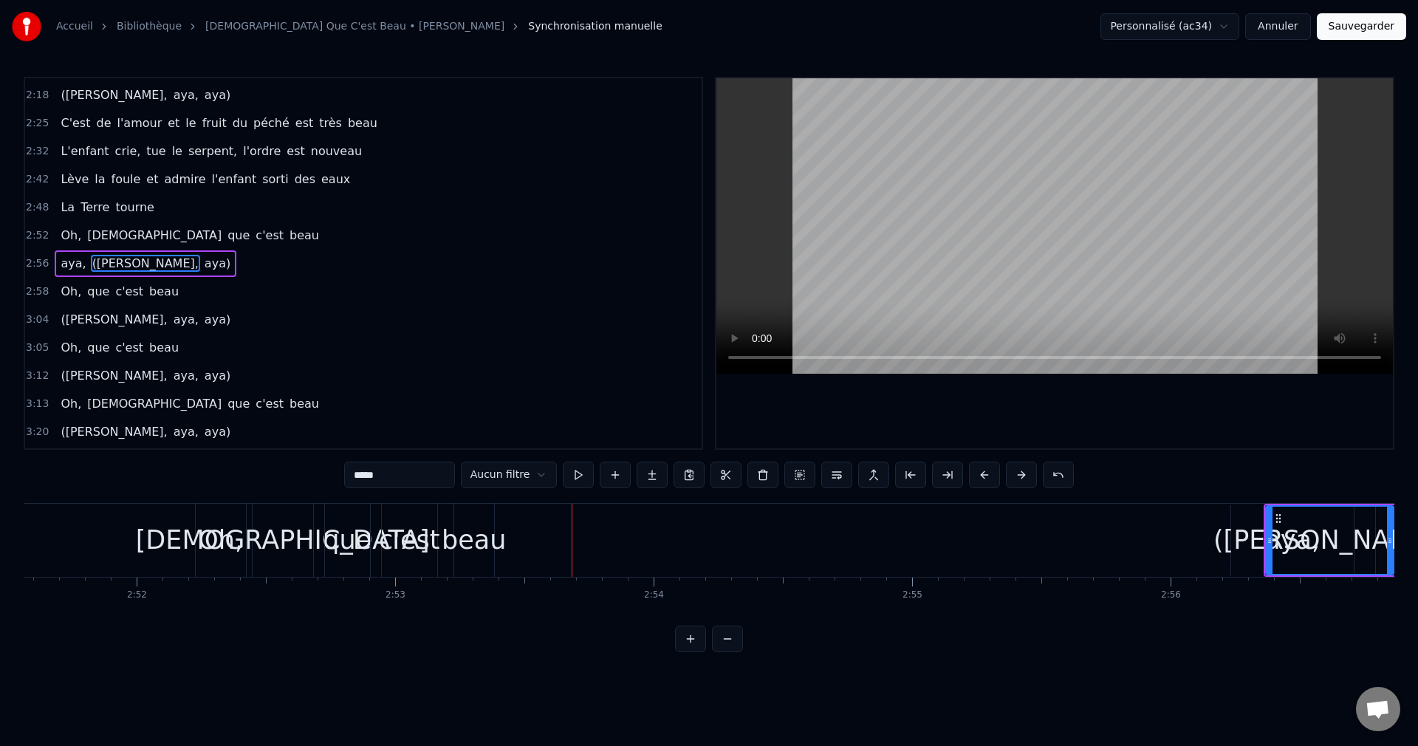
click at [480, 543] on div "beau" at bounding box center [474, 540] width 64 height 39
type input "****"
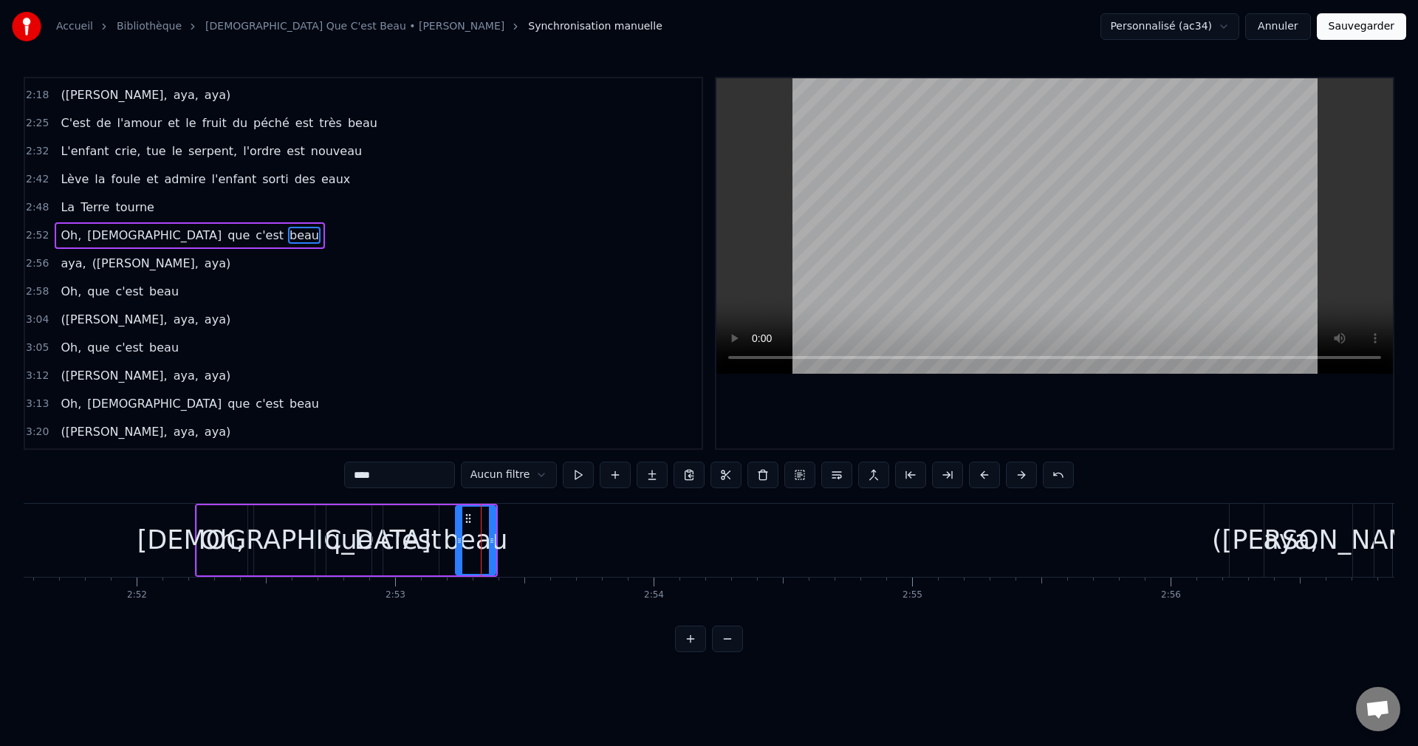
scroll to position [502, 0]
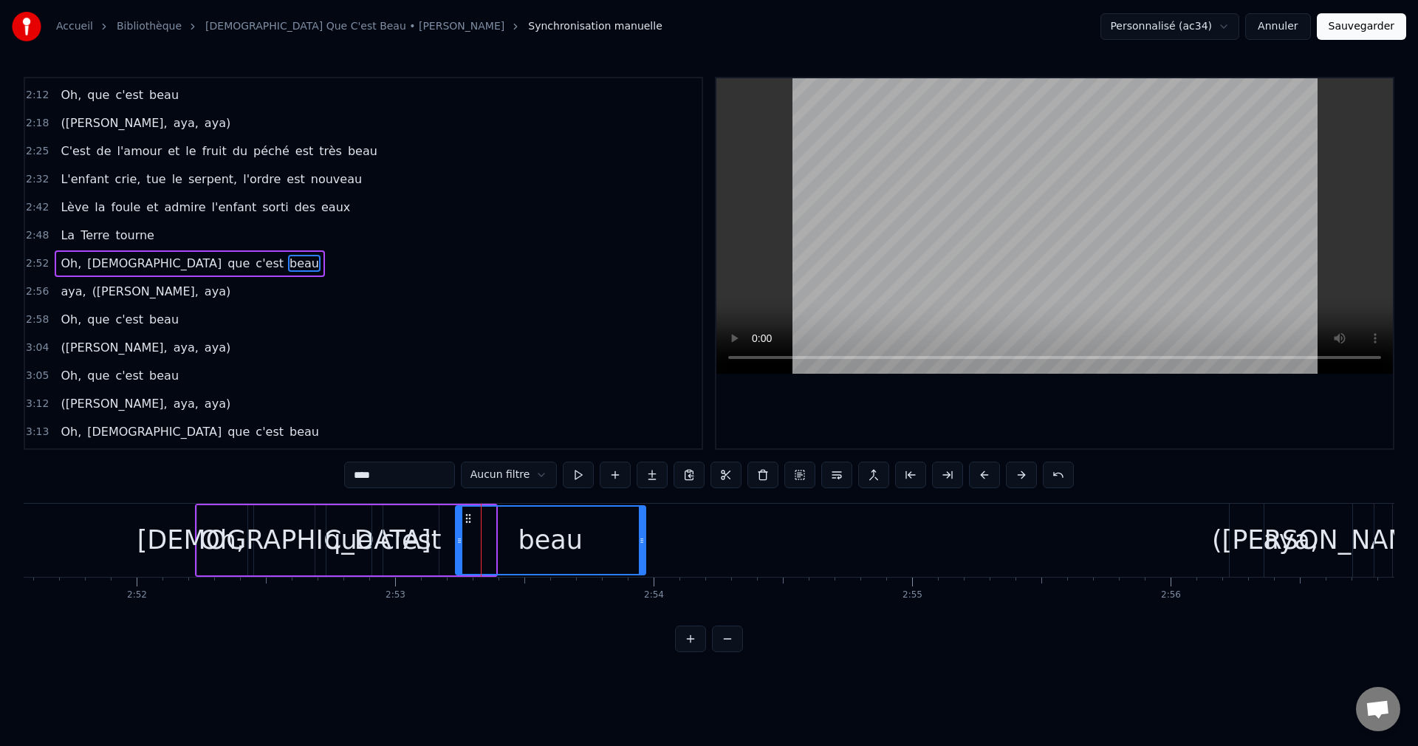
drag, startPoint x: 493, startPoint y: 542, endPoint x: 645, endPoint y: 555, distance: 152.6
click at [645, 555] on div at bounding box center [642, 540] width 6 height 67
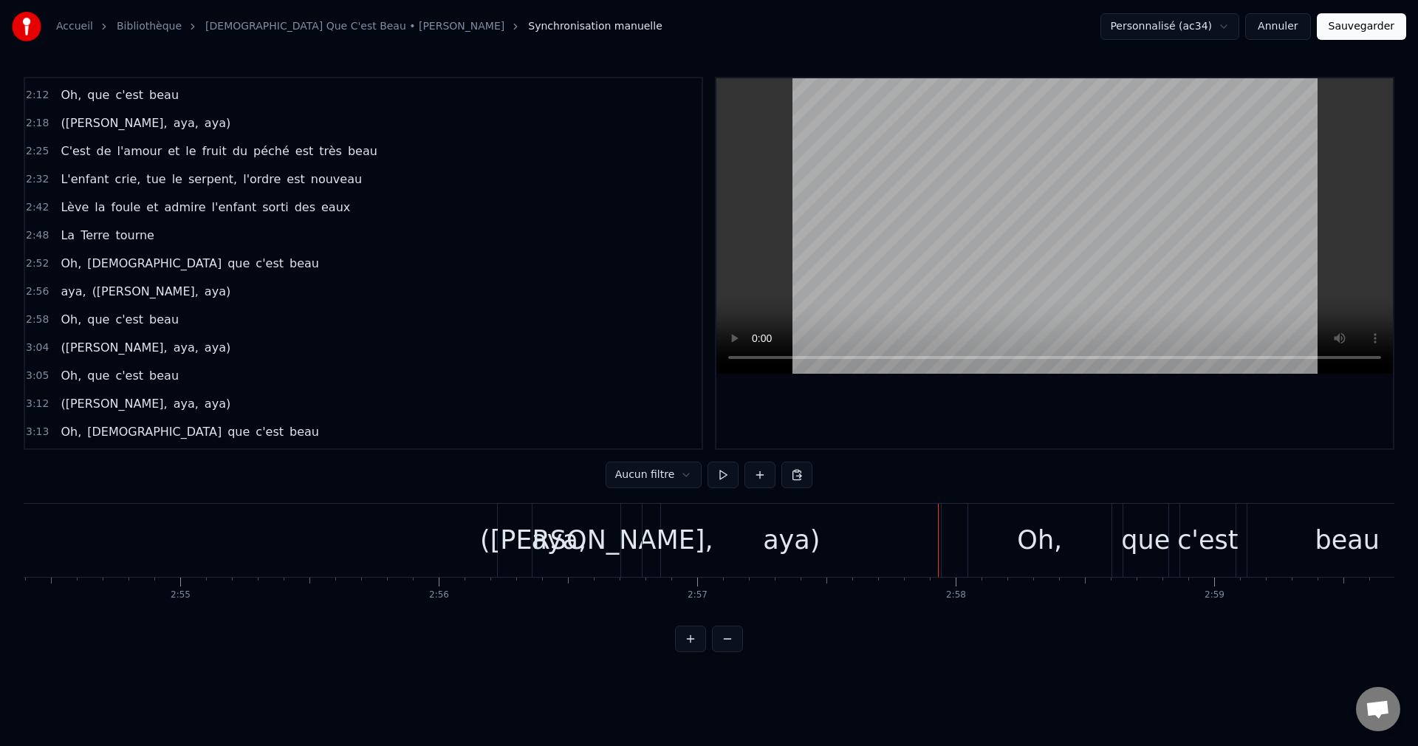
scroll to position [0, 45039]
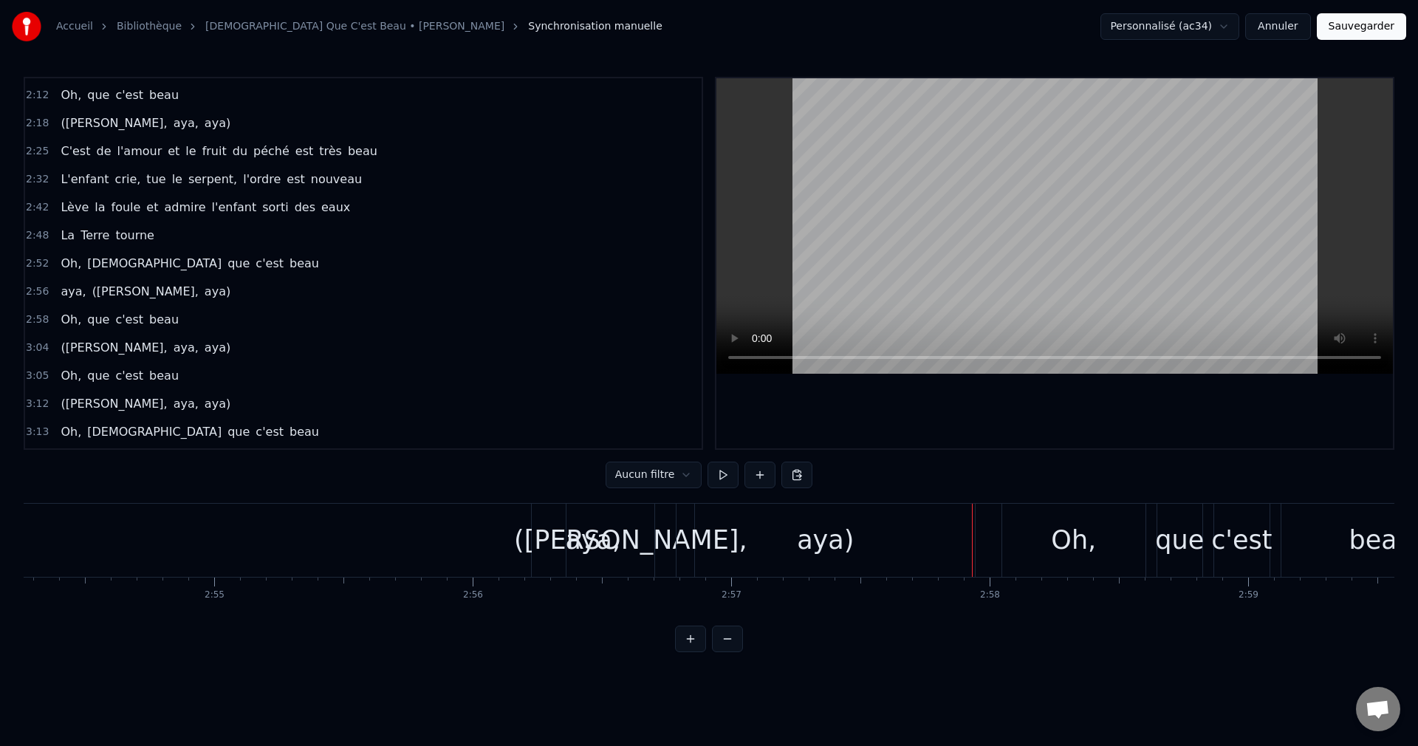
click at [624, 540] on div "([PERSON_NAME]," at bounding box center [630, 540] width 233 height 39
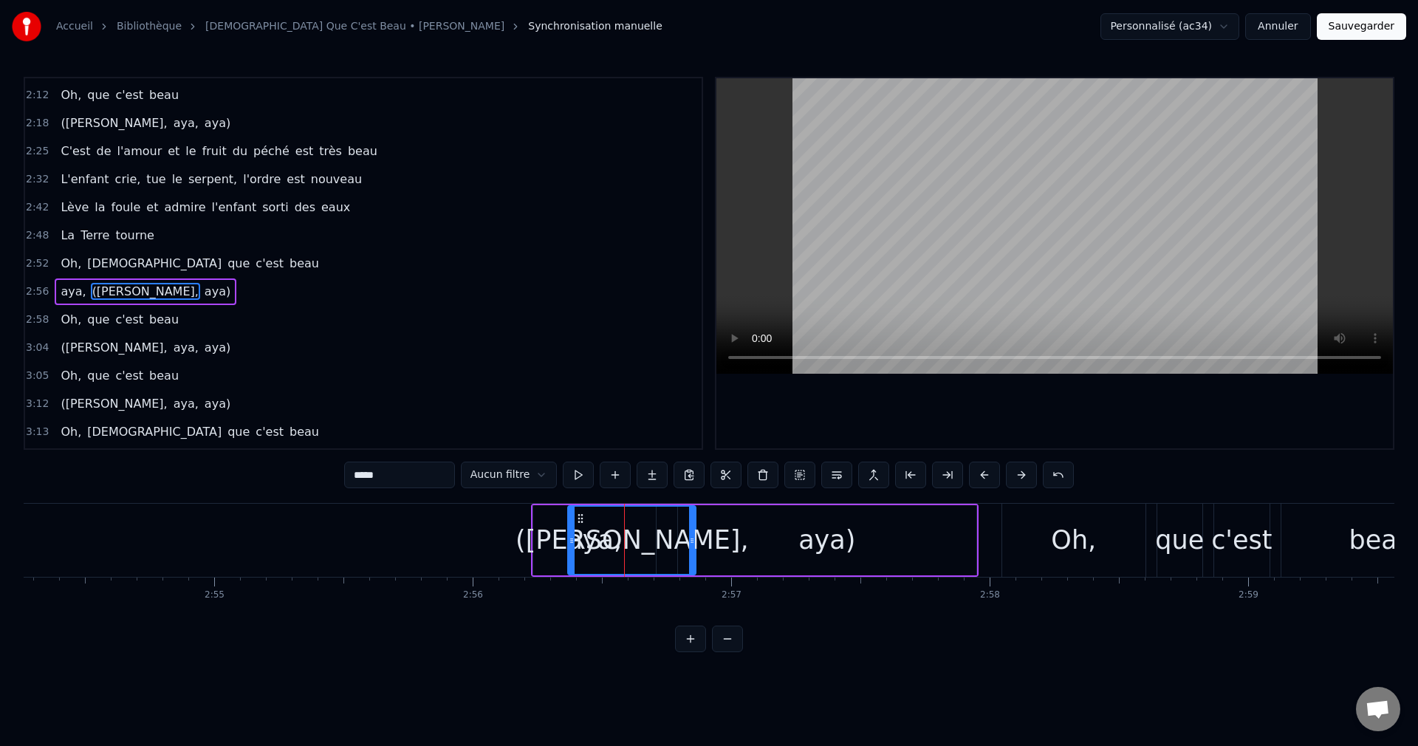
scroll to position [530, 0]
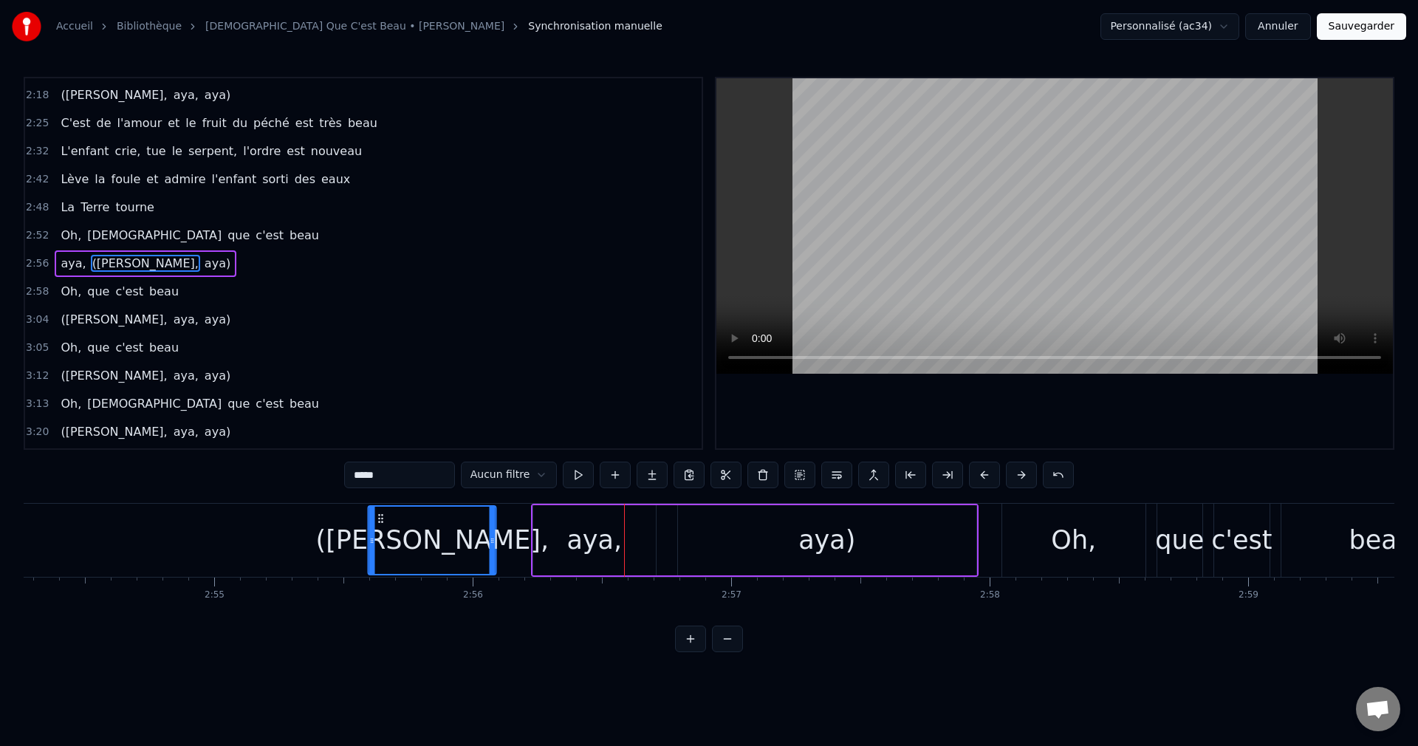
drag, startPoint x: 582, startPoint y: 516, endPoint x: 383, endPoint y: 531, distance: 199.9
click at [383, 531] on div "([PERSON_NAME]," at bounding box center [432, 540] width 126 height 67
click at [719, 540] on div "aya)" at bounding box center [827, 540] width 298 height 70
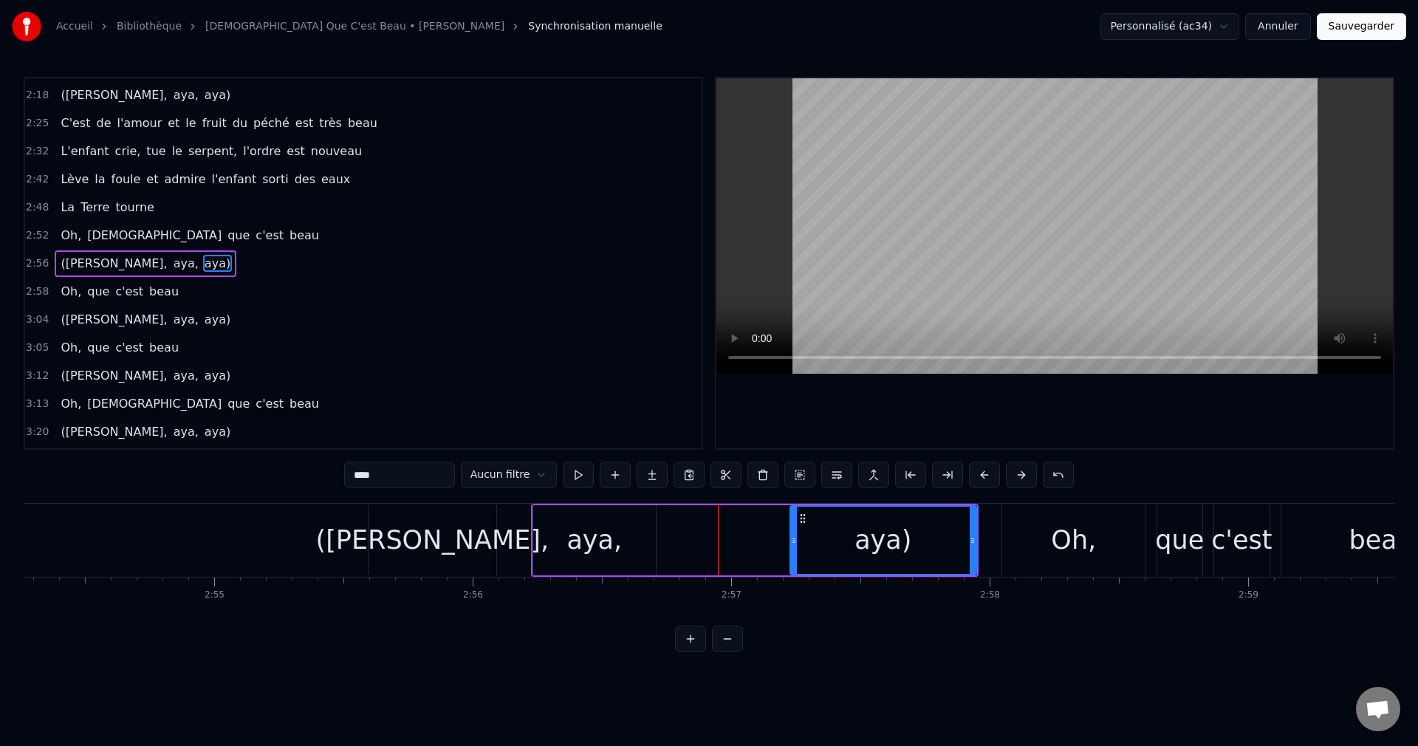
drag, startPoint x: 682, startPoint y: 539, endPoint x: 795, endPoint y: 560, distance: 114.3
click at [795, 560] on div at bounding box center [794, 540] width 6 height 67
click at [605, 552] on div "aya," at bounding box center [593, 540] width 55 height 39
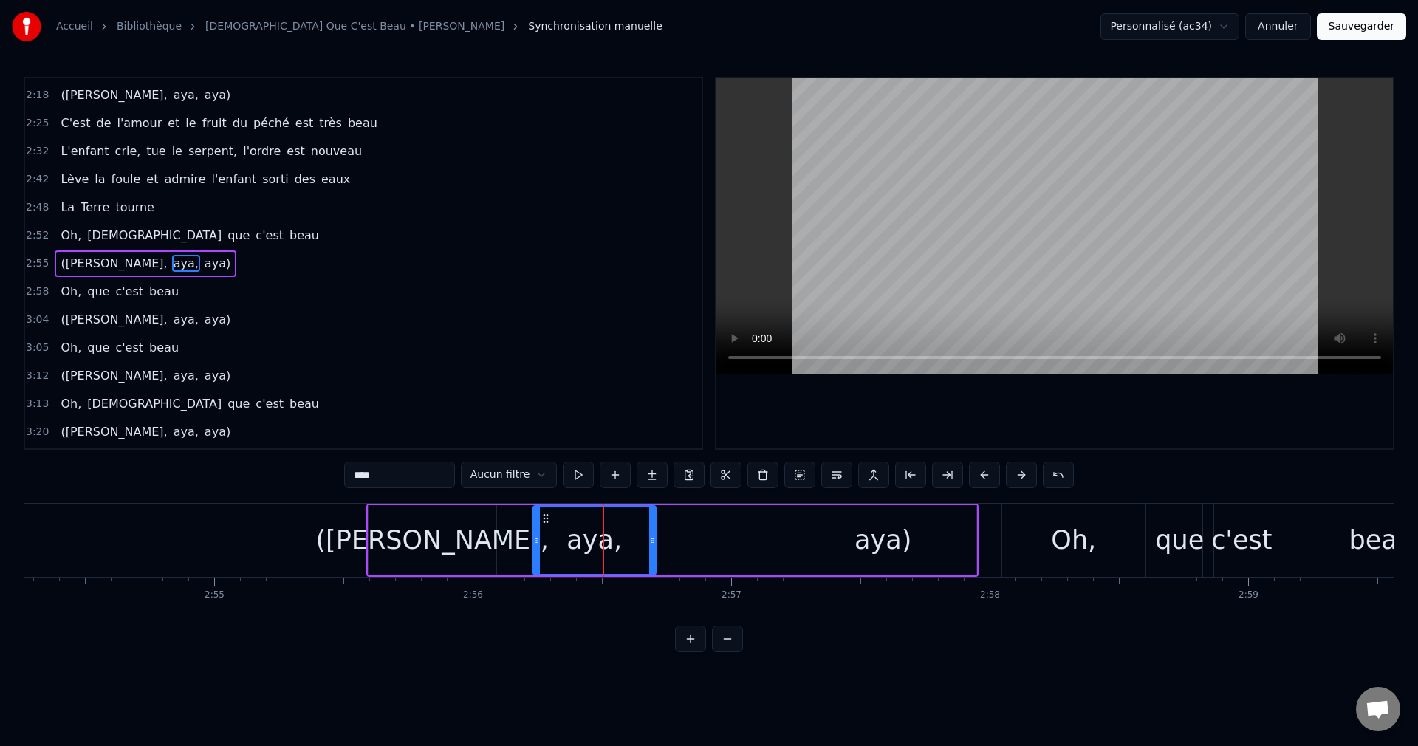
drag, startPoint x: 546, startPoint y: 512, endPoint x: 635, endPoint y: 518, distance: 88.8
click at [652, 520] on div "aya," at bounding box center [594, 540] width 121 height 67
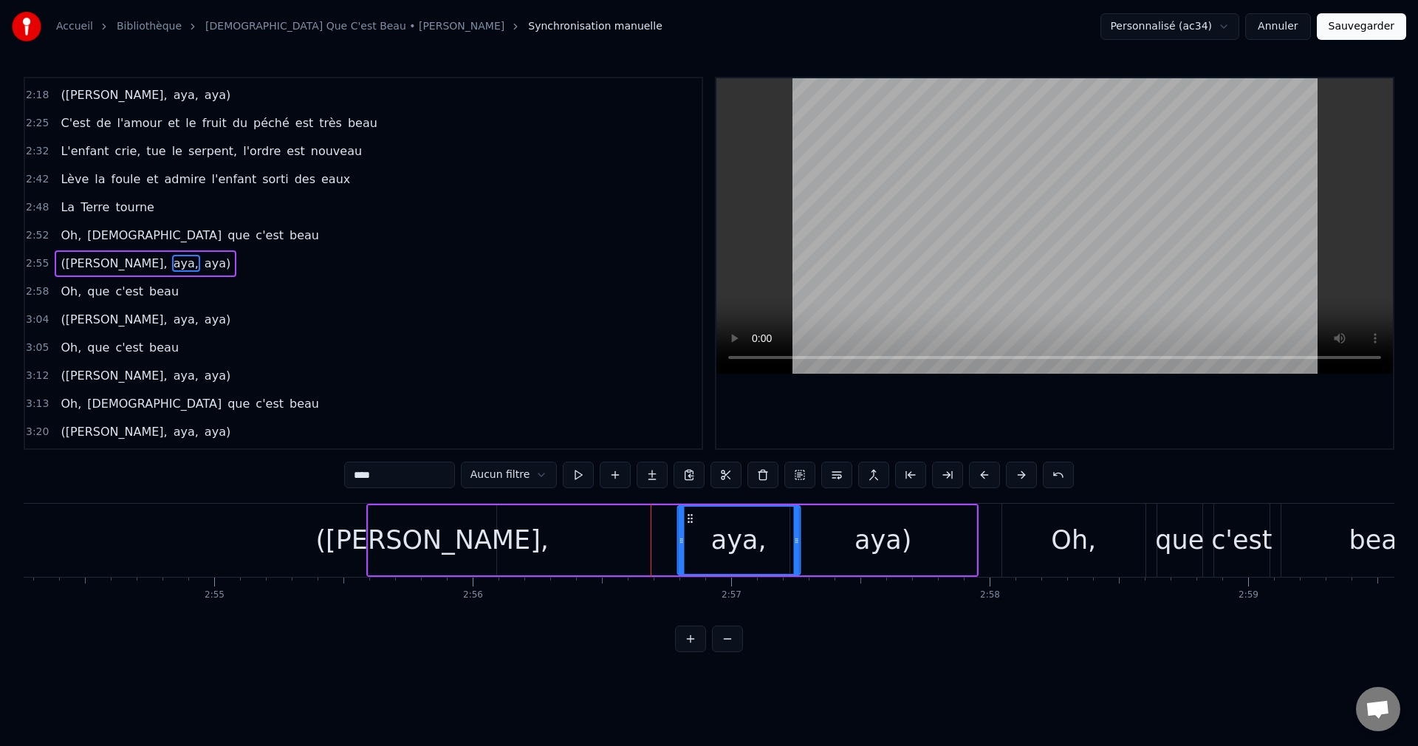
drag, startPoint x: 547, startPoint y: 517, endPoint x: 653, endPoint y: 528, distance: 106.2
click at [687, 530] on div "aya," at bounding box center [738, 540] width 121 height 67
click at [445, 542] on div "([PERSON_NAME]," at bounding box center [431, 540] width 233 height 39
type input "*****"
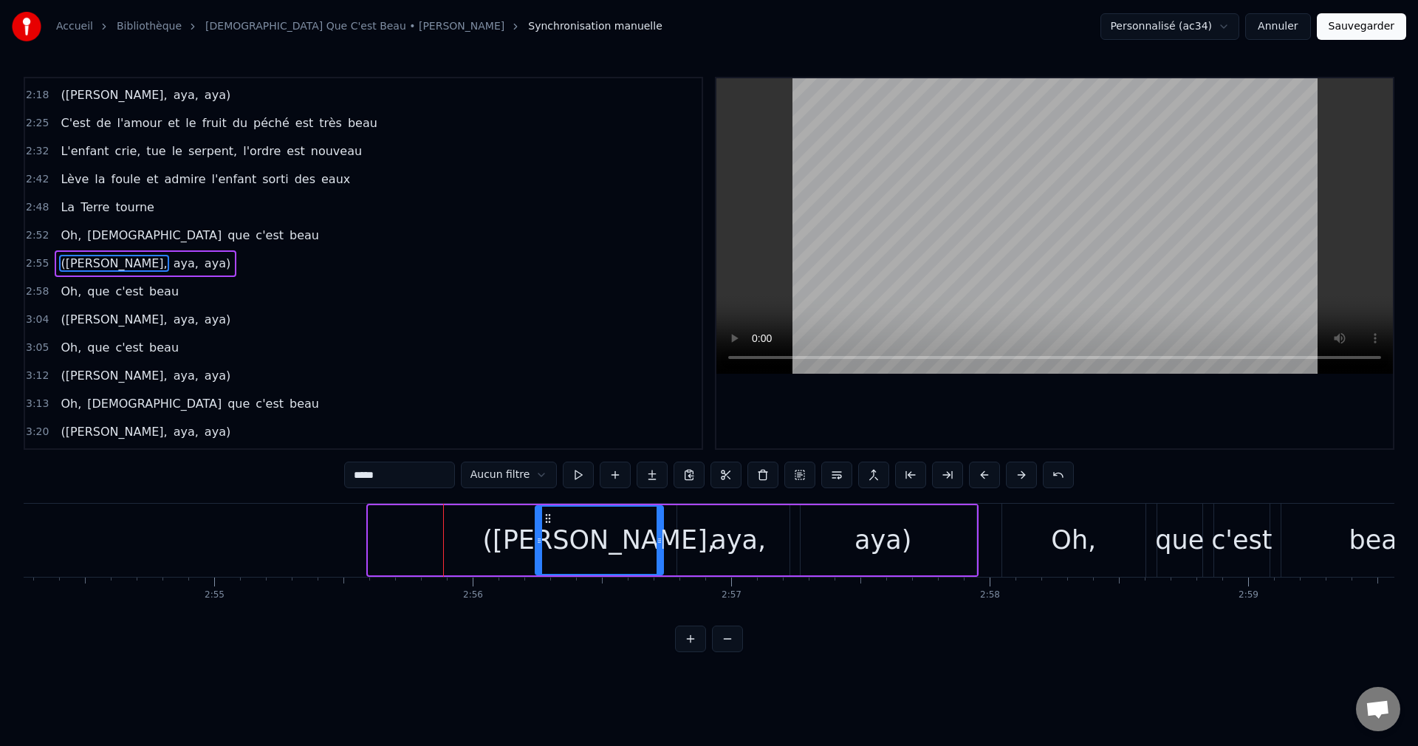
drag, startPoint x: 382, startPoint y: 512, endPoint x: 549, endPoint y: 525, distance: 167.4
click at [549, 525] on div "([PERSON_NAME]," at bounding box center [599, 540] width 126 height 67
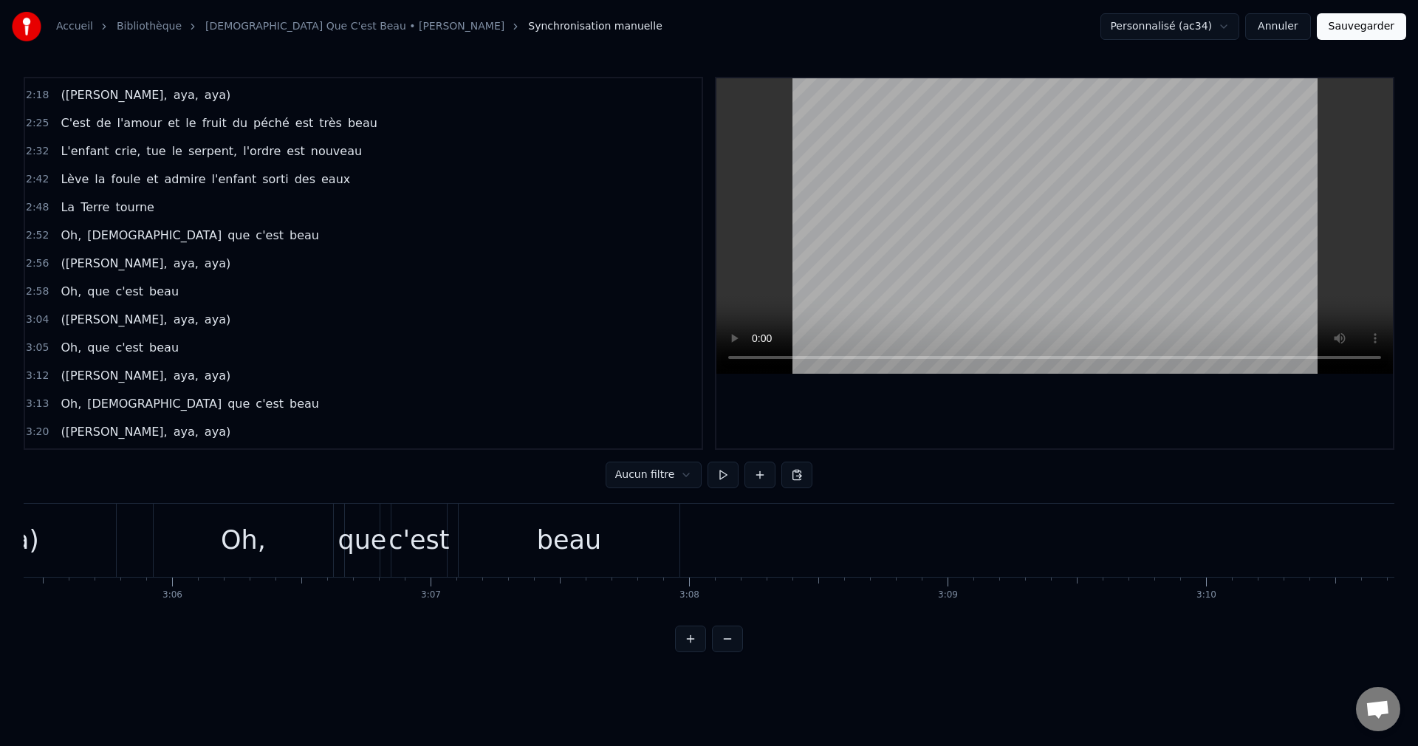
scroll to position [0, 47874]
click at [95, 557] on div "aya)" at bounding box center [60, 540] width 210 height 73
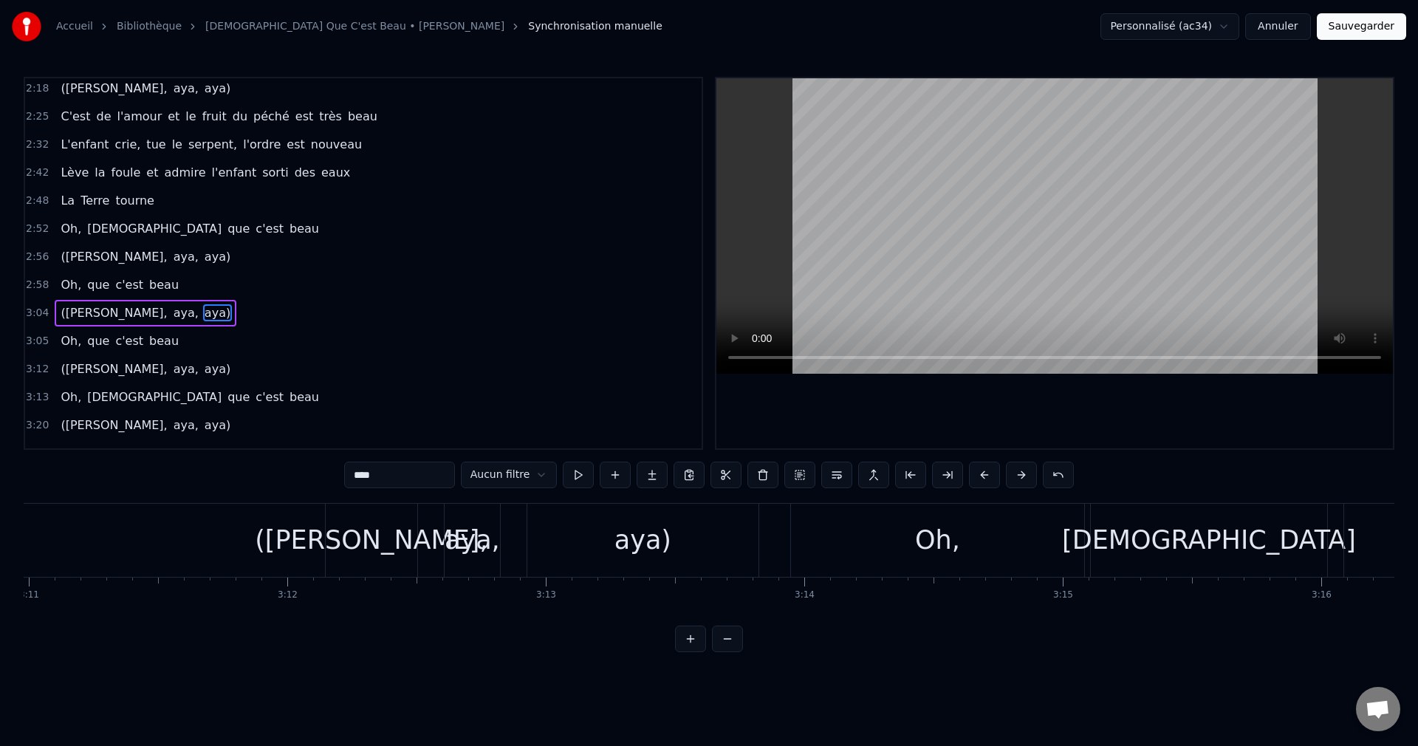
scroll to position [0, 49428]
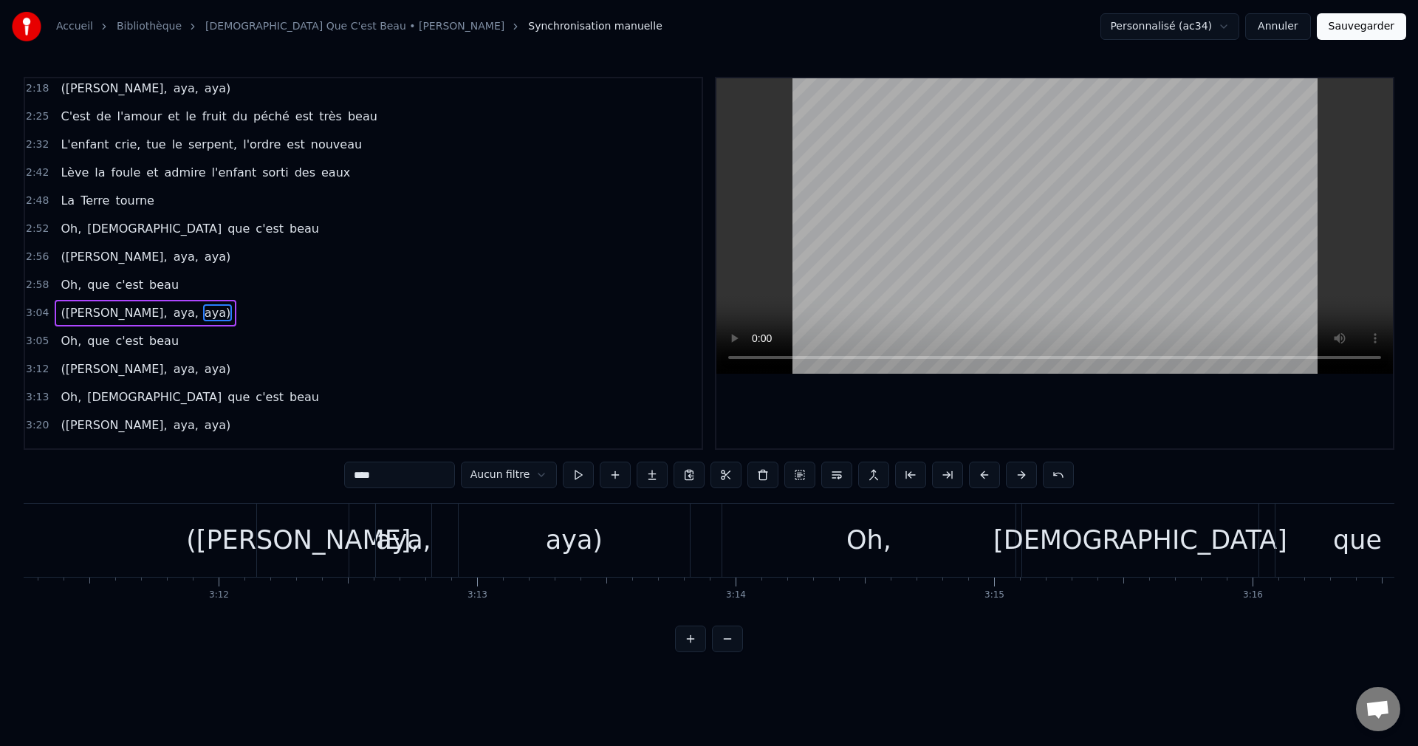
click at [616, 554] on div "aya)" at bounding box center [574, 540] width 231 height 73
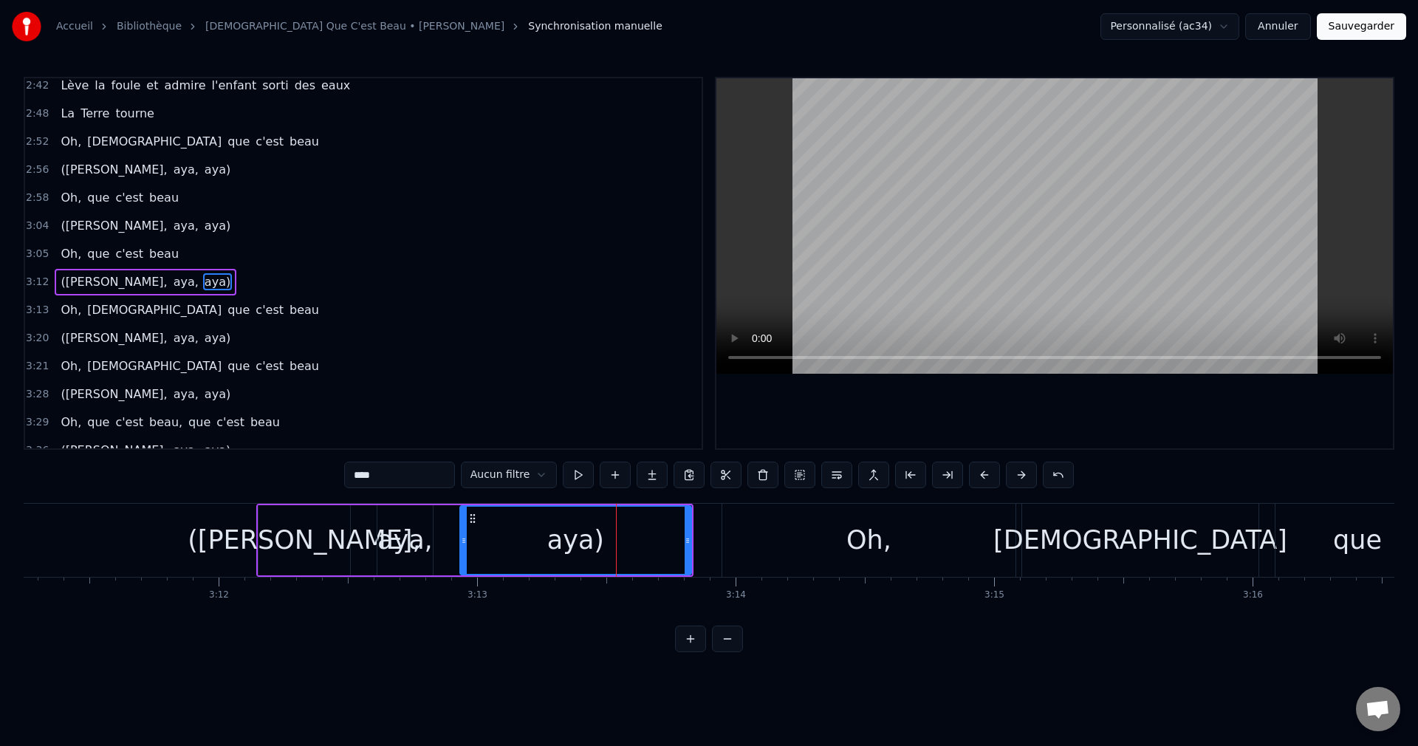
scroll to position [642, 0]
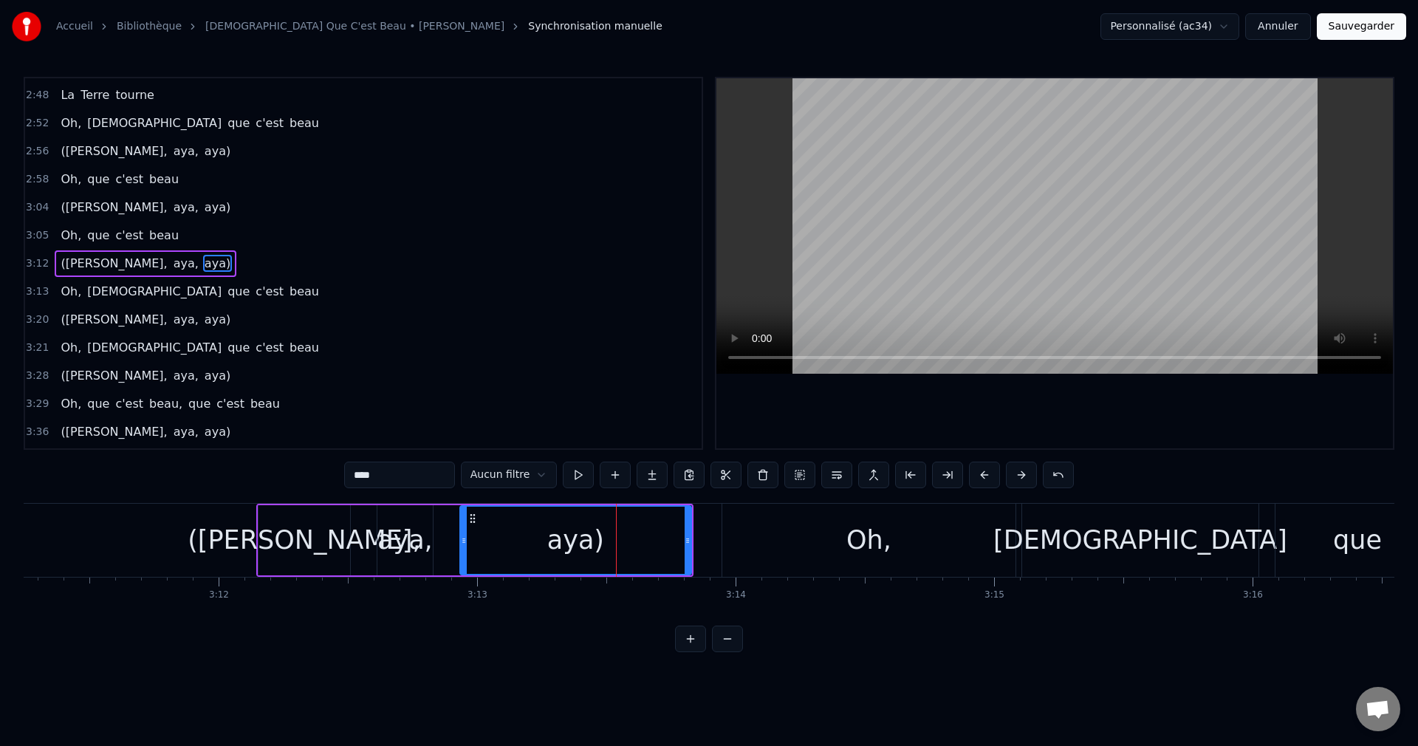
click at [791, 549] on div "Oh," at bounding box center [868, 540] width 293 height 73
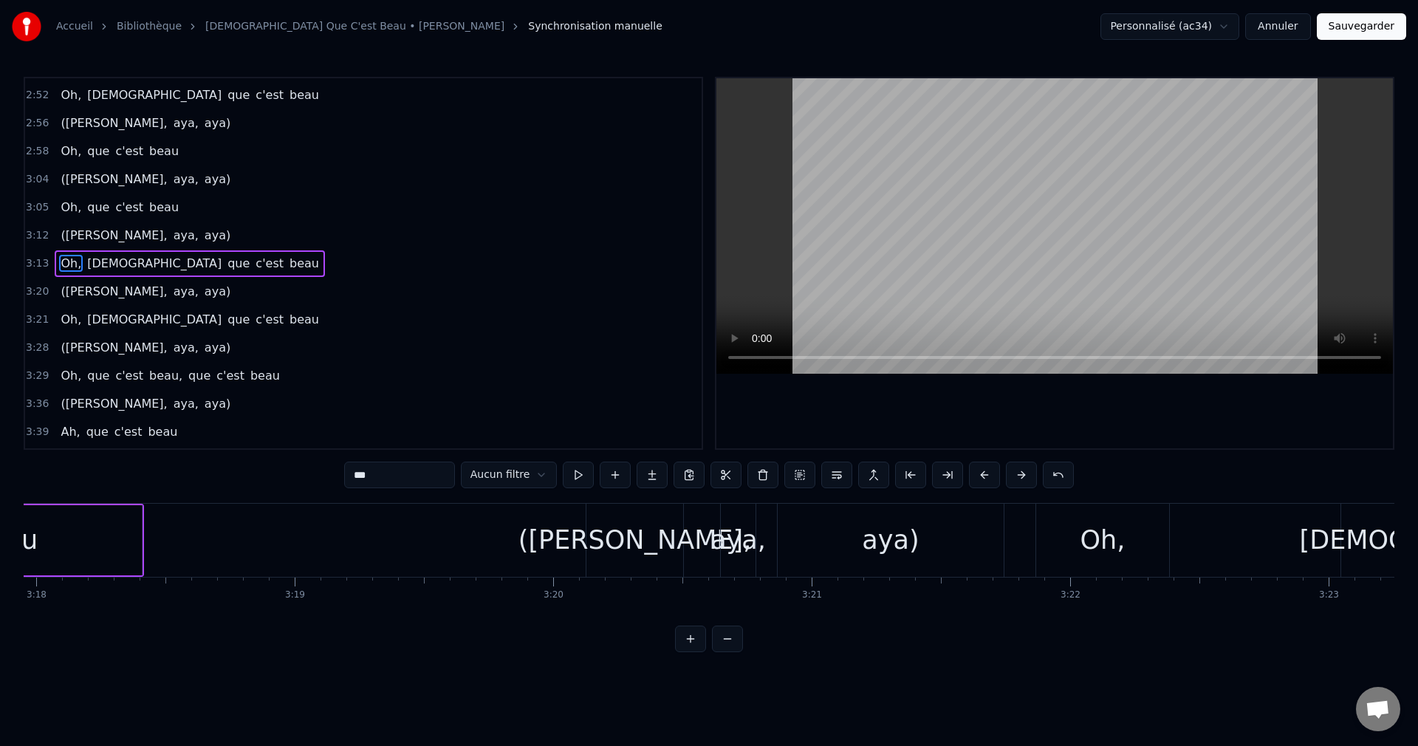
scroll to position [0, 51191]
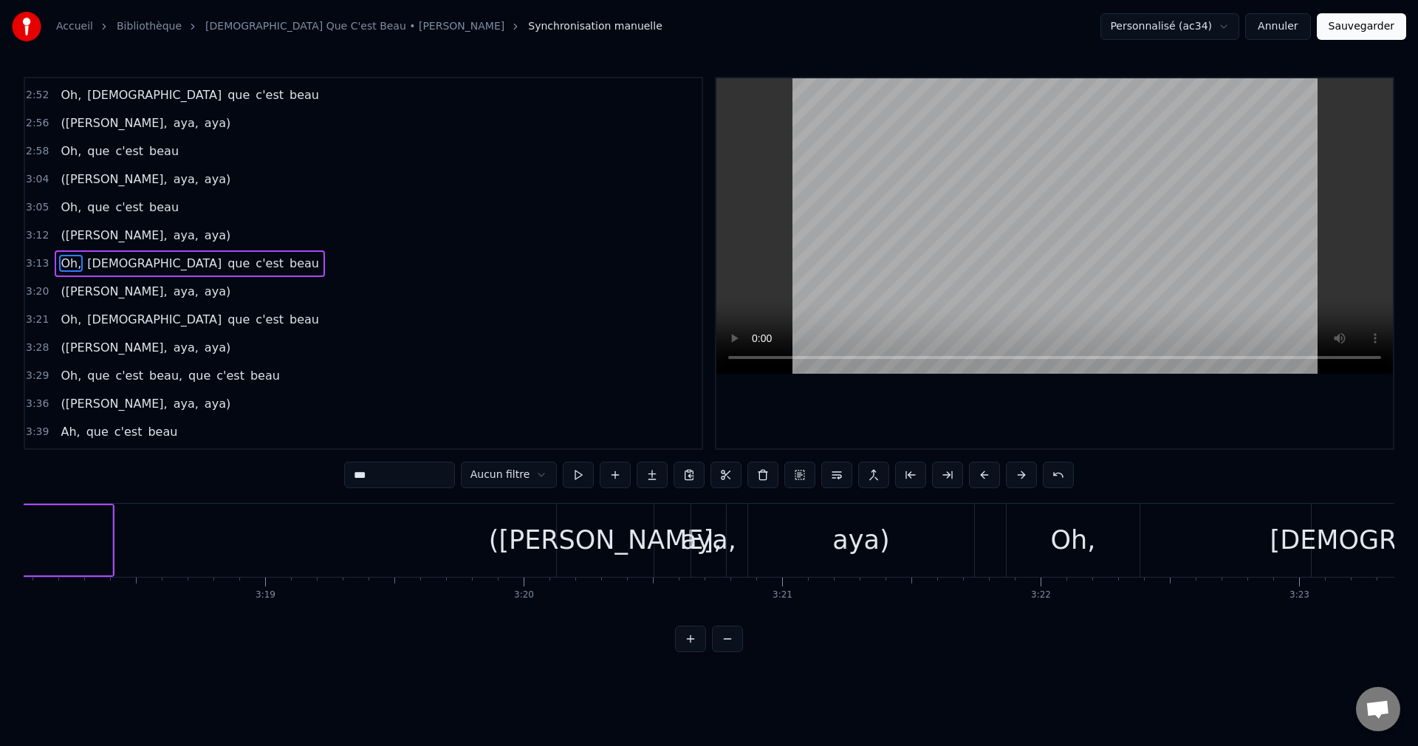
click at [885, 535] on div "aya)" at bounding box center [861, 540] width 226 height 73
type input "****"
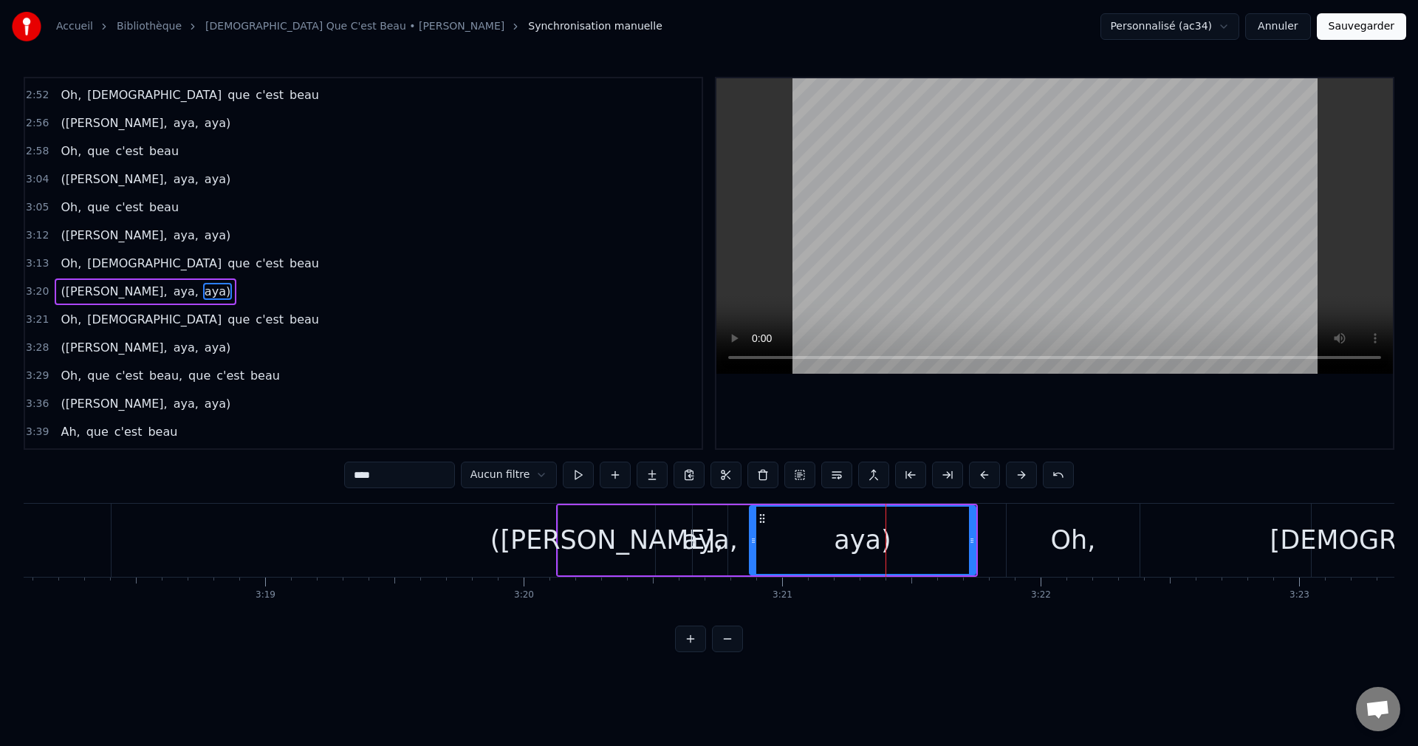
scroll to position [699, 0]
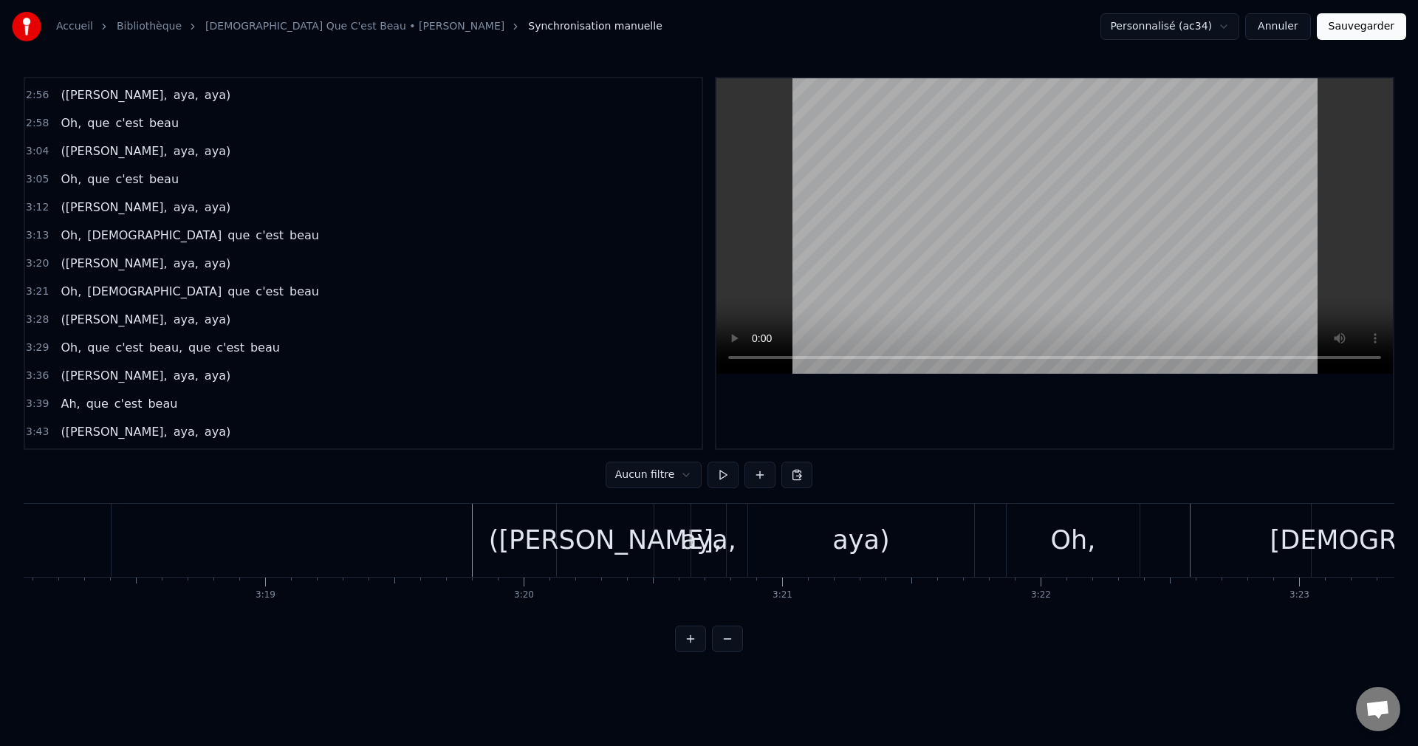
click at [1077, 552] on div "Oh," at bounding box center [1073, 540] width 45 height 39
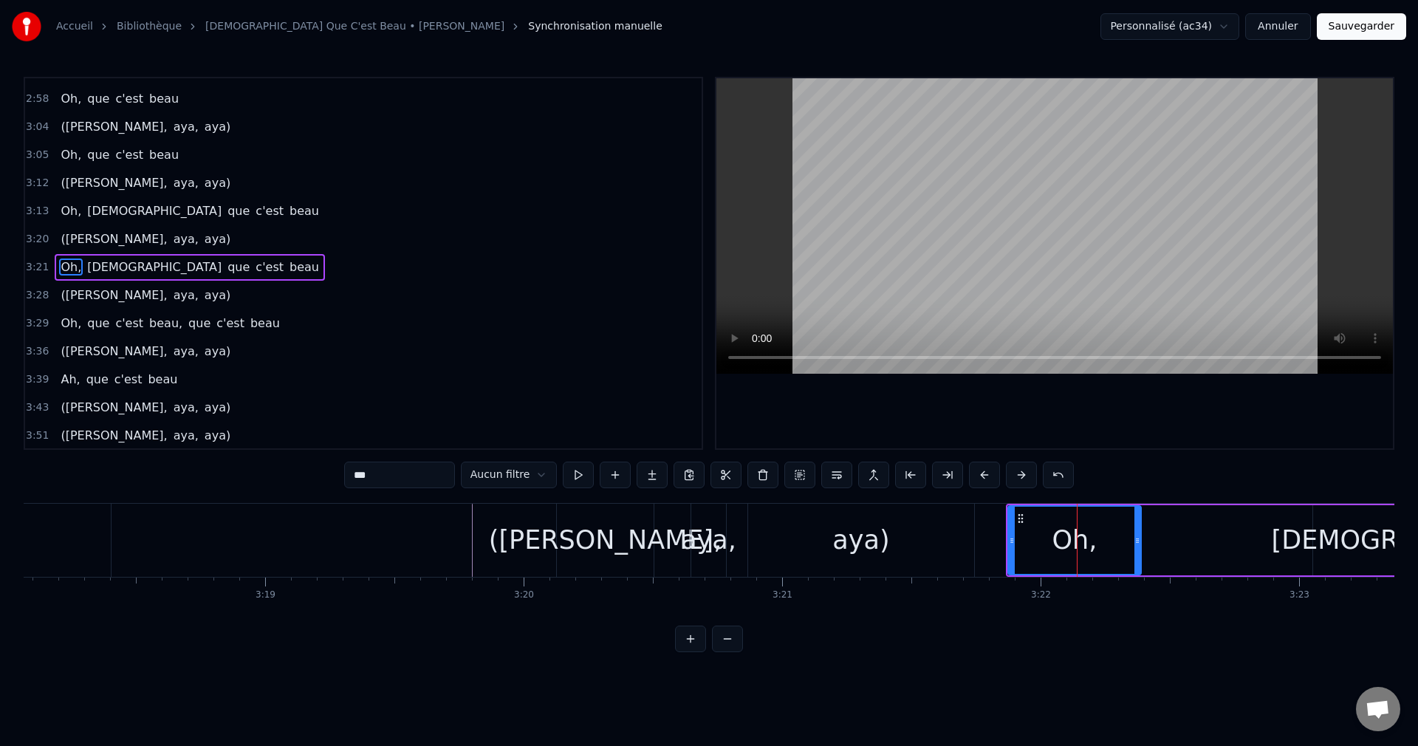
scroll to position [724, 0]
click at [907, 545] on div "aya)" at bounding box center [861, 540] width 226 height 73
type input "****"
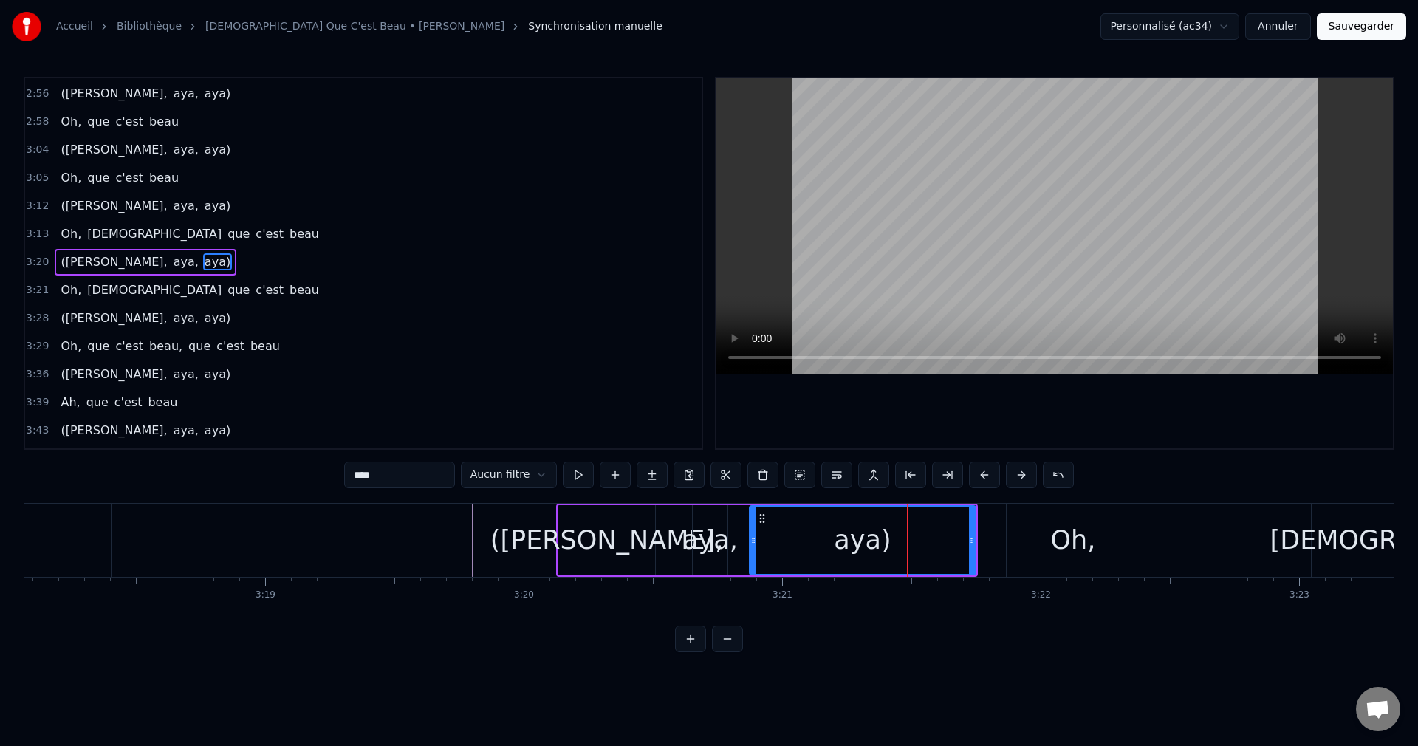
scroll to position [699, 0]
drag, startPoint x: 971, startPoint y: 542, endPoint x: 919, endPoint y: 545, distance: 52.5
click at [919, 545] on icon at bounding box center [919, 541] width 6 height 12
click at [812, 549] on div "aya)" at bounding box center [836, 540] width 57 height 39
drag, startPoint x: 920, startPoint y: 538, endPoint x: 887, endPoint y: 546, distance: 34.2
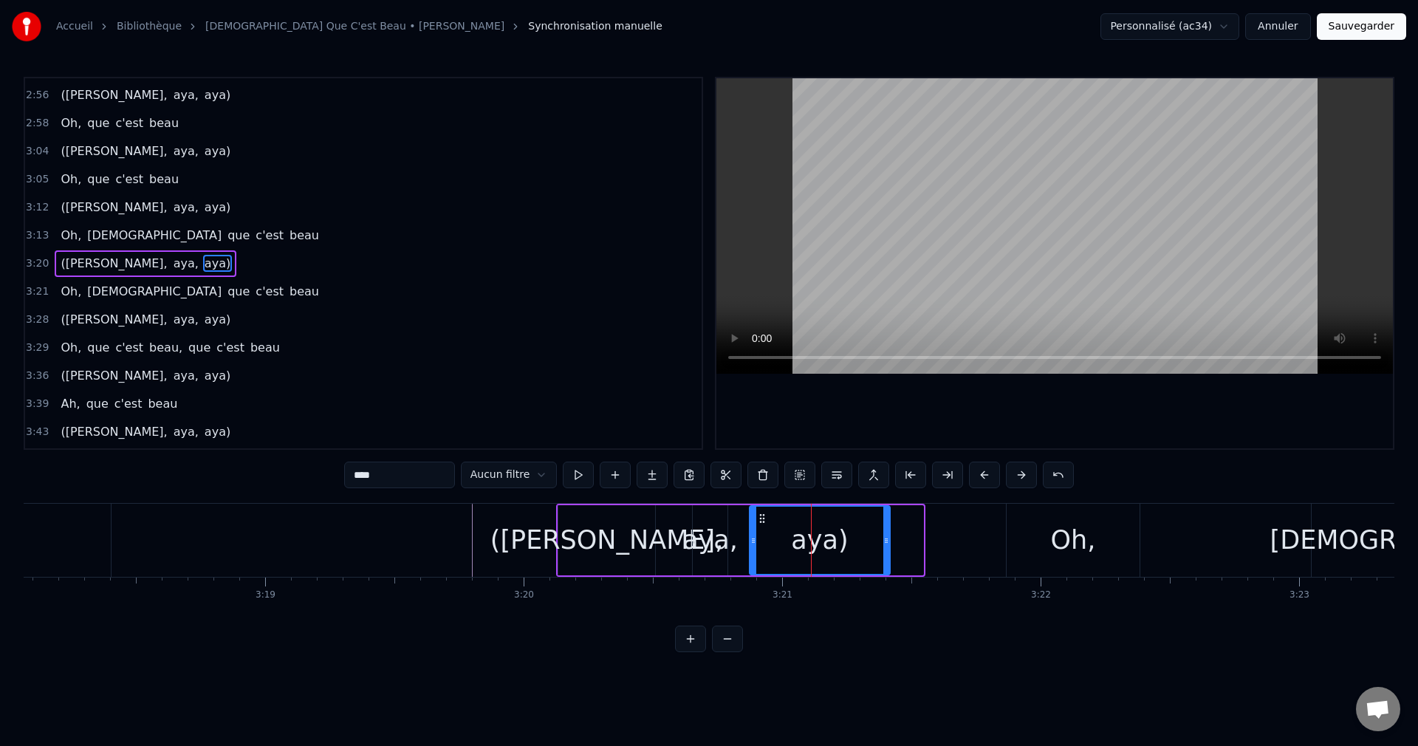
click at [887, 546] on div at bounding box center [886, 540] width 6 height 67
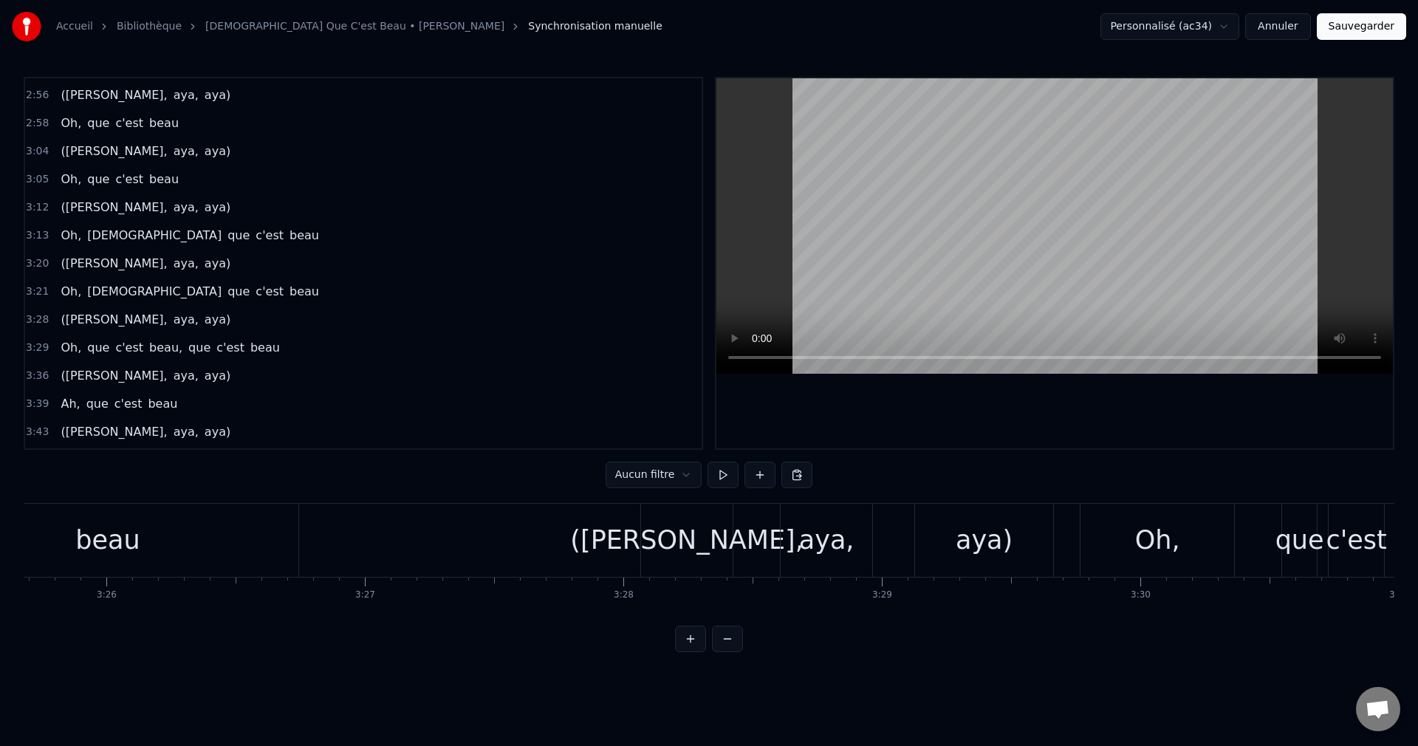
scroll to position [0, 53218]
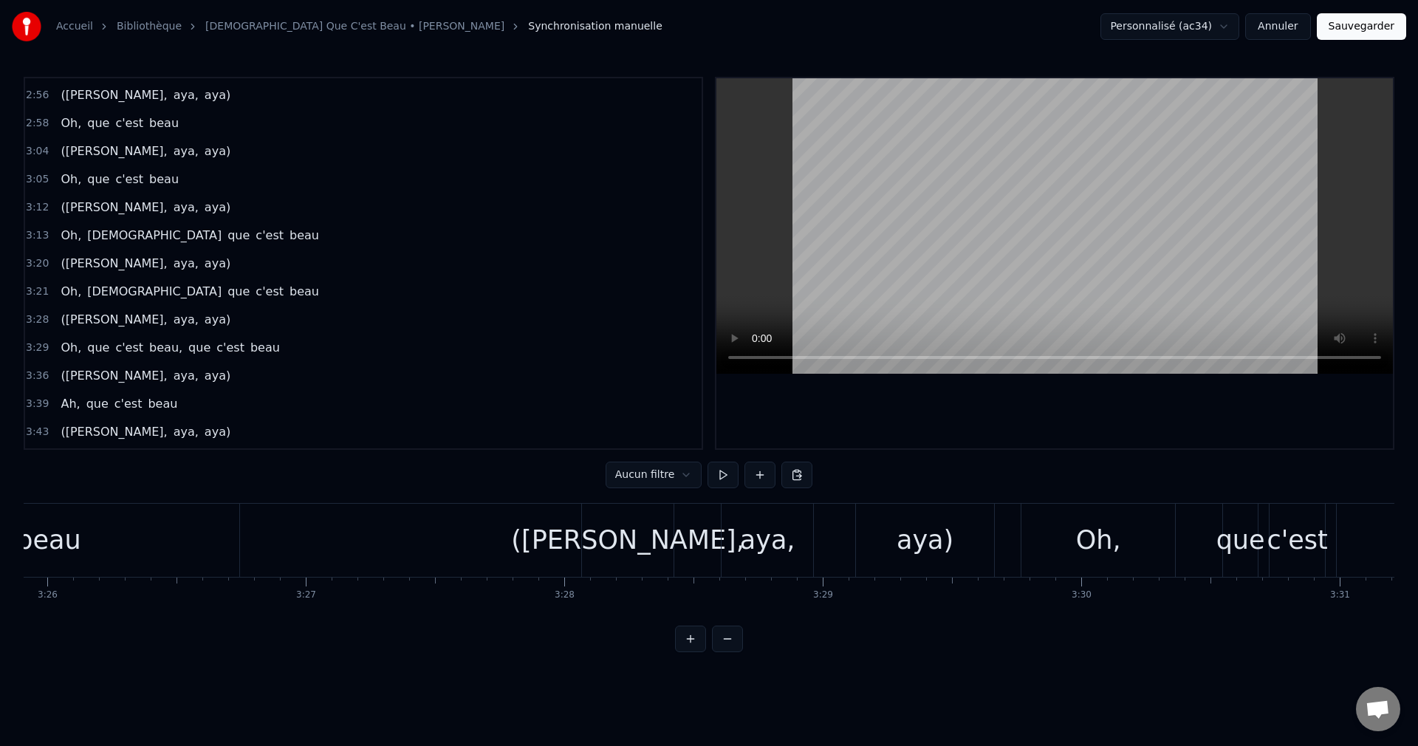
click at [877, 554] on div "aya)" at bounding box center [925, 540] width 138 height 73
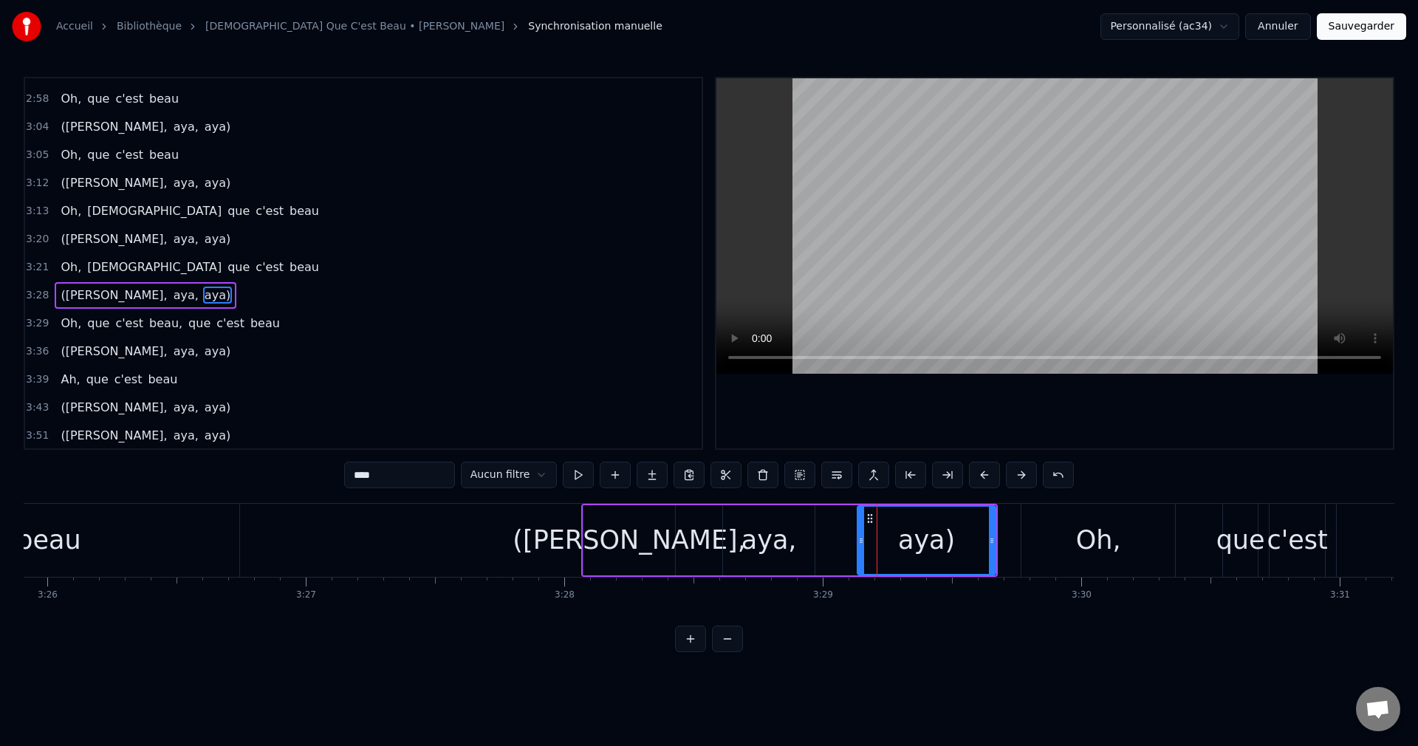
scroll to position [724, 0]
click at [1111, 536] on div "Oh," at bounding box center [1098, 540] width 45 height 39
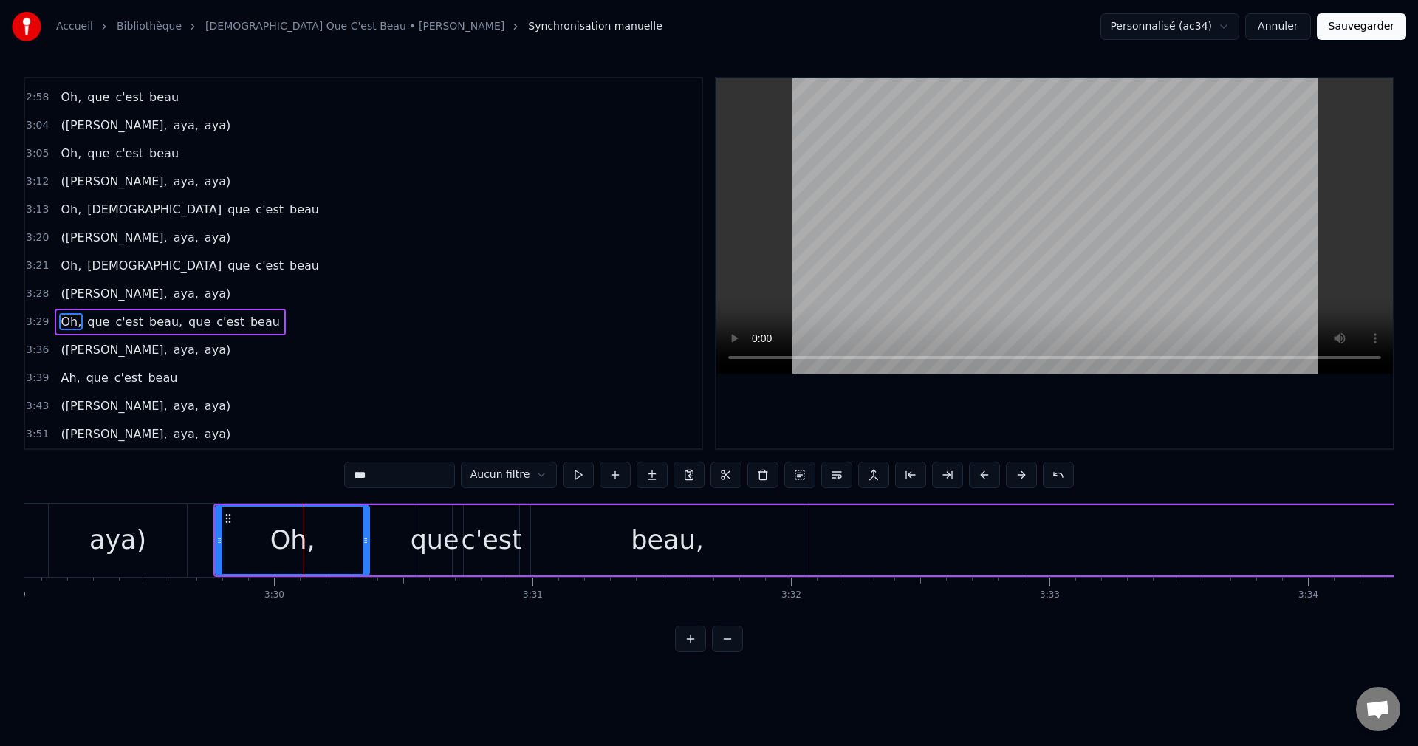
scroll to position [0, 54074]
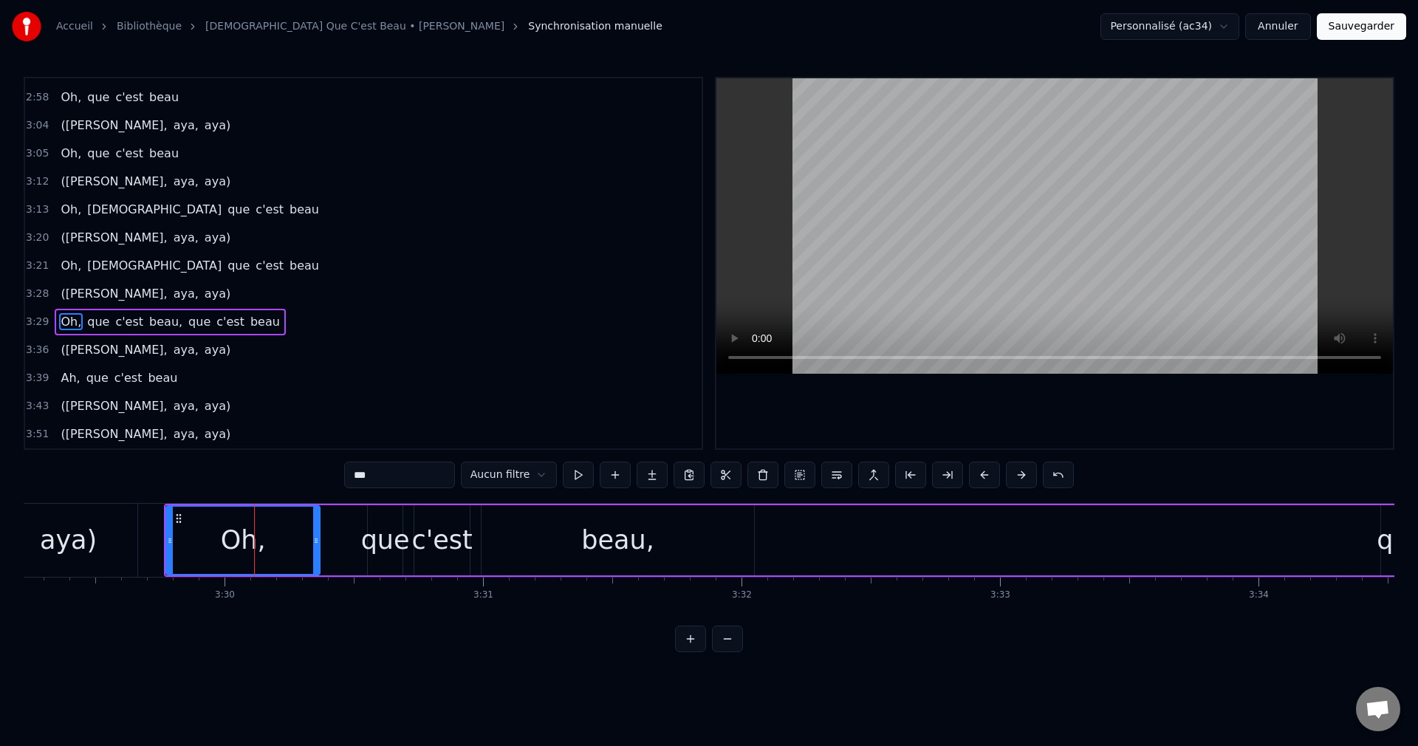
click at [687, 552] on div "beau," at bounding box center [617, 540] width 272 height 70
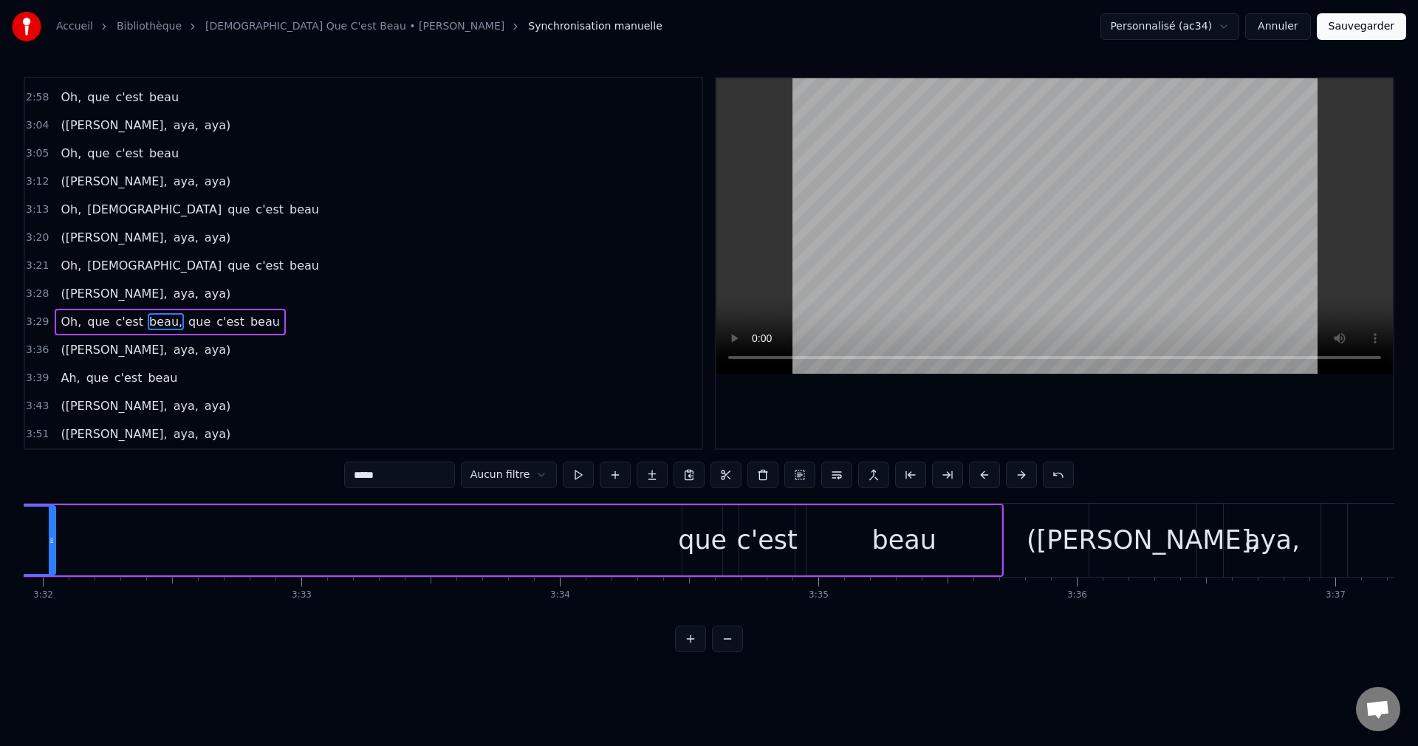
scroll to position [0, 54803]
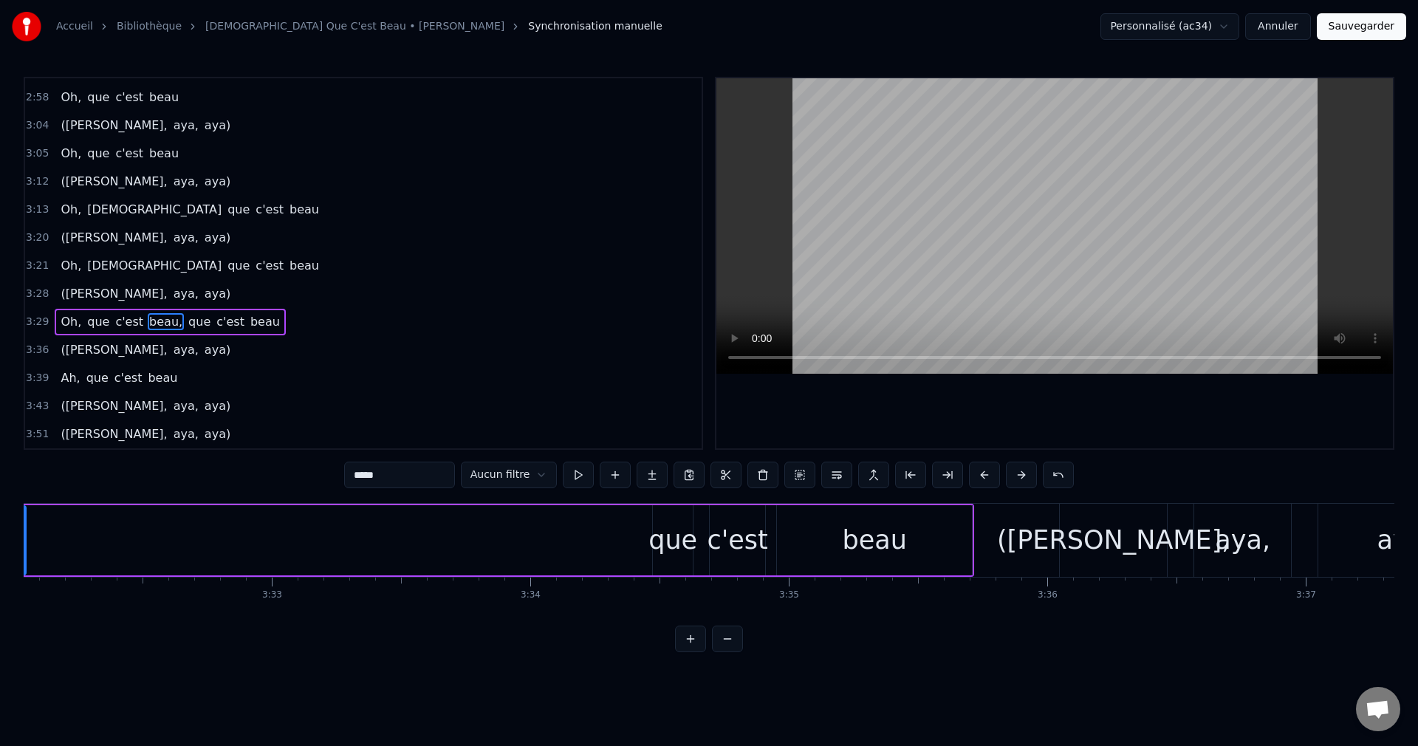
click at [874, 555] on div "beau" at bounding box center [874, 540] width 64 height 39
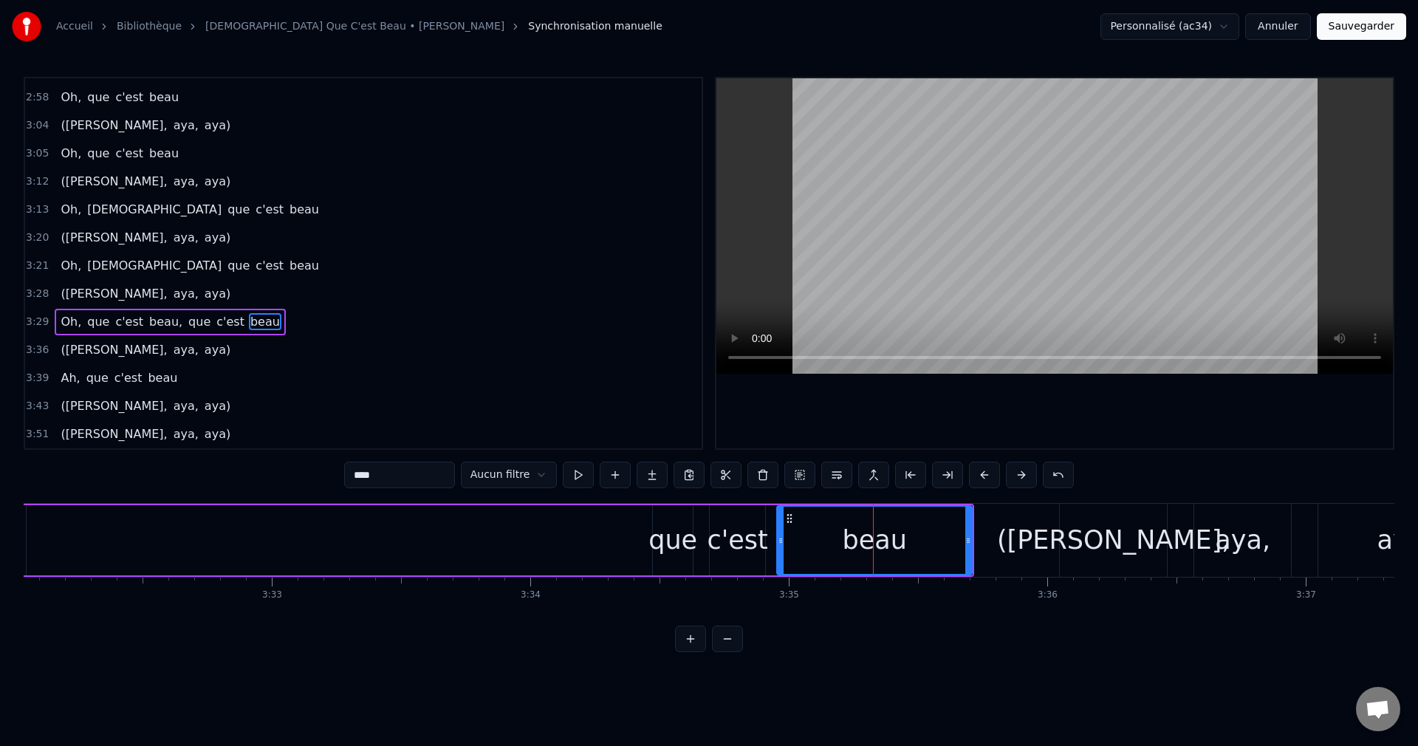
click at [1104, 555] on div "([PERSON_NAME]," at bounding box center [1113, 540] width 233 height 39
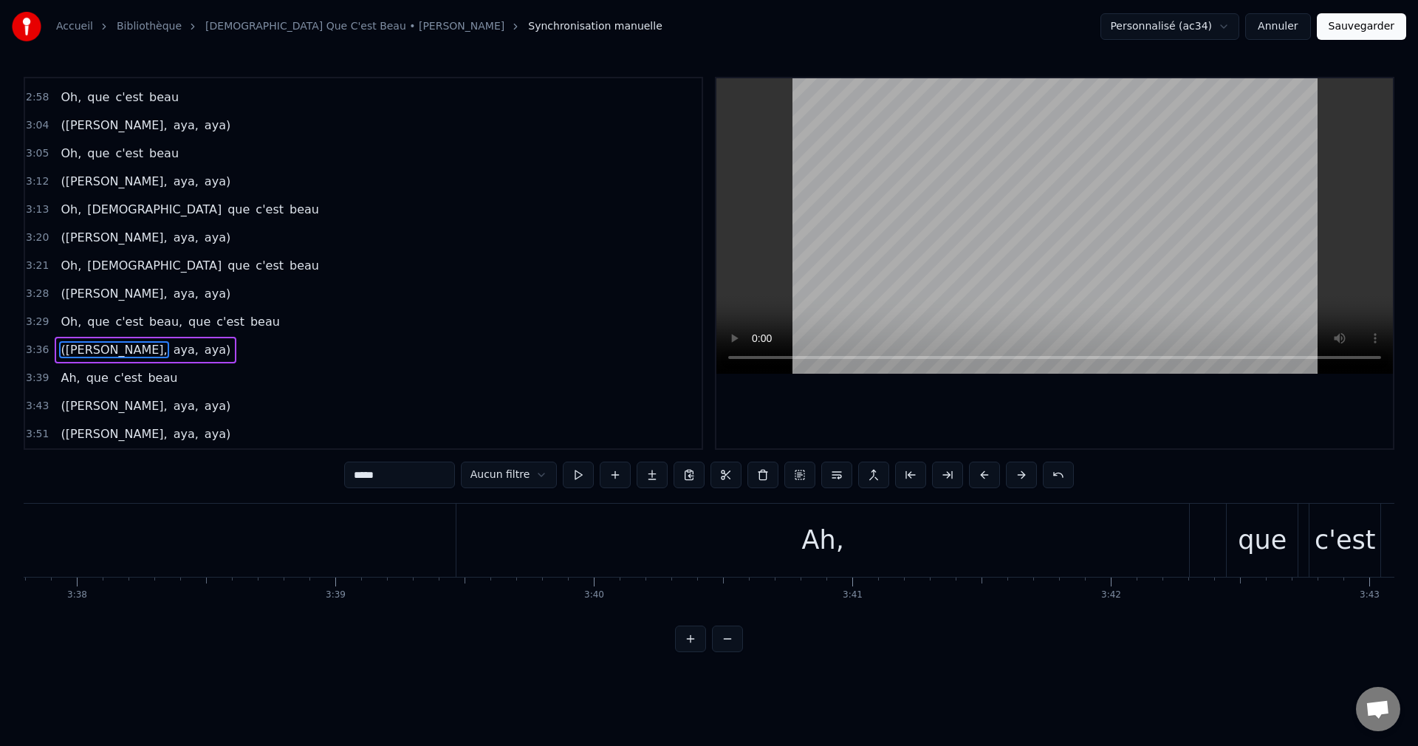
scroll to position [0, 56329]
click at [710, 538] on div "Ah," at bounding box center [783, 540] width 733 height 73
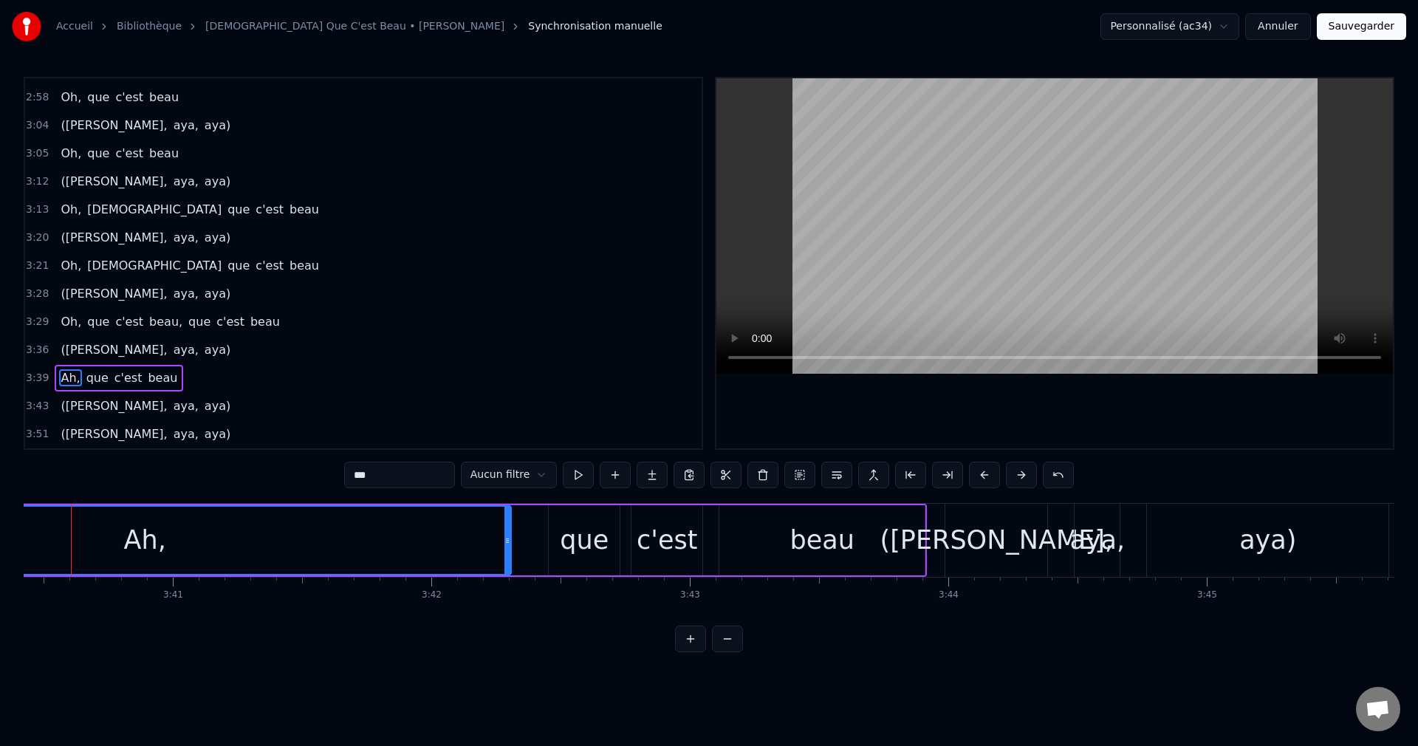
scroll to position [0, 56979]
click at [851, 560] on div "beau" at bounding box center [812, 540] width 205 height 70
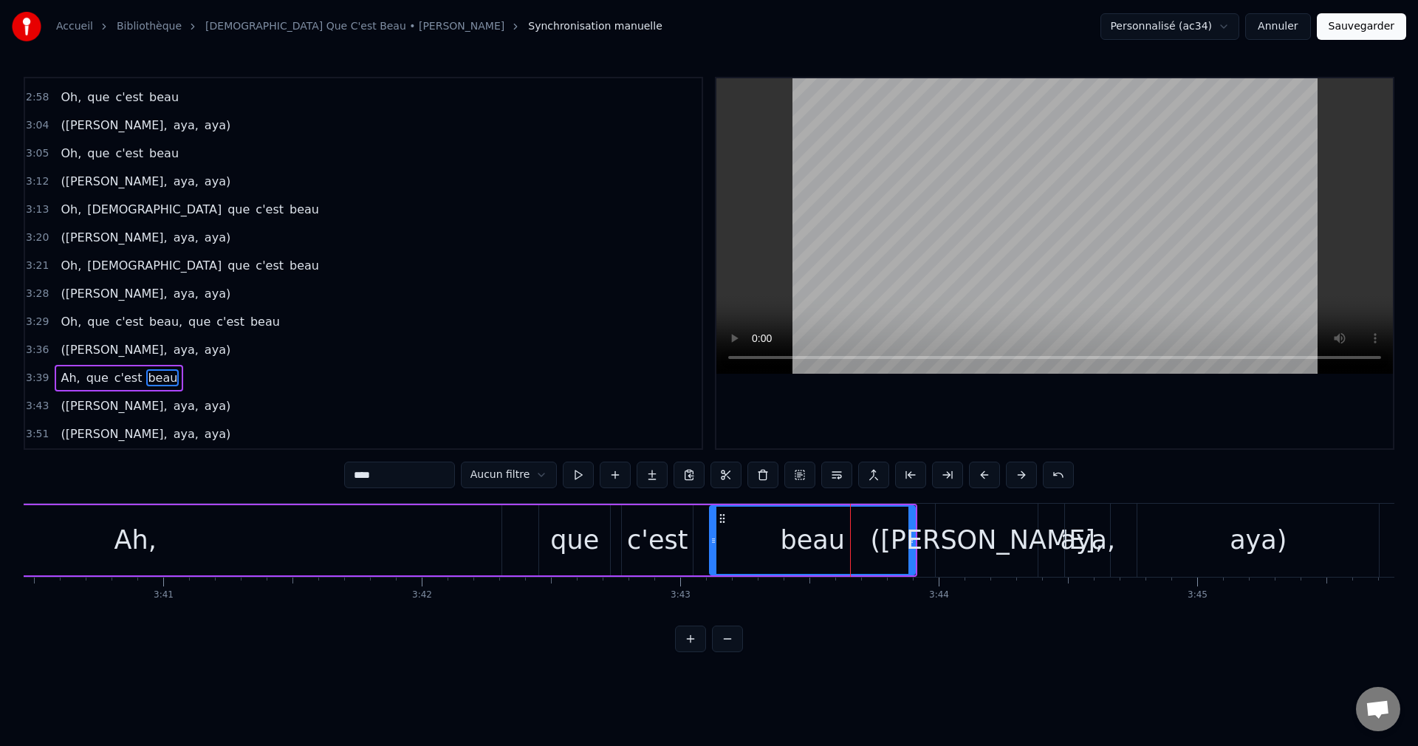
click at [978, 556] on div "([PERSON_NAME]," at bounding box center [987, 540] width 233 height 39
type input "*****"
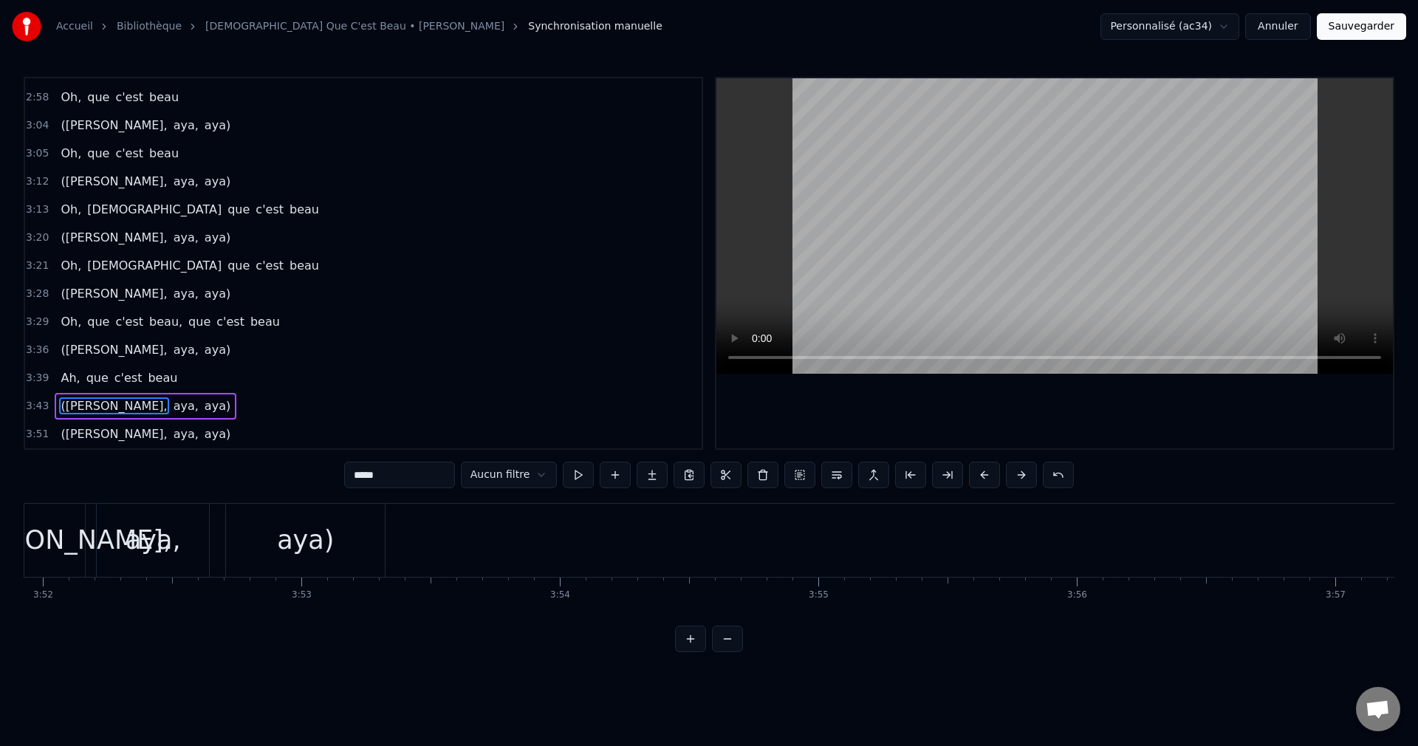
scroll to position [0, 60011]
click at [1362, 29] on button "Sauvegarder" at bounding box center [1361, 26] width 89 height 27
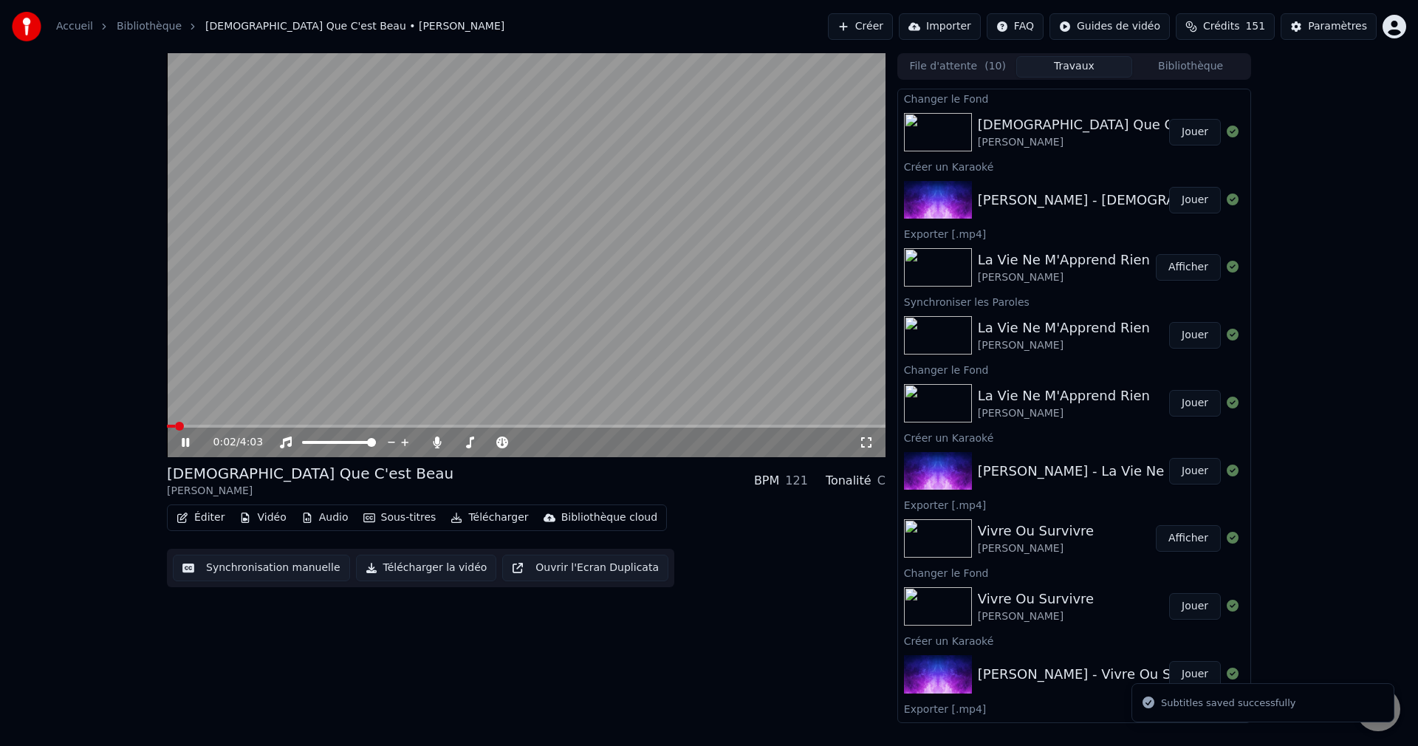
click at [301, 426] on span at bounding box center [526, 426] width 719 height 3
click at [461, 441] on span at bounding box center [490, 442] width 74 height 3
click at [187, 439] on icon at bounding box center [185, 442] width 7 height 9
click at [447, 570] on button "Télécharger la vidéo" at bounding box center [426, 568] width 141 height 27
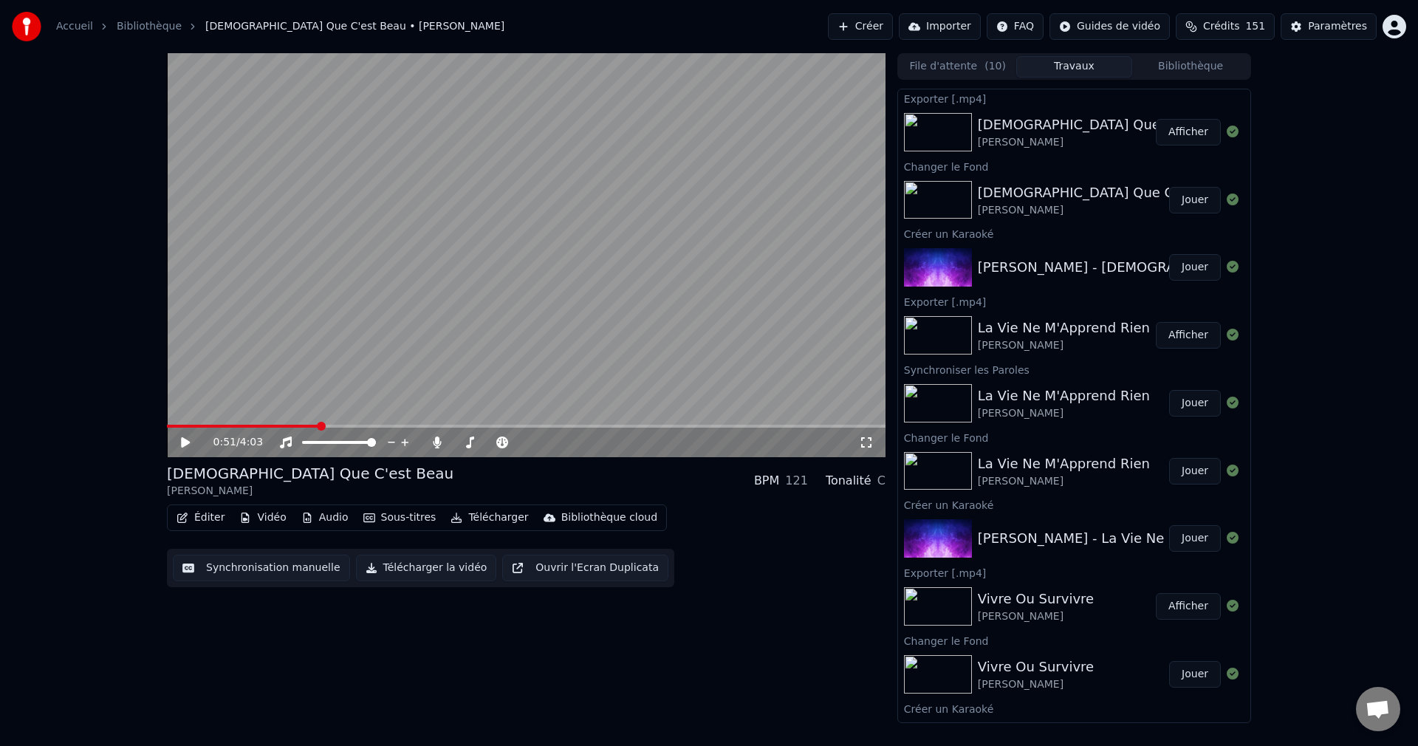
click at [850, 20] on button "Créer" at bounding box center [860, 26] width 65 height 27
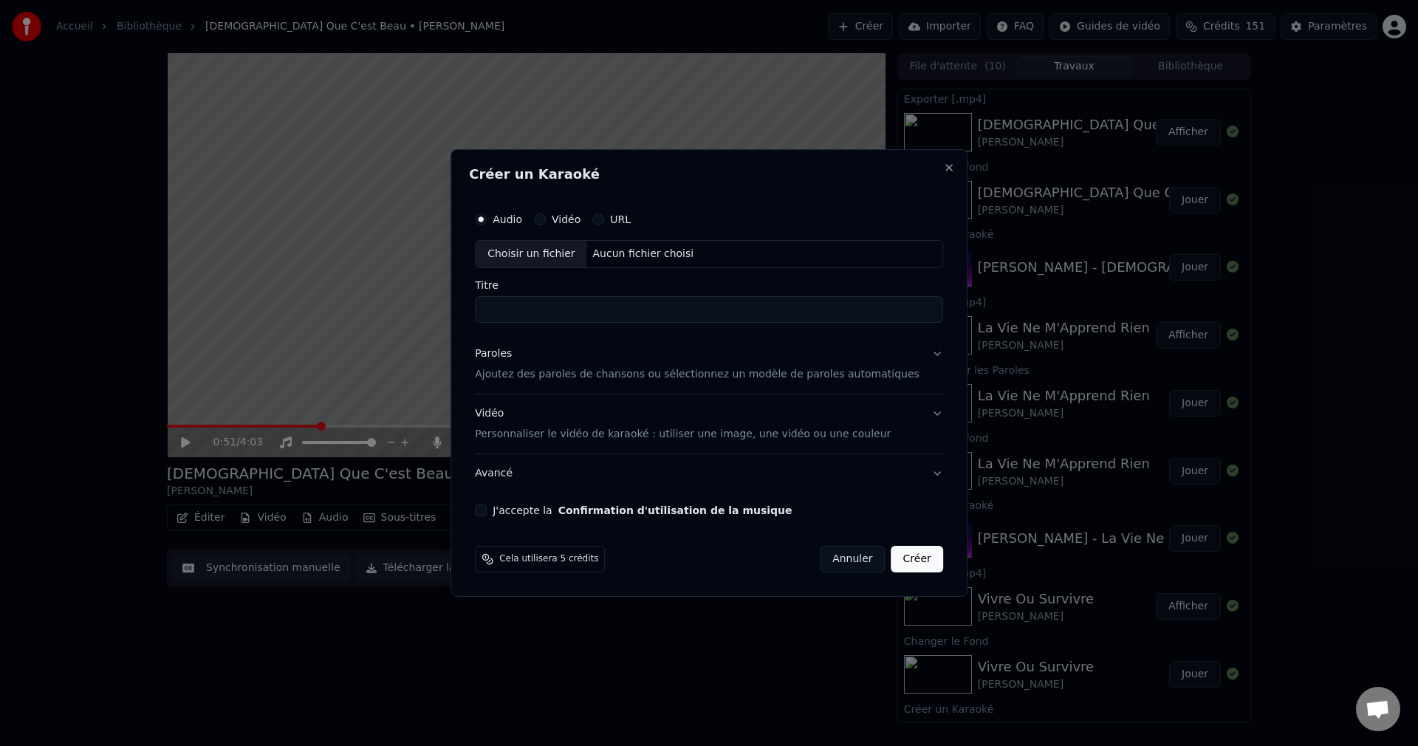
click at [539, 256] on div "Choisir un fichier" at bounding box center [531, 254] width 111 height 27
type input "**********"
click at [915, 348] on button "Paroles Ajoutez des paroles de chansons ou sélectionnez un modèle de paroles au…" at bounding box center [709, 364] width 468 height 59
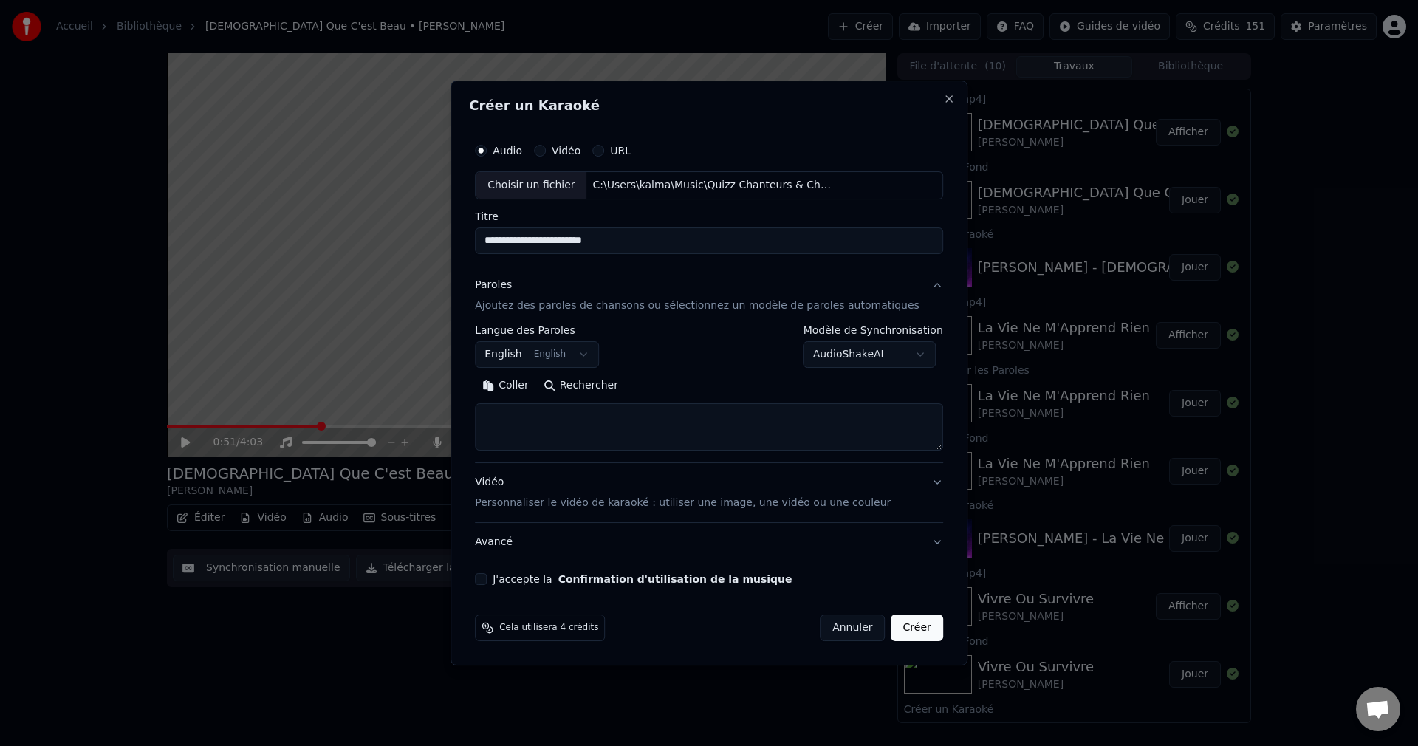
click at [617, 383] on button "Rechercher" at bounding box center [580, 386] width 89 height 24
drag, startPoint x: 651, startPoint y: 241, endPoint x: 488, endPoint y: 253, distance: 162.9
click at [488, 253] on div "**********" at bounding box center [708, 372] width 517 height 585
click at [606, 422] on textarea at bounding box center [709, 426] width 468 height 47
paste textarea "**********"
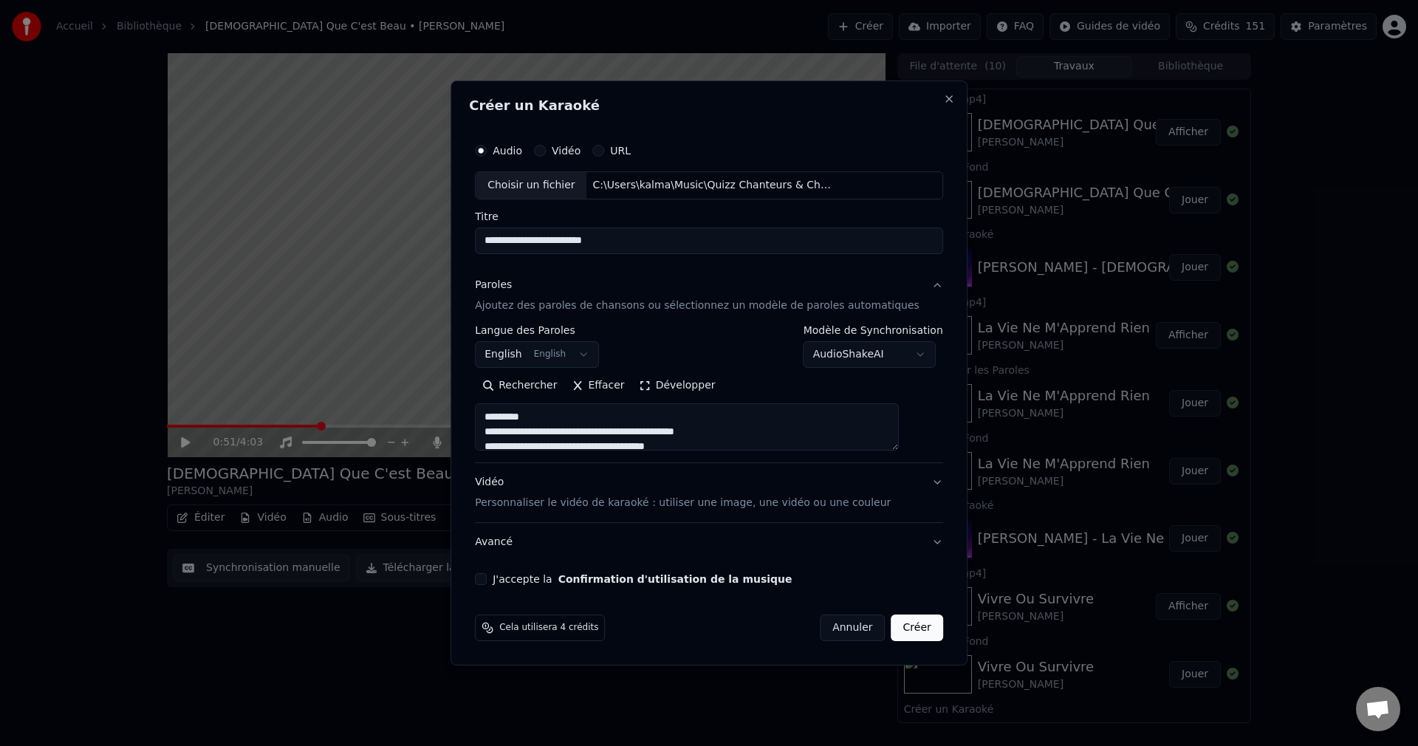
scroll to position [462, 0]
type textarea "**********"
click at [487, 579] on button "J'accepte la Confirmation d'utilisation de la musique" at bounding box center [481, 579] width 12 height 12
click at [910, 631] on button "Créer" at bounding box center [917, 627] width 52 height 27
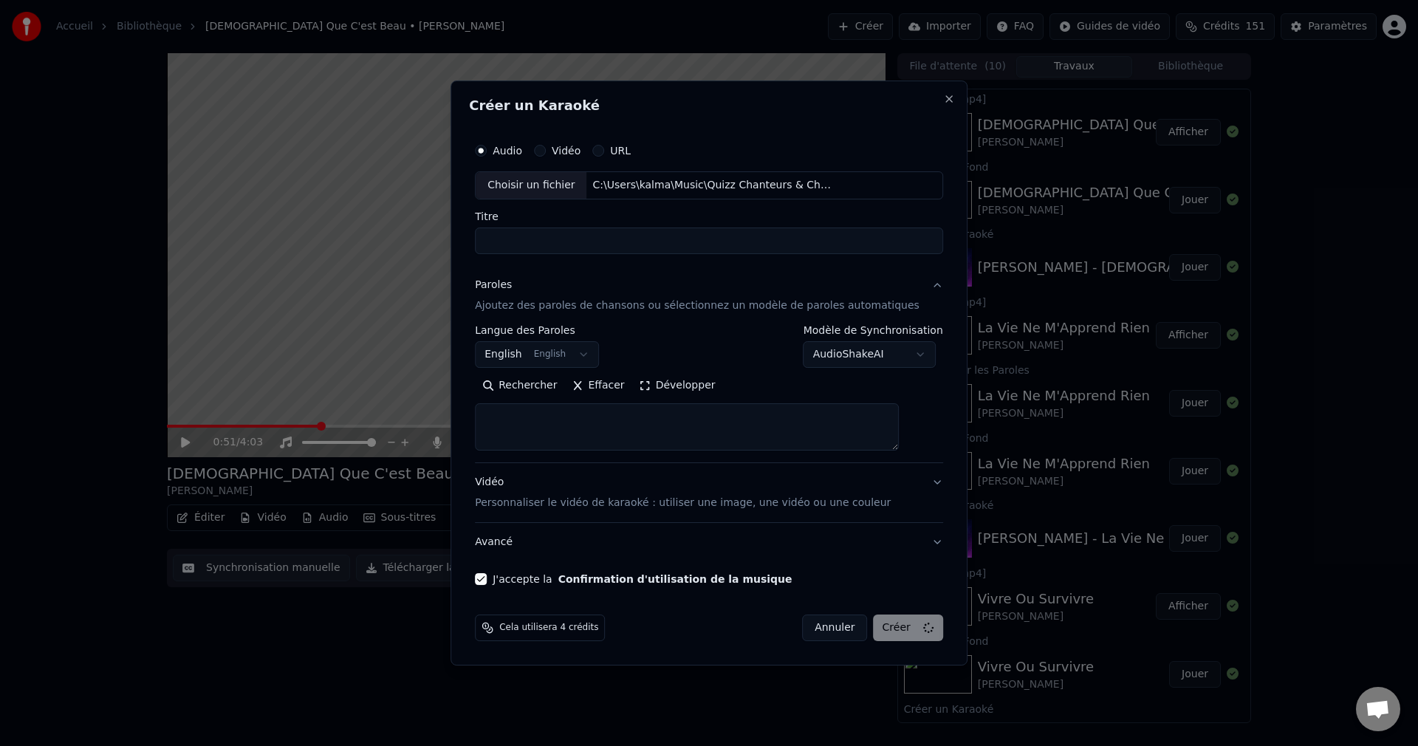
select select
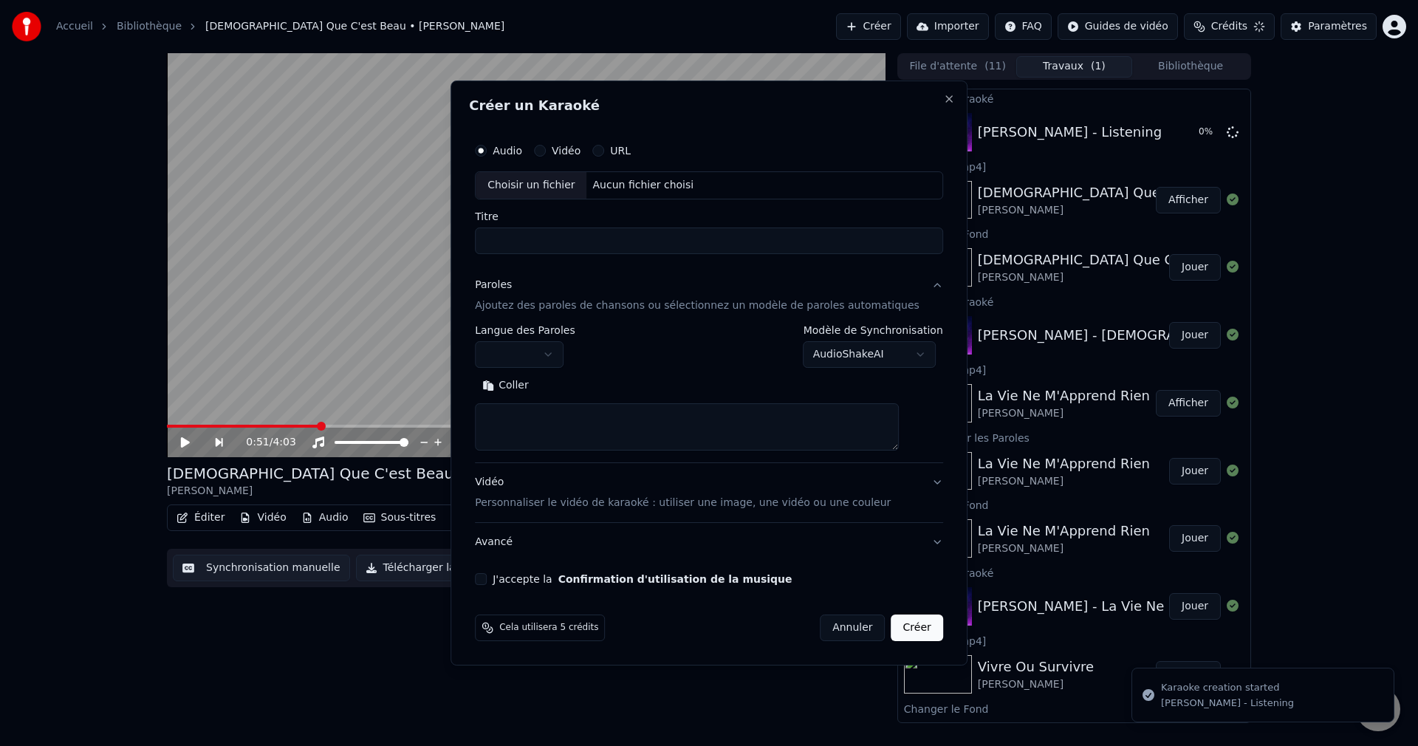
scroll to position [0, 0]
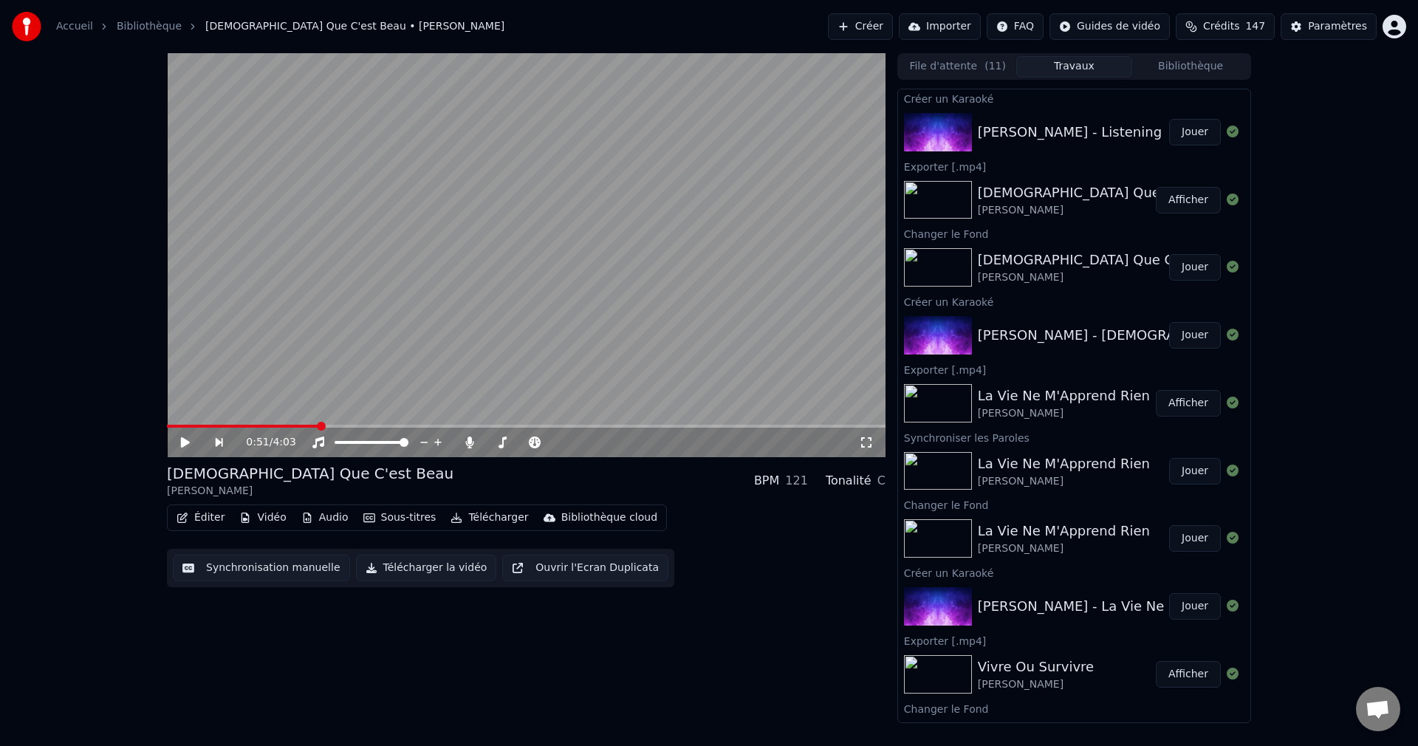
click at [1180, 134] on button "Jouer" at bounding box center [1195, 132] width 52 height 27
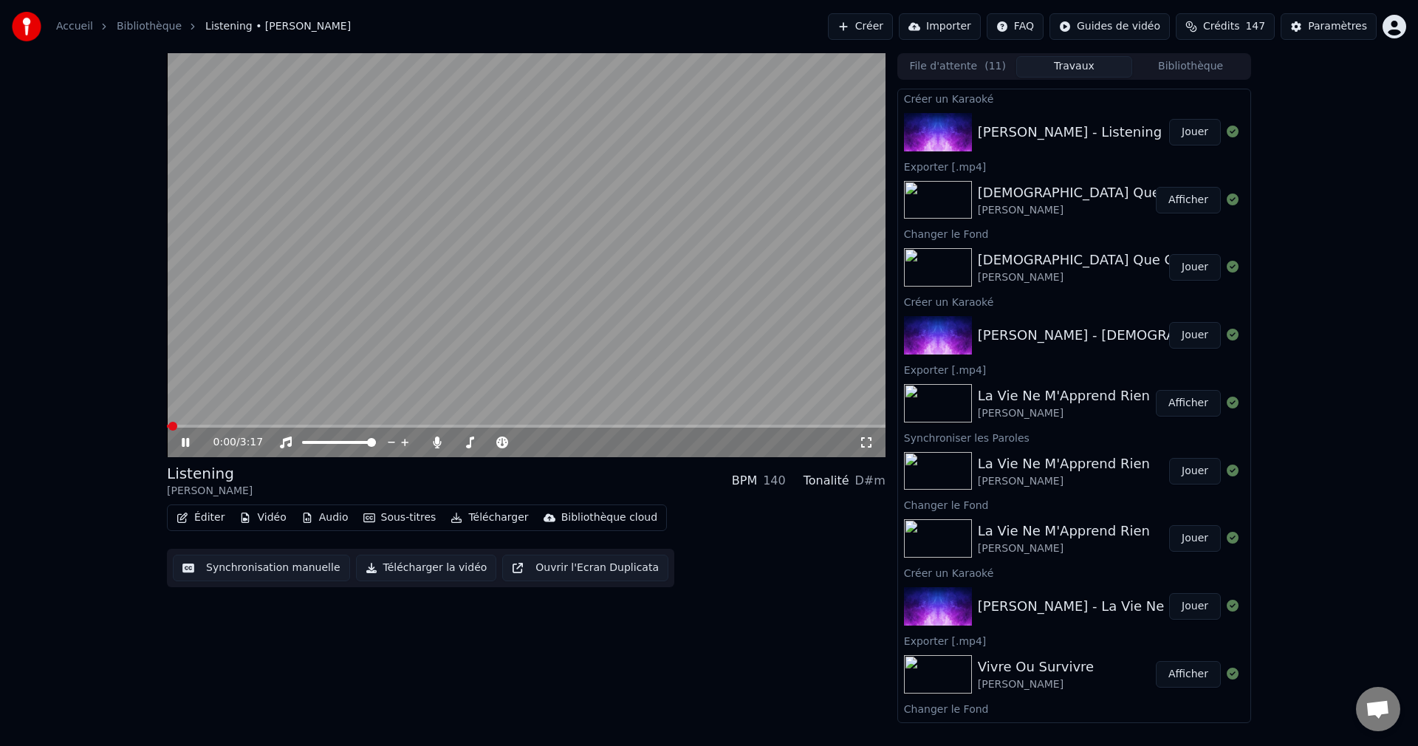
click at [186, 436] on icon at bounding box center [196, 442] width 35 height 12
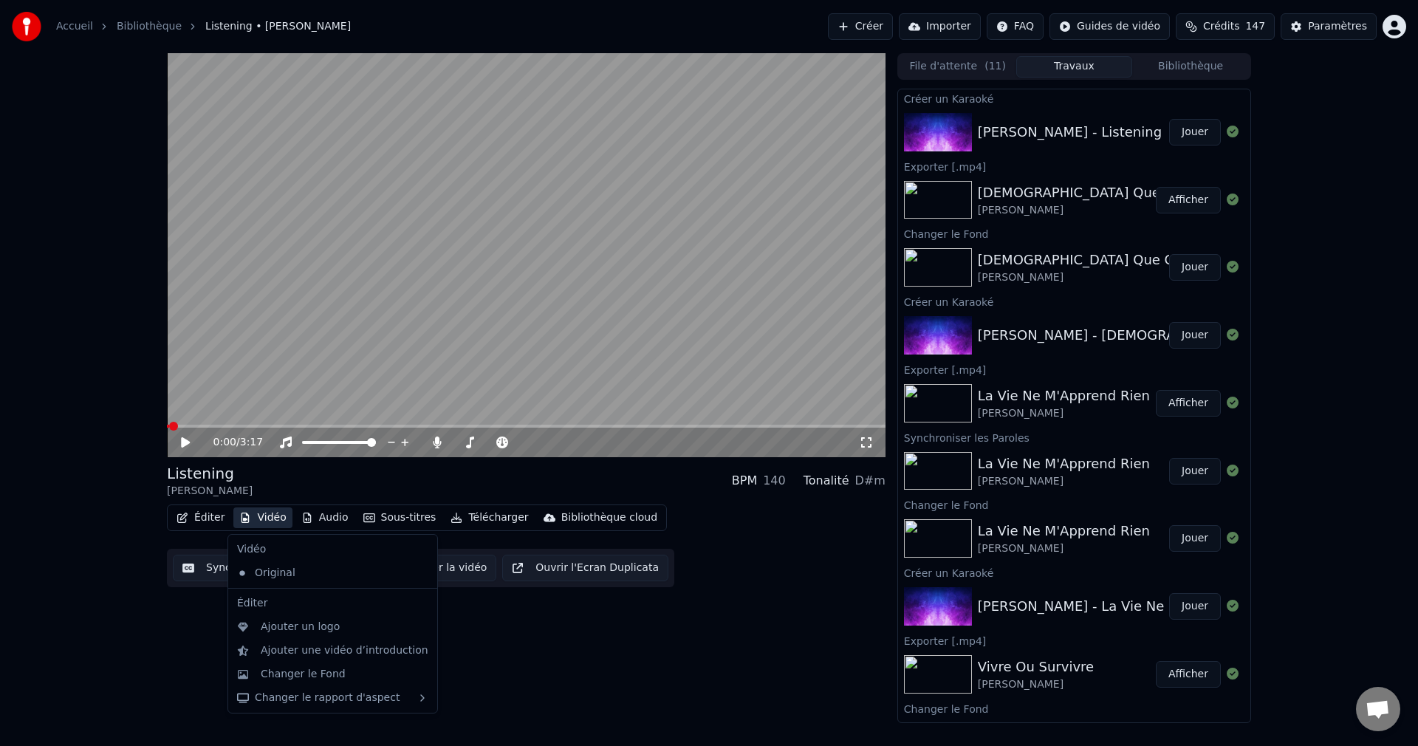
click at [269, 517] on button "Vidéo" at bounding box center [262, 517] width 58 height 21
click at [275, 675] on div "Changer le Fond" at bounding box center [303, 674] width 85 height 15
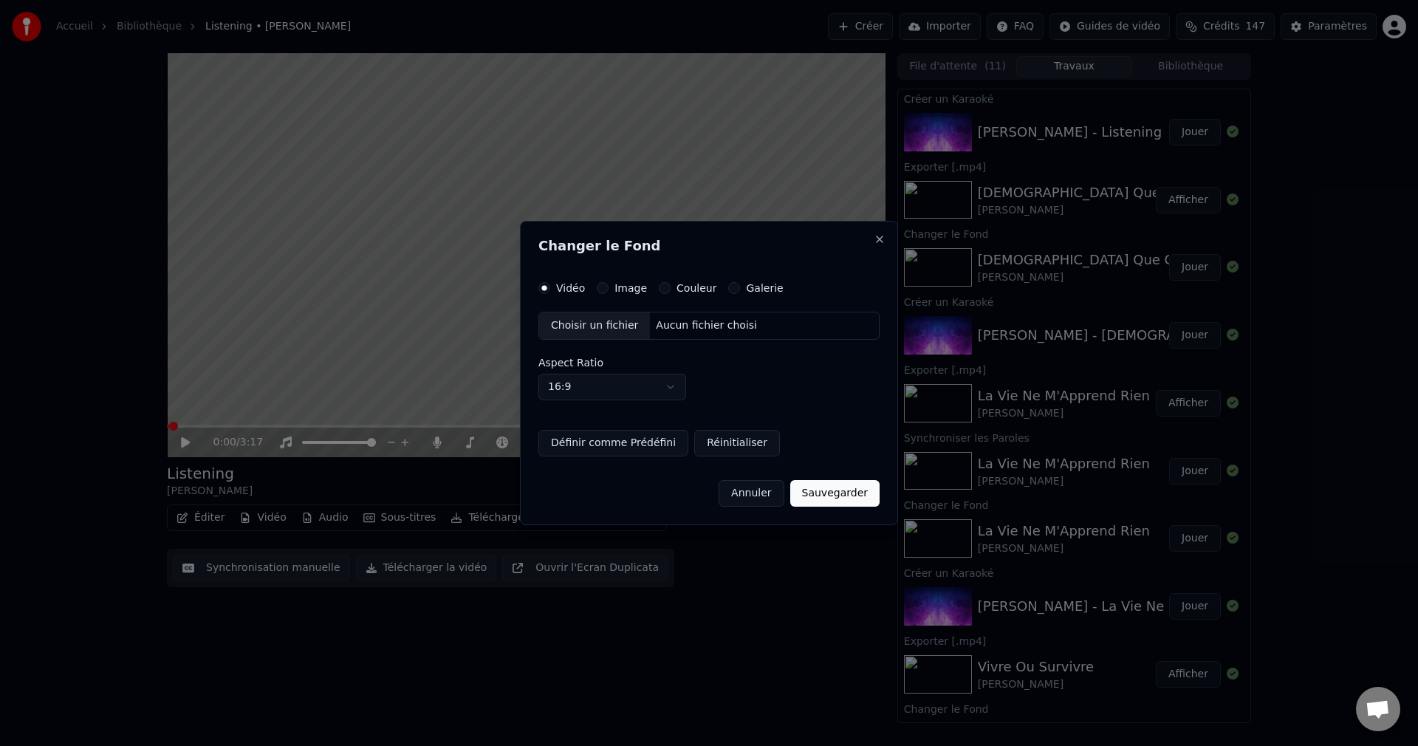
click at [612, 326] on div "Choisir un fichier" at bounding box center [594, 325] width 111 height 27
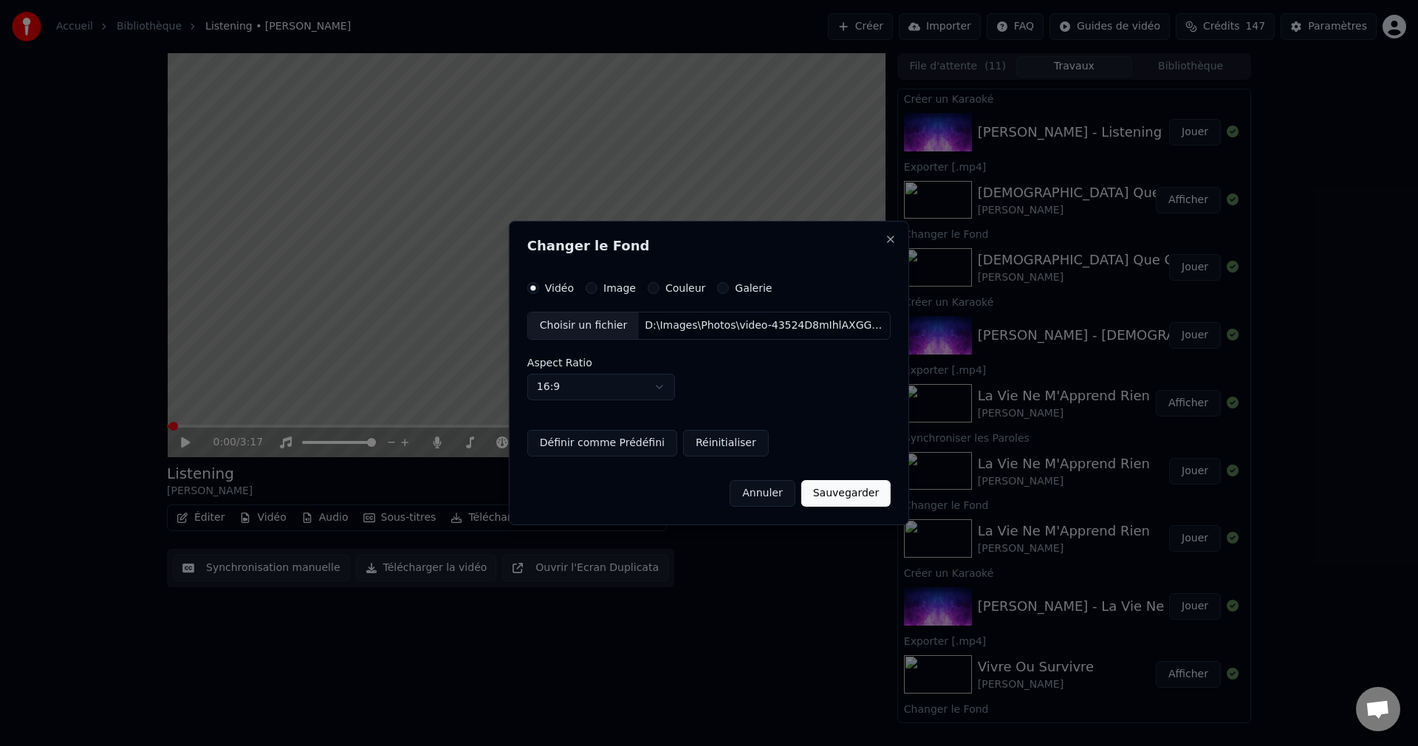
click at [835, 496] on button "Sauvegarder" at bounding box center [845, 493] width 89 height 27
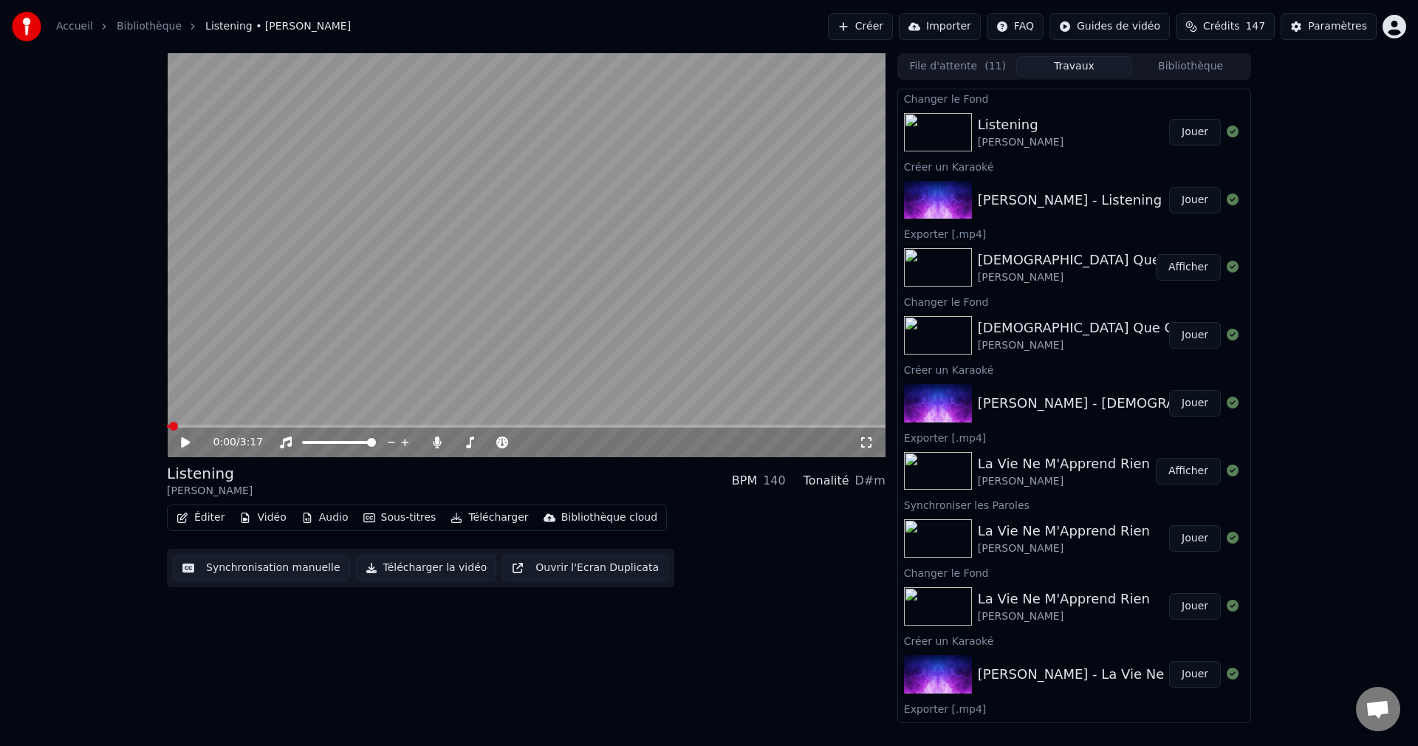
click at [1173, 128] on button "Jouer" at bounding box center [1195, 132] width 52 height 27
click at [527, 447] on span at bounding box center [522, 442] width 9 height 9
click at [636, 428] on span at bounding box center [526, 426] width 719 height 3
click at [660, 428] on span at bounding box center [526, 426] width 719 height 3
click at [679, 427] on span at bounding box center [526, 426] width 719 height 3
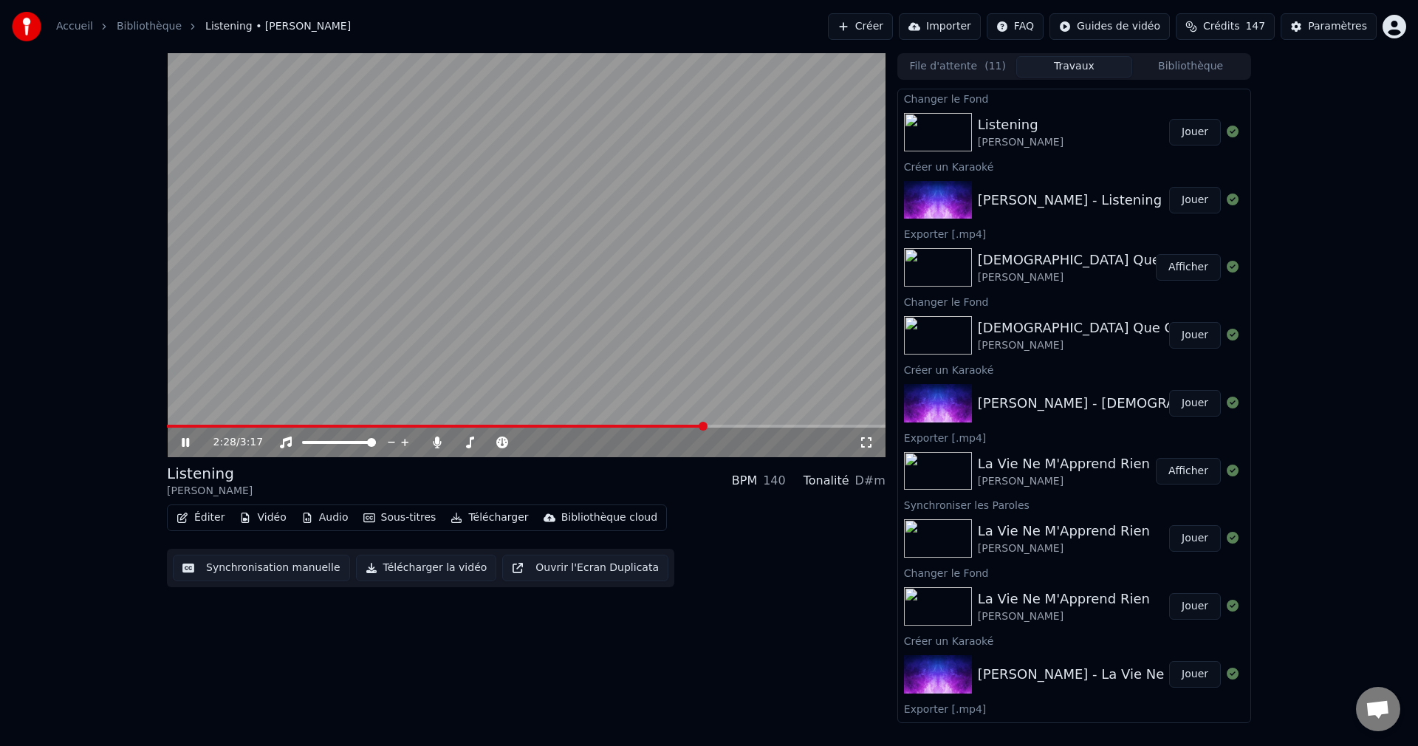
click at [705, 427] on span at bounding box center [526, 426] width 719 height 3
click at [716, 428] on span at bounding box center [526, 426] width 719 height 3
click at [188, 437] on icon at bounding box center [196, 442] width 35 height 12
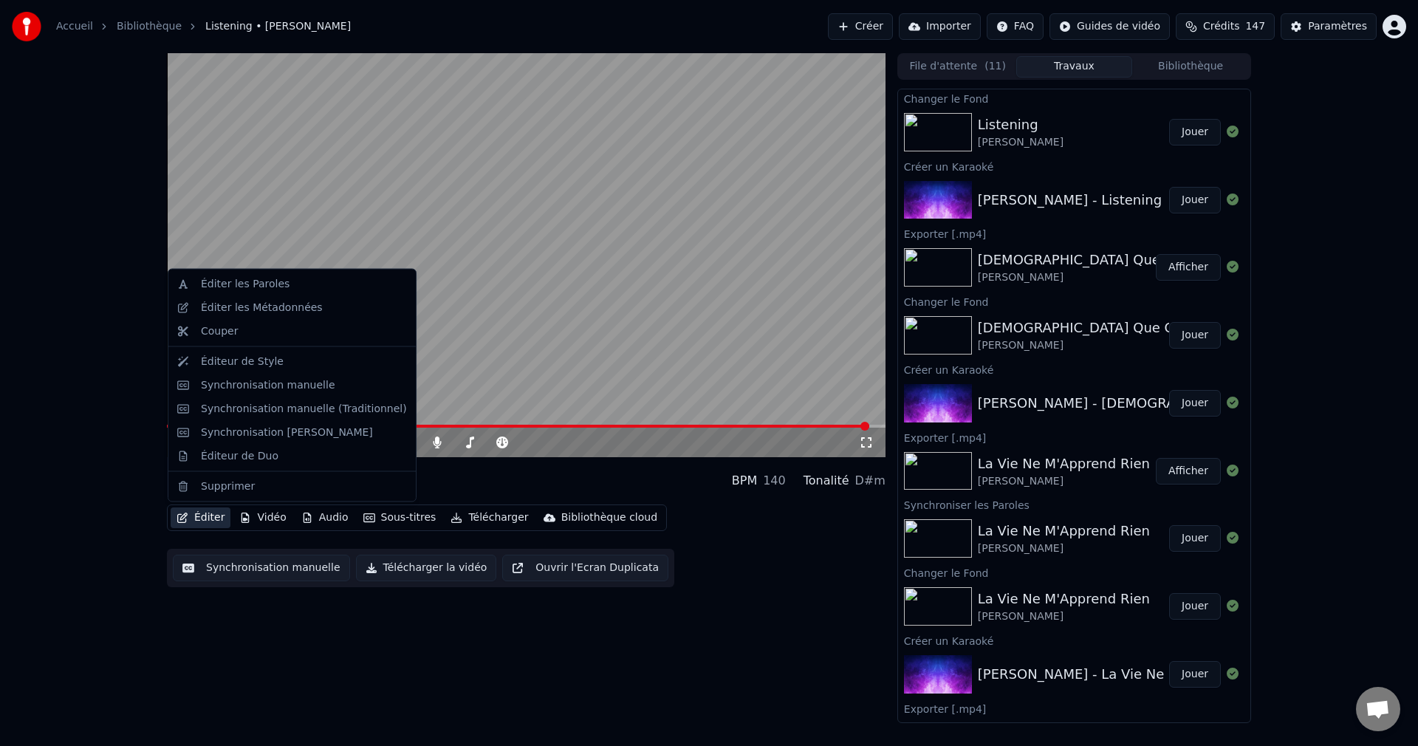
click at [198, 519] on button "Éditer" at bounding box center [201, 517] width 60 height 21
click at [246, 380] on div "Synchronisation manuelle" at bounding box center [268, 384] width 134 height 15
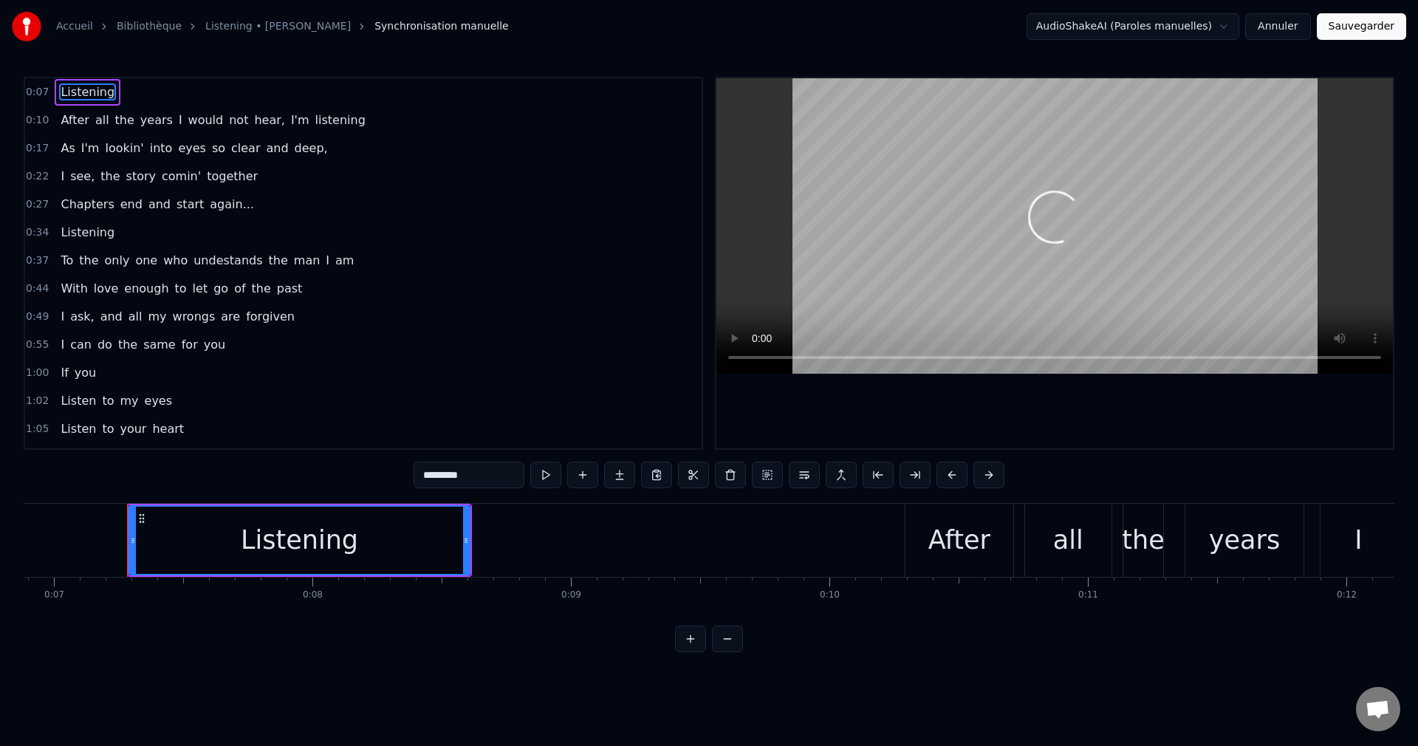
scroll to position [0, 1808]
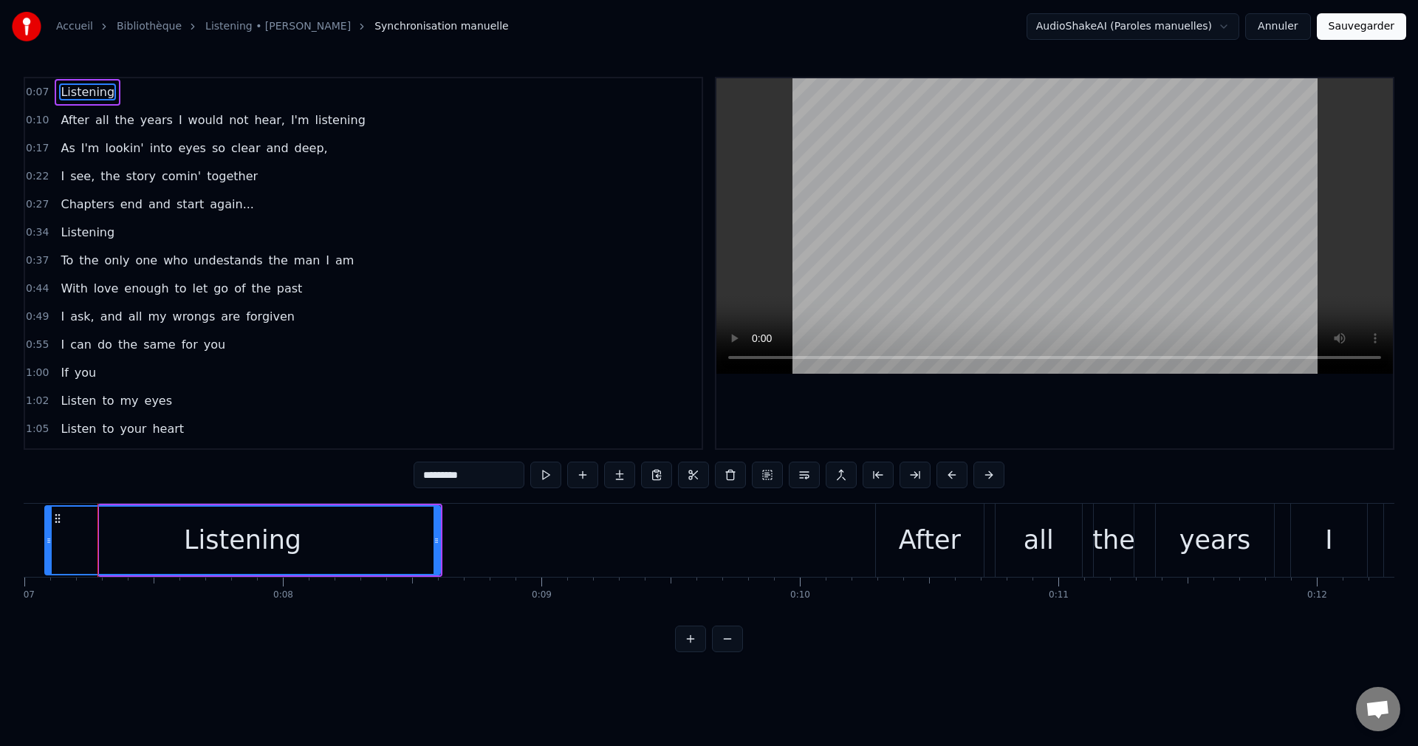
drag, startPoint x: 103, startPoint y: 542, endPoint x: 49, endPoint y: 553, distance: 55.8
click at [49, 553] on div at bounding box center [49, 540] width 6 height 67
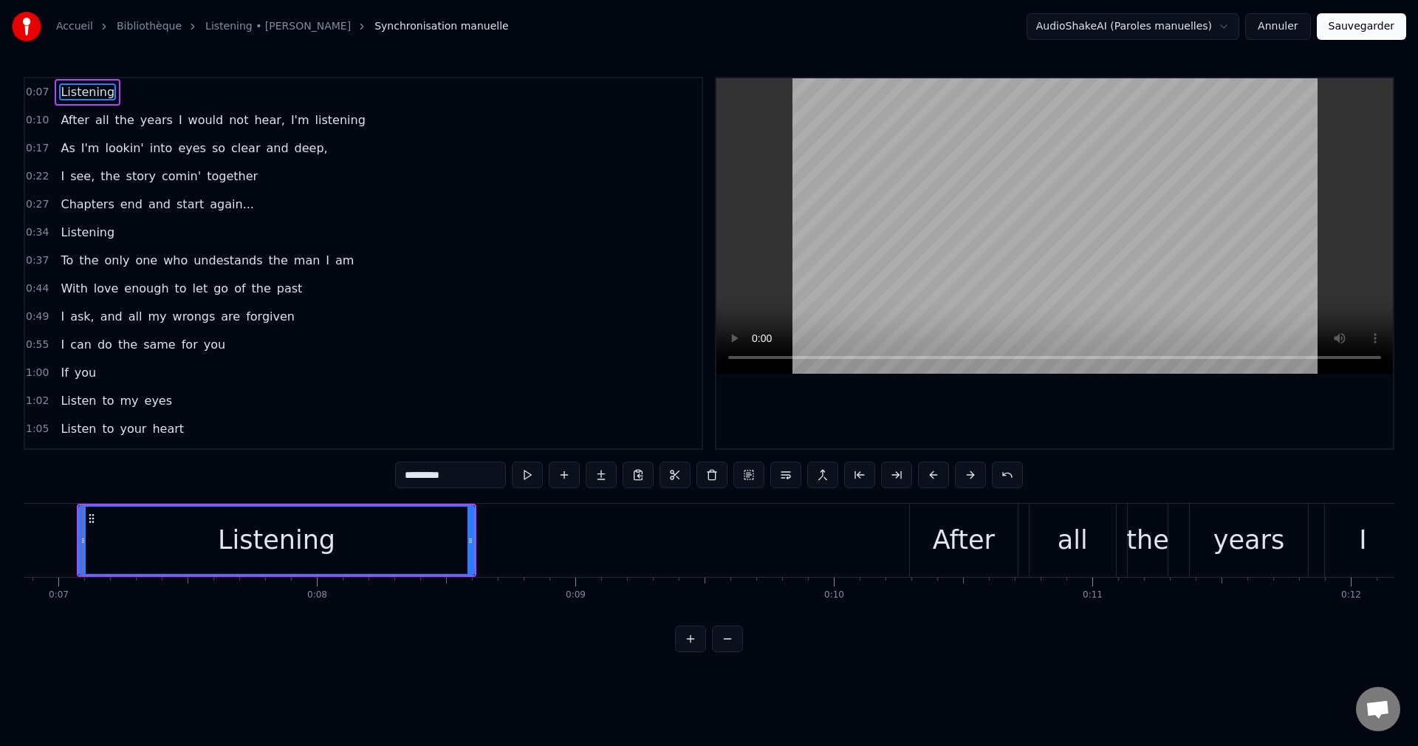
scroll to position [0, 1758]
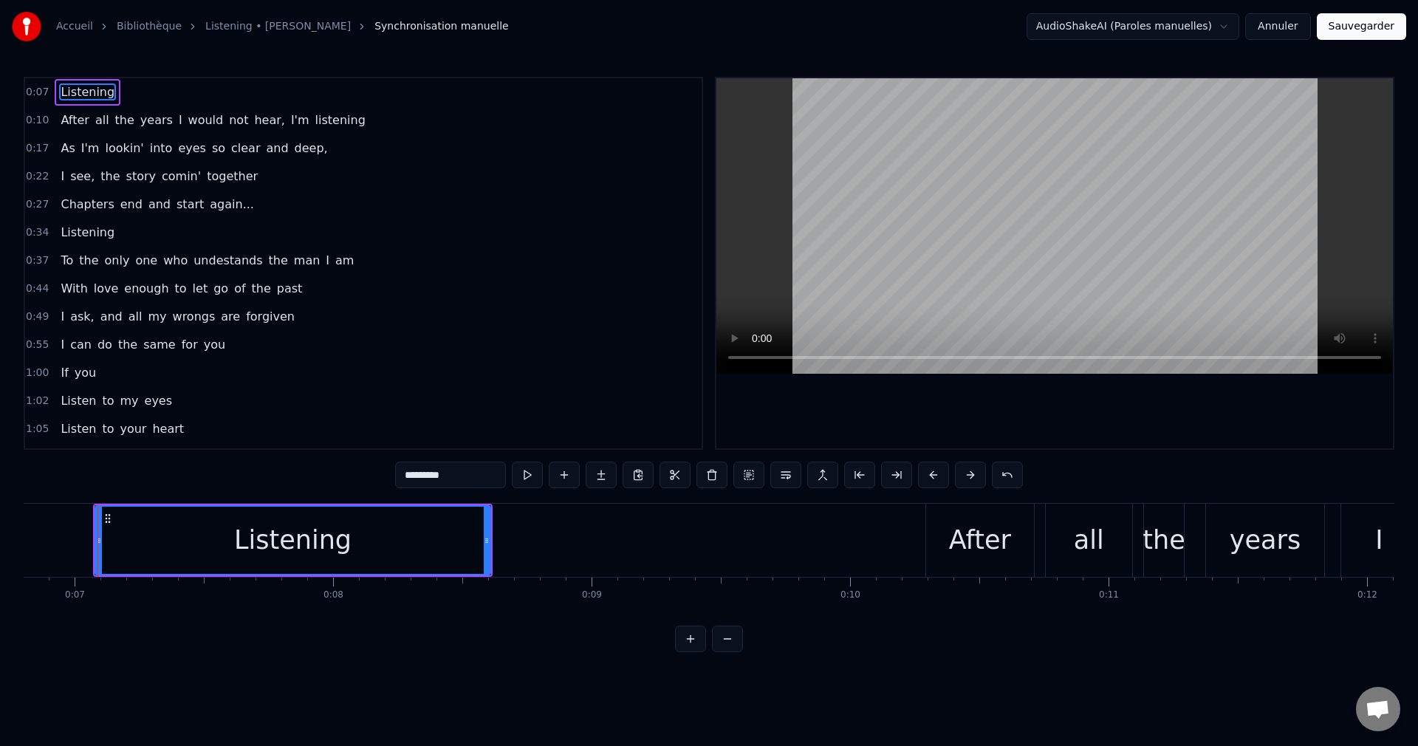
click at [958, 549] on div "After" at bounding box center [980, 540] width 62 height 39
type input "*****"
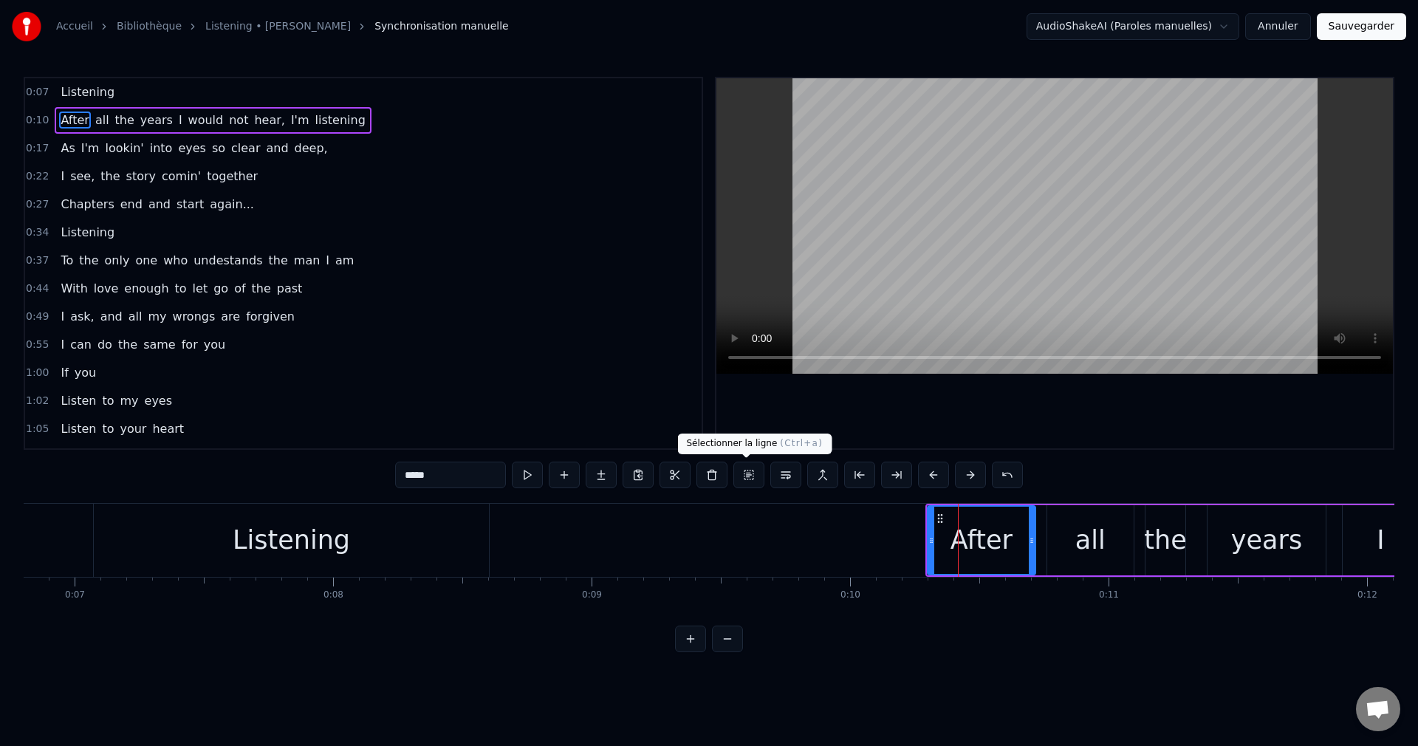
click at [744, 476] on button at bounding box center [748, 475] width 31 height 27
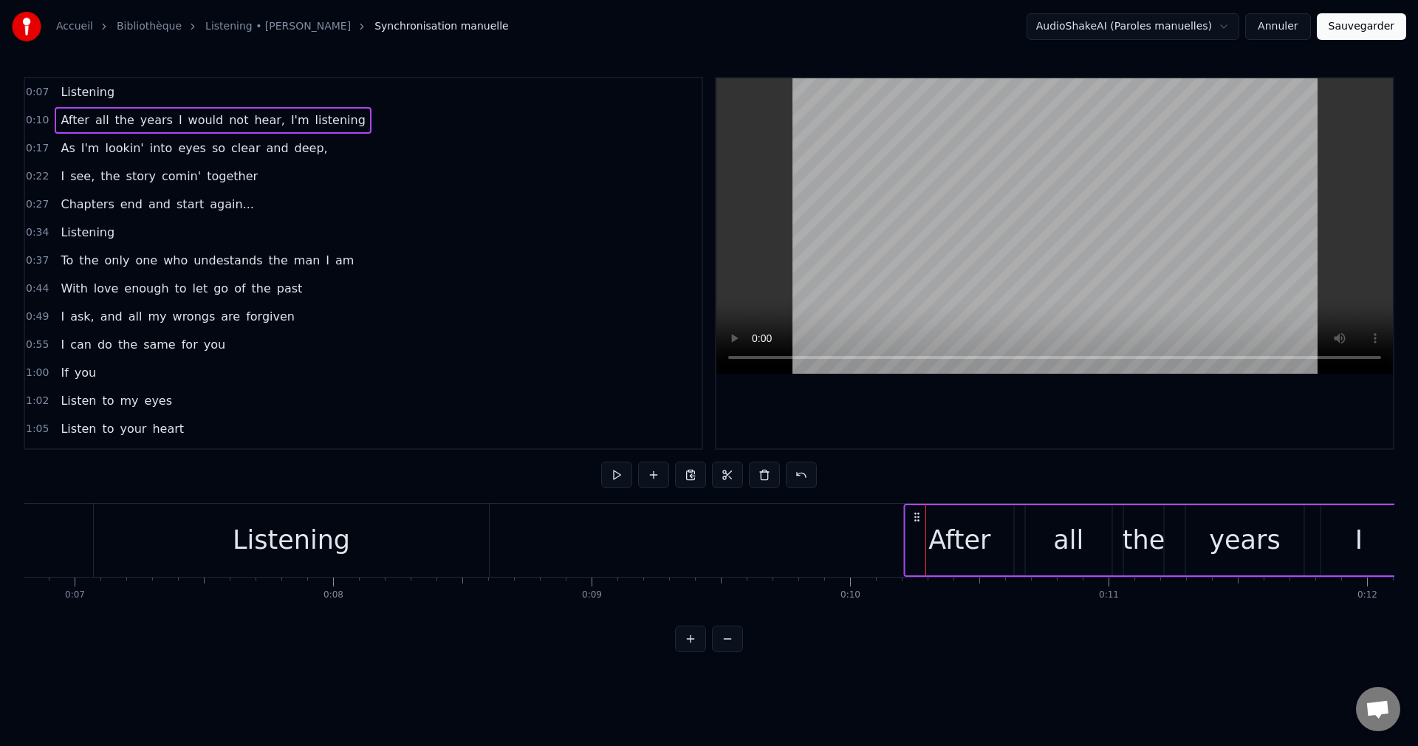
drag, startPoint x: 938, startPoint y: 517, endPoint x: 906, endPoint y: 531, distance: 34.7
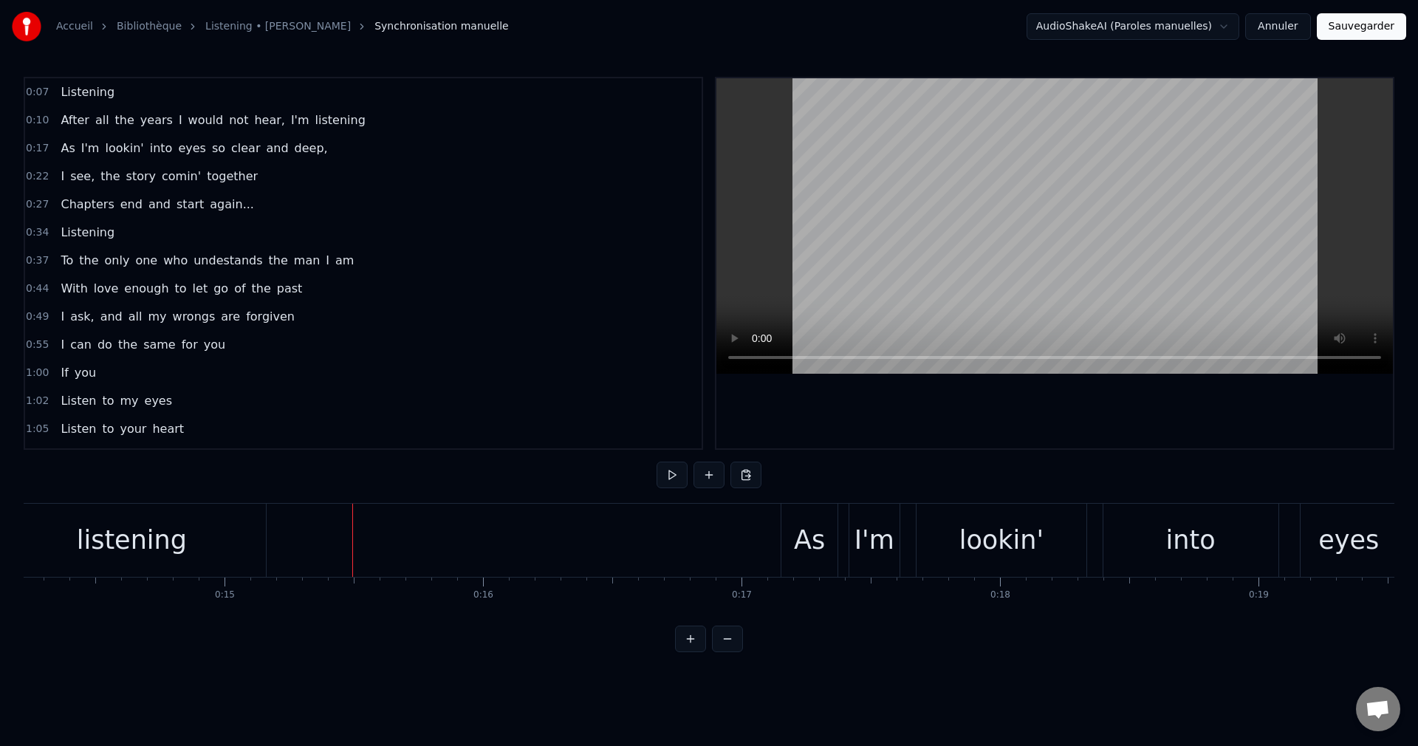
scroll to position [0, 3716]
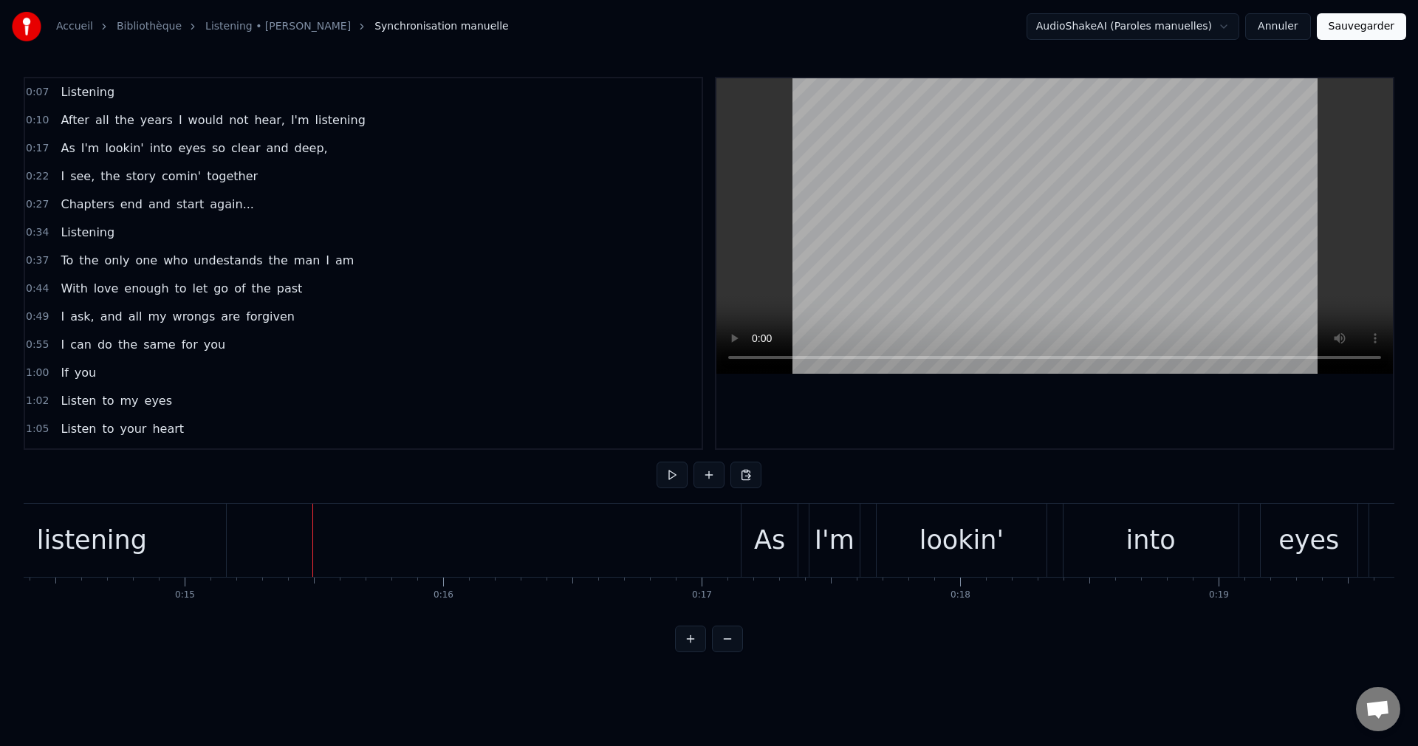
click at [765, 538] on div "As" at bounding box center [769, 540] width 31 height 39
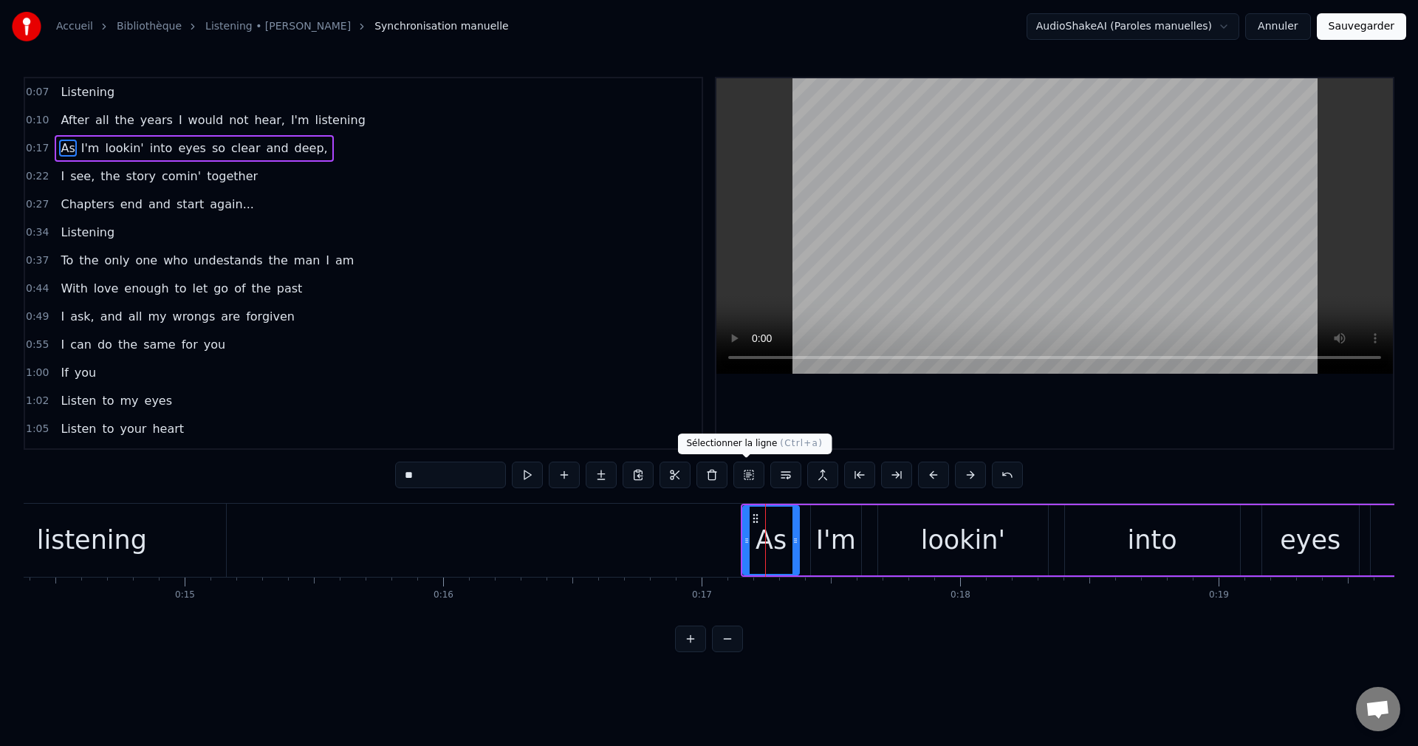
click at [750, 472] on button at bounding box center [748, 475] width 31 height 27
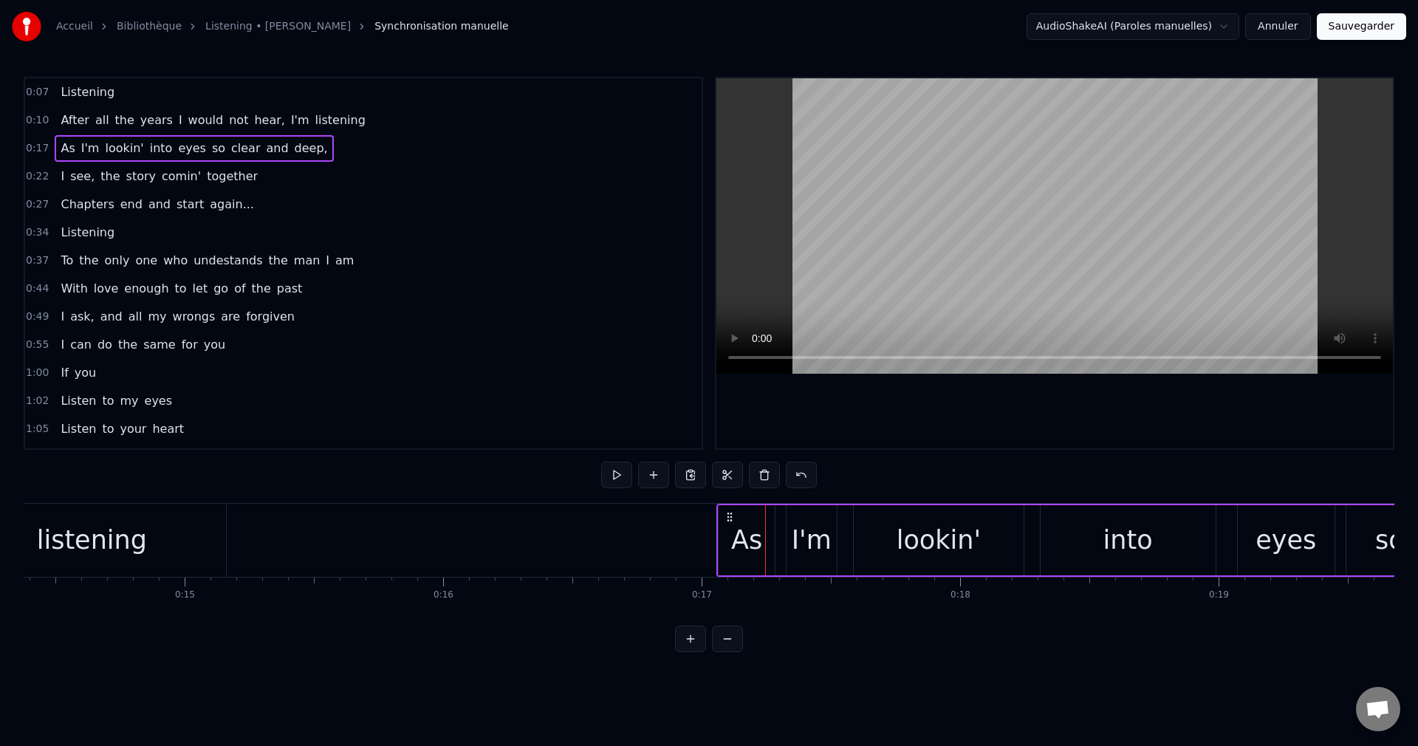
drag, startPoint x: 752, startPoint y: 518, endPoint x: 728, endPoint y: 524, distance: 24.9
click at [728, 524] on div "As I'm lookin' into eyes so clear and deep," at bounding box center [1272, 540] width 1113 height 73
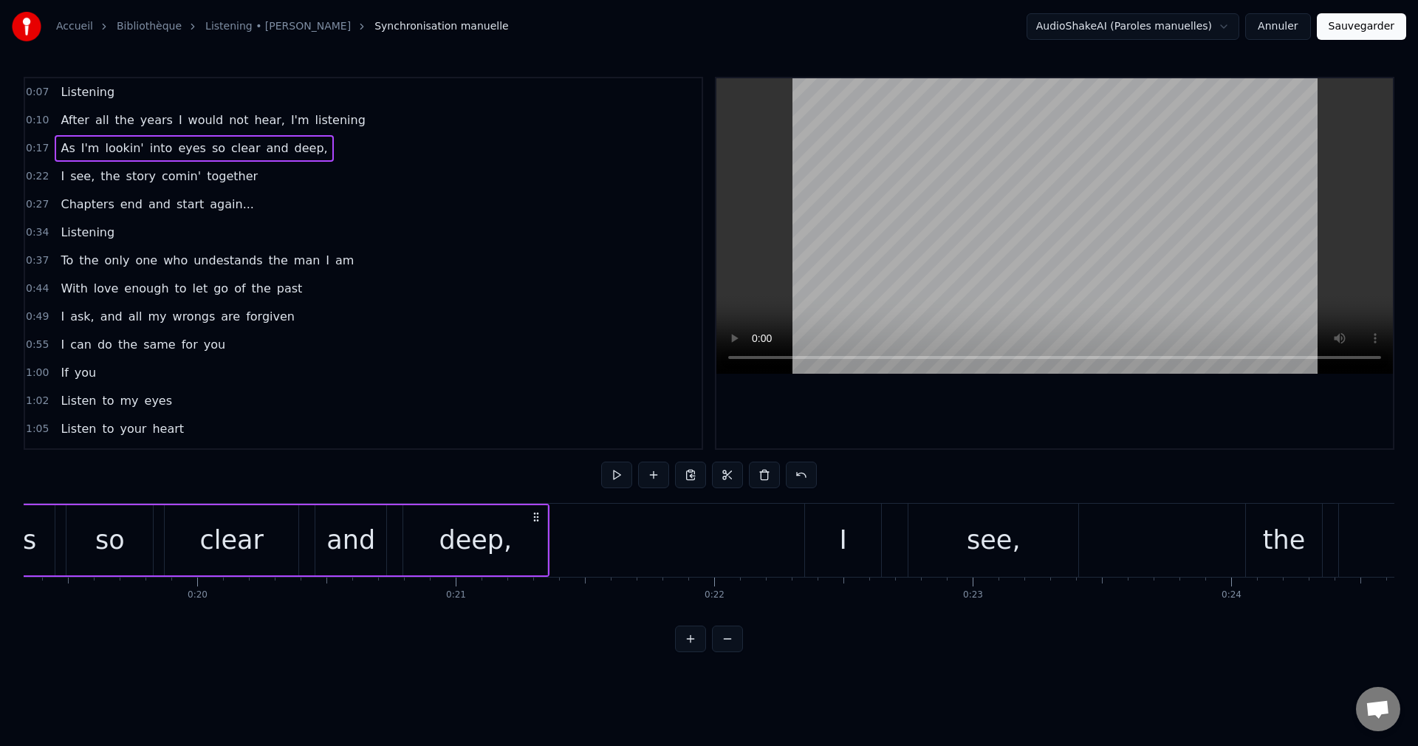
scroll to position [0, 5015]
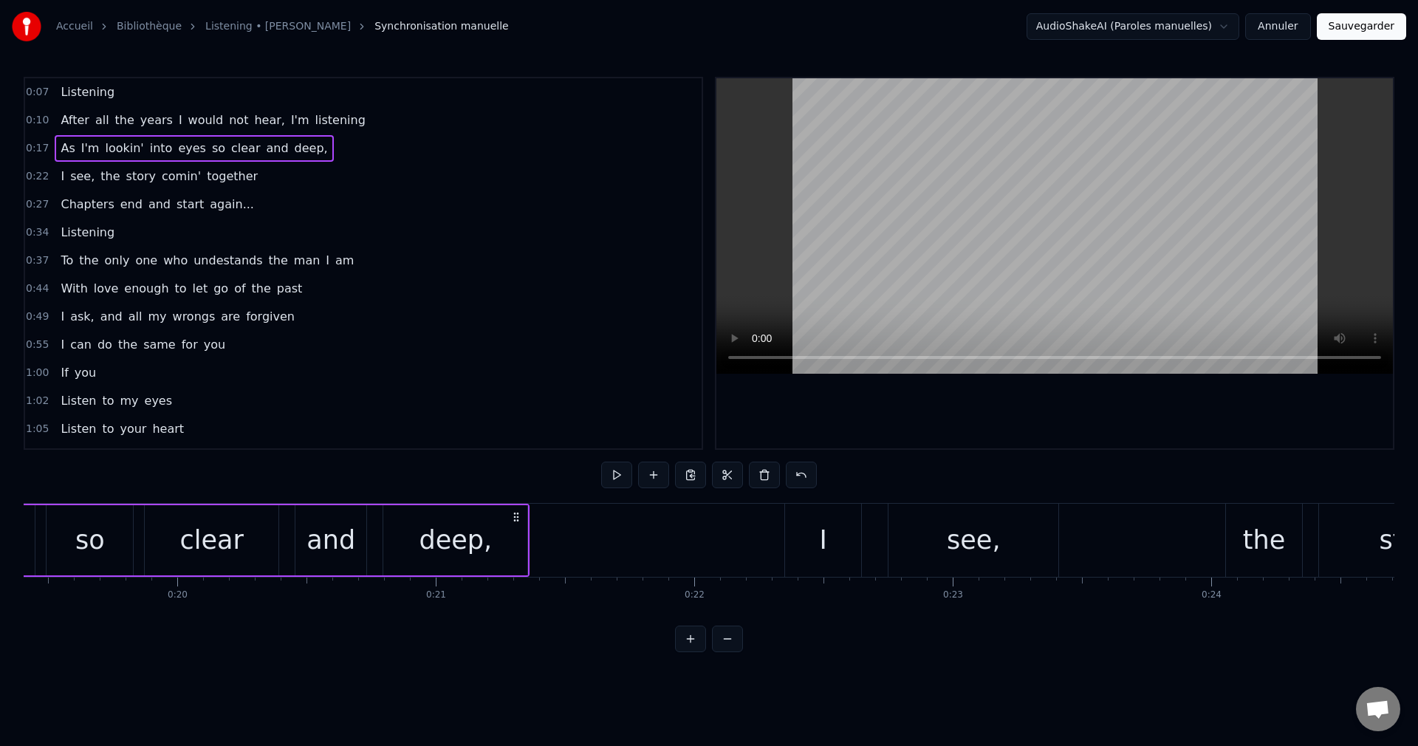
click at [819, 532] on div "I" at bounding box center [823, 540] width 76 height 73
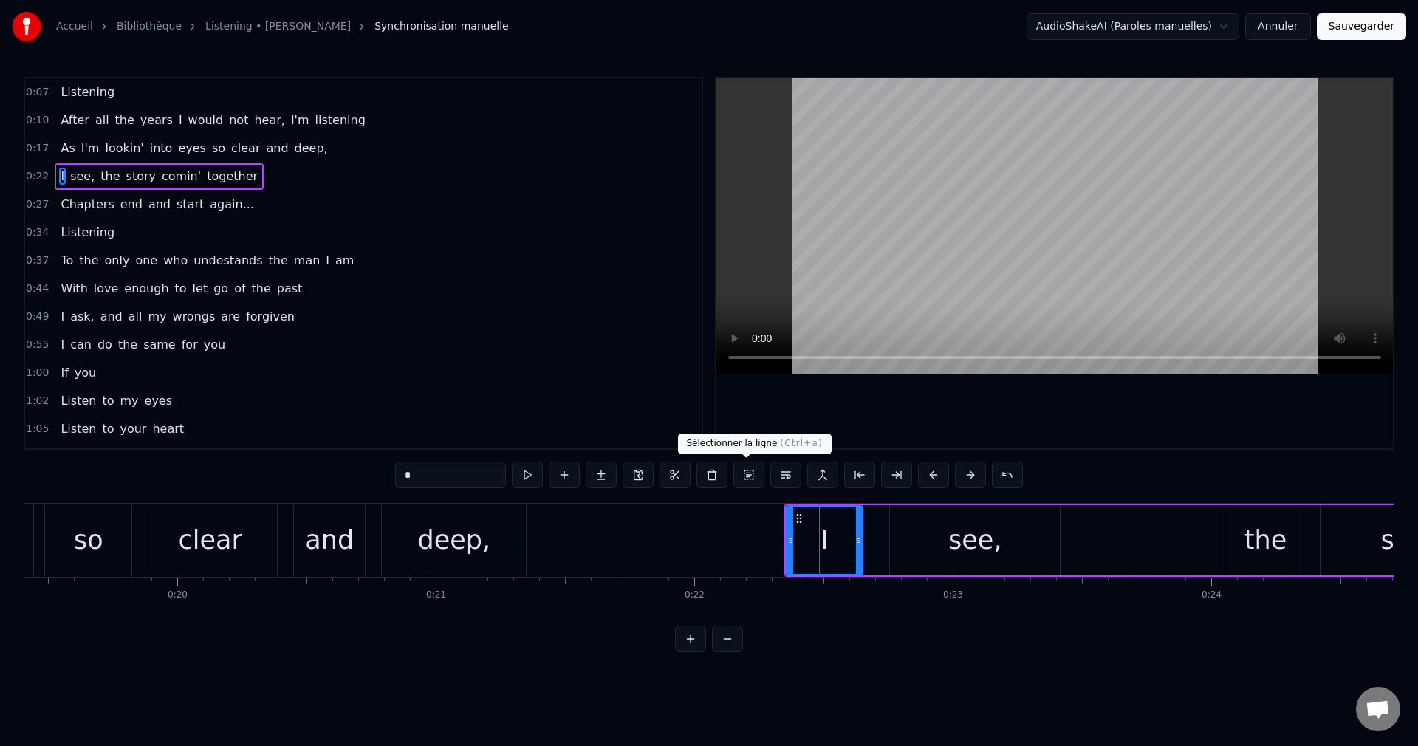
click at [749, 478] on button at bounding box center [748, 475] width 31 height 27
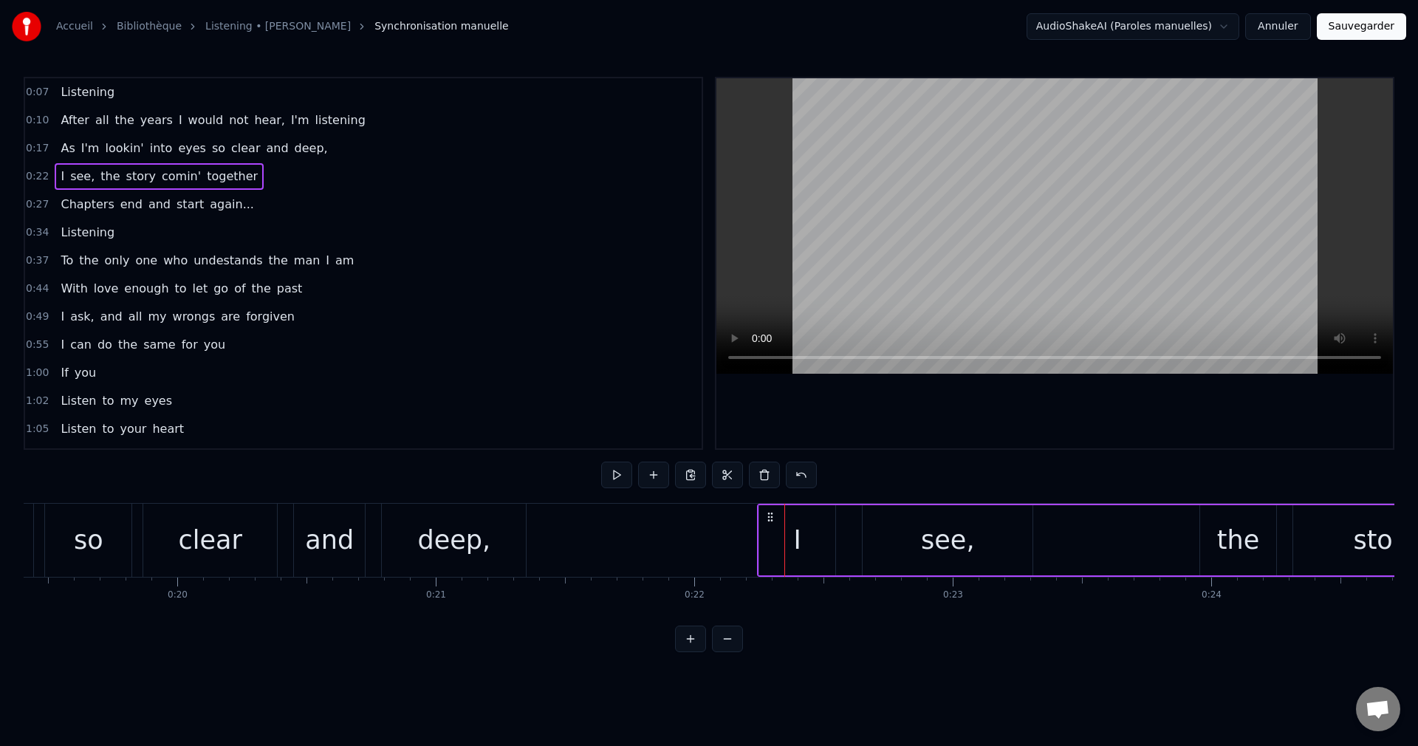
drag, startPoint x: 795, startPoint y: 515, endPoint x: 768, endPoint y: 525, distance: 29.2
click at [768, 525] on div "I see, the story comin' together" at bounding box center [1329, 540] width 1144 height 73
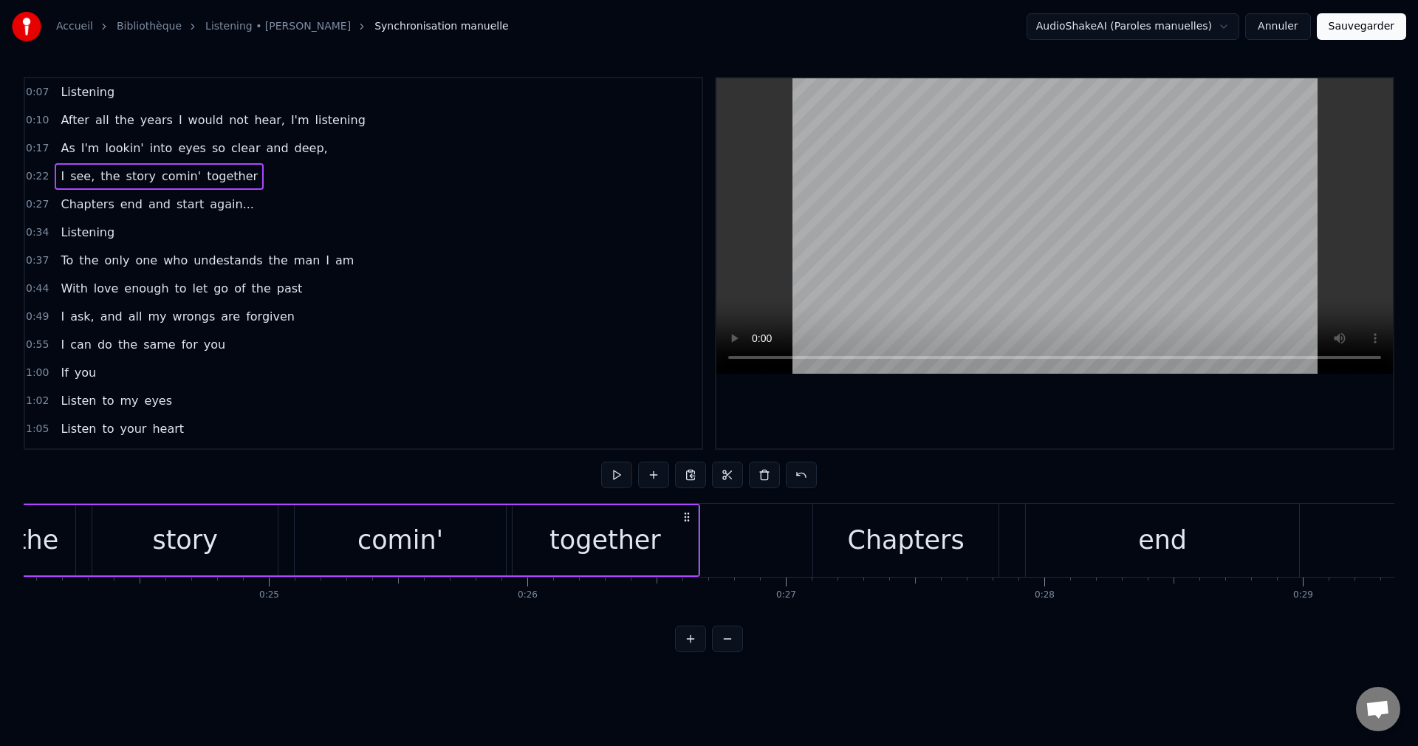
scroll to position [0, 6266]
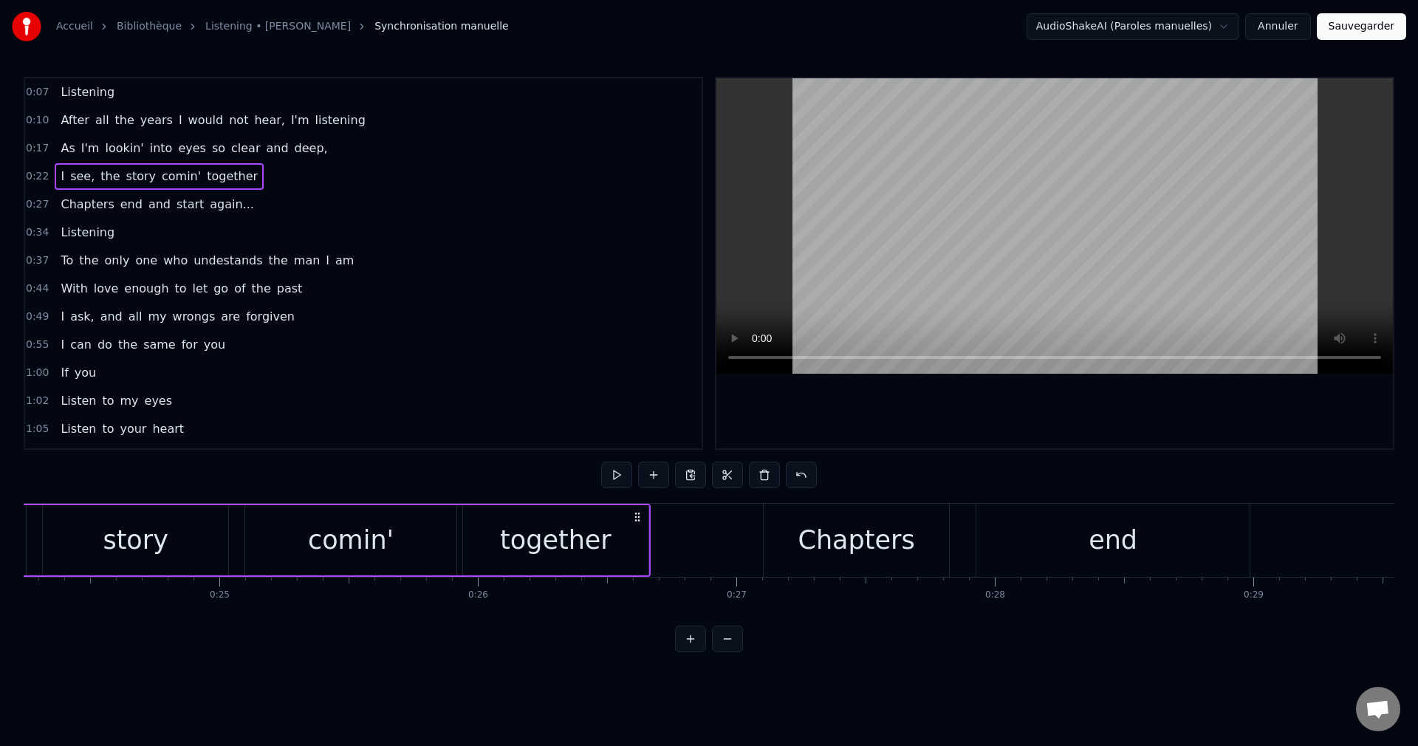
click at [877, 546] on div "Chapters" at bounding box center [856, 540] width 117 height 39
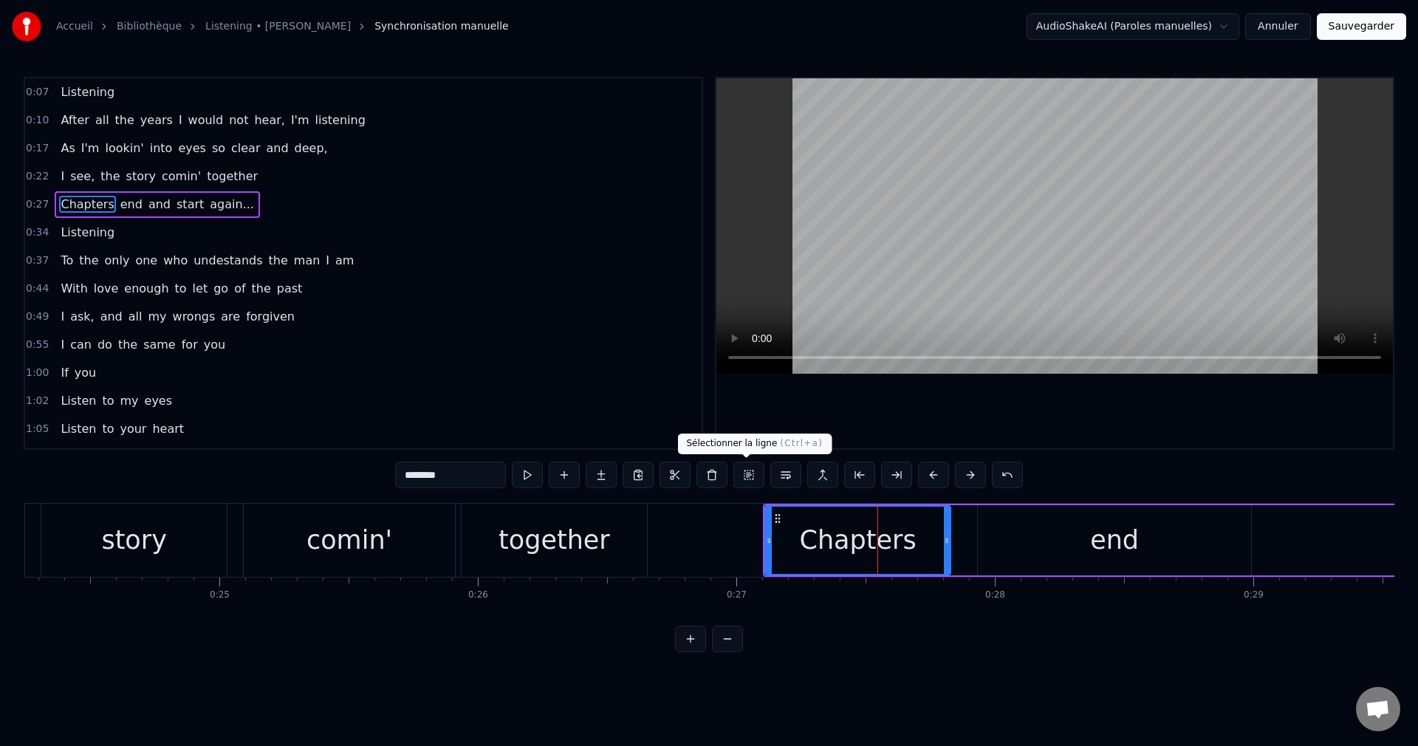
click at [752, 477] on button at bounding box center [748, 475] width 31 height 27
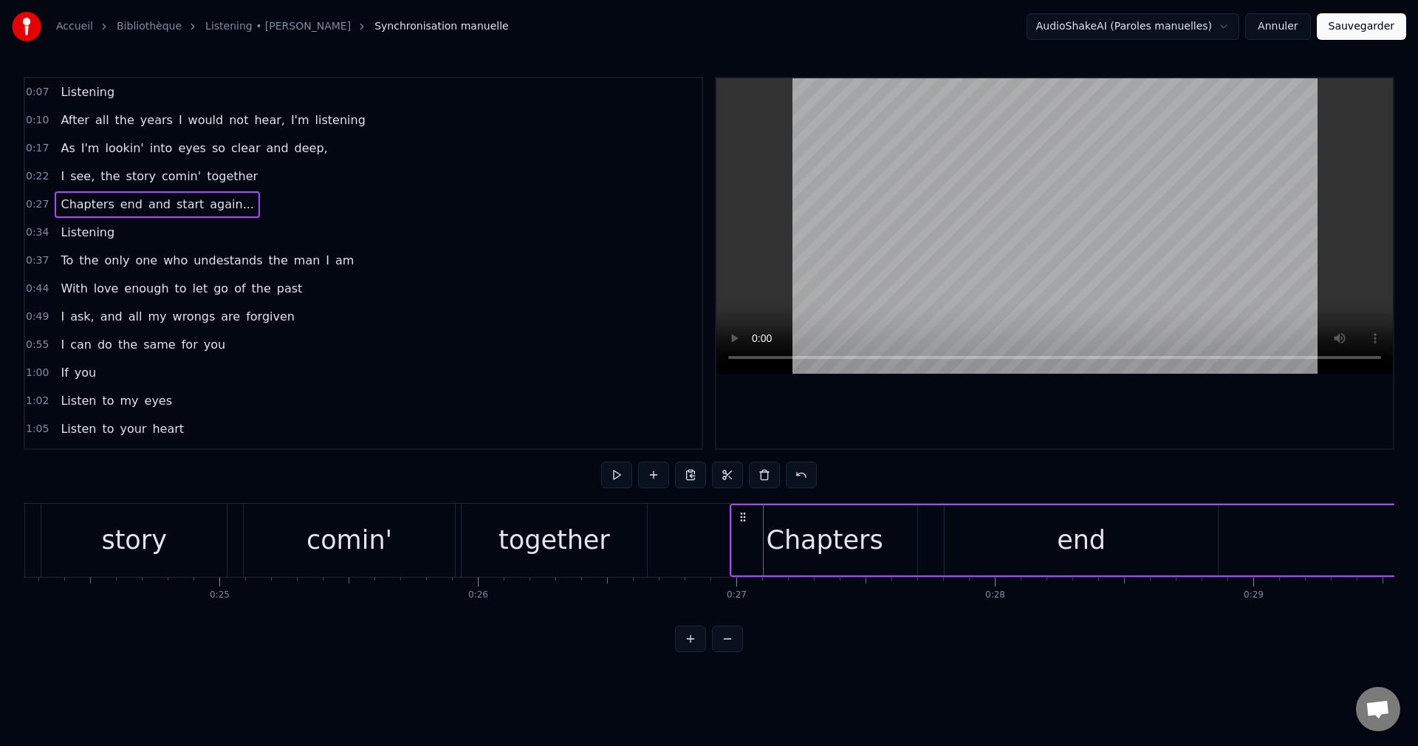
drag, startPoint x: 777, startPoint y: 516, endPoint x: 744, endPoint y: 524, distance: 34.2
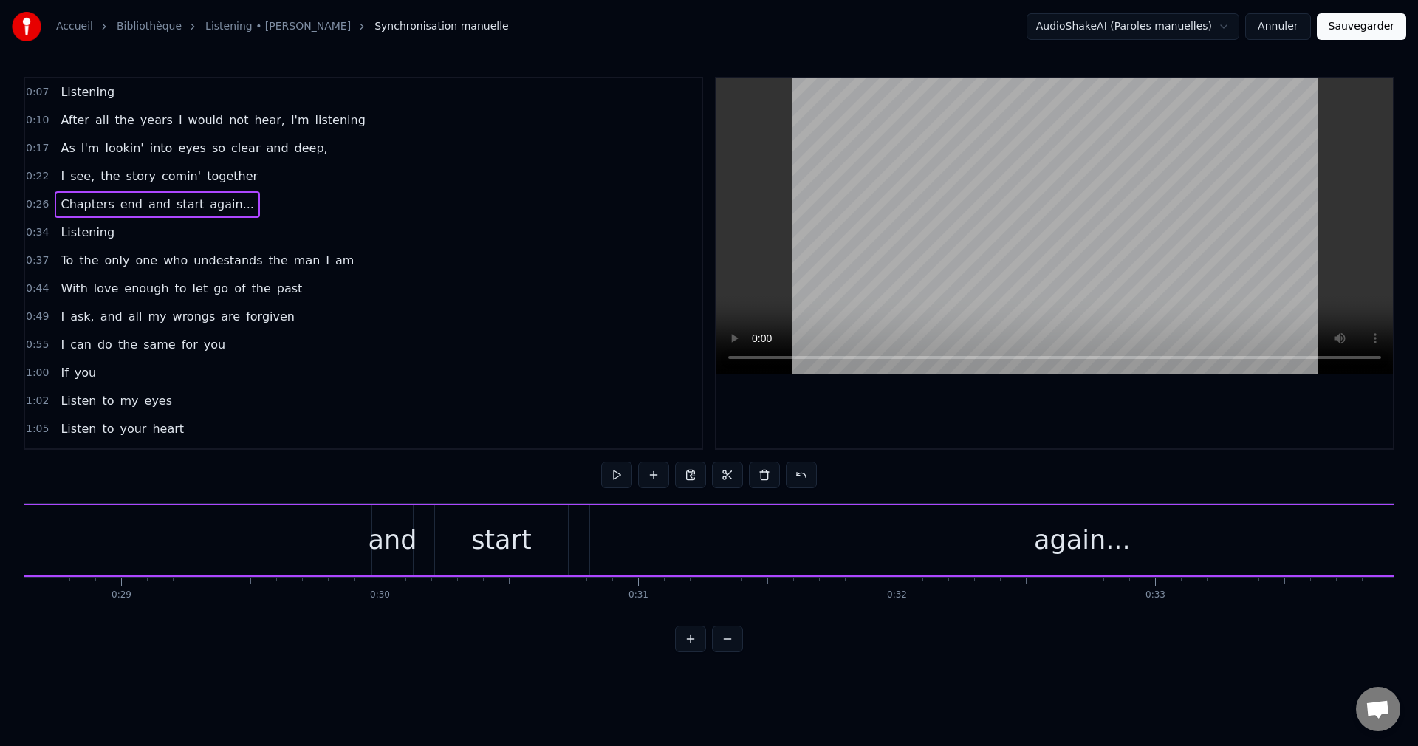
scroll to position [0, 7418]
click at [240, 555] on div "Chapters end and start again..." at bounding box center [567, 540] width 1978 height 73
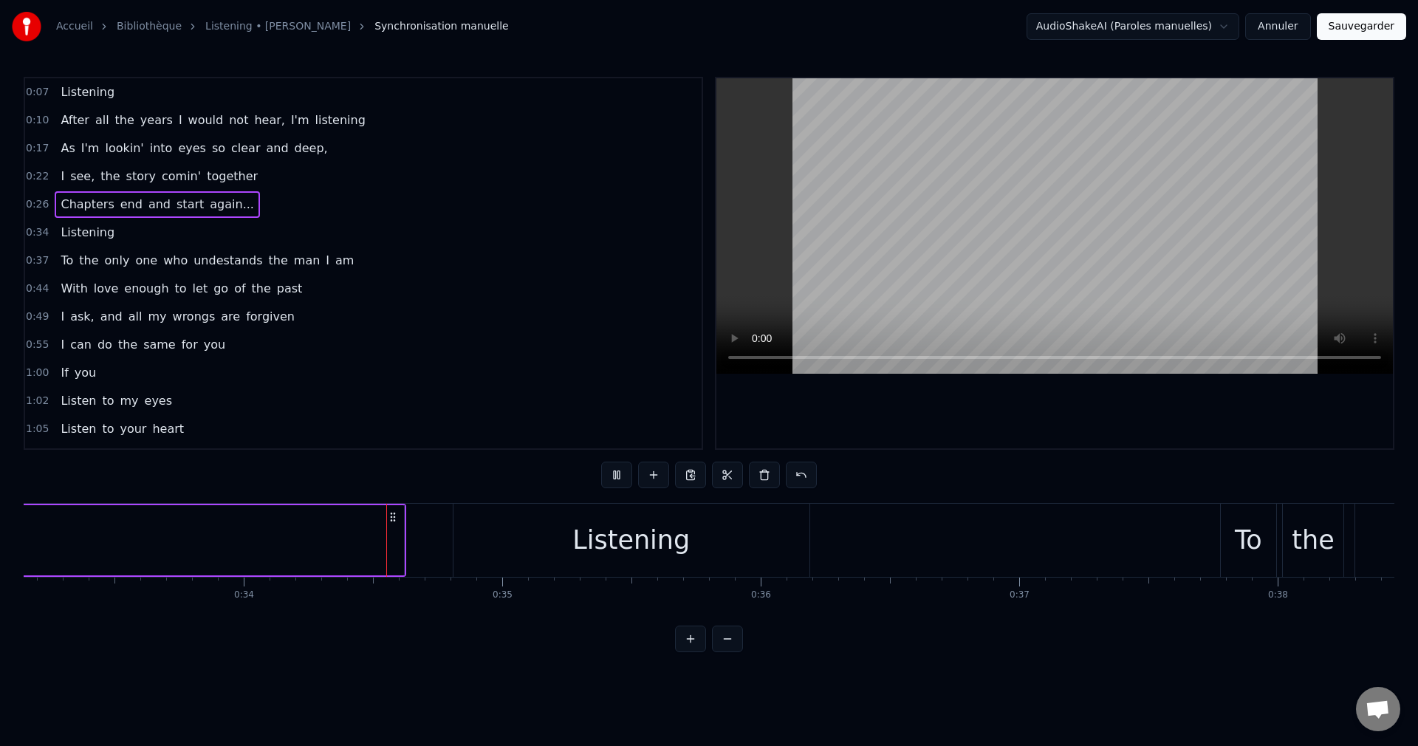
scroll to position [0, 8659]
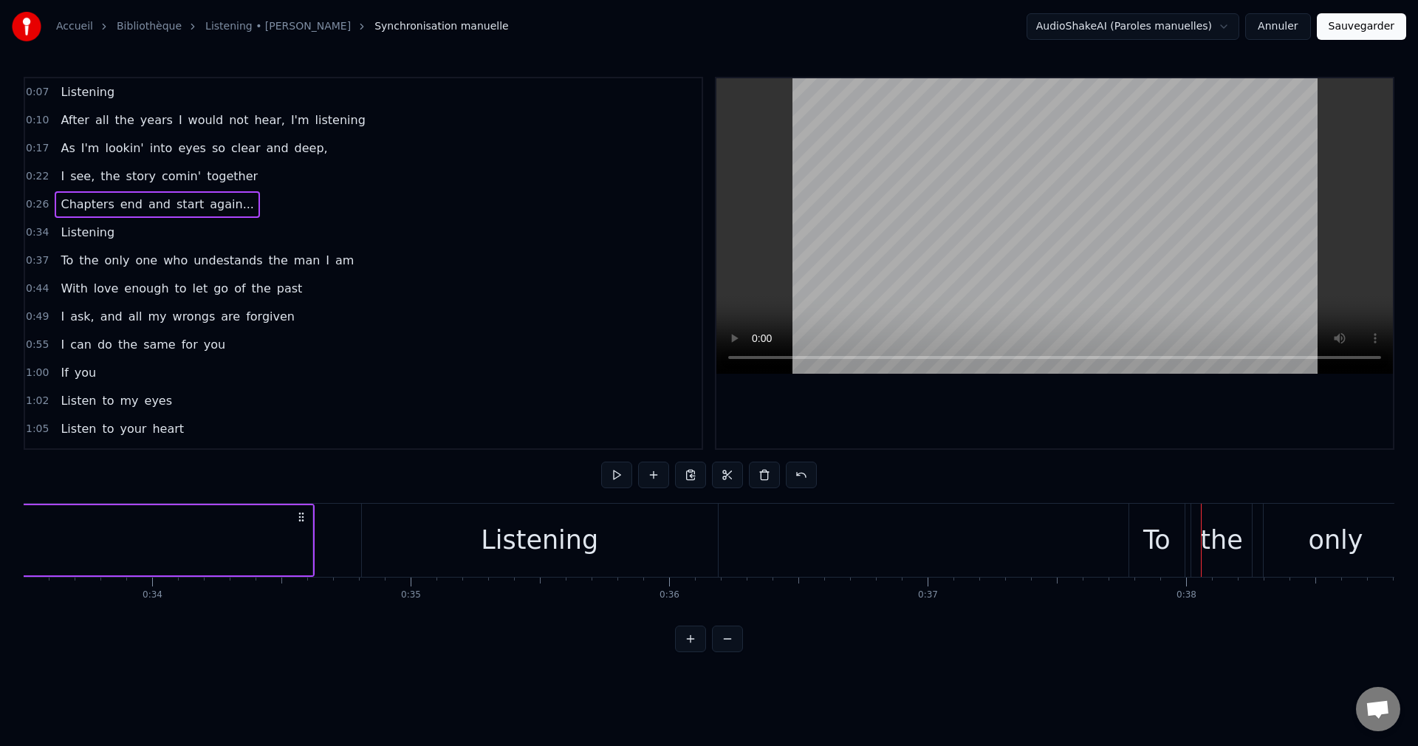
click at [1144, 543] on div "To" at bounding box center [1156, 540] width 27 height 39
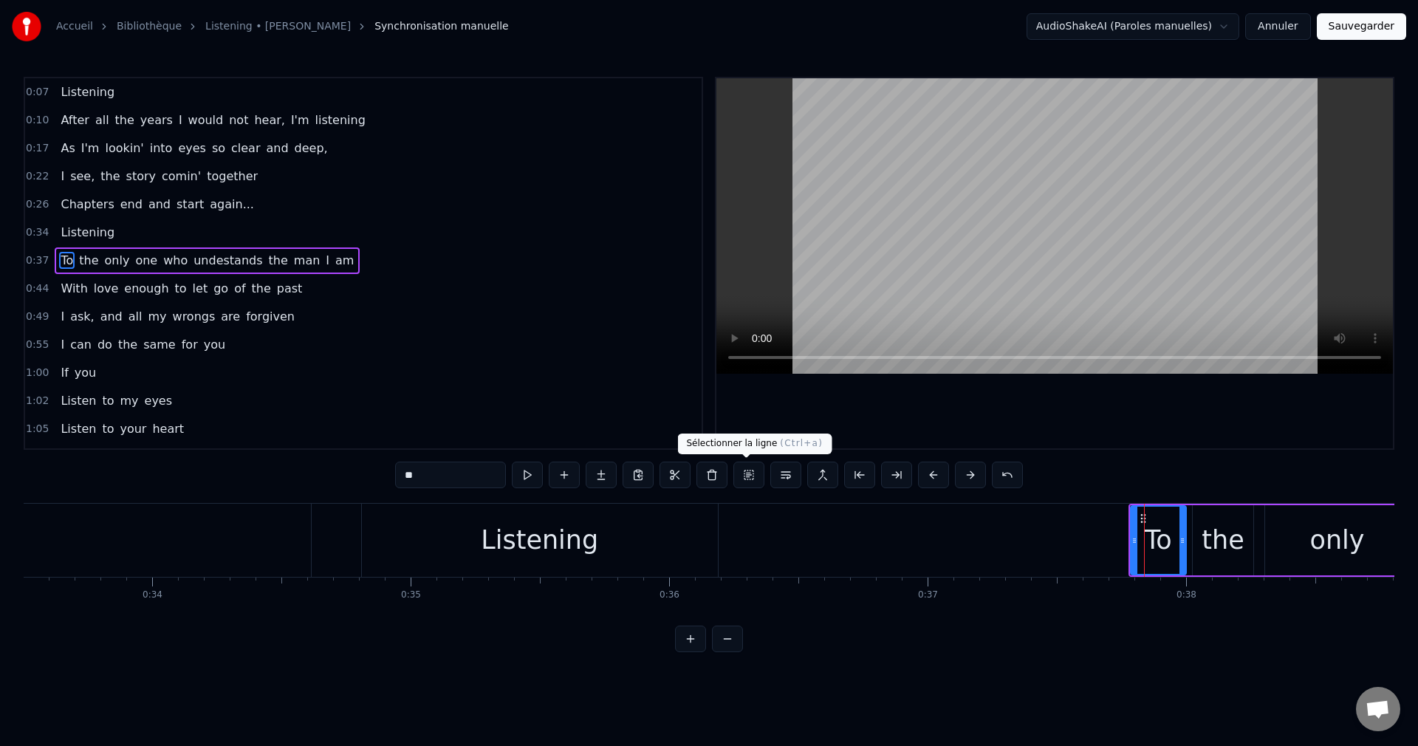
click at [747, 471] on button at bounding box center [748, 475] width 31 height 27
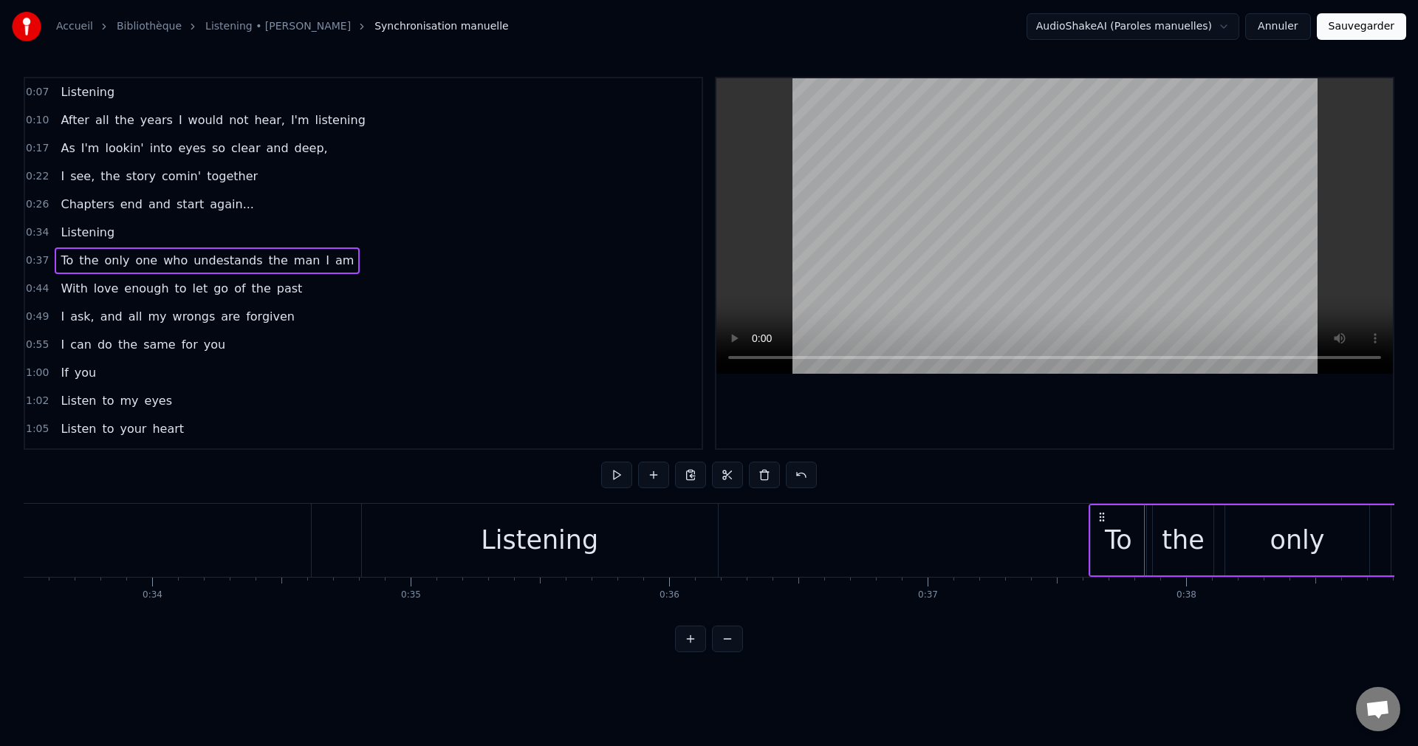
drag, startPoint x: 1139, startPoint y: 513, endPoint x: 1115, endPoint y: 530, distance: 29.7
click at [1100, 521] on icon at bounding box center [1102, 517] width 12 height 12
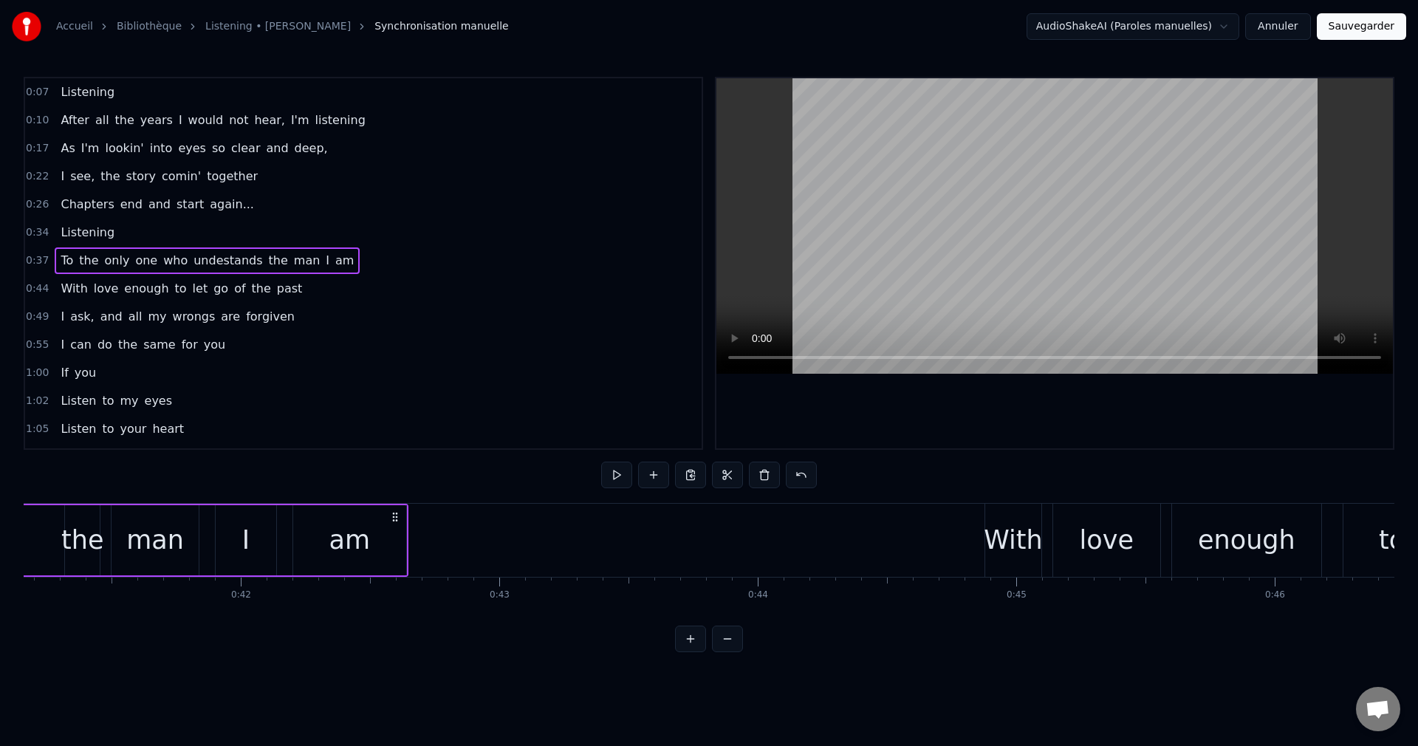
scroll to position [0, 10716]
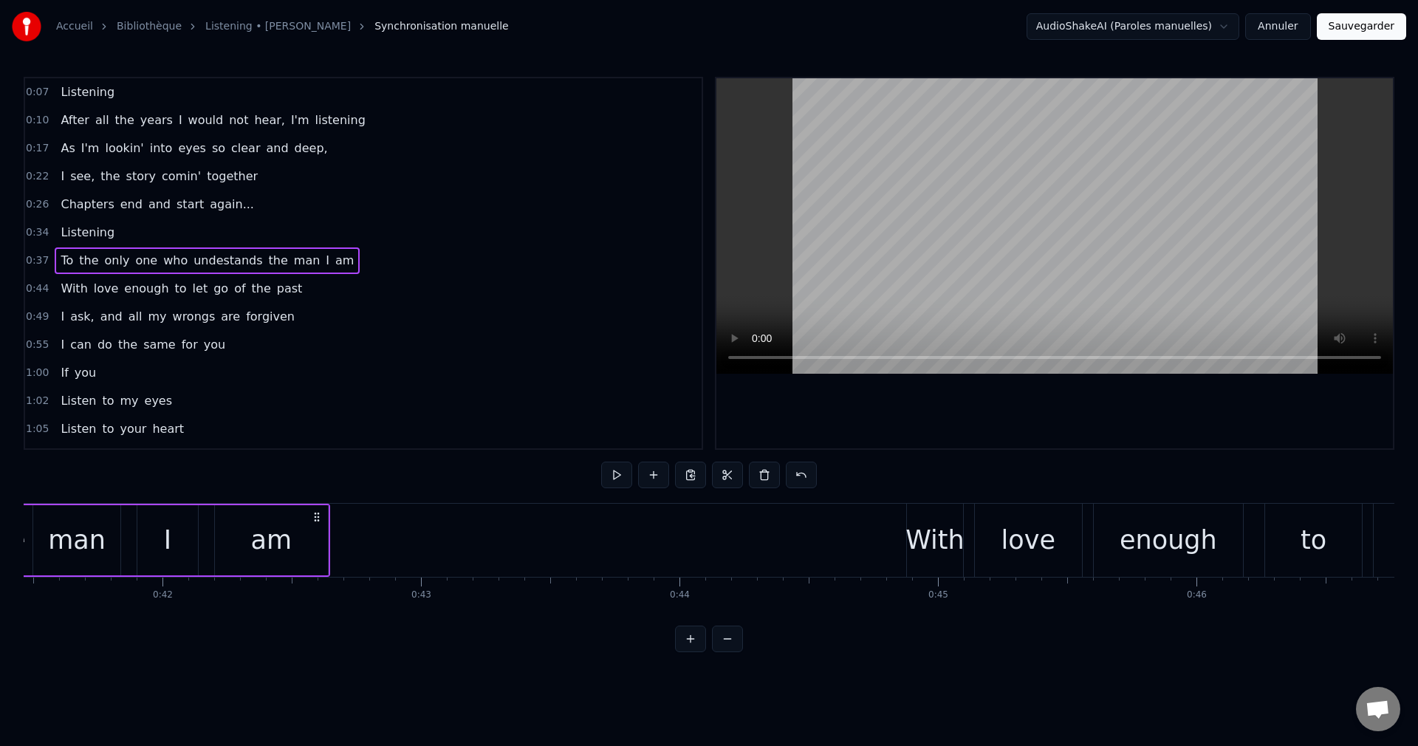
click at [947, 538] on div "With" at bounding box center [934, 540] width 58 height 39
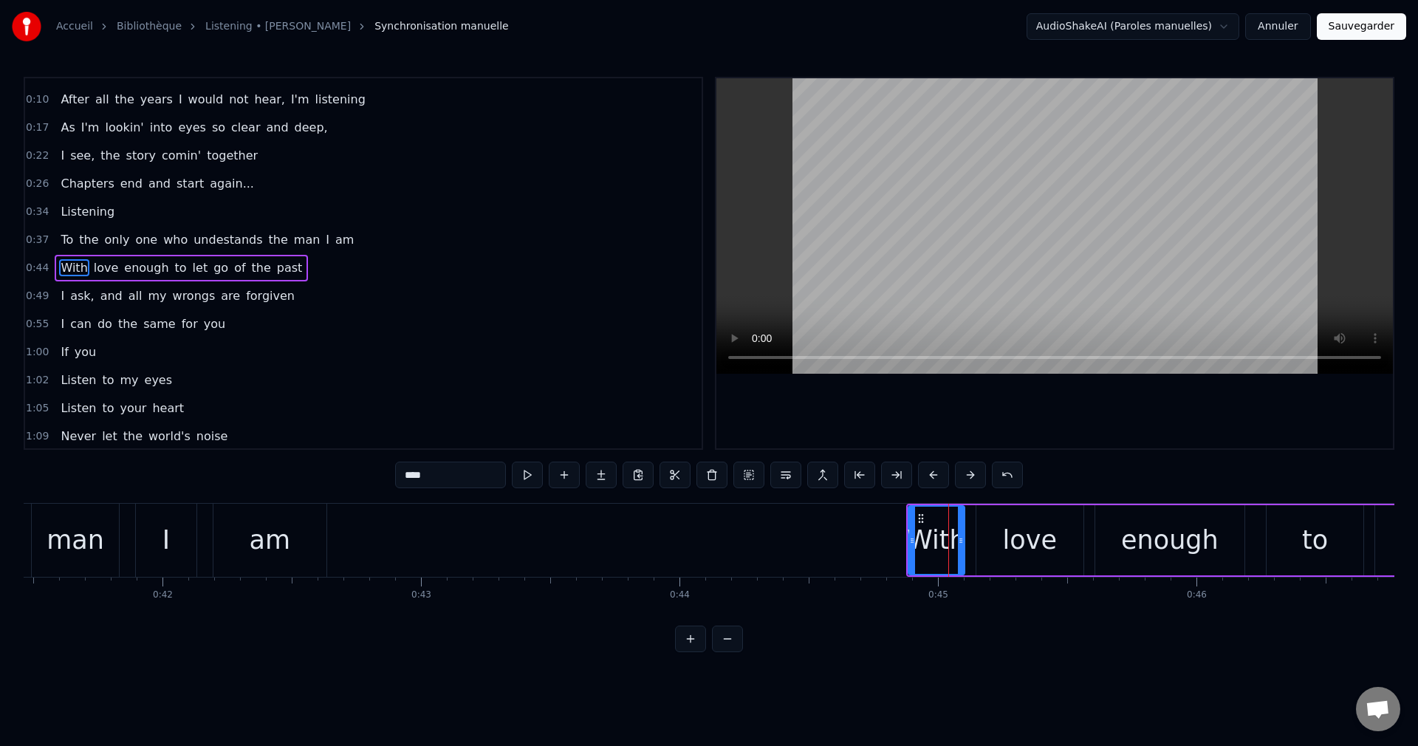
scroll to position [25, 0]
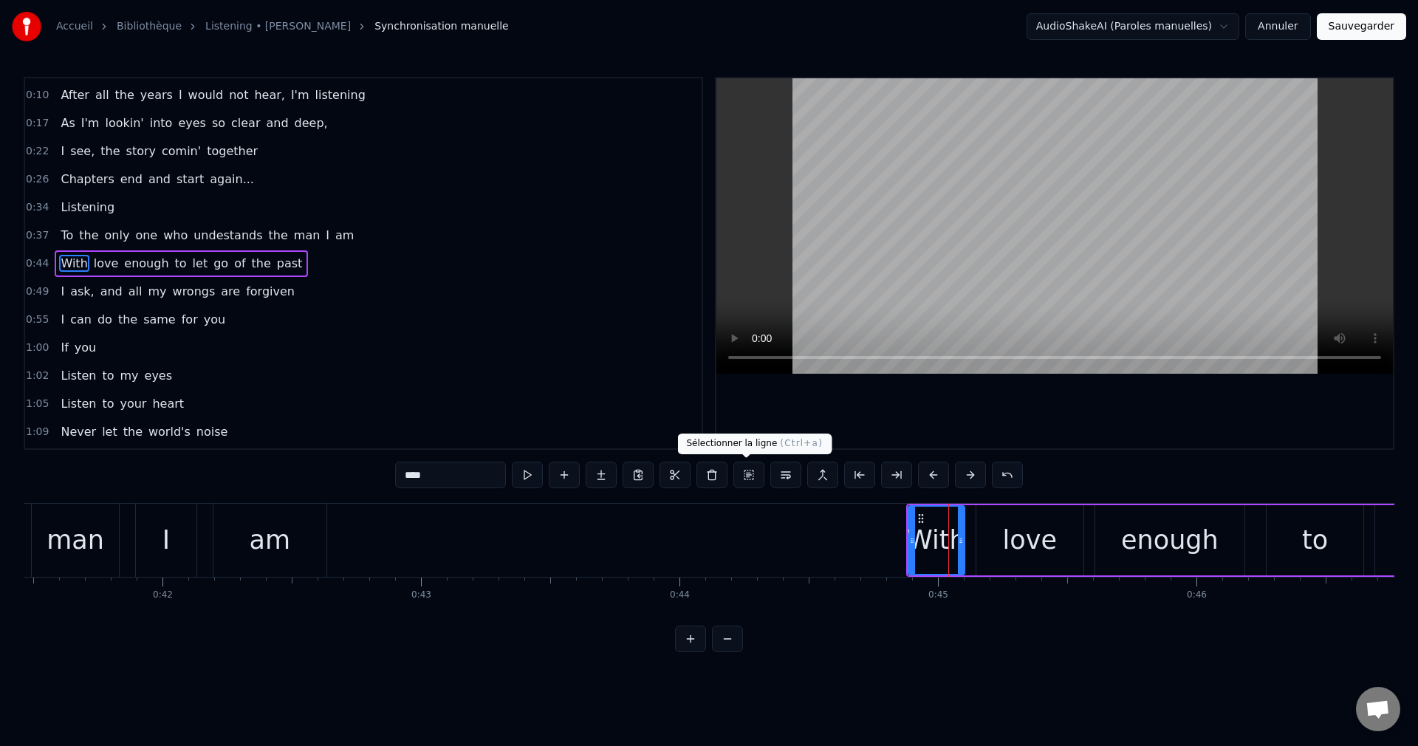
click at [741, 475] on button at bounding box center [748, 475] width 31 height 27
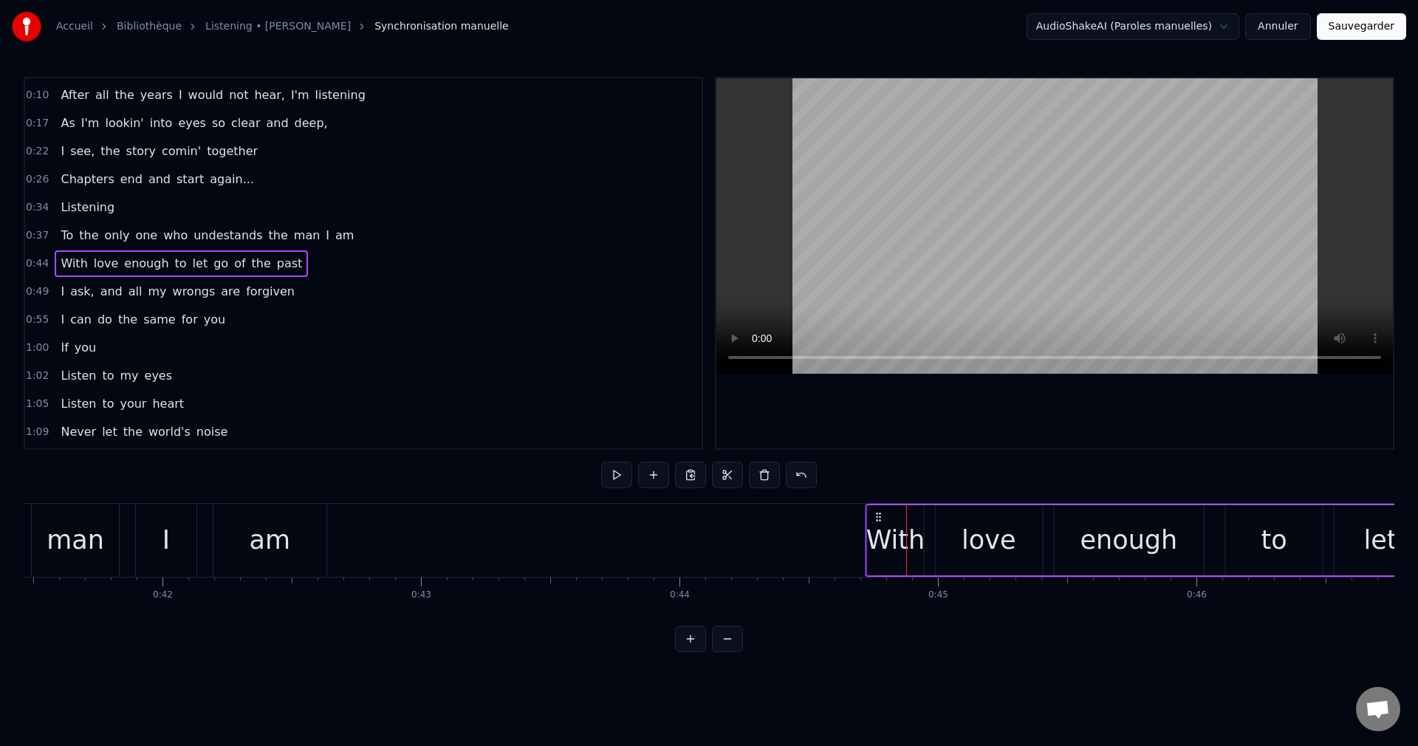
drag, startPoint x: 917, startPoint y: 515, endPoint x: 876, endPoint y: 526, distance: 42.6
click at [876, 526] on div "With love enough to let go of the past" at bounding box center [1432, 540] width 1134 height 73
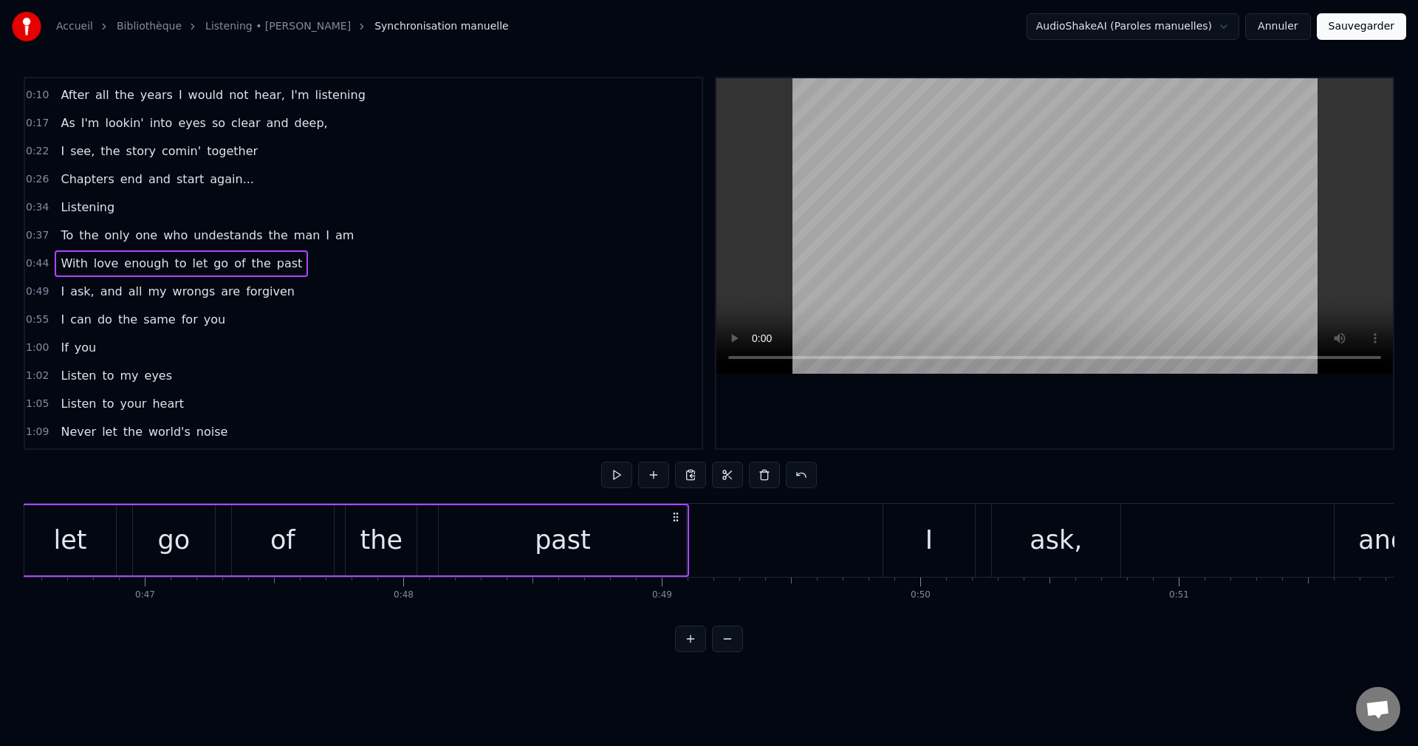
scroll to position [0, 12065]
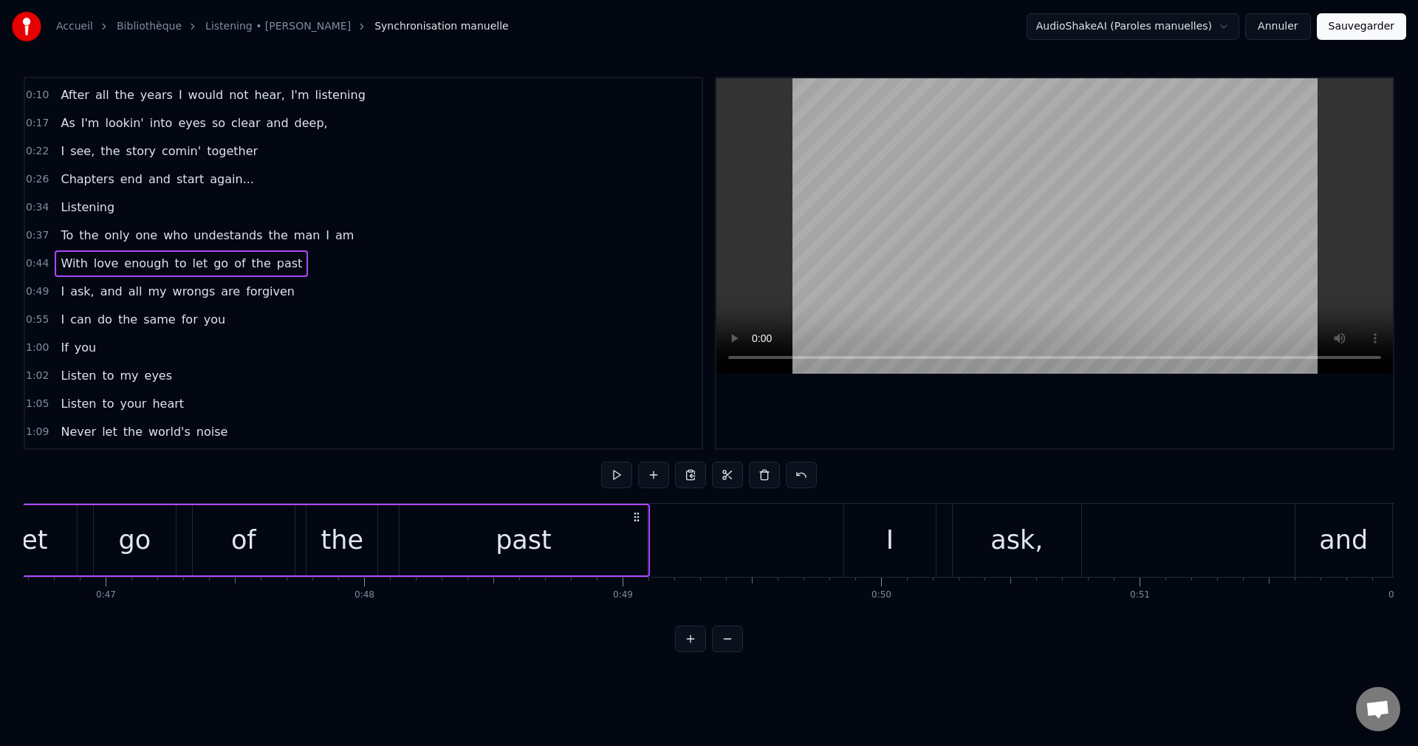
click at [914, 528] on div "I" at bounding box center [890, 540] width 92 height 73
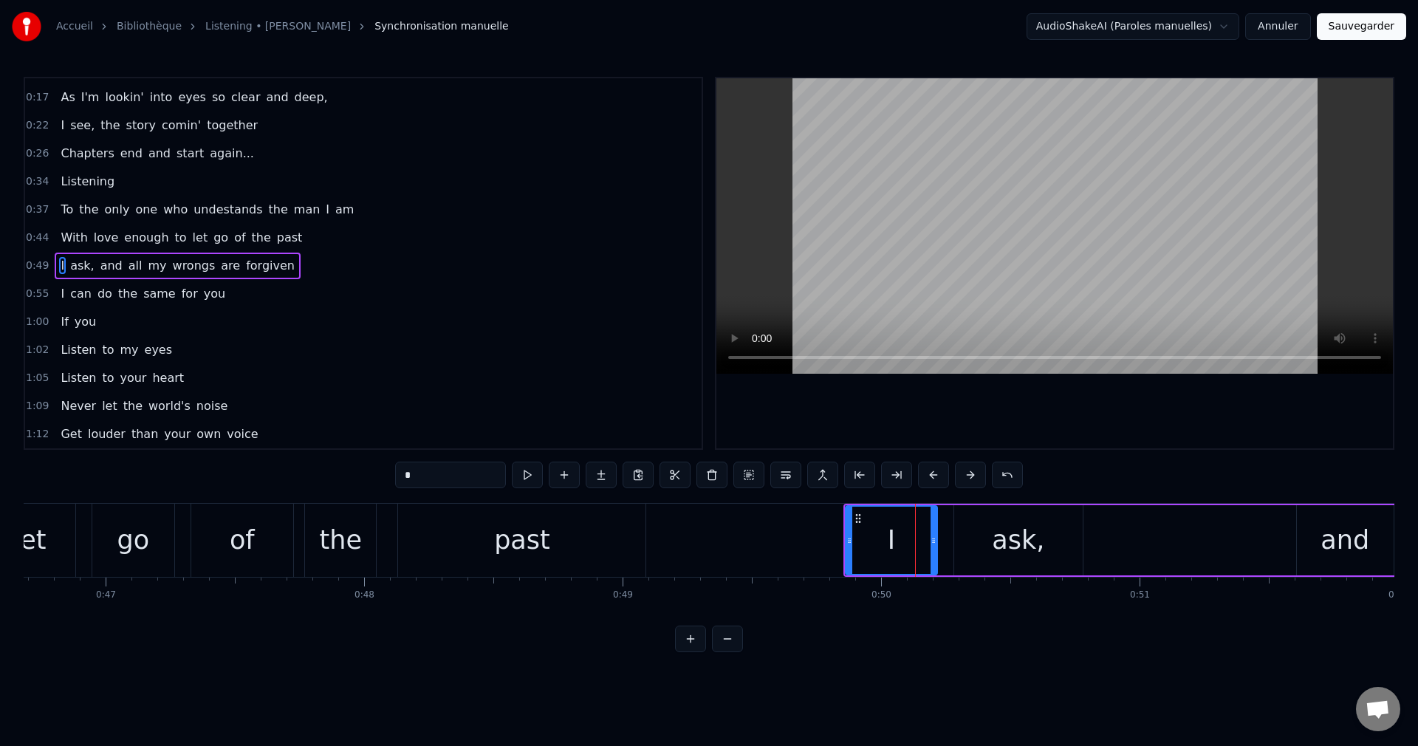
scroll to position [53, 0]
click at [751, 476] on button at bounding box center [748, 475] width 31 height 27
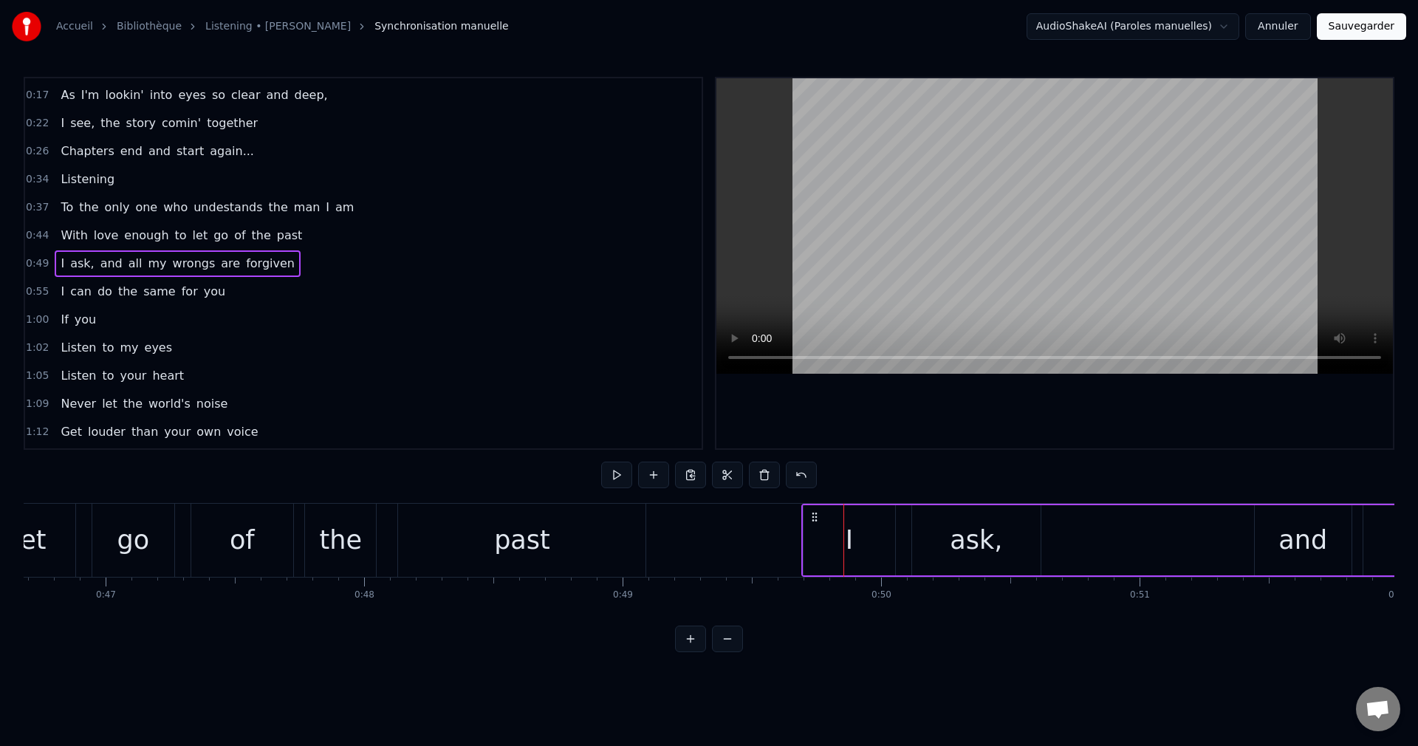
drag, startPoint x: 852, startPoint y: 515, endPoint x: 810, endPoint y: 523, distance: 42.9
click at [810, 523] on div "I ask, and all my wrongs are forgiven" at bounding box center [1401, 540] width 1201 height 73
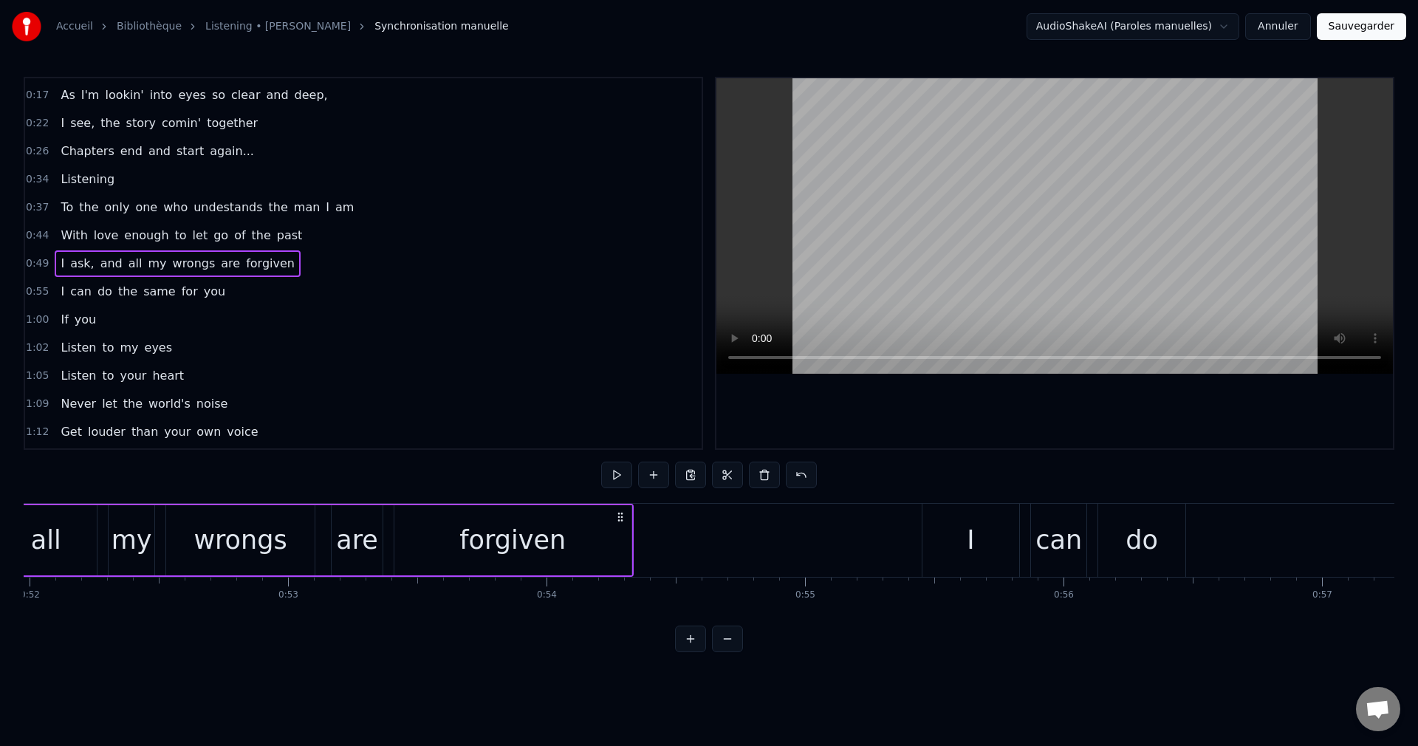
scroll to position [0, 13483]
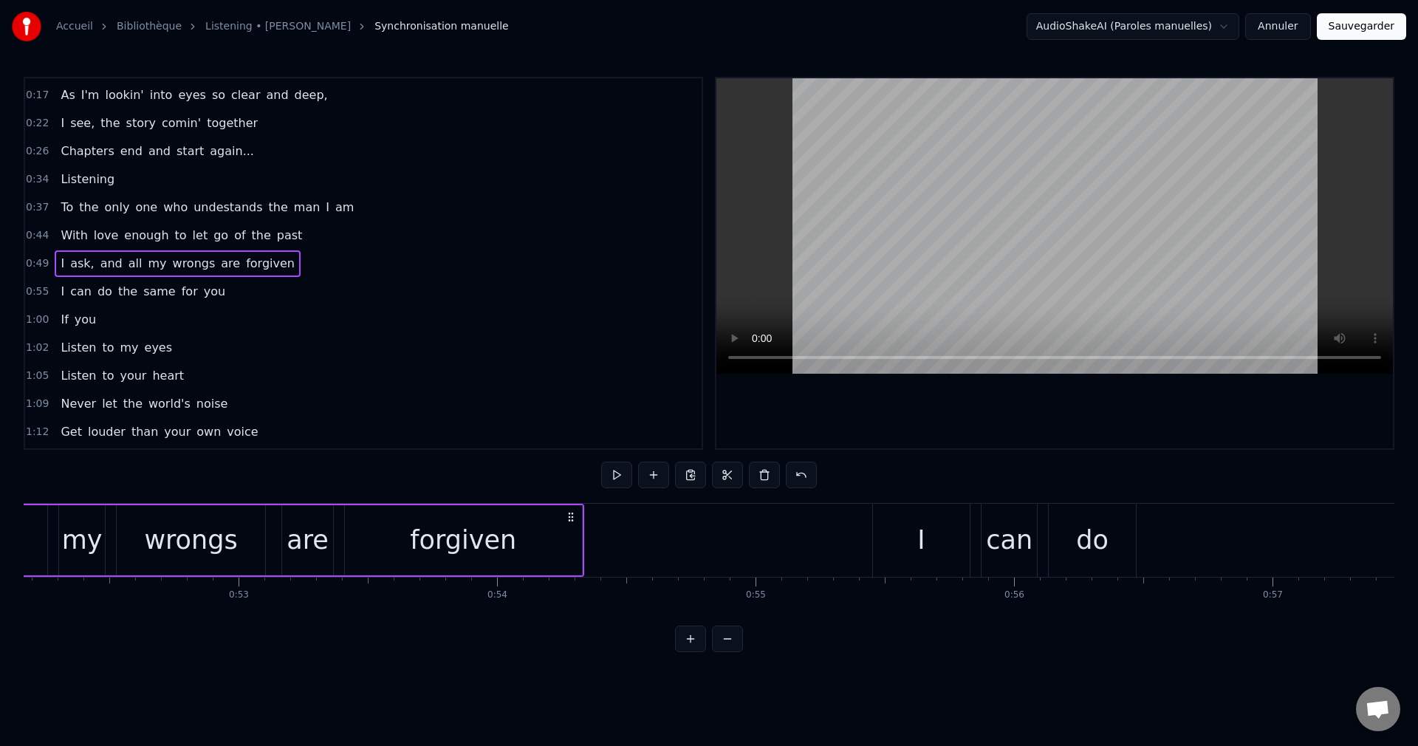
click at [934, 539] on div "I" at bounding box center [921, 540] width 97 height 73
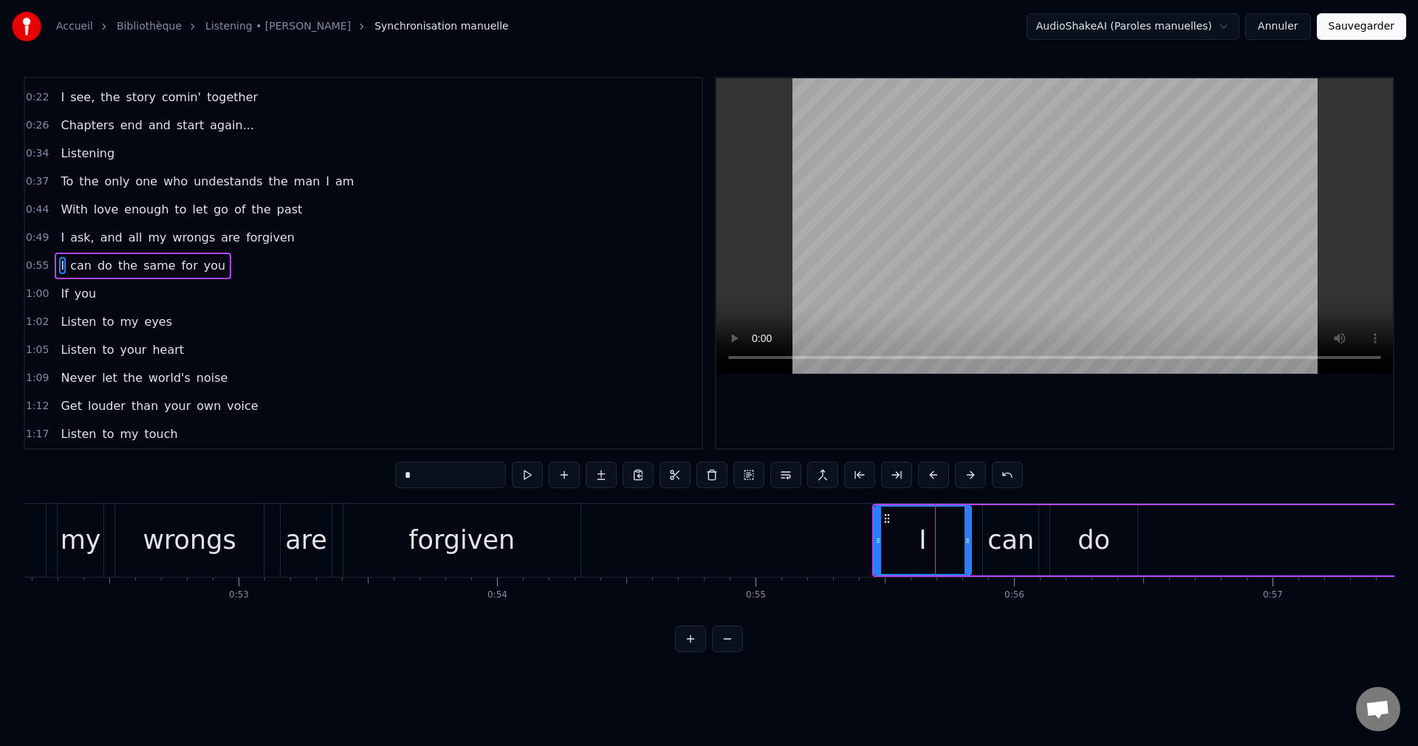
scroll to position [81, 0]
click at [744, 474] on button at bounding box center [748, 475] width 31 height 27
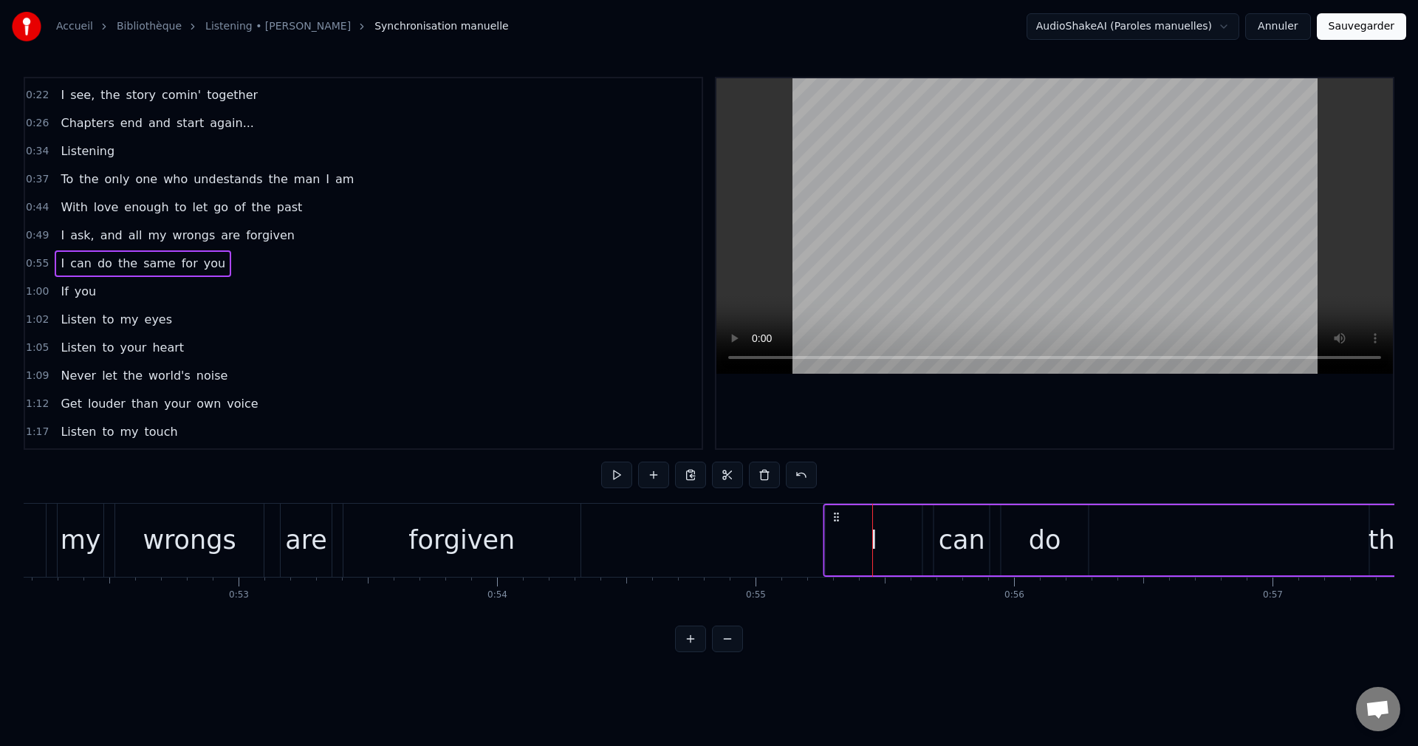
drag, startPoint x: 885, startPoint y: 515, endPoint x: 836, endPoint y: 527, distance: 50.0
click at [836, 527] on div "I can do the same for you" at bounding box center [1428, 540] width 1211 height 73
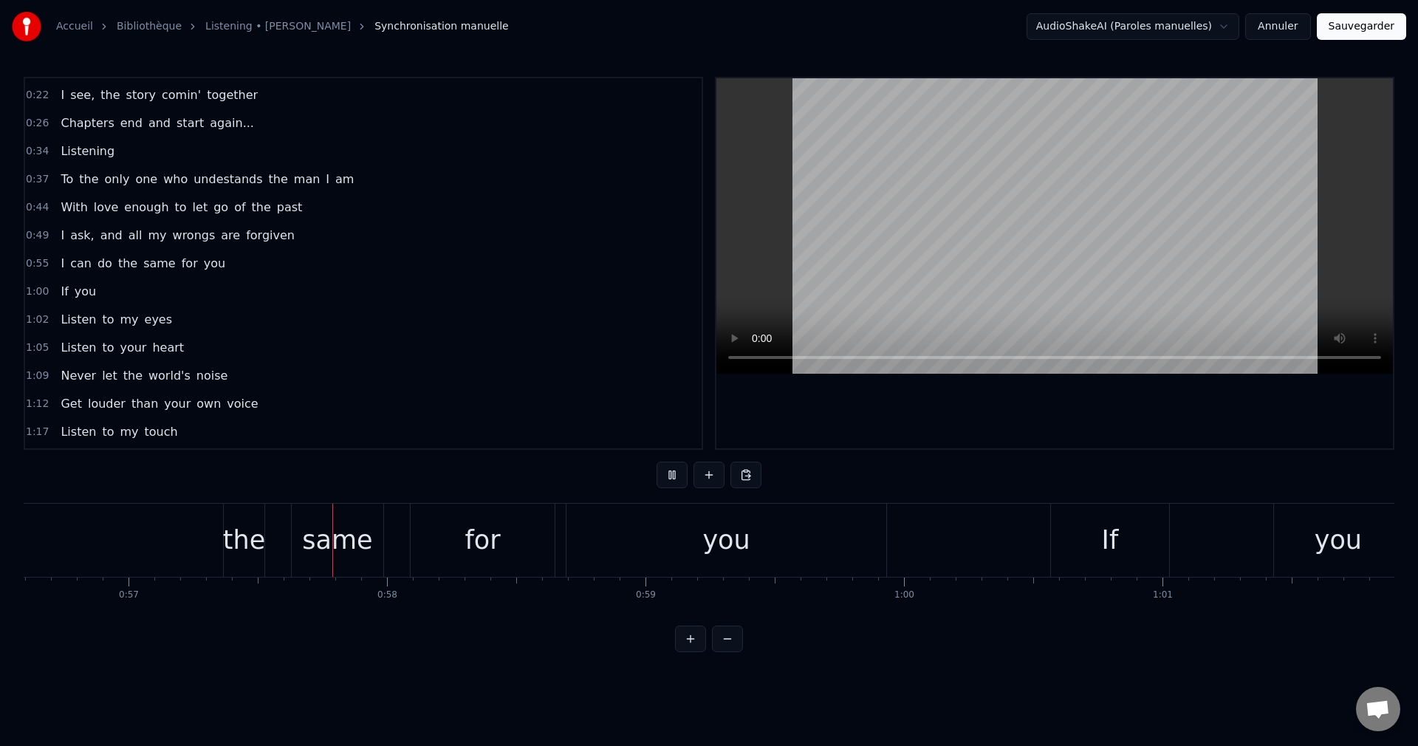
scroll to position [0, 14719]
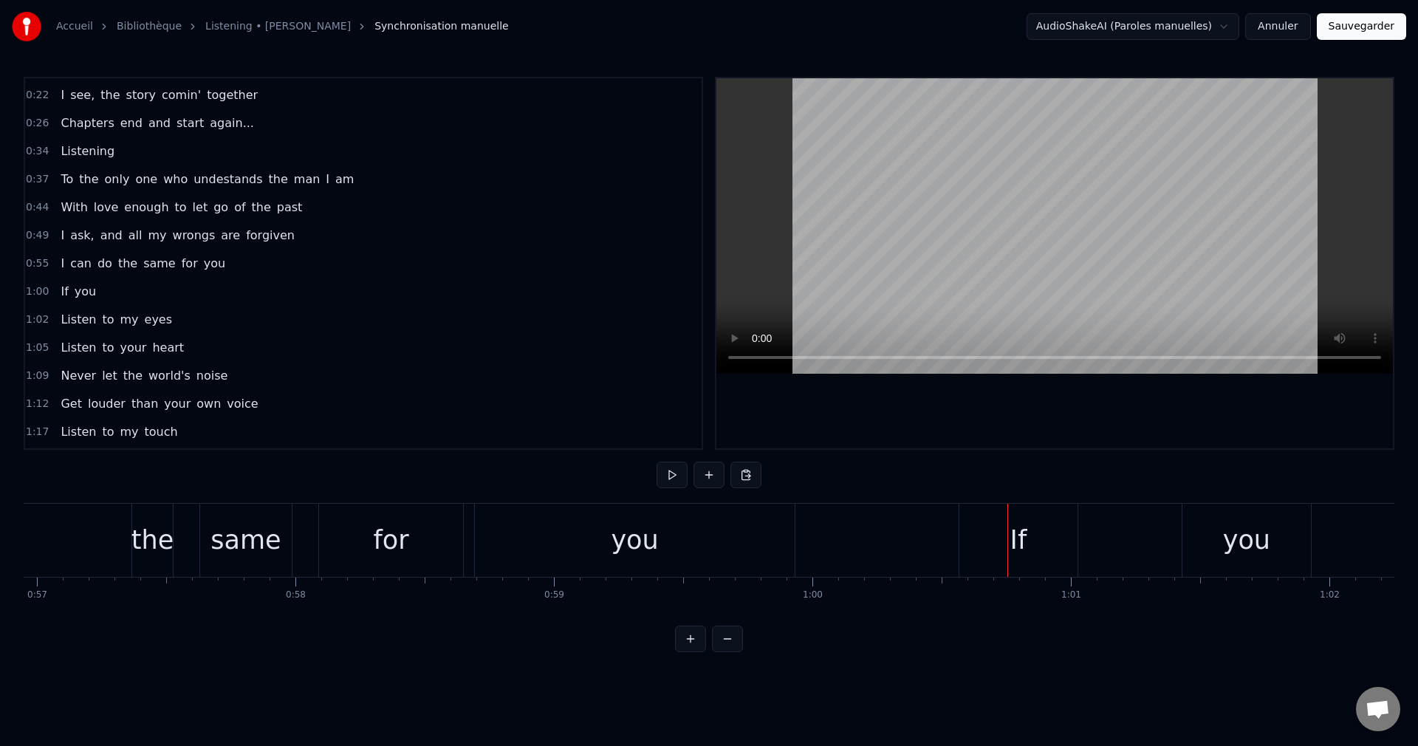
click at [1004, 537] on div "If" at bounding box center [1017, 540] width 117 height 73
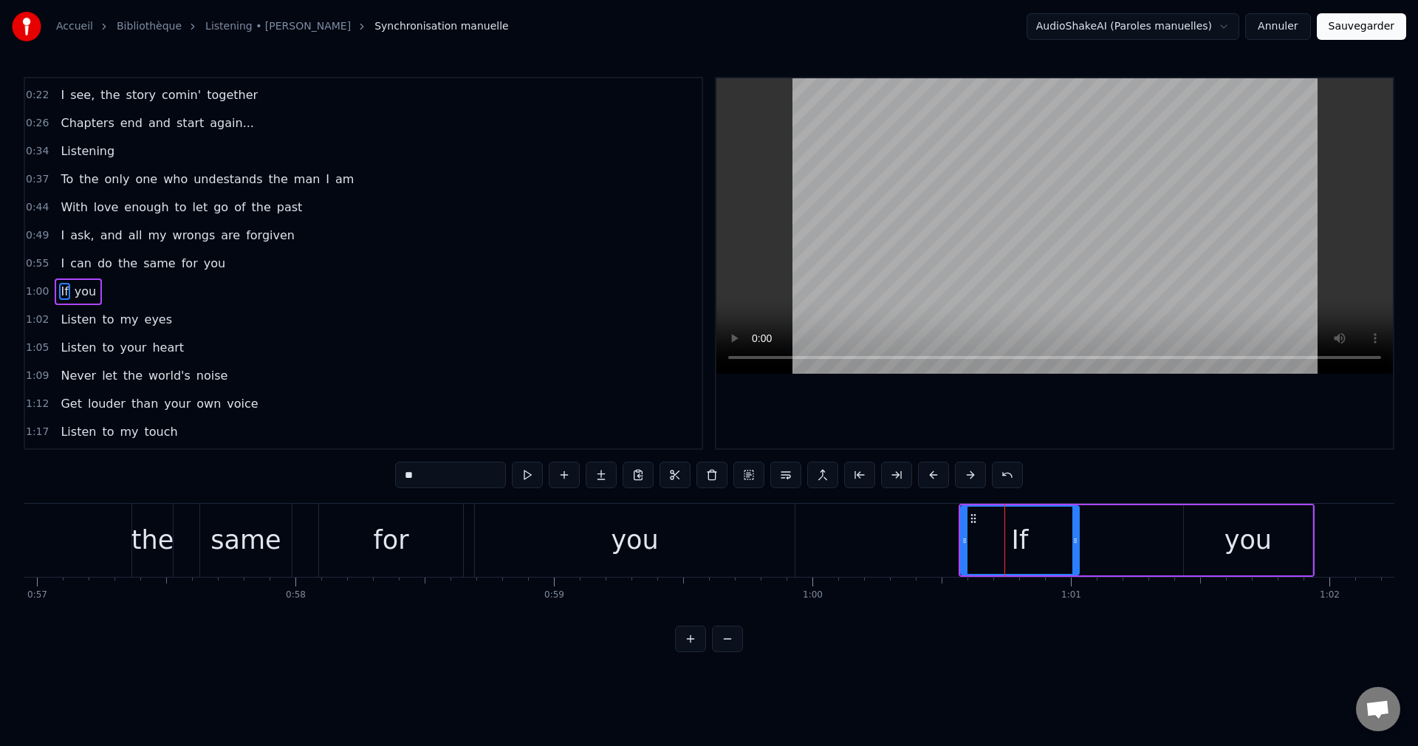
scroll to position [109, 0]
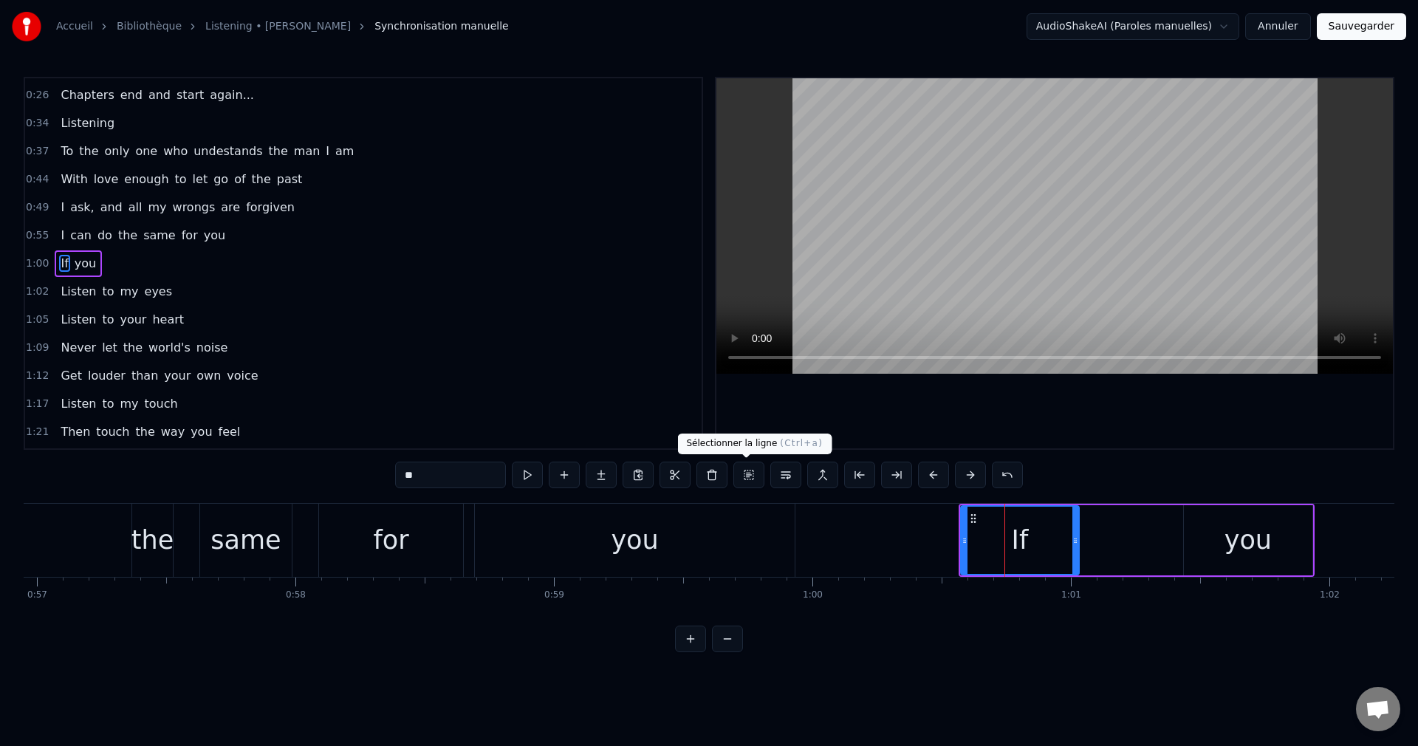
click at [747, 474] on button at bounding box center [748, 475] width 31 height 27
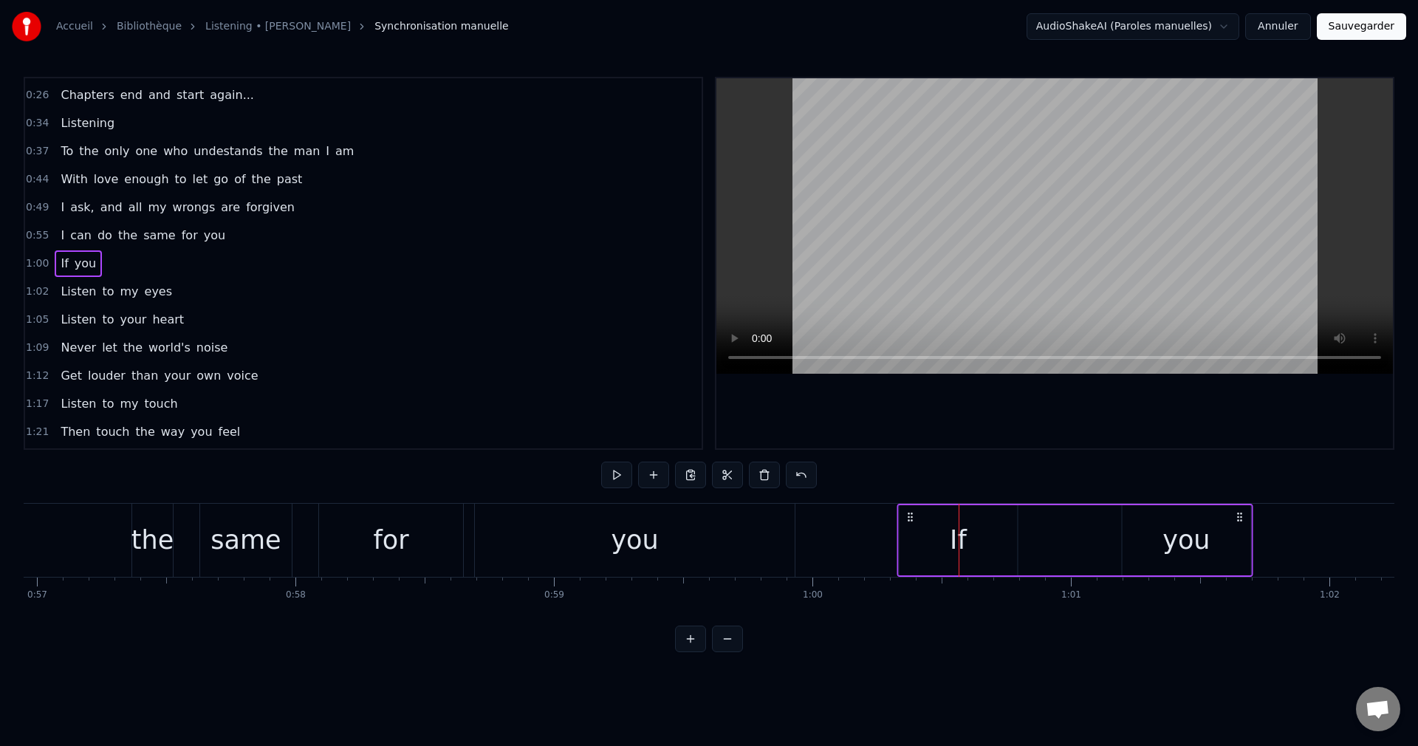
drag, startPoint x: 973, startPoint y: 515, endPoint x: 912, endPoint y: 527, distance: 62.4
click at [912, 527] on div "If you" at bounding box center [1074, 540] width 355 height 73
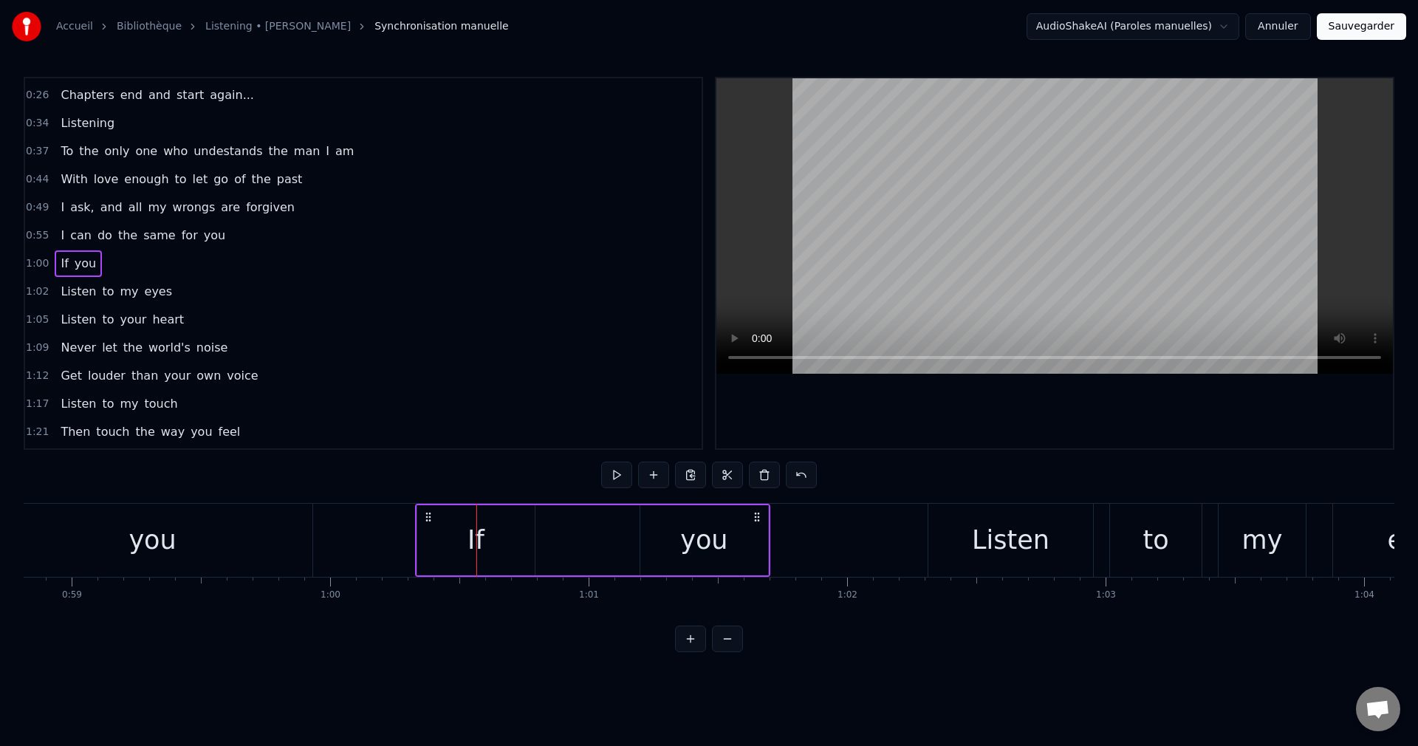
scroll to position [0, 15210]
click at [1002, 524] on div "Listen" at bounding box center [1001, 540] width 78 height 39
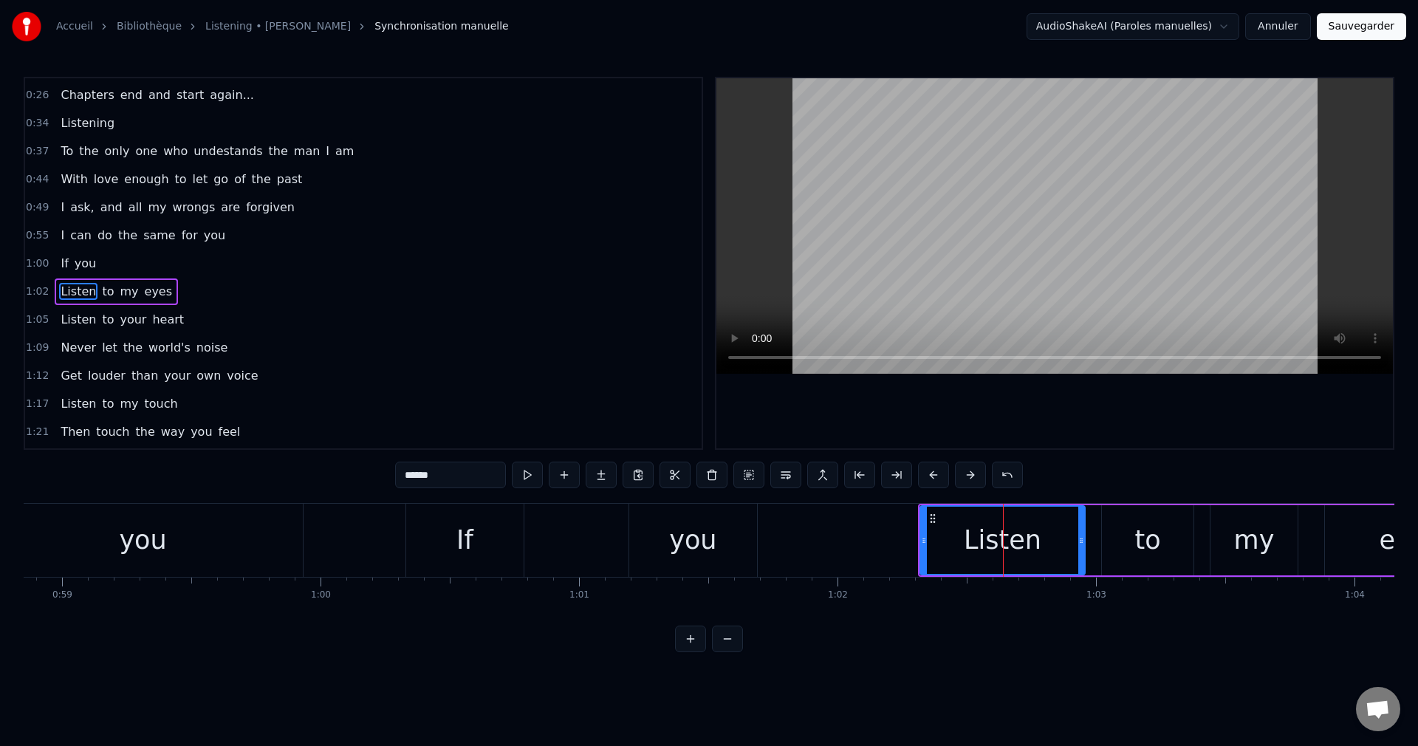
scroll to position [137, 0]
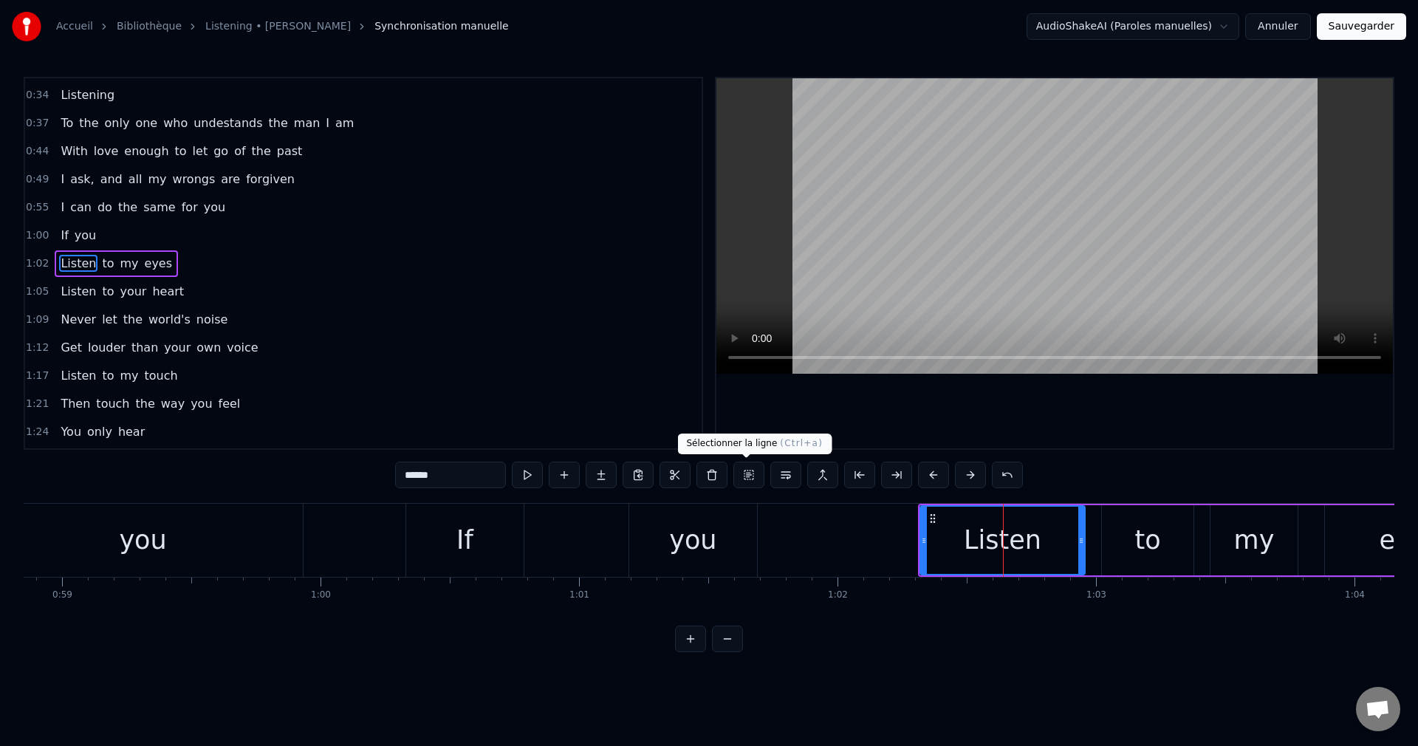
click at [744, 468] on button at bounding box center [748, 475] width 31 height 27
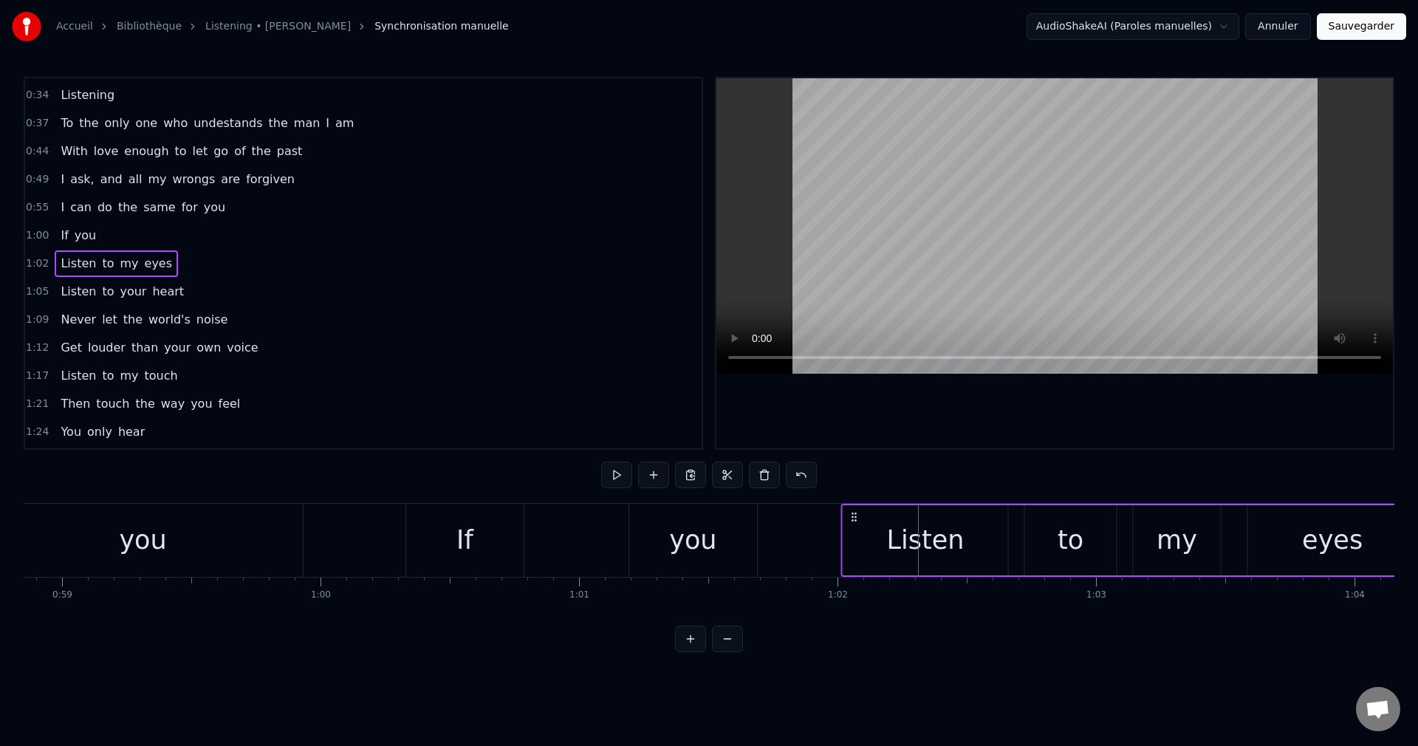
drag, startPoint x: 933, startPoint y: 515, endPoint x: 855, endPoint y: 537, distance: 80.6
click at [855, 537] on div "Listen to my eyes" at bounding box center [1130, 540] width 578 height 73
click at [702, 555] on div "you" at bounding box center [692, 540] width 47 height 39
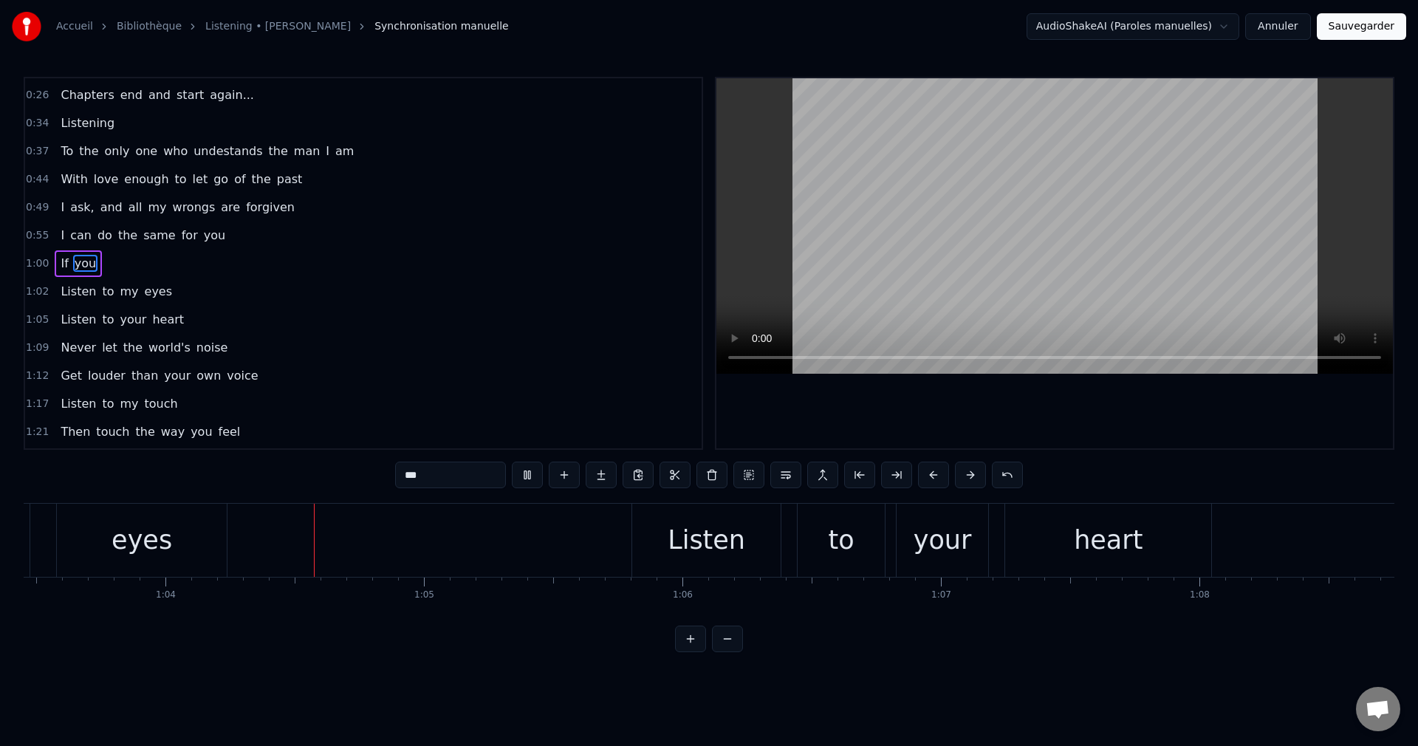
scroll to position [0, 16434]
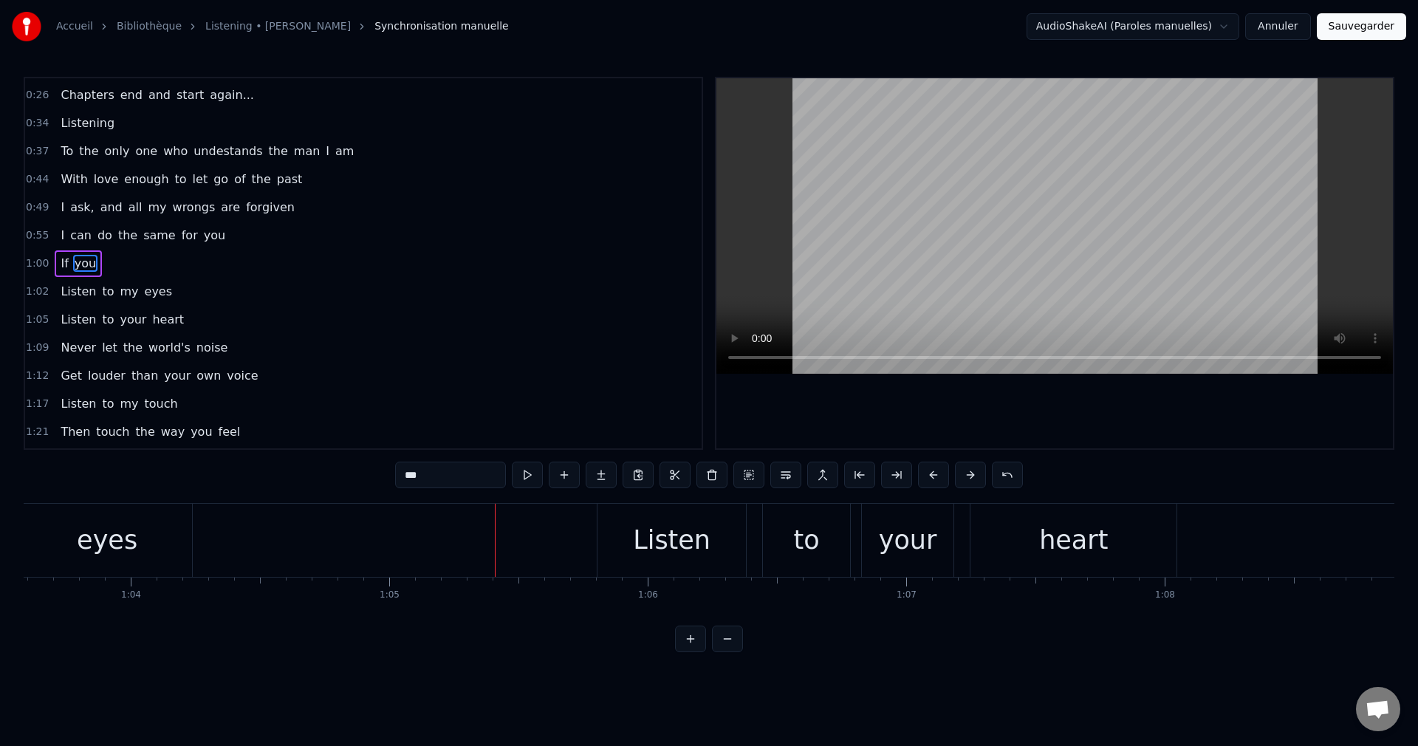
click at [704, 529] on div "Listen" at bounding box center [672, 540] width 78 height 39
type input "******"
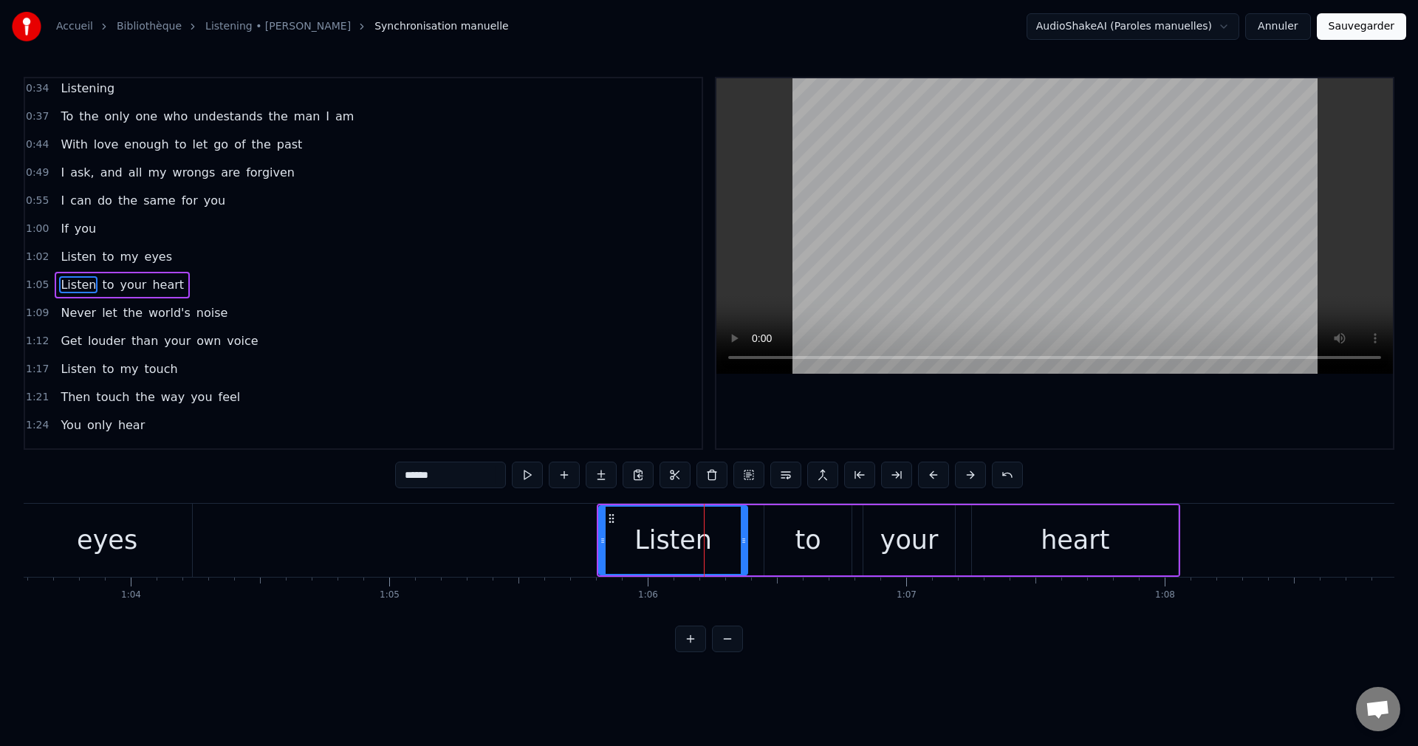
scroll to position [165, 0]
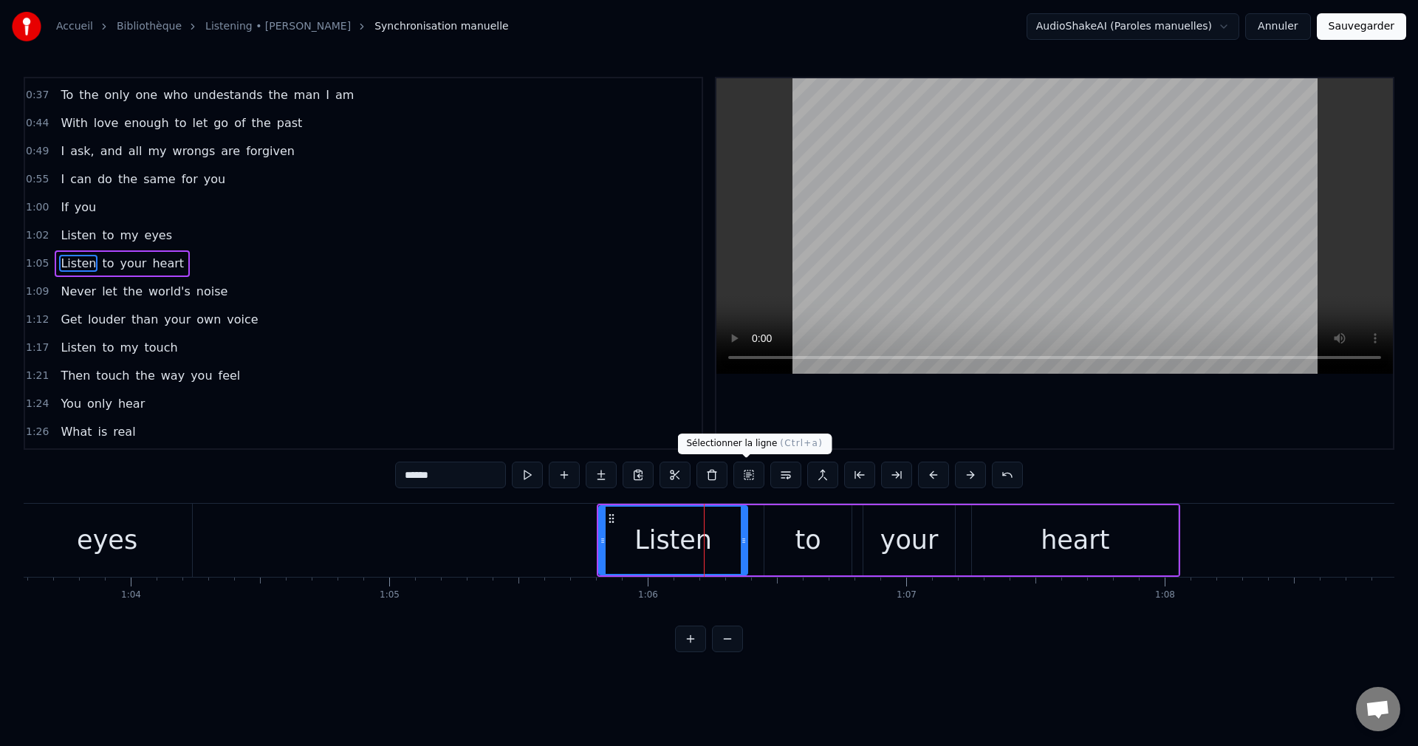
click at [747, 474] on button at bounding box center [748, 475] width 31 height 27
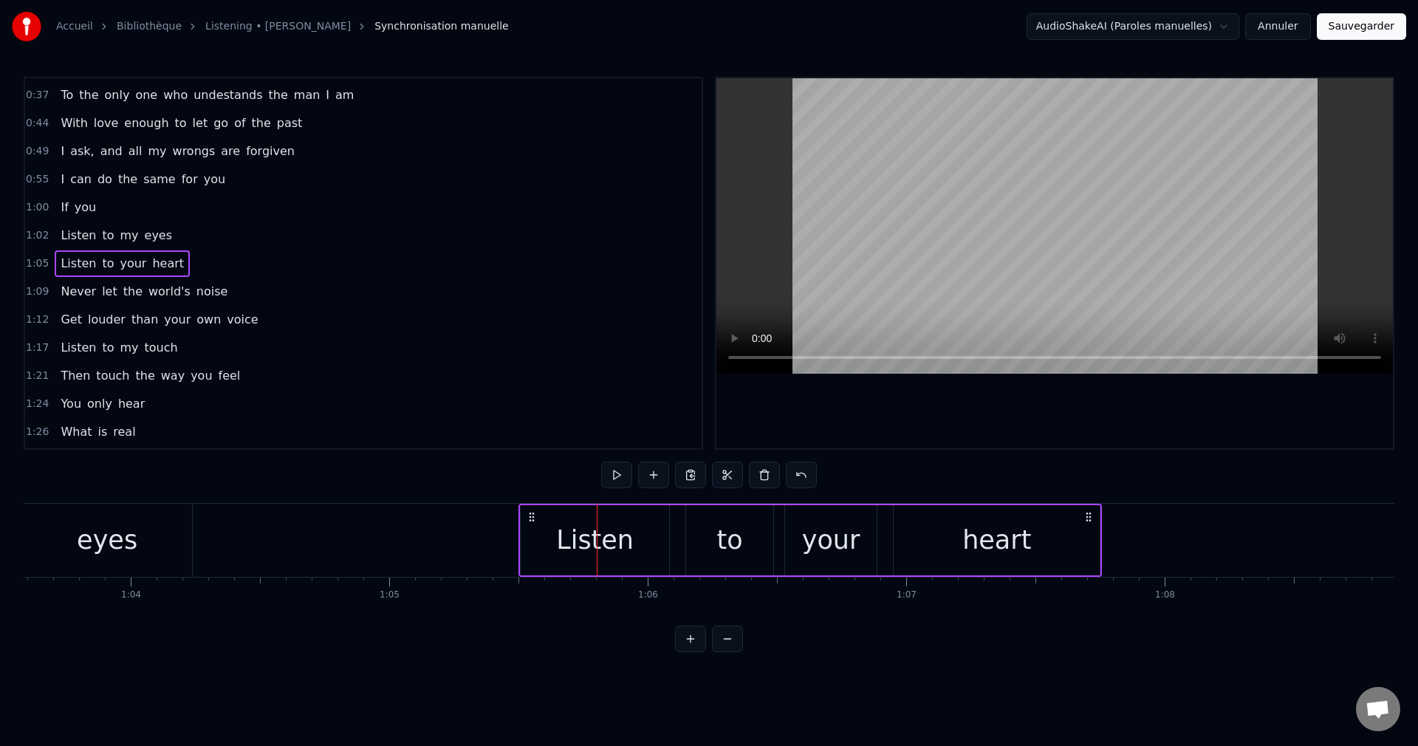
drag, startPoint x: 610, startPoint y: 514, endPoint x: 532, endPoint y: 537, distance: 81.6
click at [532, 537] on div "Listen to your heart" at bounding box center [809, 540] width 583 height 73
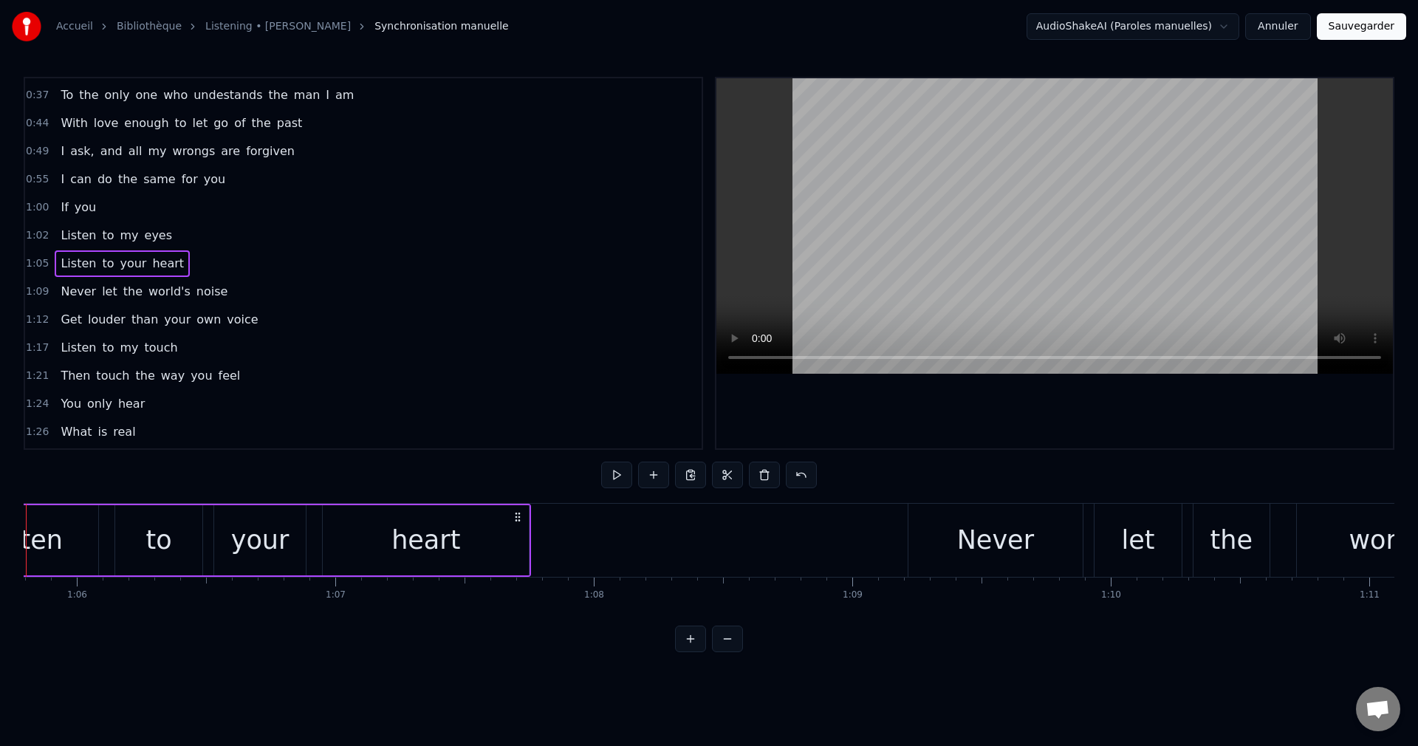
scroll to position [0, 17025]
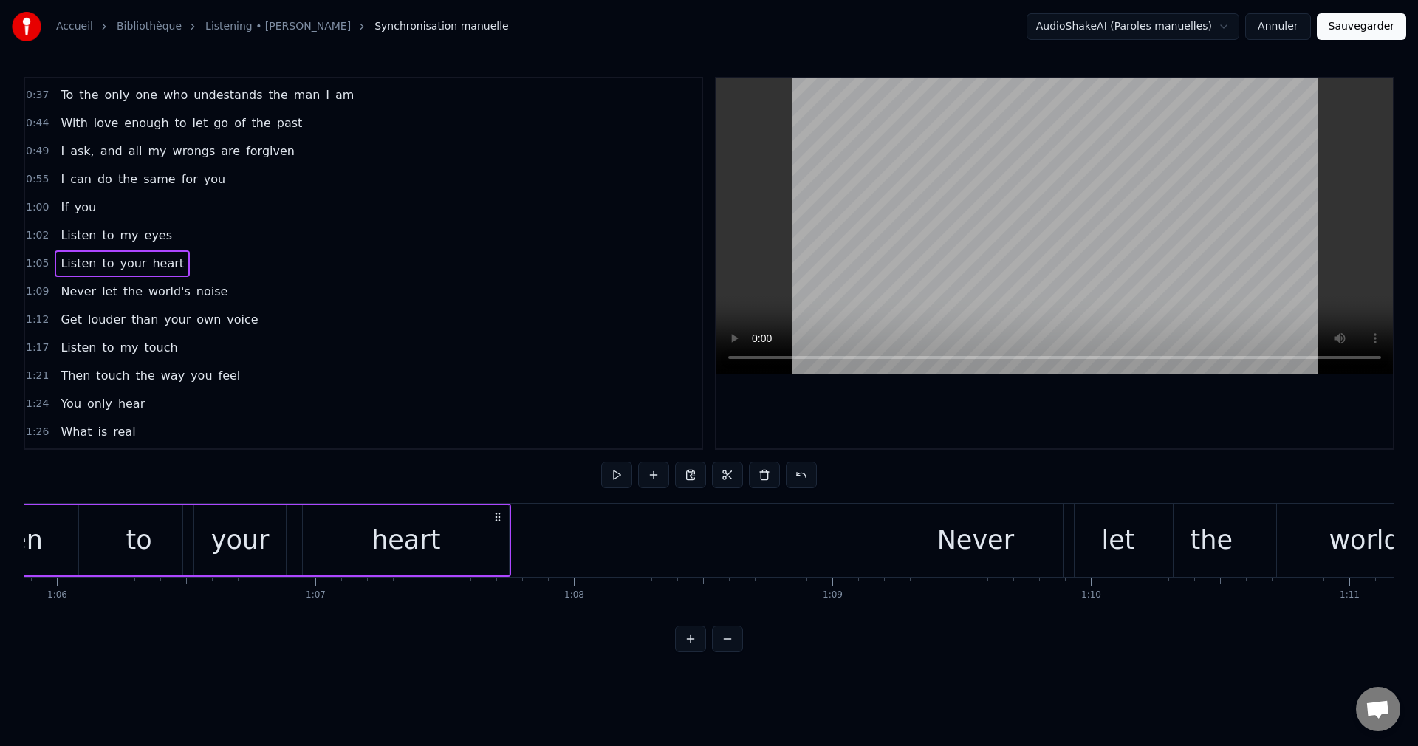
click at [970, 551] on div "Never" at bounding box center [975, 540] width 77 height 39
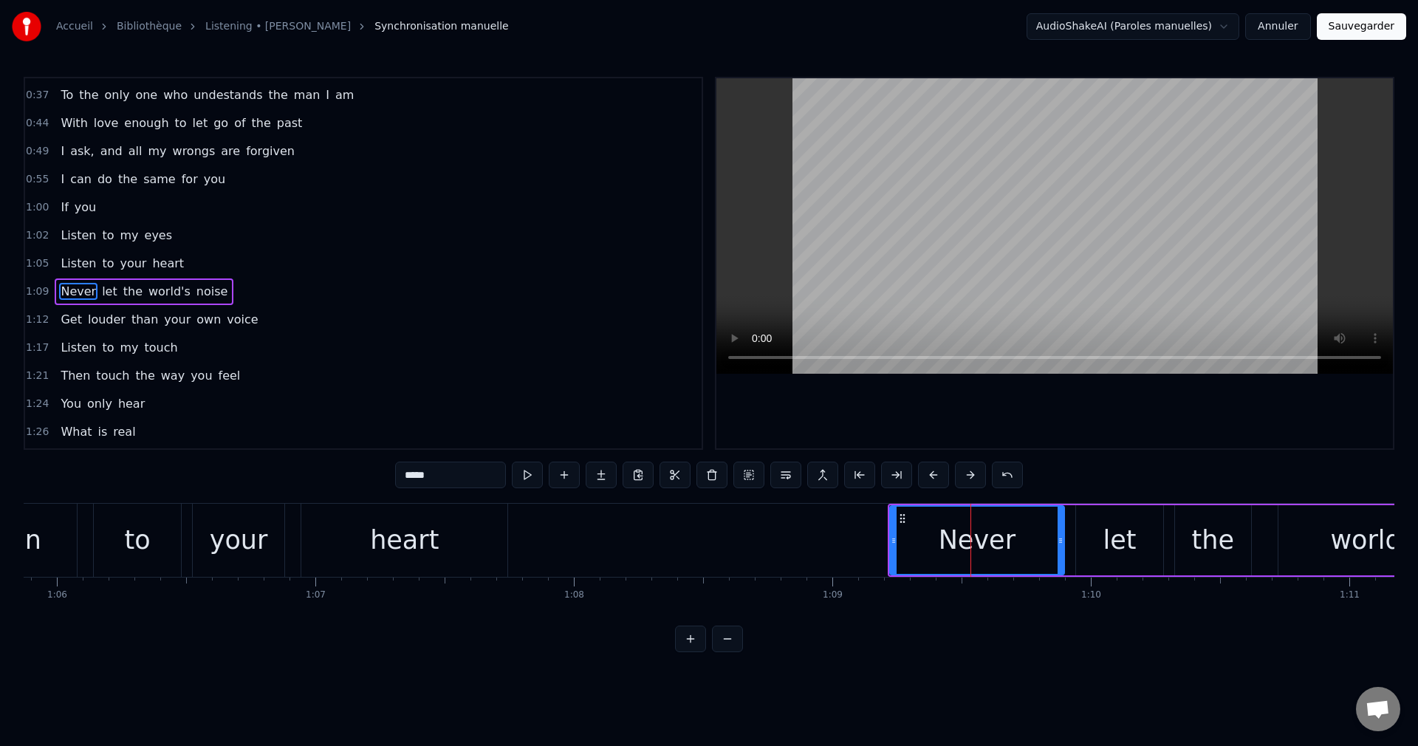
scroll to position [193, 0]
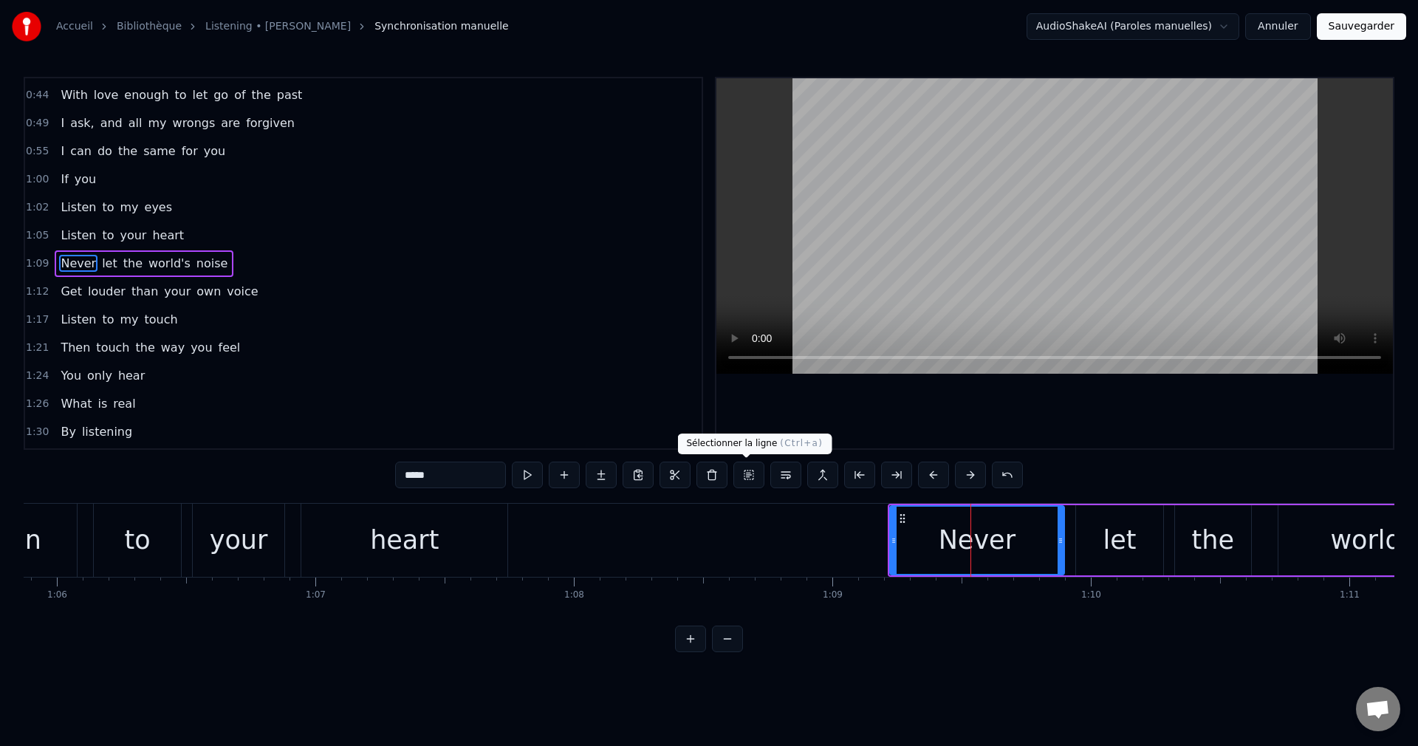
click at [744, 477] on button at bounding box center [748, 475] width 31 height 27
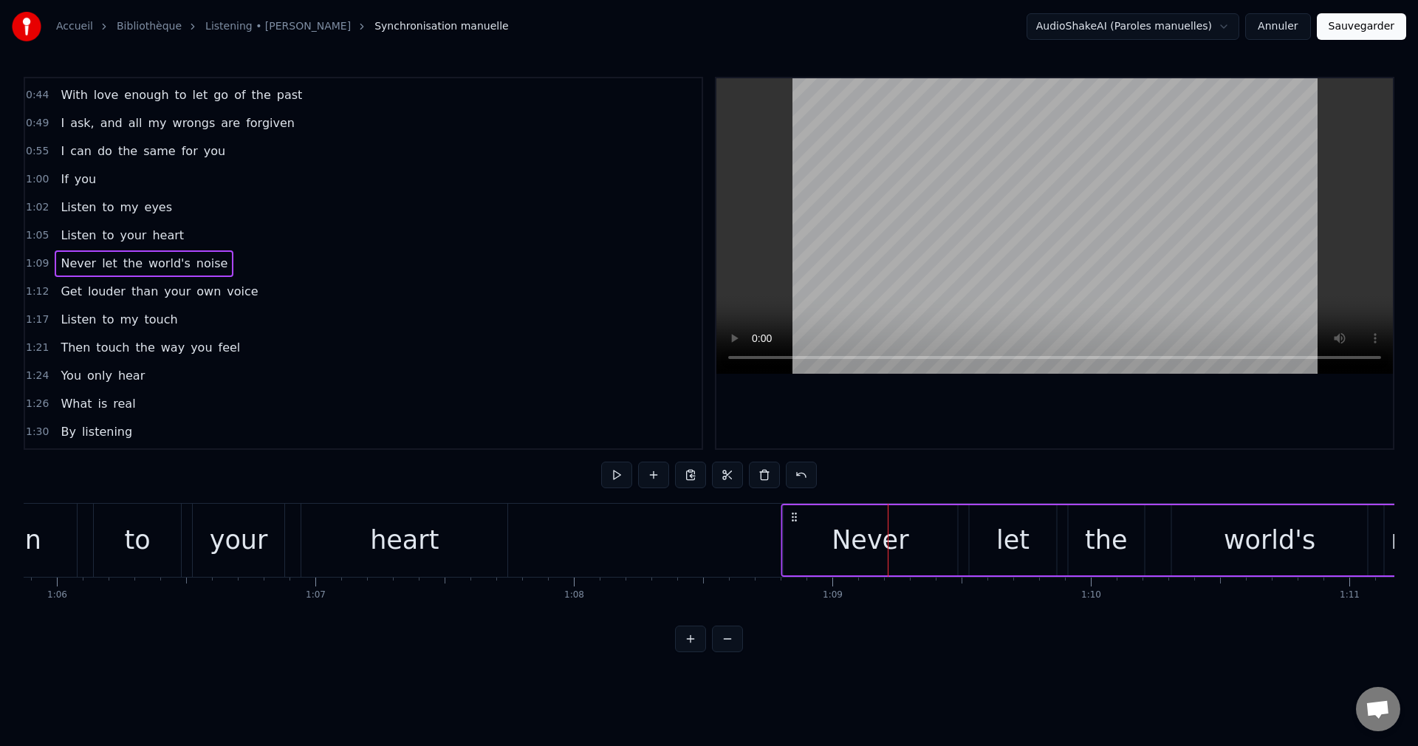
drag, startPoint x: 898, startPoint y: 515, endPoint x: 792, endPoint y: 539, distance: 108.9
click at [792, 539] on div "Never let the world's noise" at bounding box center [1124, 540] width 687 height 73
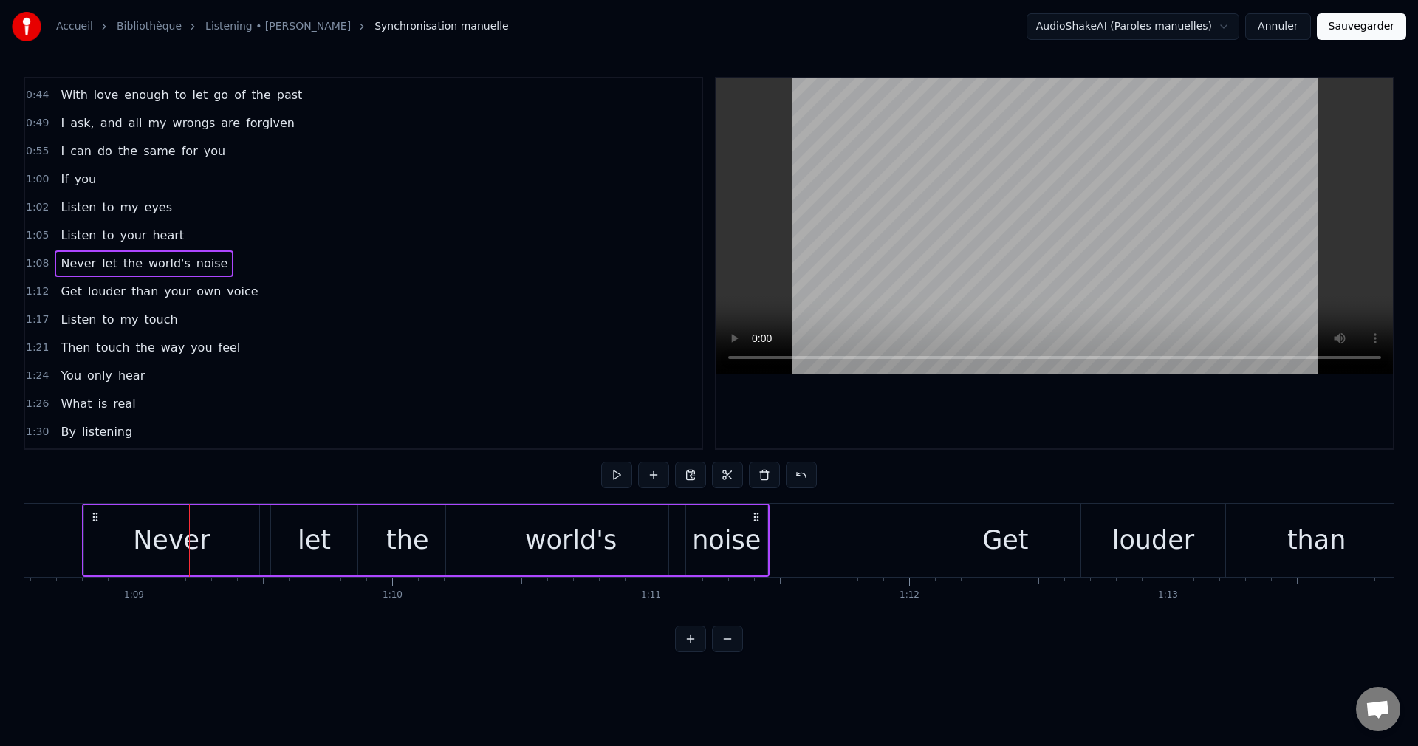
scroll to position [0, 17734]
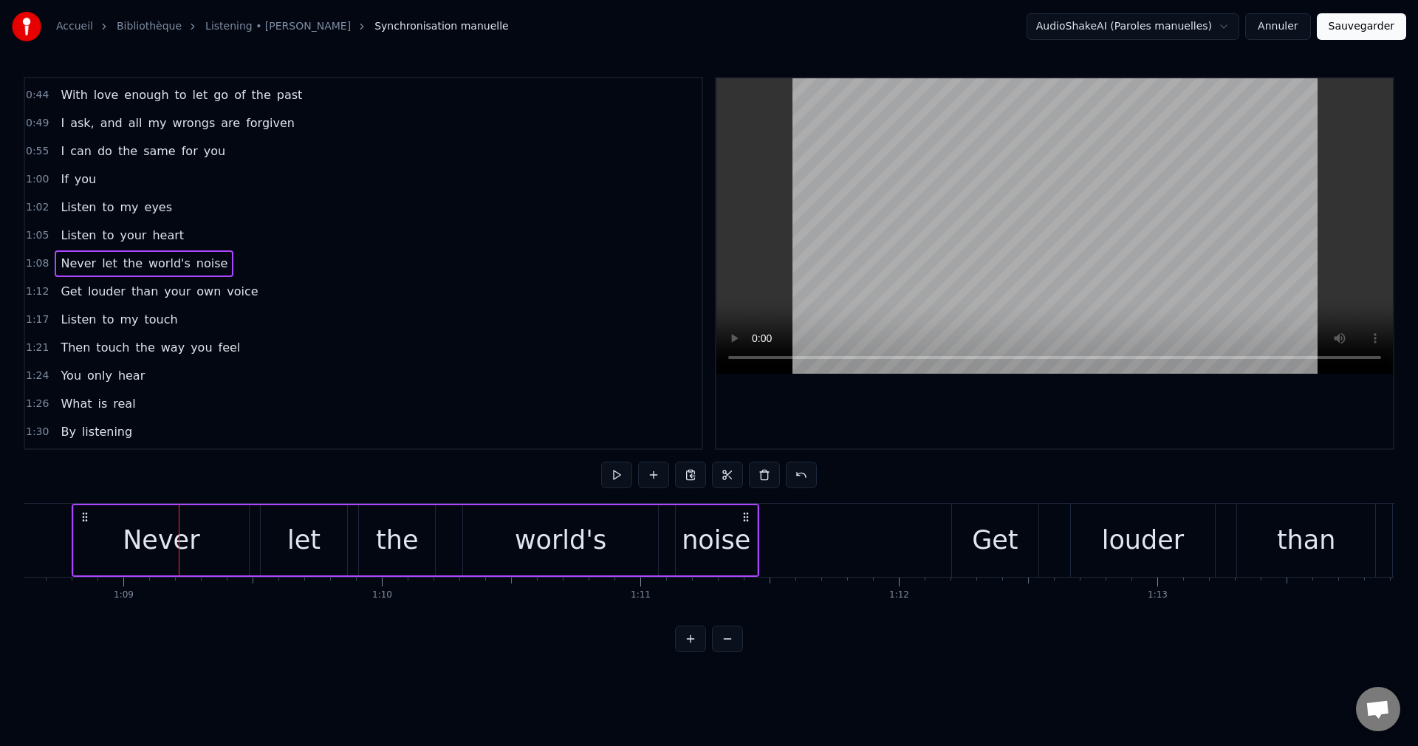
click at [995, 546] on div "Get" at bounding box center [995, 540] width 46 height 39
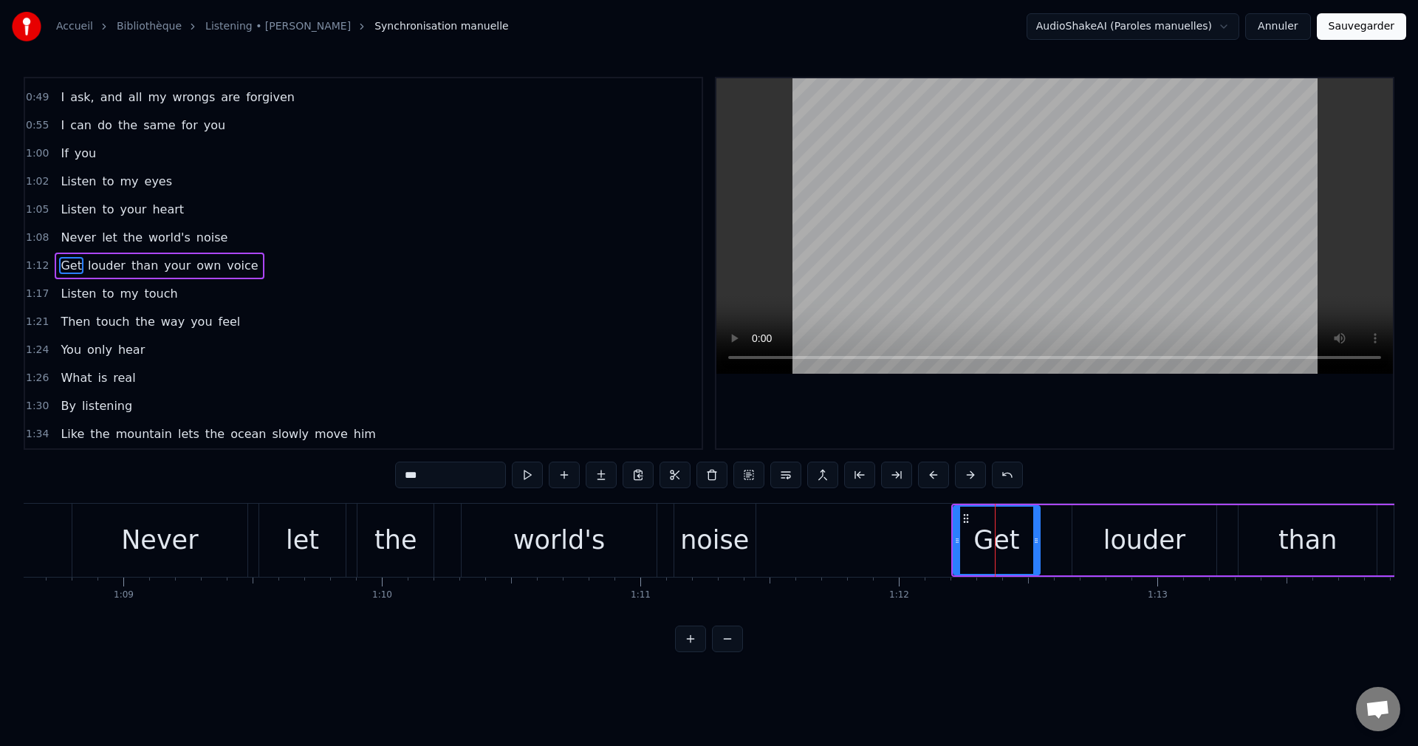
scroll to position [222, 0]
click at [749, 476] on button at bounding box center [748, 475] width 31 height 27
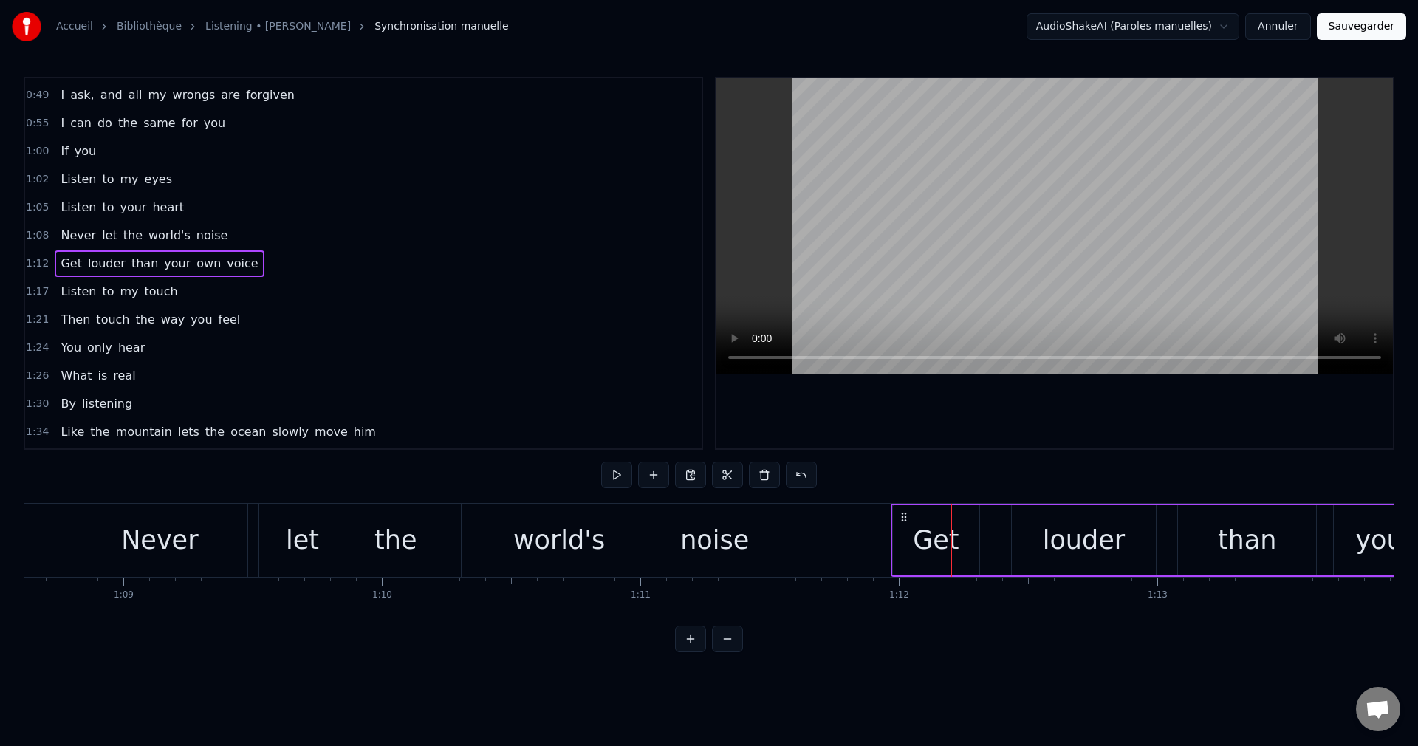
drag, startPoint x: 965, startPoint y: 515, endPoint x: 905, endPoint y: 521, distance: 60.9
click at [905, 521] on icon at bounding box center [904, 517] width 12 height 12
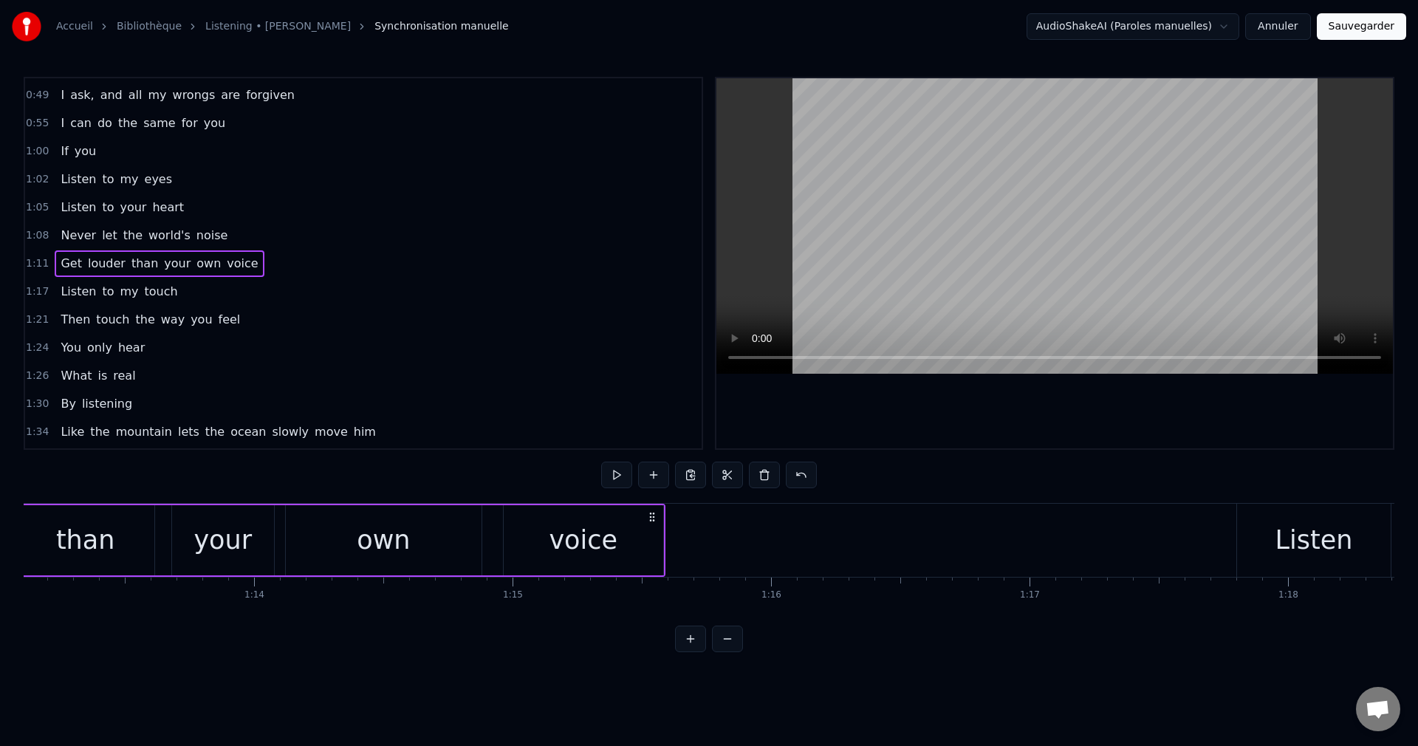
scroll to position [0, 19033]
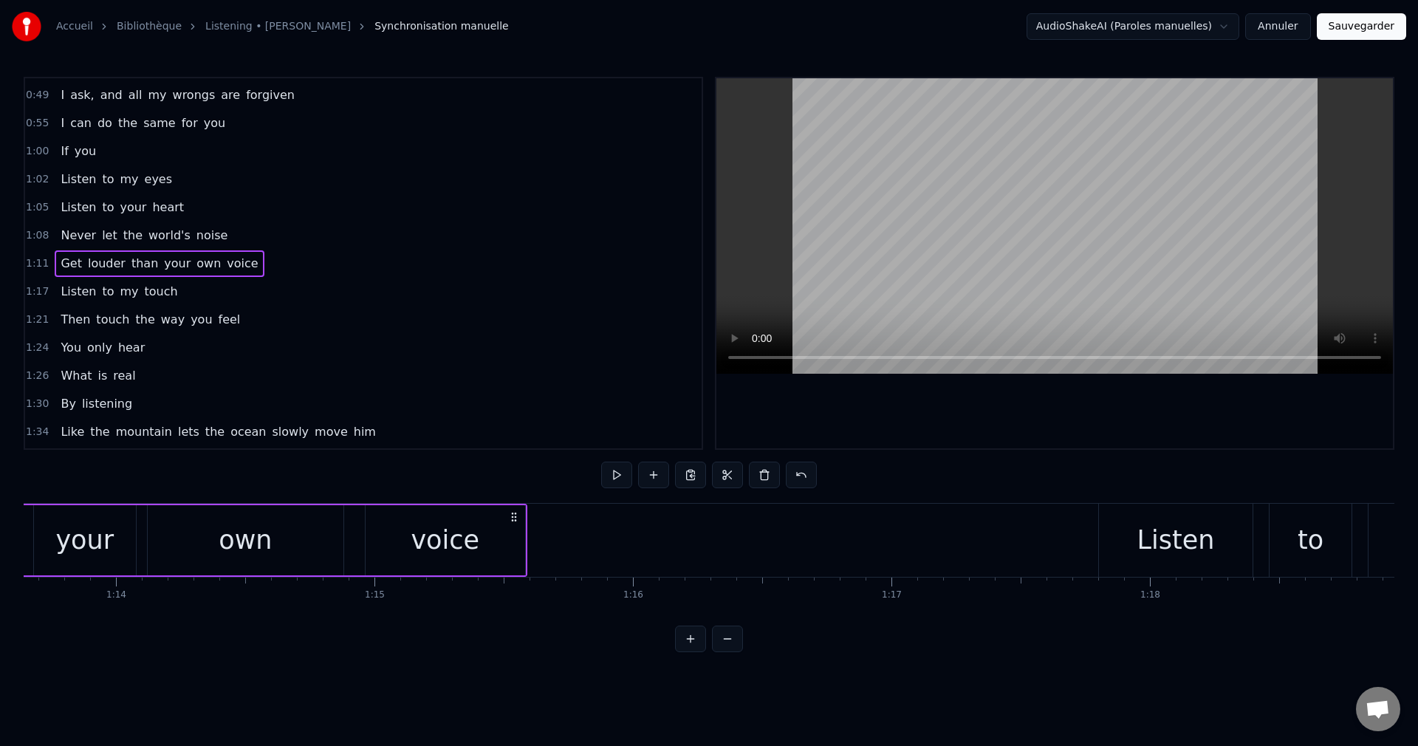
click at [289, 546] on div "own" at bounding box center [246, 540] width 196 height 70
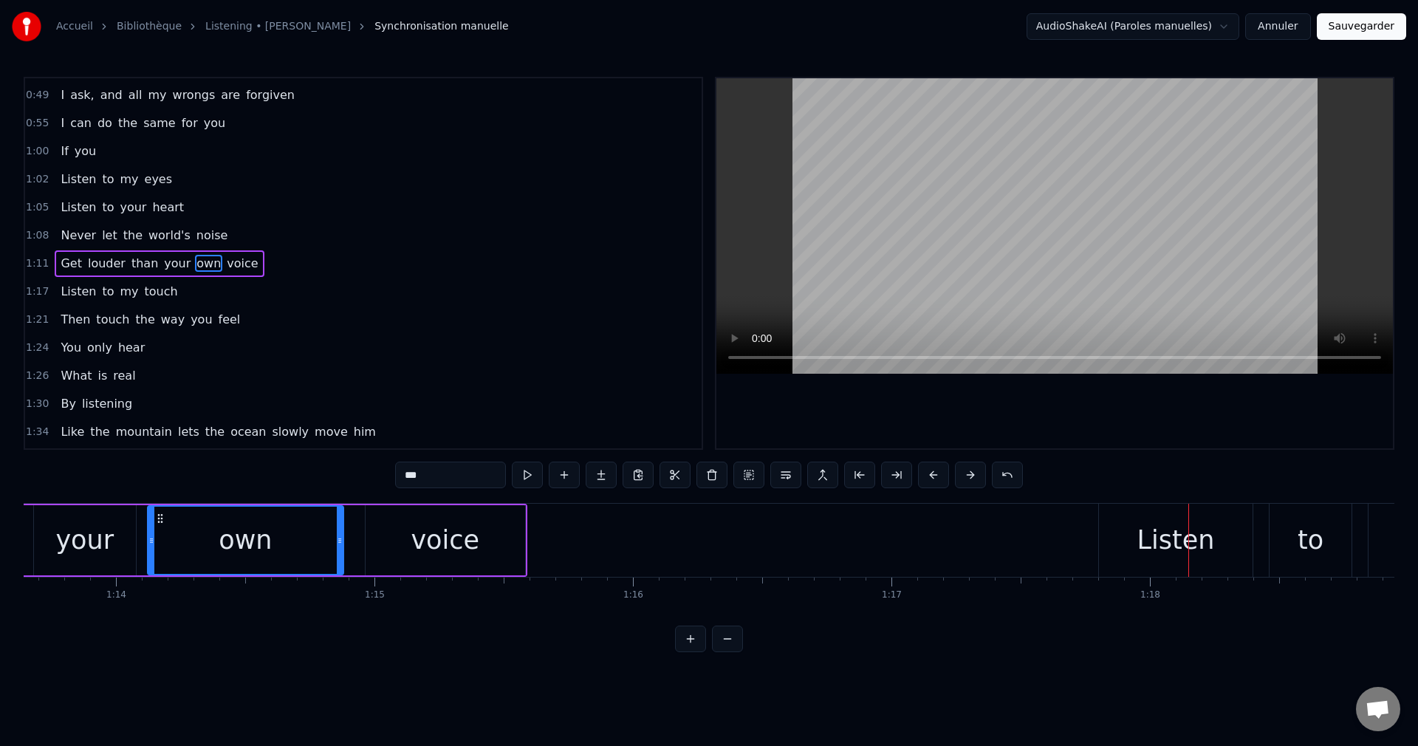
click at [1141, 554] on div "Listen" at bounding box center [1176, 540] width 154 height 73
type input "******"
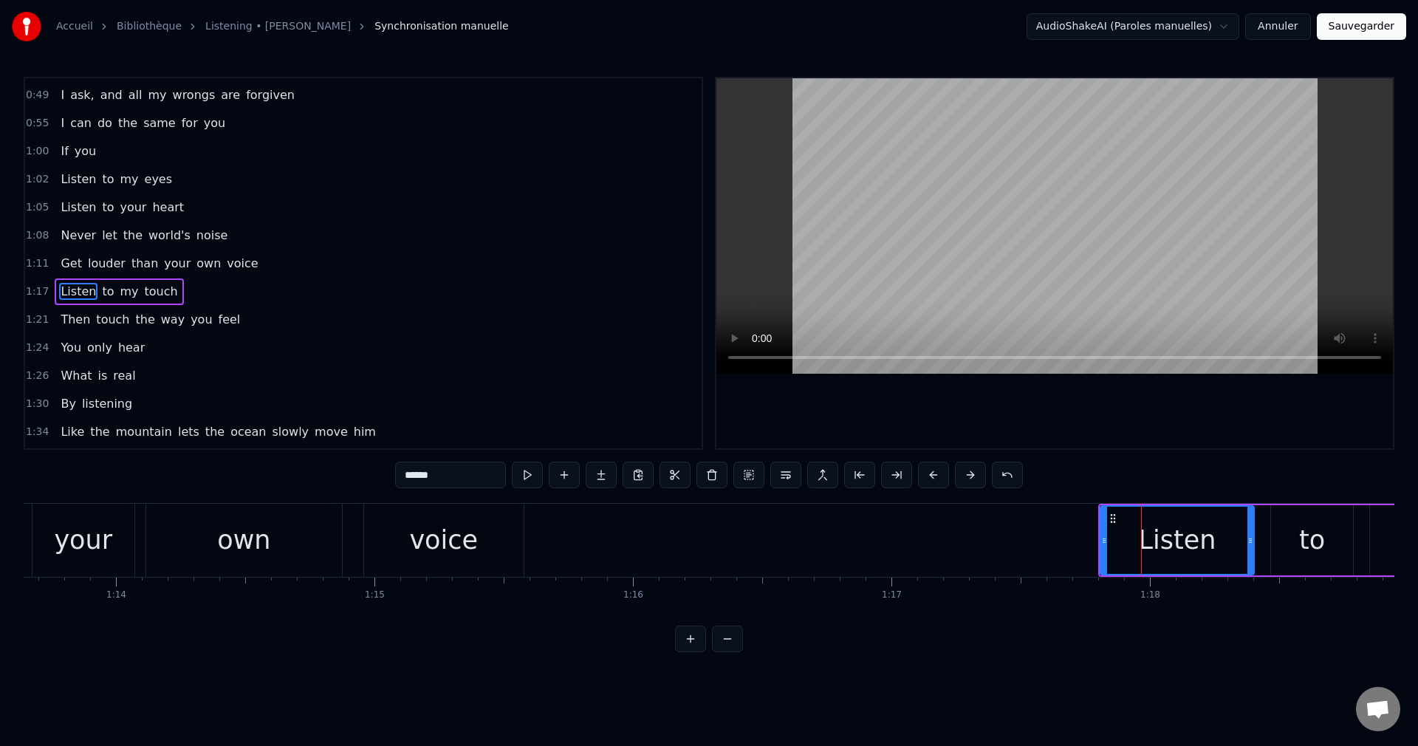
scroll to position [250, 0]
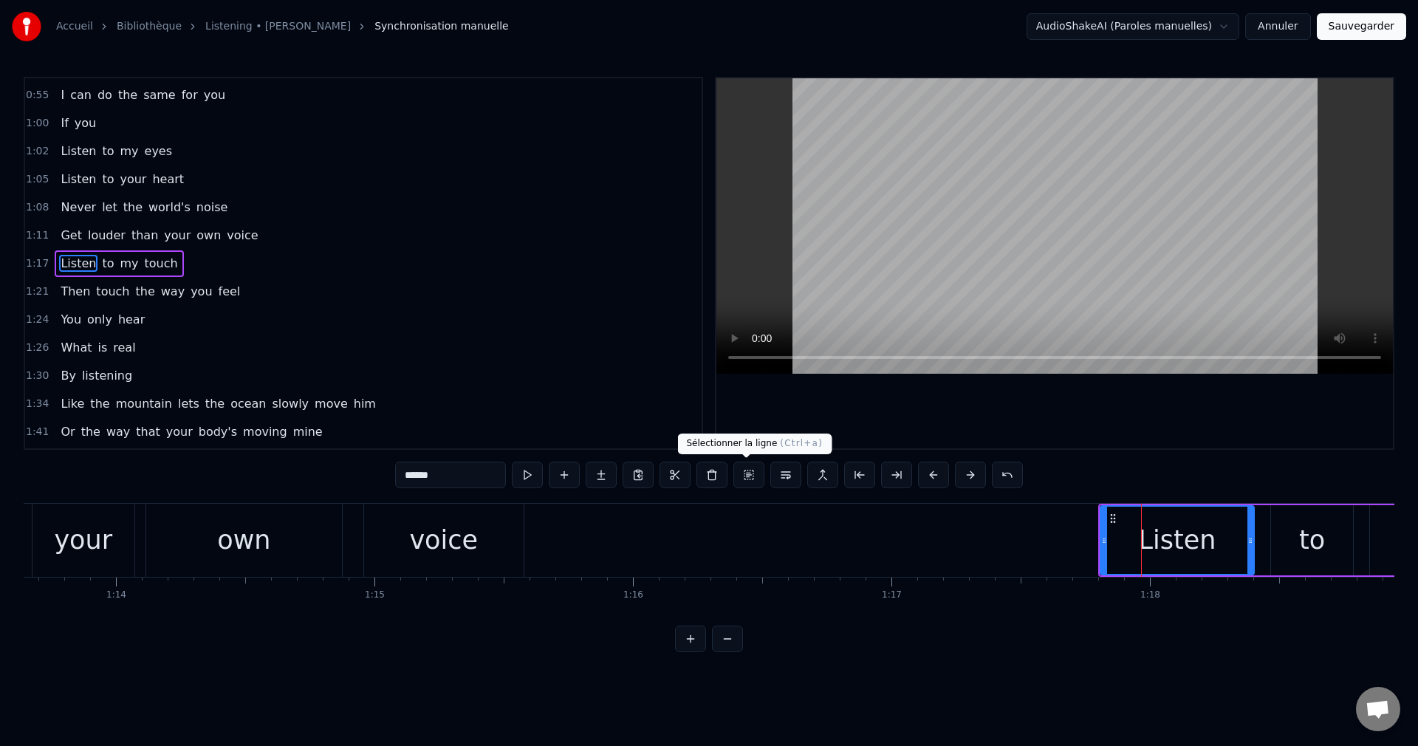
click at [752, 476] on button at bounding box center [748, 475] width 31 height 27
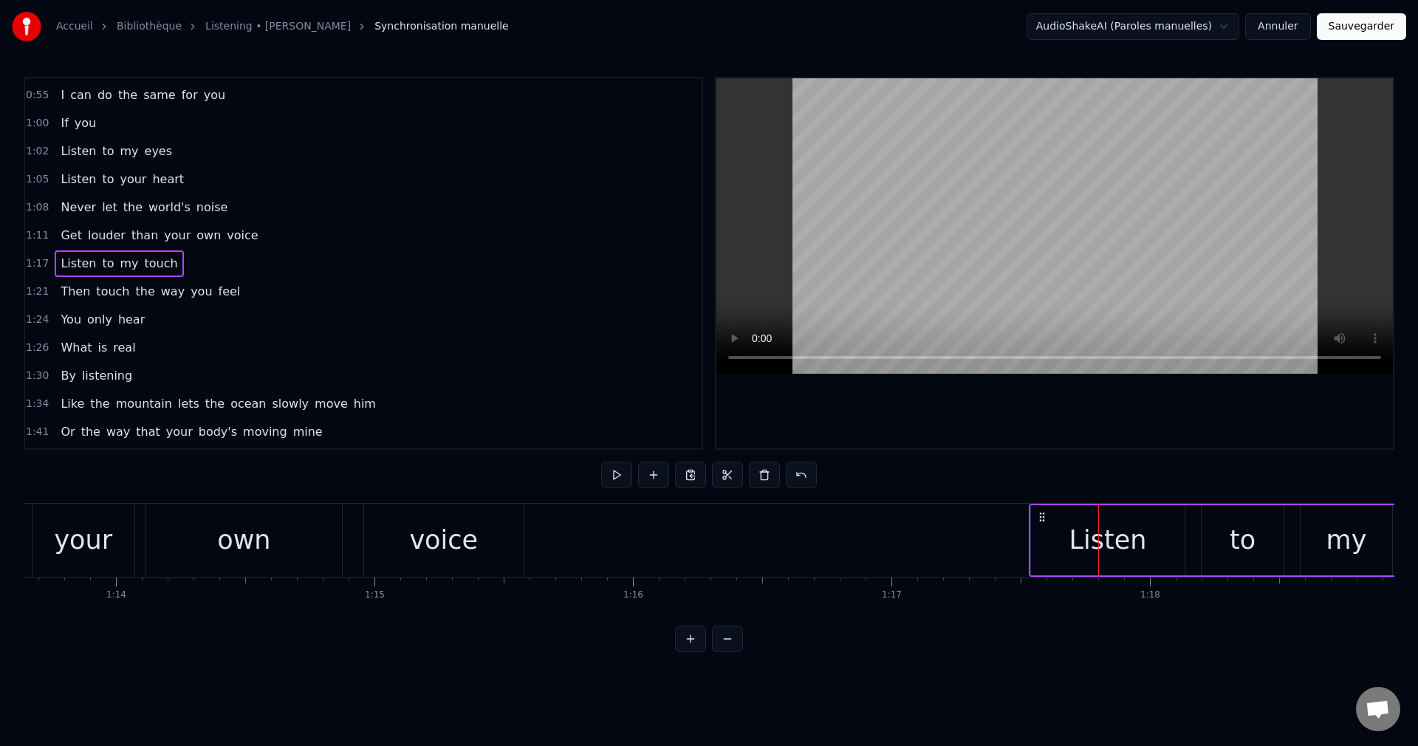
drag, startPoint x: 1111, startPoint y: 517, endPoint x: 1041, endPoint y: 526, distance: 70.0
click at [1041, 526] on div "Listen to my touch" at bounding box center [1315, 540] width 573 height 73
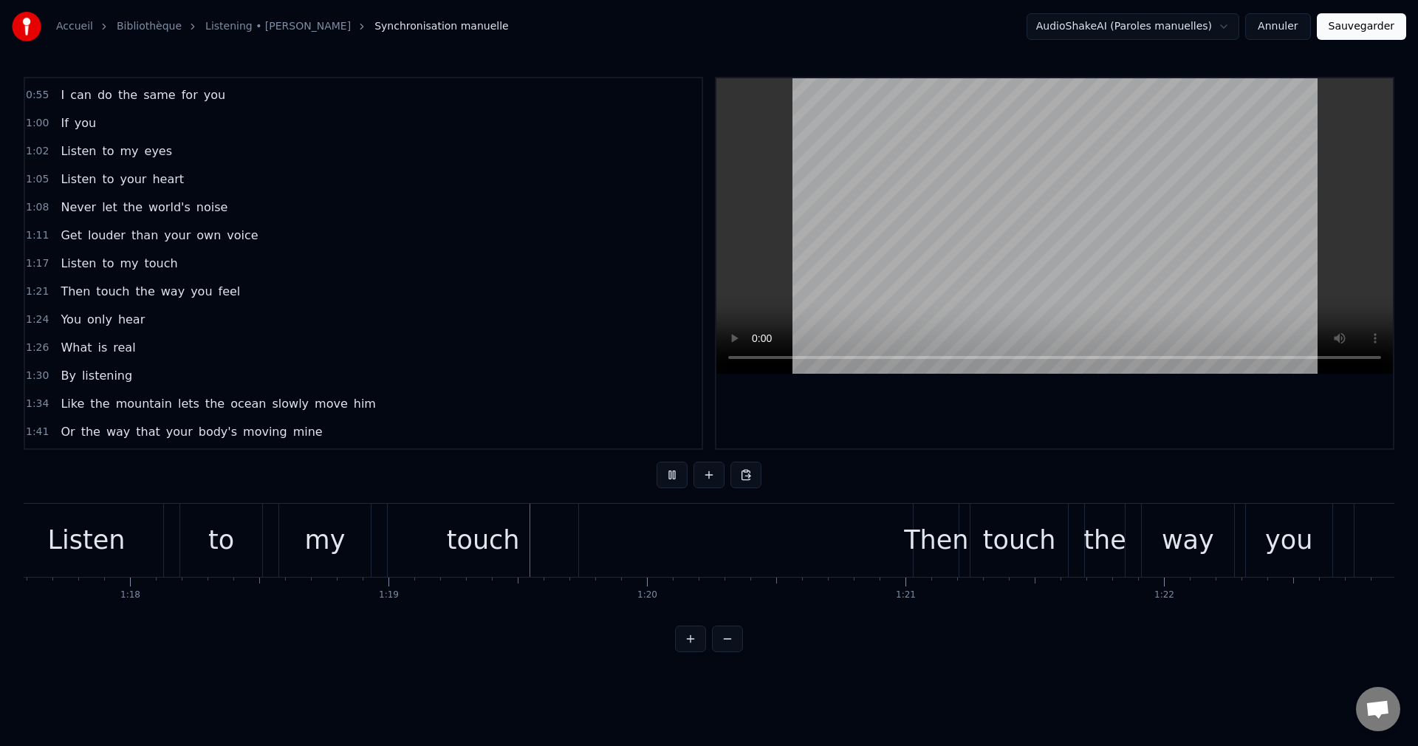
scroll to position [0, 20308]
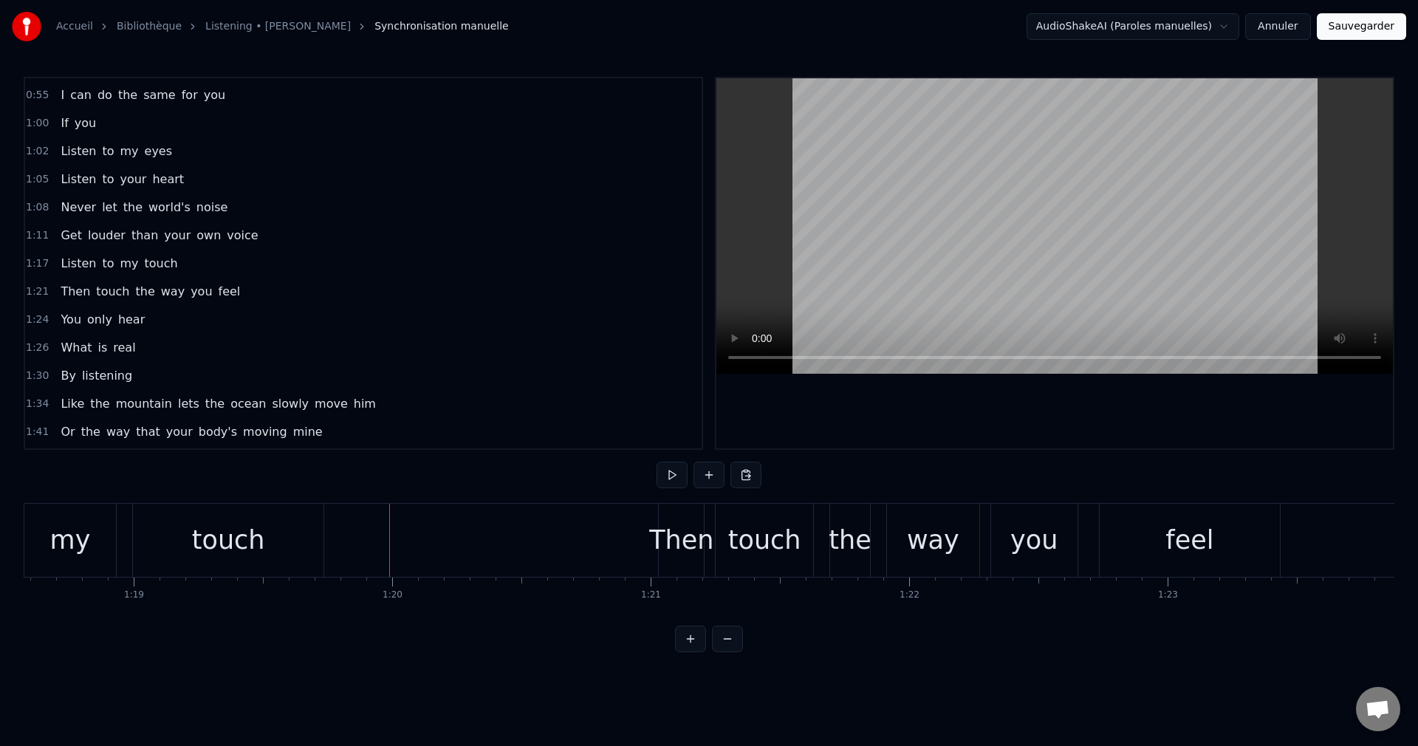
click at [669, 552] on div "Then" at bounding box center [681, 540] width 64 height 39
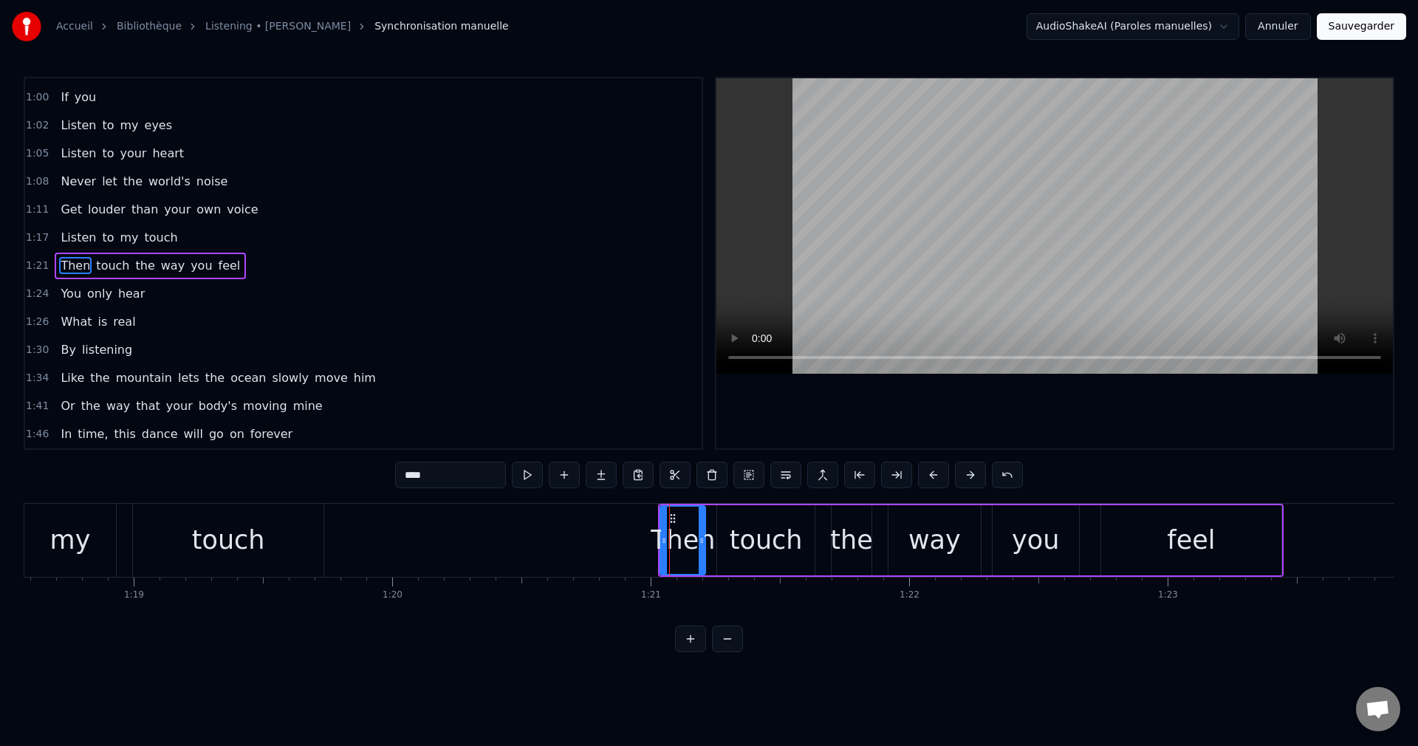
scroll to position [278, 0]
click at [741, 478] on button at bounding box center [748, 475] width 31 height 27
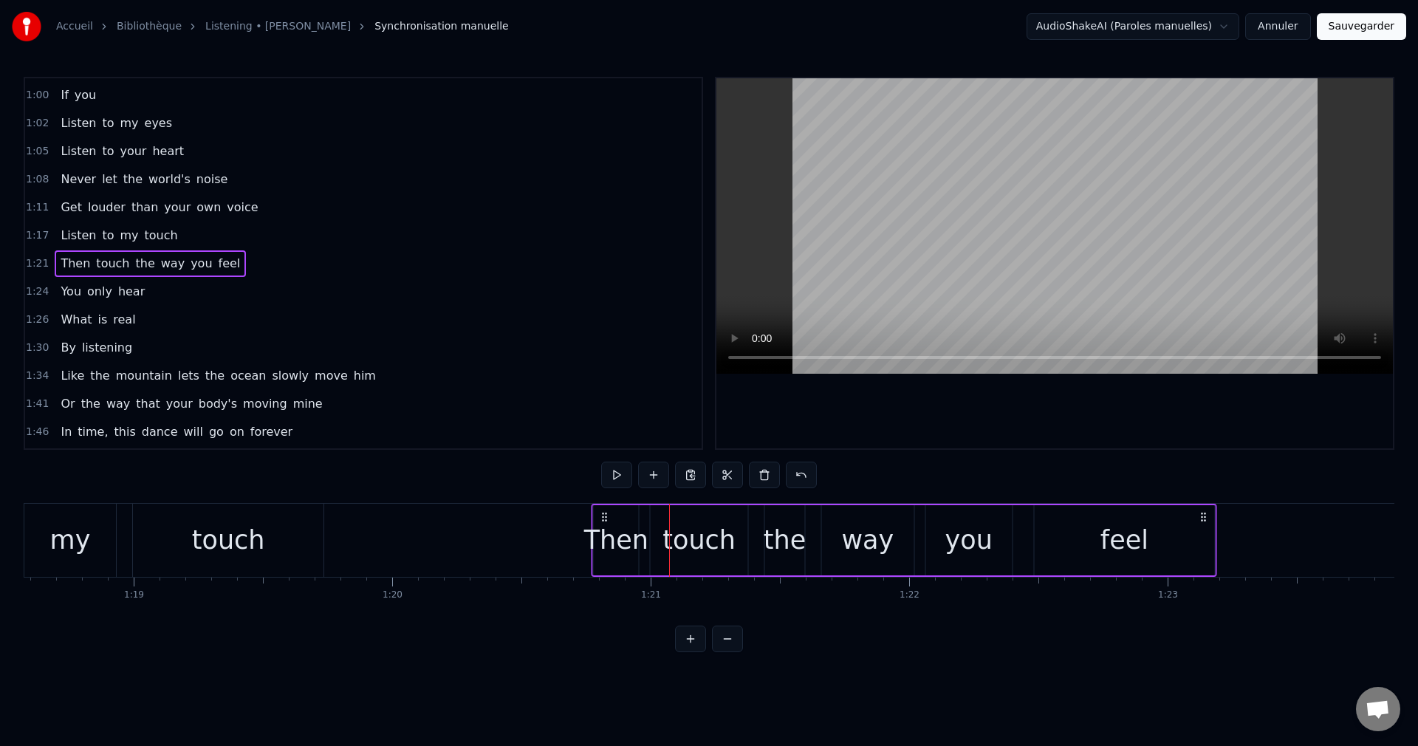
drag, startPoint x: 673, startPoint y: 512, endPoint x: 606, endPoint y: 530, distance: 69.5
click at [606, 530] on div "Then touch the way you feel" at bounding box center [903, 540] width 625 height 73
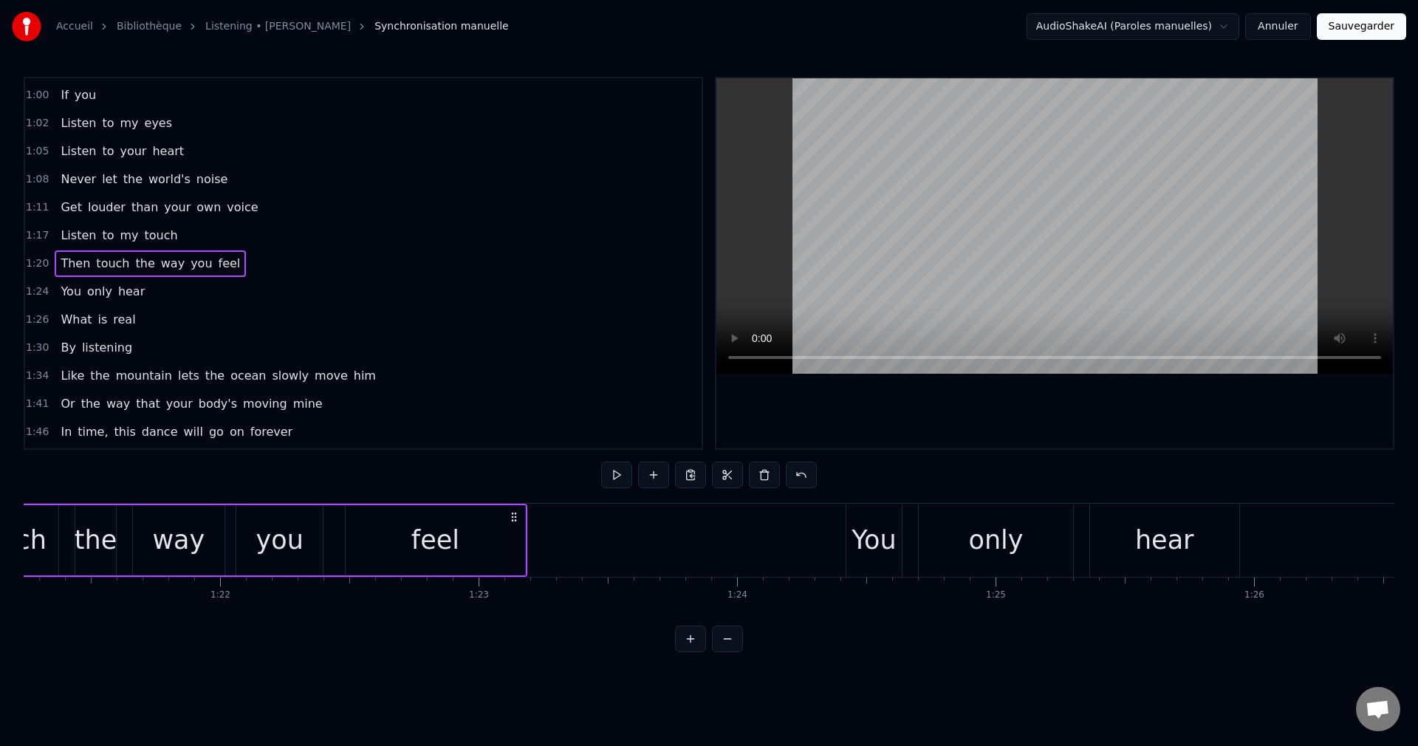
scroll to position [0, 21056]
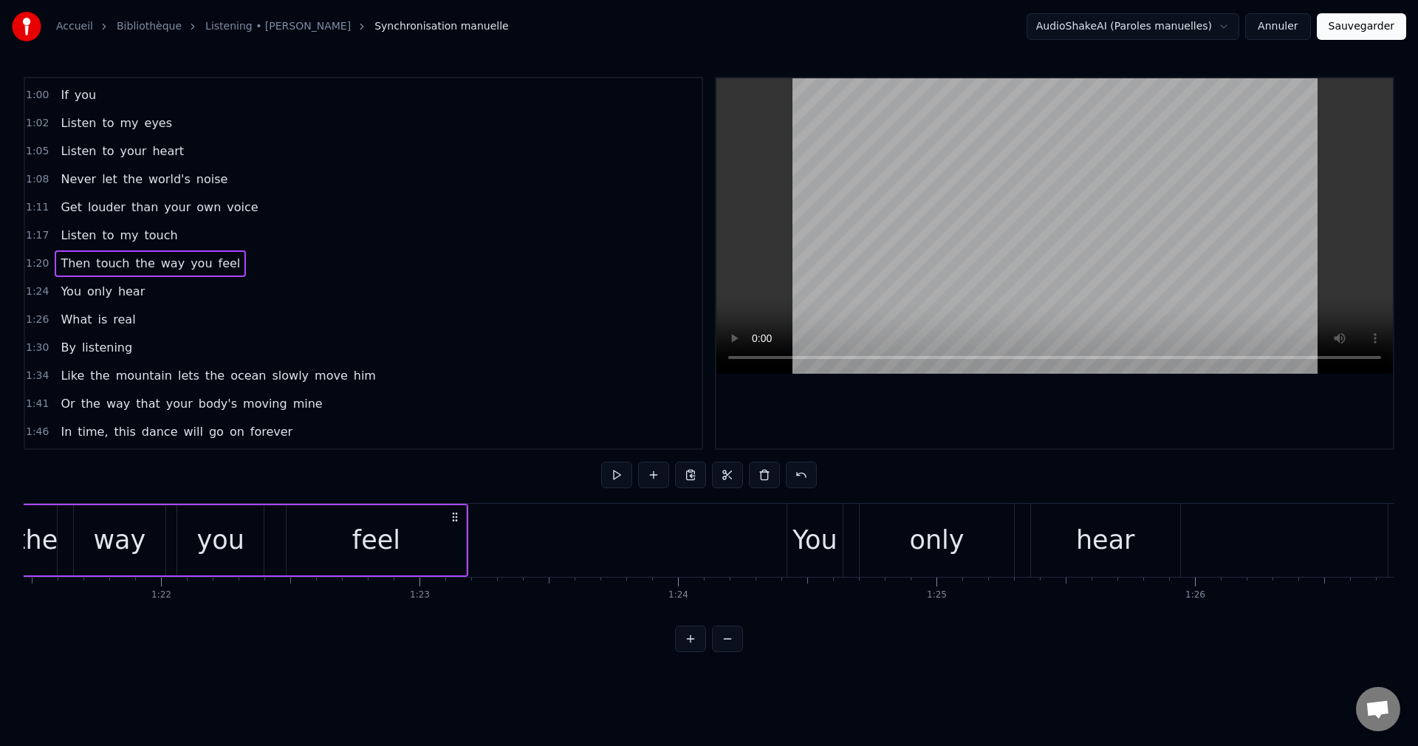
click at [810, 538] on div "You" at bounding box center [814, 540] width 44 height 39
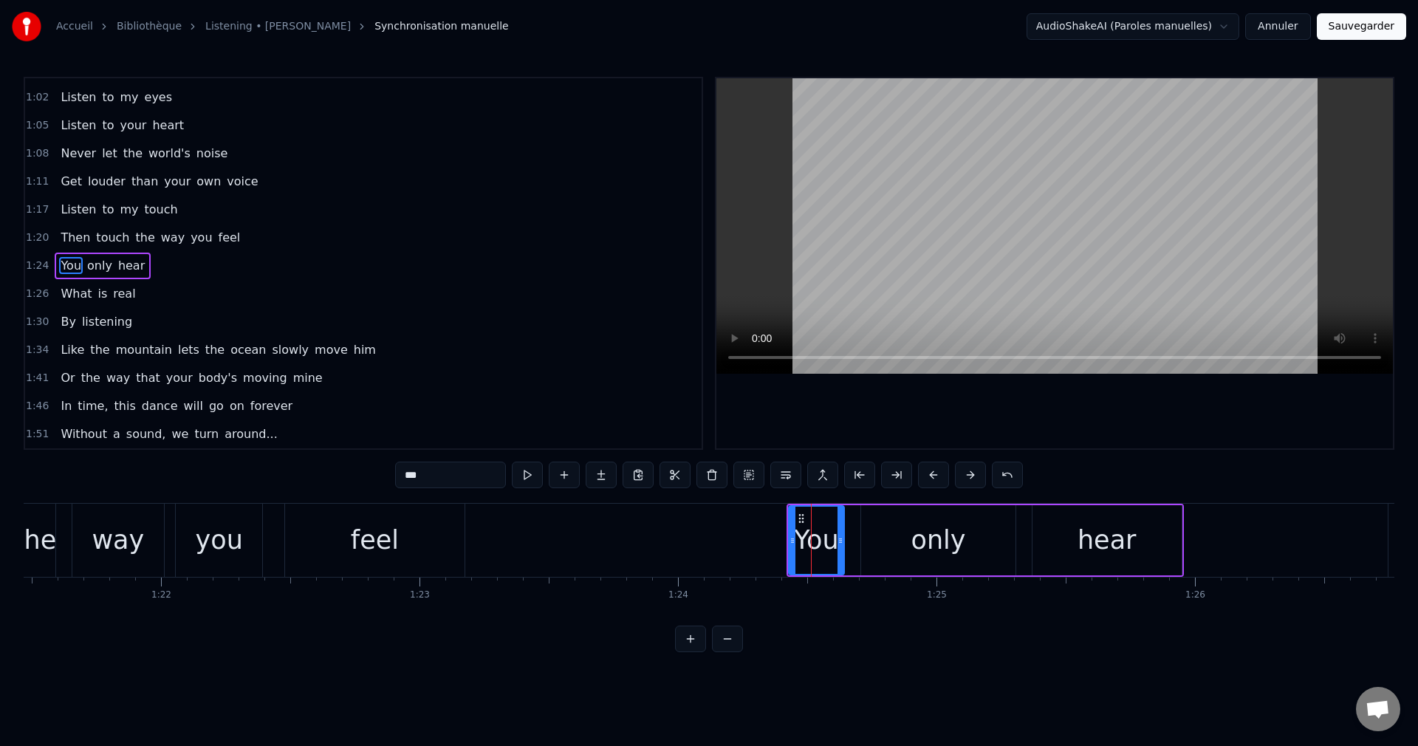
scroll to position [306, 0]
click at [742, 473] on button at bounding box center [748, 475] width 31 height 27
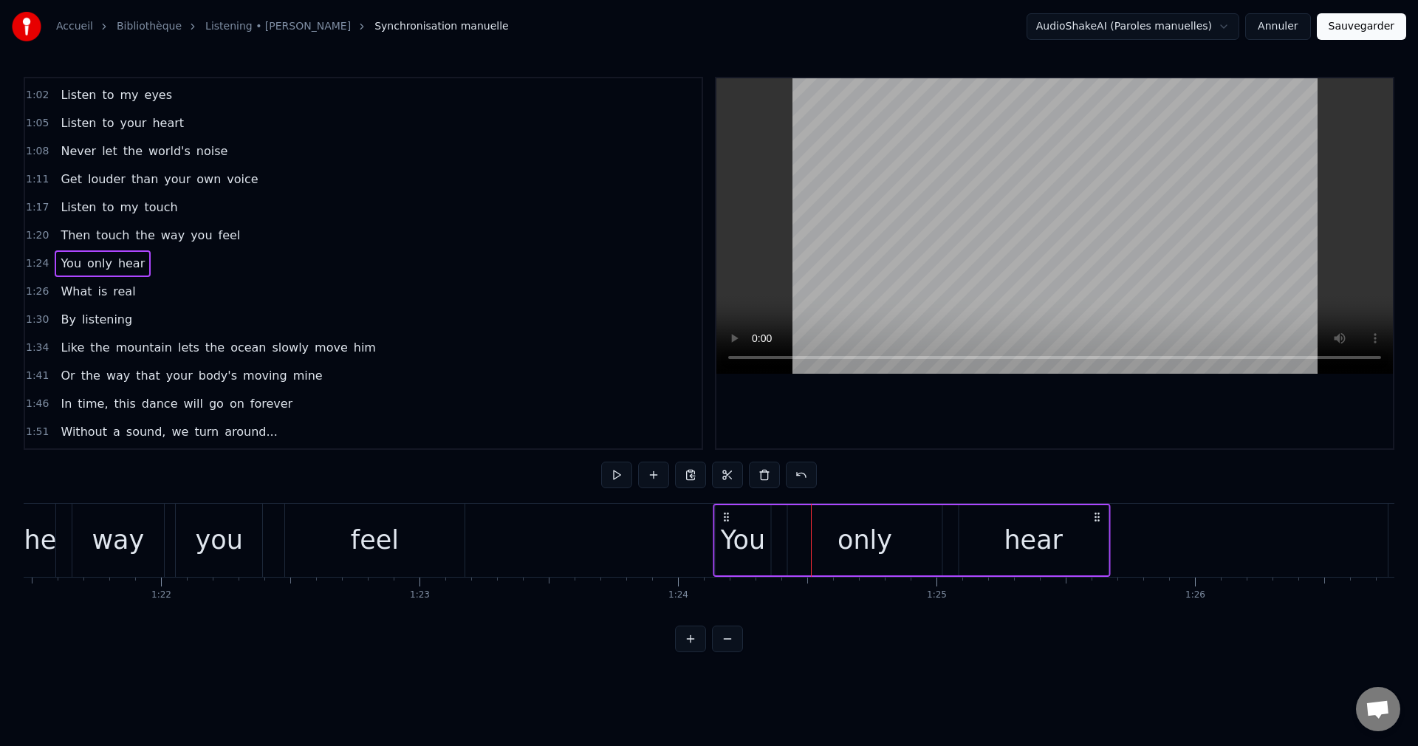
drag, startPoint x: 798, startPoint y: 512, endPoint x: 724, endPoint y: 528, distance: 74.7
click at [724, 528] on div "You only hear" at bounding box center [911, 540] width 397 height 73
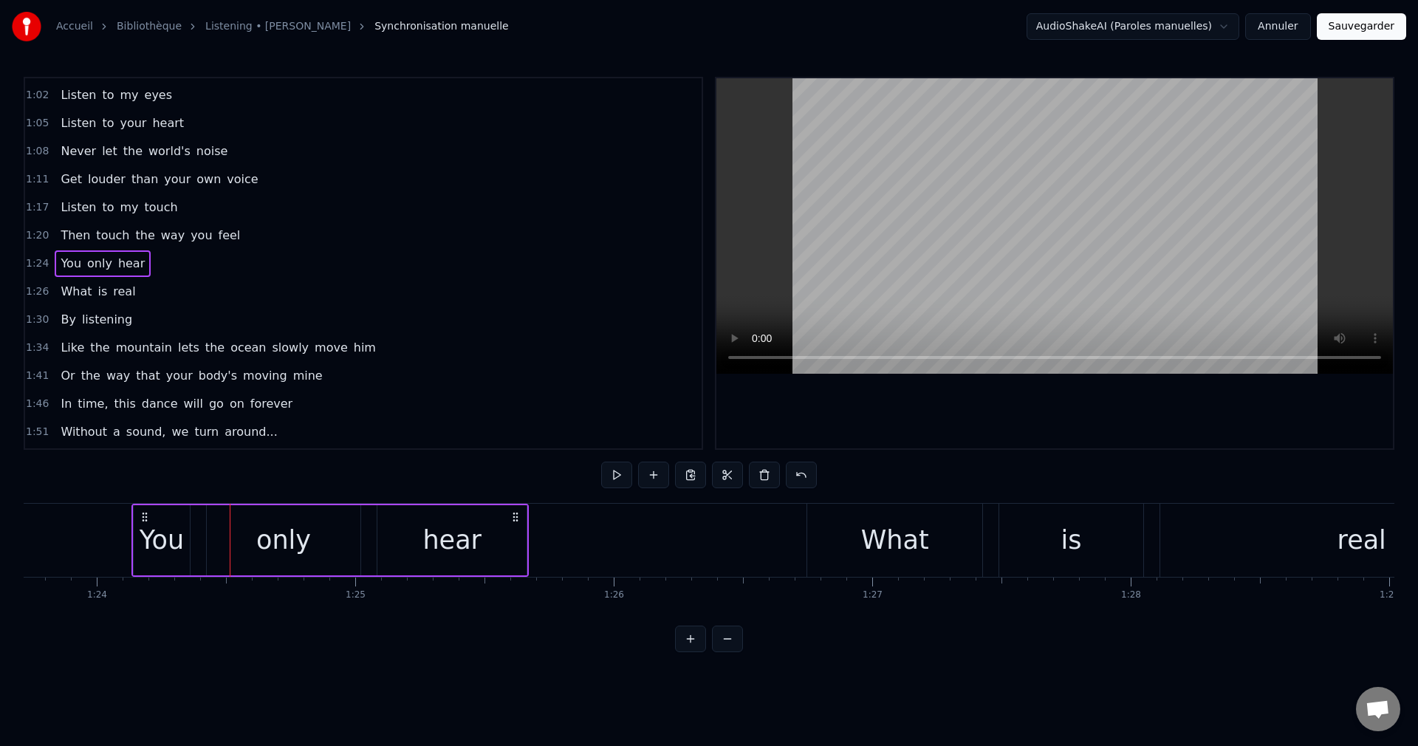
scroll to position [0, 21676]
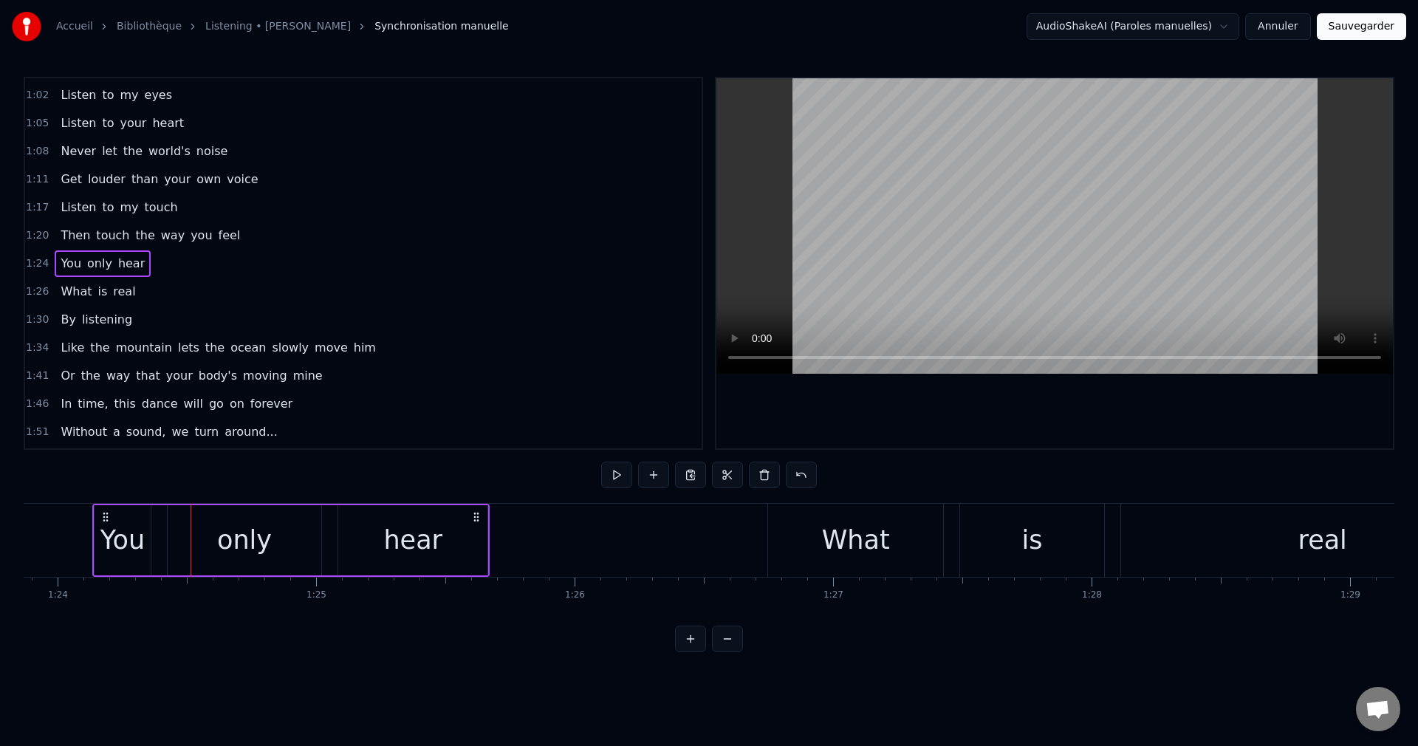
click at [828, 528] on div "What" at bounding box center [856, 540] width 68 height 39
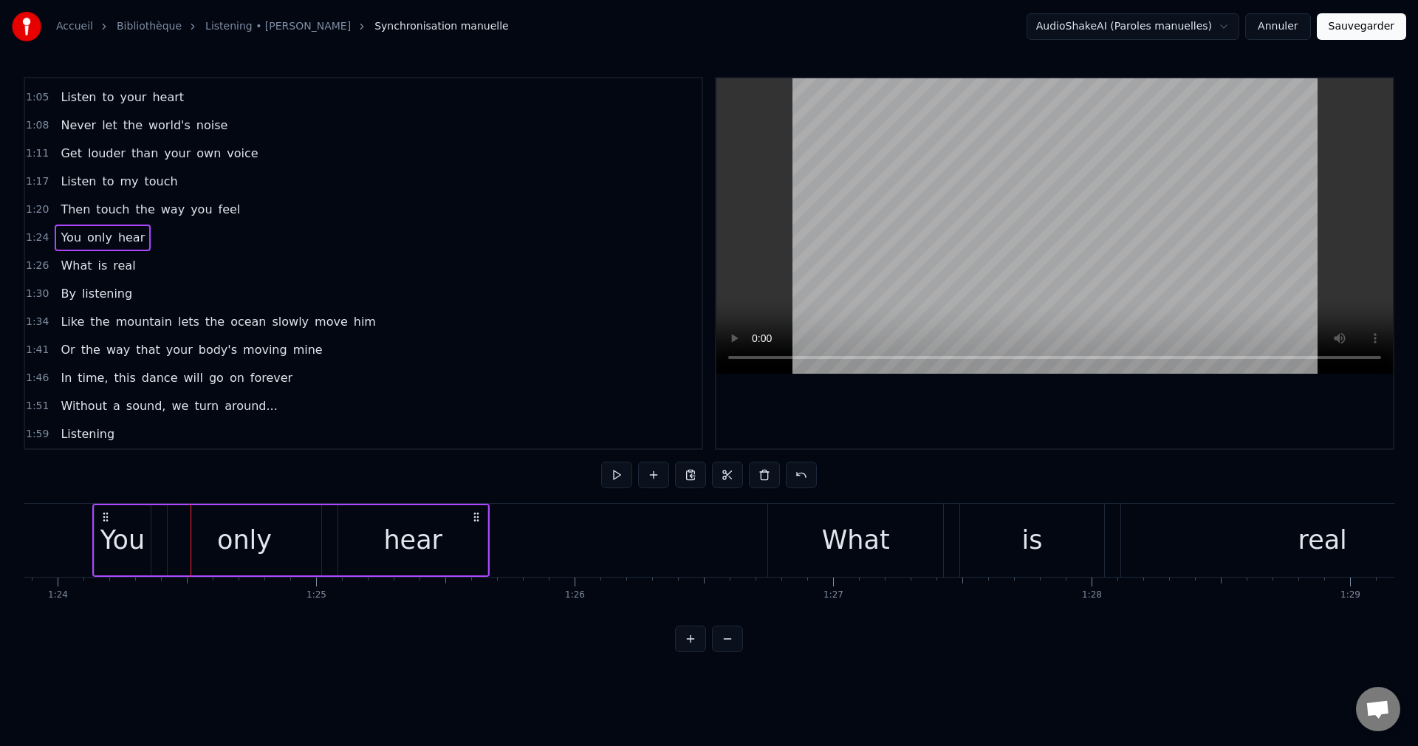
scroll to position [334, 0]
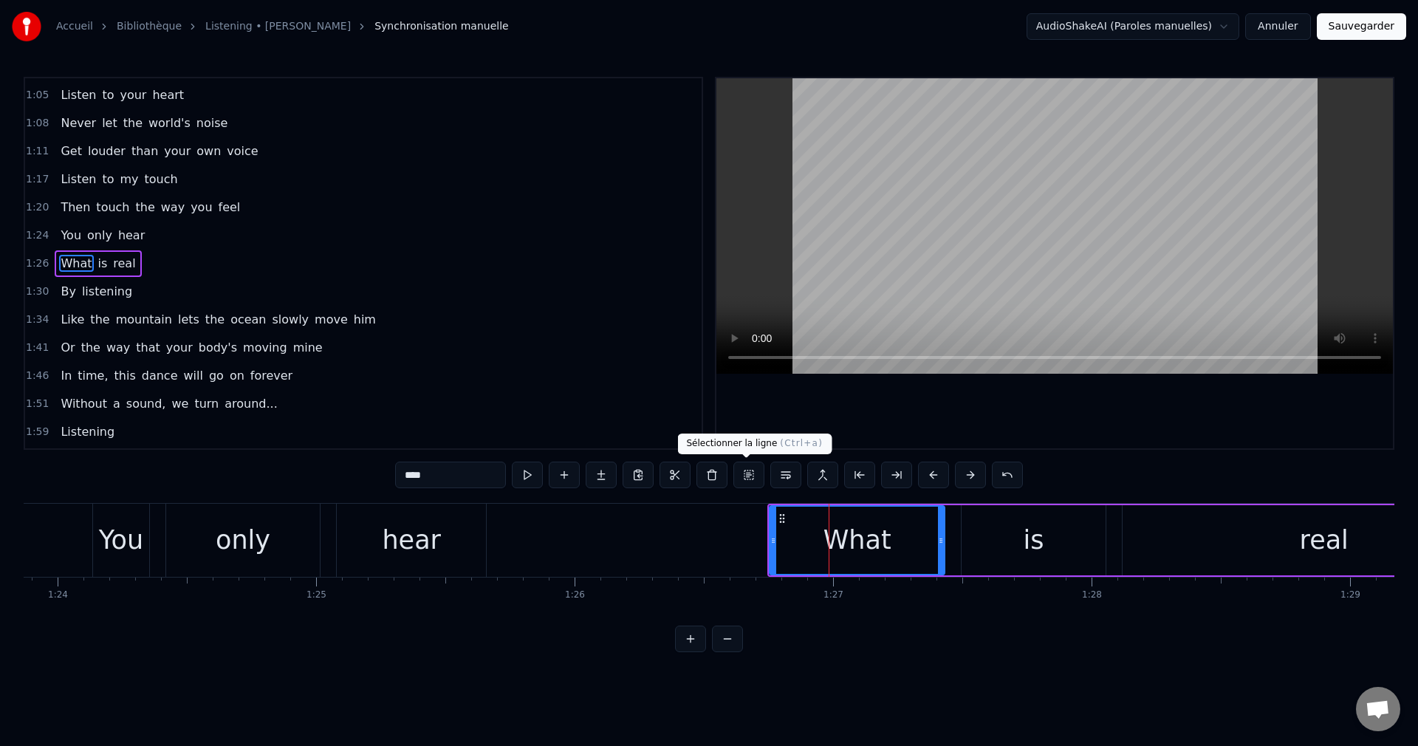
click at [744, 472] on button at bounding box center [748, 475] width 31 height 27
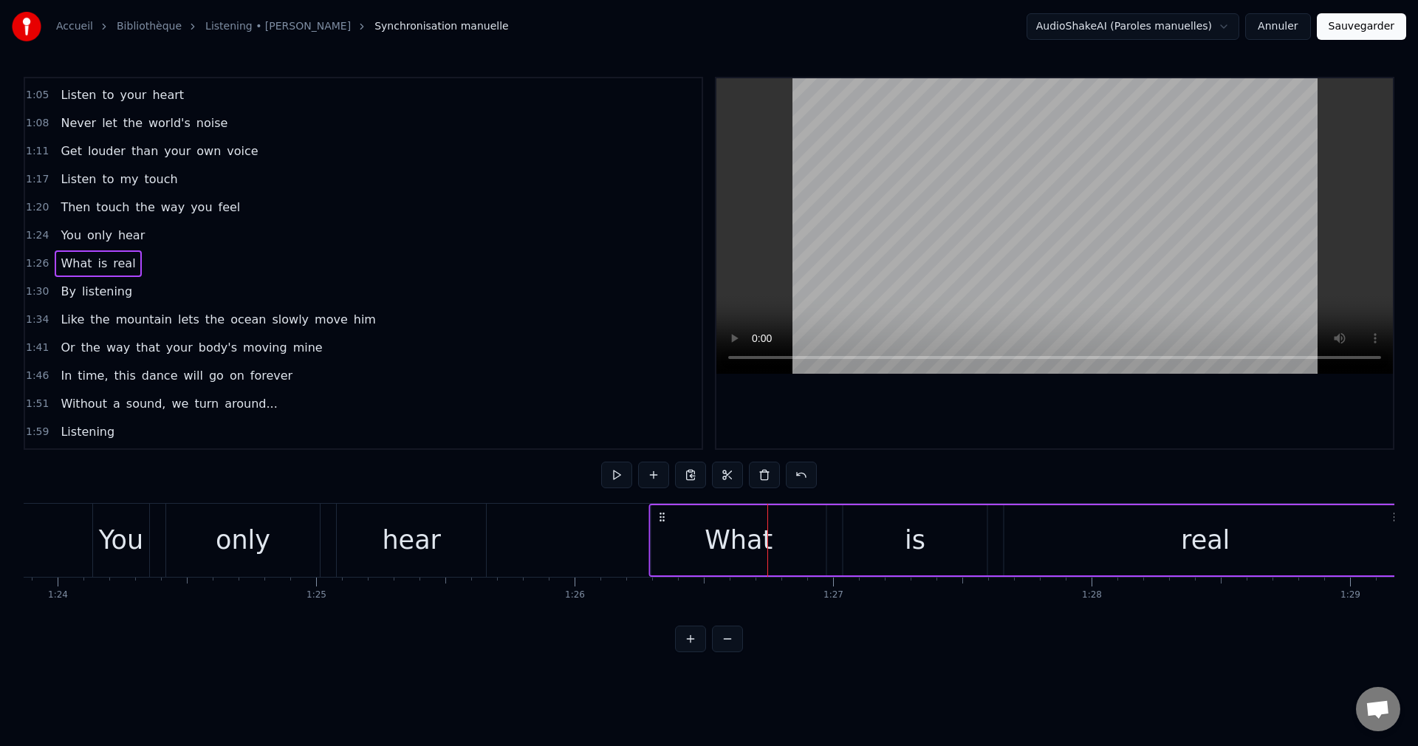
drag, startPoint x: 780, startPoint y: 511, endPoint x: 662, endPoint y: 536, distance: 120.8
click at [662, 536] on div "What is real" at bounding box center [1029, 540] width 760 height 73
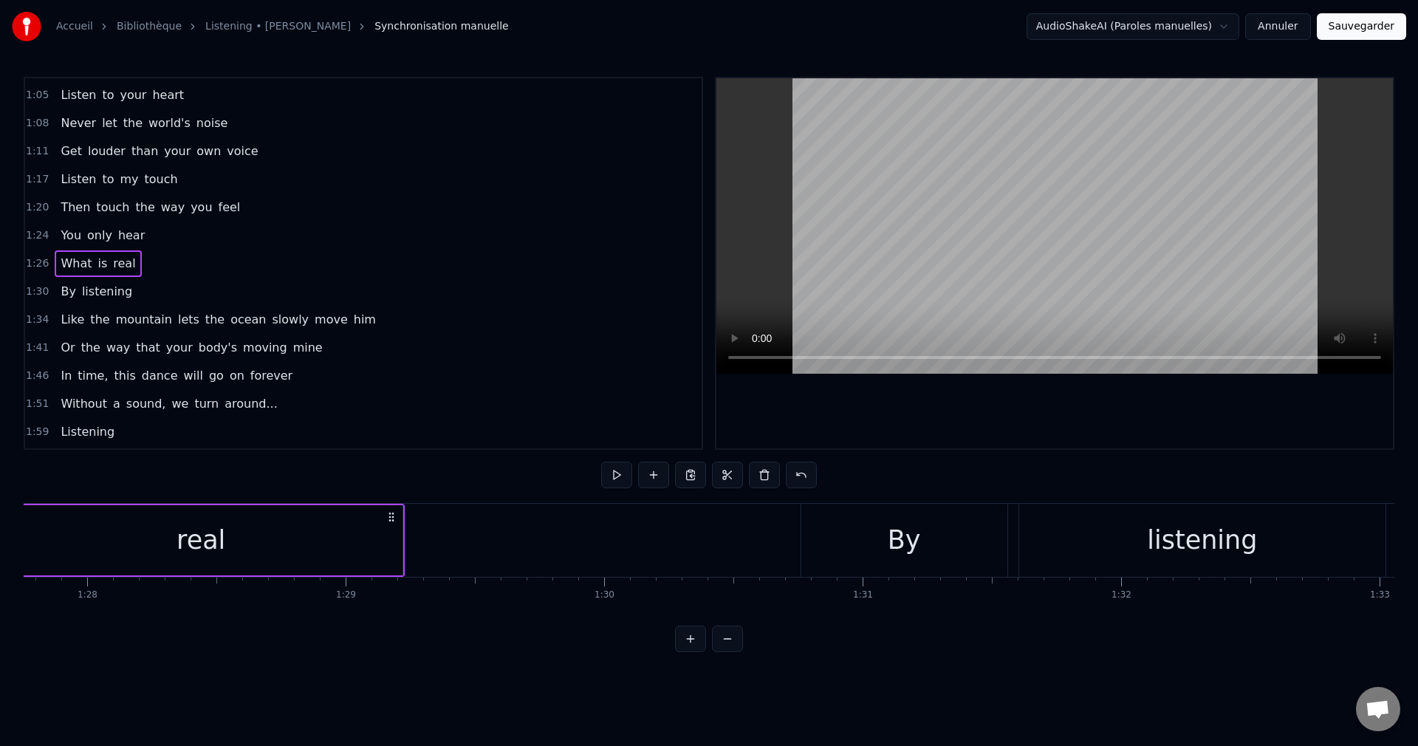
scroll to position [0, 22700]
click at [901, 546] on div "By" at bounding box center [884, 540] width 206 height 73
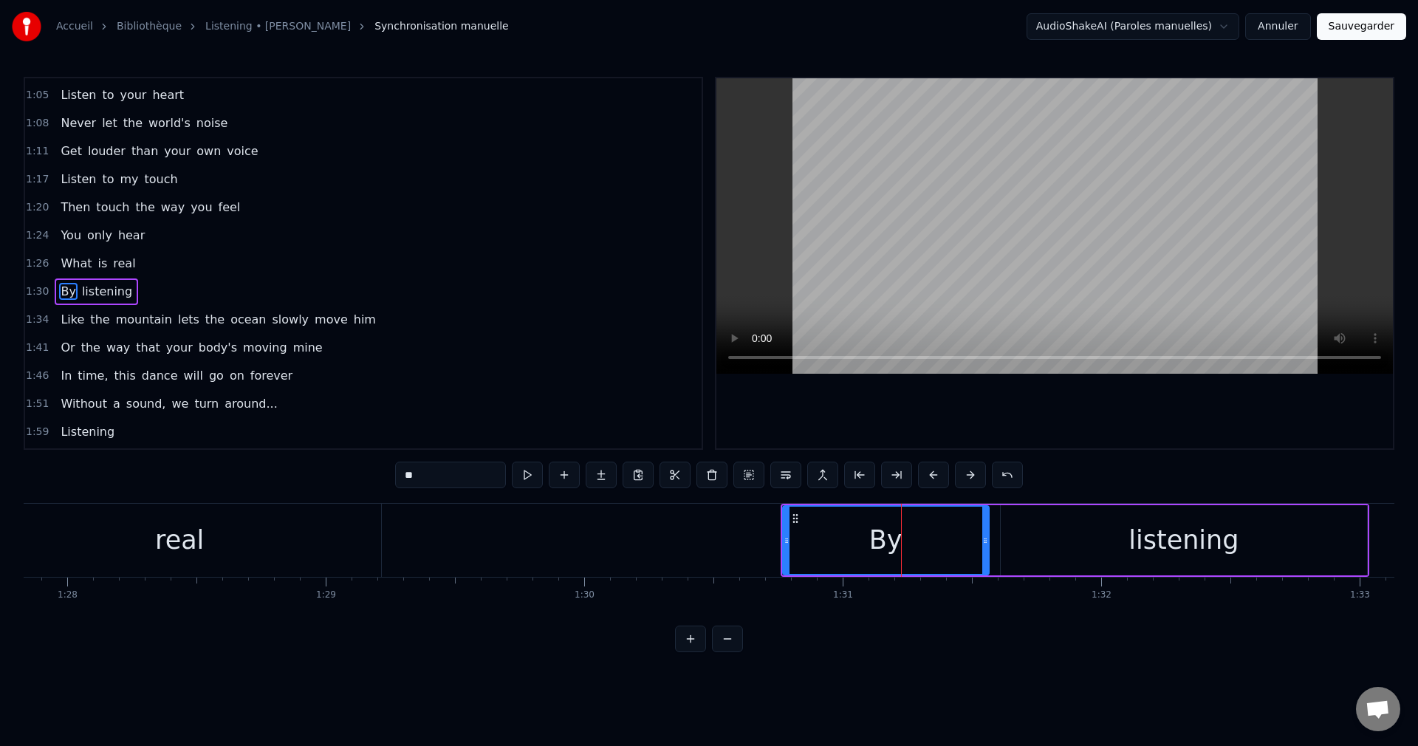
scroll to position [362, 0]
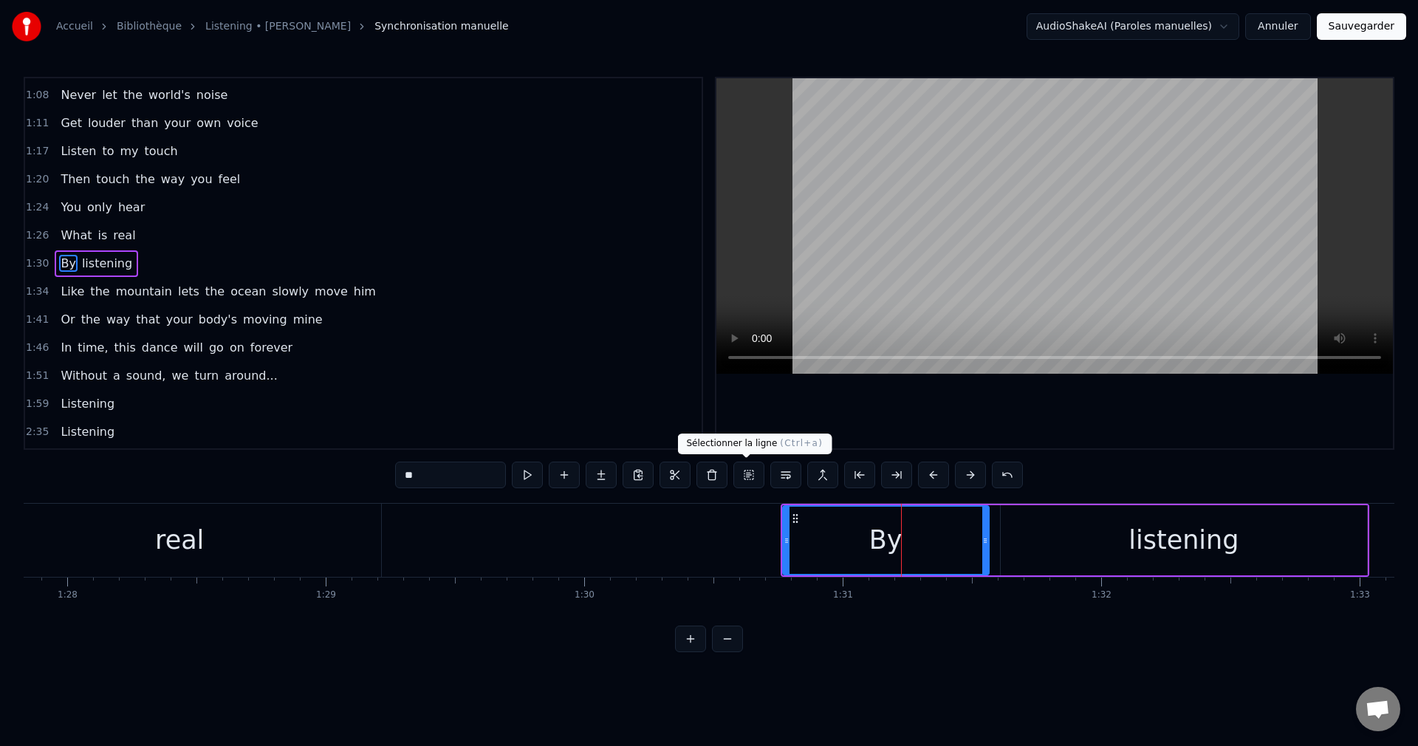
click at [744, 470] on button at bounding box center [748, 475] width 31 height 27
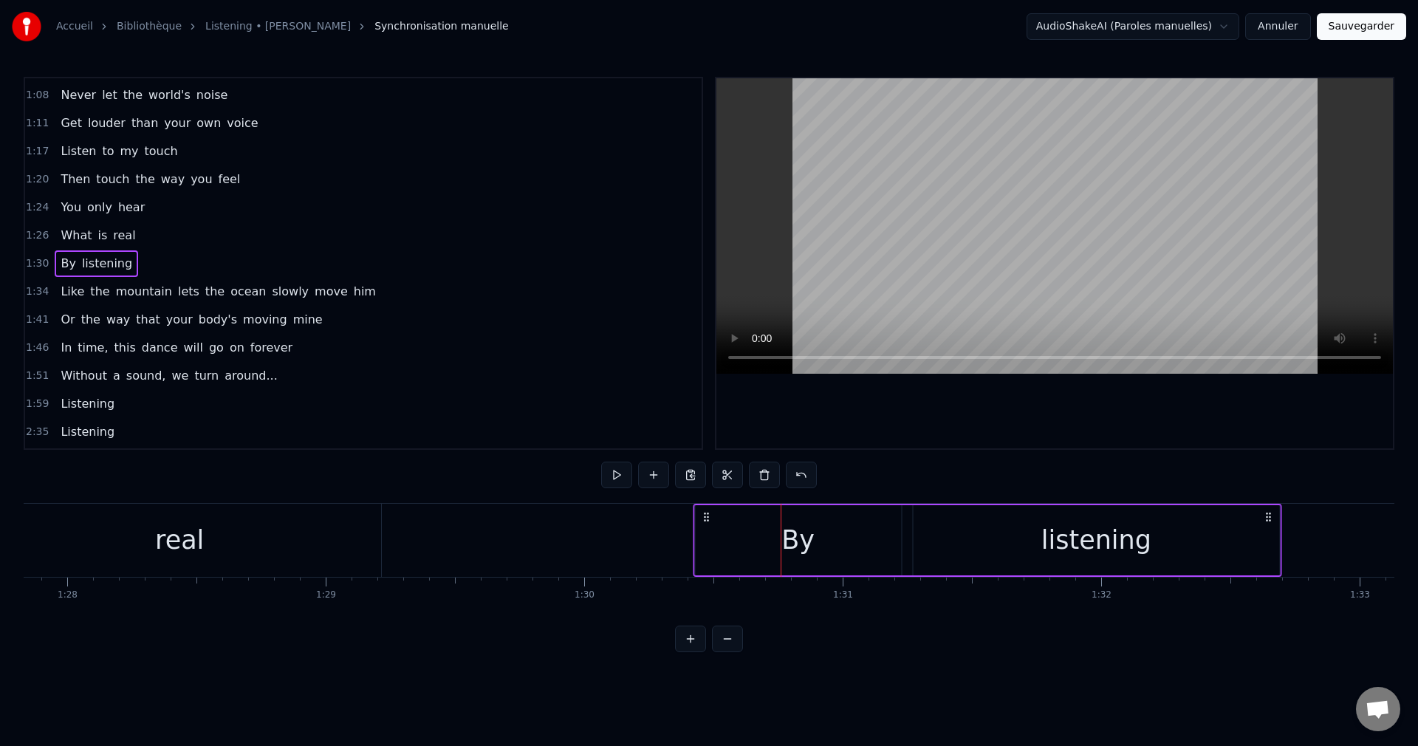
drag, startPoint x: 792, startPoint y: 513, endPoint x: 704, endPoint y: 530, distance: 88.8
click at [704, 530] on div "By listening" at bounding box center [987, 540] width 589 height 73
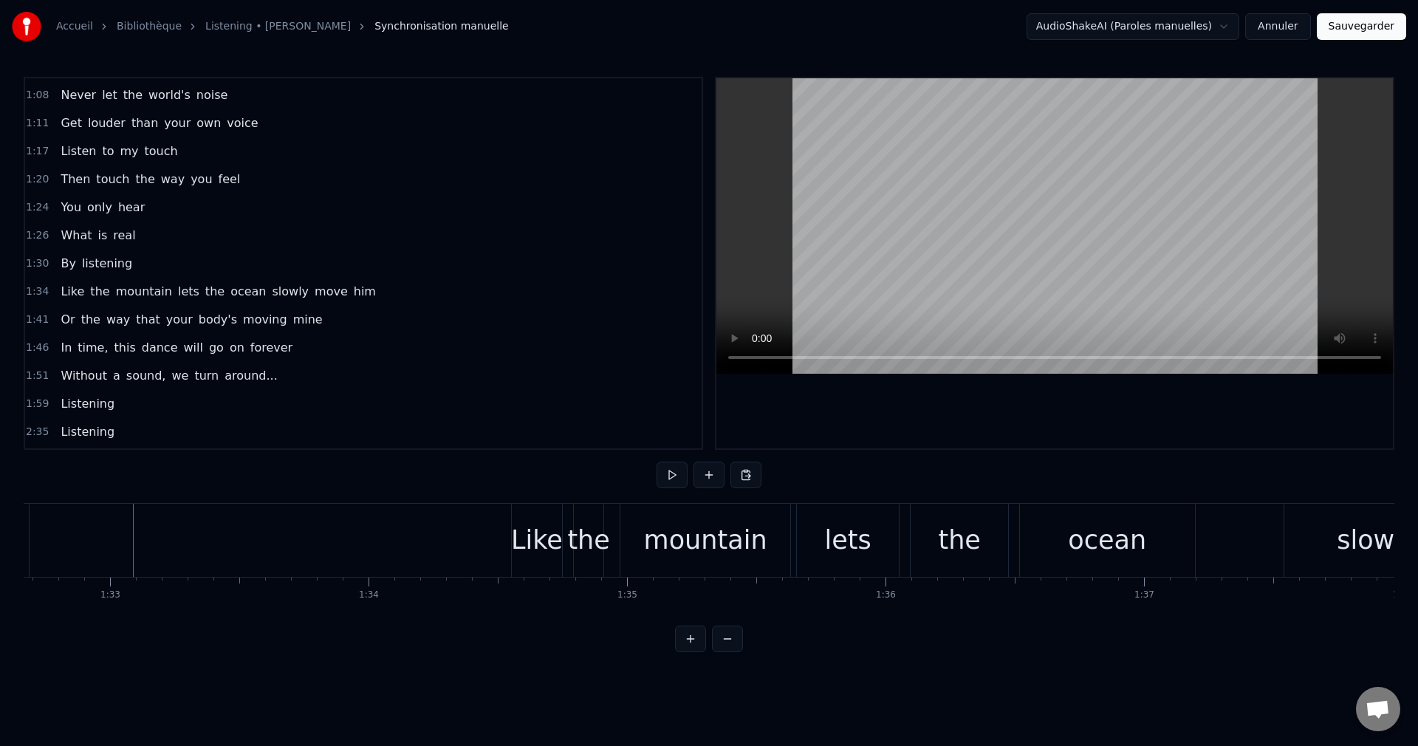
scroll to position [0, 23985]
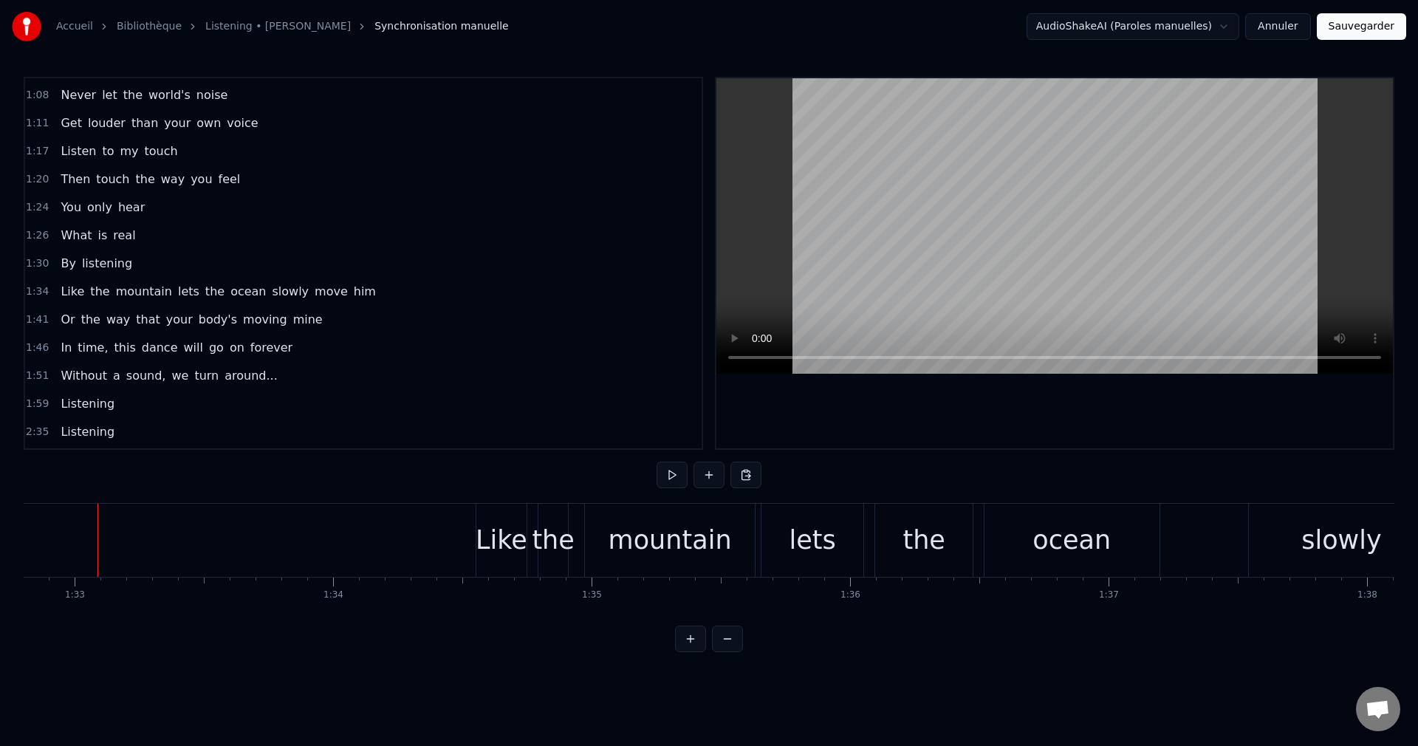
click at [496, 527] on div "Like" at bounding box center [502, 540] width 52 height 39
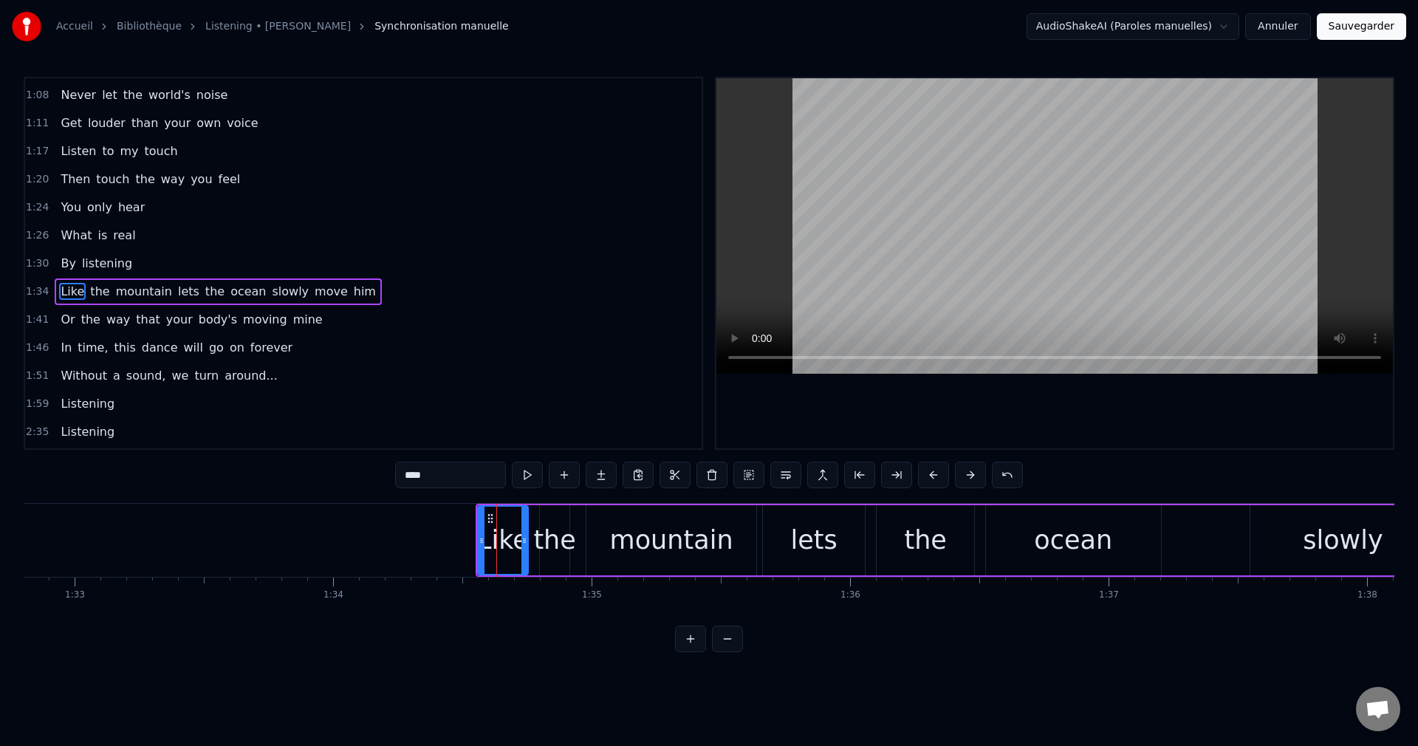
scroll to position [390, 0]
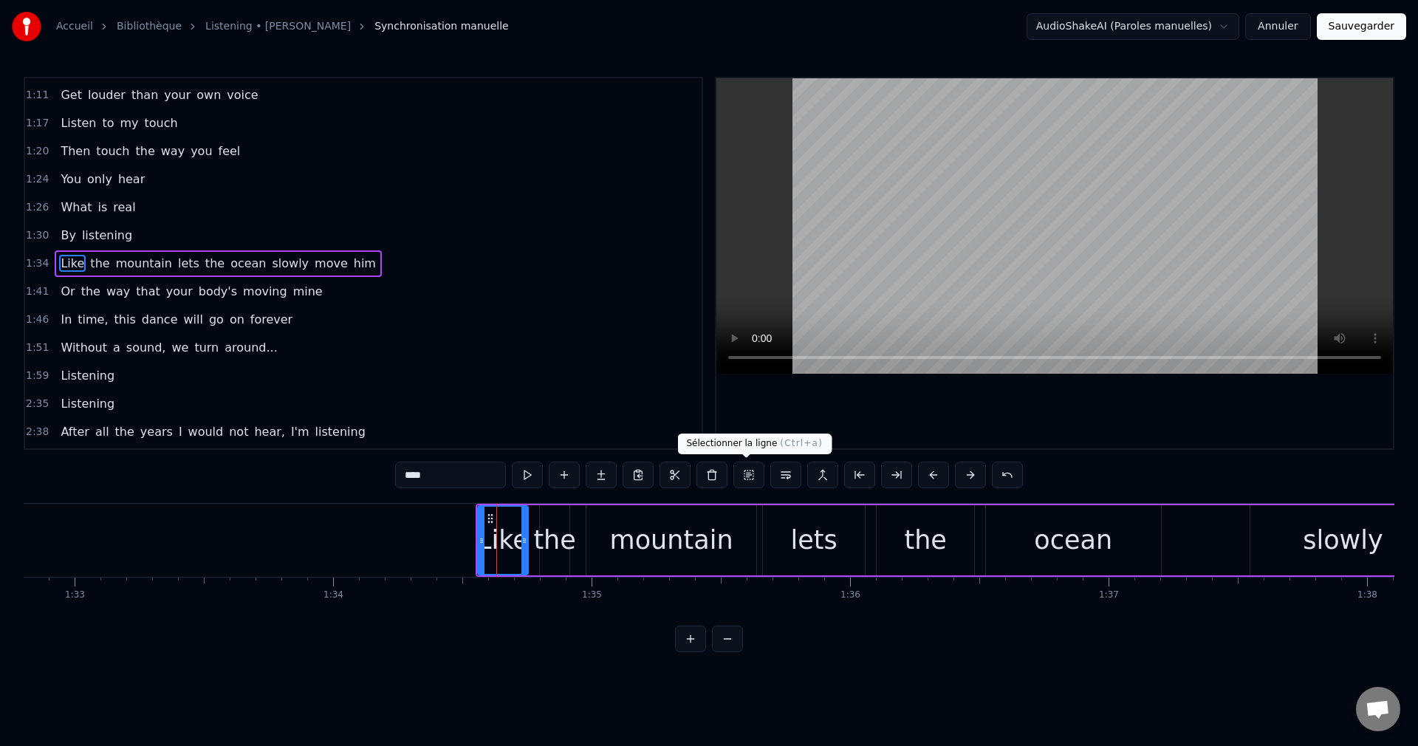
click at [746, 474] on button at bounding box center [748, 475] width 31 height 27
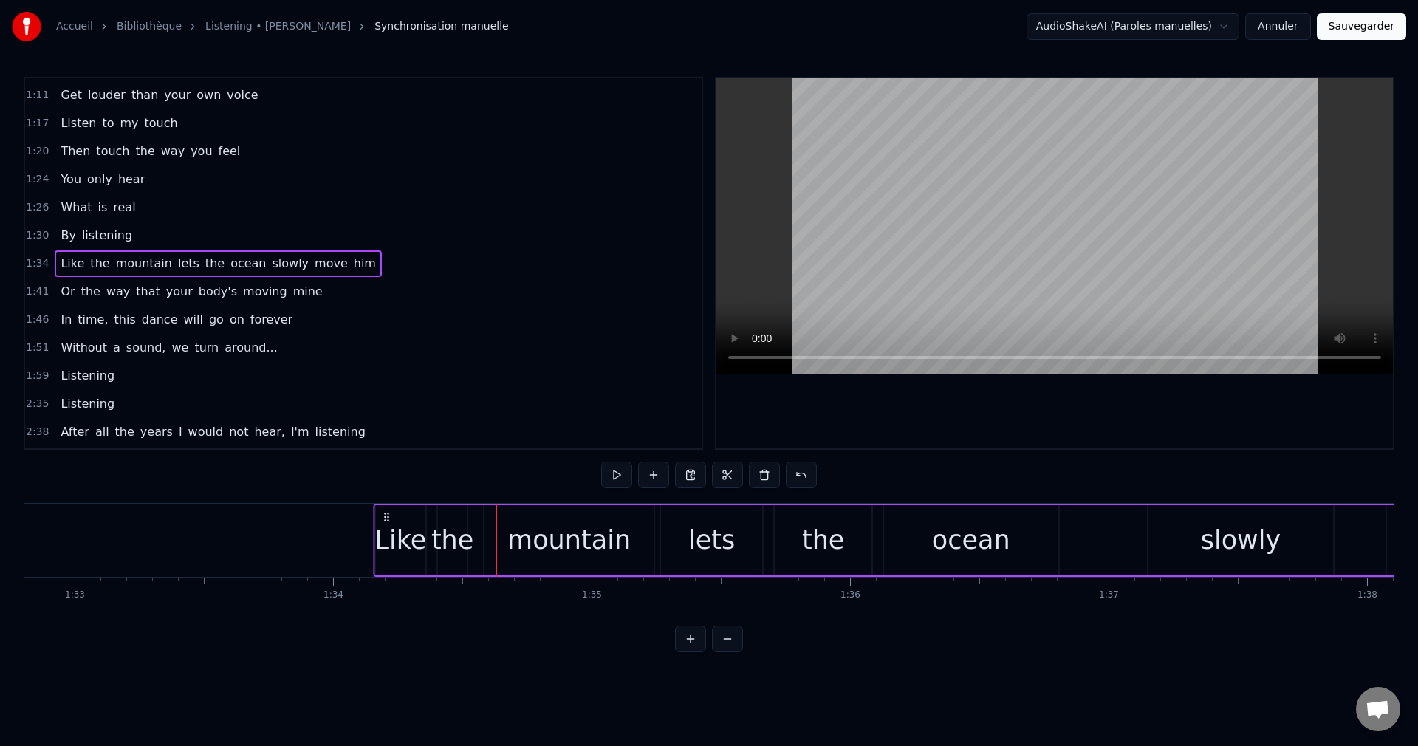
drag, startPoint x: 488, startPoint y: 515, endPoint x: 385, endPoint y: 538, distance: 105.0
click at [385, 538] on div "Like the mountain lets the ocean slowly move him" at bounding box center [1017, 540] width 1289 height 73
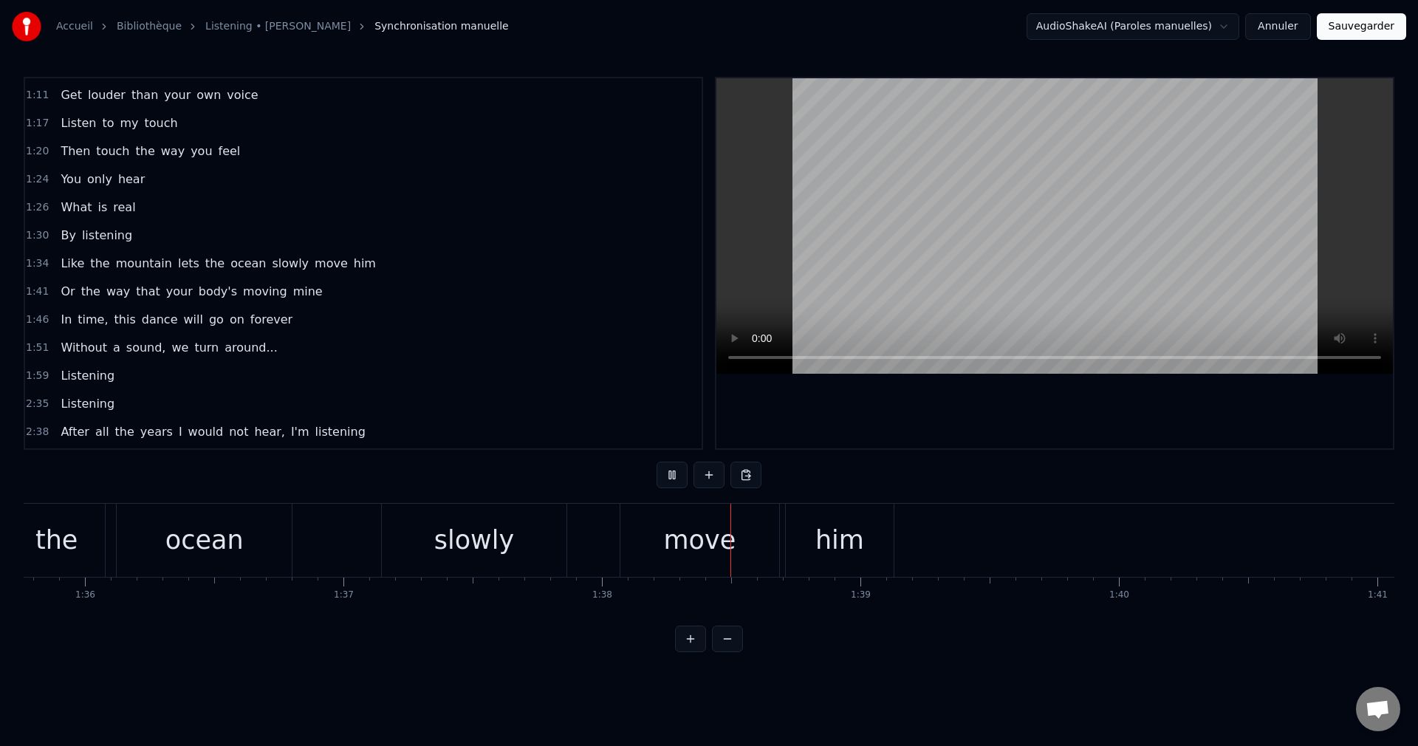
scroll to position [0, 25217]
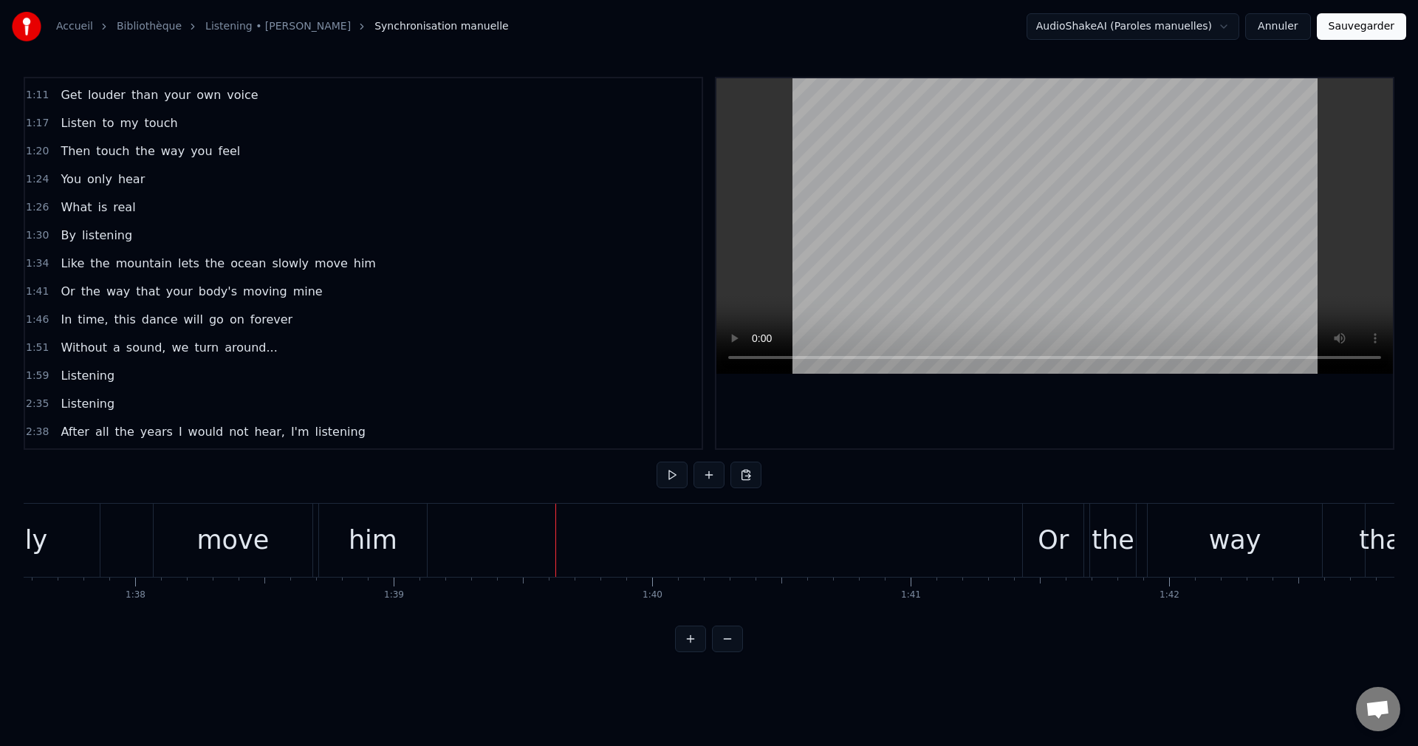
click at [1041, 540] on div "Or" at bounding box center [1053, 540] width 31 height 39
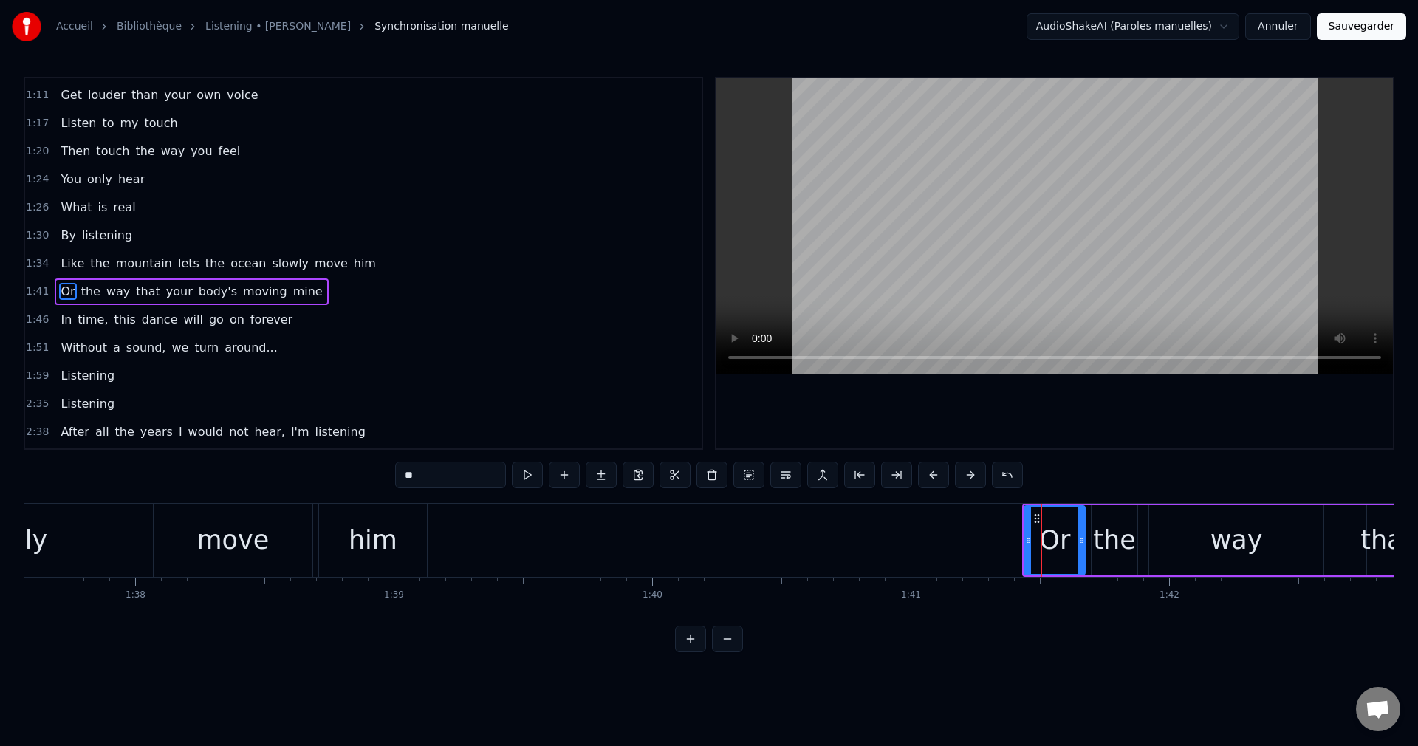
scroll to position [418, 0]
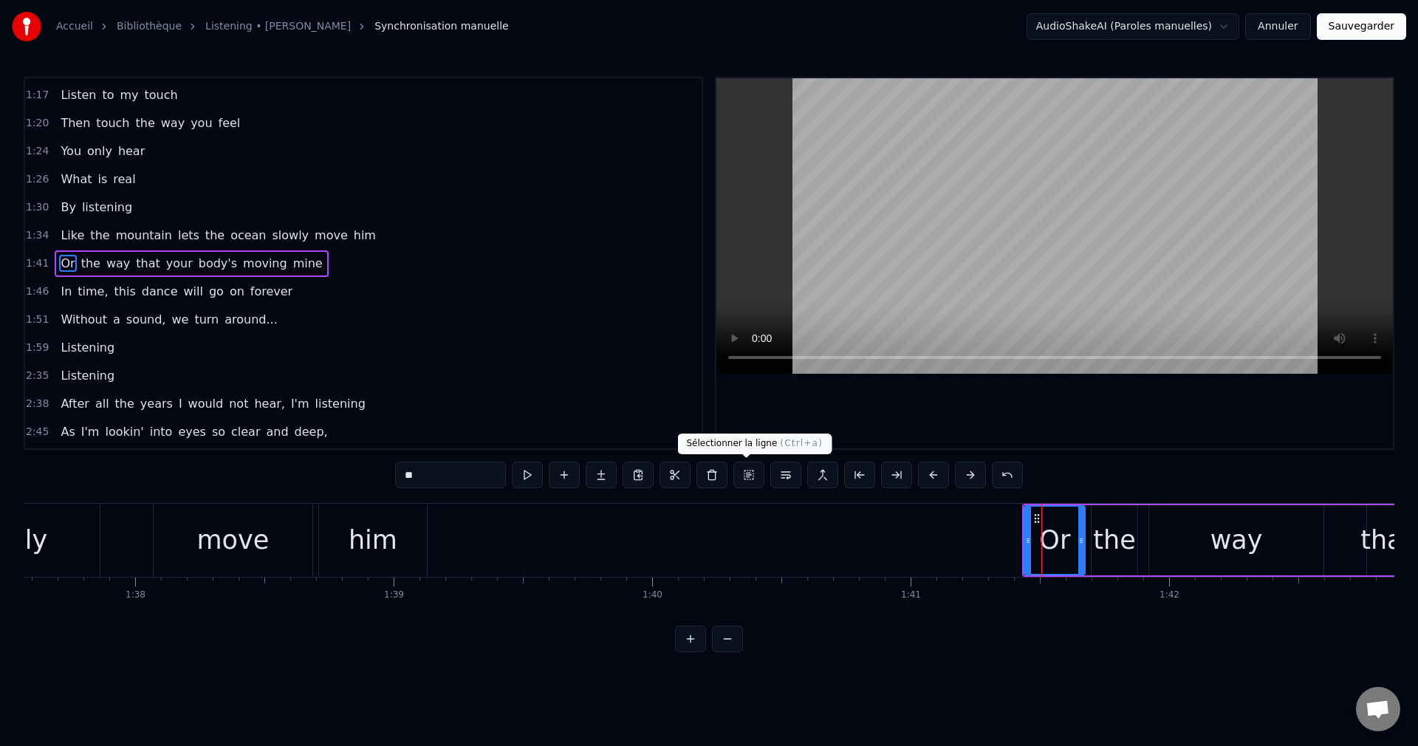
click at [749, 470] on button at bounding box center [748, 475] width 31 height 27
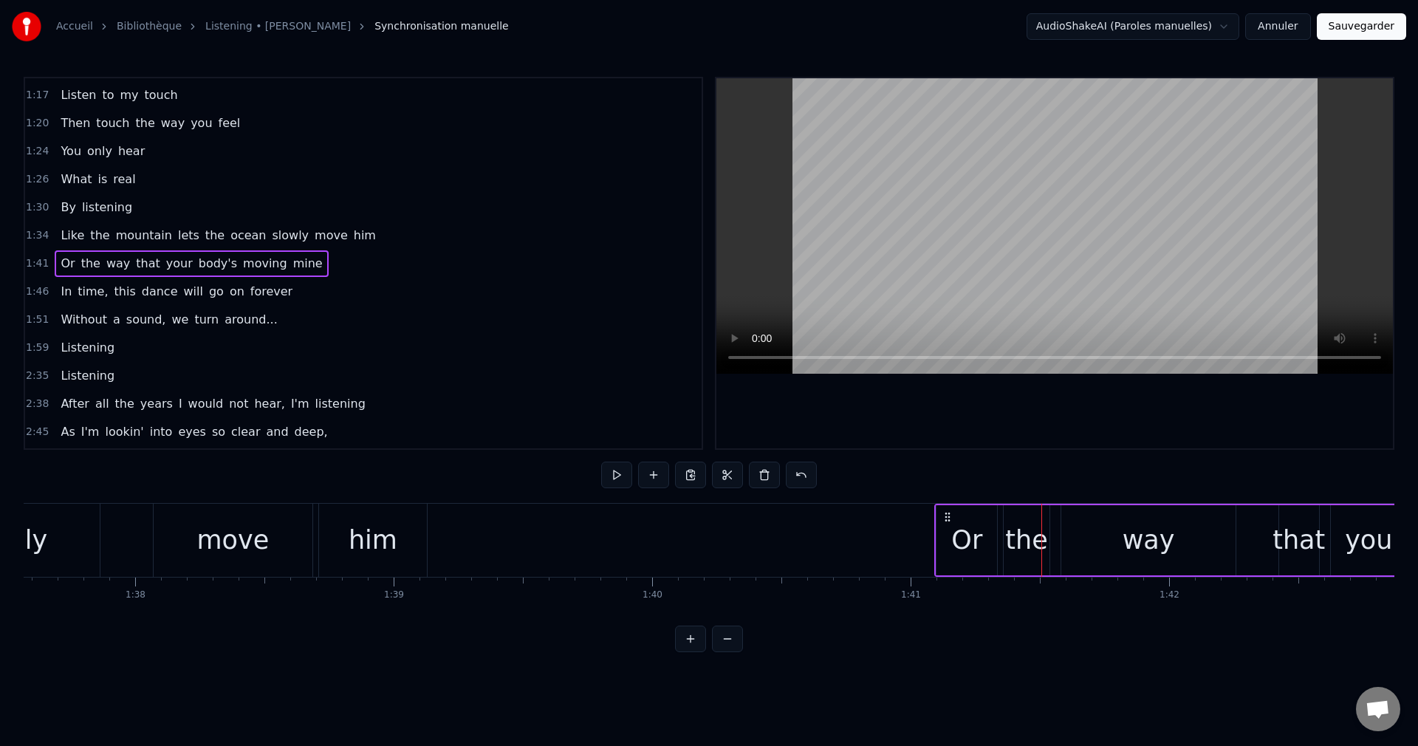
drag, startPoint x: 1037, startPoint y: 518, endPoint x: 949, endPoint y: 538, distance: 90.1
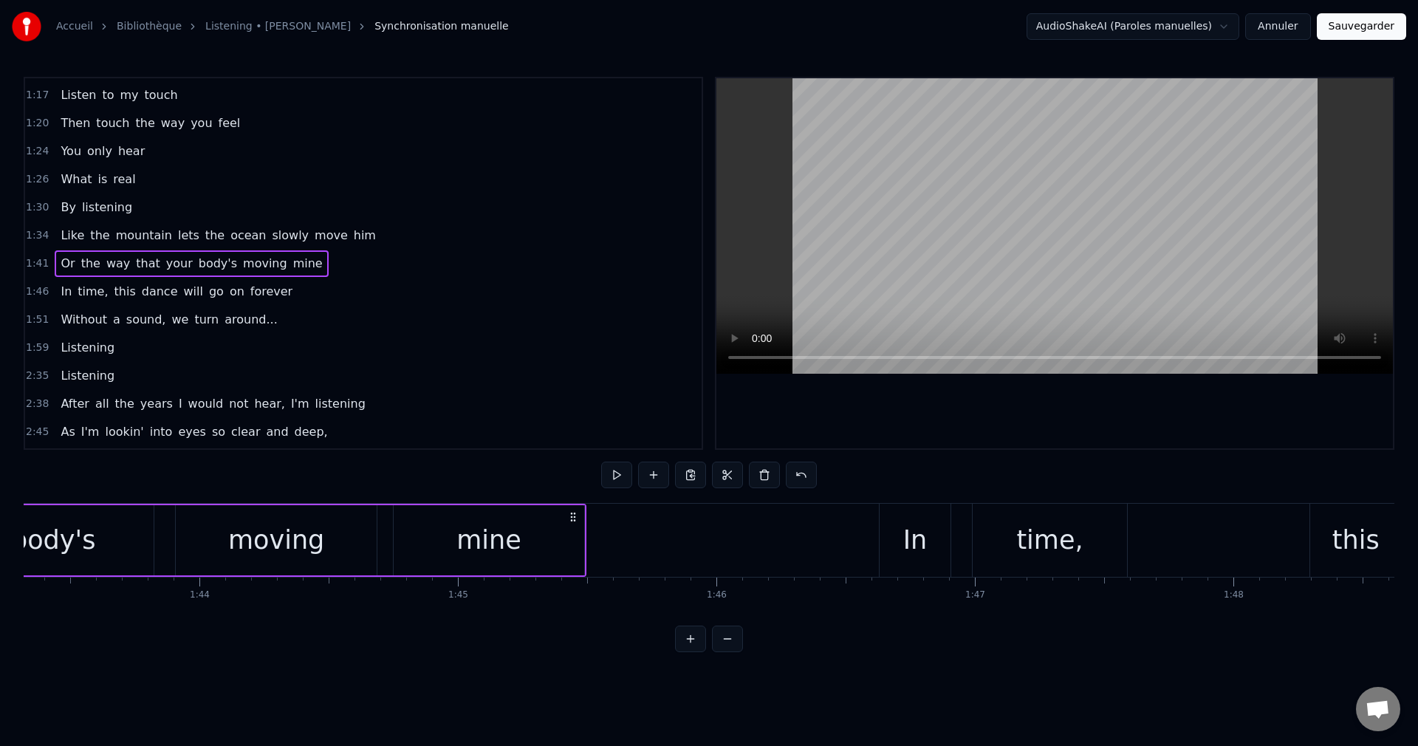
scroll to position [0, 26772]
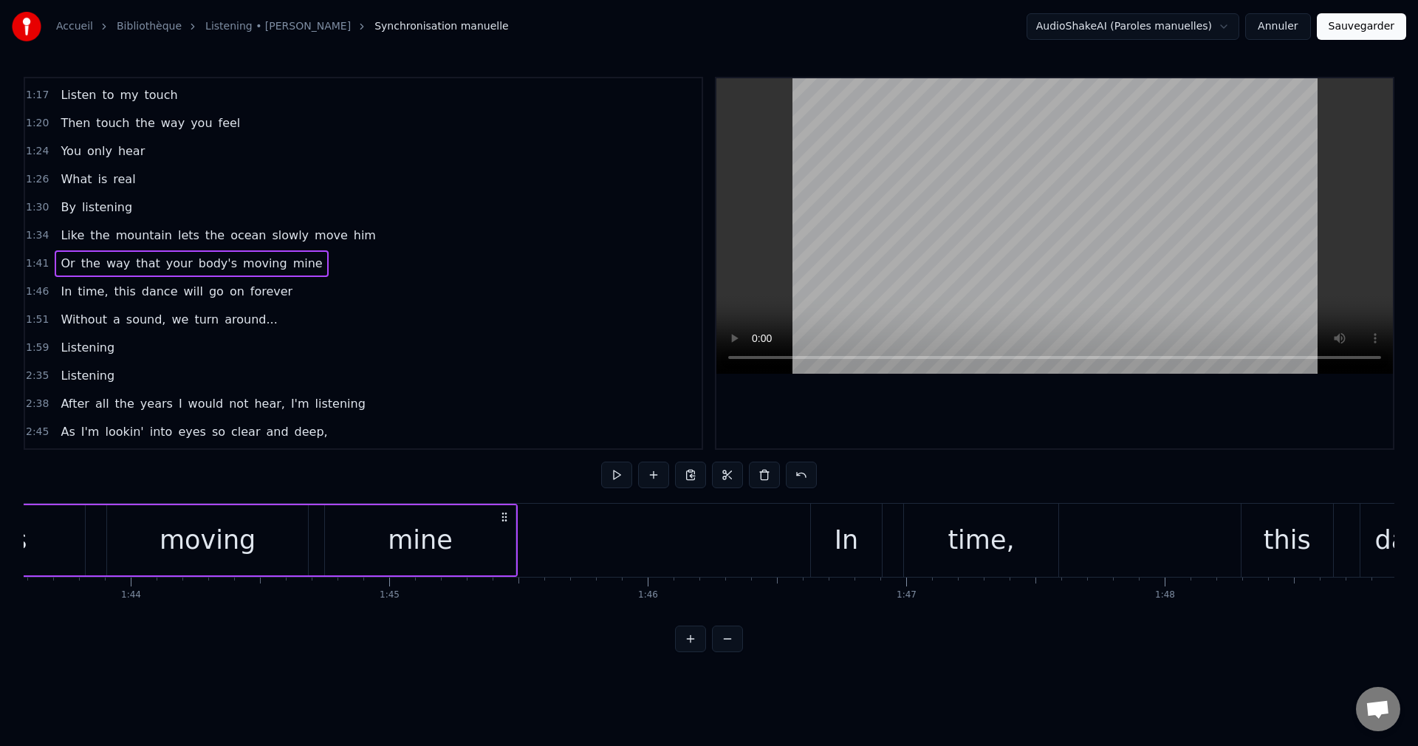
click at [852, 540] on div "In" at bounding box center [846, 540] width 24 height 39
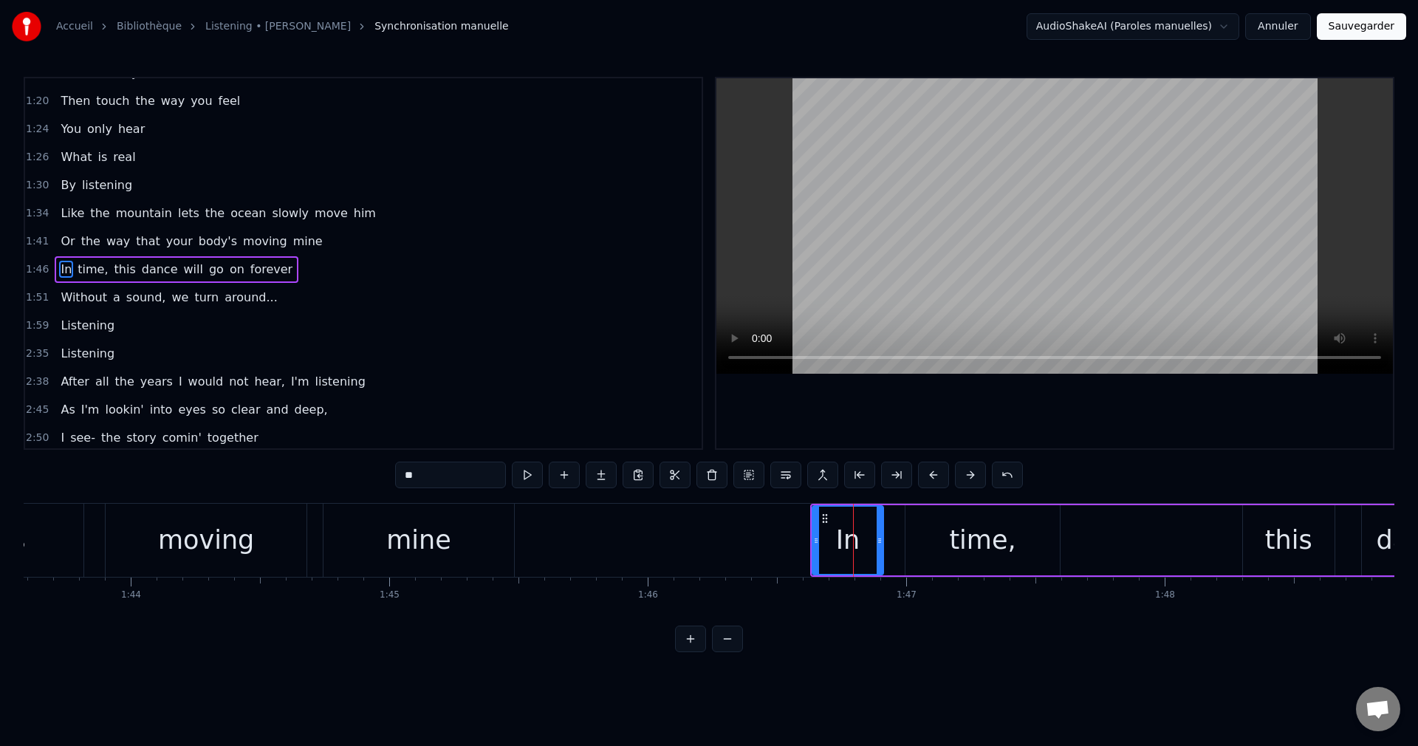
scroll to position [446, 0]
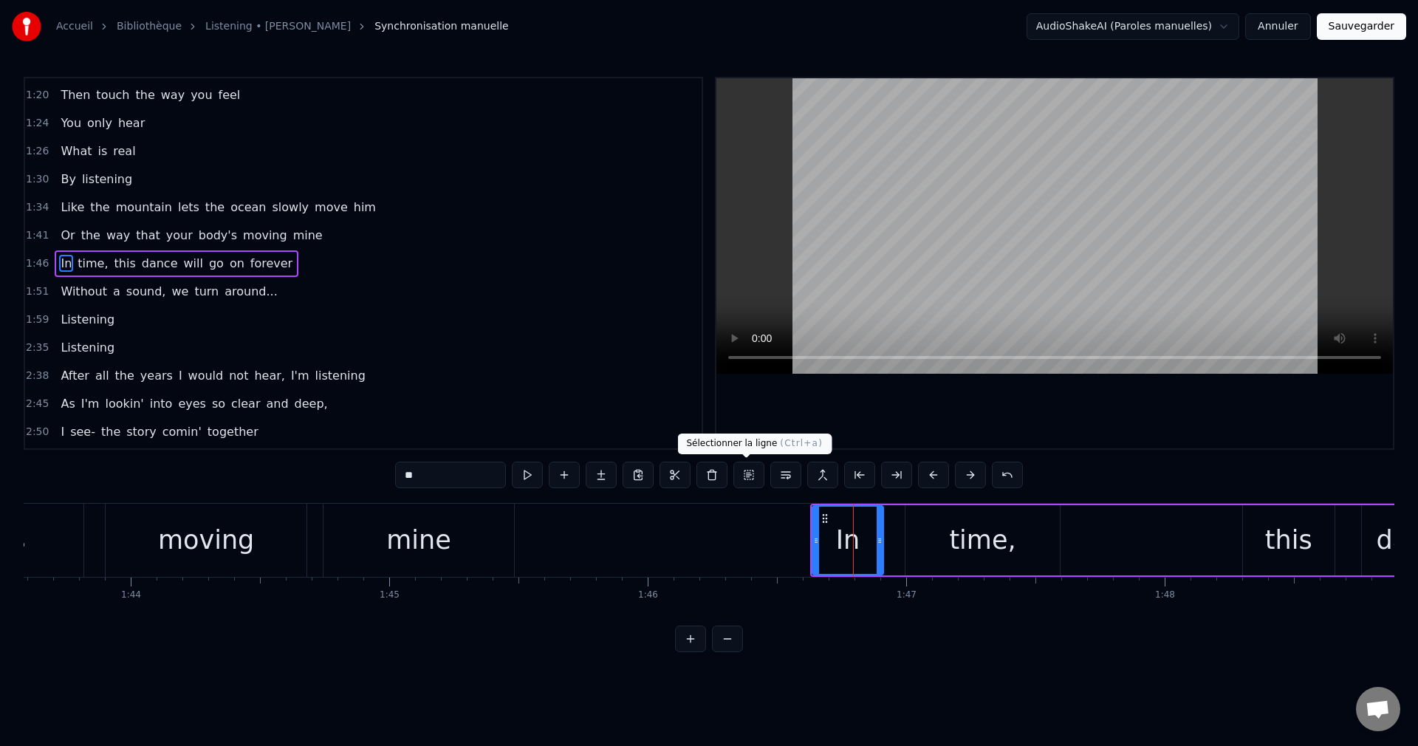
click at [747, 475] on button at bounding box center [748, 475] width 31 height 27
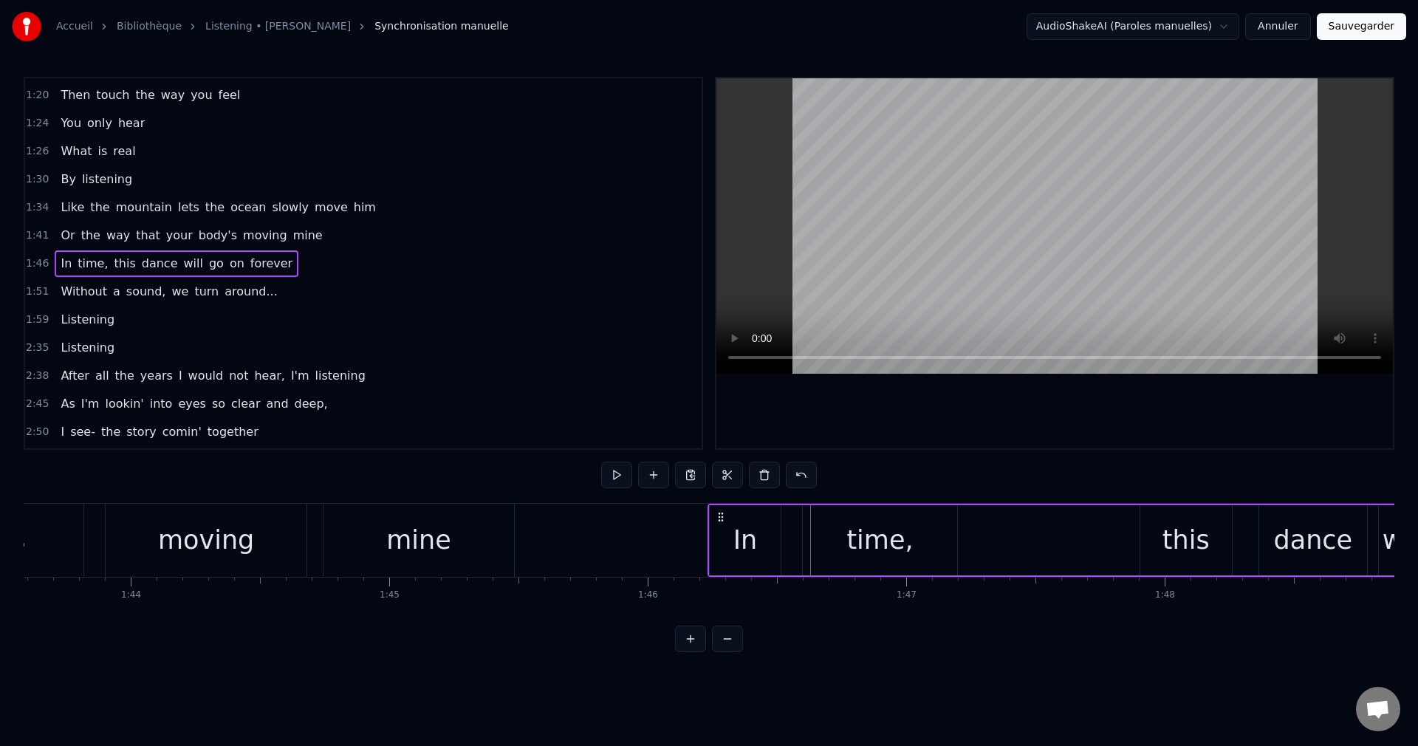
drag, startPoint x: 823, startPoint y: 513, endPoint x: 721, endPoint y: 531, distance: 104.2
click at [721, 531] on div "In time, this dance will go on forever" at bounding box center [1268, 540] width 1123 height 73
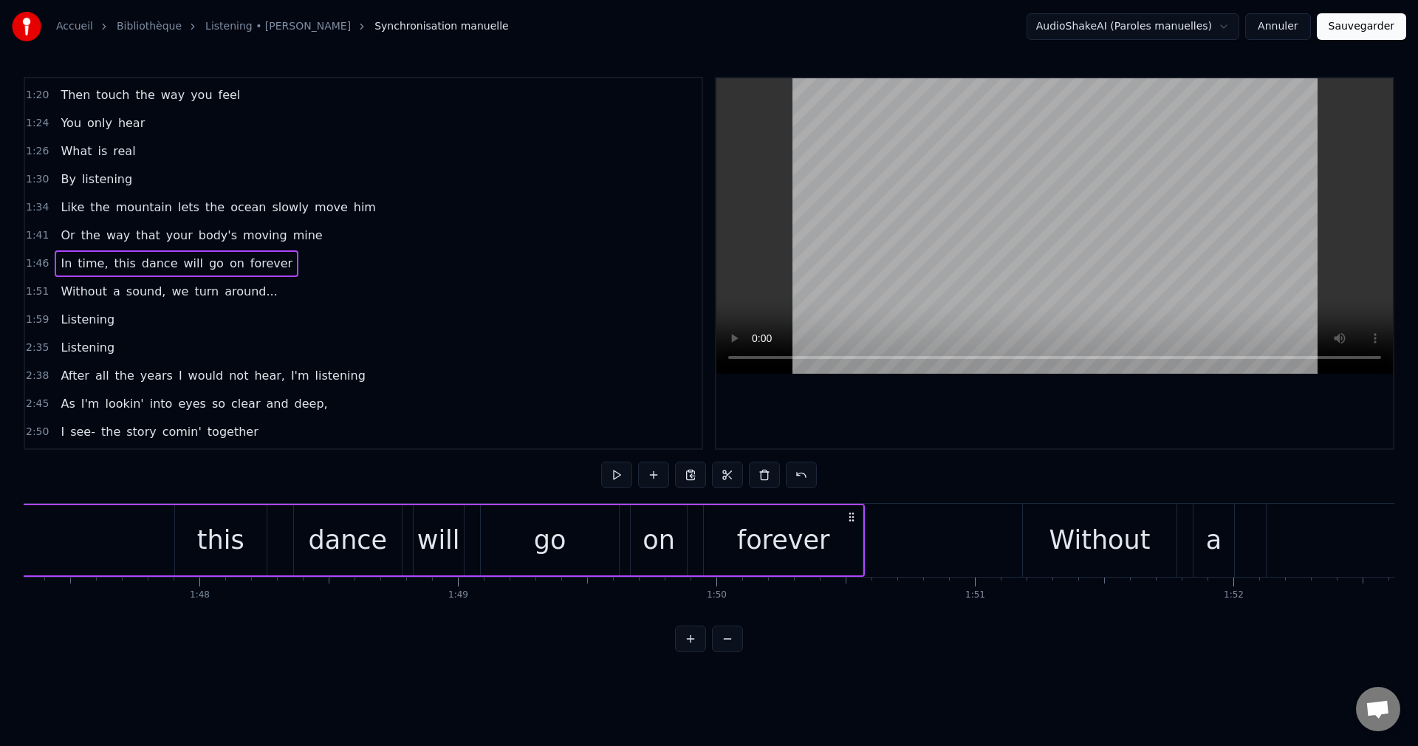
scroll to position [0, 27835]
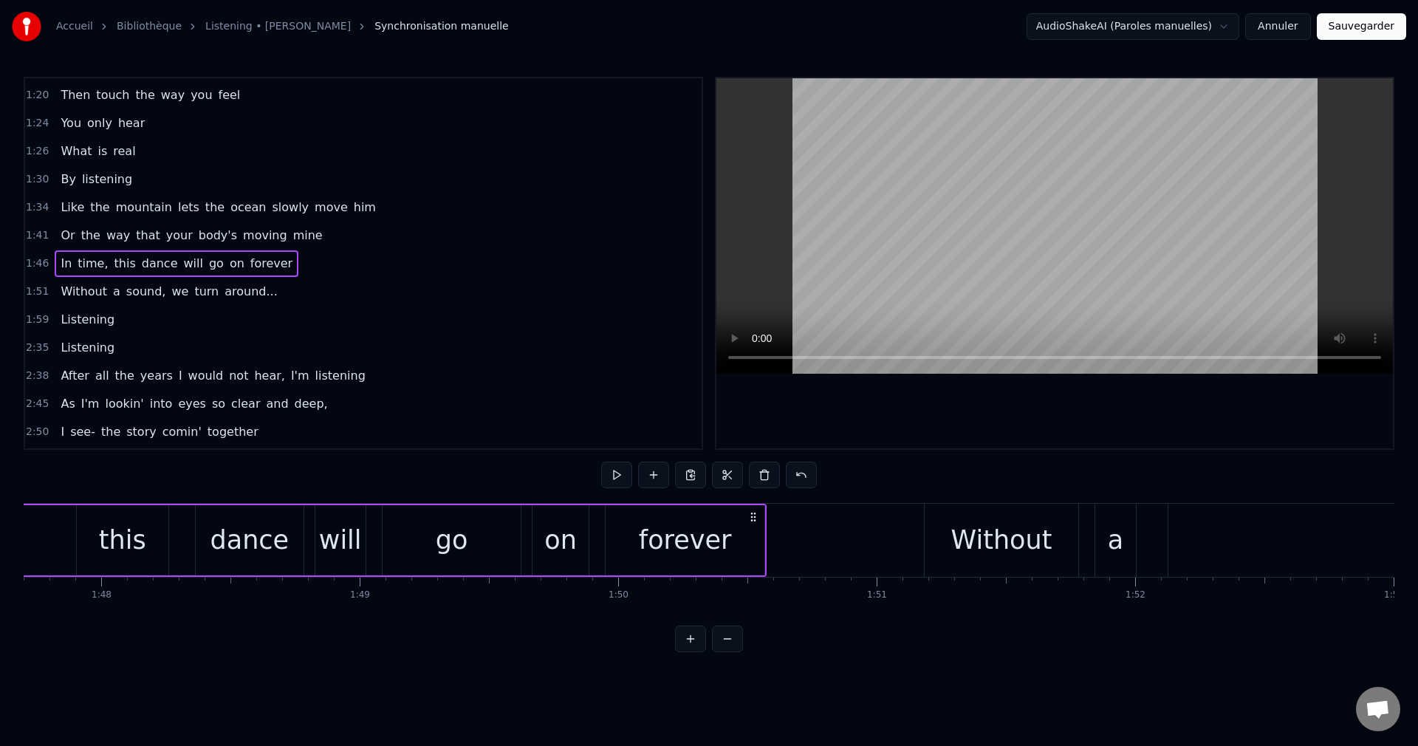
click at [1004, 549] on div "Without" at bounding box center [1001, 540] width 101 height 39
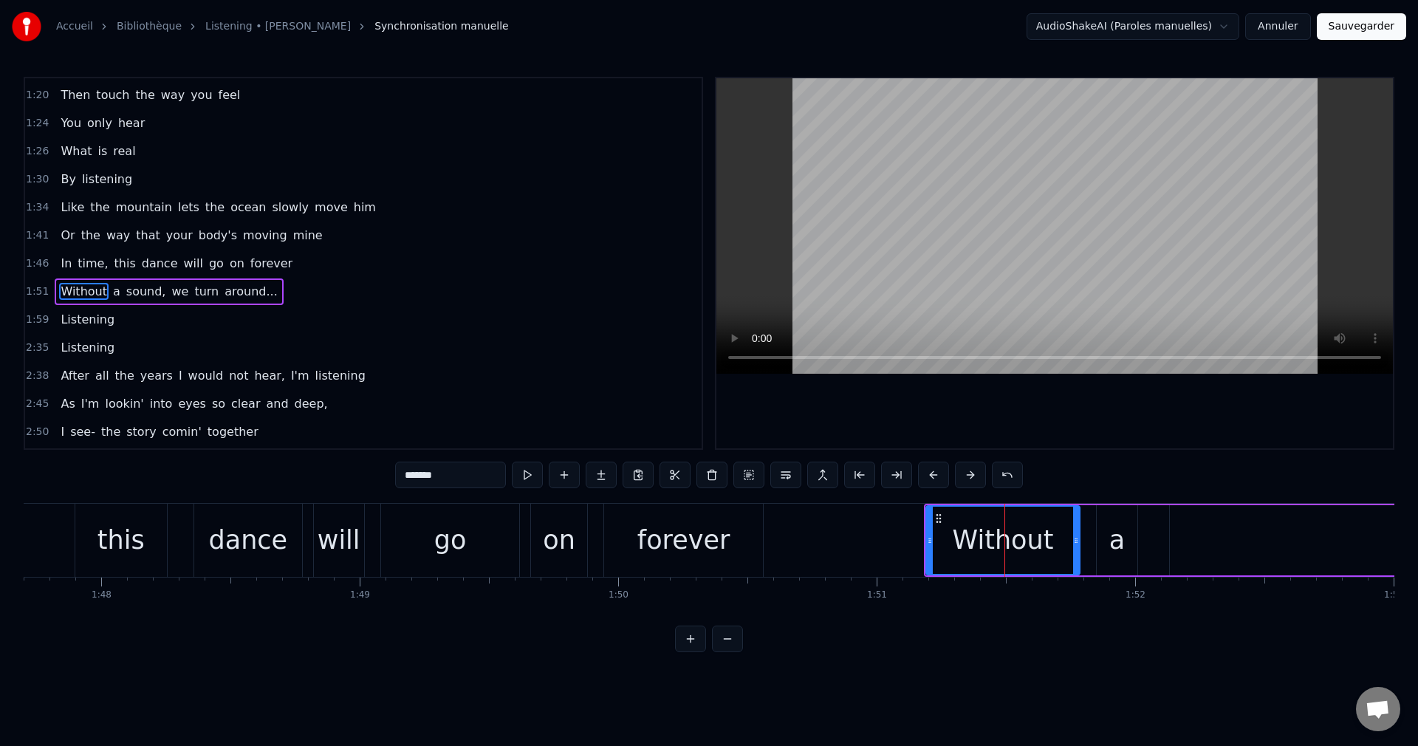
scroll to position [474, 0]
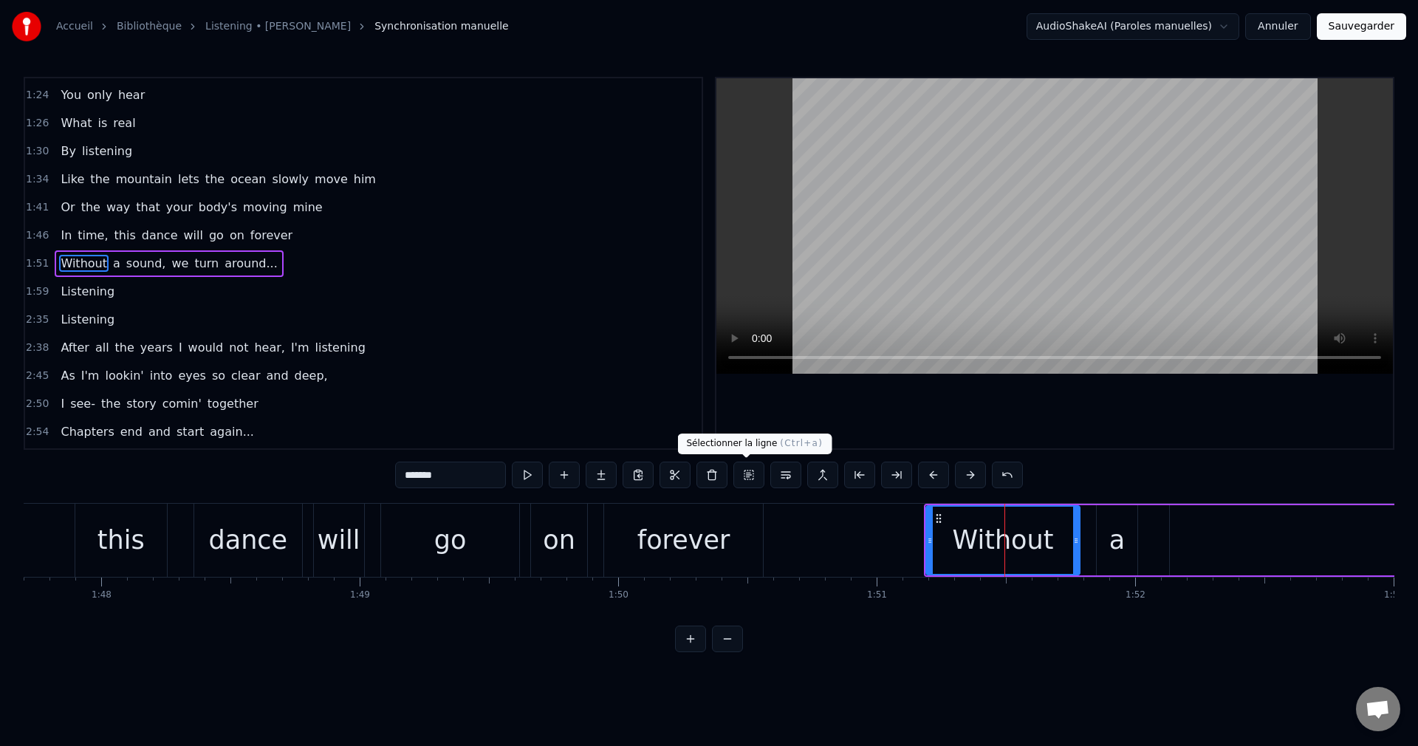
click at [746, 476] on button at bounding box center [748, 475] width 31 height 27
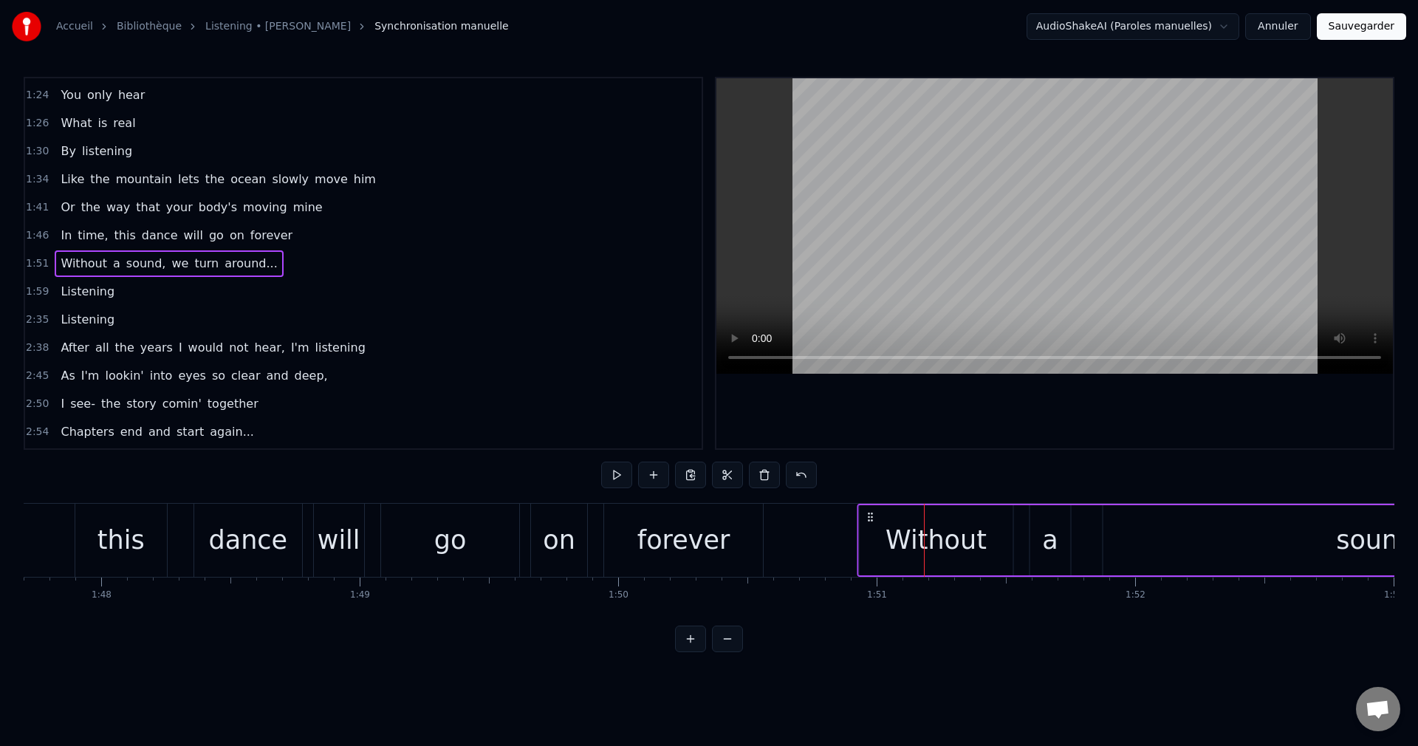
drag, startPoint x: 935, startPoint y: 515, endPoint x: 868, endPoint y: 537, distance: 70.5
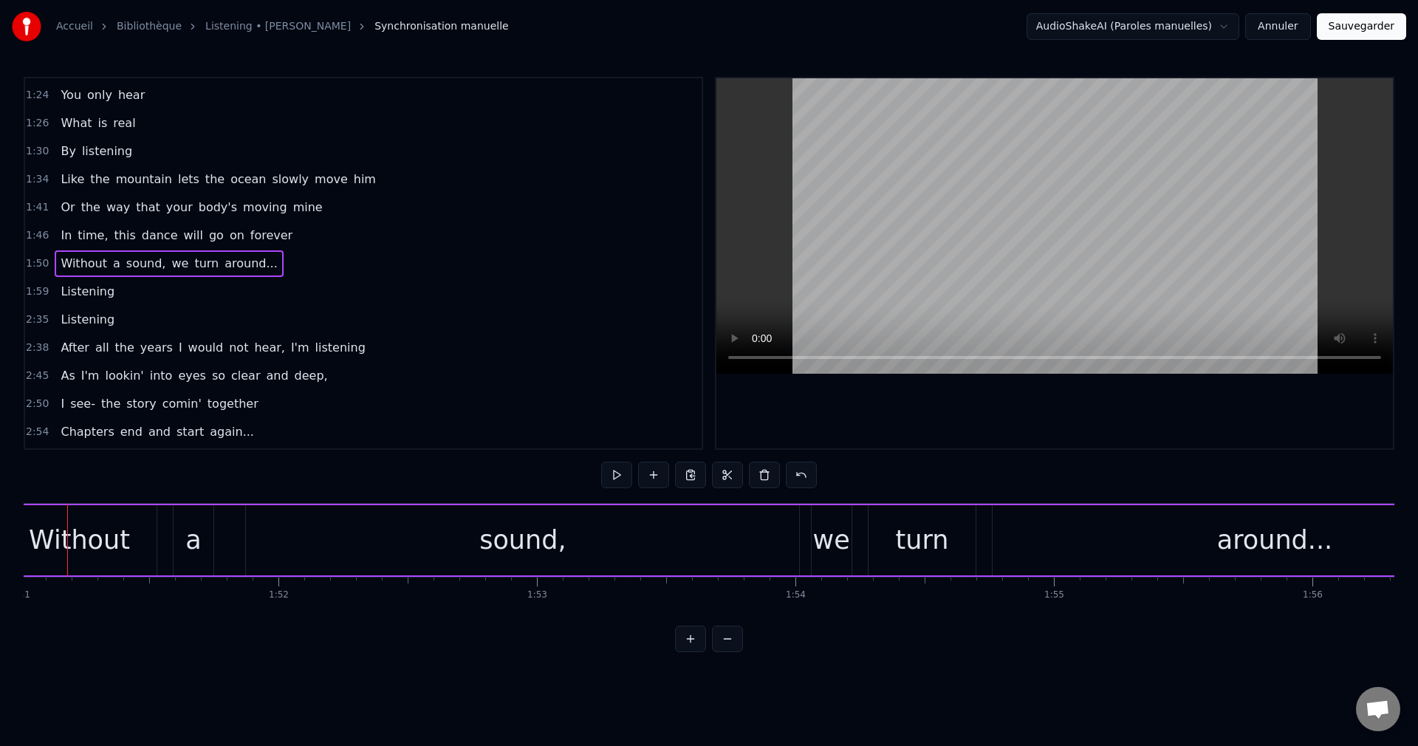
scroll to position [0, 28732]
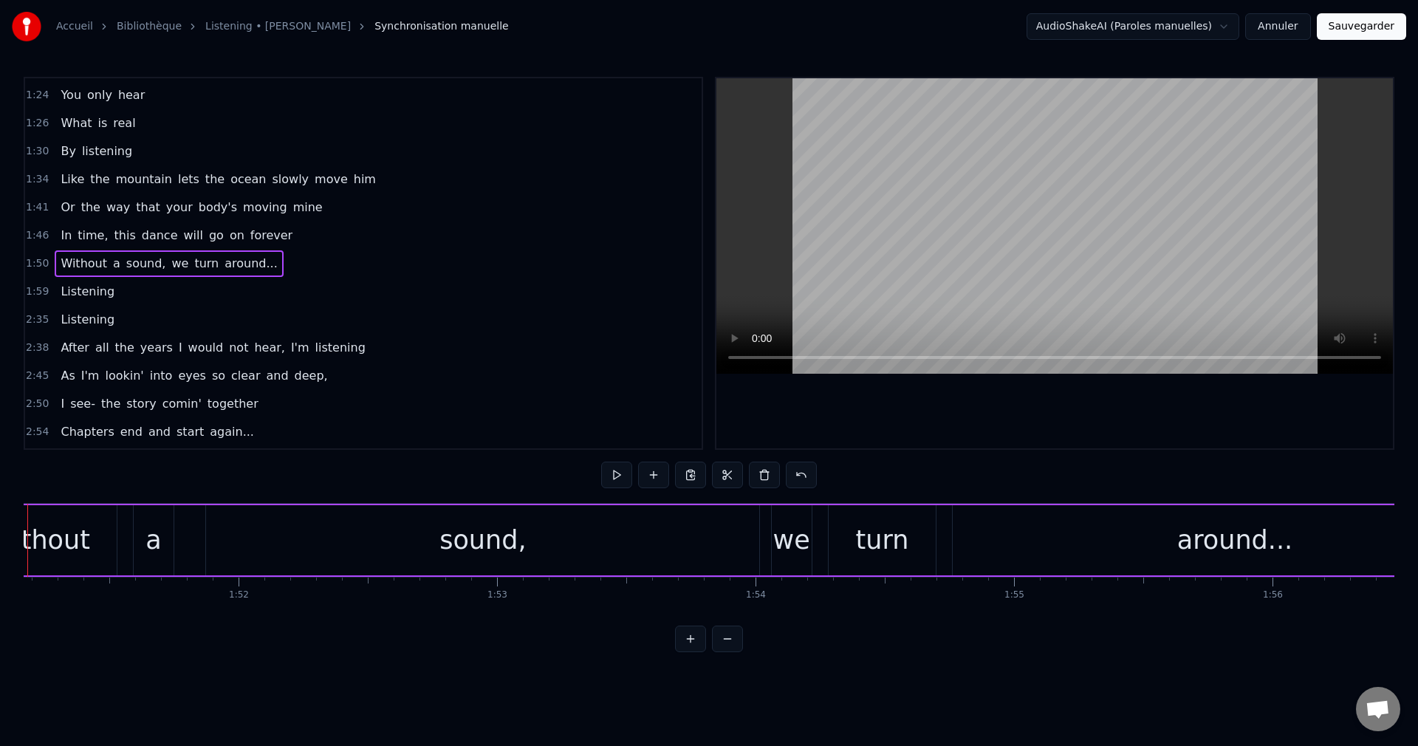
click at [670, 536] on div "sound," at bounding box center [482, 540] width 553 height 70
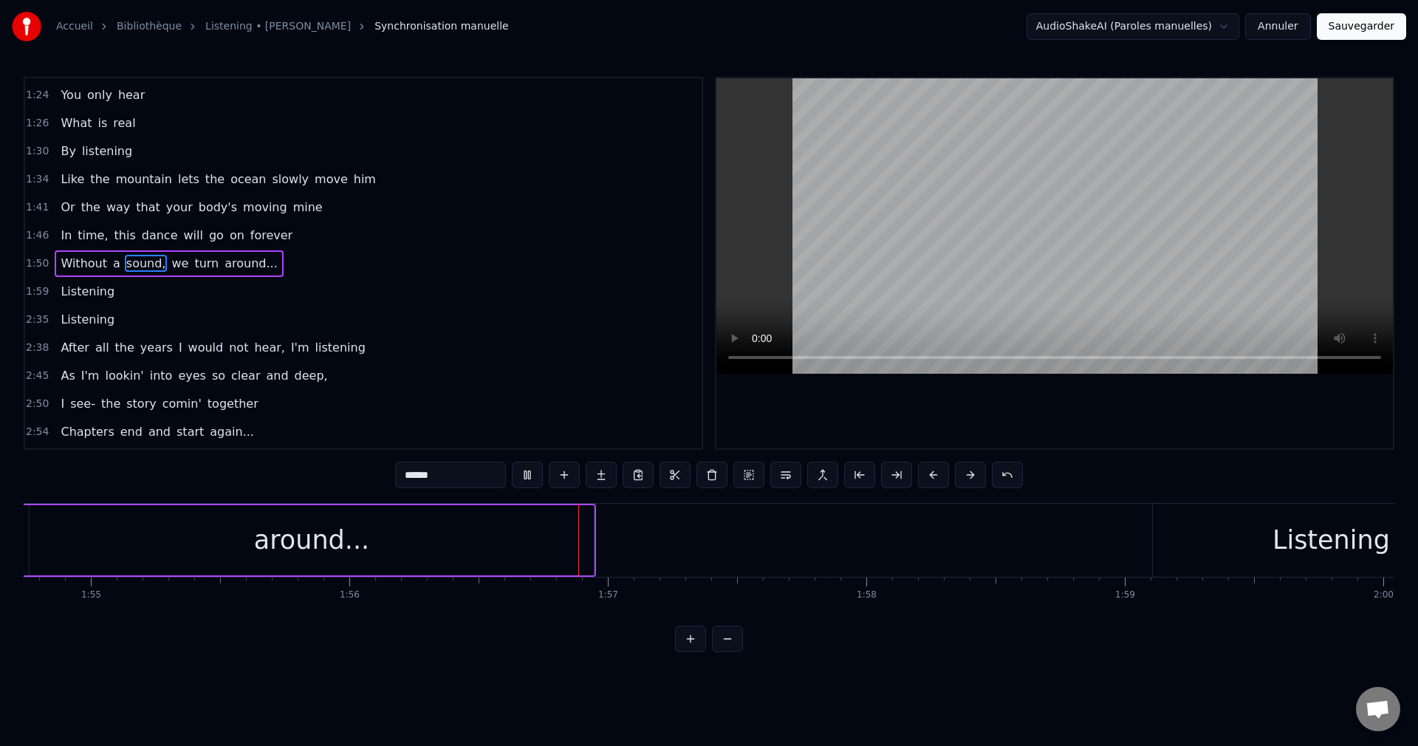
scroll to position [0, 29989]
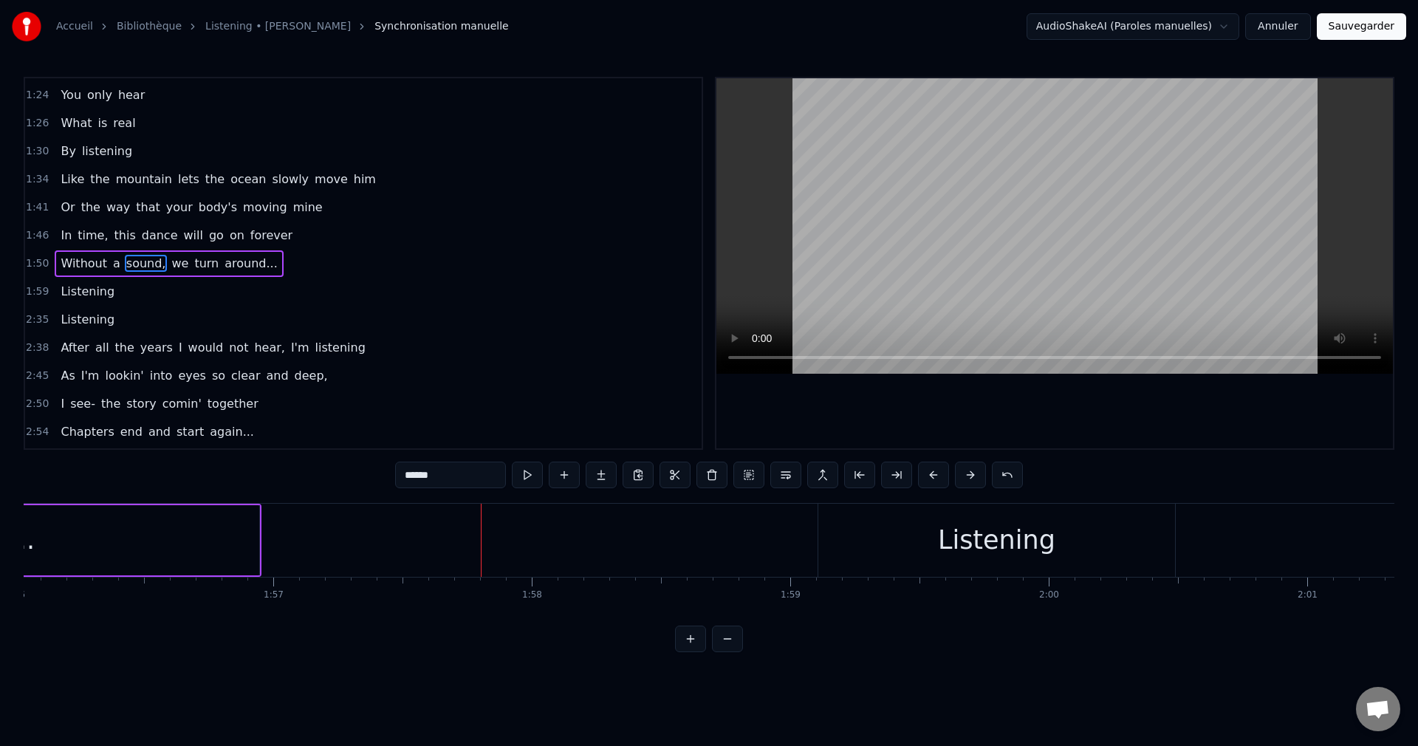
click at [901, 553] on div "Listening" at bounding box center [996, 540] width 356 height 73
type input "*********"
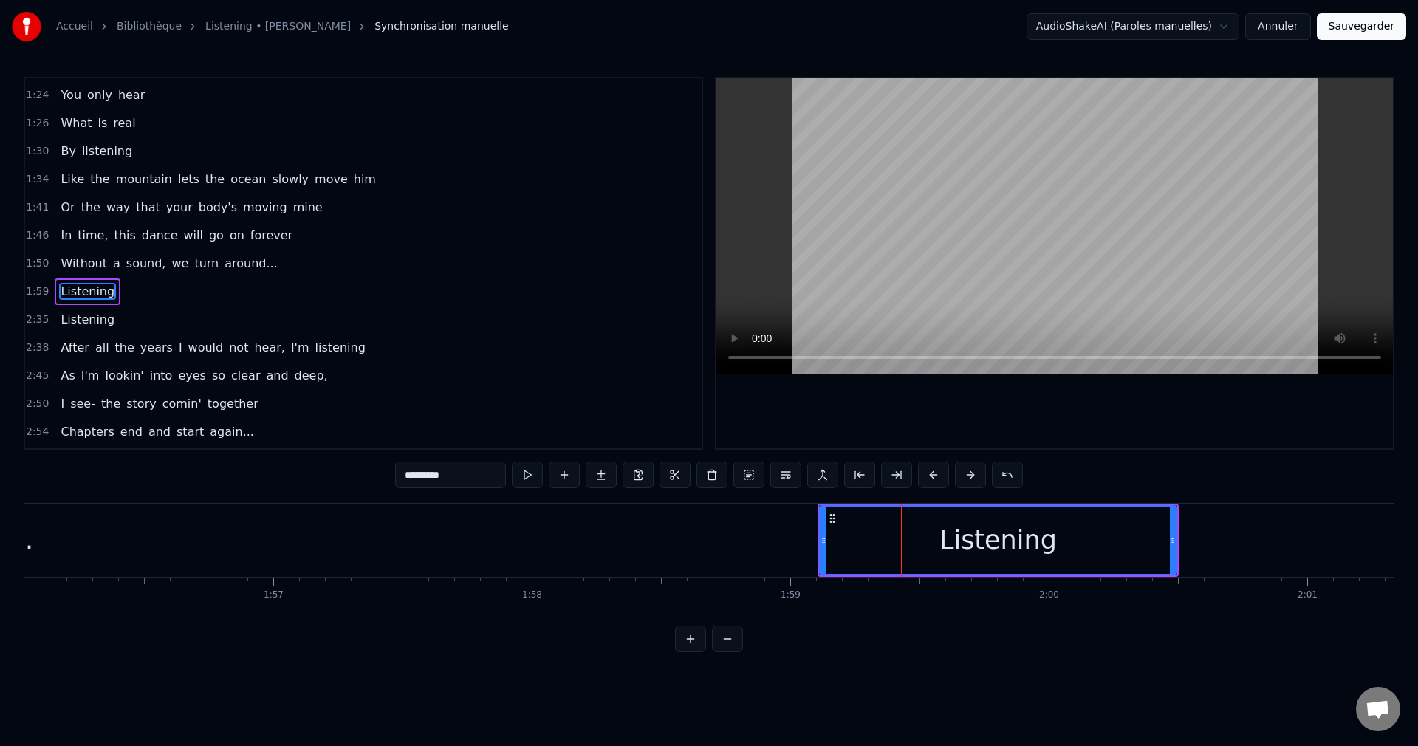
scroll to position [502, 0]
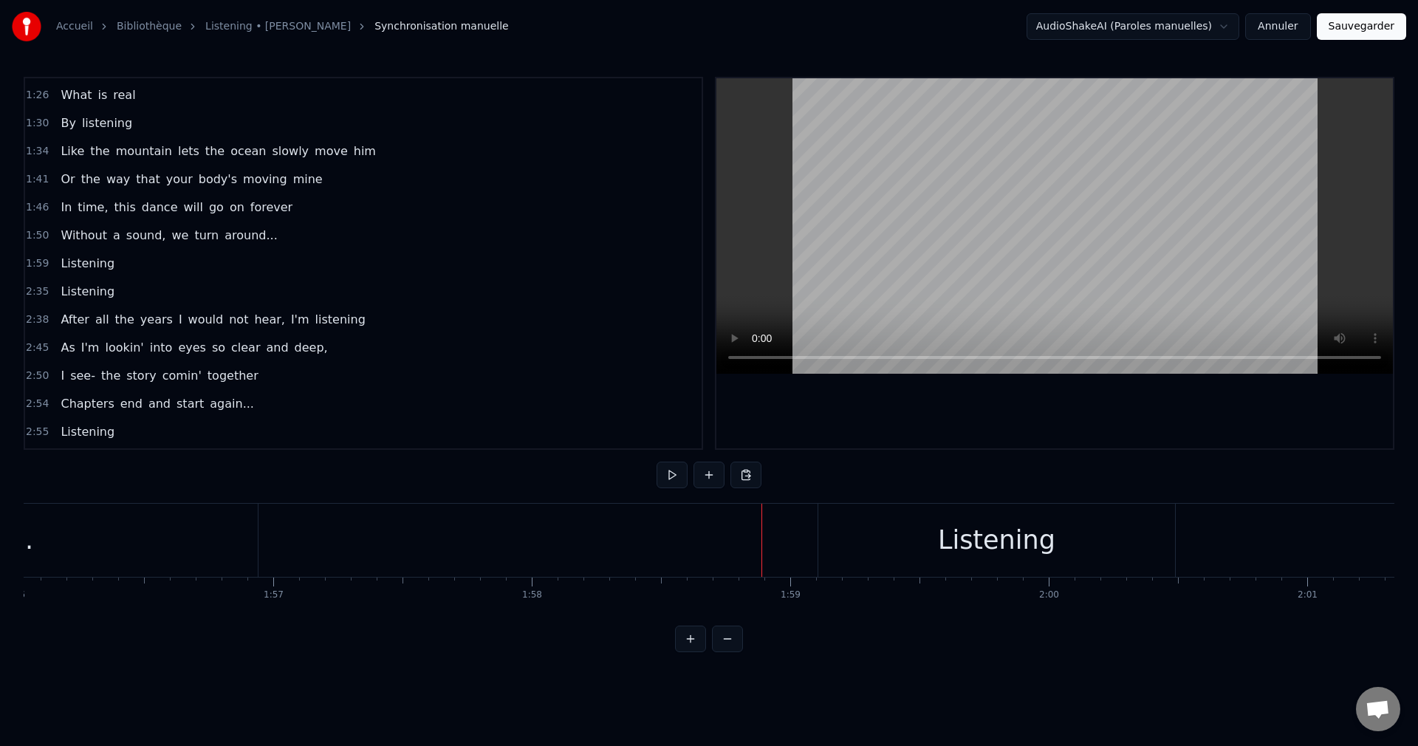
click at [925, 532] on div "Listening" at bounding box center [996, 540] width 356 height 73
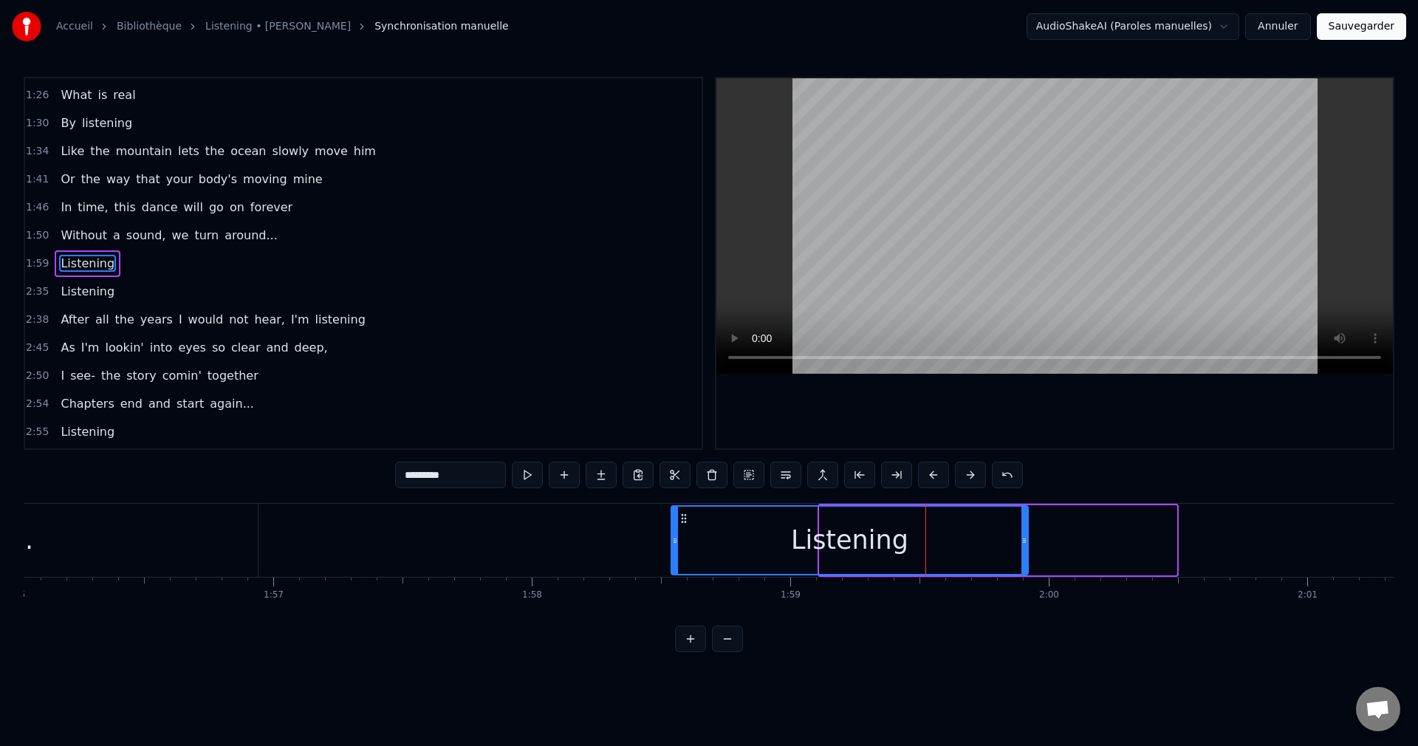
drag, startPoint x: 829, startPoint y: 516, endPoint x: 681, endPoint y: 552, distance: 152.8
click at [681, 552] on div "Listening" at bounding box center [849, 540] width 354 height 67
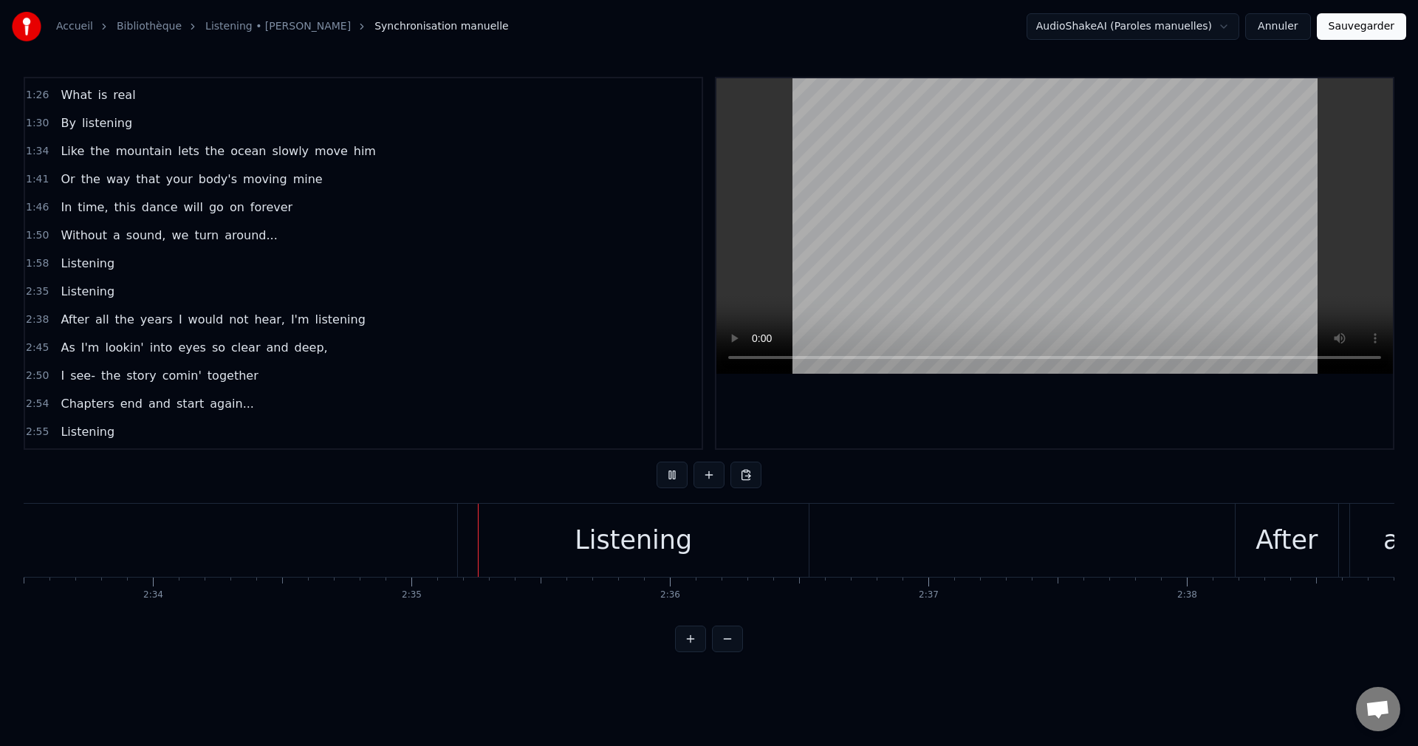
scroll to position [0, 39851]
click at [408, 543] on div "Listening" at bounding box center [455, 540] width 117 height 39
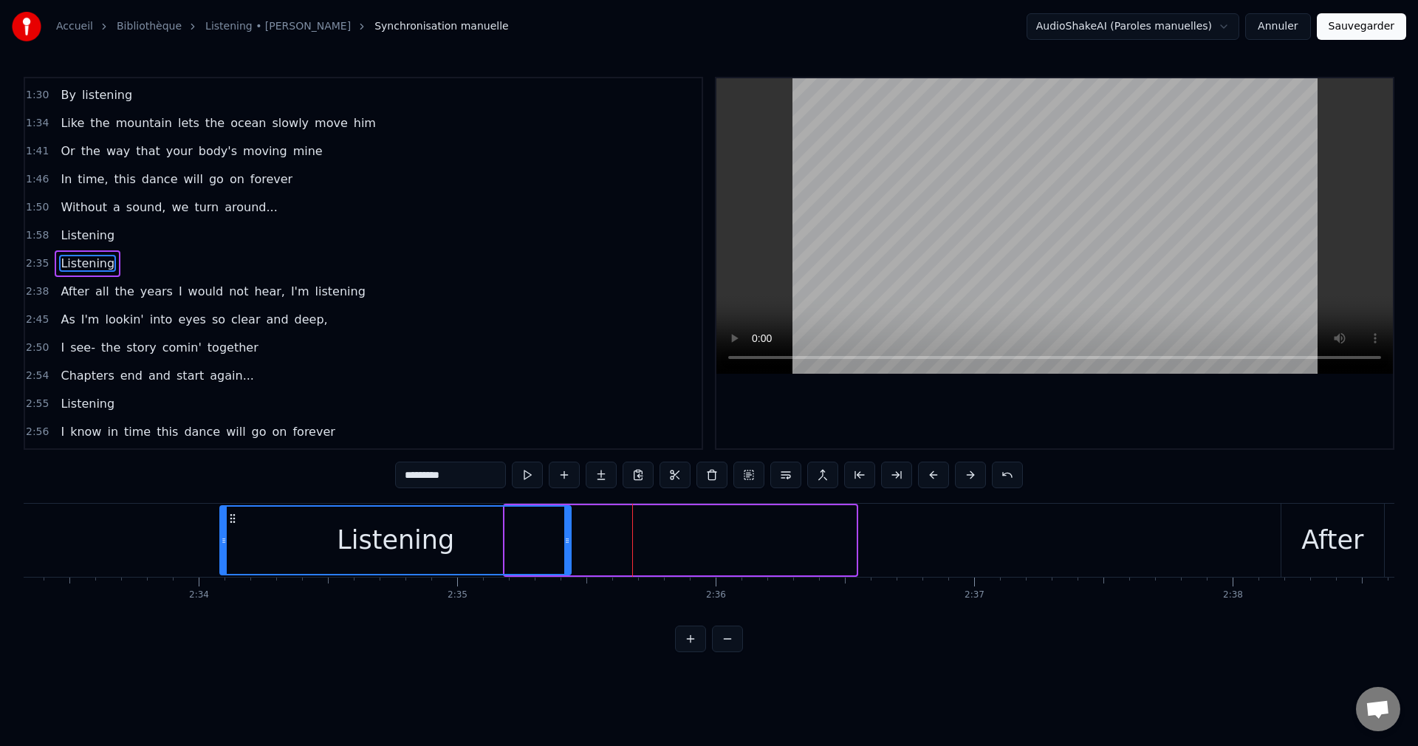
scroll to position [0, 39594]
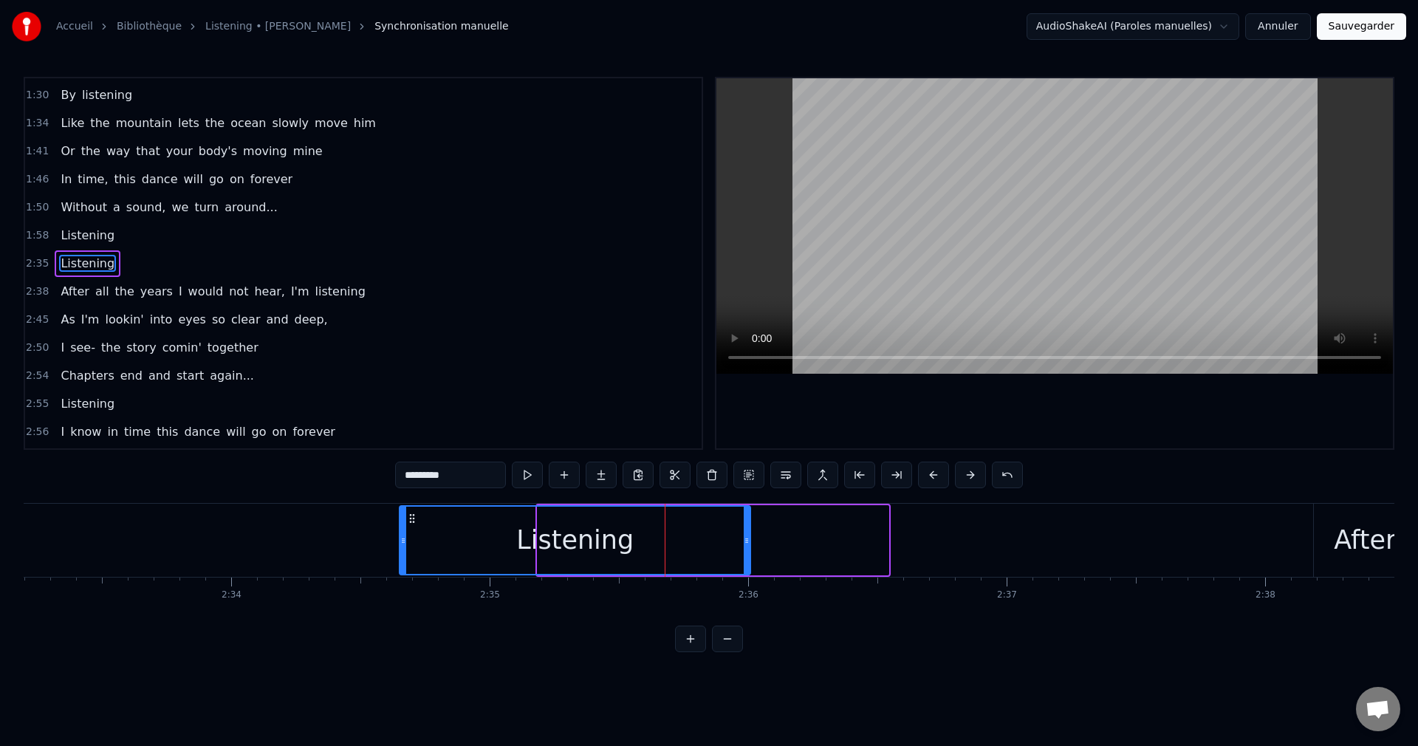
drag, startPoint x: 292, startPoint y: 515, endPoint x: 411, endPoint y: 546, distance: 122.3
click at [411, 546] on div "Listening" at bounding box center [574, 540] width 349 height 67
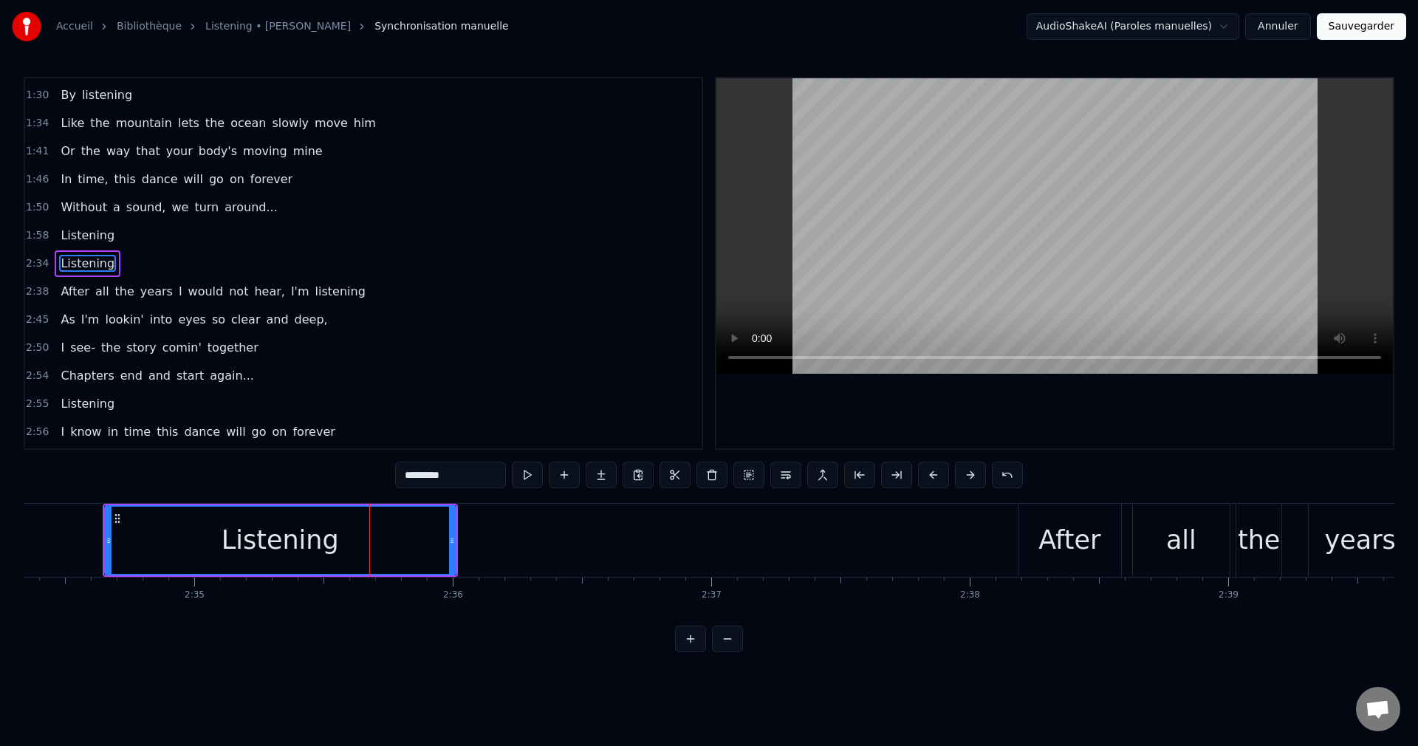
scroll to position [0, 39919]
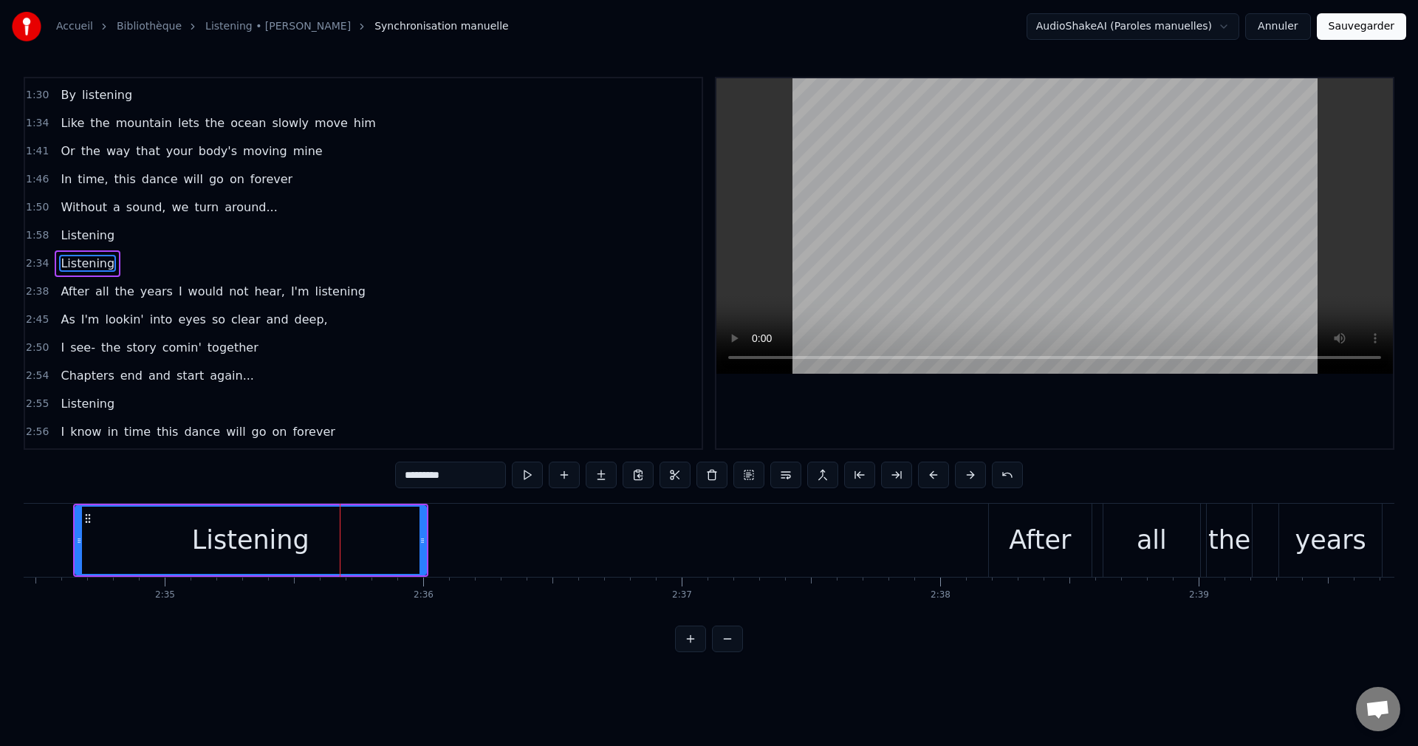
click at [1009, 551] on div "After" at bounding box center [1040, 540] width 102 height 73
type input "*****"
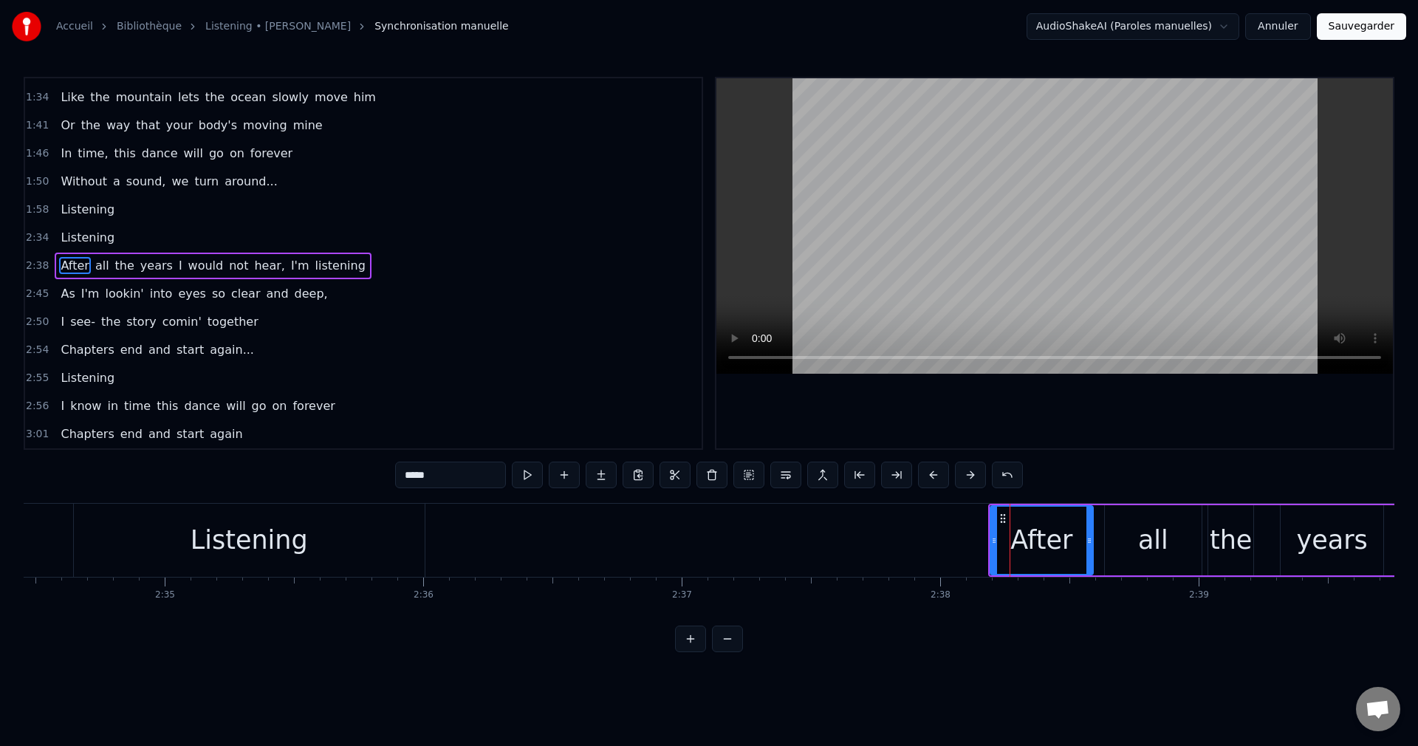
scroll to position [558, 0]
click at [744, 476] on button at bounding box center [748, 475] width 31 height 27
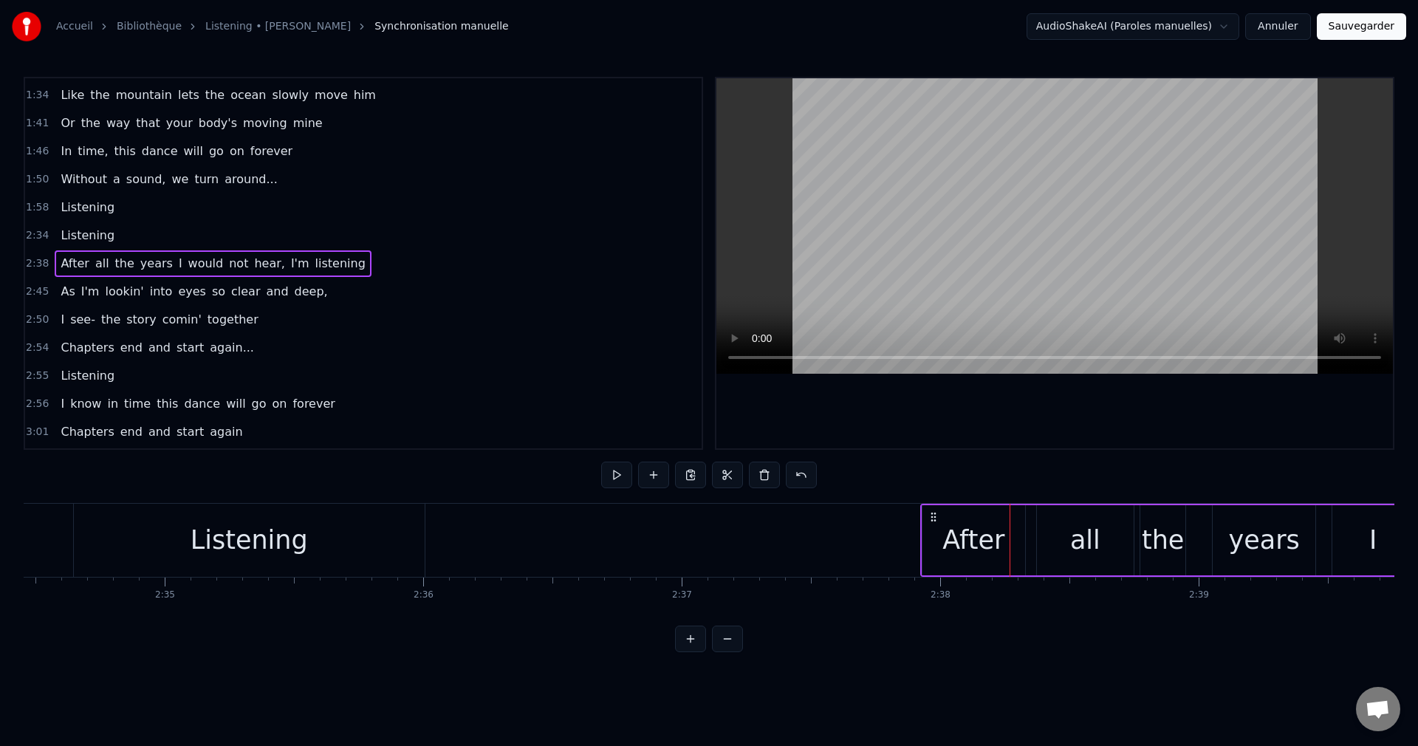
drag, startPoint x: 1001, startPoint y: 516, endPoint x: 933, endPoint y: 520, distance: 68.0
click at [933, 520] on icon at bounding box center [933, 517] width 12 height 12
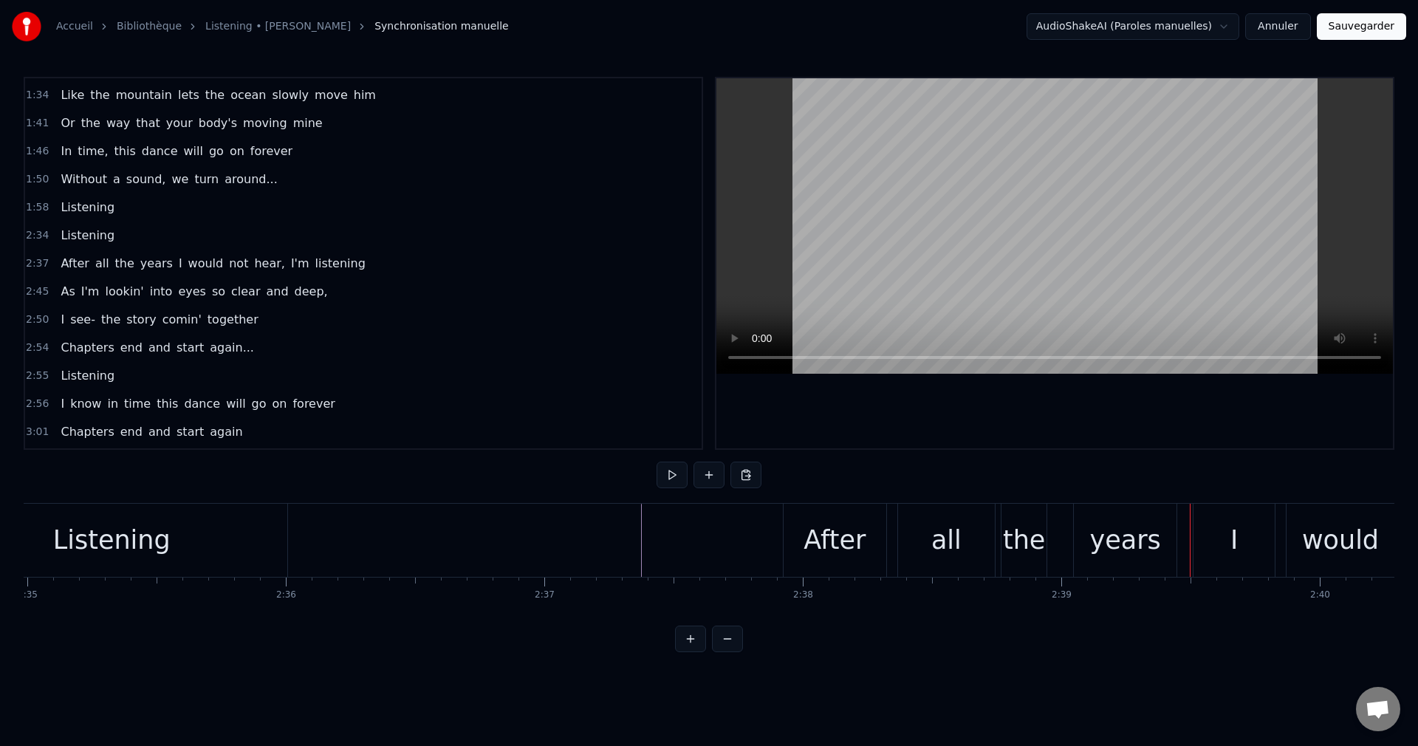
scroll to position [0, 39888]
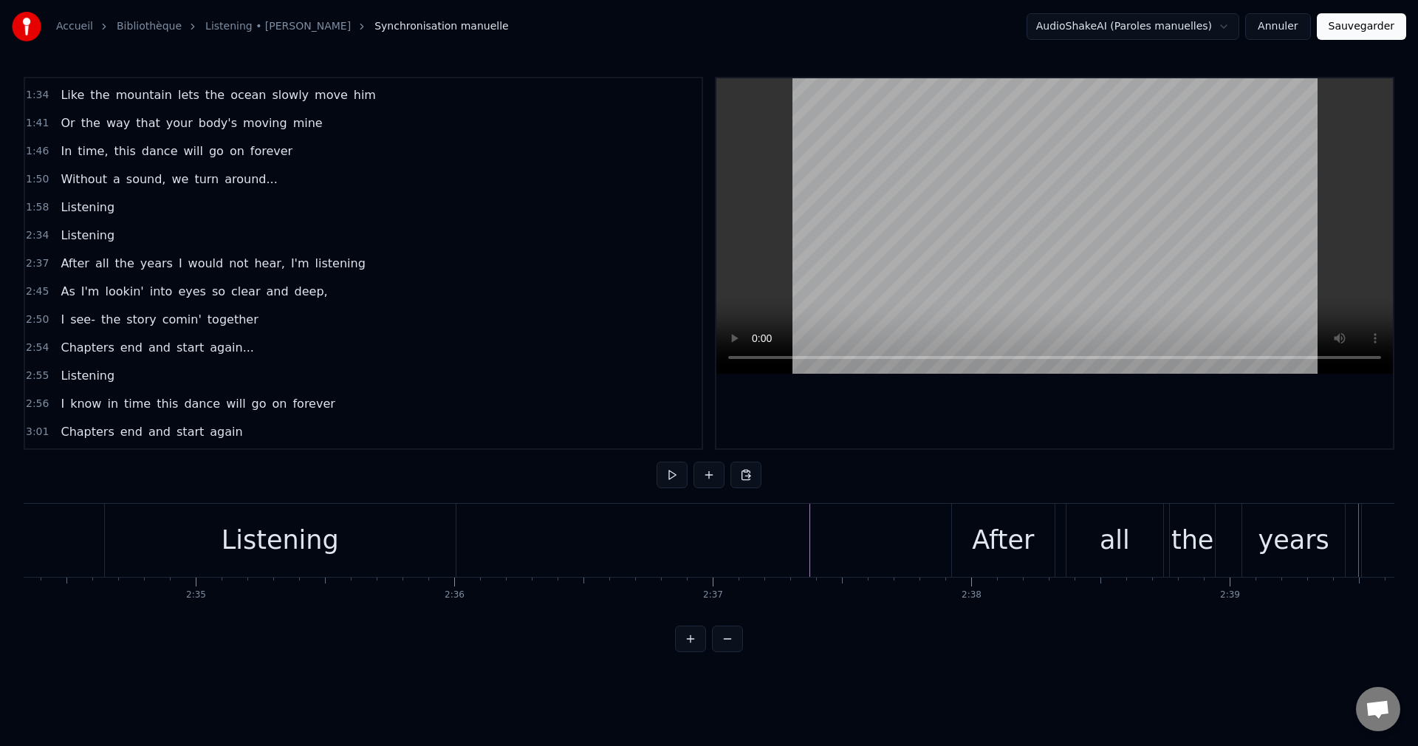
click at [1019, 540] on div "After" at bounding box center [1003, 540] width 62 height 39
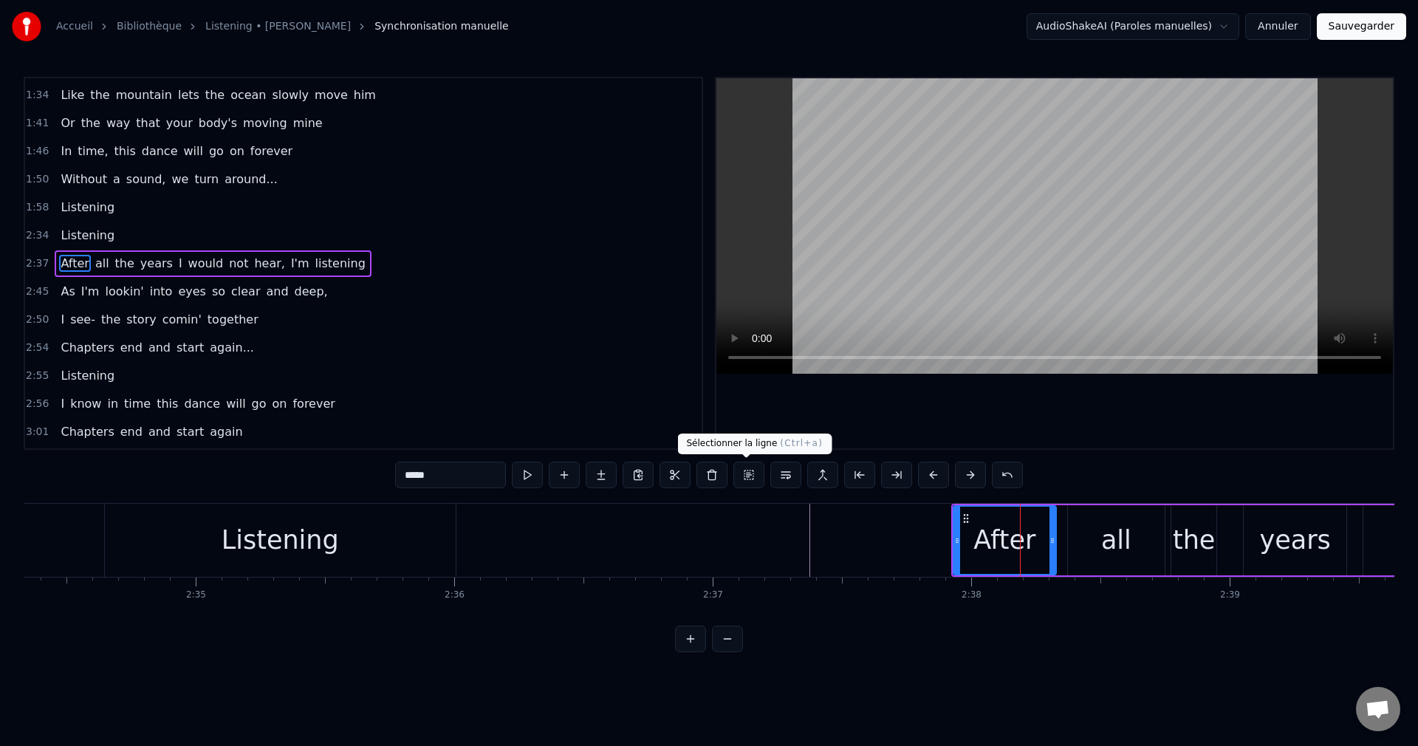
click at [744, 474] on button at bounding box center [748, 475] width 31 height 27
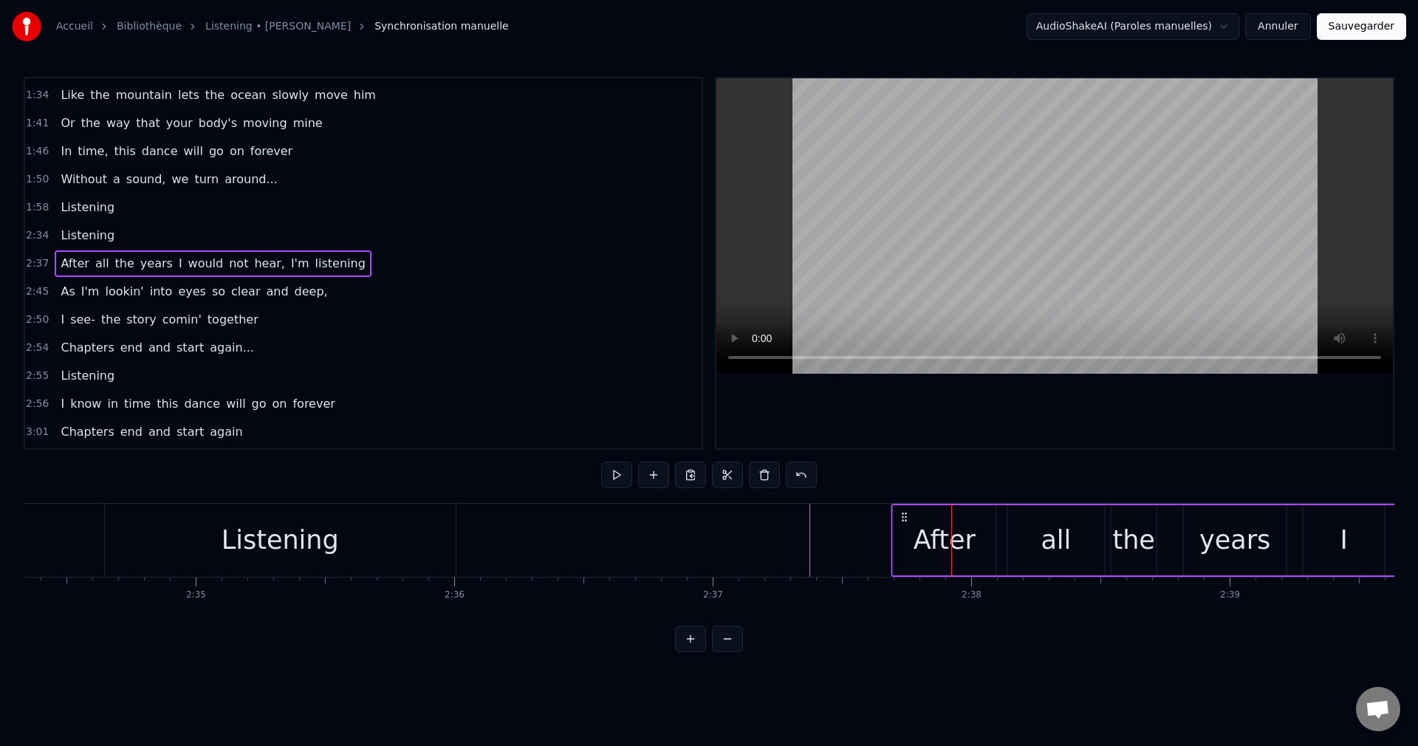
drag, startPoint x: 961, startPoint y: 515, endPoint x: 893, endPoint y: 529, distance: 70.1
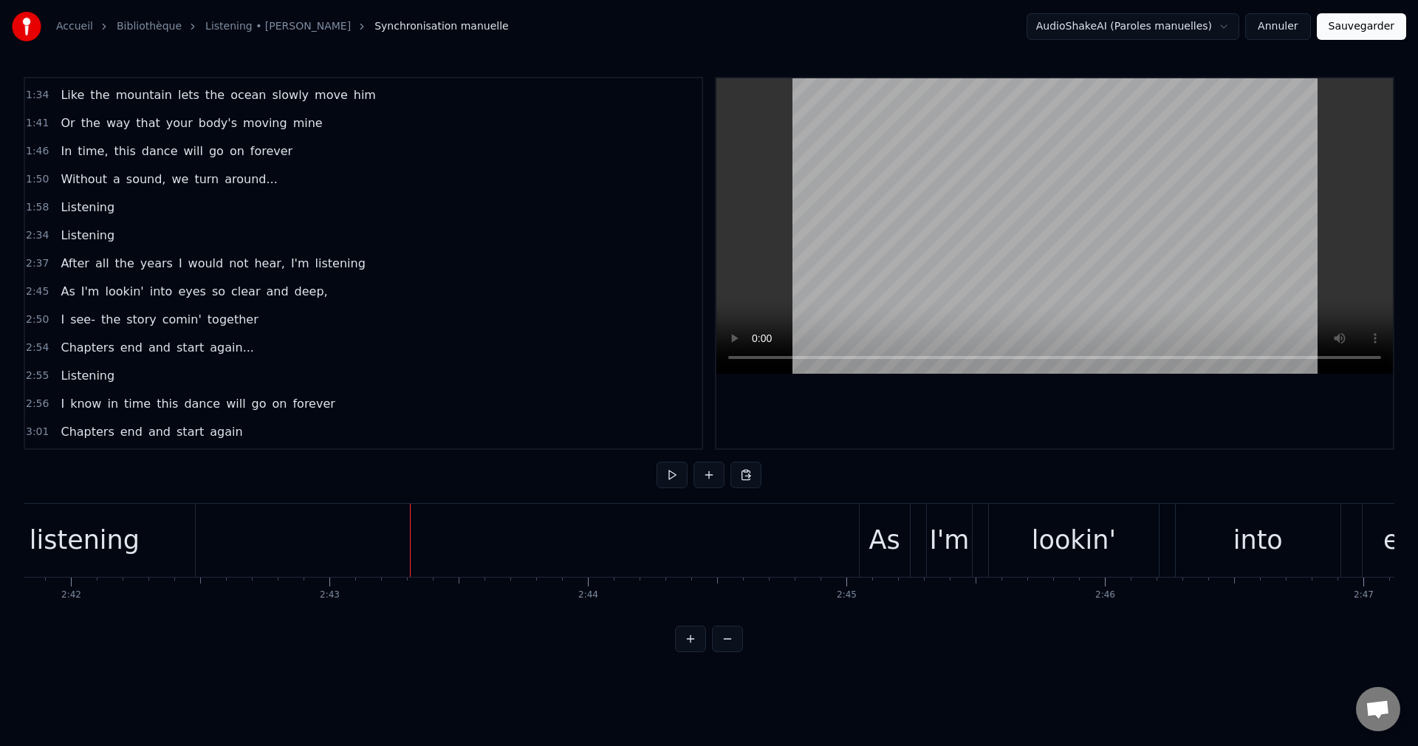
scroll to position [0, 41871]
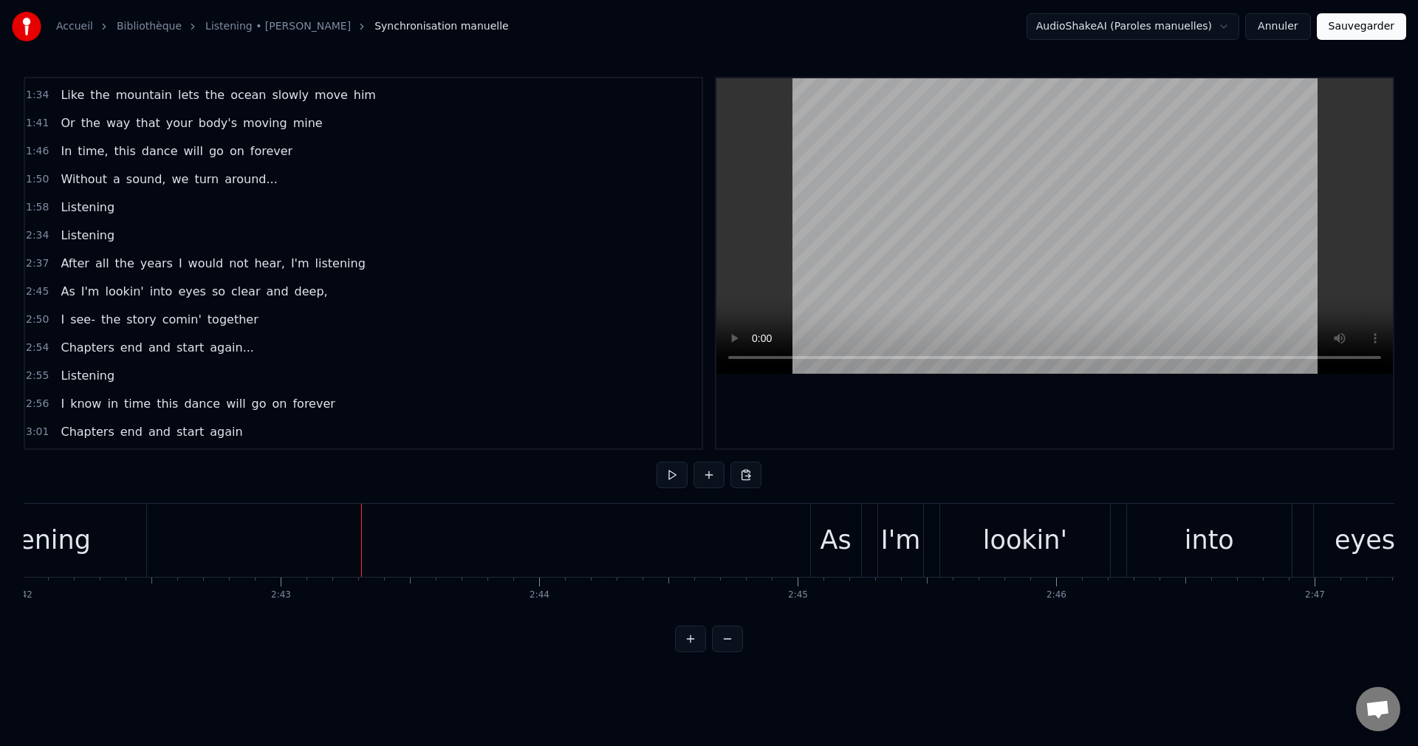
click at [827, 541] on div "As" at bounding box center [835, 540] width 31 height 39
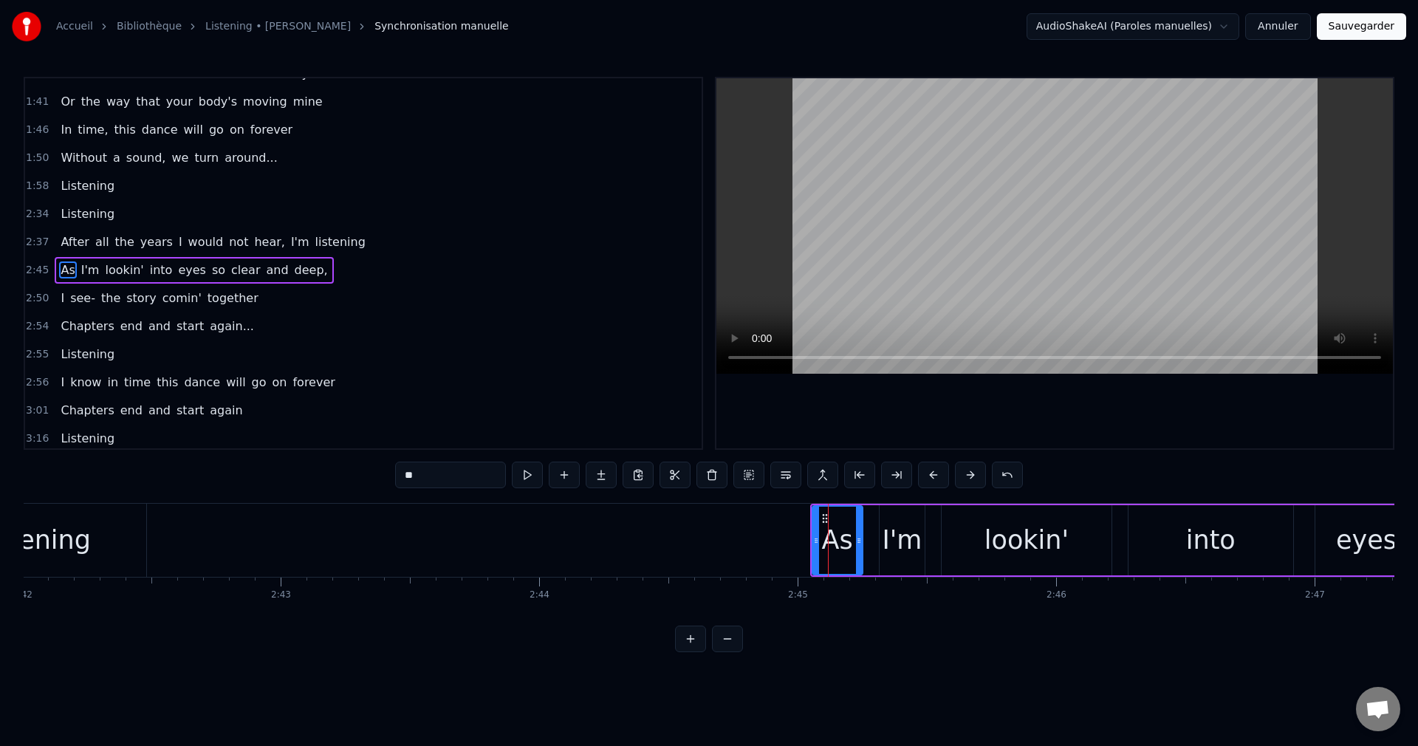
scroll to position [584, 0]
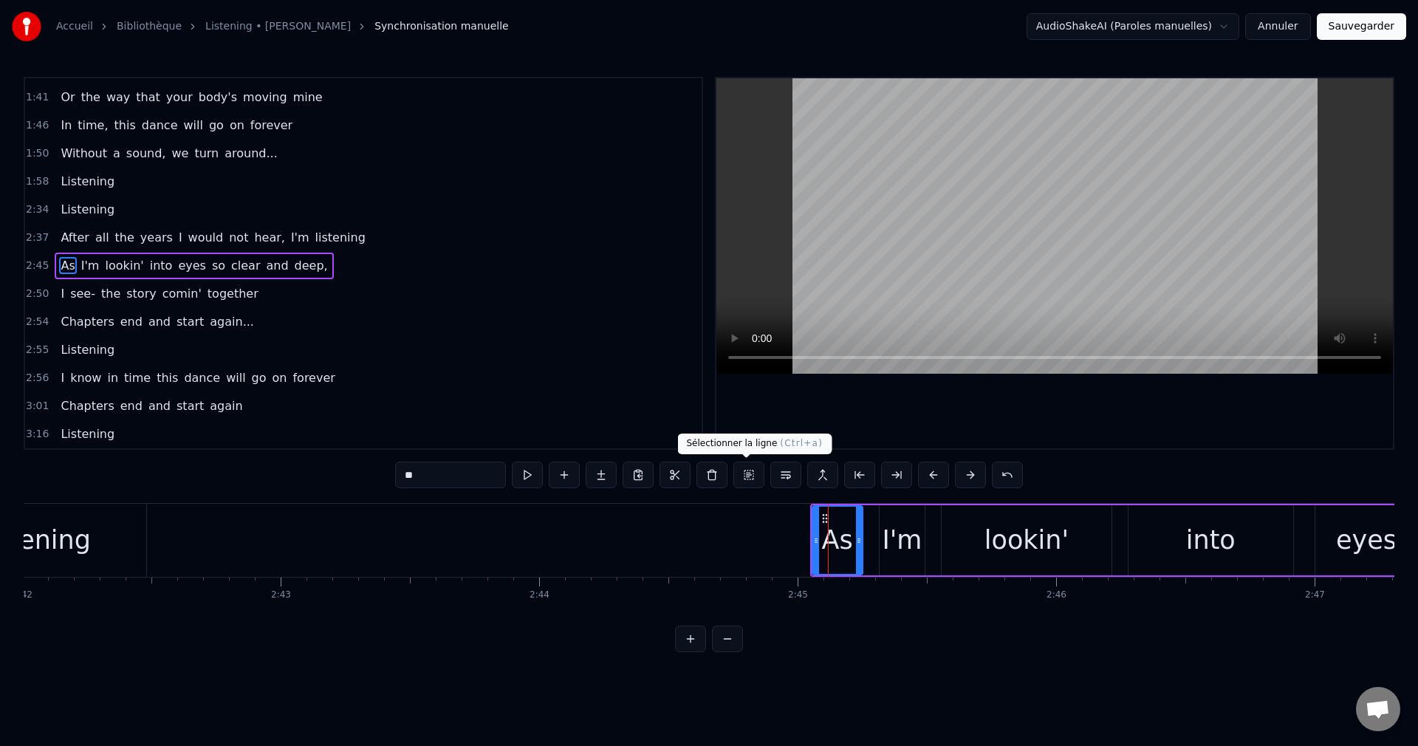
click at [743, 470] on button at bounding box center [748, 475] width 31 height 27
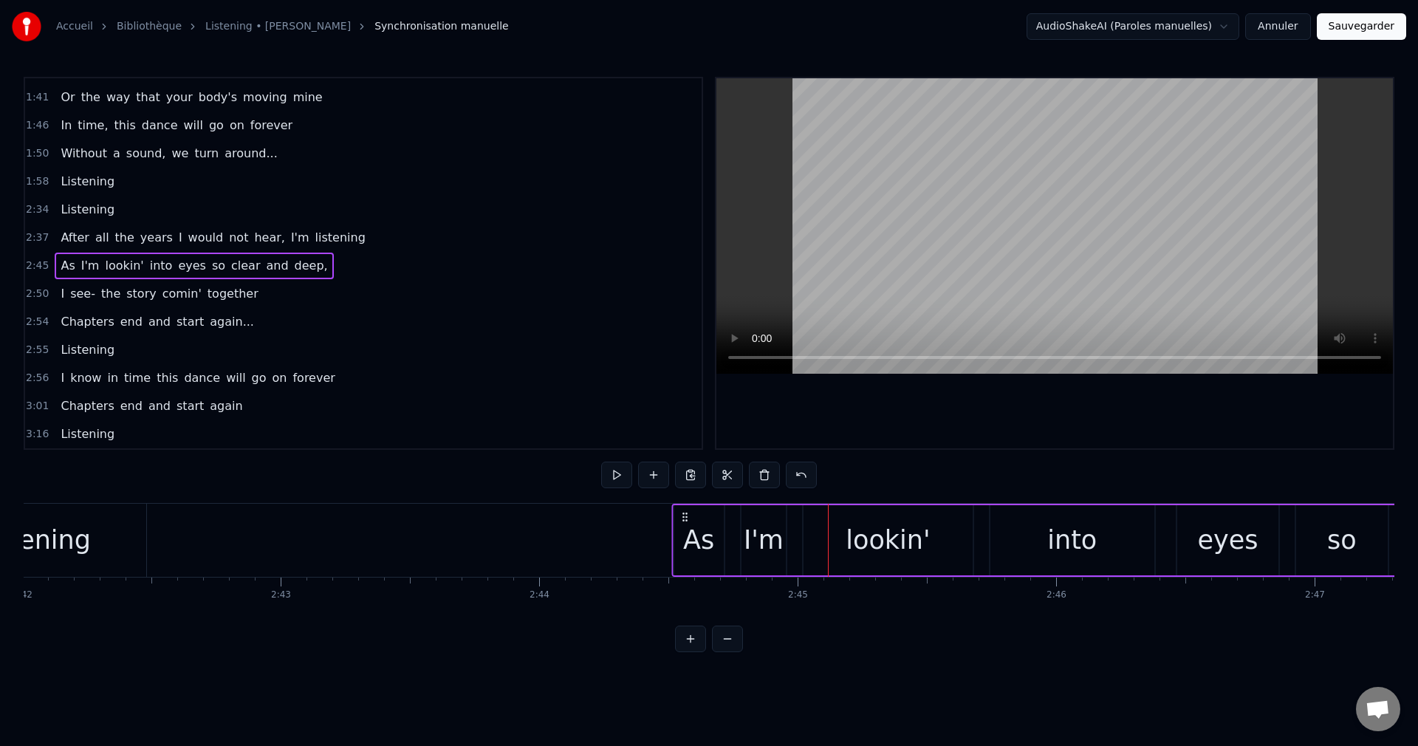
drag, startPoint x: 823, startPoint y: 515, endPoint x: 672, endPoint y: 560, distance: 157.9
click at [682, 555] on div "As I'm lookin' into eyes so clear and deep," at bounding box center [1217, 540] width 1092 height 73
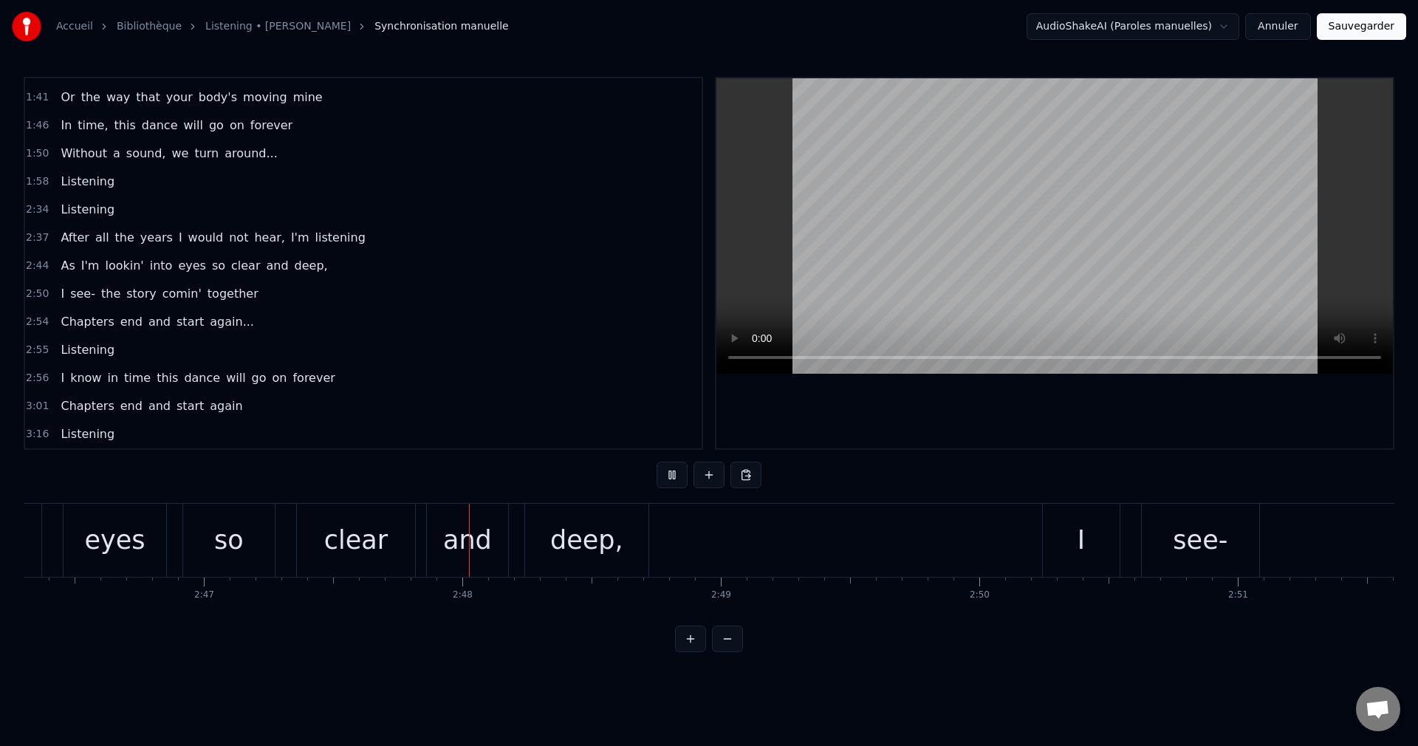
scroll to position [0, 43165]
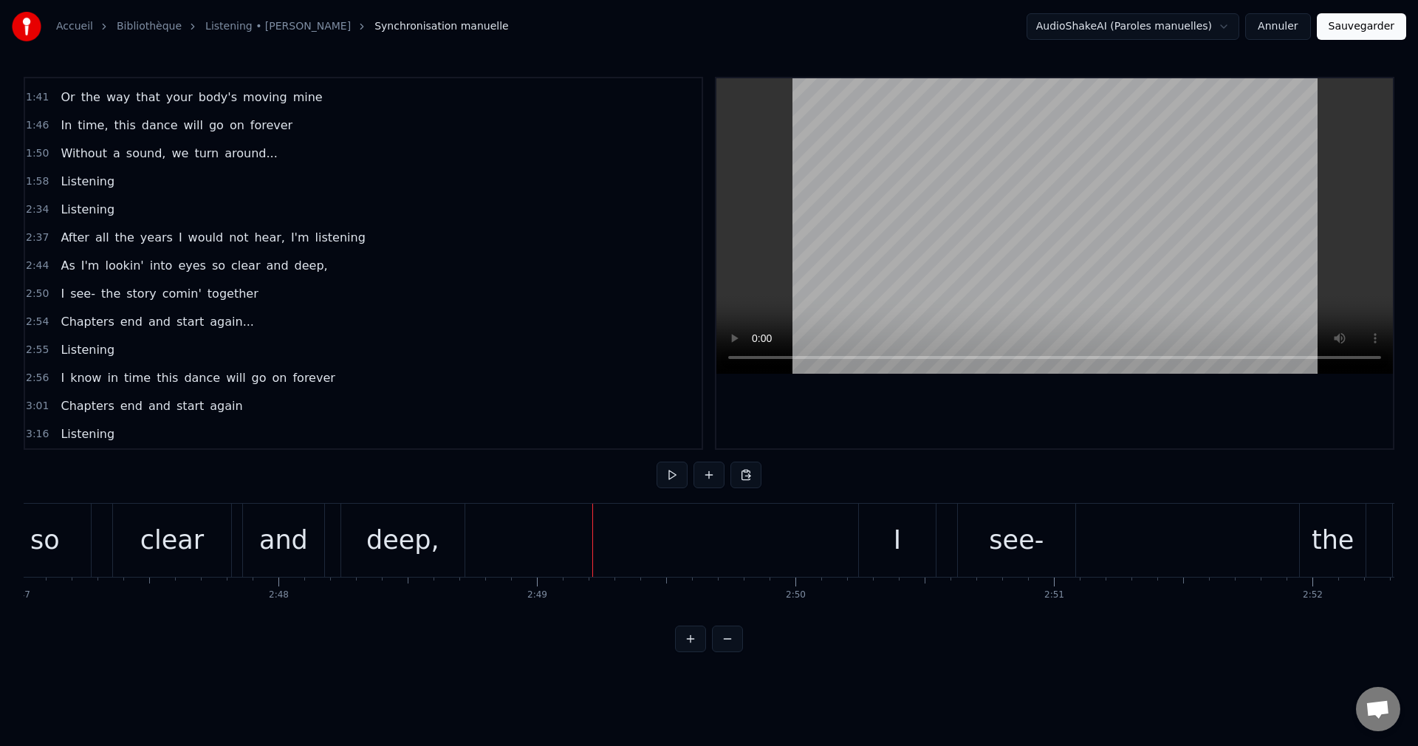
click at [894, 542] on div "I" at bounding box center [897, 540] width 7 height 39
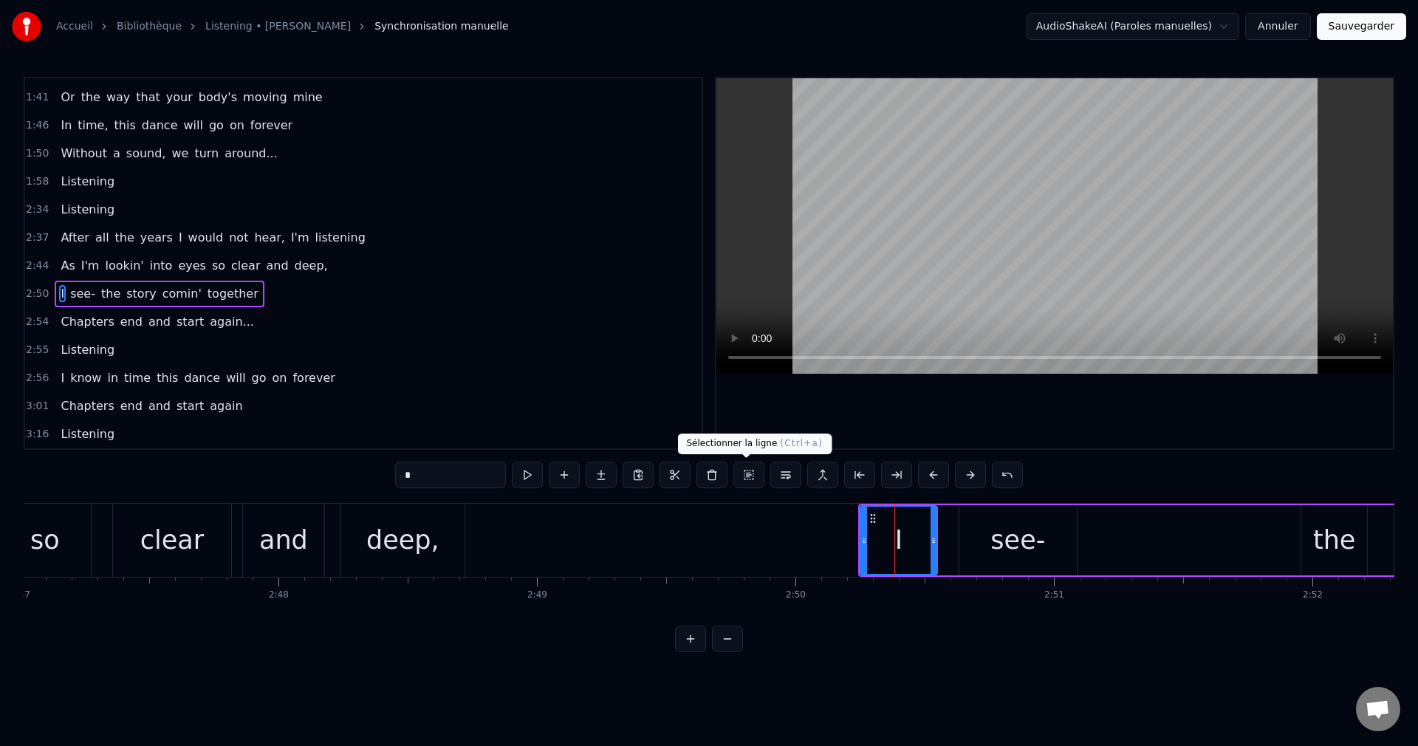
click at [746, 473] on button at bounding box center [748, 475] width 31 height 27
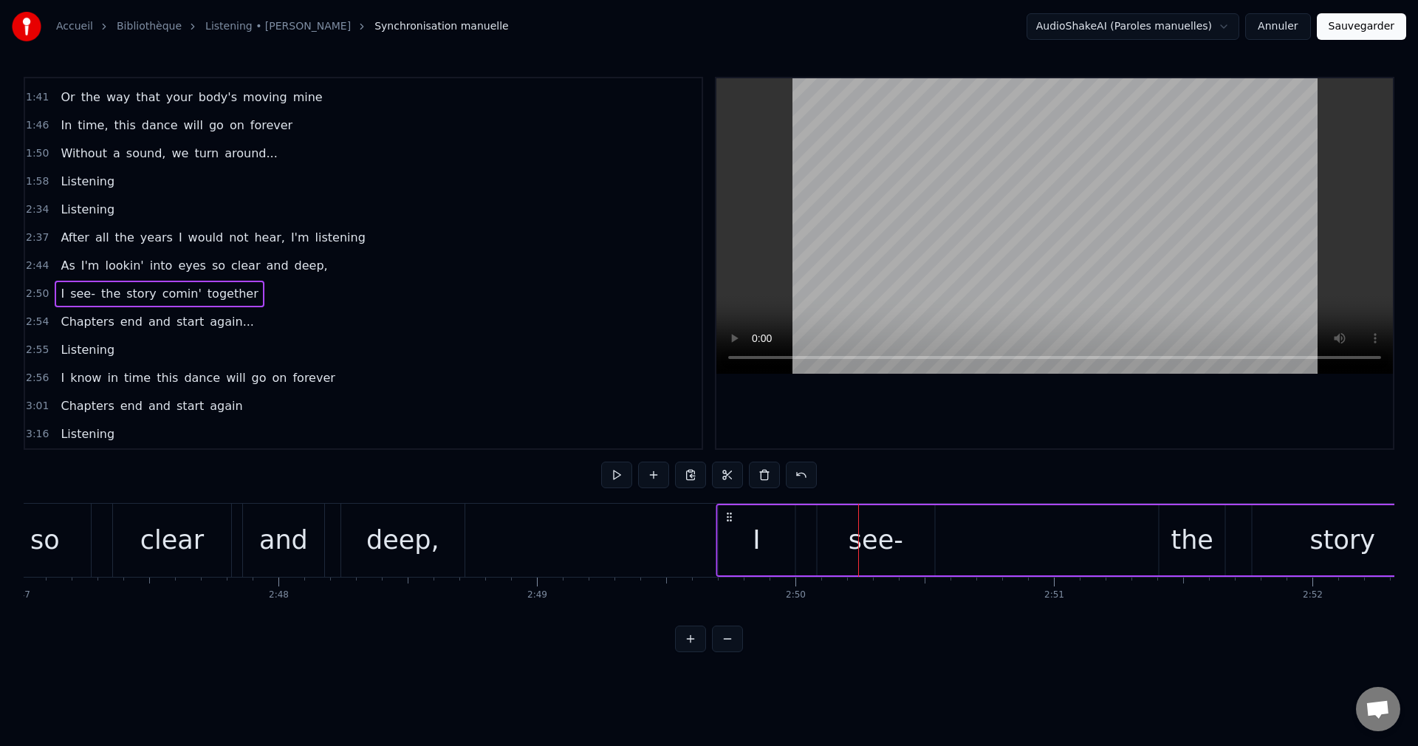
drag, startPoint x: 874, startPoint y: 515, endPoint x: 732, endPoint y: 529, distance: 142.5
click at [732, 529] on div "I see- the story comin' together" at bounding box center [1262, 540] width 1092 height 73
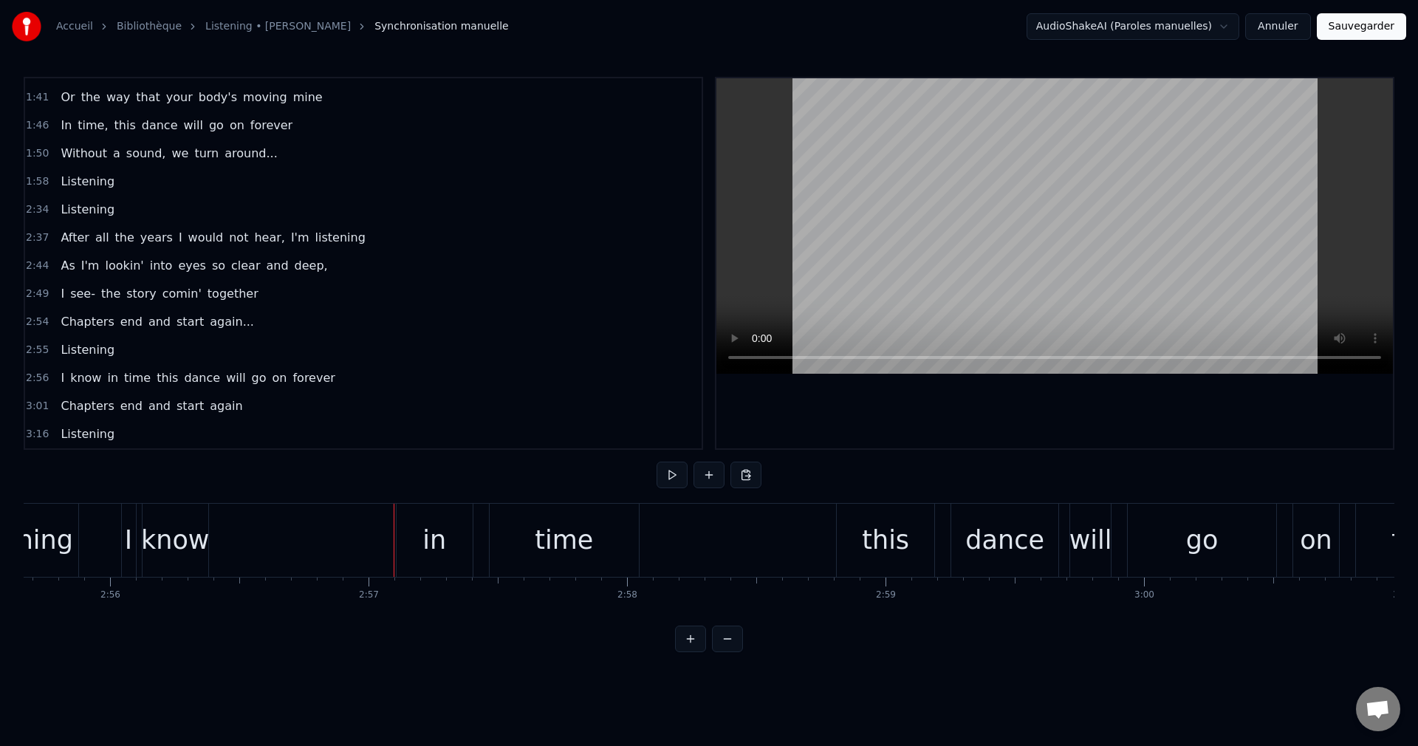
scroll to position [0, 45698]
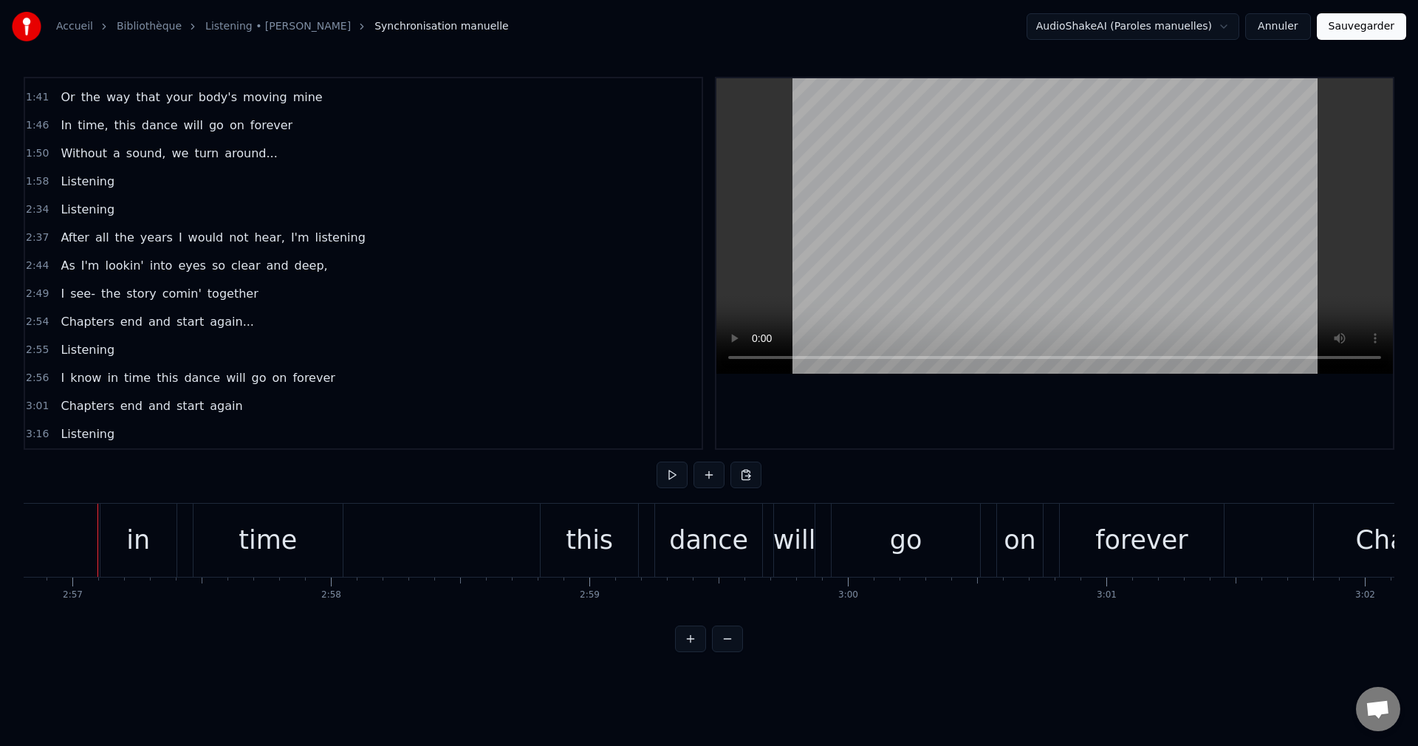
click at [62, 262] on span "As" at bounding box center [67, 265] width 17 height 17
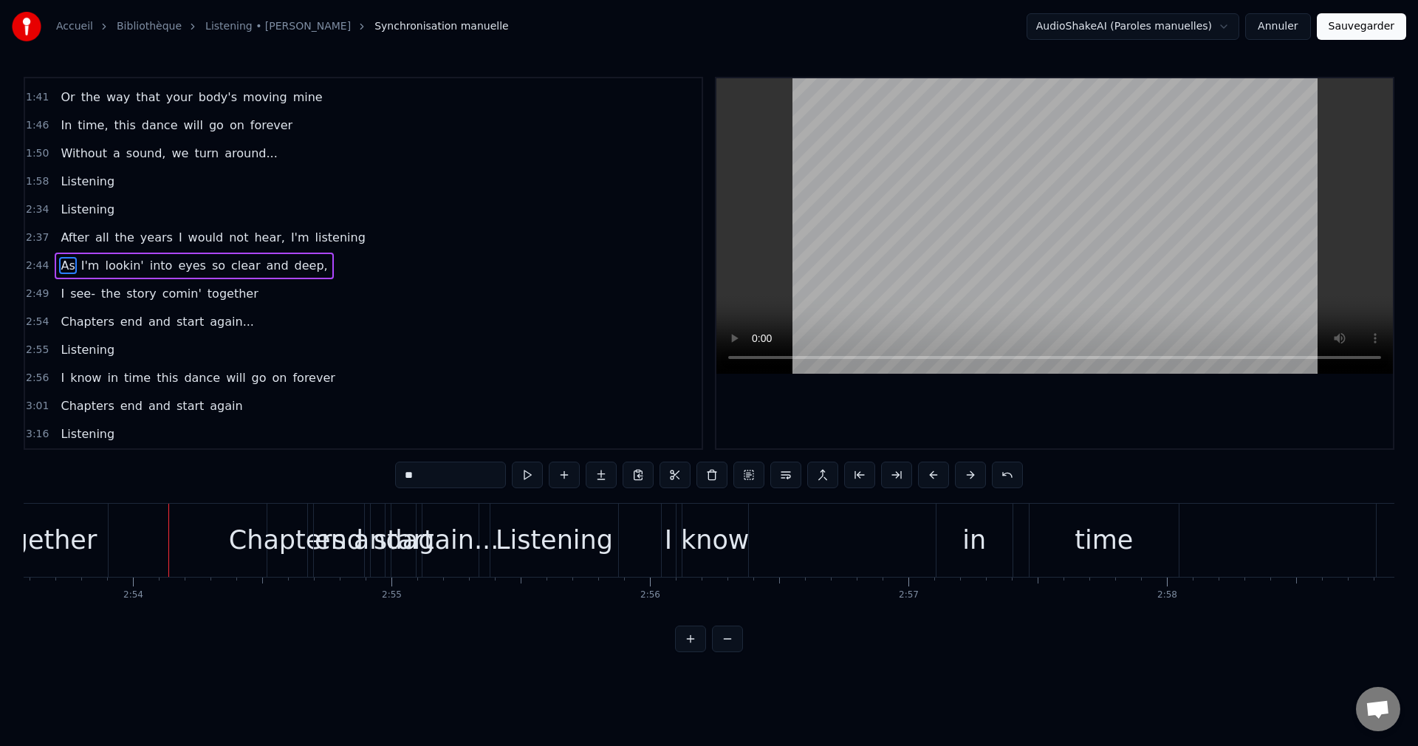
scroll to position [0, 44932]
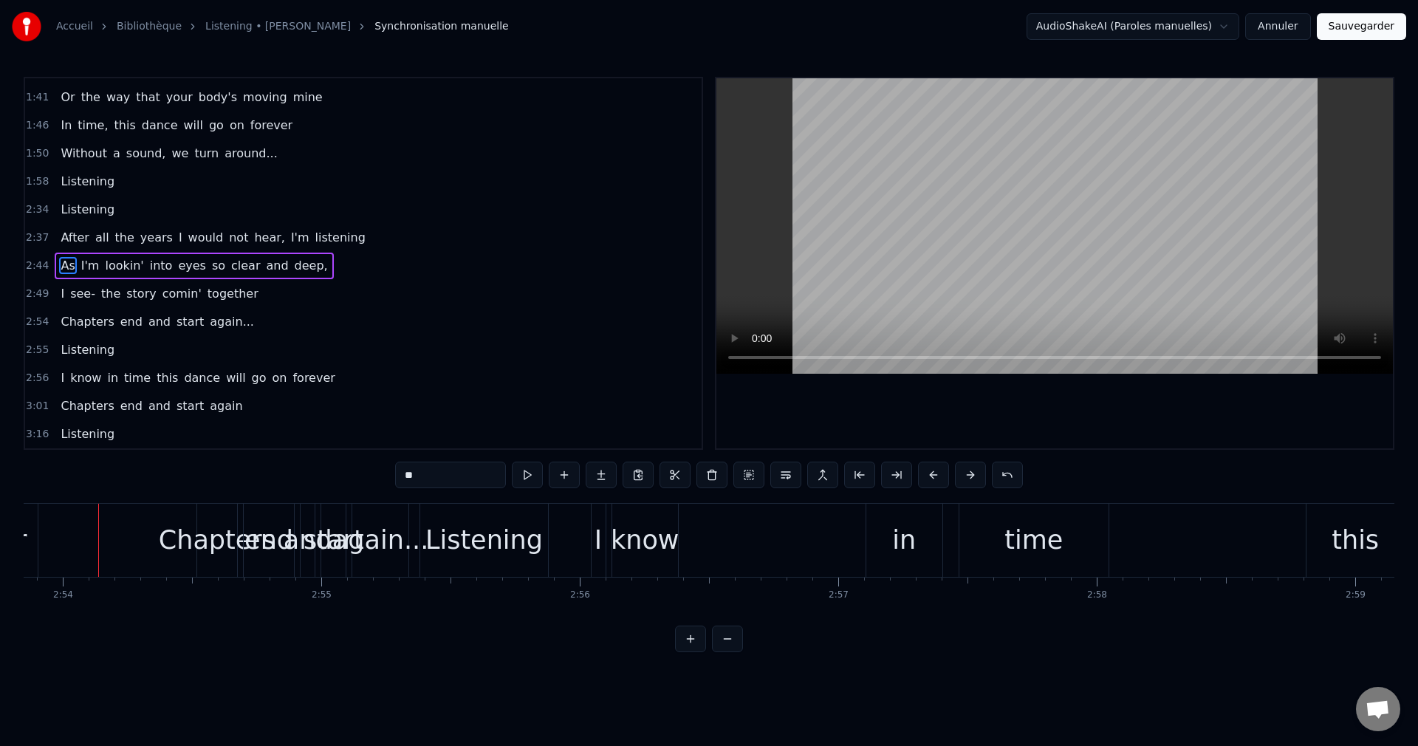
click at [69, 317] on span "Chapters" at bounding box center [87, 321] width 56 height 17
type input "********"
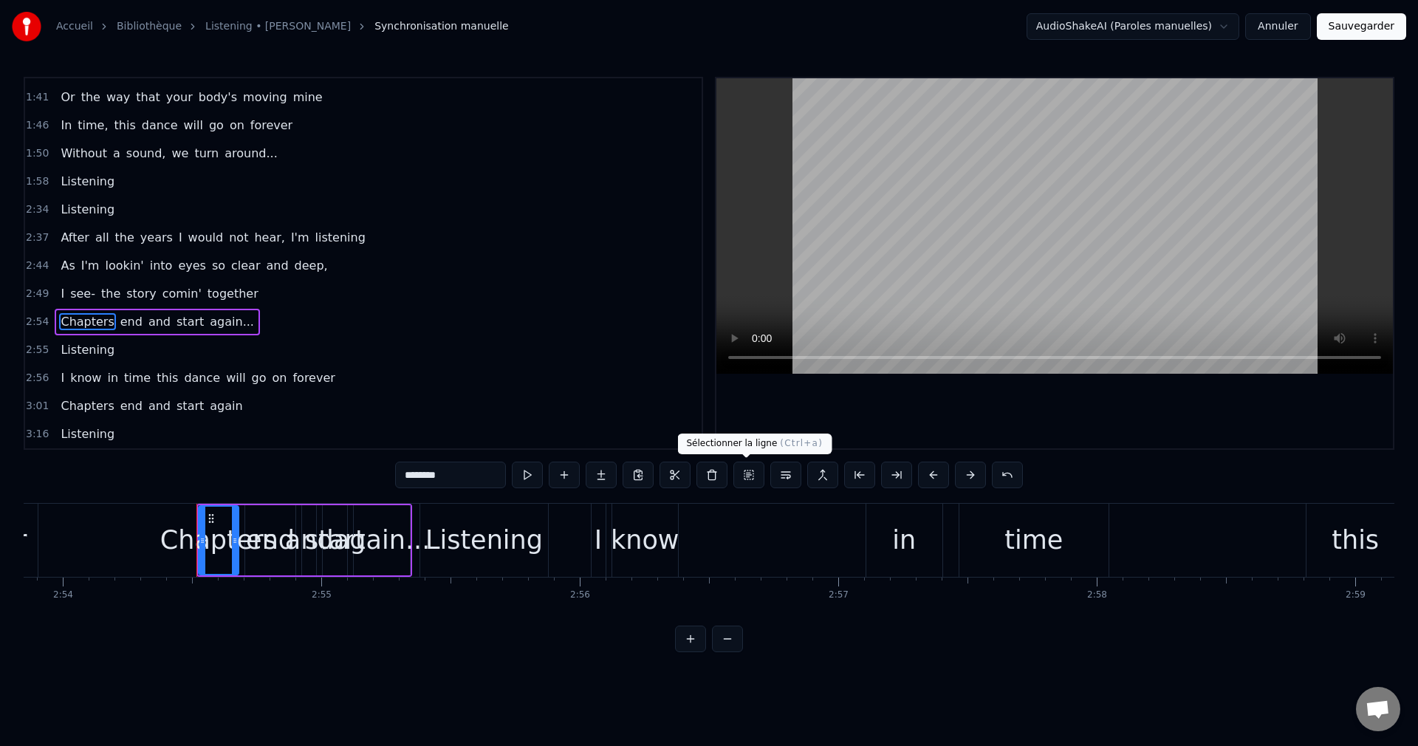
click at [741, 476] on button at bounding box center [748, 475] width 31 height 27
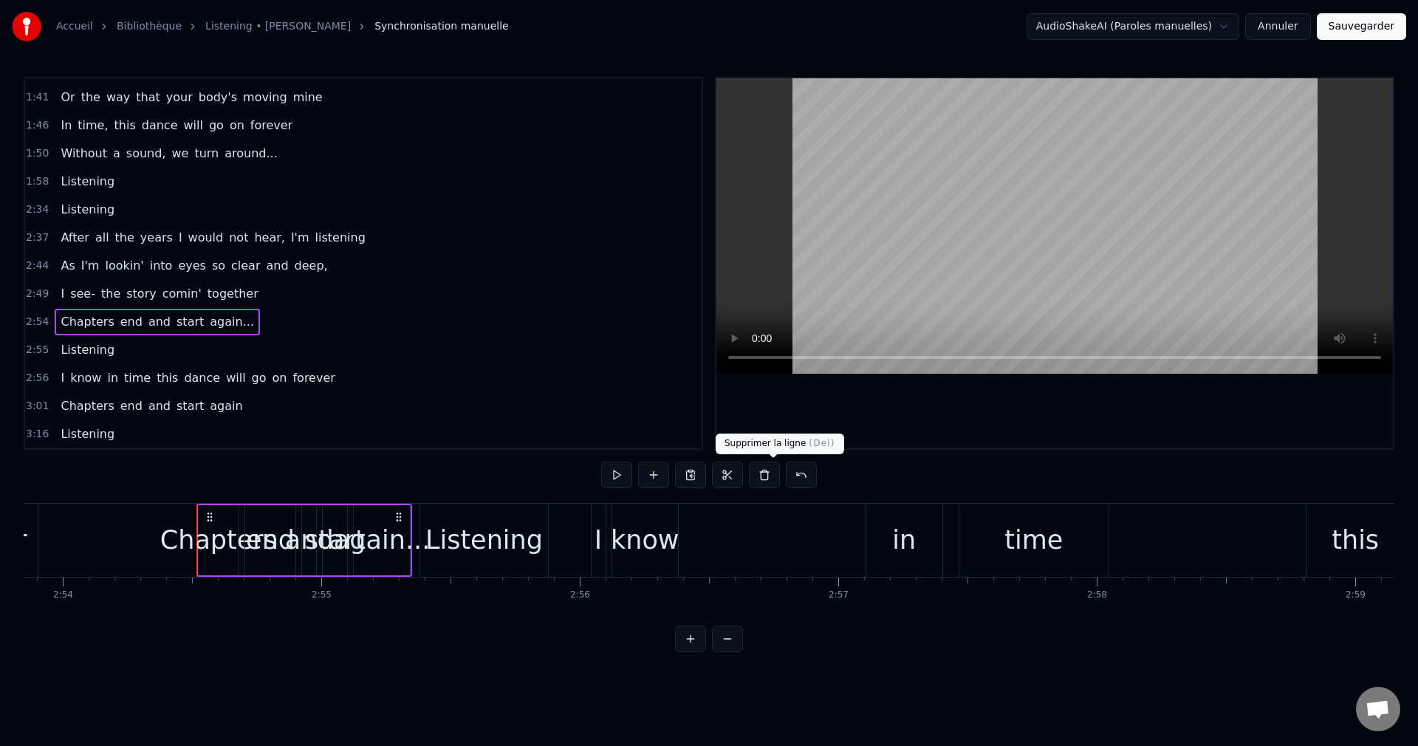
click at [777, 479] on button at bounding box center [764, 475] width 31 height 27
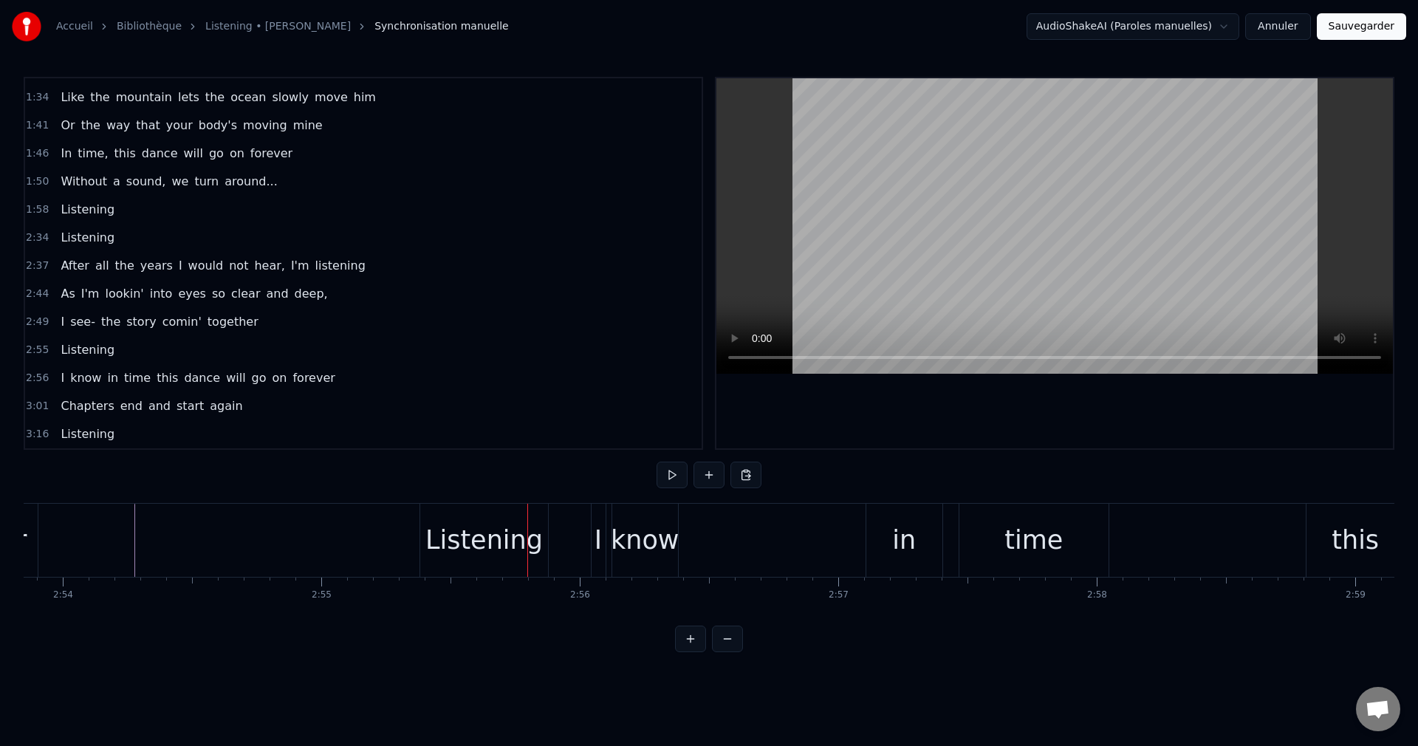
click at [75, 345] on span "Listening" at bounding box center [87, 349] width 57 height 17
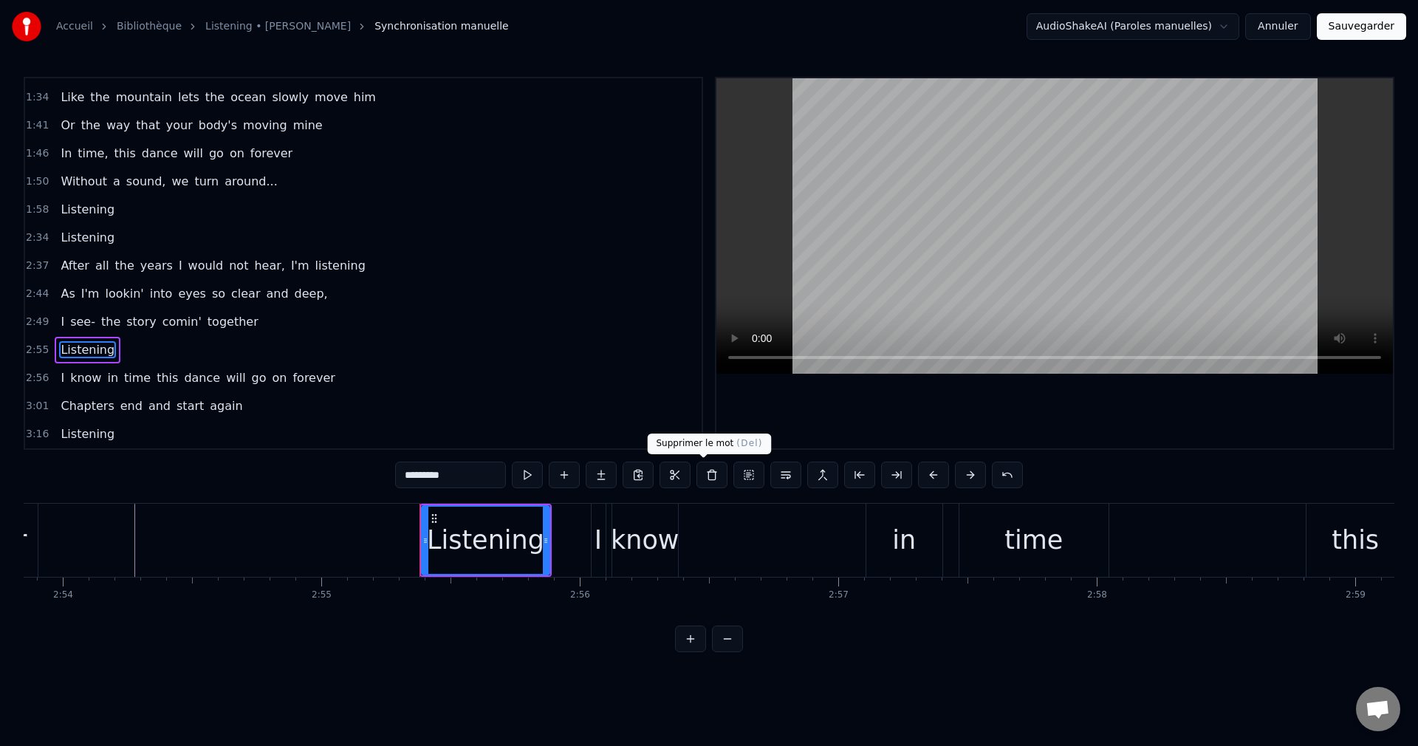
click at [709, 471] on button at bounding box center [711, 475] width 31 height 27
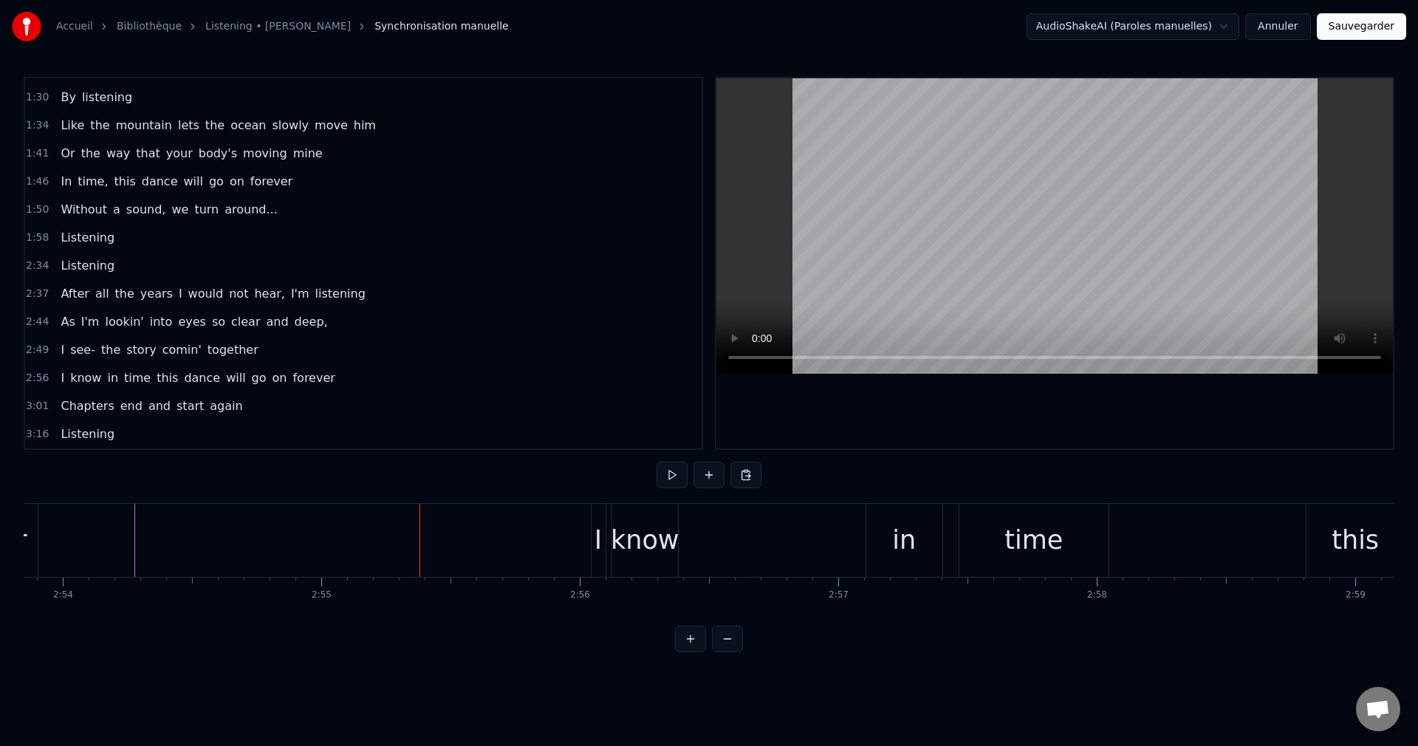
scroll to position [528, 0]
click at [595, 541] on div "I" at bounding box center [597, 540] width 7 height 39
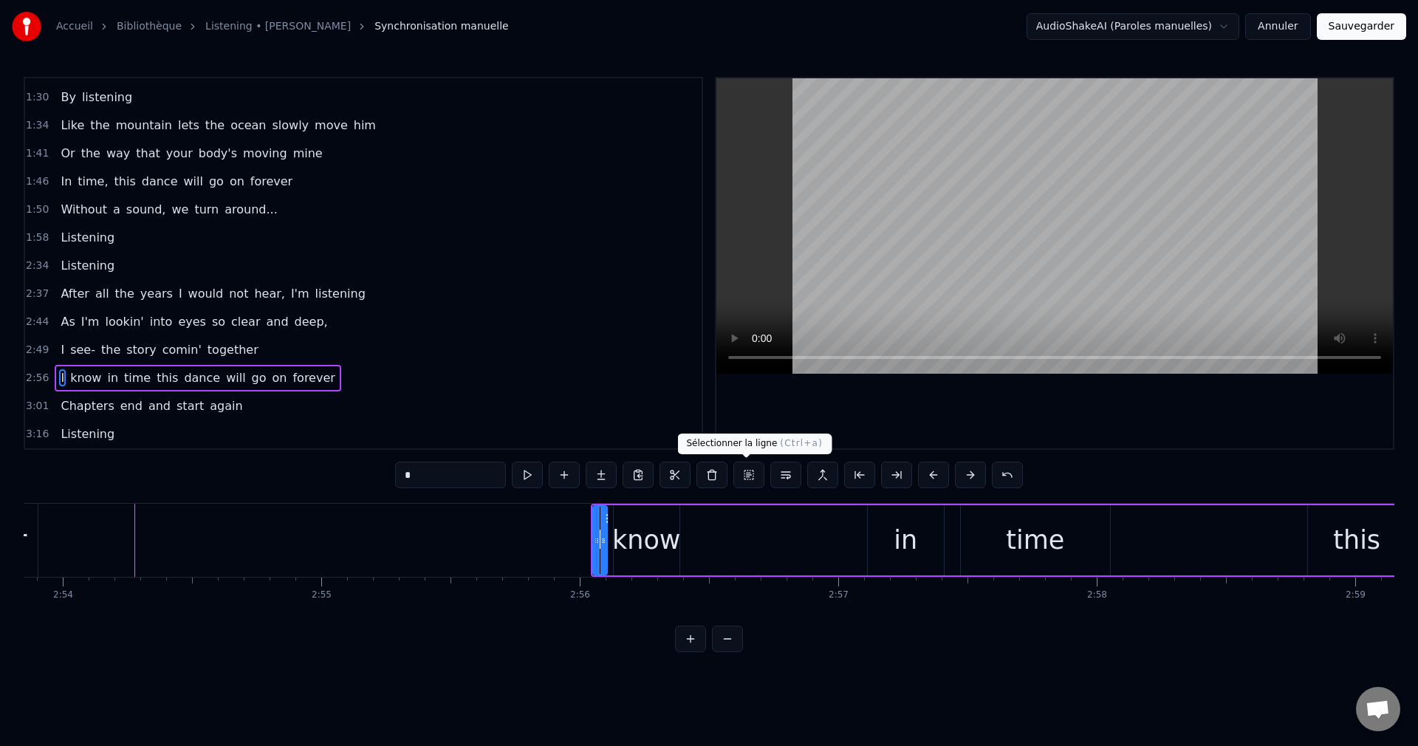
click at [747, 477] on button at bounding box center [748, 475] width 31 height 27
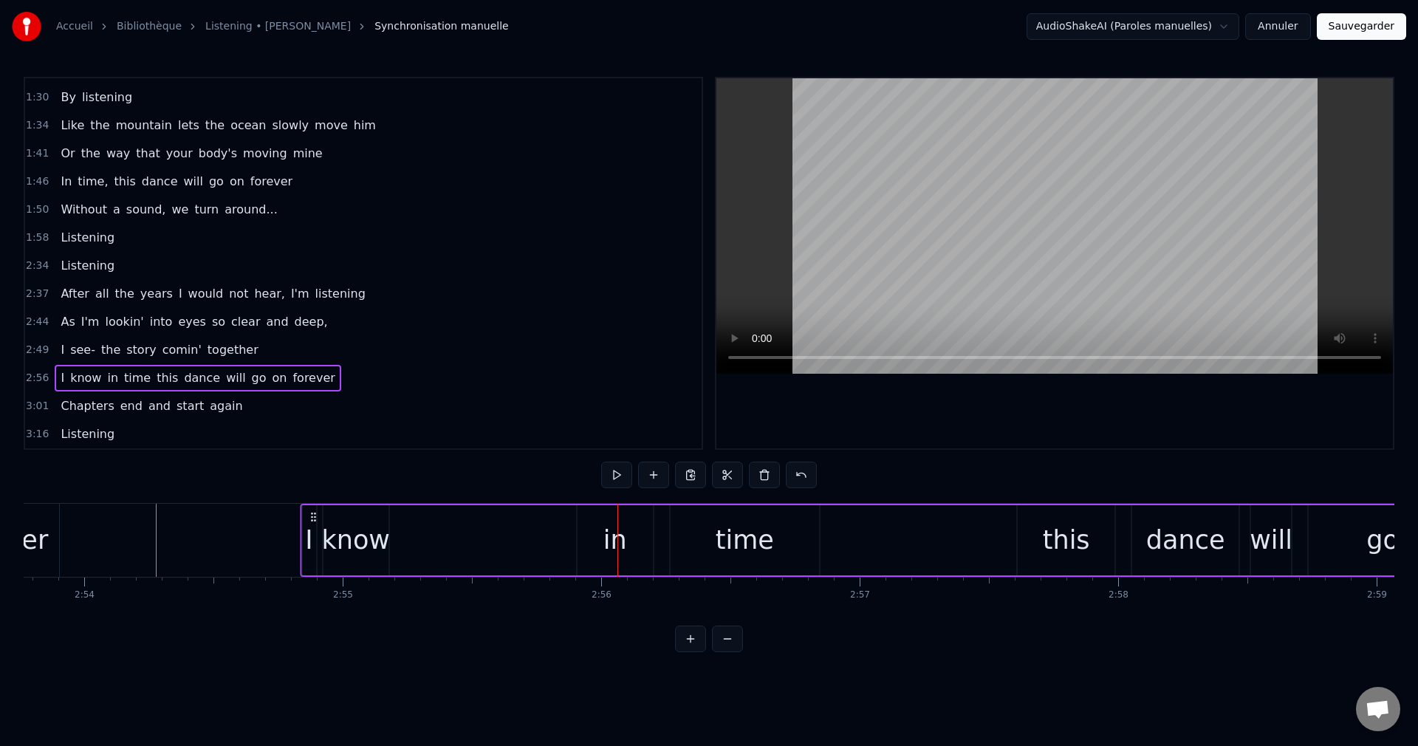
scroll to position [0, 44906]
drag, startPoint x: 603, startPoint y: 514, endPoint x: 320, endPoint y: 572, distance: 288.8
click at [320, 572] on div "I know in time this dance will go on forever" at bounding box center [1009, 540] width 1403 height 73
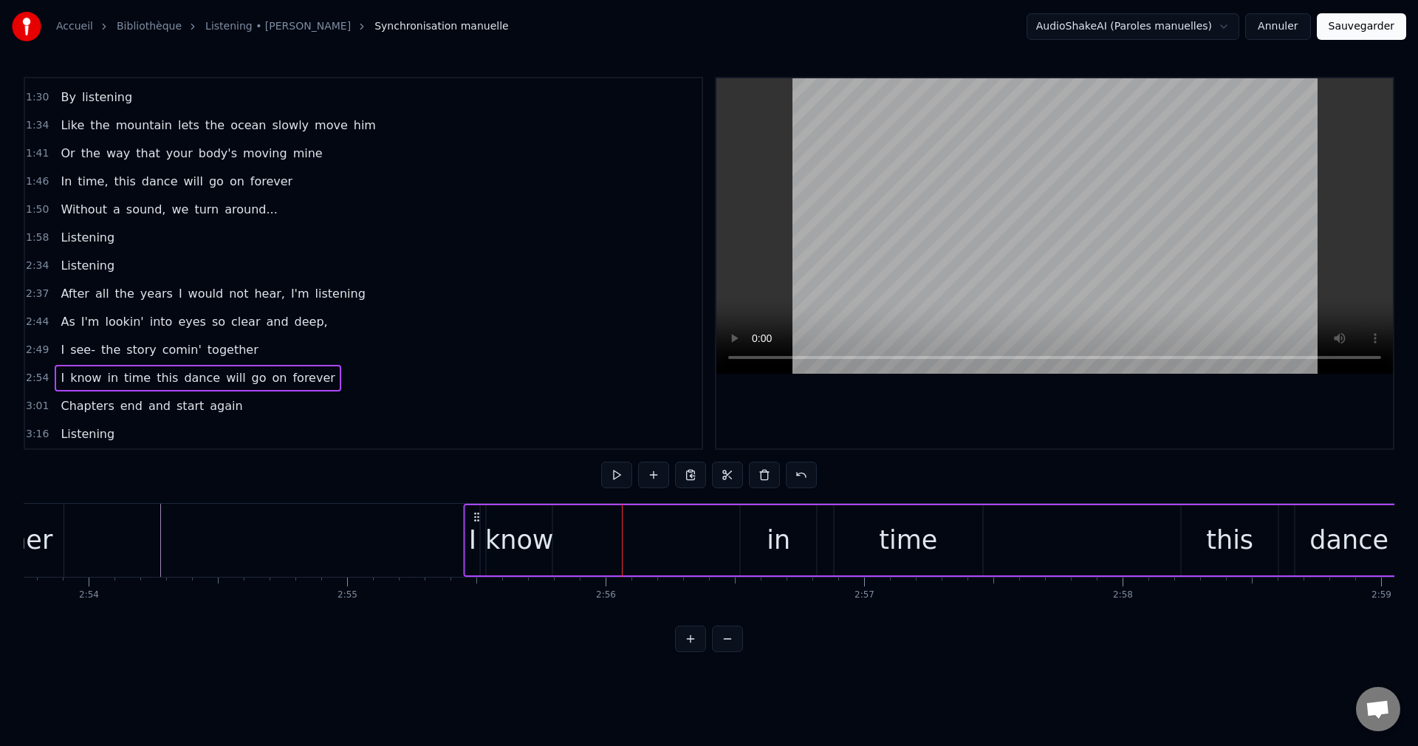
drag, startPoint x: 321, startPoint y: 513, endPoint x: 476, endPoint y: 527, distance: 155.6
click at [476, 527] on div "I know in time this dance will go on forever" at bounding box center [1165, 540] width 1403 height 73
click at [472, 532] on div "I" at bounding box center [472, 540] width 7 height 39
drag, startPoint x: 467, startPoint y: 542, endPoint x: 423, endPoint y: 543, distance: 43.6
click at [423, 543] on icon at bounding box center [426, 541] width 6 height 12
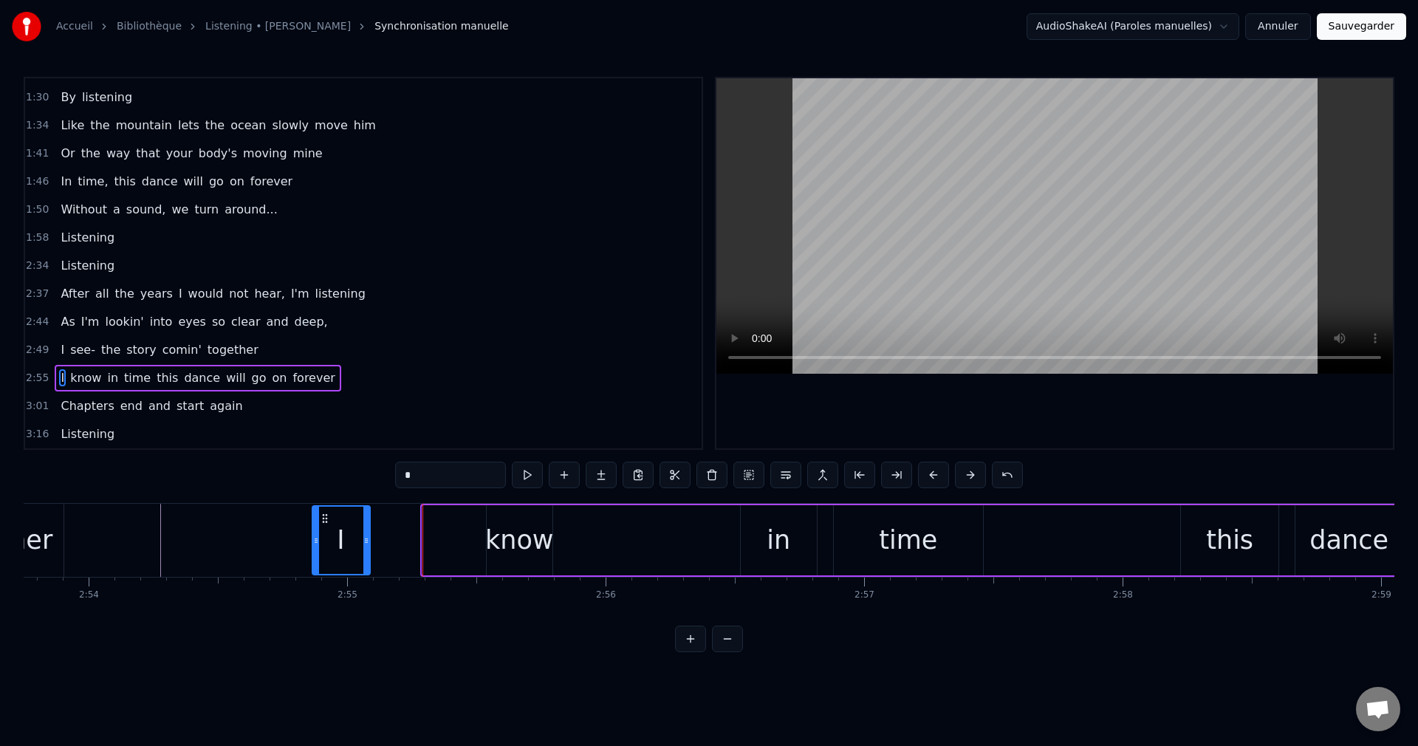
drag, startPoint x: 431, startPoint y: 515, endPoint x: 321, endPoint y: 528, distance: 110.7
click at [321, 528] on div "I" at bounding box center [341, 540] width 56 height 67
click at [510, 529] on div "know" at bounding box center [519, 540] width 69 height 39
type input "****"
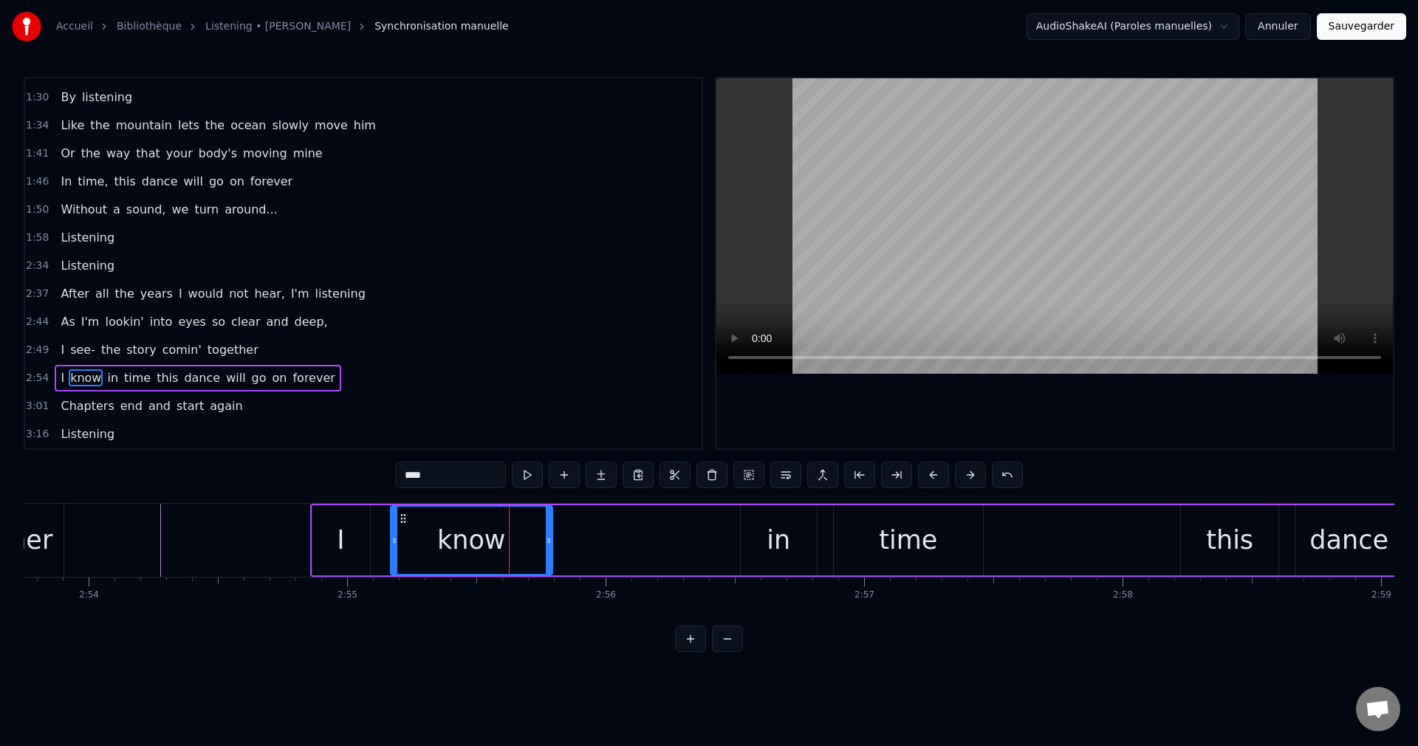
drag, startPoint x: 490, startPoint y: 540, endPoint x: 394, endPoint y: 543, distance: 96.1
click at [394, 543] on icon at bounding box center [394, 541] width 6 height 12
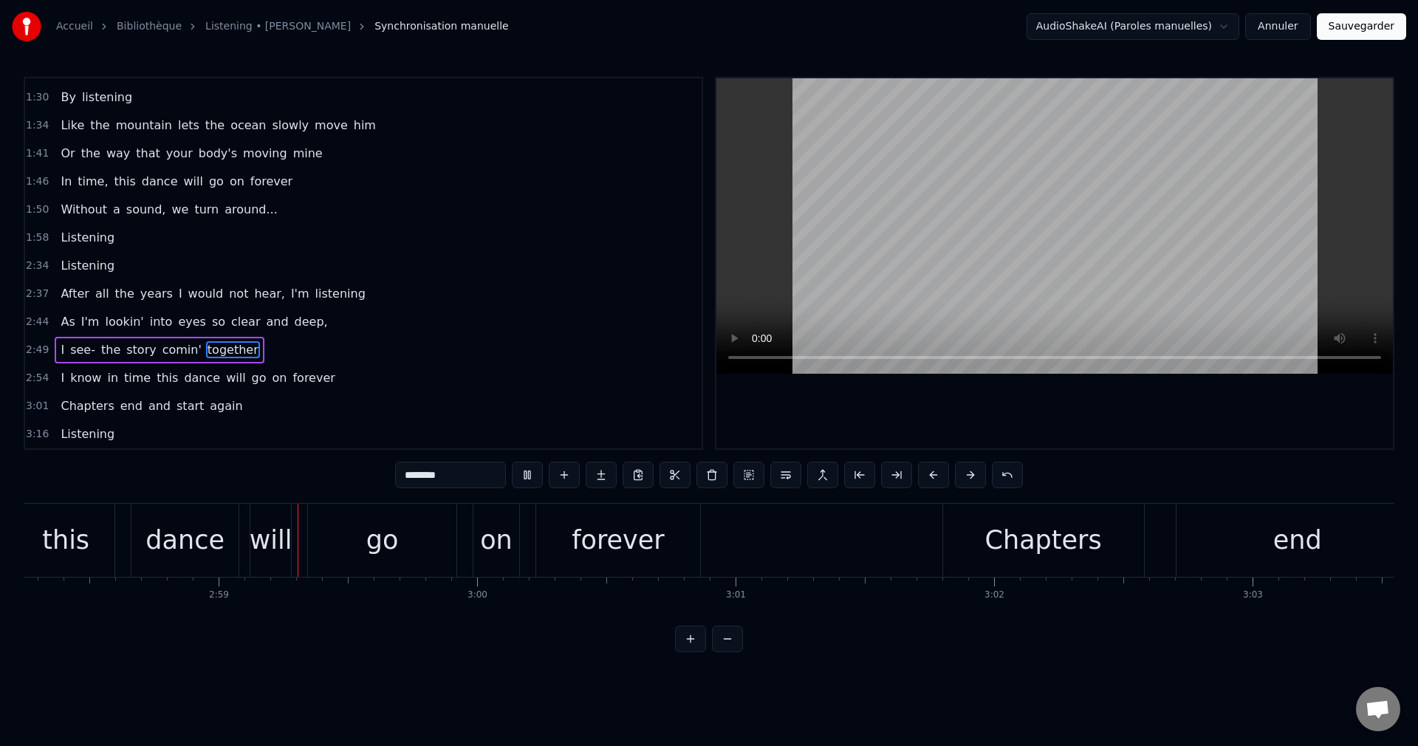
scroll to position [0, 46074]
click at [987, 546] on div "Chapters" at bounding box center [1037, 540] width 117 height 39
type input "********"
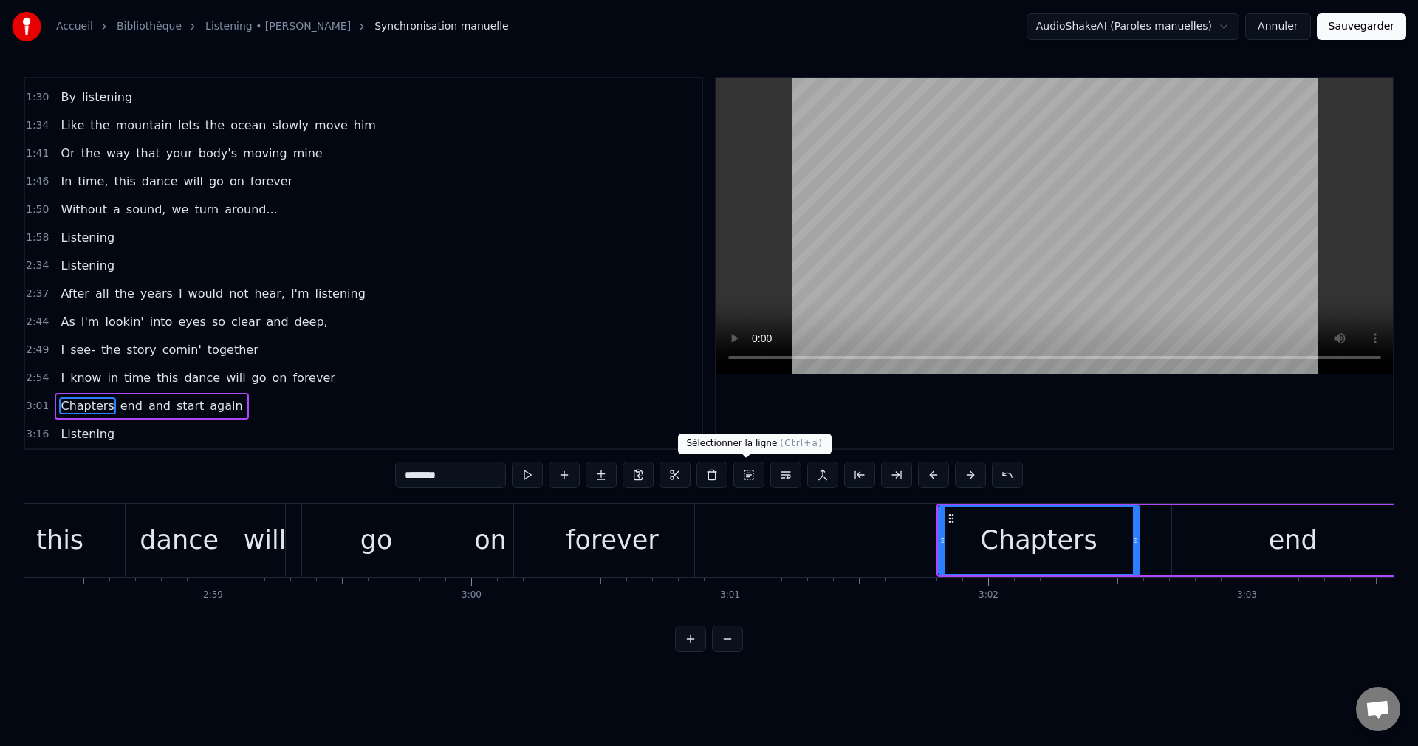
click at [743, 475] on button at bounding box center [748, 475] width 31 height 27
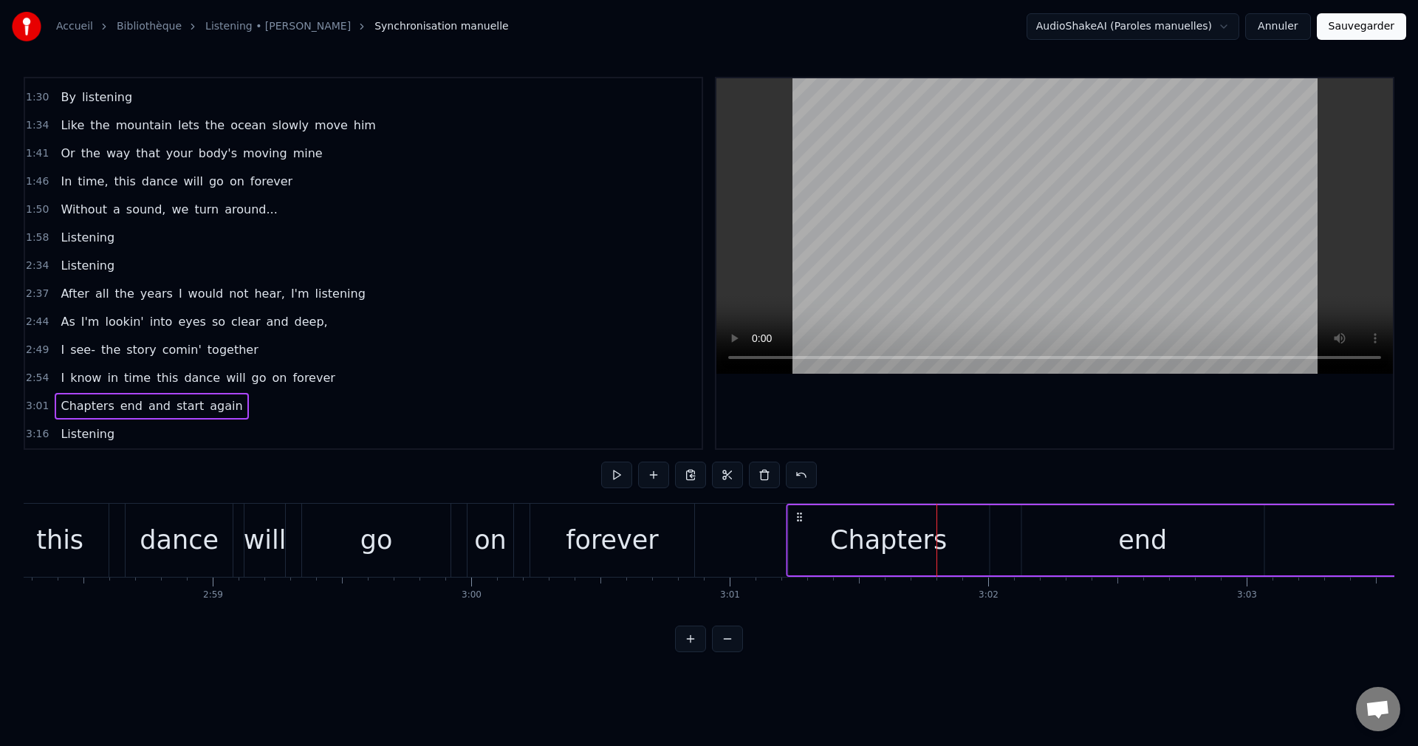
drag, startPoint x: 950, startPoint y: 516, endPoint x: 789, endPoint y: 543, distance: 163.3
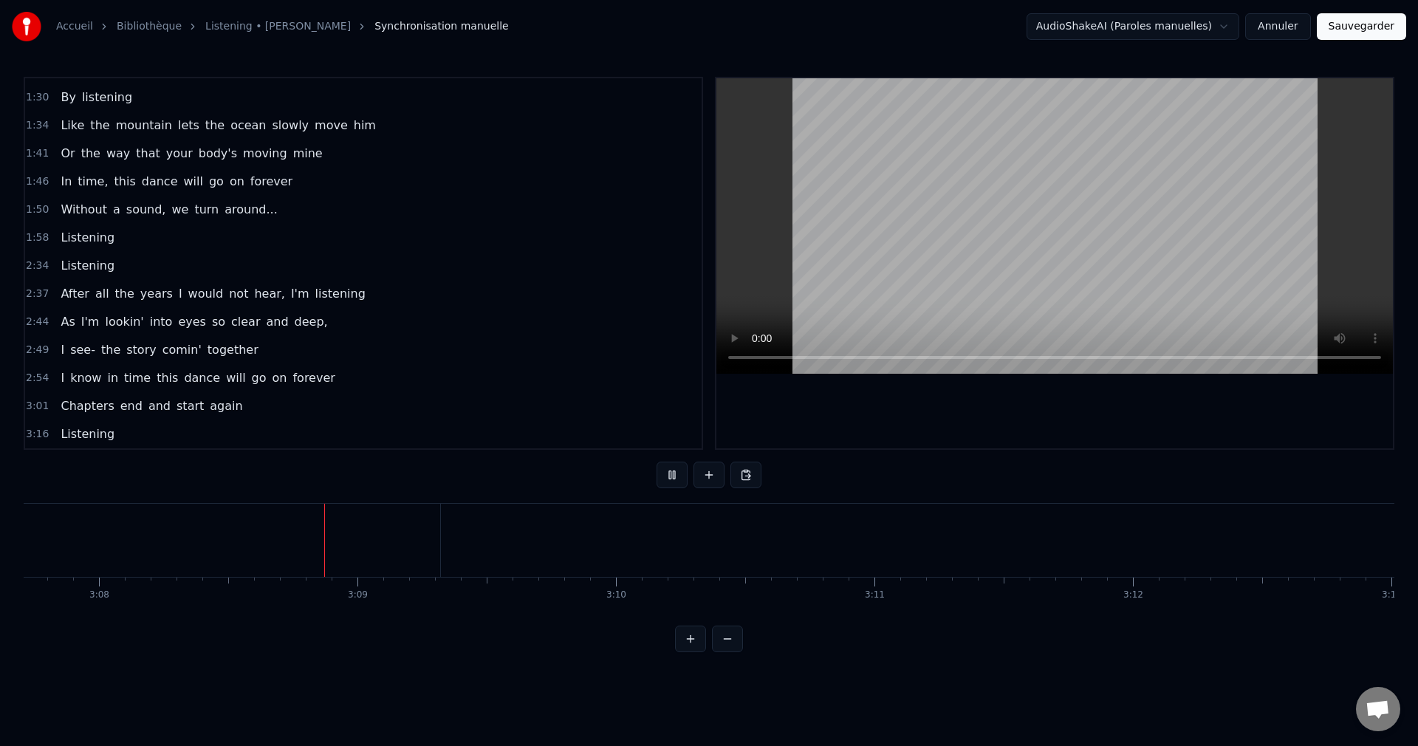
scroll to position [0, 48549]
click at [1368, 27] on button "Sauvegarder" at bounding box center [1361, 26] width 89 height 27
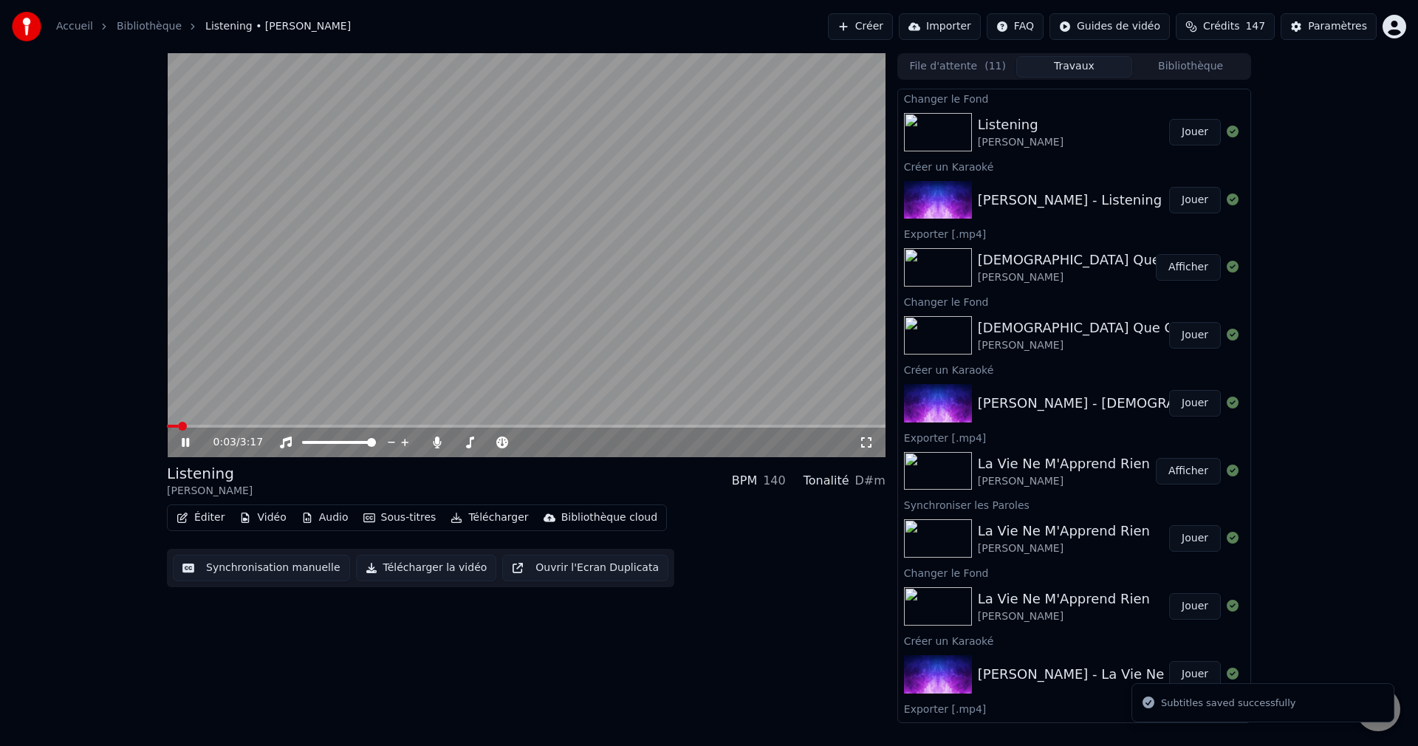
click at [365, 424] on video at bounding box center [526, 255] width 719 height 404
click at [526, 425] on span at bounding box center [526, 426] width 719 height 3
click at [185, 443] on icon at bounding box center [185, 442] width 9 height 10
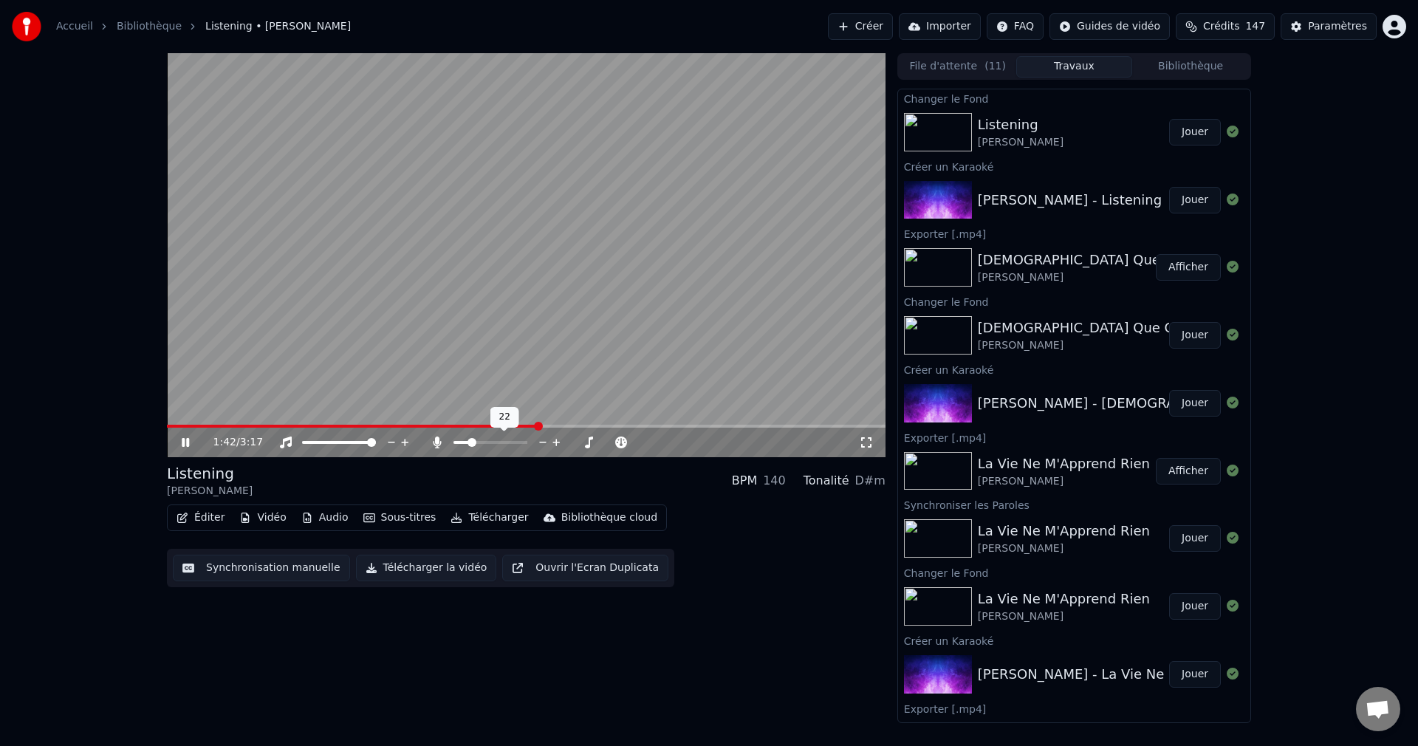
click at [469, 441] on span at bounding box center [461, 442] width 16 height 3
click at [463, 441] on span at bounding box center [466, 442] width 9 height 9
click at [188, 440] on icon at bounding box center [185, 442] width 7 height 9
click at [400, 571] on button "Télécharger la vidéo" at bounding box center [426, 568] width 141 height 27
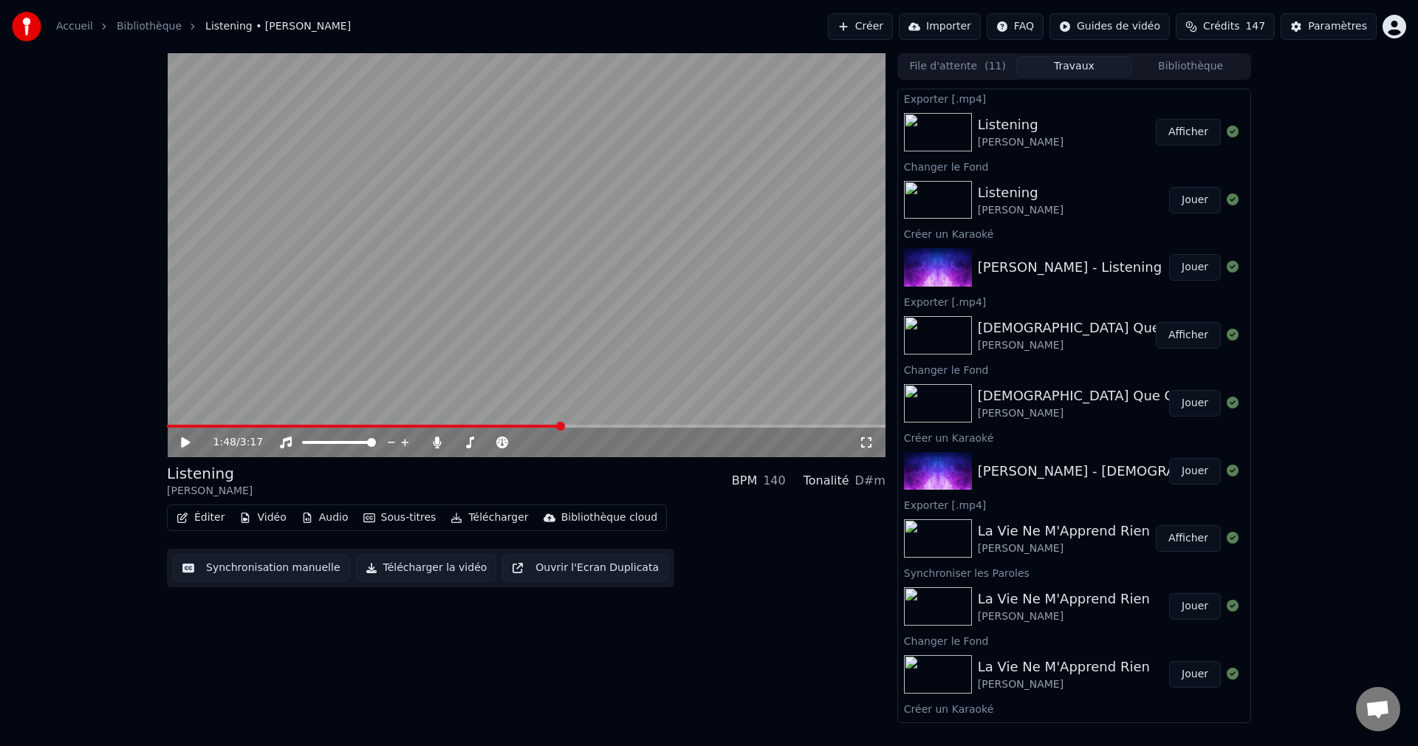
click at [867, 33] on button "Créer" at bounding box center [860, 26] width 65 height 27
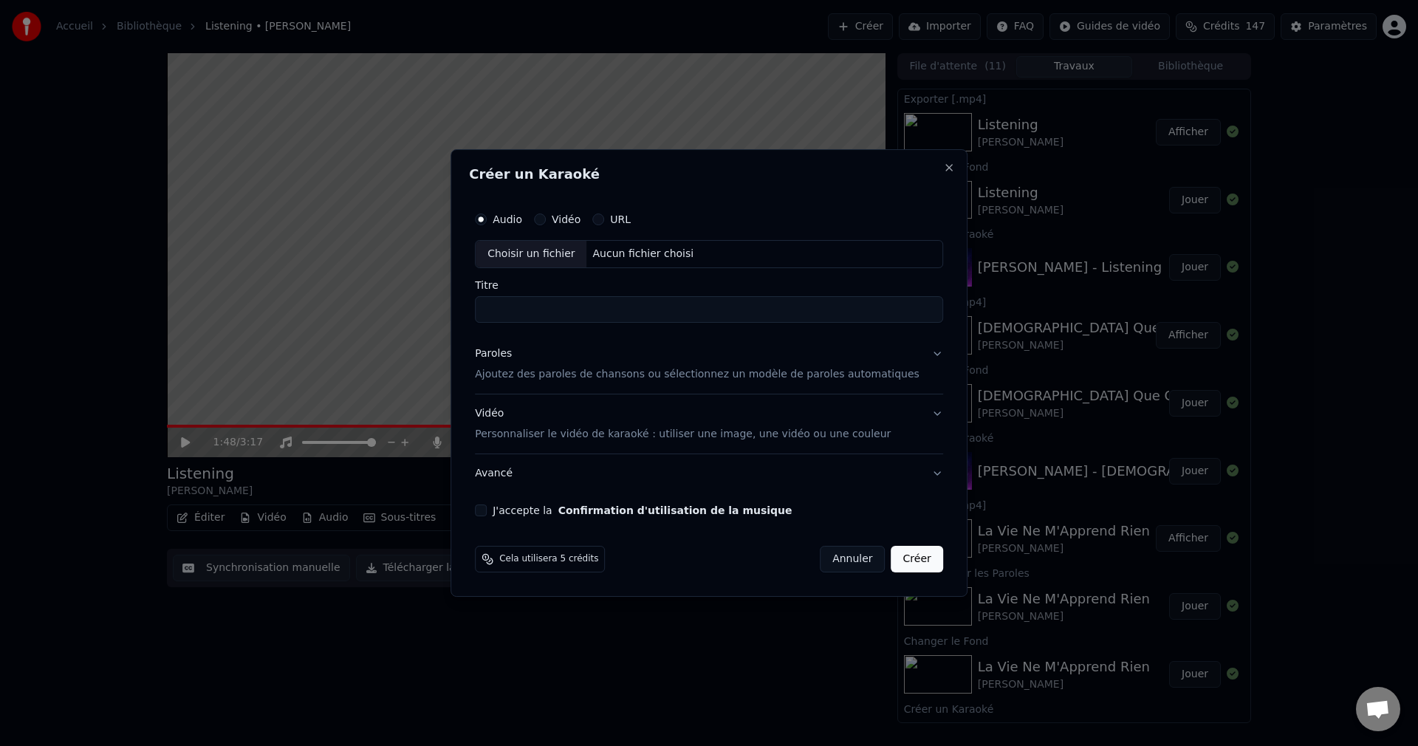
click at [532, 258] on div "Choisir un fichier" at bounding box center [531, 254] width 111 height 27
type input "**********"
click at [913, 352] on button "Paroles Ajoutez des paroles de chansons ou sélectionnez un modèle de paroles au…" at bounding box center [709, 364] width 468 height 59
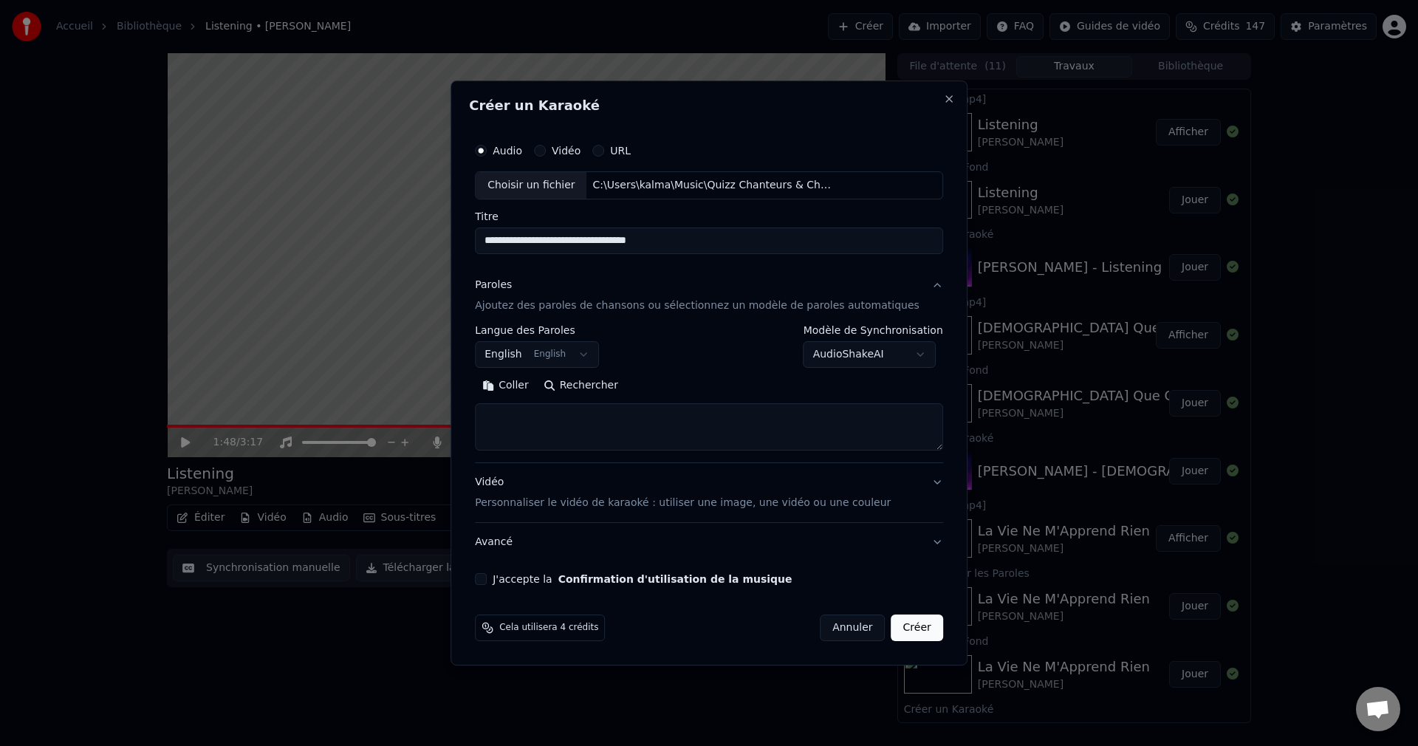
click at [617, 390] on button "Rechercher" at bounding box center [580, 386] width 89 height 24
type textarea "**********"
click at [487, 583] on button "J'accepte la Confirmation d'utilisation de la musique" at bounding box center [481, 579] width 12 height 12
click at [899, 624] on button "Créer" at bounding box center [917, 627] width 52 height 27
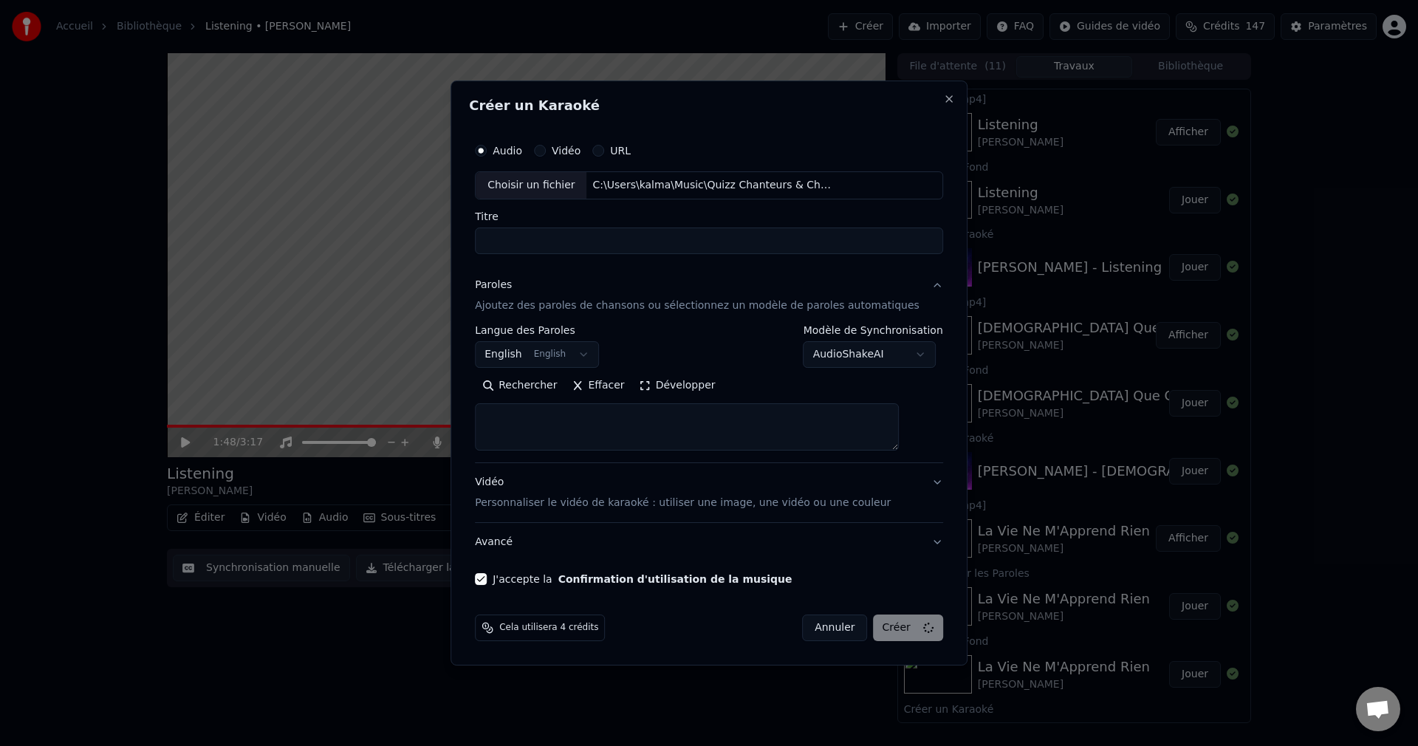
select select
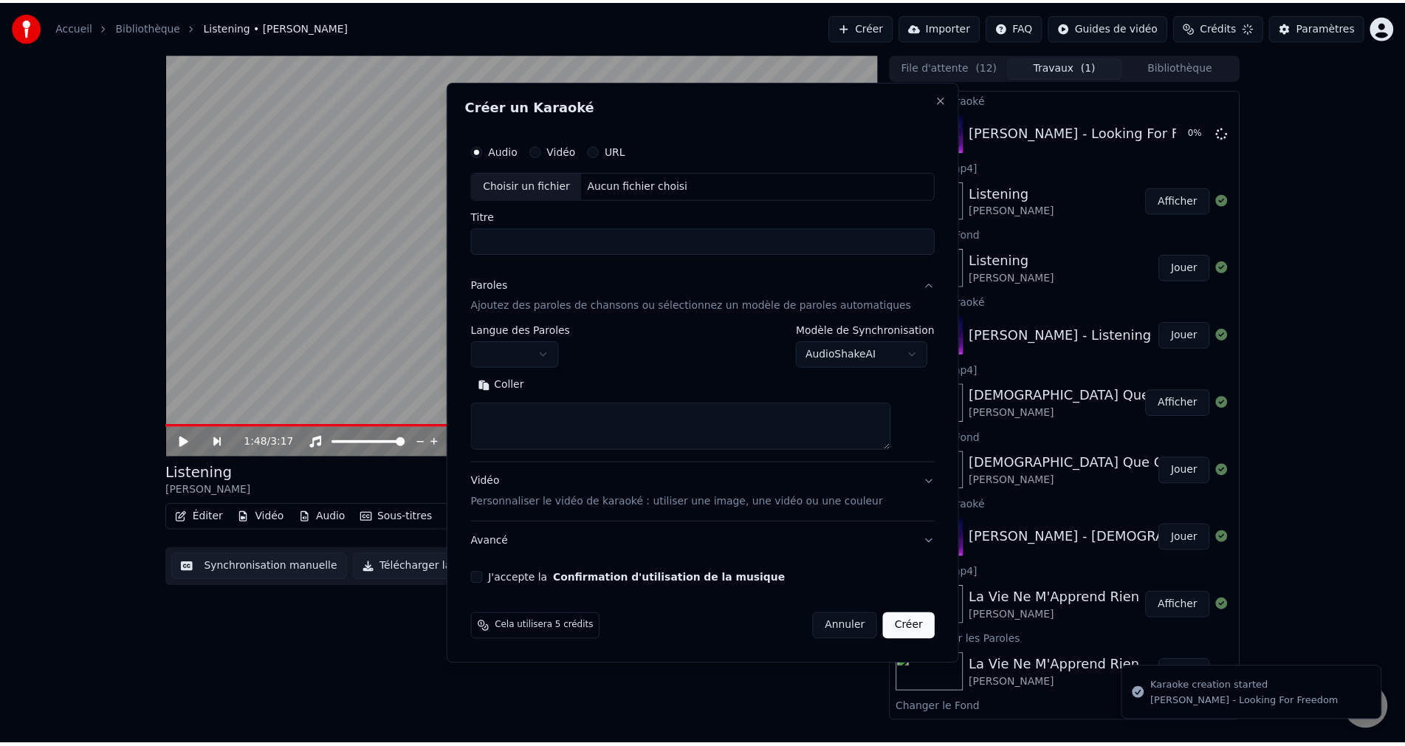
scroll to position [0, 0]
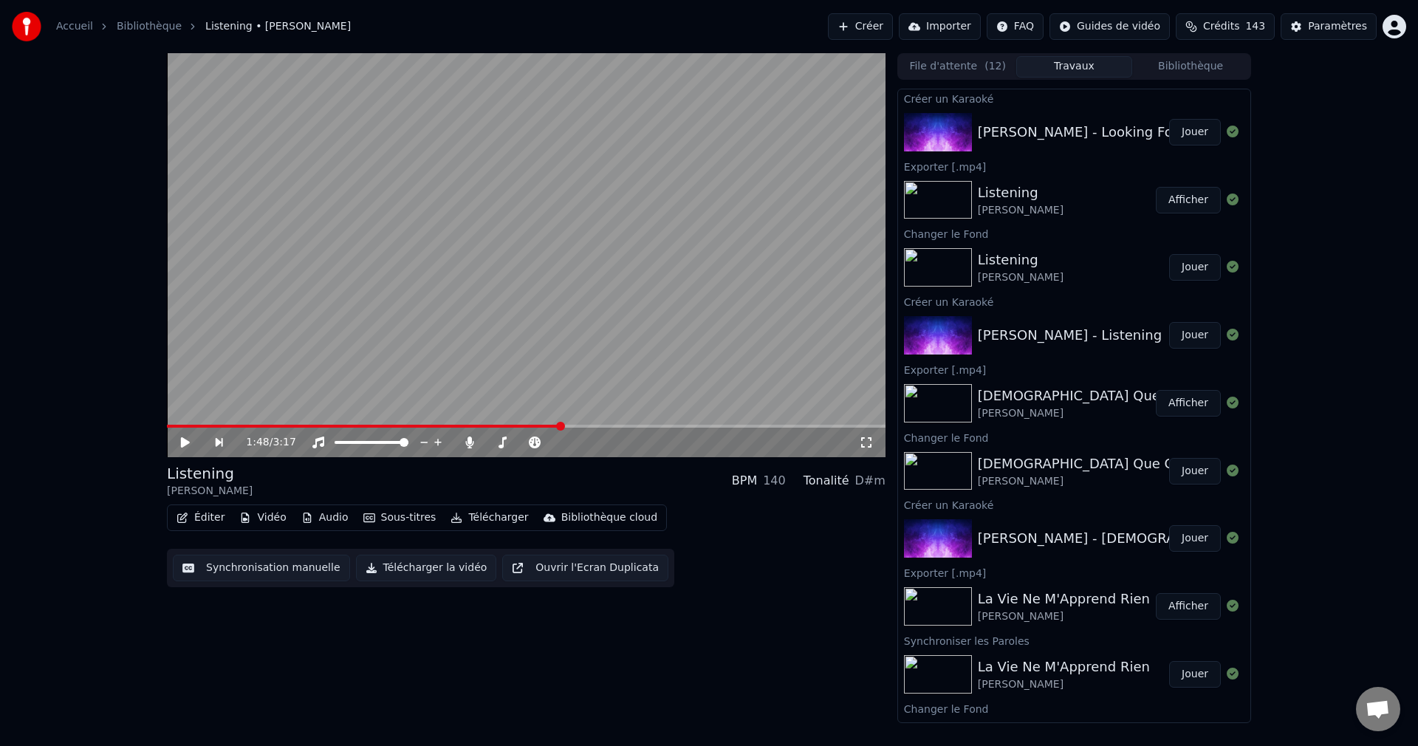
click at [1180, 130] on button "Jouer" at bounding box center [1195, 132] width 52 height 27
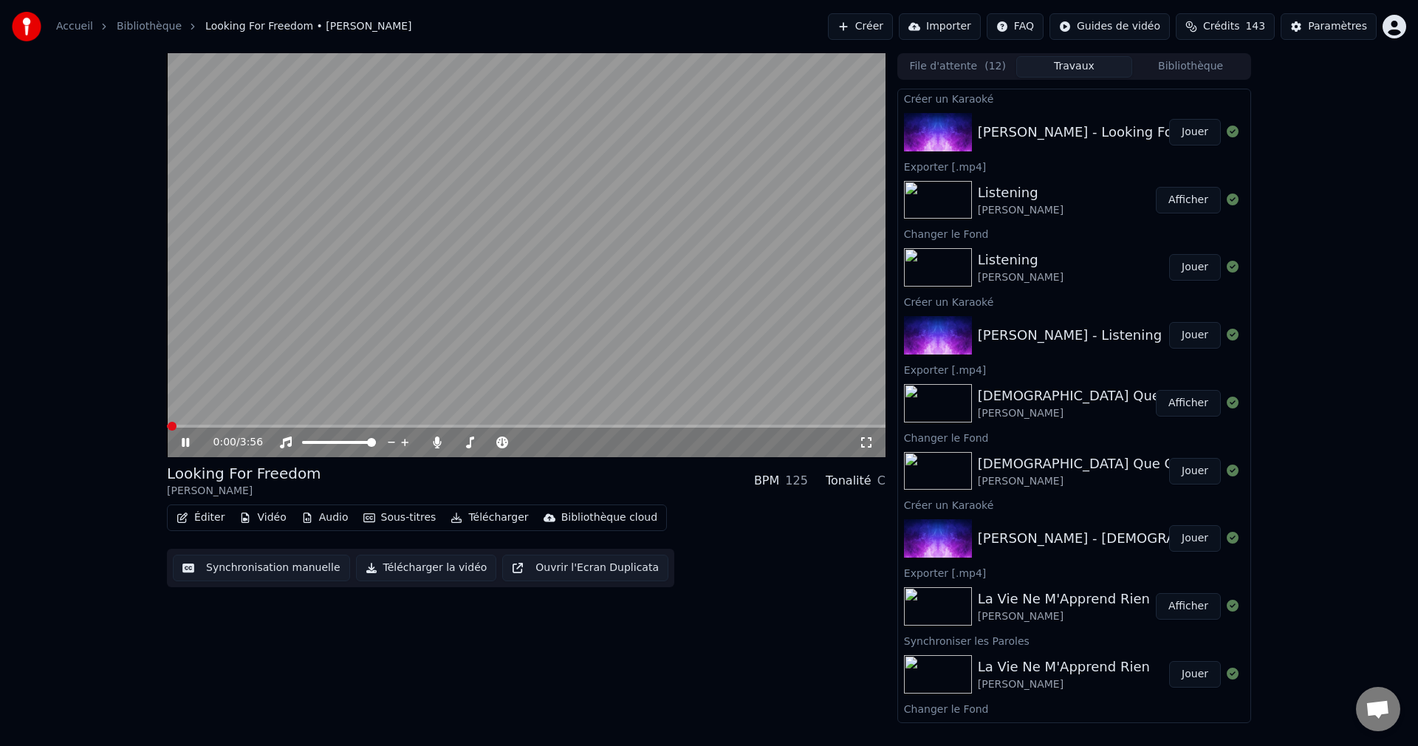
click at [184, 441] on icon at bounding box center [185, 442] width 7 height 9
click at [269, 519] on button "Vidéo" at bounding box center [262, 517] width 58 height 21
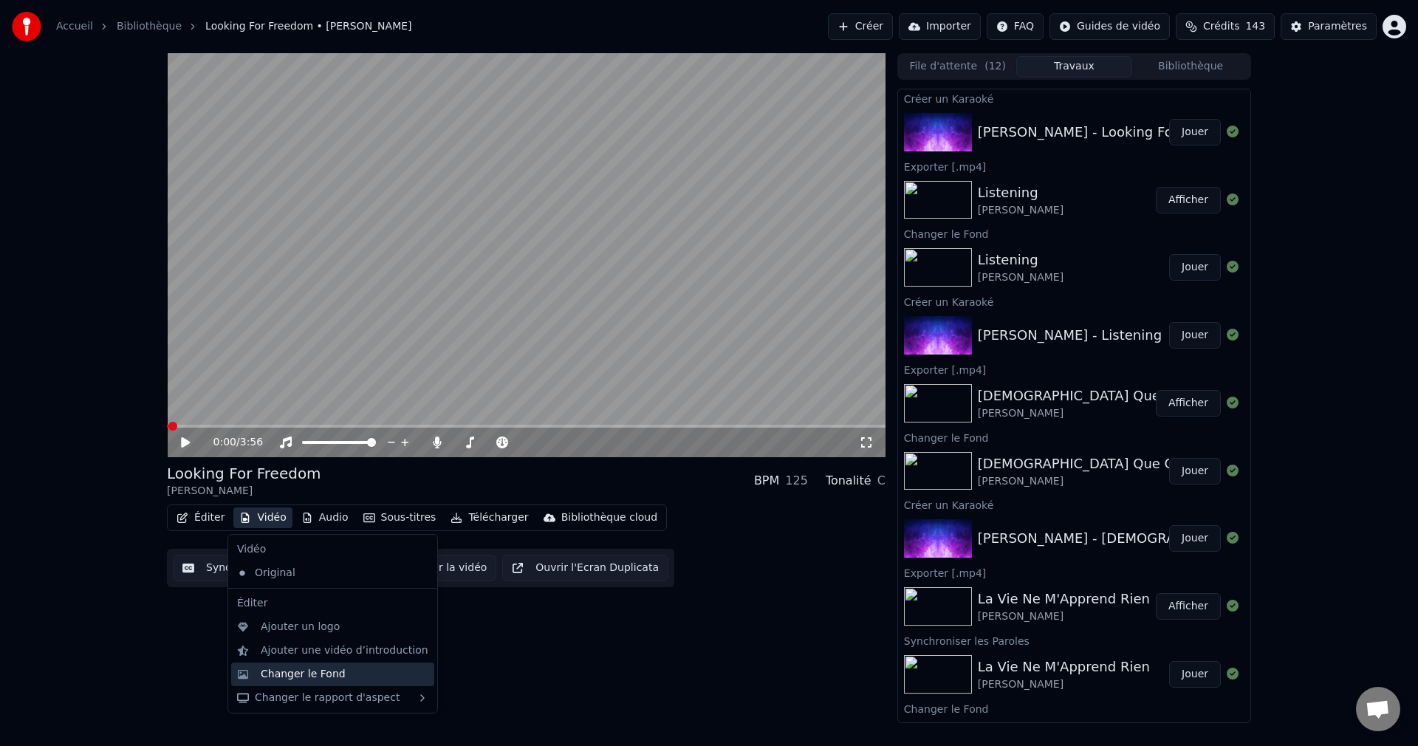
click at [286, 673] on div "Changer le Fond" at bounding box center [303, 674] width 85 height 15
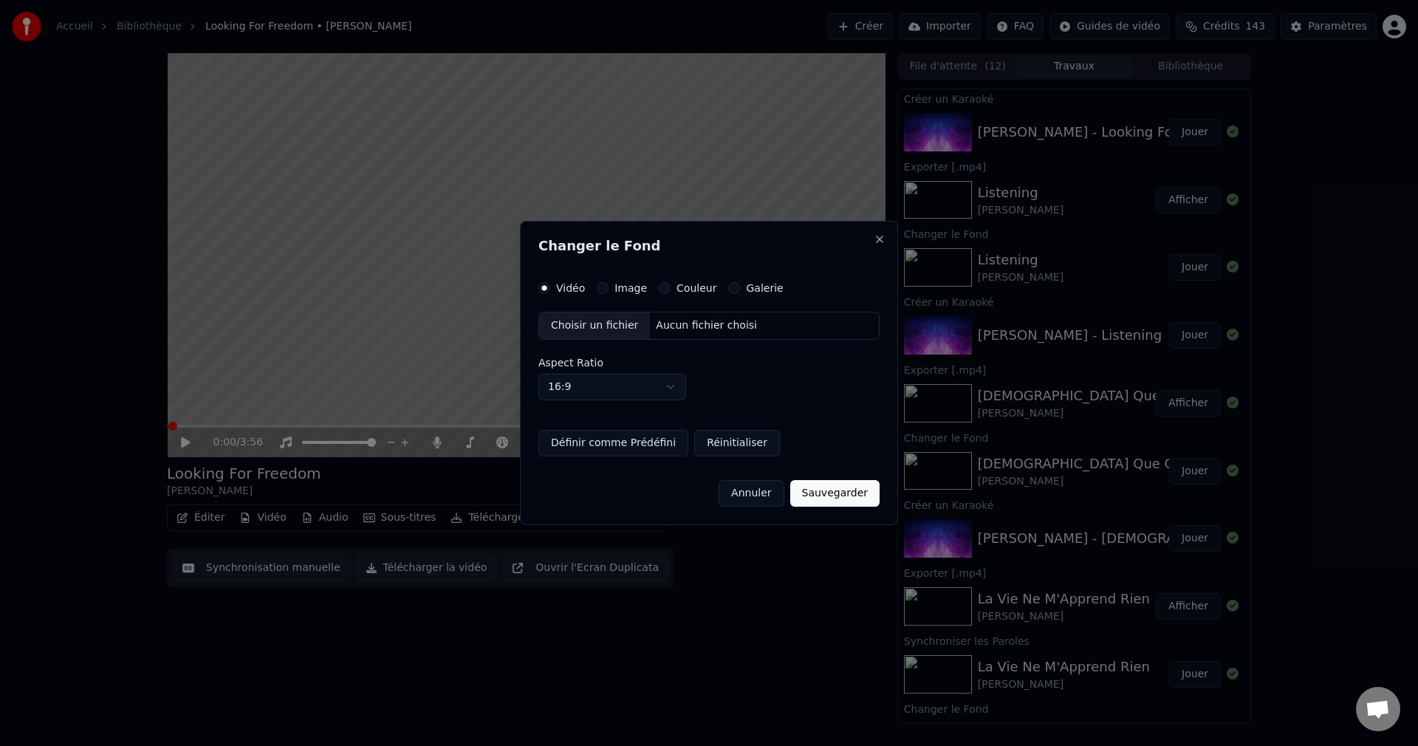
click at [599, 326] on div "Choisir un fichier" at bounding box center [594, 325] width 111 height 27
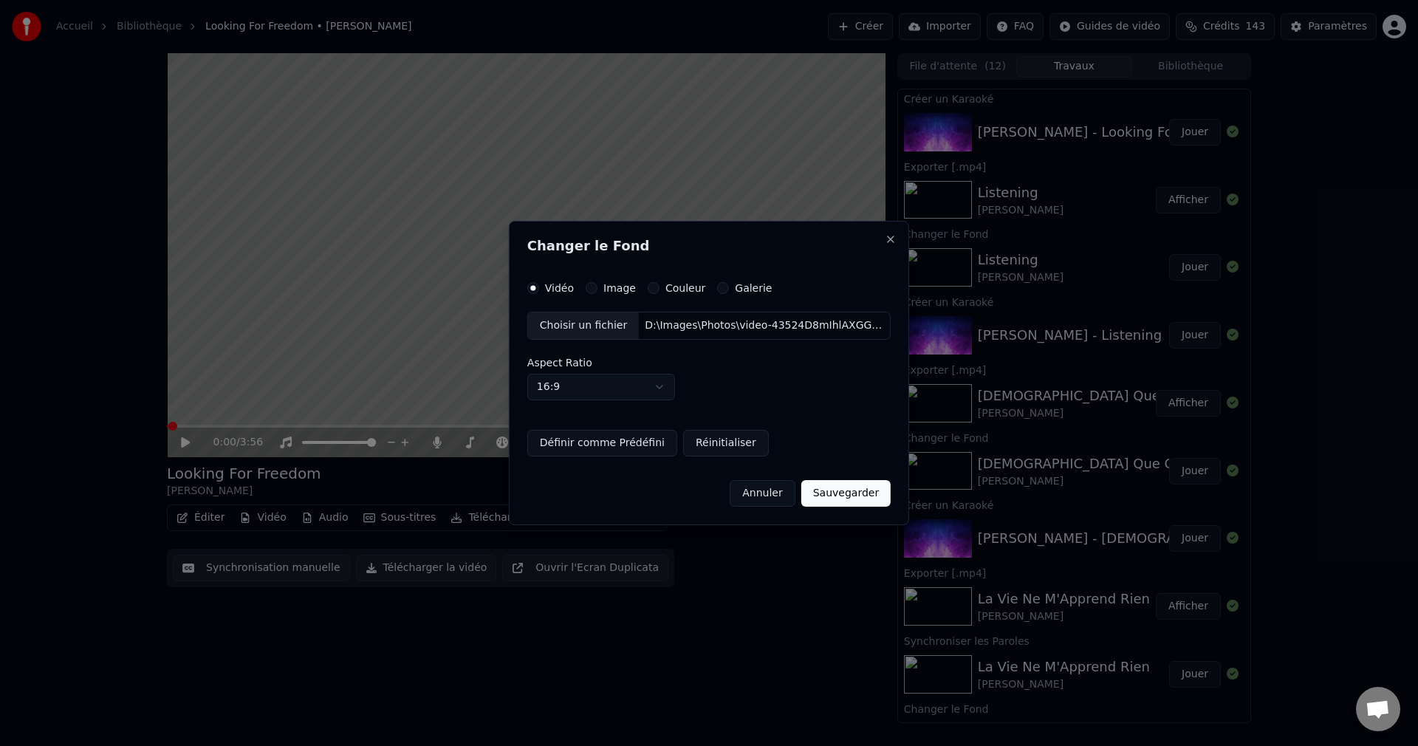
click at [839, 497] on button "Sauvegarder" at bounding box center [845, 493] width 89 height 27
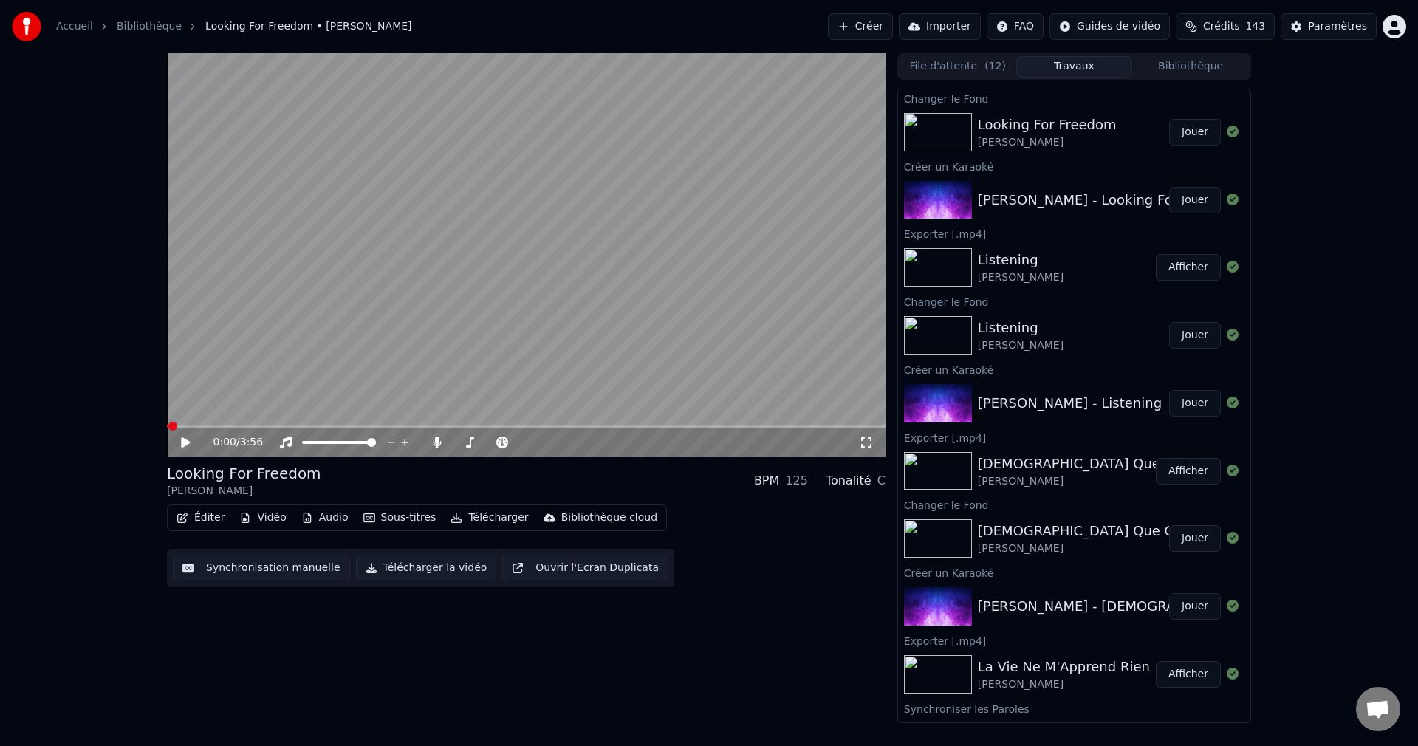
click at [1176, 128] on button "Jouer" at bounding box center [1195, 132] width 52 height 27
click at [527, 447] on span at bounding box center [522, 442] width 9 height 9
click at [566, 425] on span at bounding box center [526, 426] width 719 height 3
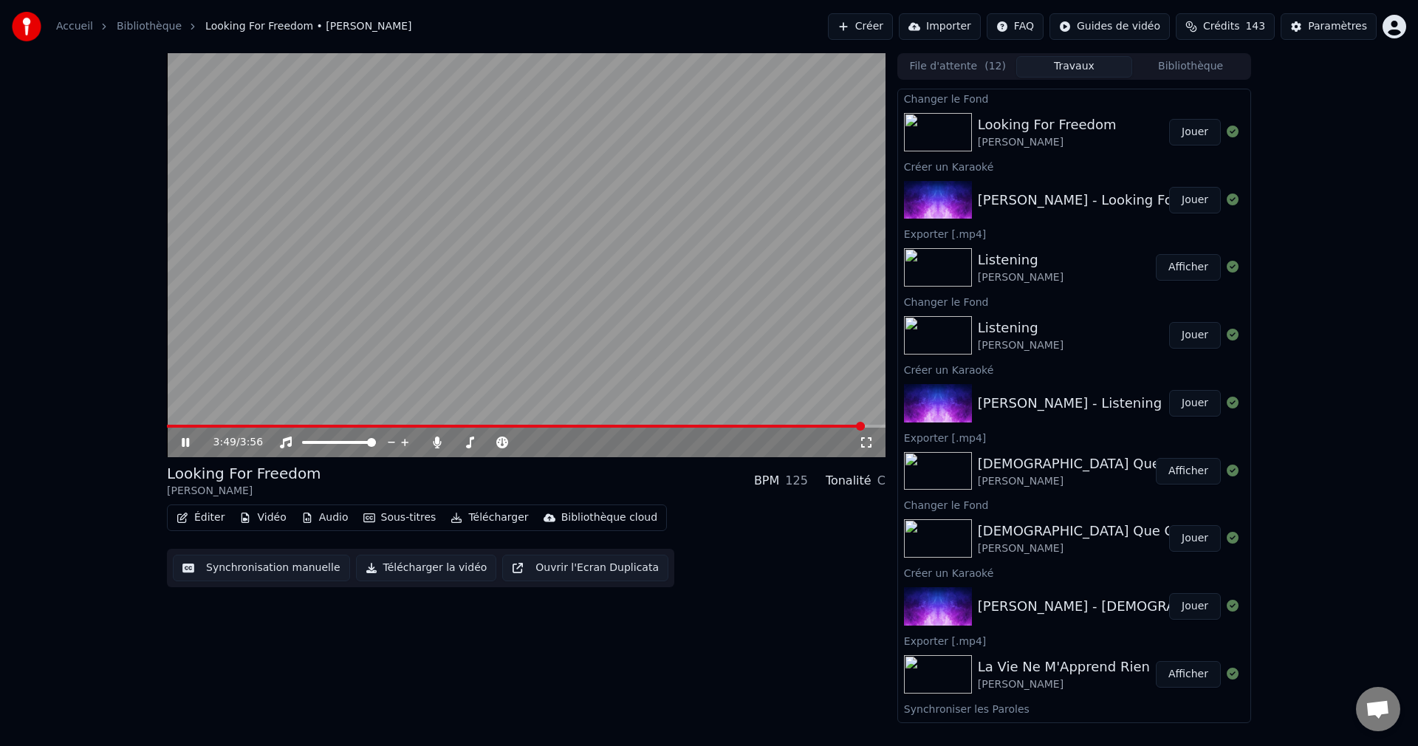
click at [182, 442] on icon at bounding box center [196, 442] width 35 height 12
click at [199, 515] on button "Éditer" at bounding box center [201, 517] width 60 height 21
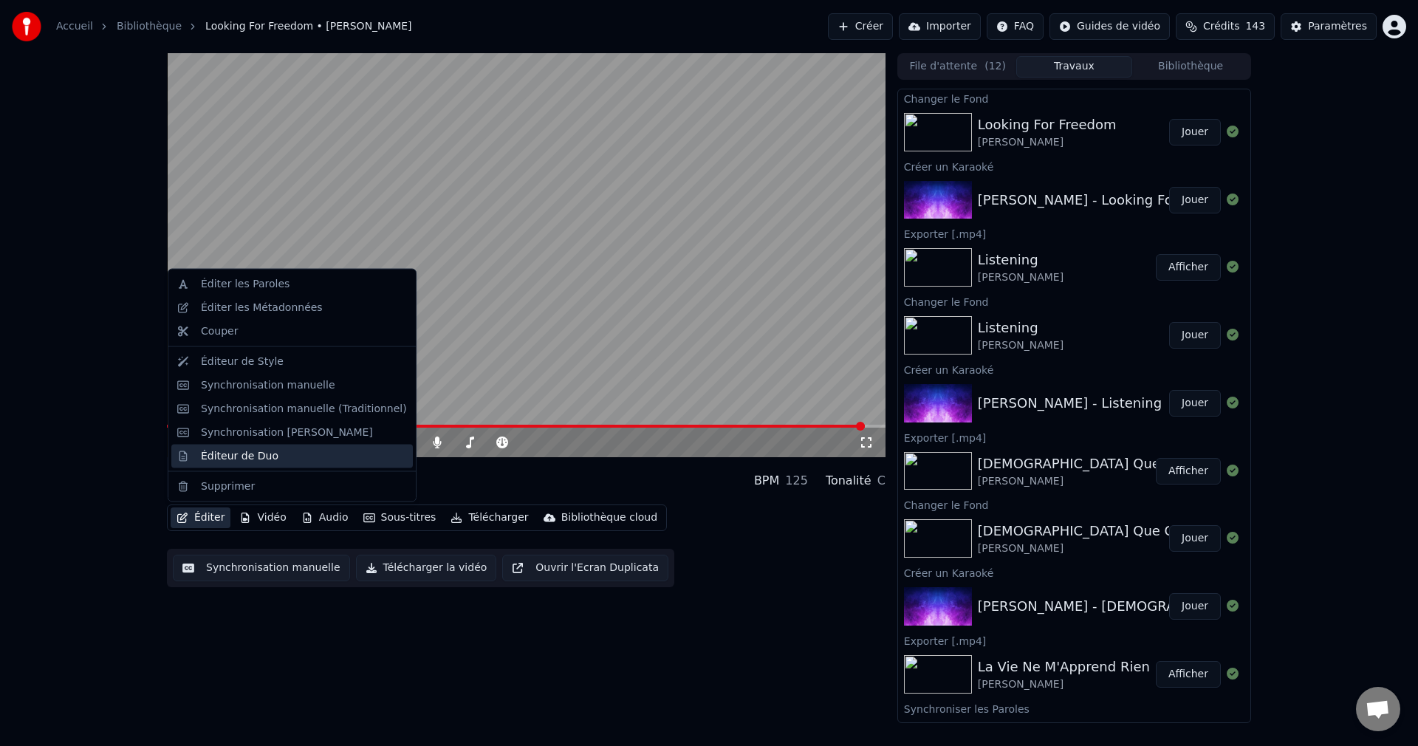
click at [239, 450] on div "Éditeur de Duo" at bounding box center [240, 455] width 78 height 15
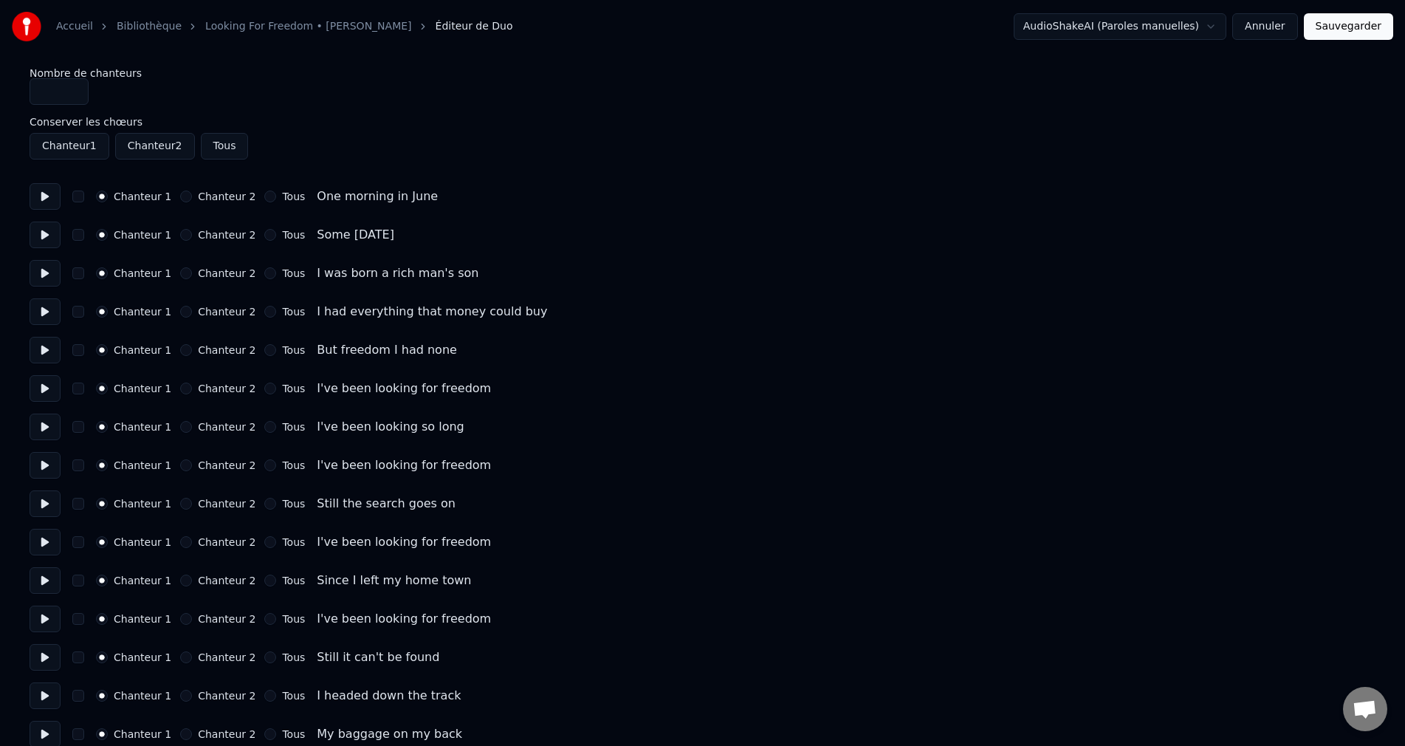
click at [264, 391] on button "Tous" at bounding box center [270, 389] width 12 height 12
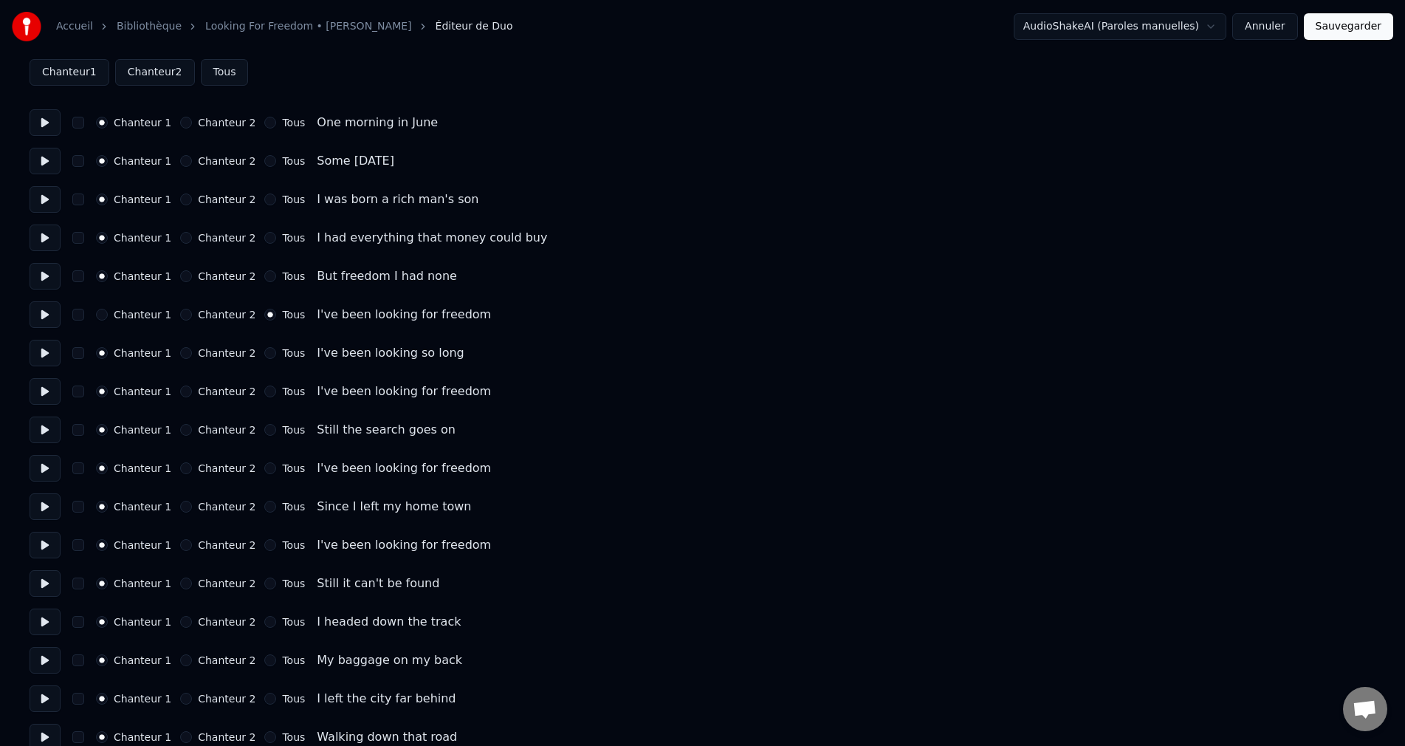
click at [264, 388] on button "Tous" at bounding box center [270, 391] width 12 height 12
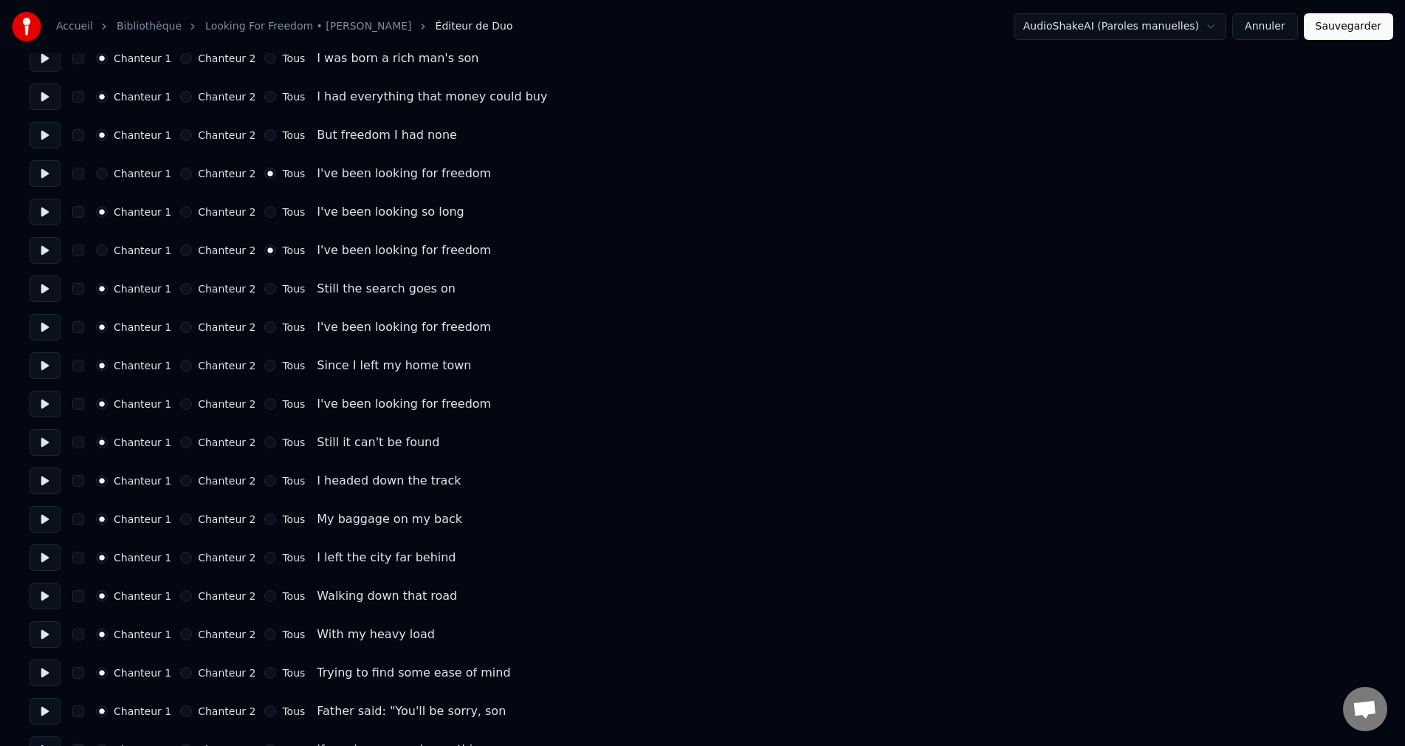
scroll to position [222, 0]
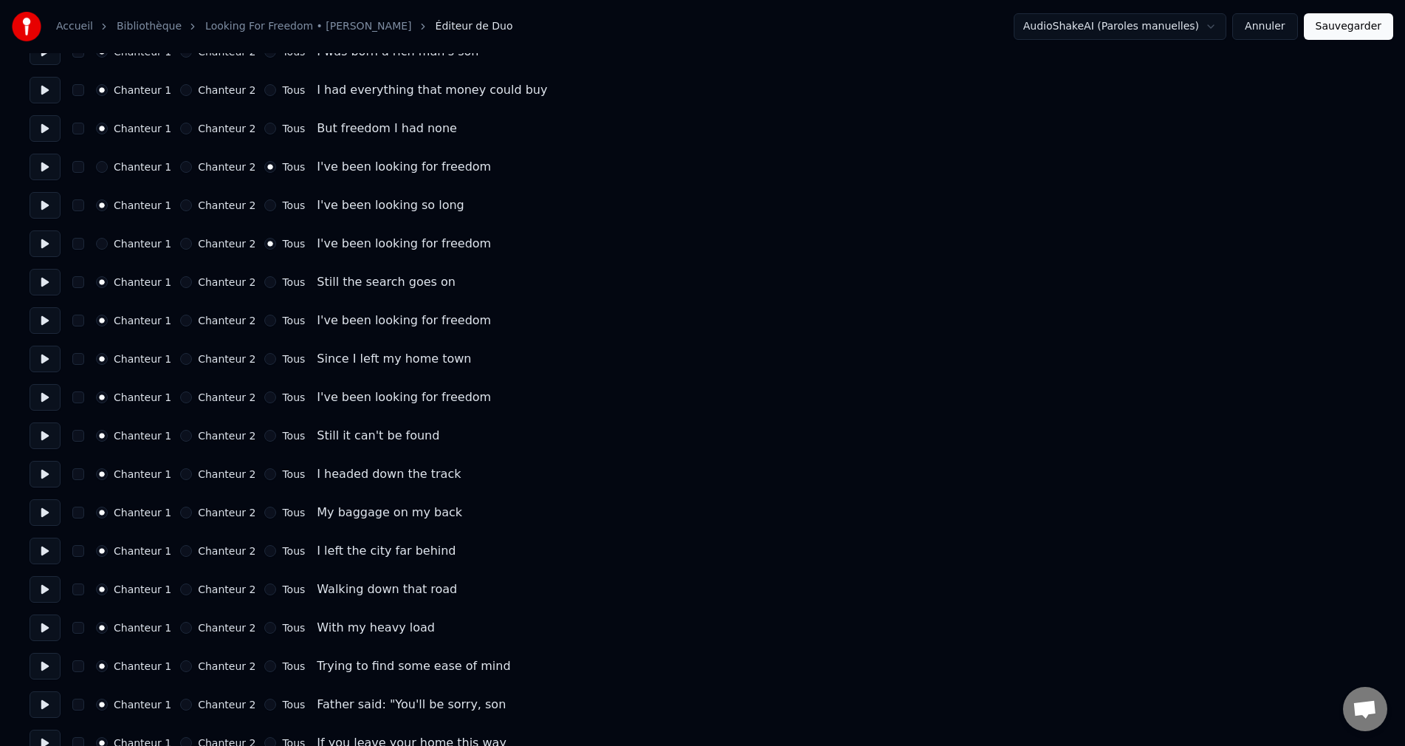
click at [264, 320] on button "Tous" at bounding box center [270, 321] width 12 height 12
click at [264, 397] on button "Tous" at bounding box center [270, 397] width 12 height 12
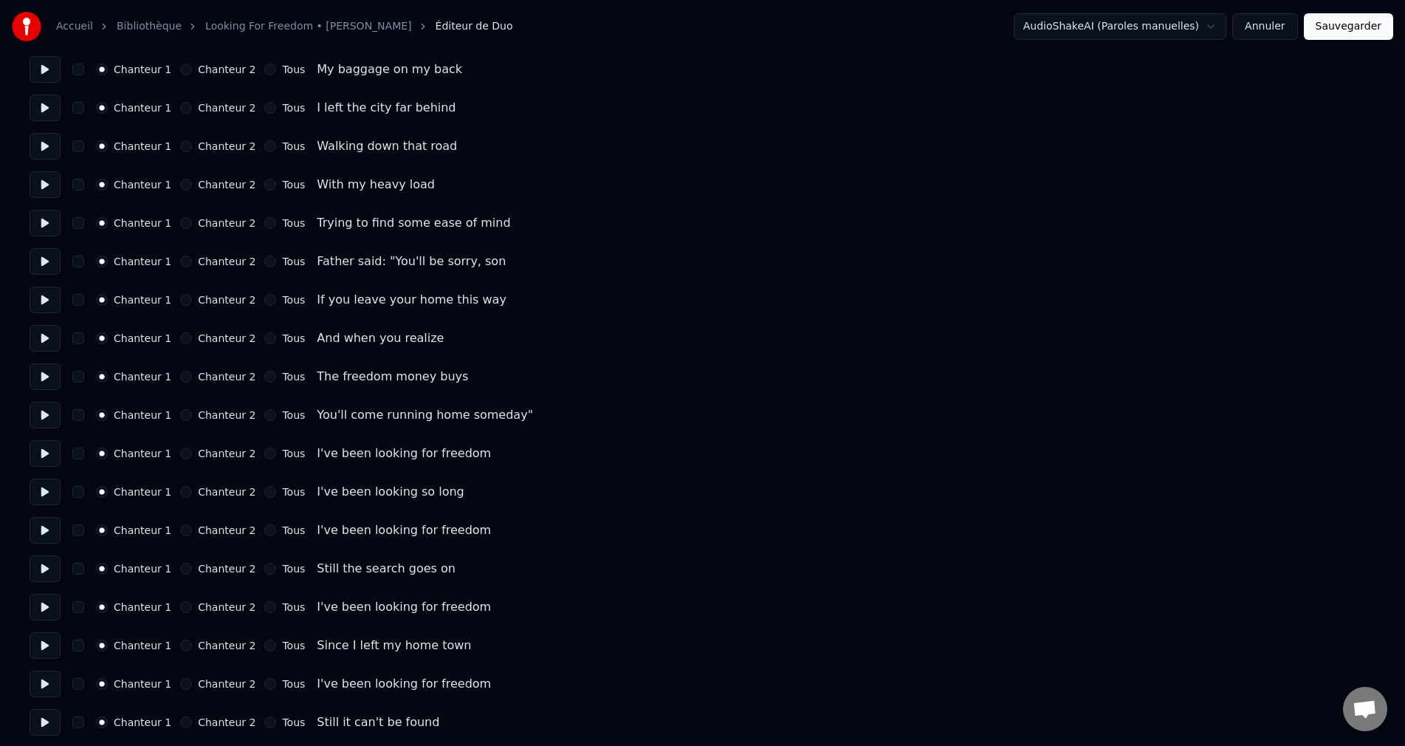
scroll to position [738, 0]
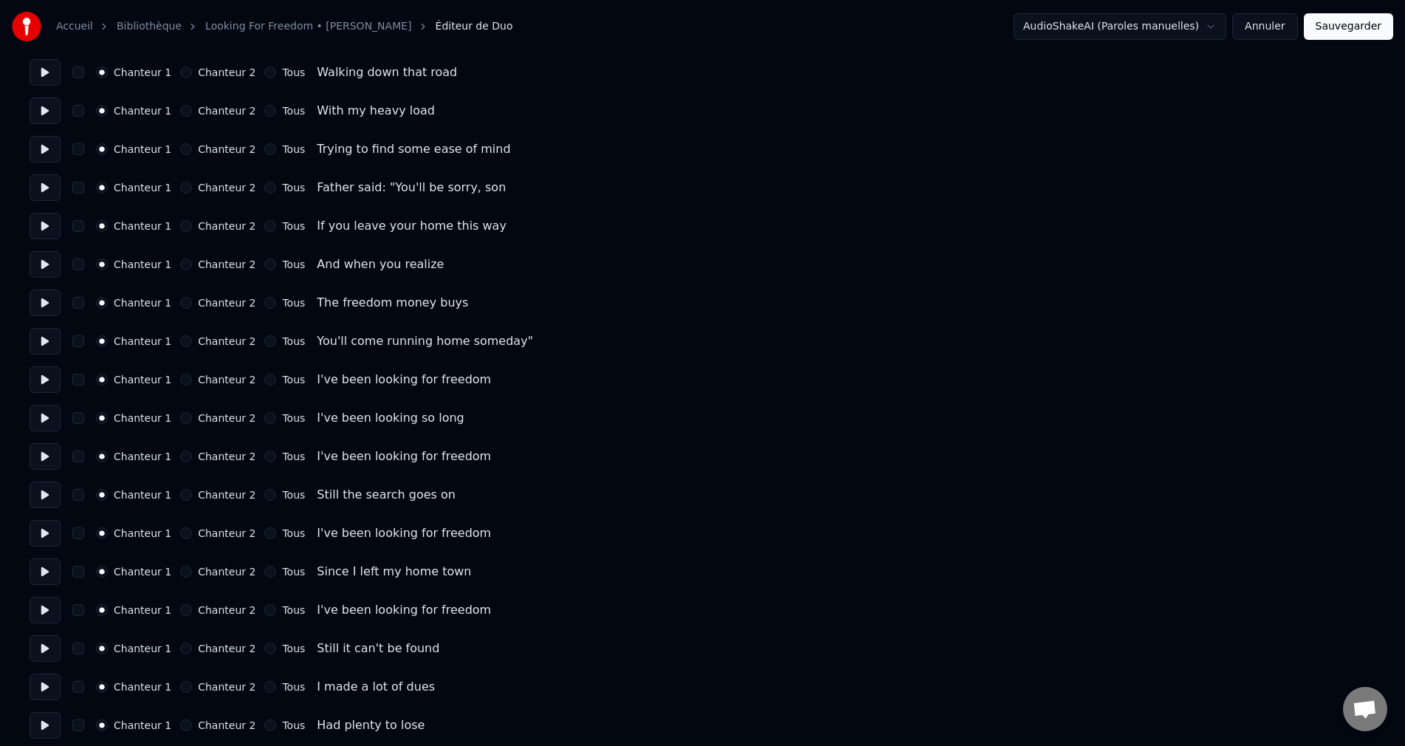
click at [266, 381] on button "Tous" at bounding box center [270, 380] width 12 height 12
click at [264, 459] on button "Tous" at bounding box center [270, 456] width 12 height 12
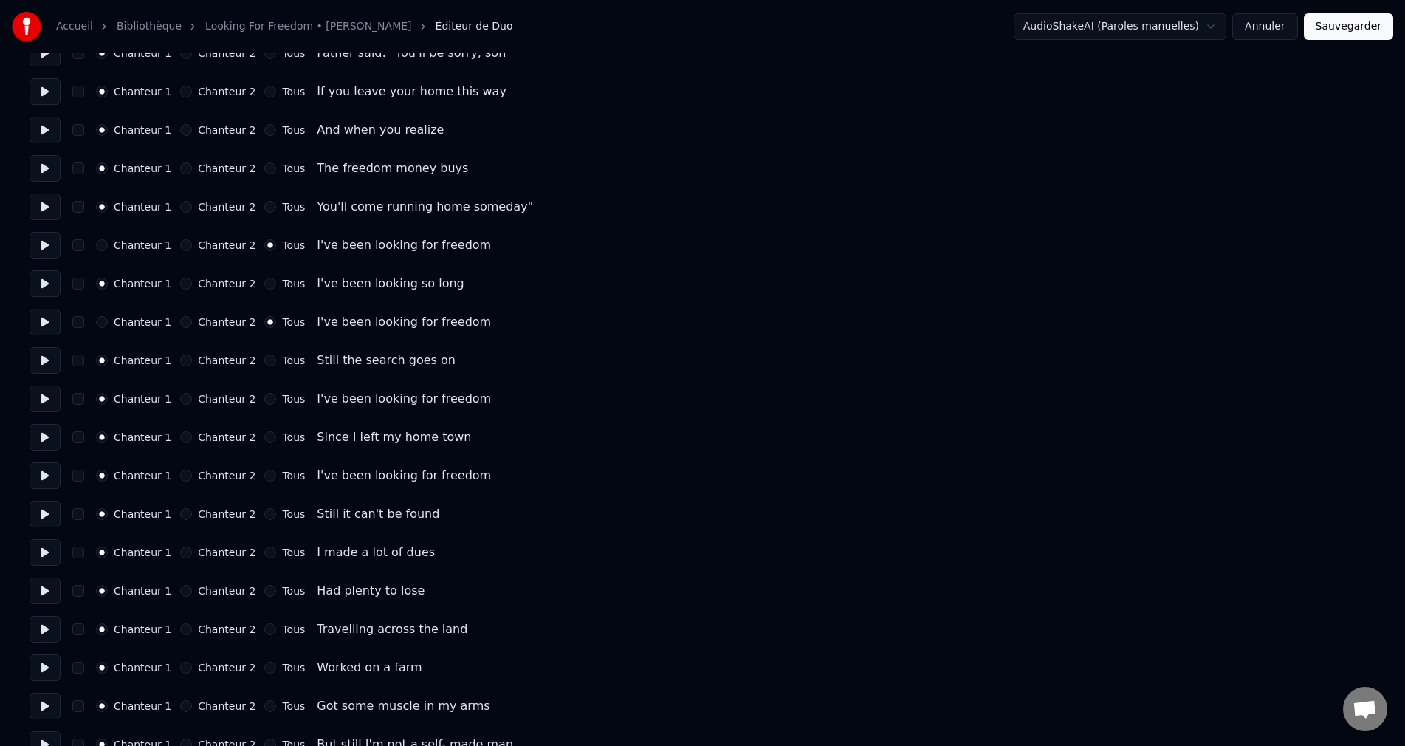
scroll to position [886, 0]
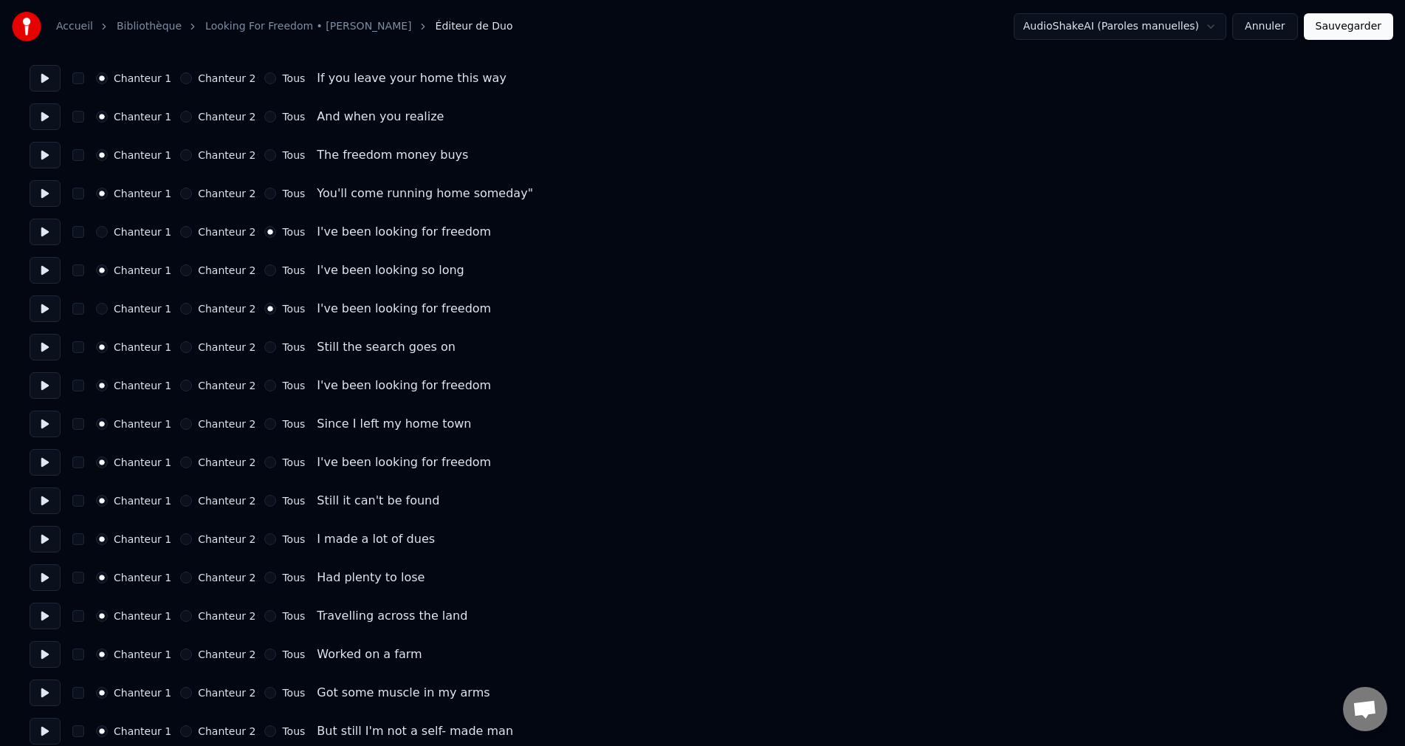
click at [265, 385] on button "Tous" at bounding box center [270, 386] width 12 height 12
click at [266, 460] on button "Tous" at bounding box center [270, 462] width 12 height 12
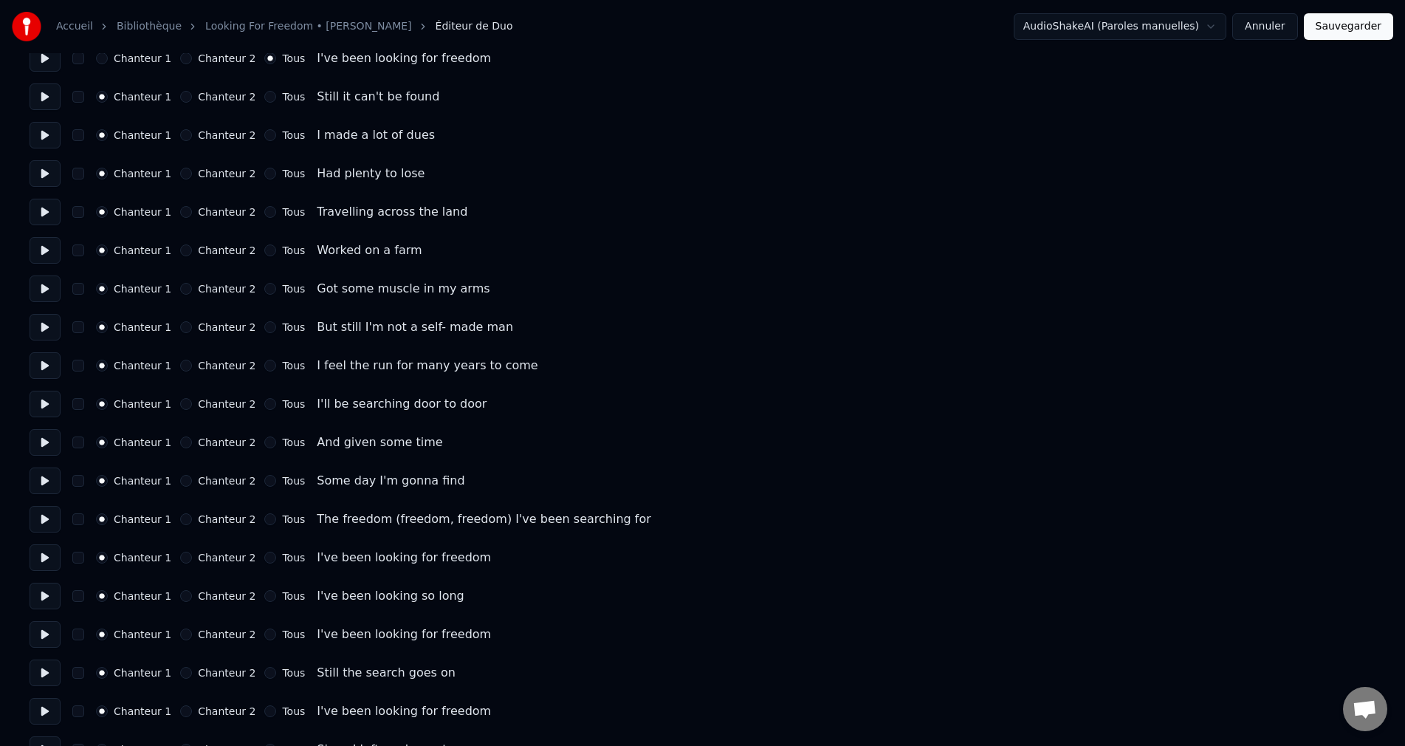
scroll to position [1329, 0]
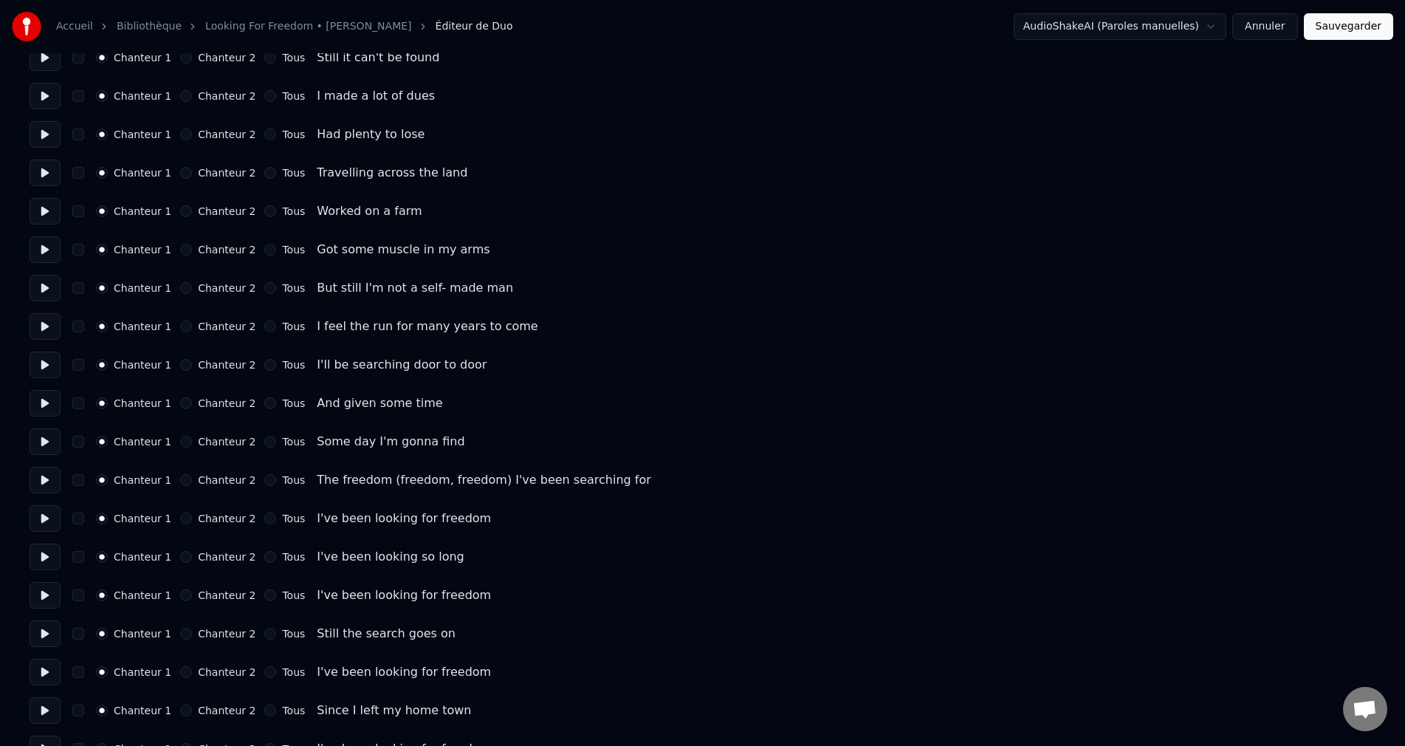
click at [265, 479] on button "Tous" at bounding box center [270, 480] width 12 height 12
click at [264, 518] on button "Tous" at bounding box center [270, 518] width 12 height 12
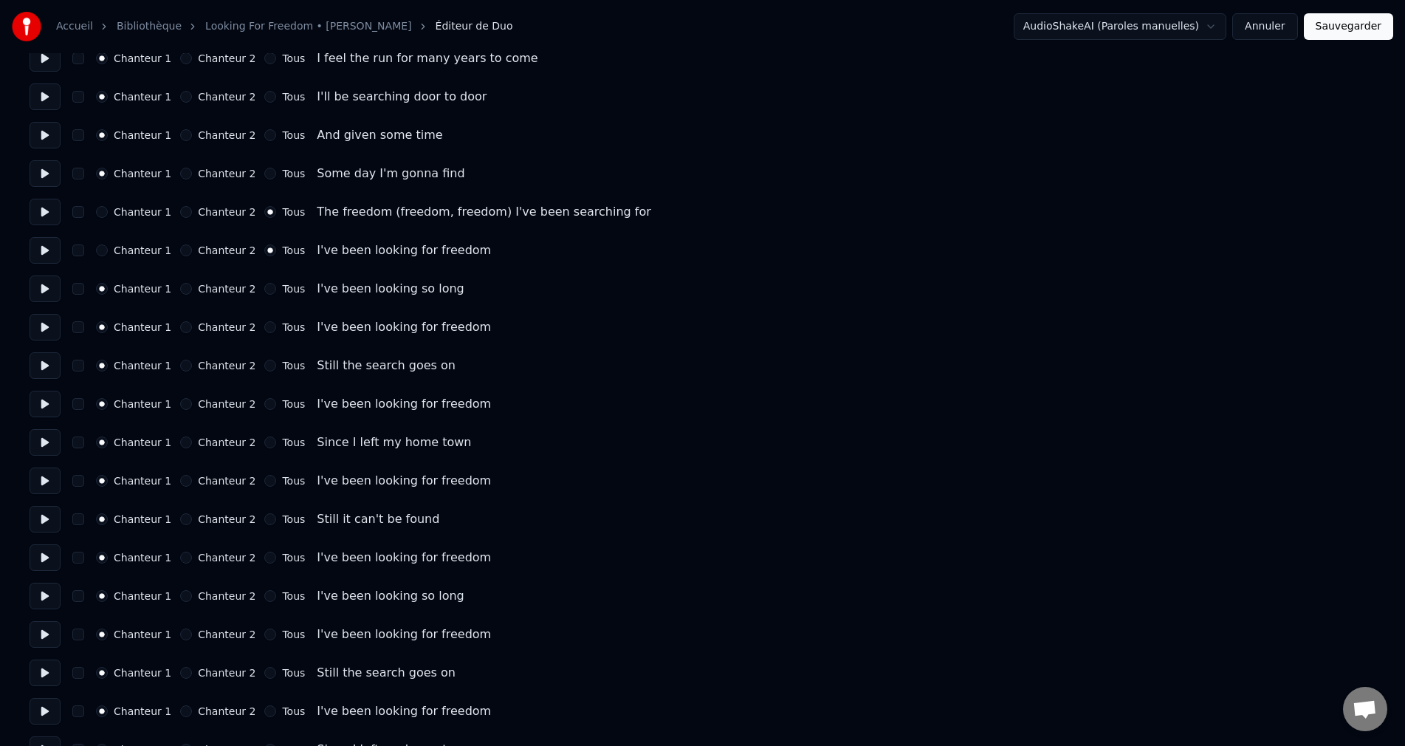
scroll to position [1625, 0]
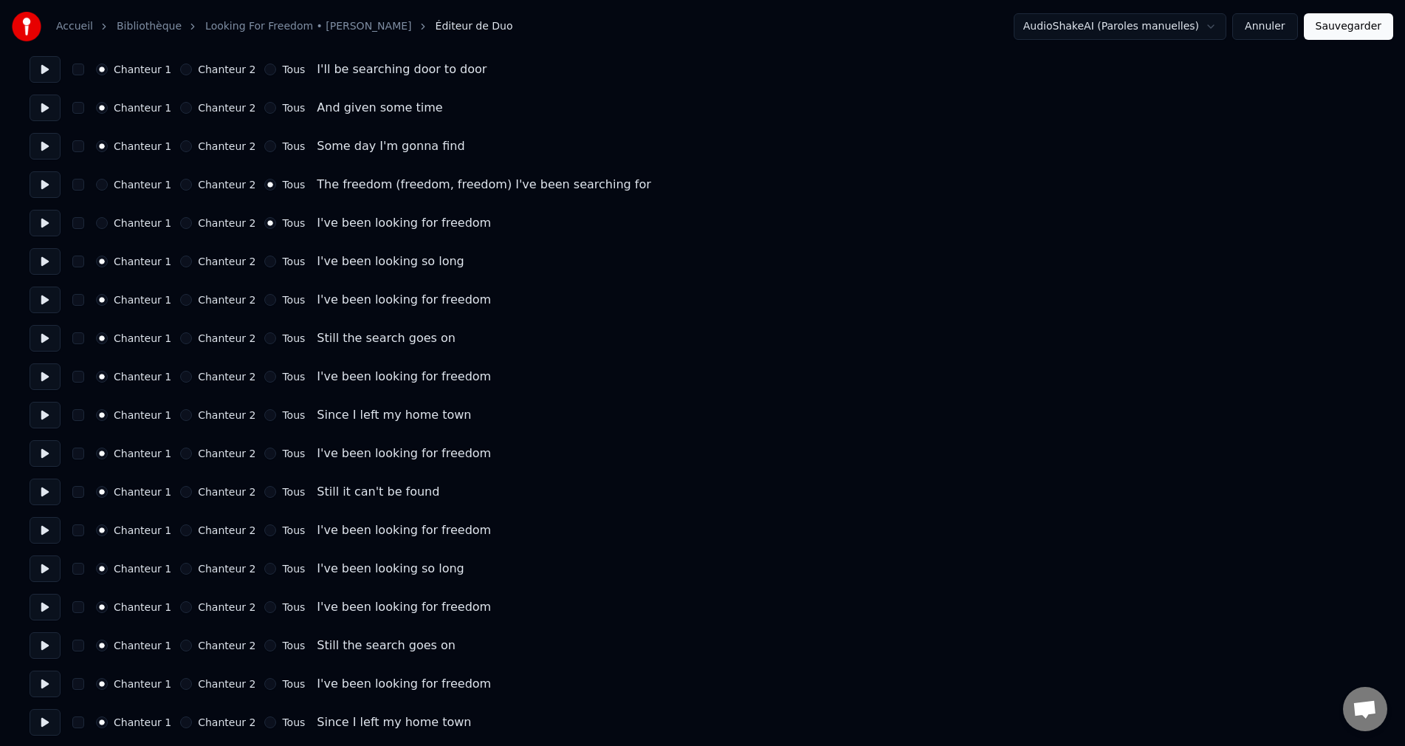
click at [264, 300] on button "Tous" at bounding box center [270, 300] width 12 height 12
click at [264, 377] on button "Tous" at bounding box center [270, 377] width 12 height 12
click at [264, 455] on button "Tous" at bounding box center [270, 453] width 12 height 12
click at [267, 528] on button "Tous" at bounding box center [270, 530] width 12 height 12
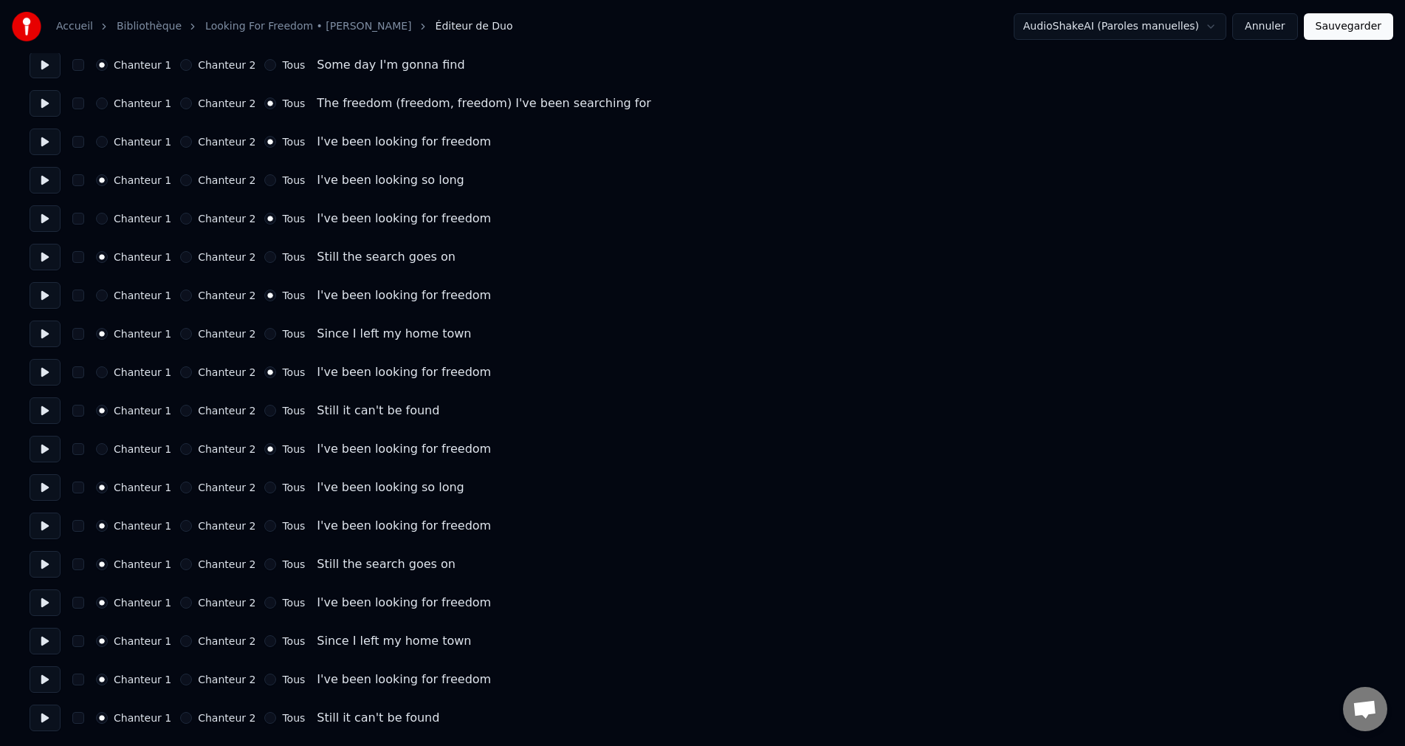
click at [264, 525] on button "Tous" at bounding box center [270, 526] width 12 height 12
click at [264, 603] on button "Tous" at bounding box center [270, 603] width 12 height 12
click at [264, 682] on button "Tous" at bounding box center [270, 679] width 12 height 12
click at [1351, 32] on button "Sauvegarder" at bounding box center [1348, 26] width 89 height 27
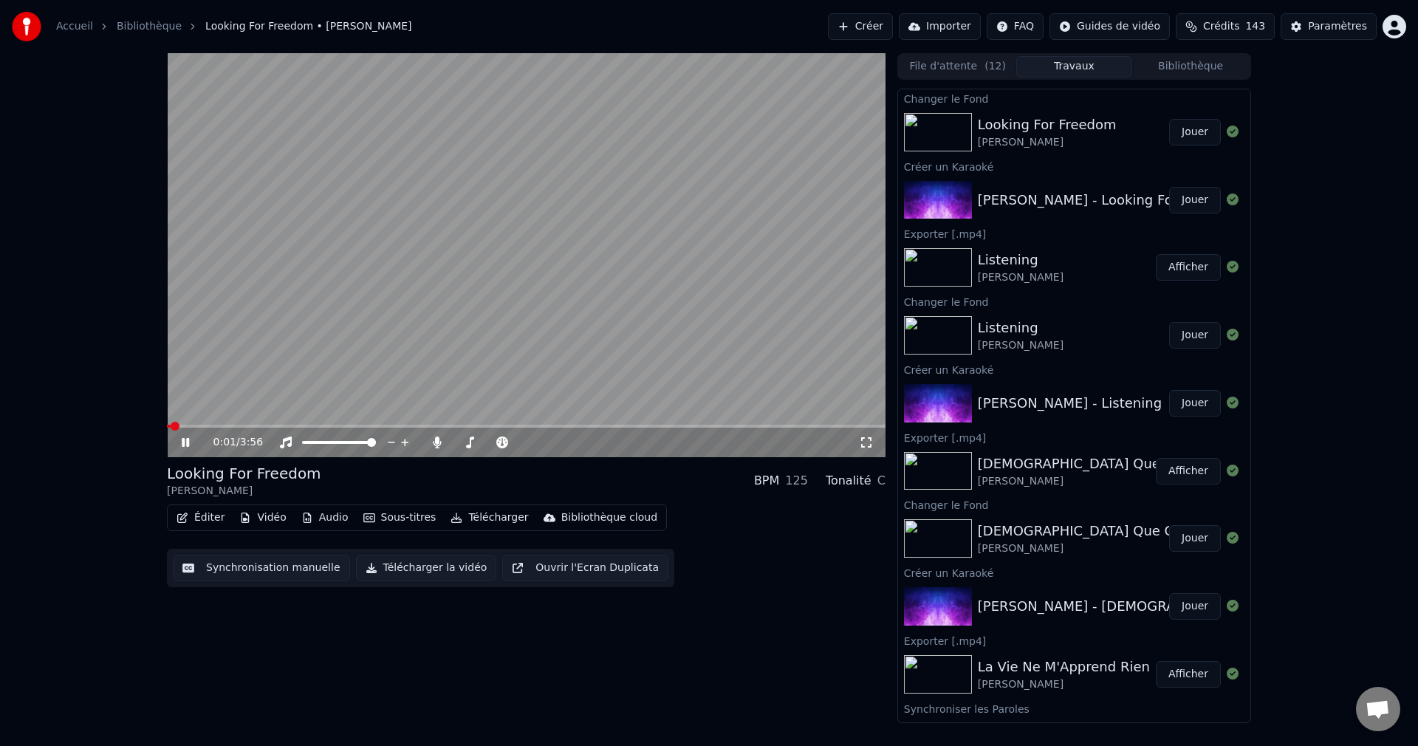
click at [183, 442] on icon at bounding box center [185, 442] width 7 height 9
click at [214, 515] on button "Éditer" at bounding box center [201, 517] width 60 height 21
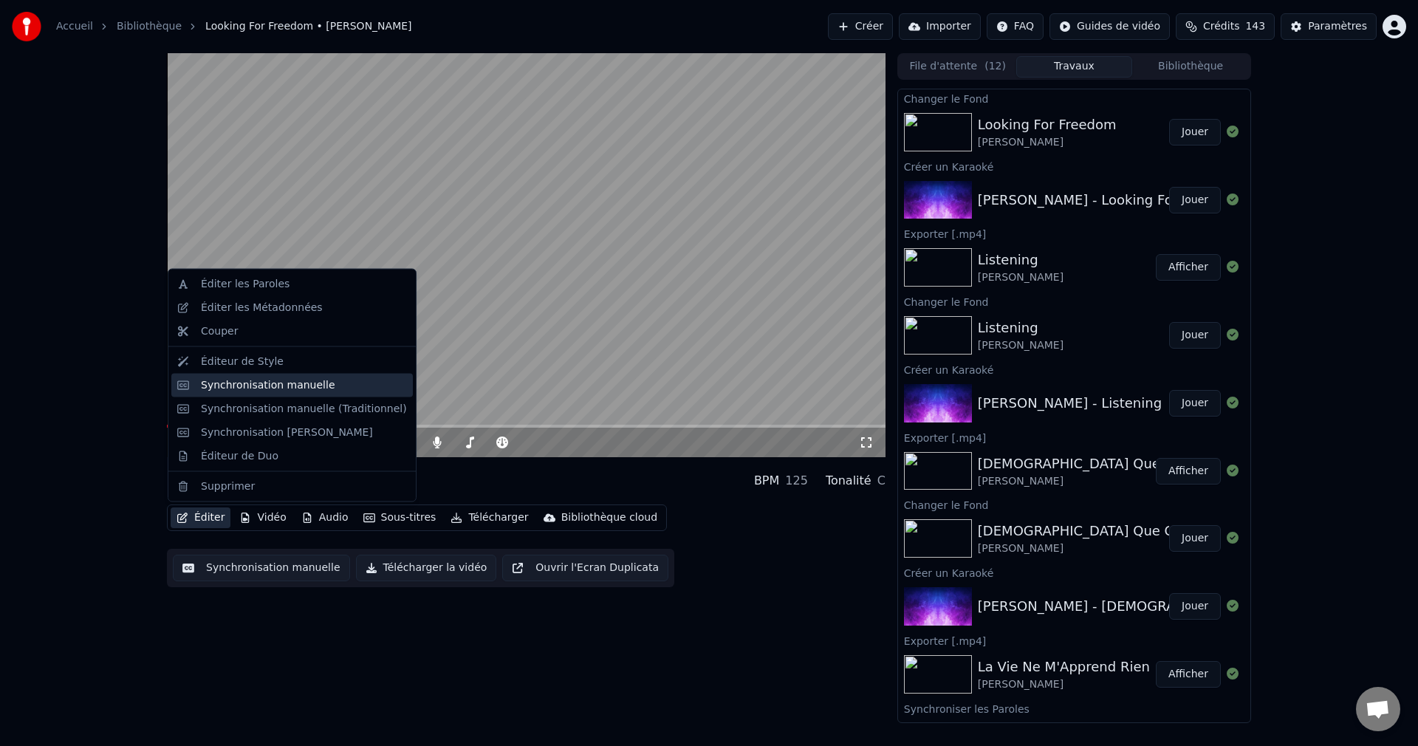
click at [281, 389] on div "Synchronisation manuelle" at bounding box center [268, 384] width 134 height 15
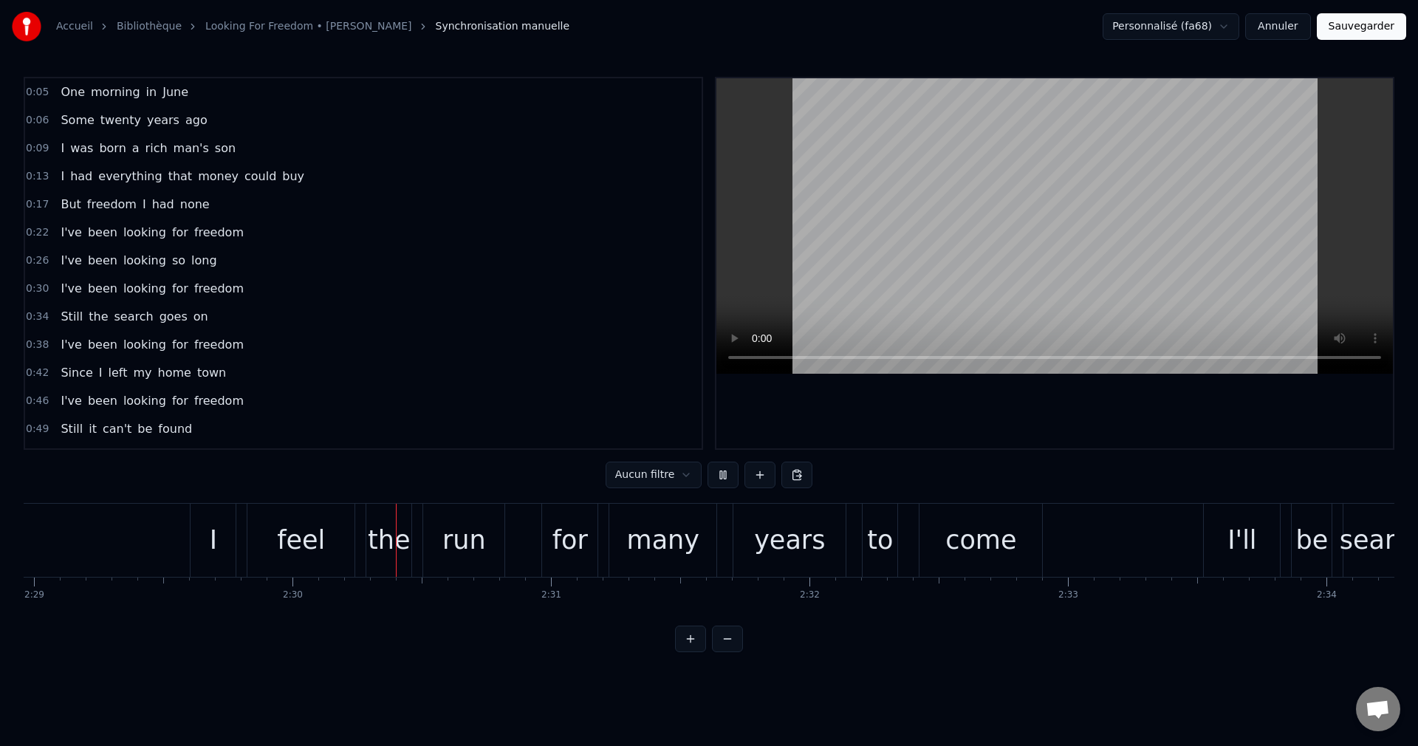
scroll to position [0, 38646]
